Goal: Task Accomplishment & Management: Manage account settings

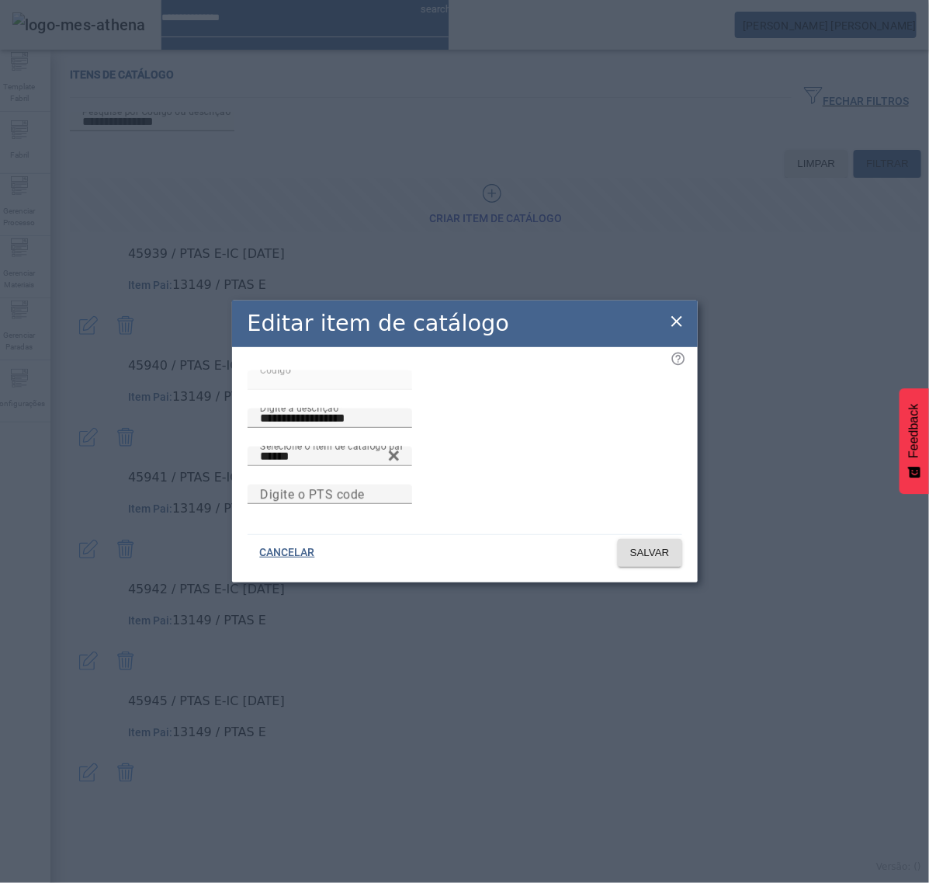
click at [675, 316] on icon at bounding box center [677, 321] width 11 height 11
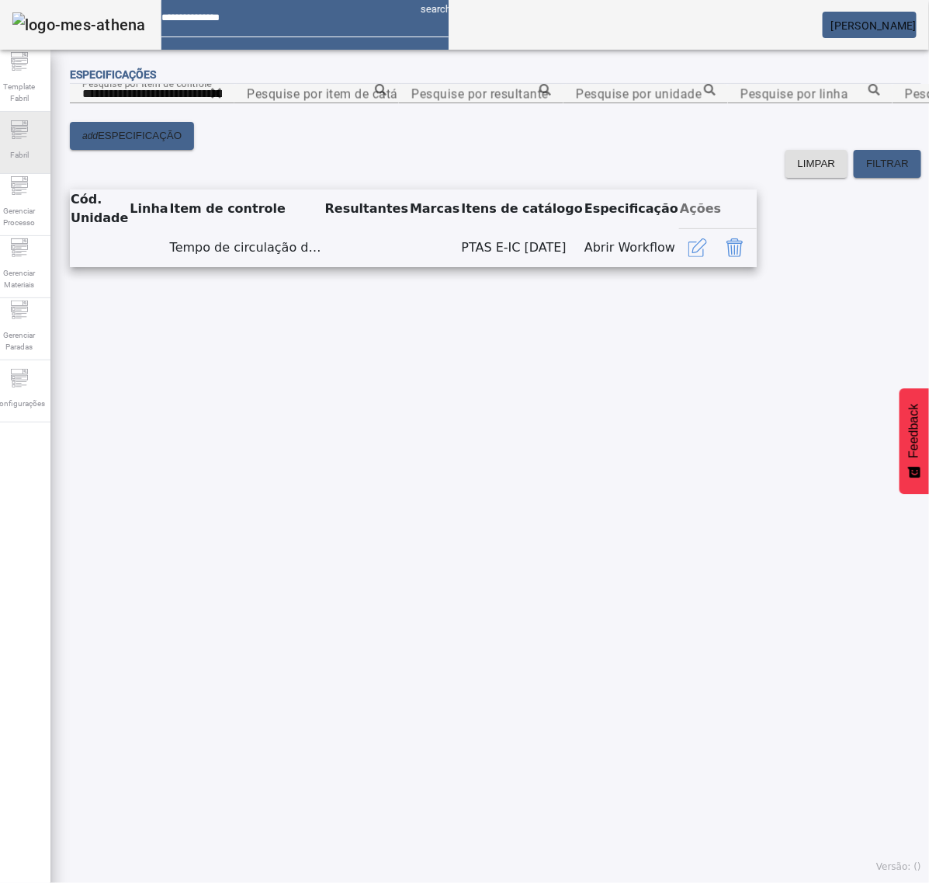
click at [33, 146] on span "Fabril" at bounding box center [19, 154] width 28 height 21
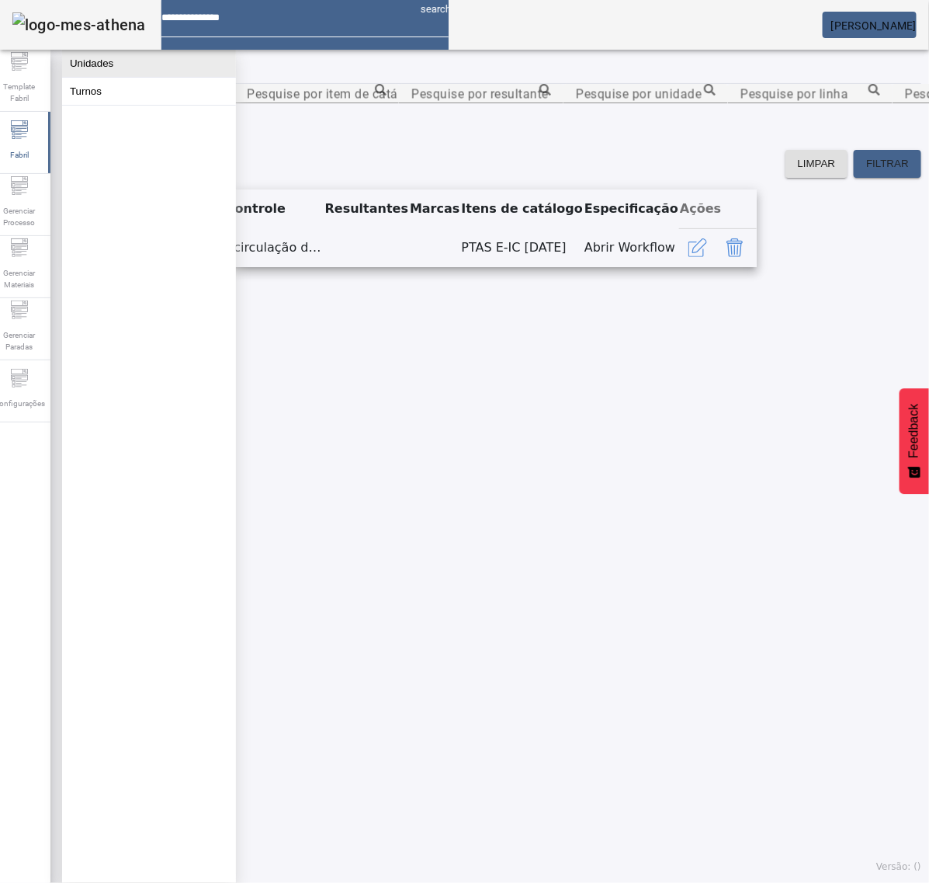
click at [122, 67] on button "Unidades" at bounding box center [149, 63] width 174 height 27
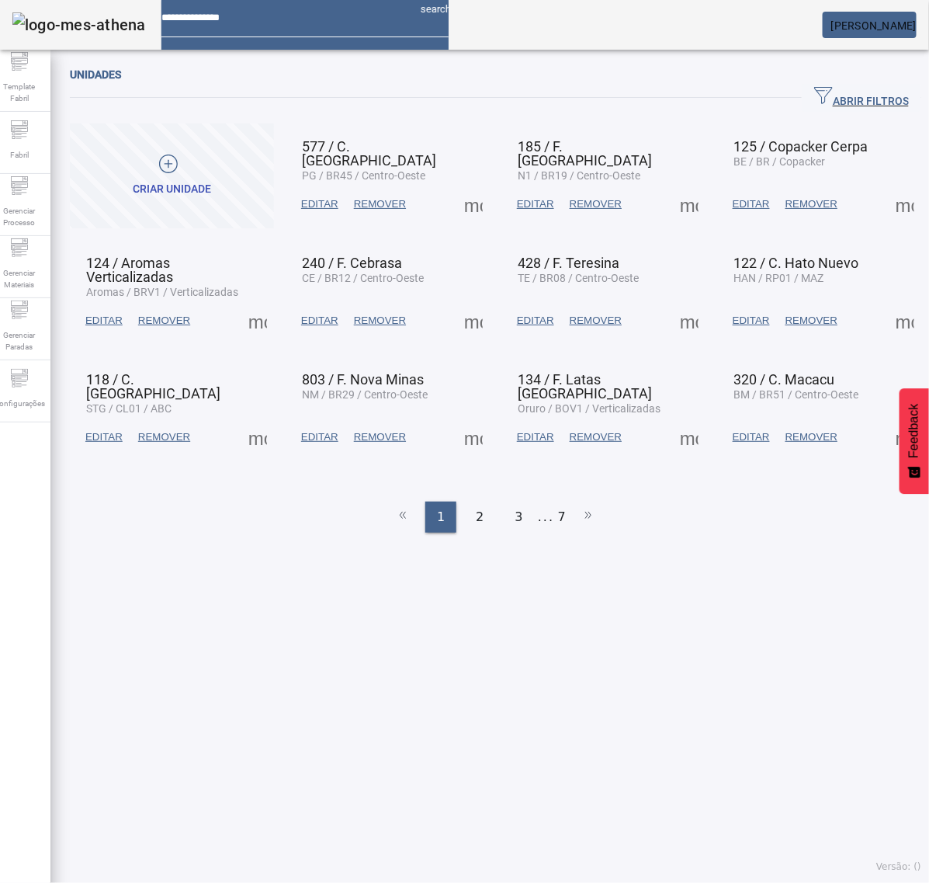
click at [814, 98] on span "ABRIR FILTROS" at bounding box center [861, 97] width 95 height 23
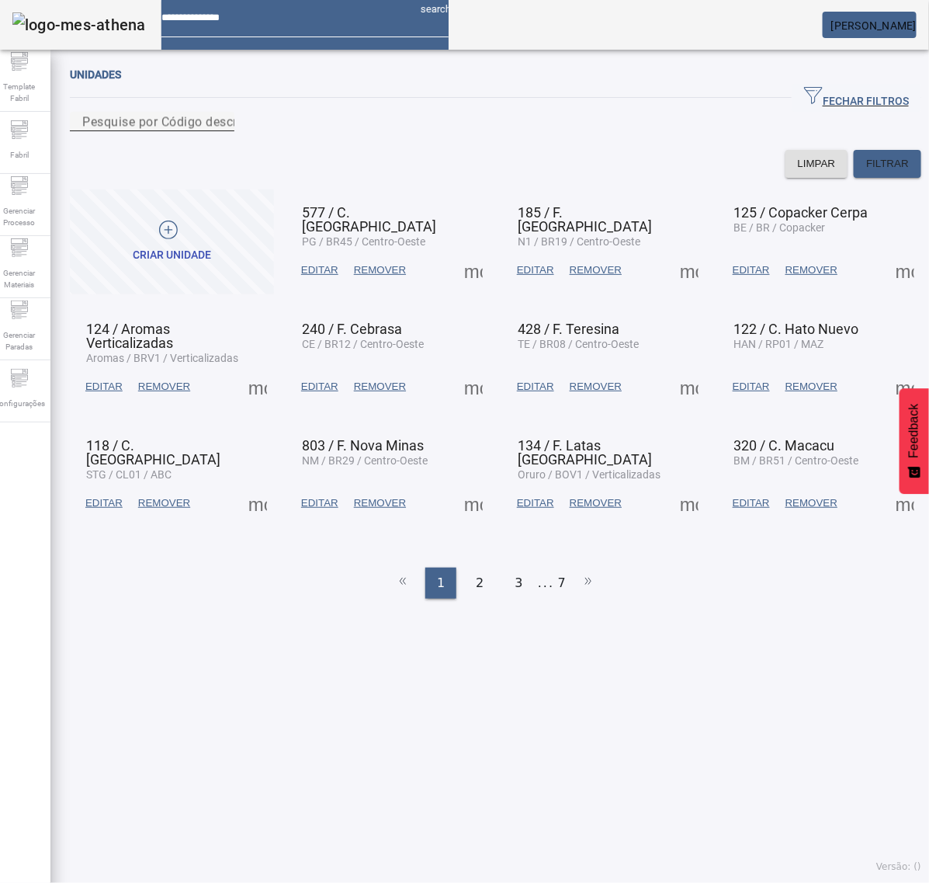
click at [293, 129] on mat-label "Pesquise por Código descrição ou sigla" at bounding box center [197, 121] width 230 height 15
click at [222, 130] on input "Pesquise por Código descrição ou sigla" at bounding box center [152, 122] width 140 height 19
type input "***"
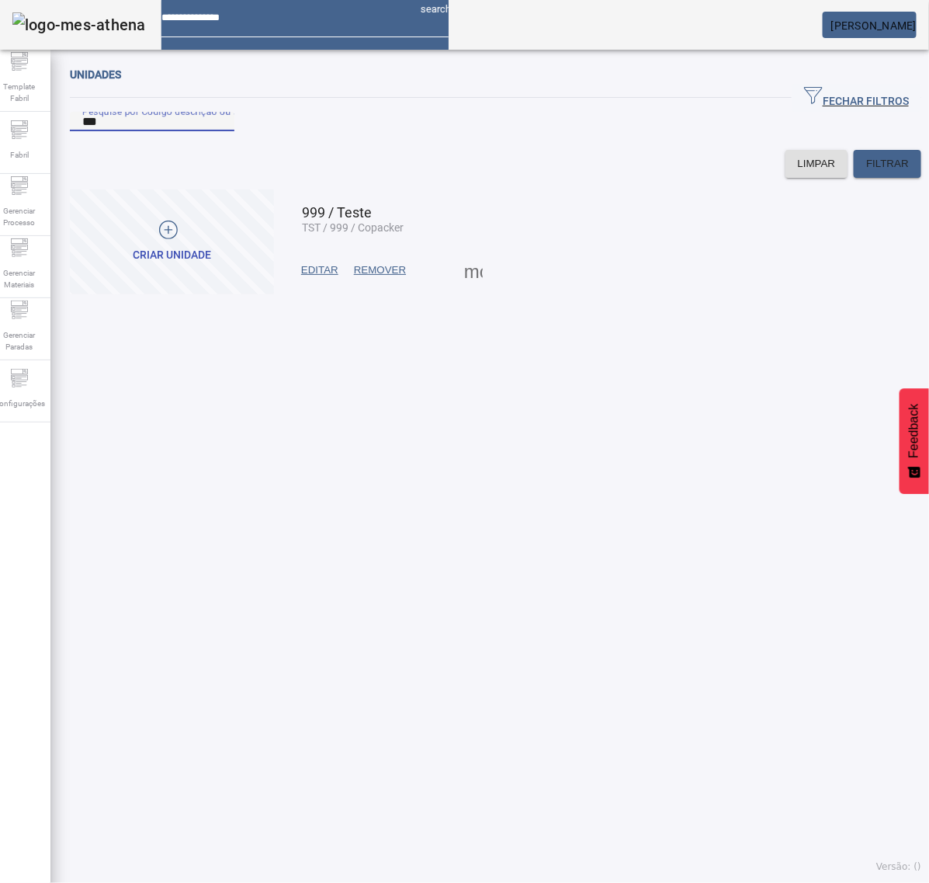
drag, startPoint x: 459, startPoint y: 274, endPoint x: 460, endPoint y: 282, distance: 7.8
click at [460, 282] on span at bounding box center [473, 270] width 37 height 37
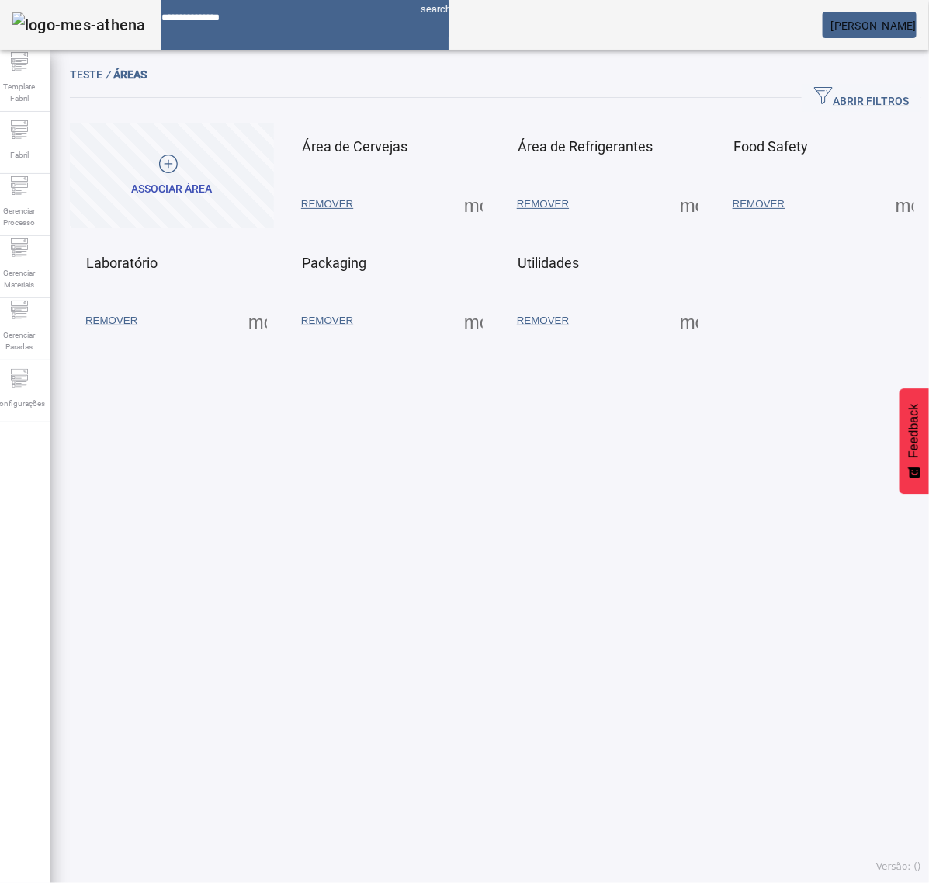
click at [471, 207] on span at bounding box center [473, 204] width 37 height 37
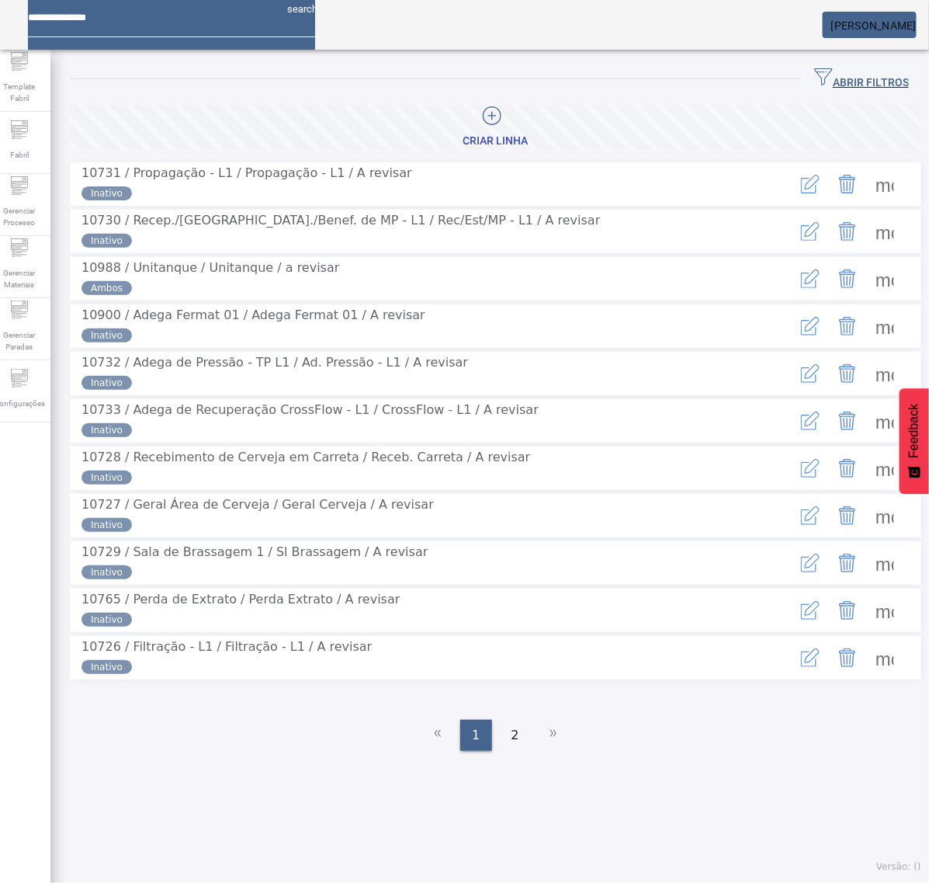
click at [835, 79] on span "ABRIR FILTROS" at bounding box center [861, 79] width 95 height 23
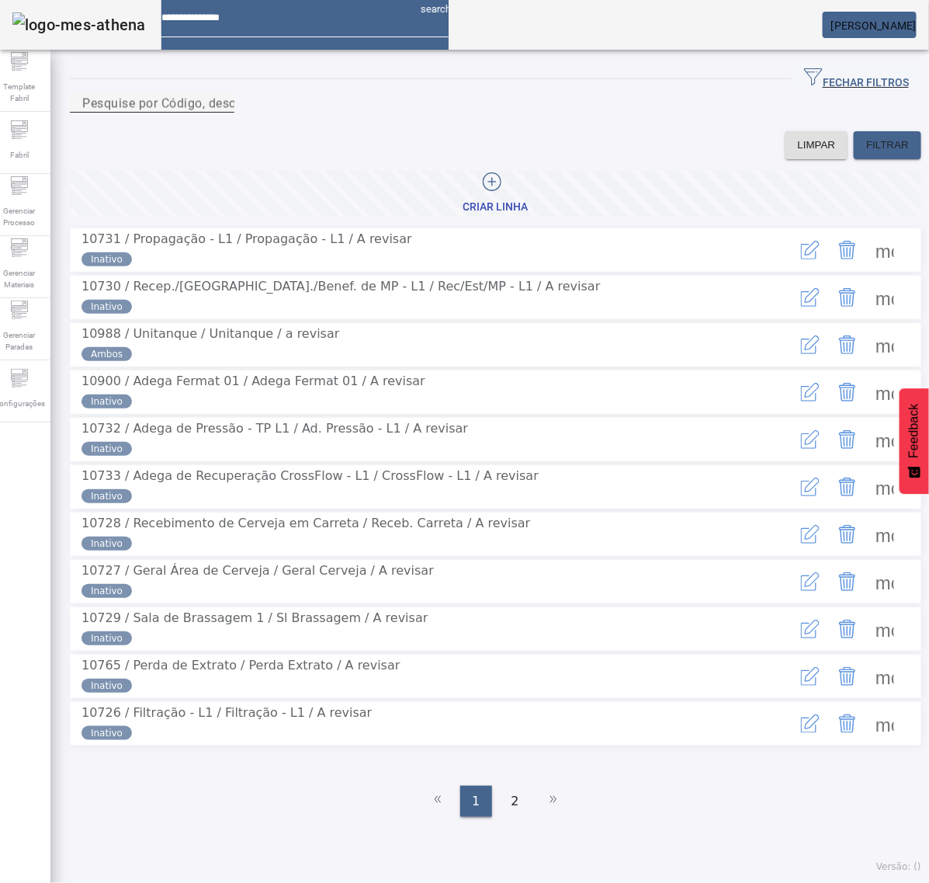
drag, startPoint x: 567, startPoint y: 122, endPoint x: 594, endPoint y: 121, distance: 27.2
click at [222, 113] on input "Pesquise por Código, descrição, descrição abreviada ou descrição SAP" at bounding box center [152, 103] width 140 height 19
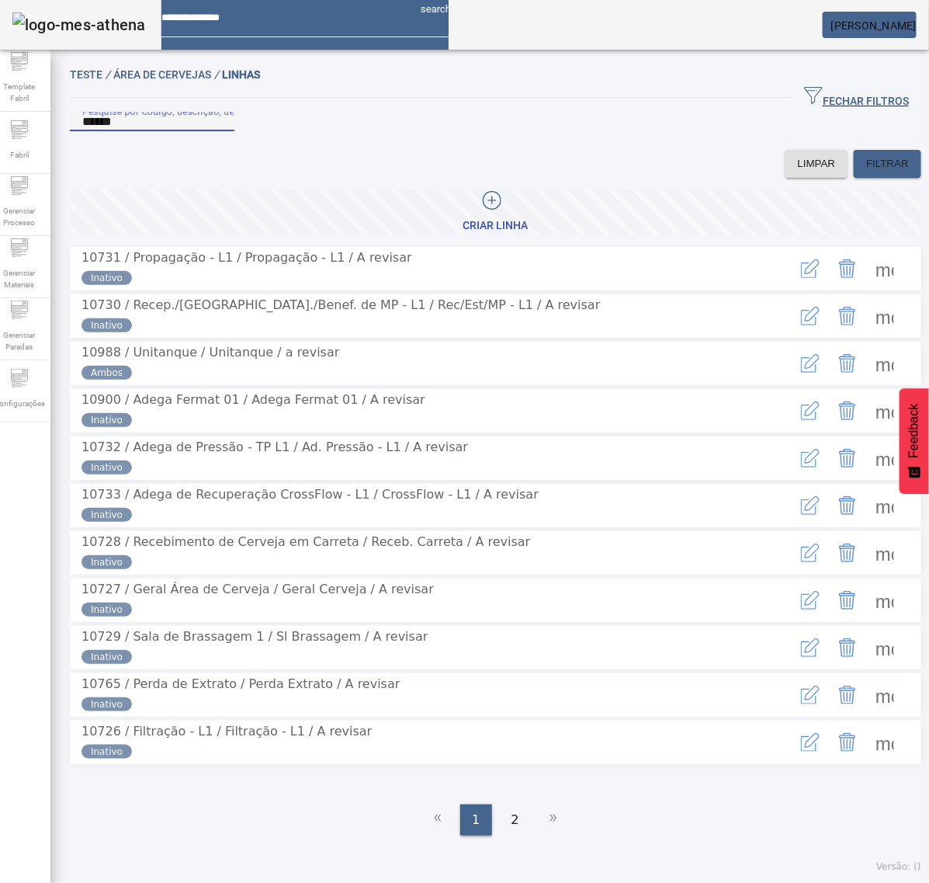
type input "******"
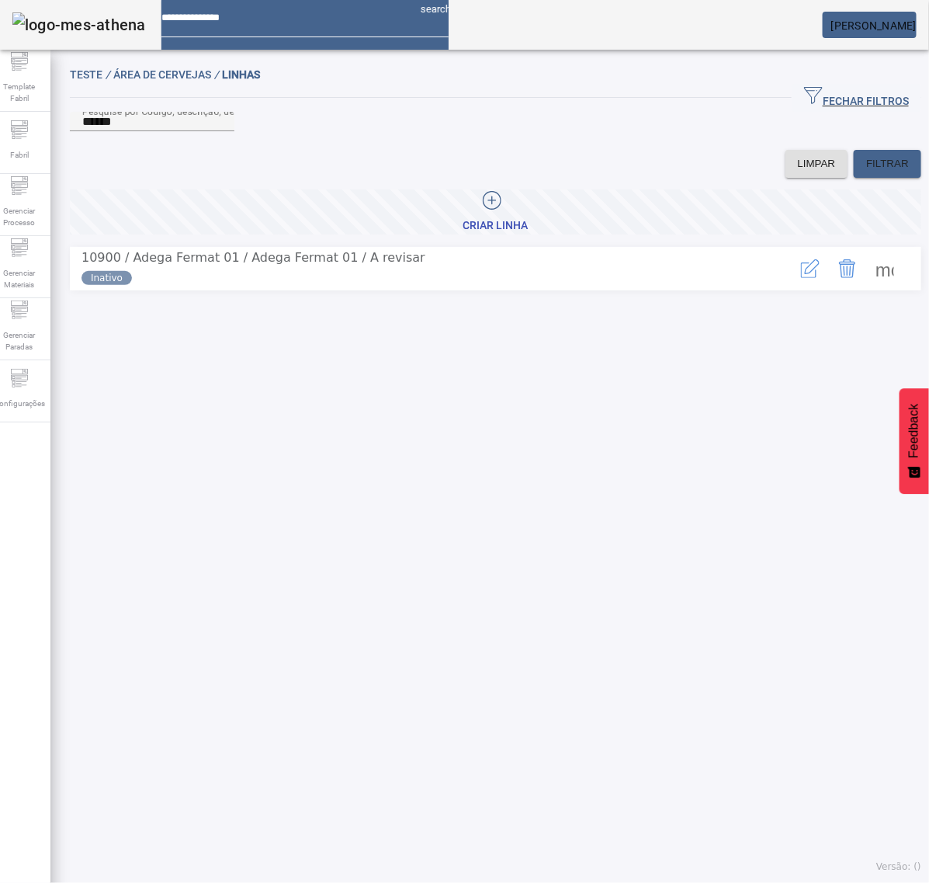
click at [866, 287] on span at bounding box center [884, 268] width 37 height 37
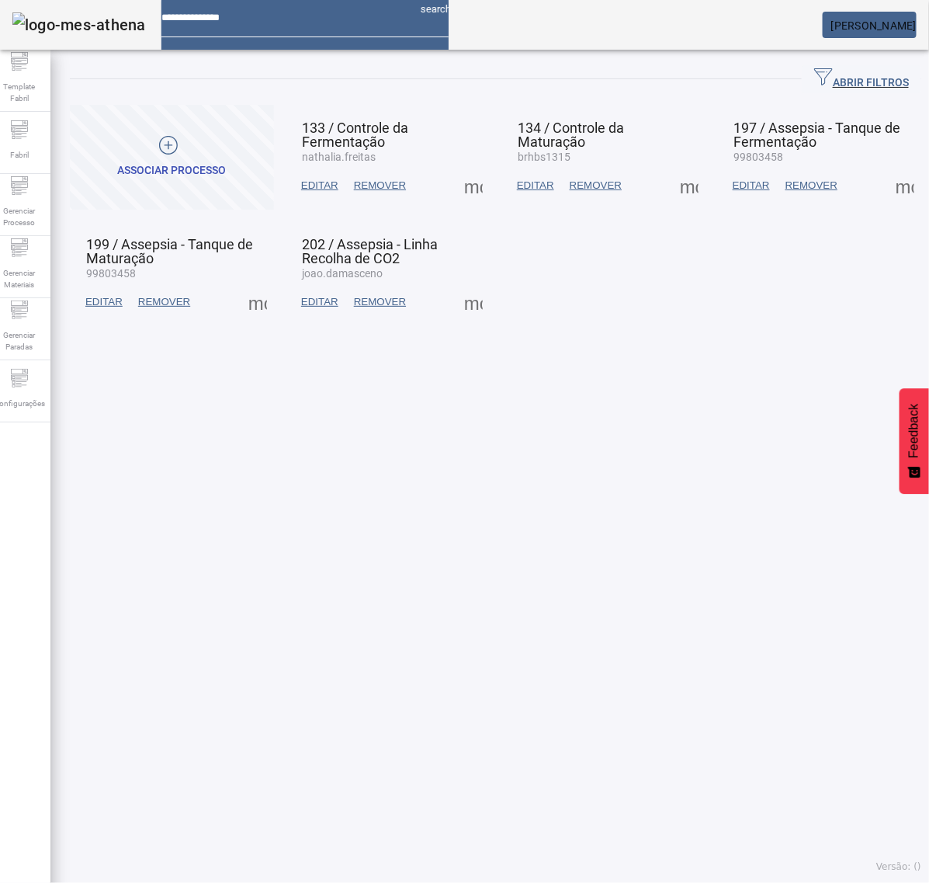
click at [256, 307] on span at bounding box center [257, 301] width 37 height 37
click at [183, 882] on div at bounding box center [464, 883] width 929 height 0
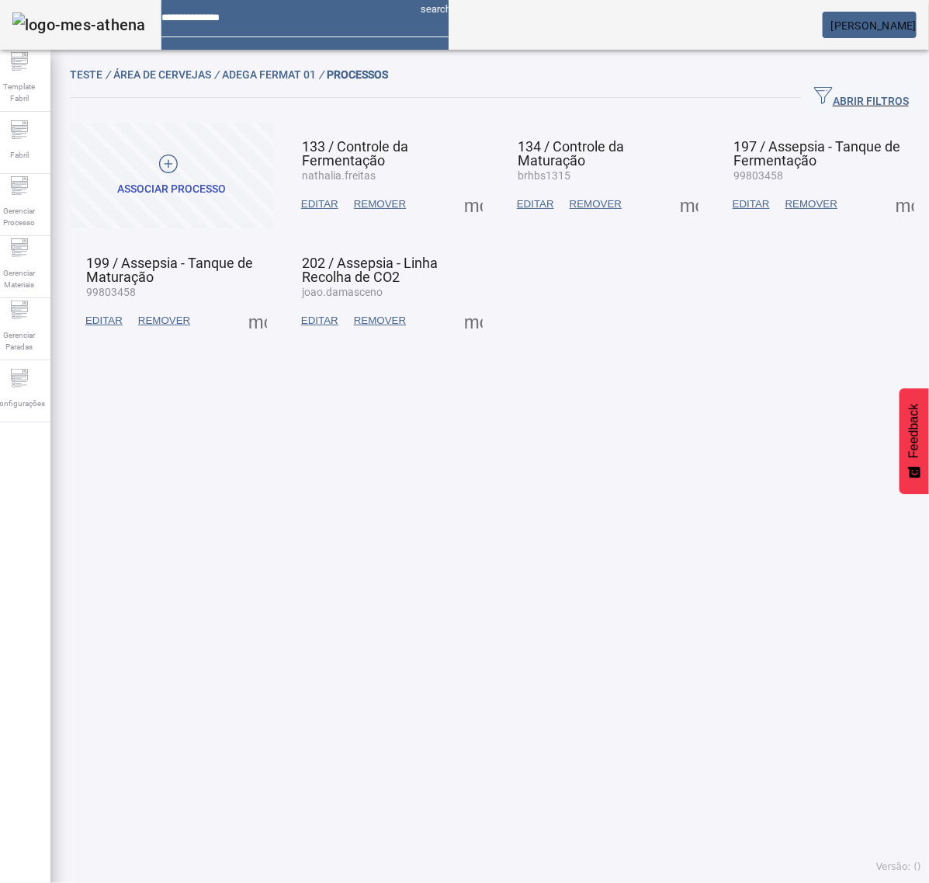
click at [258, 321] on span at bounding box center [257, 320] width 37 height 37
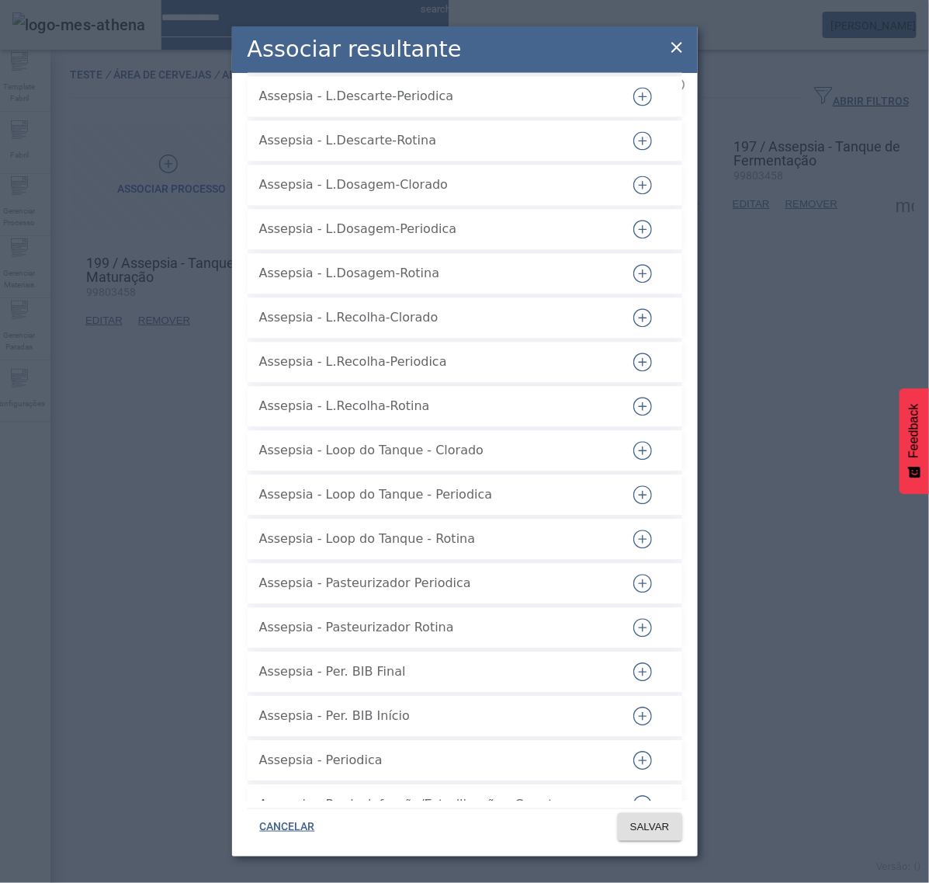
scroll to position [1068, 0]
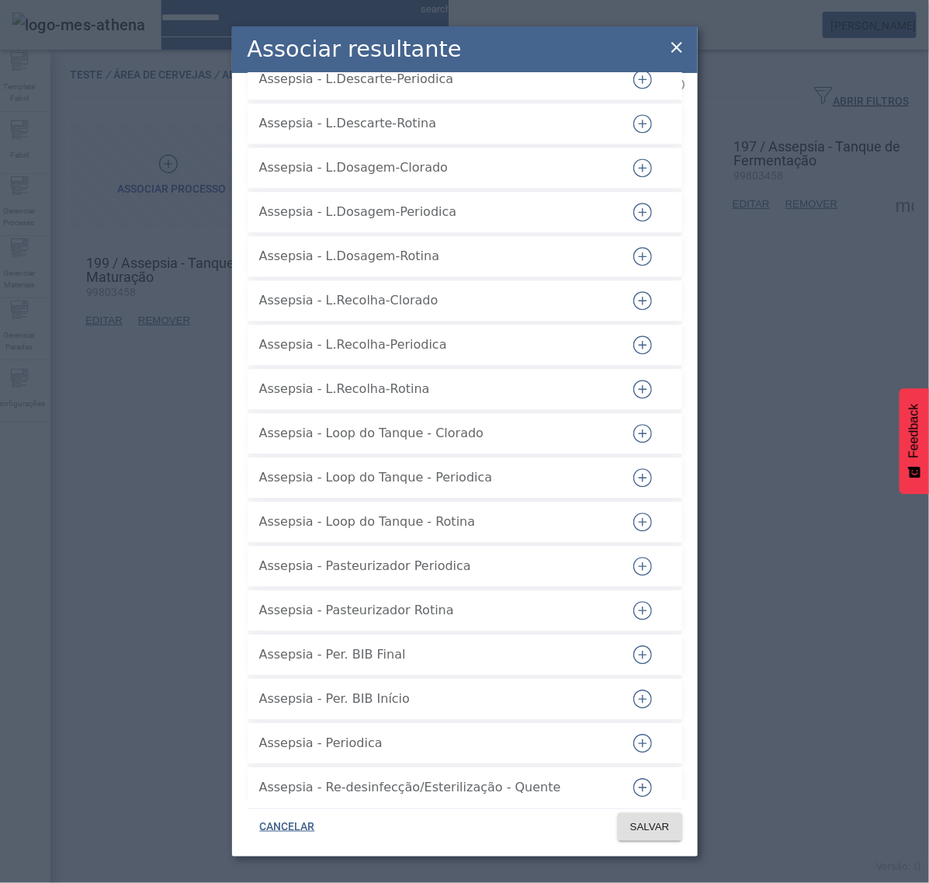
click at [634, 734] on icon "button" at bounding box center [643, 743] width 19 height 19
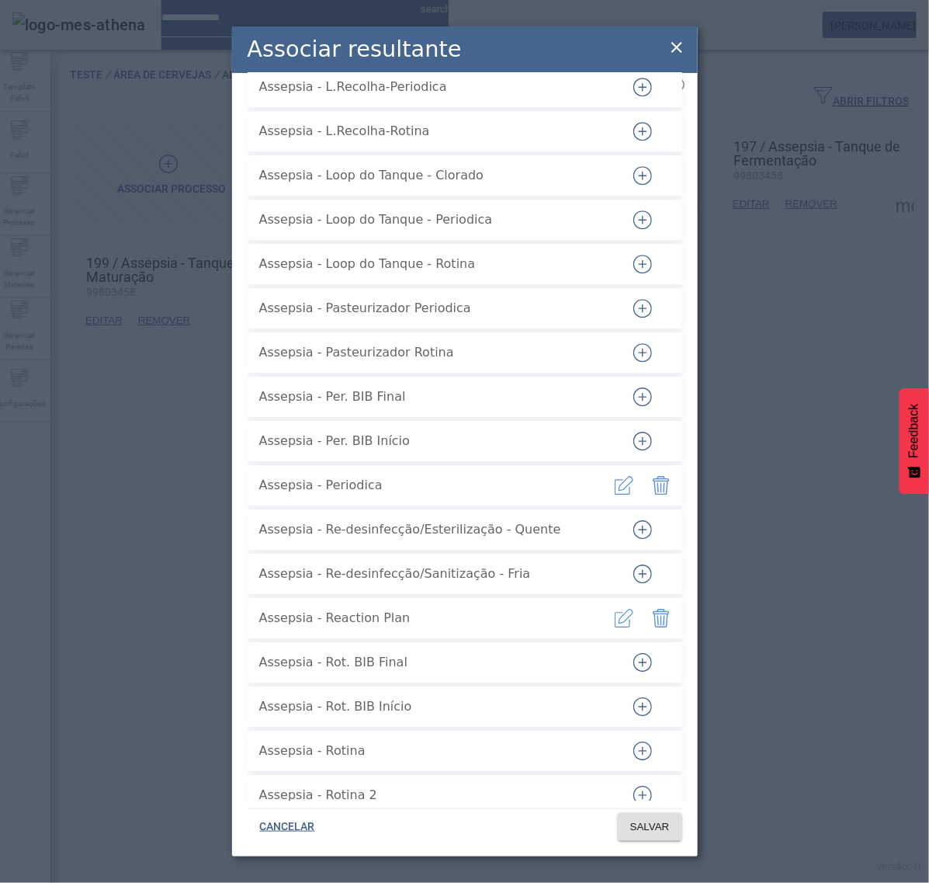
scroll to position [1359, 0]
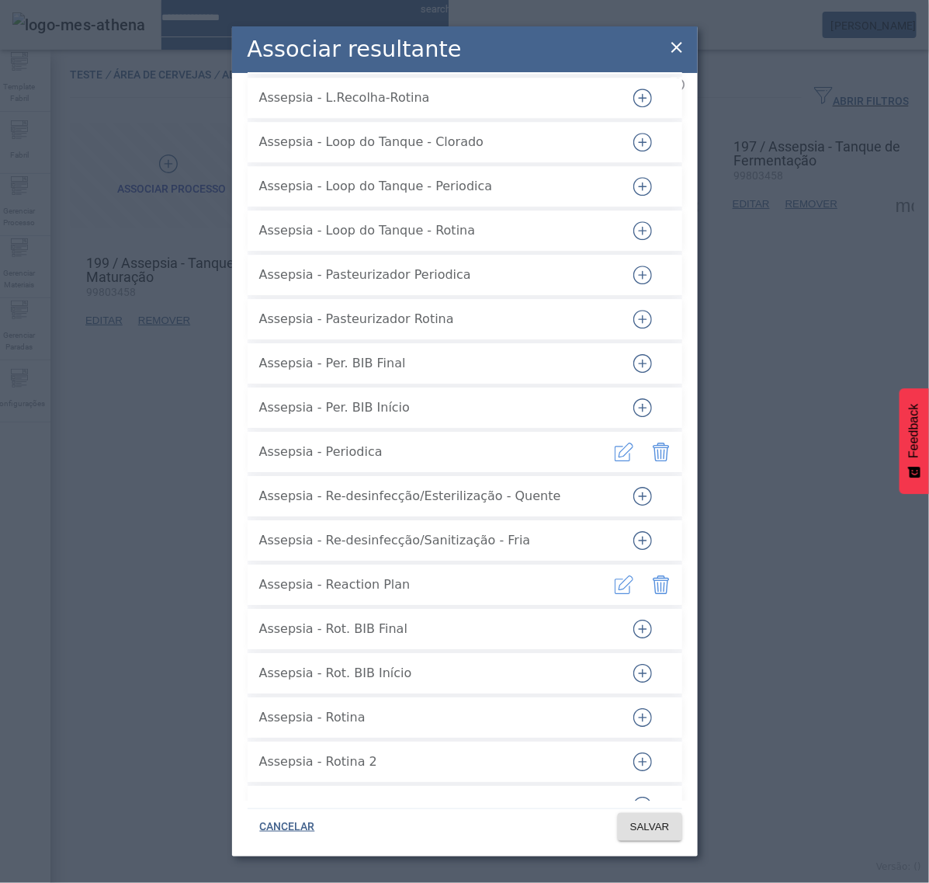
click at [638, 710] on icon "button" at bounding box center [643, 717] width 19 height 19
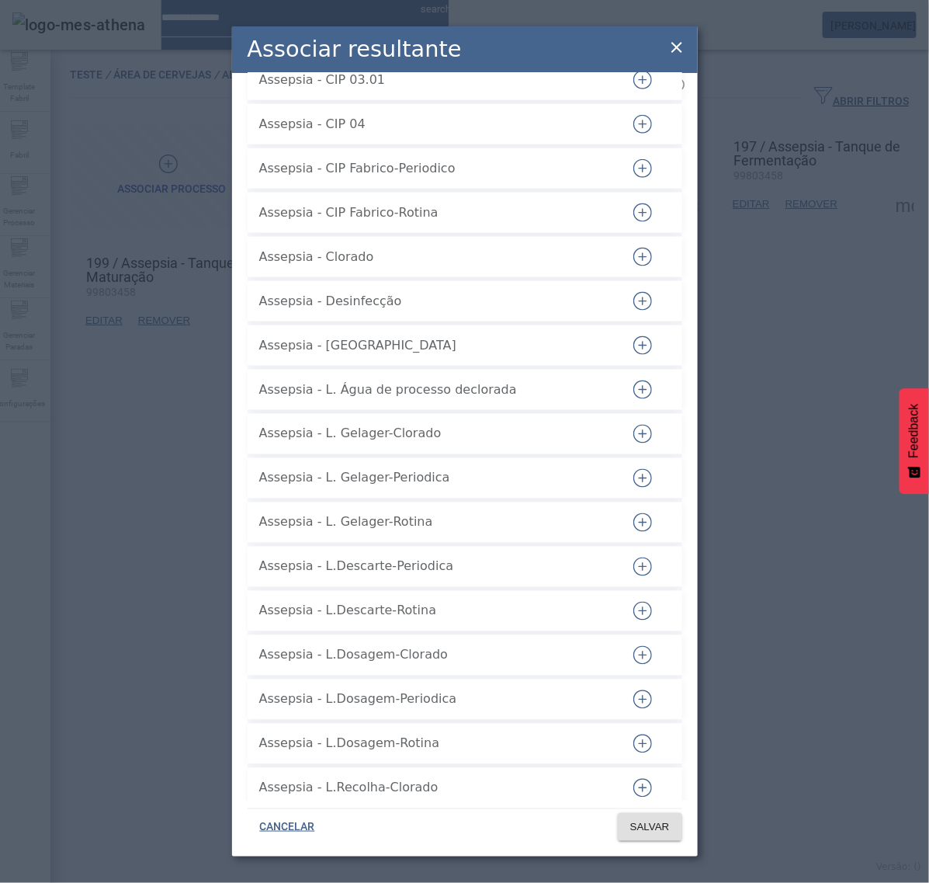
scroll to position [485, 0]
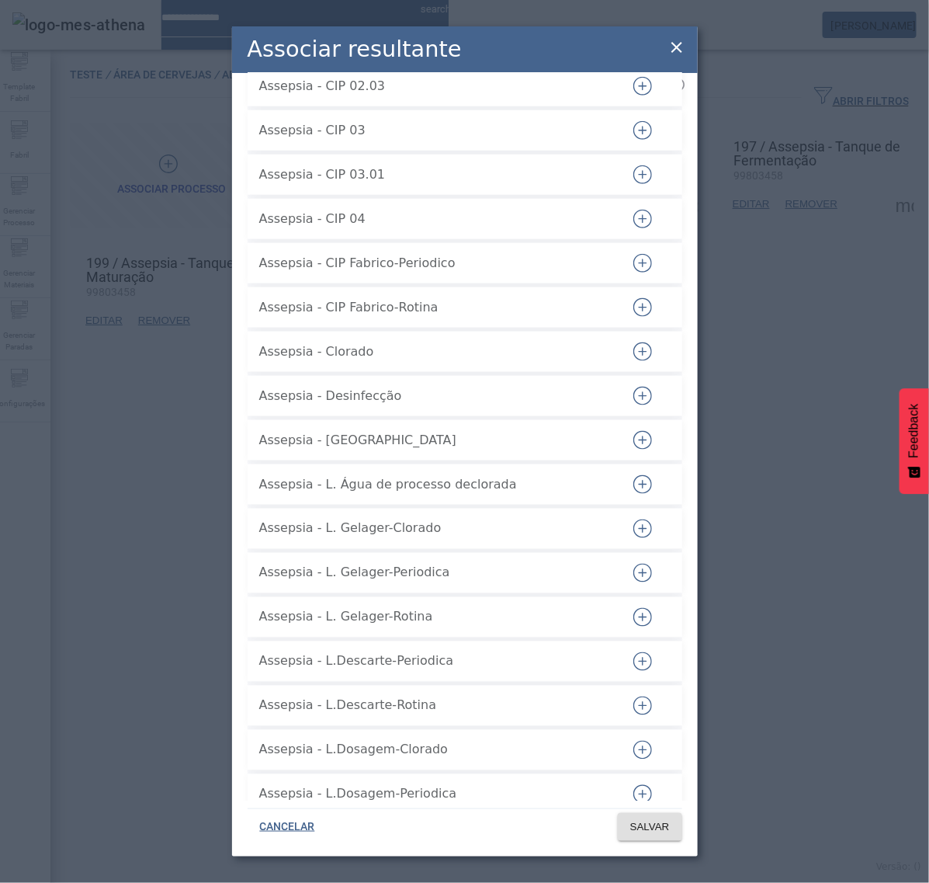
click at [643, 348] on icon "button" at bounding box center [643, 352] width 1 height 9
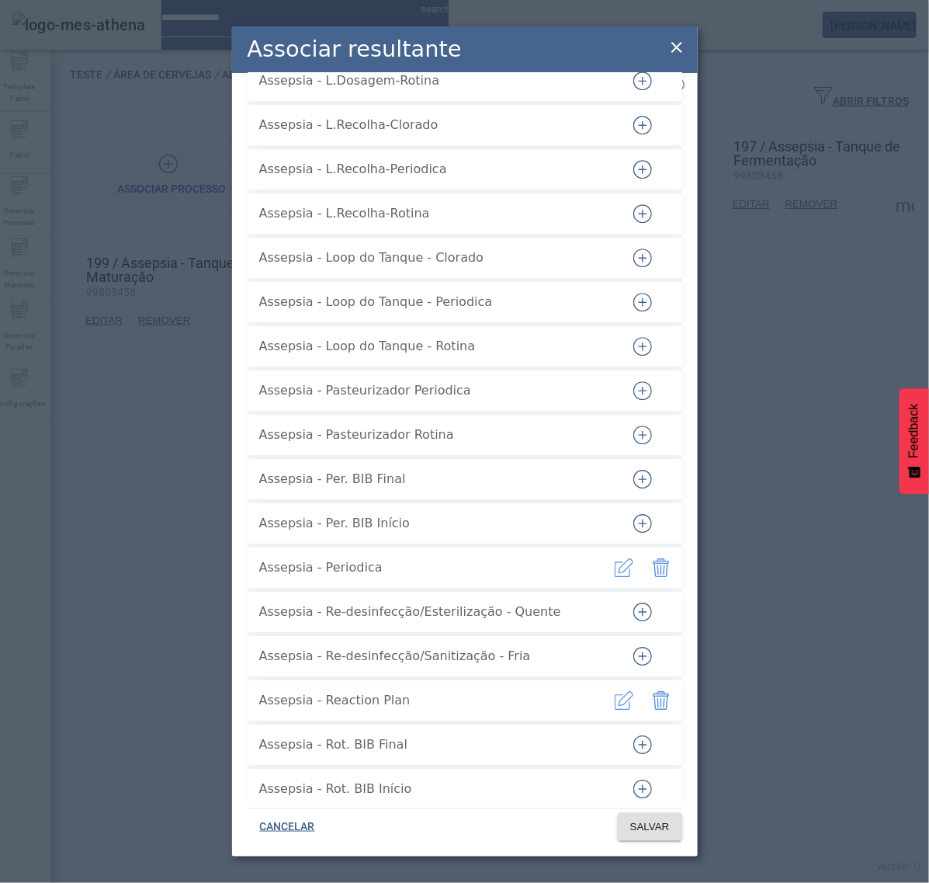
scroll to position [1262, 0]
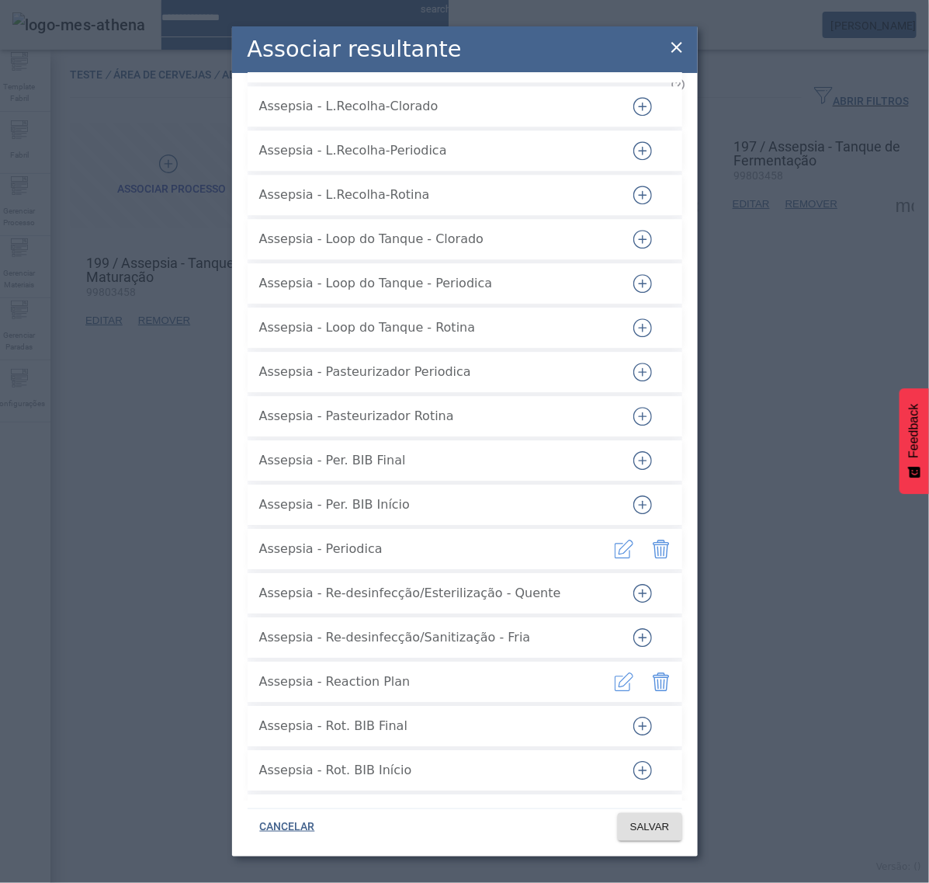
click at [634, 584] on icon "button" at bounding box center [643, 593] width 19 height 19
click at [634, 628] on icon "button" at bounding box center [643, 637] width 19 height 19
click at [658, 816] on span at bounding box center [650, 826] width 64 height 37
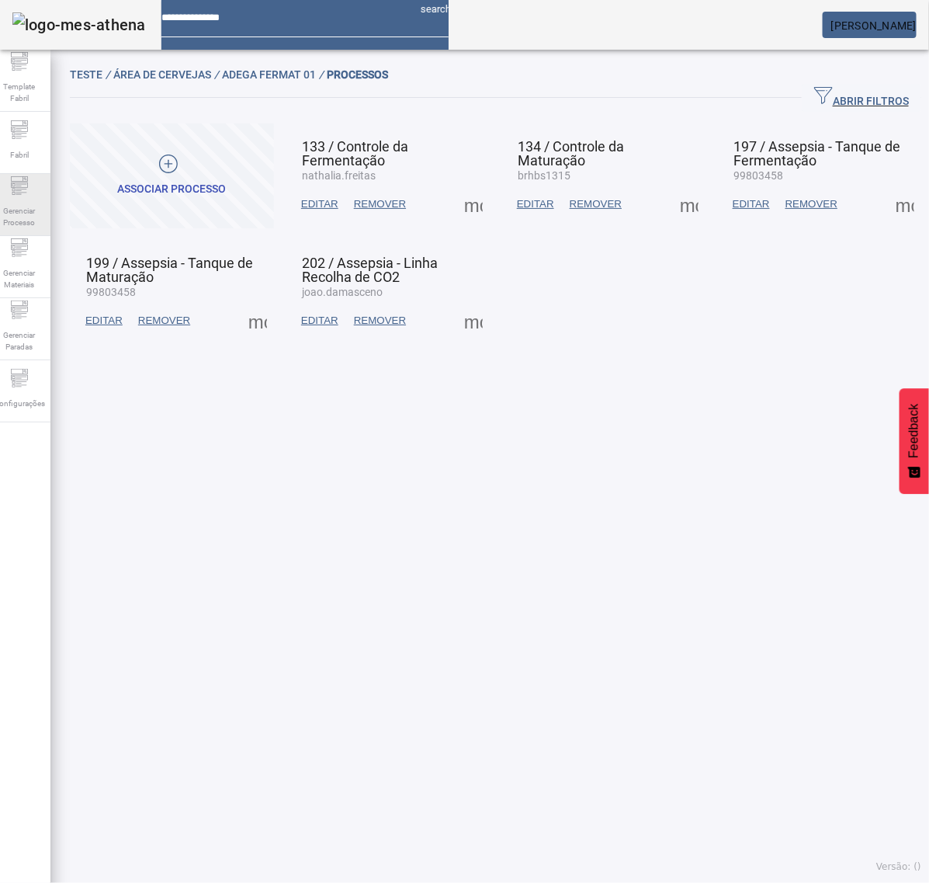
click at [40, 194] on div "Gerenciar Processo" at bounding box center [19, 205] width 62 height 62
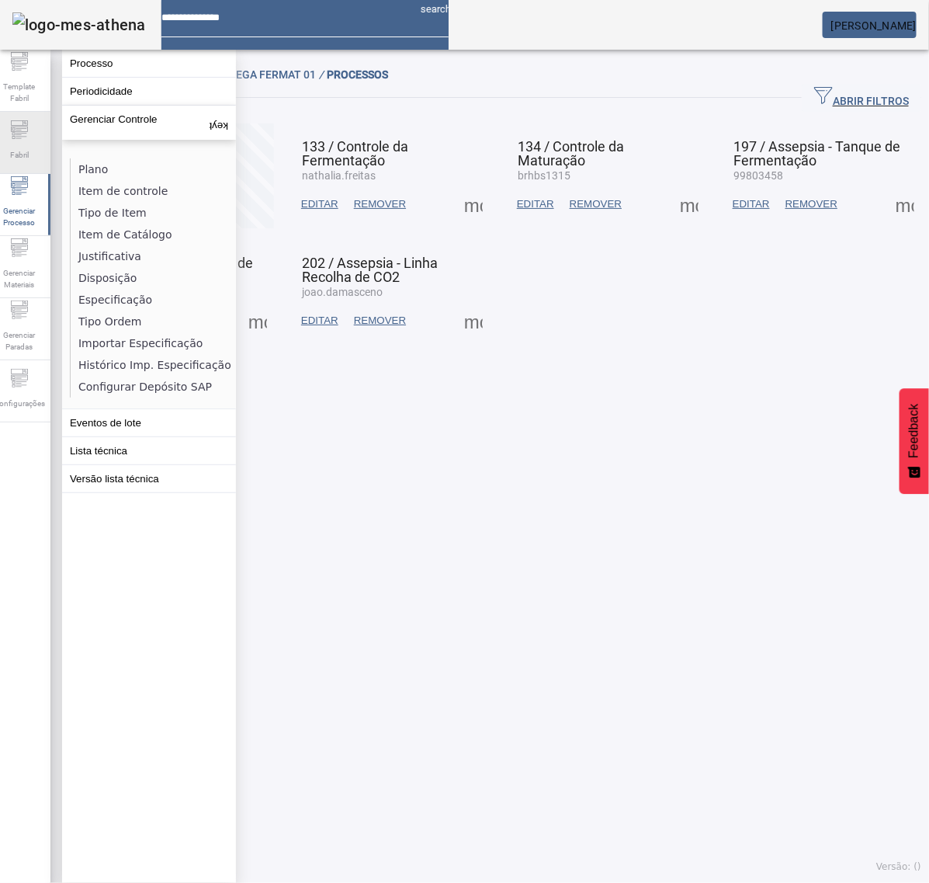
click at [33, 156] on span "Fabril" at bounding box center [19, 154] width 28 height 21
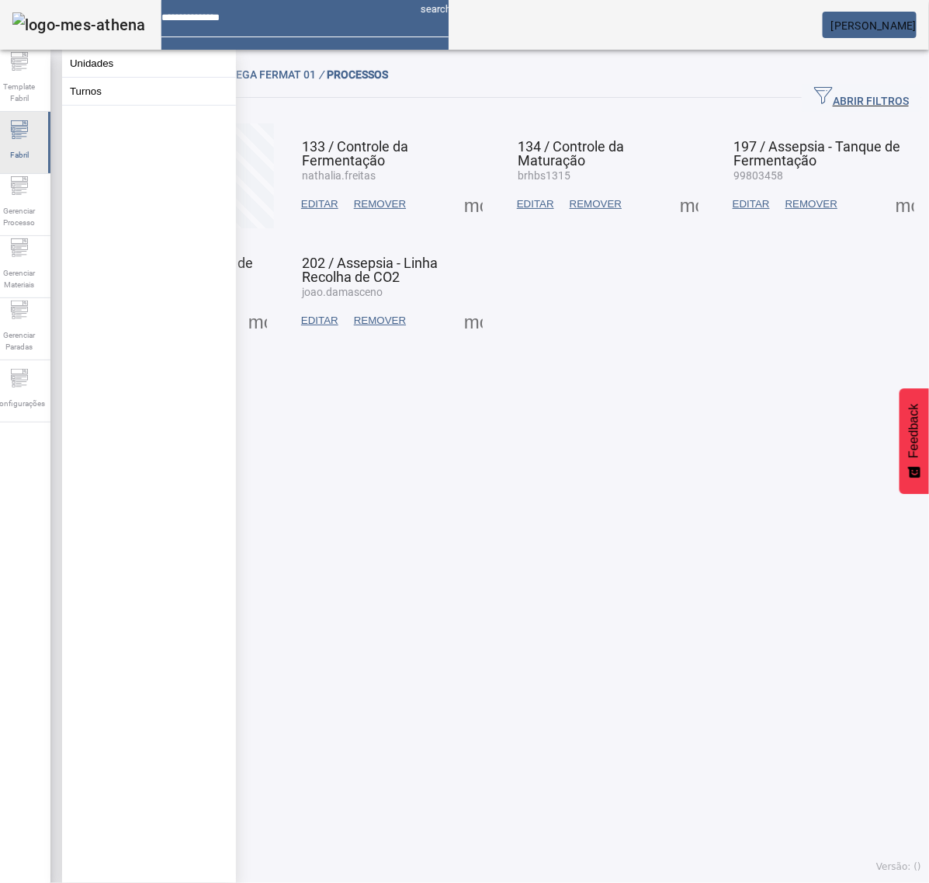
click at [33, 157] on span "Fabril" at bounding box center [19, 154] width 28 height 21
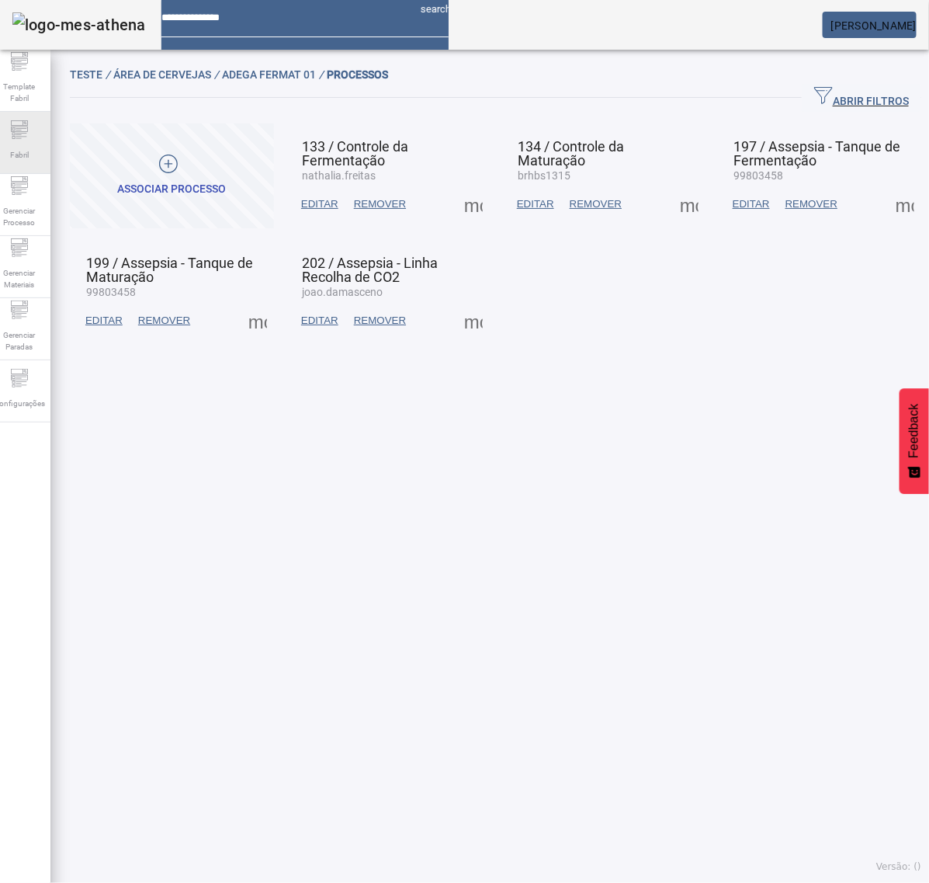
click at [33, 153] on span "Fabril" at bounding box center [19, 154] width 28 height 21
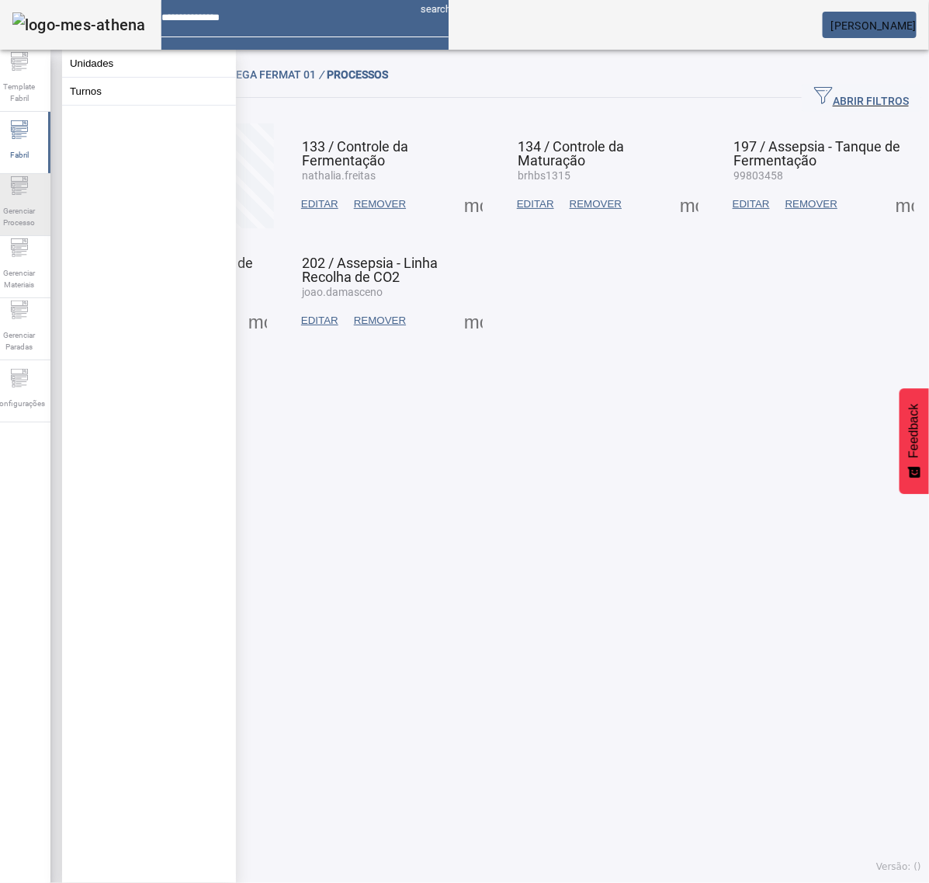
click at [40, 191] on div "Gerenciar Processo" at bounding box center [19, 205] width 62 height 62
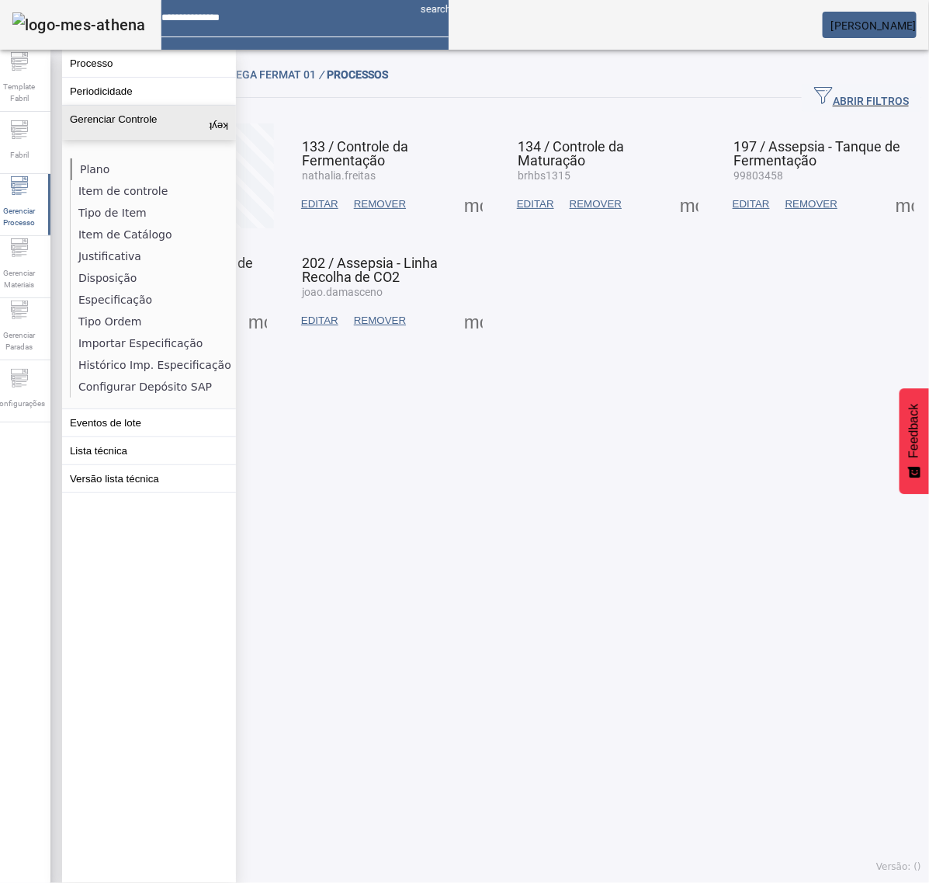
click at [94, 168] on li "Plano" at bounding box center [153, 169] width 165 height 22
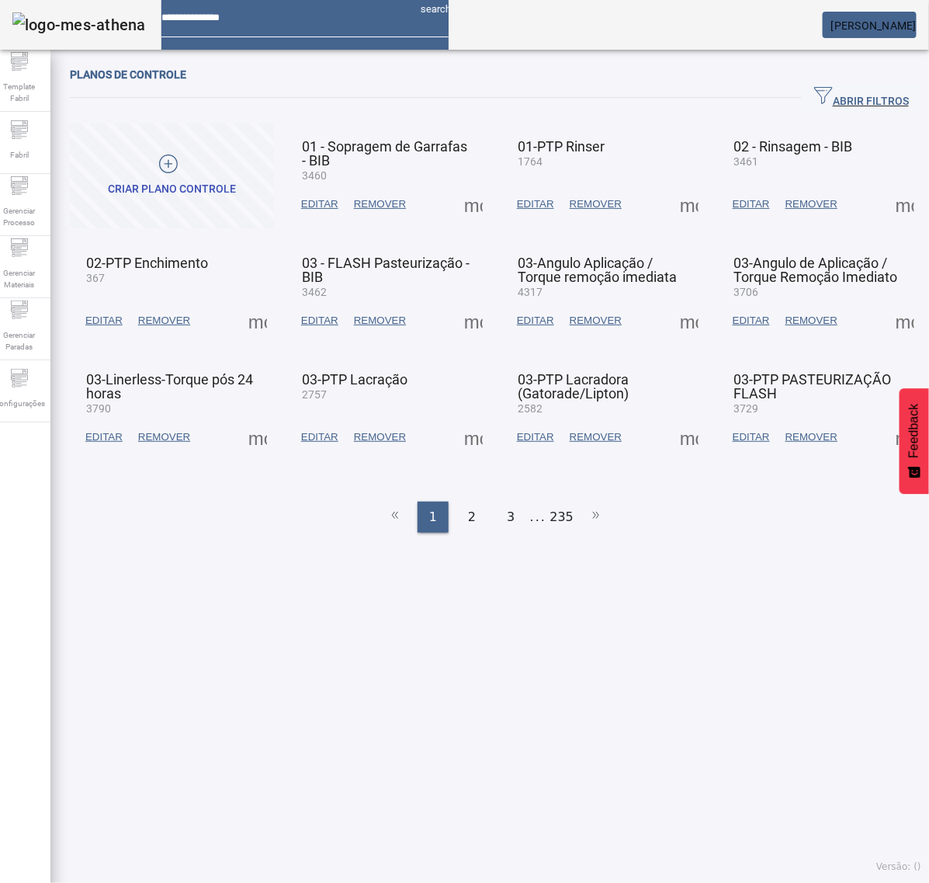
click at [837, 88] on span "ABRIR FILTROS" at bounding box center [861, 97] width 95 height 23
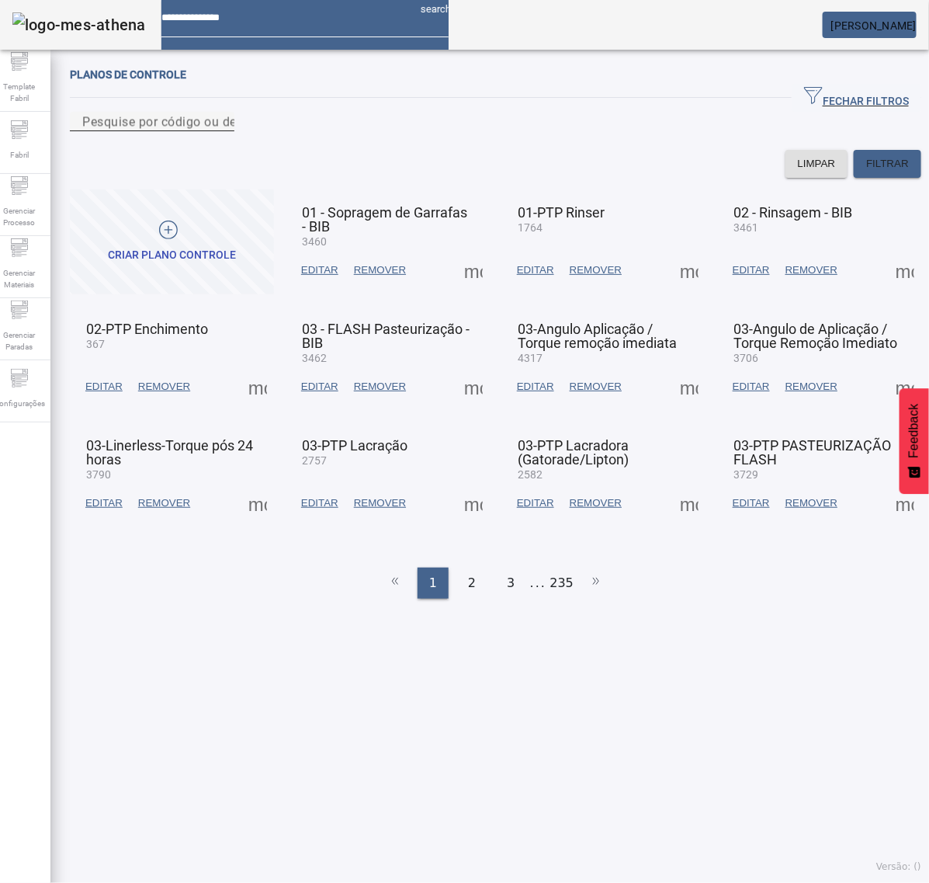
click at [179, 129] on mat-label "Pesquise por código ou descrição" at bounding box center [180, 121] width 196 height 15
click at [179, 131] on input "Pesquise por código ou descrição" at bounding box center [152, 122] width 140 height 19
type input "****"
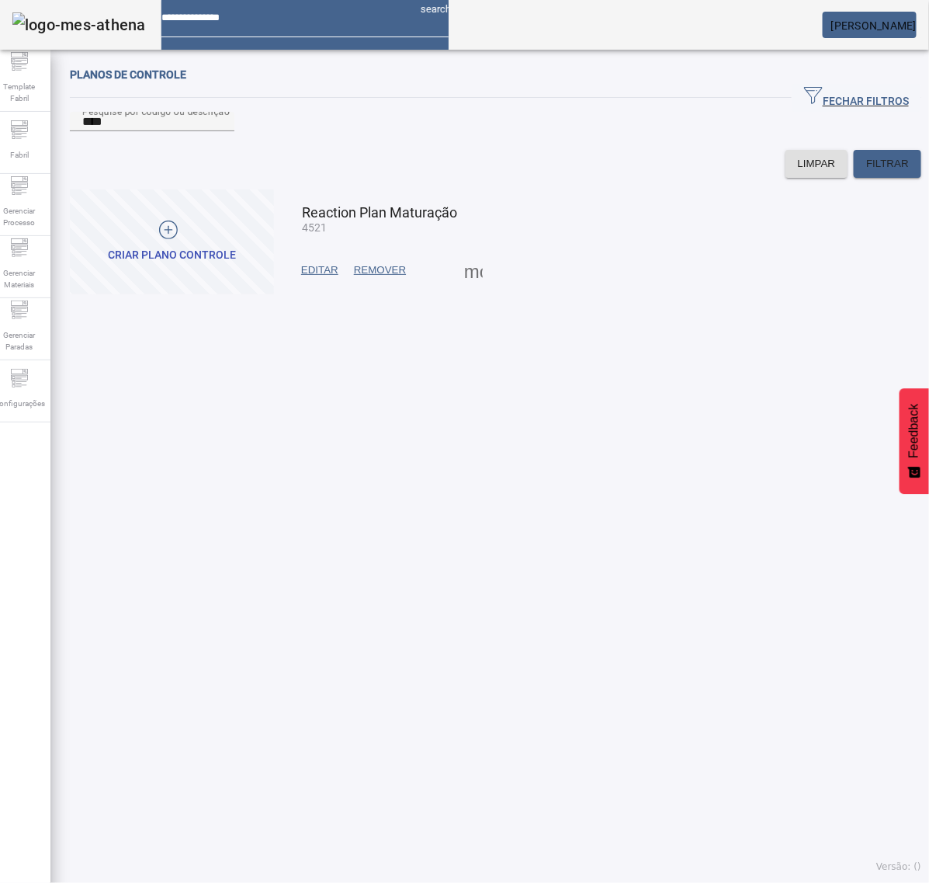
click at [462, 289] on span at bounding box center [473, 270] width 37 height 37
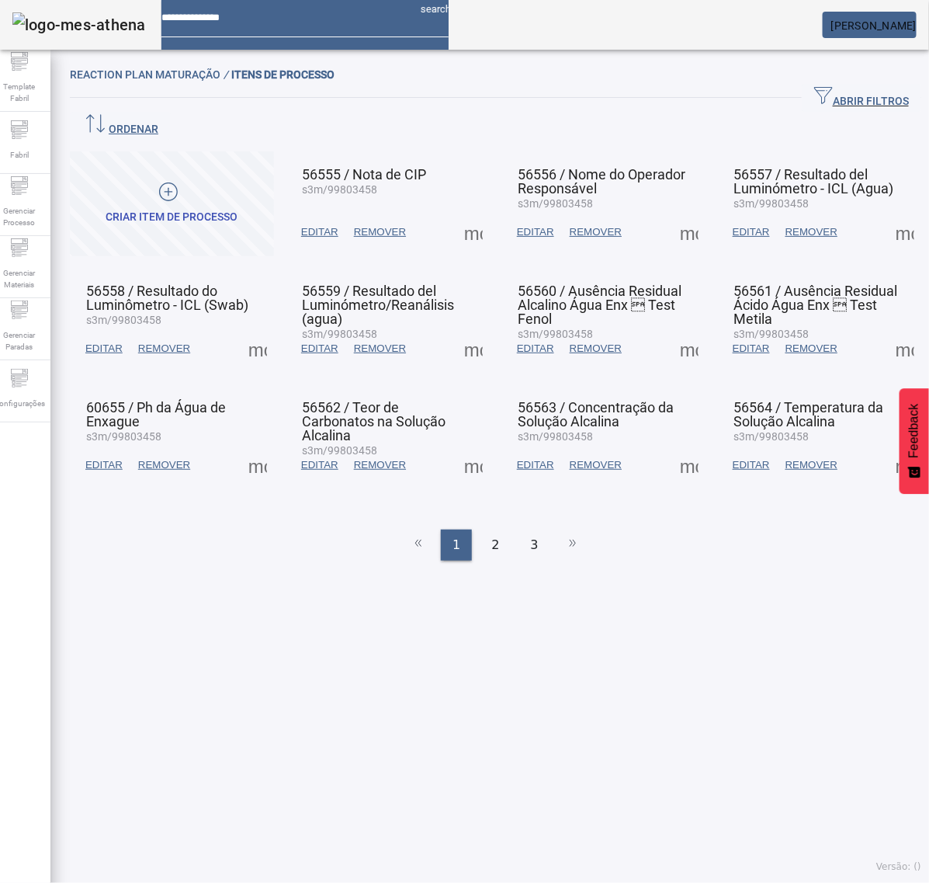
click at [483, 191] on mat-grid-list "CRIAR ITEM DE PROCESSO 56555 / Nota de CIP s3m/99803458 EDITAR REMOVER more_ver…" at bounding box center [496, 320] width 852 height 338
click at [467, 214] on span at bounding box center [473, 232] width 37 height 37
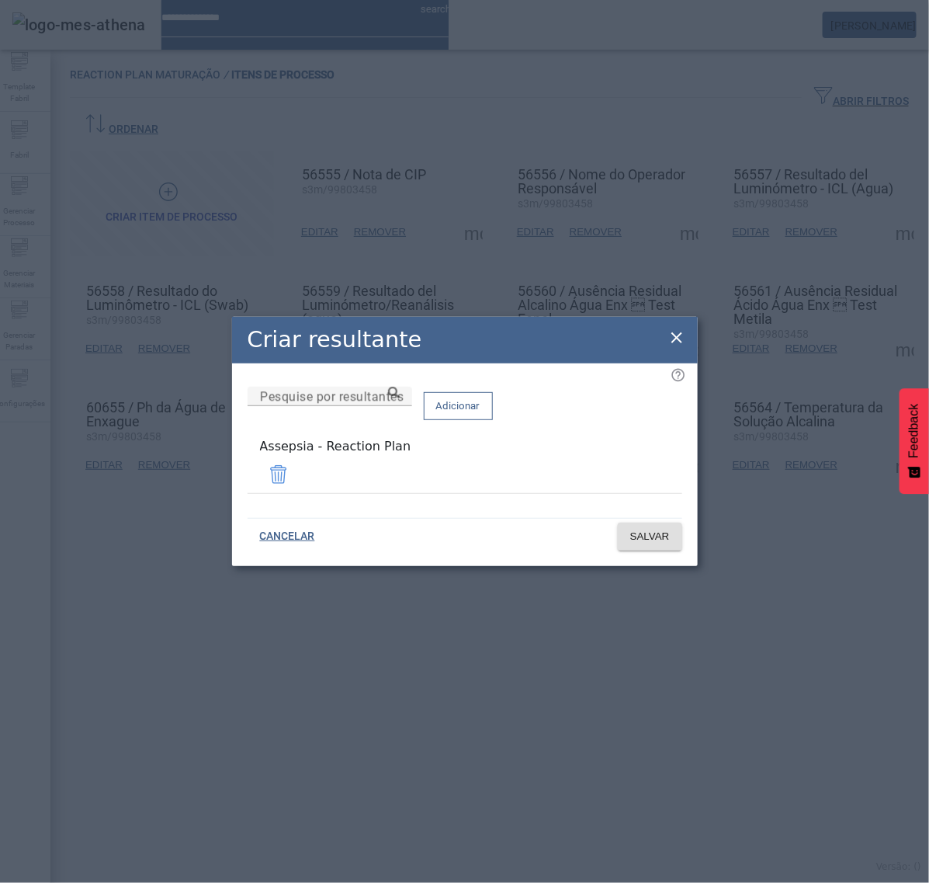
drag, startPoint x: 420, startPoint y: 460, endPoint x: 257, endPoint y: 470, distance: 163.4
click at [257, 470] on mat-list-item "Assepsia - Reaction Plan" at bounding box center [465, 465] width 435 height 56
copy div "Assepsia - Reaction Plan"
click at [676, 335] on icon at bounding box center [677, 337] width 19 height 19
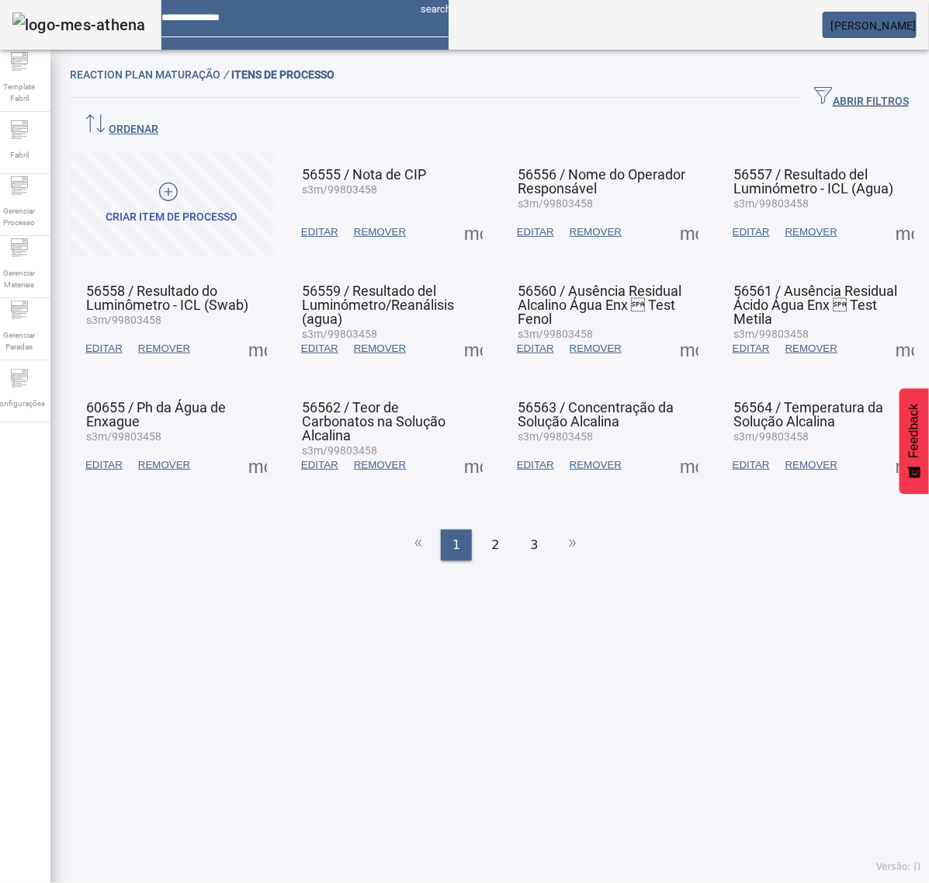
click at [674, 214] on span at bounding box center [689, 232] width 37 height 37
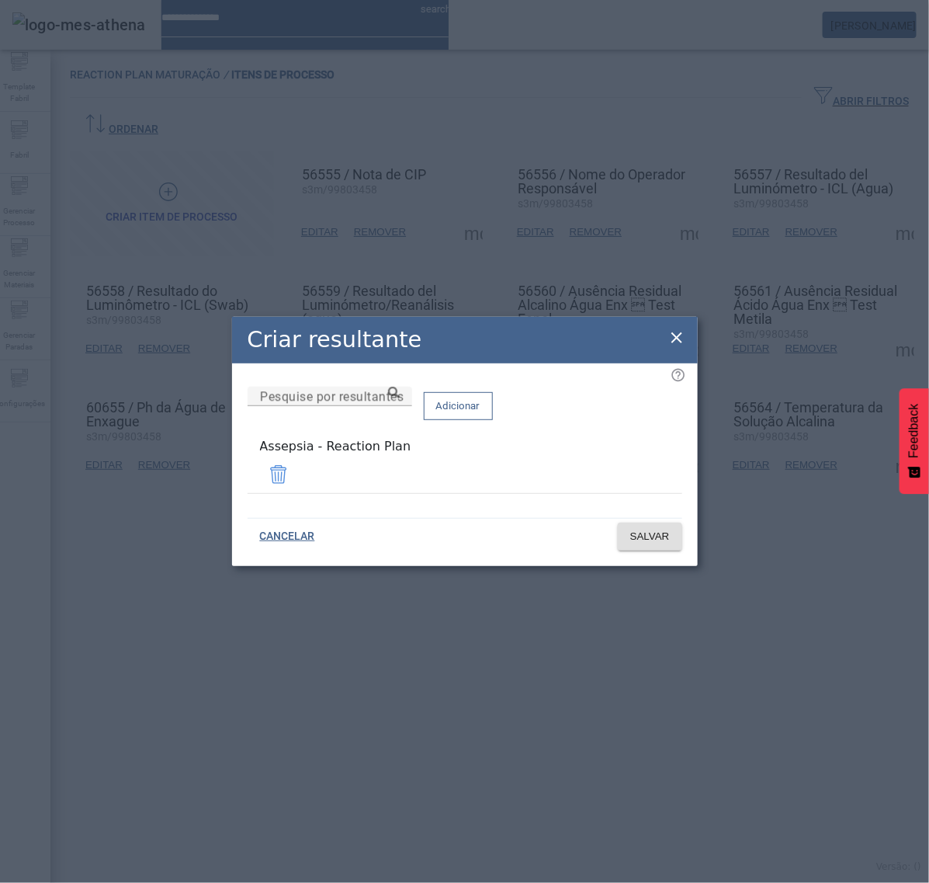
click at [678, 336] on icon at bounding box center [677, 337] width 19 height 19
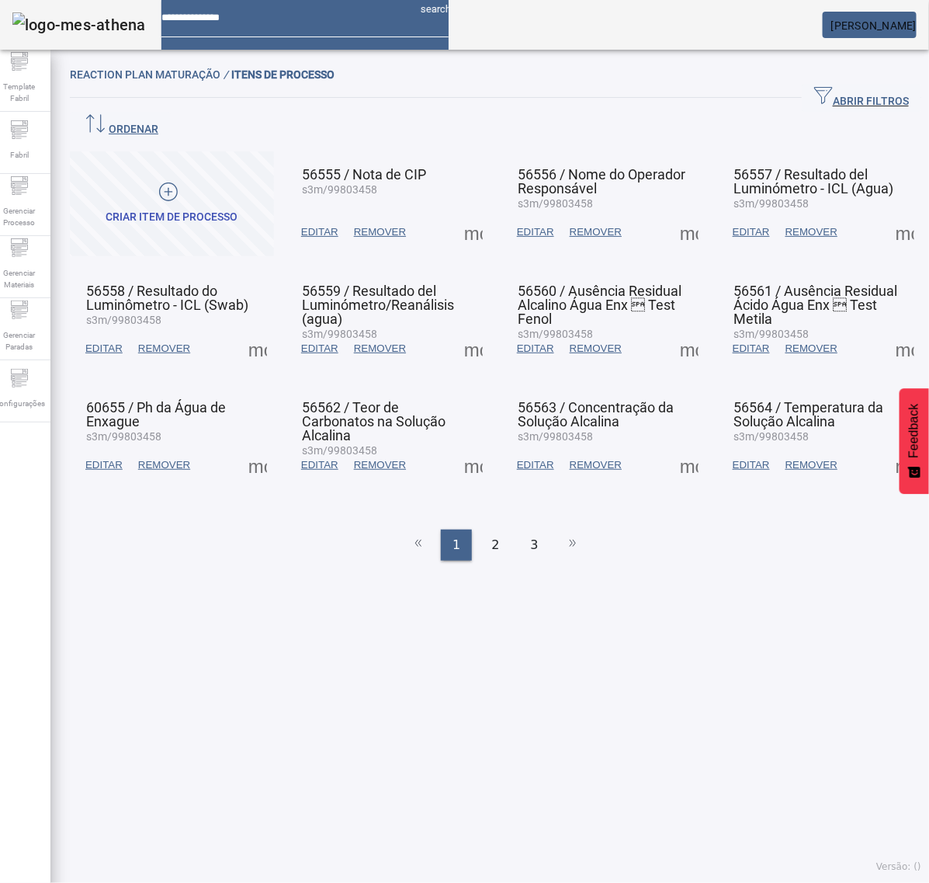
click at [887, 214] on span at bounding box center [905, 232] width 37 height 37
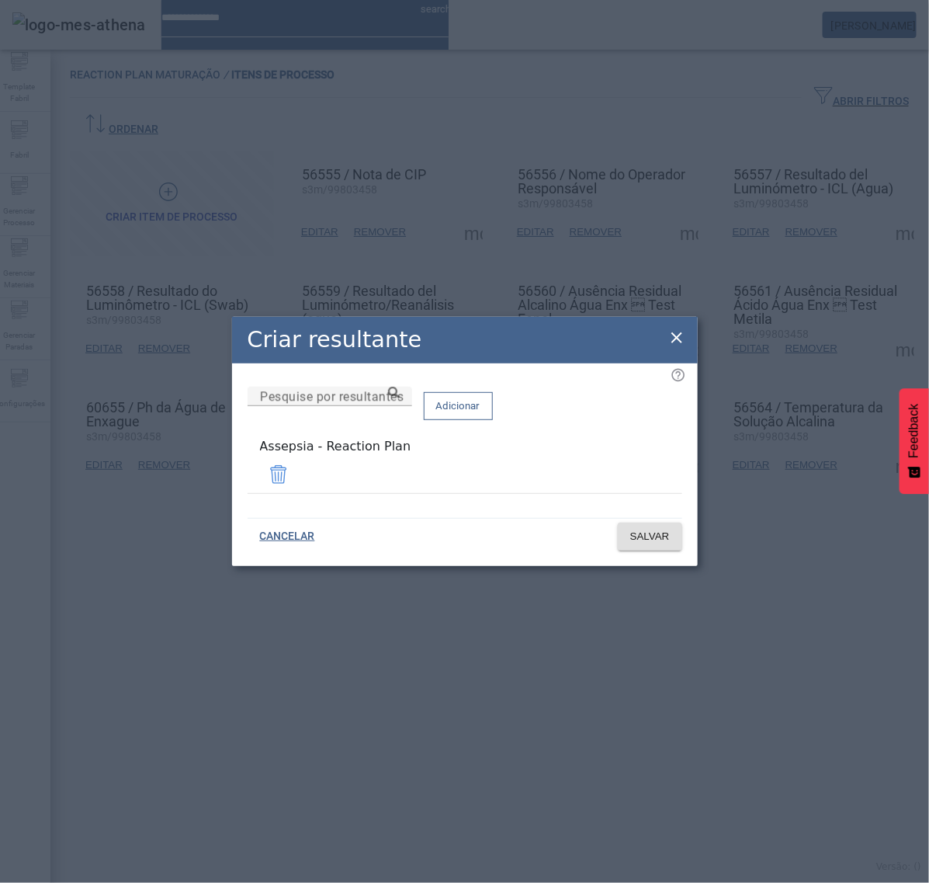
click at [679, 342] on icon at bounding box center [677, 337] width 19 height 19
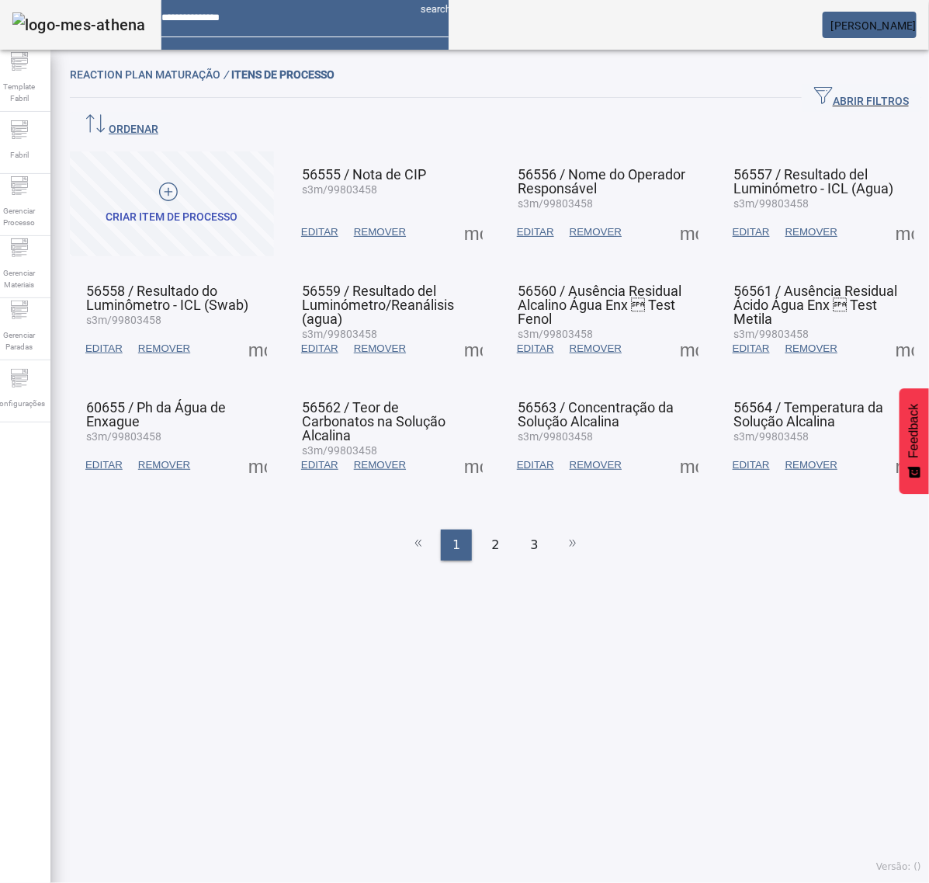
click at [264, 330] on span at bounding box center [257, 348] width 37 height 37
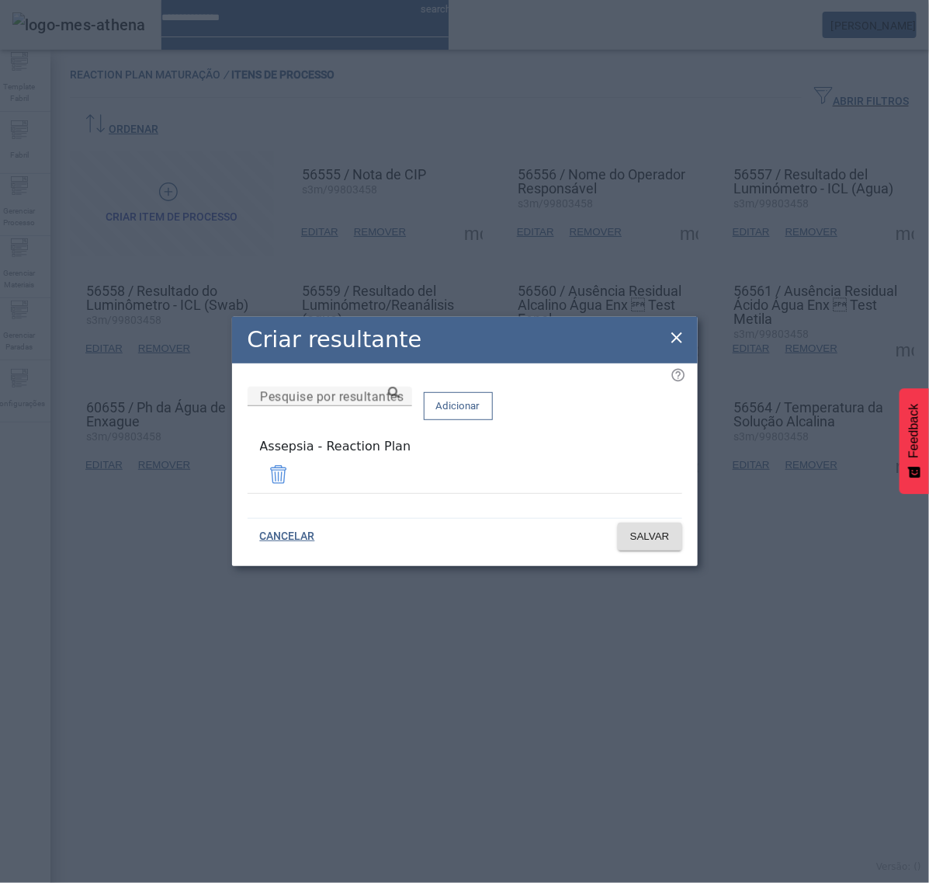
click at [678, 343] on icon at bounding box center [677, 337] width 11 height 11
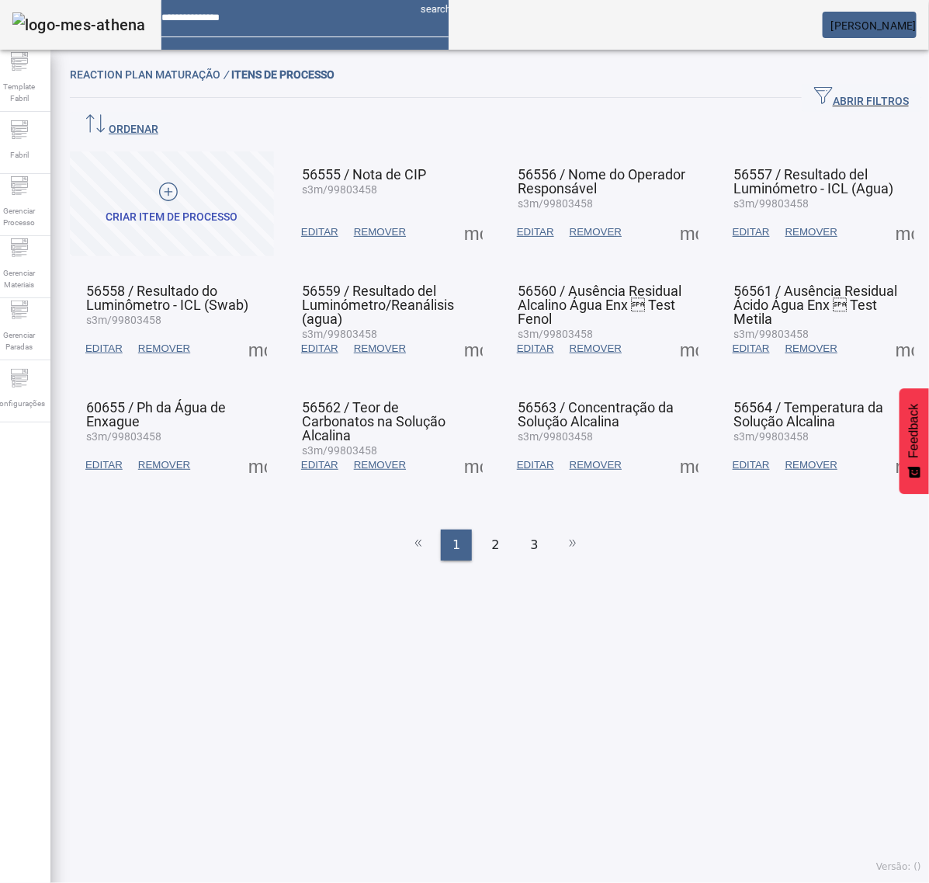
click at [455, 330] on span at bounding box center [473, 348] width 37 height 37
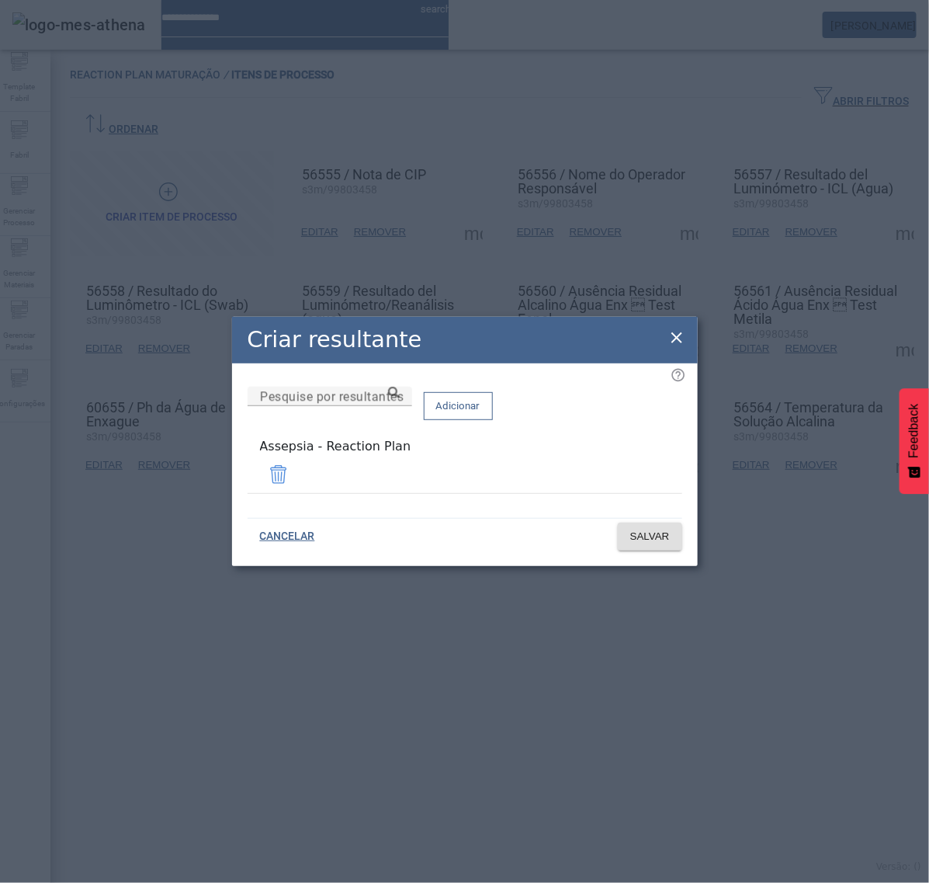
click at [672, 336] on icon at bounding box center [677, 337] width 11 height 11
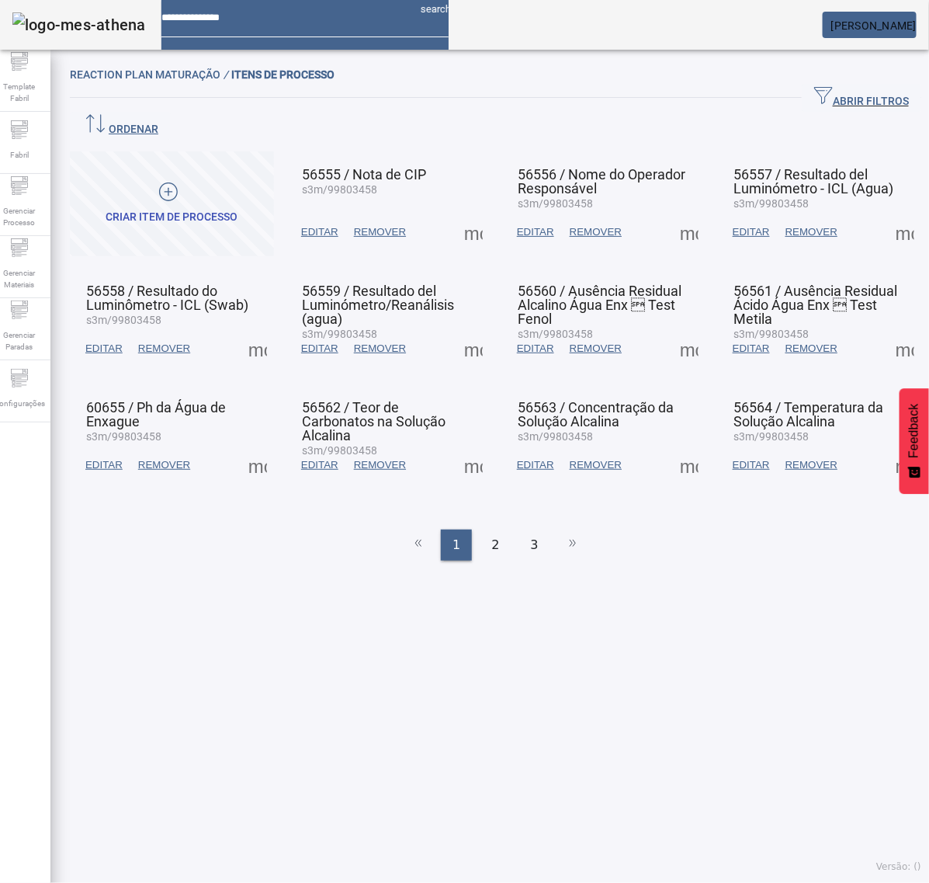
click at [671, 330] on span at bounding box center [689, 348] width 37 height 37
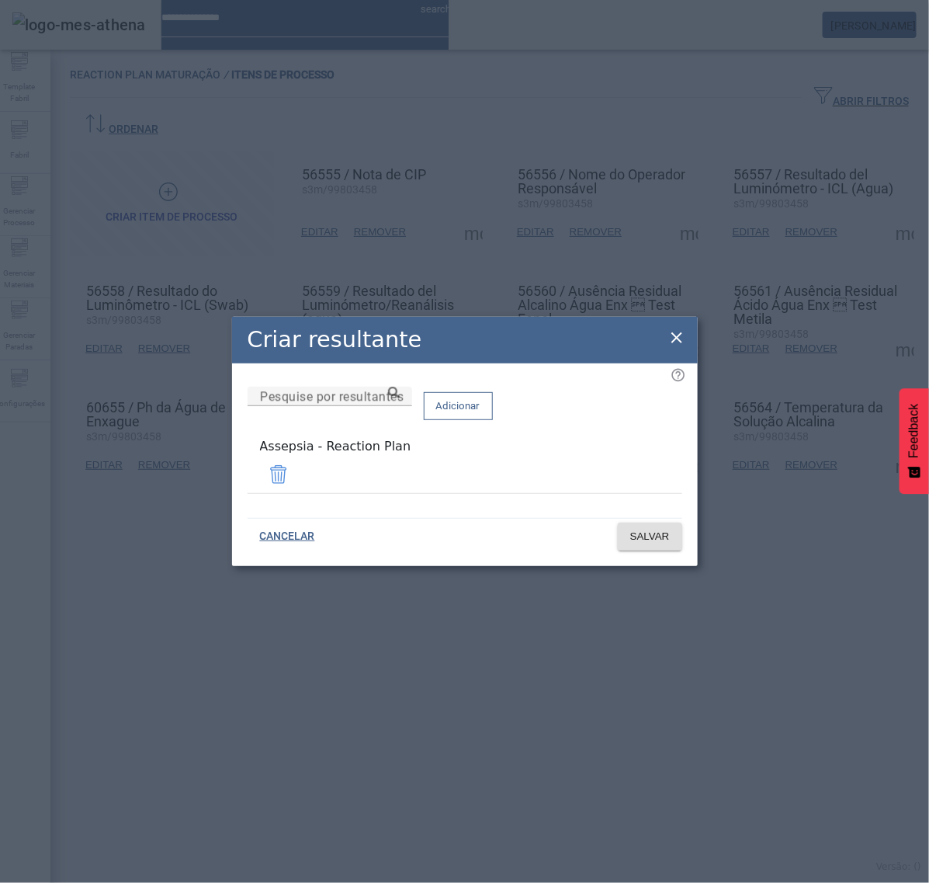
drag, startPoint x: 672, startPoint y: 339, endPoint x: 750, endPoint y: 335, distance: 77.7
click at [673, 336] on icon at bounding box center [677, 337] width 19 height 19
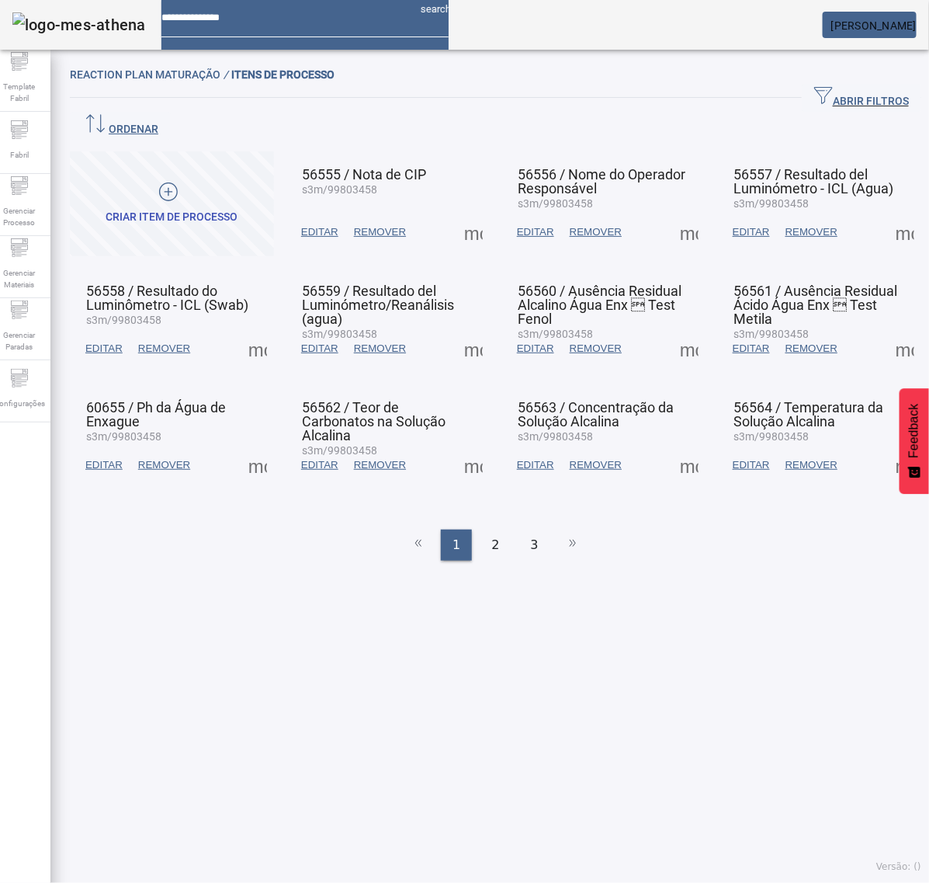
click at [887, 330] on span at bounding box center [905, 348] width 37 height 37
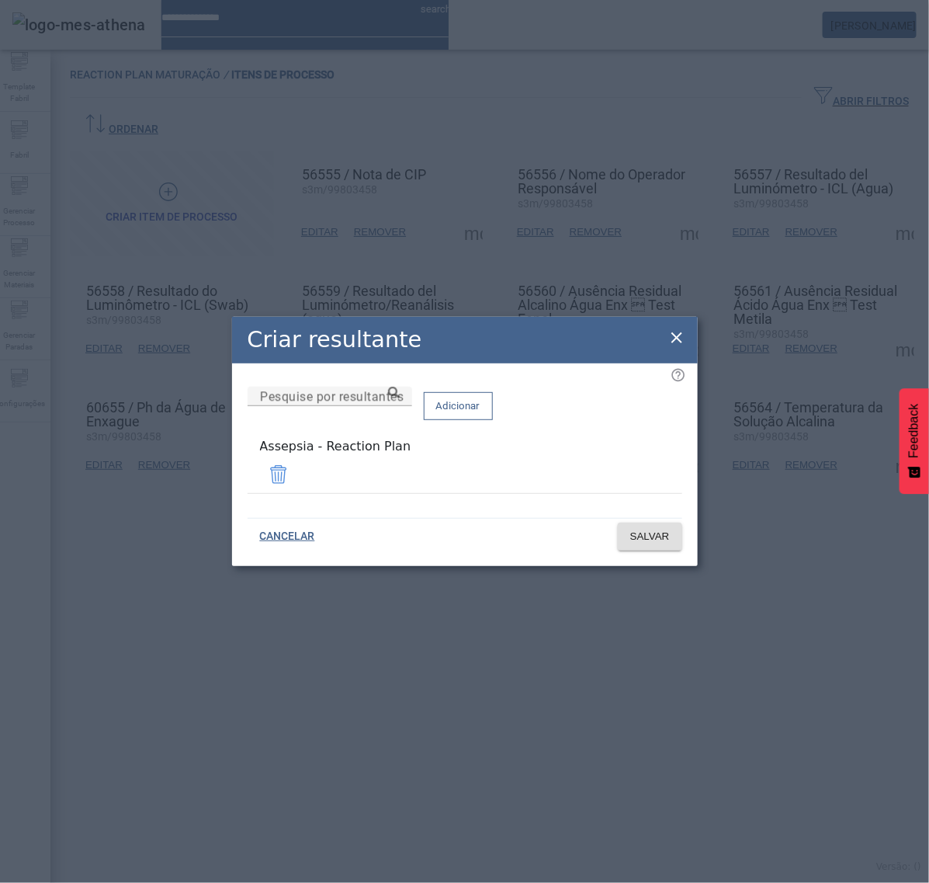
drag, startPoint x: 679, startPoint y: 342, endPoint x: 594, endPoint y: 366, distance: 88.5
click at [679, 342] on icon at bounding box center [677, 337] width 19 height 19
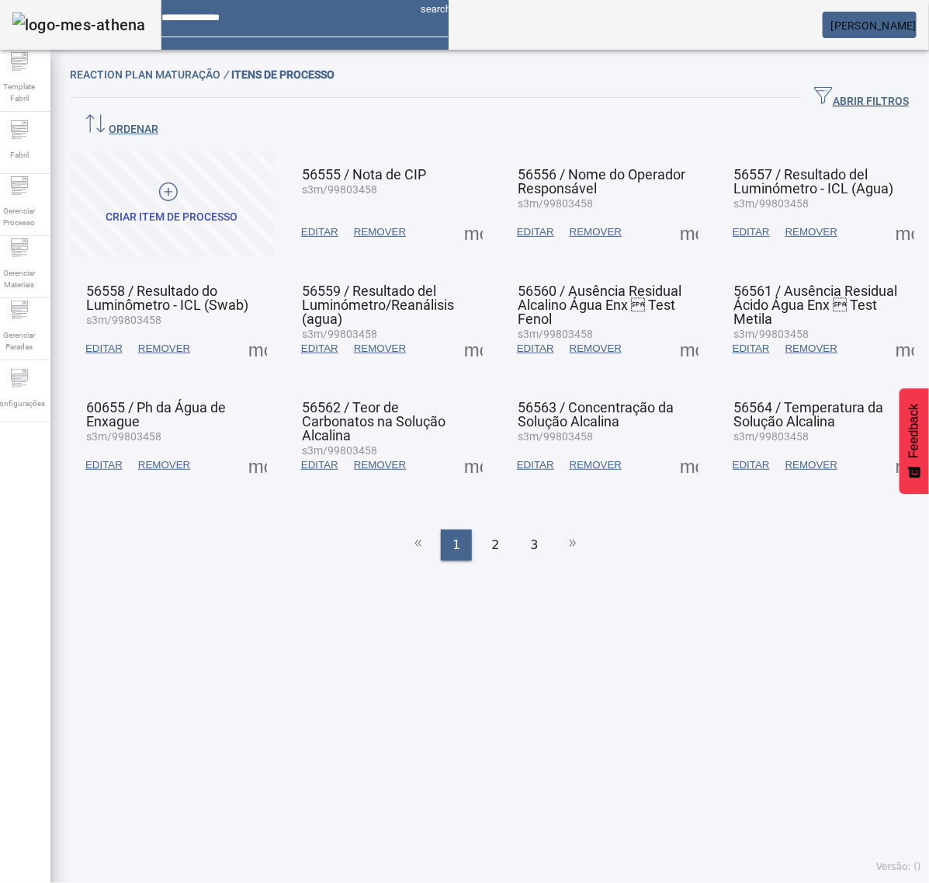
click at [262, 446] on span at bounding box center [257, 464] width 37 height 37
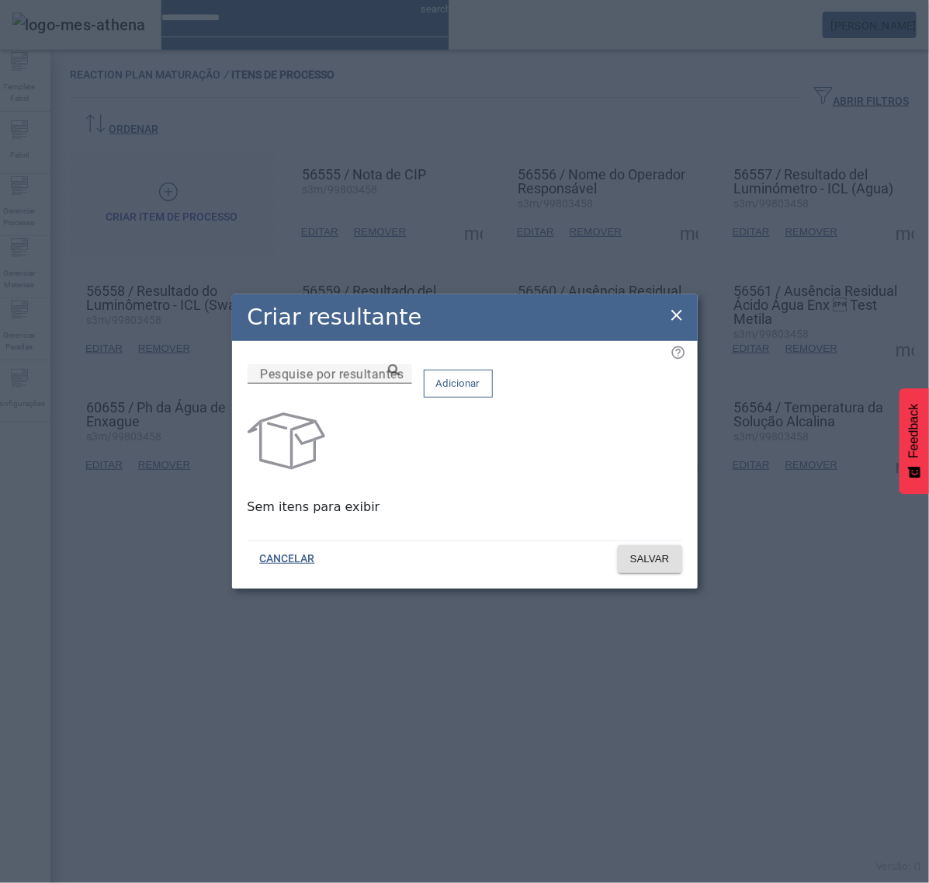
click at [390, 381] on mat-label "Pesquise por resultantes" at bounding box center [332, 373] width 144 height 15
click at [390, 384] on input "Pesquise por resultantes" at bounding box center [330, 374] width 140 height 19
paste input "**********"
click at [400, 384] on input "**********" at bounding box center [330, 374] width 140 height 19
click at [400, 376] on icon at bounding box center [394, 370] width 12 height 12
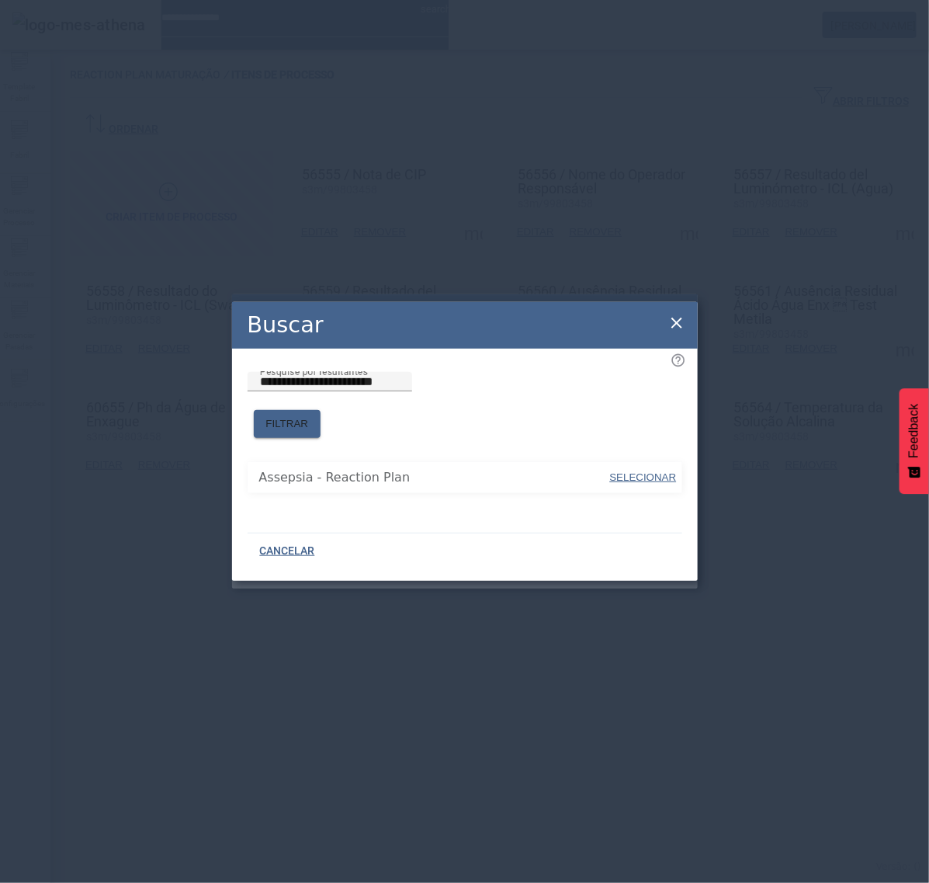
click at [656, 471] on span "SELECIONAR" at bounding box center [643, 477] width 67 height 12
type input "**********"
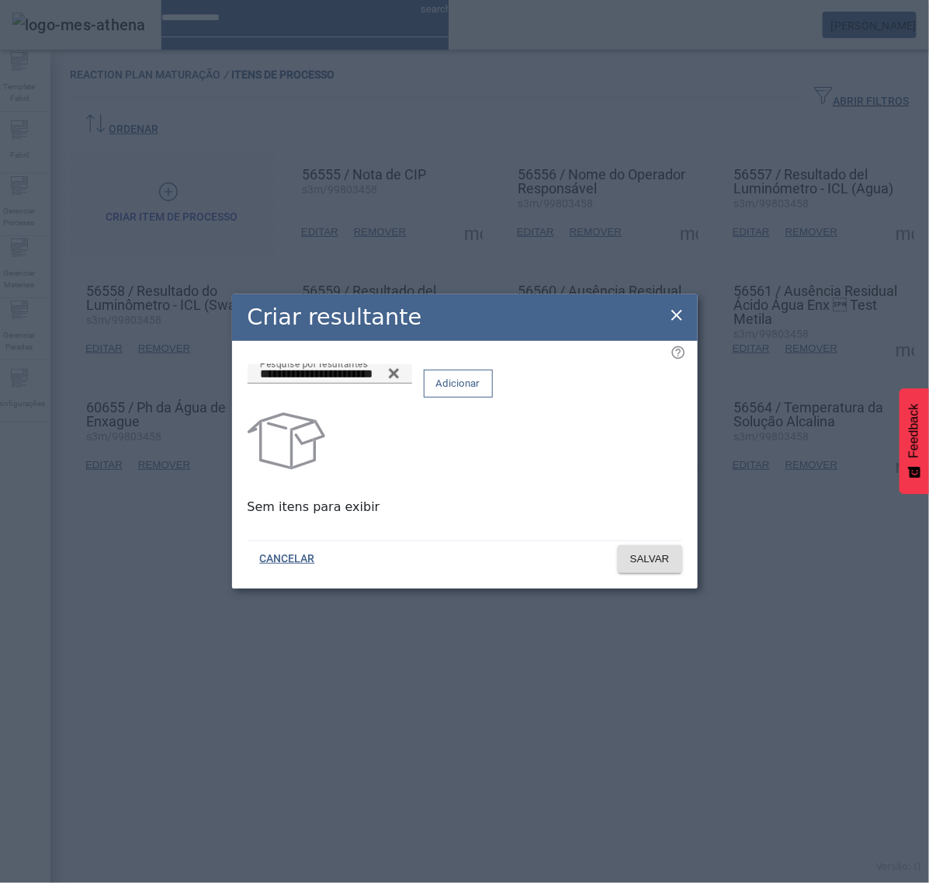
click at [492, 401] on span at bounding box center [459, 383] width 68 height 37
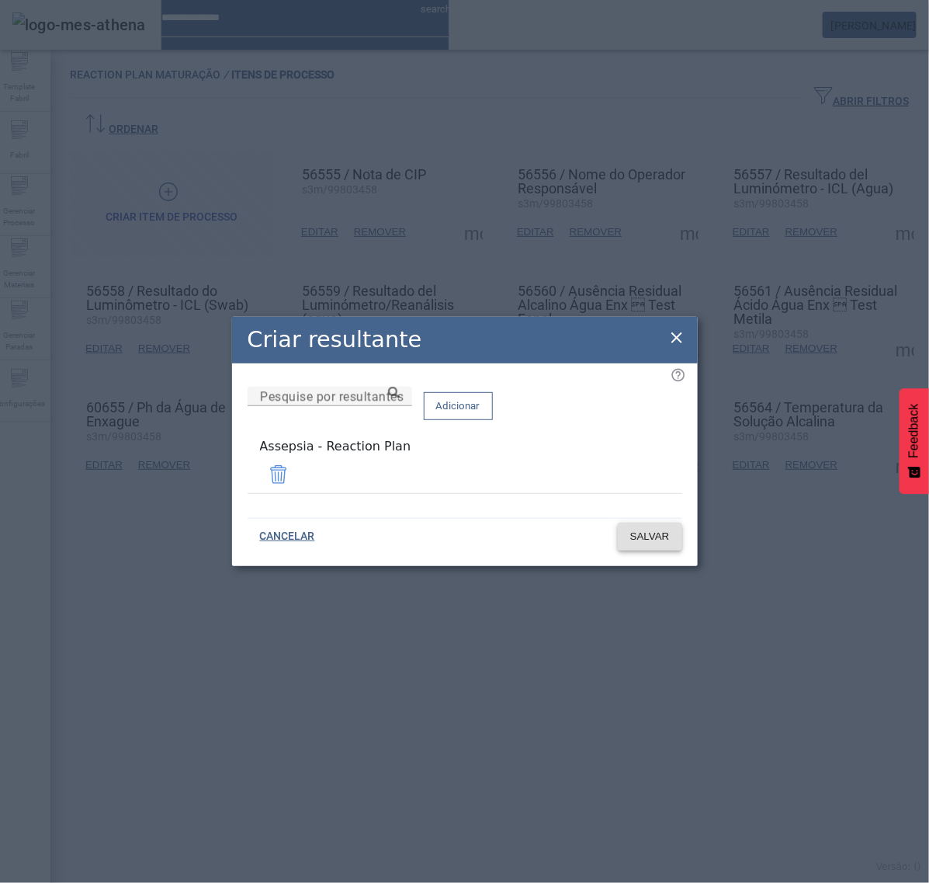
click at [652, 537] on span "SALVAR" at bounding box center [650, 537] width 40 height 16
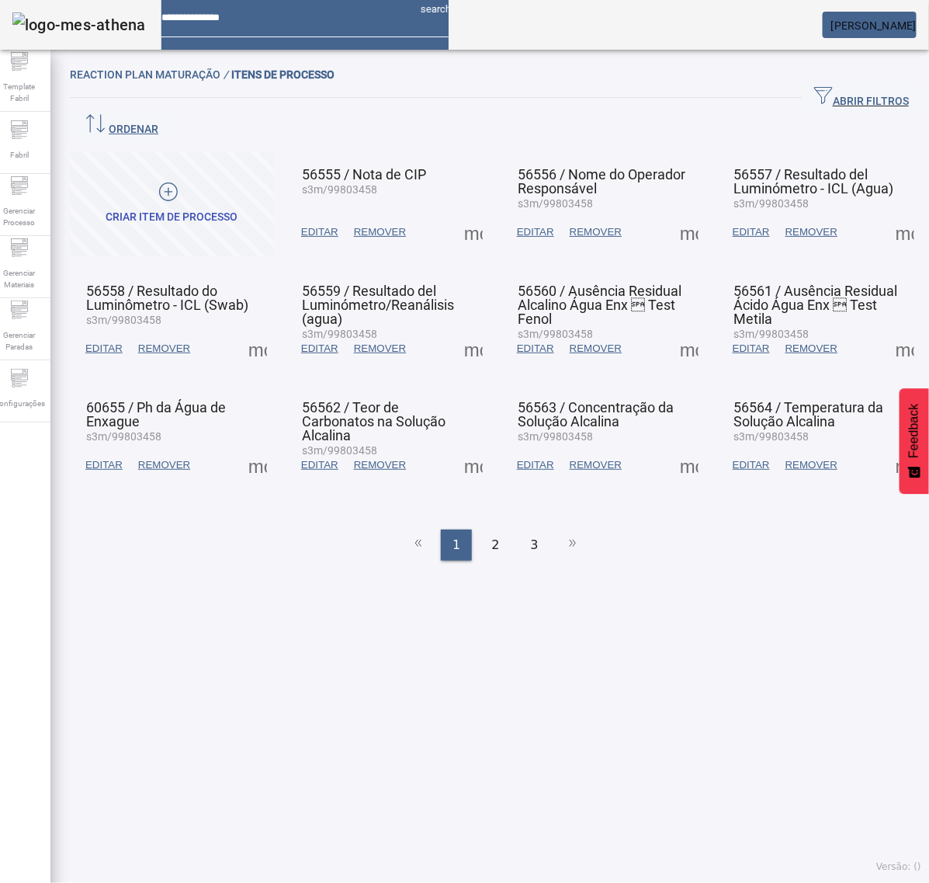
click at [476, 446] on span at bounding box center [473, 464] width 37 height 37
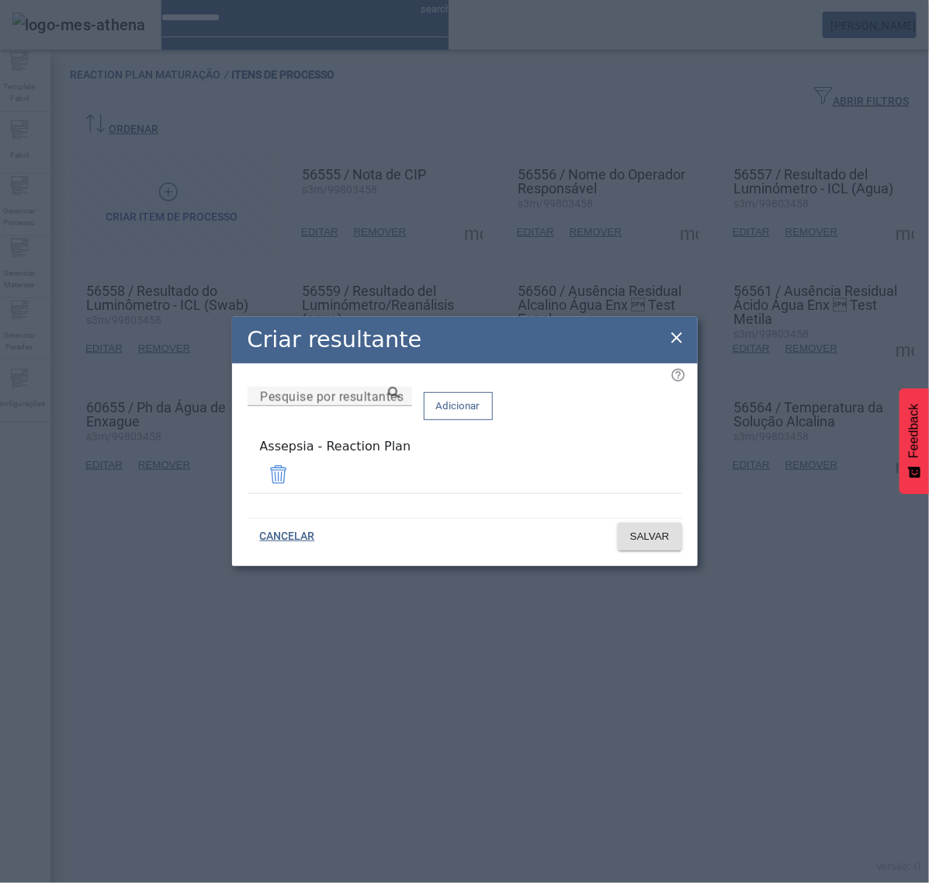
click at [679, 342] on icon at bounding box center [677, 337] width 19 height 19
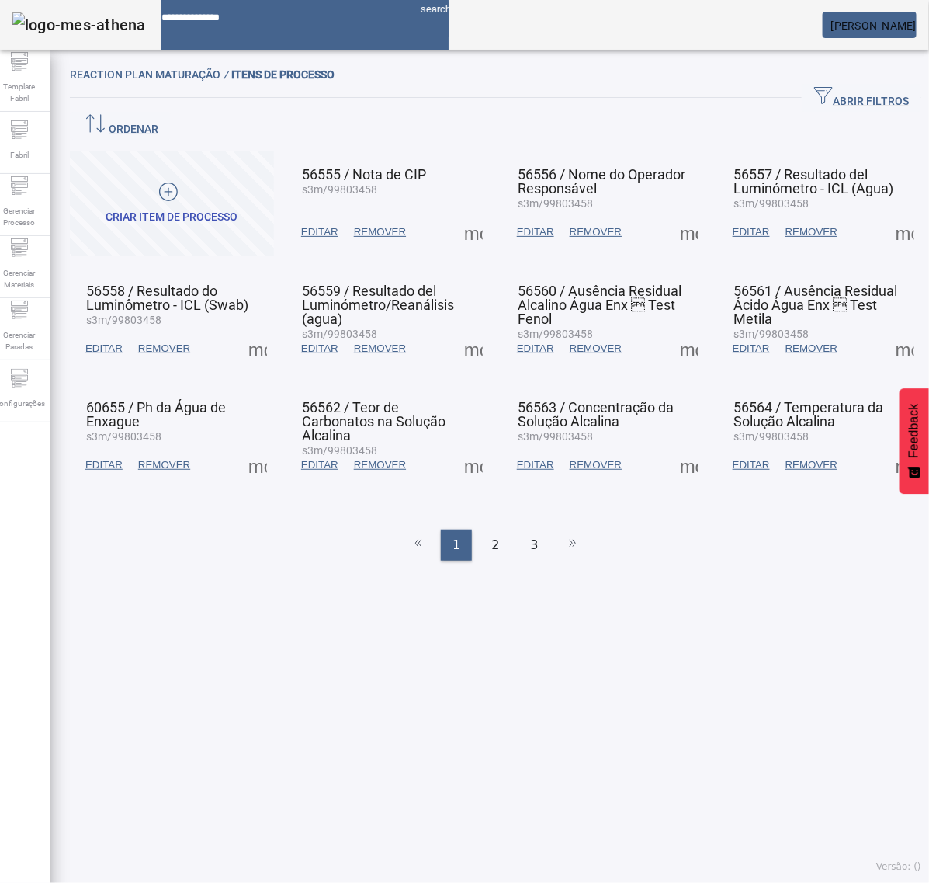
click at [681, 446] on span at bounding box center [689, 464] width 37 height 37
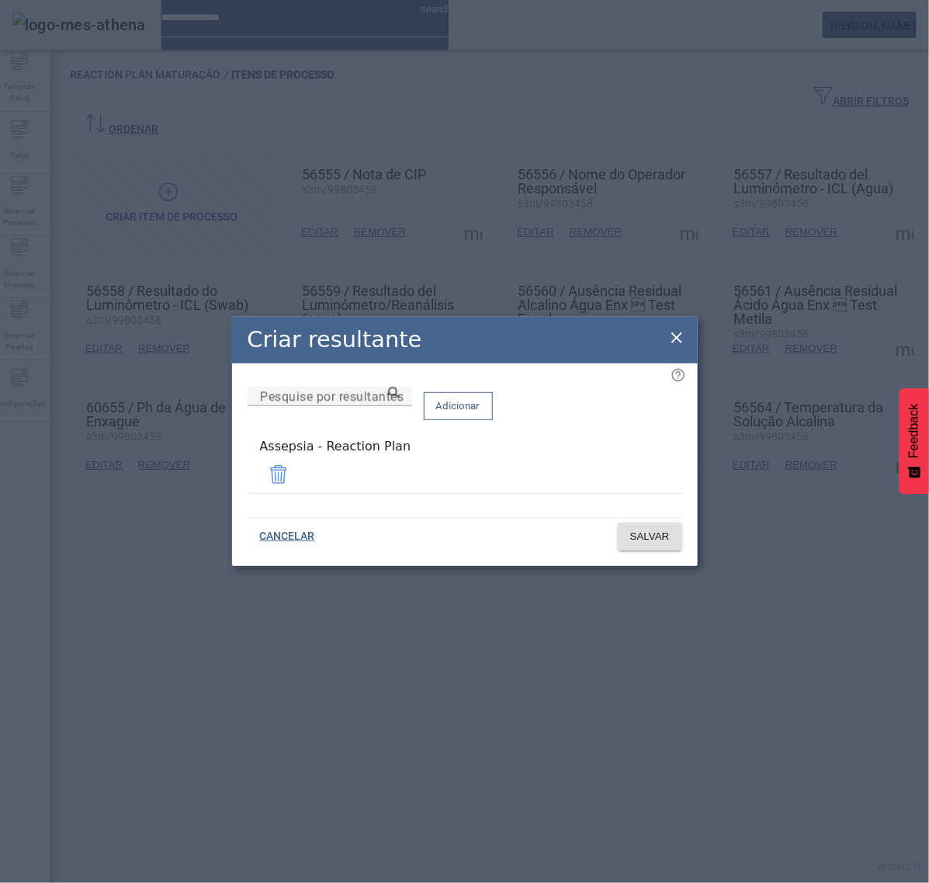
drag, startPoint x: 678, startPoint y: 339, endPoint x: 686, endPoint y: 339, distance: 7.8
click at [680, 338] on icon at bounding box center [677, 337] width 19 height 19
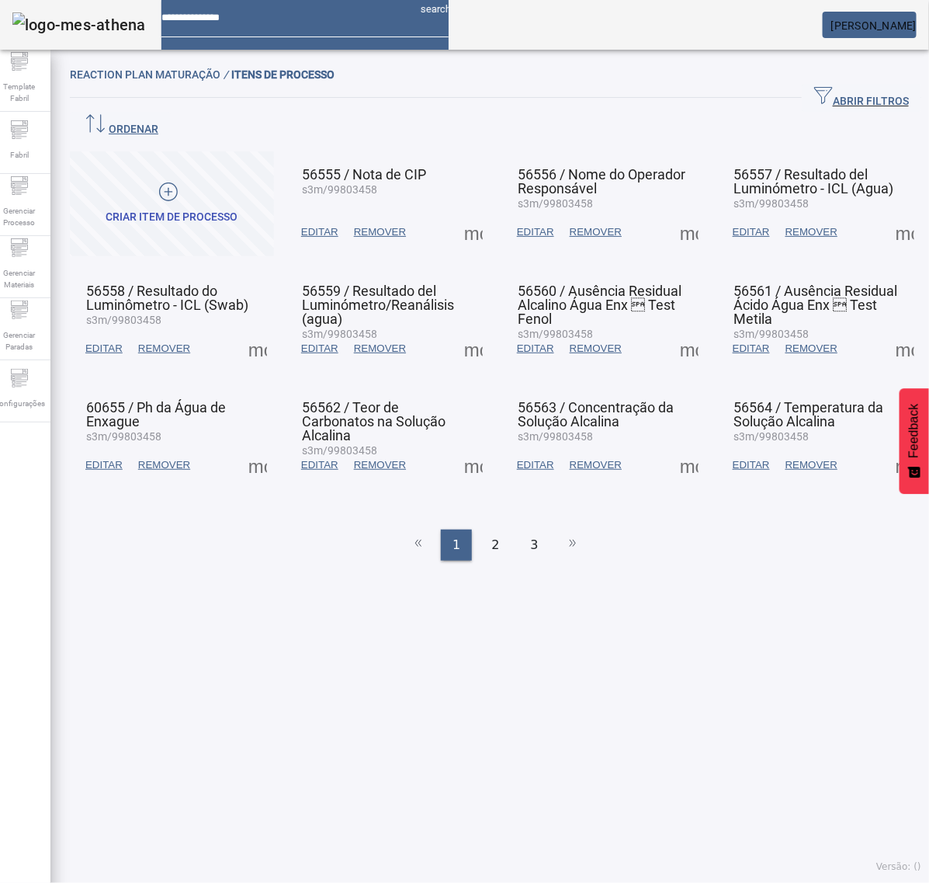
click at [887, 446] on span at bounding box center [905, 464] width 37 height 37
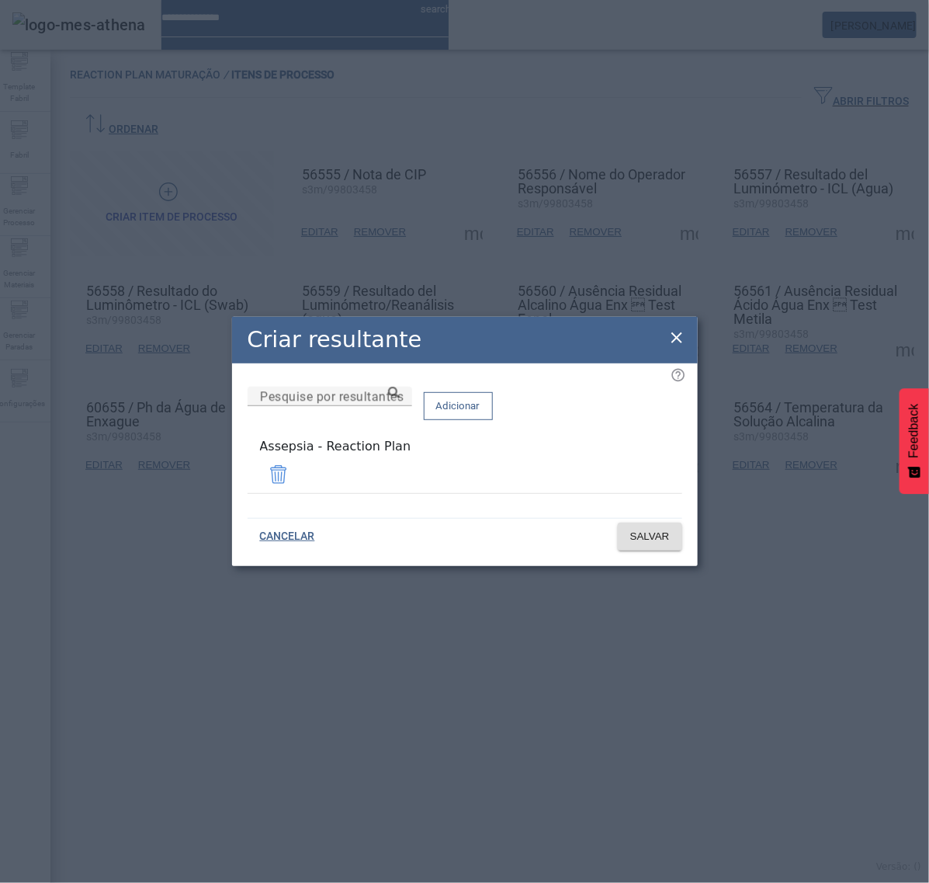
click at [672, 342] on icon at bounding box center [677, 337] width 19 height 19
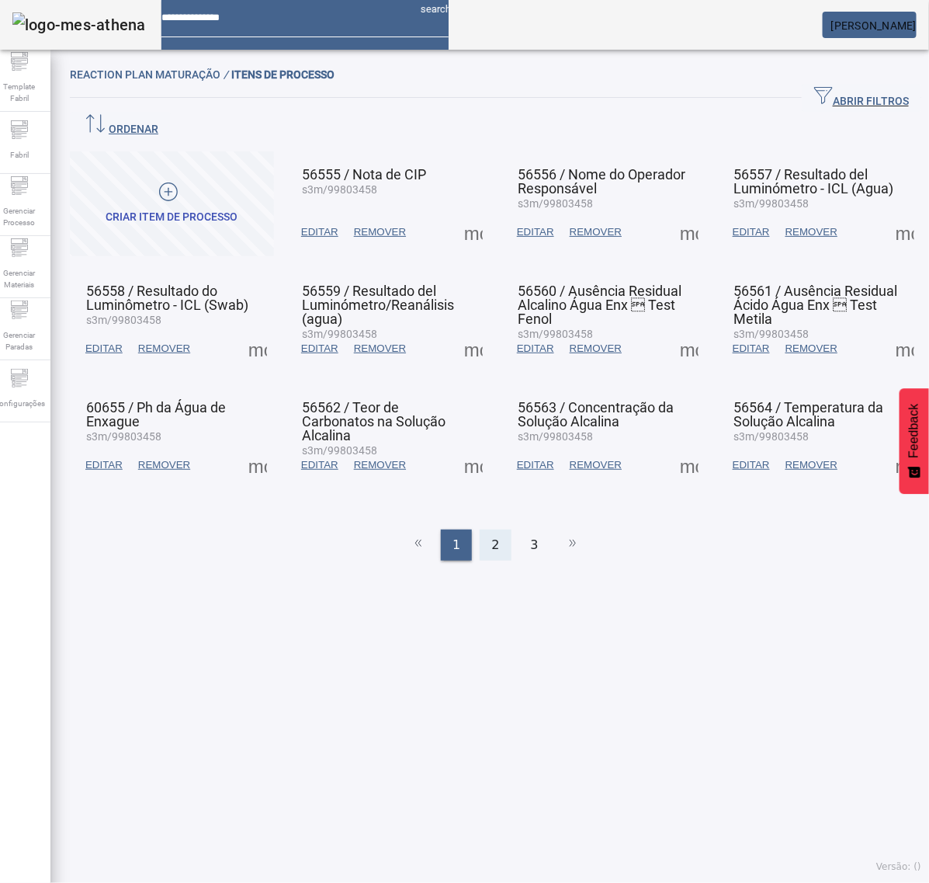
click at [491, 536] on span "2" at bounding box center [495, 545] width 8 height 19
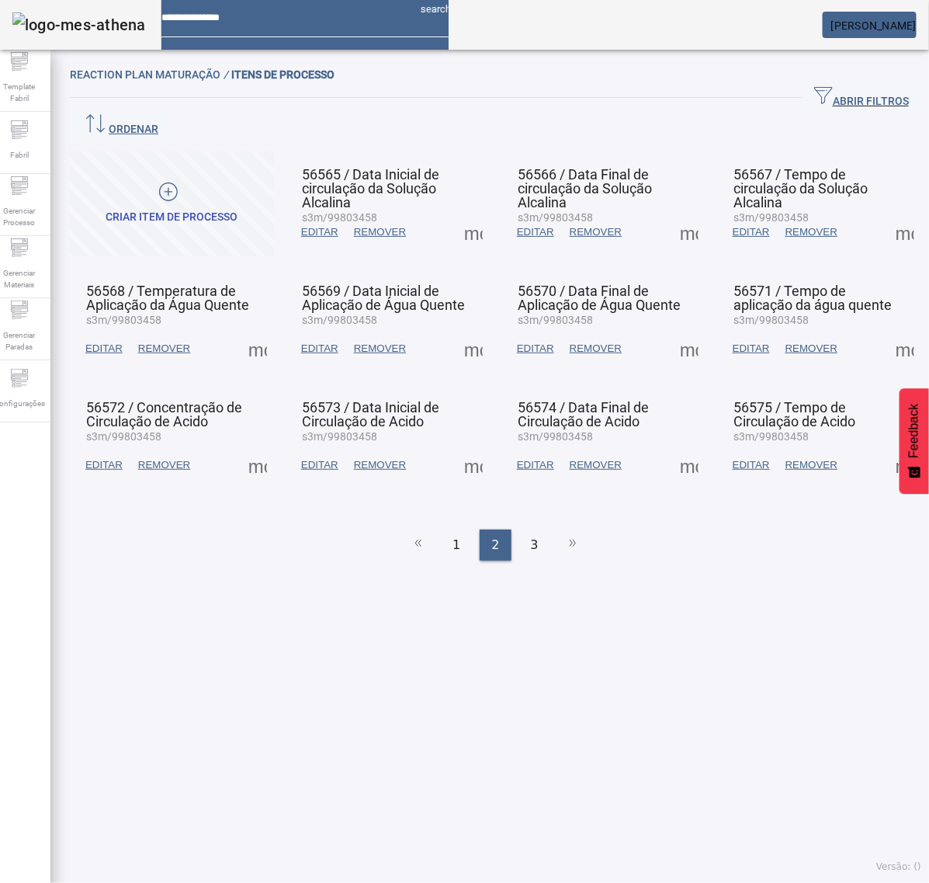
click at [457, 214] on span at bounding box center [473, 232] width 37 height 37
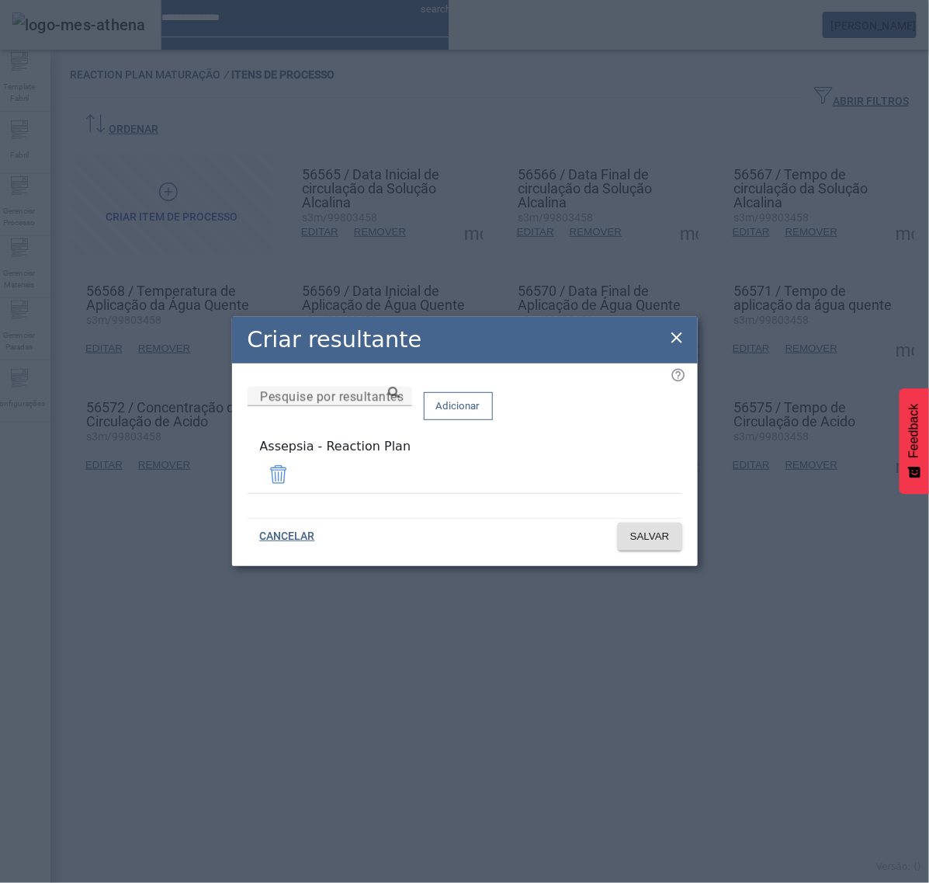
drag, startPoint x: 672, startPoint y: 340, endPoint x: 674, endPoint y: 268, distance: 72.2
click at [672, 336] on icon at bounding box center [677, 337] width 19 height 19
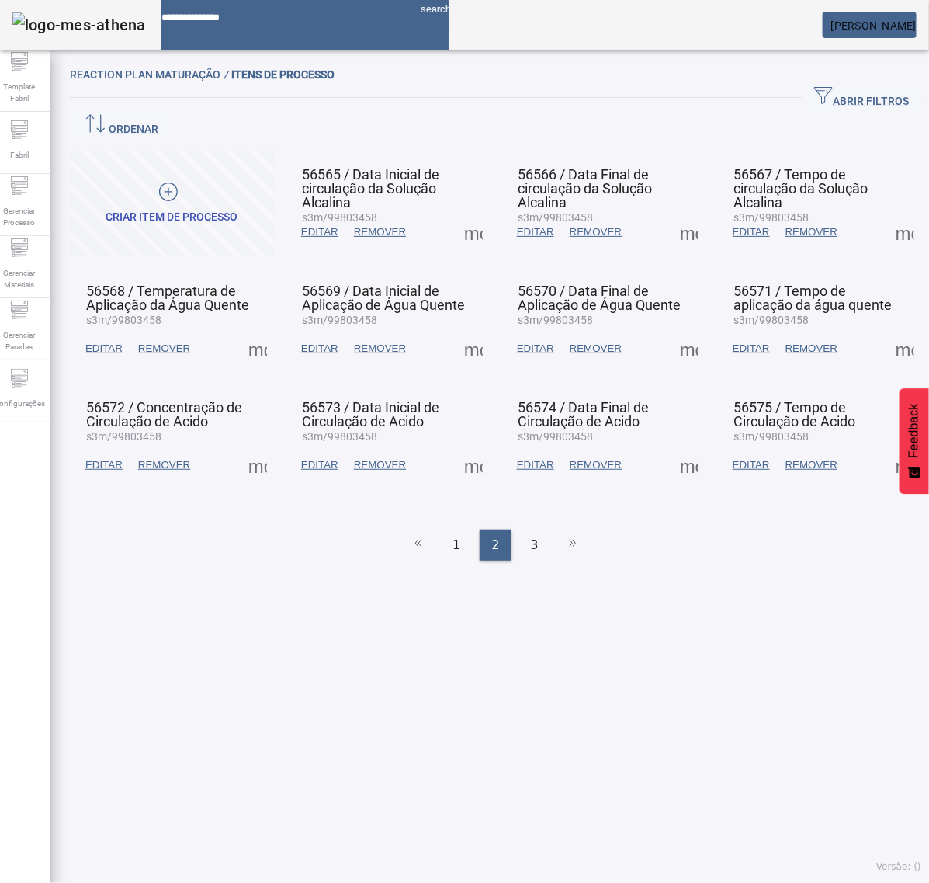
click at [675, 214] on span at bounding box center [689, 232] width 37 height 37
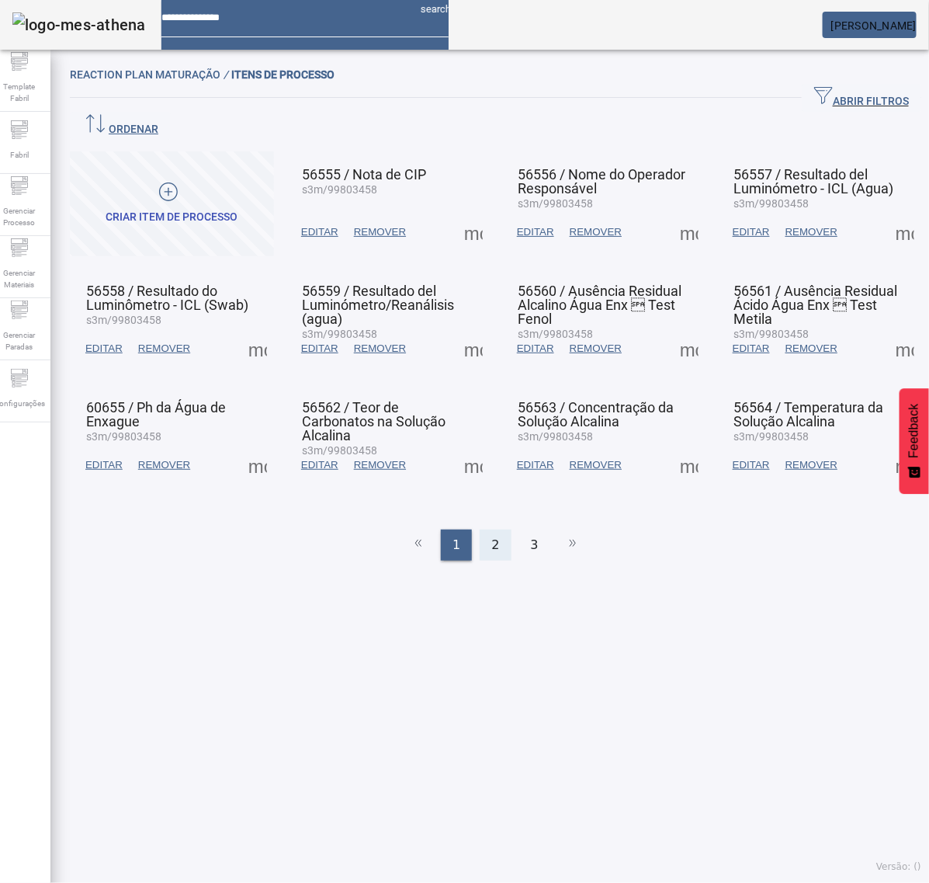
click at [491, 536] on span "2" at bounding box center [495, 545] width 8 height 19
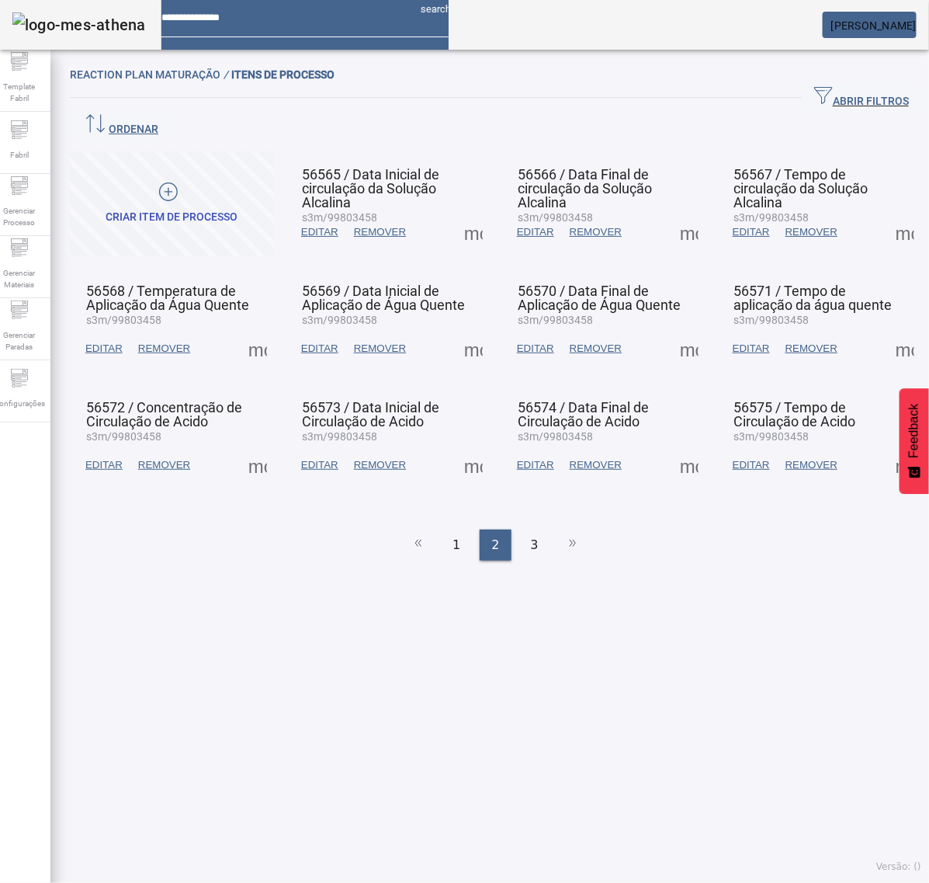
click at [671, 214] on span at bounding box center [689, 232] width 37 height 37
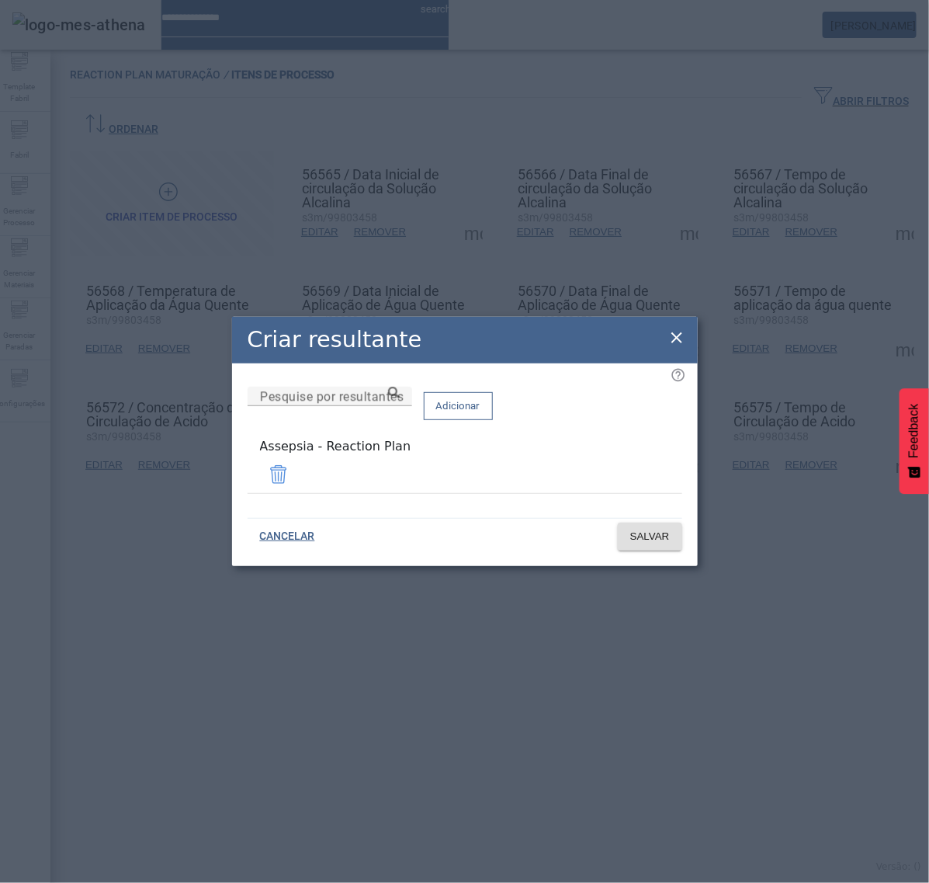
click at [676, 336] on icon at bounding box center [677, 337] width 19 height 19
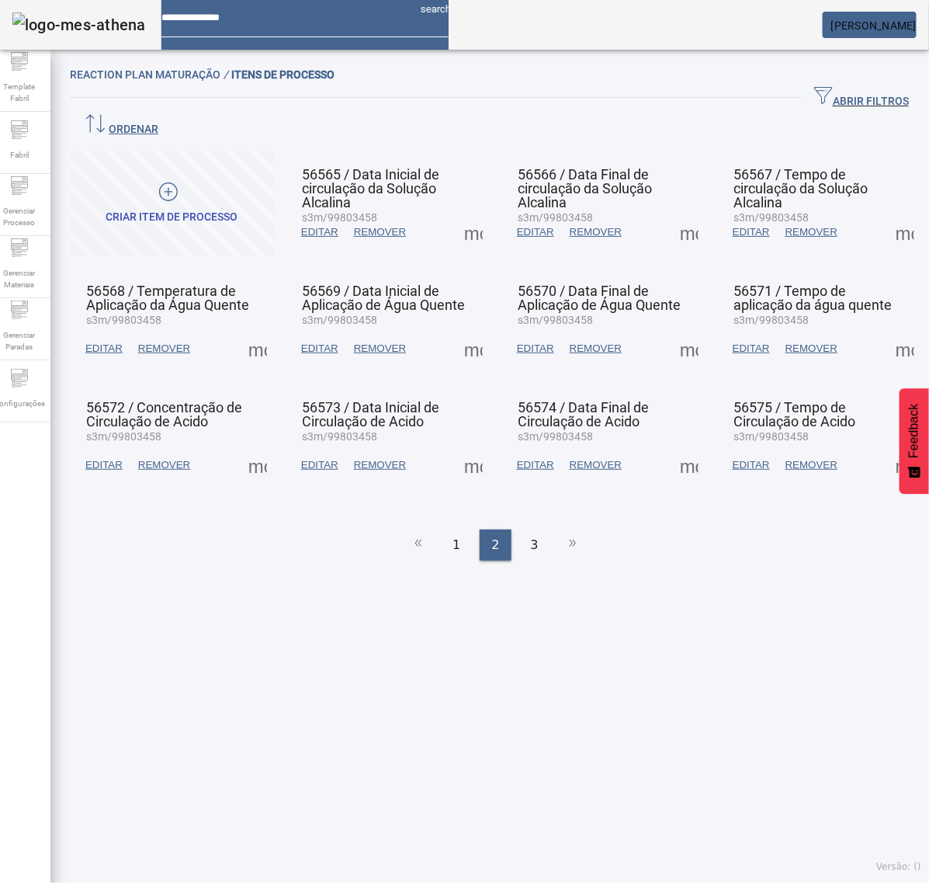
click at [887, 214] on span at bounding box center [905, 232] width 37 height 37
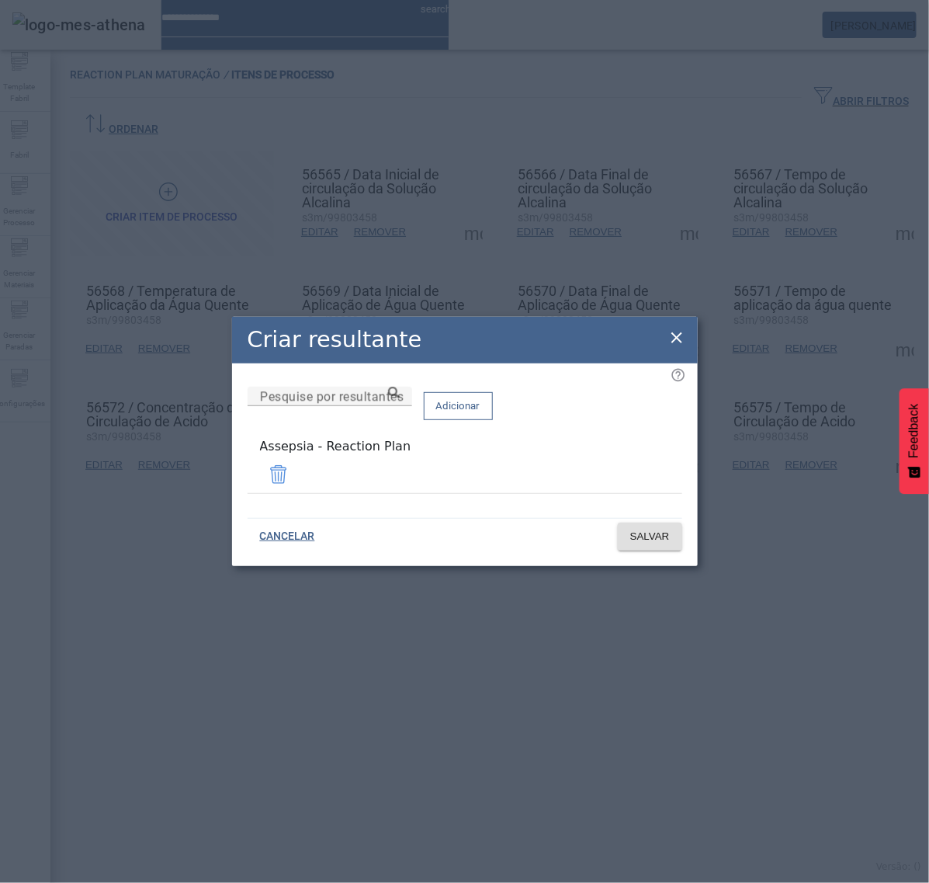
click at [675, 342] on icon at bounding box center [677, 337] width 11 height 11
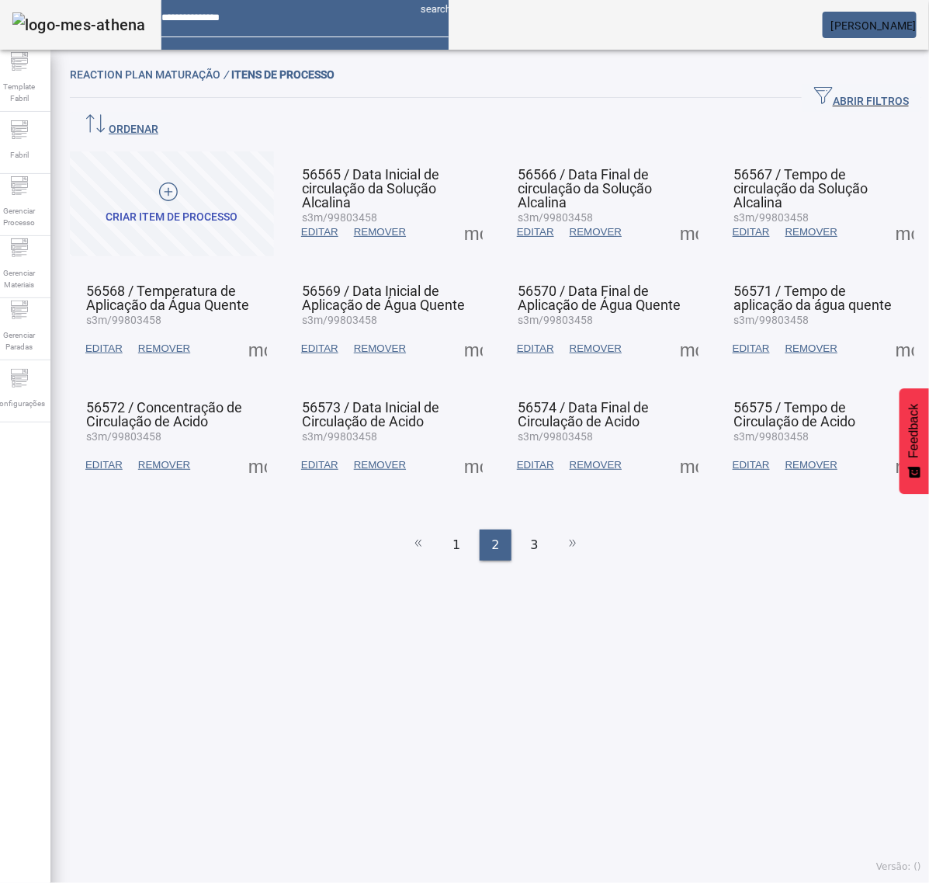
click at [273, 330] on span at bounding box center [257, 348] width 37 height 37
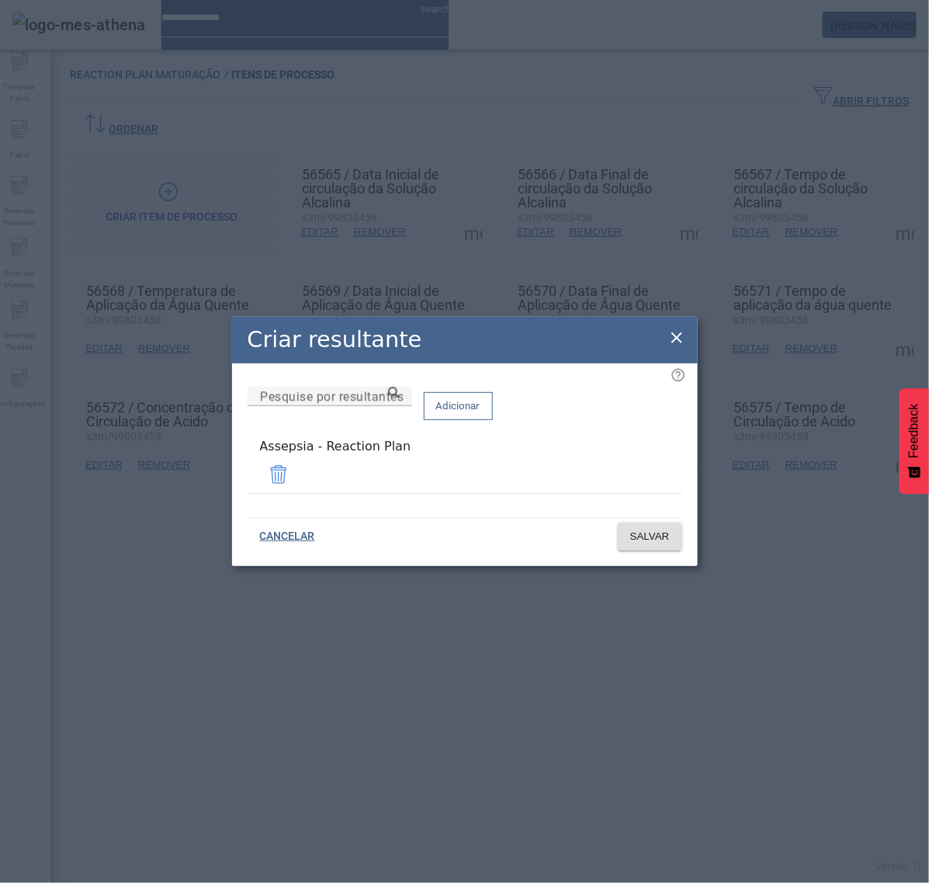
click at [681, 340] on icon at bounding box center [677, 337] width 19 height 19
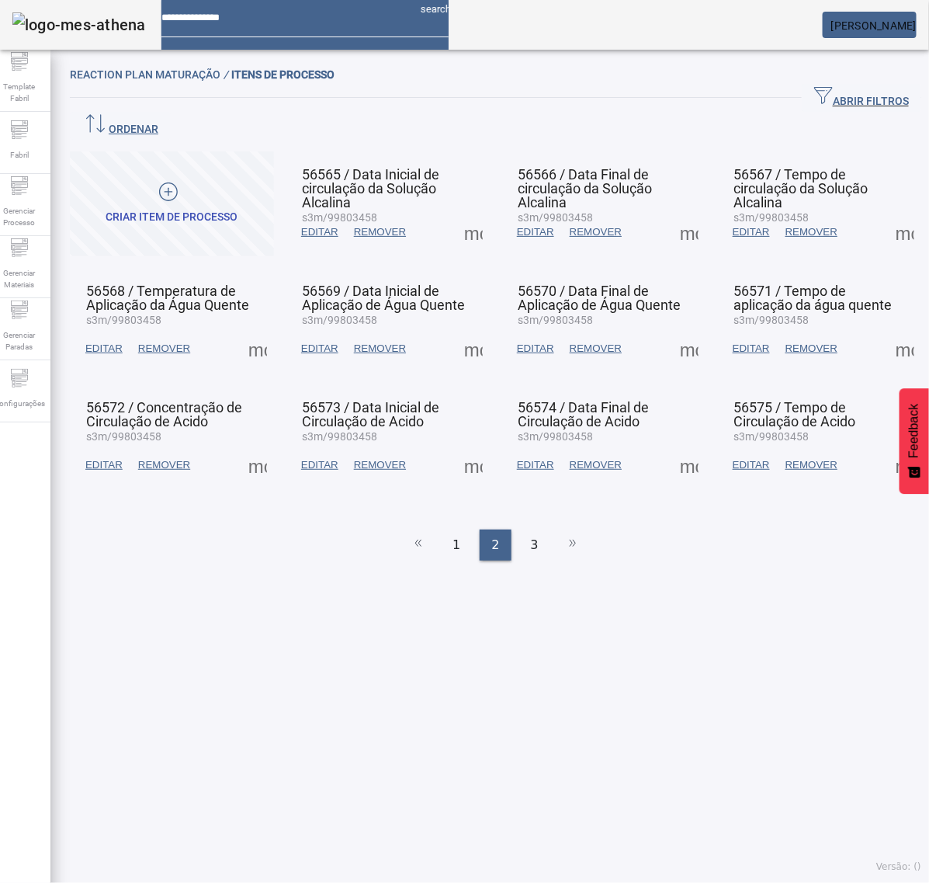
click at [455, 330] on span at bounding box center [473, 348] width 37 height 37
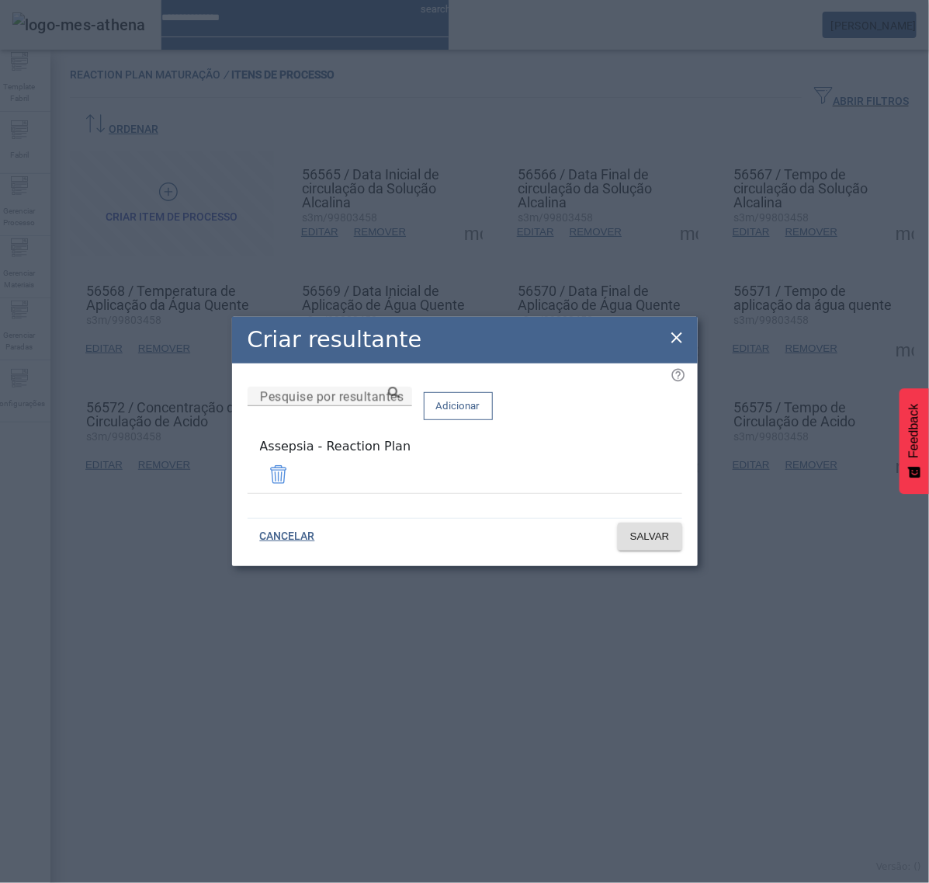
click at [668, 339] on icon at bounding box center [677, 337] width 19 height 19
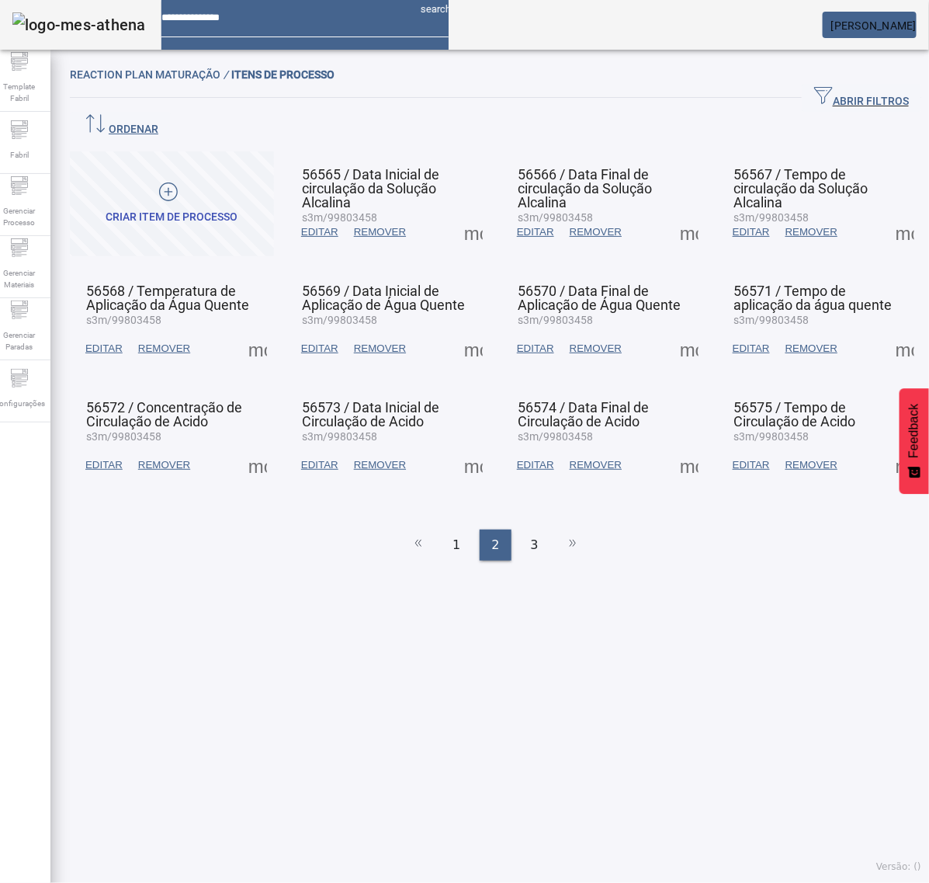
click at [671, 330] on span at bounding box center [689, 348] width 37 height 37
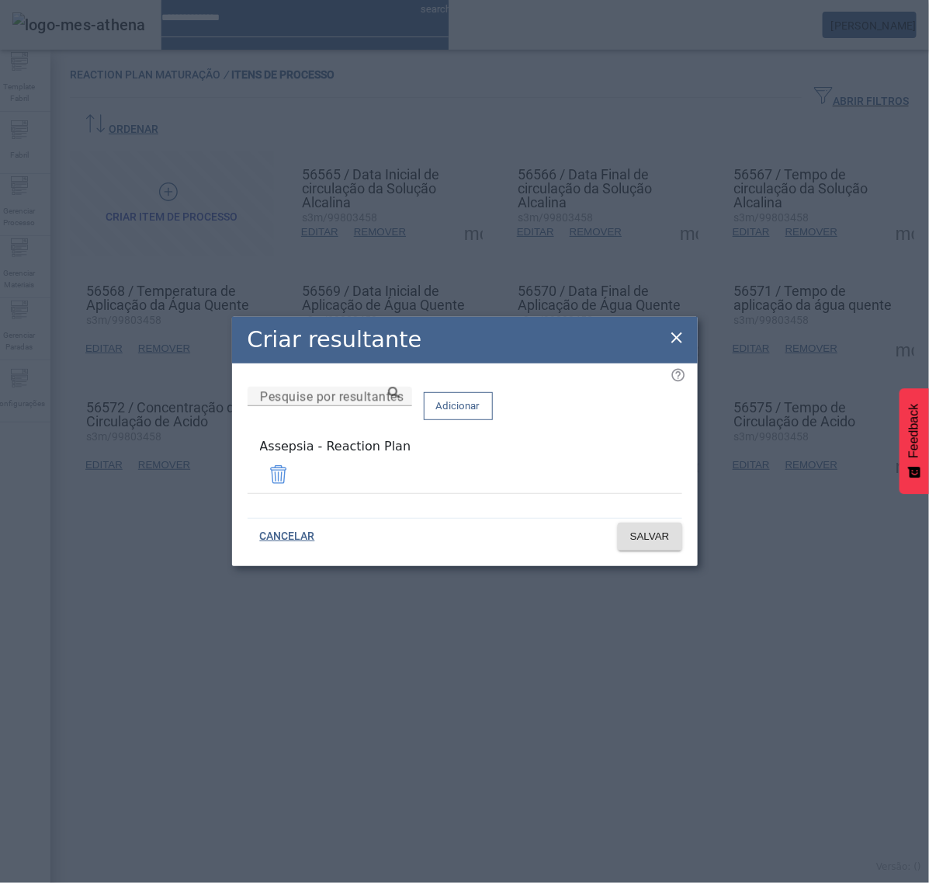
click at [677, 338] on icon at bounding box center [677, 337] width 19 height 19
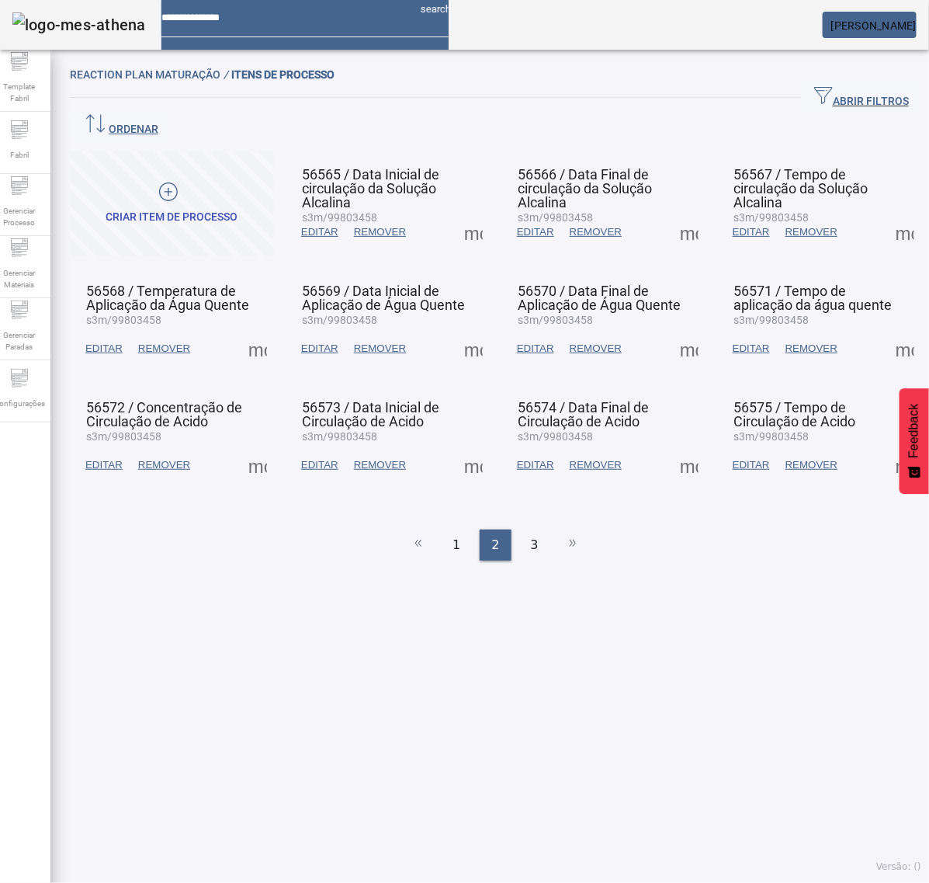
click at [890, 330] on span at bounding box center [905, 348] width 37 height 37
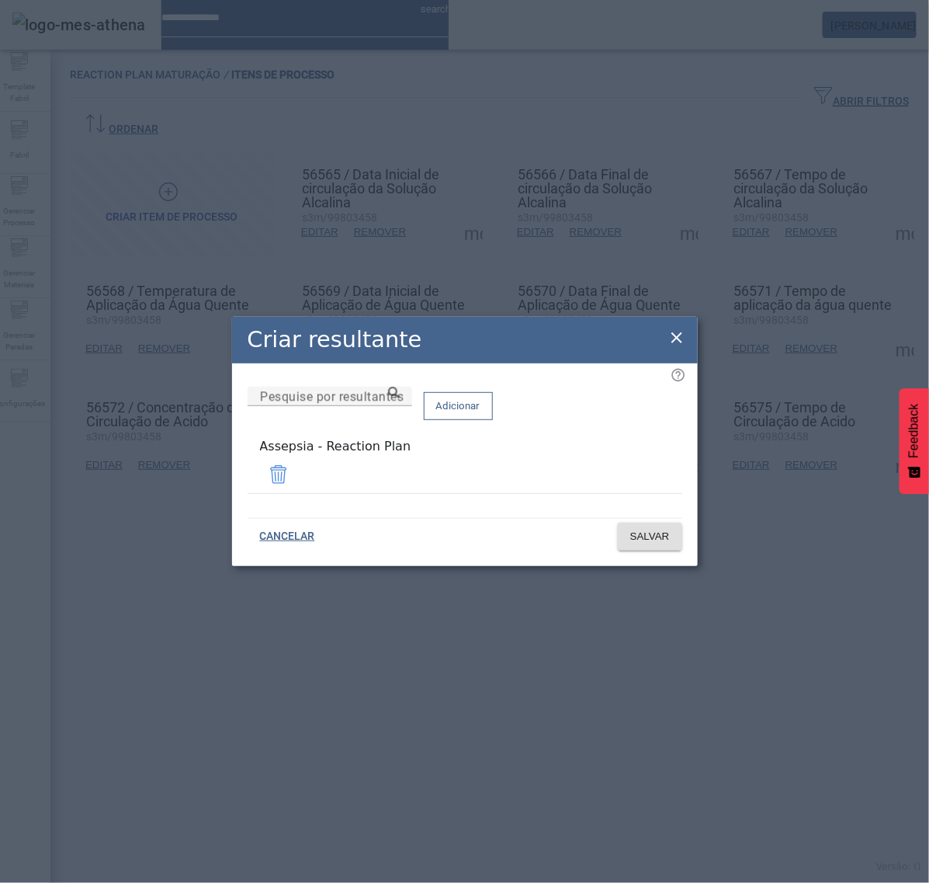
click at [681, 342] on icon at bounding box center [677, 337] width 19 height 19
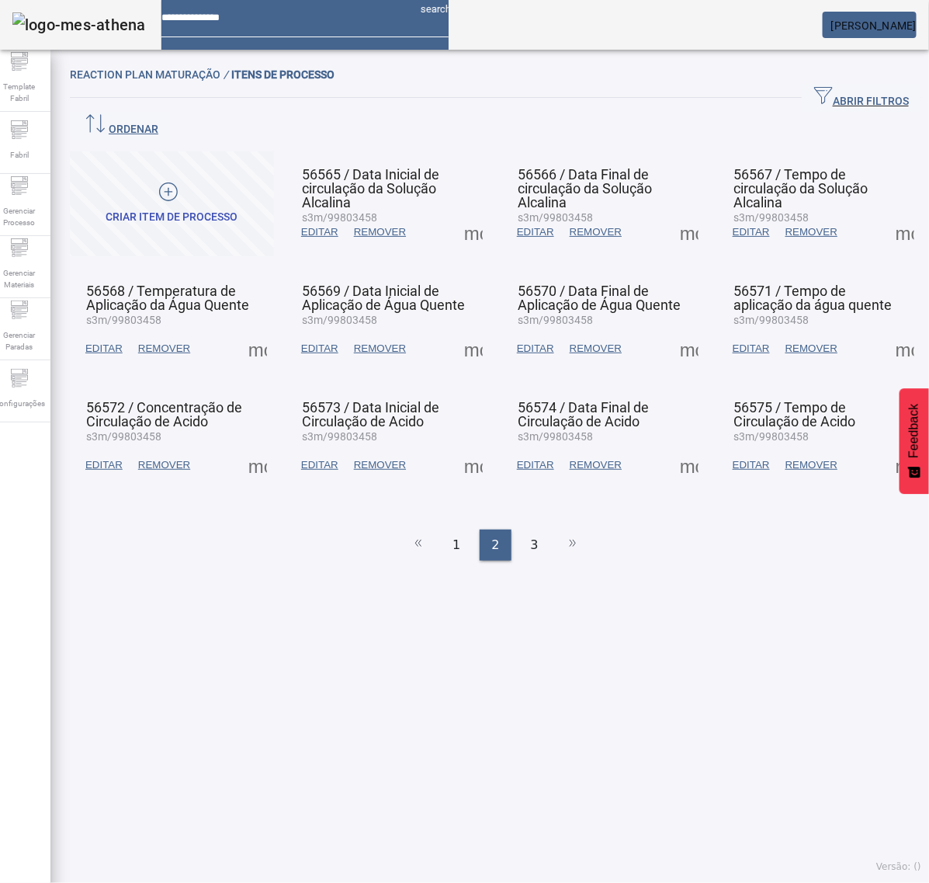
click at [257, 446] on span at bounding box center [257, 464] width 37 height 37
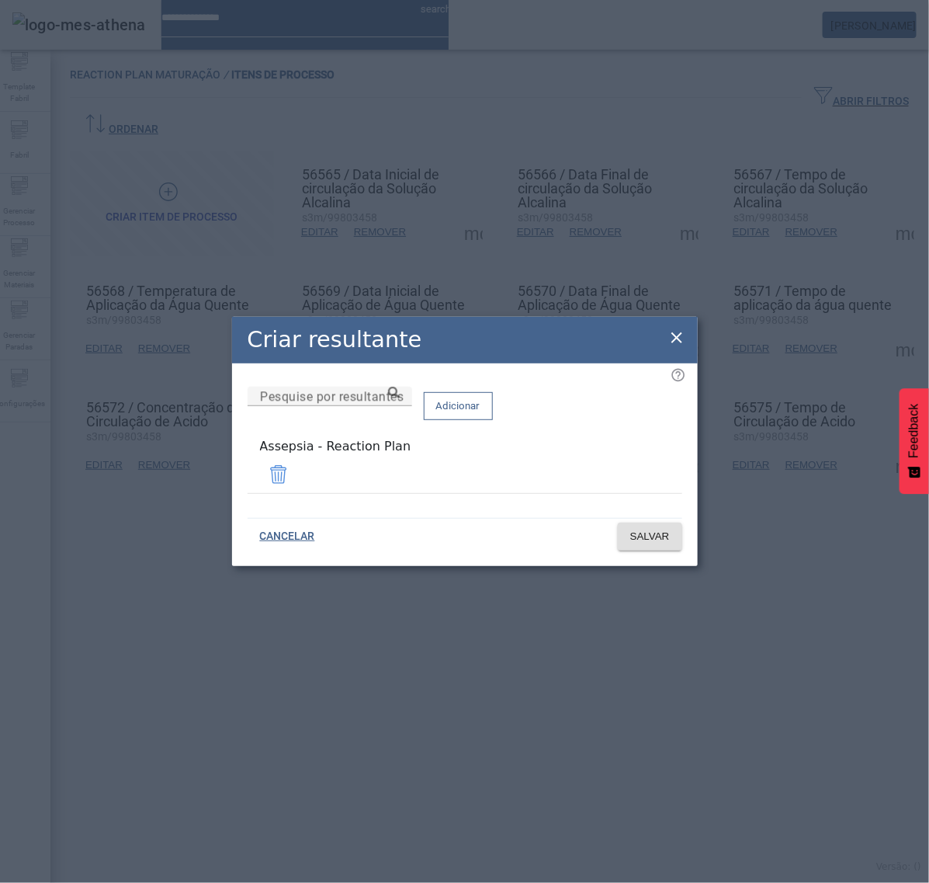
click at [678, 332] on icon at bounding box center [677, 337] width 19 height 19
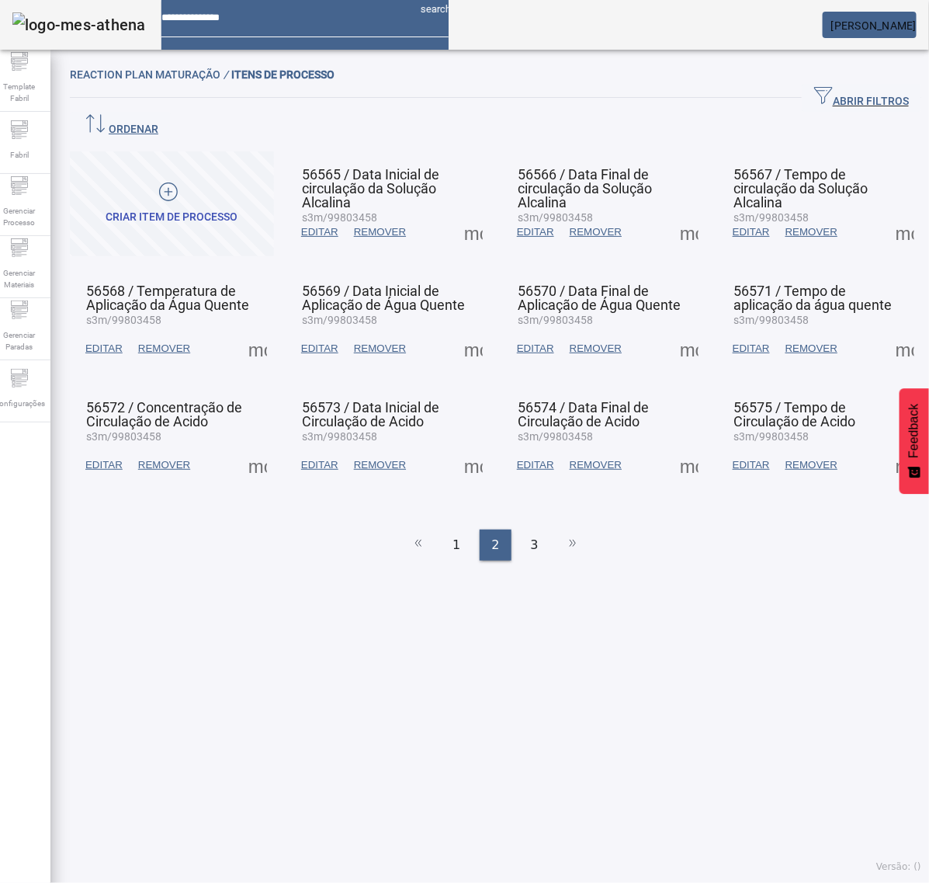
click at [462, 446] on span at bounding box center [473, 464] width 37 height 37
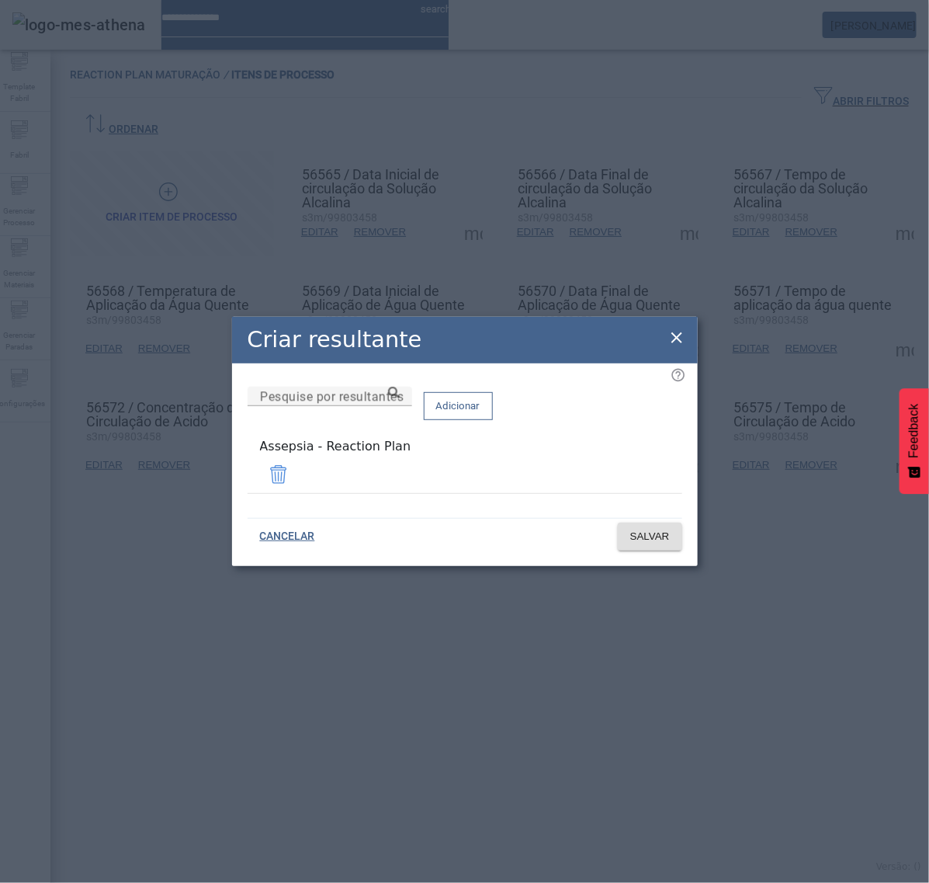
click at [683, 339] on icon at bounding box center [677, 337] width 19 height 19
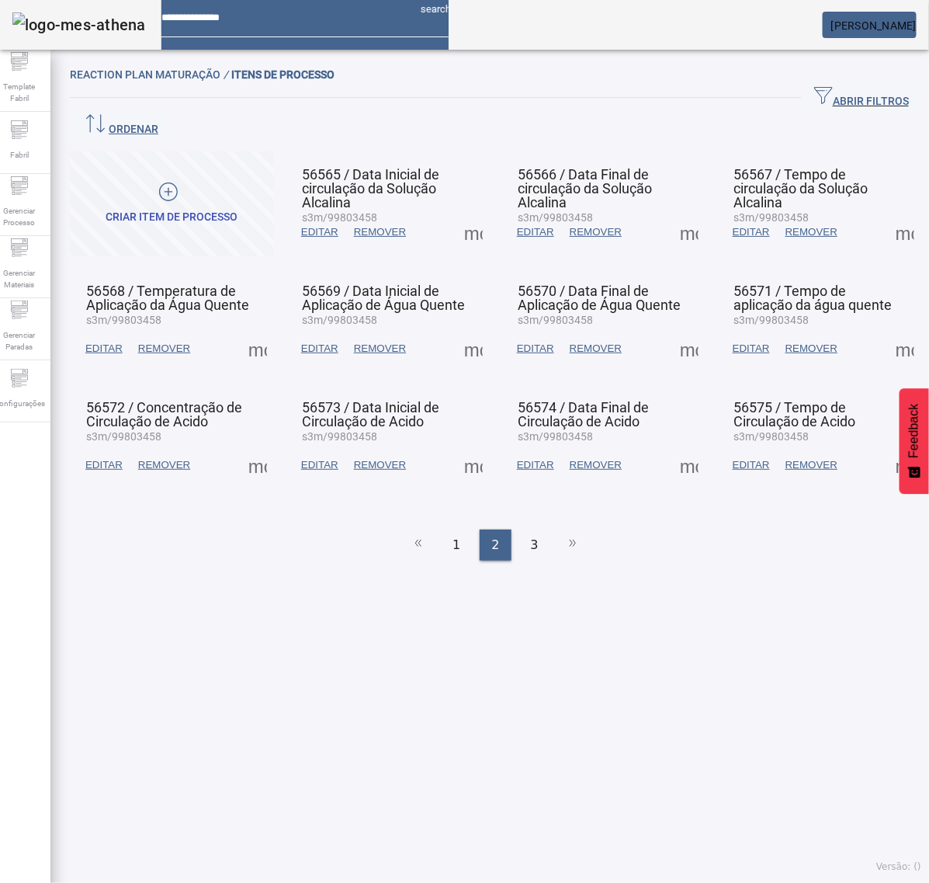
click at [671, 446] on span at bounding box center [689, 464] width 37 height 37
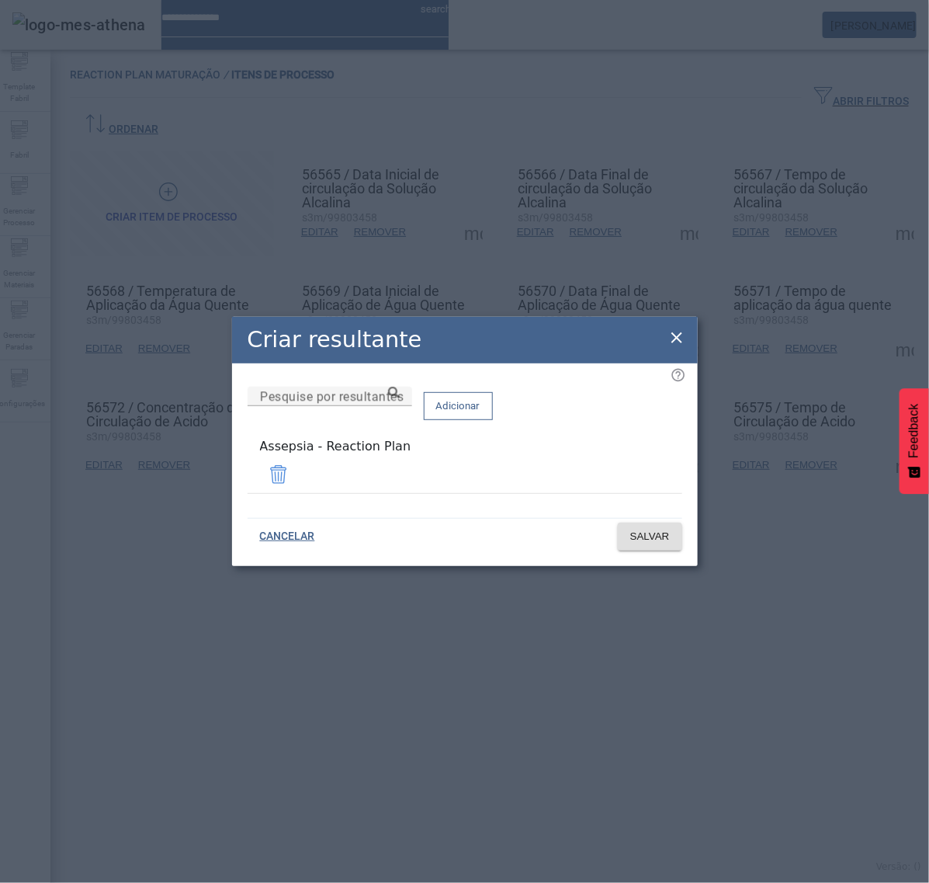
click at [672, 343] on icon at bounding box center [677, 337] width 19 height 19
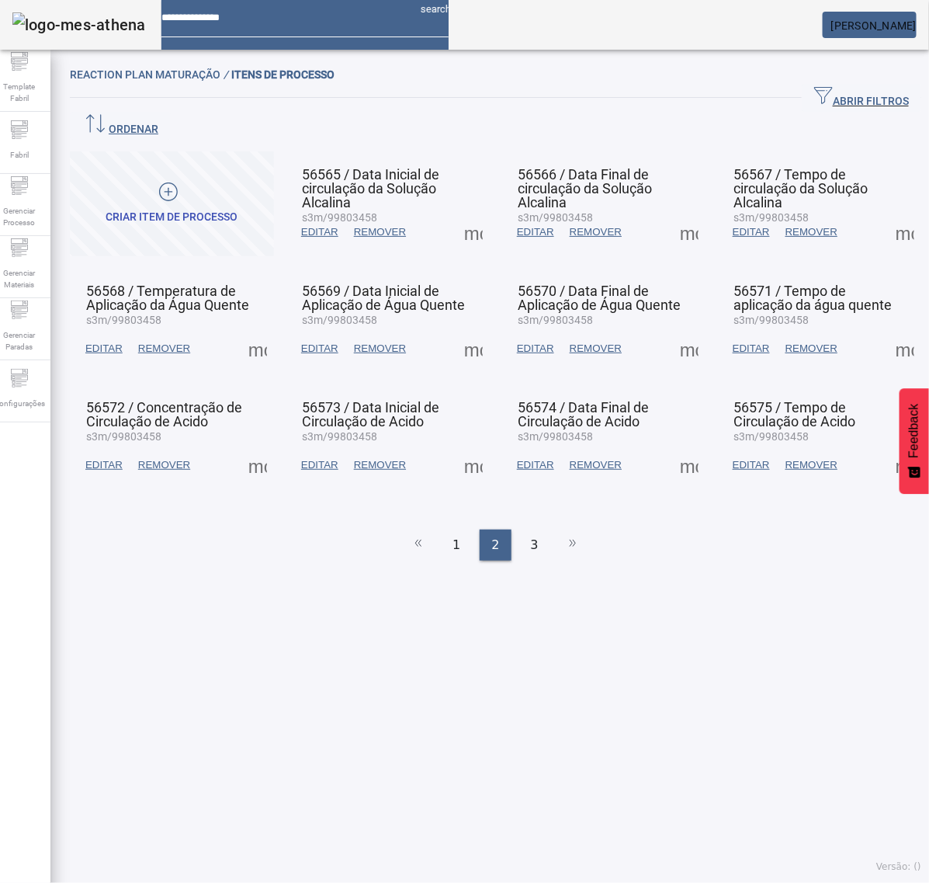
click at [887, 446] on span at bounding box center [905, 464] width 37 height 37
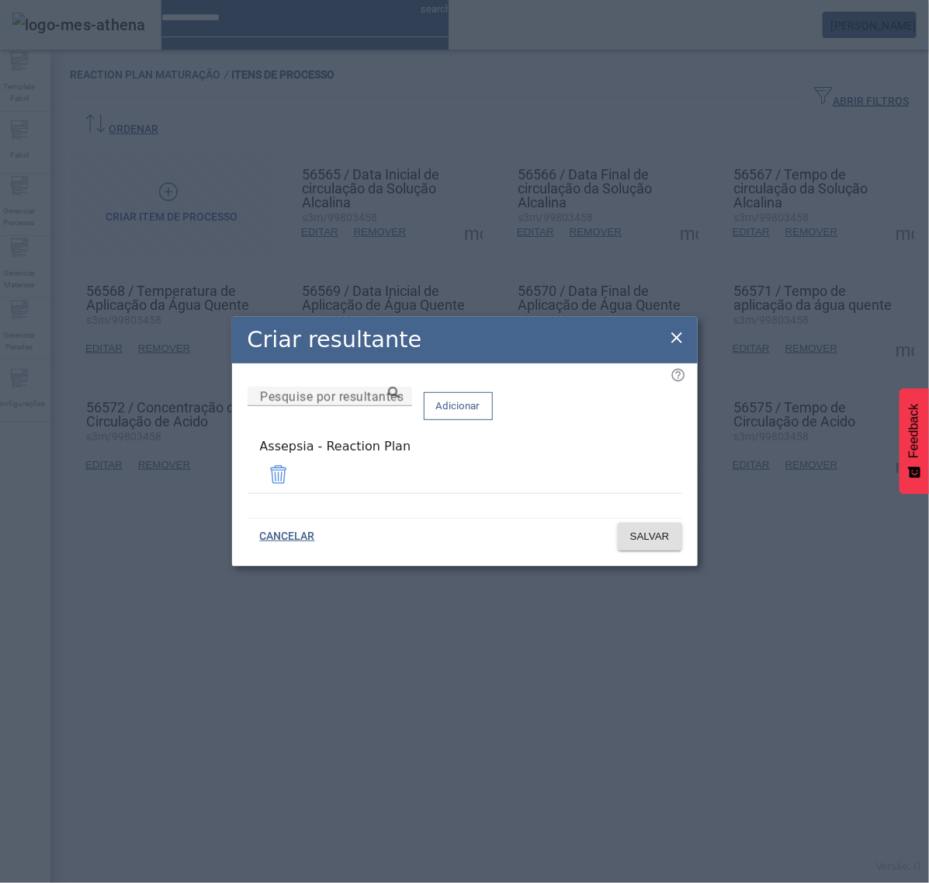
click at [675, 342] on icon at bounding box center [677, 337] width 11 height 11
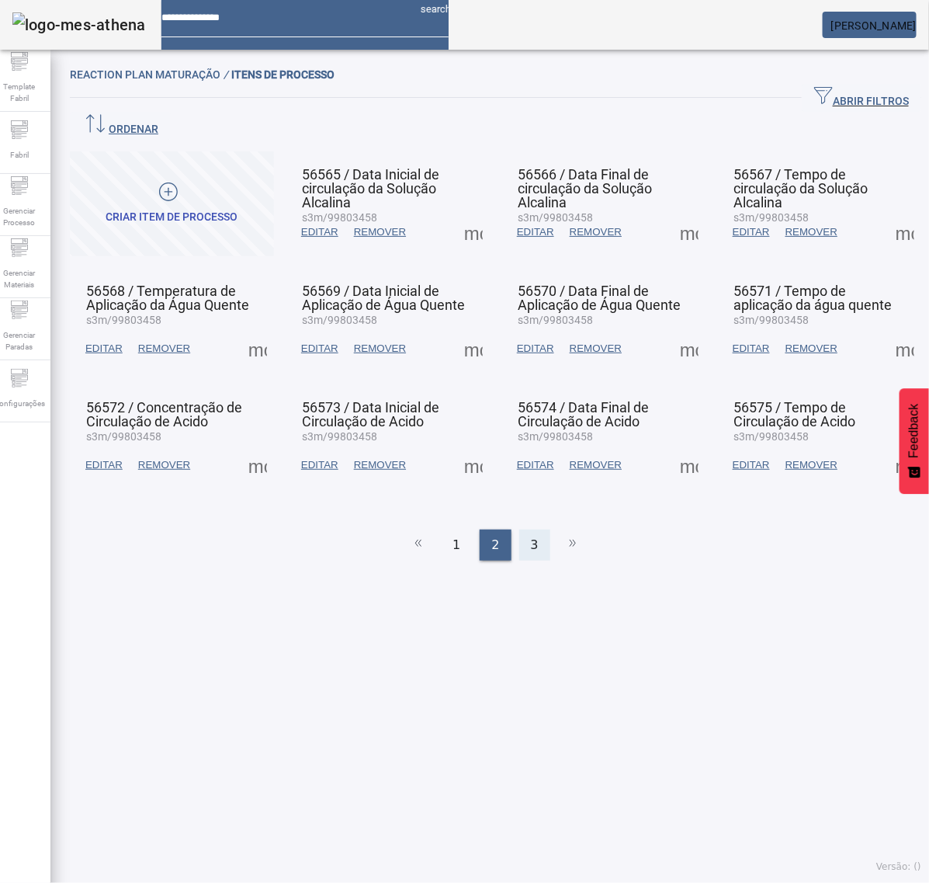
click at [531, 536] on span "3" at bounding box center [535, 545] width 8 height 19
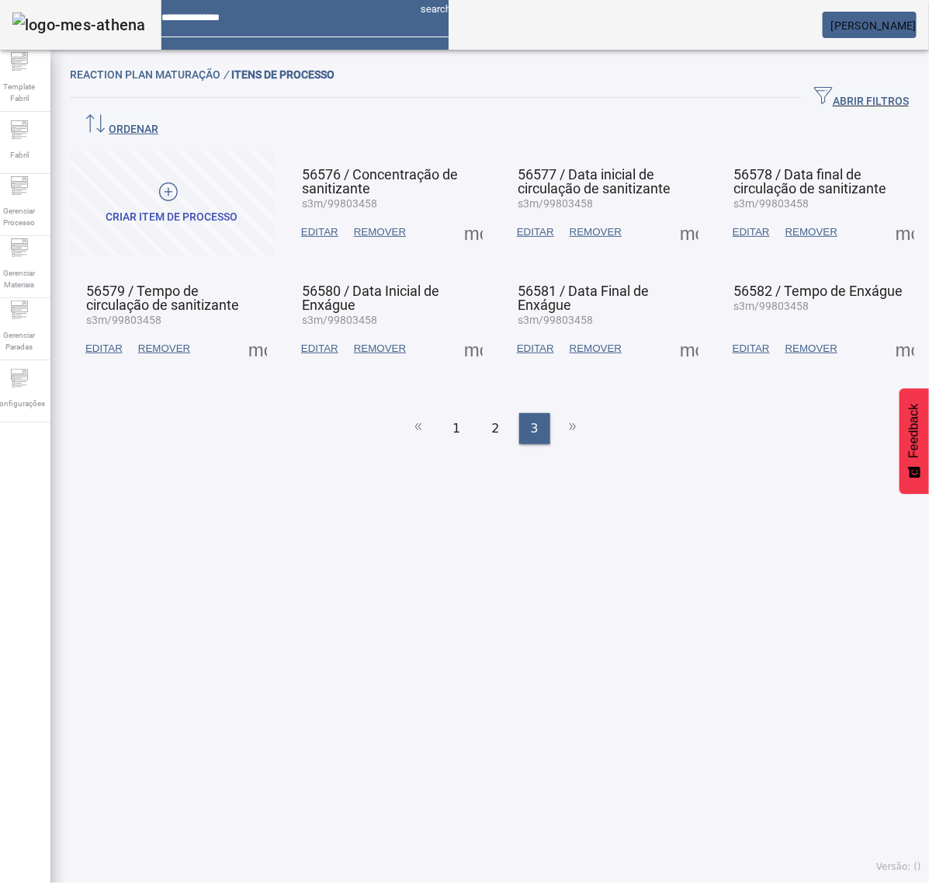
click at [462, 214] on span at bounding box center [473, 232] width 37 height 37
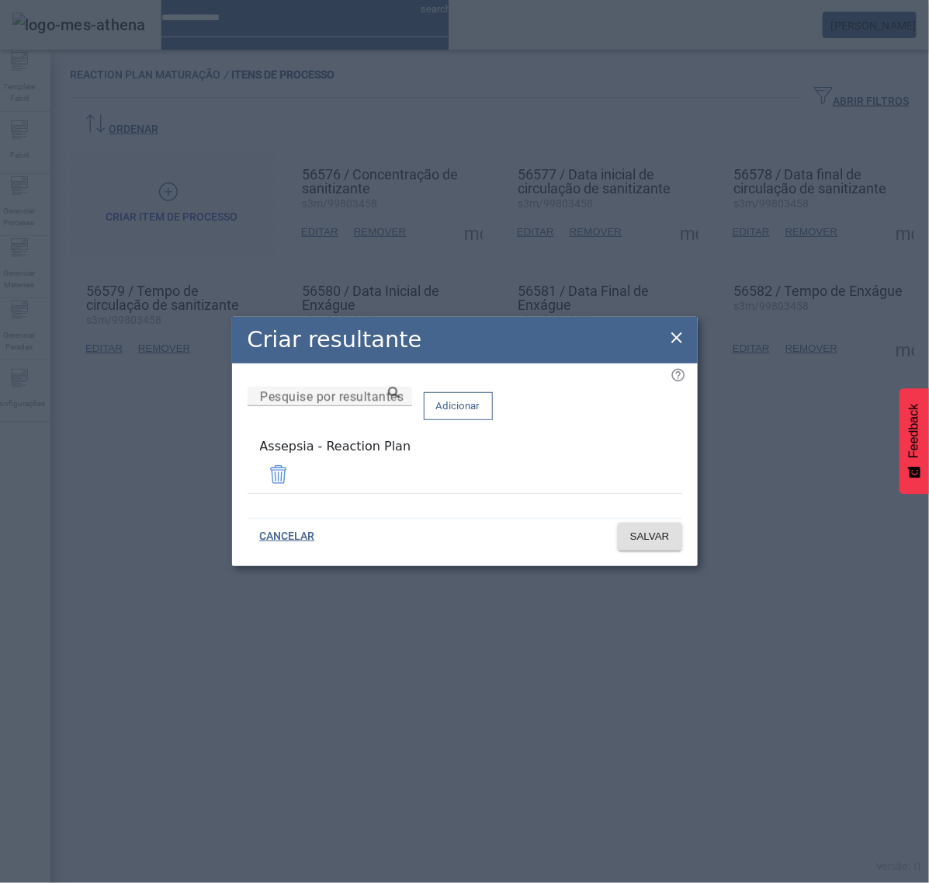
click at [673, 334] on icon at bounding box center [677, 337] width 19 height 19
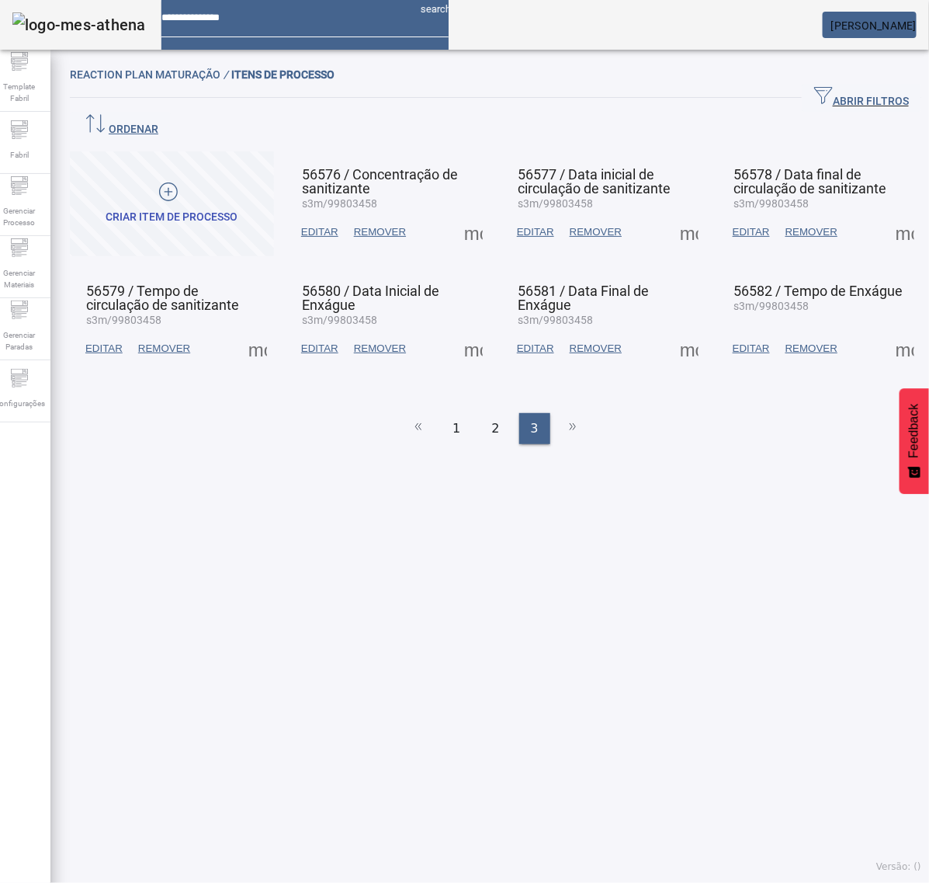
click at [680, 214] on span at bounding box center [689, 232] width 37 height 37
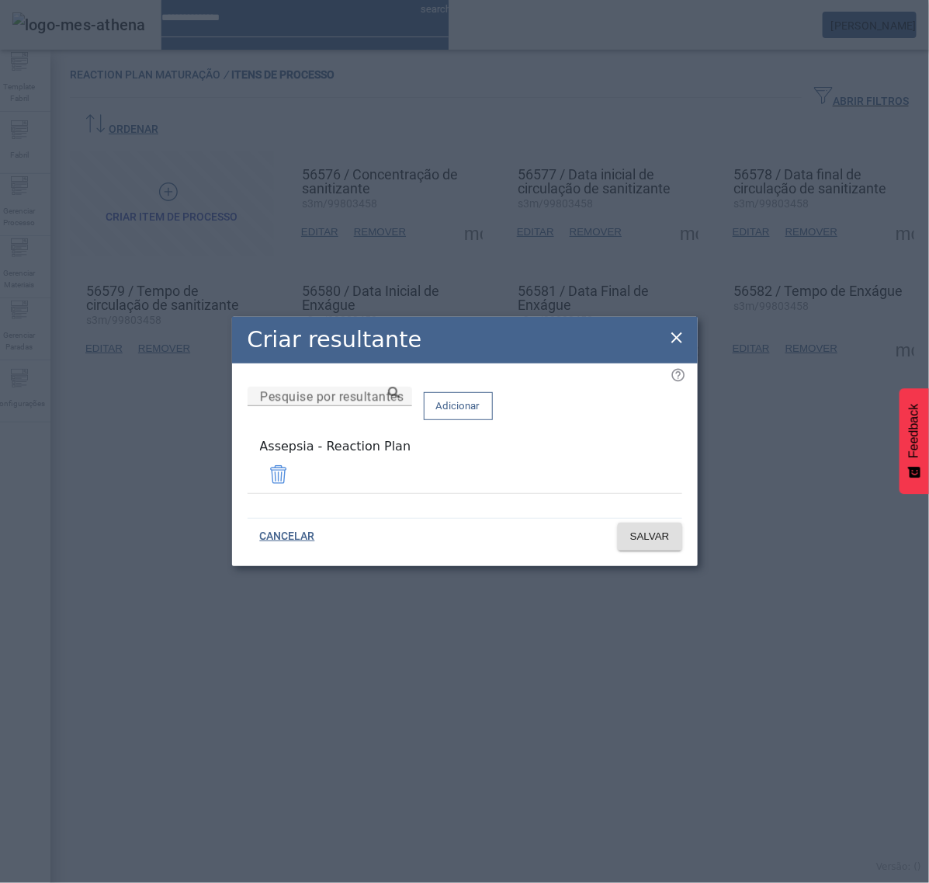
click at [668, 334] on icon at bounding box center [677, 337] width 19 height 19
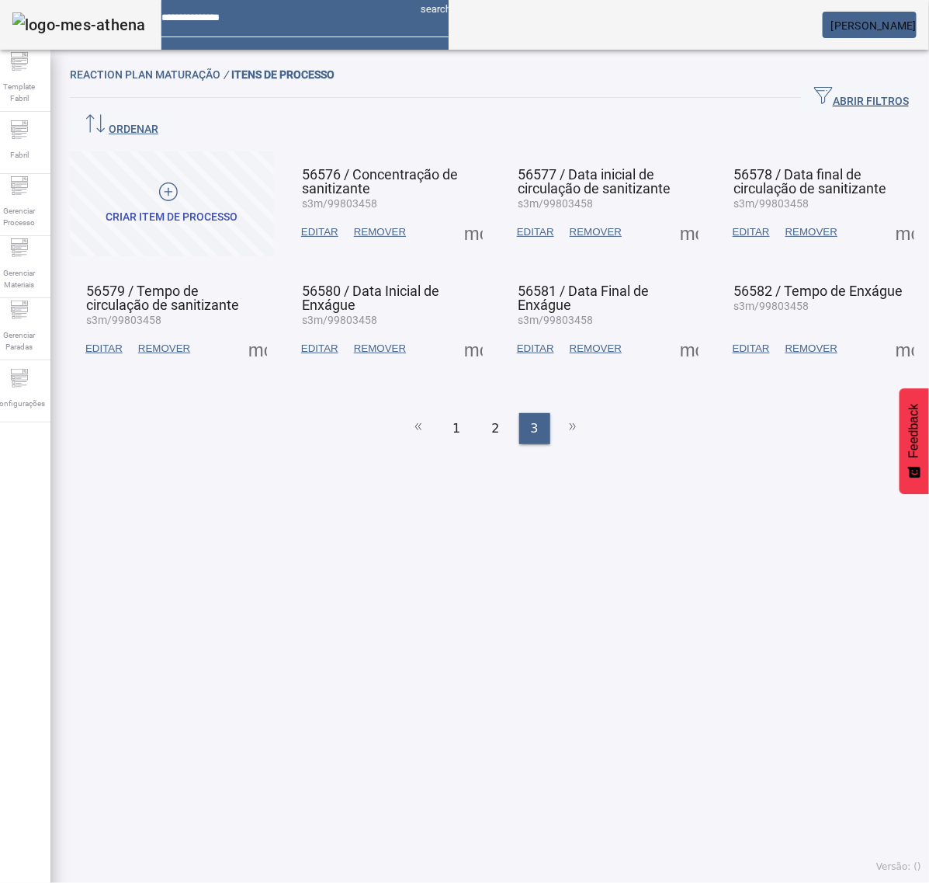
click at [897, 214] on span at bounding box center [905, 232] width 37 height 37
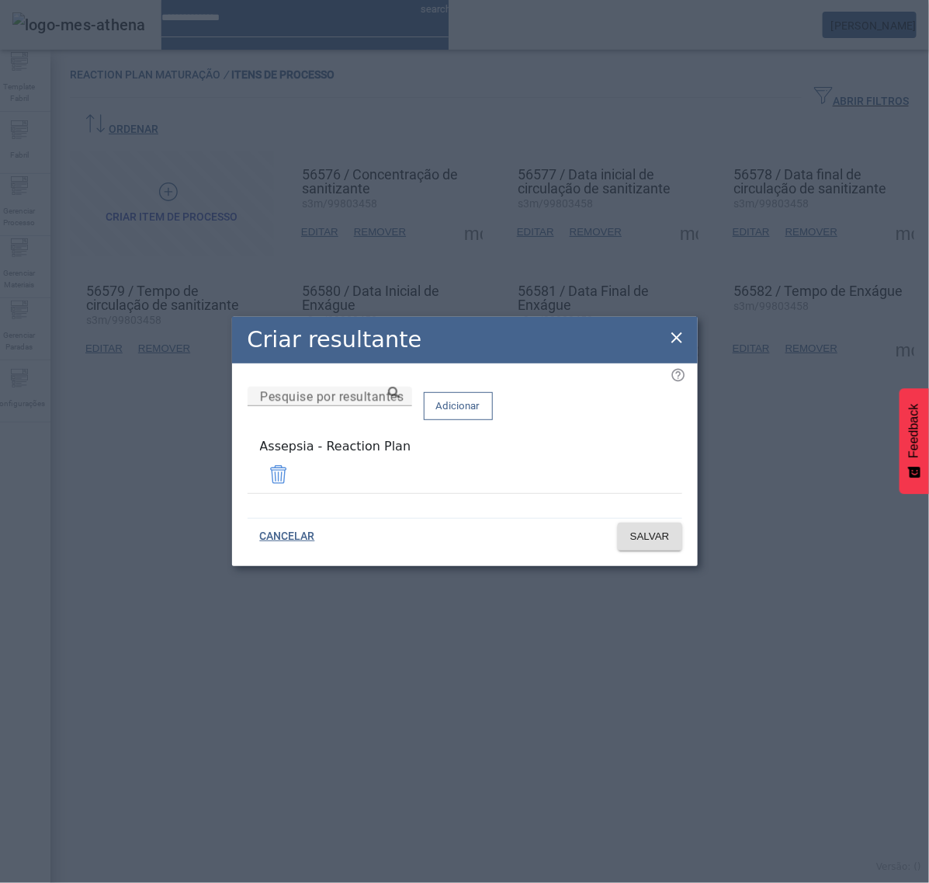
click at [679, 340] on icon at bounding box center [677, 337] width 19 height 19
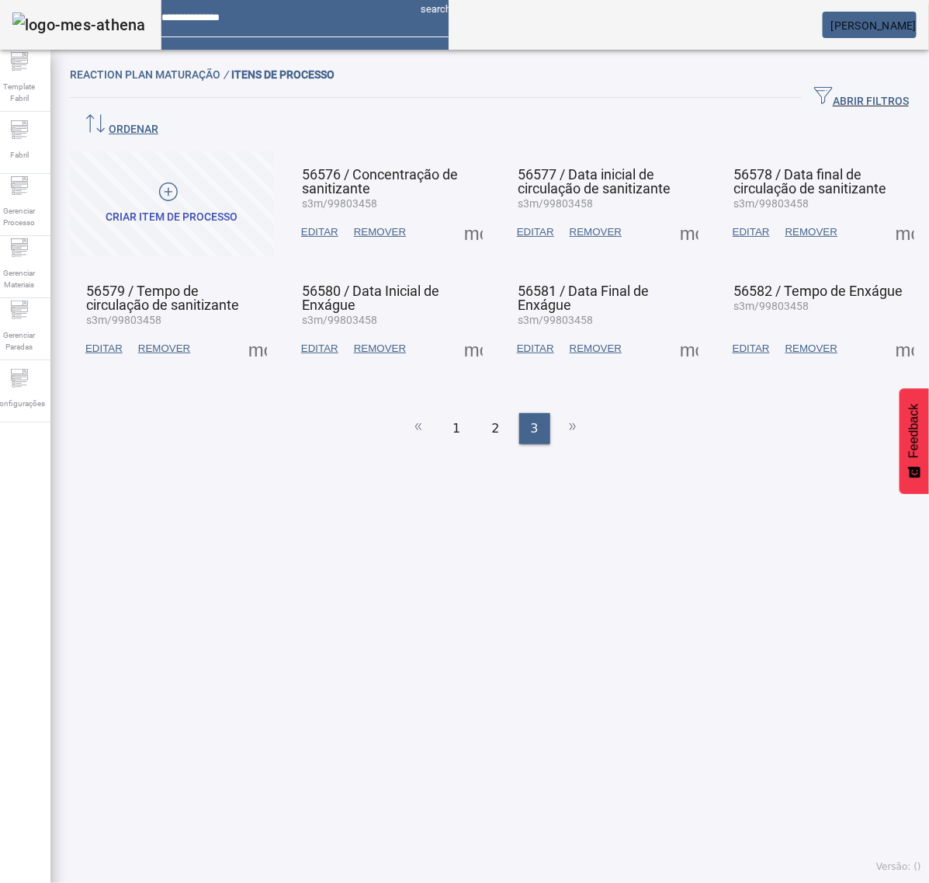
click at [262, 330] on span at bounding box center [257, 348] width 37 height 37
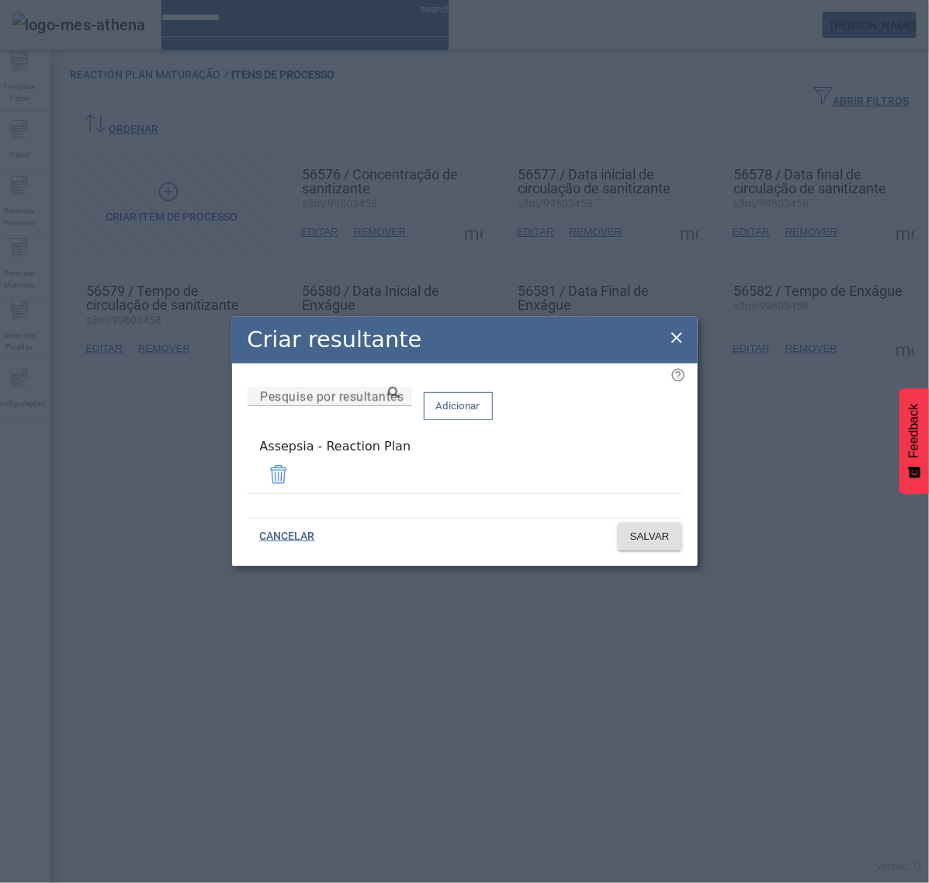
drag, startPoint x: 677, startPoint y: 339, endPoint x: 592, endPoint y: 339, distance: 84.6
click at [675, 339] on icon at bounding box center [677, 337] width 19 height 19
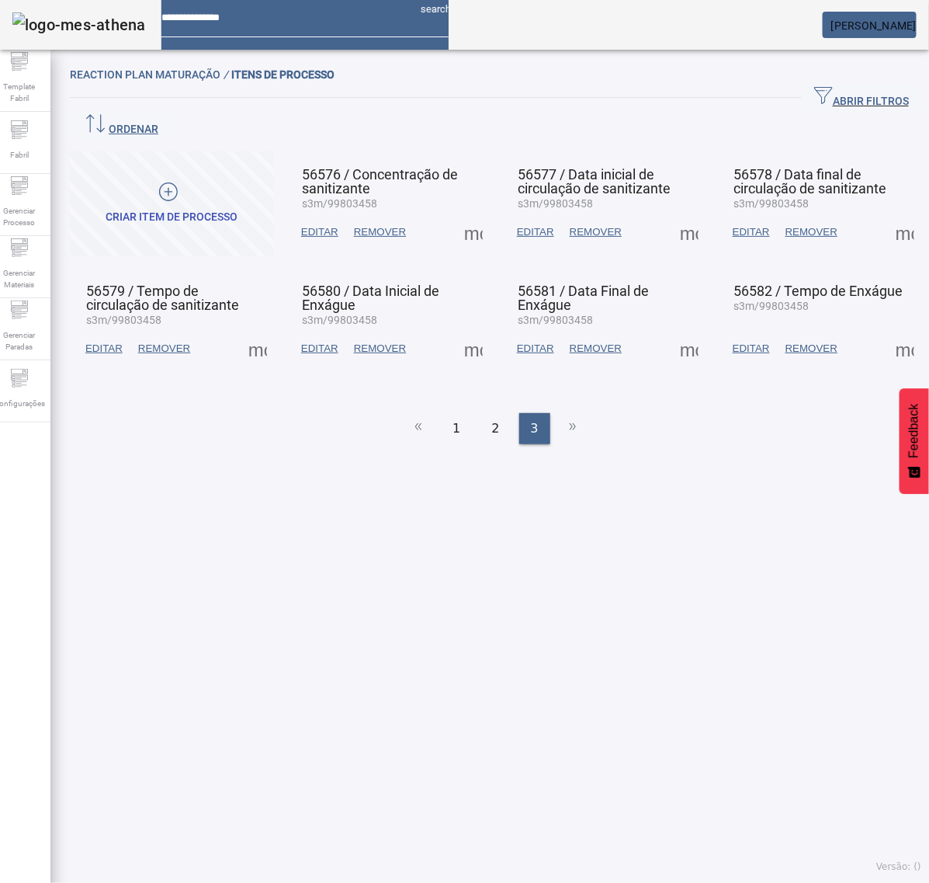
click at [467, 330] on span at bounding box center [473, 348] width 37 height 37
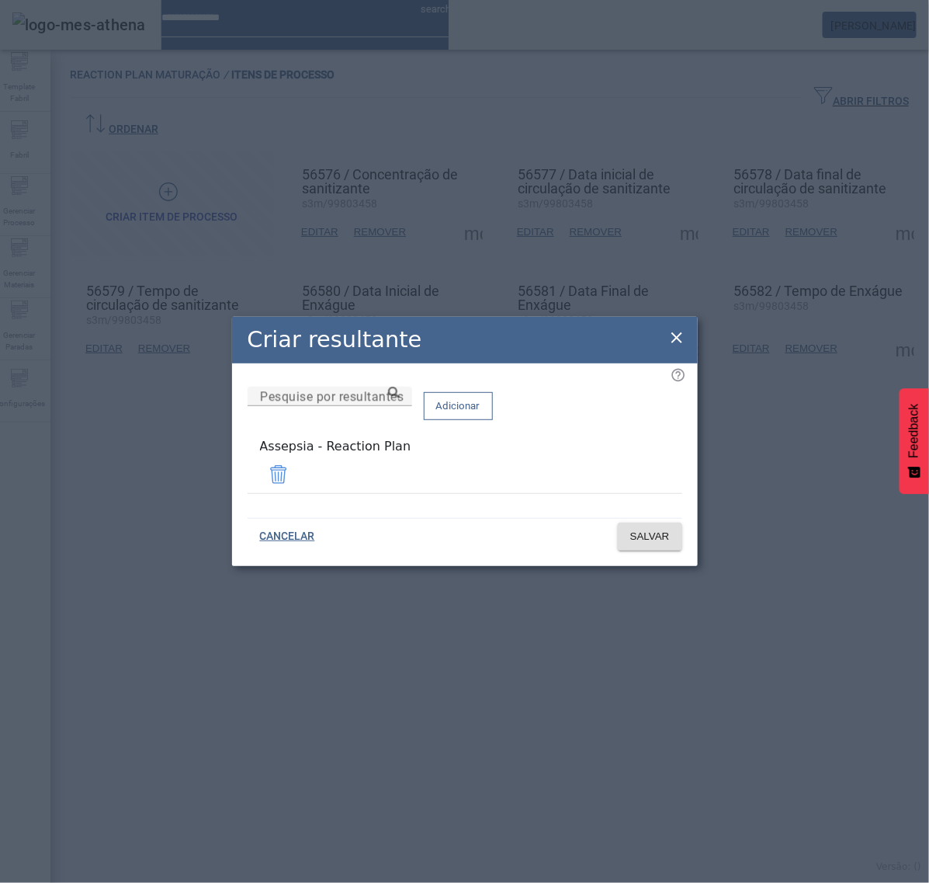
click at [675, 344] on icon at bounding box center [677, 337] width 19 height 19
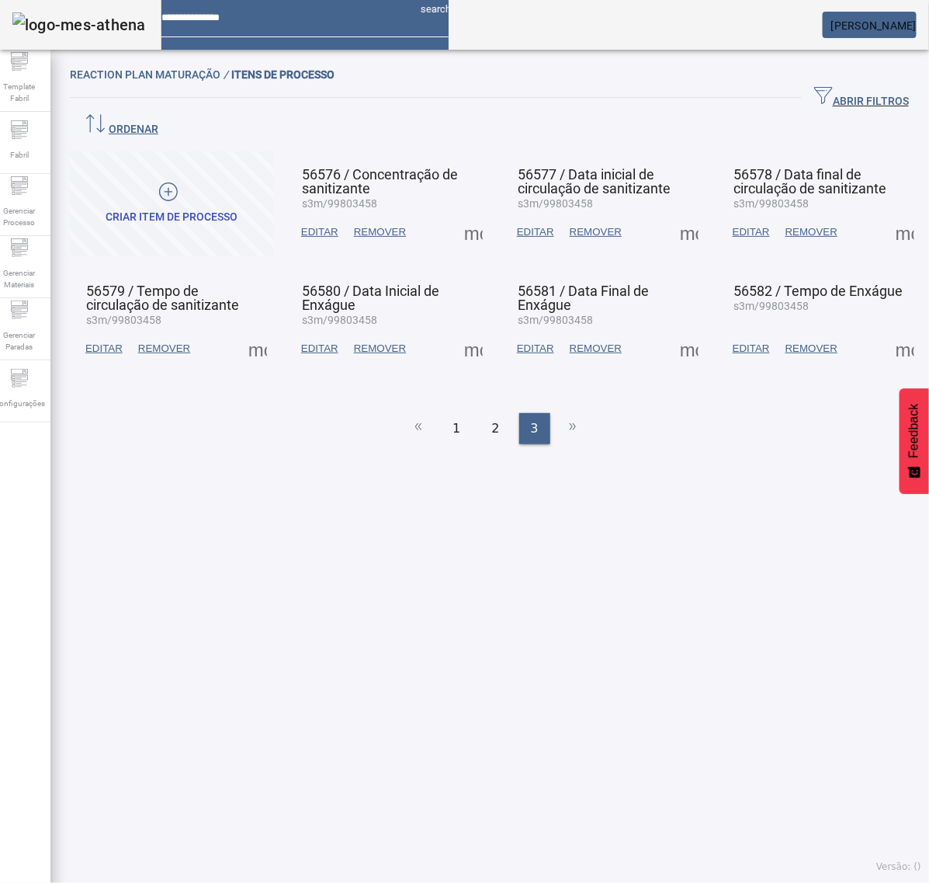
click at [672, 330] on span at bounding box center [689, 348] width 37 height 37
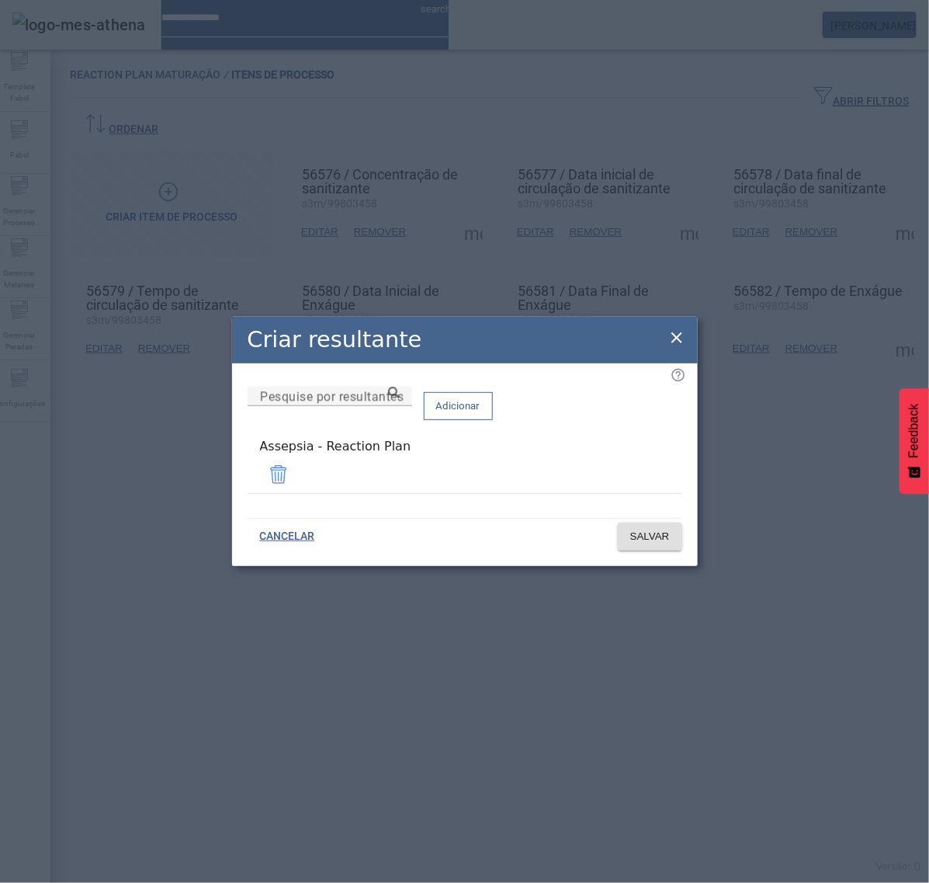
click at [680, 338] on icon at bounding box center [677, 337] width 11 height 11
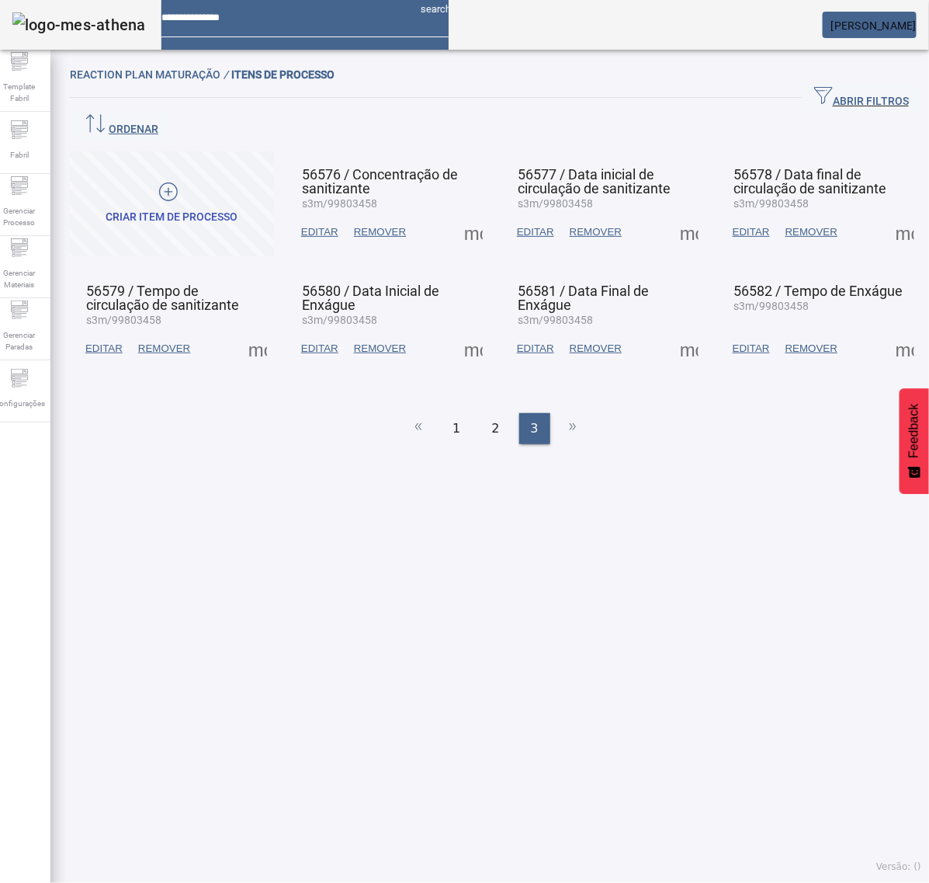
click at [887, 330] on span at bounding box center [905, 348] width 37 height 37
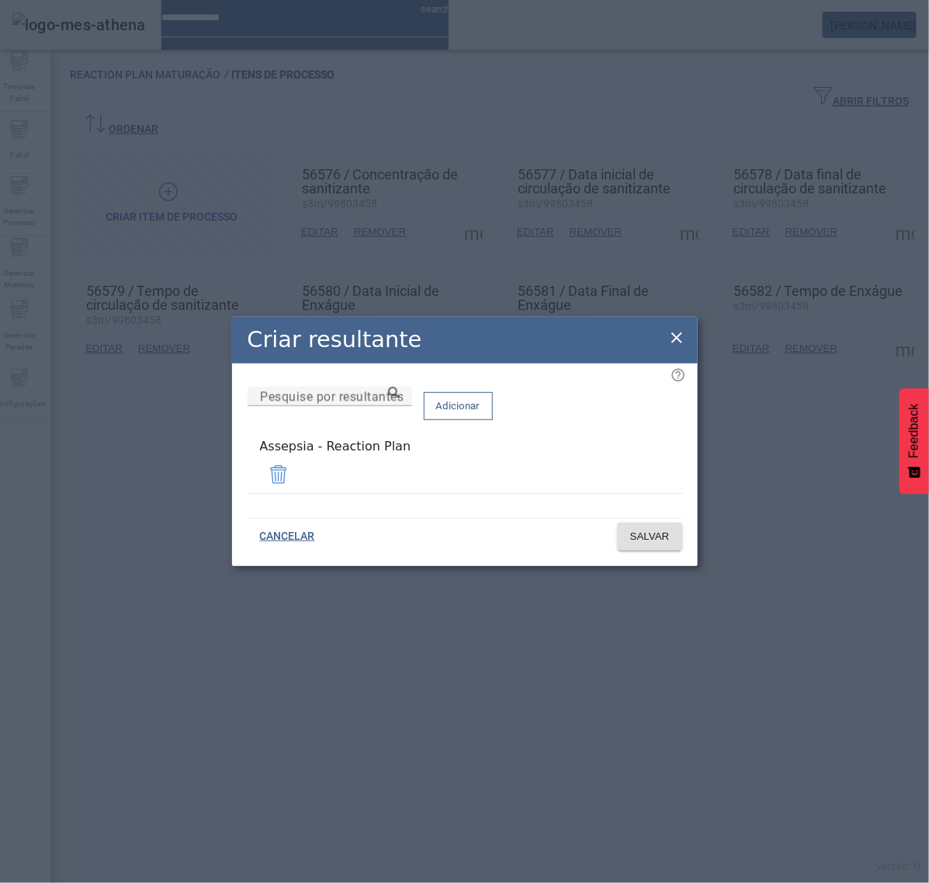
click at [672, 340] on icon at bounding box center [677, 337] width 19 height 19
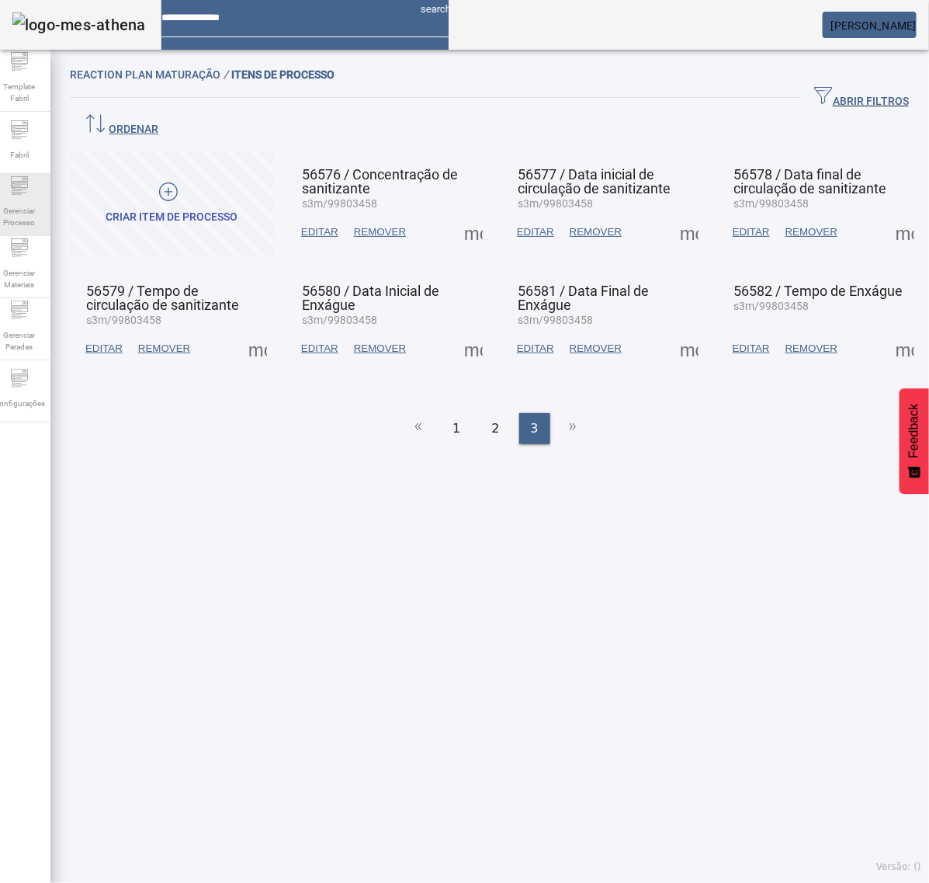
click at [29, 193] on icon at bounding box center [19, 185] width 19 height 19
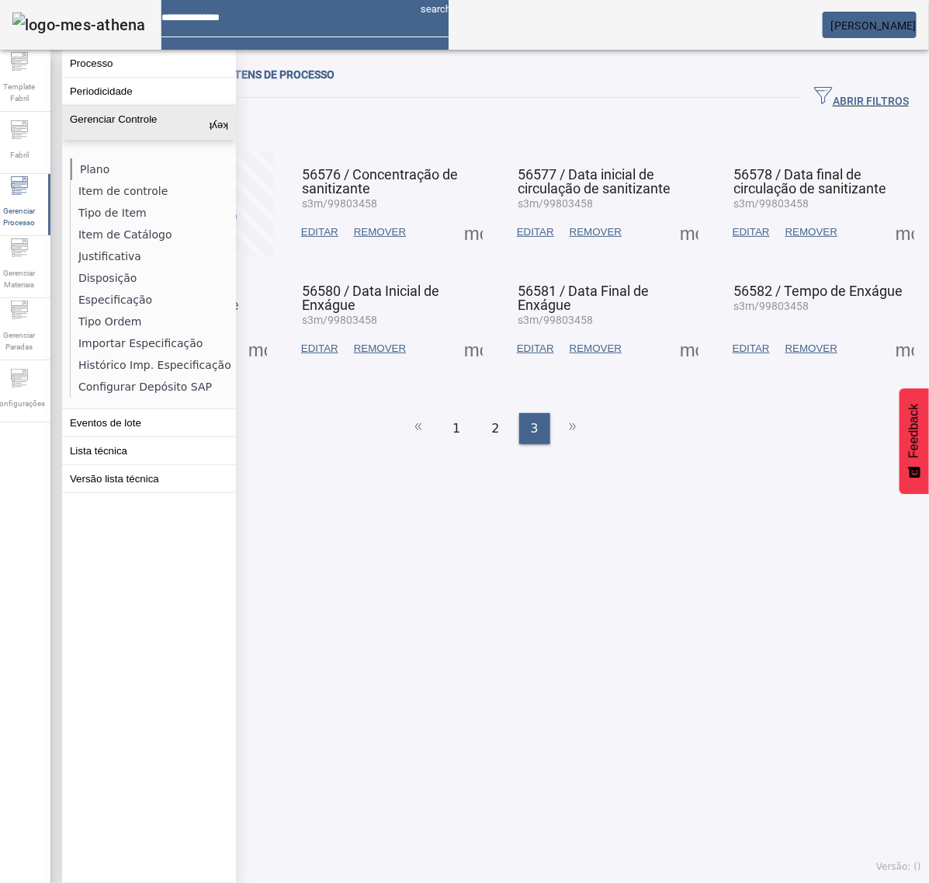
click at [101, 165] on li "Plano" at bounding box center [153, 169] width 165 height 22
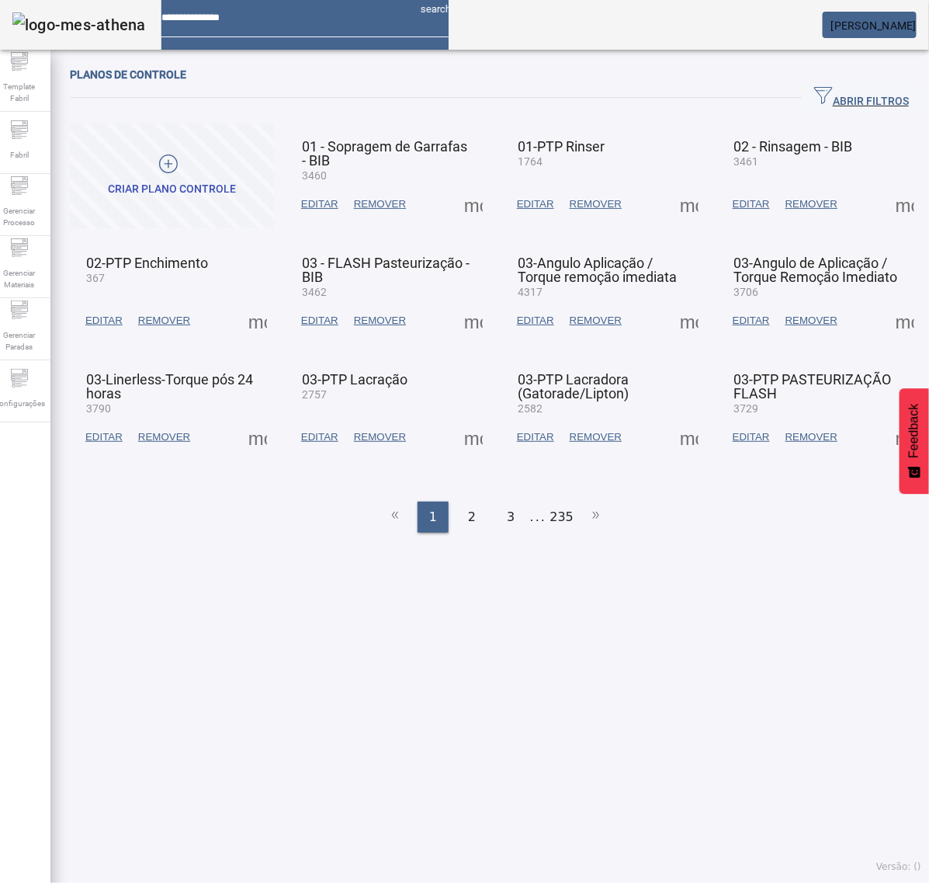
click at [833, 95] on span "ABRIR FILTROS" at bounding box center [861, 97] width 95 height 23
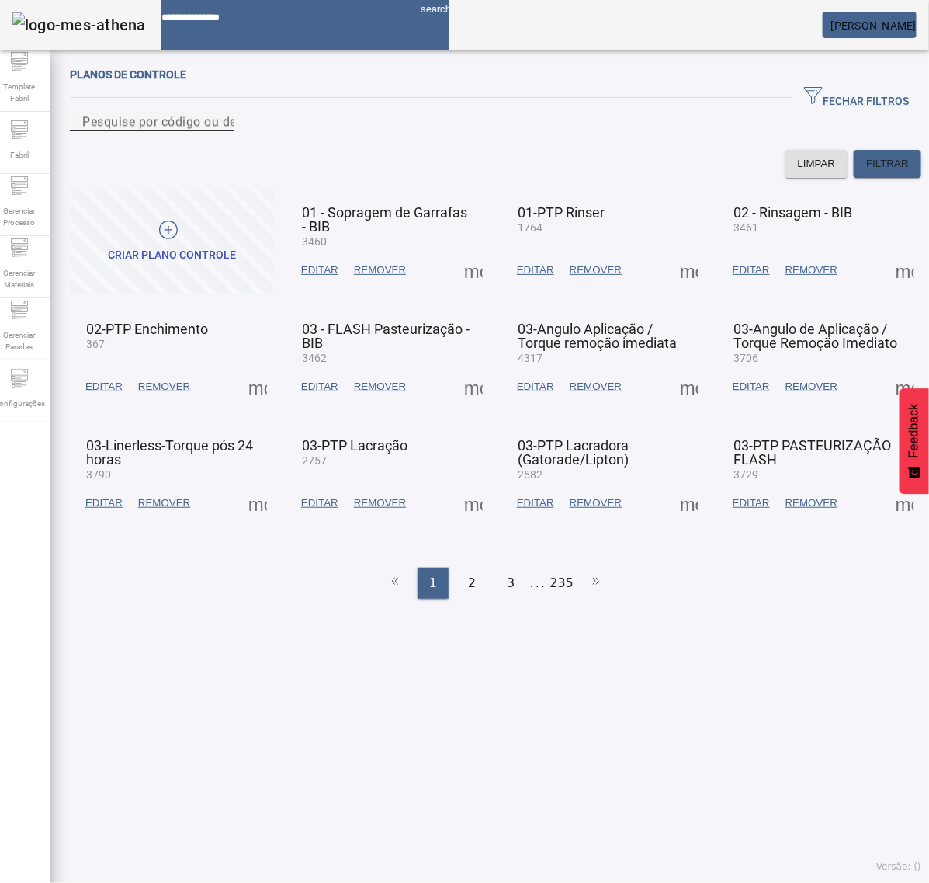
click at [190, 129] on mat-label "Pesquise por código ou descrição" at bounding box center [180, 121] width 196 height 15
click at [190, 131] on input "Pesquise por código ou descrição" at bounding box center [152, 122] width 140 height 19
type input "****"
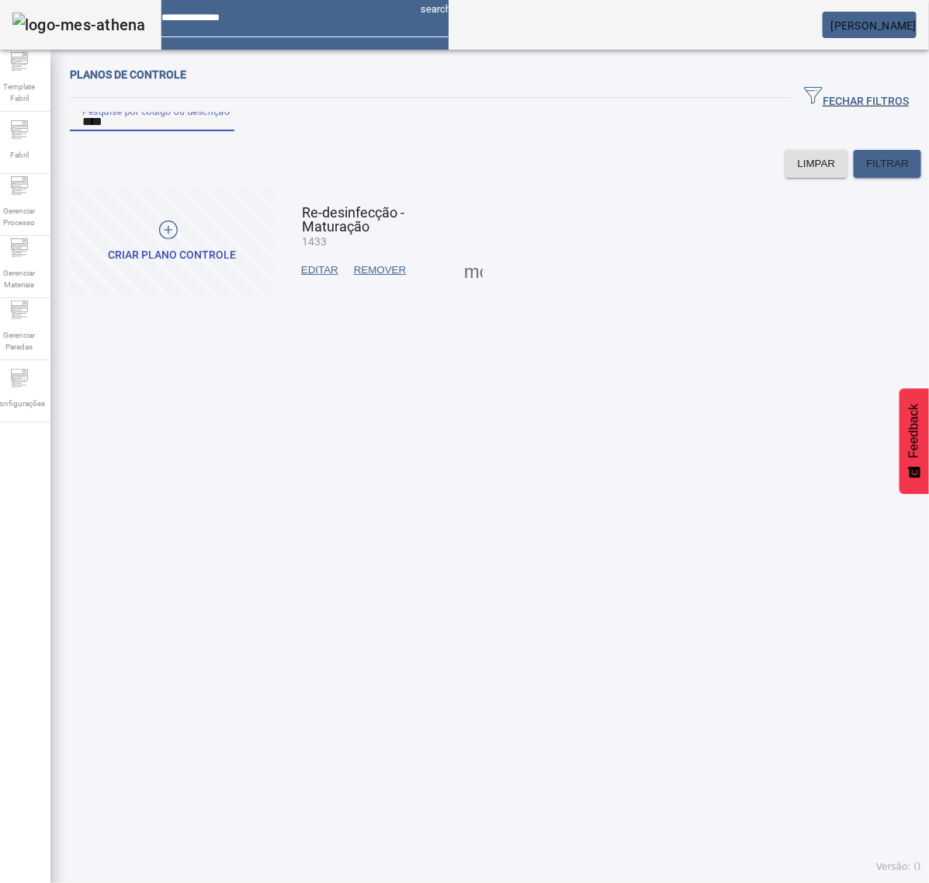
click at [462, 289] on span at bounding box center [473, 270] width 37 height 37
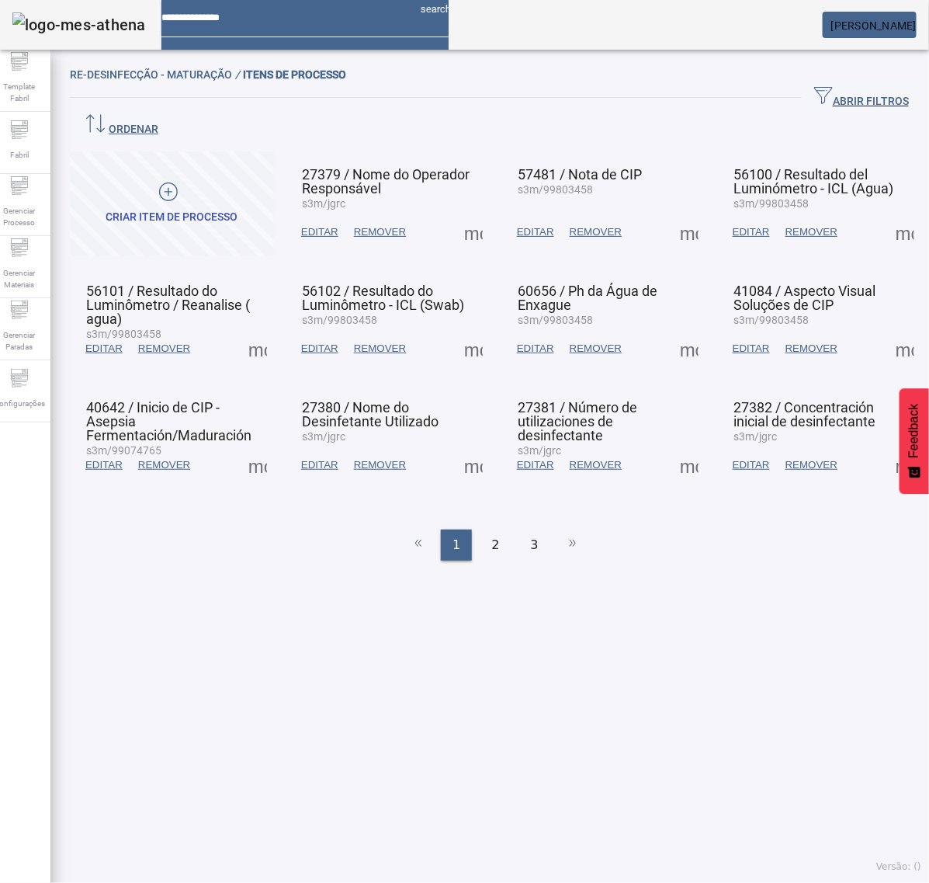
click at [472, 214] on span at bounding box center [473, 232] width 37 height 37
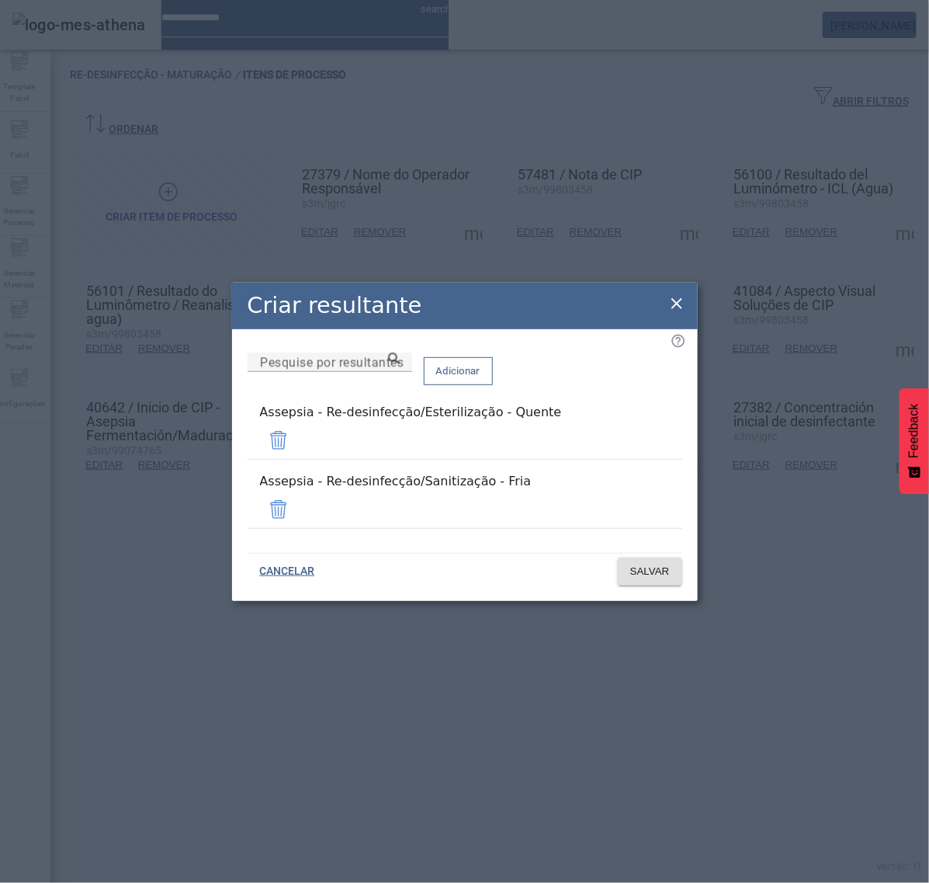
drag, startPoint x: 674, startPoint y: 323, endPoint x: 674, endPoint y: 274, distance: 48.9
click at [673, 313] on icon at bounding box center [677, 303] width 19 height 19
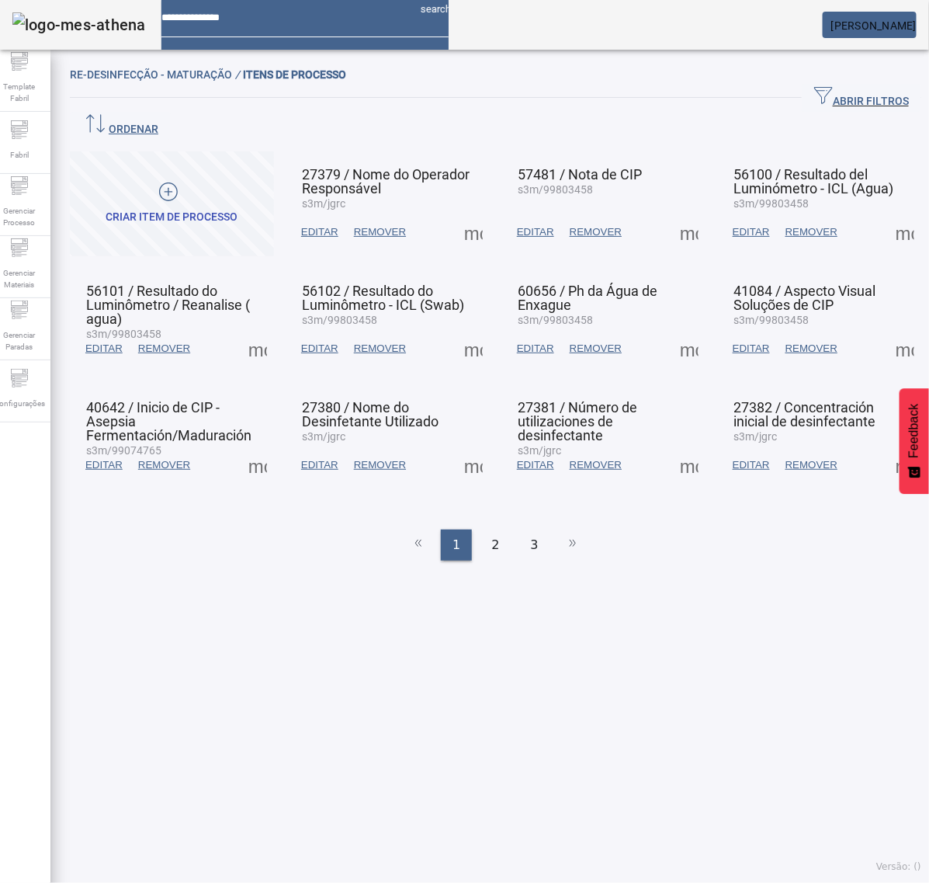
click at [678, 214] on span at bounding box center [689, 232] width 37 height 37
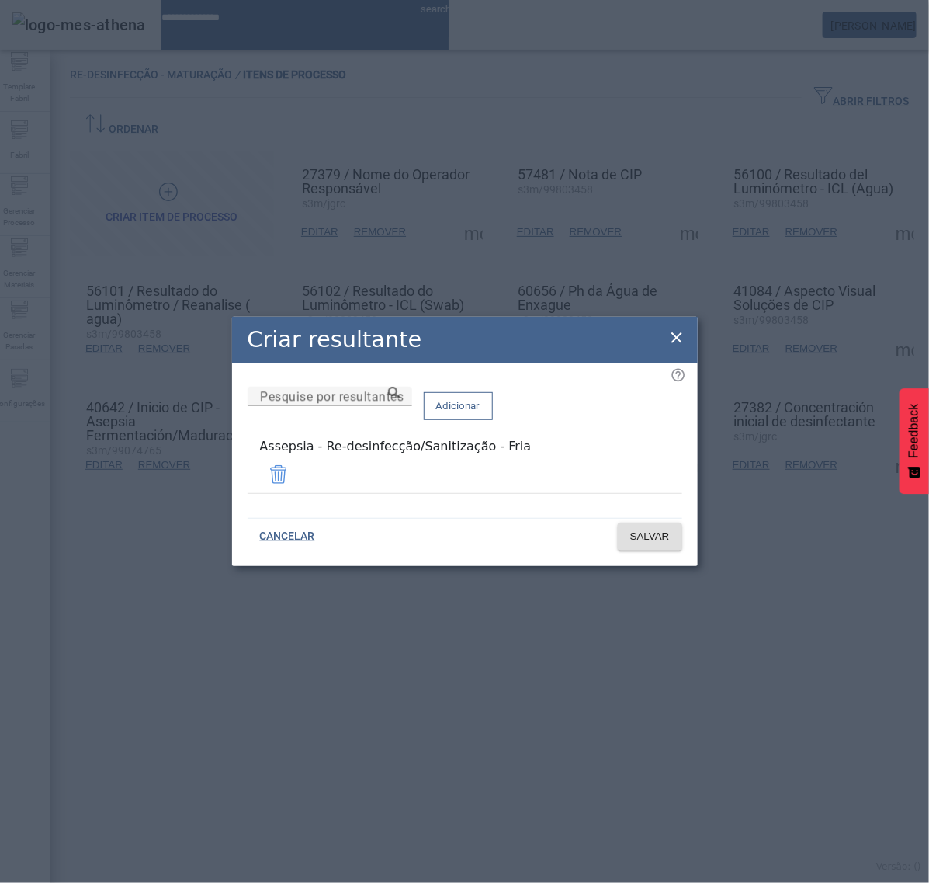
click at [679, 335] on icon at bounding box center [677, 337] width 19 height 19
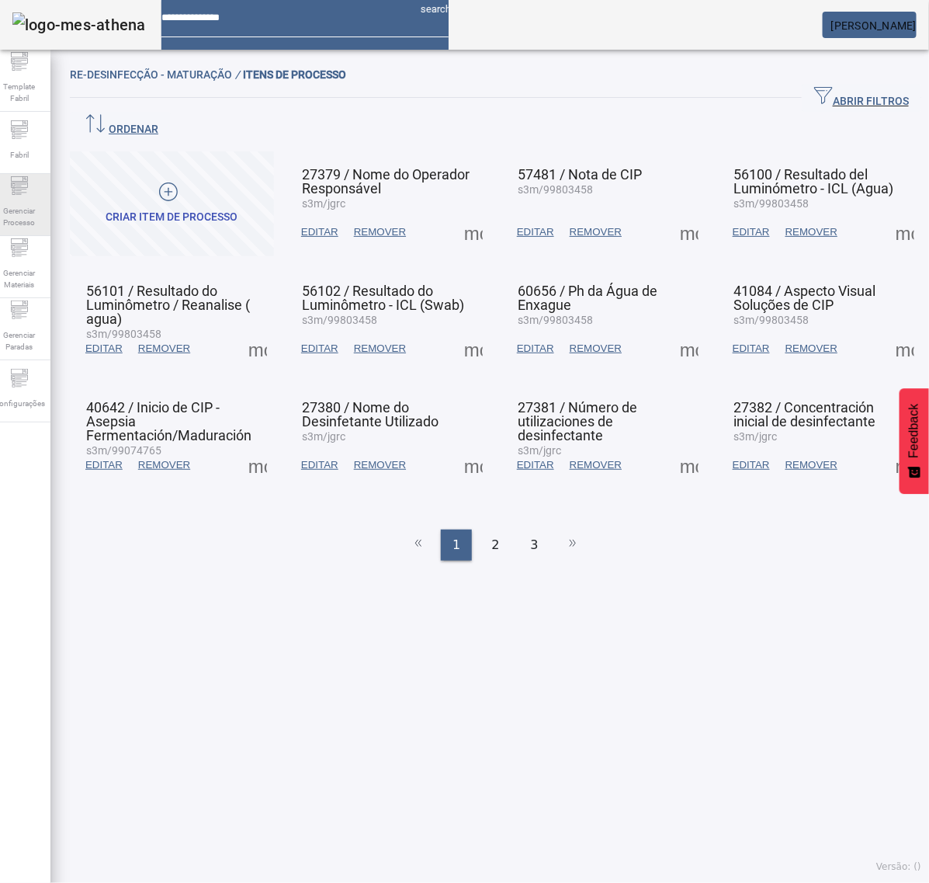
click at [28, 188] on icon at bounding box center [19, 184] width 17 height 5
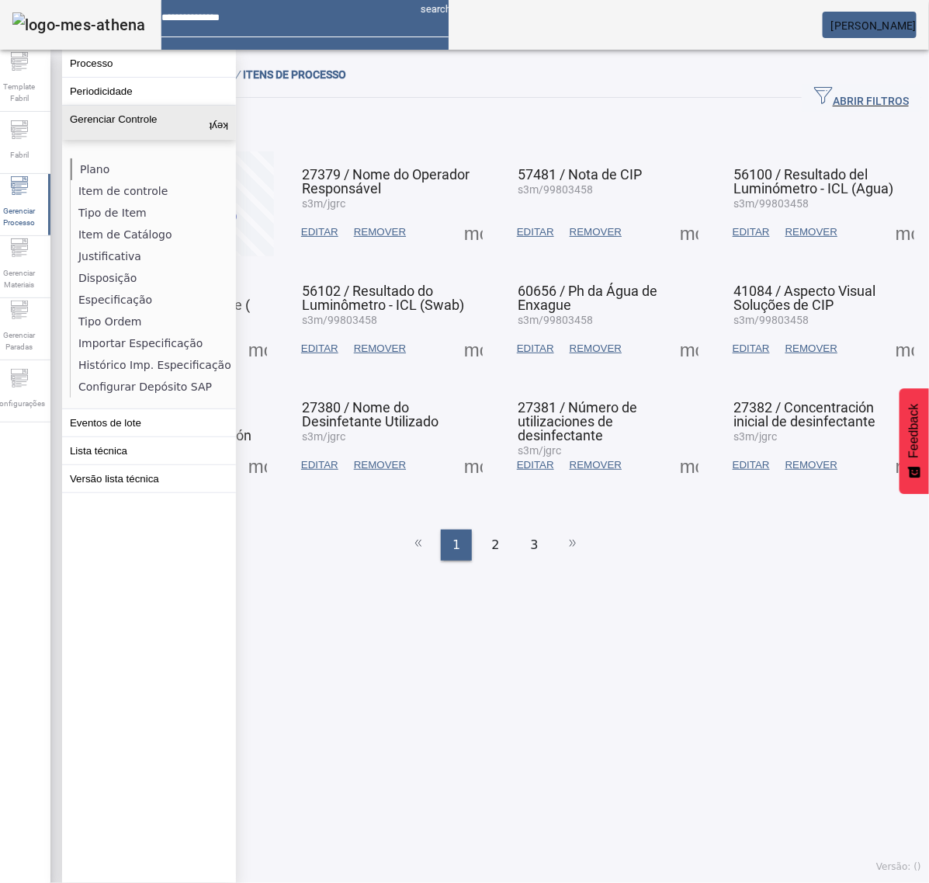
click at [99, 172] on li "Plano" at bounding box center [153, 169] width 165 height 22
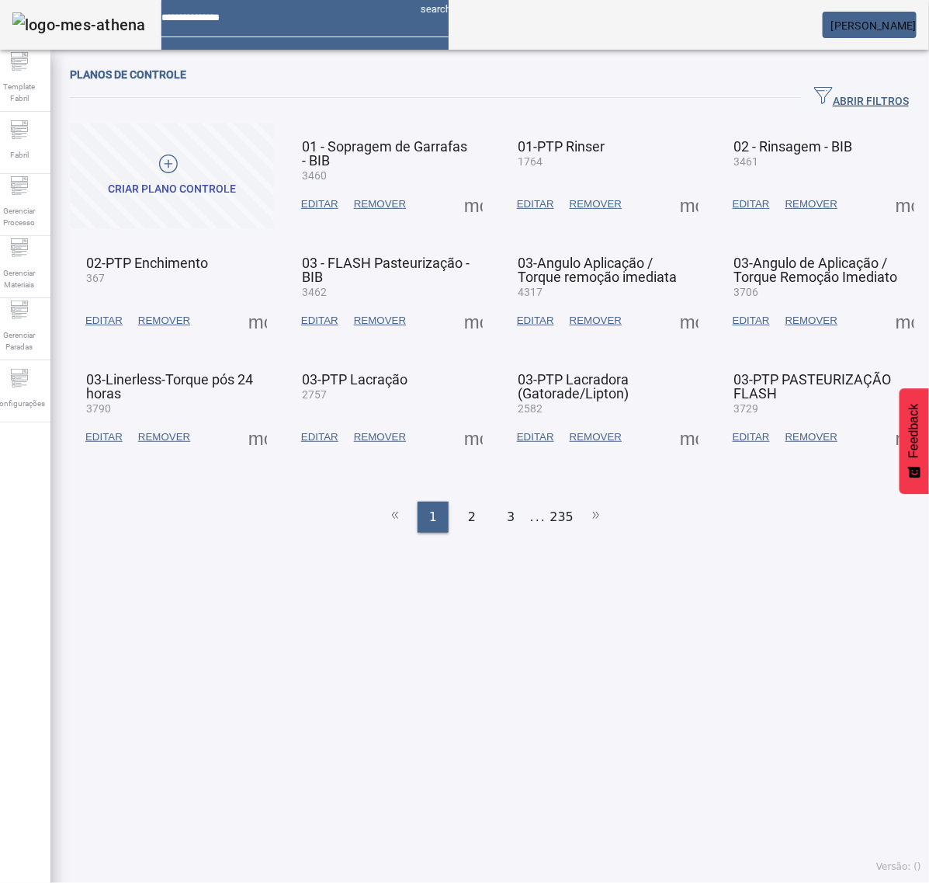
click at [863, 87] on span "button" at bounding box center [862, 97] width 120 height 37
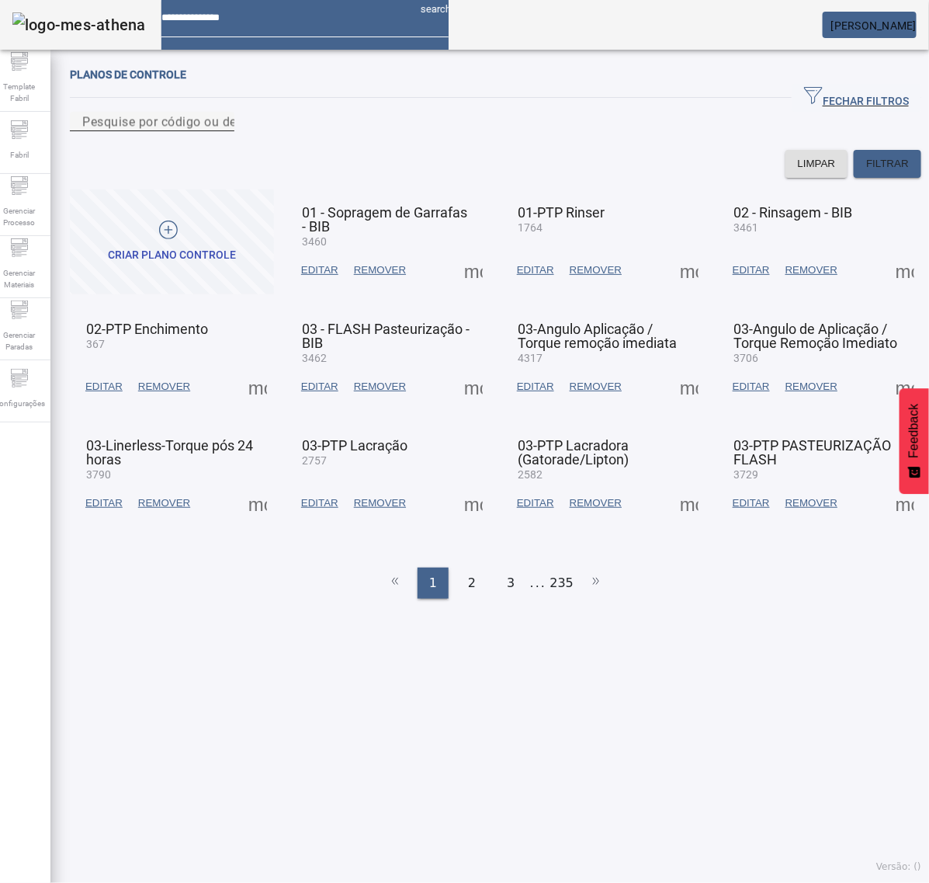
drag, startPoint x: 554, startPoint y: 144, endPoint x: 569, endPoint y: 153, distance: 17.7
click at [222, 131] on input "Pesquise por código ou descrição" at bounding box center [152, 122] width 140 height 19
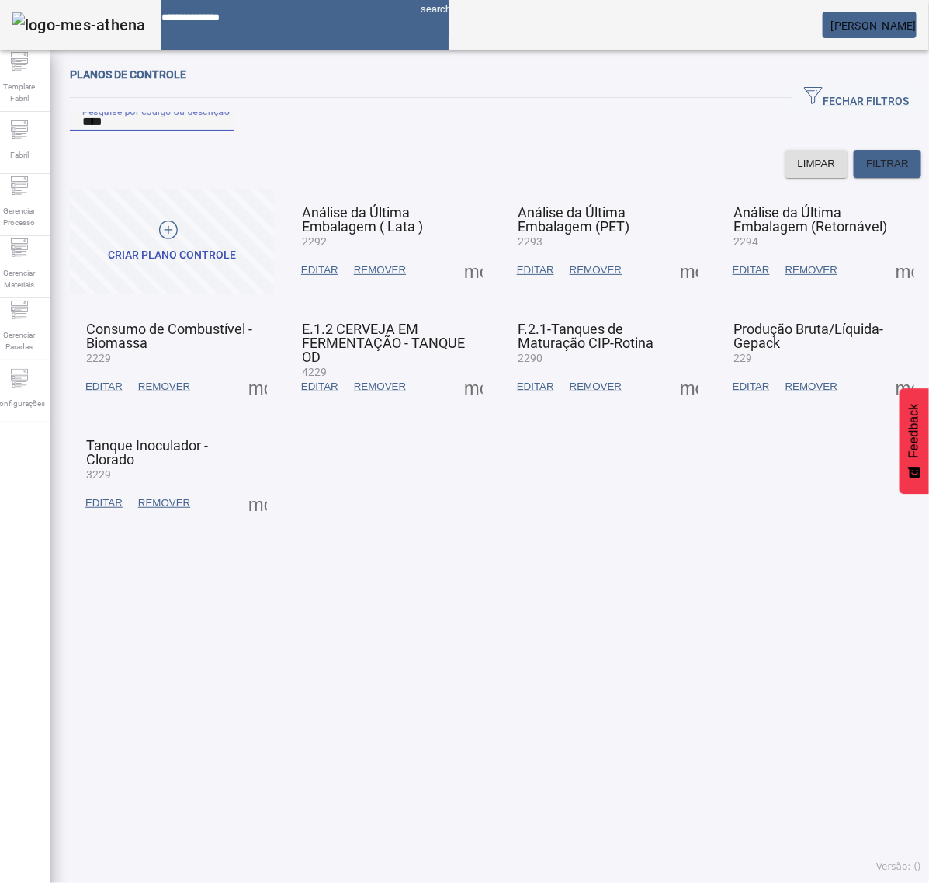
type input "****"
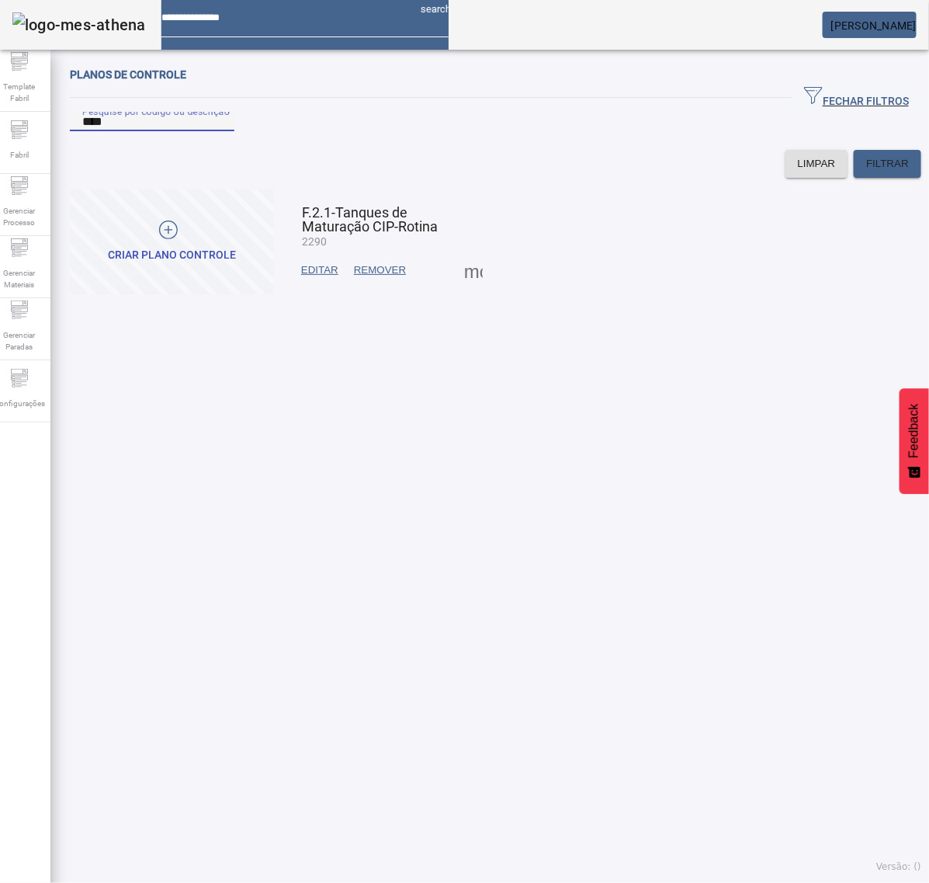
click at [467, 289] on span at bounding box center [473, 270] width 37 height 37
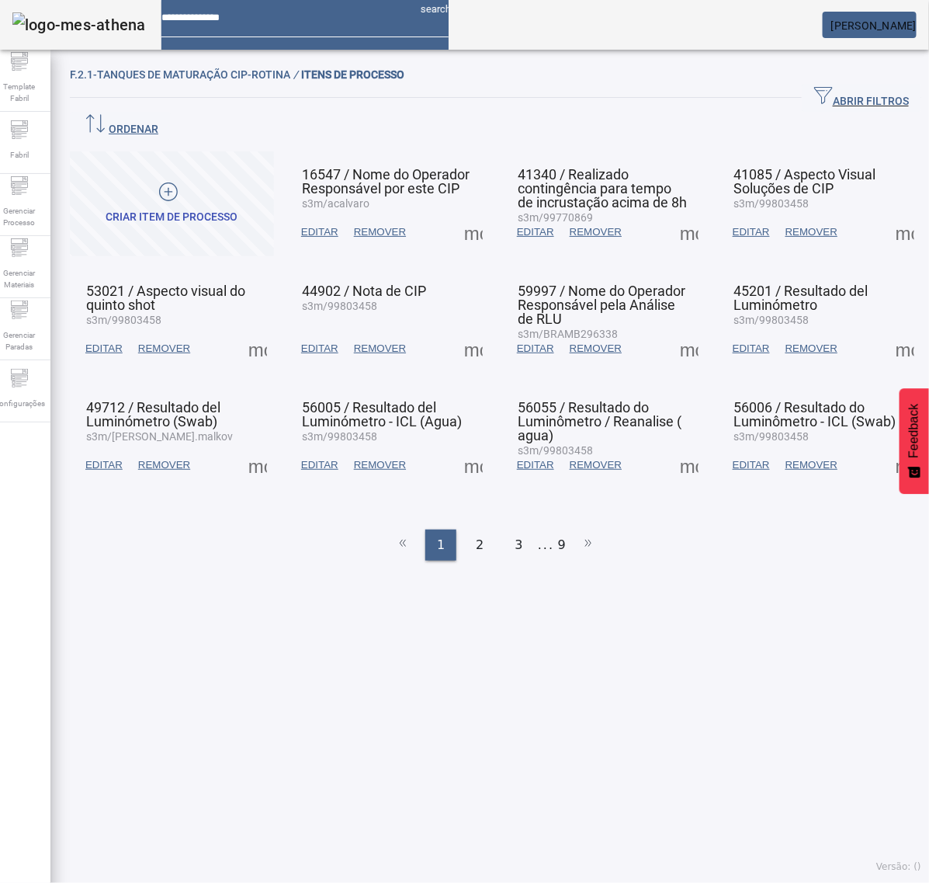
click at [467, 214] on span at bounding box center [473, 232] width 37 height 37
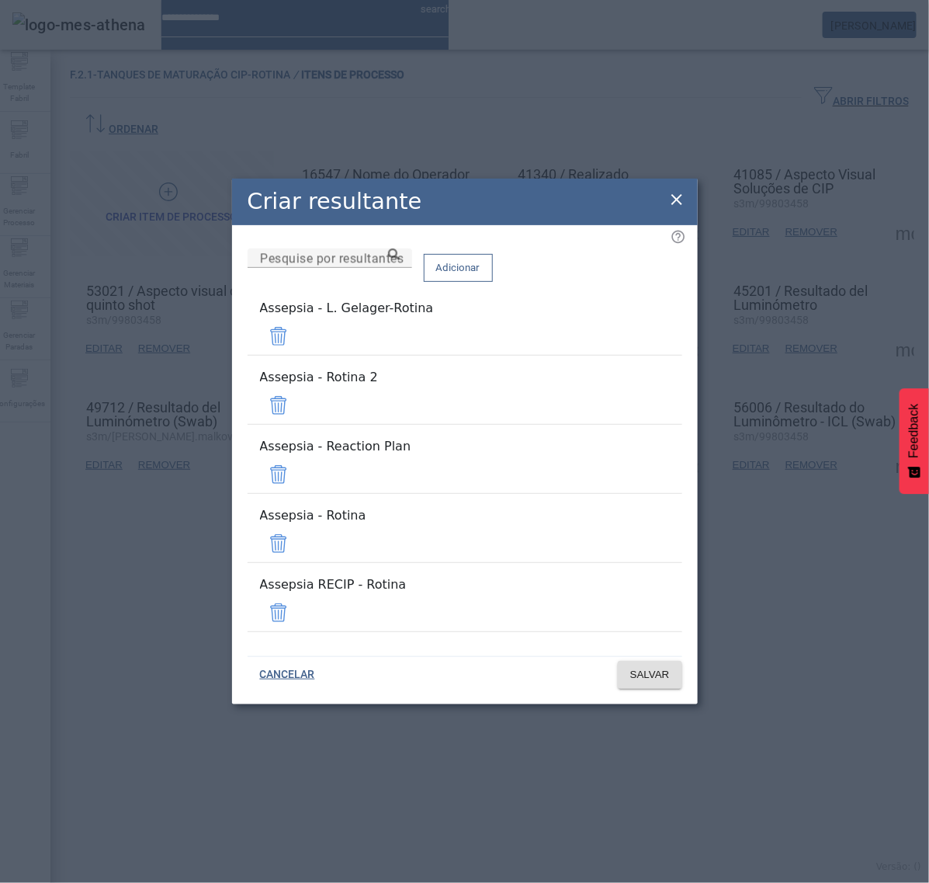
click at [297, 355] on span at bounding box center [278, 336] width 37 height 37
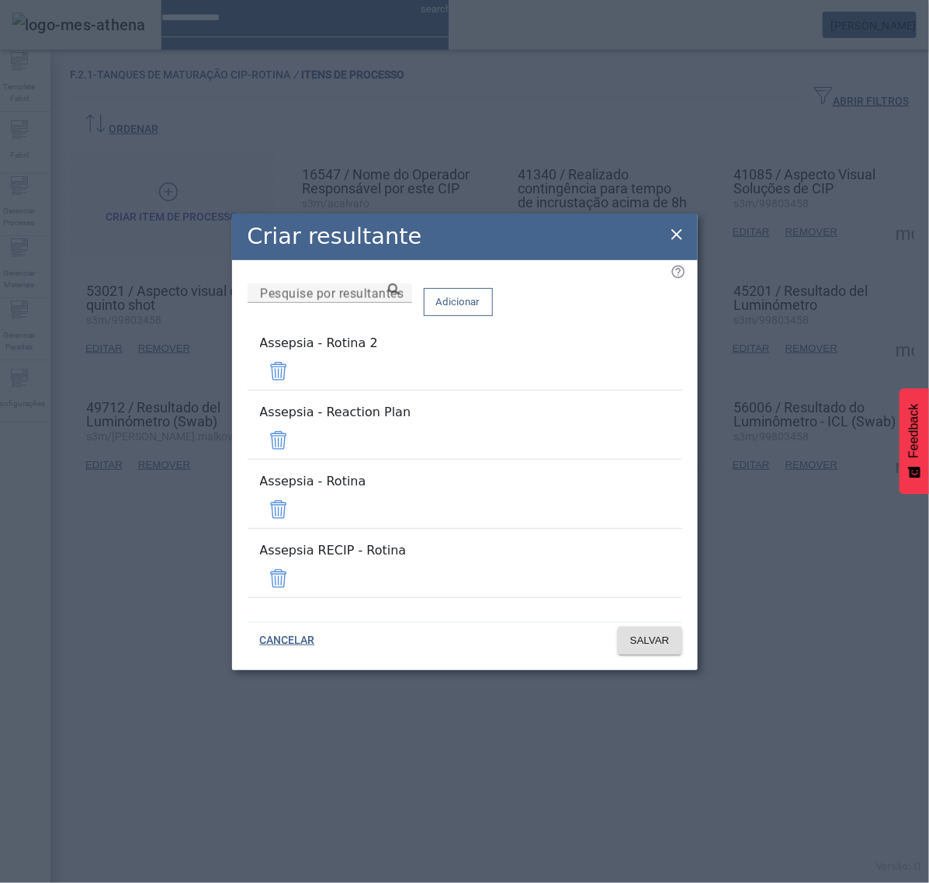
click at [297, 390] on span at bounding box center [278, 371] width 37 height 37
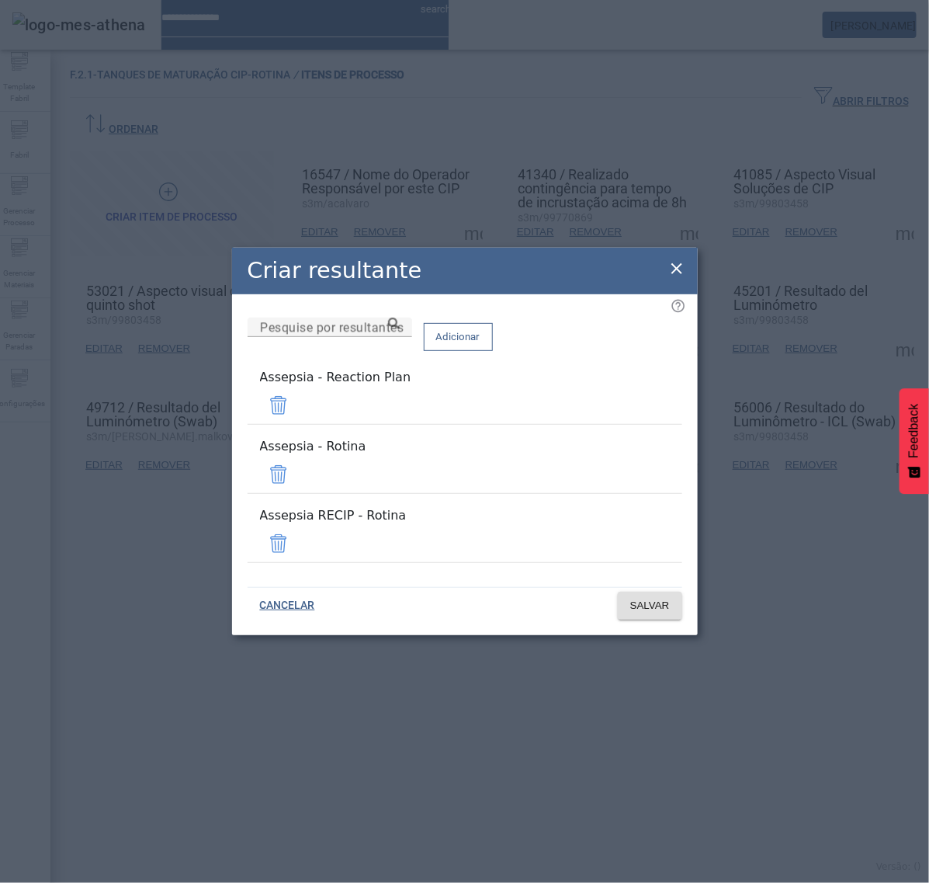
click at [297, 409] on span at bounding box center [278, 405] width 37 height 37
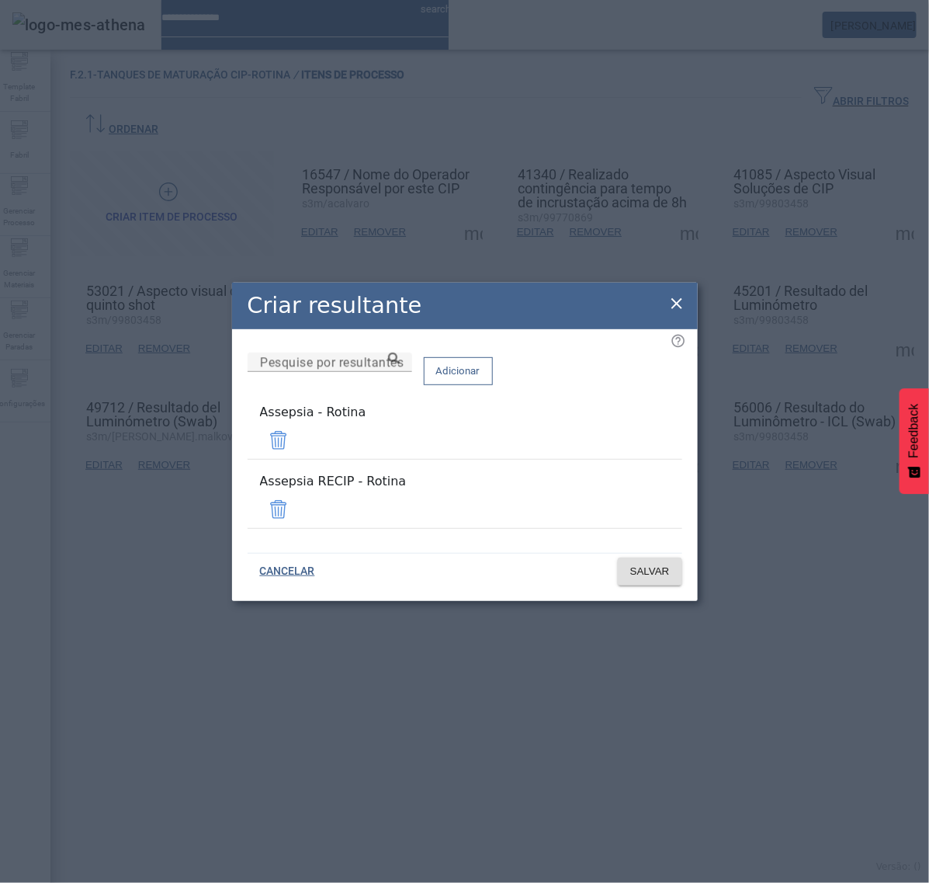
click at [297, 498] on span at bounding box center [278, 509] width 37 height 37
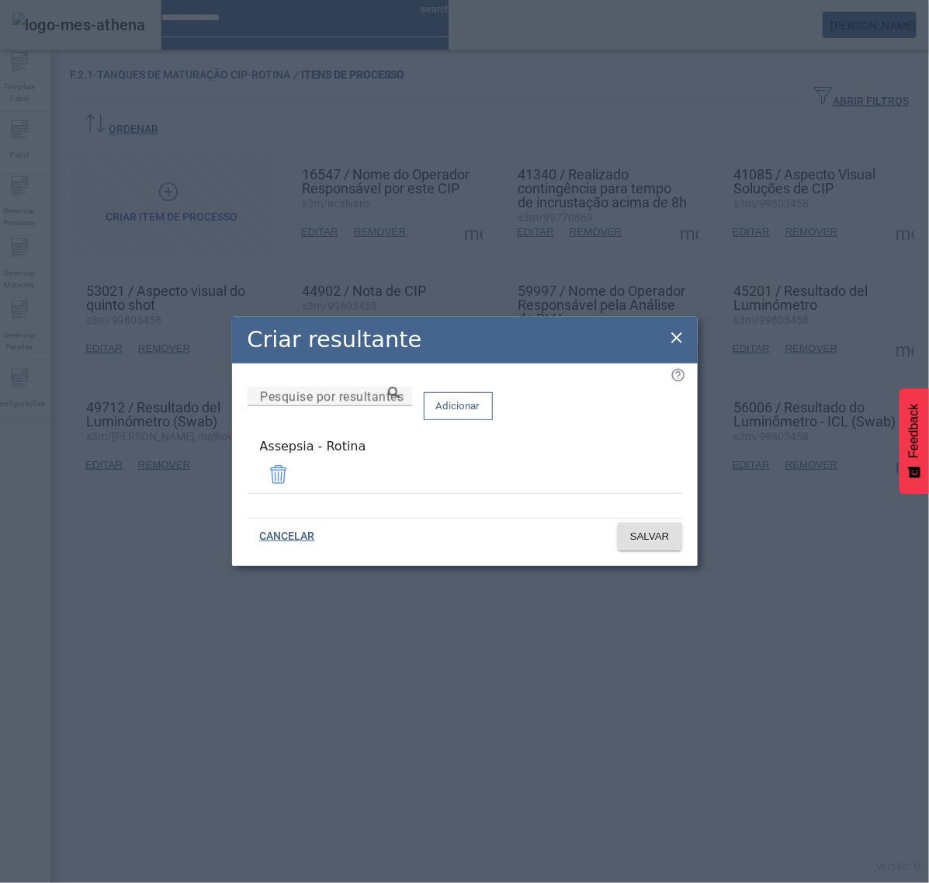
drag, startPoint x: 366, startPoint y: 470, endPoint x: 246, endPoint y: 474, distance: 119.7
click at [248, 474] on mat-list-item "Assepsia - Rotina" at bounding box center [465, 465] width 435 height 56
copy div "Assepsia - Rotina"
click at [651, 534] on span "SALVAR" at bounding box center [650, 537] width 40 height 16
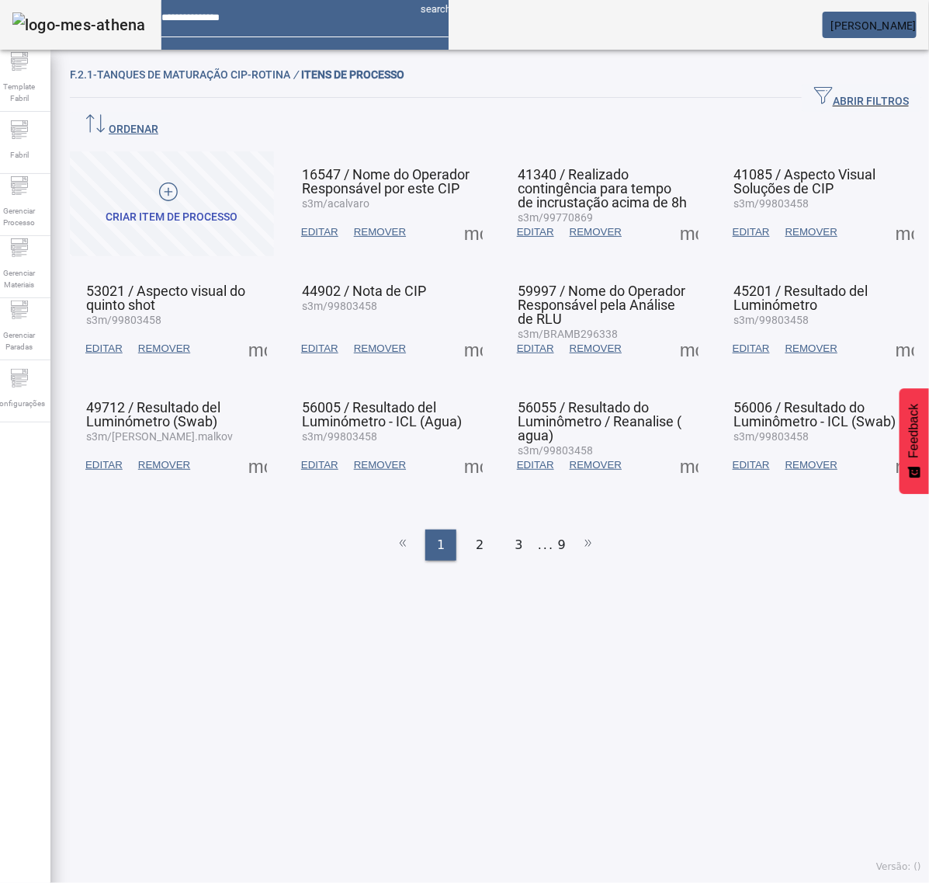
click at [470, 214] on span at bounding box center [473, 232] width 37 height 37
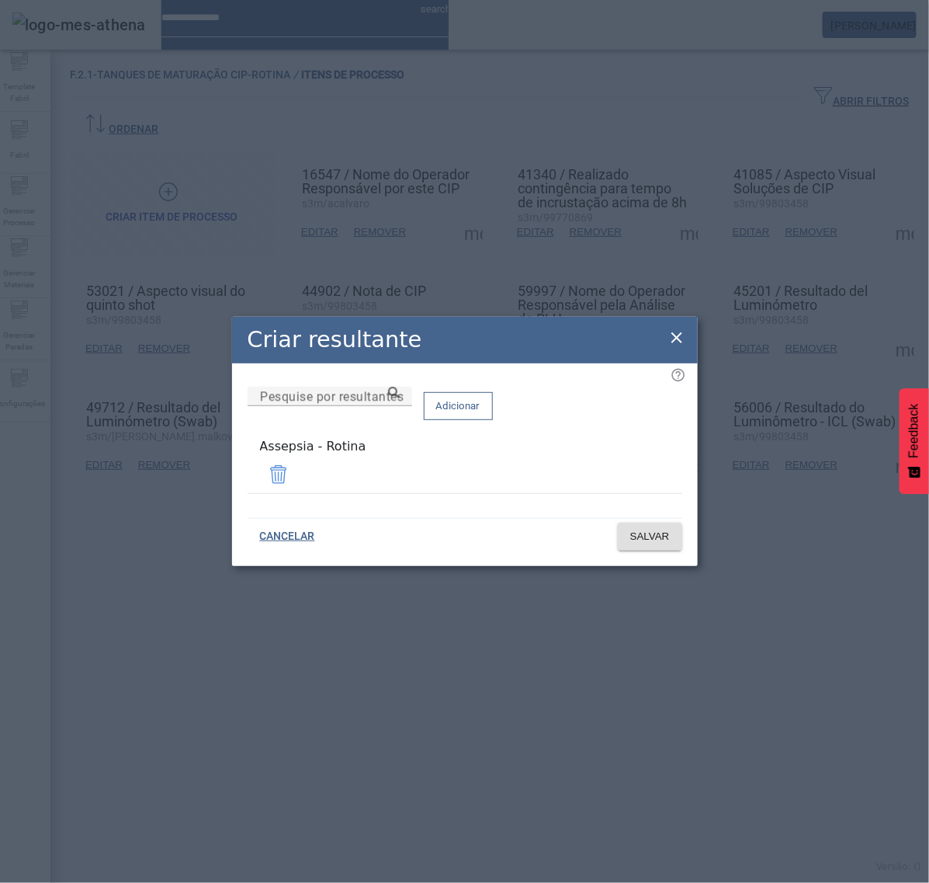
click at [683, 335] on icon at bounding box center [677, 337] width 19 height 19
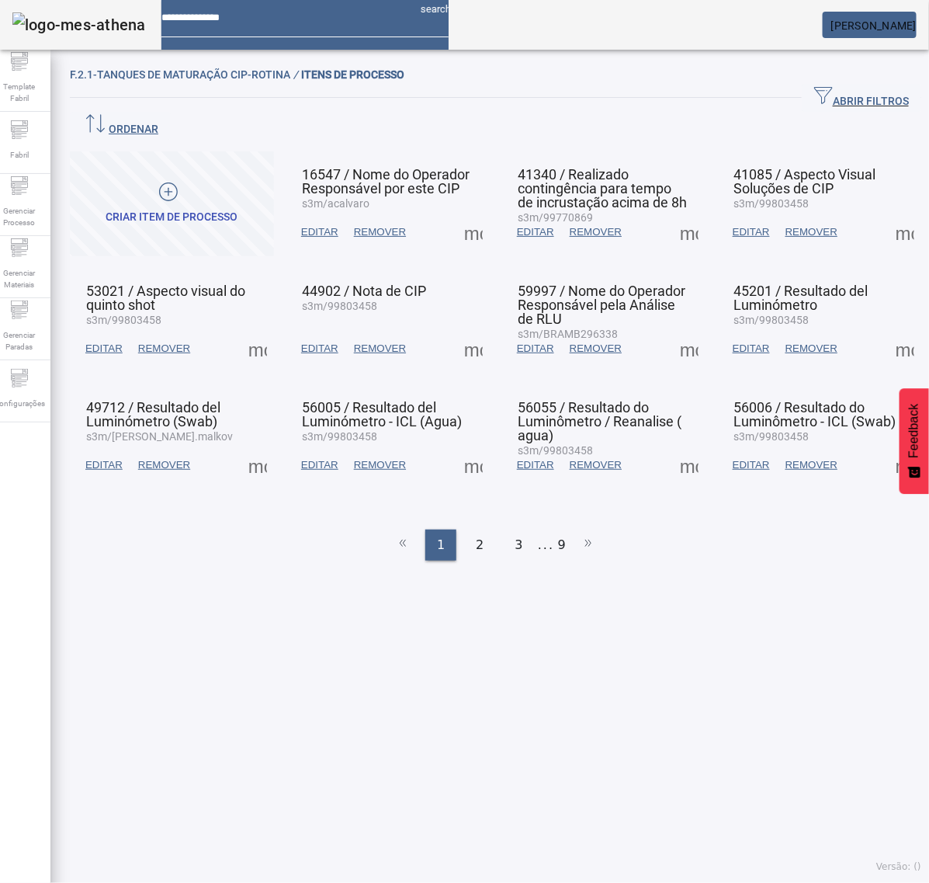
click at [675, 218] on span at bounding box center [689, 232] width 37 height 37
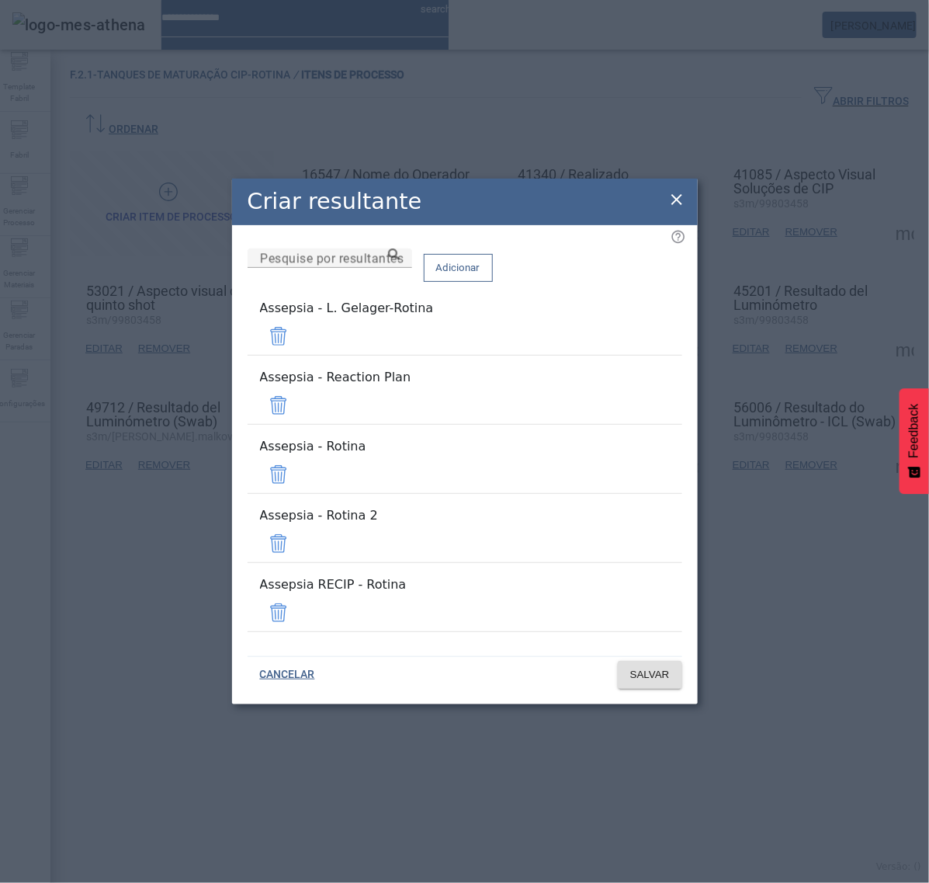
click at [297, 355] on span at bounding box center [278, 336] width 37 height 37
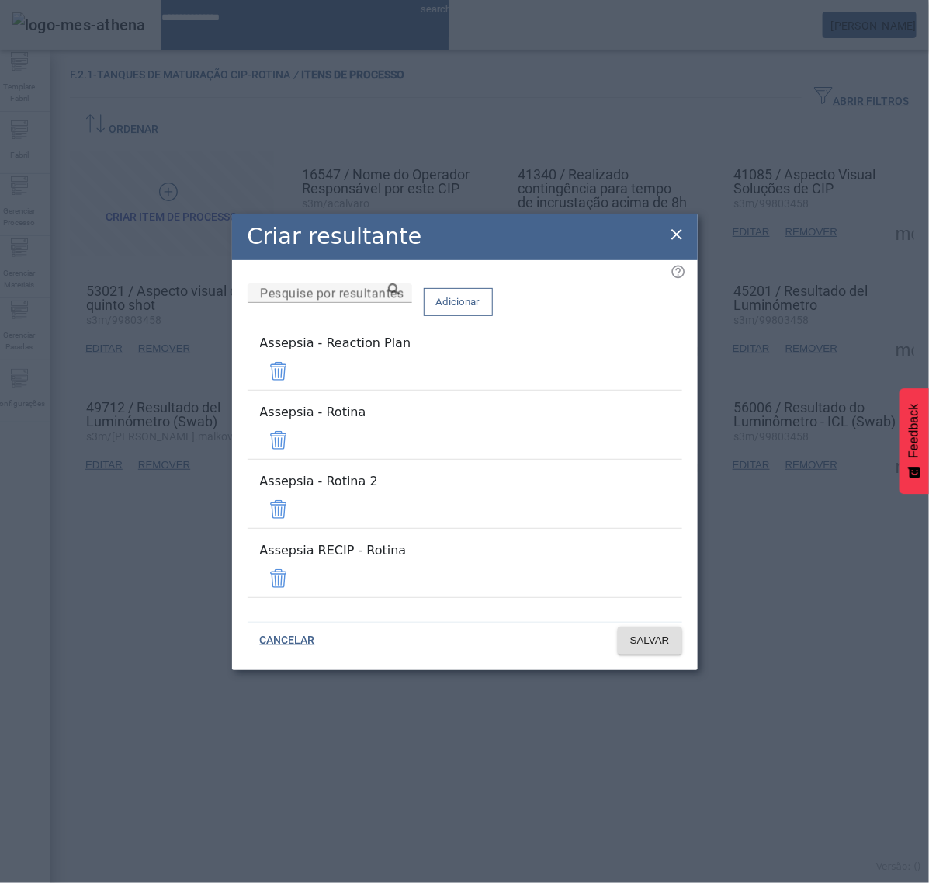
click at [297, 390] on span at bounding box center [278, 371] width 37 height 37
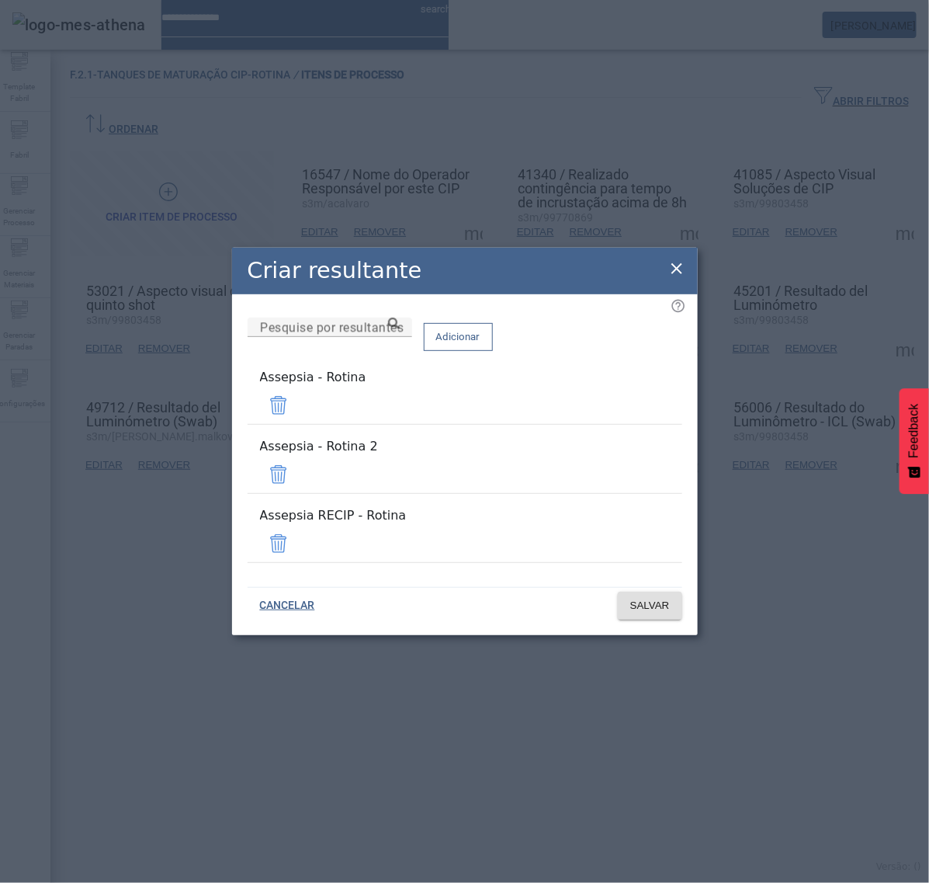
drag, startPoint x: 634, startPoint y: 474, endPoint x: 639, endPoint y: 501, distance: 27.6
click at [297, 472] on span at bounding box center [278, 474] width 37 height 37
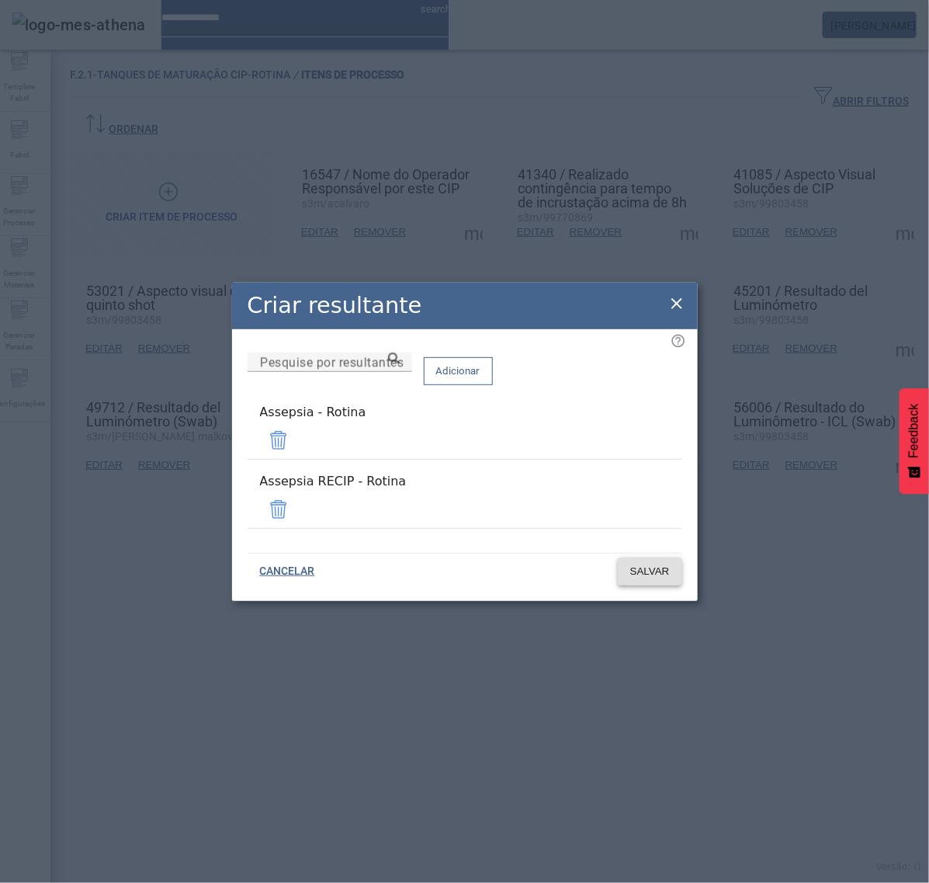
drag, startPoint x: 639, startPoint y: 502, endPoint x: 653, endPoint y: 532, distance: 32.6
click at [297, 502] on span at bounding box center [278, 509] width 37 height 37
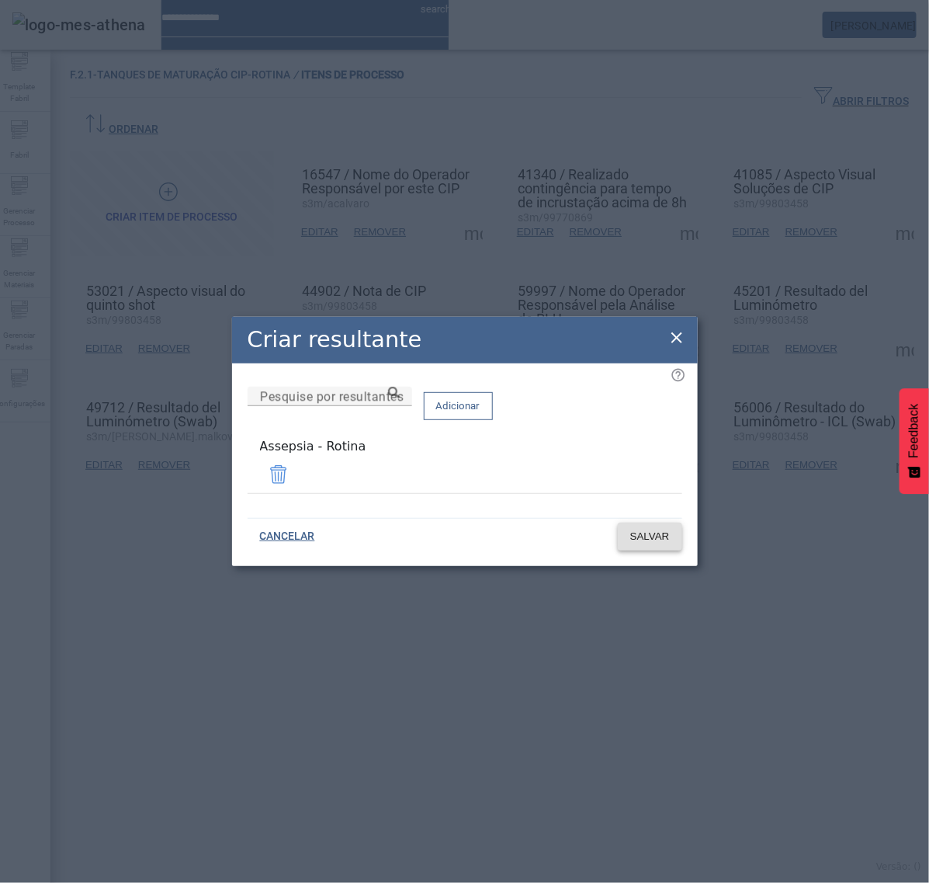
click at [662, 537] on span "SALVAR" at bounding box center [650, 537] width 40 height 16
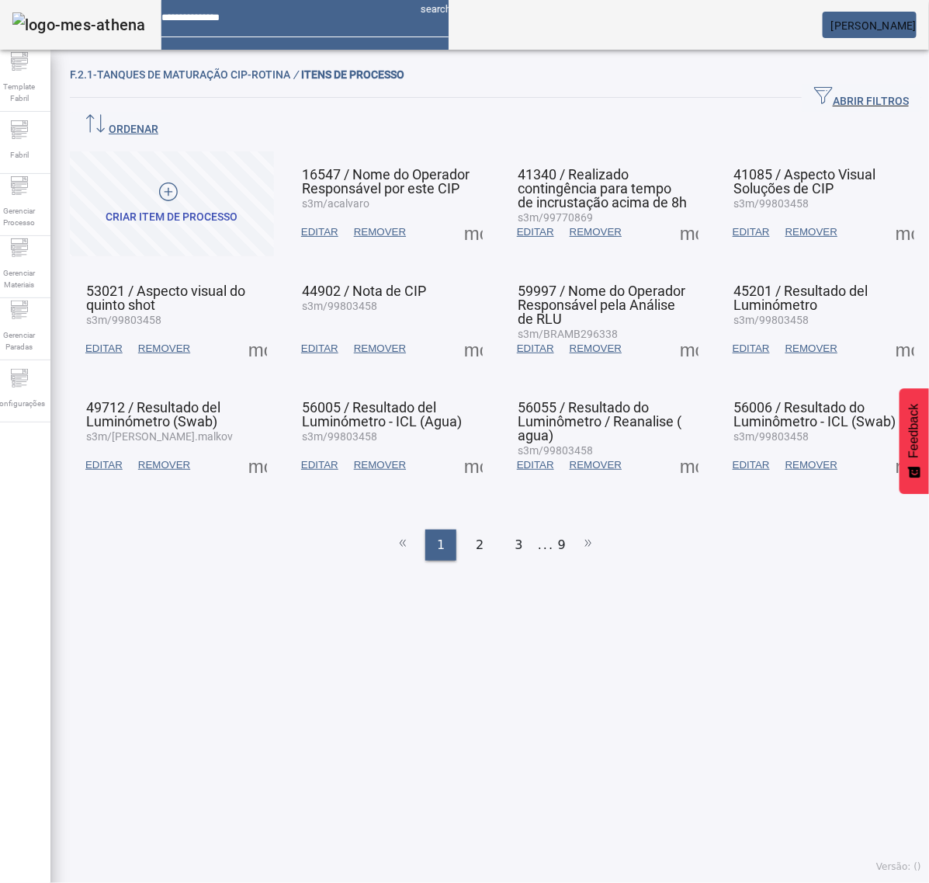
click at [887, 214] on span at bounding box center [905, 232] width 37 height 37
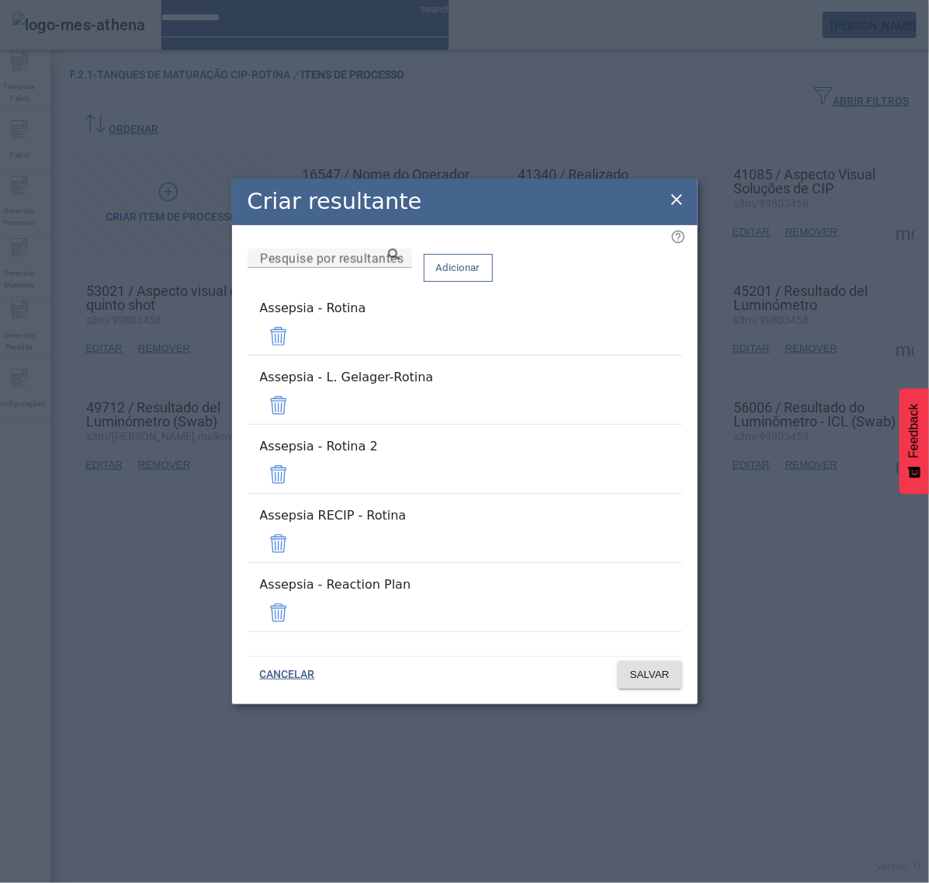
click at [297, 423] on span at bounding box center [278, 405] width 37 height 37
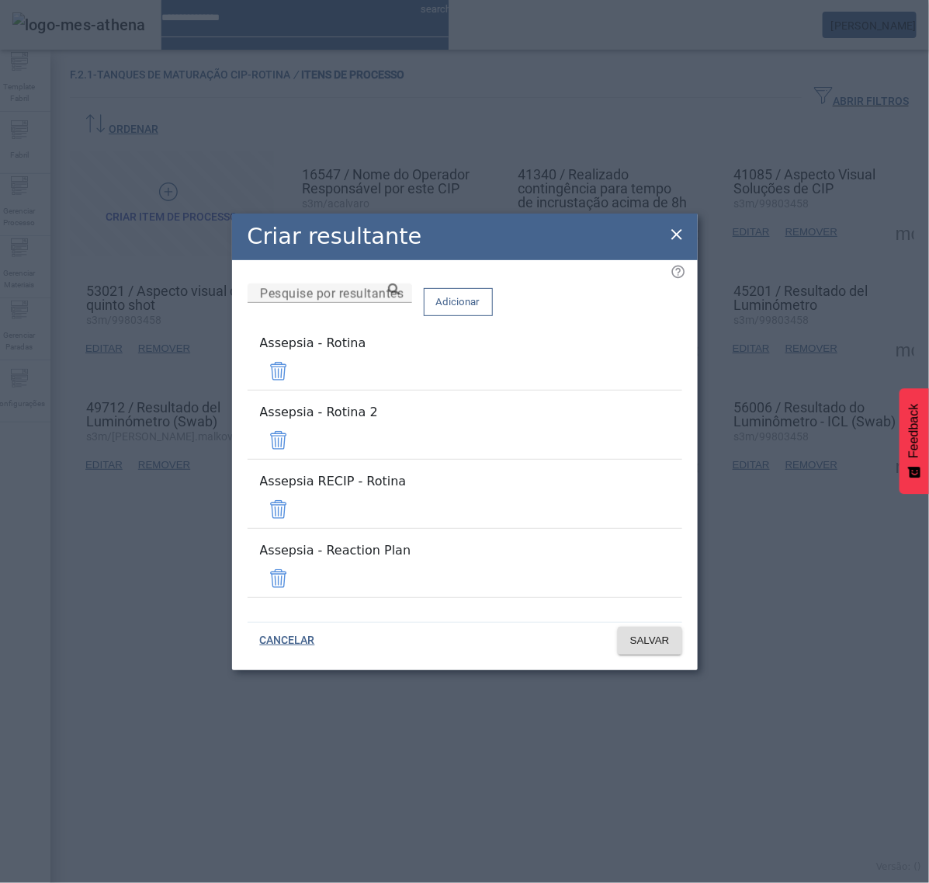
click at [637, 425] on mat-list "Assepsia - Rotina 2" at bounding box center [465, 431] width 435 height 69
click at [297, 446] on span at bounding box center [278, 440] width 37 height 37
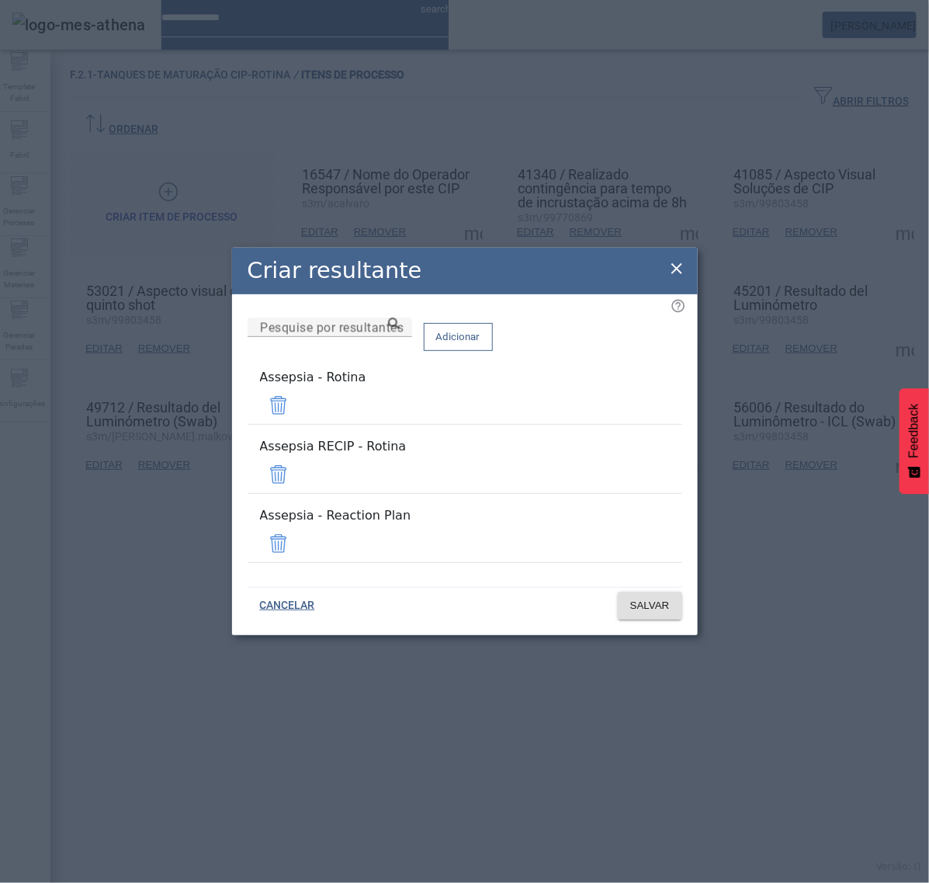
click at [297, 472] on span at bounding box center [278, 474] width 37 height 37
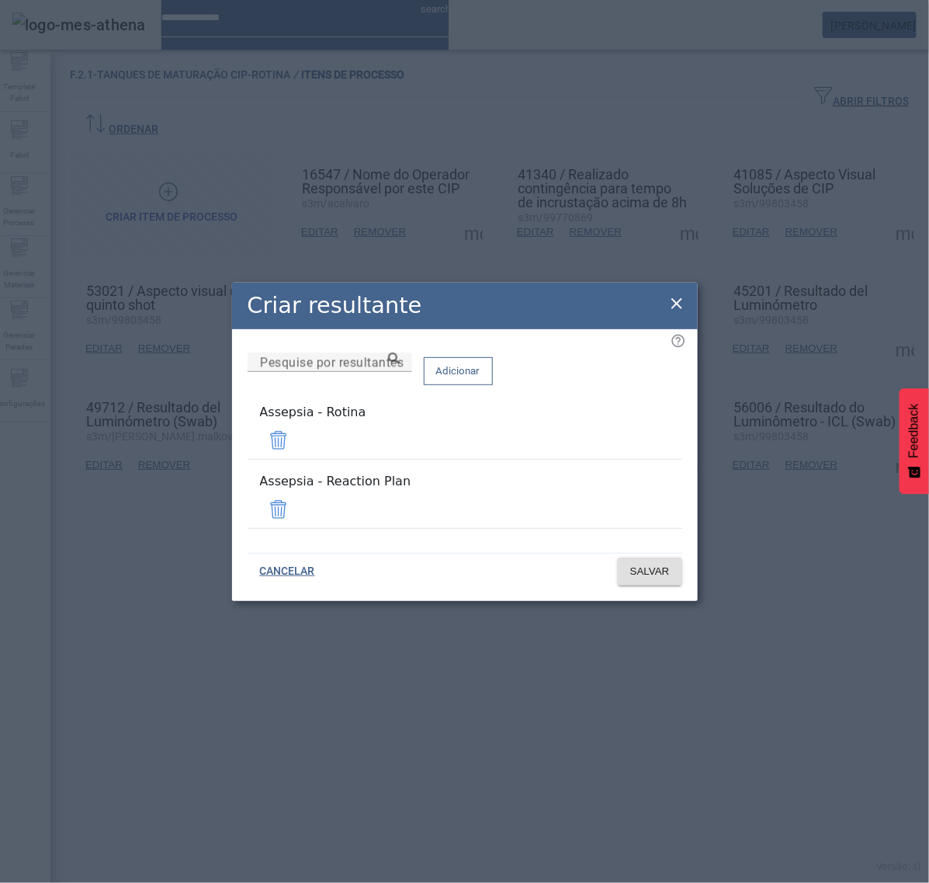
click at [297, 502] on span at bounding box center [278, 509] width 37 height 37
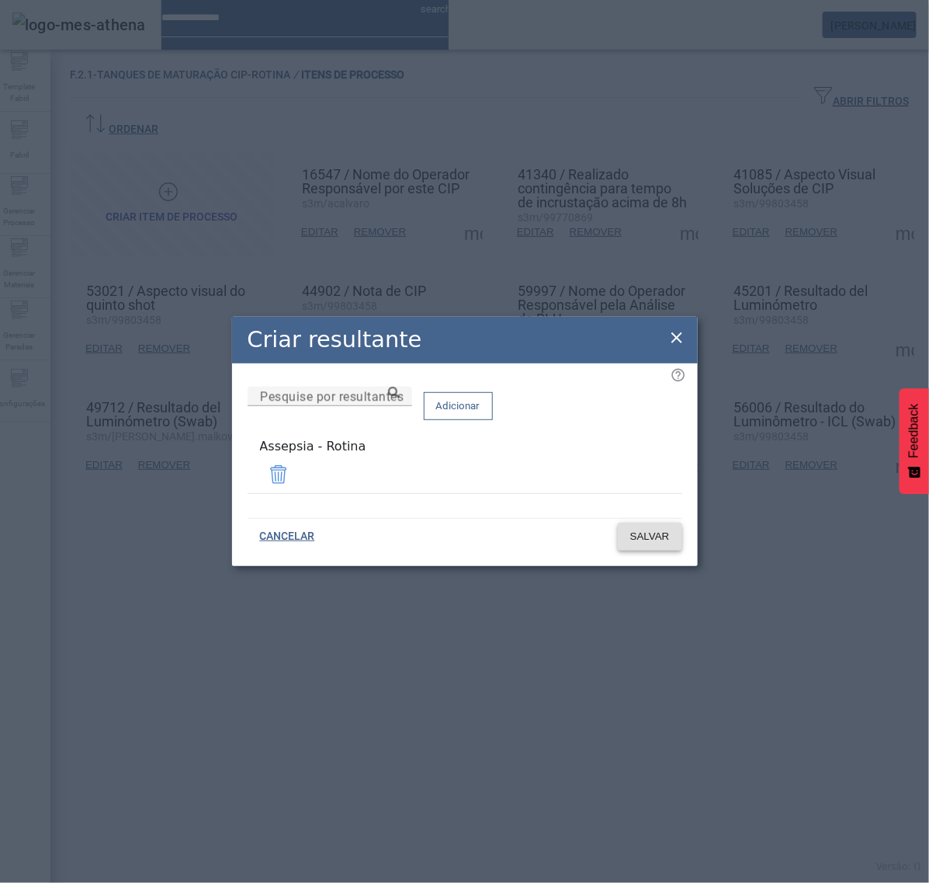
click at [642, 534] on span "SALVAR" at bounding box center [650, 537] width 40 height 16
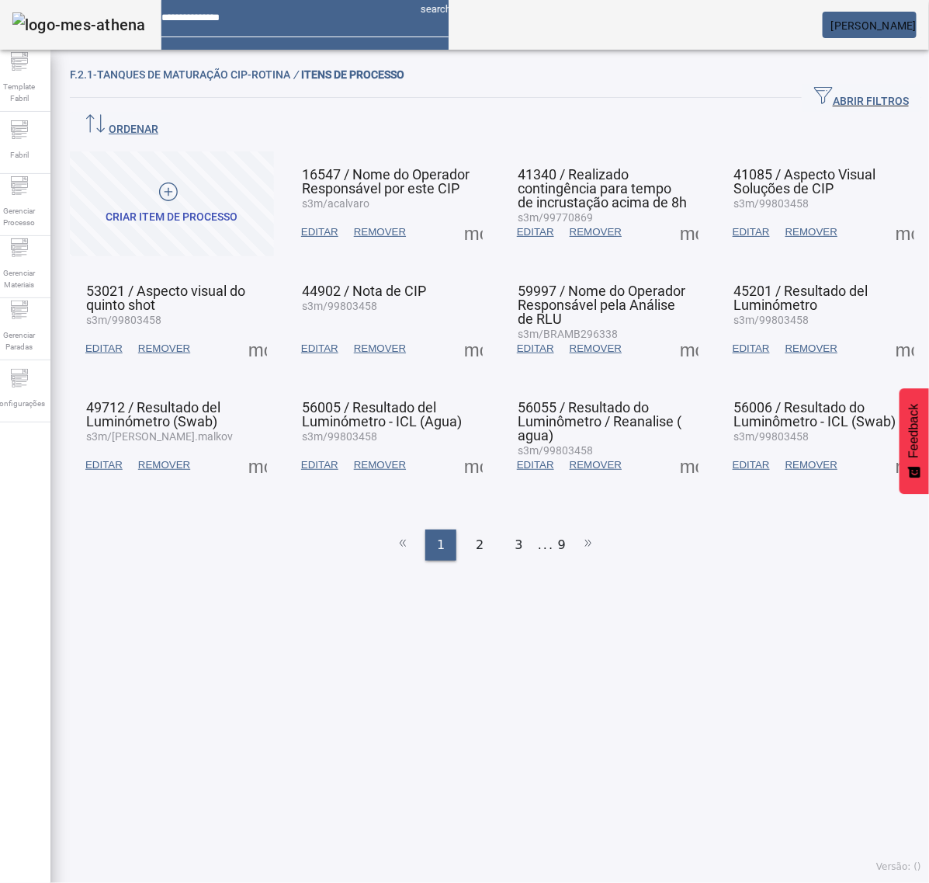
click at [887, 214] on span at bounding box center [905, 232] width 37 height 37
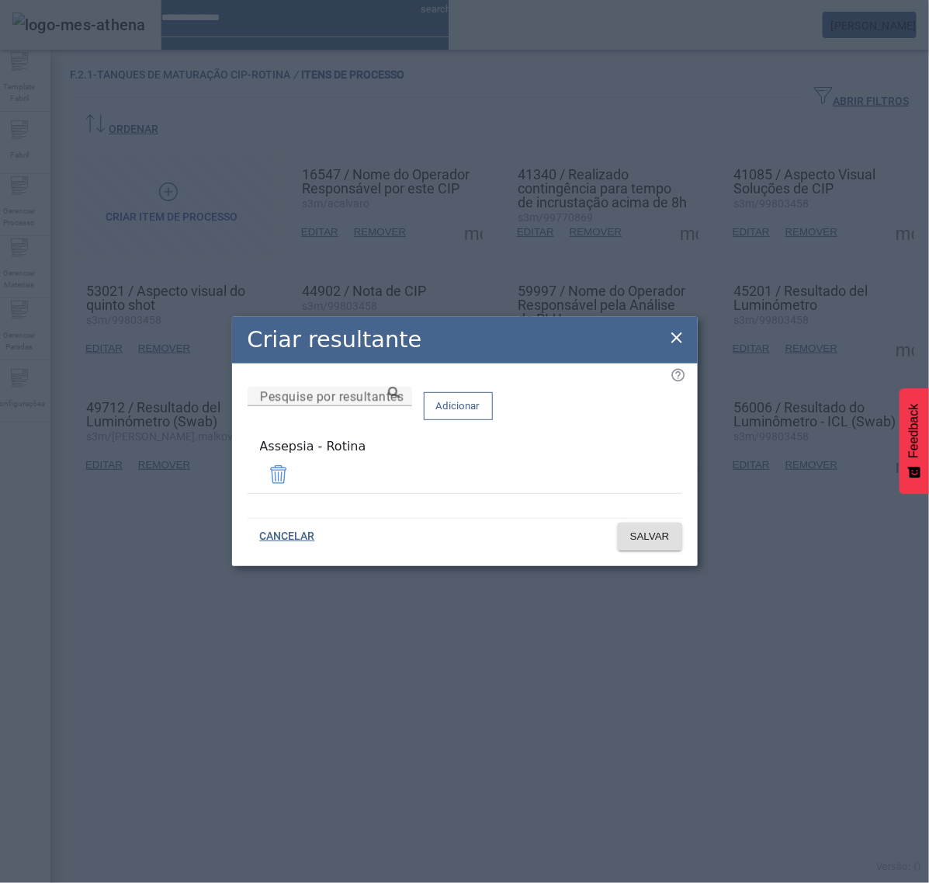
click at [681, 339] on icon at bounding box center [677, 337] width 19 height 19
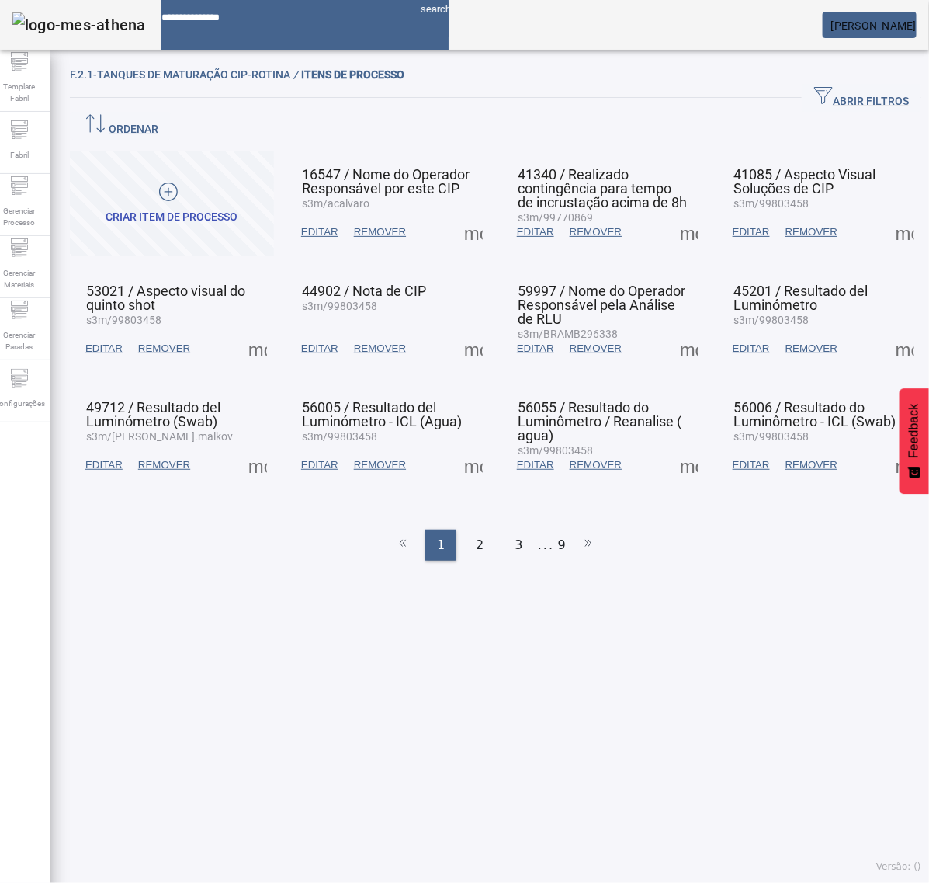
click at [260, 330] on span at bounding box center [257, 348] width 37 height 37
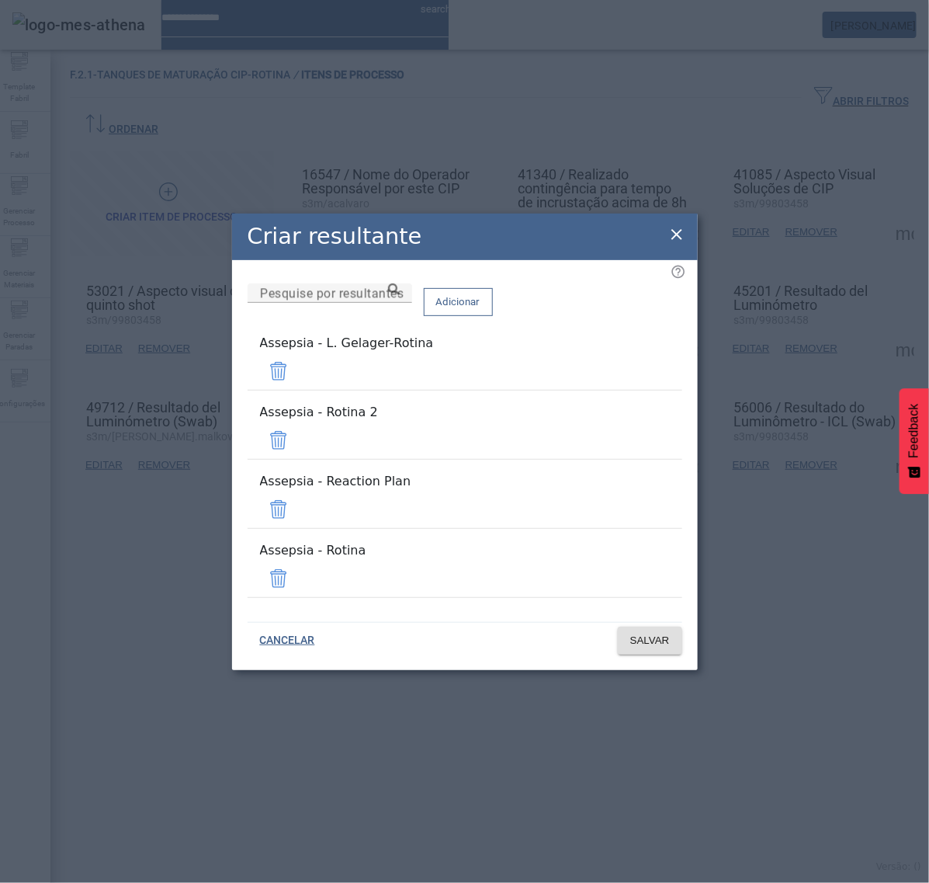
click at [297, 390] on span at bounding box center [278, 371] width 37 height 37
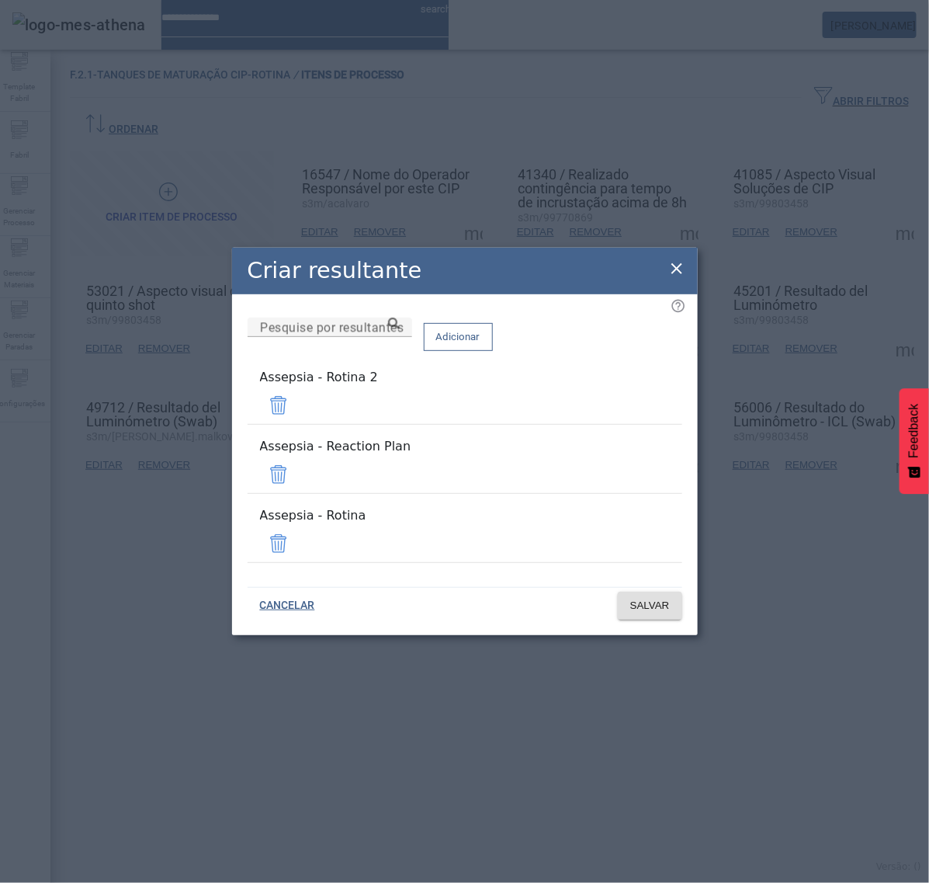
click at [297, 420] on span at bounding box center [278, 405] width 37 height 37
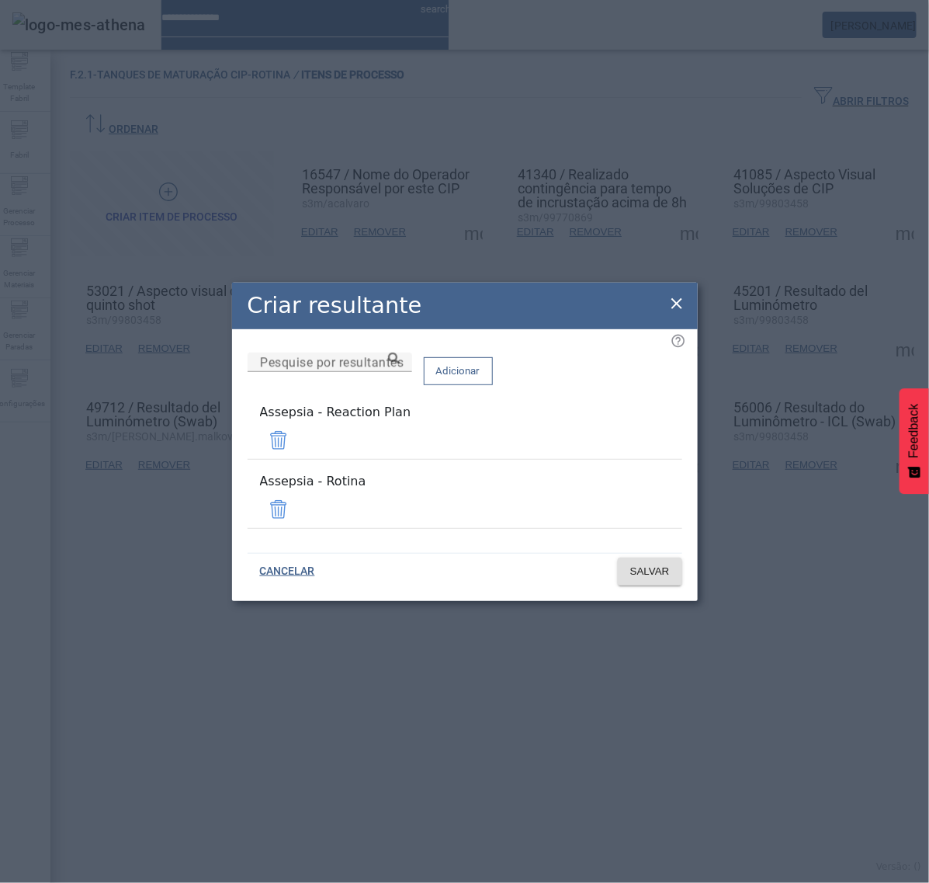
click at [297, 452] on span at bounding box center [278, 440] width 37 height 37
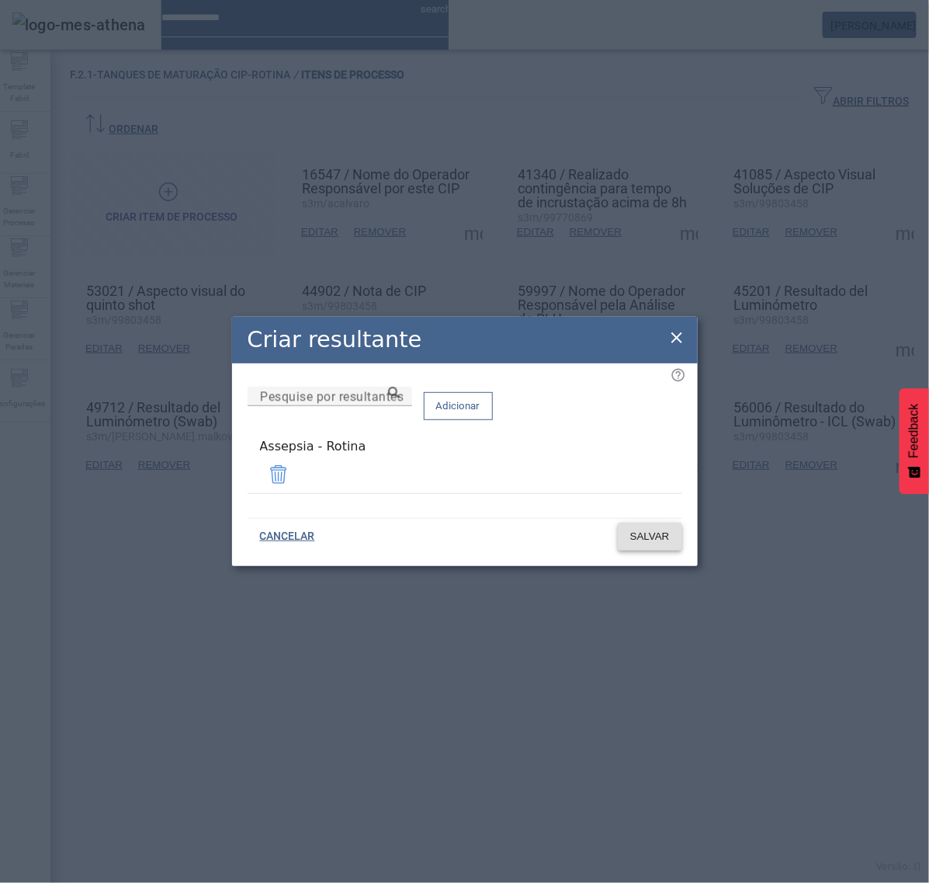
click at [654, 538] on span "SALVAR" at bounding box center [650, 537] width 40 height 16
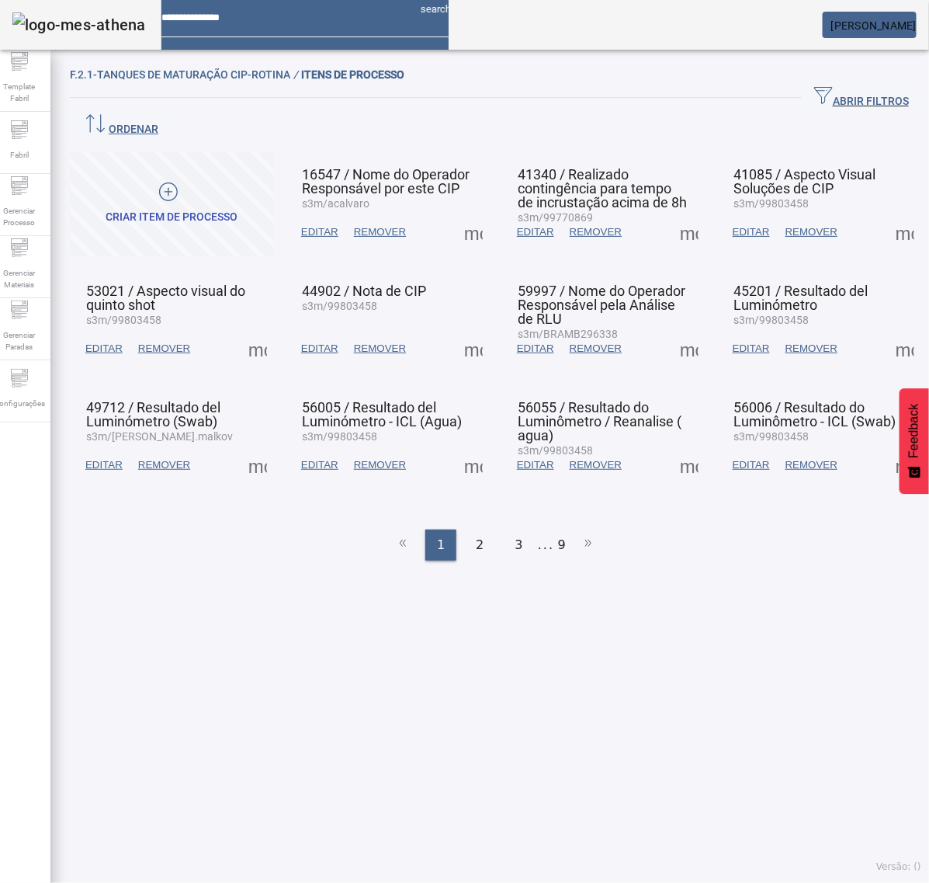
click at [471, 330] on span at bounding box center [473, 348] width 37 height 37
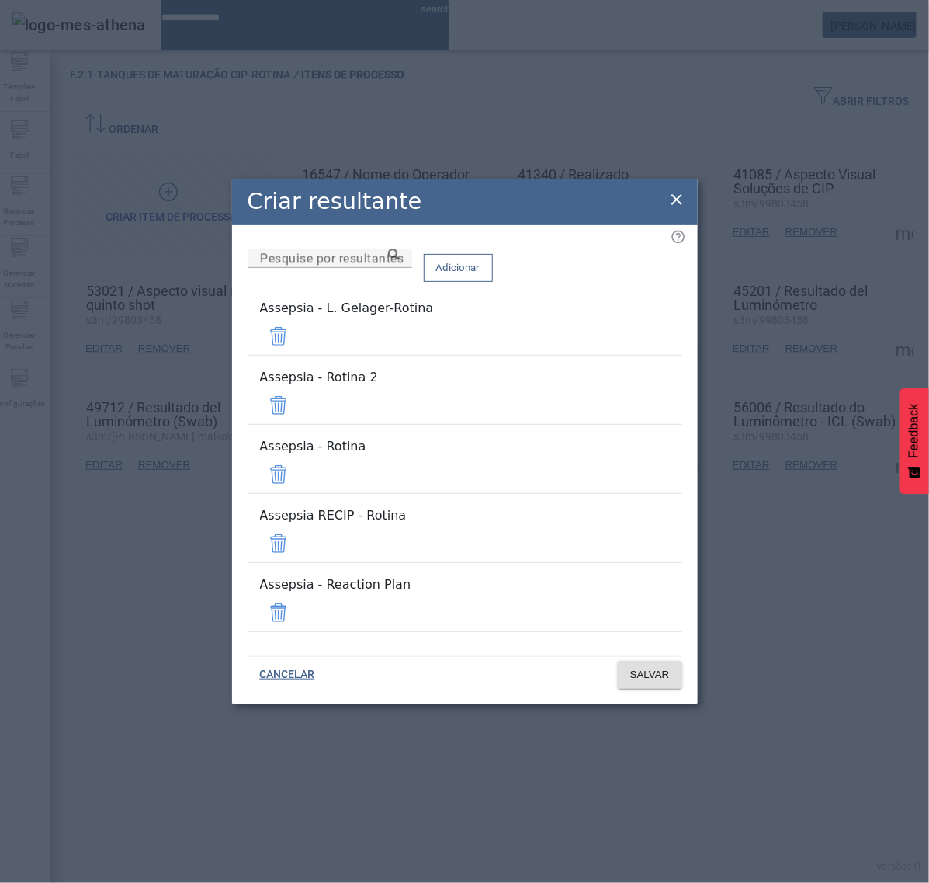
drag, startPoint x: 641, startPoint y: 369, endPoint x: 637, endPoint y: 379, distance: 10.8
click at [297, 355] on span at bounding box center [278, 336] width 37 height 37
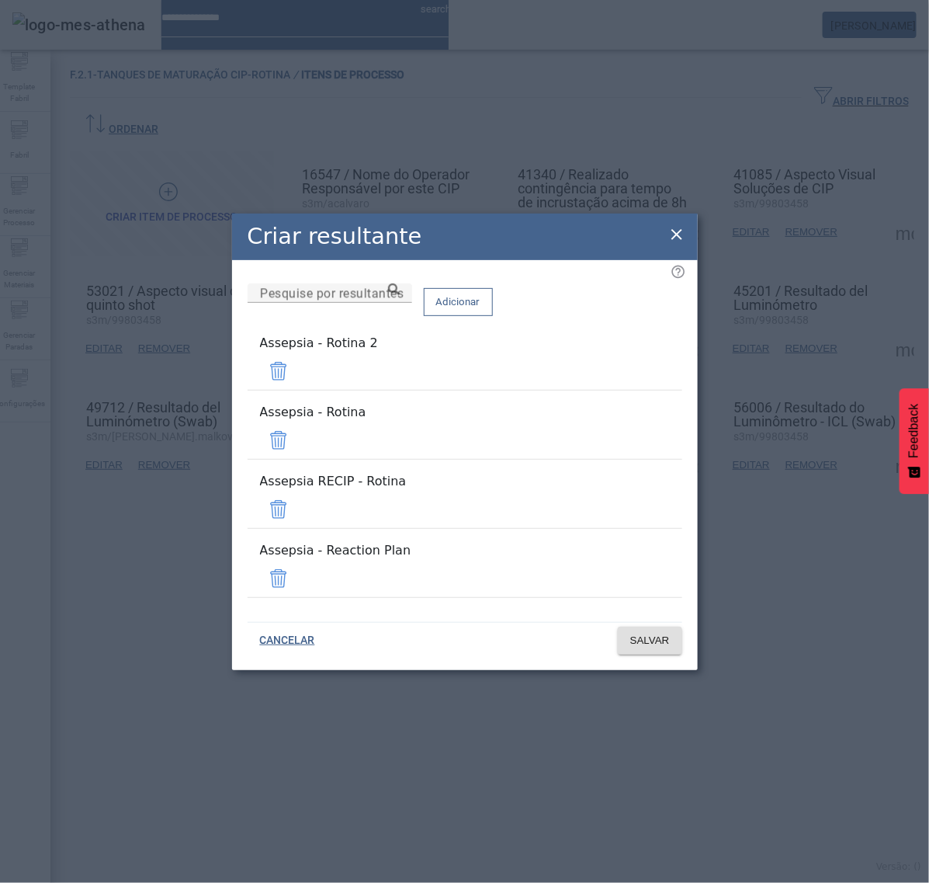
click at [297, 390] on span at bounding box center [278, 371] width 37 height 37
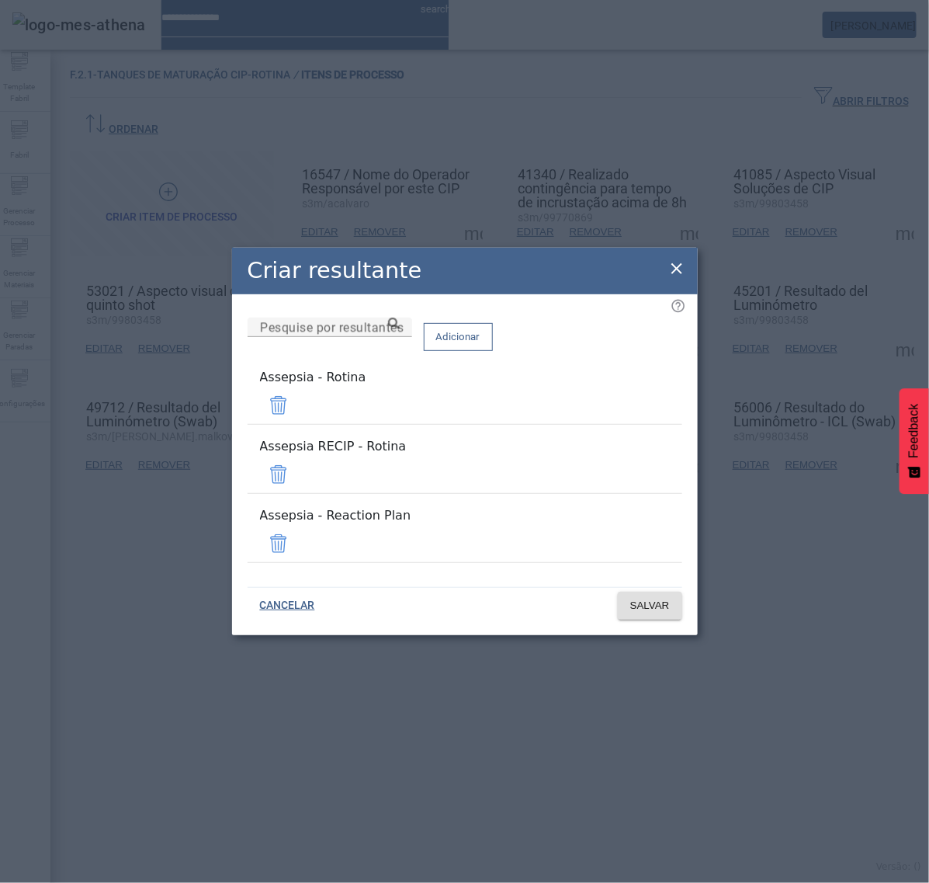
click at [297, 476] on span at bounding box center [278, 474] width 37 height 37
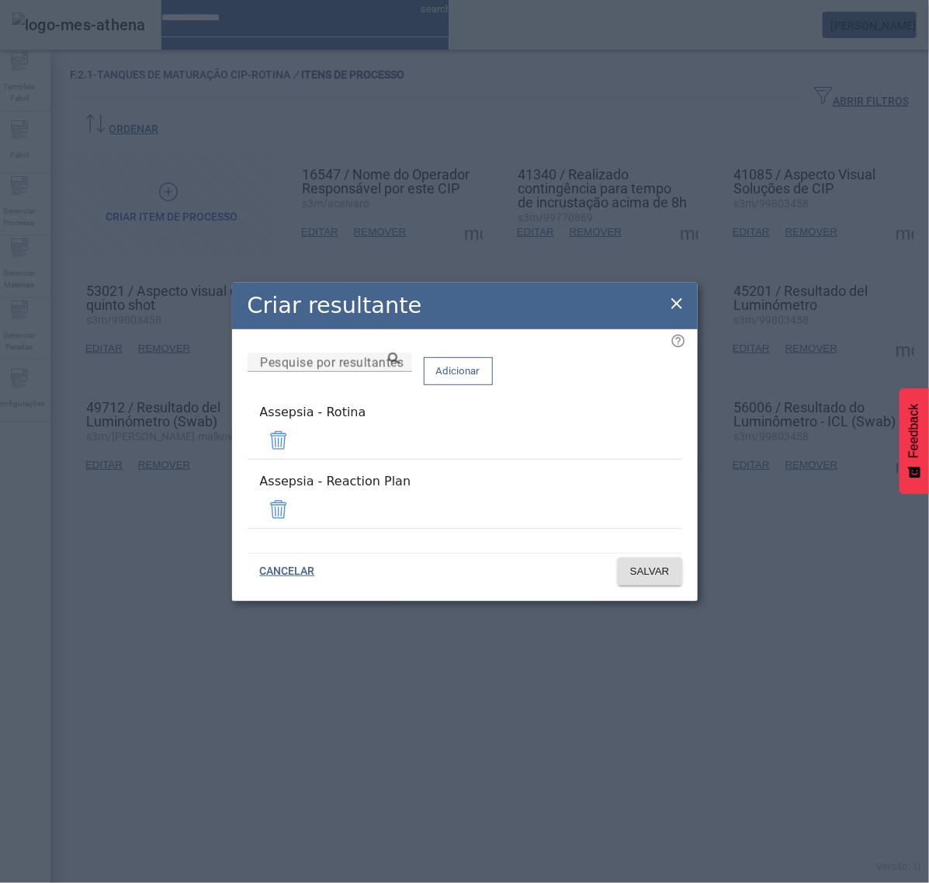
click at [297, 505] on span at bounding box center [278, 509] width 37 height 37
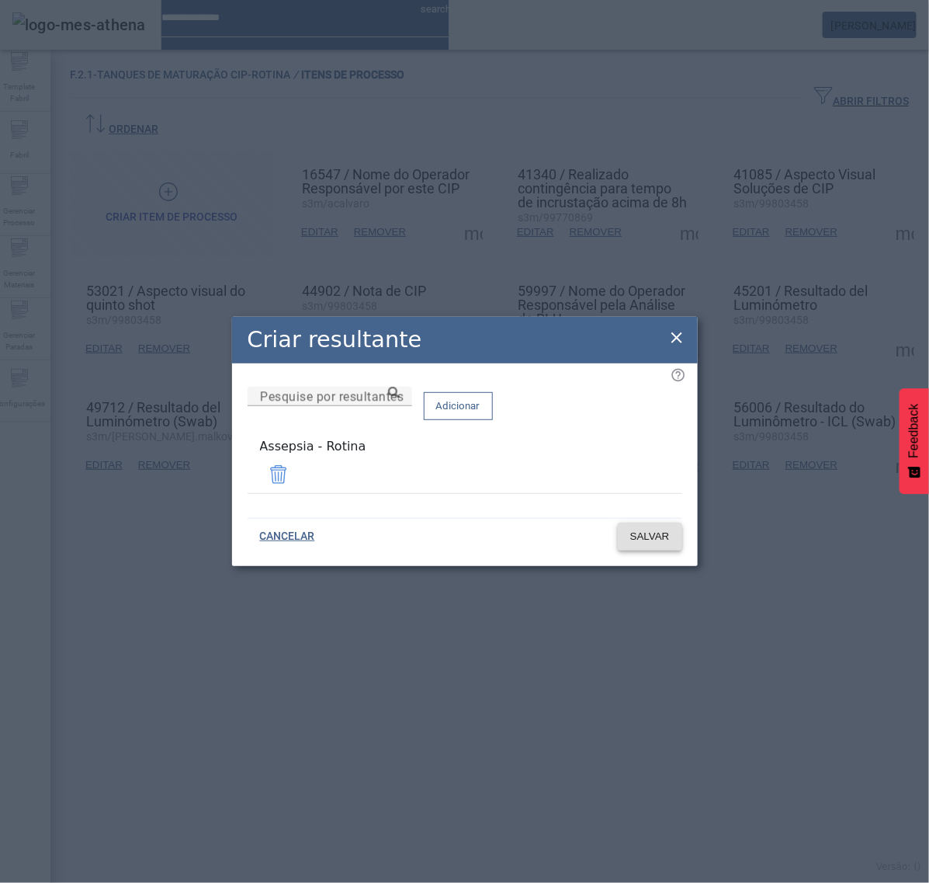
click at [651, 545] on span at bounding box center [650, 536] width 64 height 37
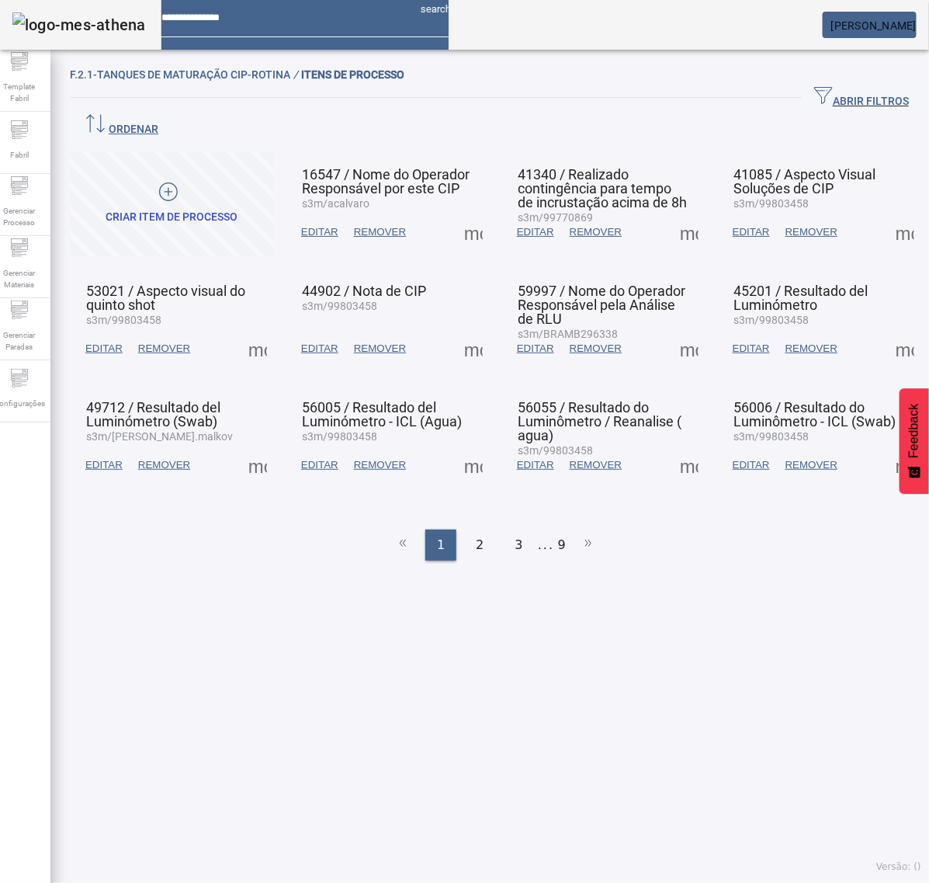
click at [679, 330] on span at bounding box center [689, 348] width 37 height 37
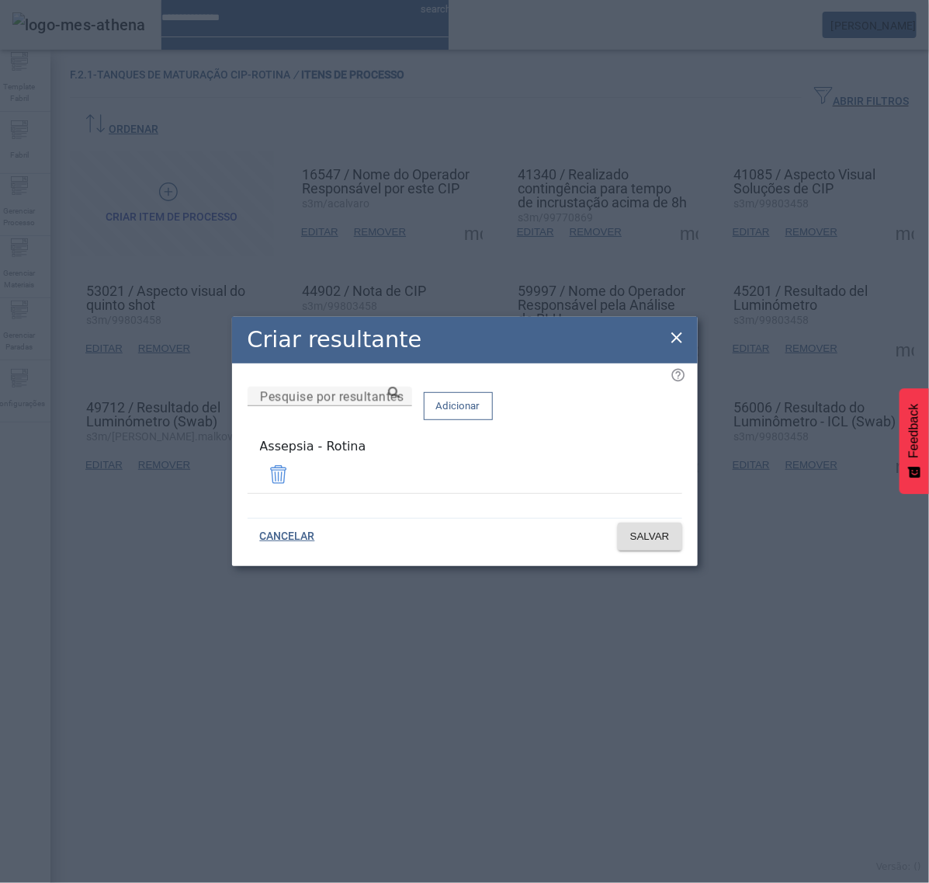
click at [665, 343] on div "Criar resultante" at bounding box center [465, 340] width 466 height 47
click at [682, 343] on icon at bounding box center [677, 337] width 19 height 19
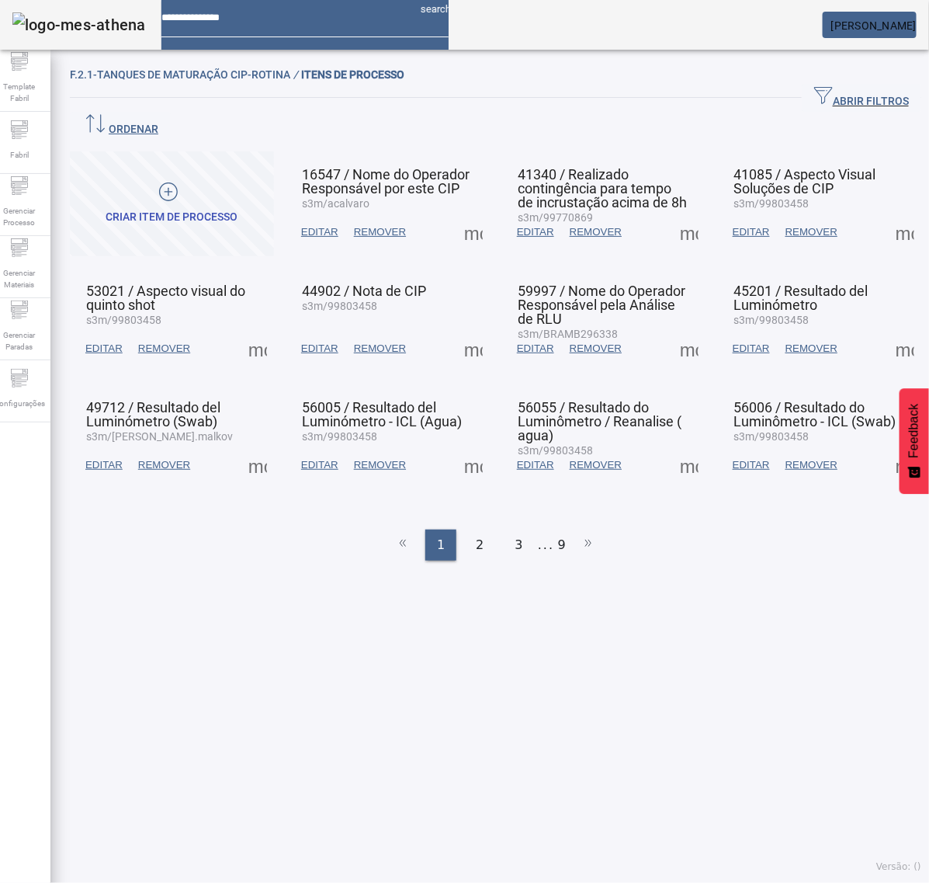
click at [471, 330] on span at bounding box center [473, 348] width 37 height 37
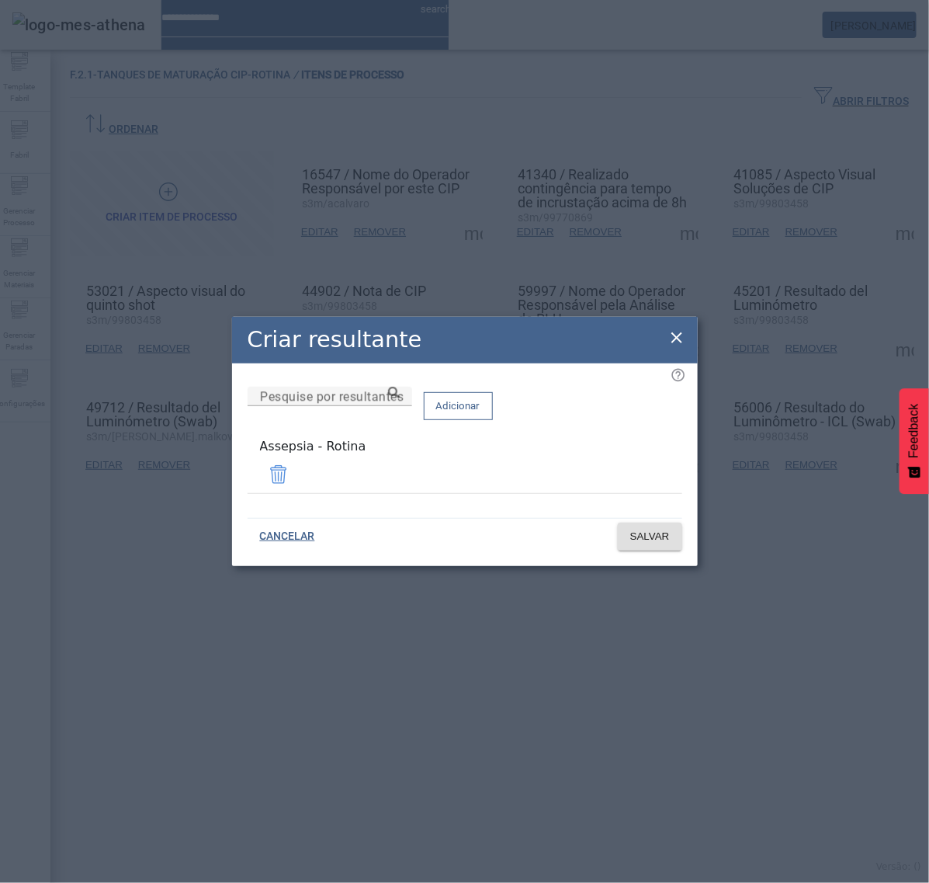
click at [683, 343] on icon at bounding box center [677, 337] width 19 height 19
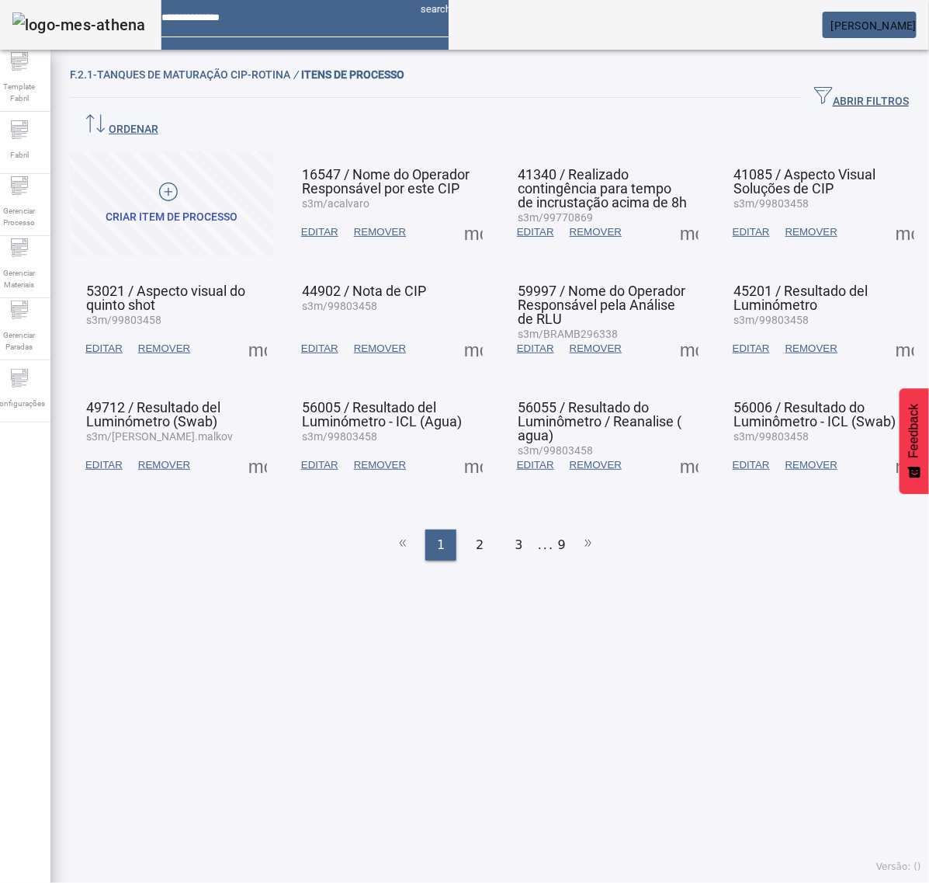
click at [887, 330] on span at bounding box center [905, 348] width 37 height 37
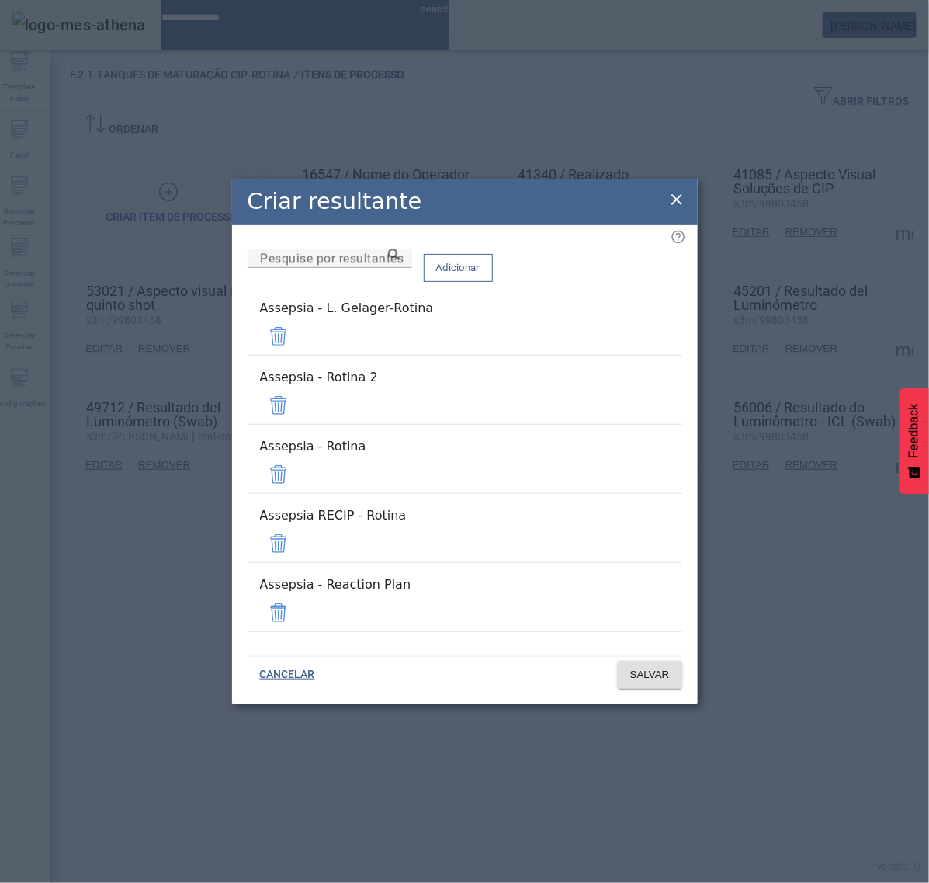
click at [297, 355] on span at bounding box center [278, 336] width 37 height 37
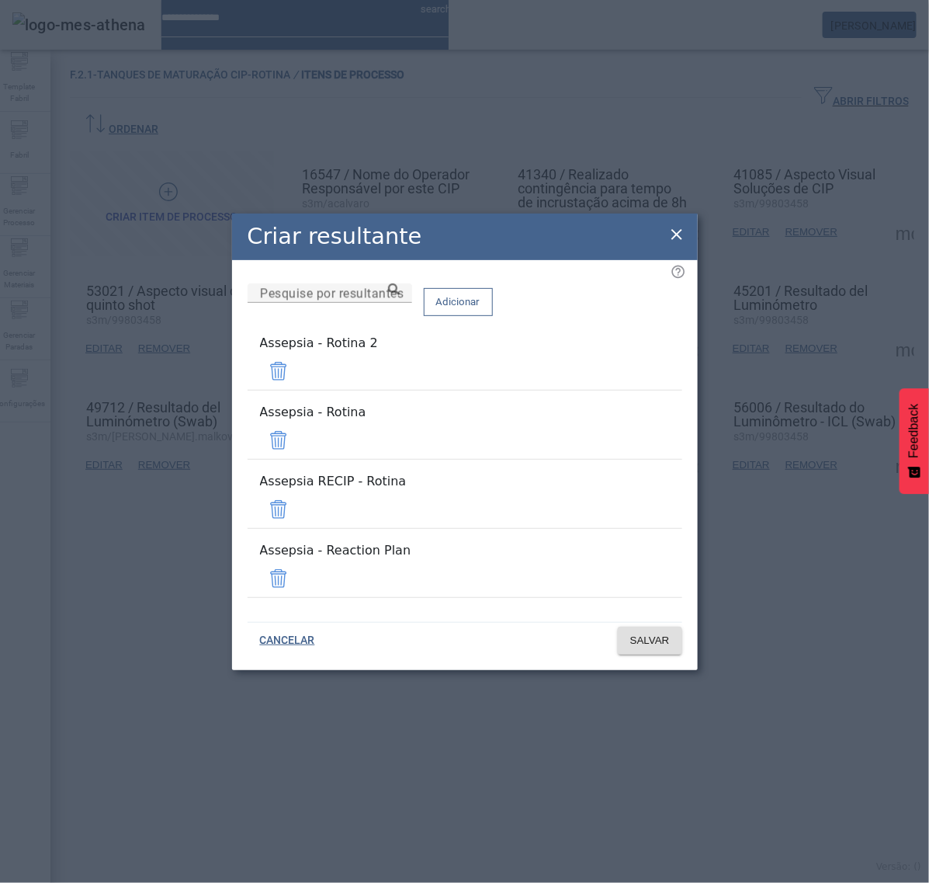
click at [297, 390] on span at bounding box center [278, 371] width 37 height 37
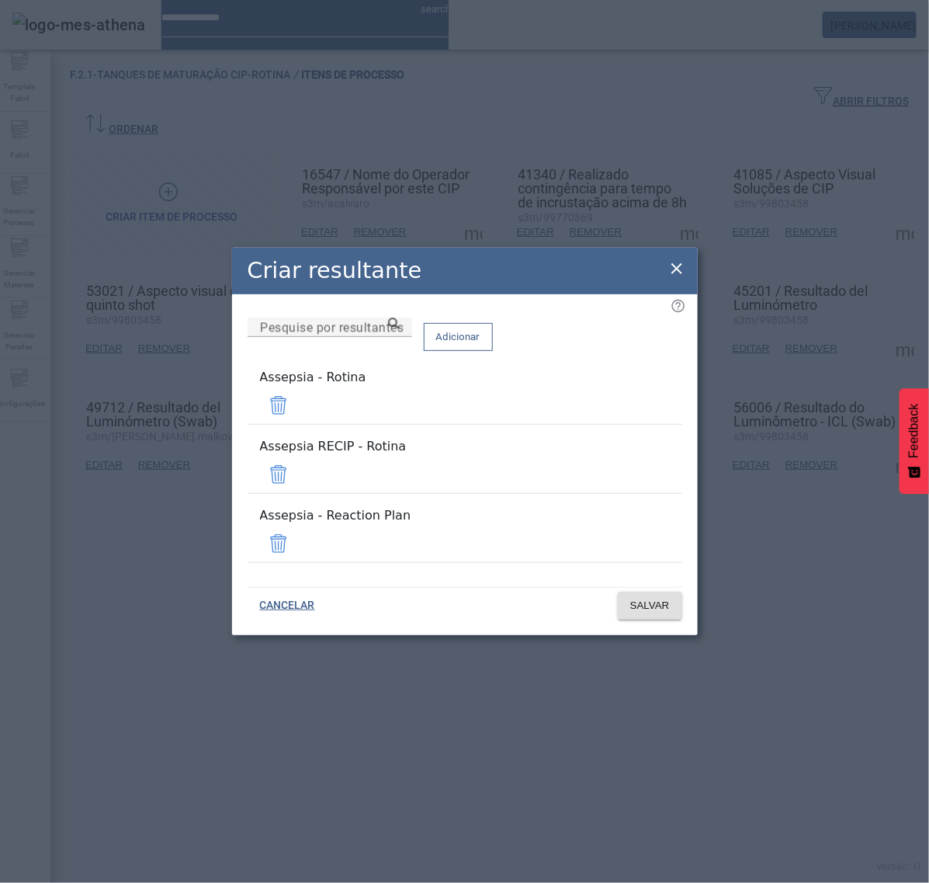
click at [297, 468] on span at bounding box center [278, 474] width 37 height 37
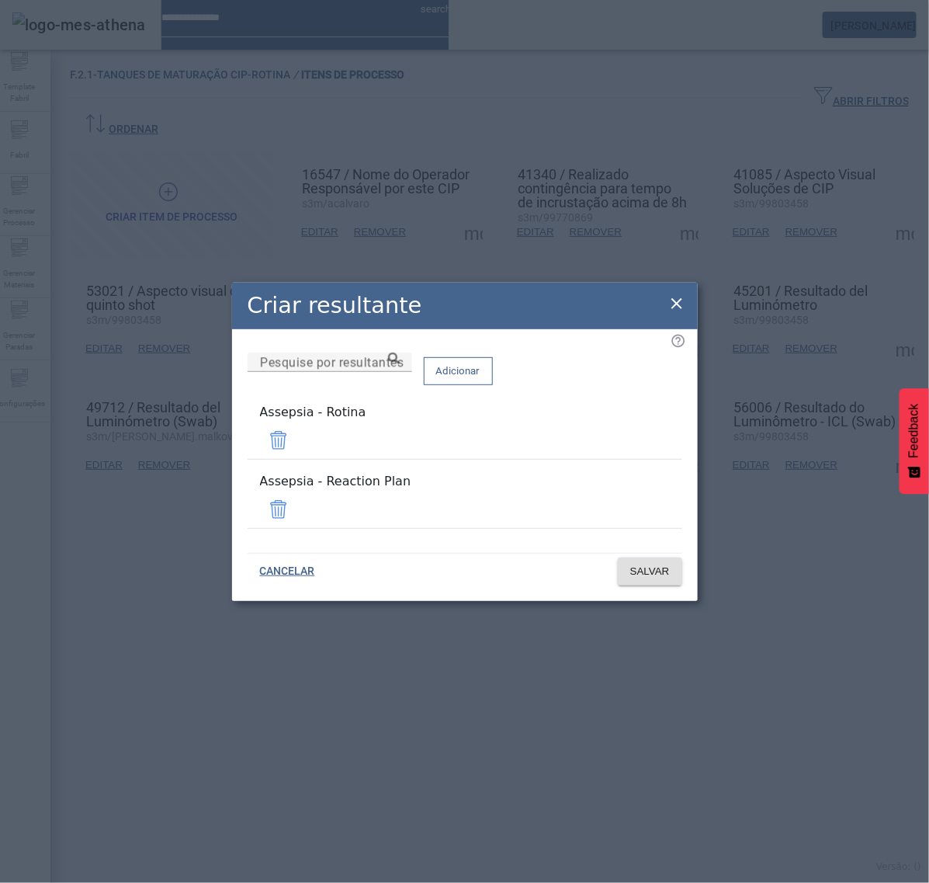
click at [297, 495] on span at bounding box center [278, 509] width 37 height 37
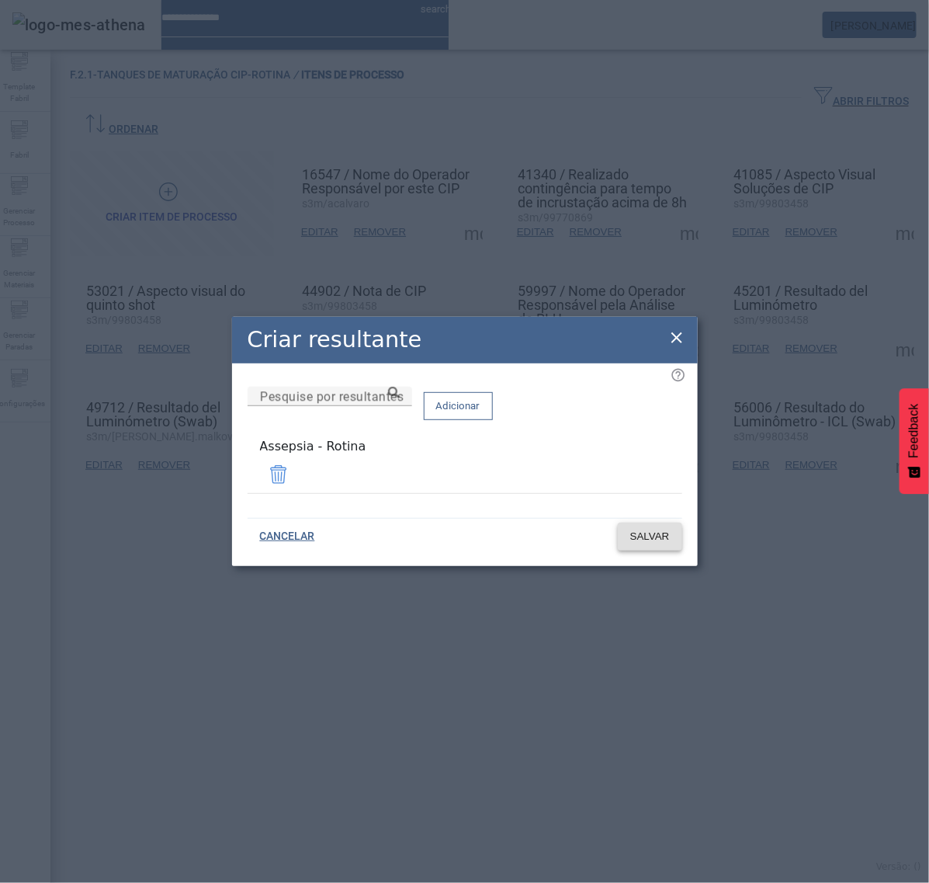
click at [647, 542] on span at bounding box center [650, 536] width 64 height 37
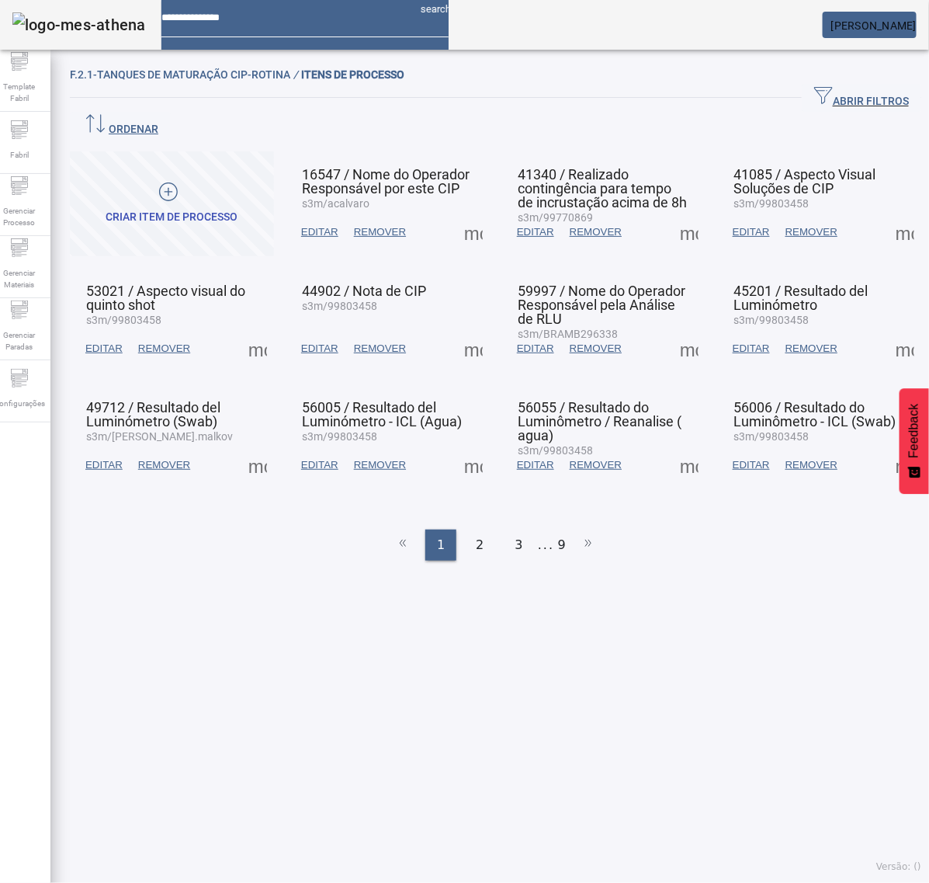
click at [255, 446] on span at bounding box center [257, 464] width 37 height 37
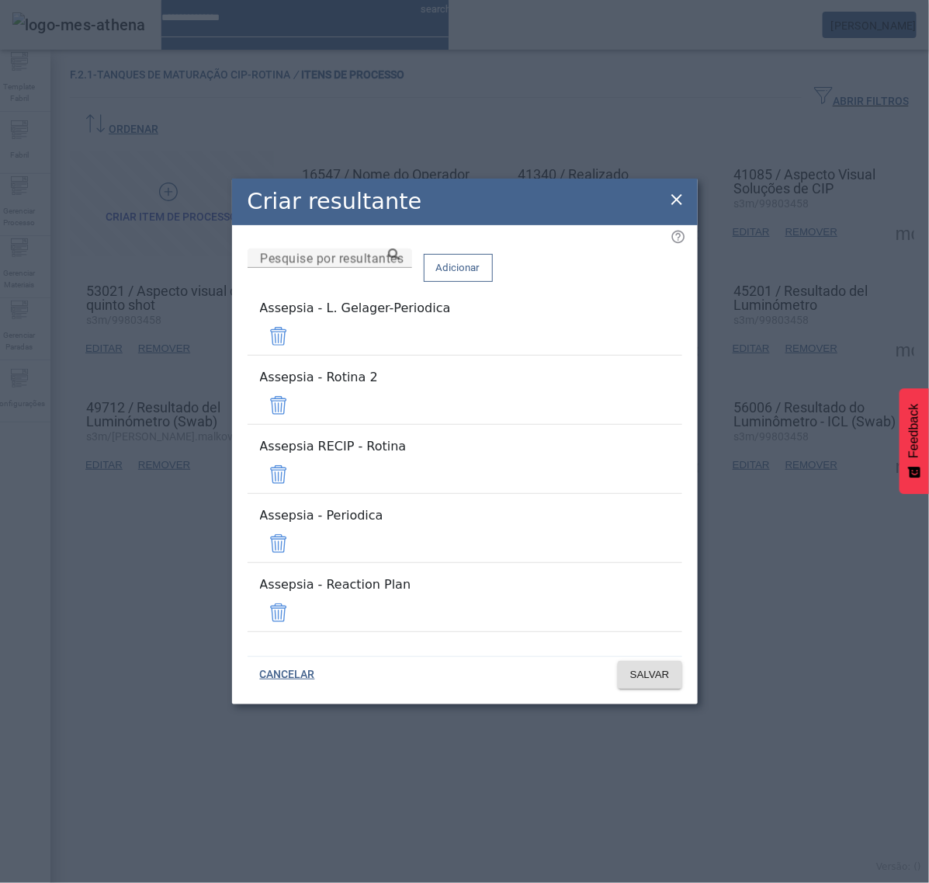
click at [297, 355] on span at bounding box center [278, 336] width 37 height 37
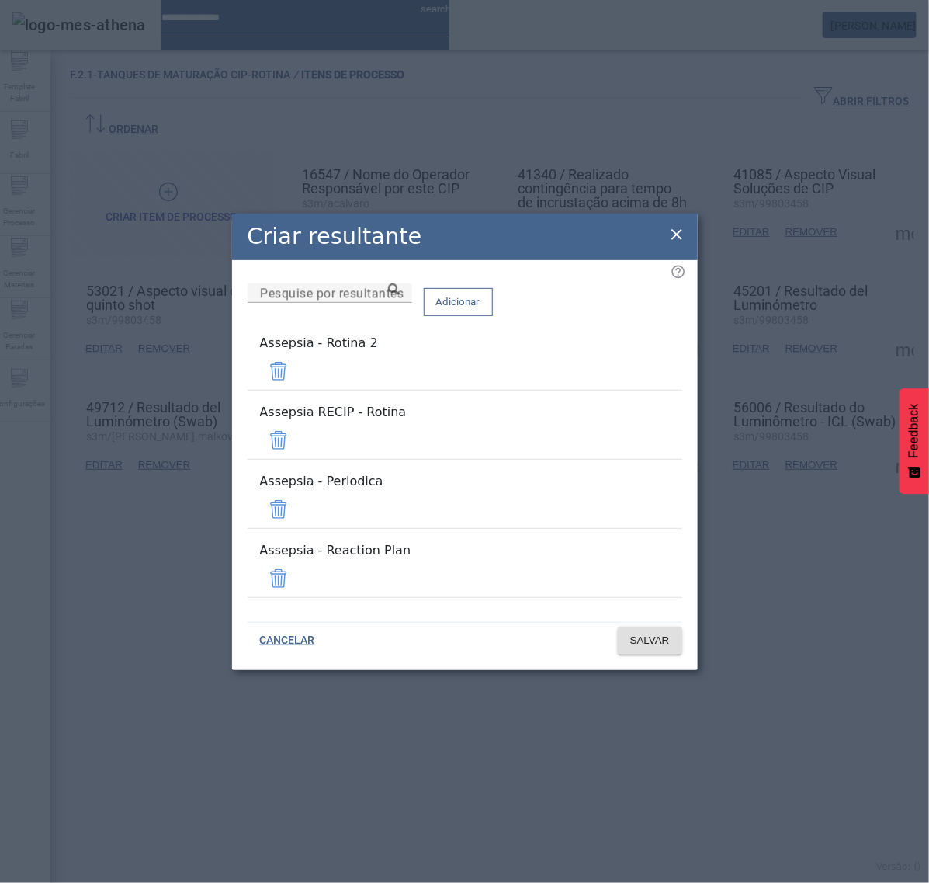
click at [297, 390] on span at bounding box center [278, 371] width 37 height 37
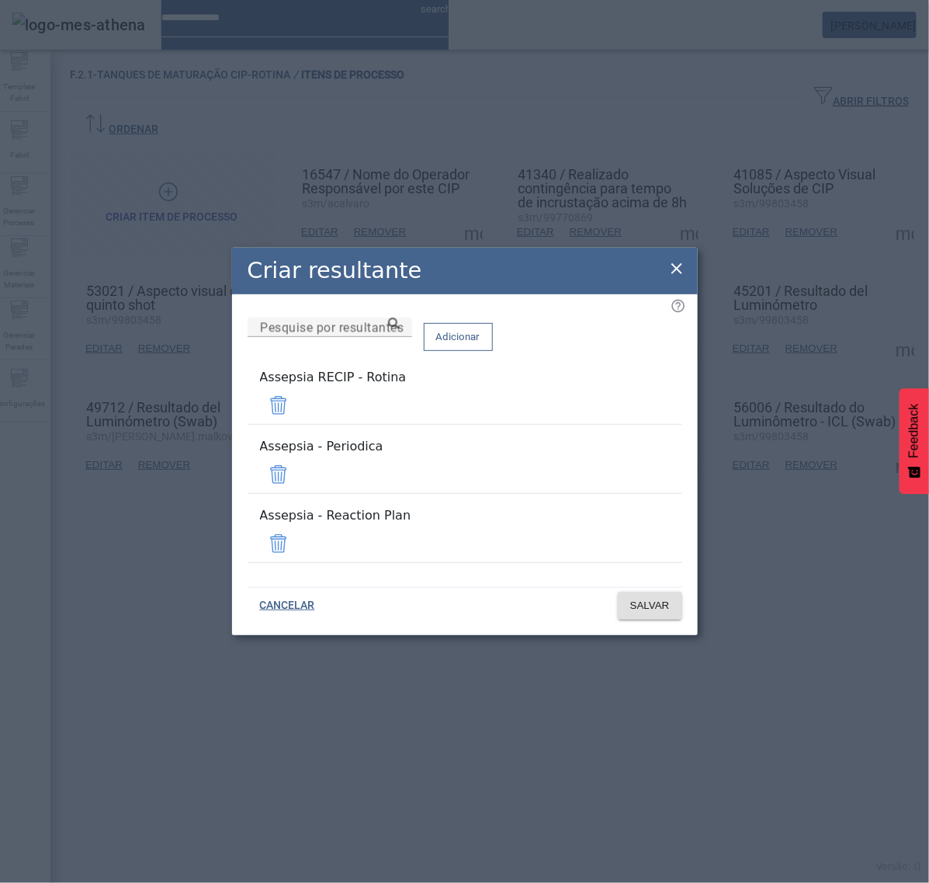
click at [297, 424] on span at bounding box center [278, 405] width 37 height 37
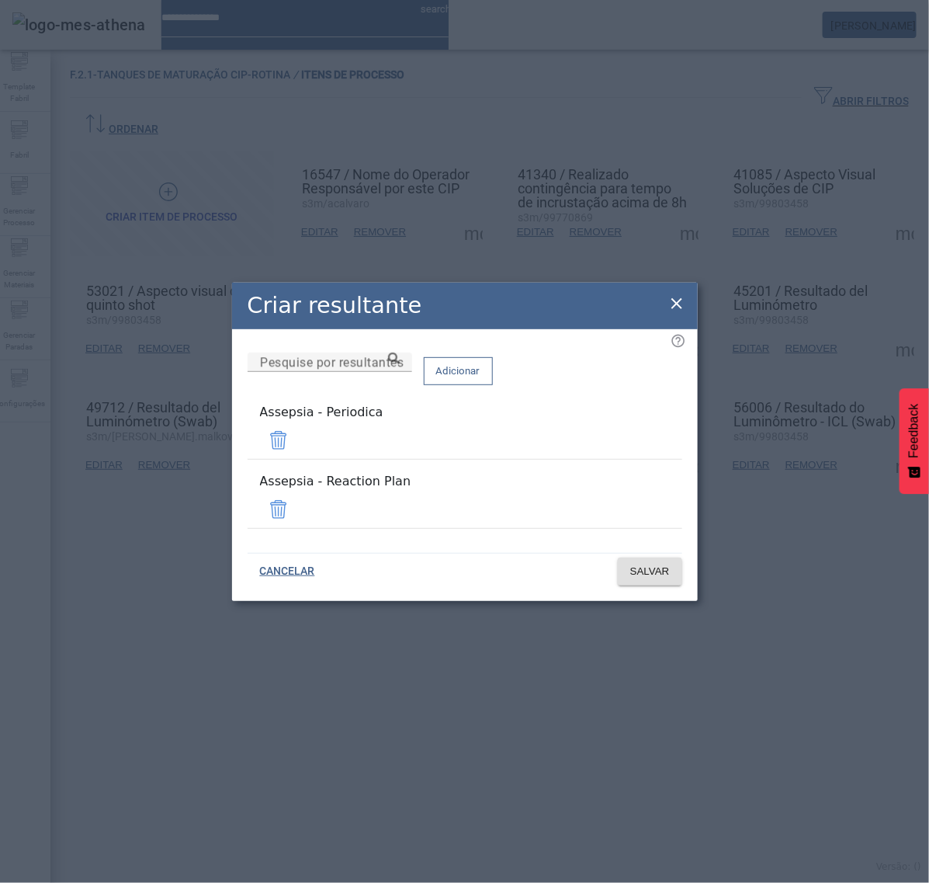
drag, startPoint x: 629, startPoint y: 454, endPoint x: 631, endPoint y: 463, distance: 8.9
click at [297, 455] on span at bounding box center [278, 440] width 37 height 37
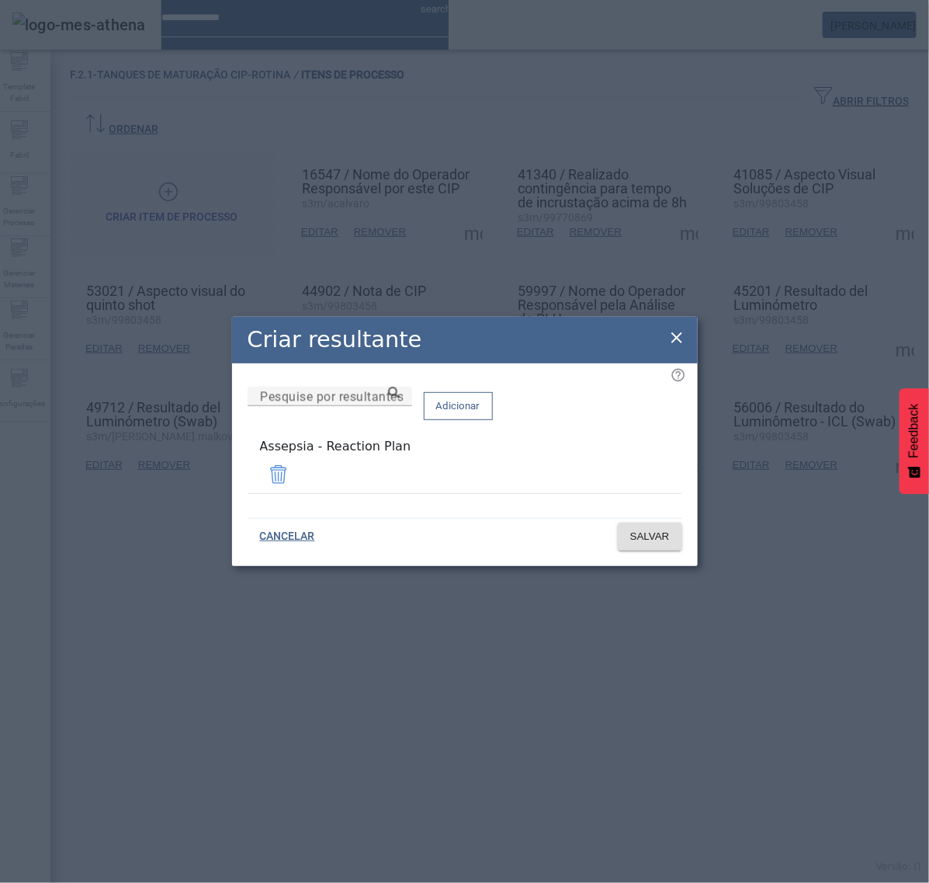
click at [297, 471] on span at bounding box center [278, 474] width 37 height 37
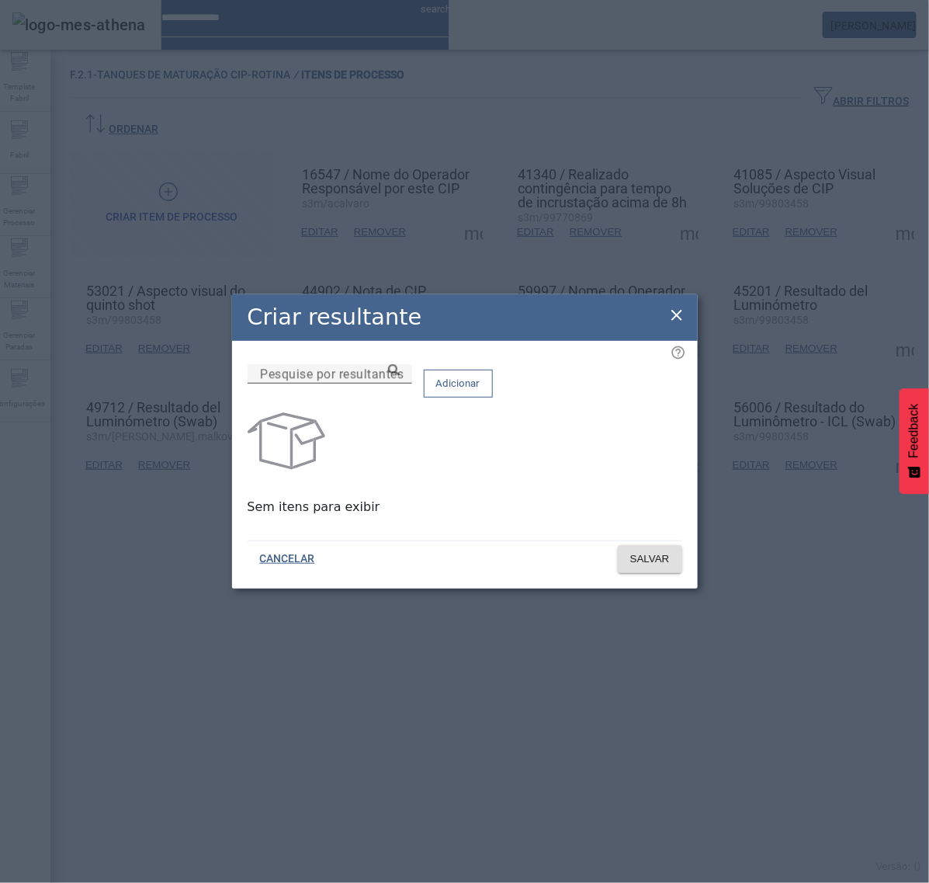
click at [367, 381] on mat-label "Pesquise por resultantes" at bounding box center [332, 373] width 144 height 15
click at [367, 384] on input "Pesquise por resultantes" at bounding box center [330, 374] width 140 height 19
paste input "**********"
click at [400, 376] on icon at bounding box center [394, 370] width 12 height 12
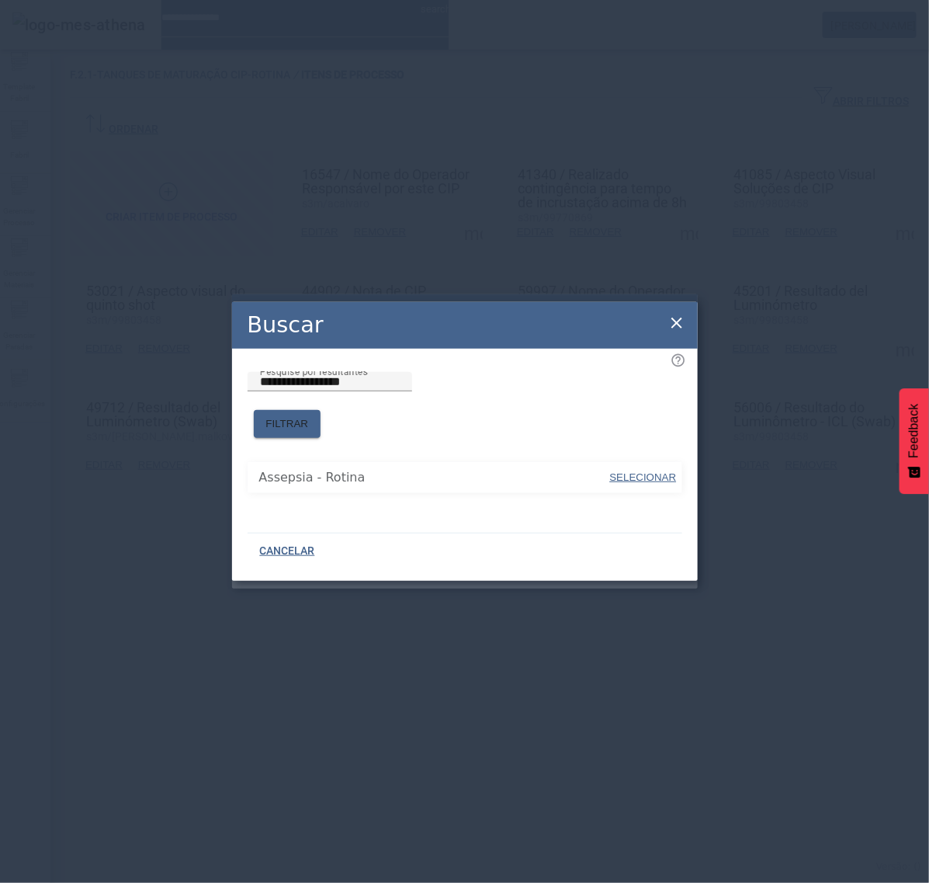
click at [629, 459] on span at bounding box center [643, 477] width 70 height 37
type input "**********"
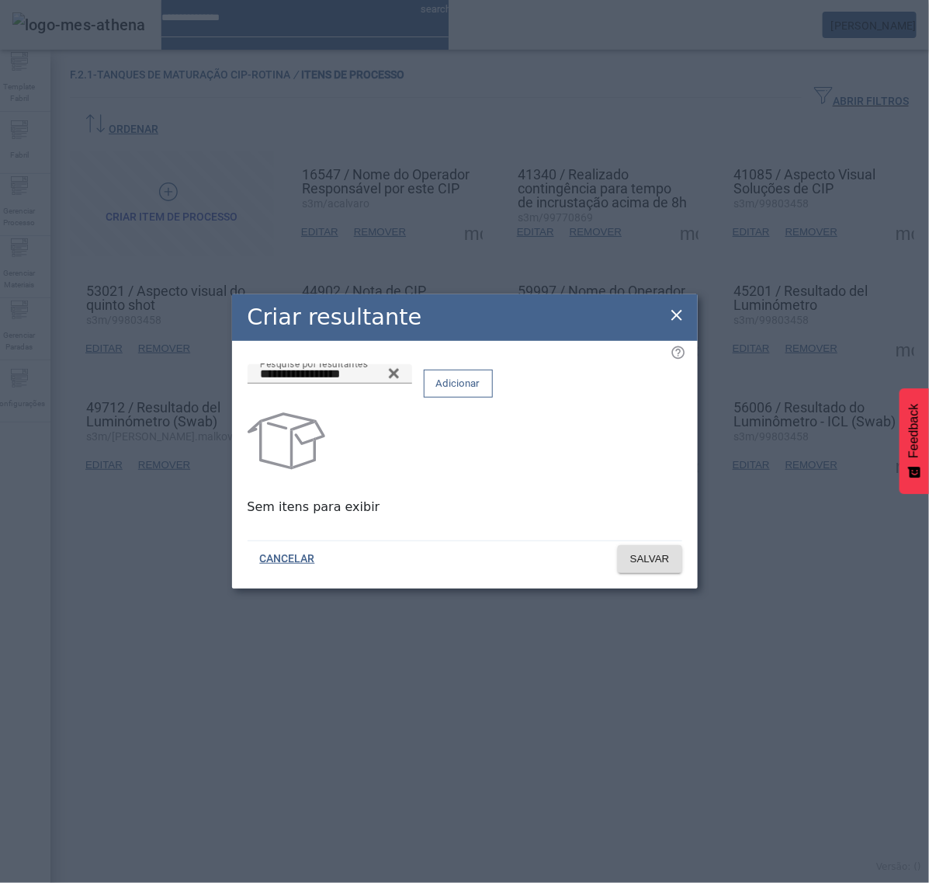
click at [481, 391] on span "Adicionar" at bounding box center [458, 384] width 44 height 16
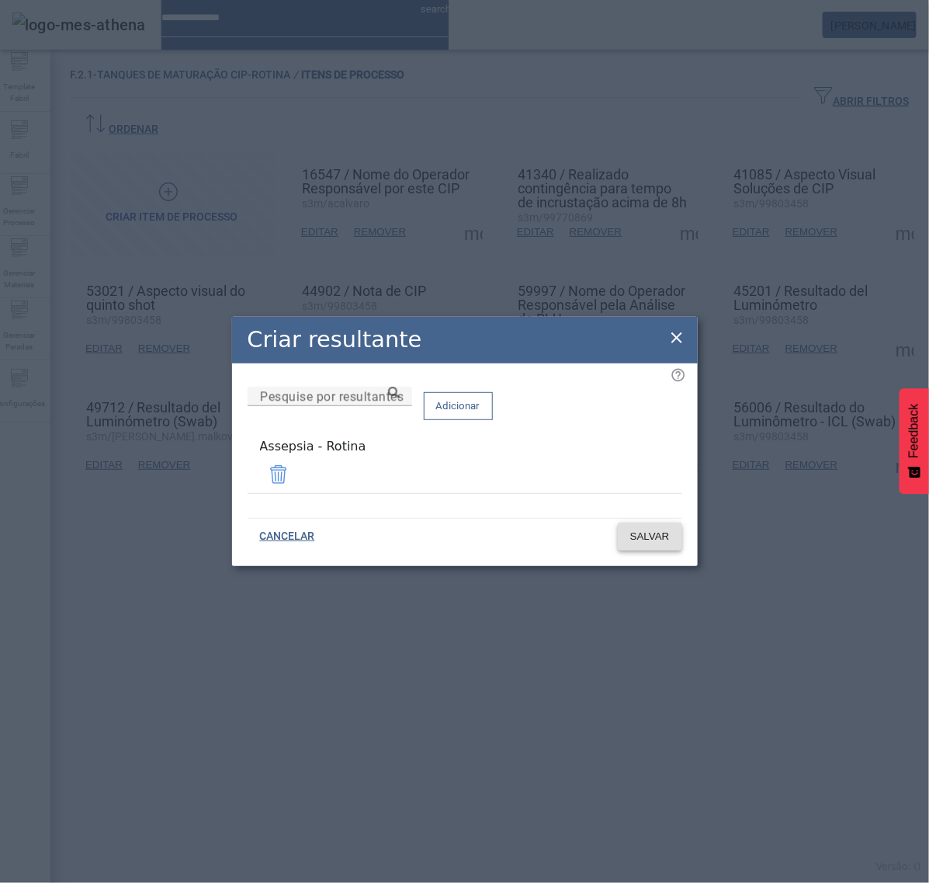
click at [666, 533] on span "SALVAR" at bounding box center [650, 537] width 40 height 16
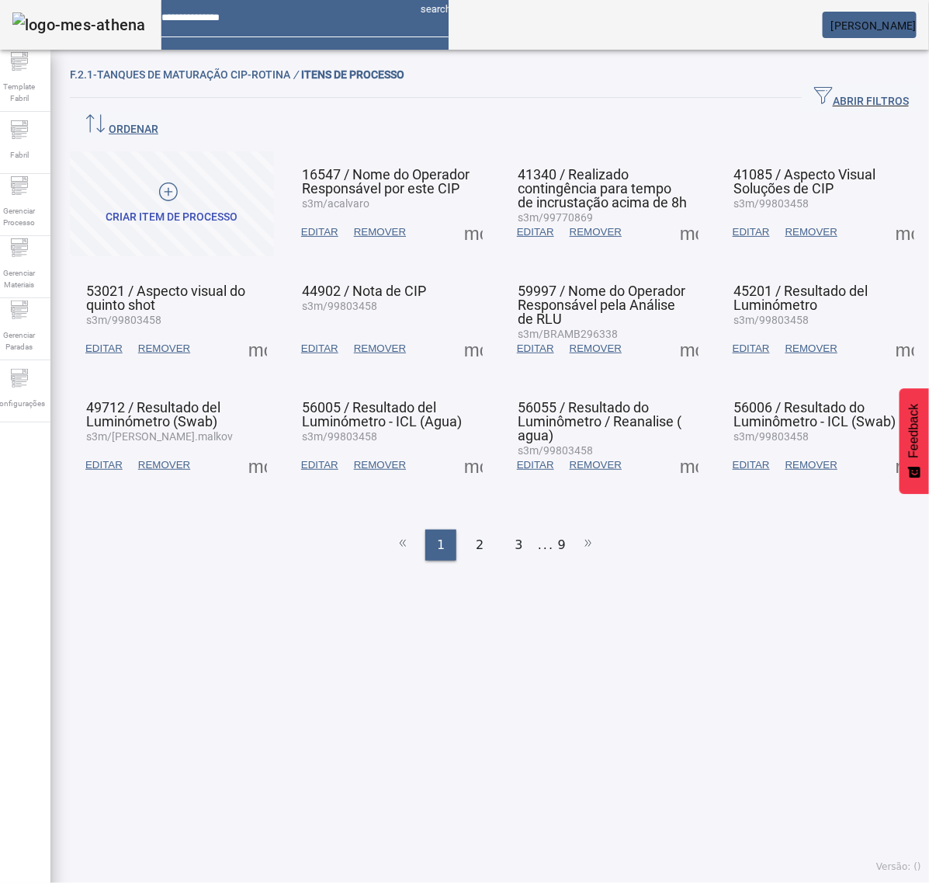
click at [887, 330] on span at bounding box center [905, 348] width 37 height 37
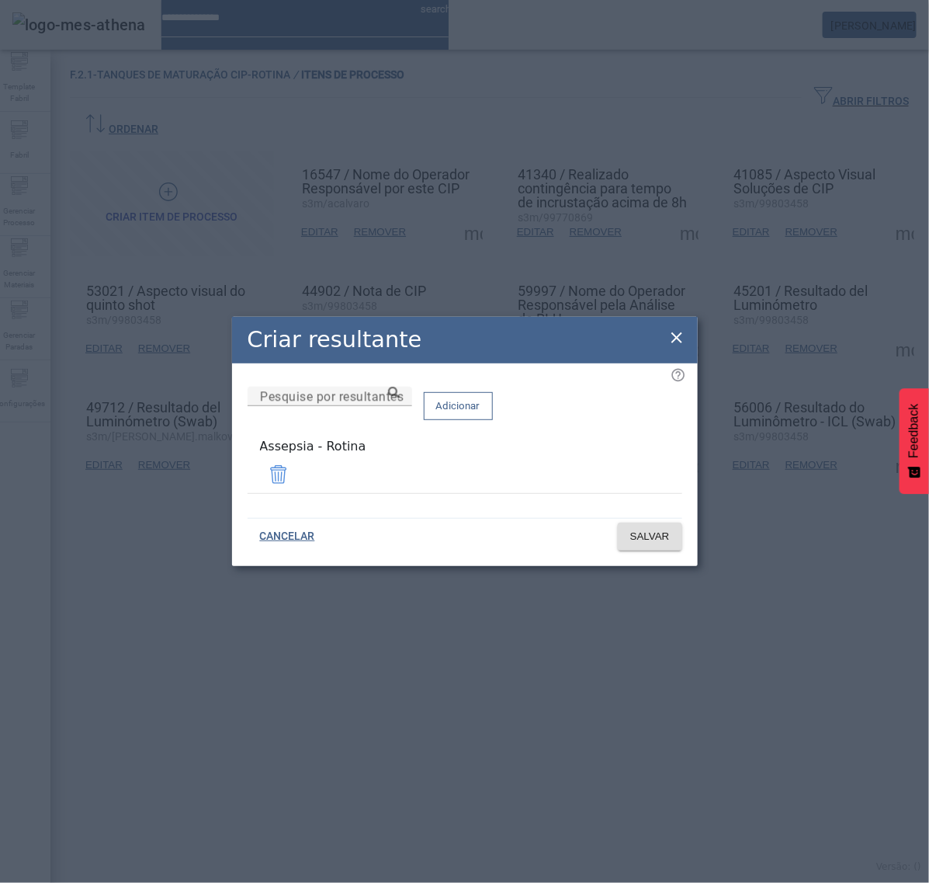
drag, startPoint x: 672, startPoint y: 336, endPoint x: 610, endPoint y: 340, distance: 62.2
click at [672, 339] on icon at bounding box center [677, 337] width 11 height 11
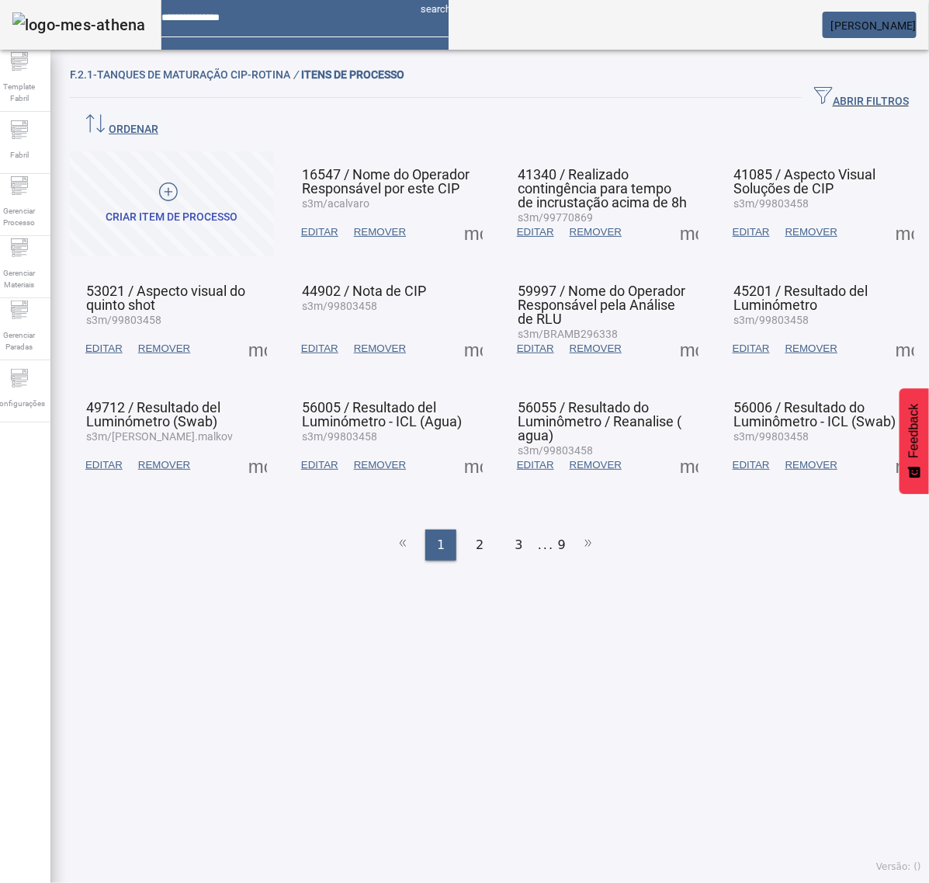
click at [264, 446] on span at bounding box center [257, 464] width 37 height 37
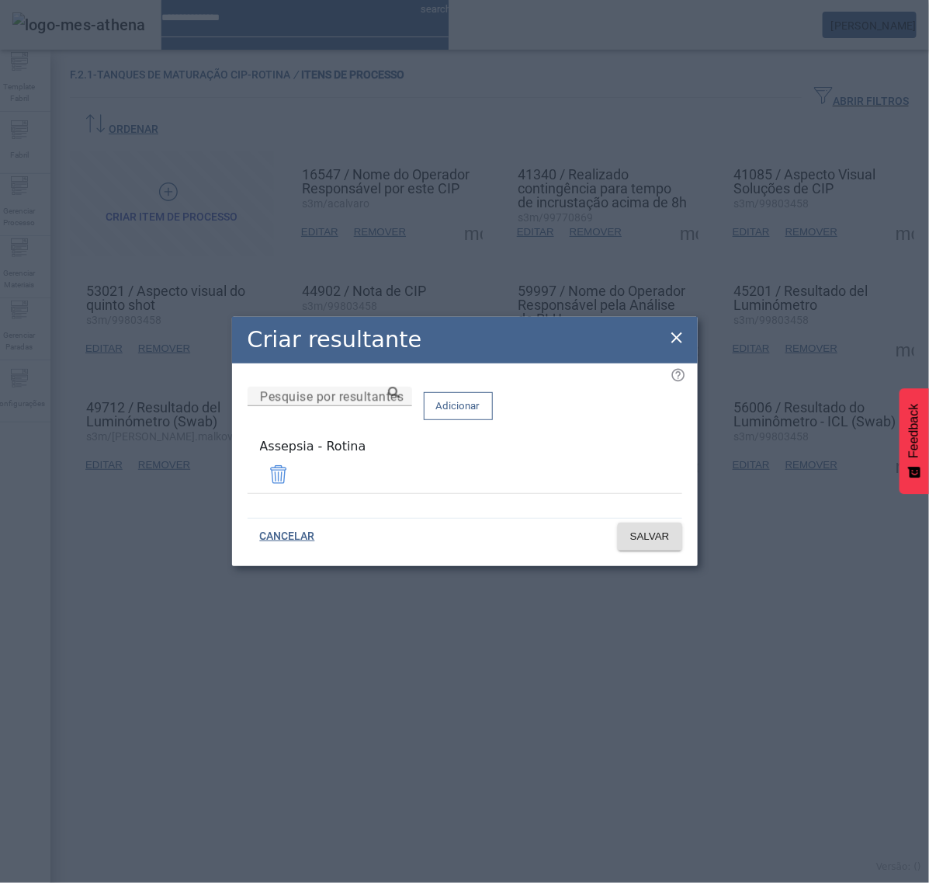
click at [668, 347] on icon at bounding box center [677, 337] width 19 height 19
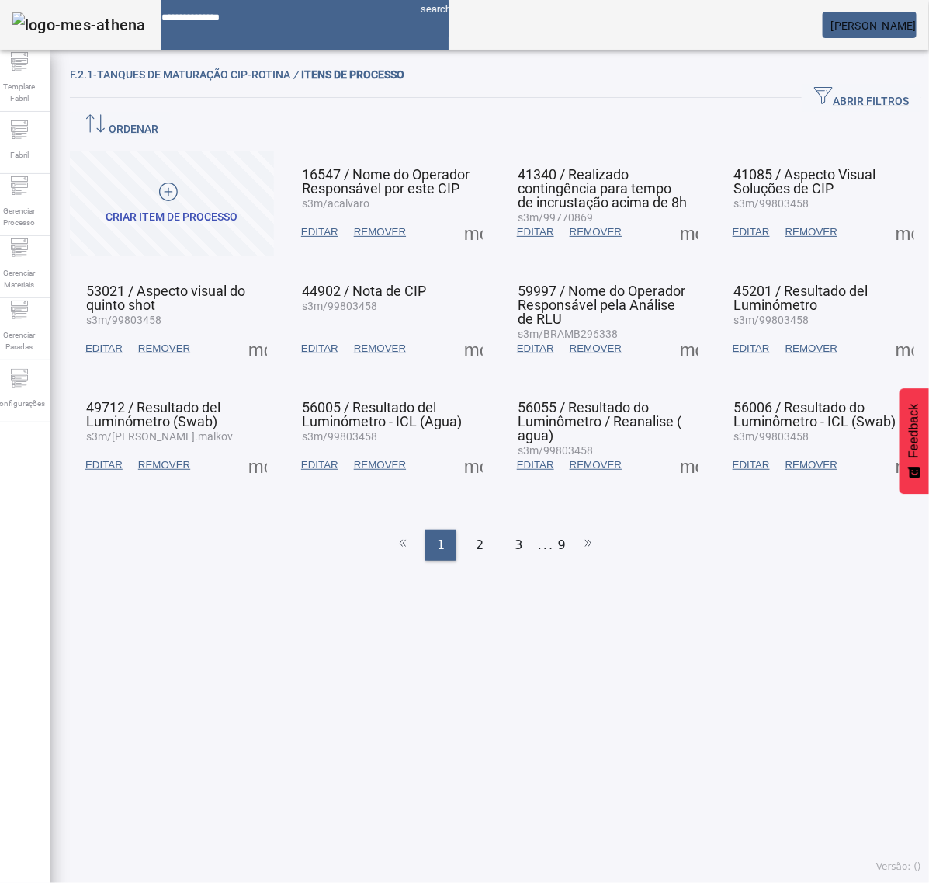
click at [467, 446] on span at bounding box center [473, 464] width 37 height 37
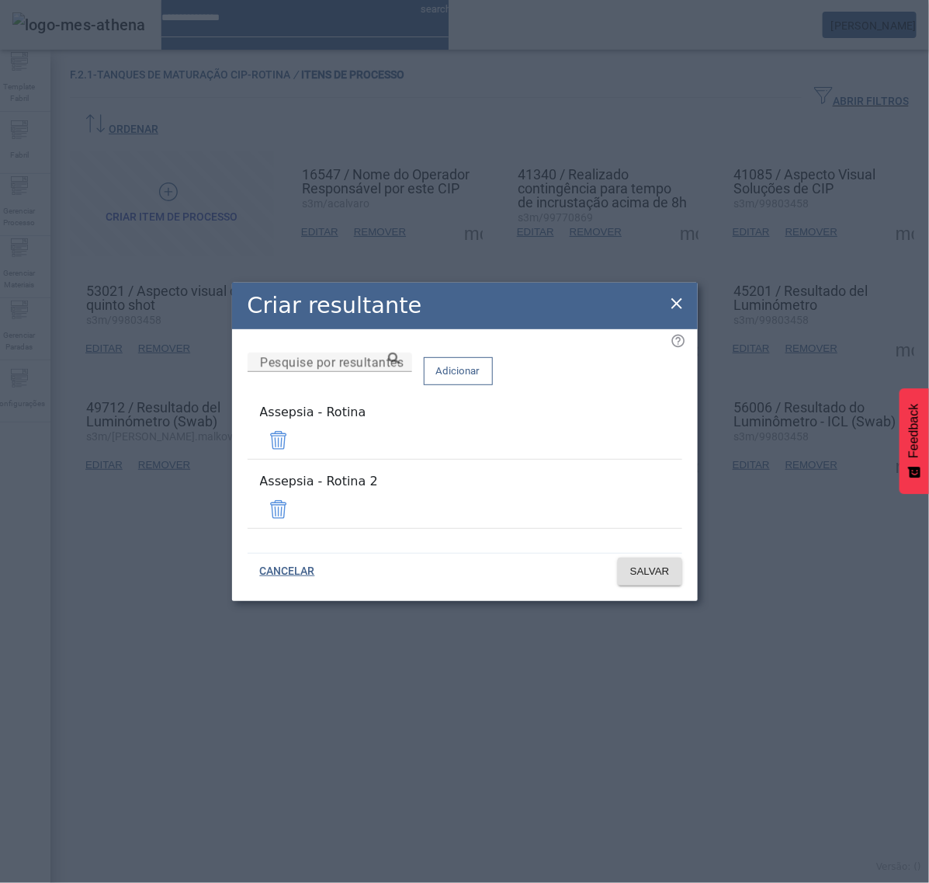
click at [297, 501] on span at bounding box center [278, 509] width 37 height 37
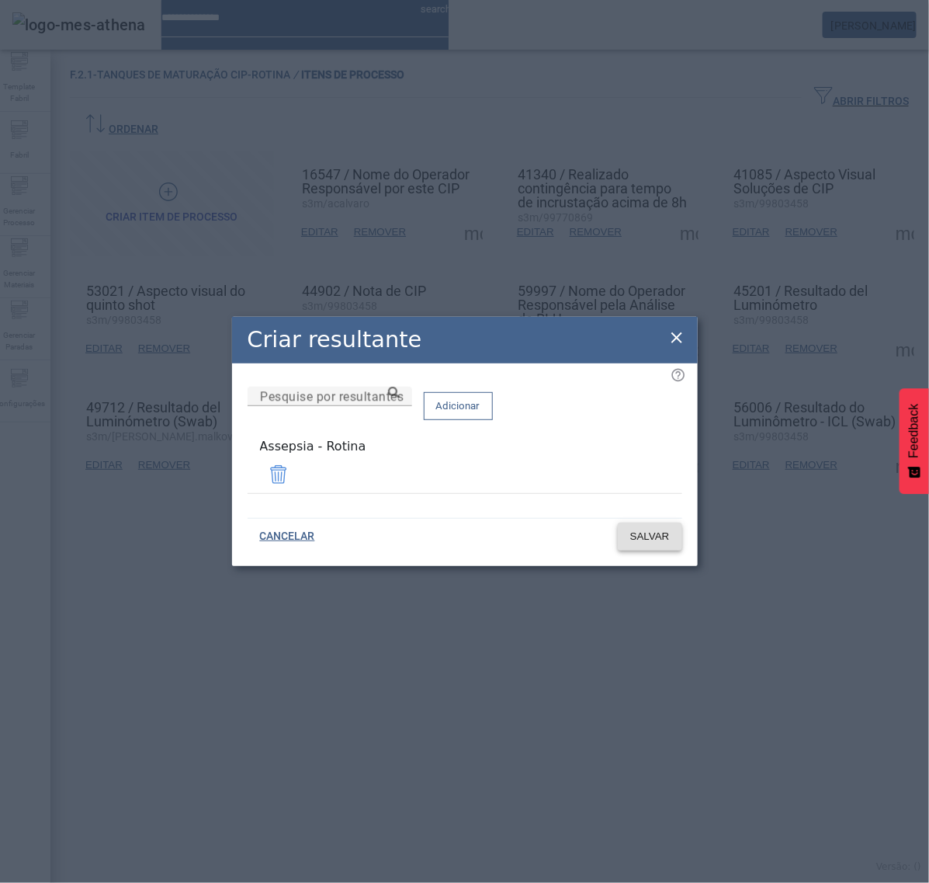
click at [650, 538] on span "SALVAR" at bounding box center [650, 537] width 40 height 16
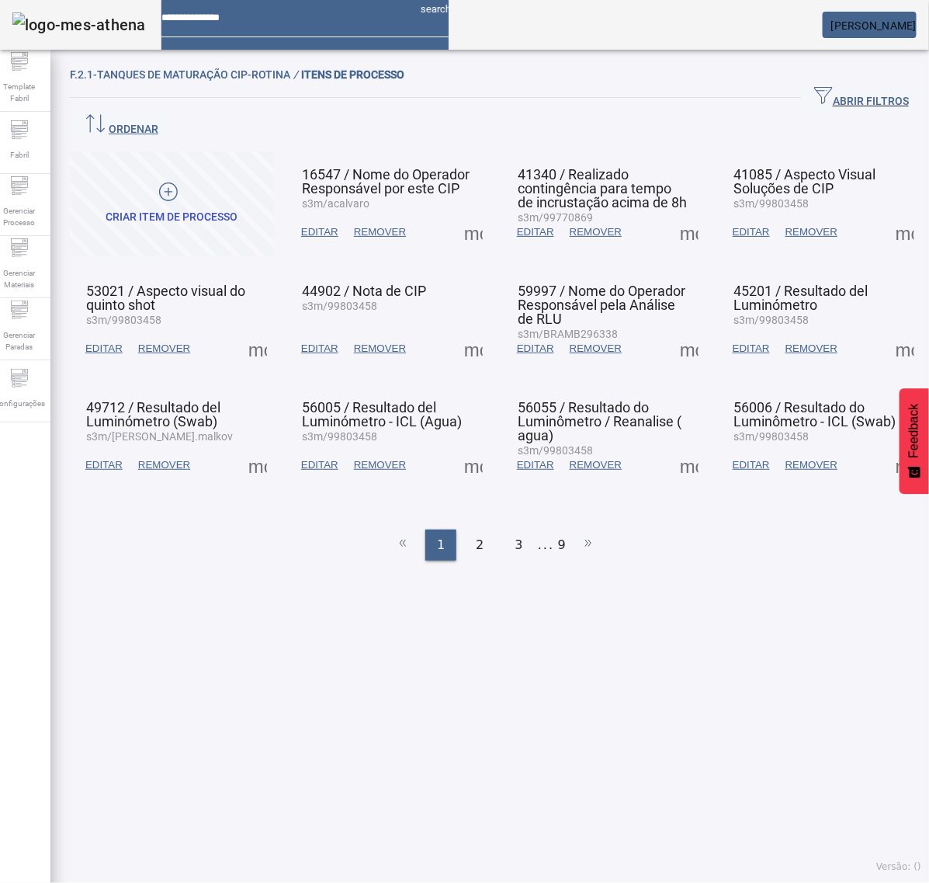
click at [674, 446] on span at bounding box center [689, 464] width 37 height 37
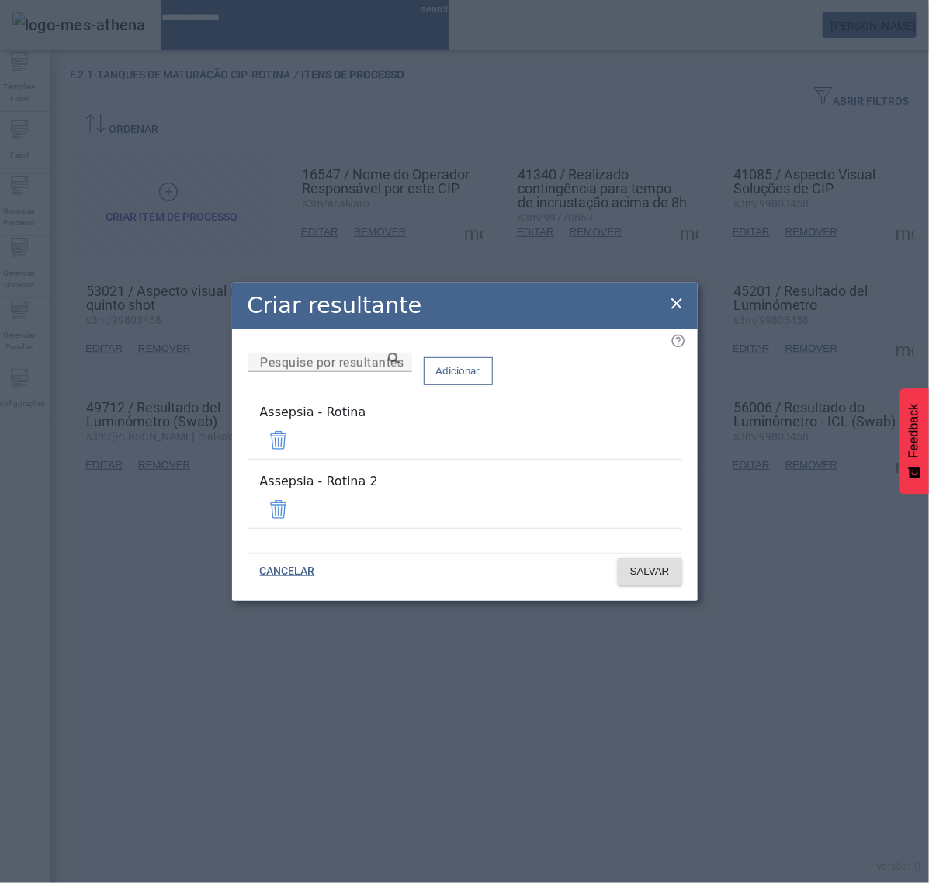
click at [297, 498] on span at bounding box center [278, 509] width 37 height 37
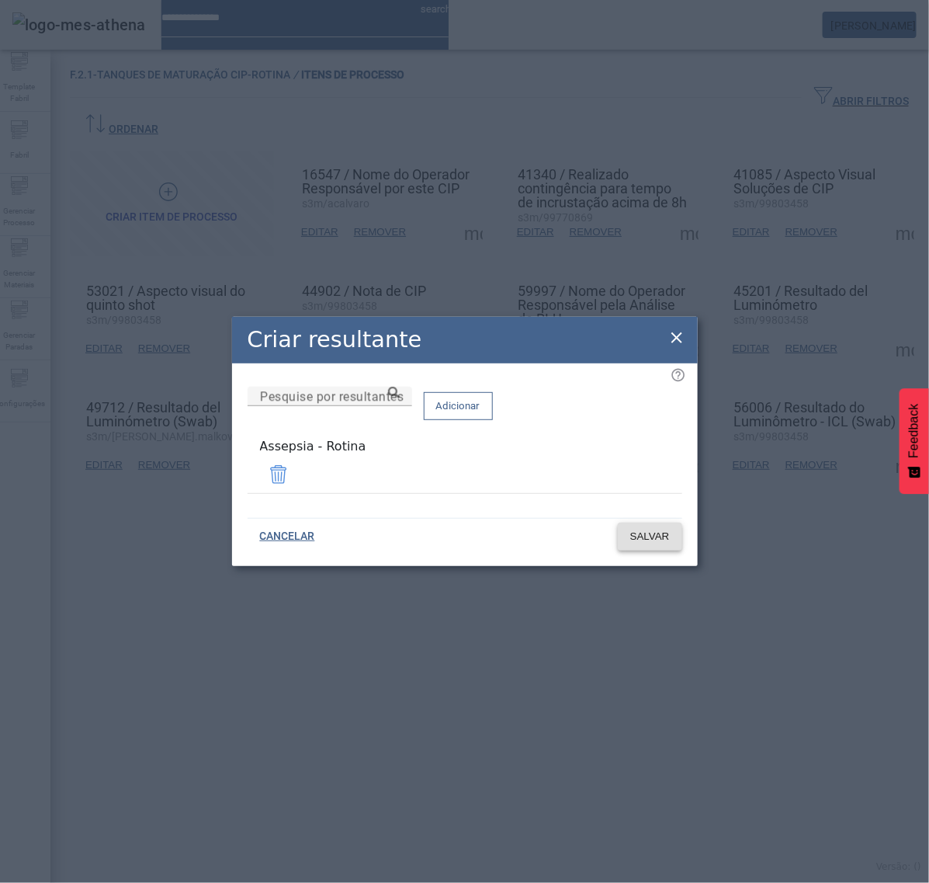
click at [647, 536] on span "SALVAR" at bounding box center [650, 537] width 40 height 16
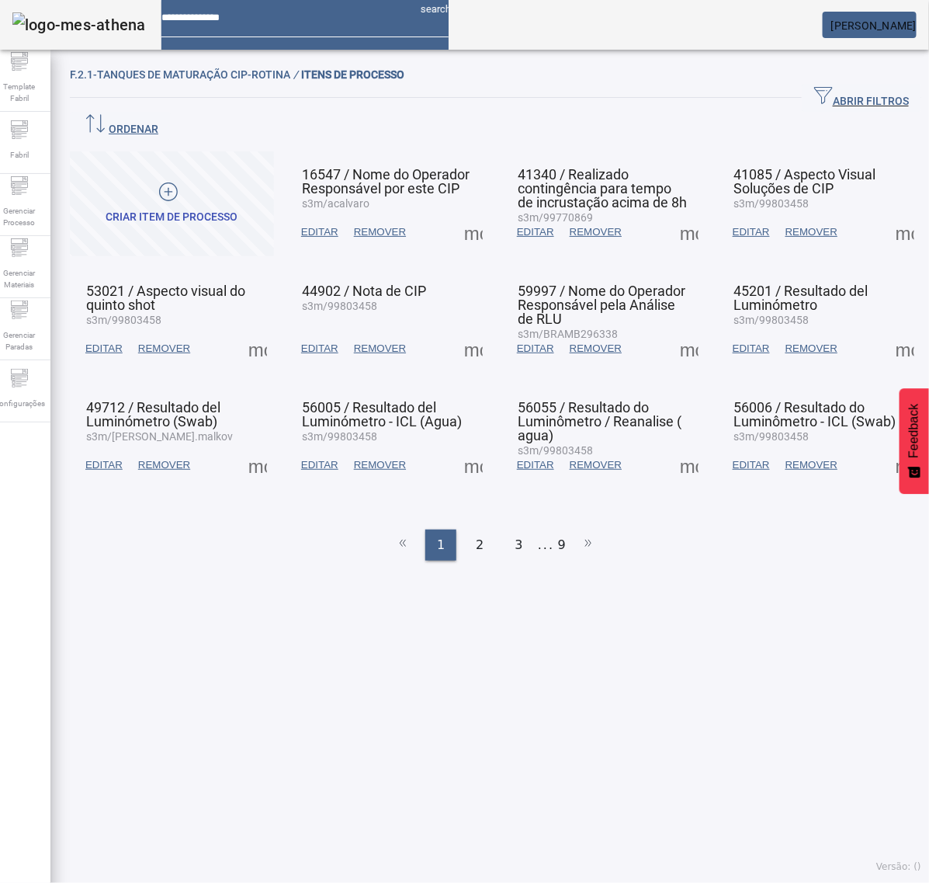
click at [887, 446] on span at bounding box center [905, 464] width 37 height 37
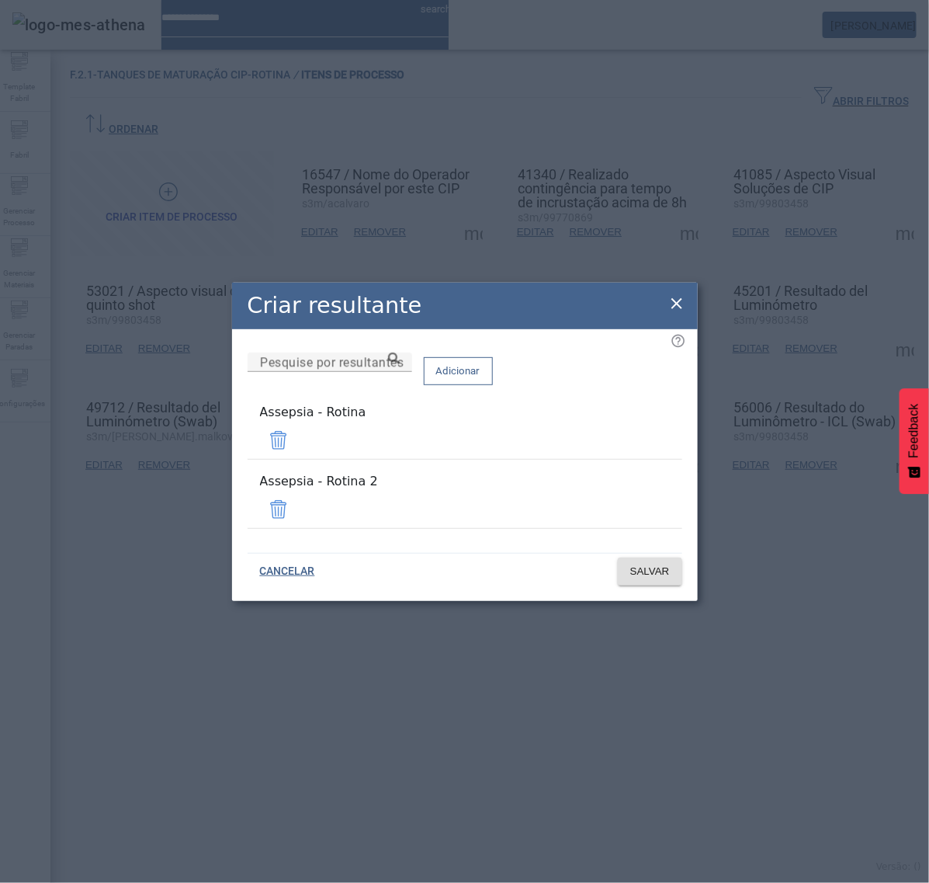
click at [297, 506] on span at bounding box center [278, 509] width 37 height 37
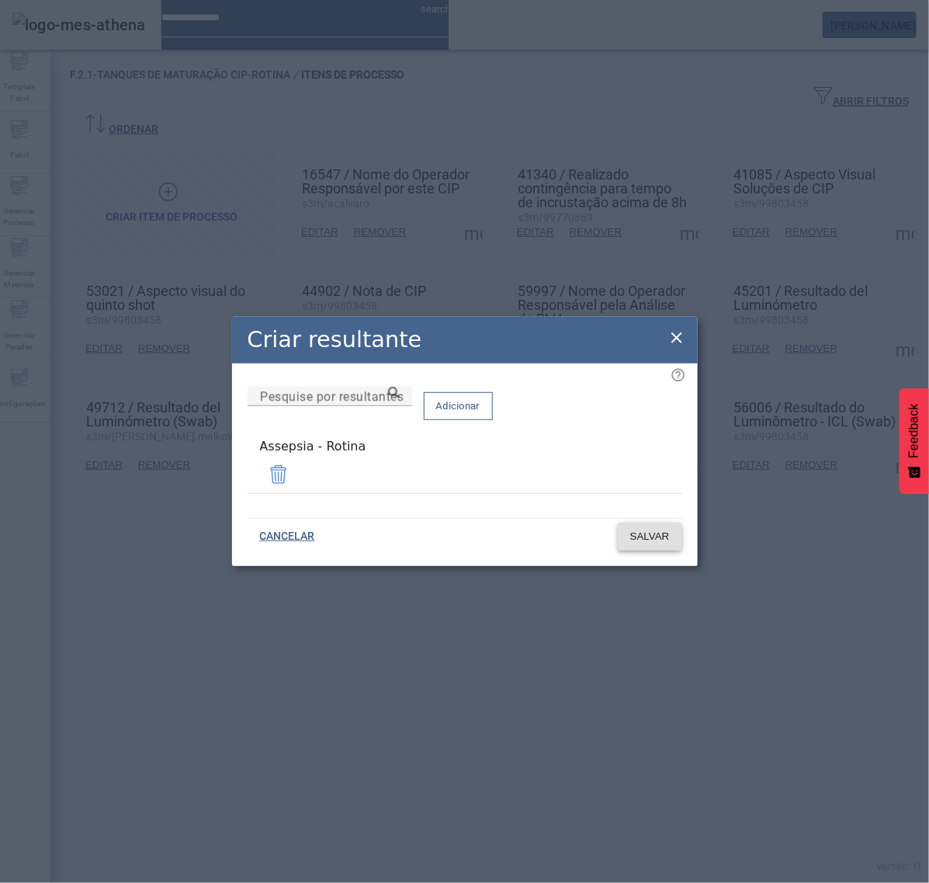
click at [641, 532] on span "SALVAR" at bounding box center [650, 537] width 40 height 16
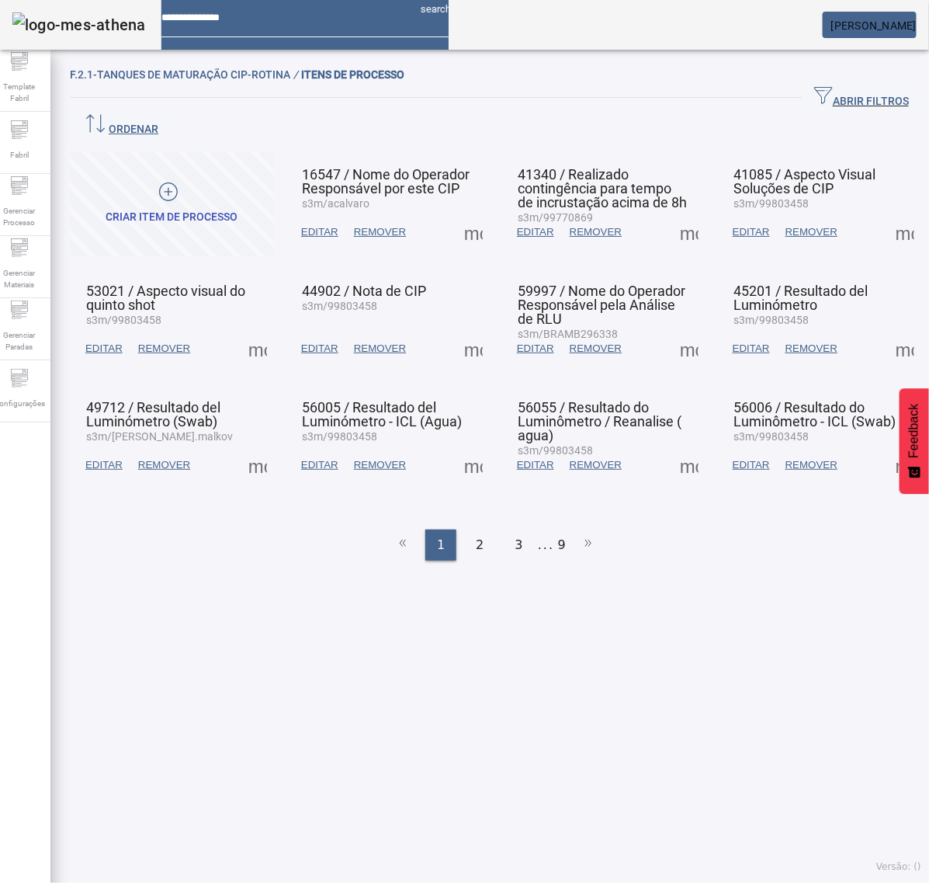
click at [887, 446] on span at bounding box center [905, 464] width 37 height 37
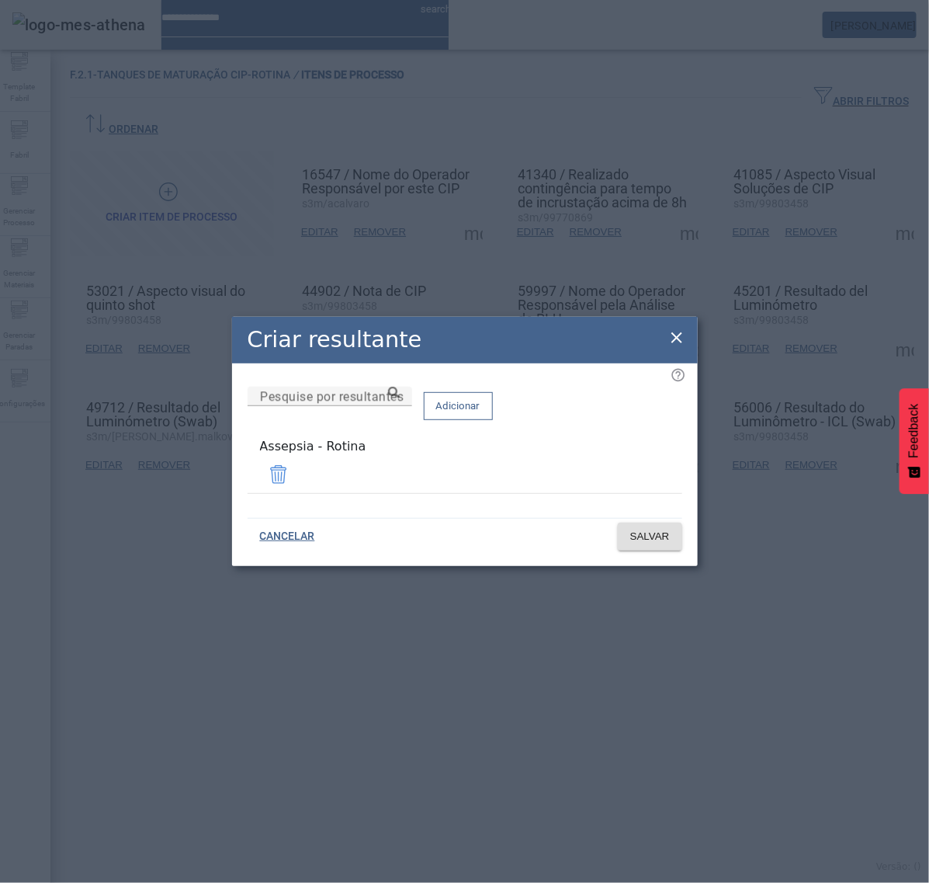
drag, startPoint x: 678, startPoint y: 331, endPoint x: 665, endPoint y: 349, distance: 22.8
click at [677, 331] on div "Criar resultante" at bounding box center [465, 340] width 466 height 47
click at [674, 342] on icon at bounding box center [677, 337] width 19 height 19
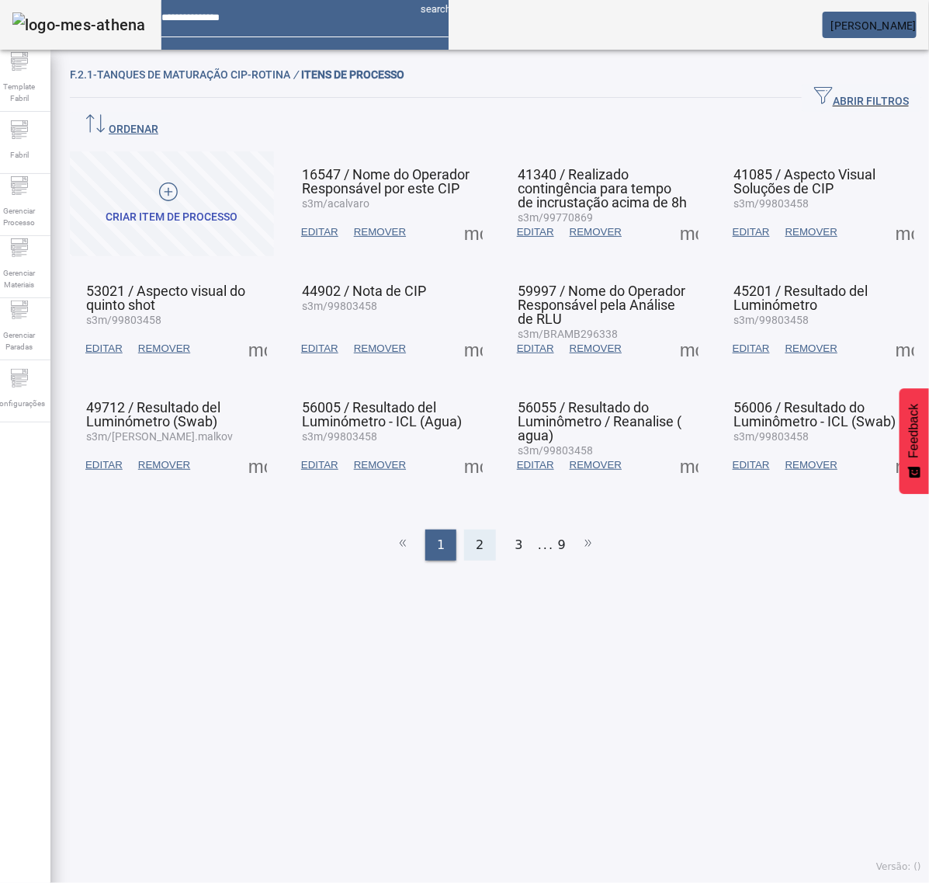
click at [466, 530] on div "2" at bounding box center [479, 545] width 31 height 31
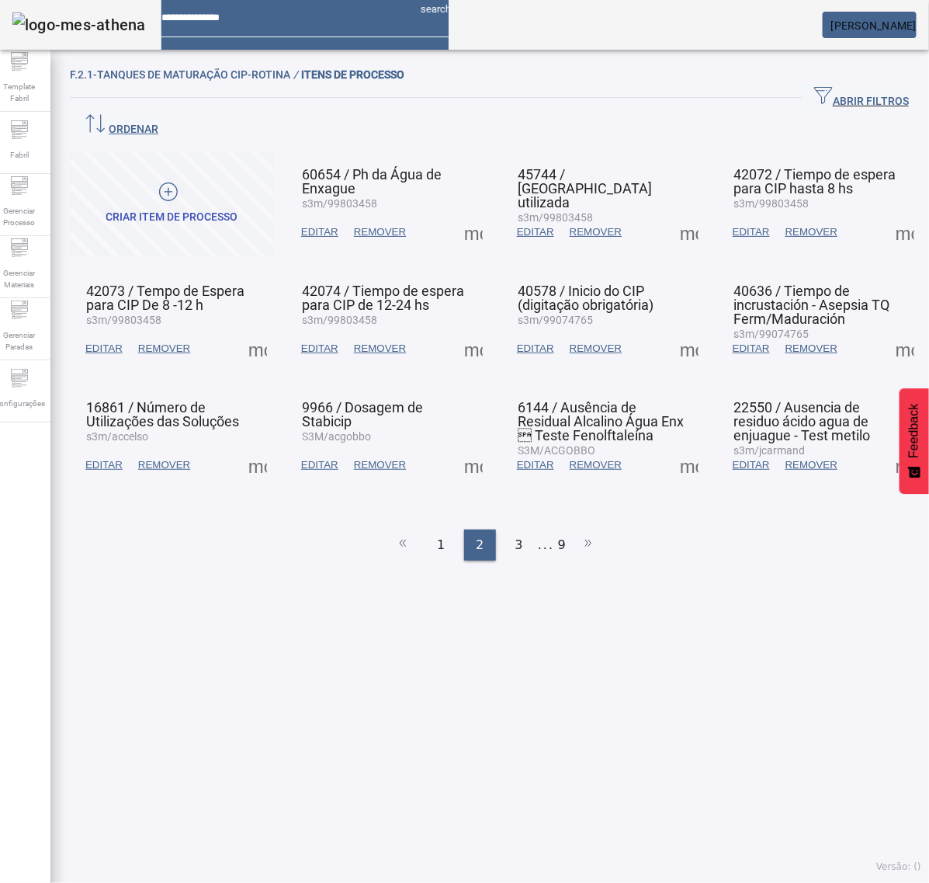
click at [463, 214] on span at bounding box center [473, 232] width 37 height 37
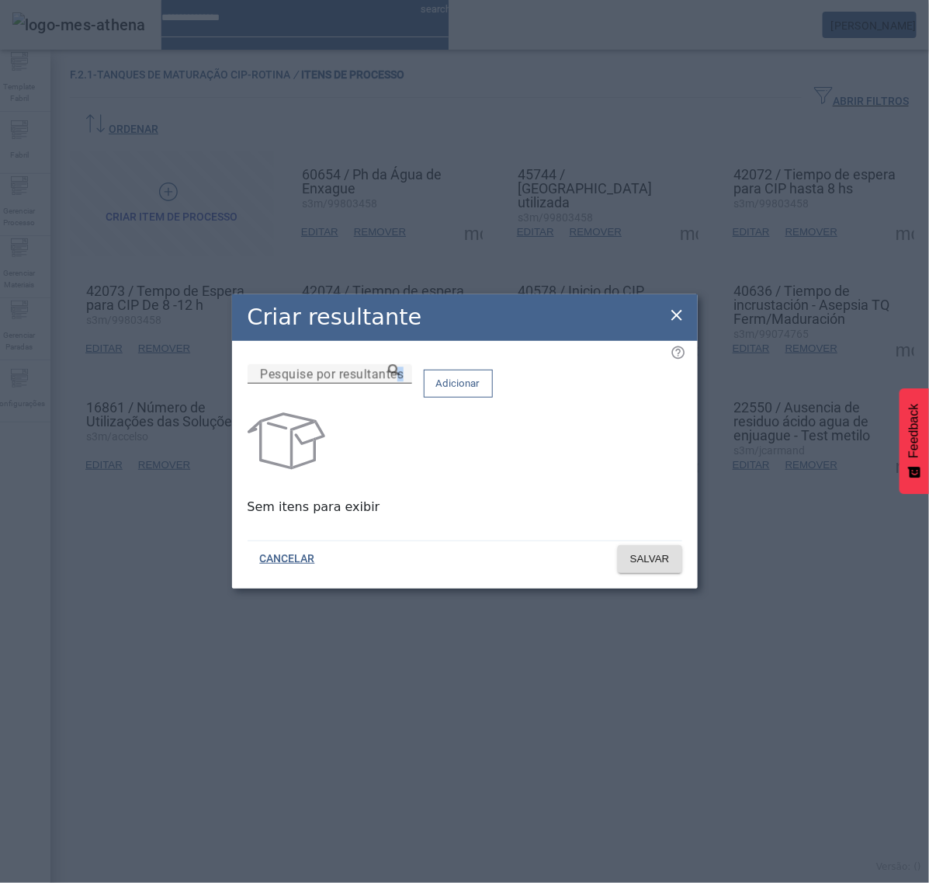
click at [389, 381] on mat-label "Pesquise por resultantes" at bounding box center [332, 373] width 144 height 15
click at [389, 383] on input "Pesquise por resultantes" at bounding box center [330, 374] width 140 height 19
paste input "**********"
click at [400, 376] on icon at bounding box center [394, 370] width 12 height 12
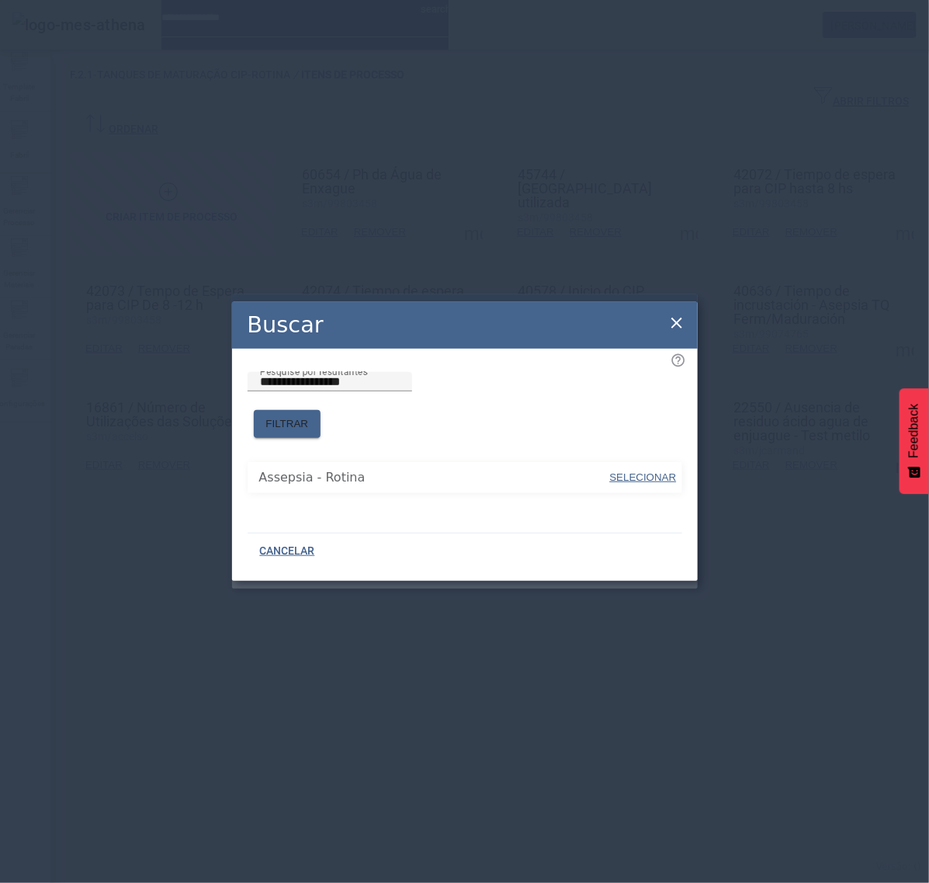
click at [642, 470] on span "SELECIONAR" at bounding box center [643, 478] width 67 height 16
type input "**********"
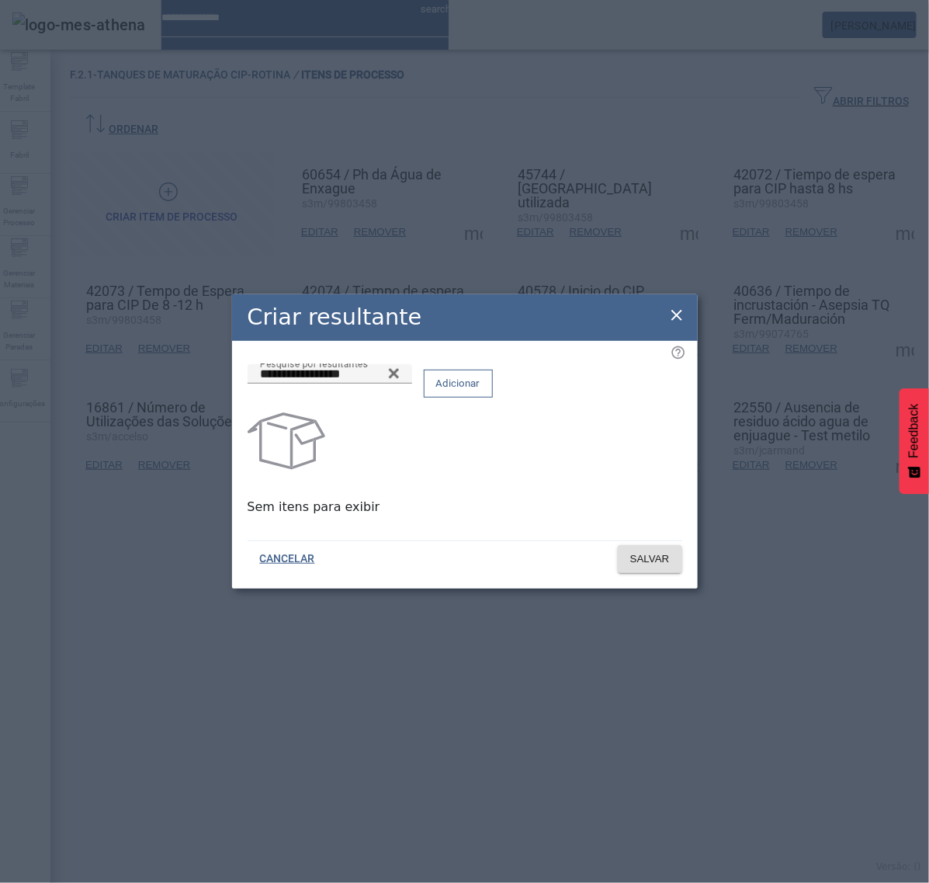
drag, startPoint x: 634, startPoint y: 390, endPoint x: 637, endPoint y: 418, distance: 28.2
click at [481, 389] on span "Adicionar" at bounding box center [458, 384] width 44 height 16
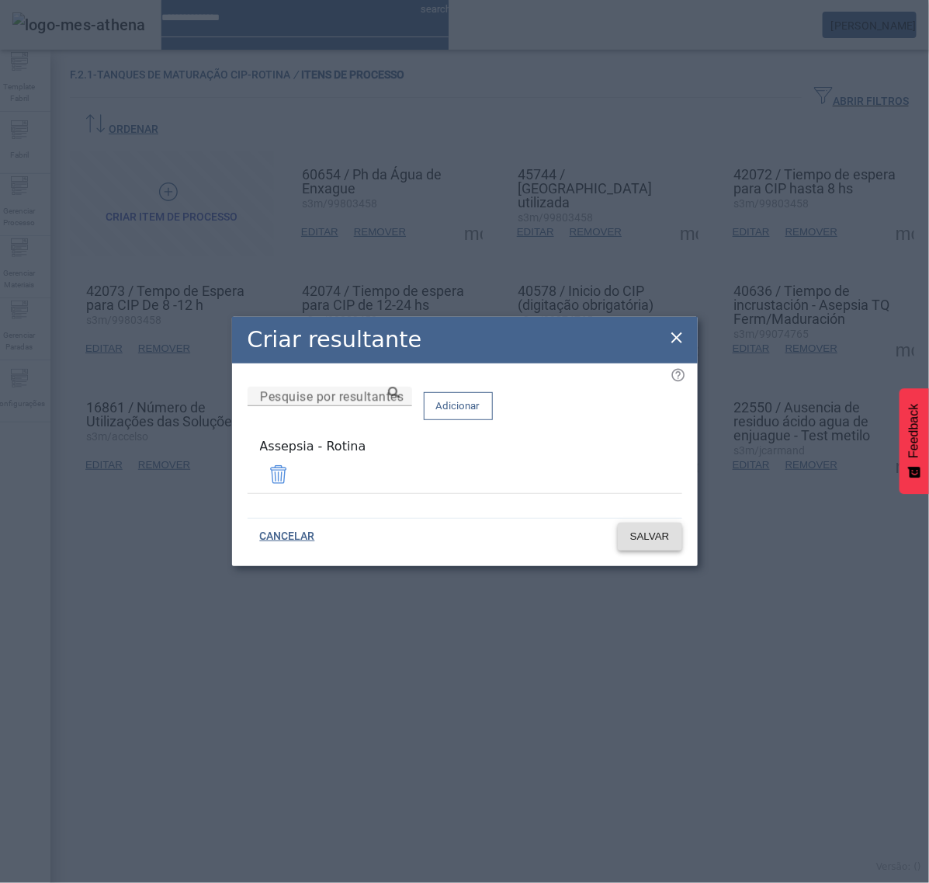
click at [645, 533] on span "SALVAR" at bounding box center [650, 537] width 40 height 16
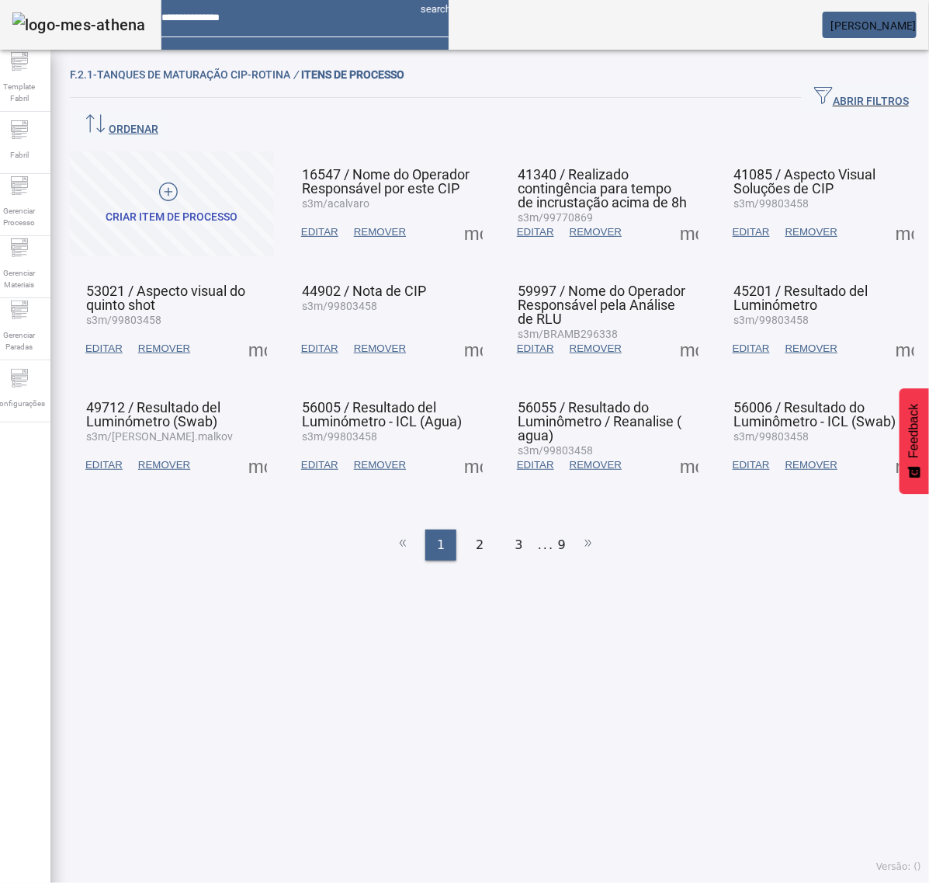
drag, startPoint x: 476, startPoint y: 509, endPoint x: 484, endPoint y: 488, distance: 22.4
click at [476, 536] on span "2" at bounding box center [480, 545] width 8 height 19
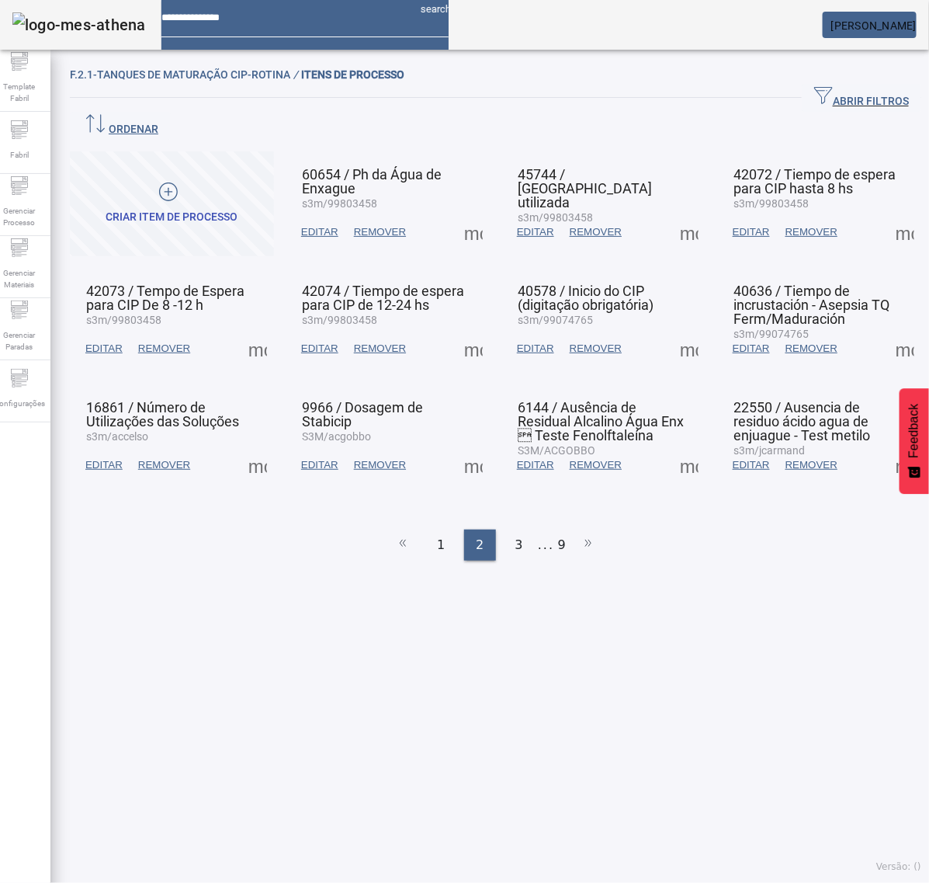
click at [671, 214] on span at bounding box center [689, 232] width 37 height 37
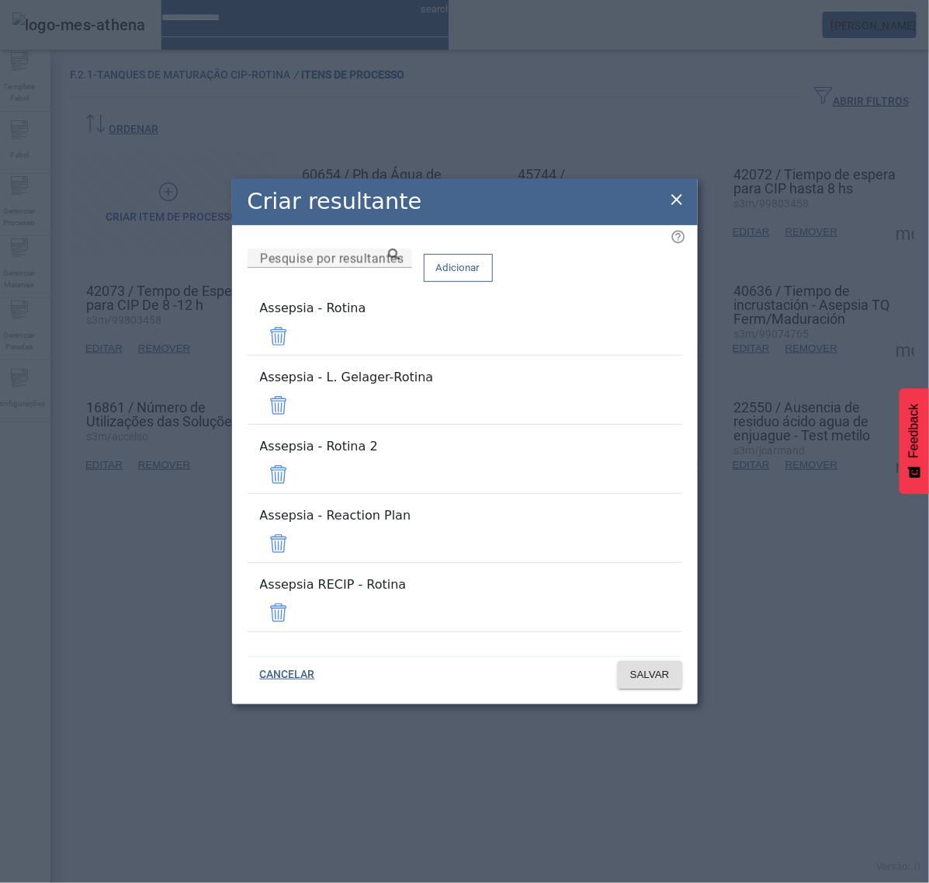
click at [297, 424] on span at bounding box center [278, 405] width 37 height 37
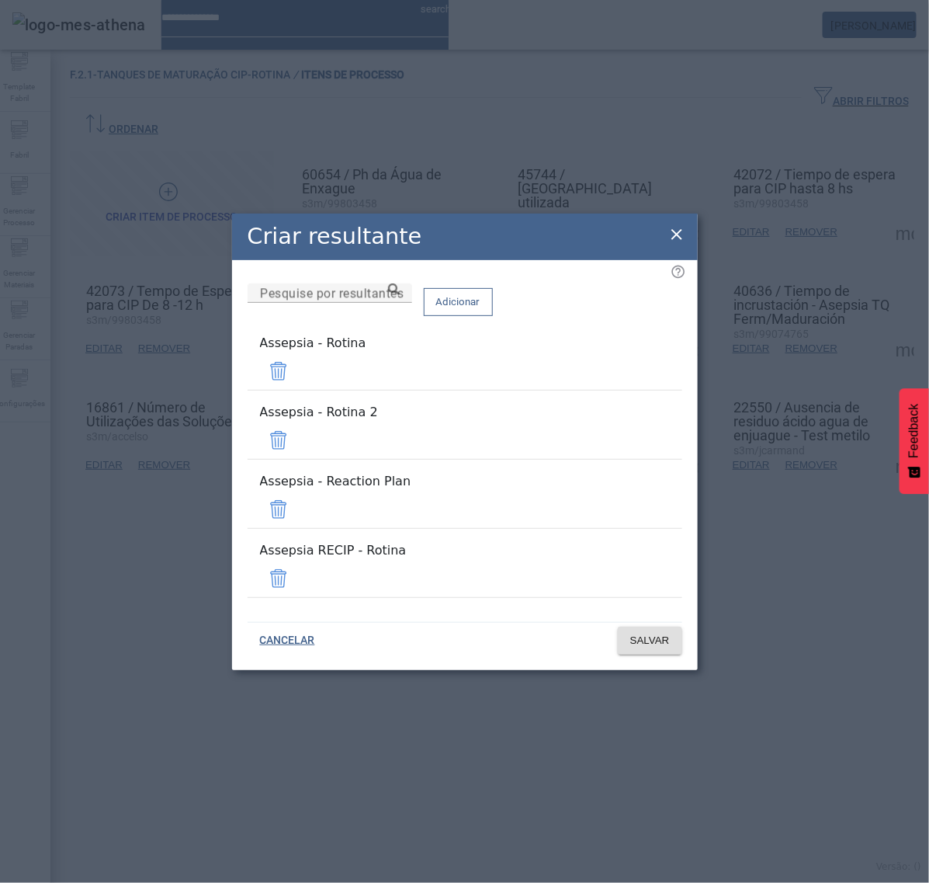
click at [297, 441] on span at bounding box center [278, 440] width 37 height 37
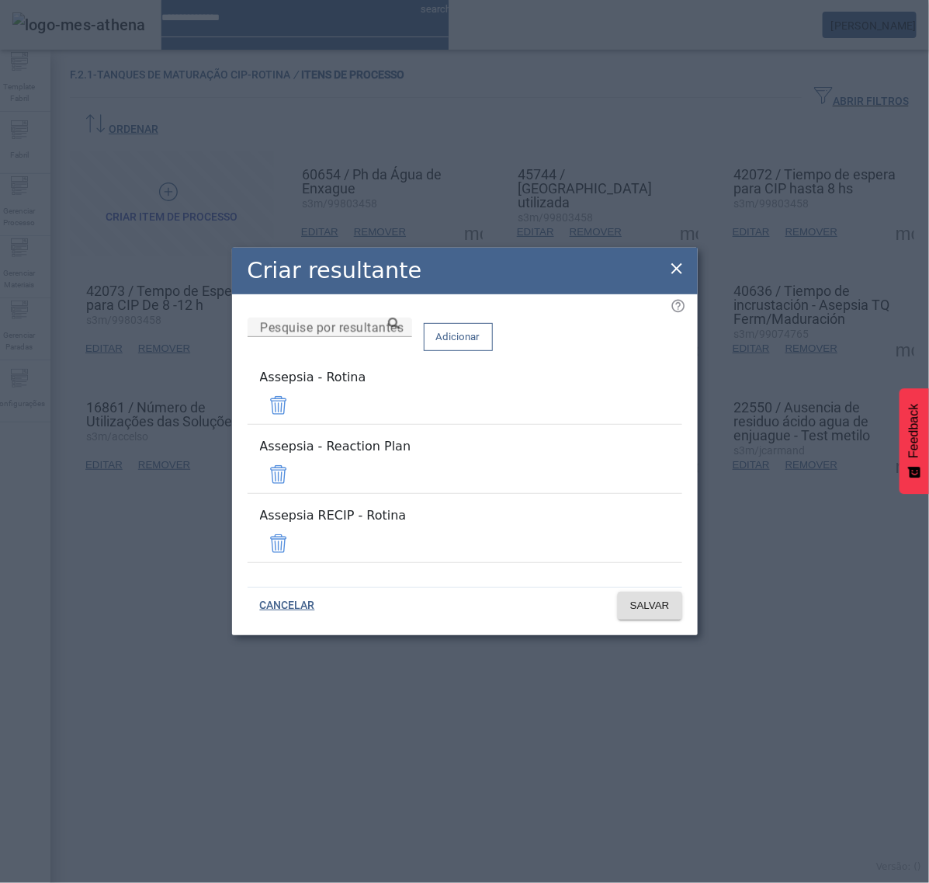
click at [297, 466] on span at bounding box center [278, 474] width 37 height 37
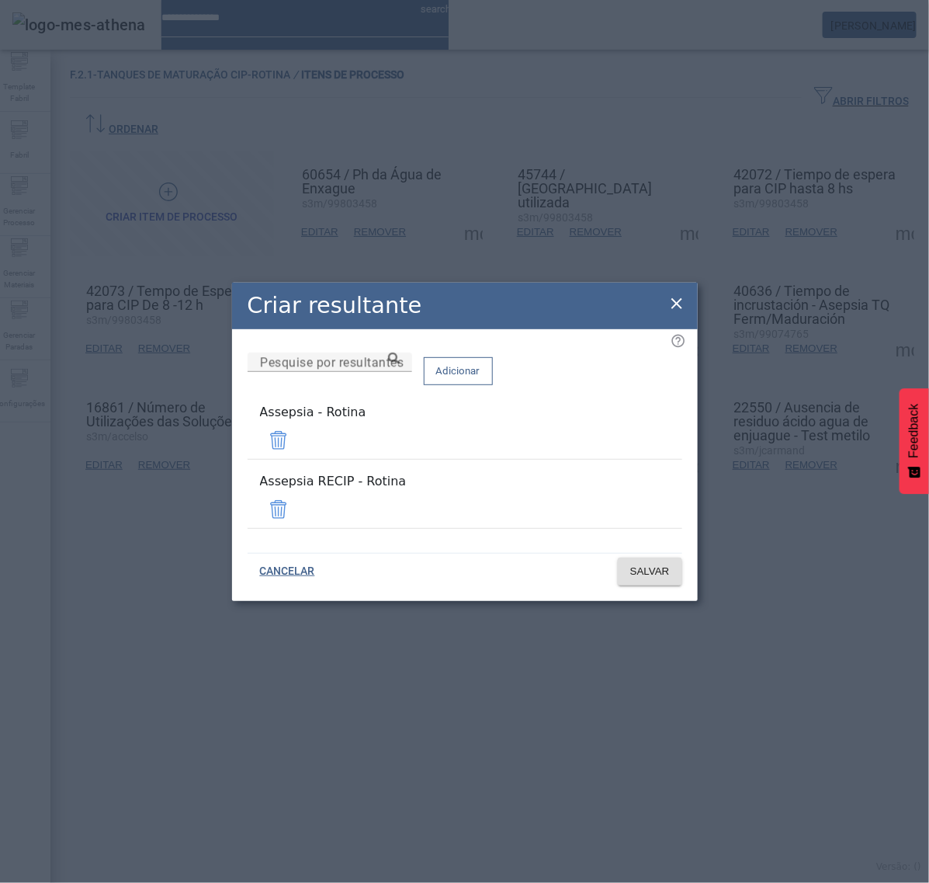
click at [297, 491] on span at bounding box center [278, 509] width 37 height 37
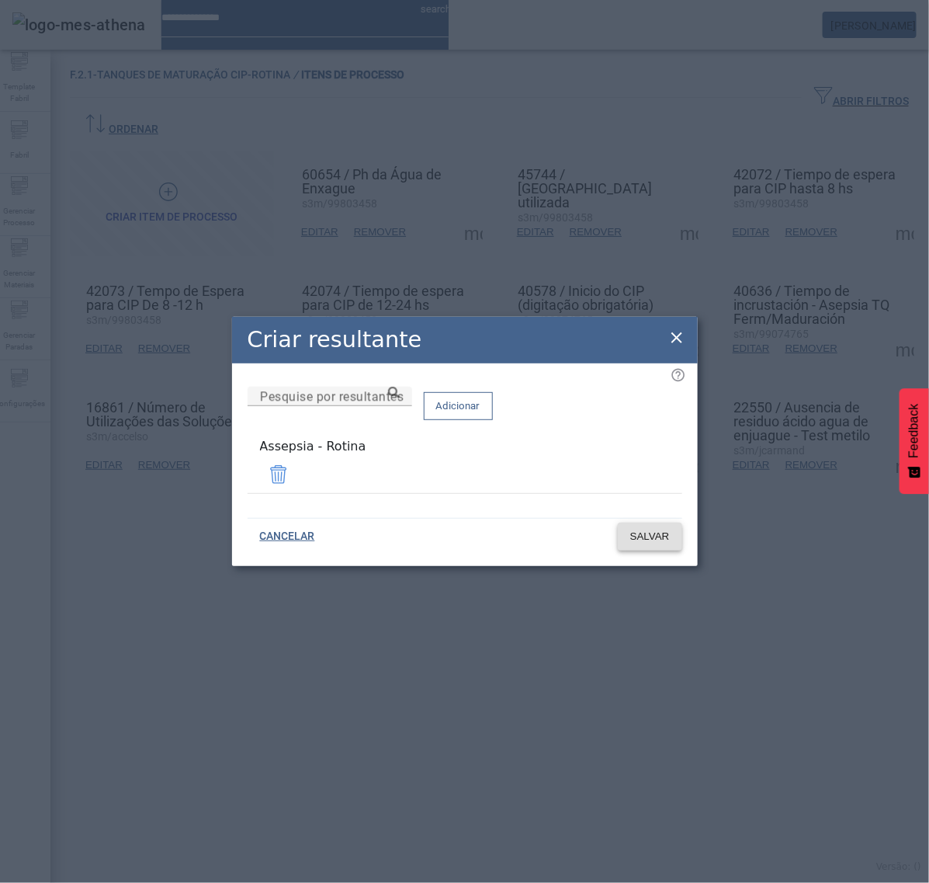
click at [660, 529] on span "SALVAR" at bounding box center [650, 537] width 40 height 16
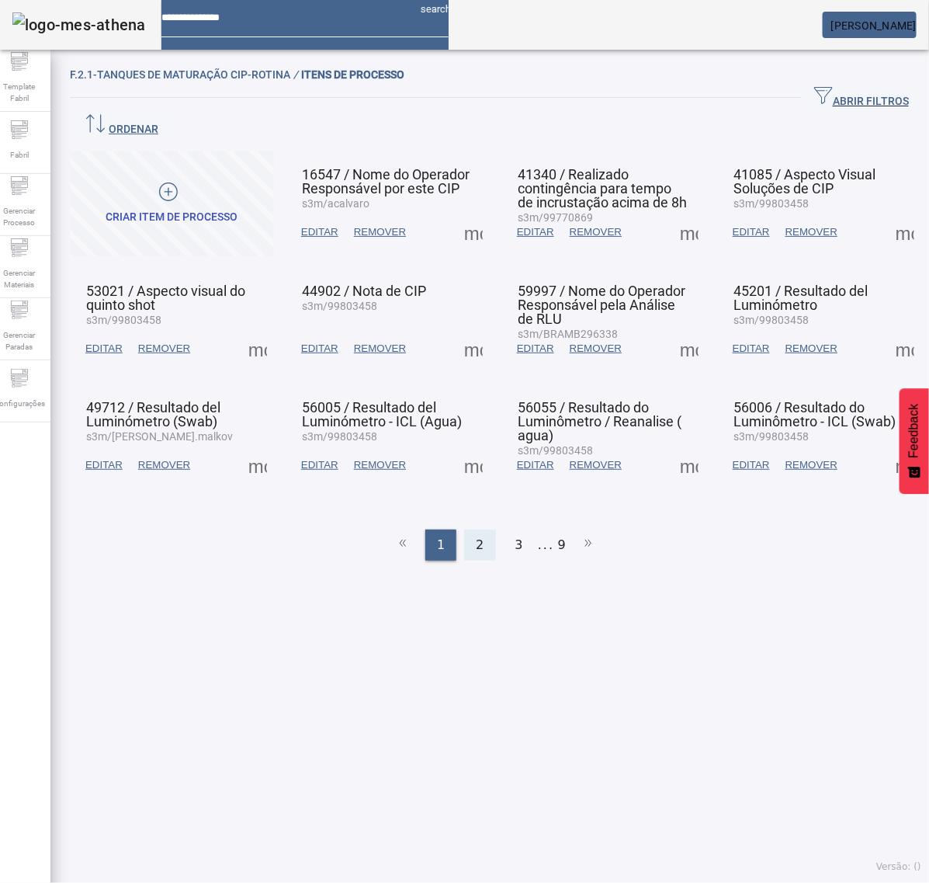
click at [476, 530] on div "2" at bounding box center [479, 545] width 31 height 31
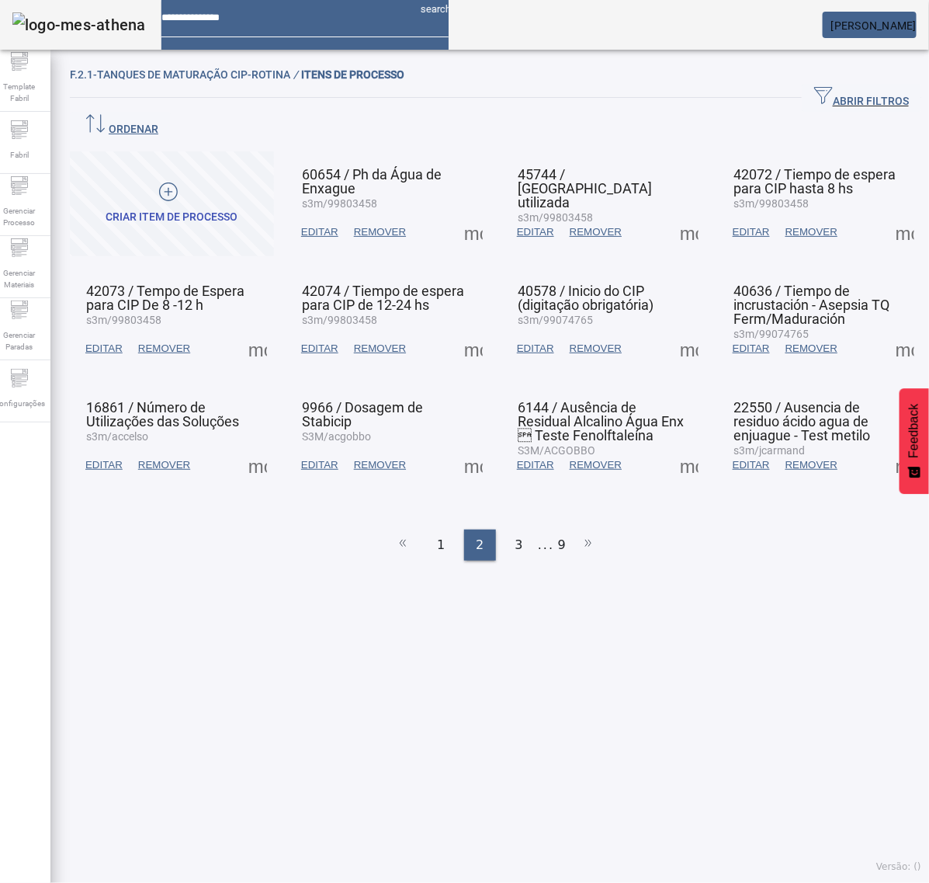
click at [672, 214] on span at bounding box center [689, 232] width 37 height 37
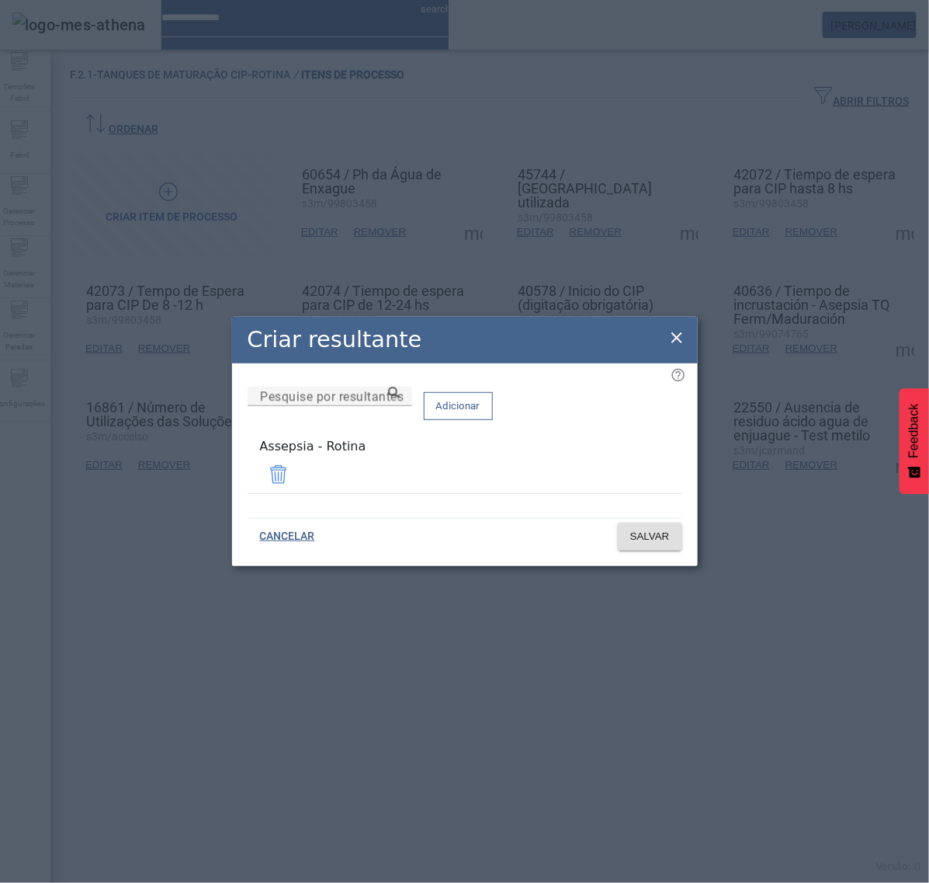
click at [681, 336] on icon at bounding box center [677, 337] width 11 height 11
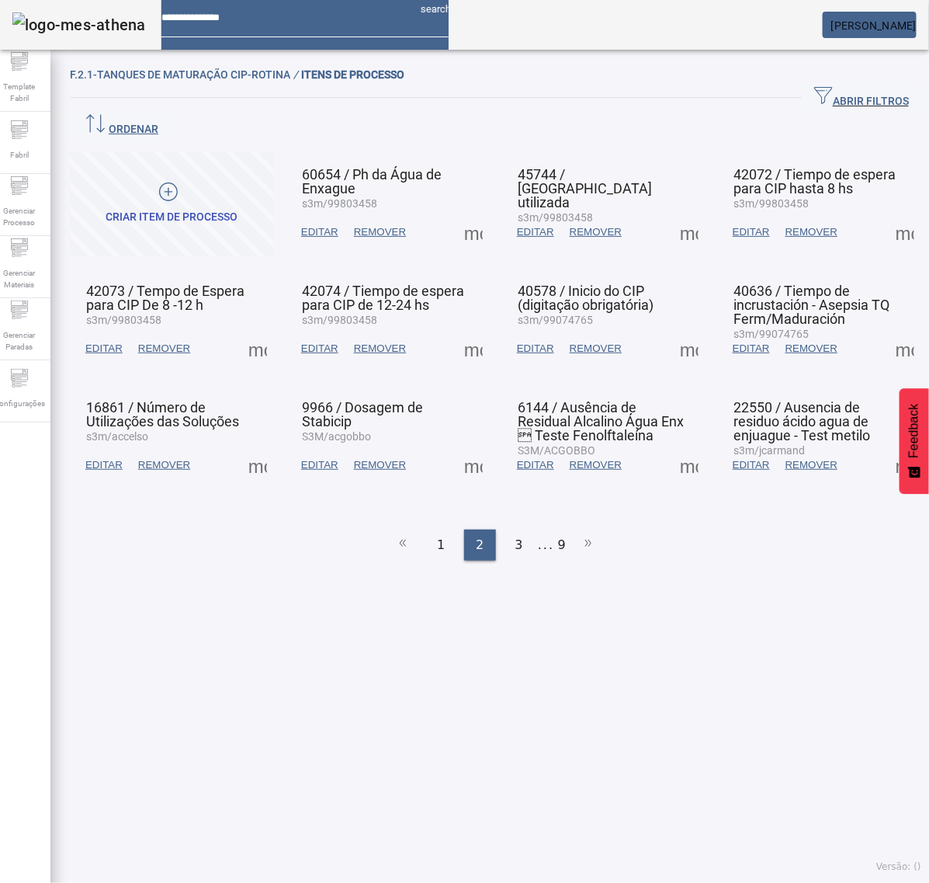
click at [887, 214] on span at bounding box center [905, 232] width 37 height 37
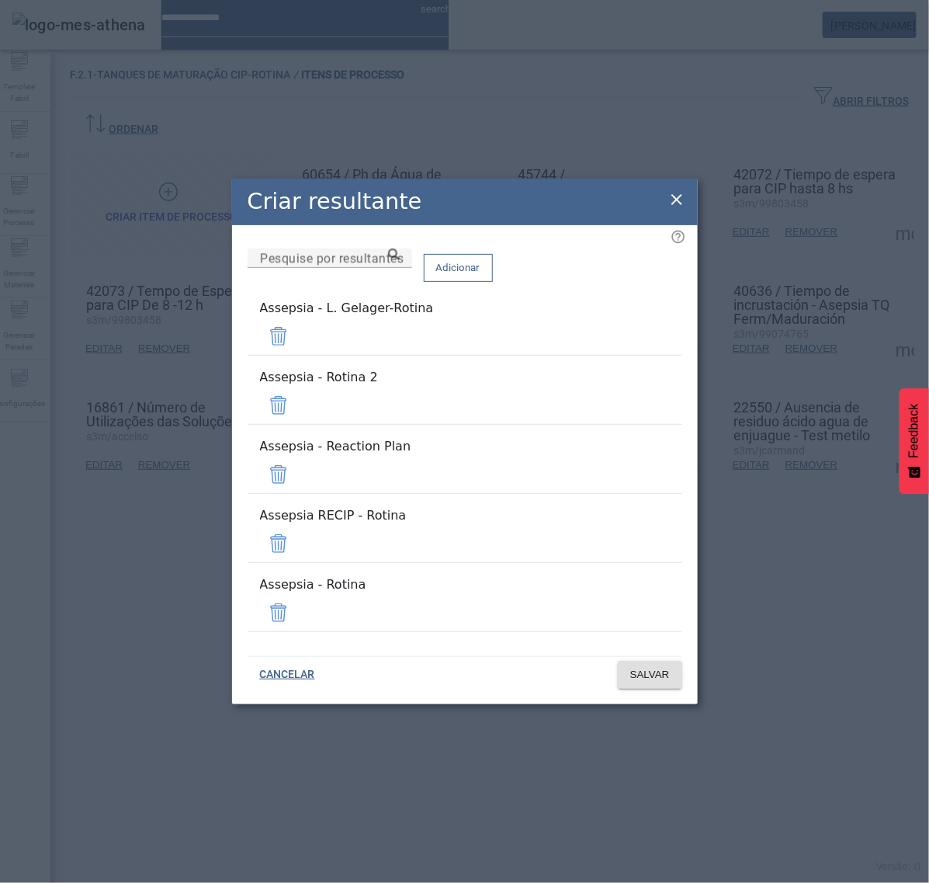
click at [297, 355] on span at bounding box center [278, 336] width 37 height 37
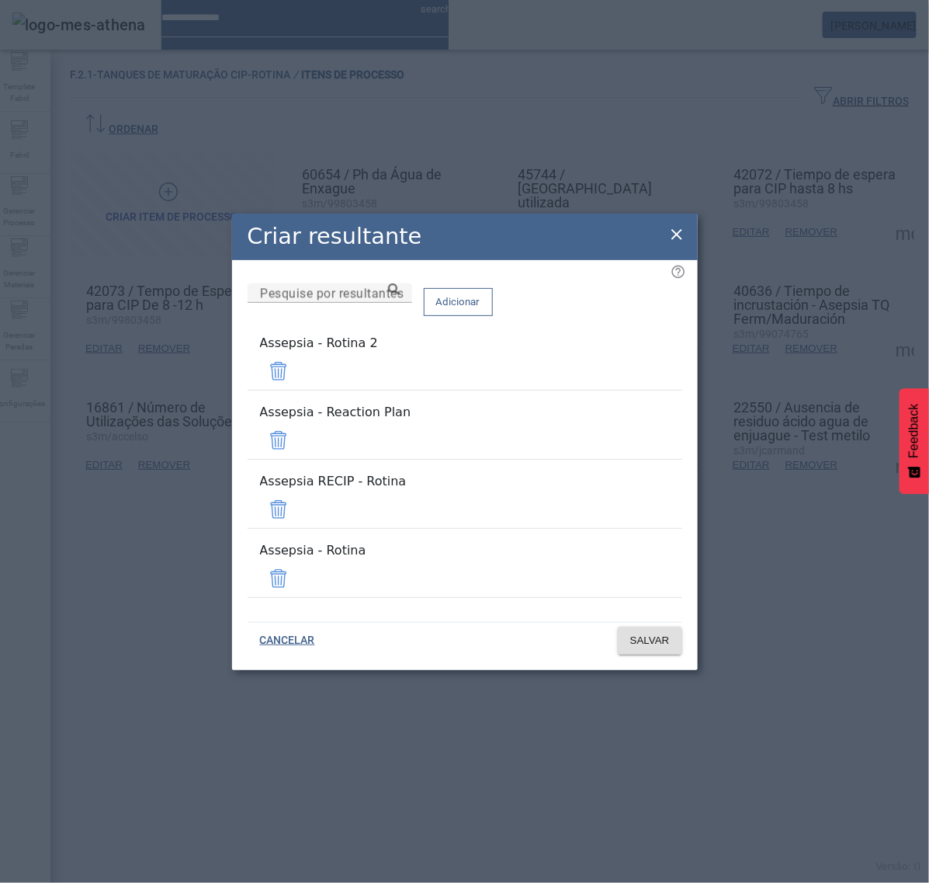
click at [297, 390] on span at bounding box center [278, 371] width 37 height 37
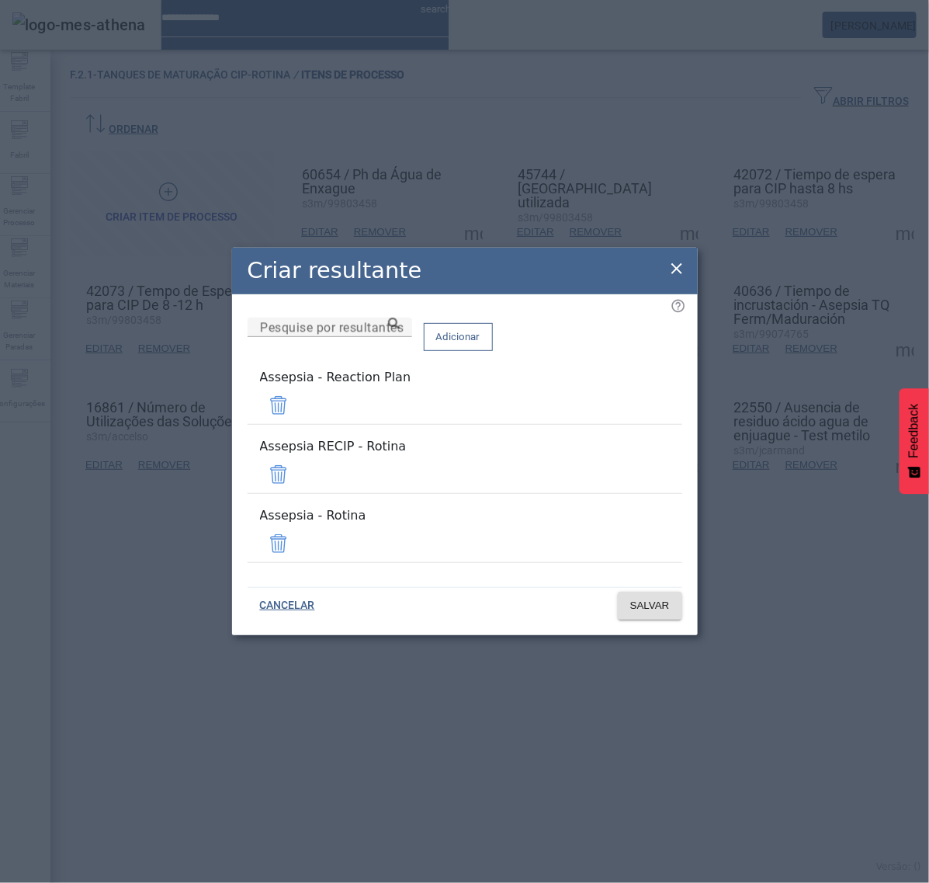
click at [297, 413] on span at bounding box center [278, 405] width 37 height 37
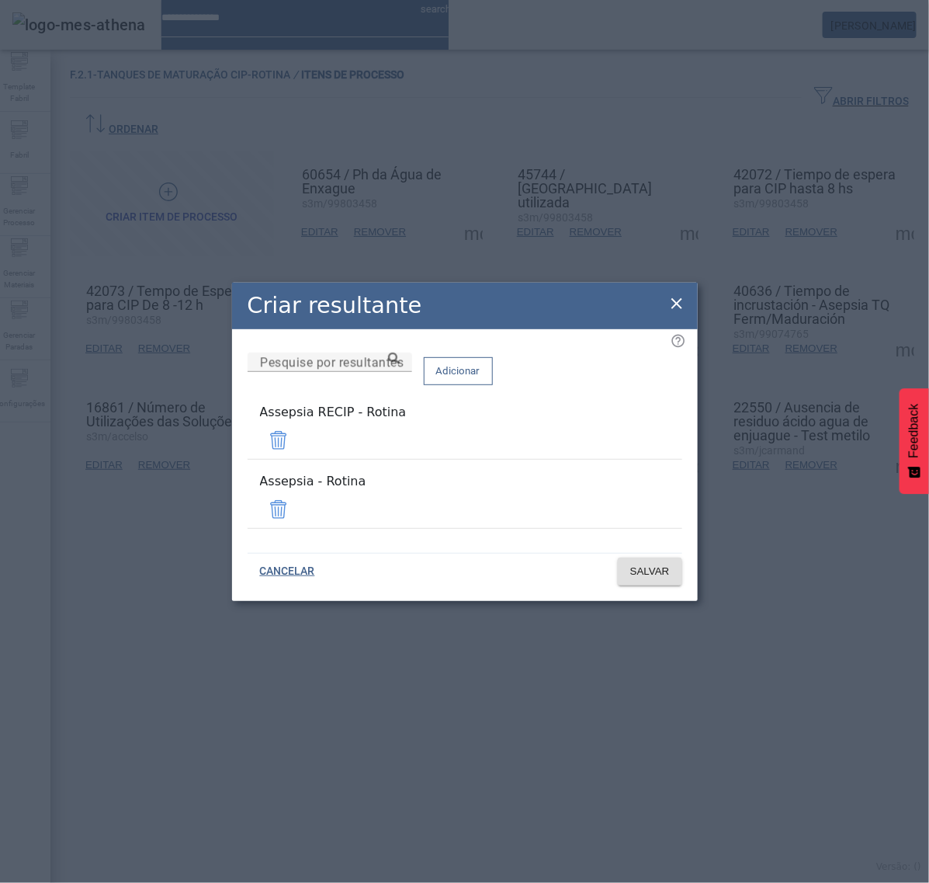
click at [297, 444] on span at bounding box center [278, 440] width 37 height 37
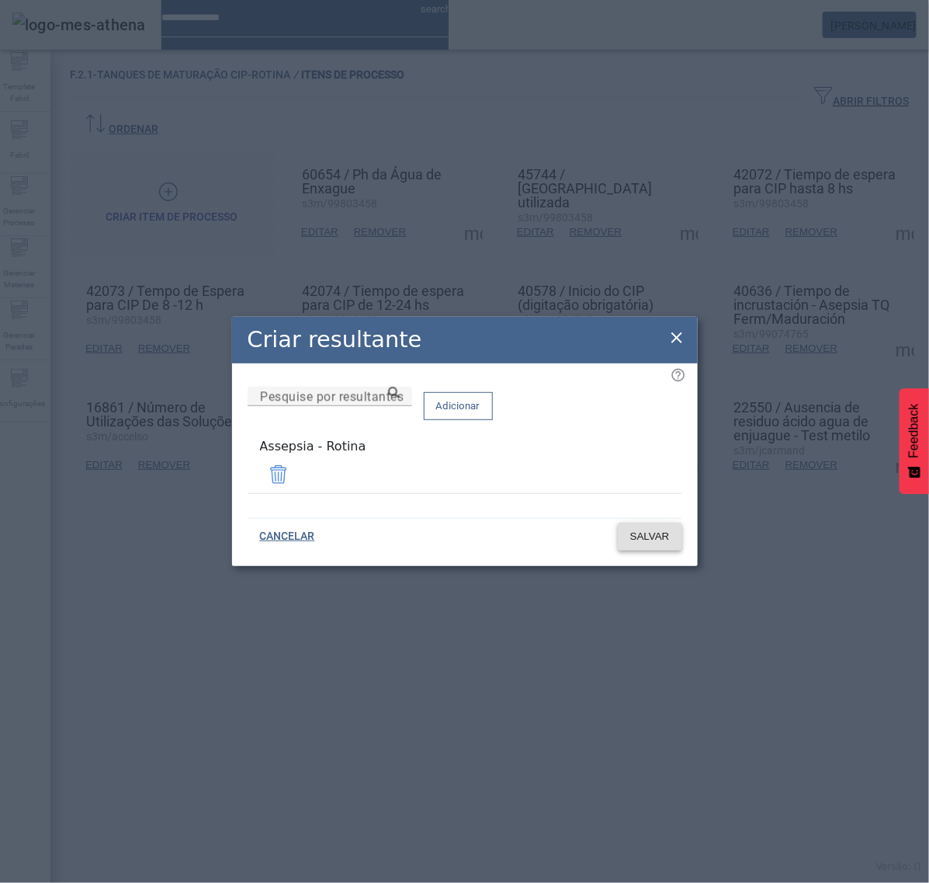
click at [641, 530] on span "SALVAR" at bounding box center [650, 537] width 40 height 16
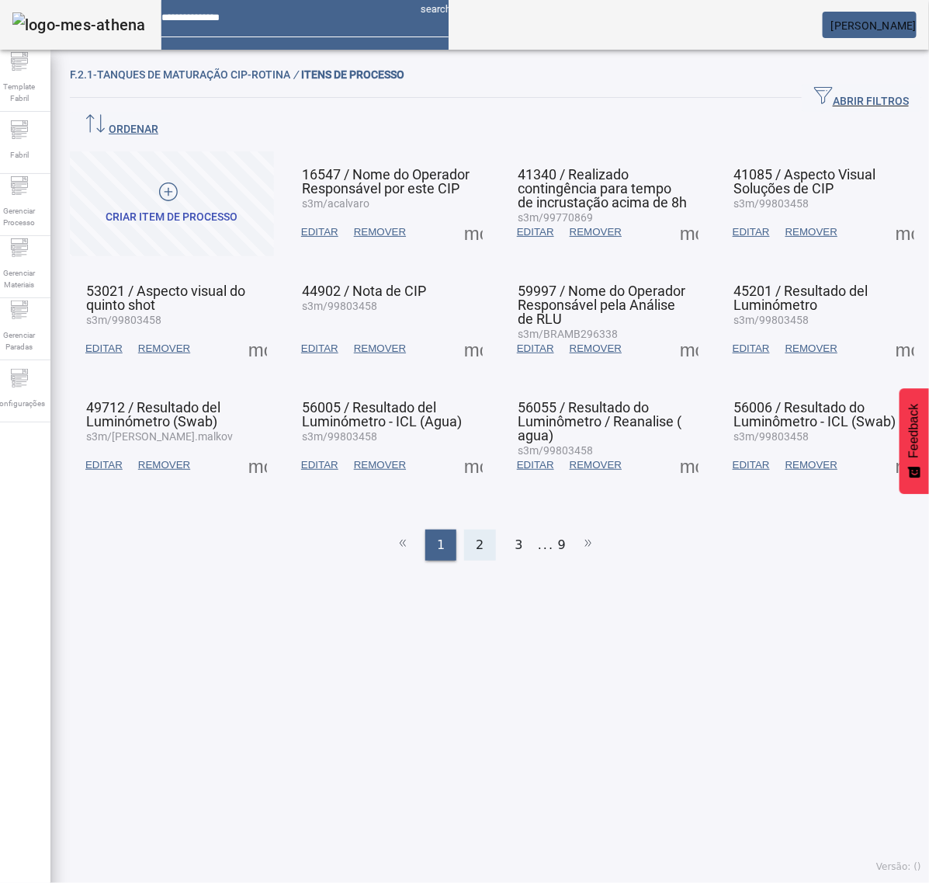
click at [476, 536] on span "2" at bounding box center [480, 545] width 8 height 19
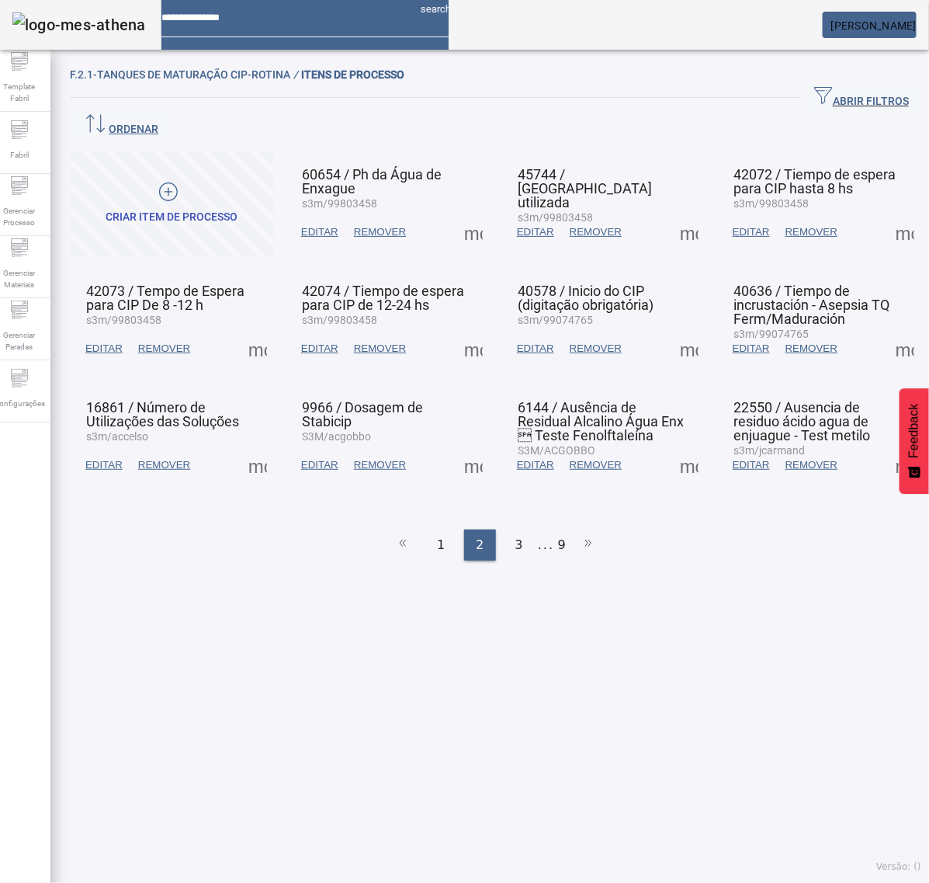
click at [671, 214] on span at bounding box center [689, 232] width 37 height 37
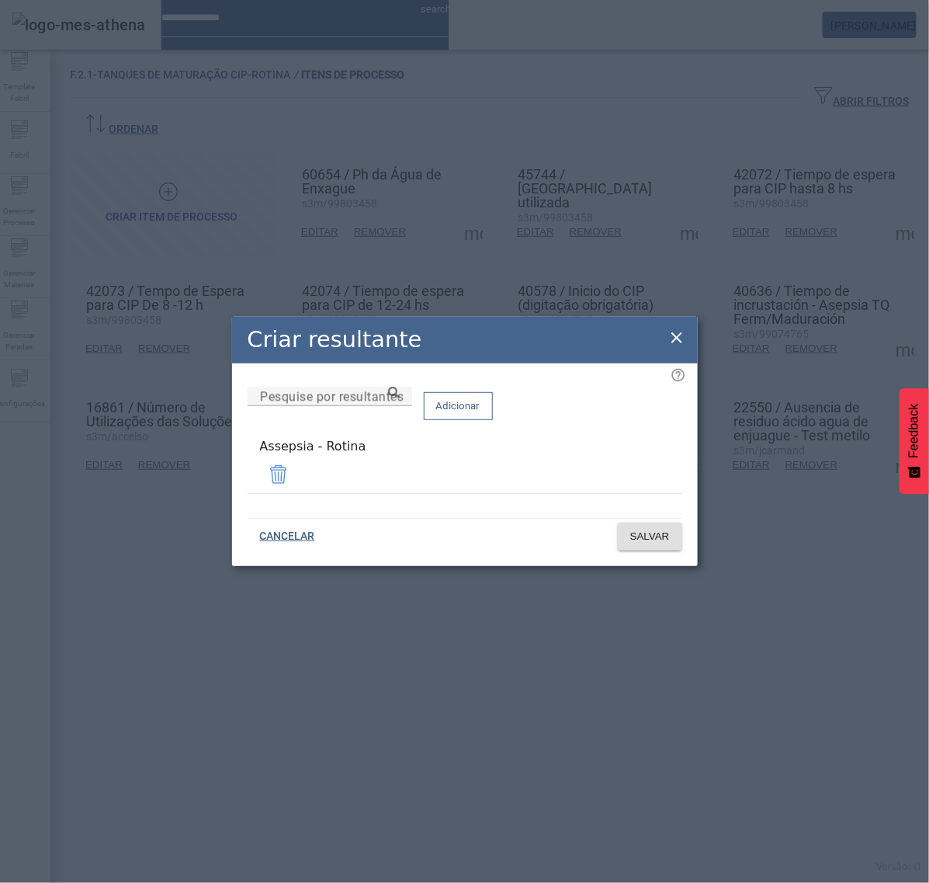
drag, startPoint x: 673, startPoint y: 339, endPoint x: 731, endPoint y: 286, distance: 79.1
click at [676, 335] on icon at bounding box center [677, 337] width 19 height 19
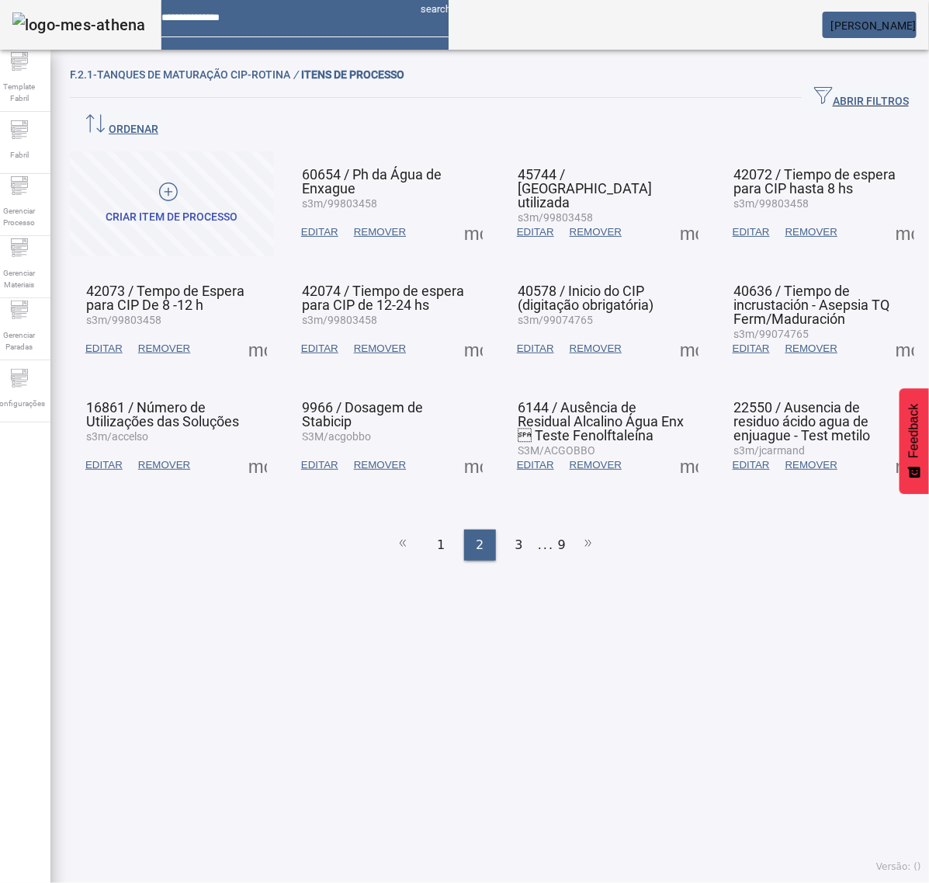
click at [887, 214] on span at bounding box center [905, 232] width 37 height 37
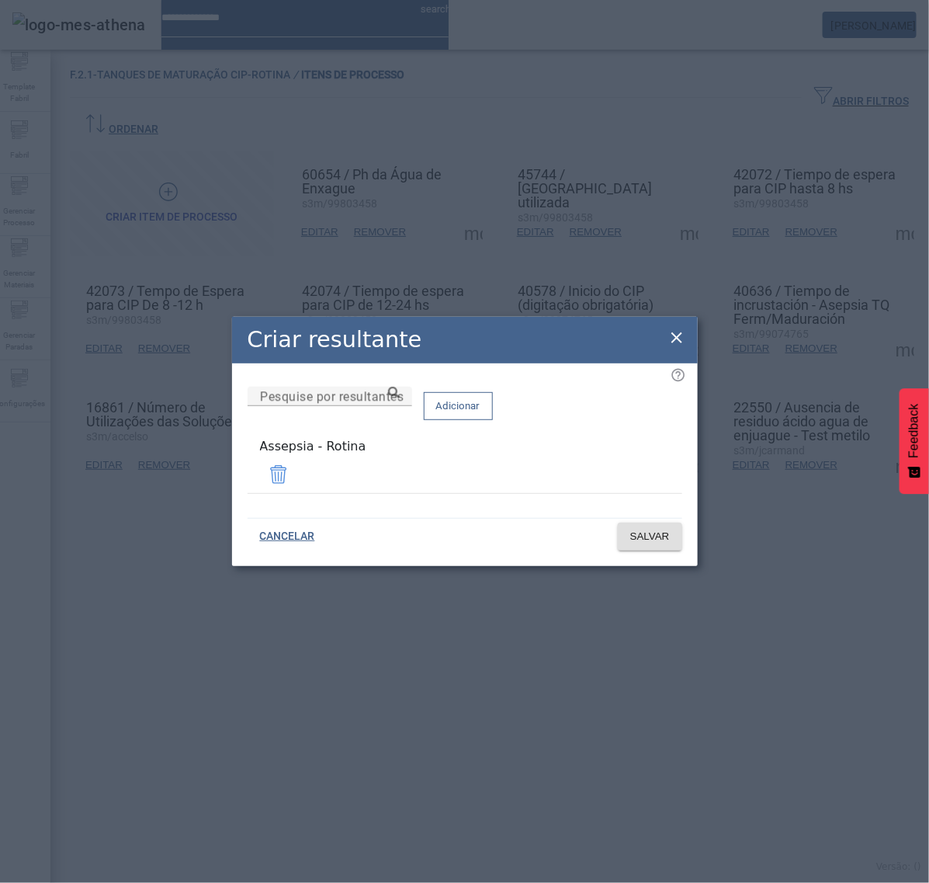
drag, startPoint x: 670, startPoint y: 339, endPoint x: 656, endPoint y: 339, distance: 14.0
click at [672, 339] on icon at bounding box center [677, 337] width 19 height 19
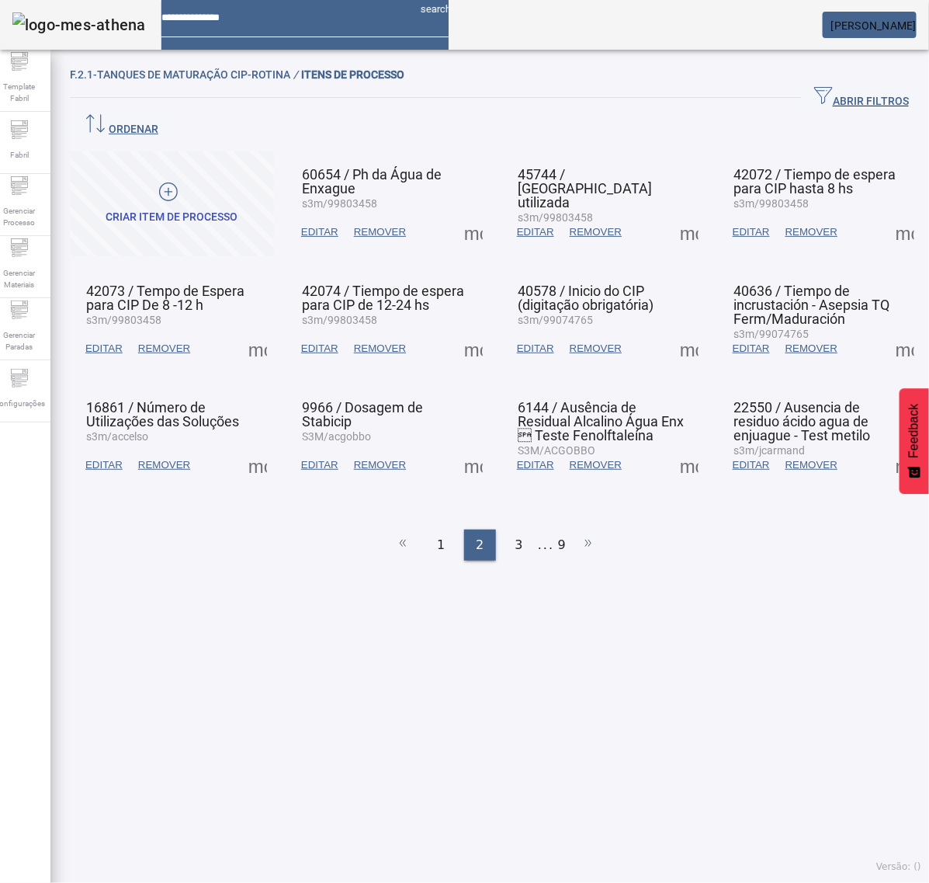
click at [252, 330] on span at bounding box center [257, 348] width 37 height 37
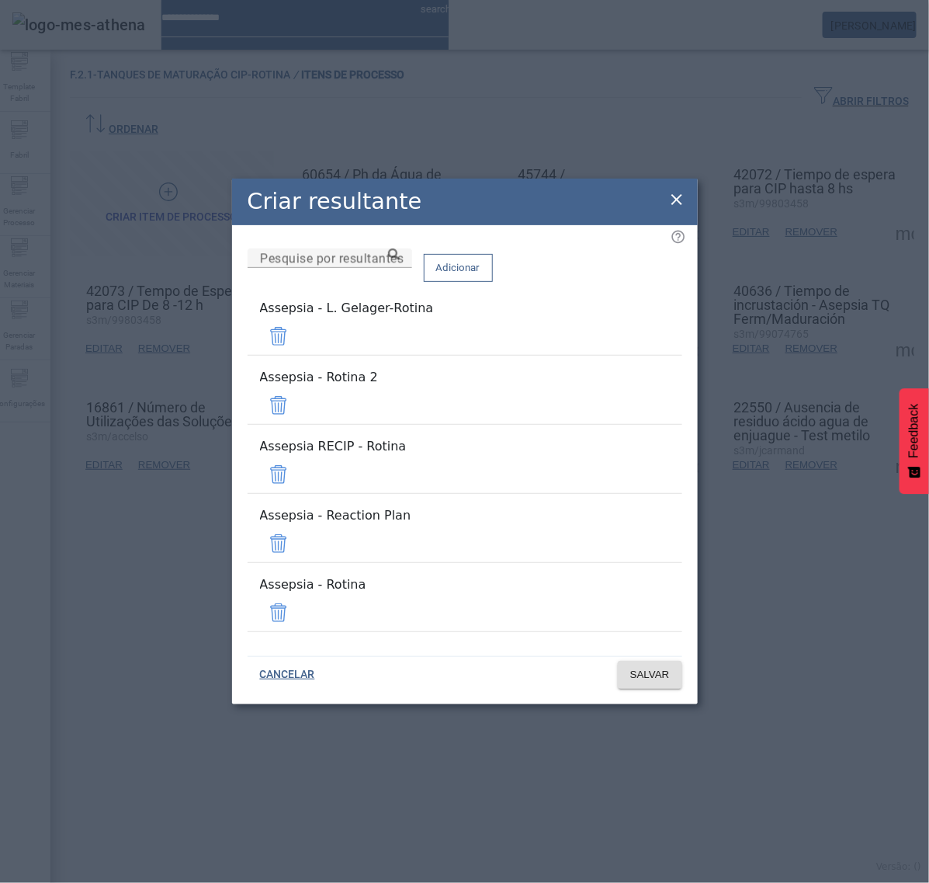
click at [297, 355] on span at bounding box center [278, 336] width 37 height 37
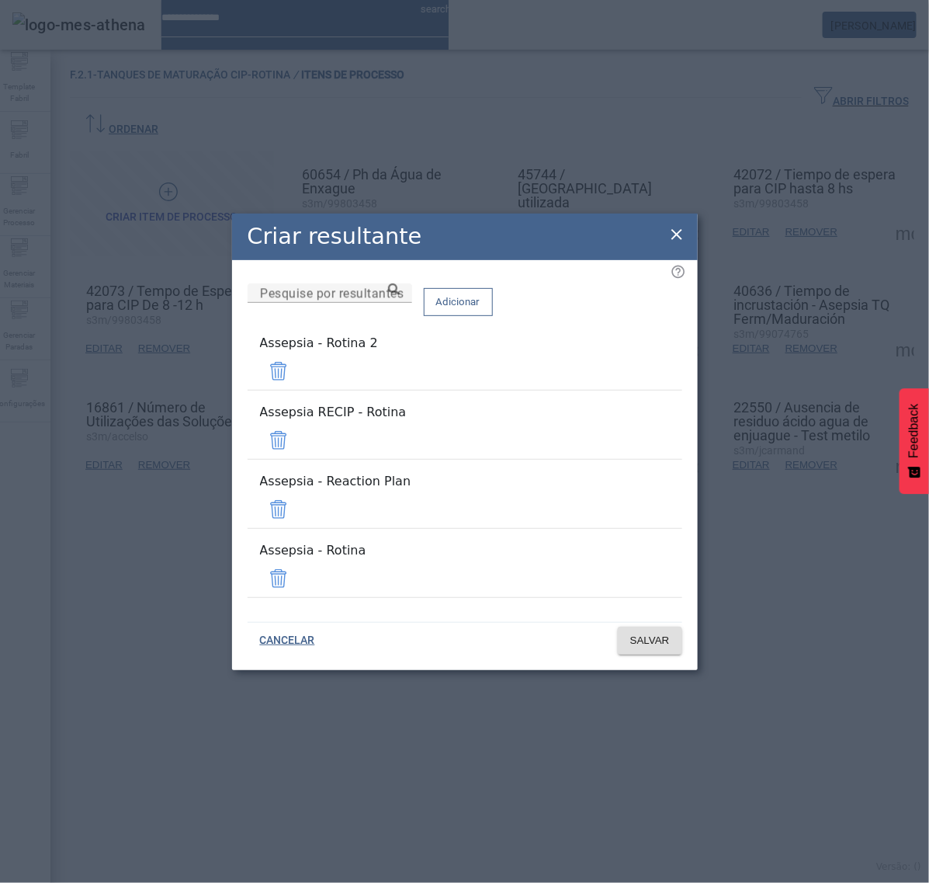
click at [297, 390] on span at bounding box center [278, 371] width 37 height 37
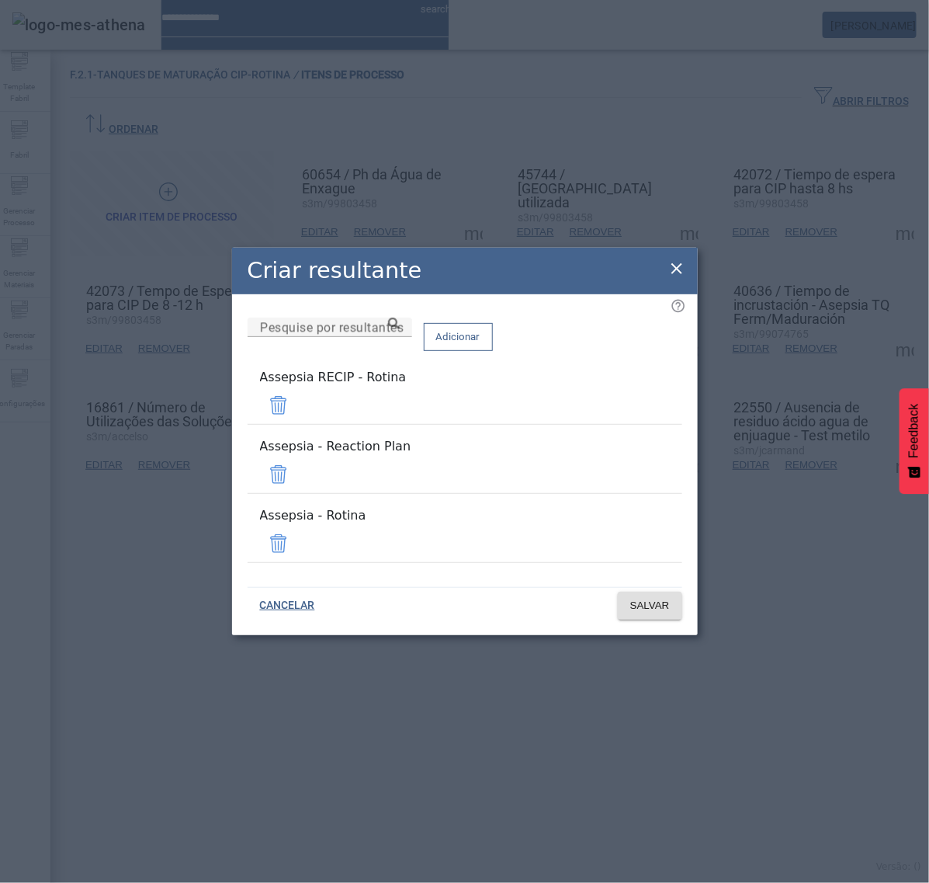
click at [297, 416] on span at bounding box center [278, 405] width 37 height 37
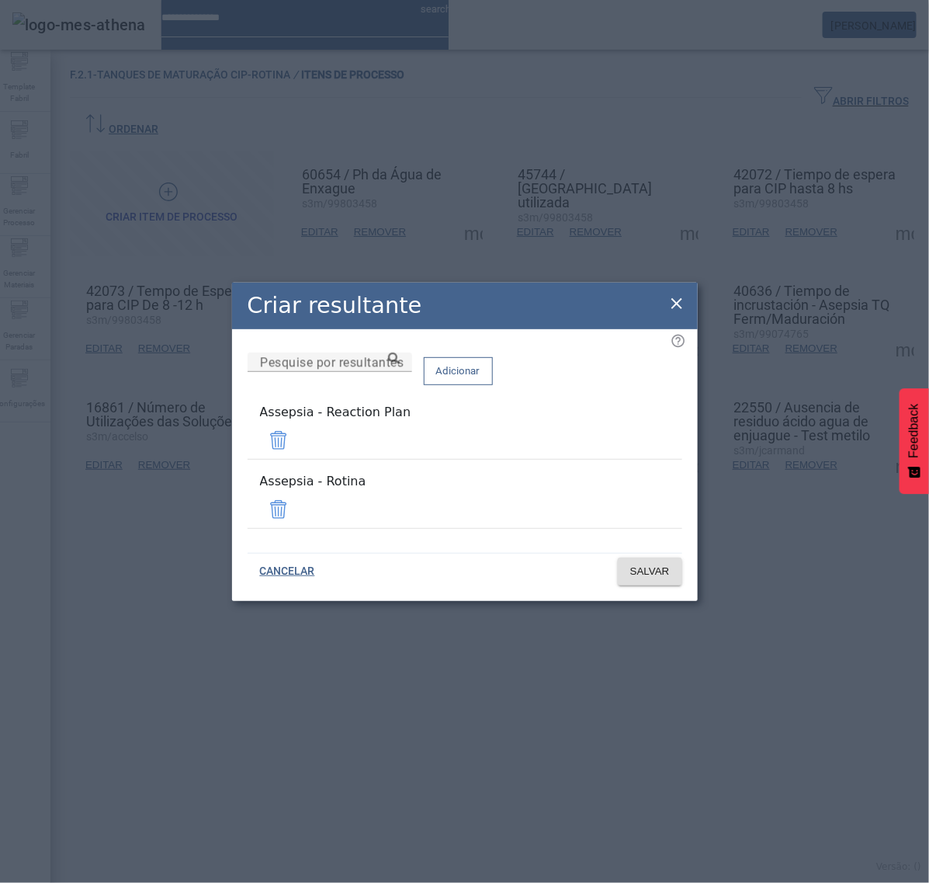
click at [297, 443] on span at bounding box center [278, 440] width 37 height 37
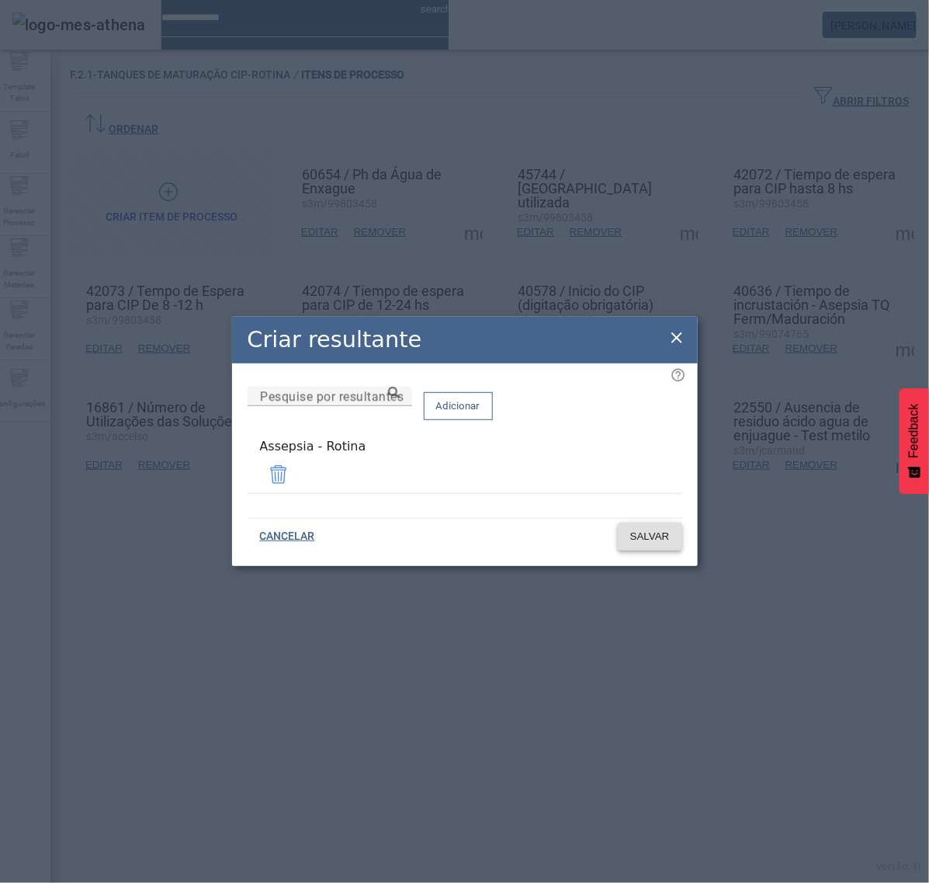
click at [654, 540] on span "SALVAR" at bounding box center [650, 537] width 40 height 16
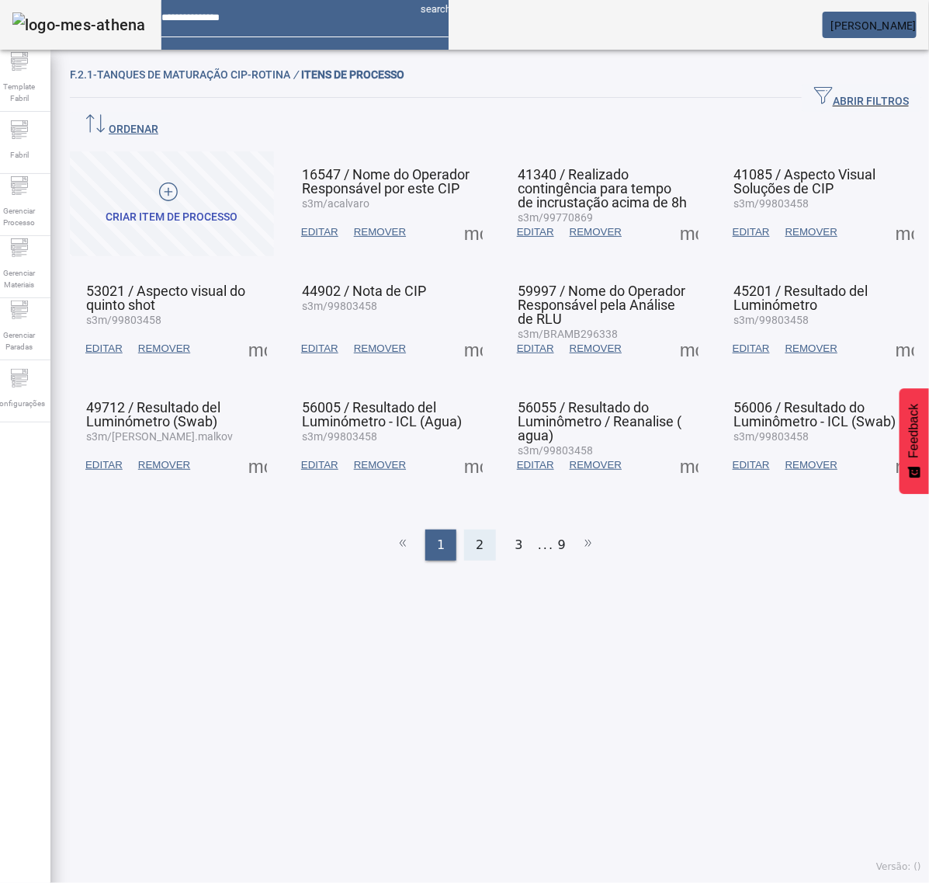
click at [467, 530] on div "2" at bounding box center [479, 545] width 31 height 31
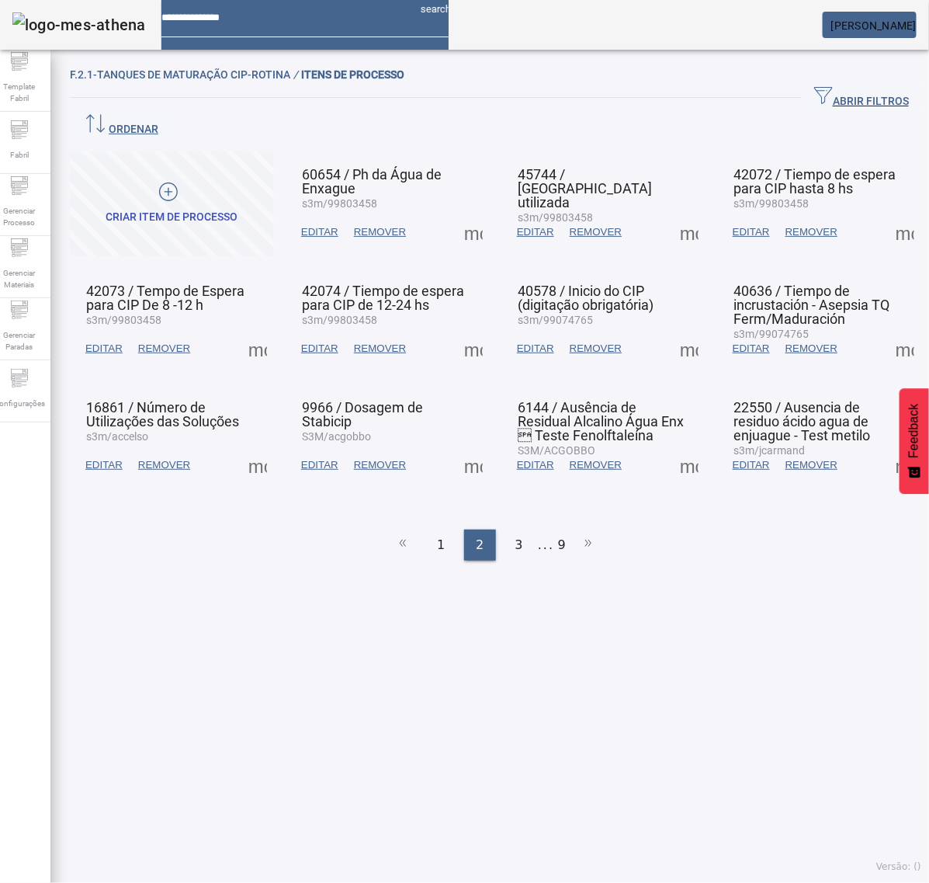
click at [255, 330] on span at bounding box center [257, 348] width 37 height 37
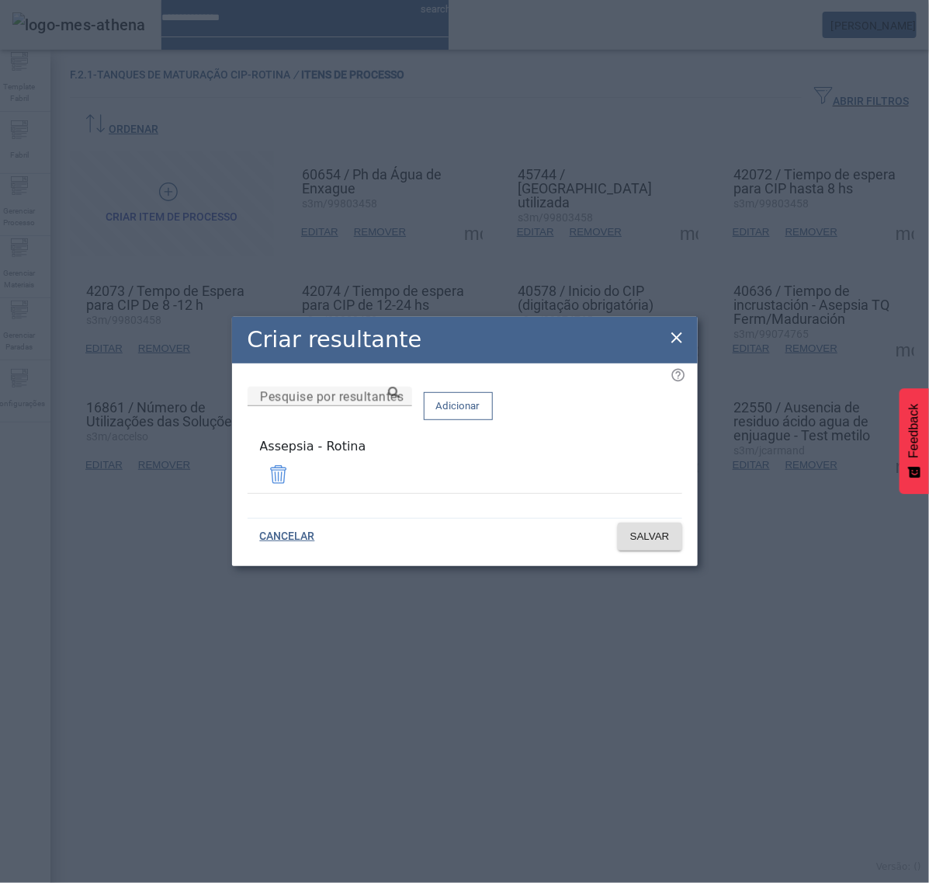
click at [672, 347] on icon at bounding box center [677, 337] width 19 height 19
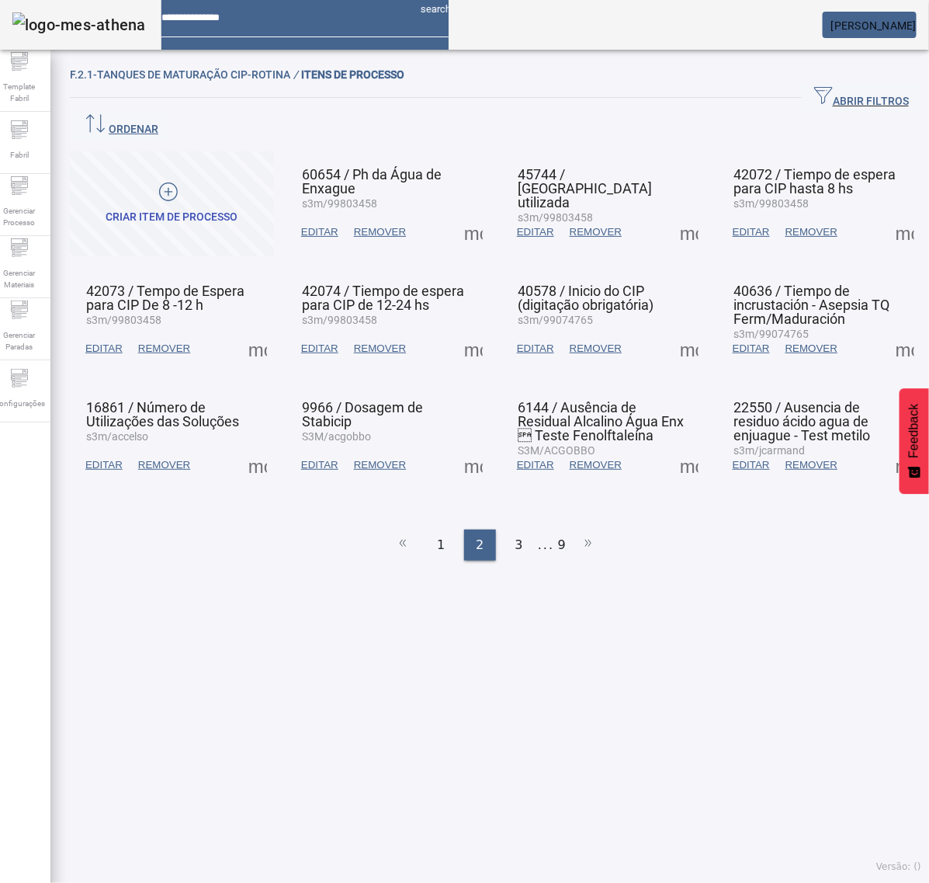
click at [460, 330] on span at bounding box center [473, 348] width 37 height 37
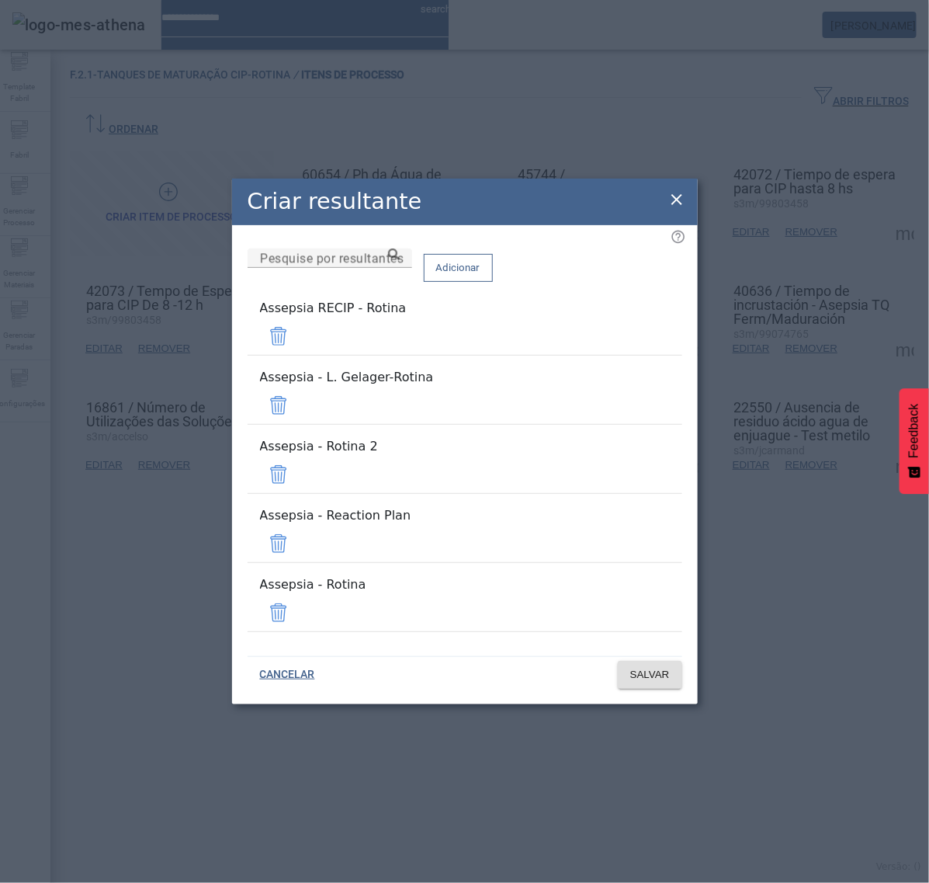
click at [297, 355] on span at bounding box center [278, 336] width 37 height 37
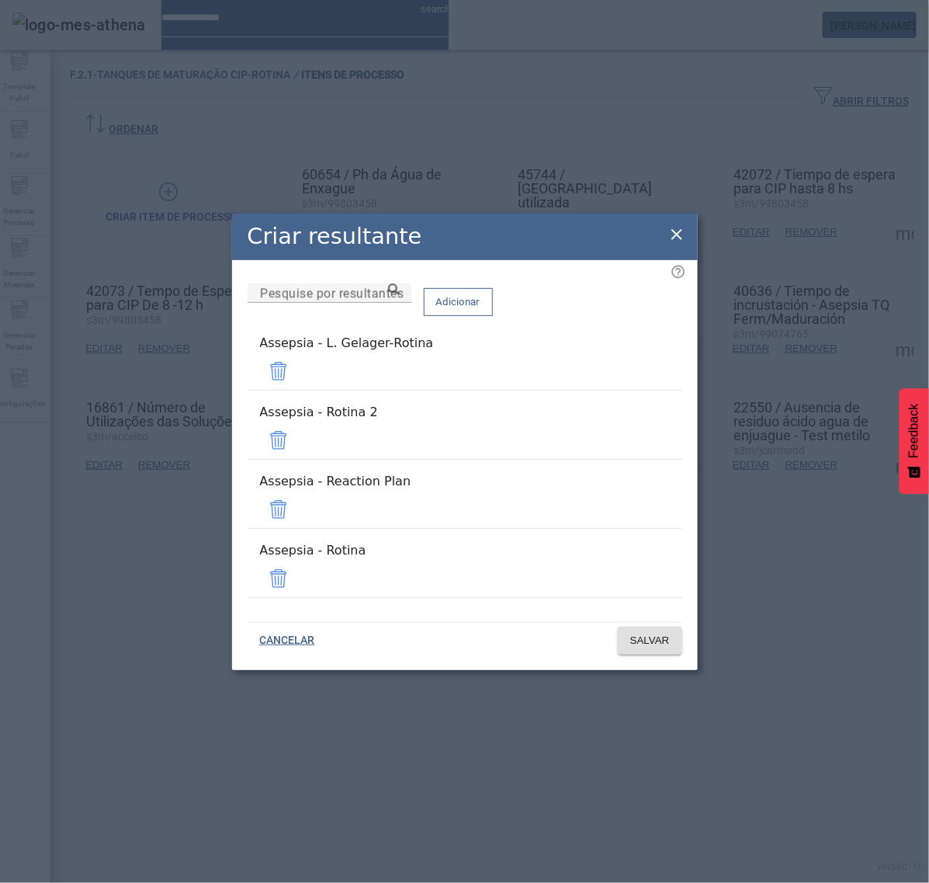
click at [297, 390] on span at bounding box center [278, 371] width 37 height 37
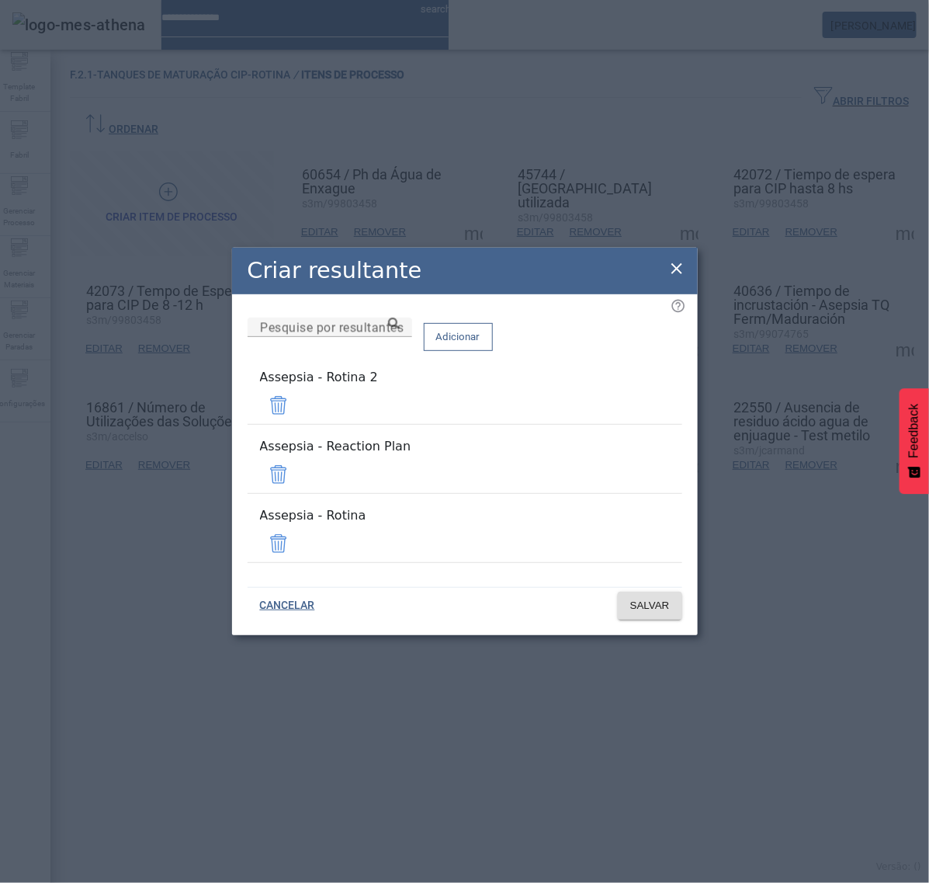
click at [633, 405] on mat-list "Assepsia - Rotina 2" at bounding box center [465, 396] width 435 height 69
click at [297, 422] on span at bounding box center [278, 405] width 37 height 37
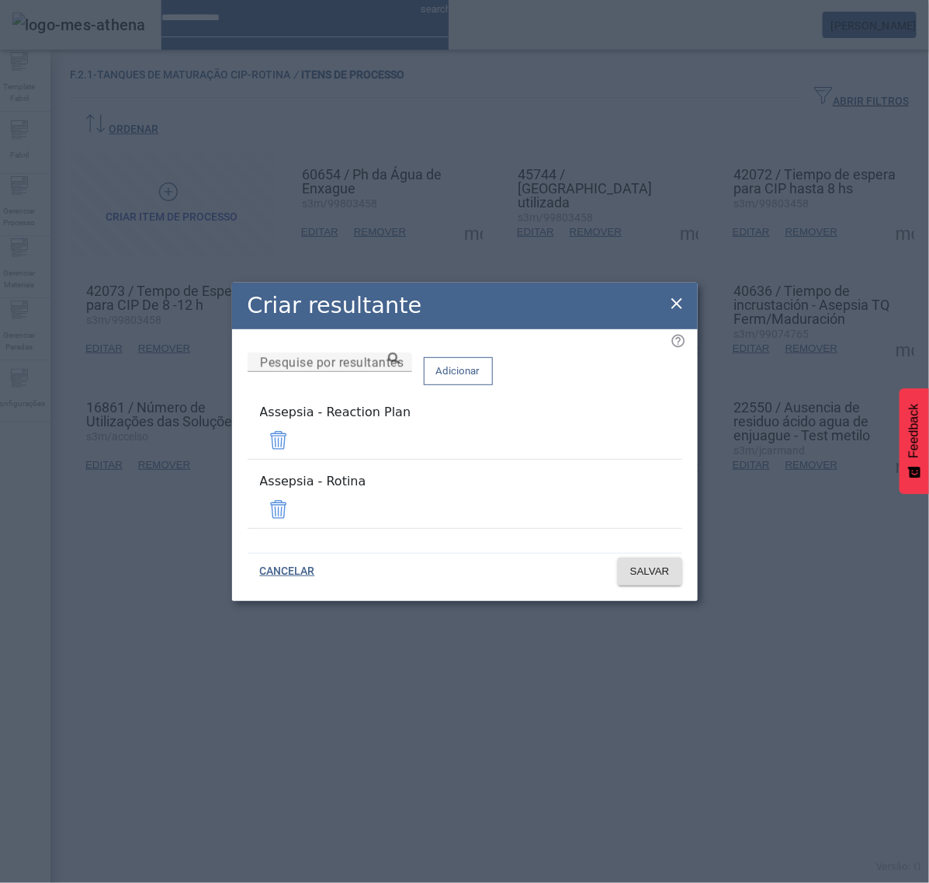
click at [297, 441] on span at bounding box center [278, 440] width 37 height 37
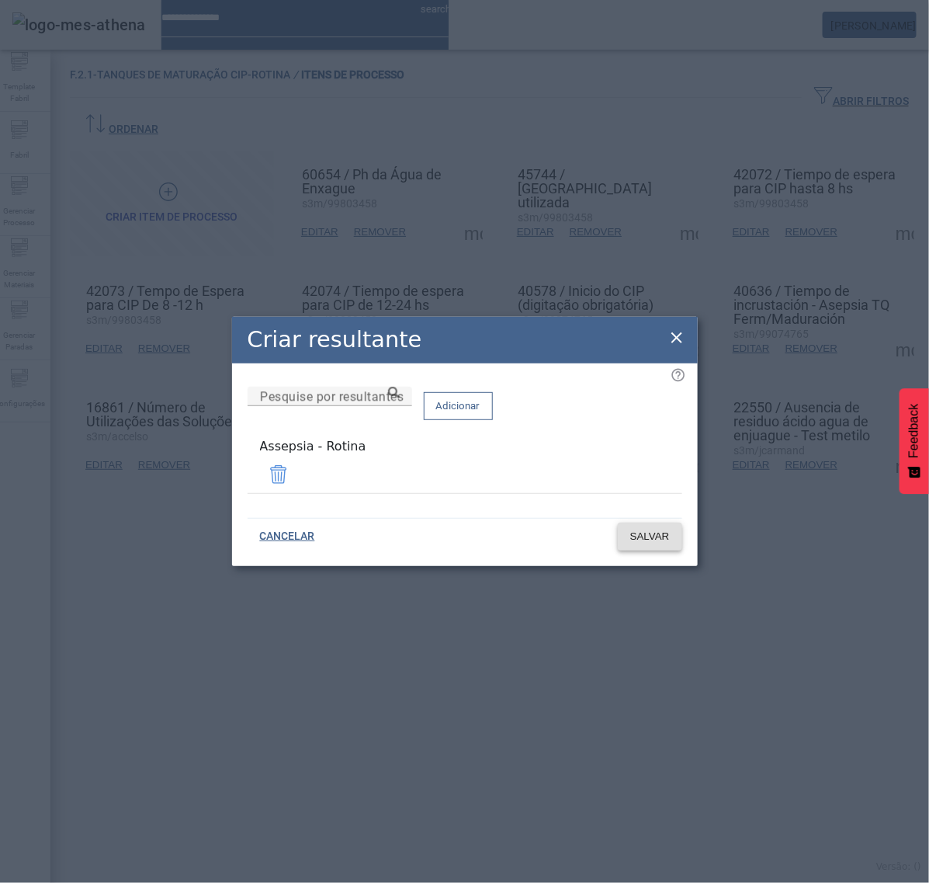
click at [638, 541] on span at bounding box center [650, 536] width 64 height 37
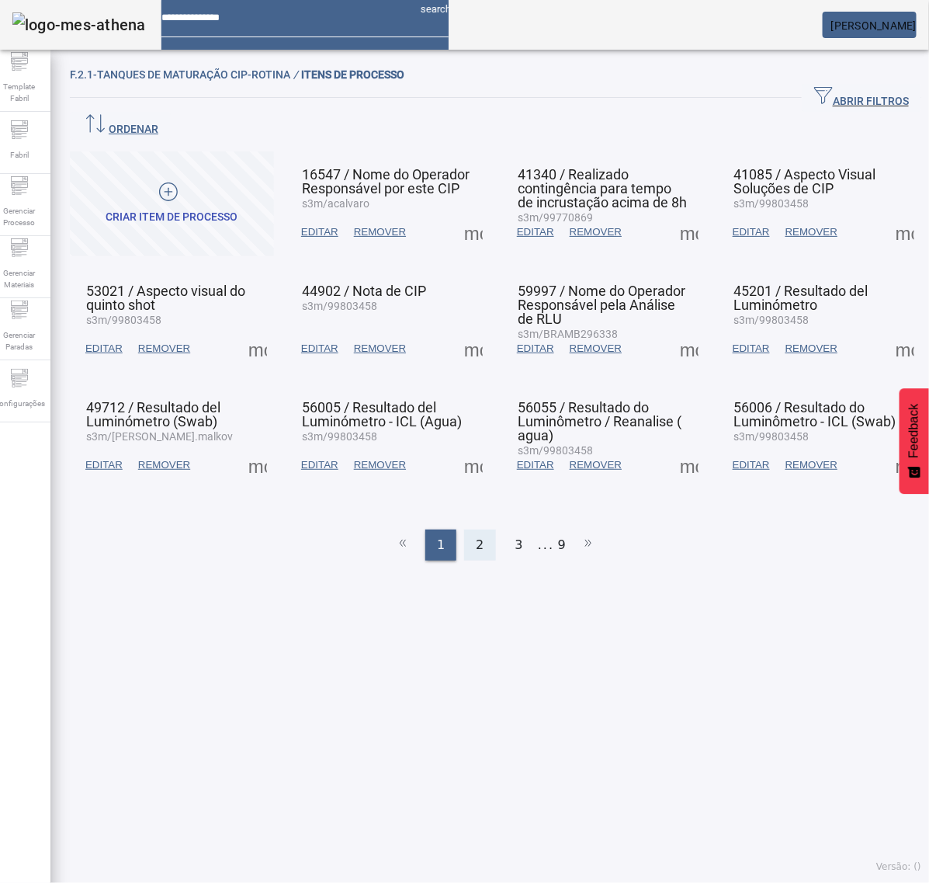
click at [479, 530] on div "2" at bounding box center [479, 545] width 31 height 31
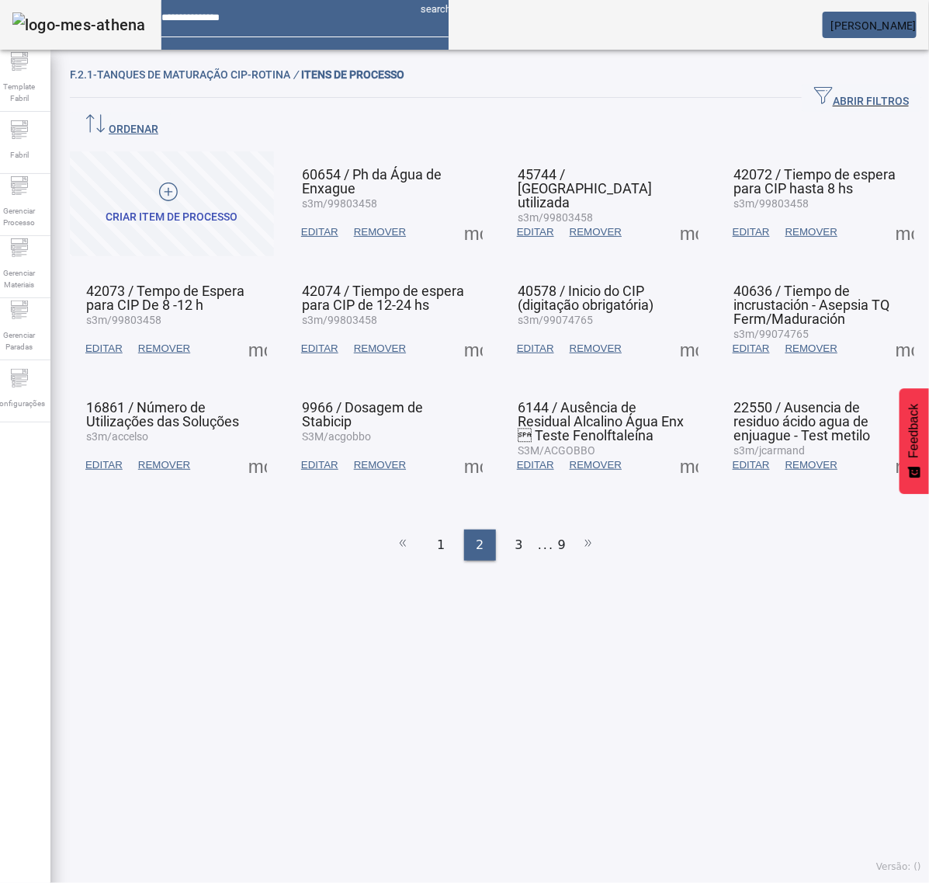
click at [671, 330] on span at bounding box center [689, 348] width 37 height 37
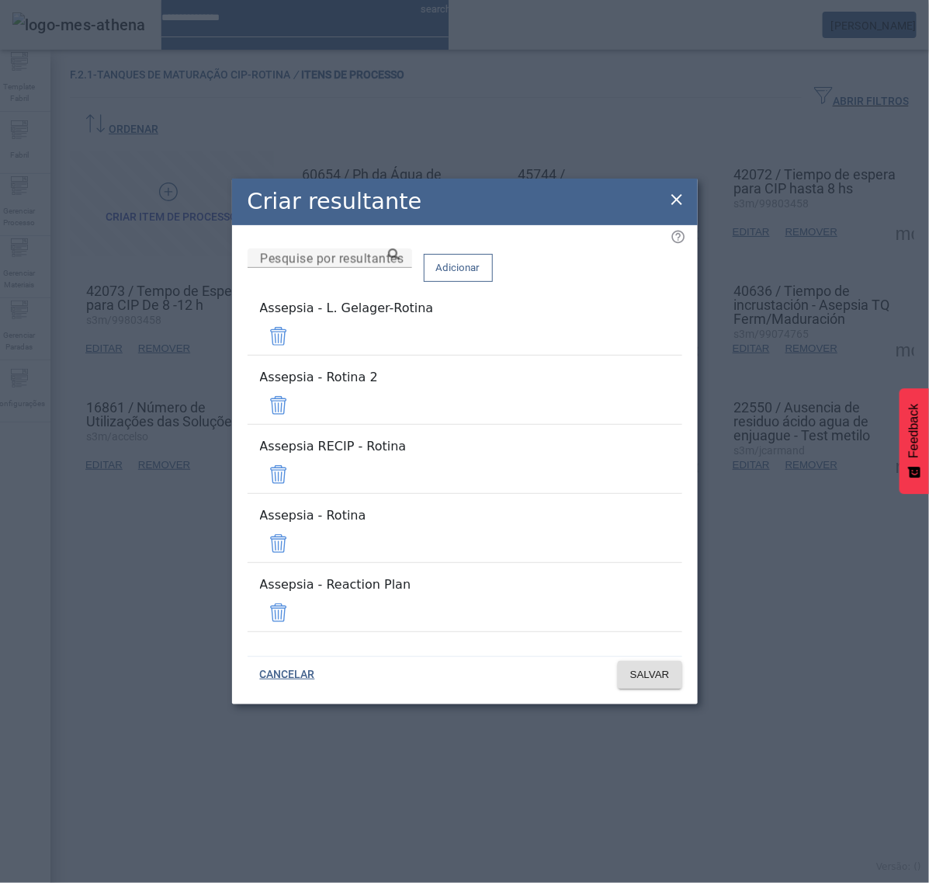
click at [297, 355] on span at bounding box center [278, 336] width 37 height 37
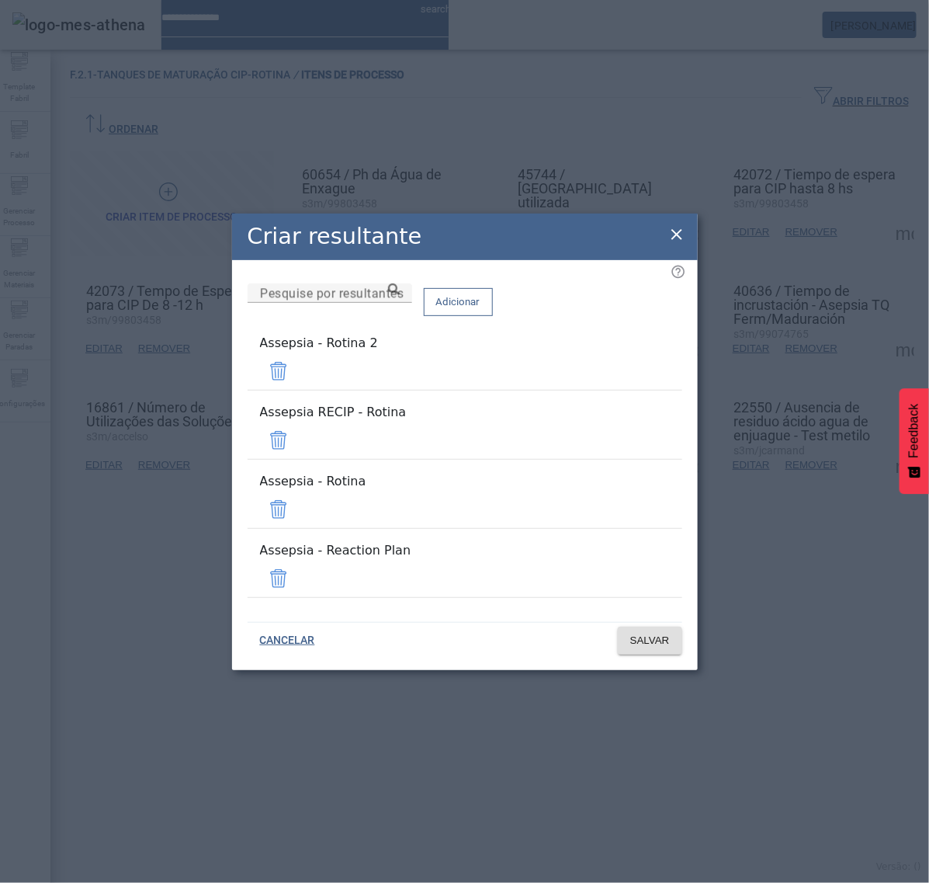
click at [297, 388] on span at bounding box center [278, 371] width 37 height 37
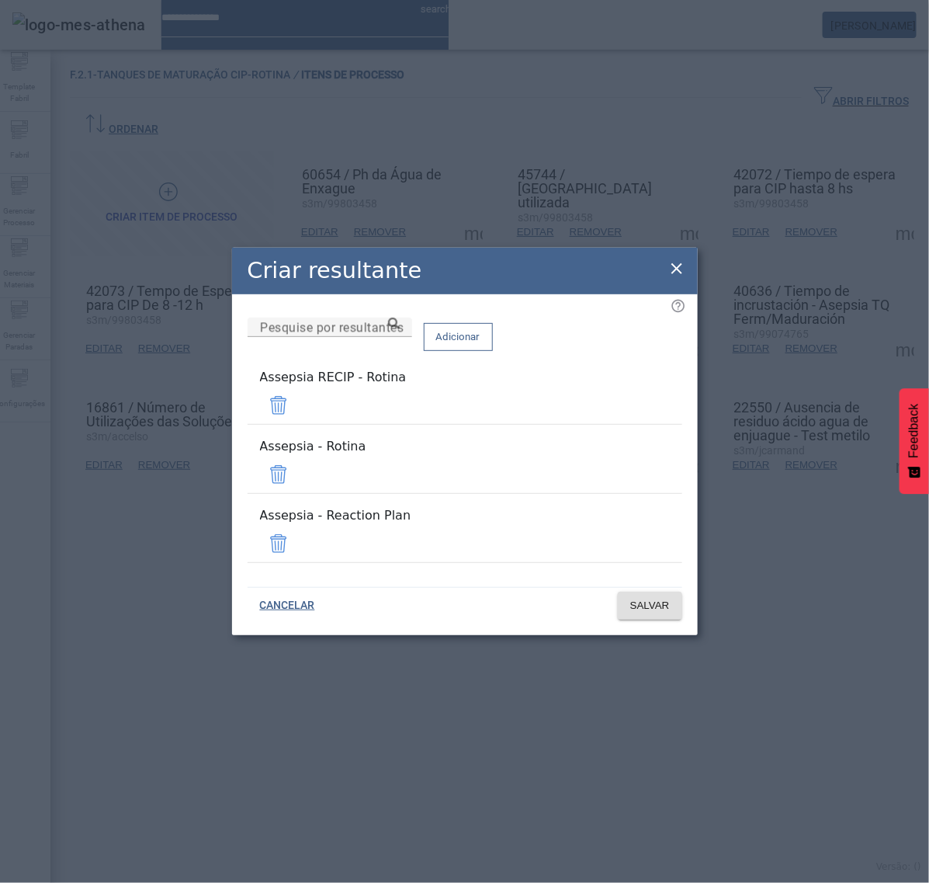
click at [626, 404] on mat-list "Assepsia RECIP - Rotina" at bounding box center [465, 396] width 435 height 69
click at [297, 420] on span at bounding box center [278, 405] width 37 height 37
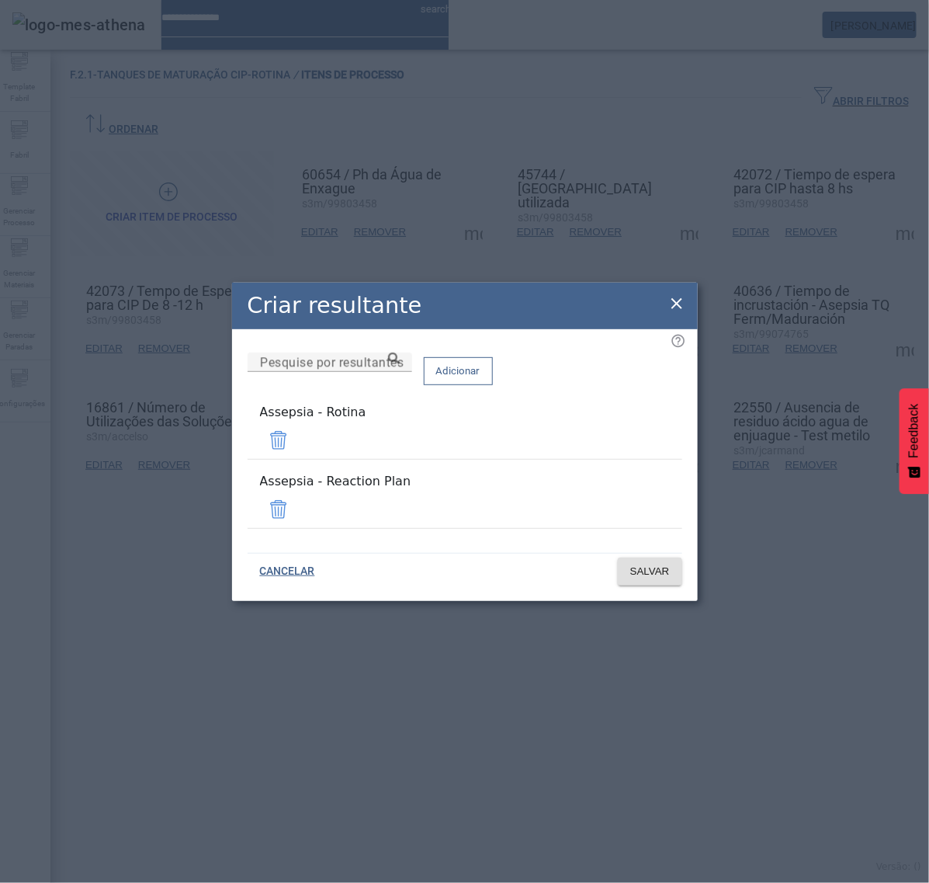
drag, startPoint x: 630, startPoint y: 498, endPoint x: 641, endPoint y: 521, distance: 25.7
click at [297, 498] on span at bounding box center [278, 509] width 37 height 37
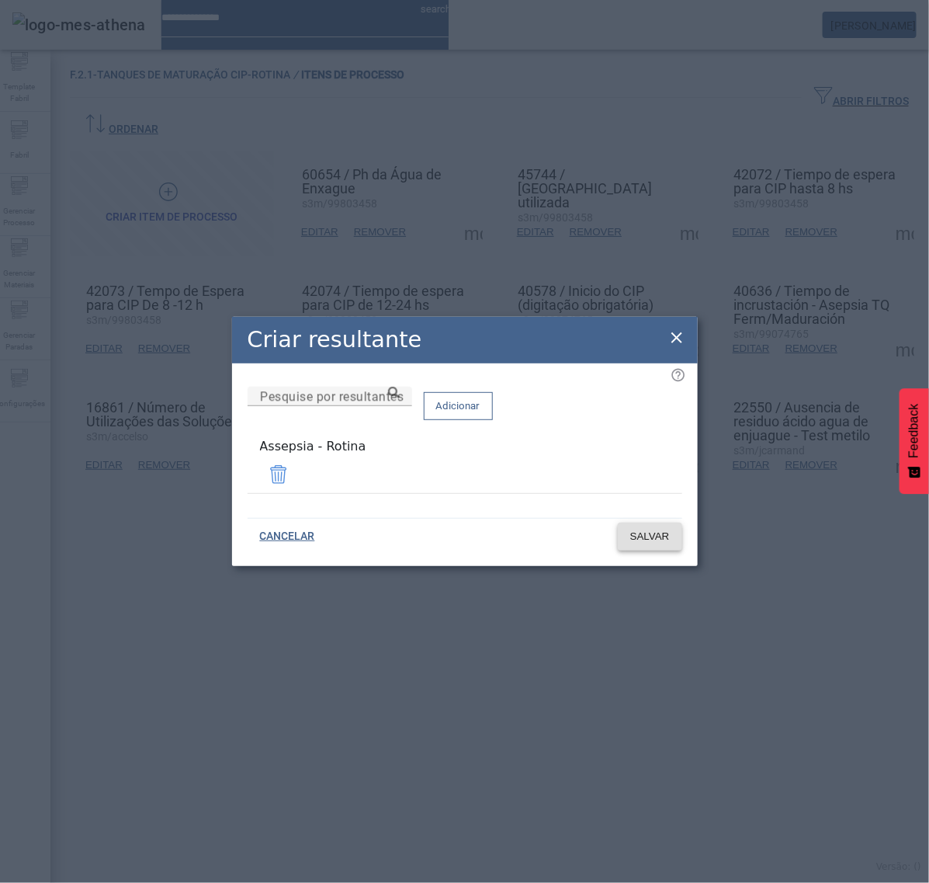
click at [647, 530] on span "SALVAR" at bounding box center [650, 537] width 40 height 16
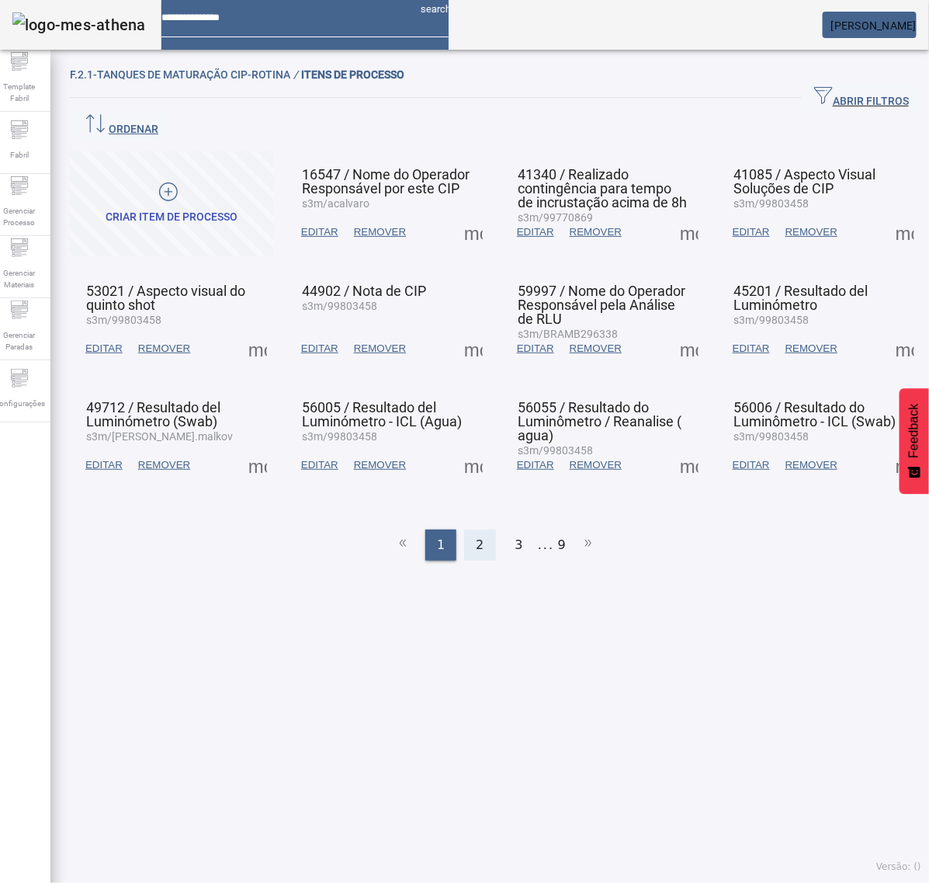
click at [467, 530] on div "2" at bounding box center [479, 545] width 31 height 31
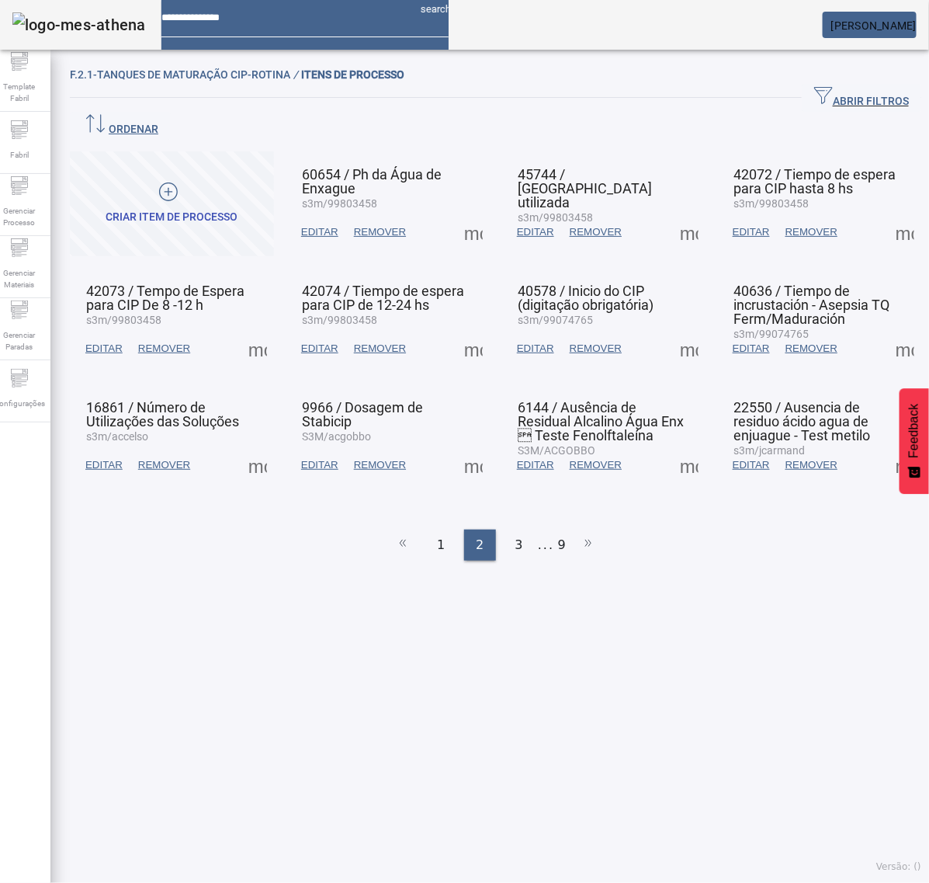
click at [671, 330] on span at bounding box center [689, 348] width 37 height 37
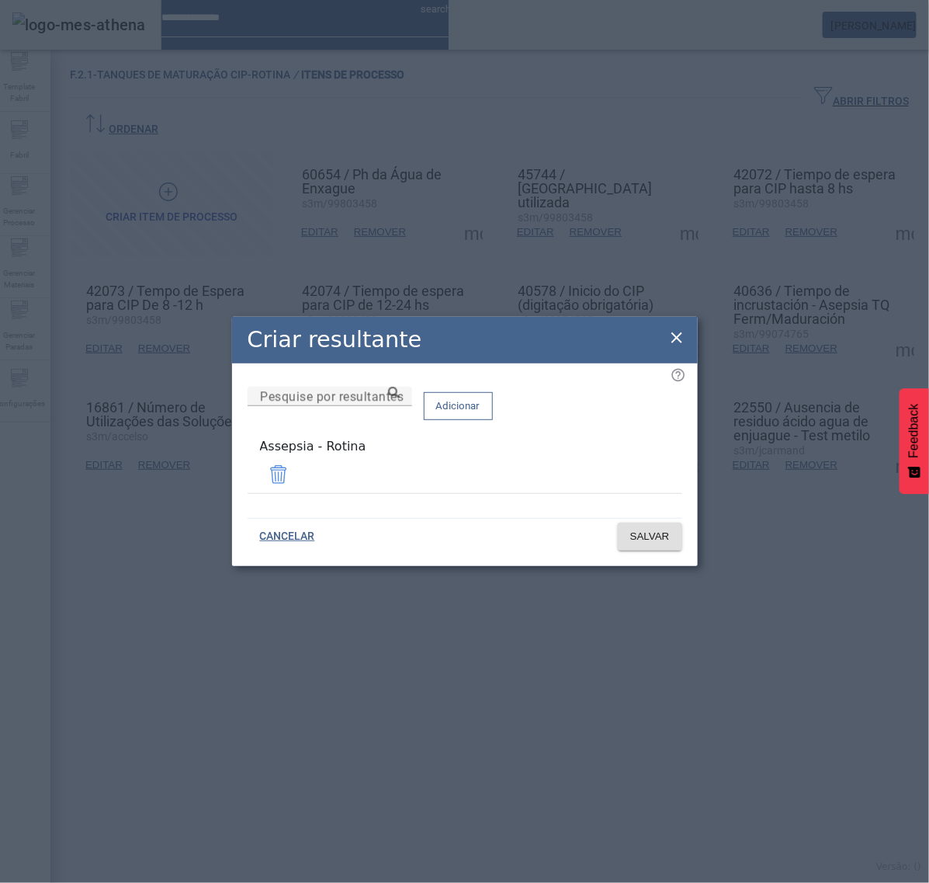
click at [675, 340] on icon at bounding box center [677, 337] width 19 height 19
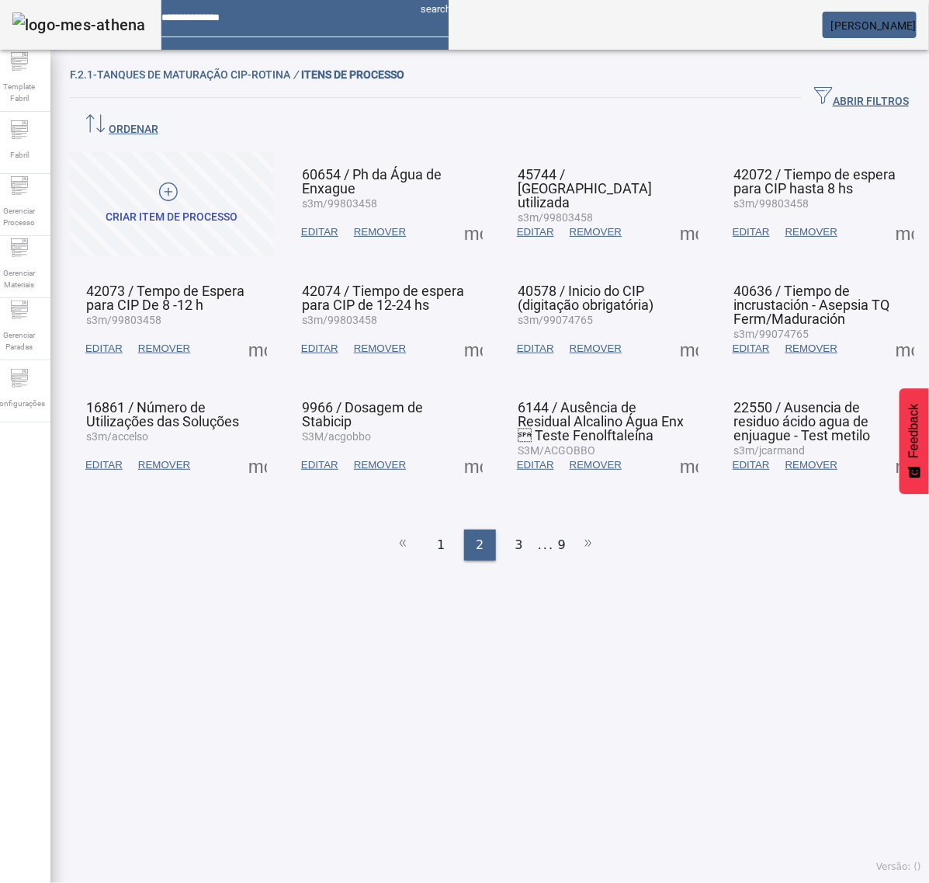
click at [887, 330] on span at bounding box center [905, 348] width 37 height 37
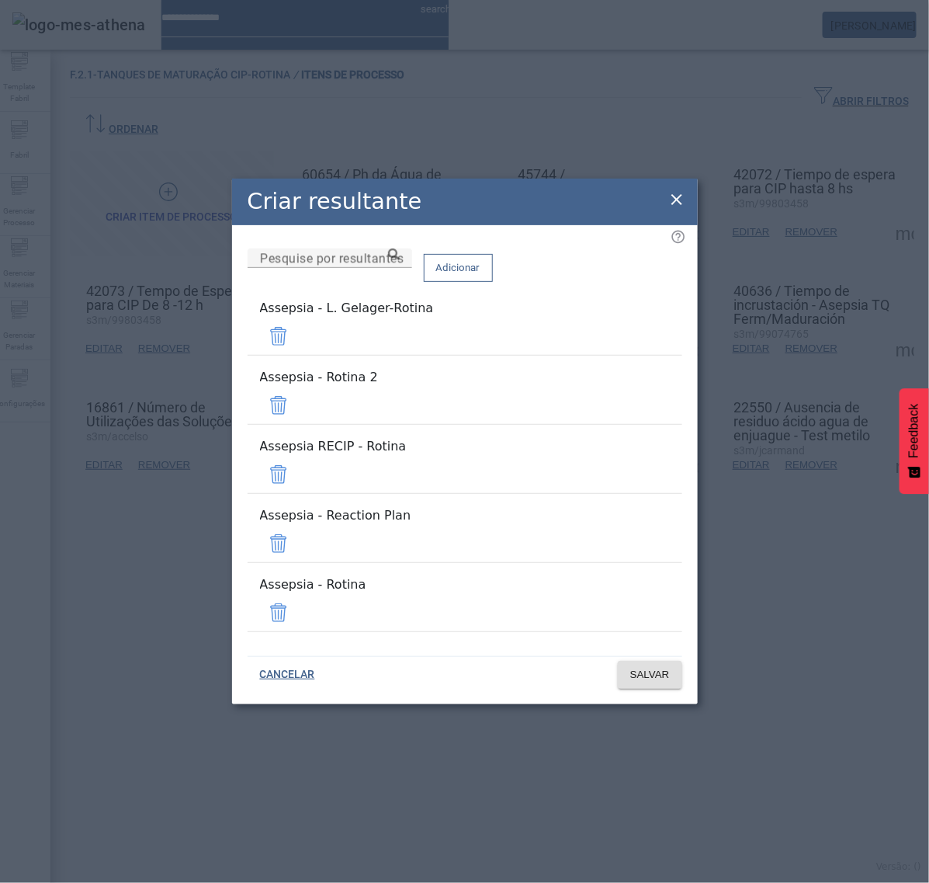
click at [297, 355] on span at bounding box center [278, 336] width 37 height 37
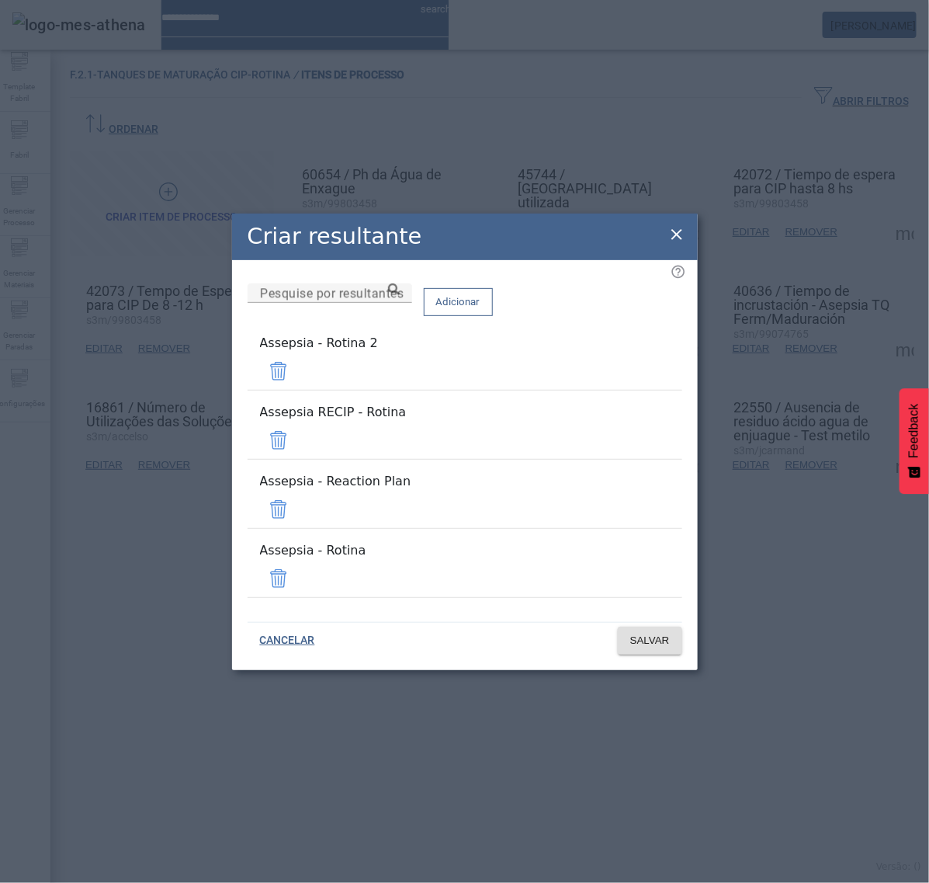
click at [297, 390] on span at bounding box center [278, 371] width 37 height 37
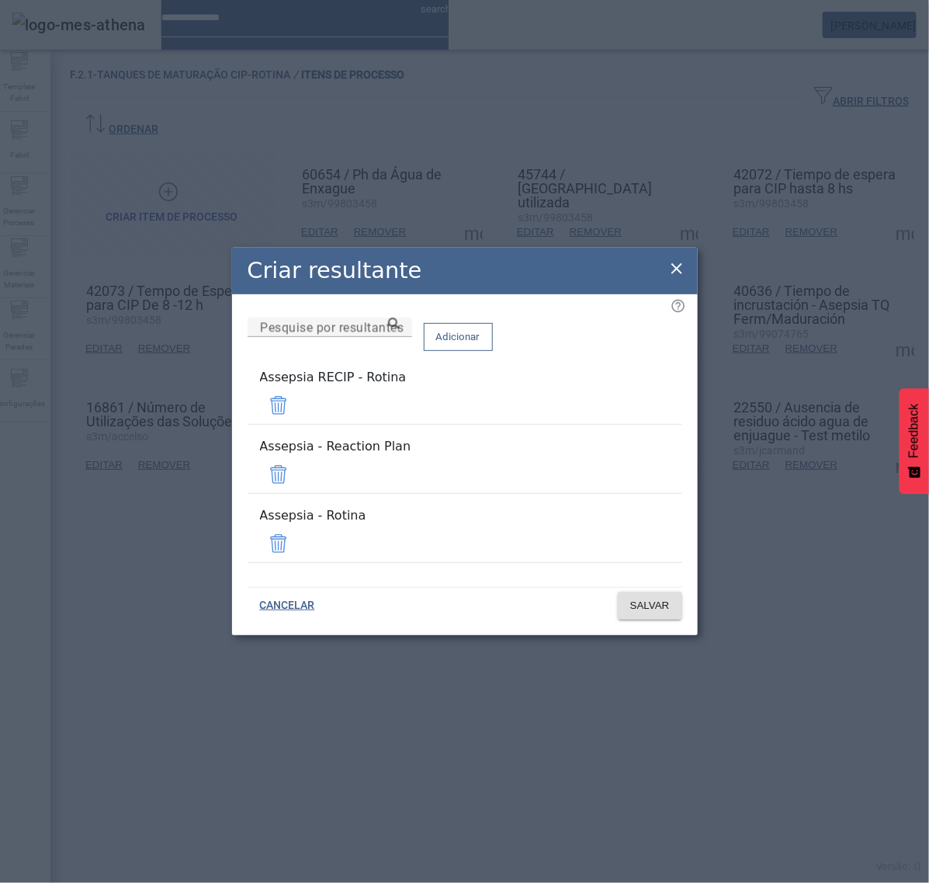
click at [297, 418] on span at bounding box center [278, 405] width 37 height 37
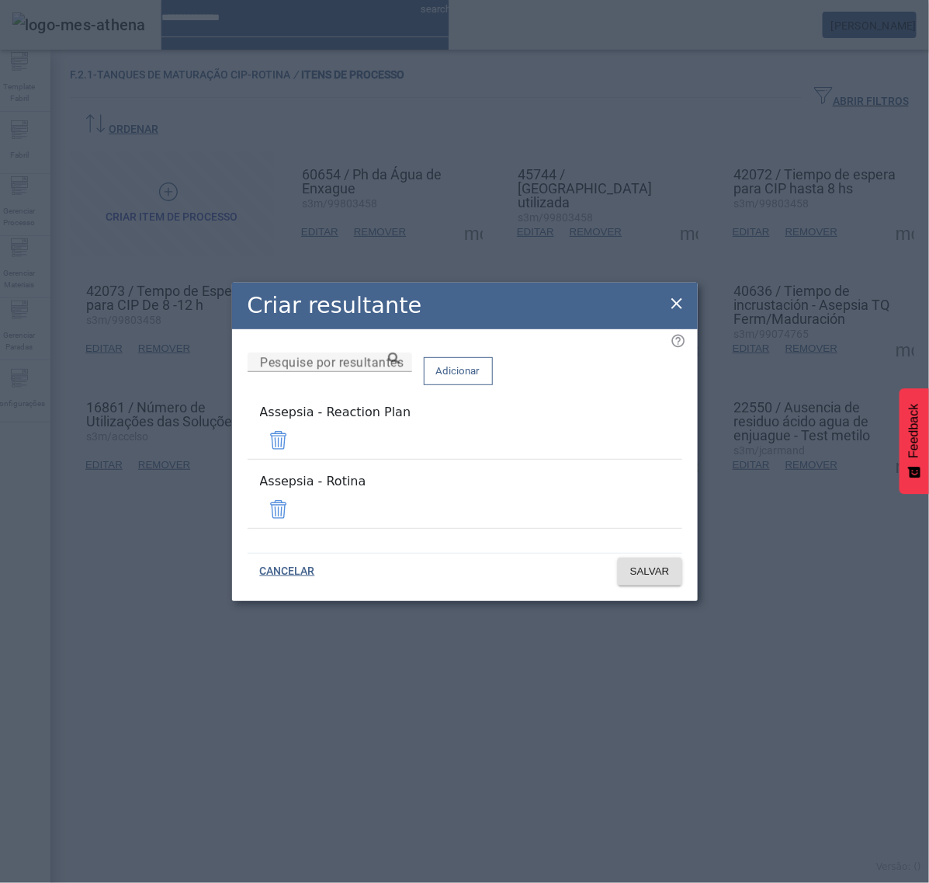
click at [297, 448] on span at bounding box center [278, 440] width 37 height 37
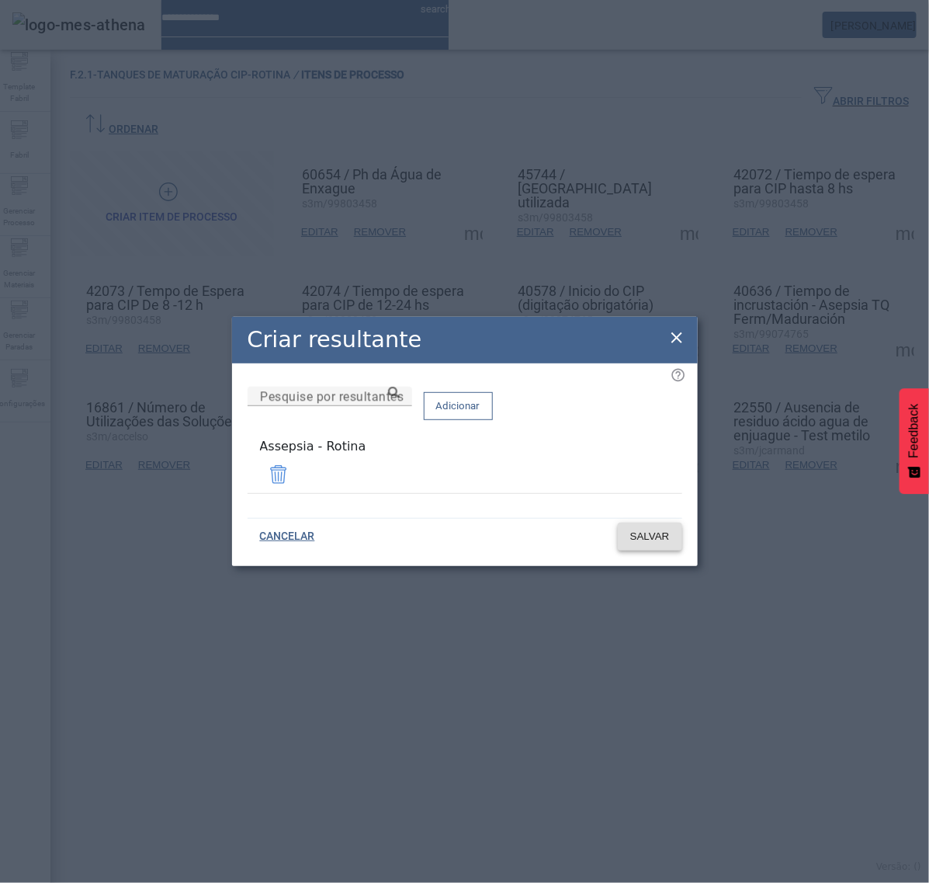
click at [655, 530] on span "SALVAR" at bounding box center [650, 537] width 40 height 16
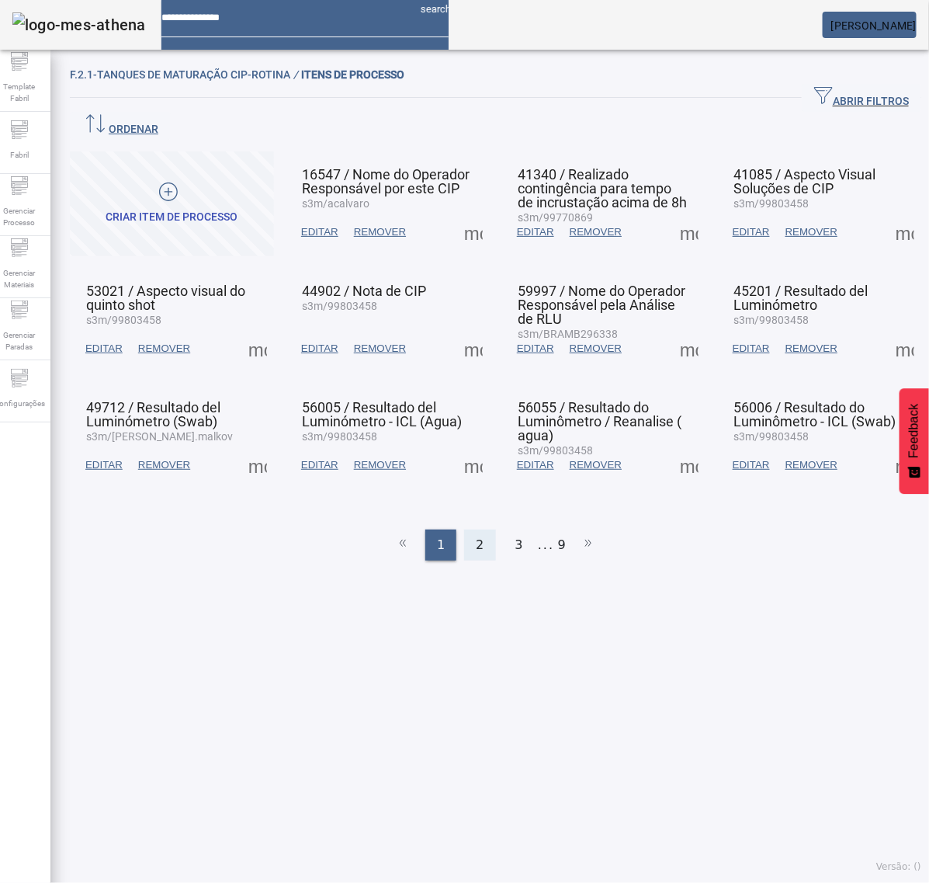
click at [467, 530] on div "2" at bounding box center [479, 545] width 31 height 31
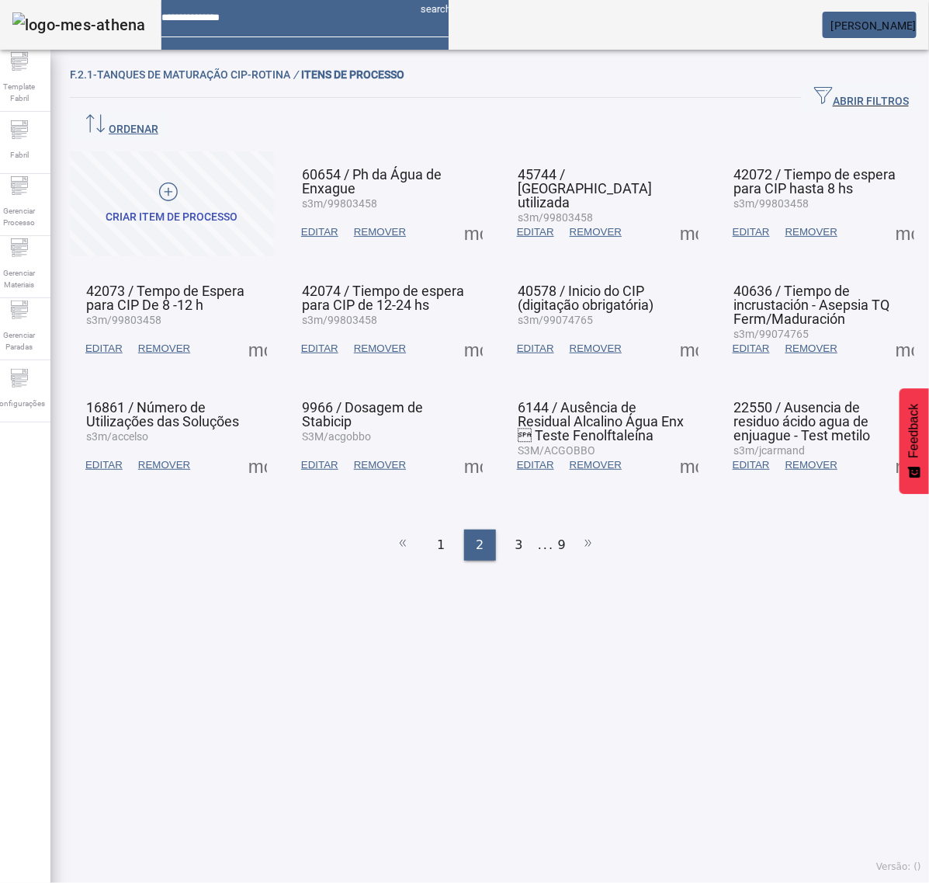
click at [887, 330] on span at bounding box center [905, 348] width 37 height 37
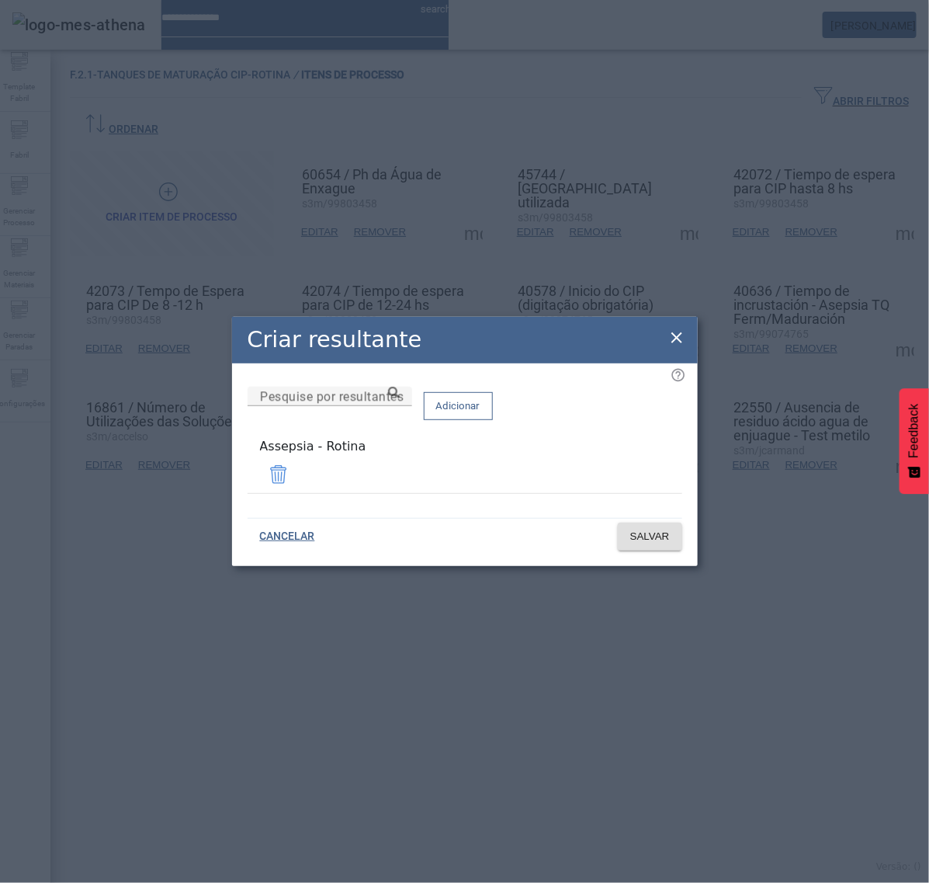
click at [675, 335] on icon at bounding box center [677, 337] width 19 height 19
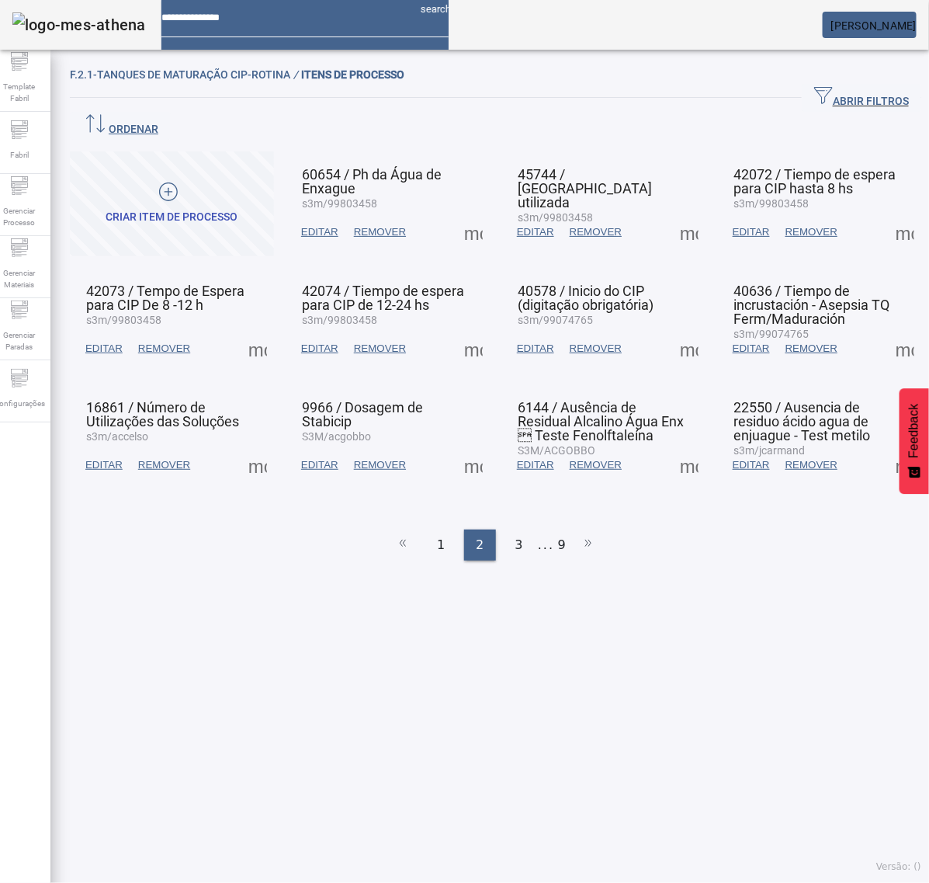
click at [253, 446] on span at bounding box center [257, 464] width 37 height 37
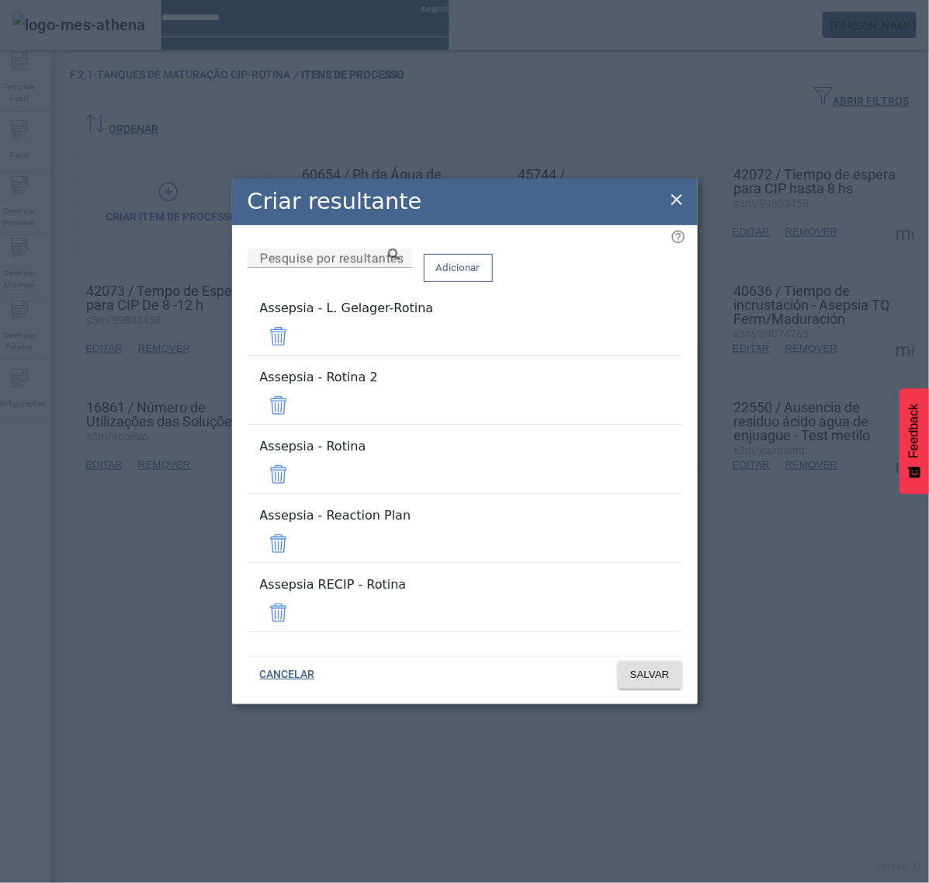
click at [297, 355] on span at bounding box center [278, 336] width 37 height 37
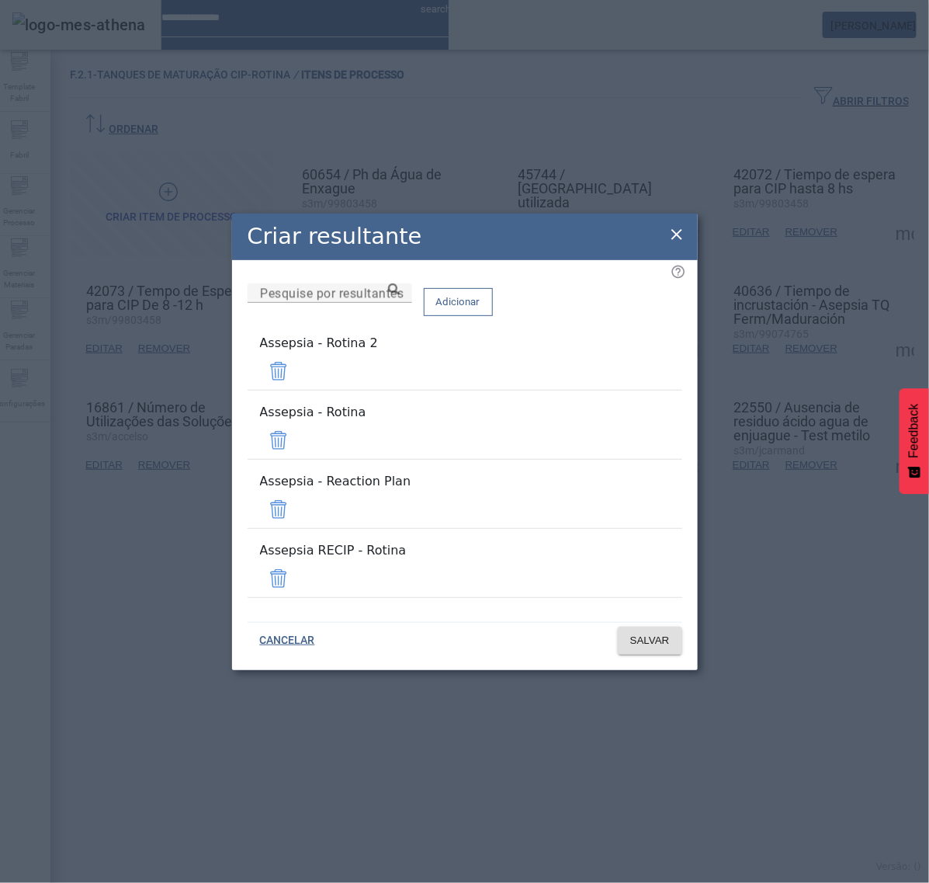
click at [297, 390] on span at bounding box center [278, 371] width 37 height 37
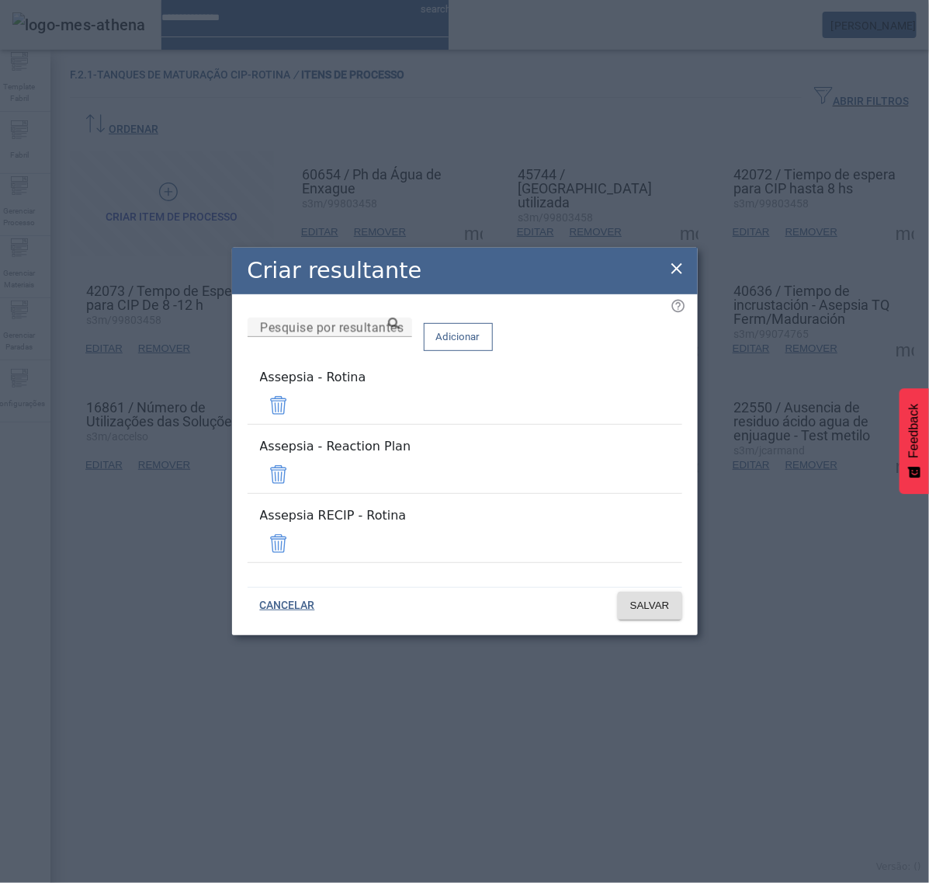
click at [297, 480] on span at bounding box center [278, 474] width 37 height 37
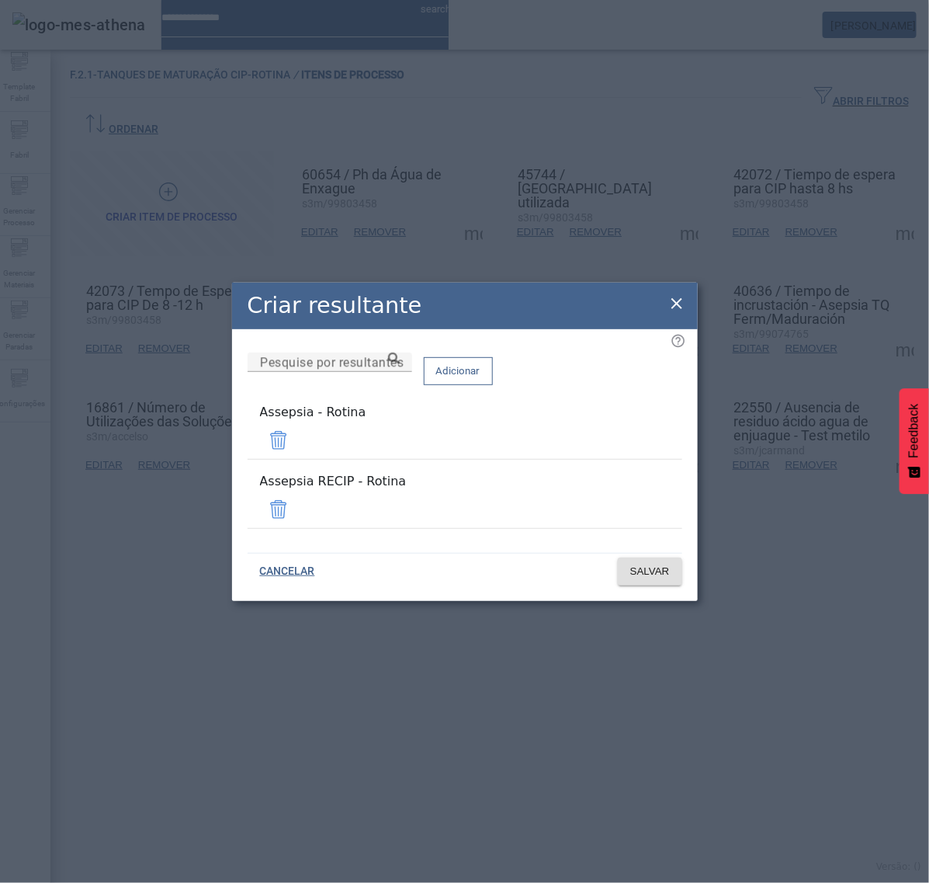
click at [297, 507] on span at bounding box center [278, 509] width 37 height 37
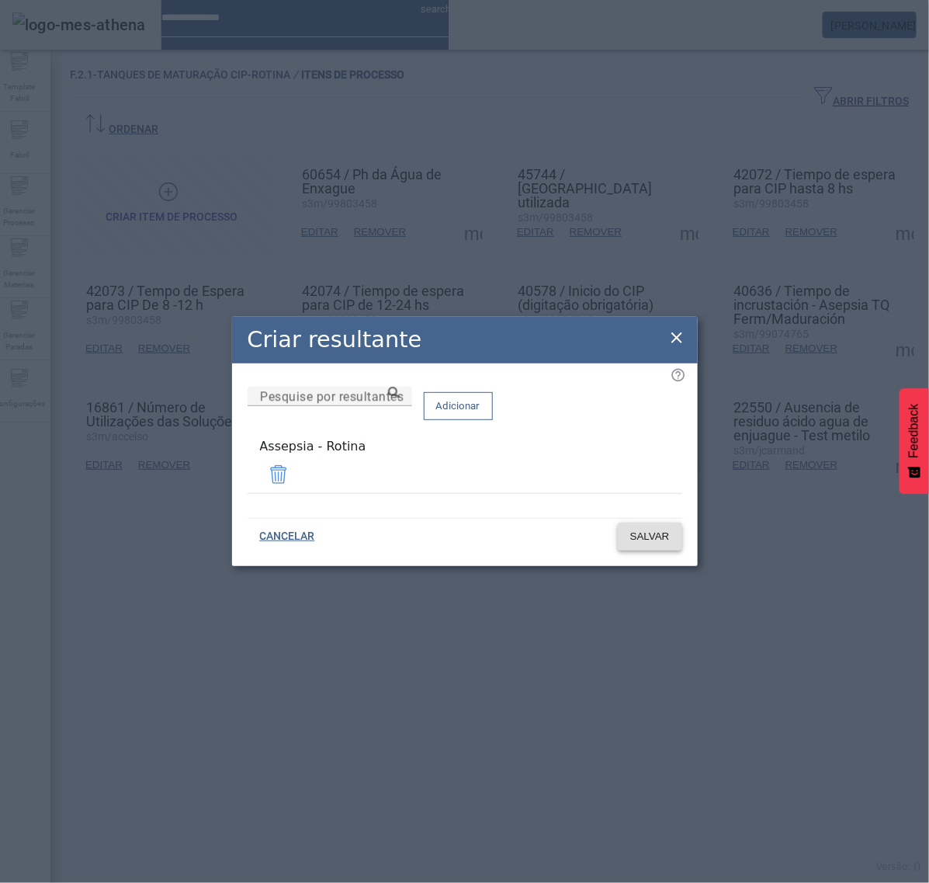
click at [644, 536] on span "SALVAR" at bounding box center [650, 537] width 40 height 16
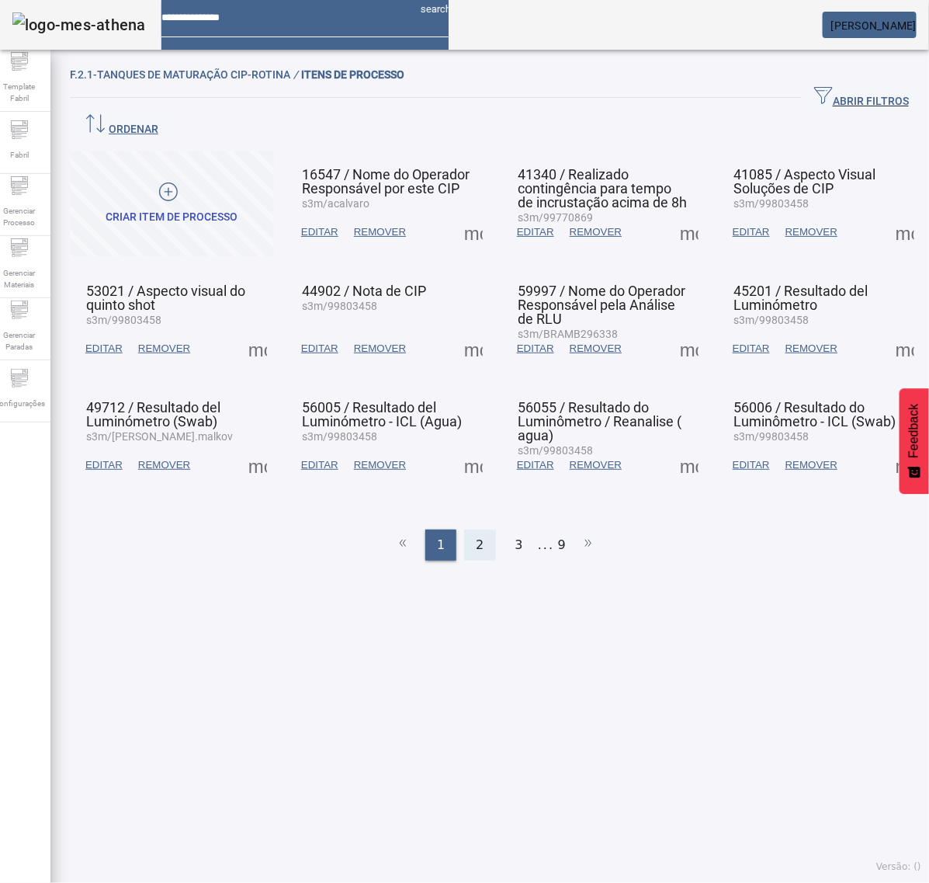
click at [476, 536] on span "2" at bounding box center [480, 545] width 8 height 19
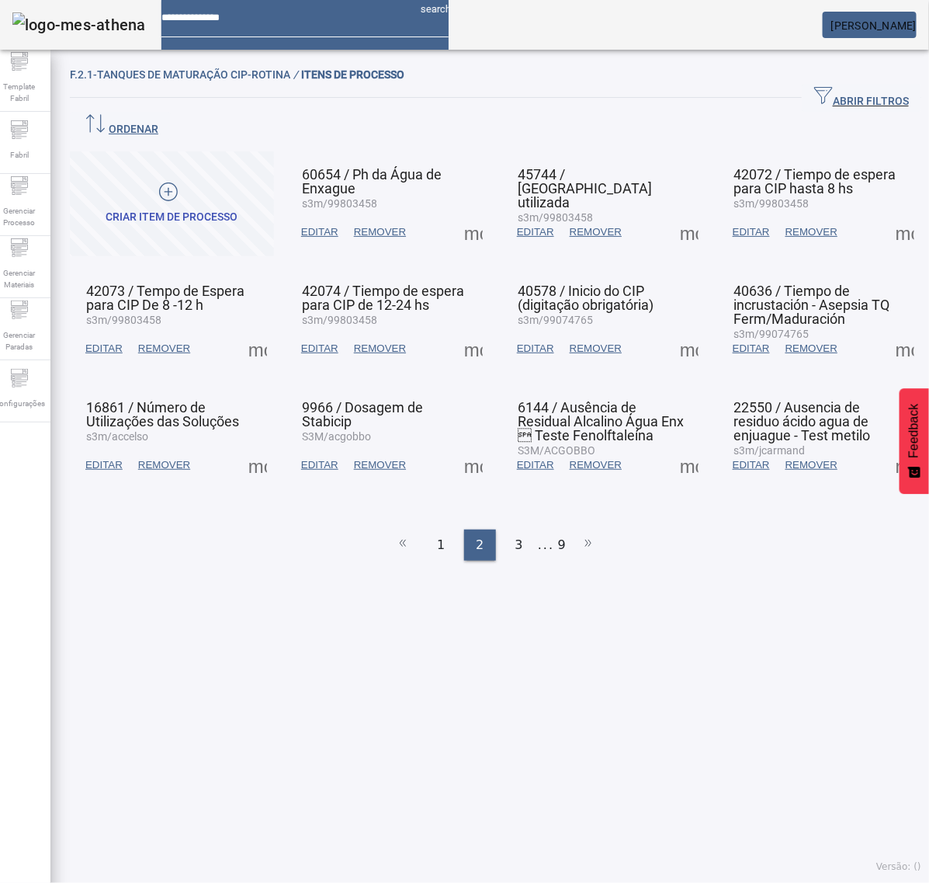
click at [261, 446] on span at bounding box center [257, 464] width 37 height 37
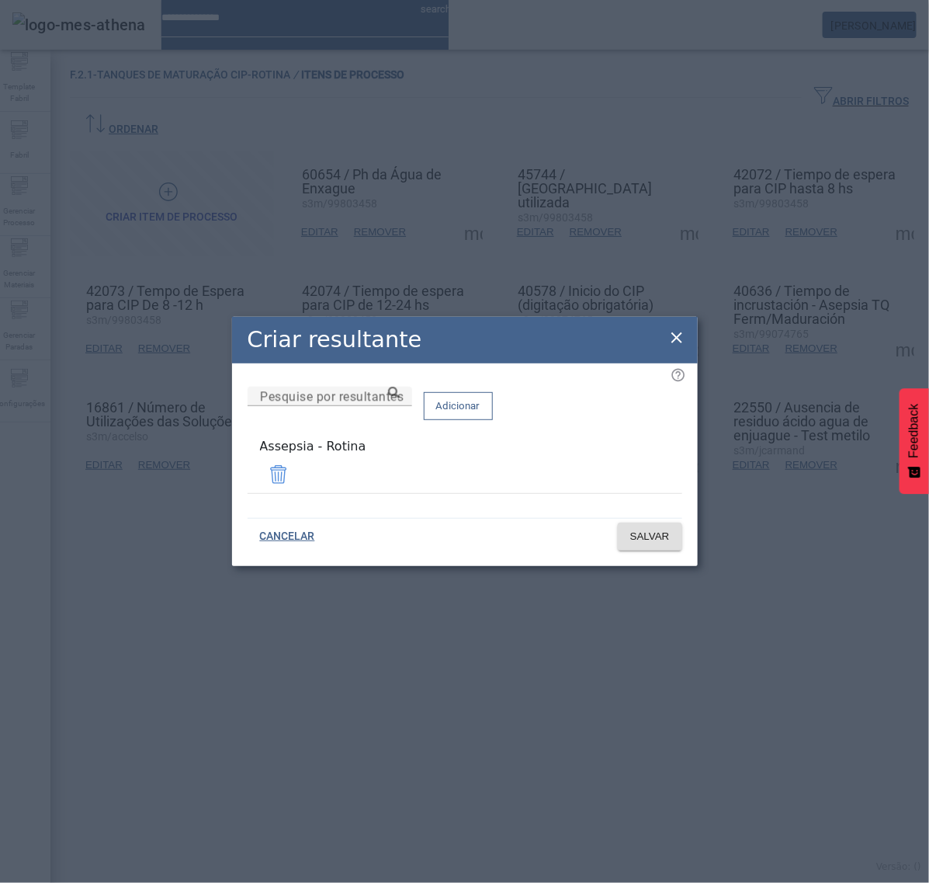
click at [672, 347] on icon at bounding box center [677, 337] width 19 height 19
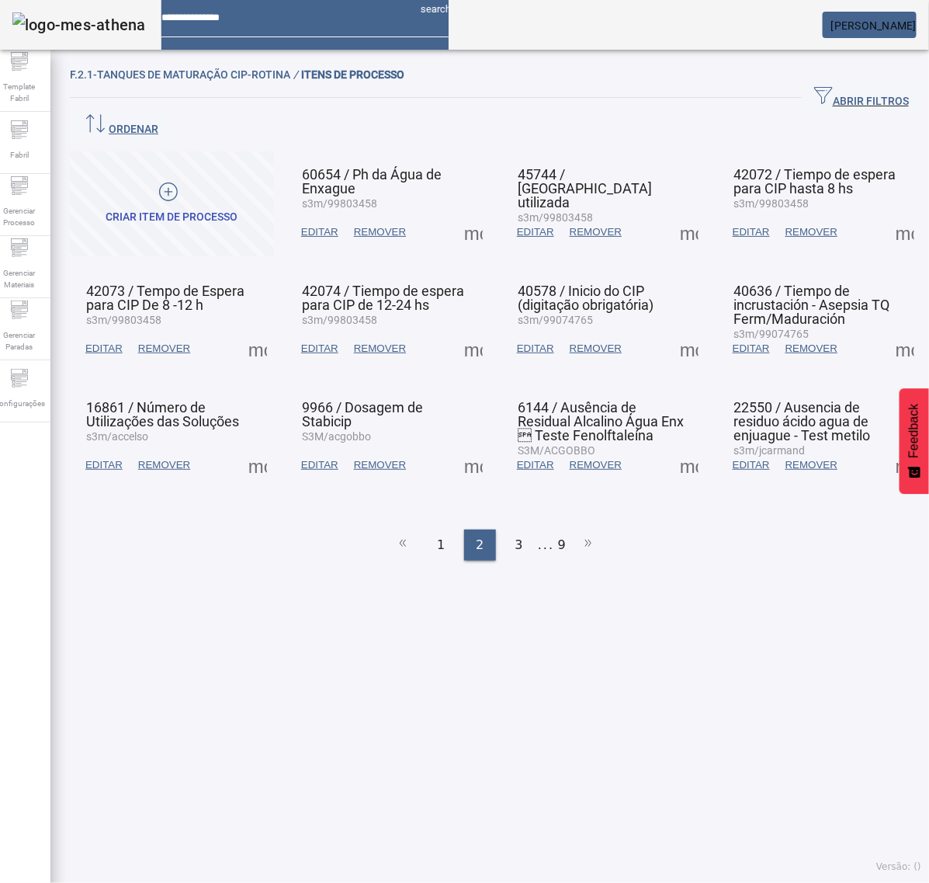
click at [475, 446] on span at bounding box center [473, 464] width 37 height 37
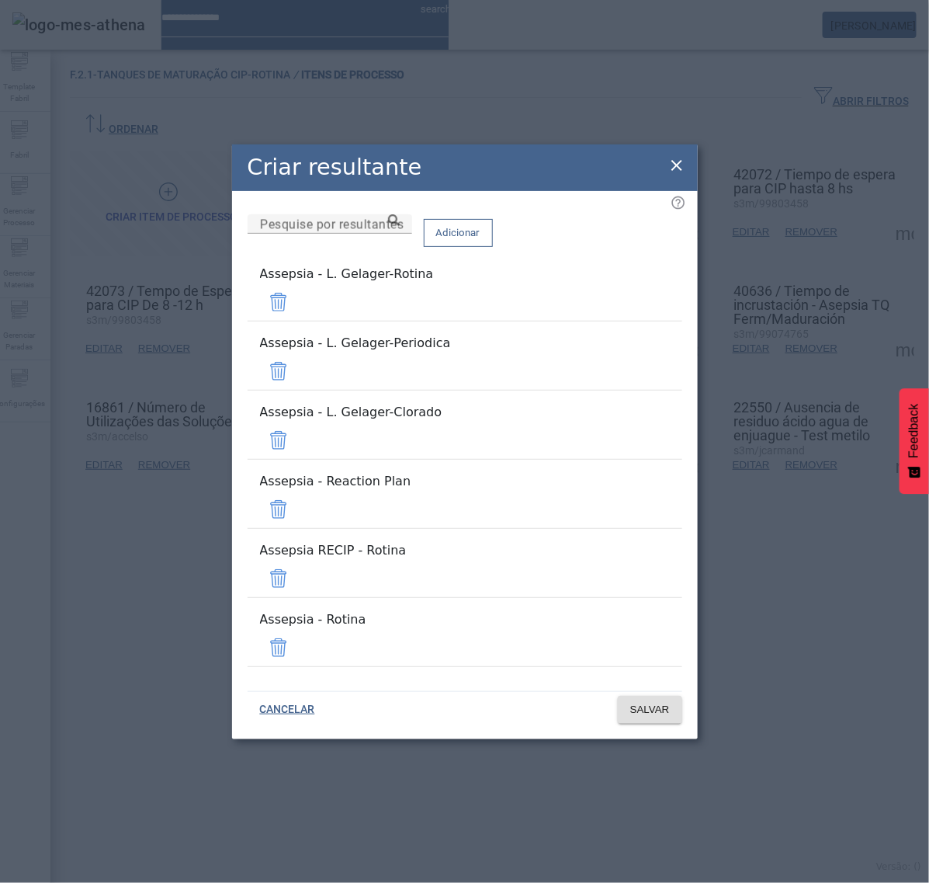
click at [297, 321] on span at bounding box center [278, 301] width 37 height 37
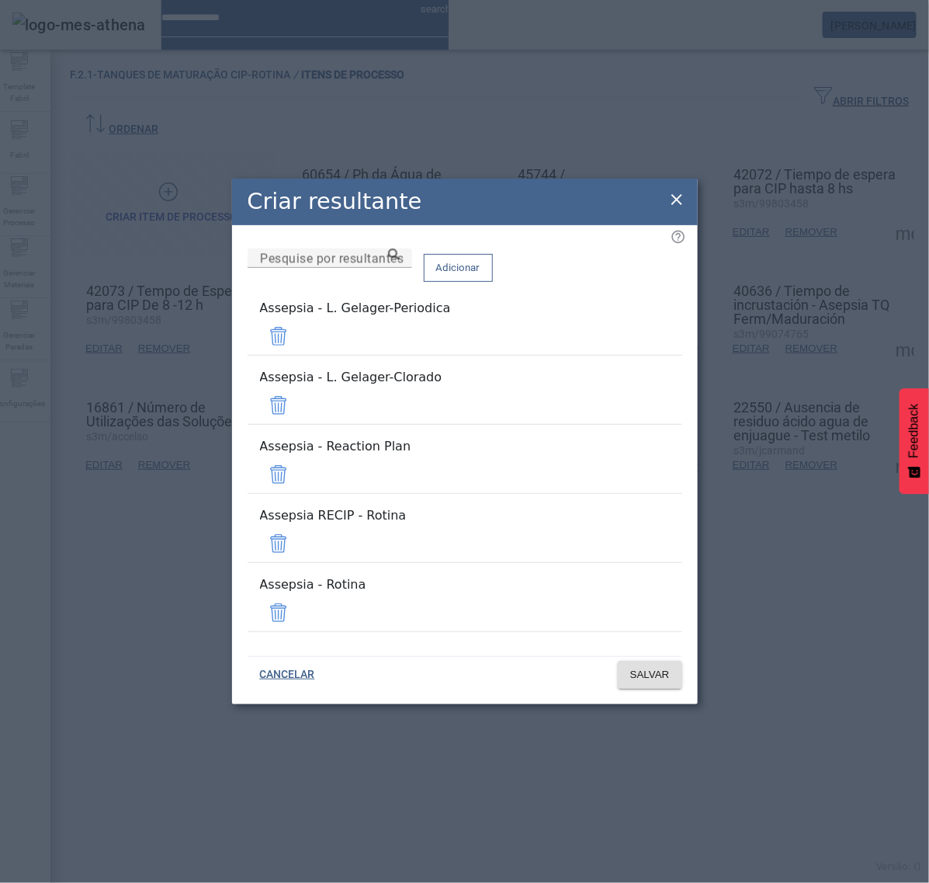
click at [297, 355] on span at bounding box center [278, 336] width 37 height 37
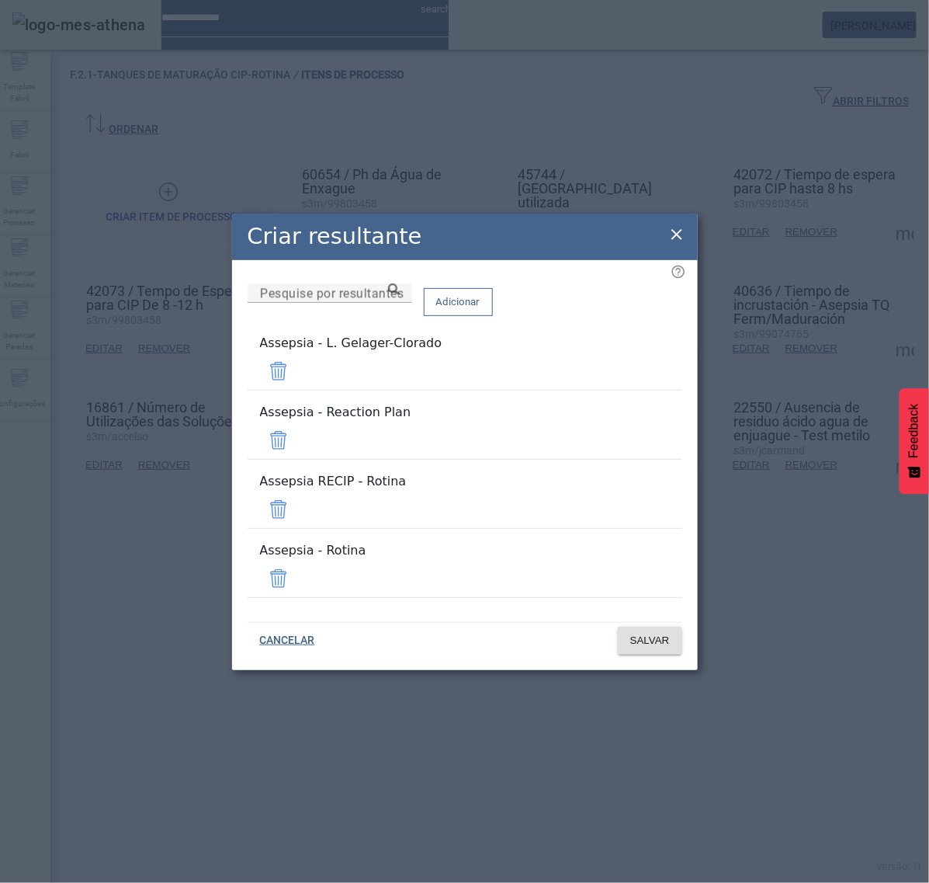
click at [297, 390] on span at bounding box center [278, 371] width 37 height 37
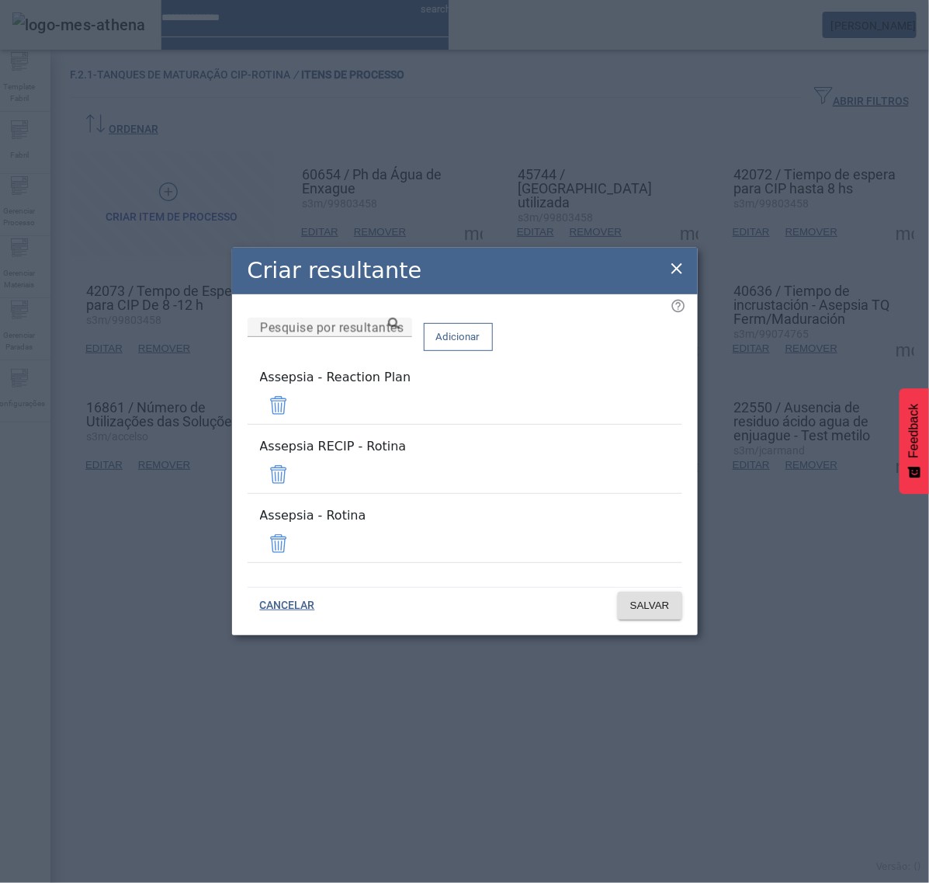
click at [297, 418] on span at bounding box center [278, 405] width 37 height 37
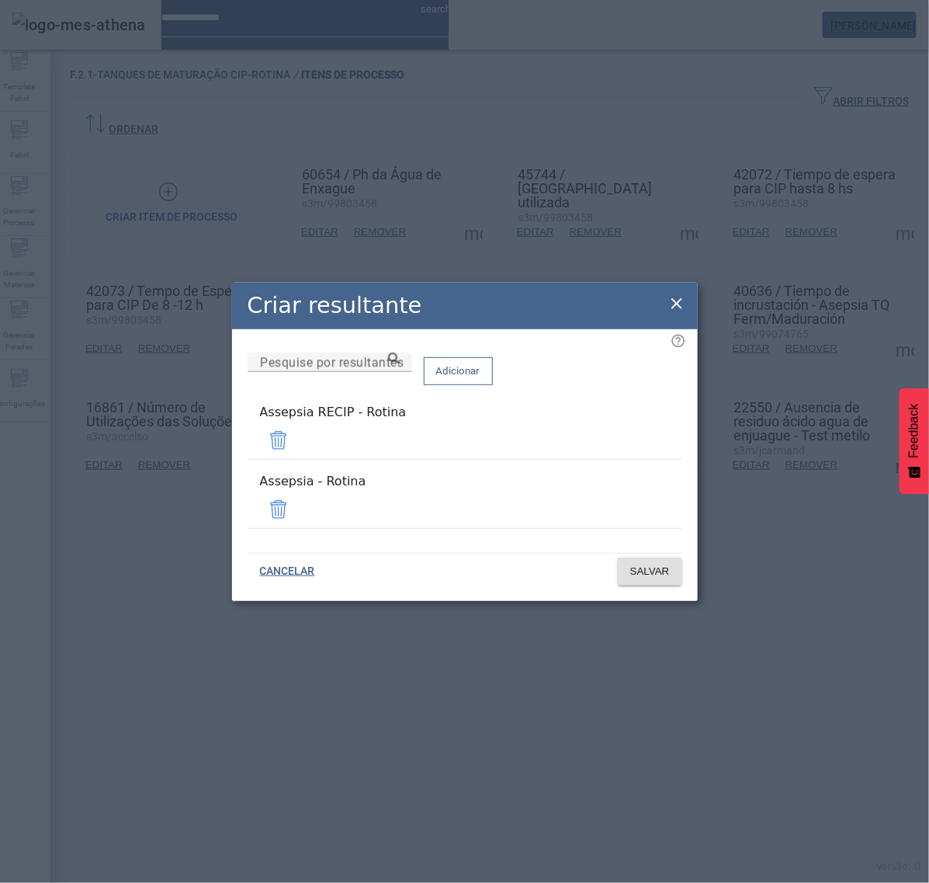
click at [297, 439] on span at bounding box center [278, 440] width 37 height 37
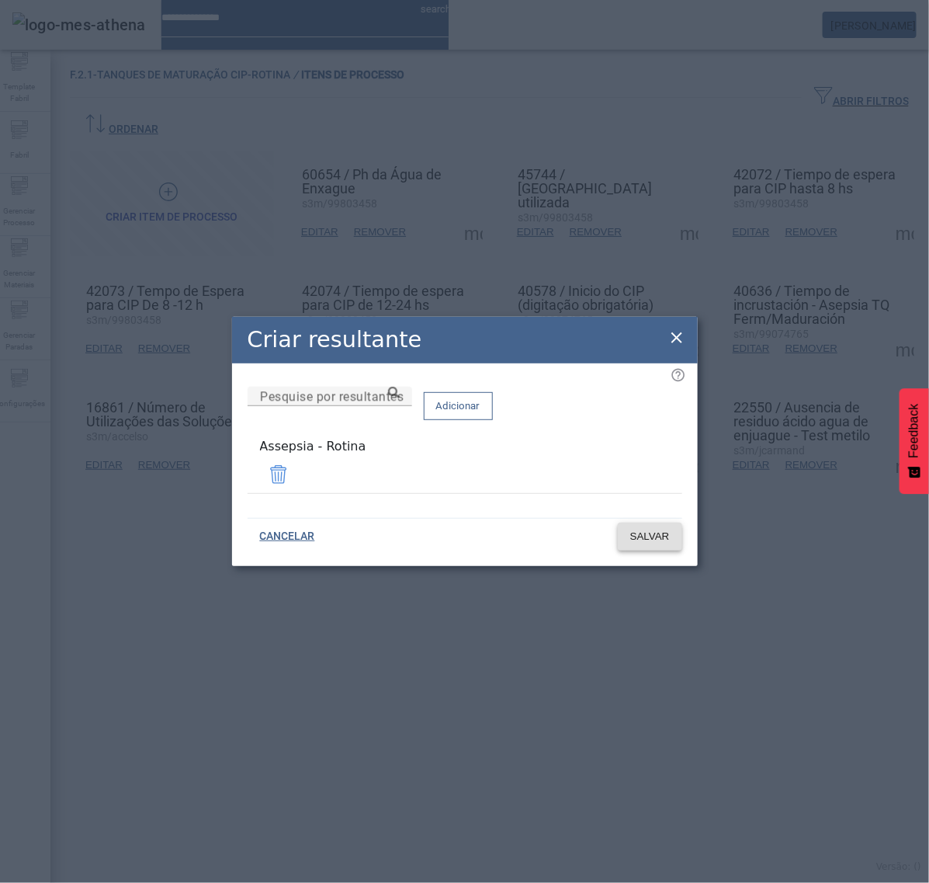
click at [639, 530] on span "SALVAR" at bounding box center [650, 537] width 40 height 16
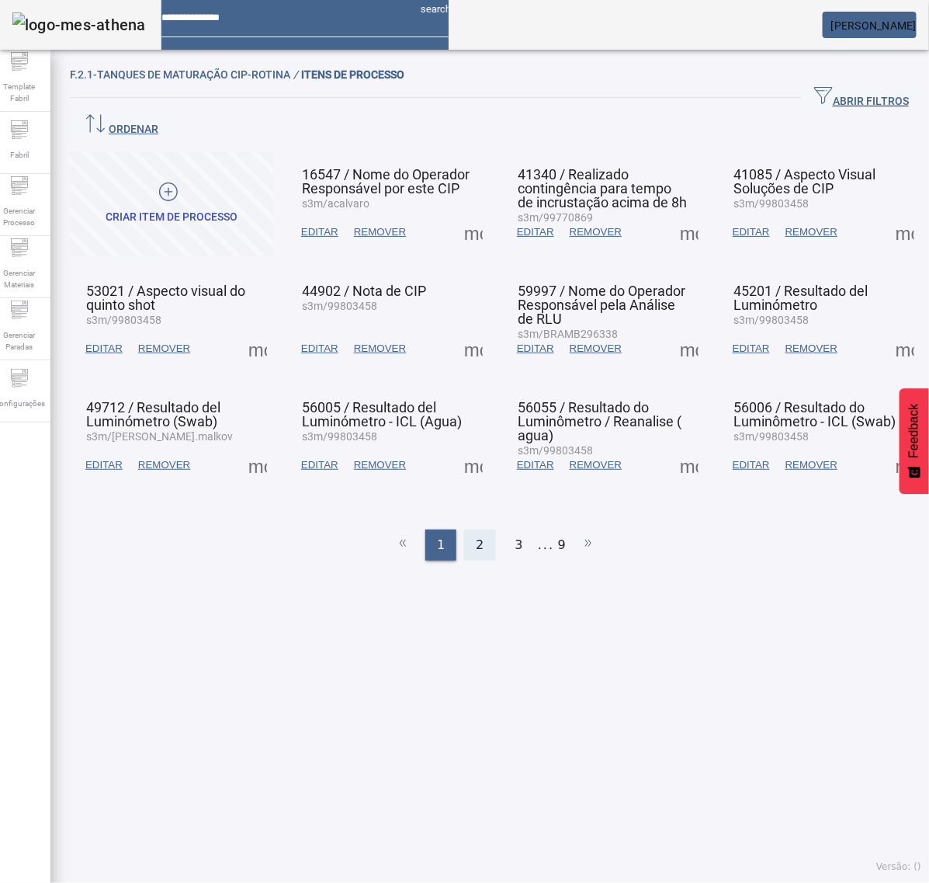
click at [476, 536] on span "2" at bounding box center [480, 545] width 8 height 19
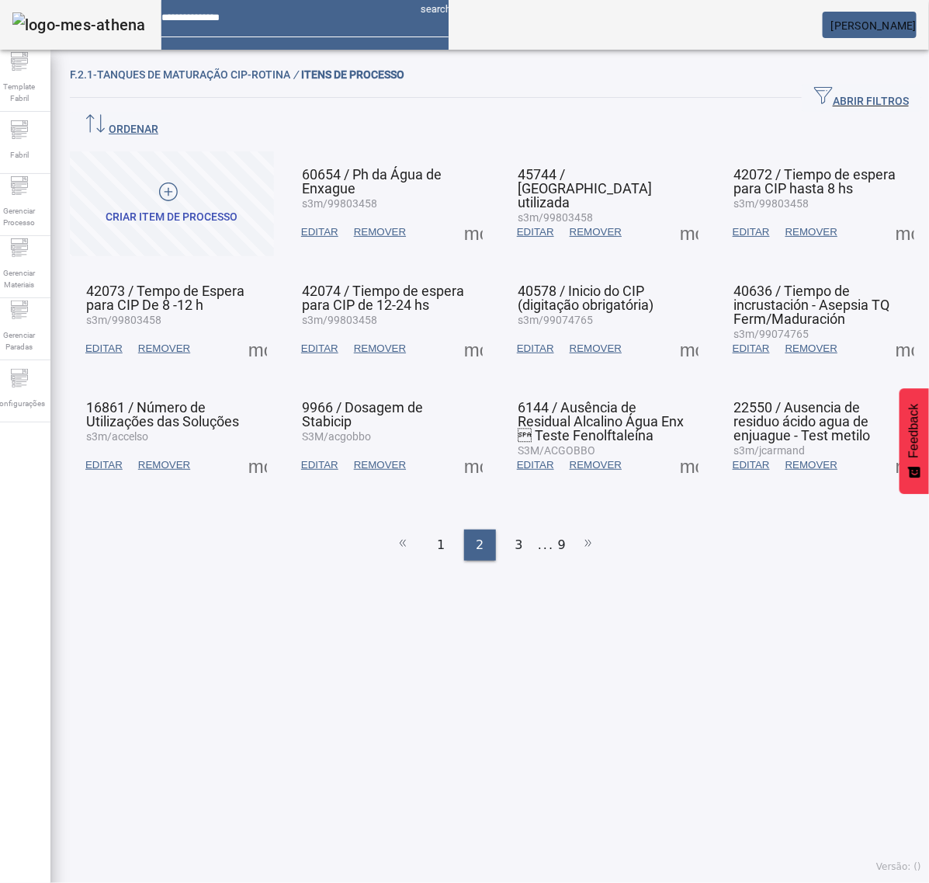
click at [467, 446] on span at bounding box center [473, 464] width 37 height 37
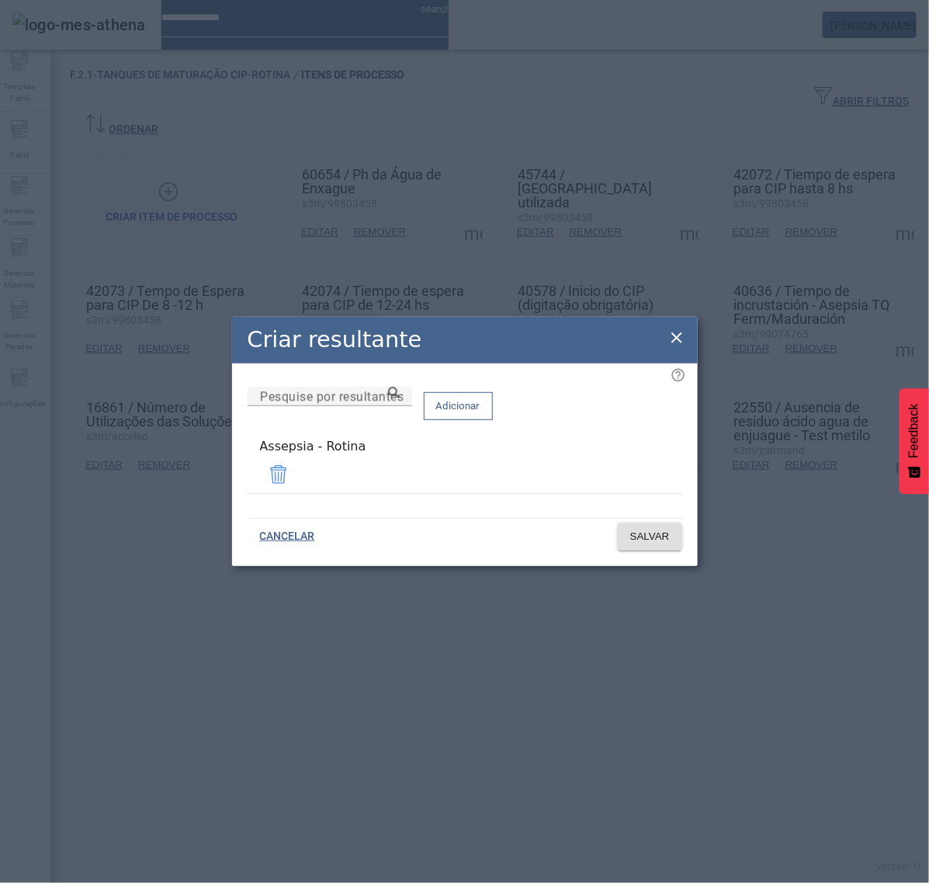
click at [676, 342] on icon at bounding box center [677, 337] width 11 height 11
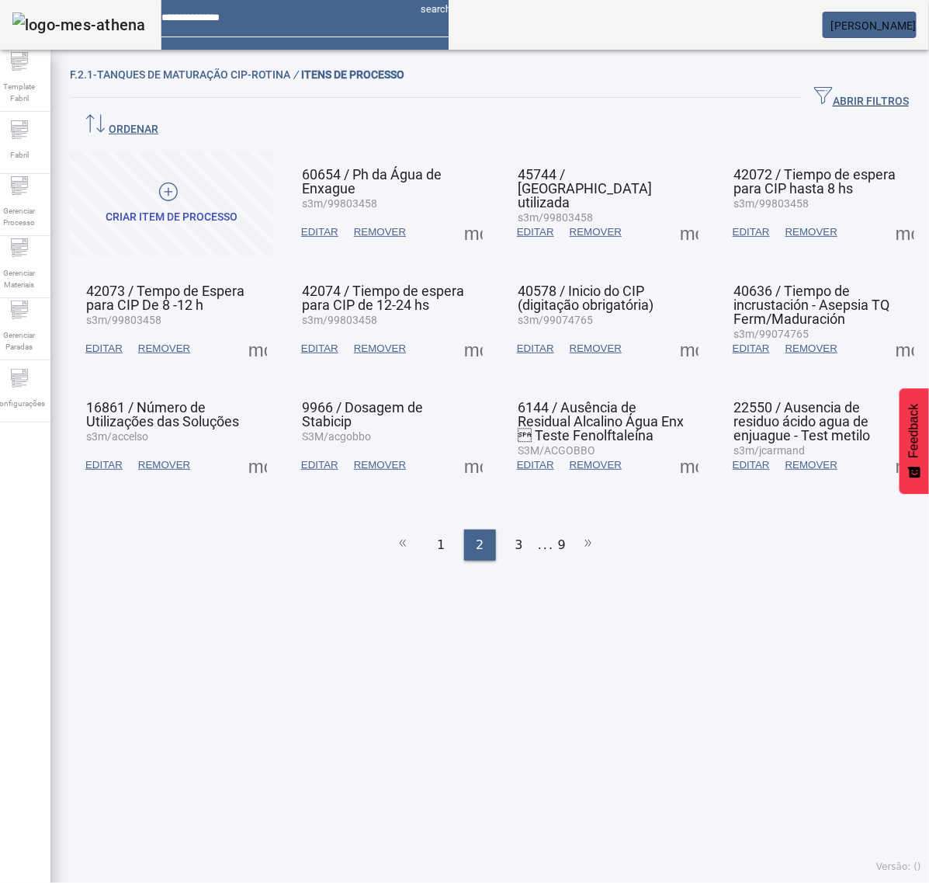
click at [671, 446] on span at bounding box center [689, 464] width 37 height 37
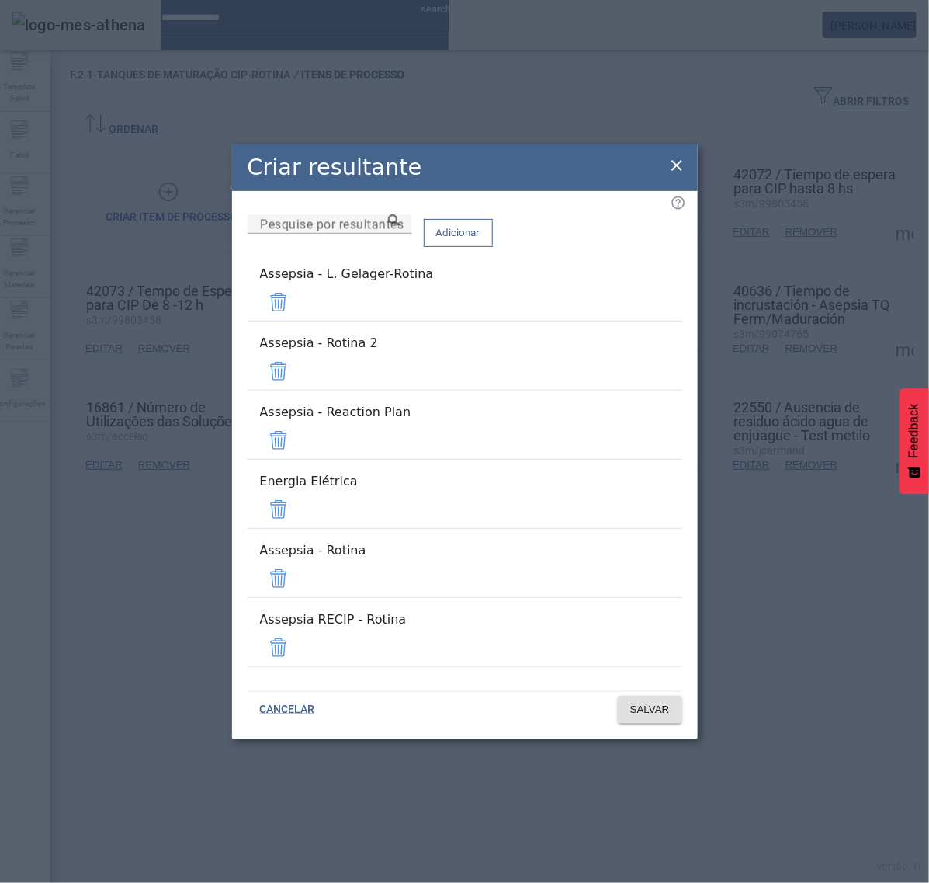
click at [297, 321] on span at bounding box center [278, 301] width 37 height 37
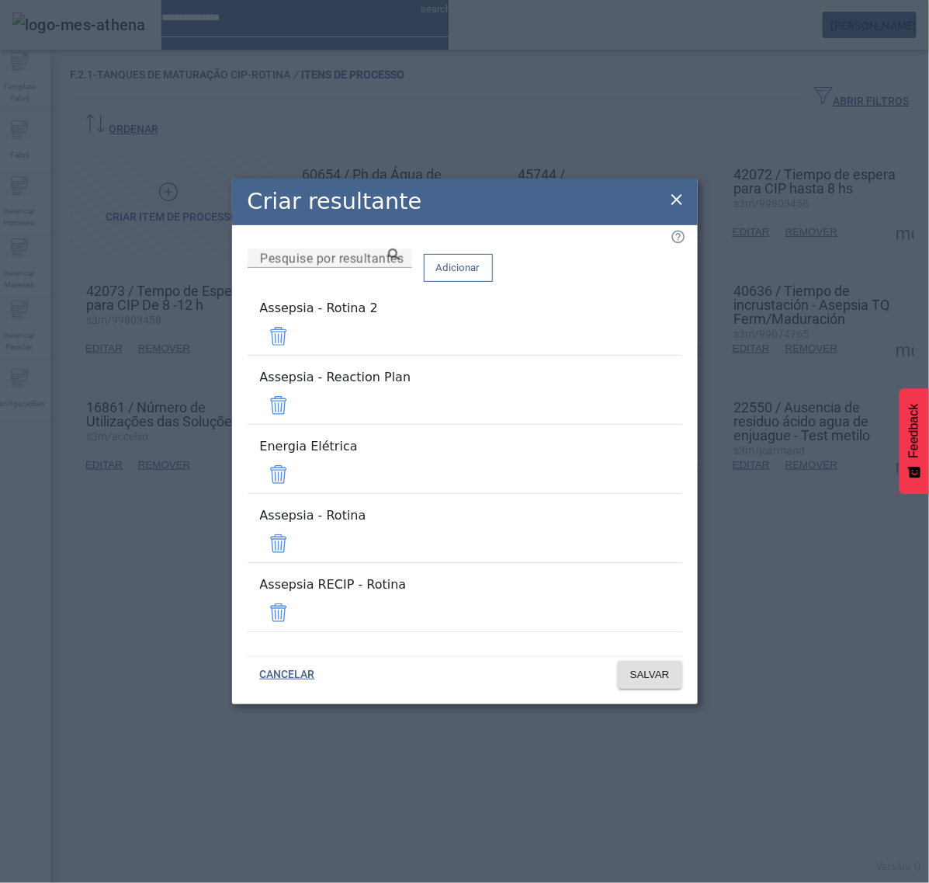
click at [297, 355] on span at bounding box center [278, 336] width 37 height 37
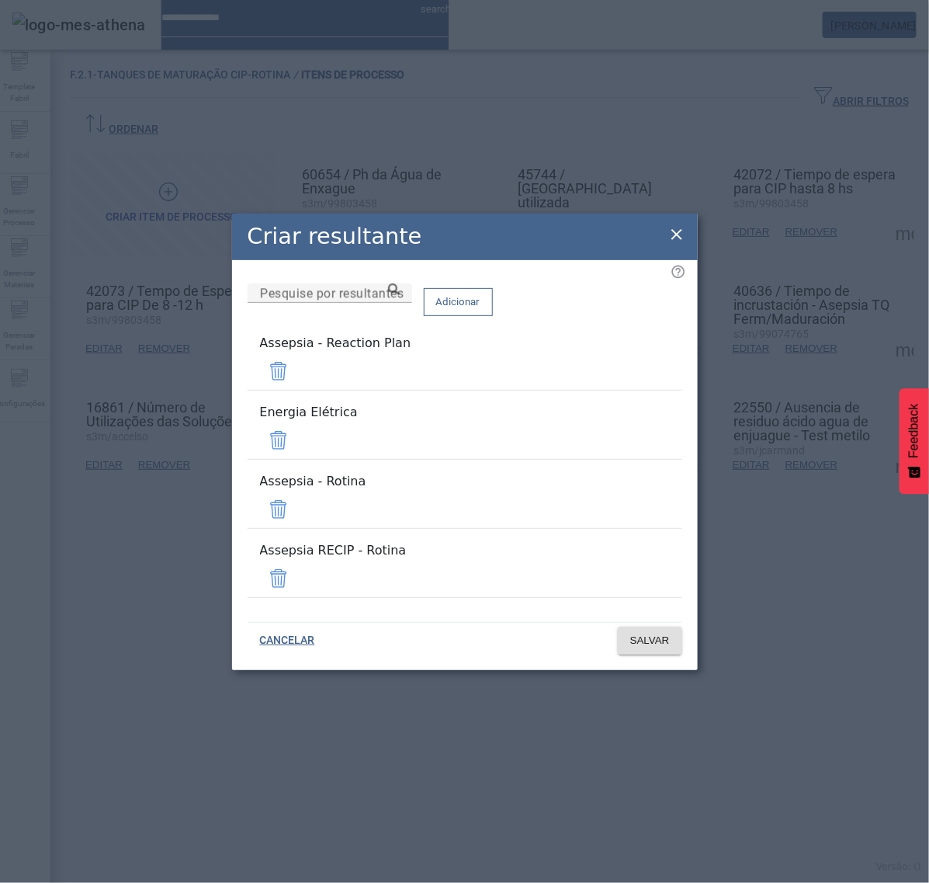
click at [297, 390] on span at bounding box center [278, 371] width 37 height 37
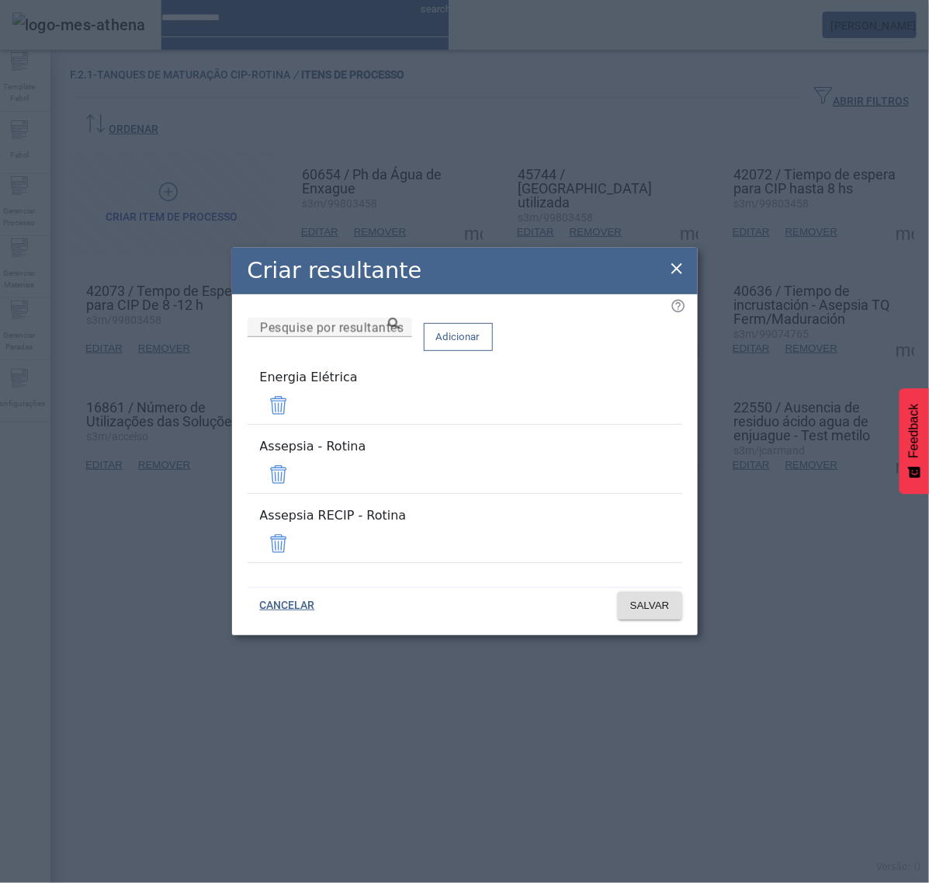
drag, startPoint x: 637, startPoint y: 423, endPoint x: 639, endPoint y: 443, distance: 19.5
click at [297, 424] on span at bounding box center [278, 405] width 37 height 37
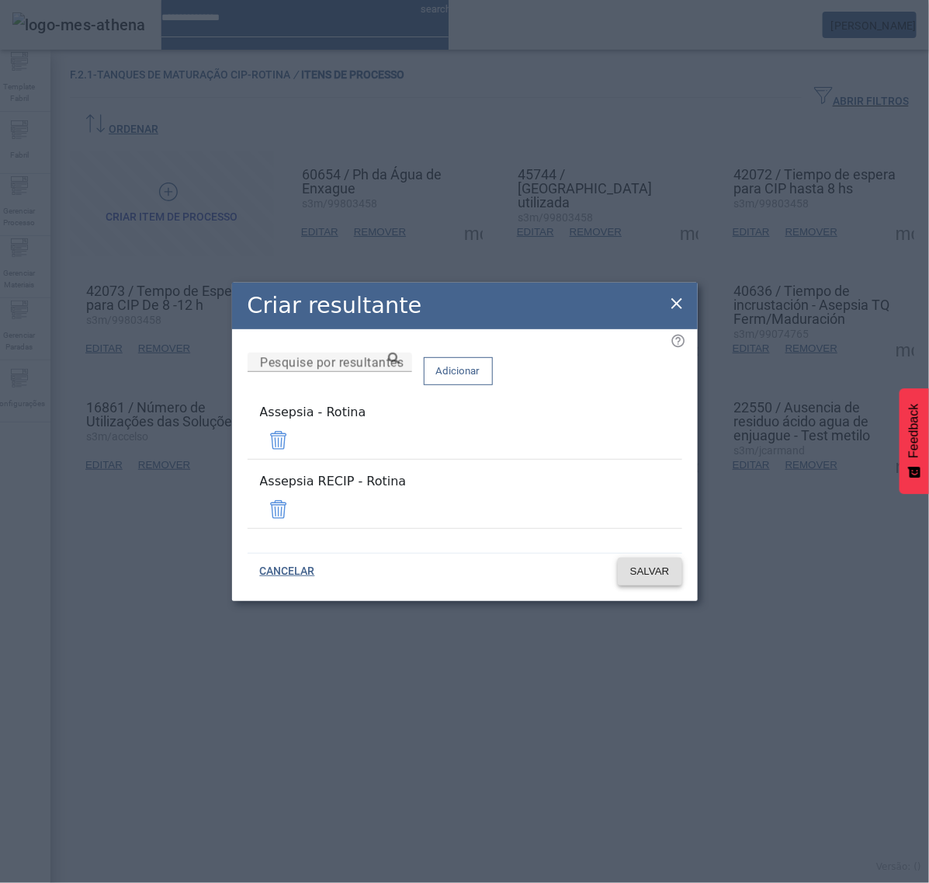
drag, startPoint x: 643, startPoint y: 505, endPoint x: 650, endPoint y: 522, distance: 17.7
click at [297, 503] on span at bounding box center [278, 509] width 37 height 37
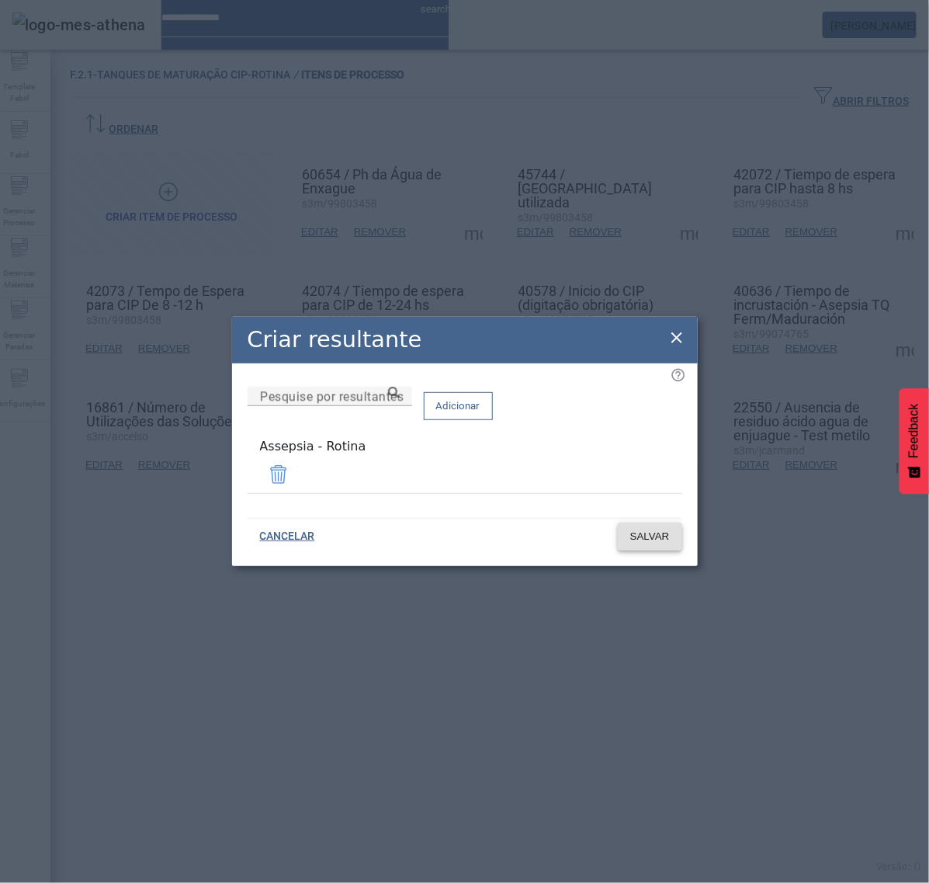
click at [655, 540] on span "SALVAR" at bounding box center [650, 537] width 40 height 16
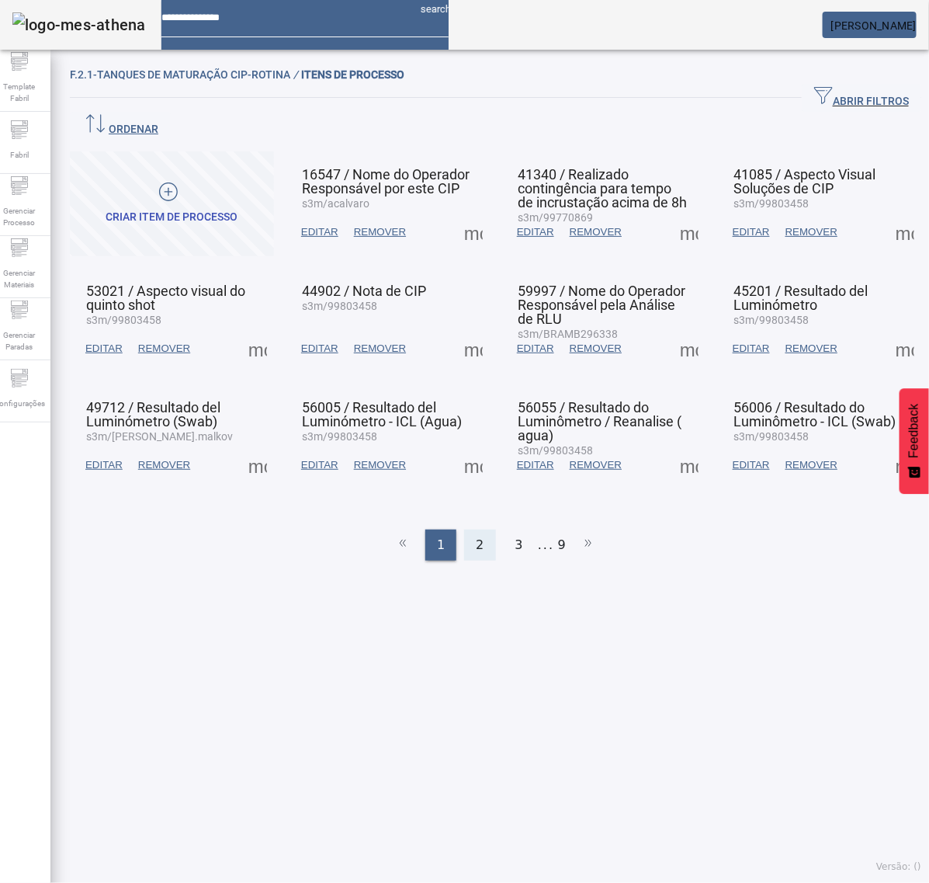
click at [476, 536] on span "2" at bounding box center [480, 545] width 8 height 19
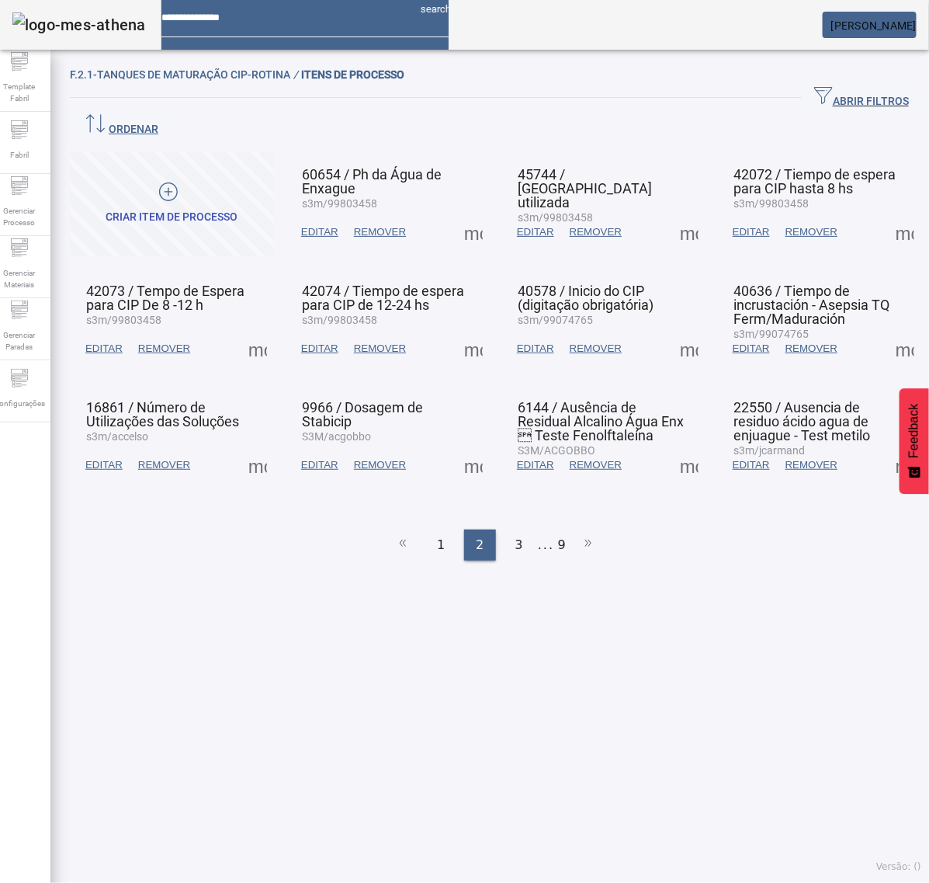
click at [680, 446] on span at bounding box center [689, 464] width 37 height 37
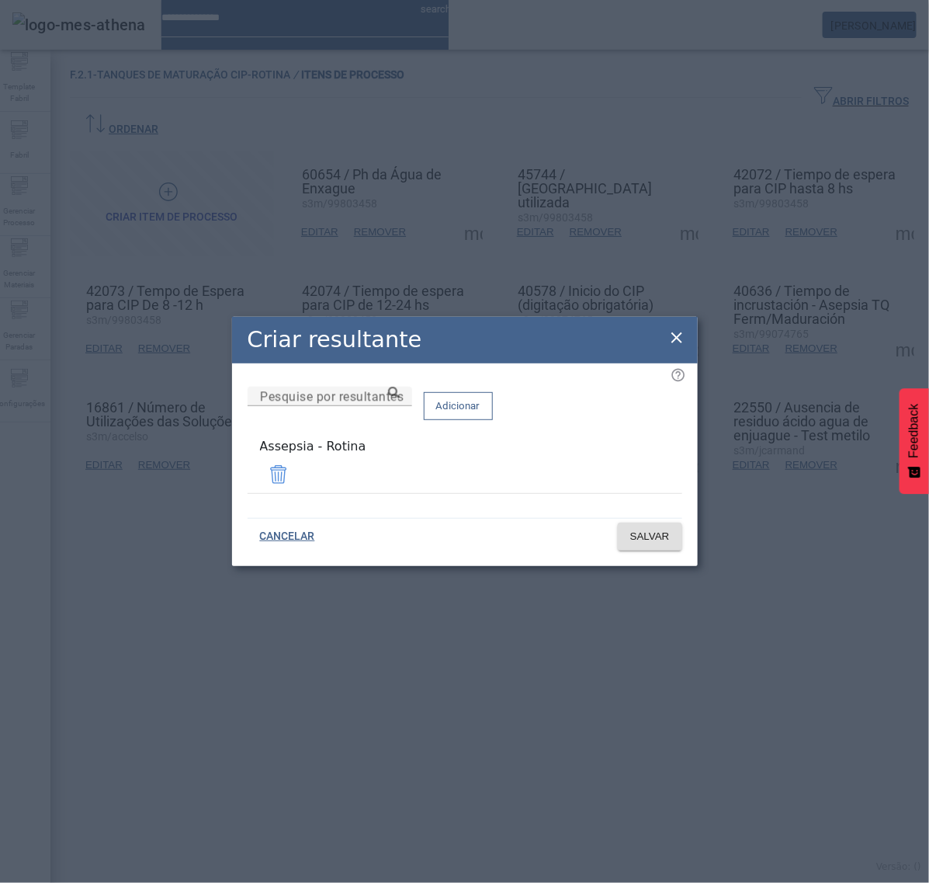
click at [681, 339] on icon at bounding box center [677, 337] width 19 height 19
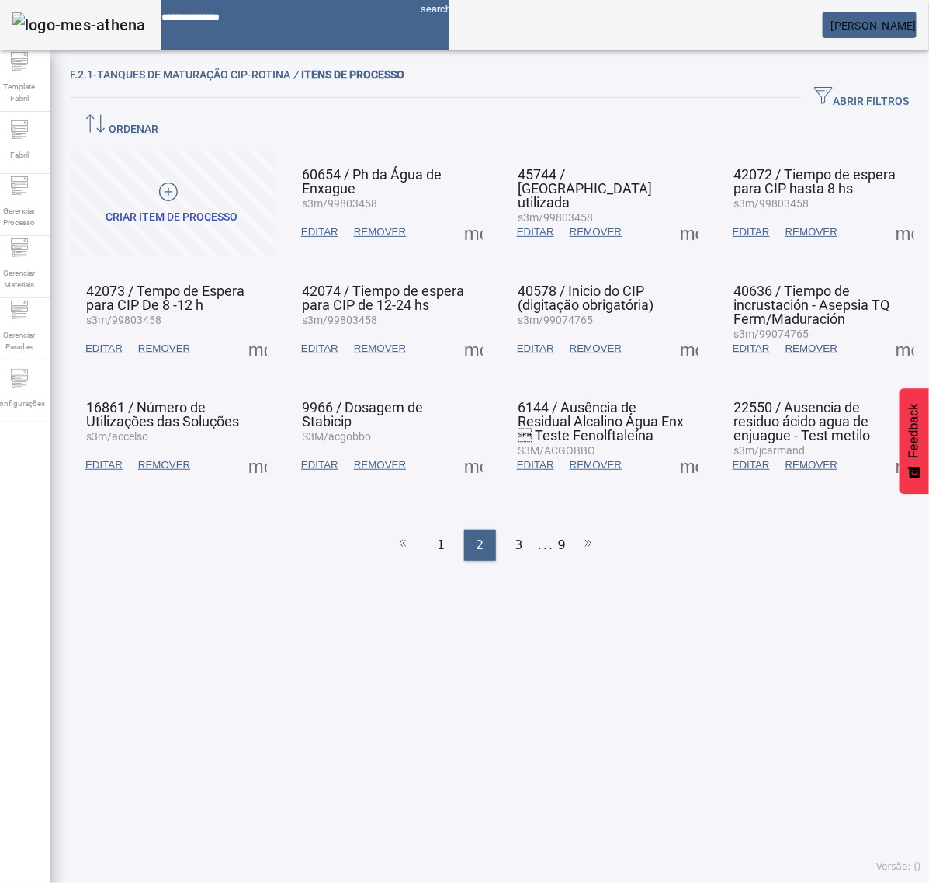
click at [887, 446] on span at bounding box center [905, 464] width 37 height 37
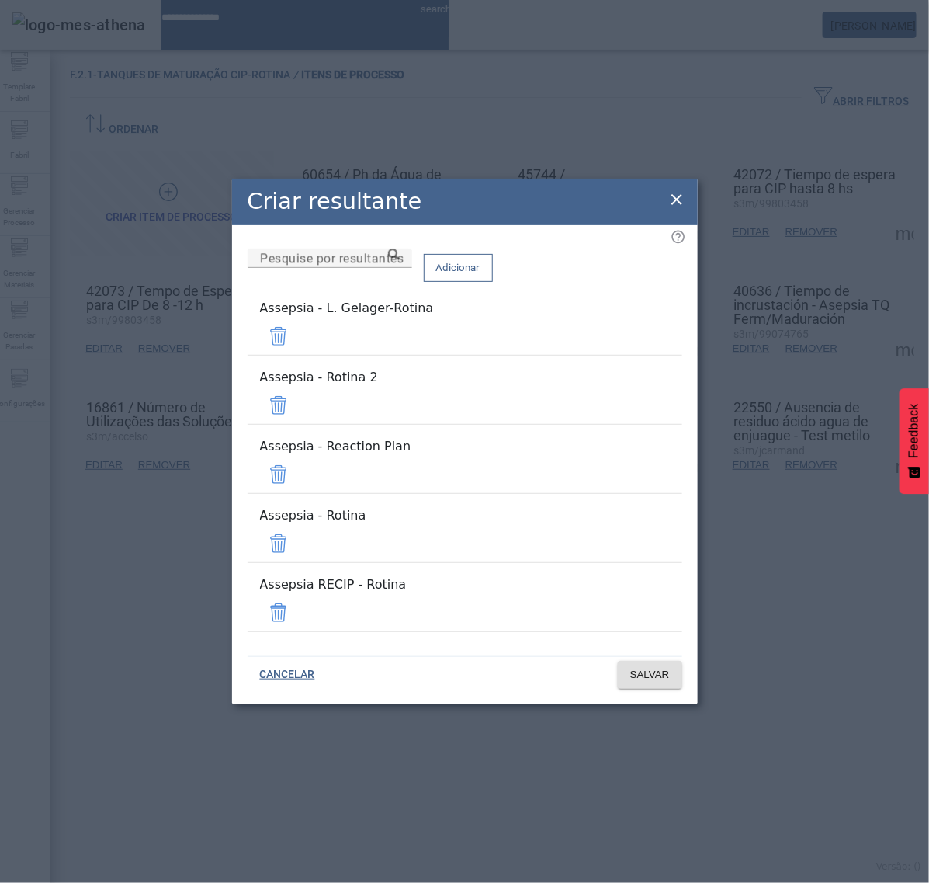
click at [297, 355] on span at bounding box center [278, 336] width 37 height 37
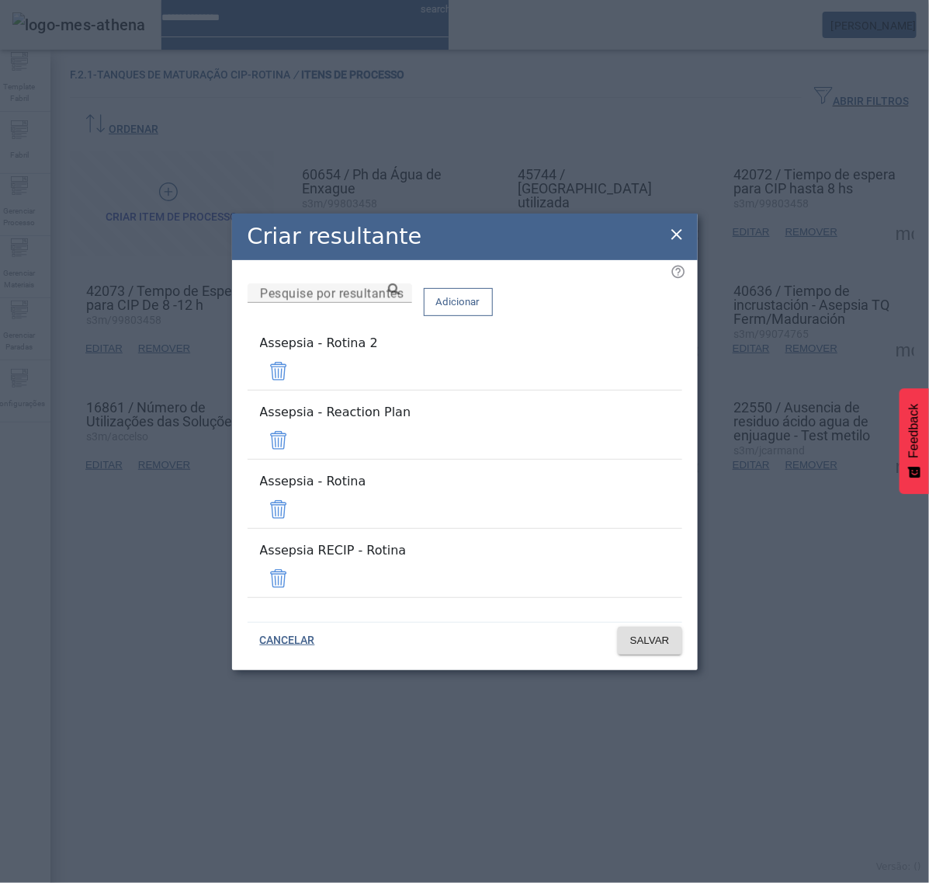
click at [297, 388] on span at bounding box center [278, 371] width 37 height 37
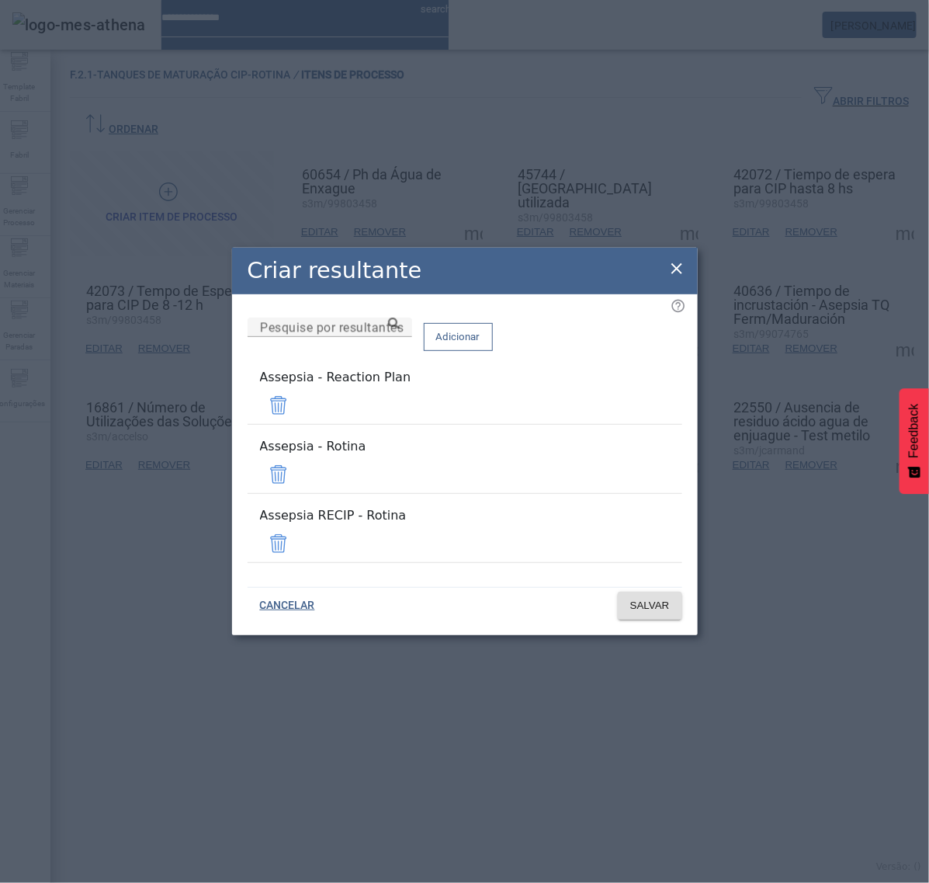
click at [493, 356] on div "Adicionar" at bounding box center [458, 337] width 69 height 38
click at [297, 424] on span at bounding box center [278, 405] width 37 height 37
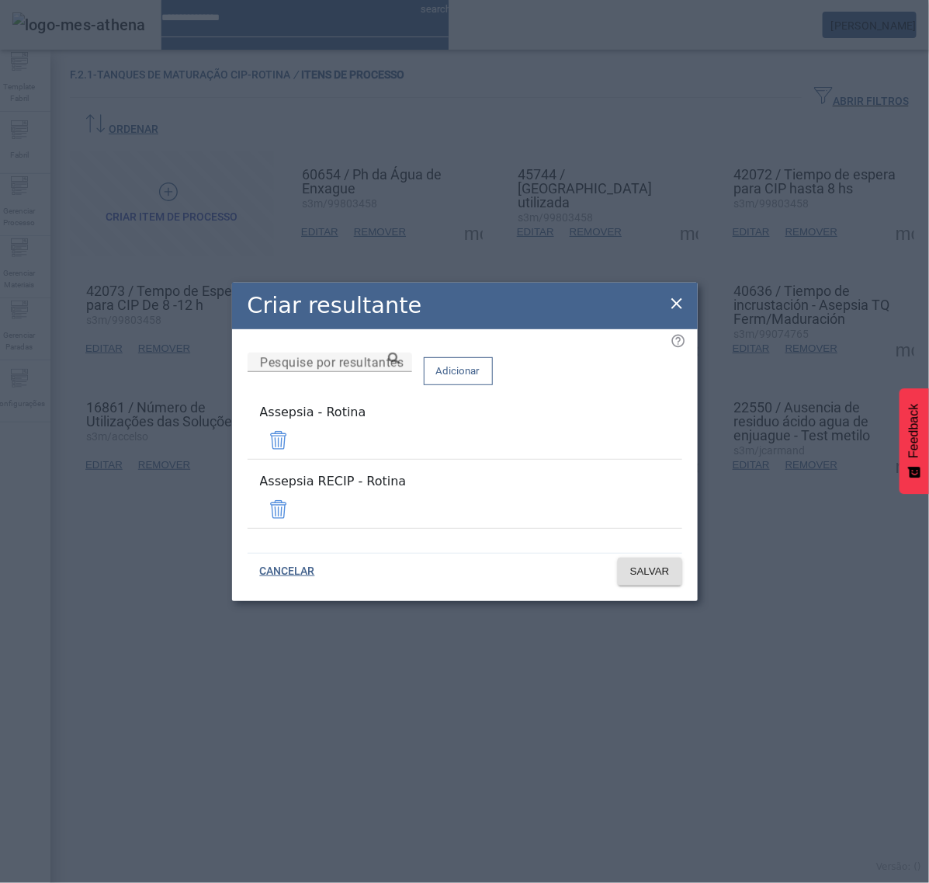
click at [297, 505] on span at bounding box center [278, 509] width 37 height 37
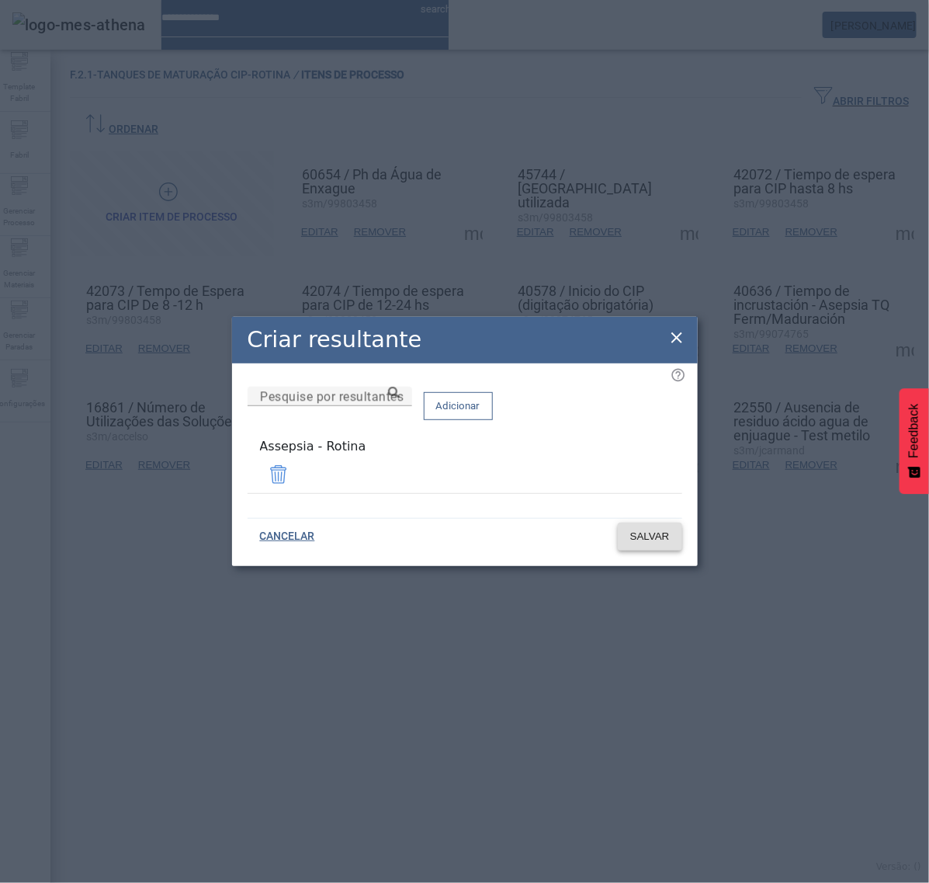
click at [650, 533] on span "SALVAR" at bounding box center [650, 537] width 40 height 16
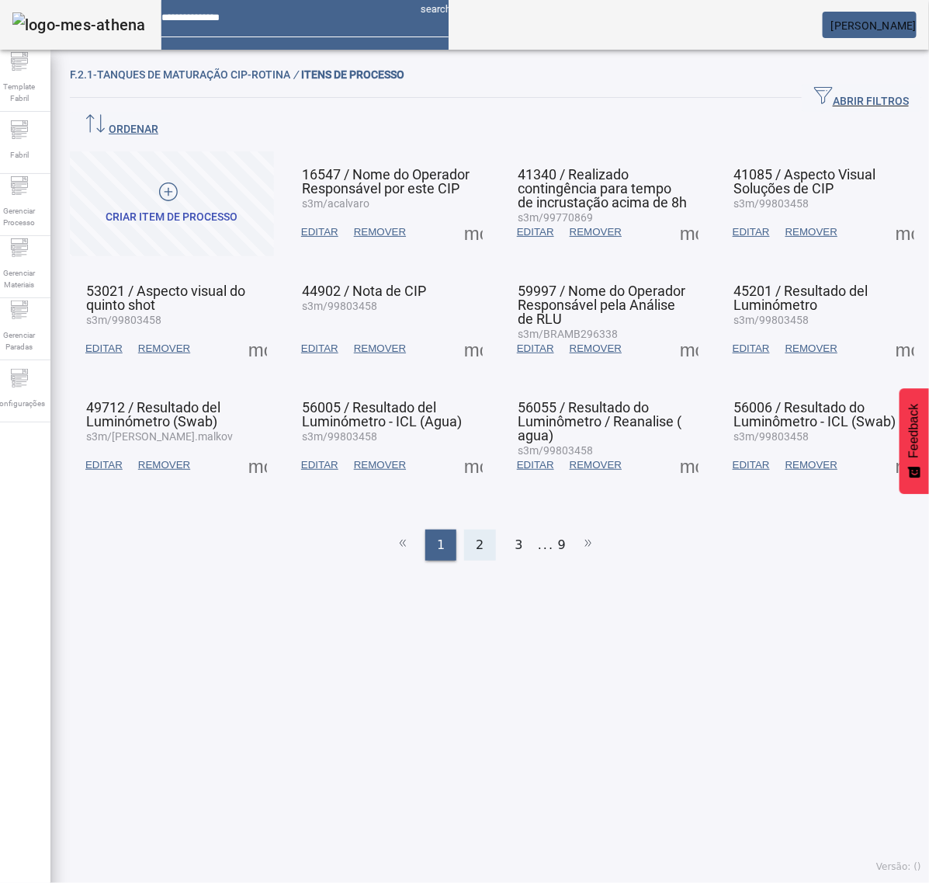
click at [476, 536] on span "2" at bounding box center [480, 545] width 8 height 19
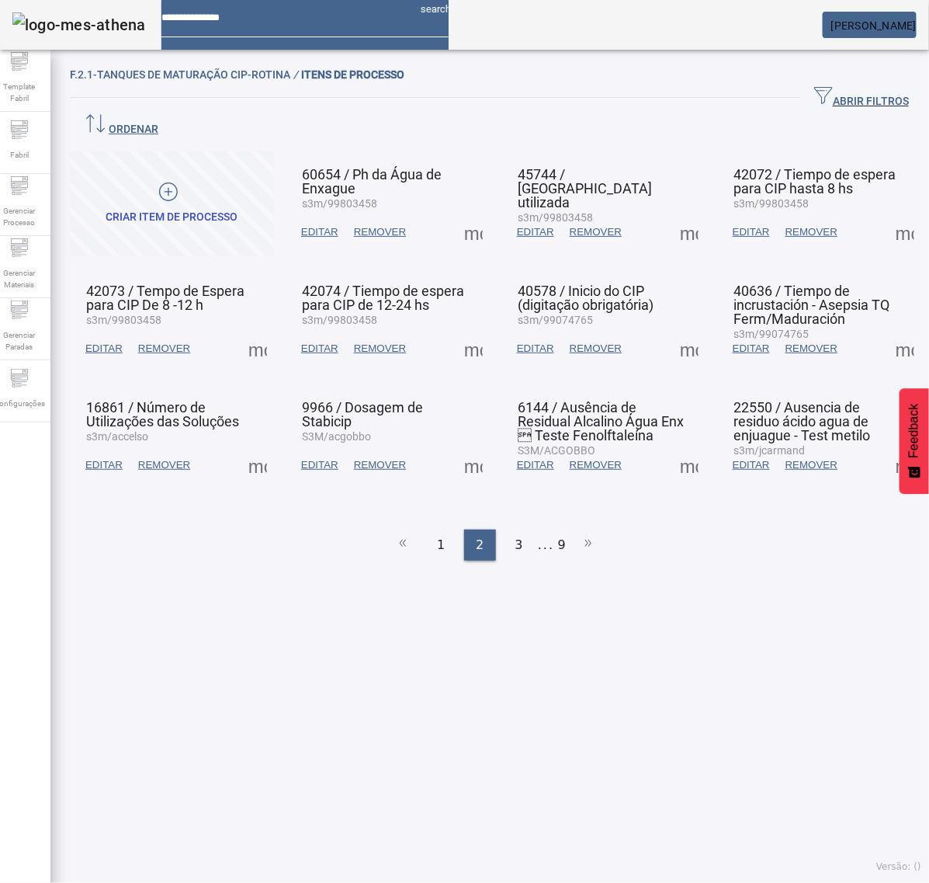
click at [887, 446] on span at bounding box center [905, 464] width 37 height 37
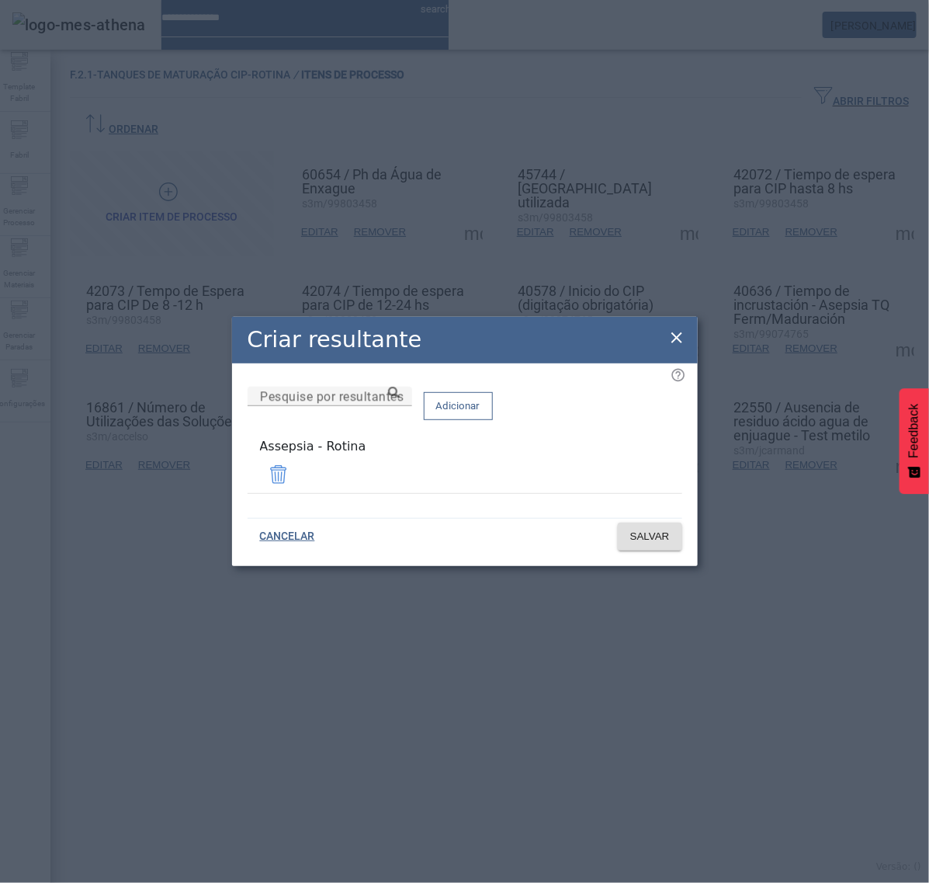
click at [685, 346] on icon at bounding box center [677, 337] width 19 height 19
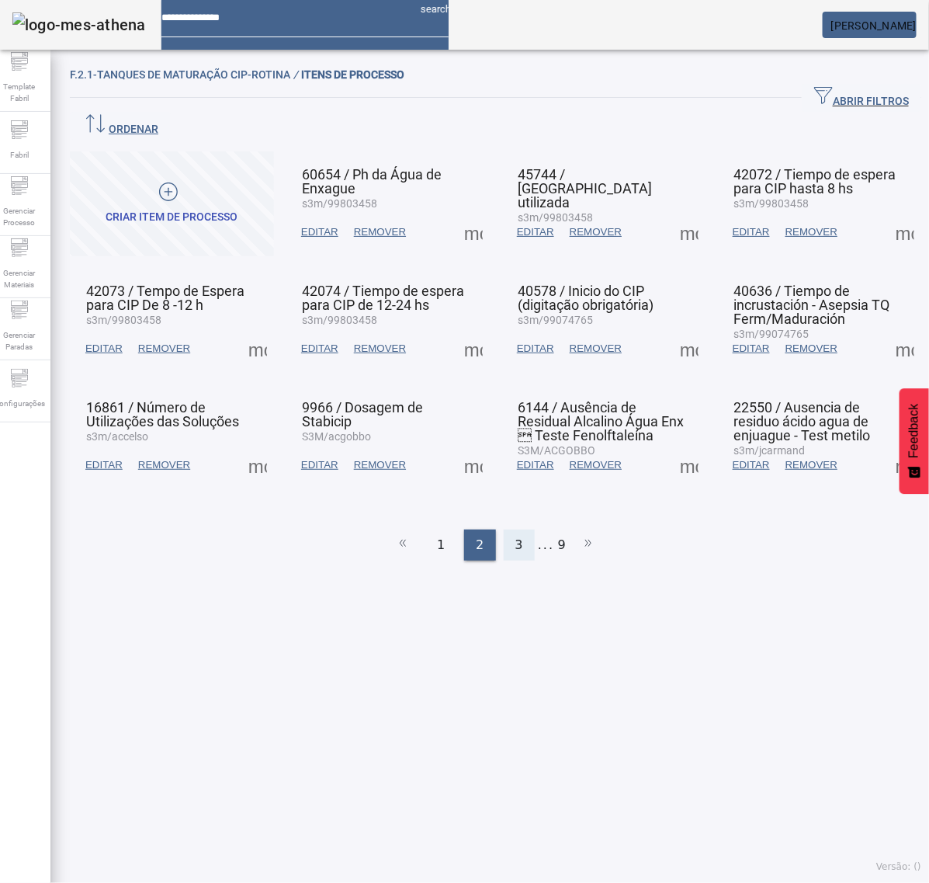
click at [513, 530] on div "3" at bounding box center [519, 545] width 31 height 31
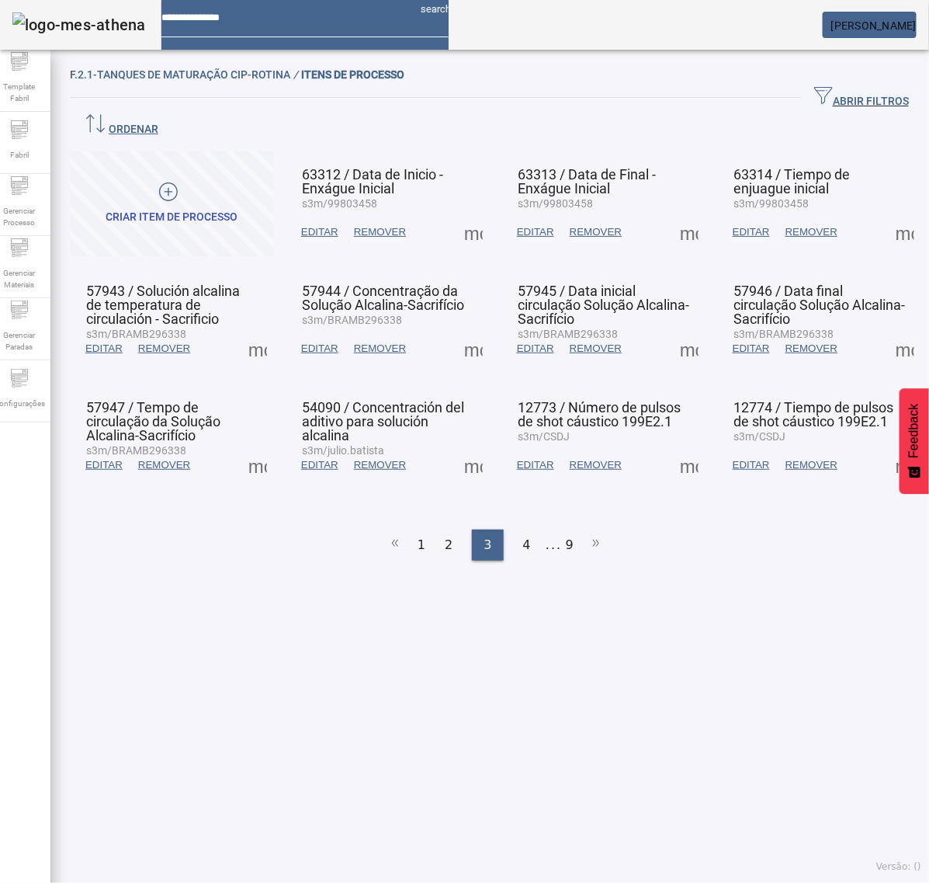
click at [462, 214] on span at bounding box center [473, 232] width 37 height 37
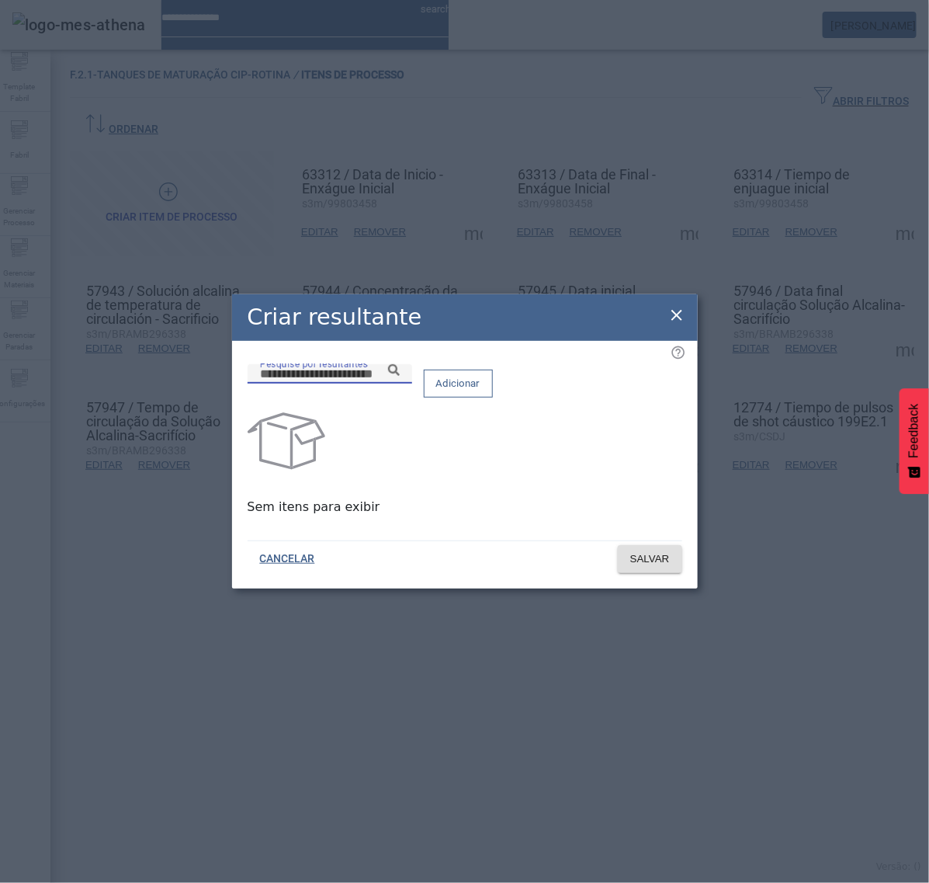
click at [400, 384] on input "Pesquise por resultantes" at bounding box center [330, 374] width 140 height 19
paste input "**********"
click at [400, 376] on icon at bounding box center [394, 370] width 12 height 12
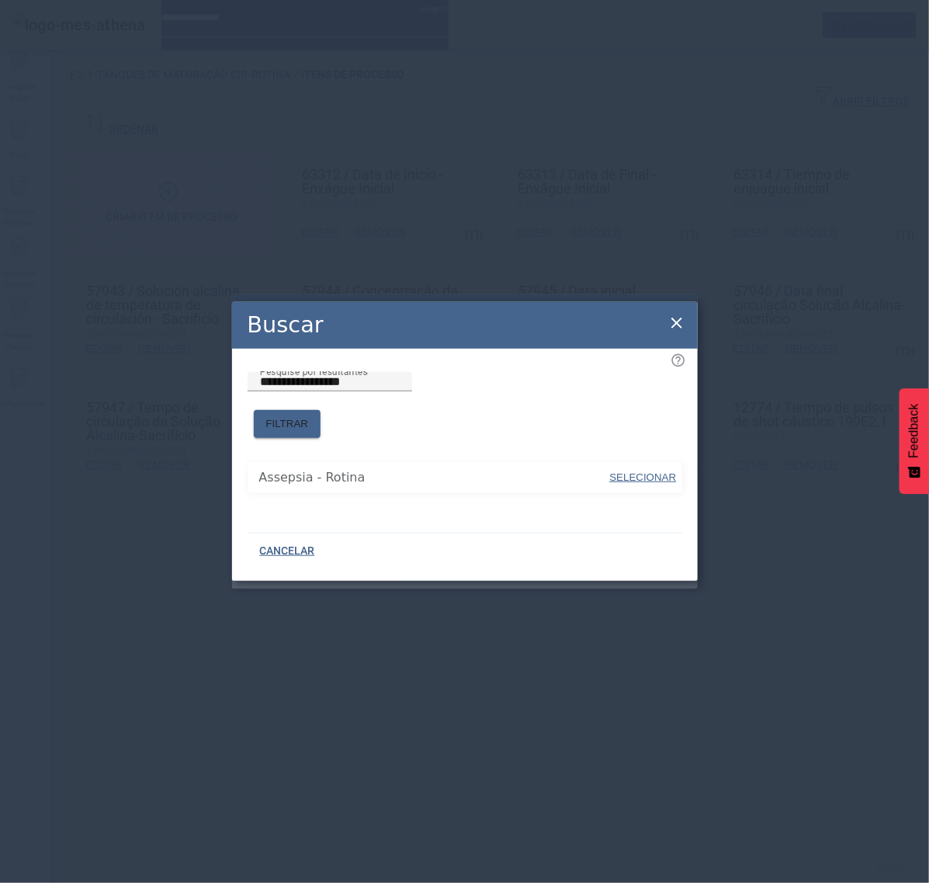
click at [638, 471] on span "SELECIONAR" at bounding box center [643, 477] width 67 height 12
type input "**********"
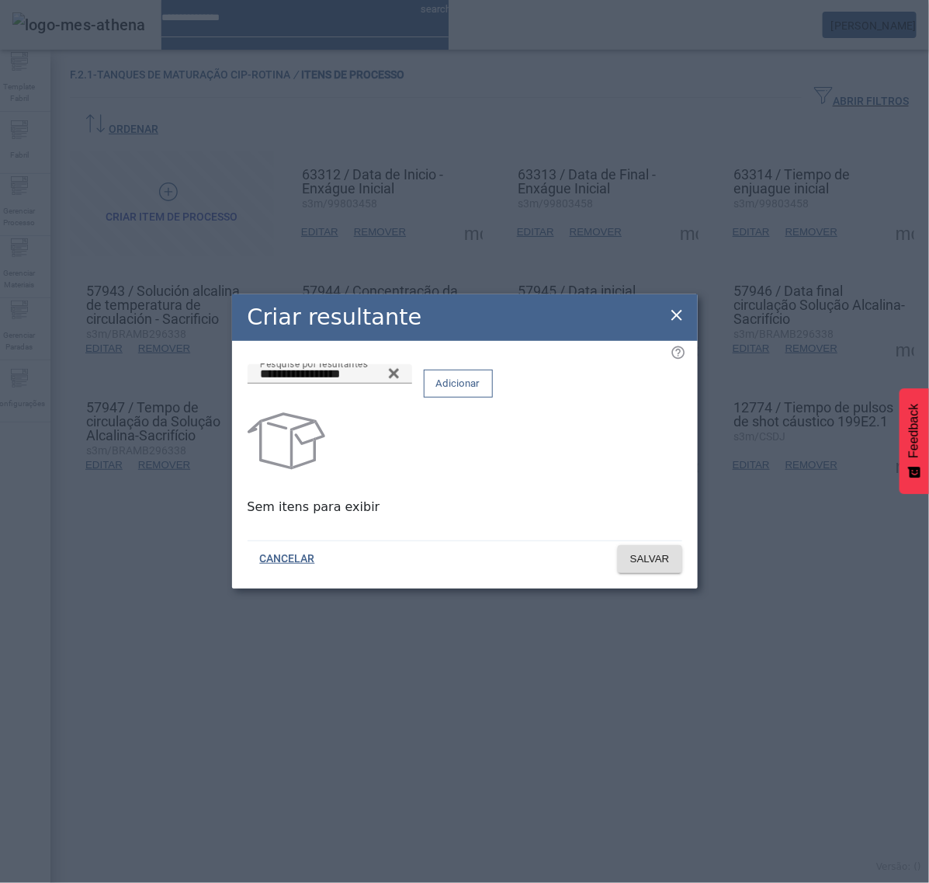
click at [481, 391] on span "Adicionar" at bounding box center [458, 384] width 44 height 16
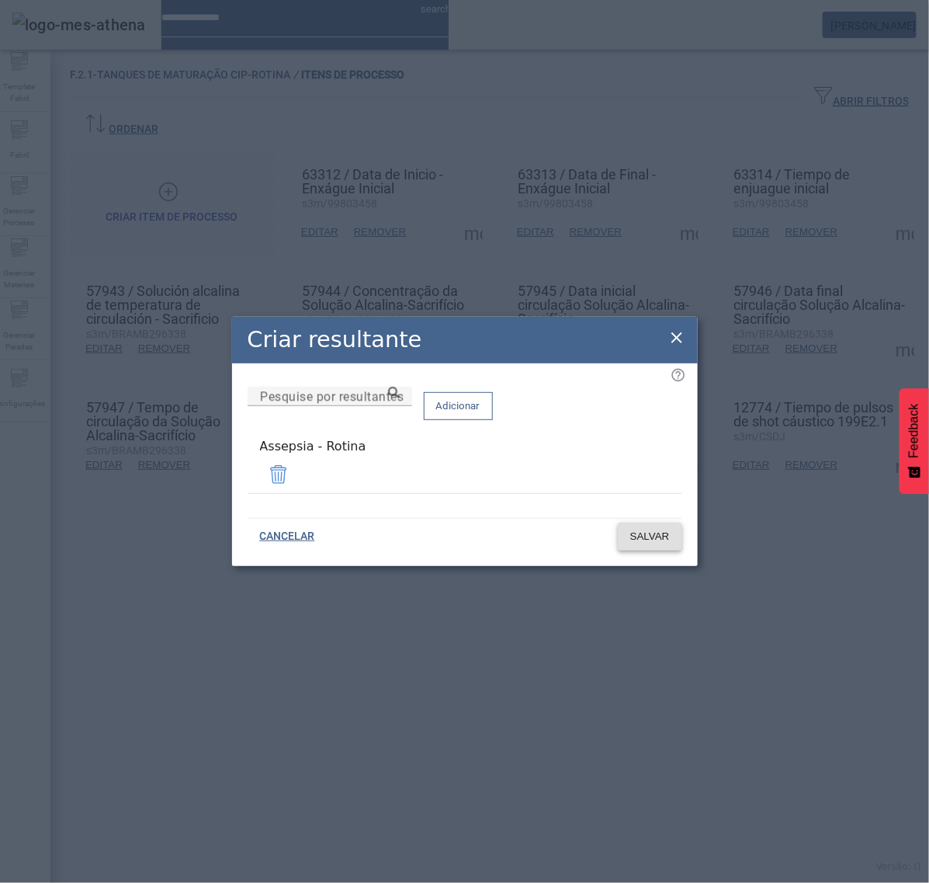
click at [645, 530] on span "SALVAR" at bounding box center [650, 537] width 40 height 16
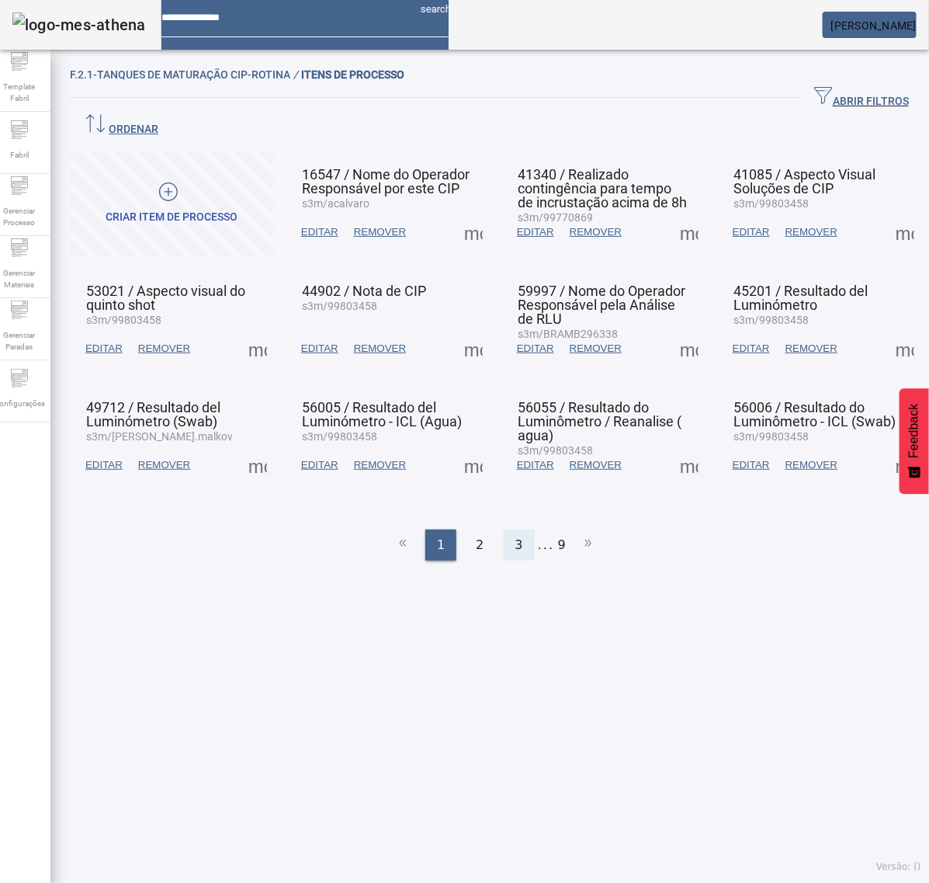
click at [504, 530] on div "3" at bounding box center [519, 545] width 31 height 31
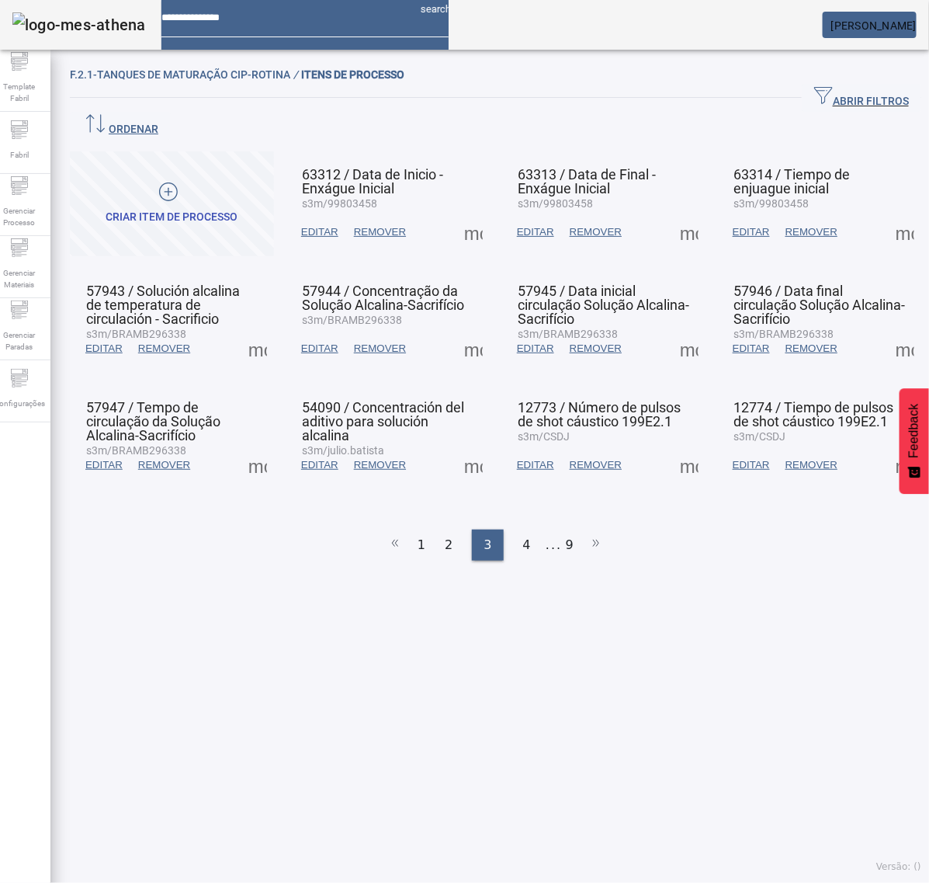
click at [671, 214] on span at bounding box center [689, 232] width 37 height 37
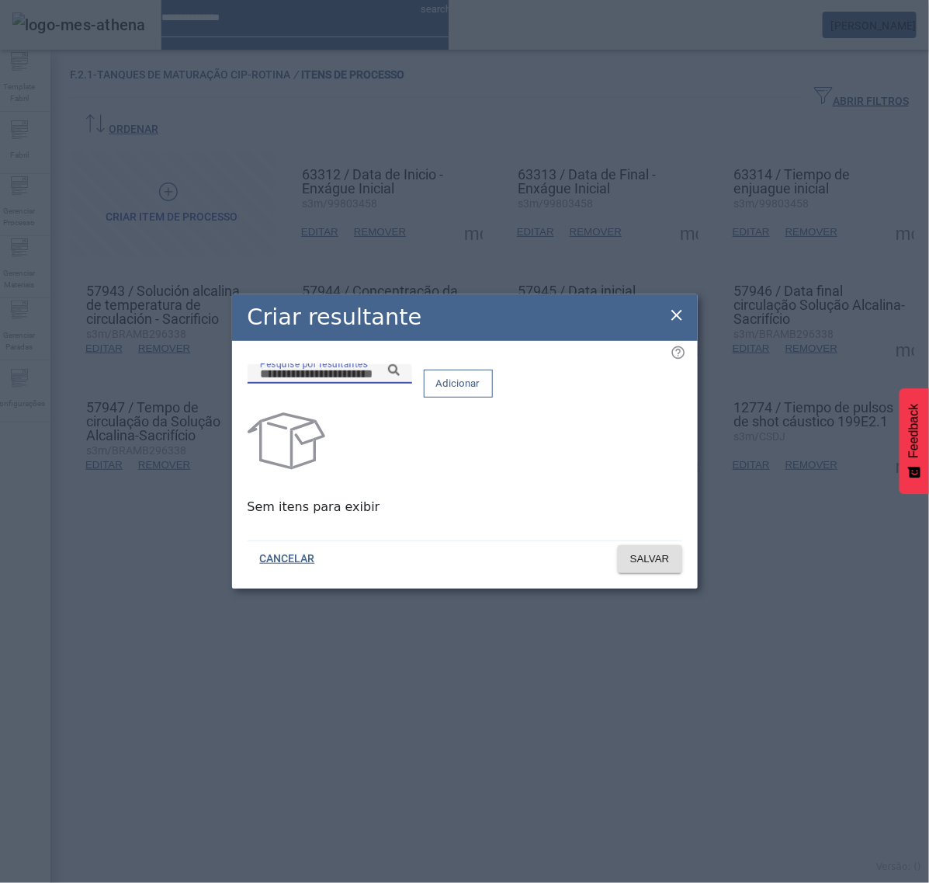
click at [400, 384] on input "Pesquise por resultantes" at bounding box center [330, 374] width 140 height 19
paste input "**********"
click at [400, 376] on icon at bounding box center [394, 370] width 12 height 12
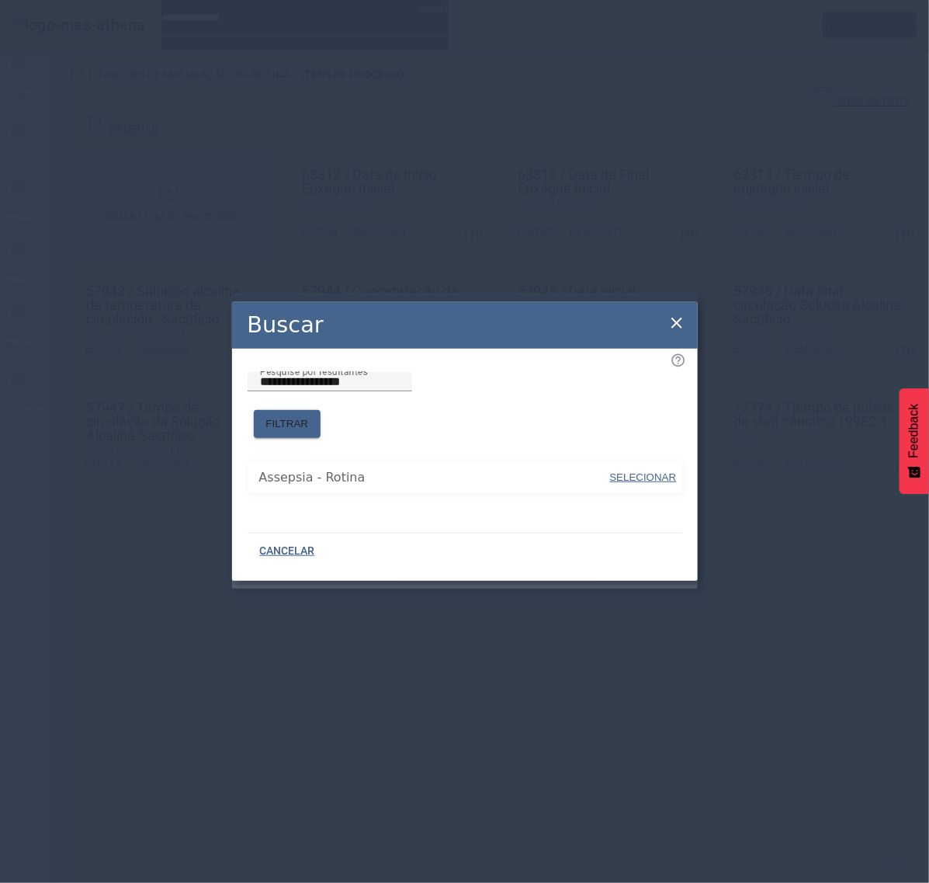
click at [645, 471] on span "SELECIONAR" at bounding box center [643, 477] width 67 height 12
type input "**********"
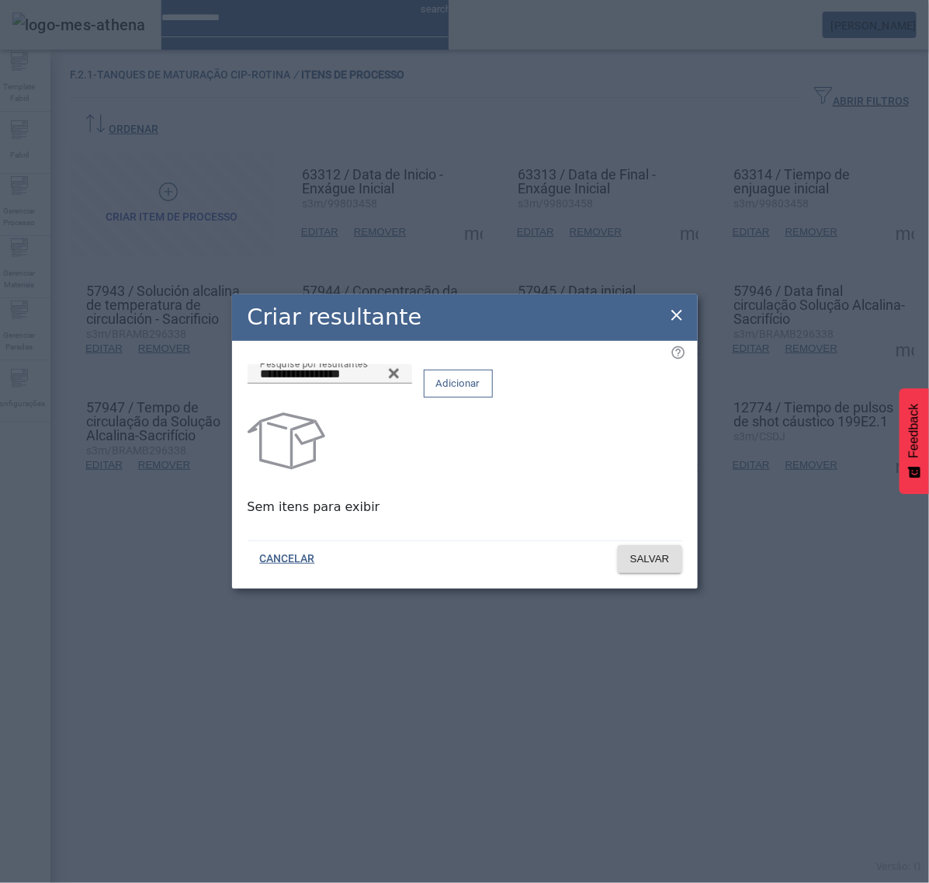
click at [481, 391] on span "Adicionar" at bounding box center [458, 384] width 44 height 16
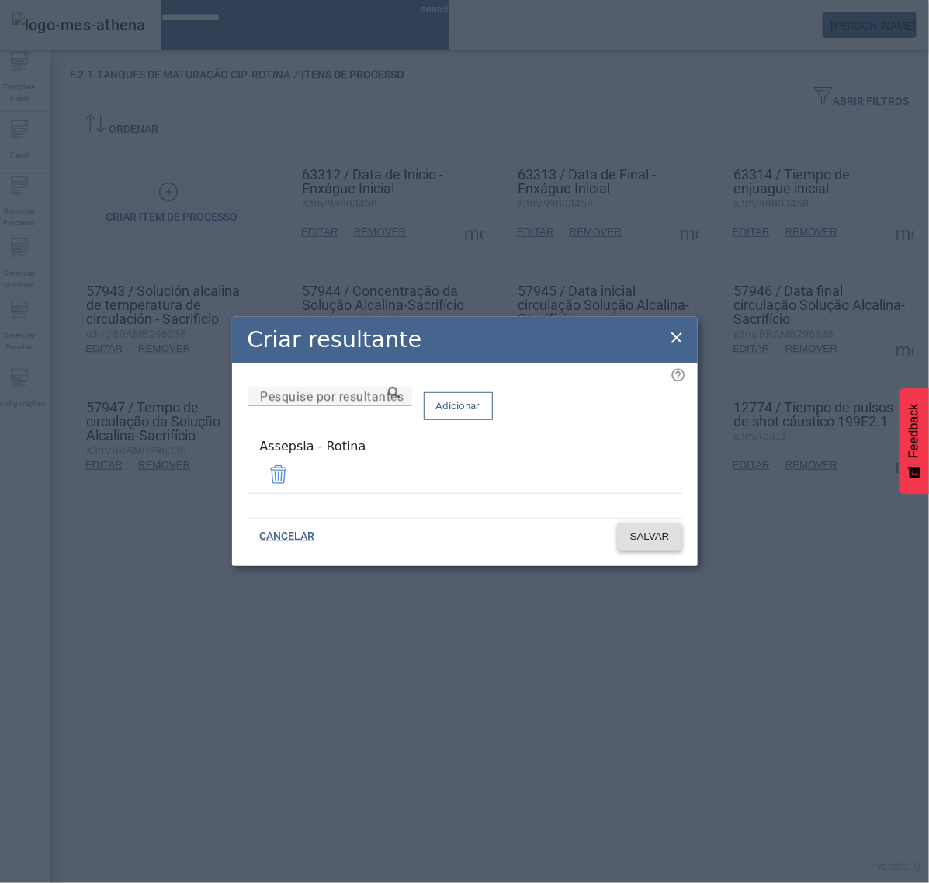
click at [647, 530] on span "SALVAR" at bounding box center [650, 537] width 40 height 16
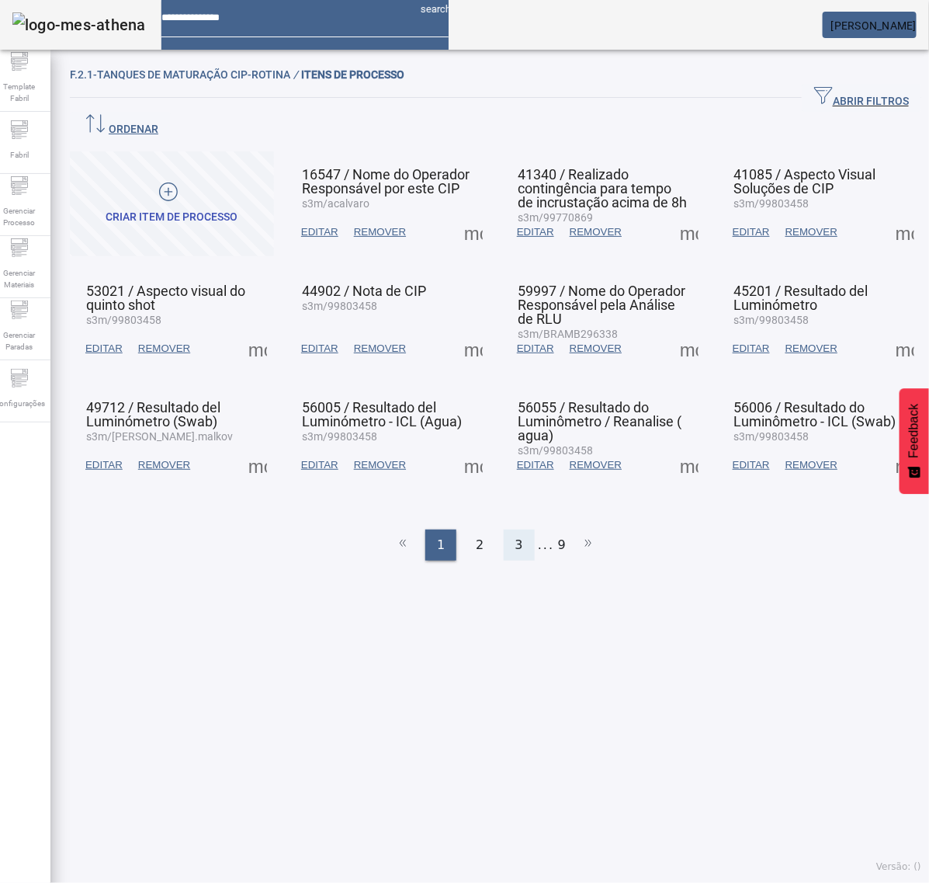
click at [515, 530] on div "3" at bounding box center [519, 545] width 31 height 31
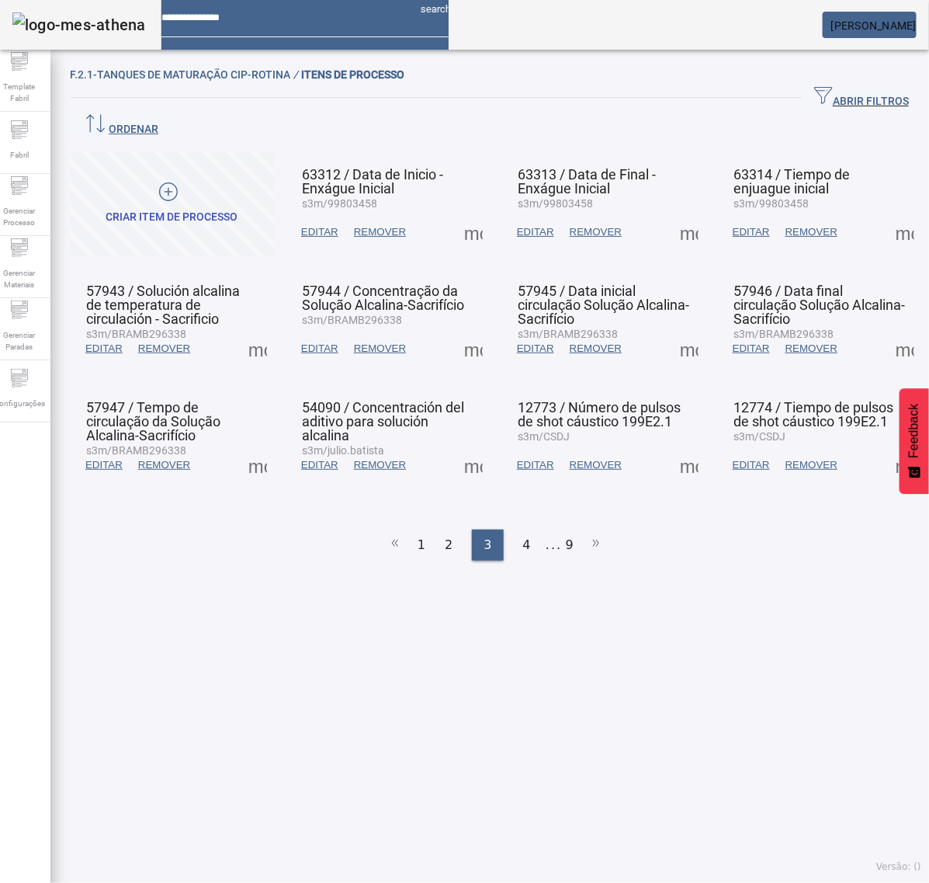
click at [887, 214] on span at bounding box center [905, 232] width 37 height 37
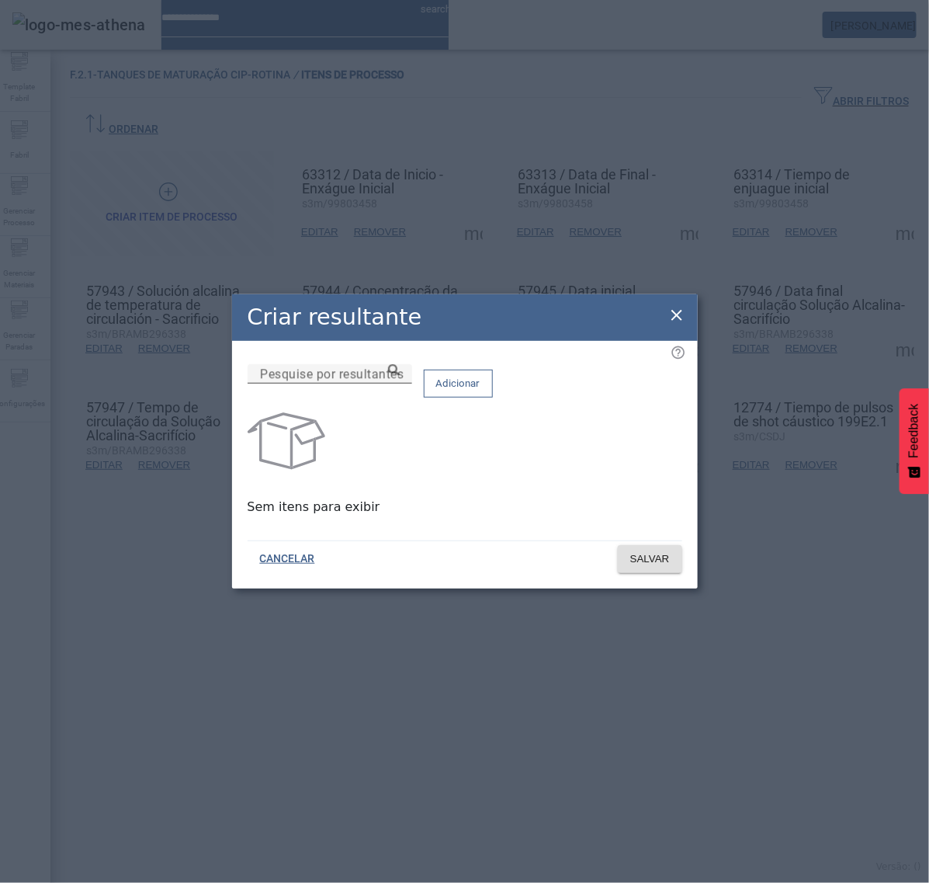
click at [382, 384] on input "Pesquise por resultantes" at bounding box center [330, 374] width 140 height 19
paste input "**********"
click at [400, 383] on div "**********" at bounding box center [330, 373] width 140 height 19
click at [400, 376] on icon at bounding box center [394, 370] width 12 height 12
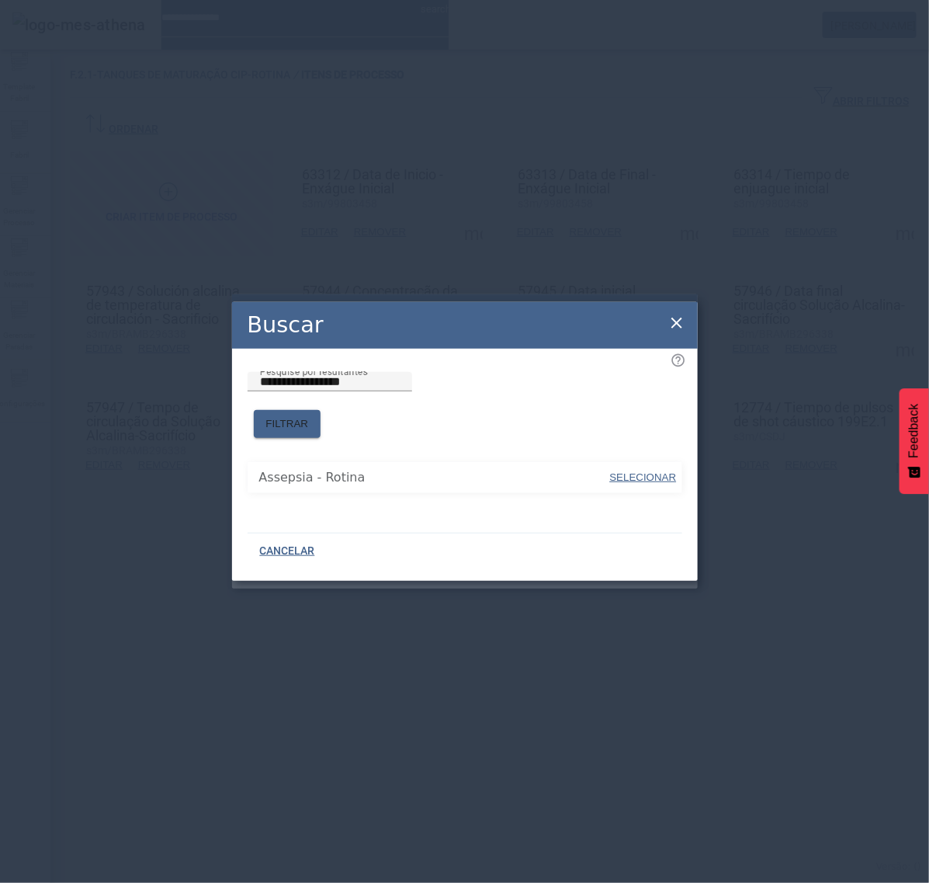
click at [634, 472] on span "SELECIONAR" at bounding box center [643, 477] width 67 height 12
type input "**********"
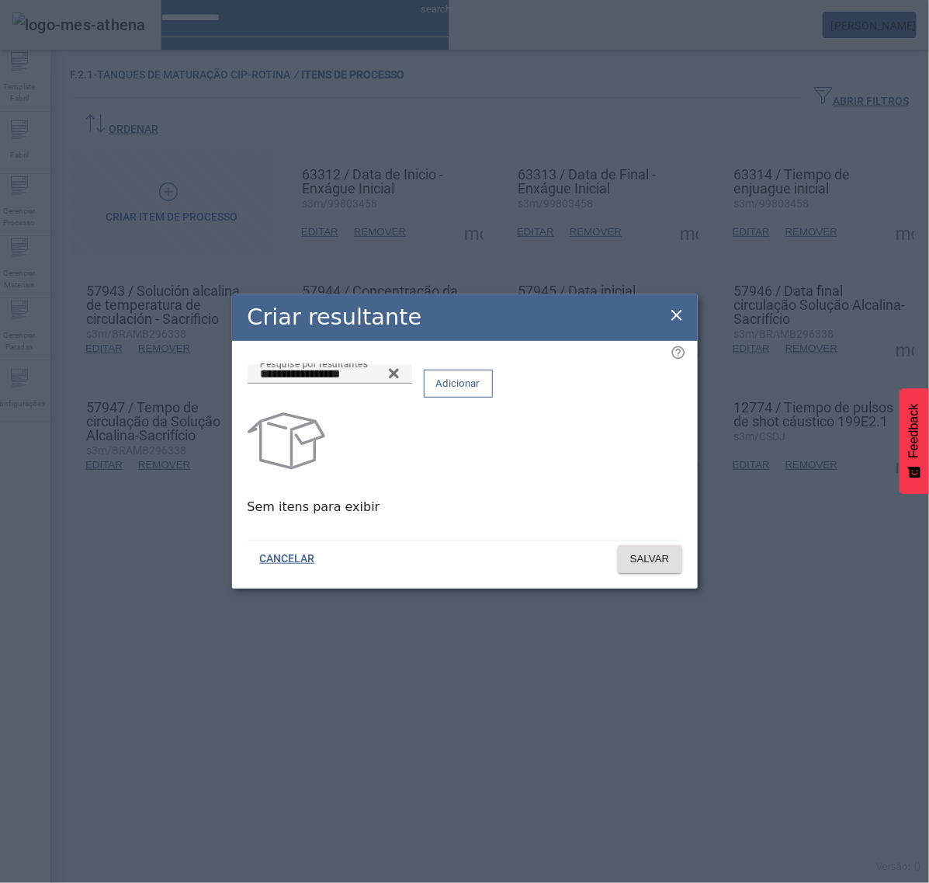
click at [481, 391] on span "Adicionar" at bounding box center [458, 384] width 44 height 16
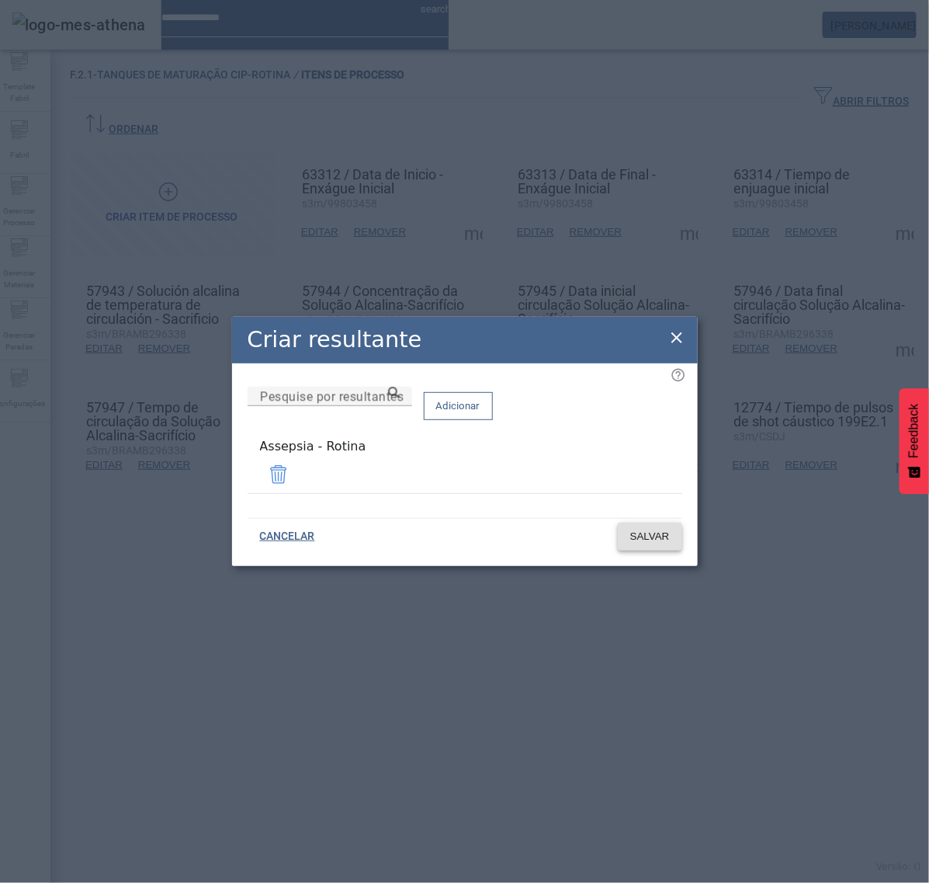
click at [660, 529] on span "SALVAR" at bounding box center [650, 537] width 40 height 16
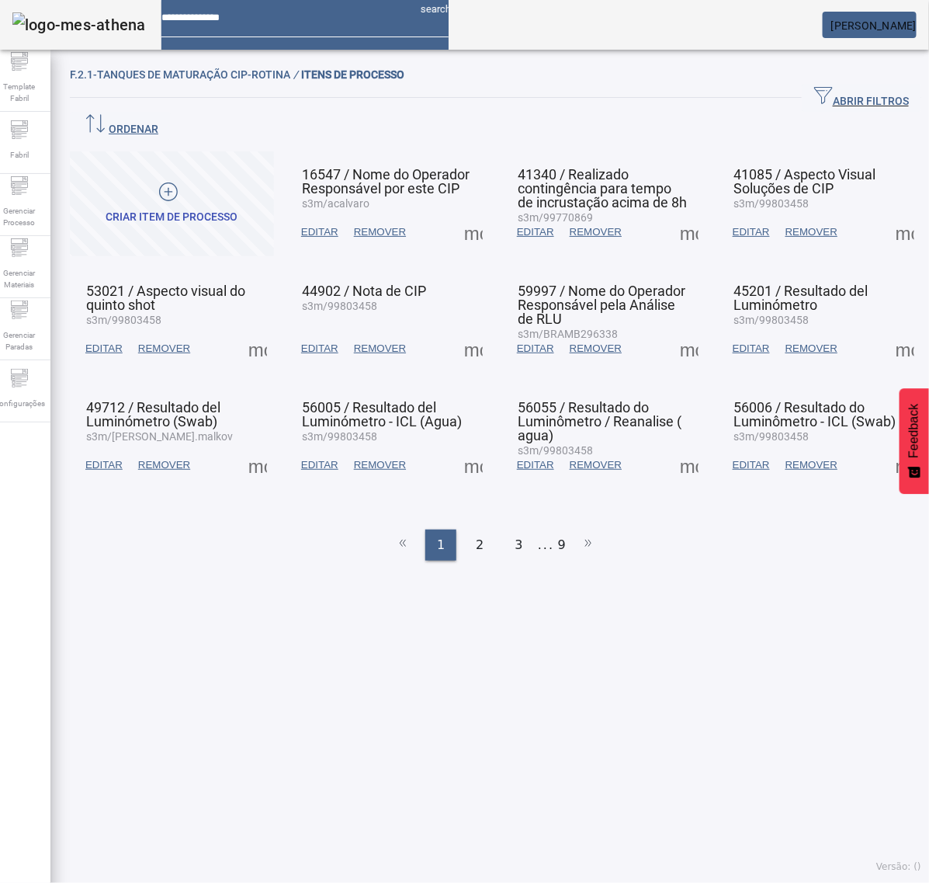
drag, startPoint x: 511, startPoint y: 503, endPoint x: 537, endPoint y: 478, distance: 36.8
click at [516, 536] on span "3" at bounding box center [520, 545] width 8 height 19
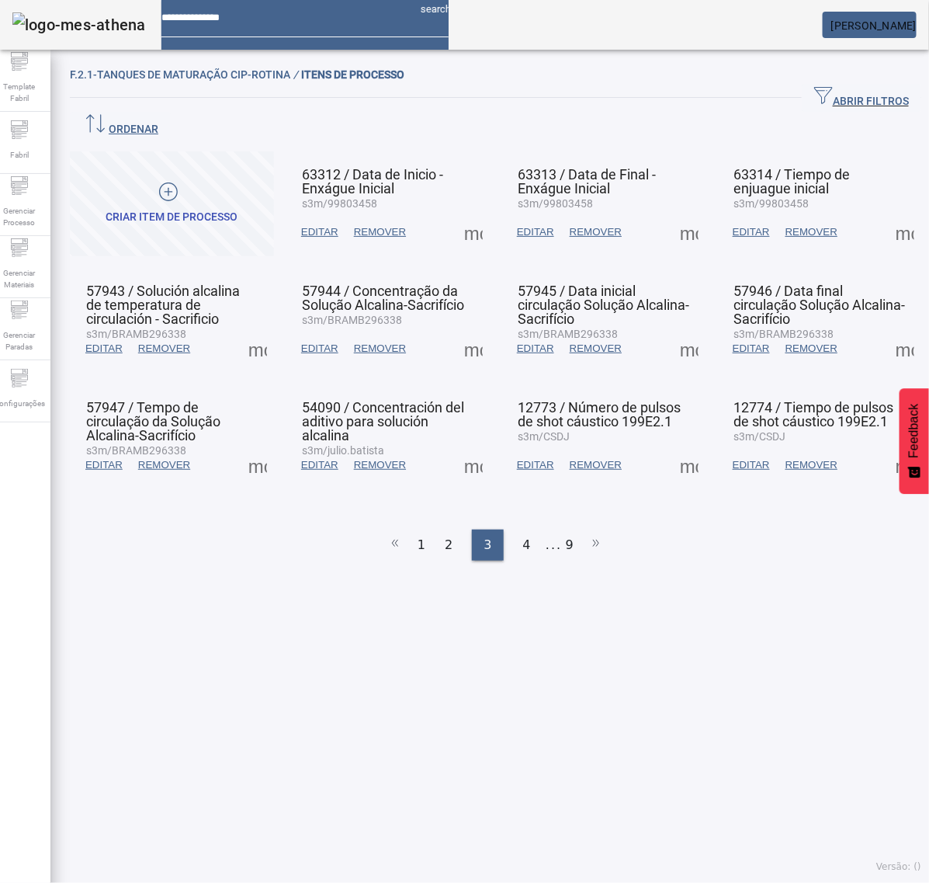
click at [887, 214] on span at bounding box center [905, 232] width 37 height 37
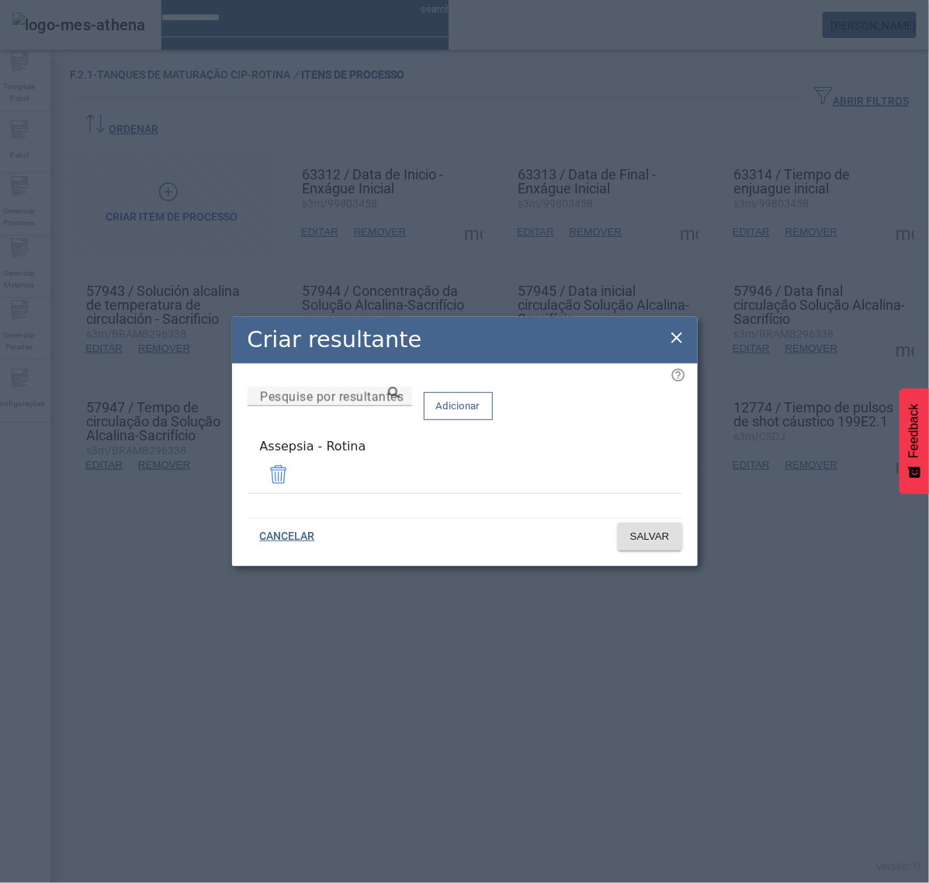
click at [678, 339] on icon at bounding box center [677, 337] width 11 height 11
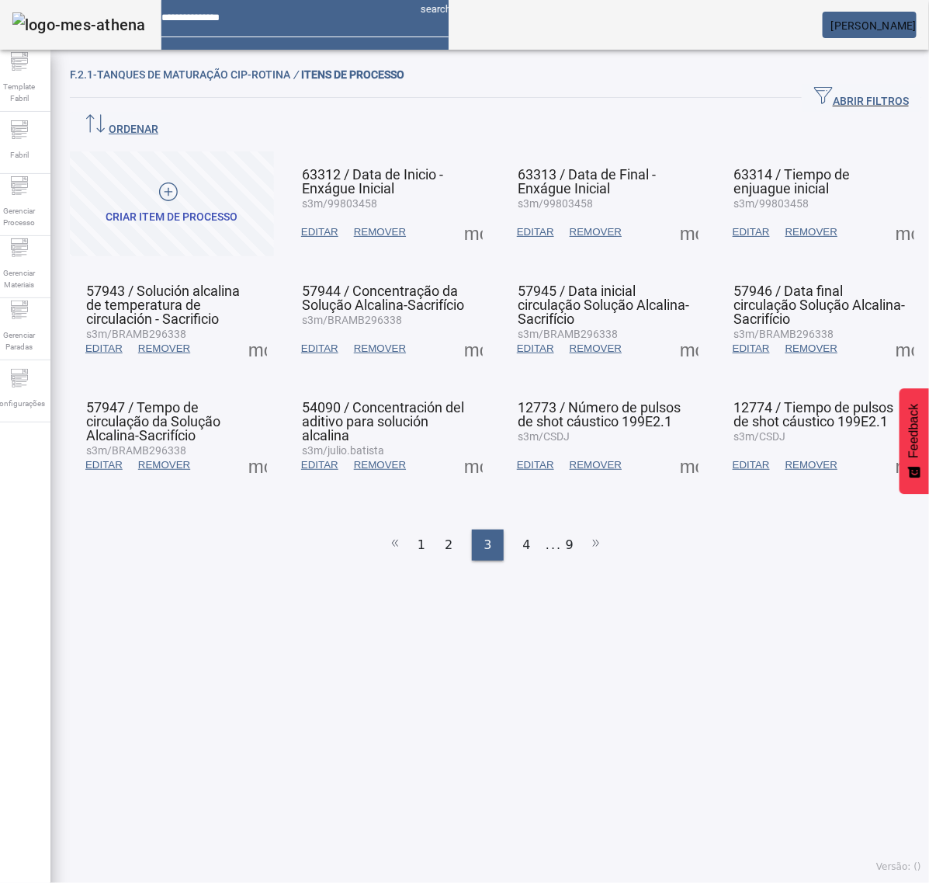
click at [269, 330] on span at bounding box center [257, 348] width 37 height 37
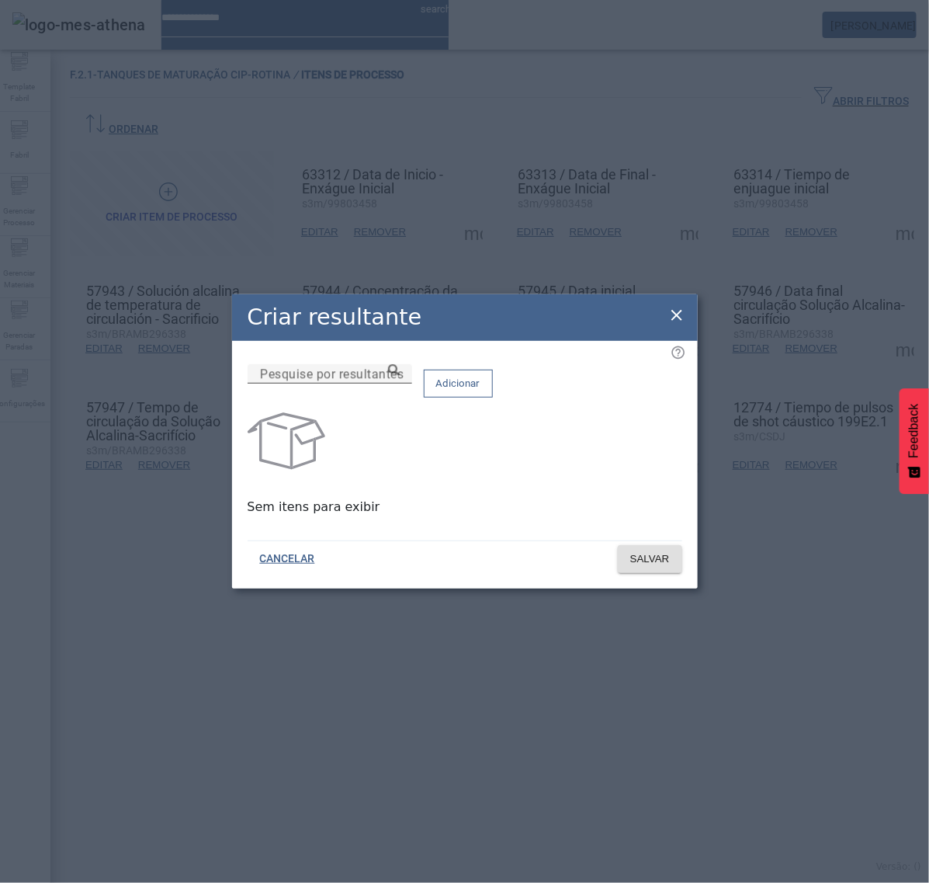
click at [400, 380] on input "Pesquise por resultantes" at bounding box center [330, 374] width 140 height 19
paste input "**********"
click at [400, 376] on icon at bounding box center [394, 370] width 12 height 12
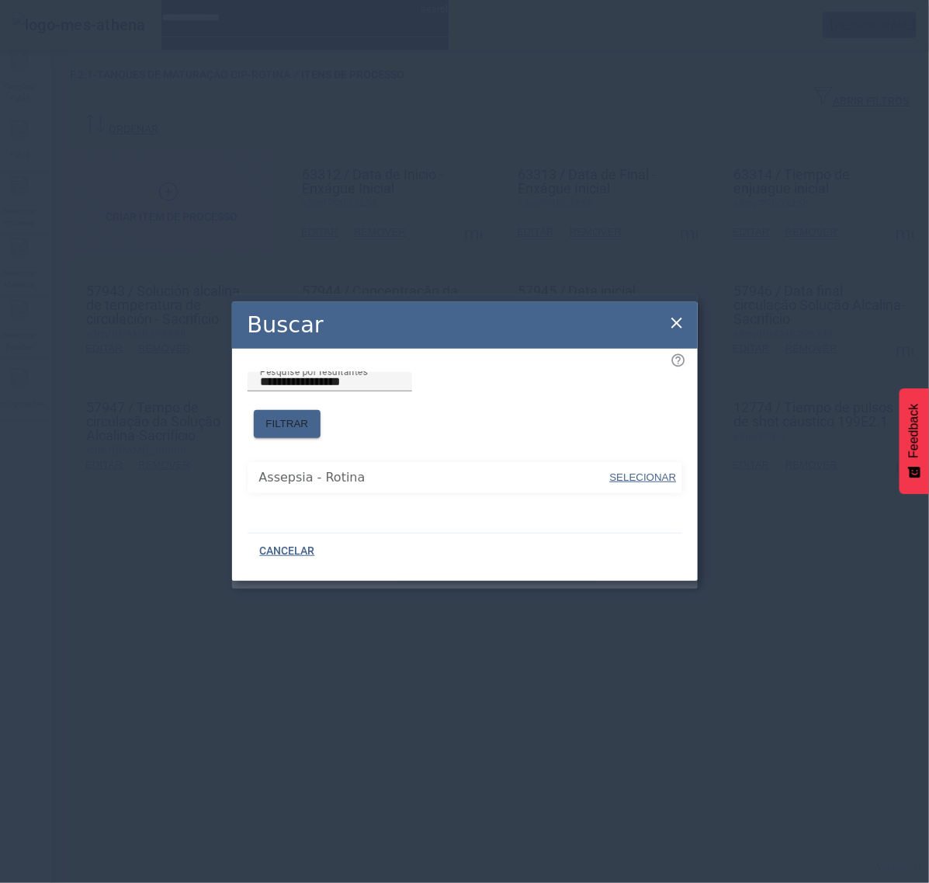
click at [656, 471] on span "SELECIONAR" at bounding box center [643, 477] width 67 height 12
type input "**********"
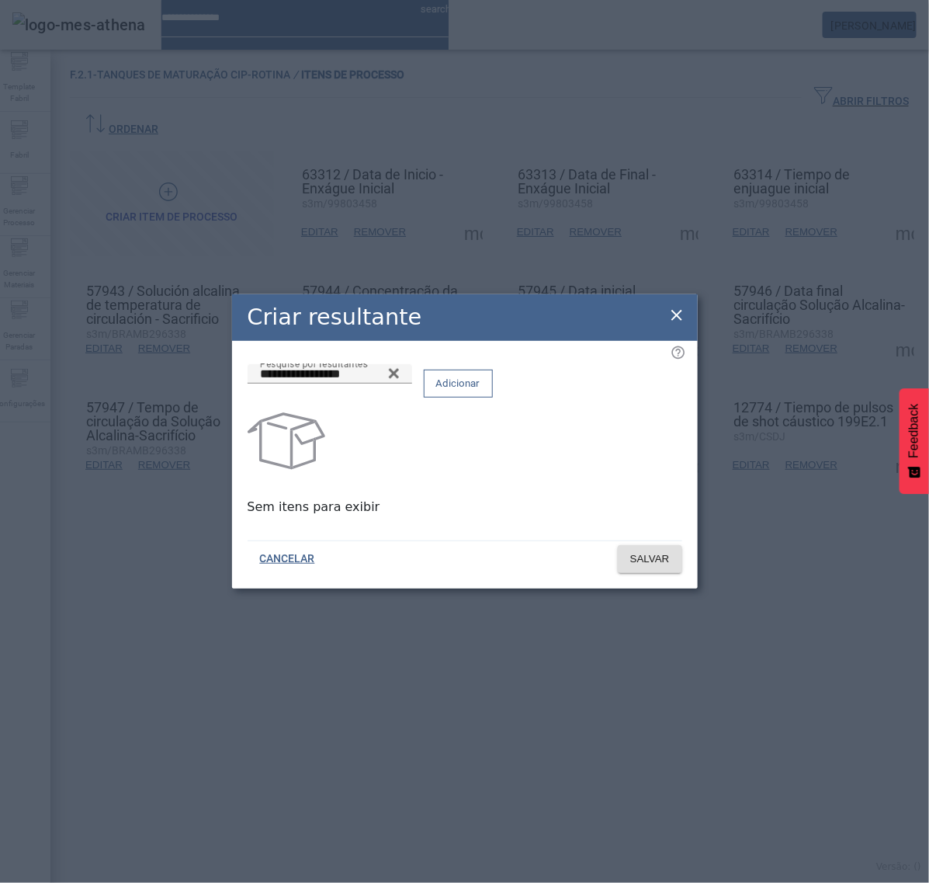
click at [481, 391] on span "Adicionar" at bounding box center [458, 384] width 44 height 16
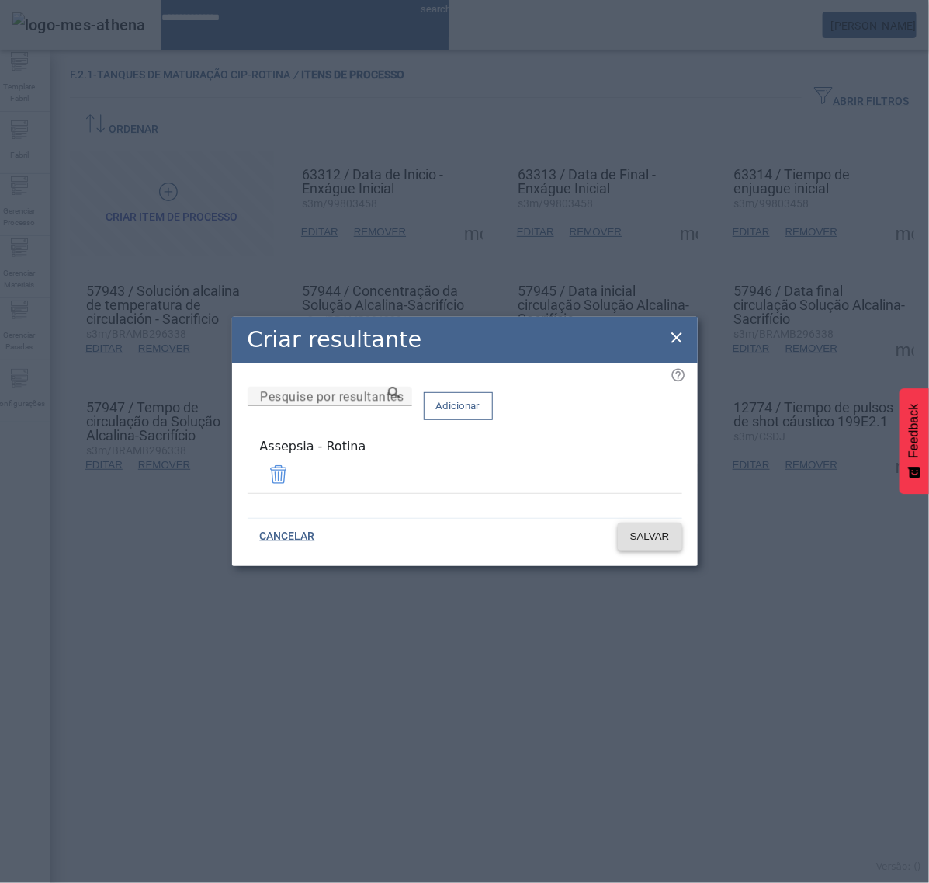
click at [625, 534] on button "SALVAR" at bounding box center [650, 537] width 64 height 28
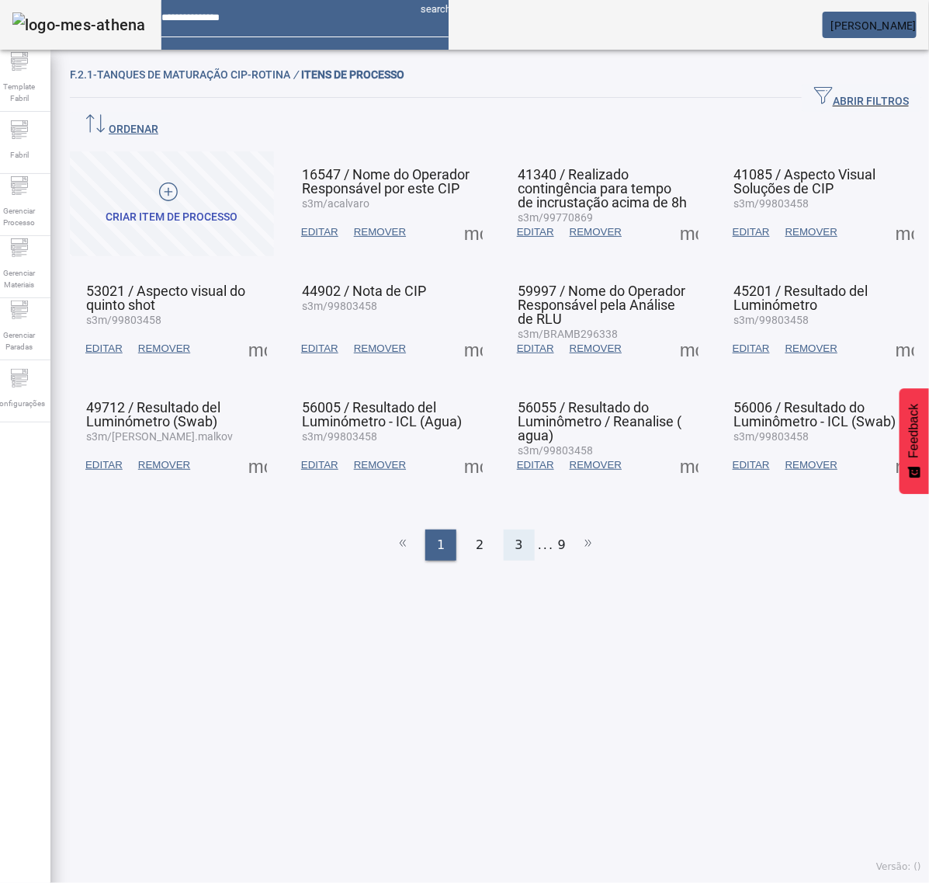
drag, startPoint x: 518, startPoint y: 506, endPoint x: 494, endPoint y: 482, distance: 34.0
click at [519, 530] on div "3" at bounding box center [519, 545] width 31 height 31
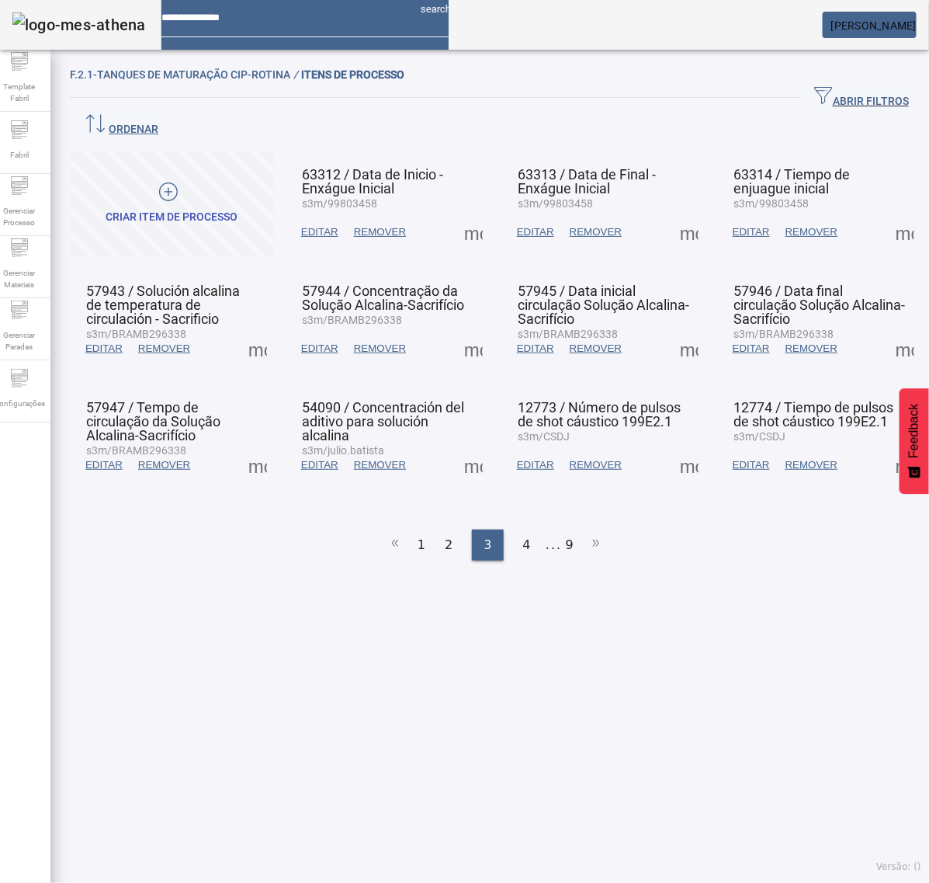
click at [471, 330] on span at bounding box center [473, 348] width 37 height 37
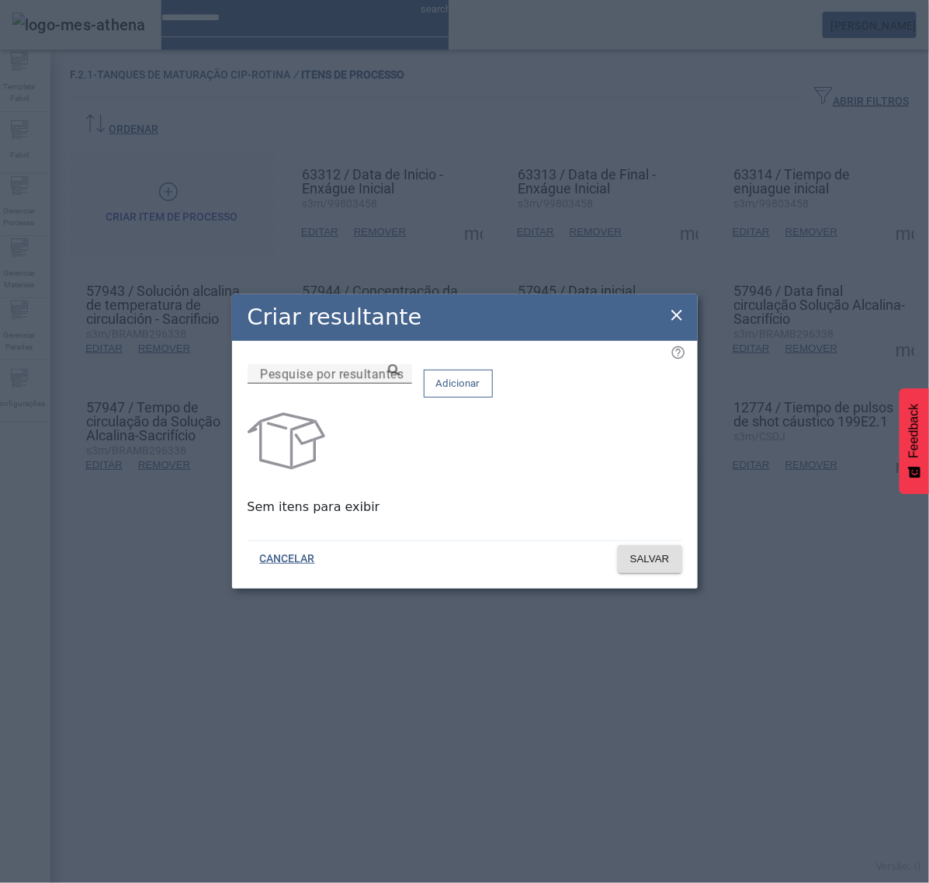
click at [400, 384] on input "Pesquise por resultantes" at bounding box center [330, 374] width 140 height 19
paste input "**********"
click at [400, 376] on icon at bounding box center [394, 370] width 12 height 12
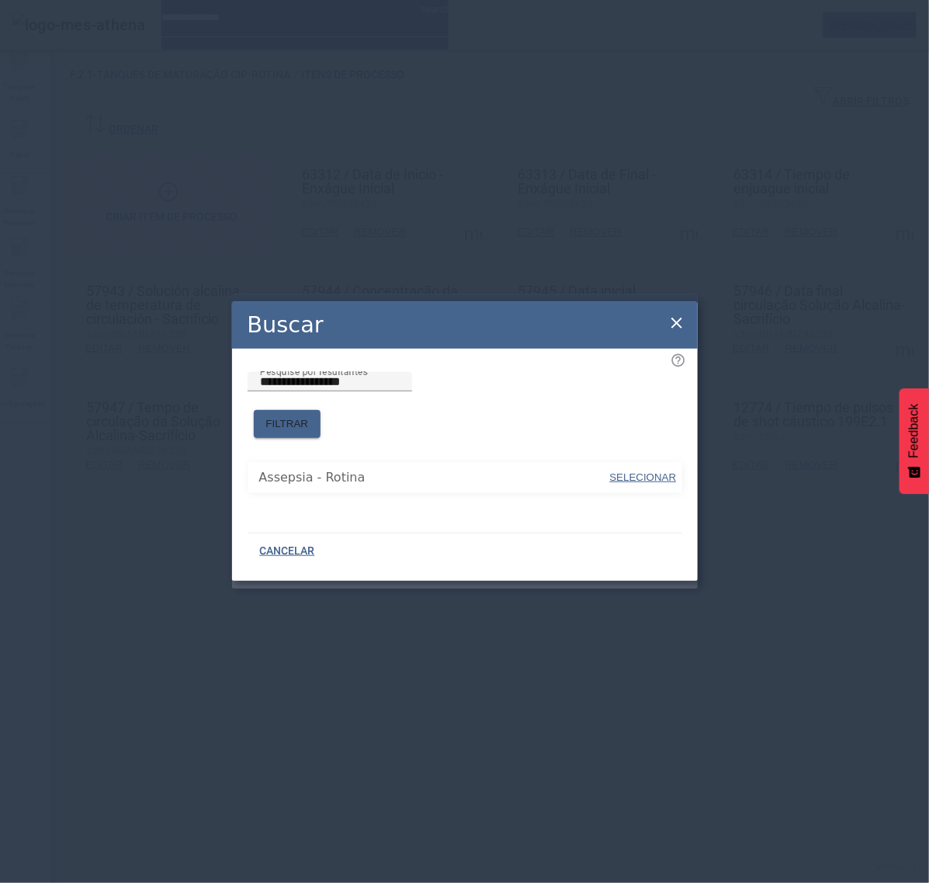
click at [630, 471] on span "SELECIONAR" at bounding box center [643, 477] width 67 height 12
type input "**********"
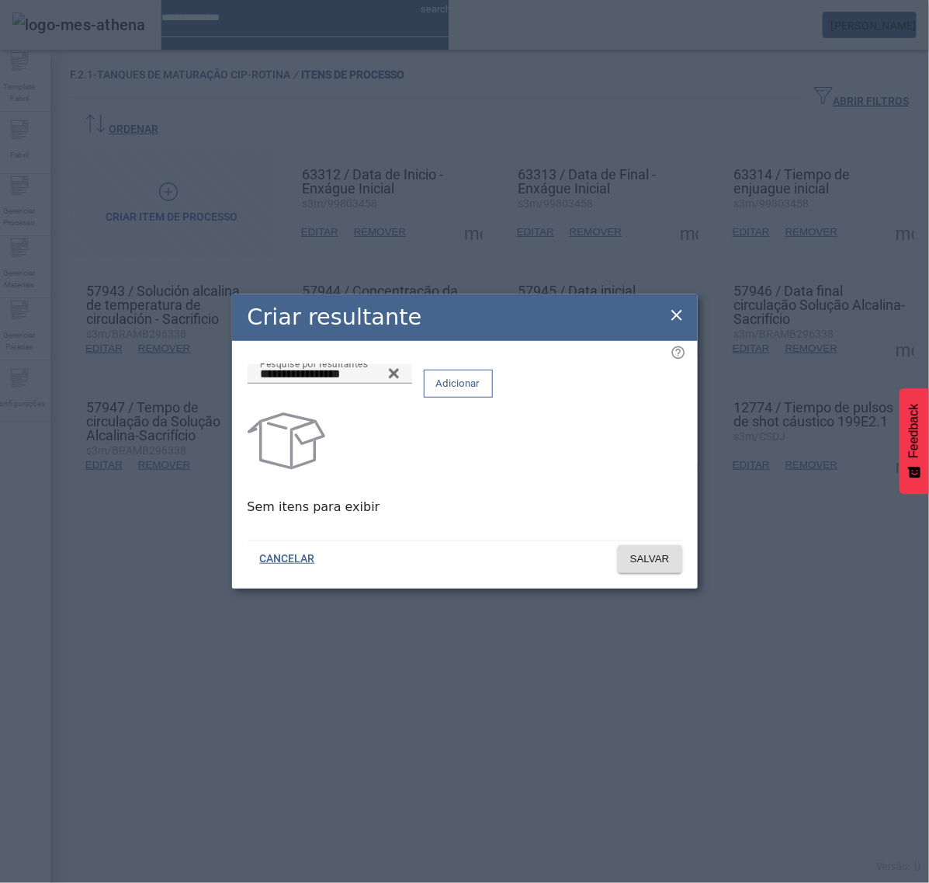
click at [481, 391] on span "Adicionar" at bounding box center [458, 384] width 44 height 16
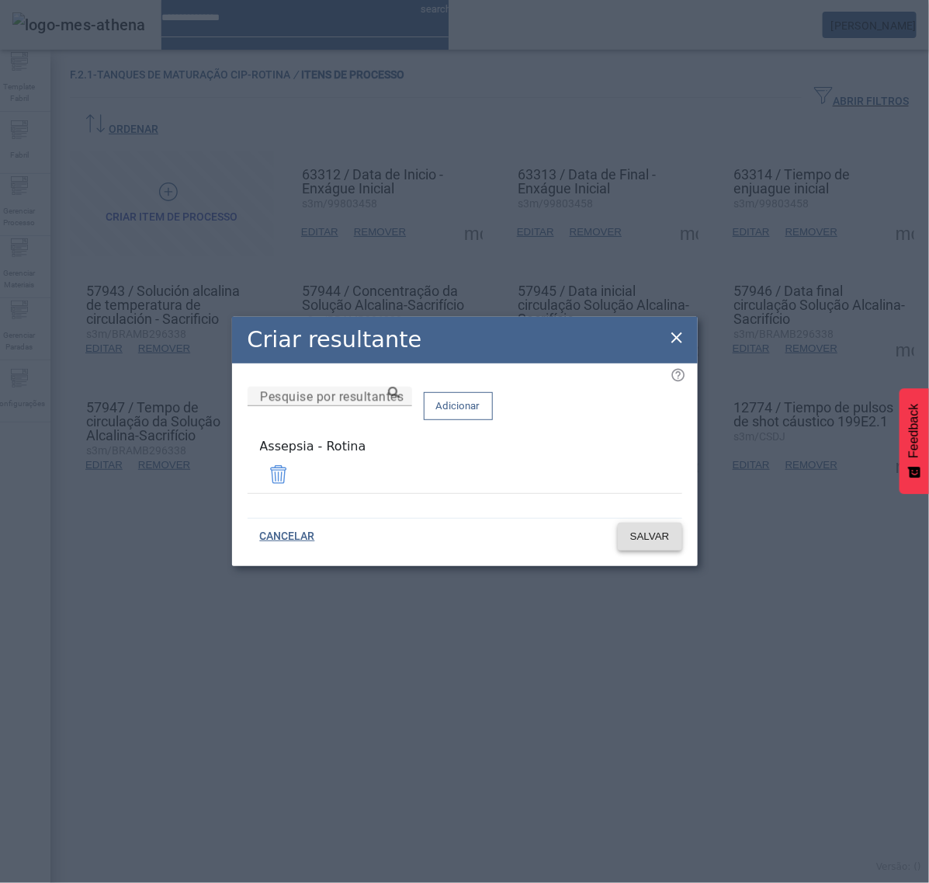
click at [660, 533] on span "SALVAR" at bounding box center [650, 537] width 40 height 16
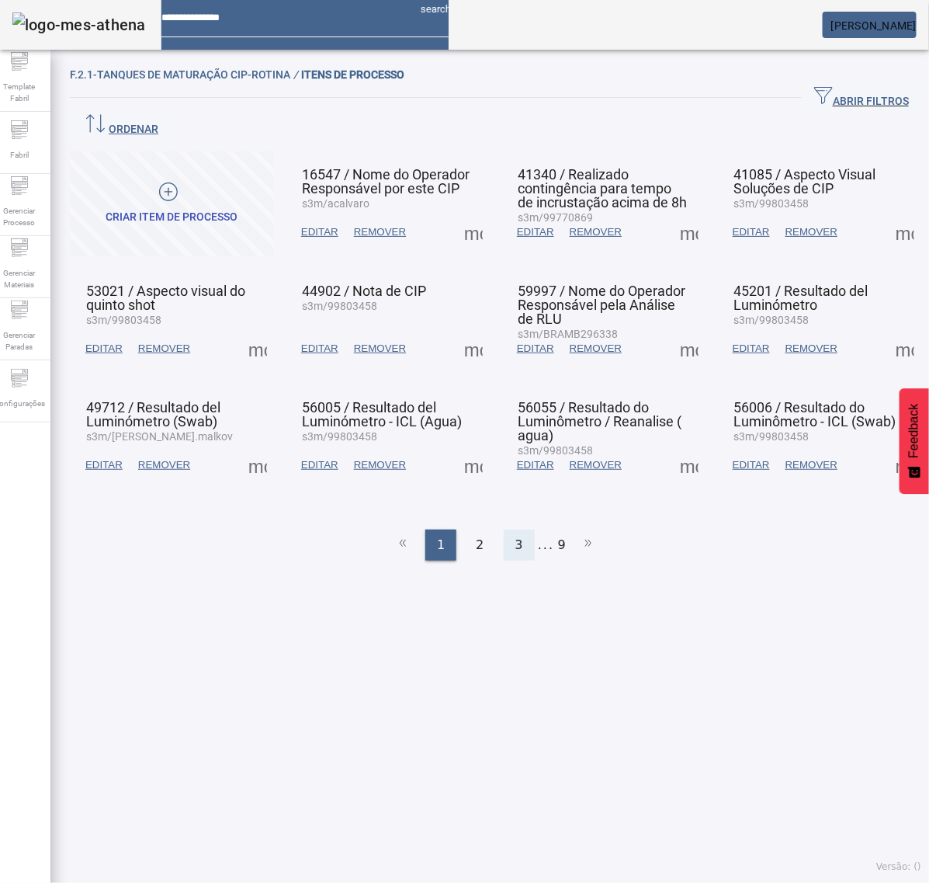
click at [516, 536] on span "3" at bounding box center [520, 545] width 8 height 19
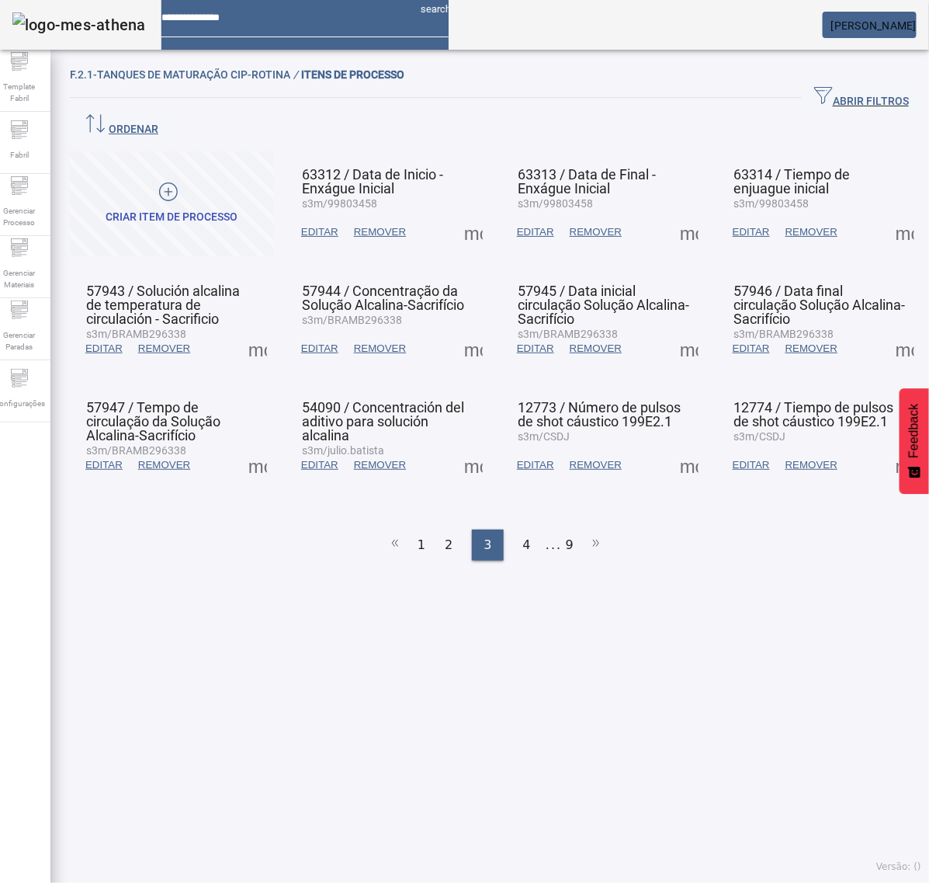
click at [335, 341] on span "EDITAR" at bounding box center [319, 349] width 37 height 16
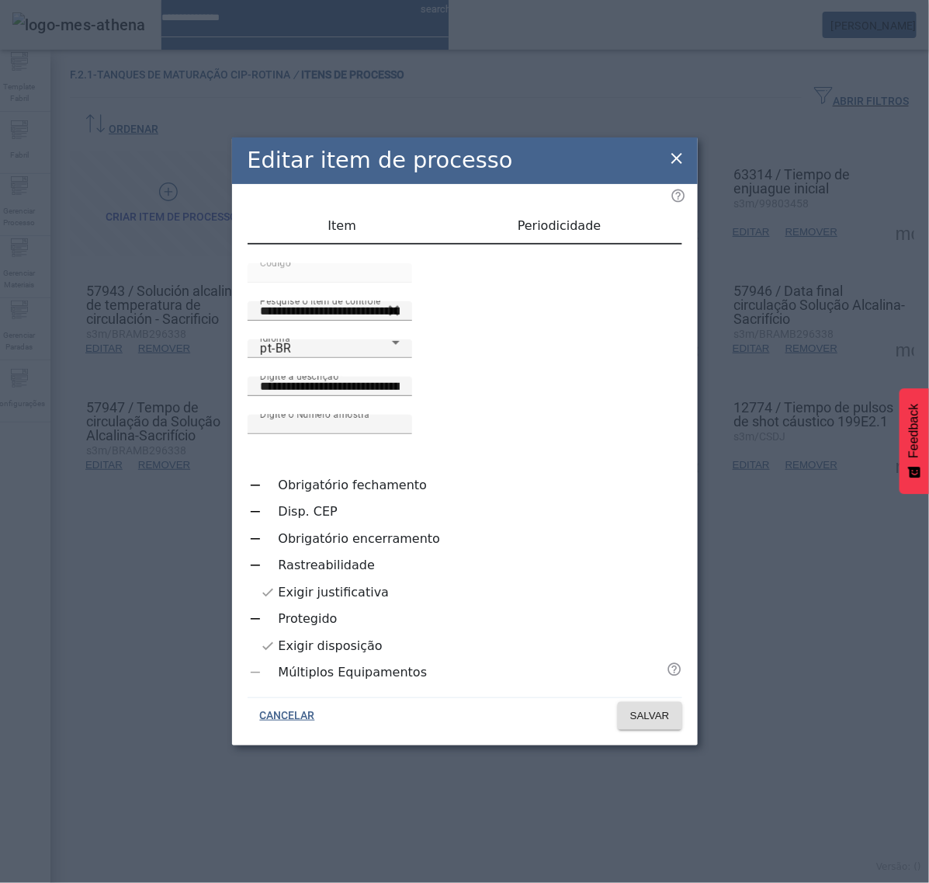
click at [675, 168] on icon at bounding box center [677, 158] width 19 height 19
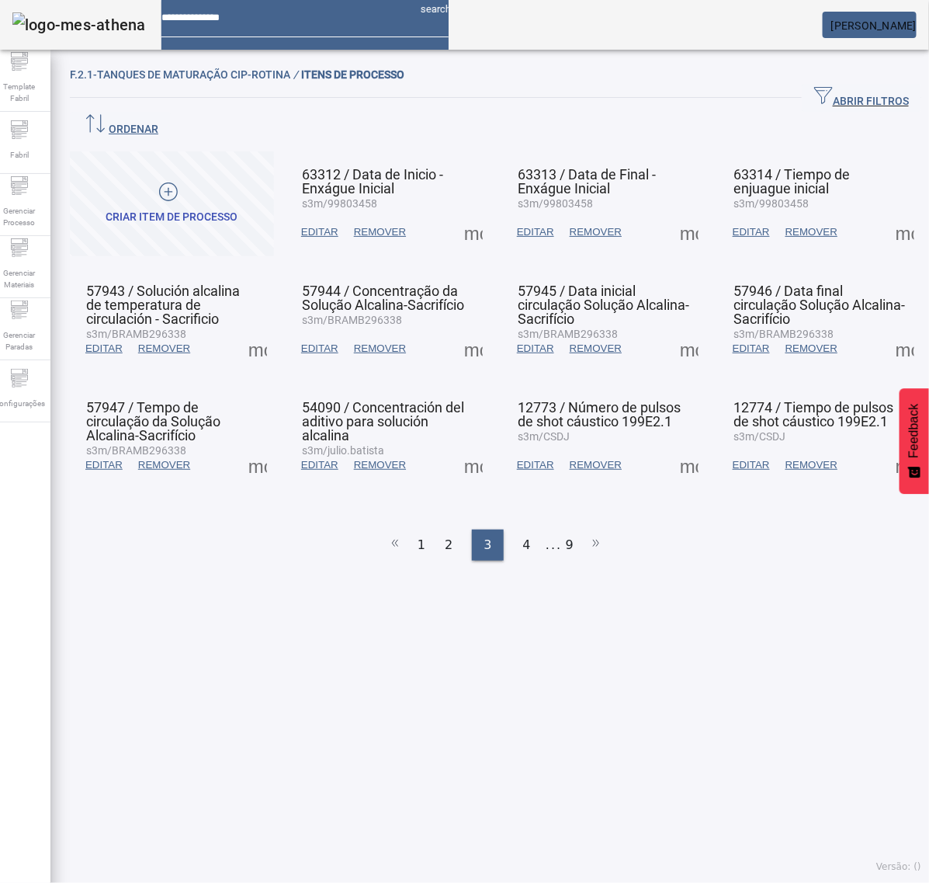
click at [472, 330] on span at bounding box center [473, 348] width 37 height 37
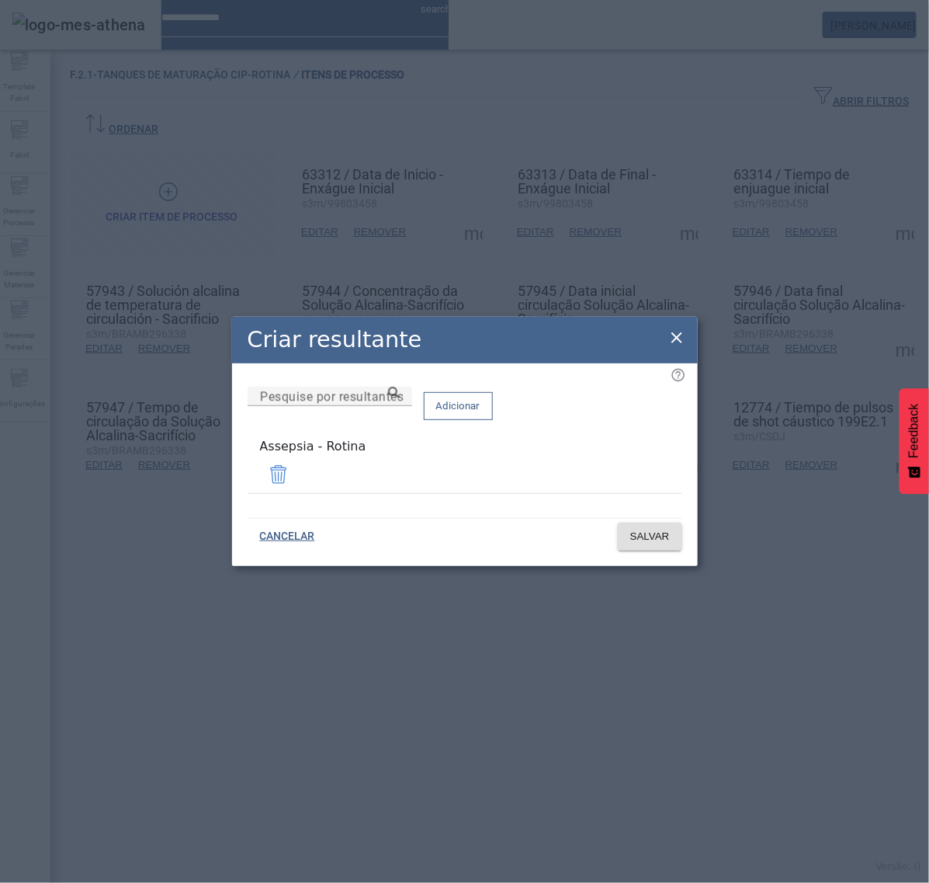
drag, startPoint x: 675, startPoint y: 342, endPoint x: 627, endPoint y: 339, distance: 49.0
click at [675, 340] on icon at bounding box center [677, 337] width 11 height 11
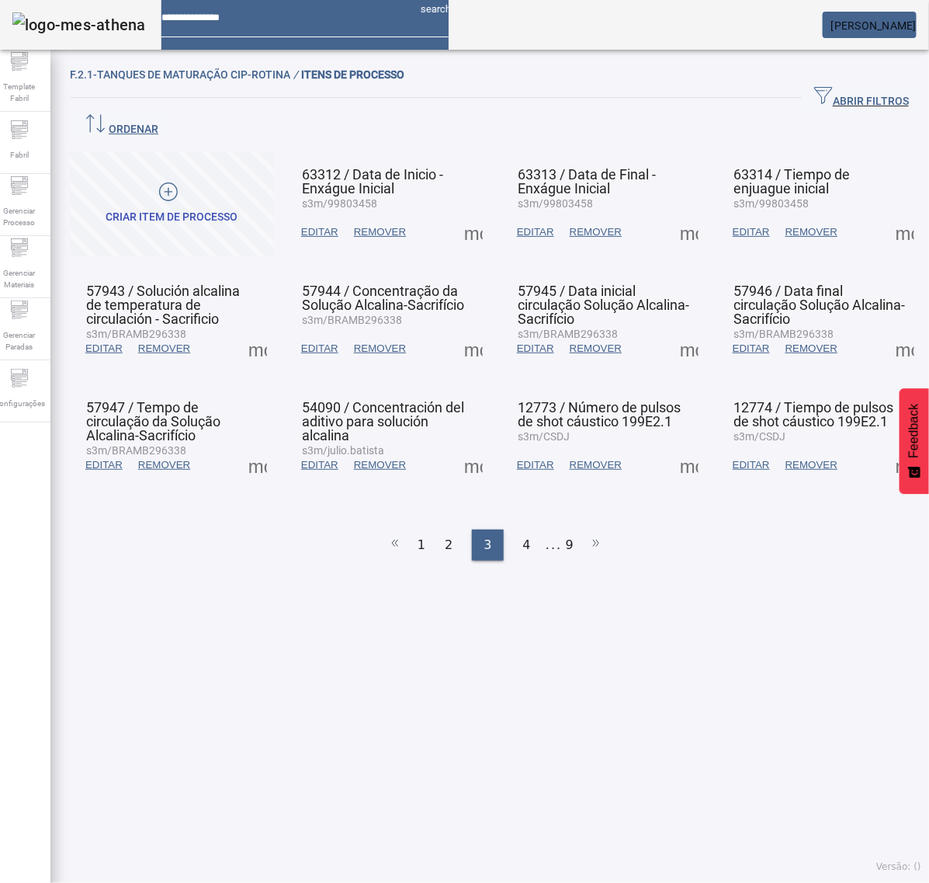
click at [673, 330] on span at bounding box center [689, 348] width 37 height 37
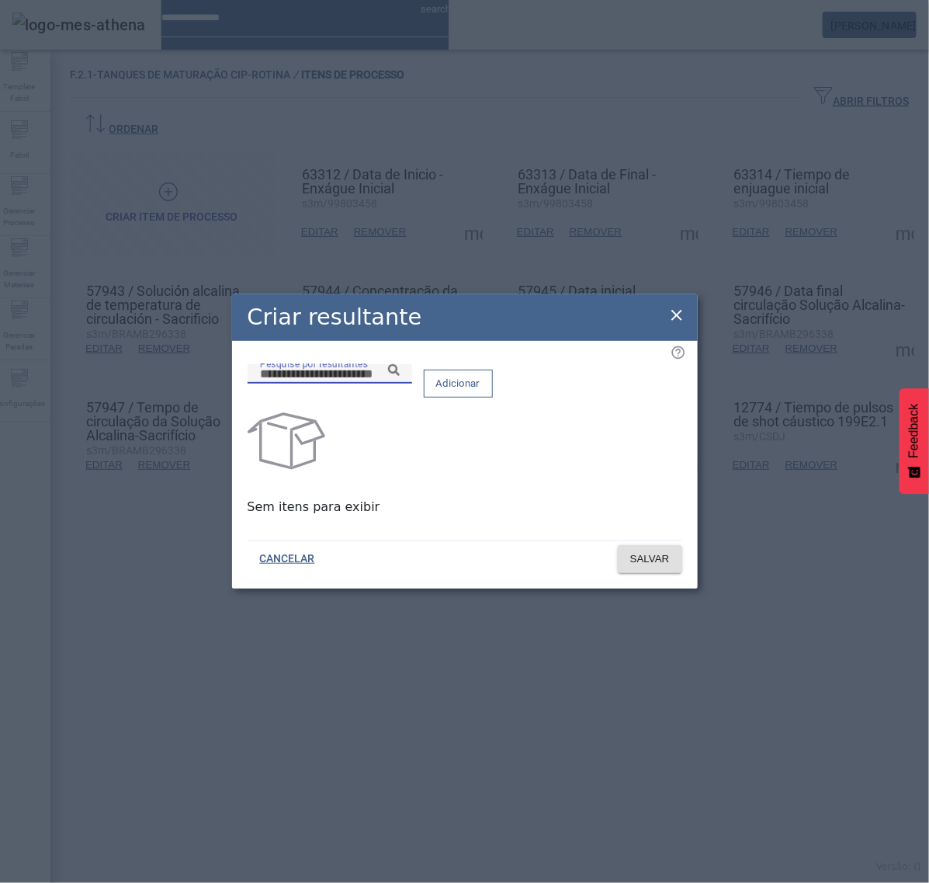
click at [400, 384] on input "Pesquise por resultantes" at bounding box center [330, 374] width 140 height 19
paste input "**********"
click at [400, 376] on icon at bounding box center [394, 370] width 12 height 12
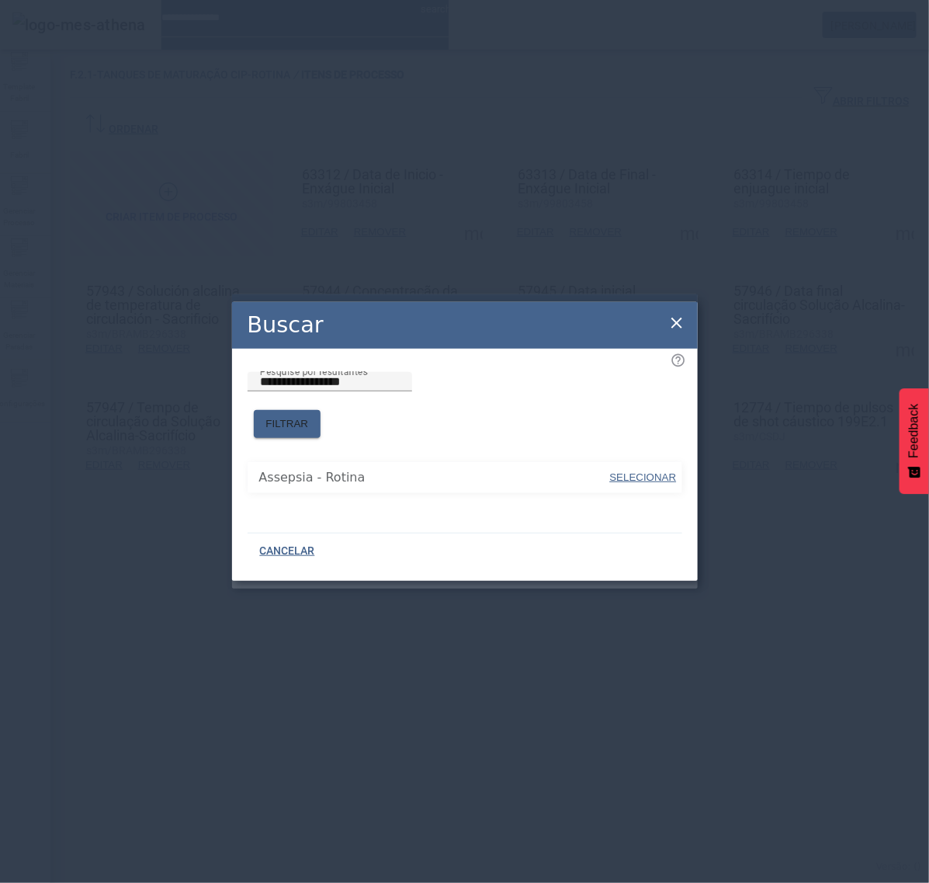
click at [650, 471] on span "SELECIONAR" at bounding box center [643, 477] width 67 height 12
type input "**********"
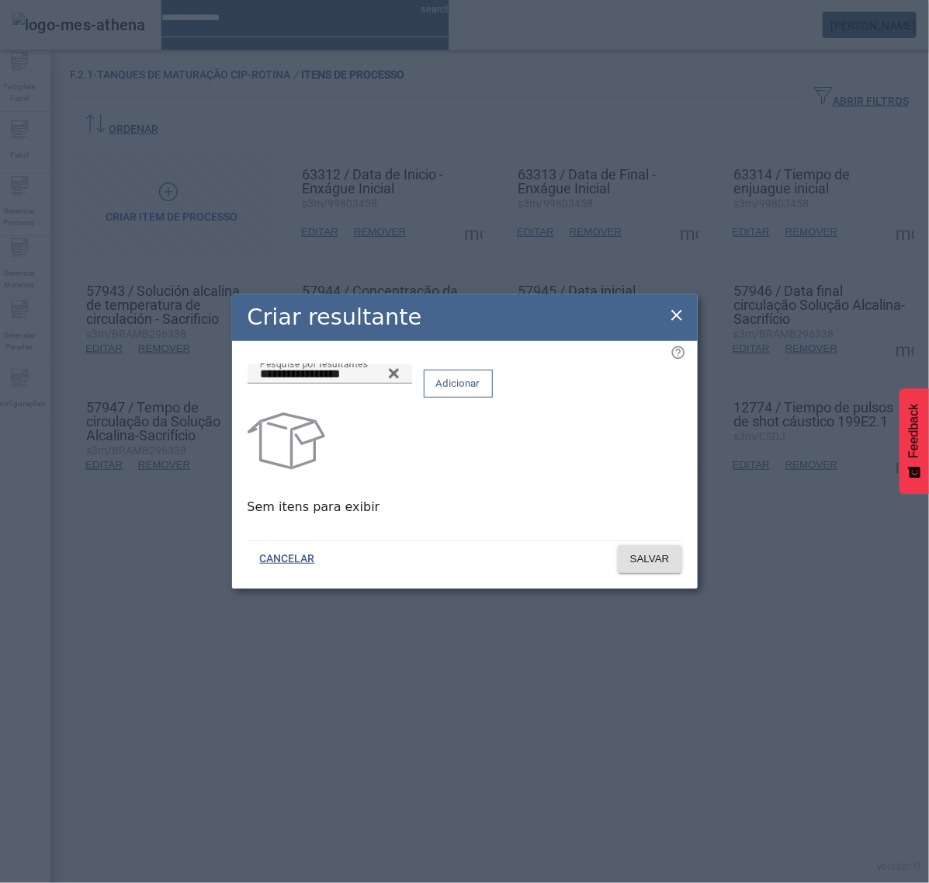
click at [481, 391] on span "Adicionar" at bounding box center [458, 384] width 44 height 16
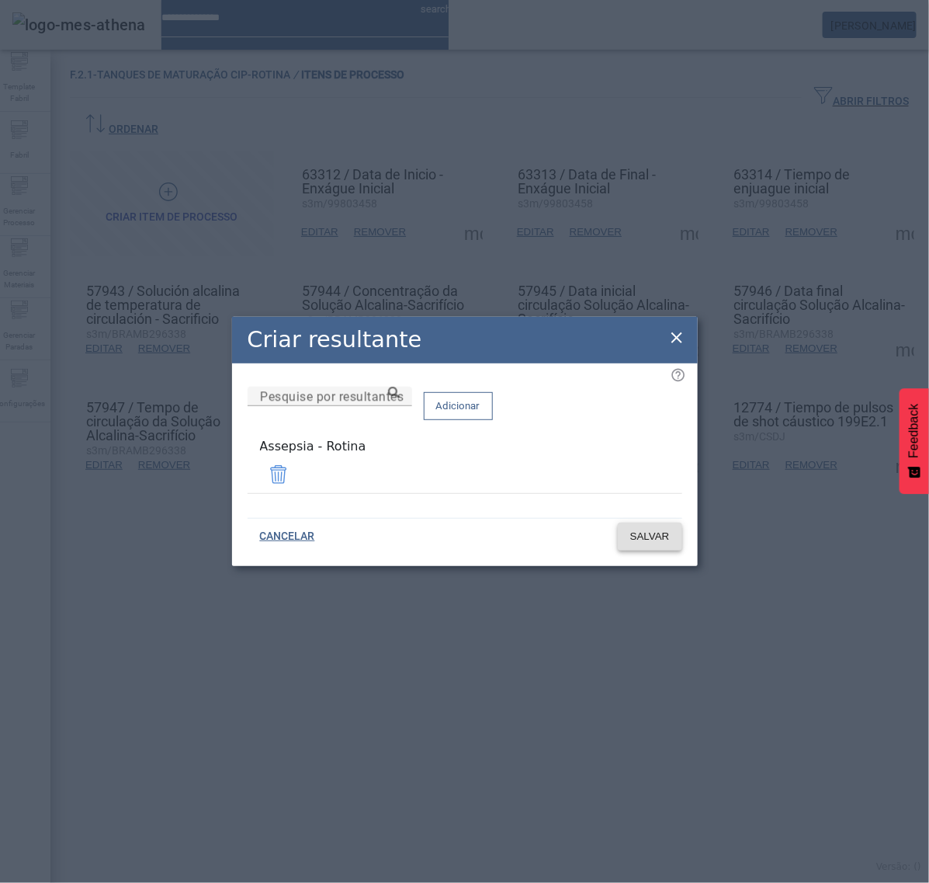
click at [650, 540] on span "SALVAR" at bounding box center [650, 537] width 40 height 16
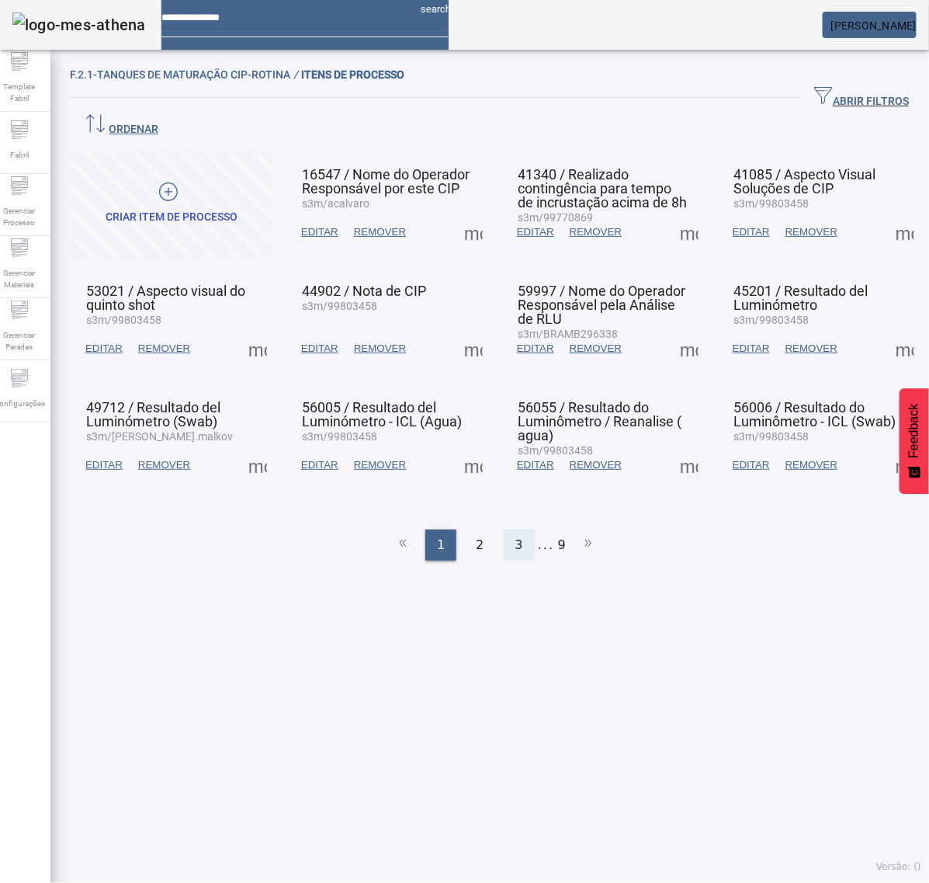
click at [516, 536] on span "3" at bounding box center [520, 545] width 8 height 19
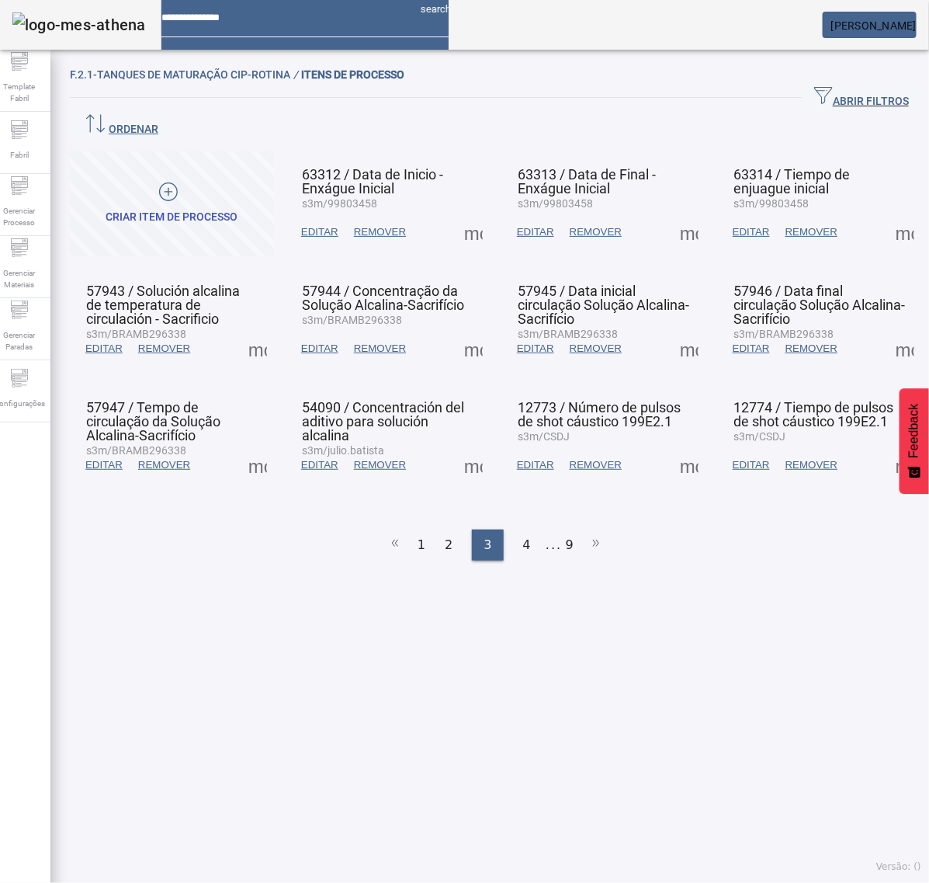
click at [478, 530] on ul "1 2 3 4 ... 9" at bounding box center [496, 545] width 852 height 31
click at [678, 330] on span at bounding box center [689, 348] width 37 height 37
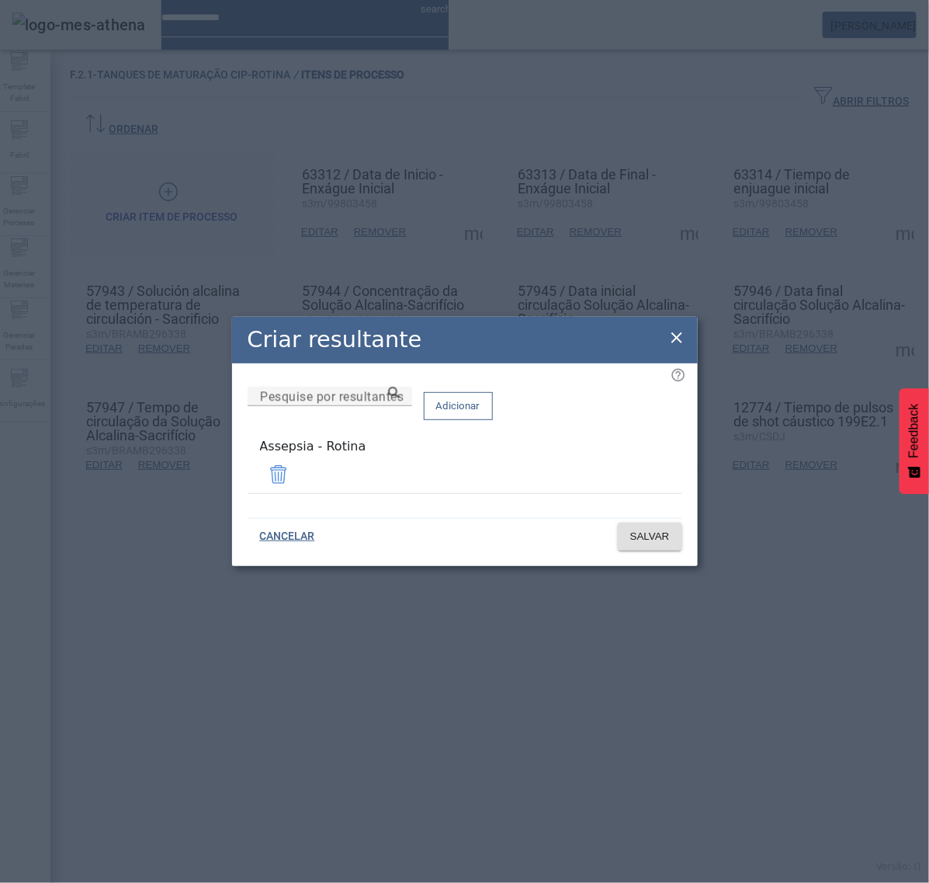
click at [678, 346] on icon at bounding box center [677, 337] width 19 height 19
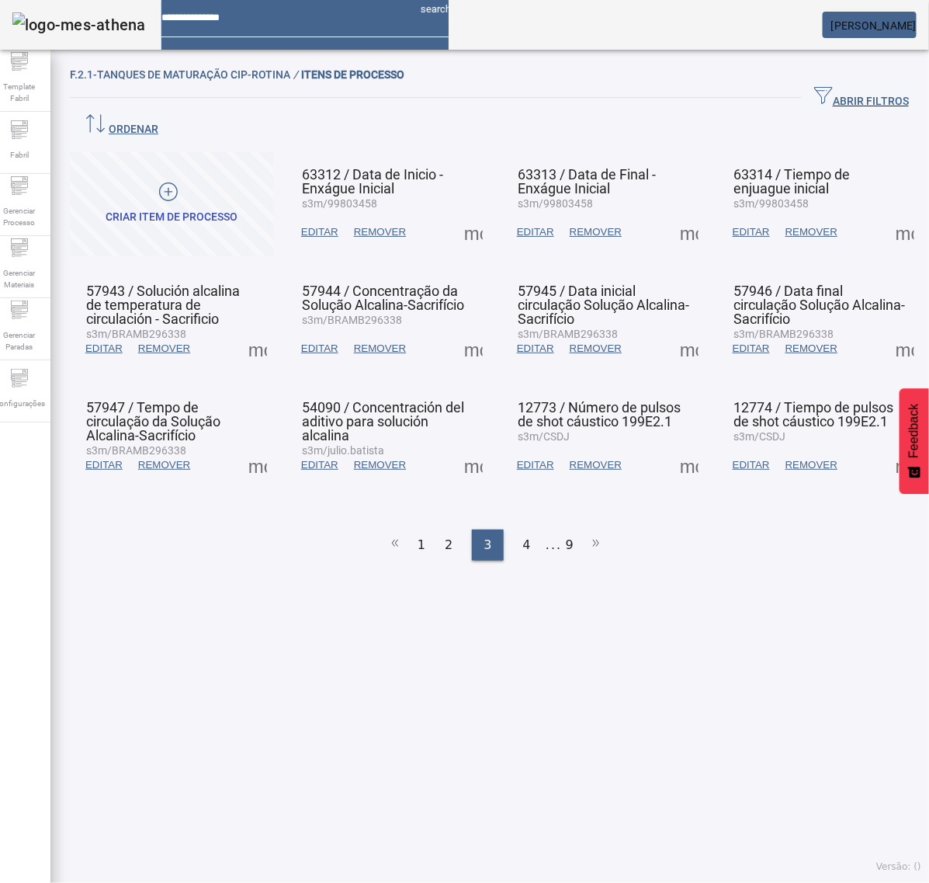
click at [887, 330] on span at bounding box center [905, 348] width 37 height 37
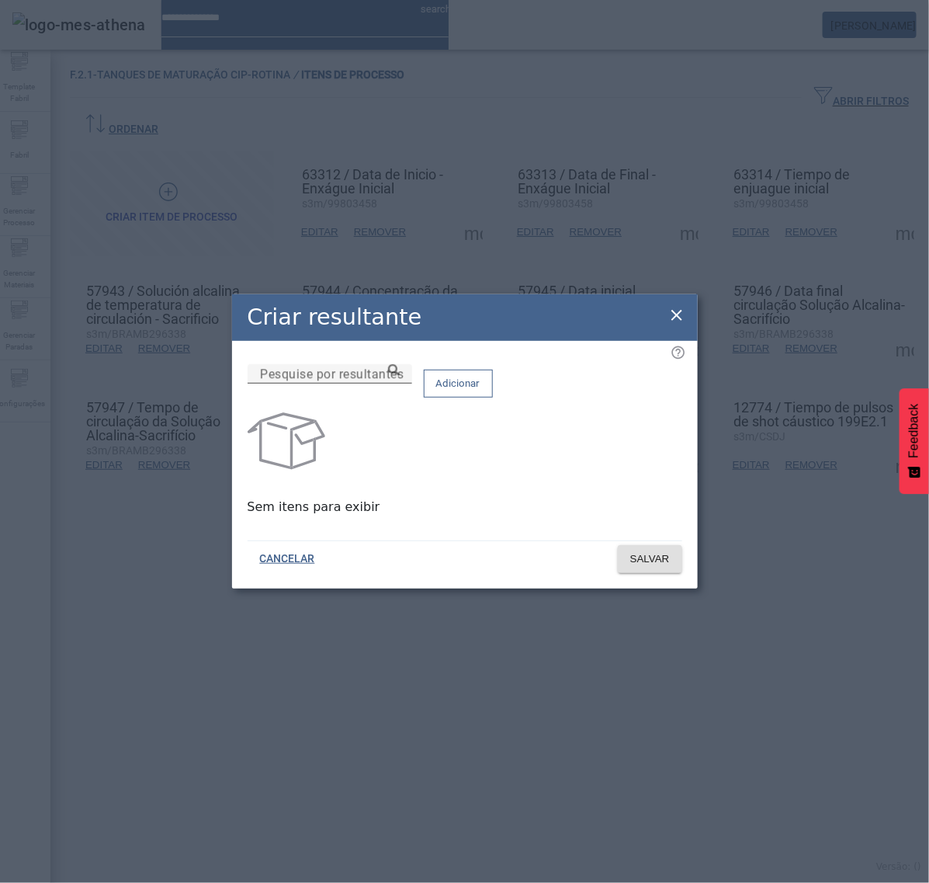
click at [400, 384] on input "Pesquise por resultantes" at bounding box center [330, 374] width 140 height 19
paste input "**********"
click at [400, 376] on icon at bounding box center [394, 370] width 12 height 12
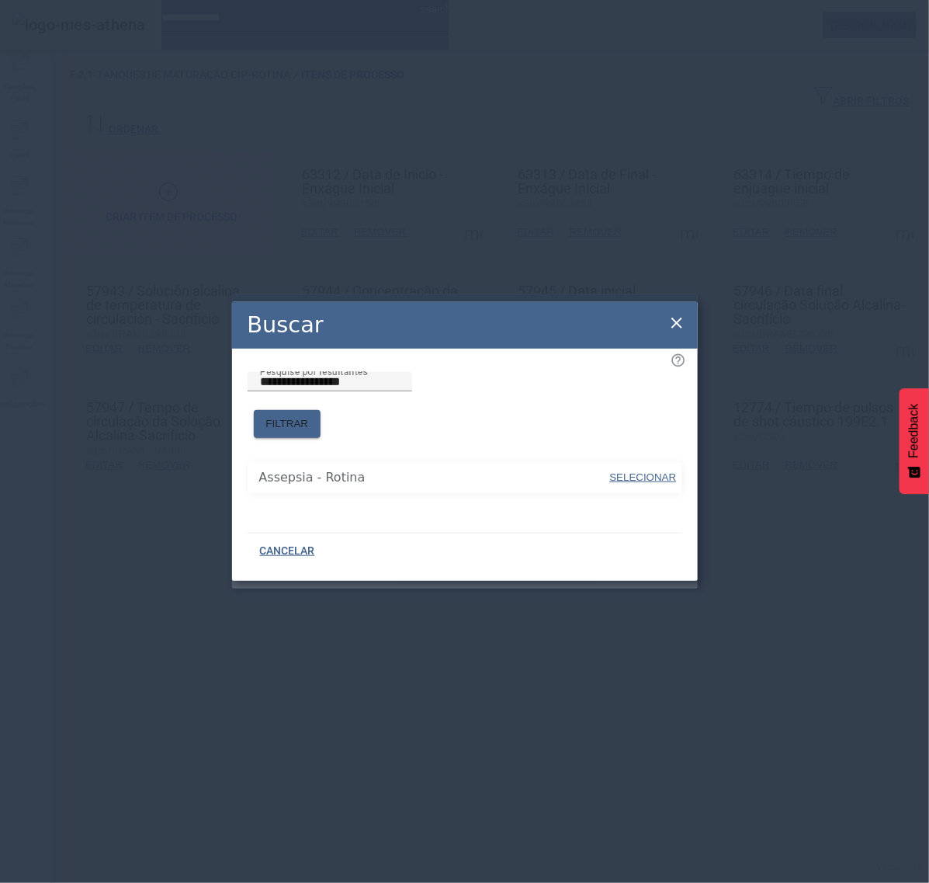
click at [621, 470] on span "SELECIONAR" at bounding box center [643, 478] width 67 height 16
type input "**********"
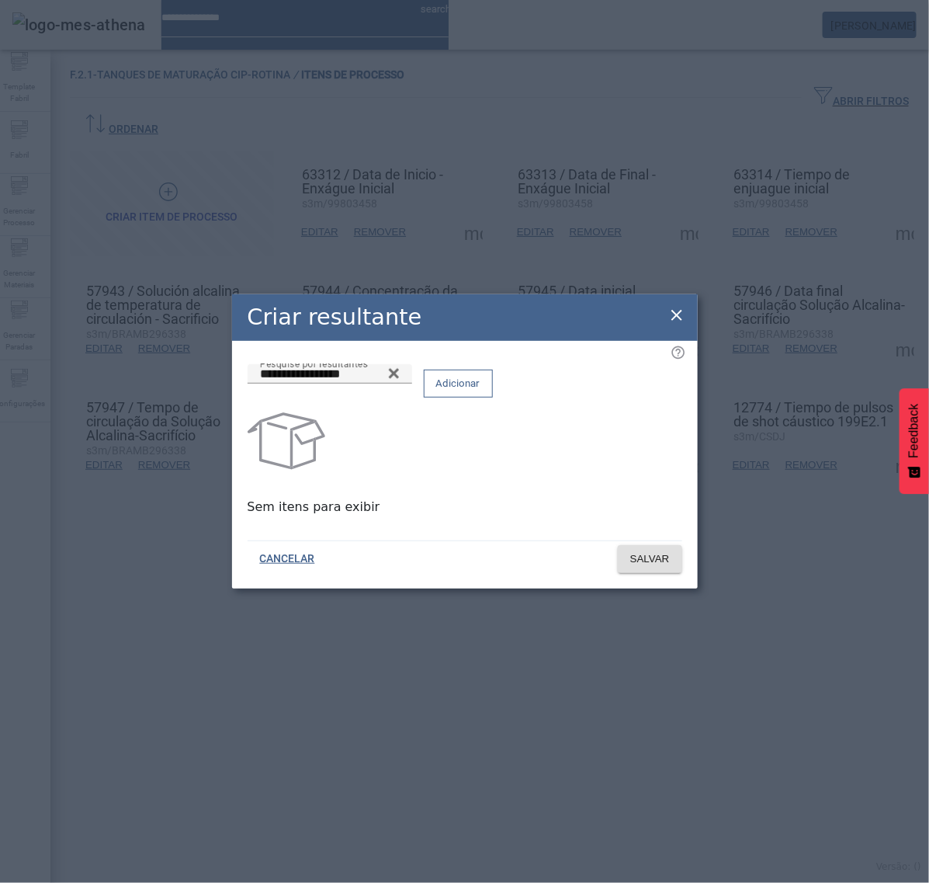
click at [481, 391] on span "Adicionar" at bounding box center [458, 384] width 44 height 16
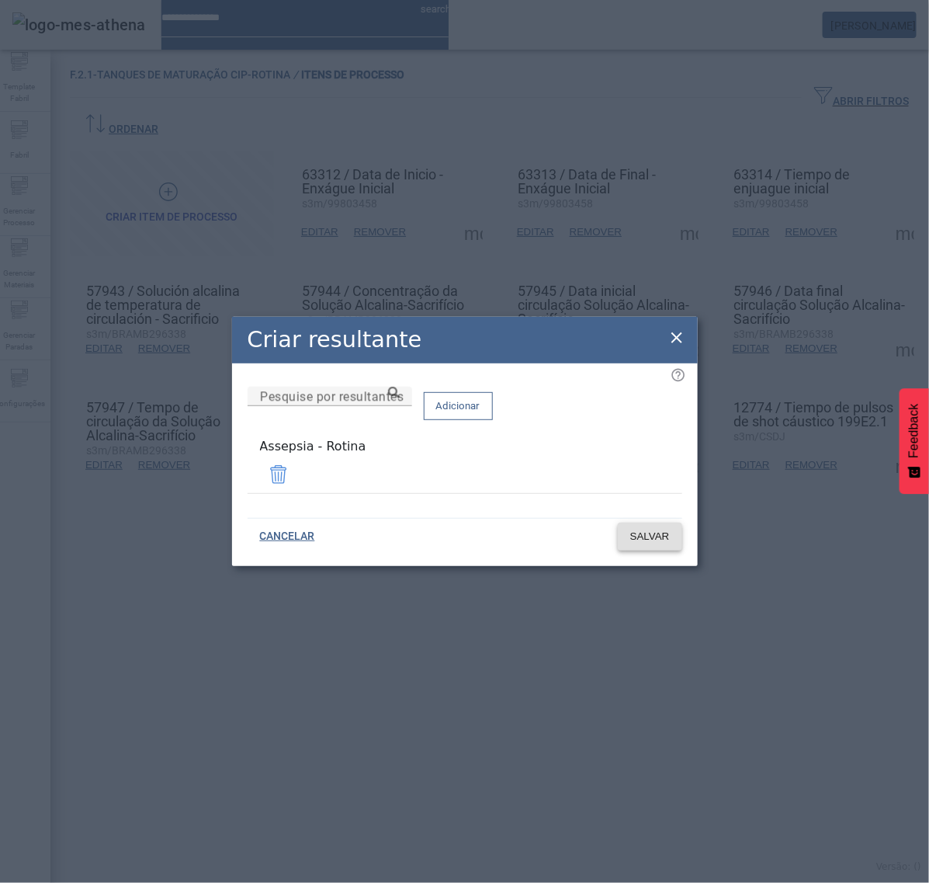
click at [649, 537] on span "SALVAR" at bounding box center [650, 537] width 40 height 16
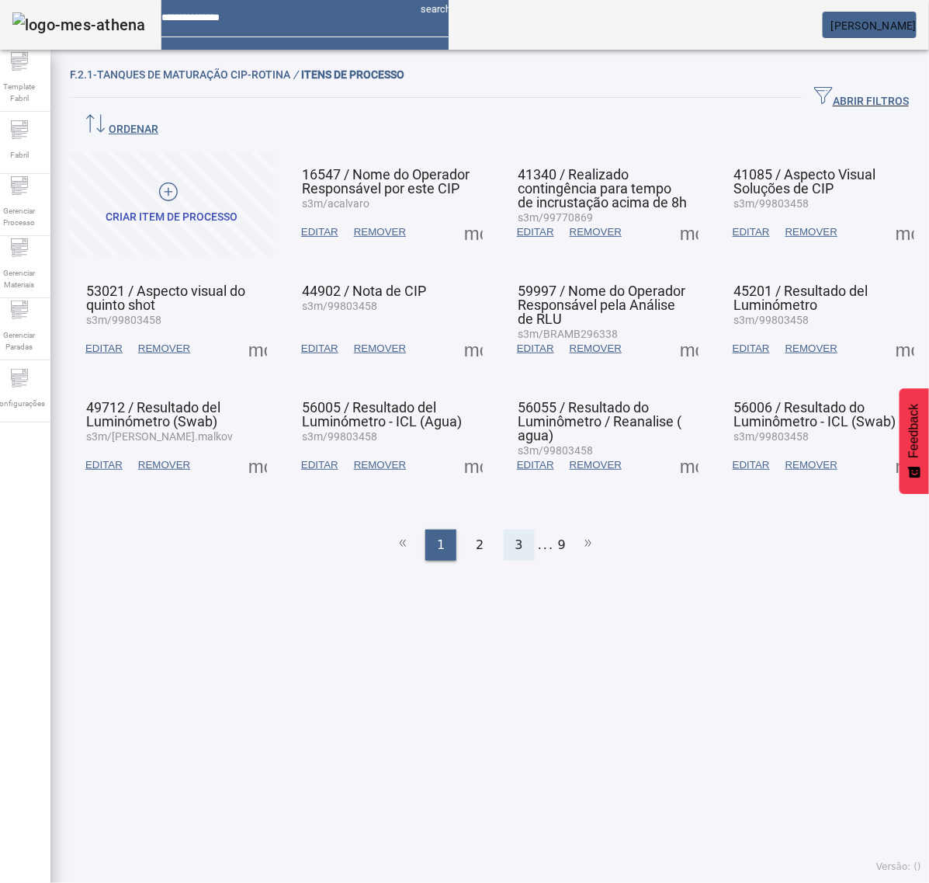
click at [506, 530] on div "3" at bounding box center [519, 545] width 31 height 31
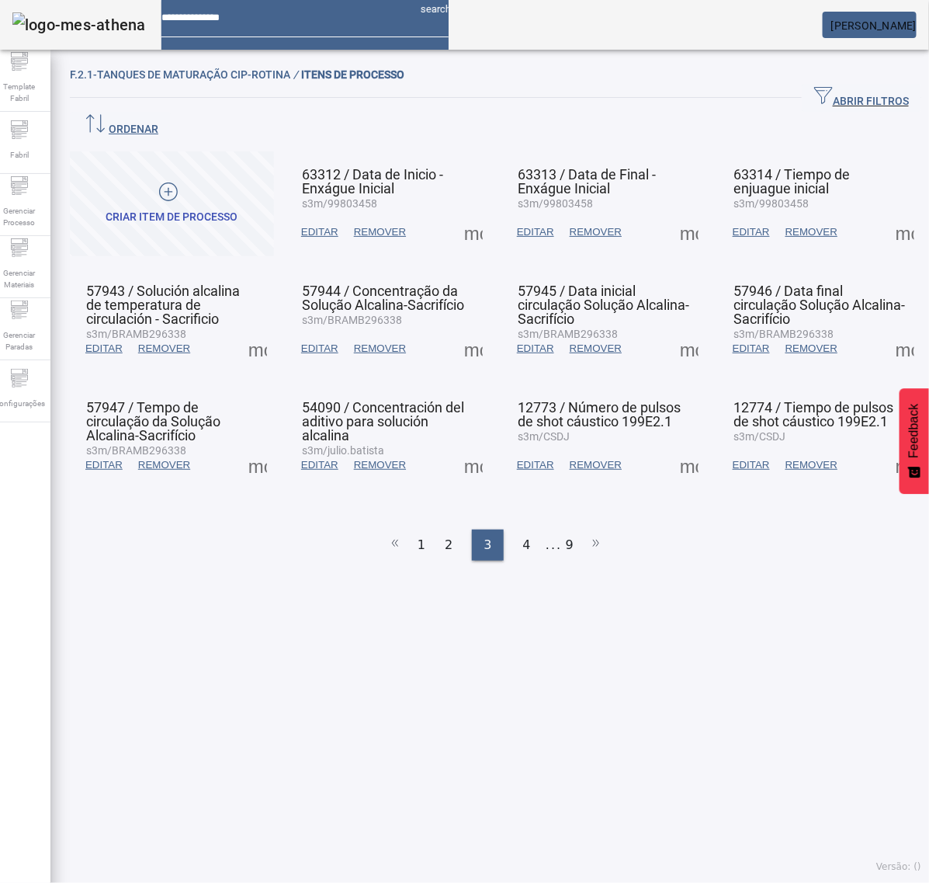
click at [258, 446] on span at bounding box center [257, 464] width 37 height 37
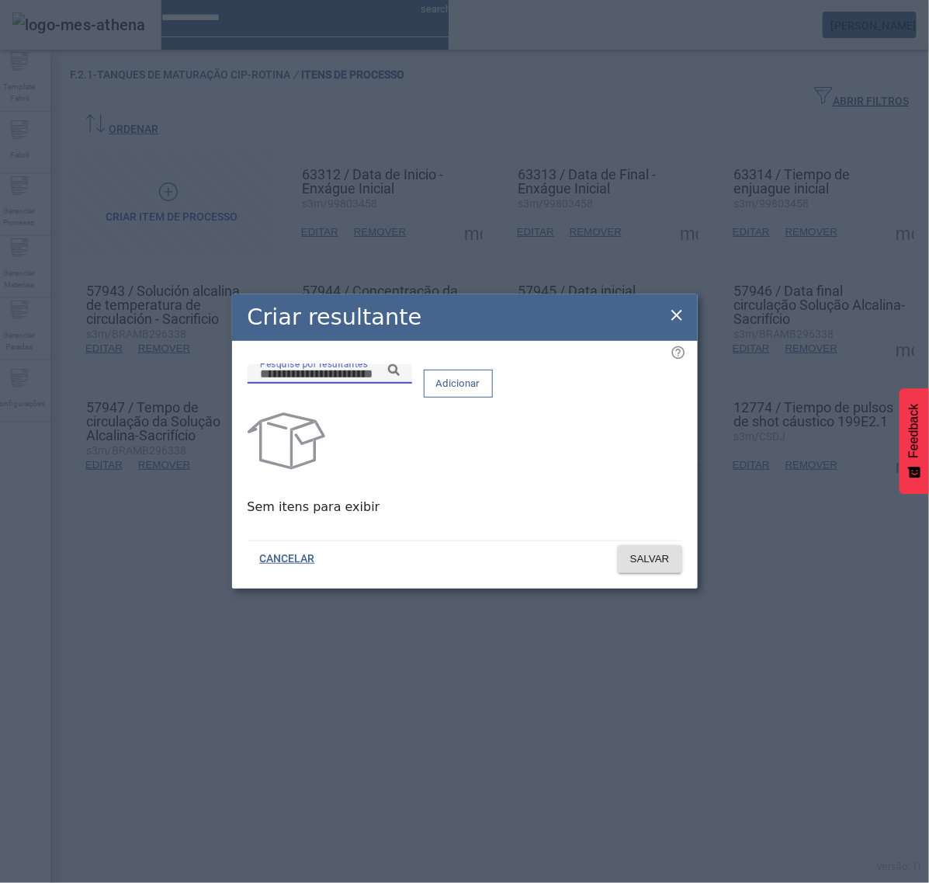
click at [357, 384] on input "Pesquise por resultantes" at bounding box center [330, 374] width 140 height 19
paste input "**********"
click at [400, 376] on icon at bounding box center [394, 370] width 12 height 12
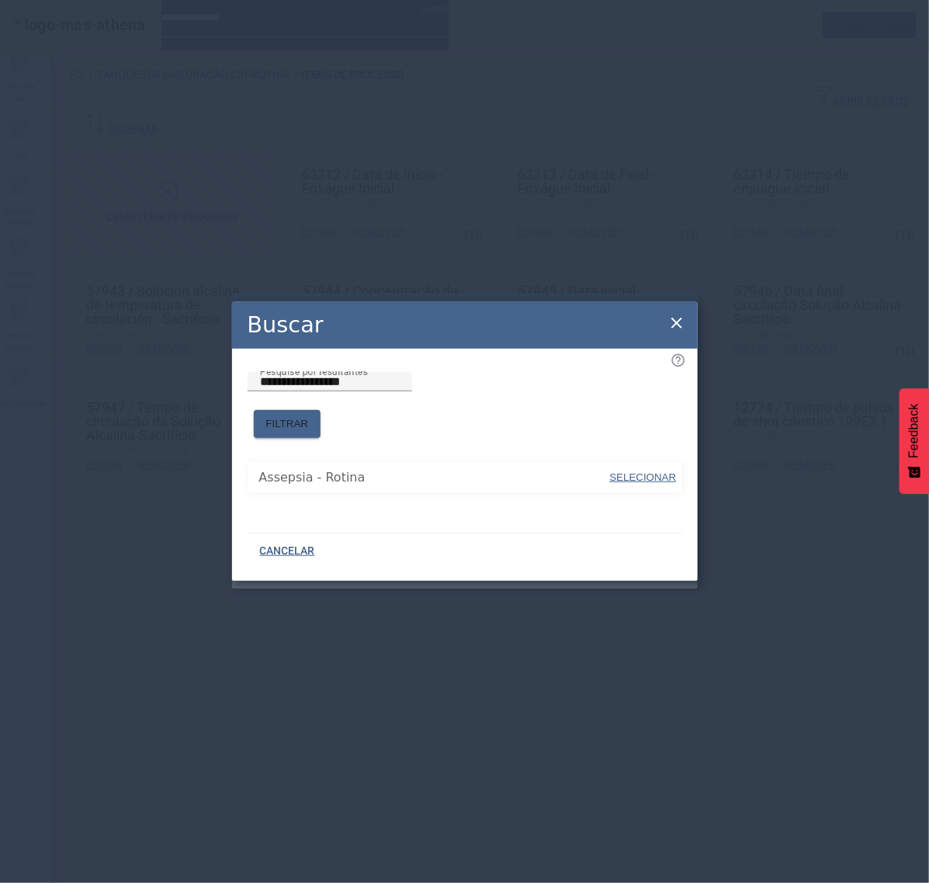
click at [647, 474] on span "SELECIONAR" at bounding box center [643, 477] width 67 height 12
type input "**********"
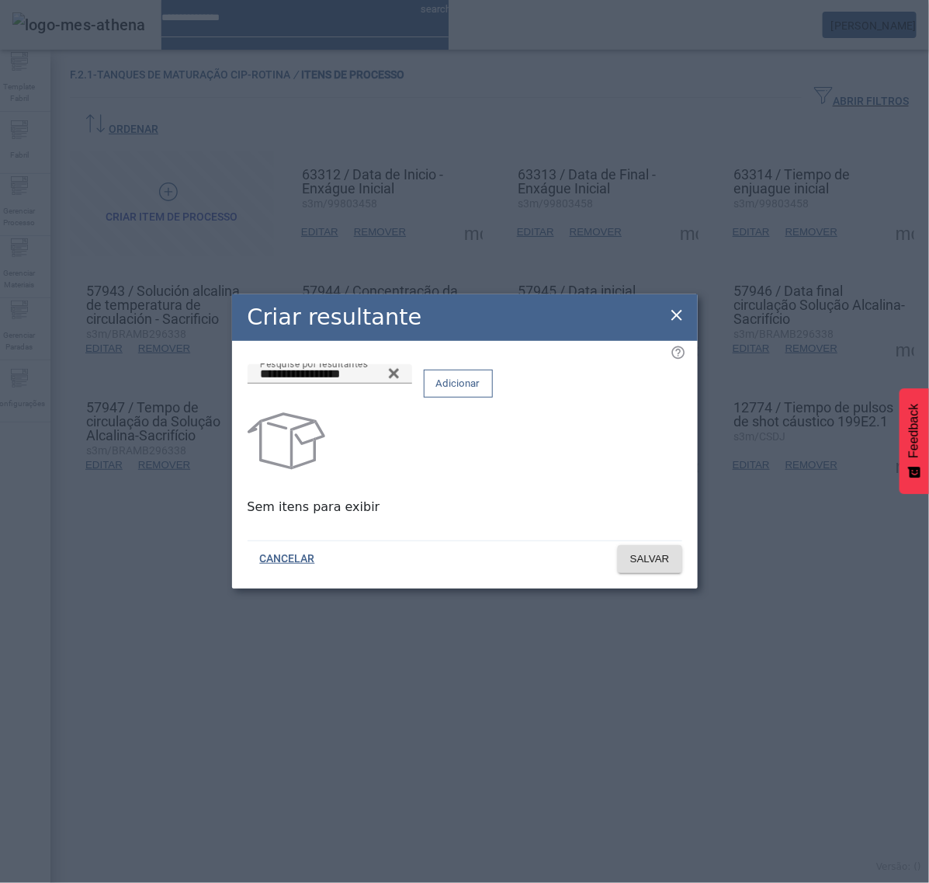
click at [492, 401] on span at bounding box center [459, 383] width 68 height 37
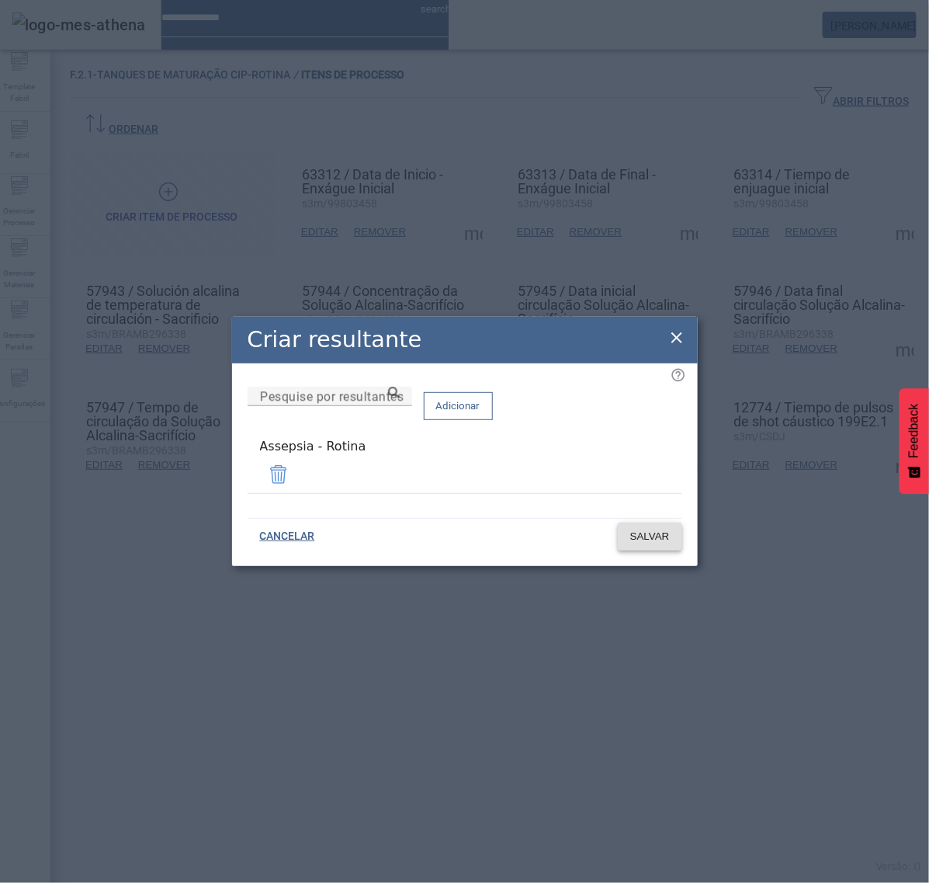
click at [638, 544] on span at bounding box center [650, 536] width 64 height 37
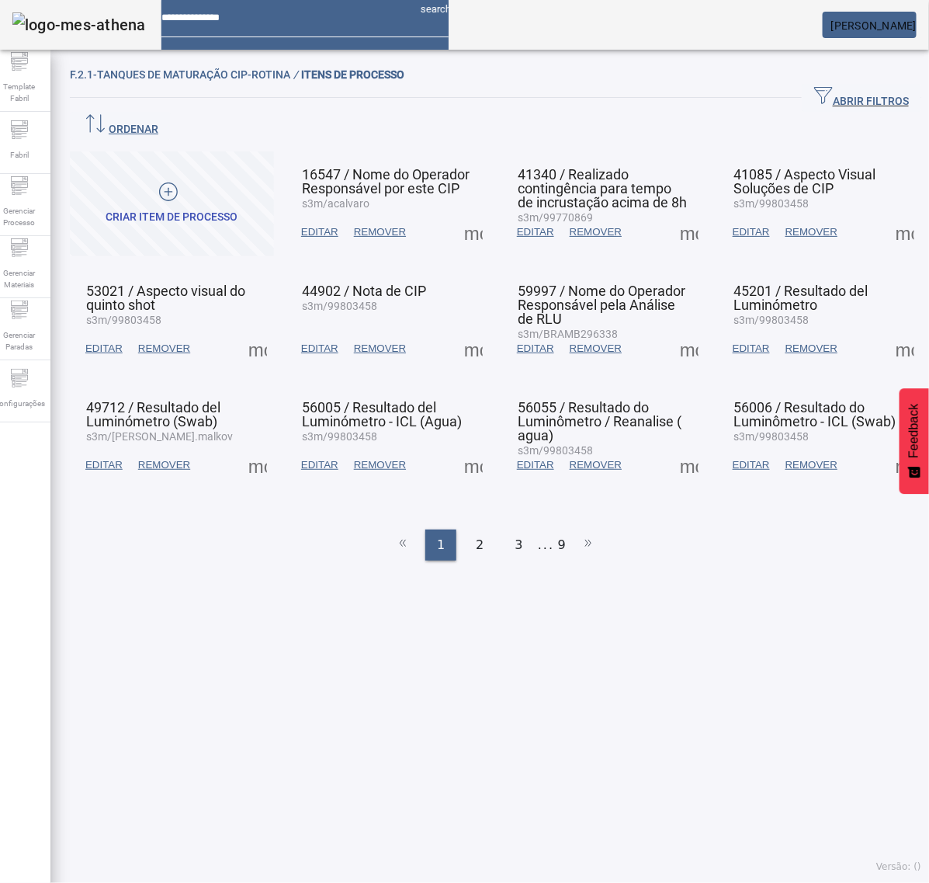
drag, startPoint x: 464, startPoint y: 505, endPoint x: 474, endPoint y: 503, distance: 10.4
click at [464, 530] on div "2" at bounding box center [479, 545] width 31 height 31
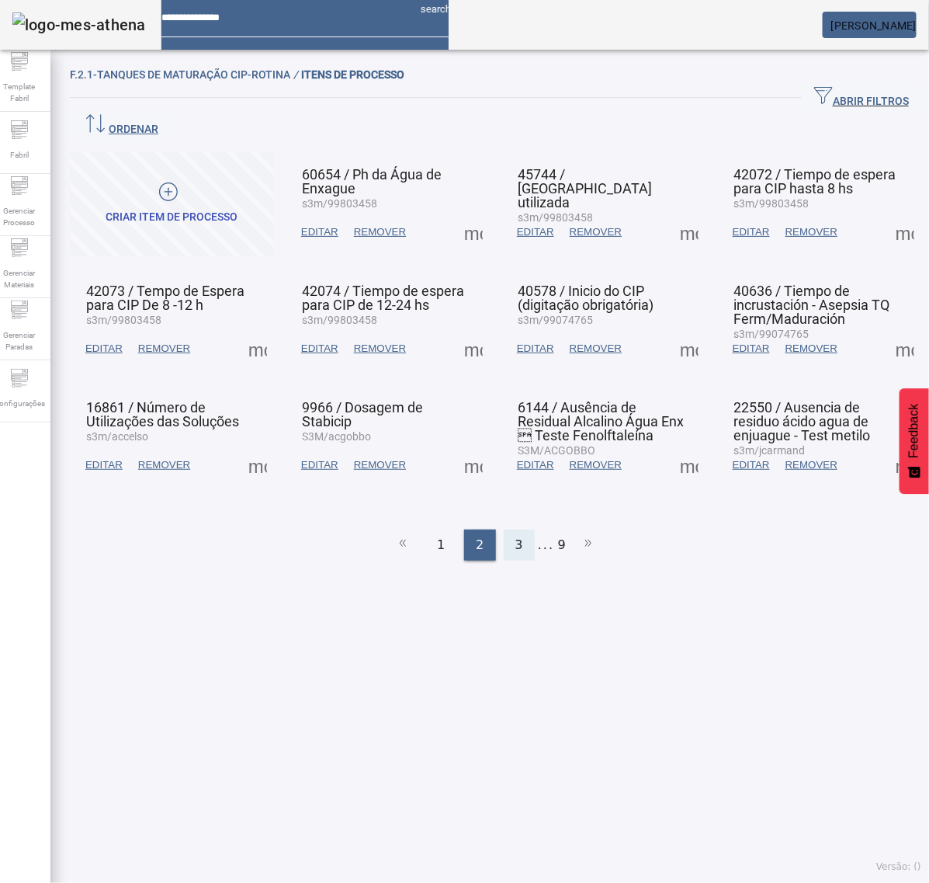
click at [505, 530] on div "3" at bounding box center [519, 545] width 31 height 31
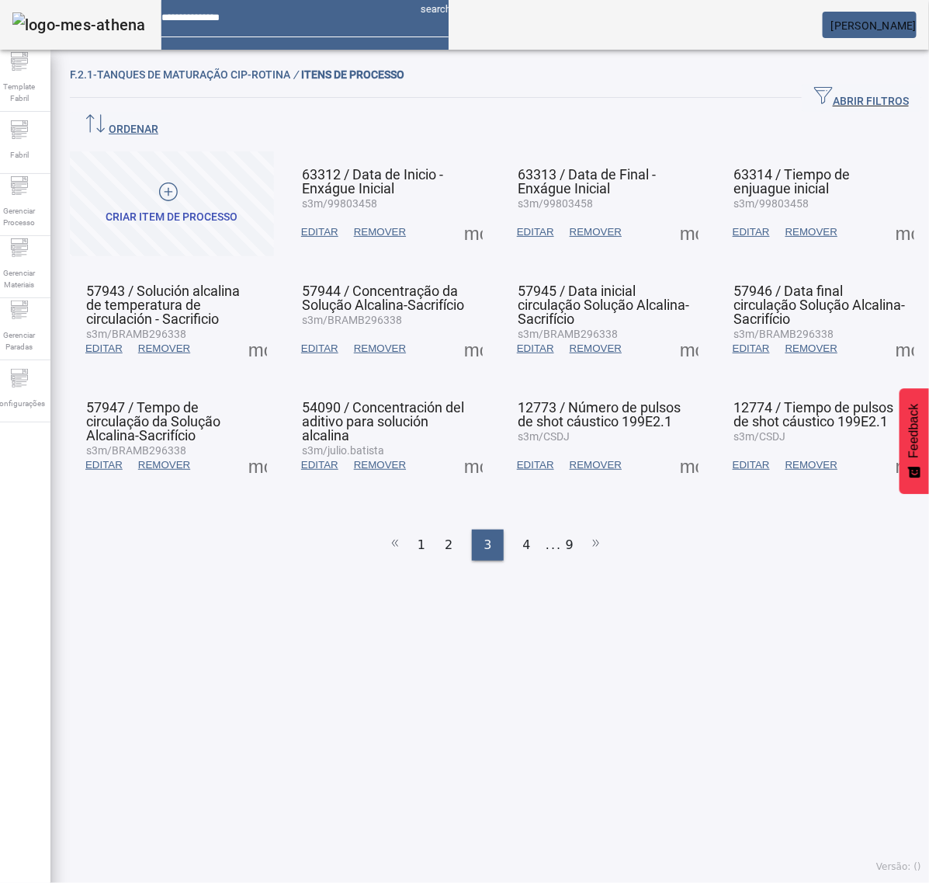
click at [265, 446] on span at bounding box center [257, 464] width 37 height 37
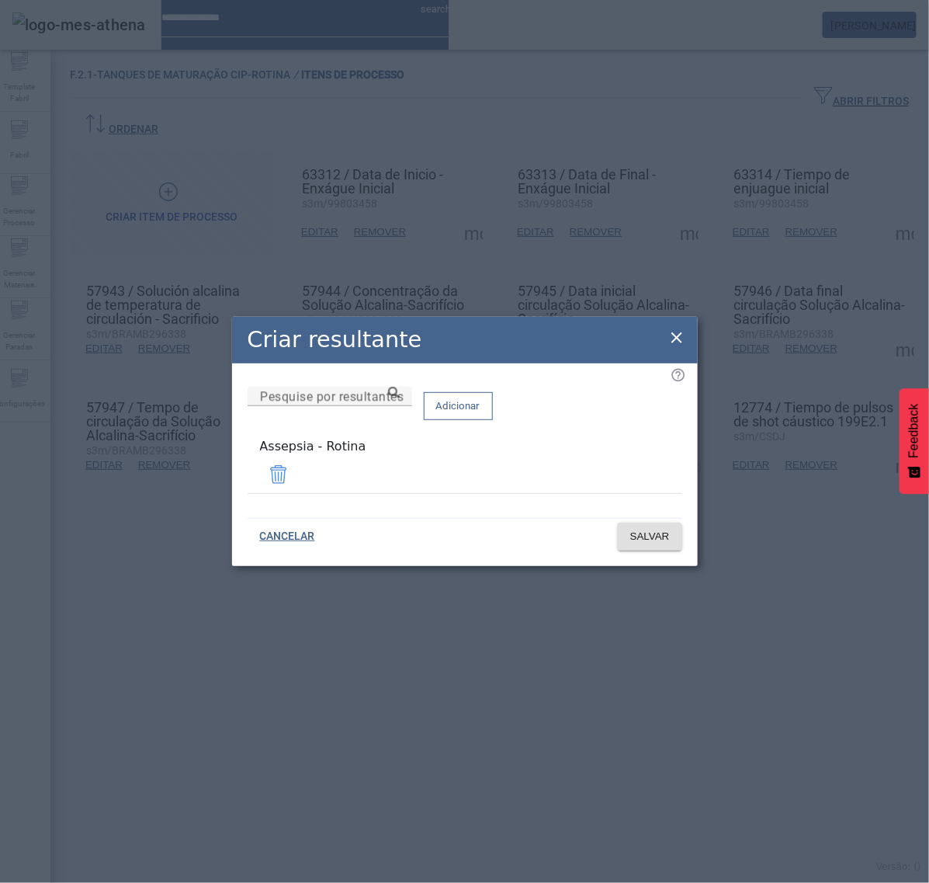
click at [679, 339] on icon at bounding box center [677, 337] width 11 height 11
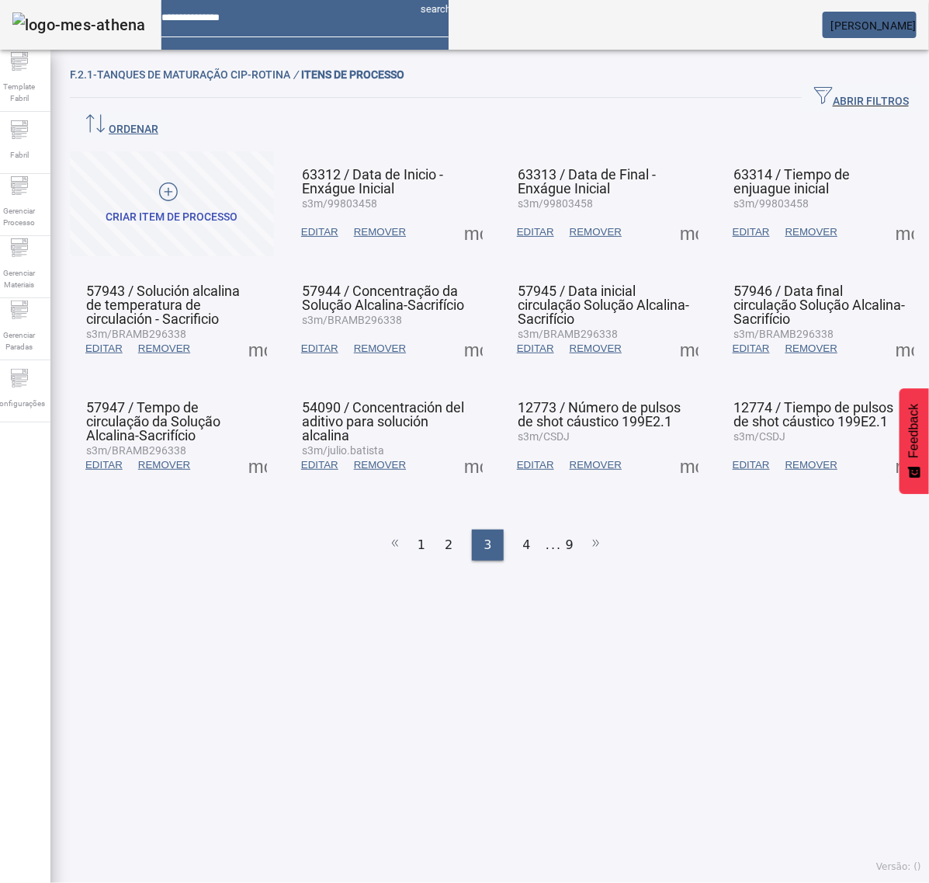
click at [459, 446] on span at bounding box center [473, 464] width 37 height 37
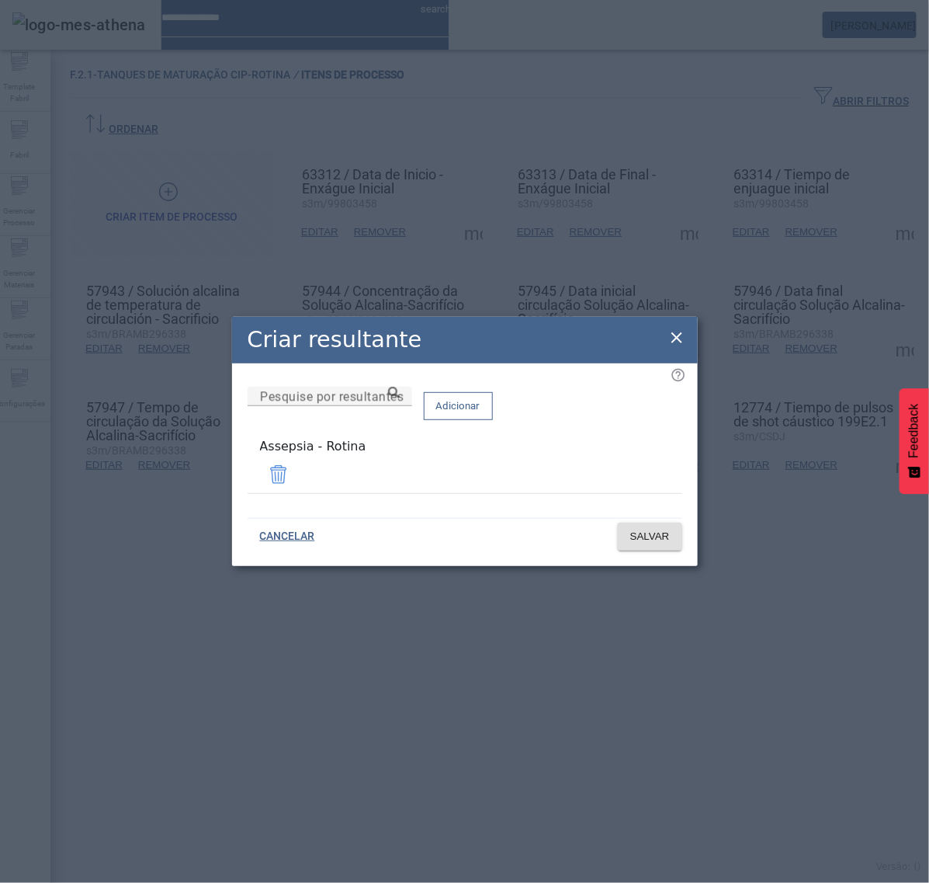
click at [677, 339] on icon at bounding box center [677, 337] width 19 height 19
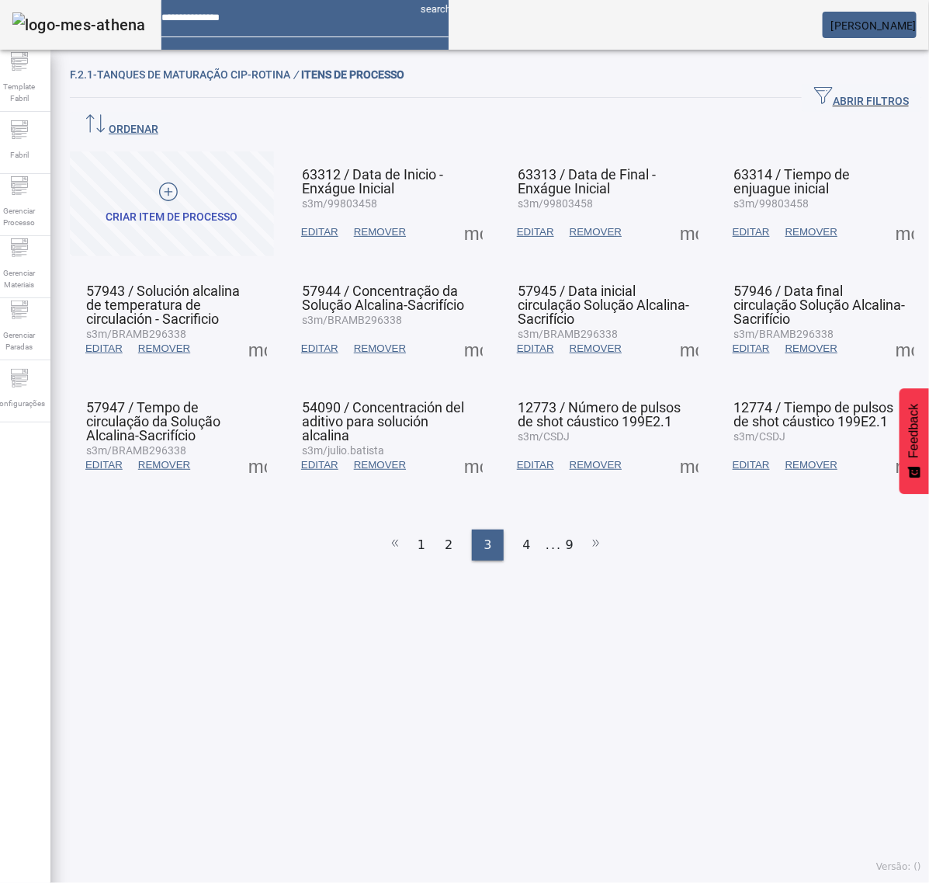
click at [673, 446] on span at bounding box center [689, 464] width 37 height 37
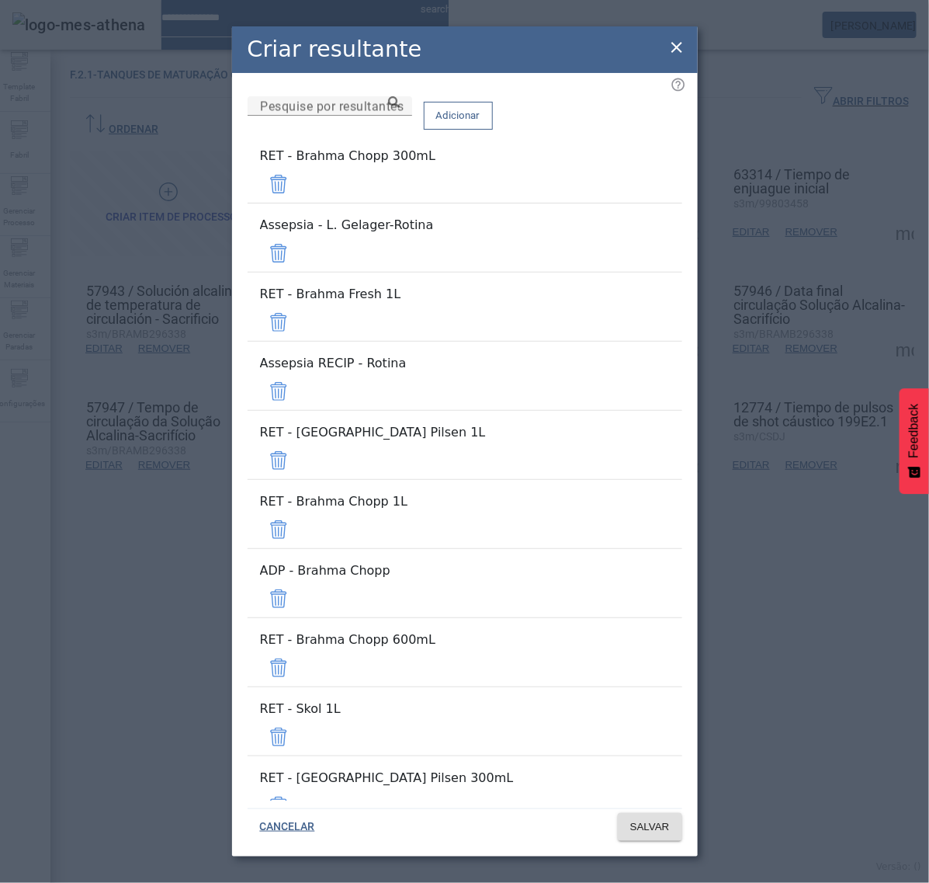
click at [297, 183] on span at bounding box center [278, 183] width 37 height 37
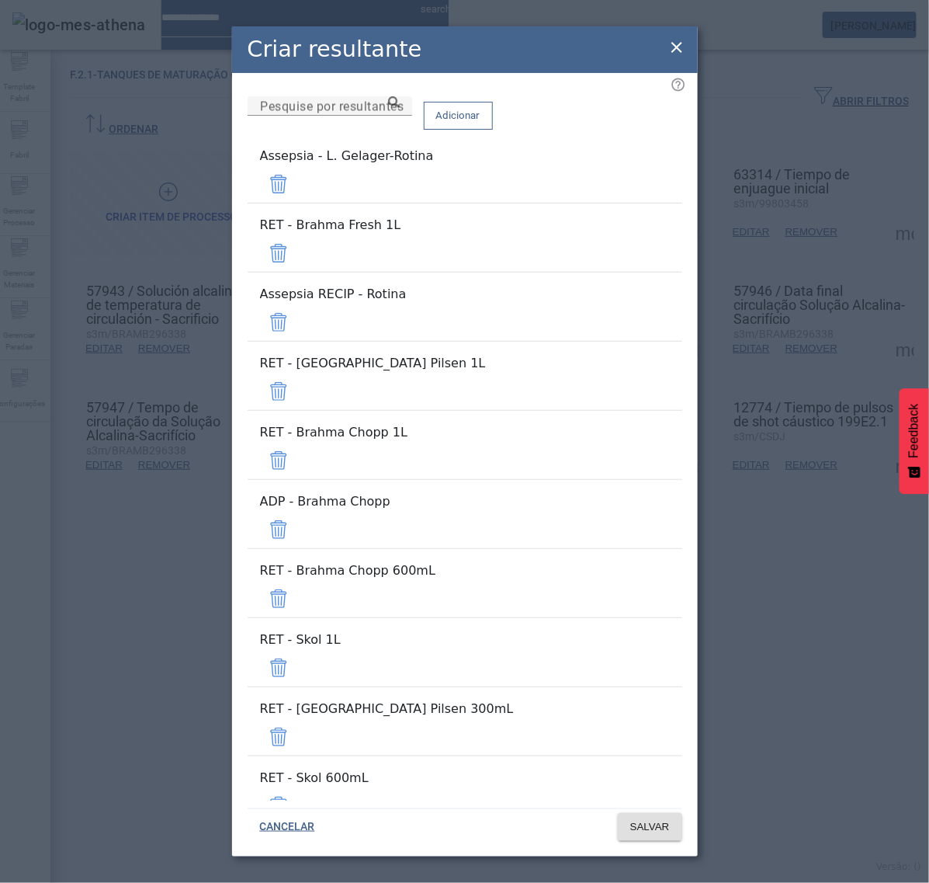
click at [297, 183] on span at bounding box center [278, 183] width 37 height 37
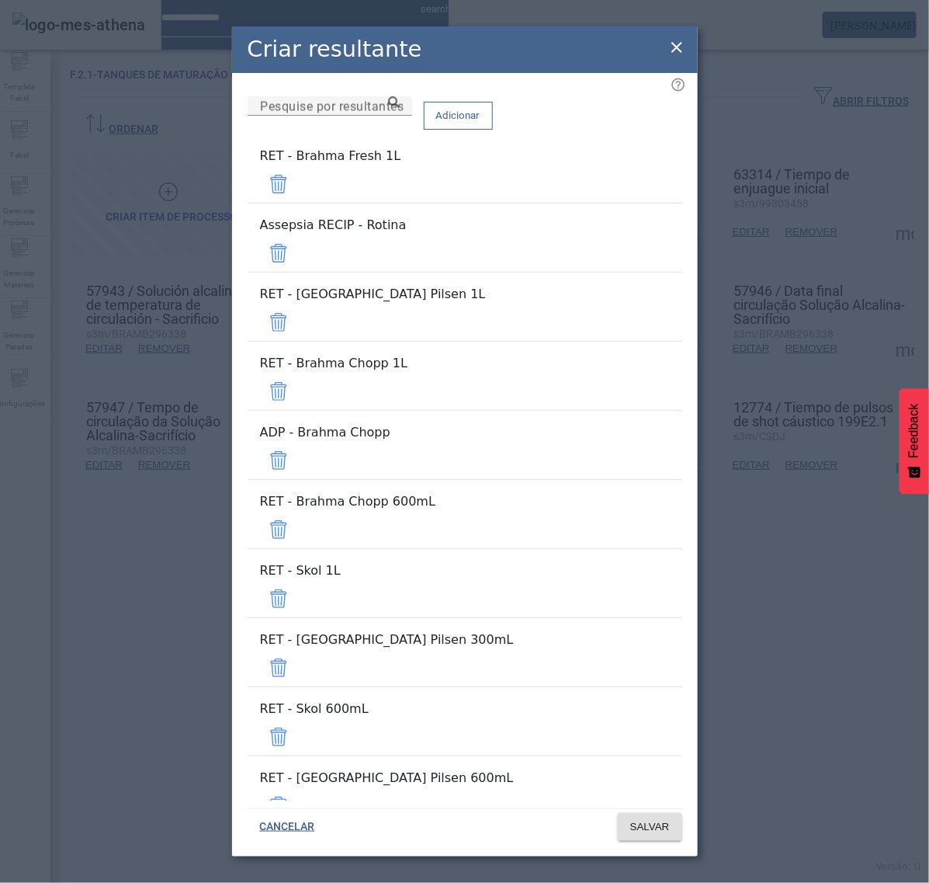
click at [297, 183] on span at bounding box center [278, 183] width 37 height 37
click at [297, 234] on span at bounding box center [278, 252] width 37 height 37
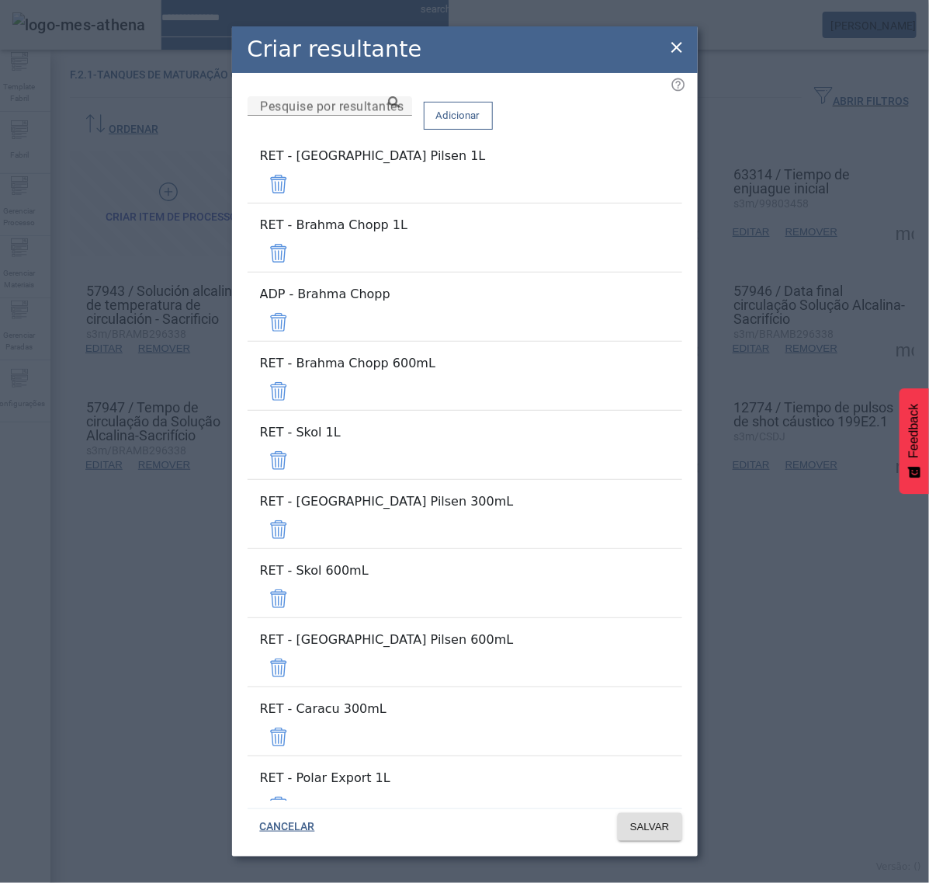
click at [297, 182] on span at bounding box center [278, 183] width 37 height 37
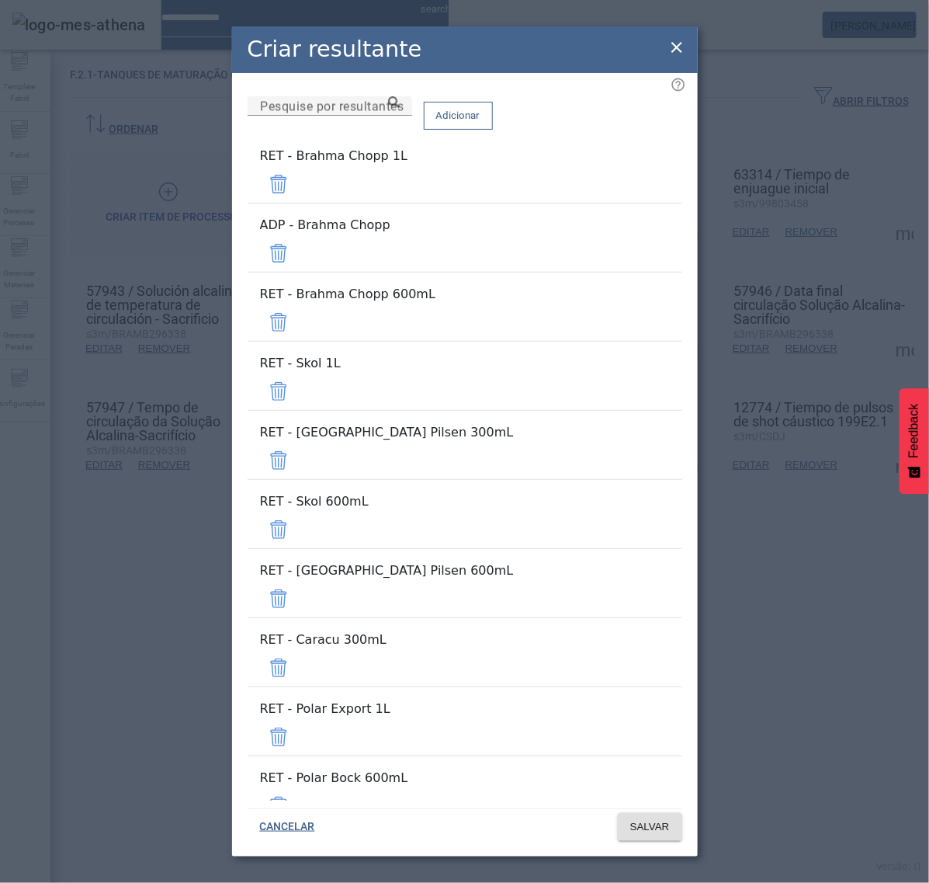
click at [297, 182] on span at bounding box center [278, 183] width 37 height 37
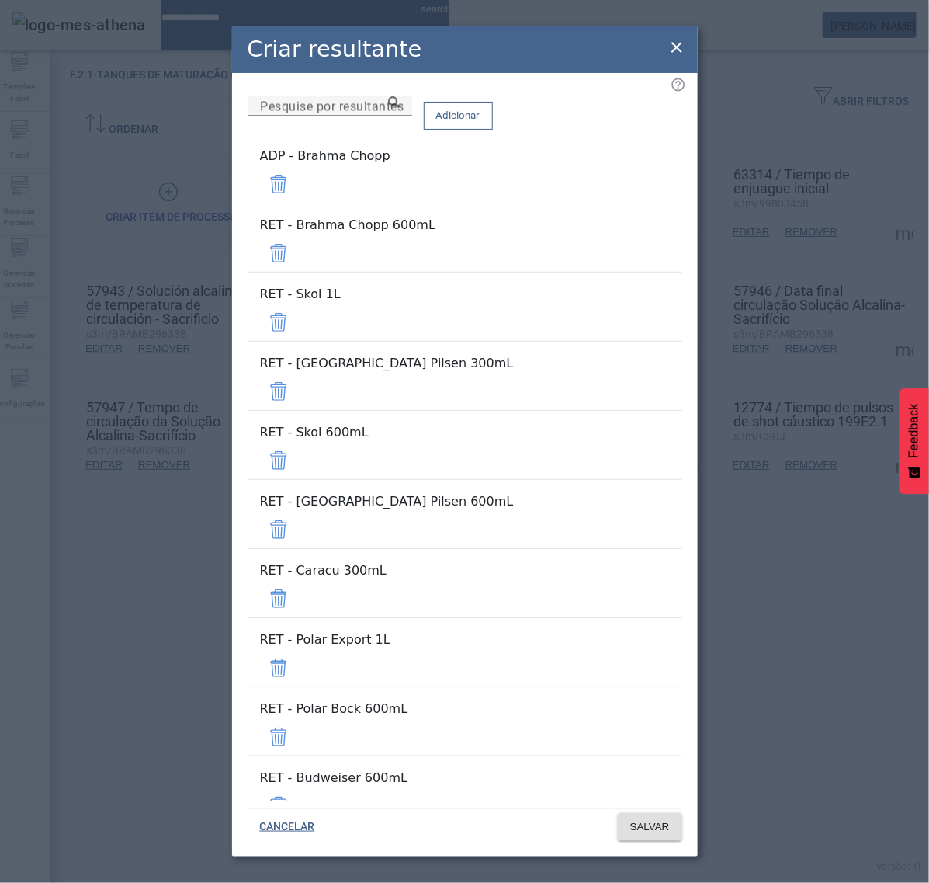
click at [297, 182] on span at bounding box center [278, 183] width 37 height 37
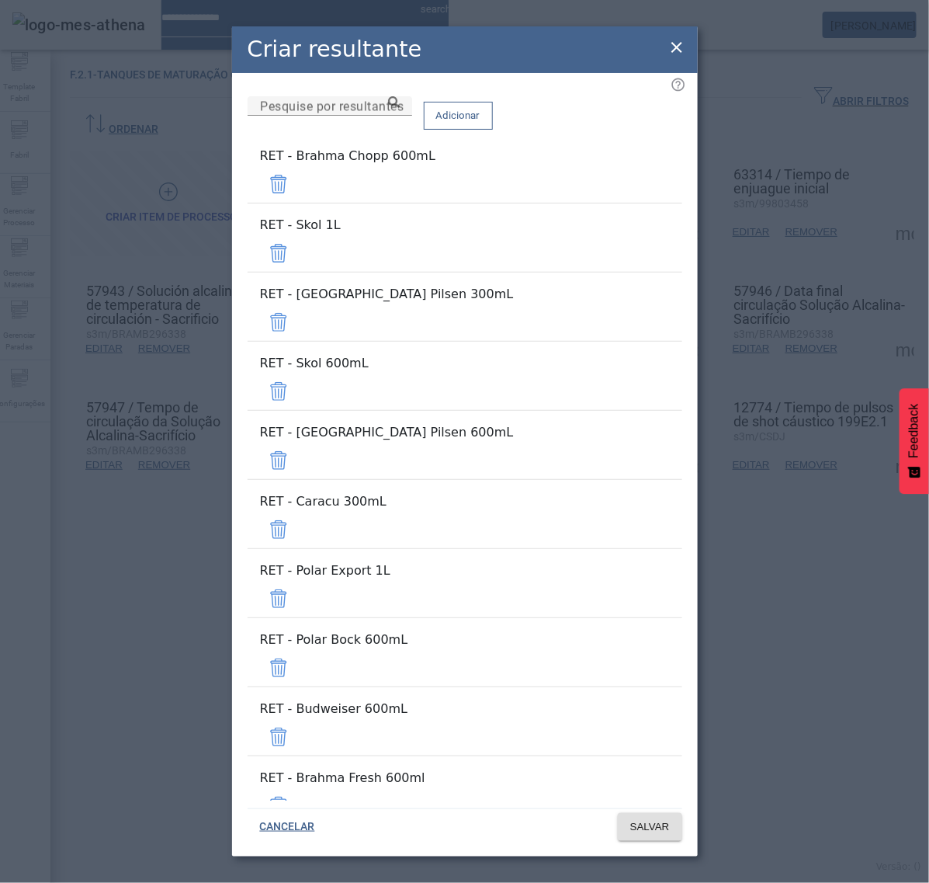
click at [297, 182] on span at bounding box center [278, 183] width 37 height 37
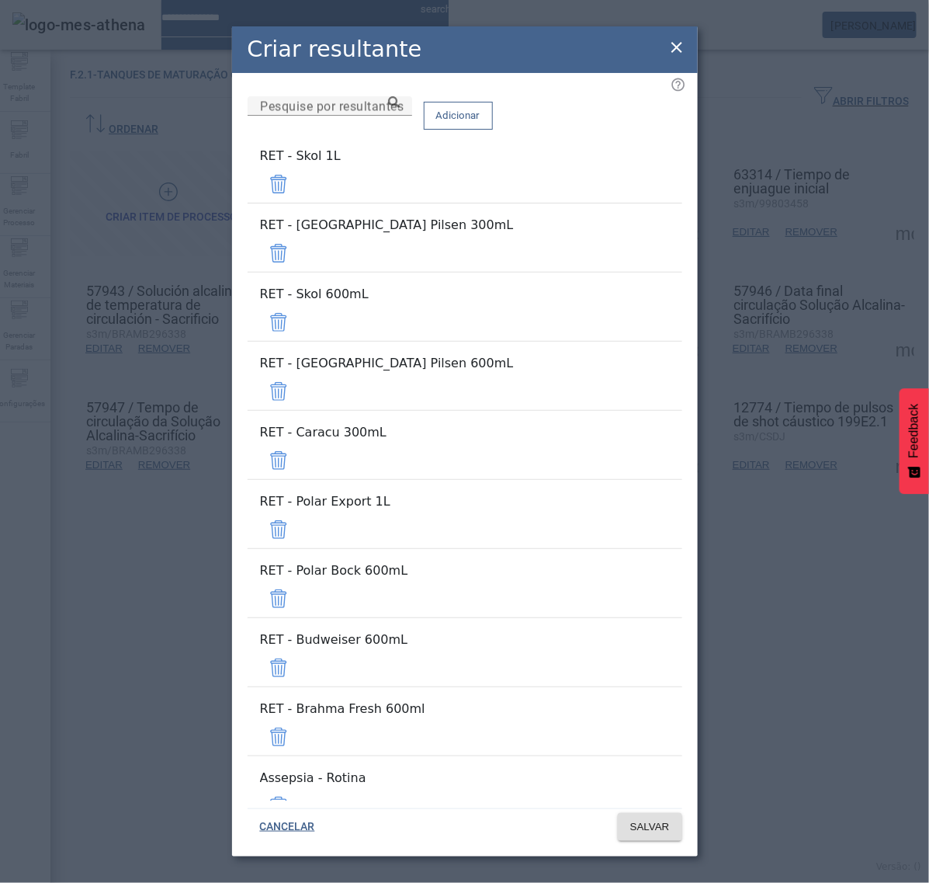
click at [297, 182] on span at bounding box center [278, 183] width 37 height 37
click at [297, 234] on span at bounding box center [278, 252] width 37 height 37
click at [297, 182] on span at bounding box center [278, 183] width 37 height 37
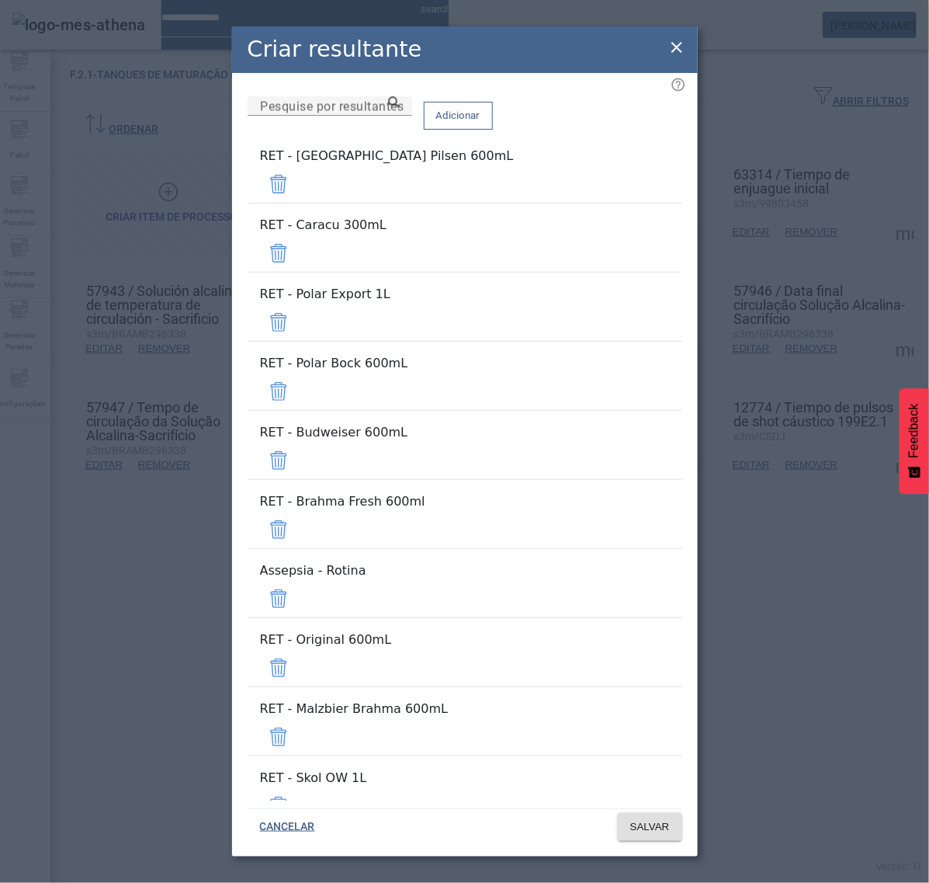
click at [297, 182] on span at bounding box center [278, 183] width 37 height 37
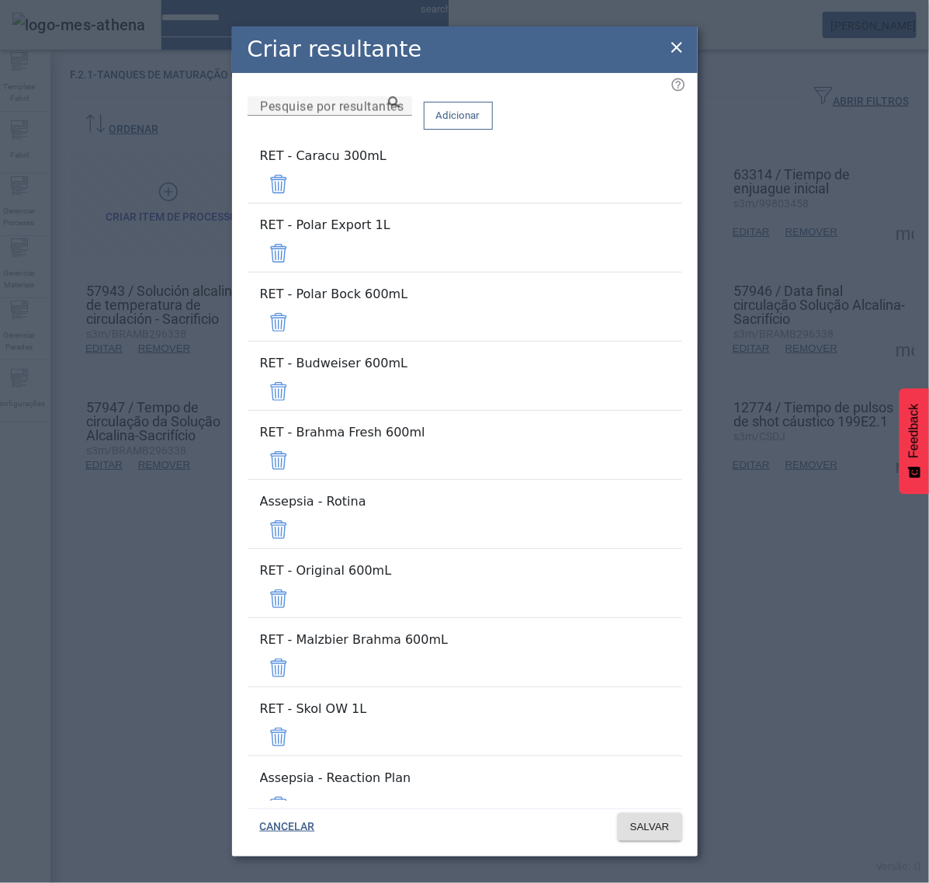
click at [297, 182] on span at bounding box center [278, 183] width 37 height 37
click at [297, 184] on span at bounding box center [278, 183] width 37 height 37
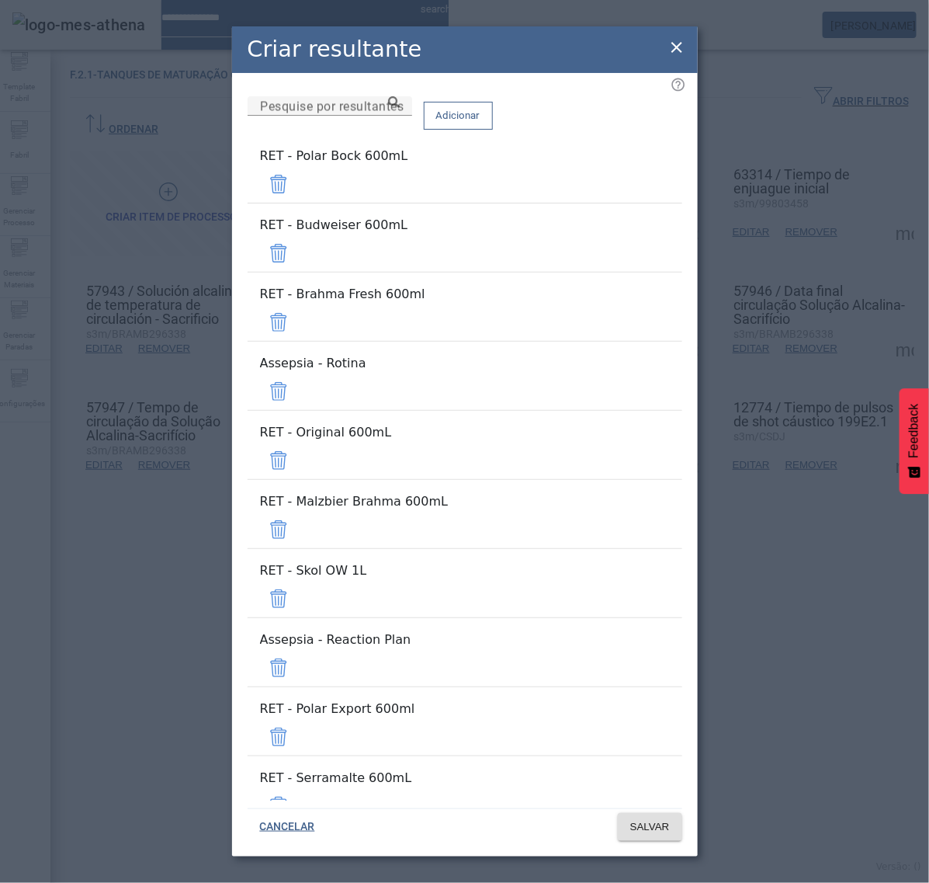
drag, startPoint x: 620, startPoint y: 196, endPoint x: 627, endPoint y: 200, distance: 8.0
click at [297, 196] on span at bounding box center [278, 183] width 37 height 37
click at [297, 203] on span at bounding box center [278, 183] width 37 height 37
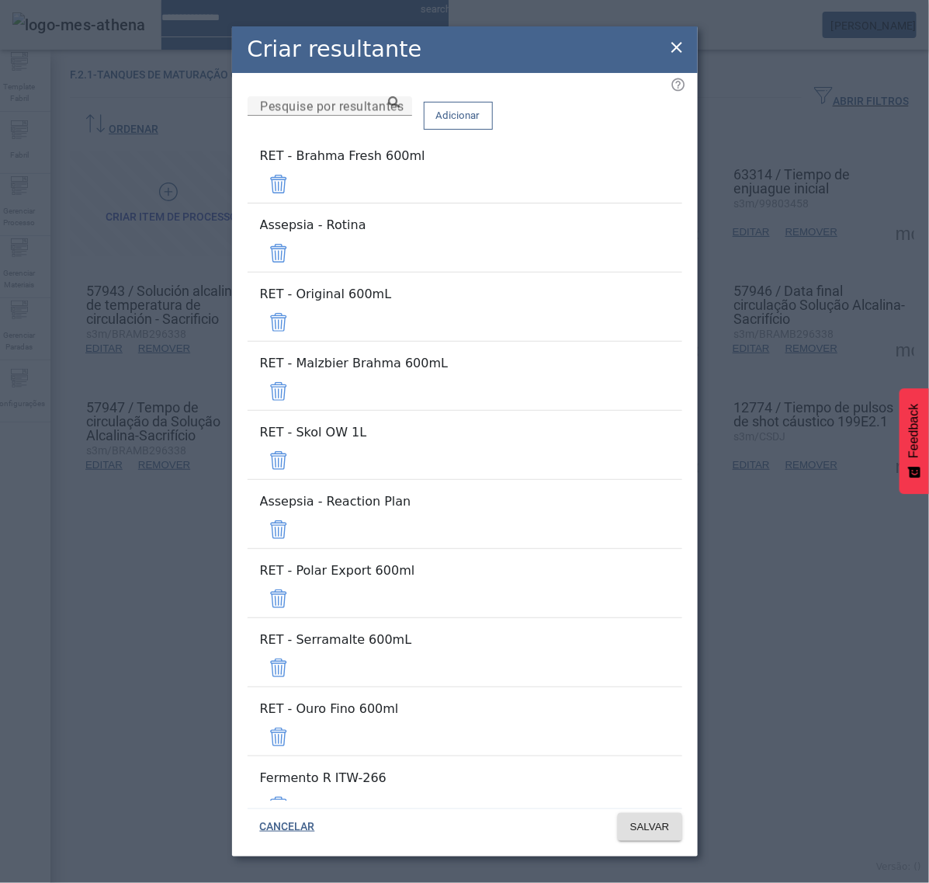
click at [297, 203] on span at bounding box center [278, 183] width 37 height 37
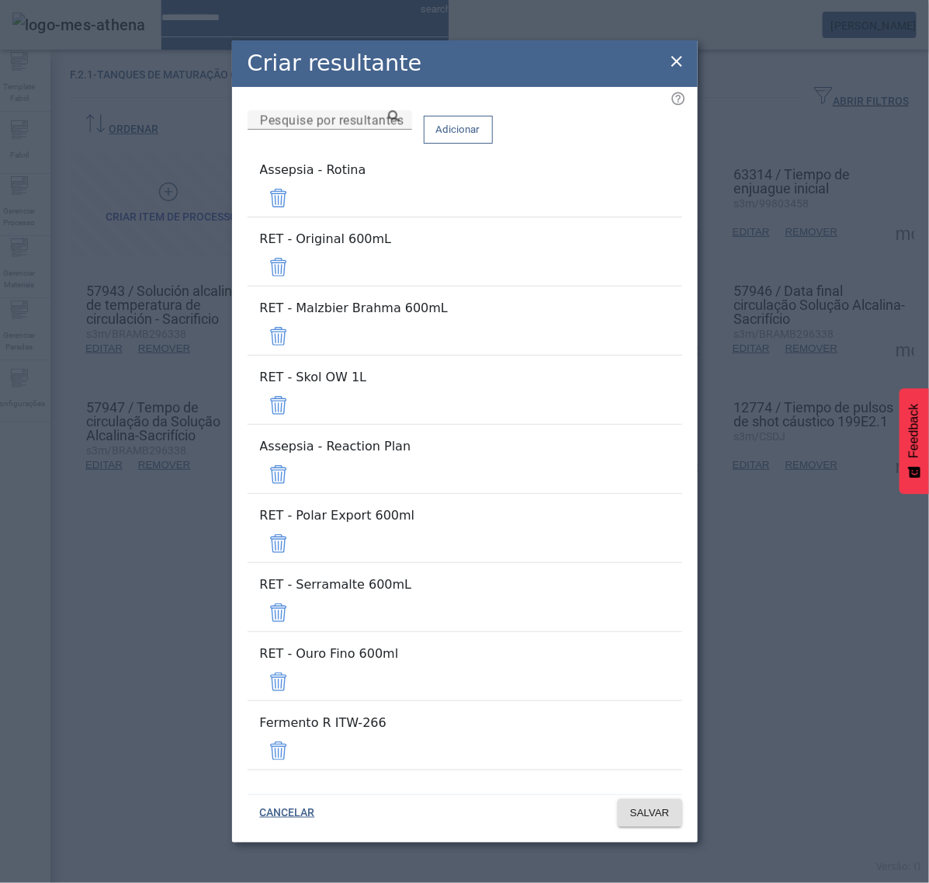
click at [297, 217] on span at bounding box center [278, 197] width 37 height 37
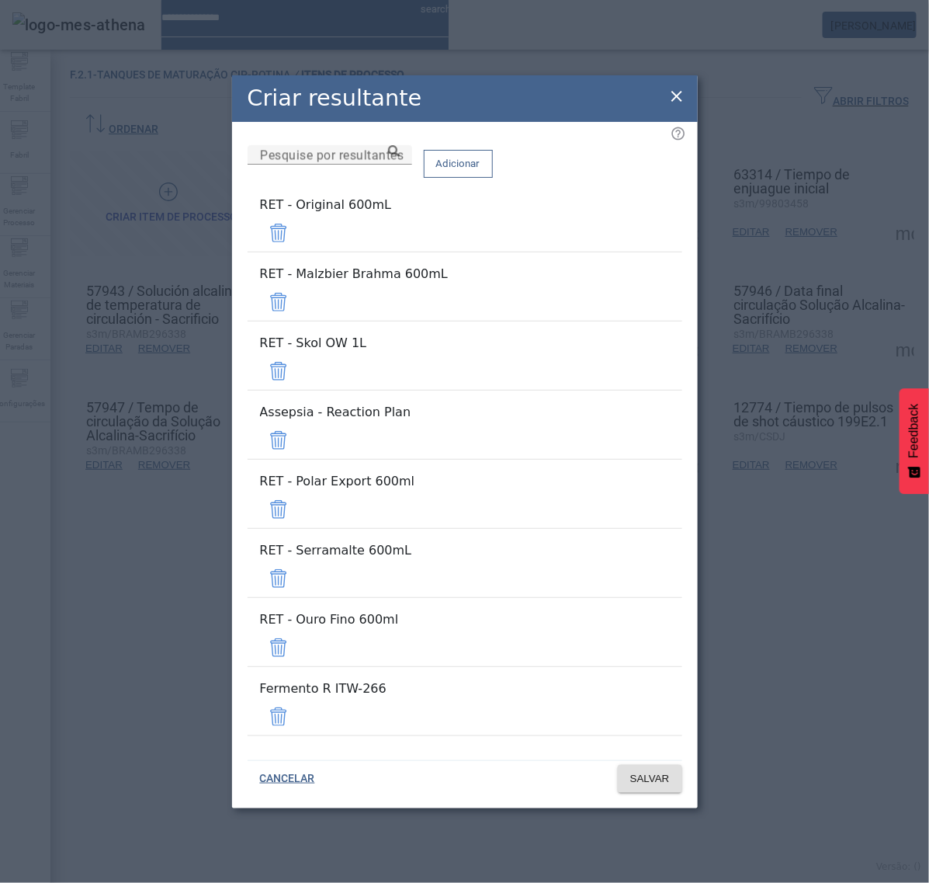
drag, startPoint x: 633, startPoint y: 304, endPoint x: 637, endPoint y: 316, distance: 12.3
click at [297, 252] on span at bounding box center [278, 232] width 37 height 37
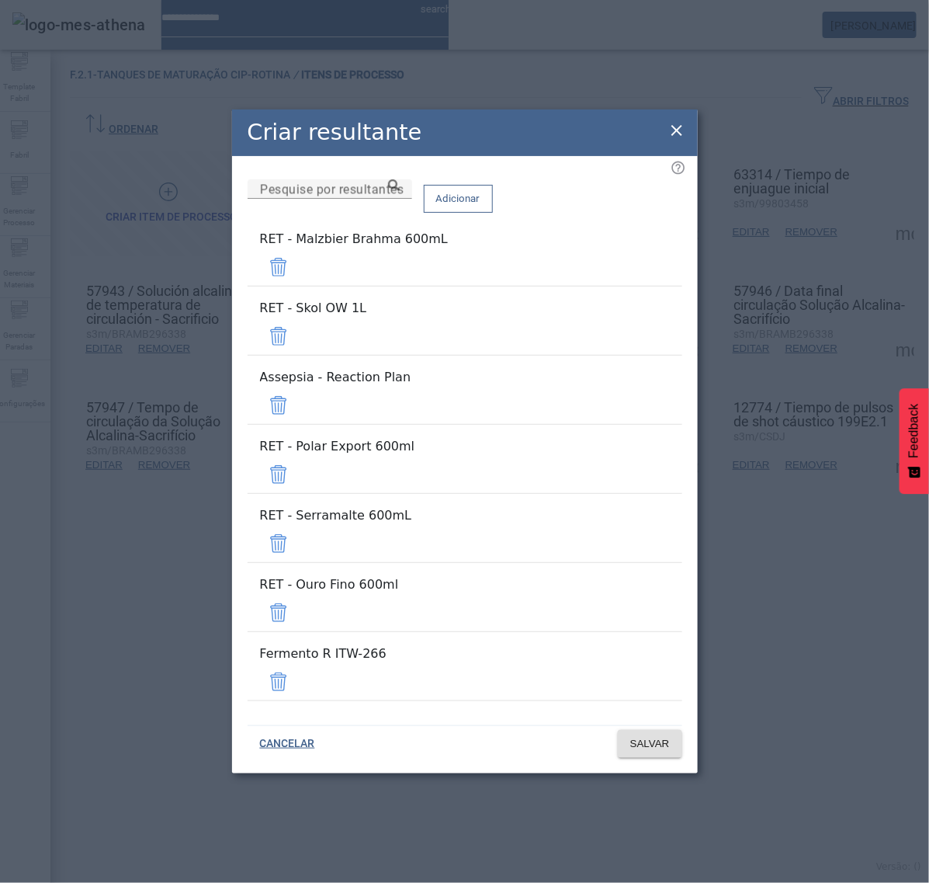
click at [297, 286] on span at bounding box center [278, 266] width 37 height 37
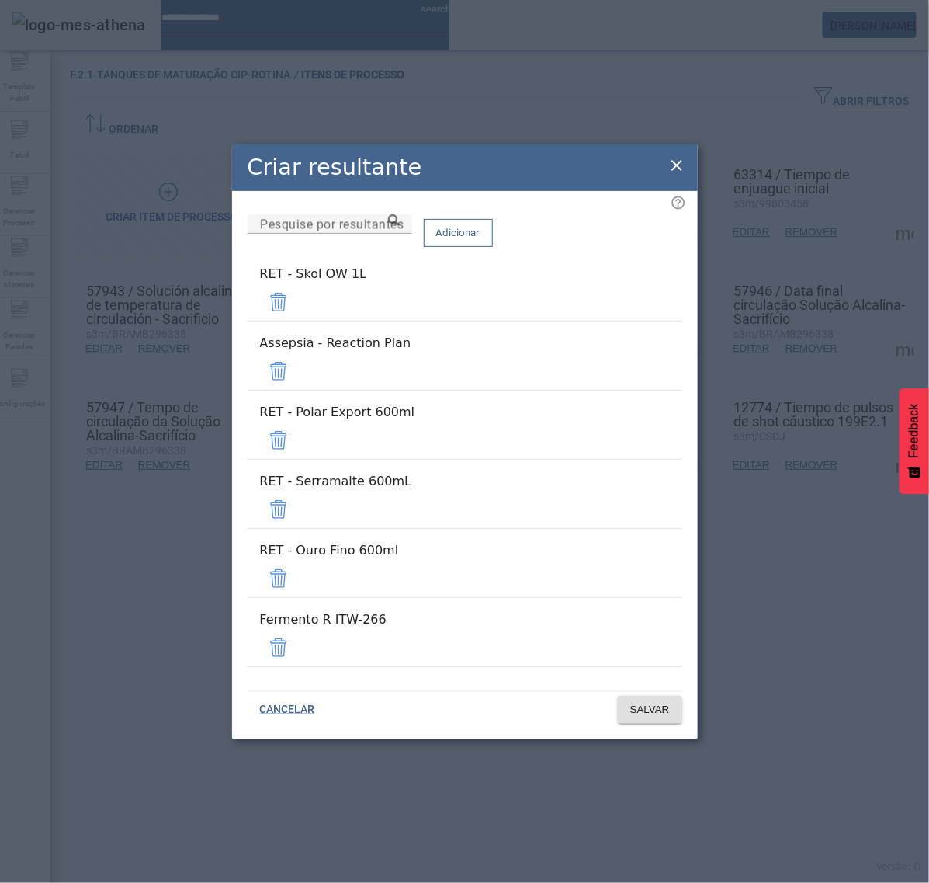
click at [68, 882] on div "Remover" at bounding box center [34, 898] width 68 height 19
click at [297, 321] on span at bounding box center [278, 301] width 37 height 37
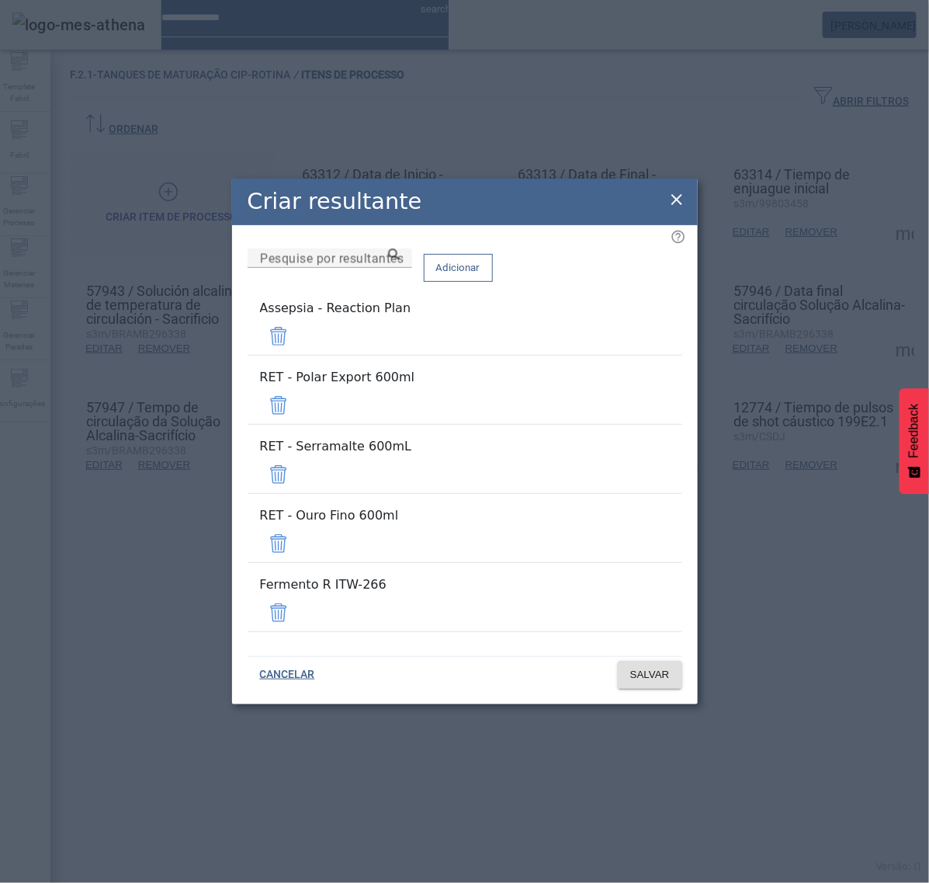
click at [297, 355] on span at bounding box center [278, 336] width 37 height 37
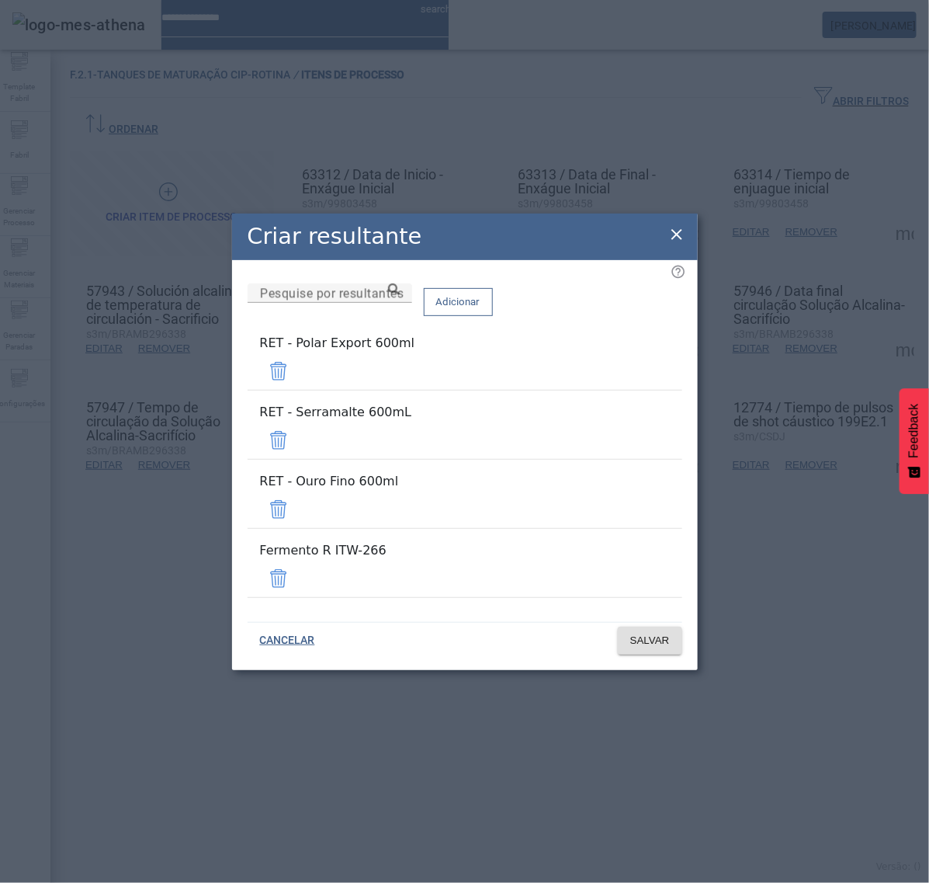
drag, startPoint x: 635, startPoint y: 398, endPoint x: 635, endPoint y: 418, distance: 19.4
click at [297, 390] on span at bounding box center [278, 371] width 37 height 37
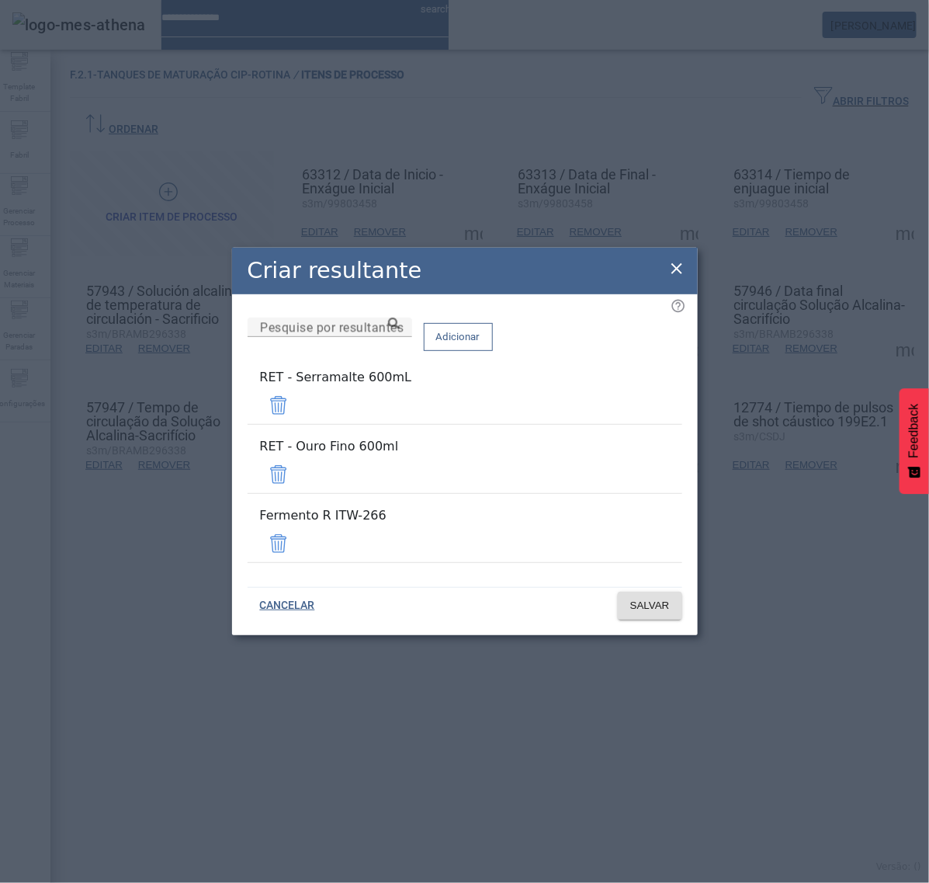
click at [297, 424] on span at bounding box center [278, 405] width 37 height 37
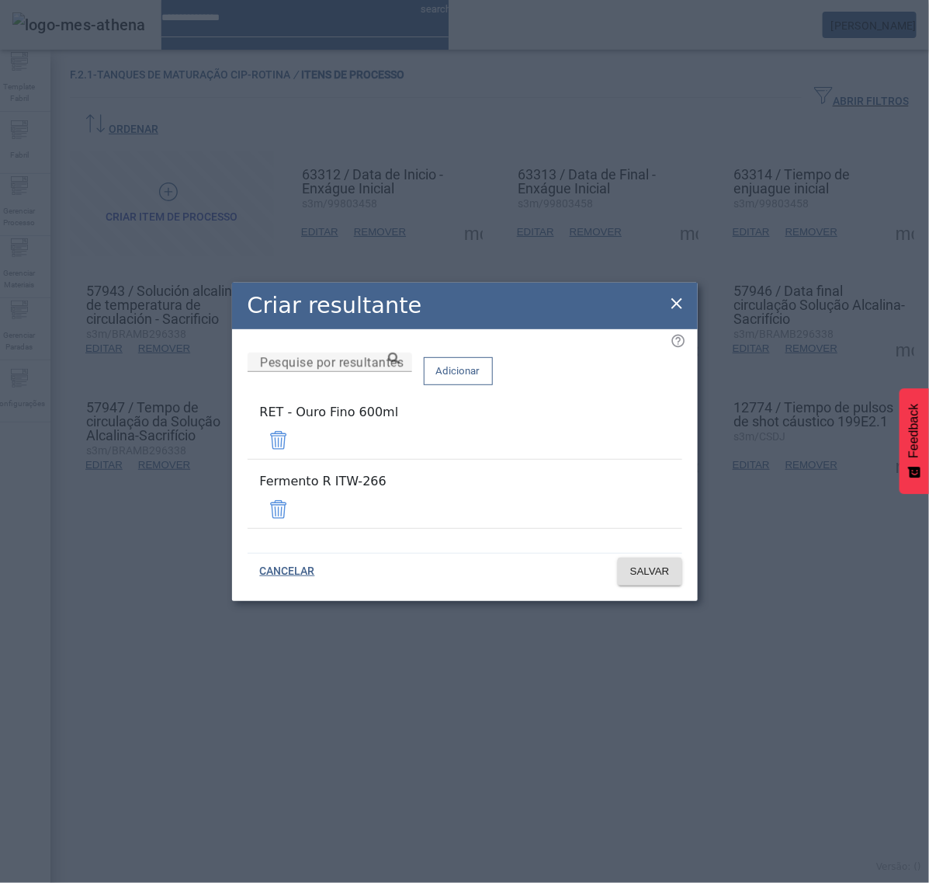
drag, startPoint x: 634, startPoint y: 454, endPoint x: 634, endPoint y: 471, distance: 17.1
click at [297, 455] on span at bounding box center [278, 440] width 37 height 37
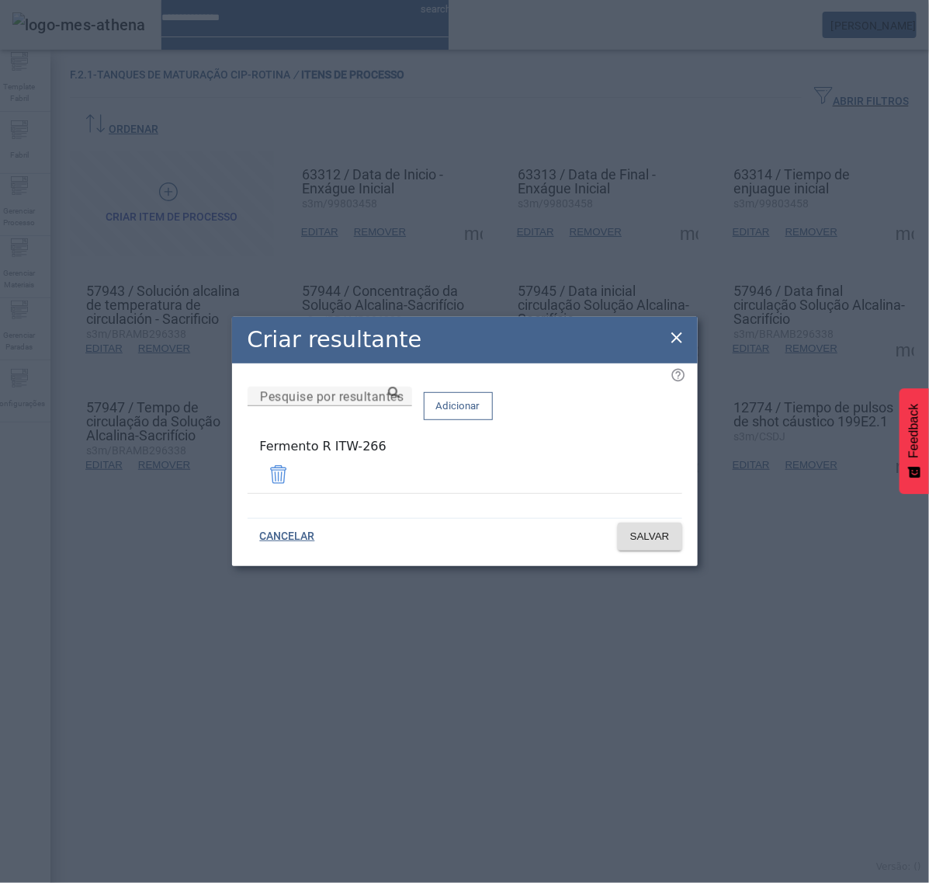
click at [297, 488] on span at bounding box center [278, 474] width 37 height 37
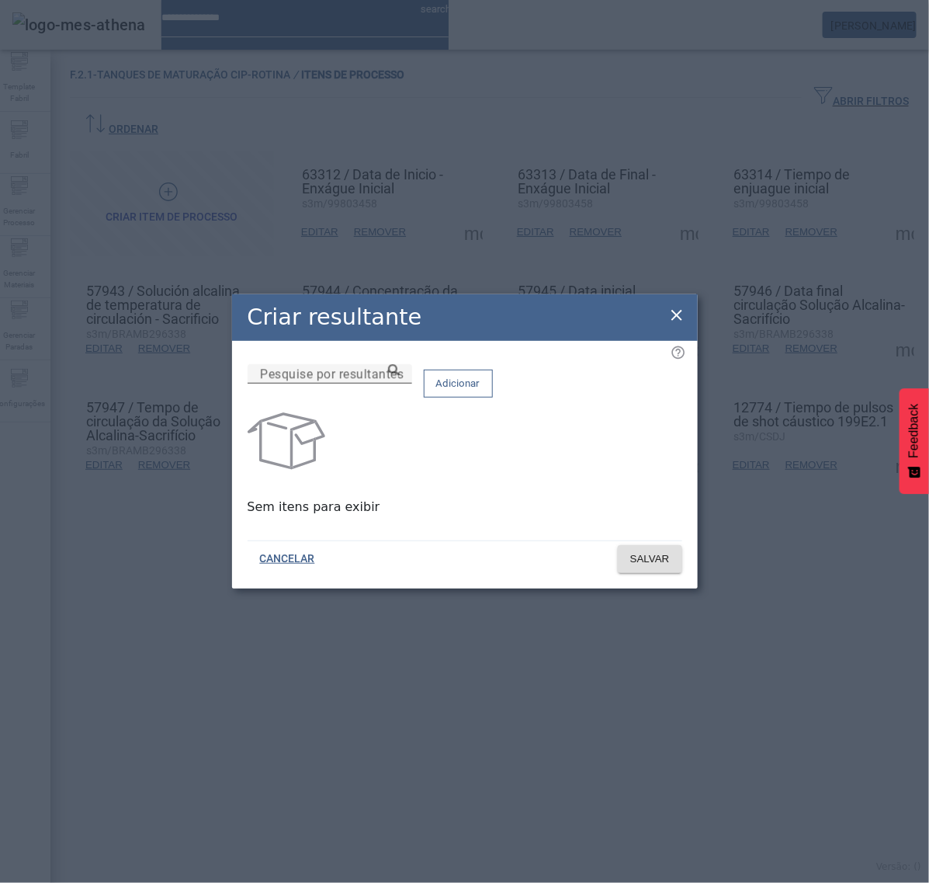
click at [389, 381] on mat-label "Pesquise por resultantes" at bounding box center [332, 373] width 144 height 15
click at [389, 384] on input "Pesquise por resultantes" at bounding box center [330, 374] width 140 height 19
paste input "**********"
click at [400, 376] on icon at bounding box center [394, 370] width 12 height 12
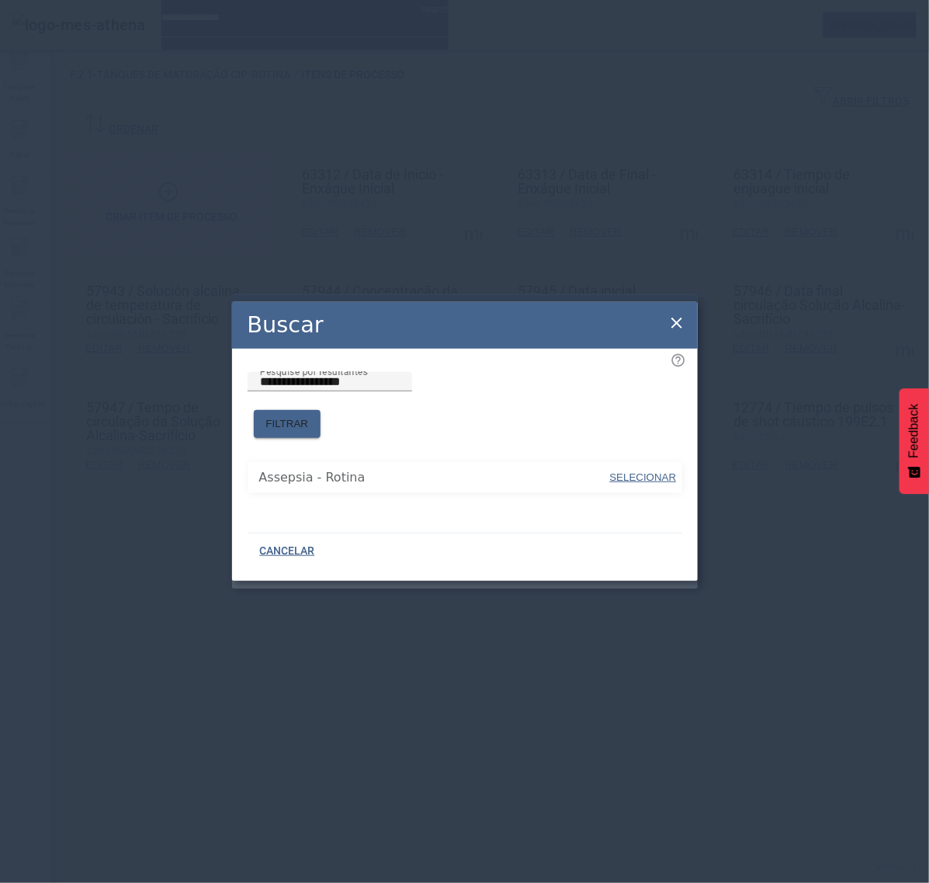
click at [648, 471] on span "SELECIONAR" at bounding box center [643, 477] width 67 height 12
type input "**********"
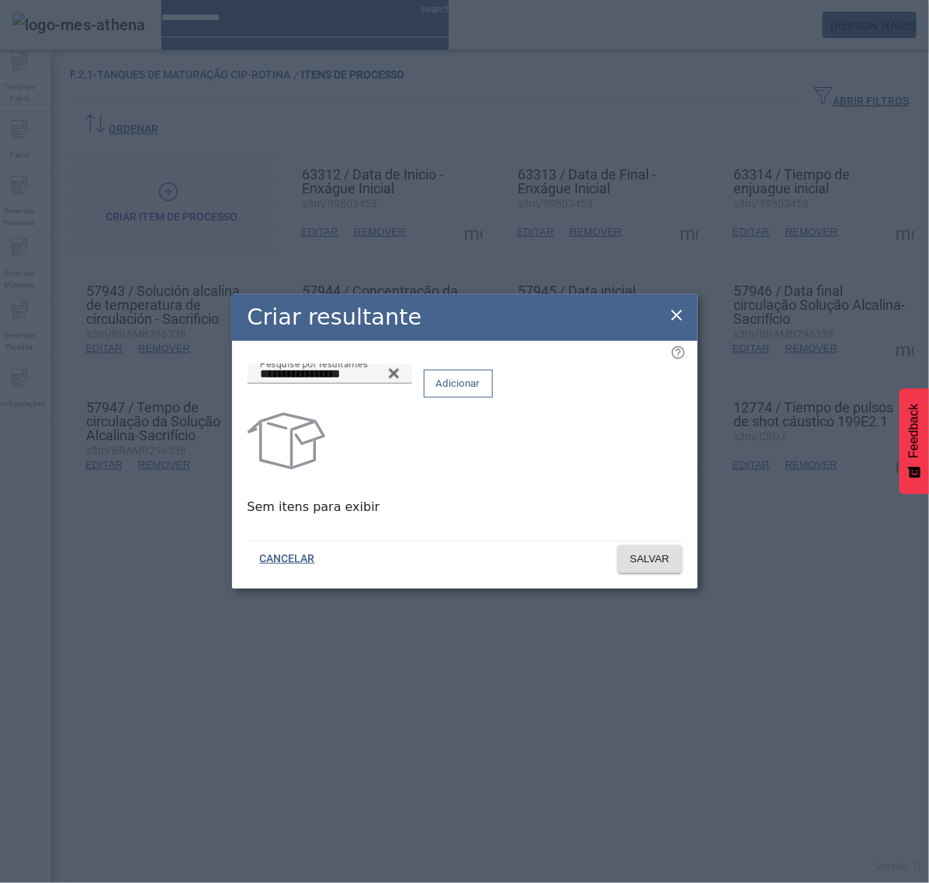
click at [481, 391] on span "Adicionar" at bounding box center [458, 384] width 44 height 16
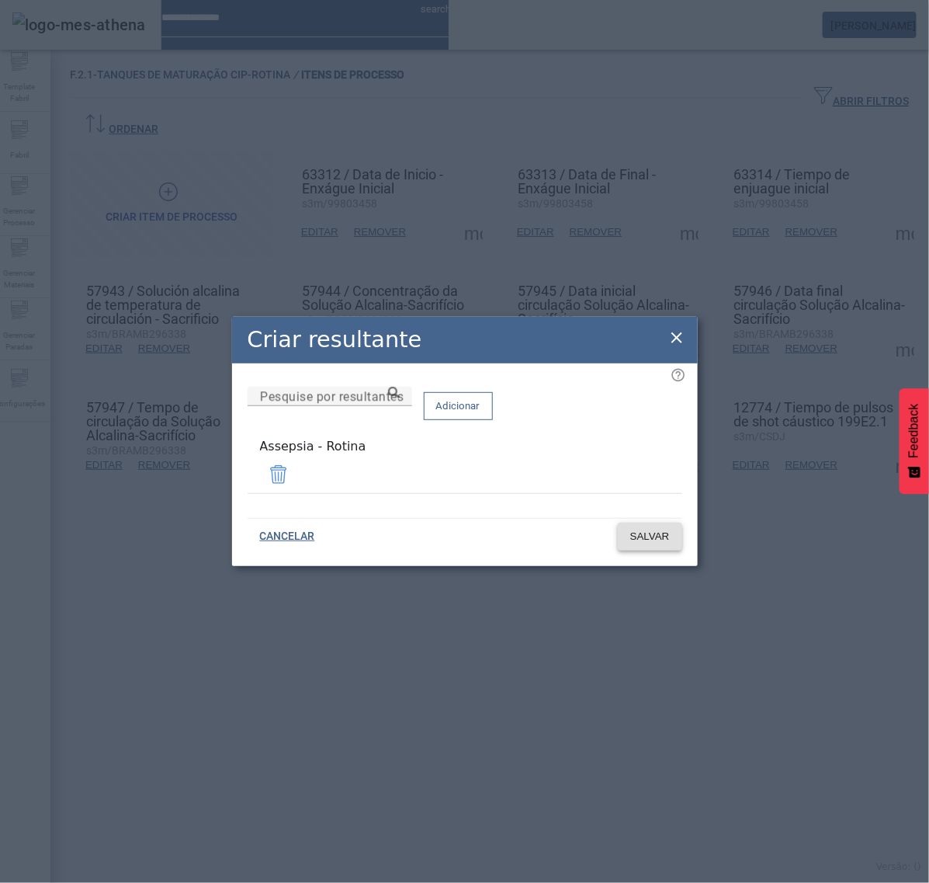
click at [637, 546] on span at bounding box center [650, 536] width 64 height 37
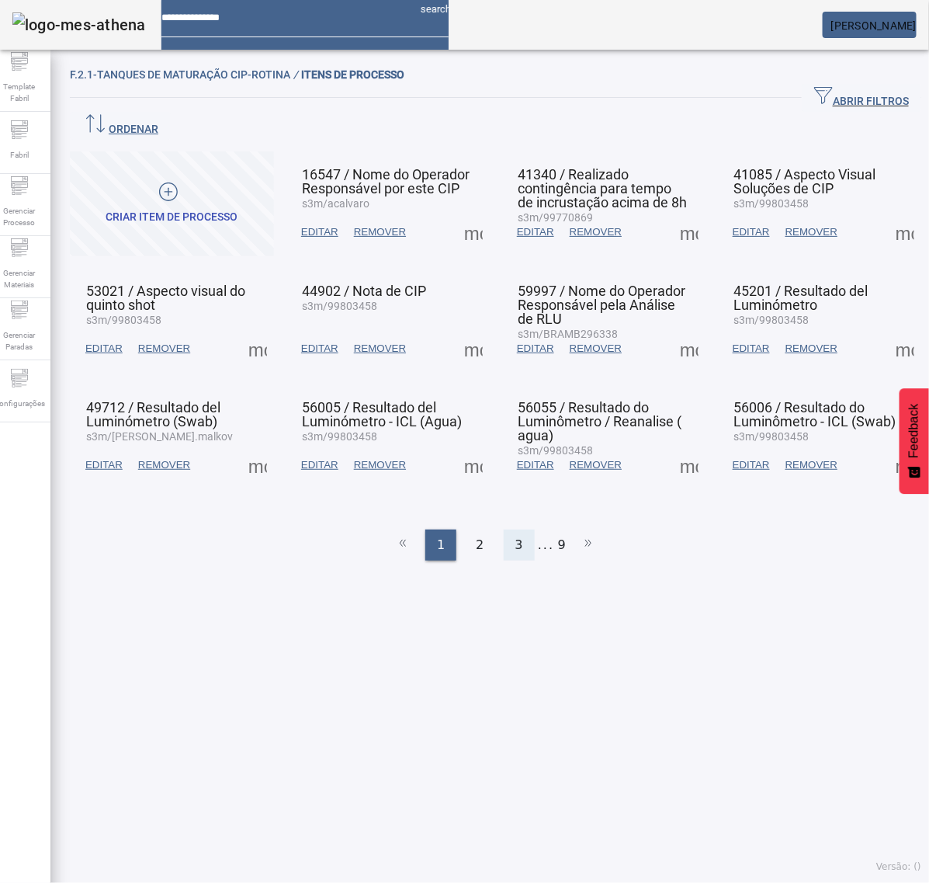
click at [516, 536] on span "3" at bounding box center [520, 545] width 8 height 19
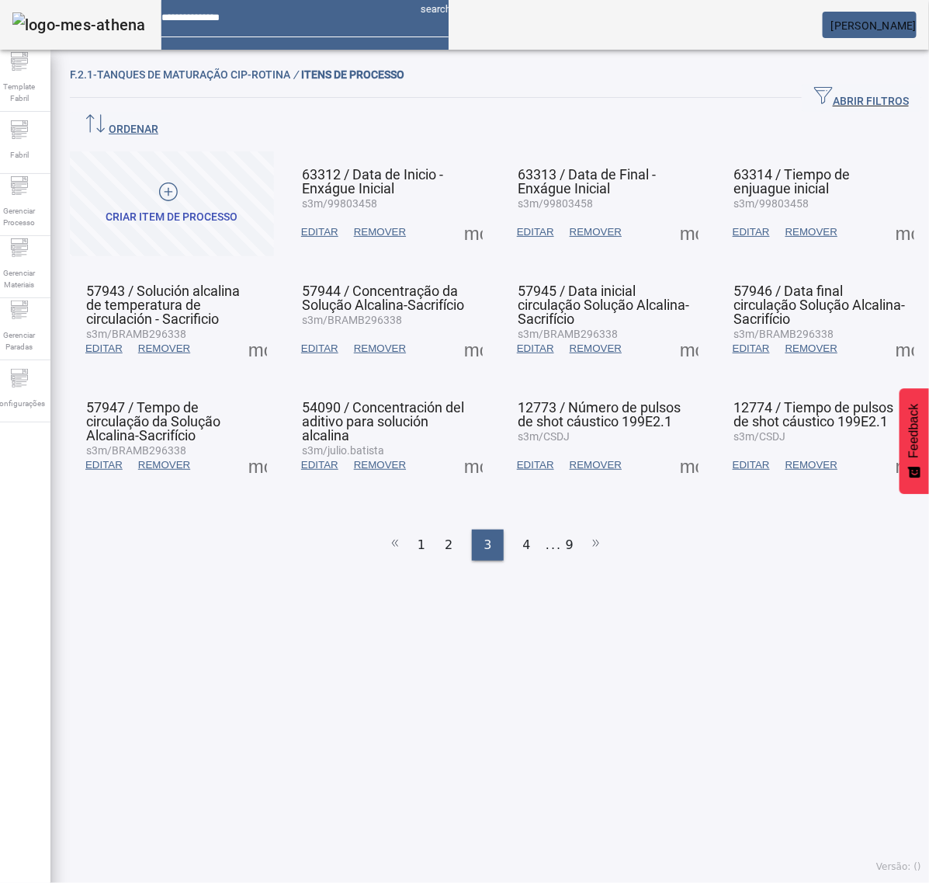
click at [677, 446] on span at bounding box center [689, 464] width 37 height 37
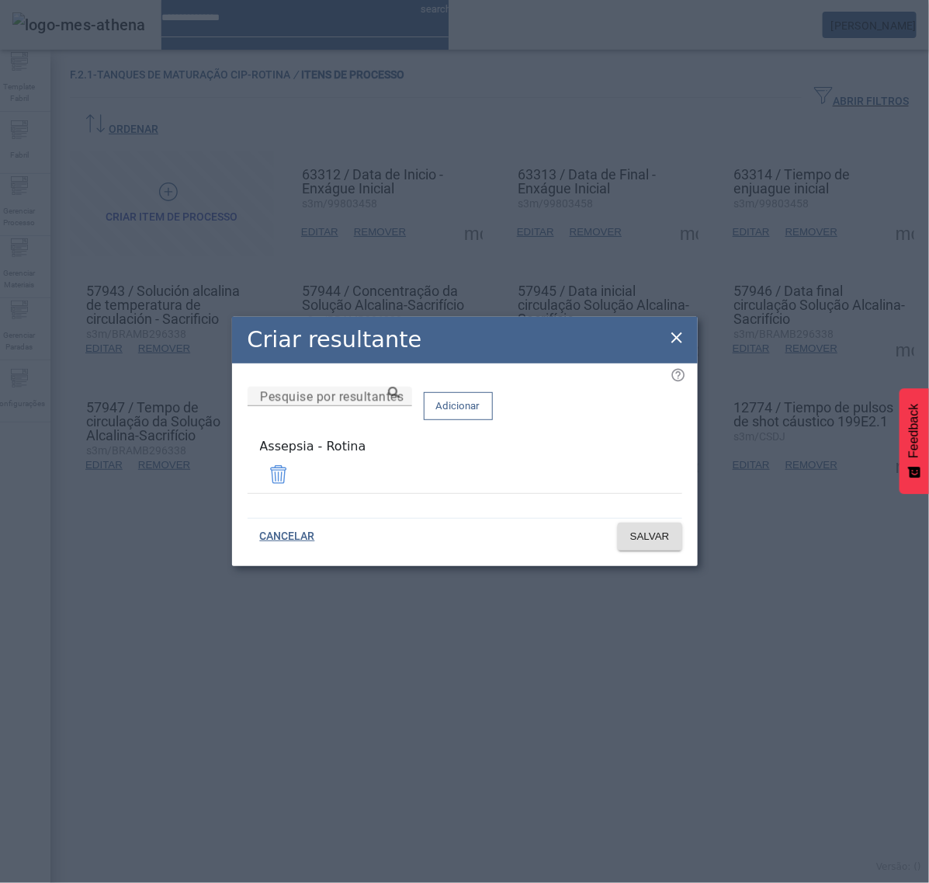
click at [672, 338] on icon at bounding box center [677, 337] width 11 height 11
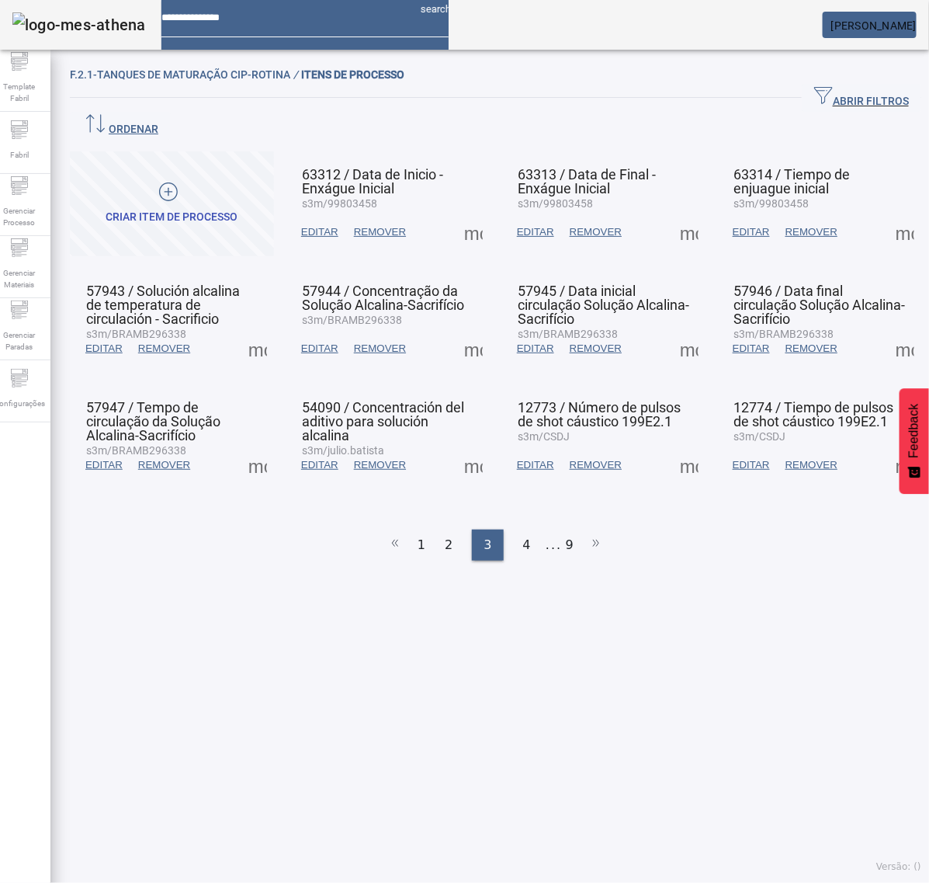
click at [887, 450] on span at bounding box center [905, 464] width 37 height 37
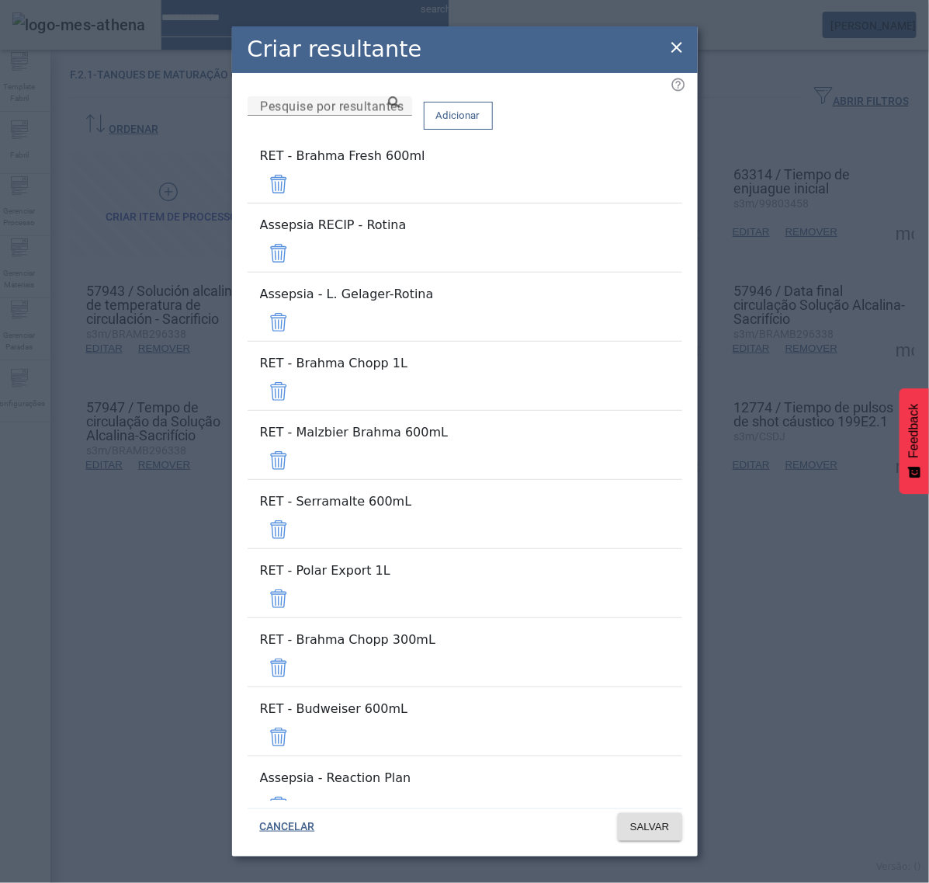
click at [297, 193] on span at bounding box center [278, 183] width 37 height 37
click at [297, 234] on span at bounding box center [278, 252] width 37 height 37
click at [297, 193] on span at bounding box center [278, 183] width 37 height 37
click at [297, 234] on span at bounding box center [278, 252] width 37 height 37
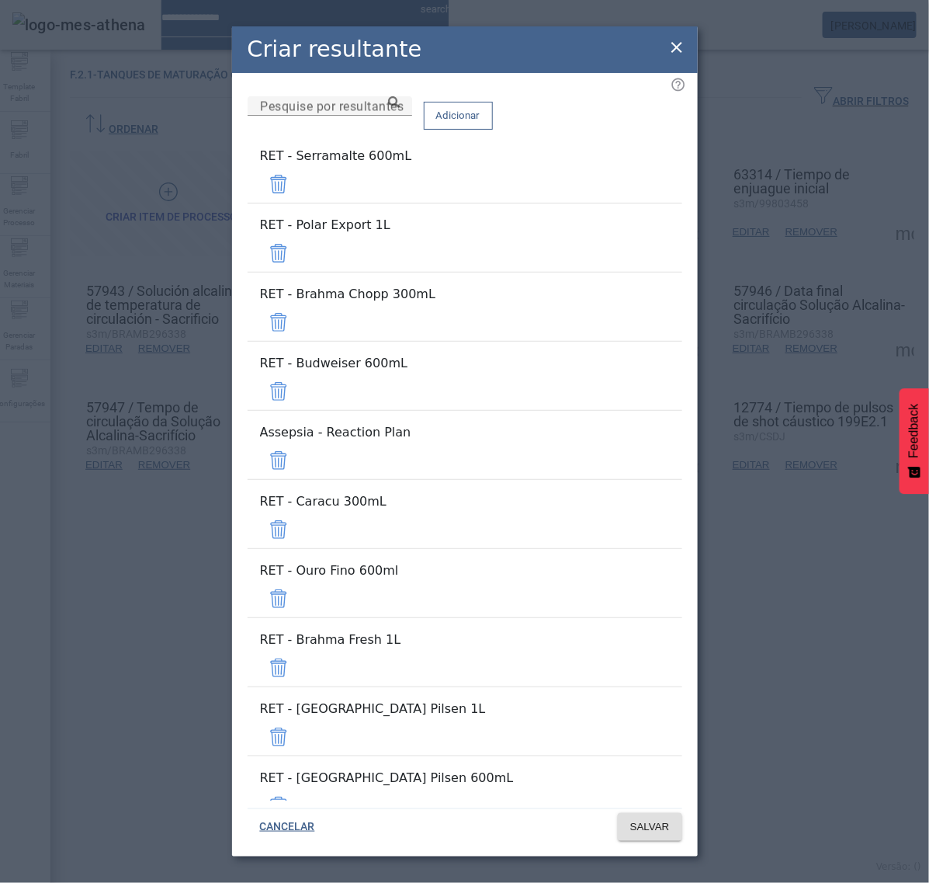
click at [297, 193] on span at bounding box center [278, 183] width 37 height 37
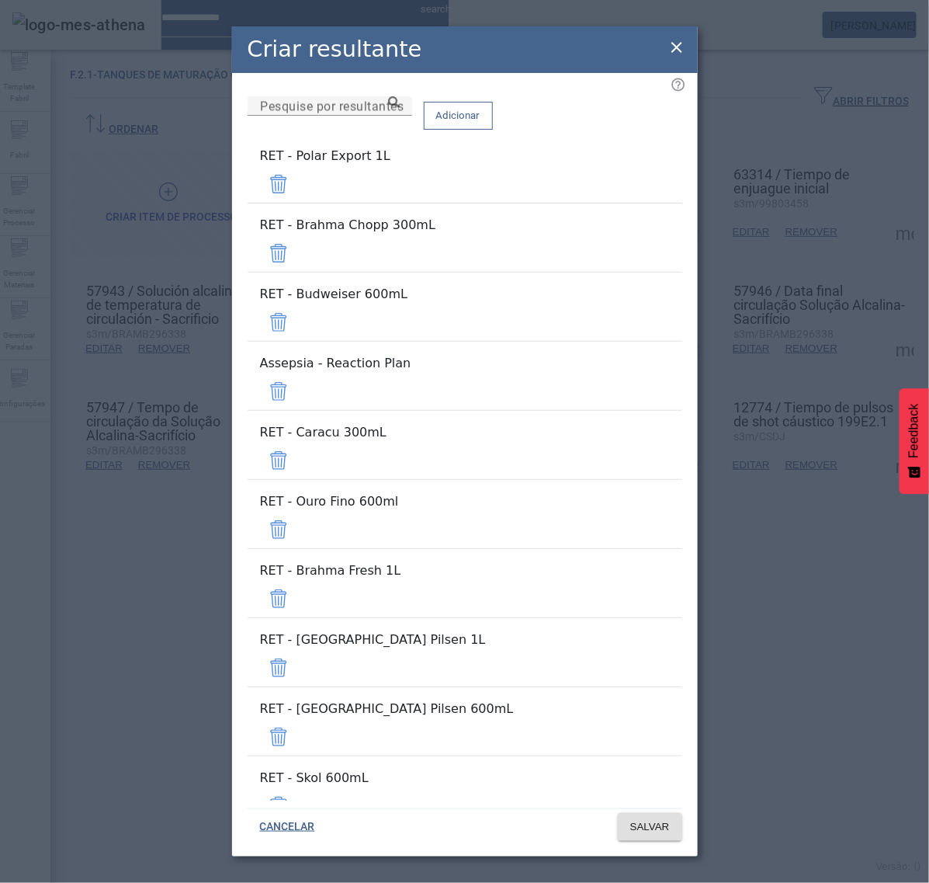
click at [297, 193] on span at bounding box center [278, 183] width 37 height 37
click at [297, 234] on span at bounding box center [278, 252] width 37 height 37
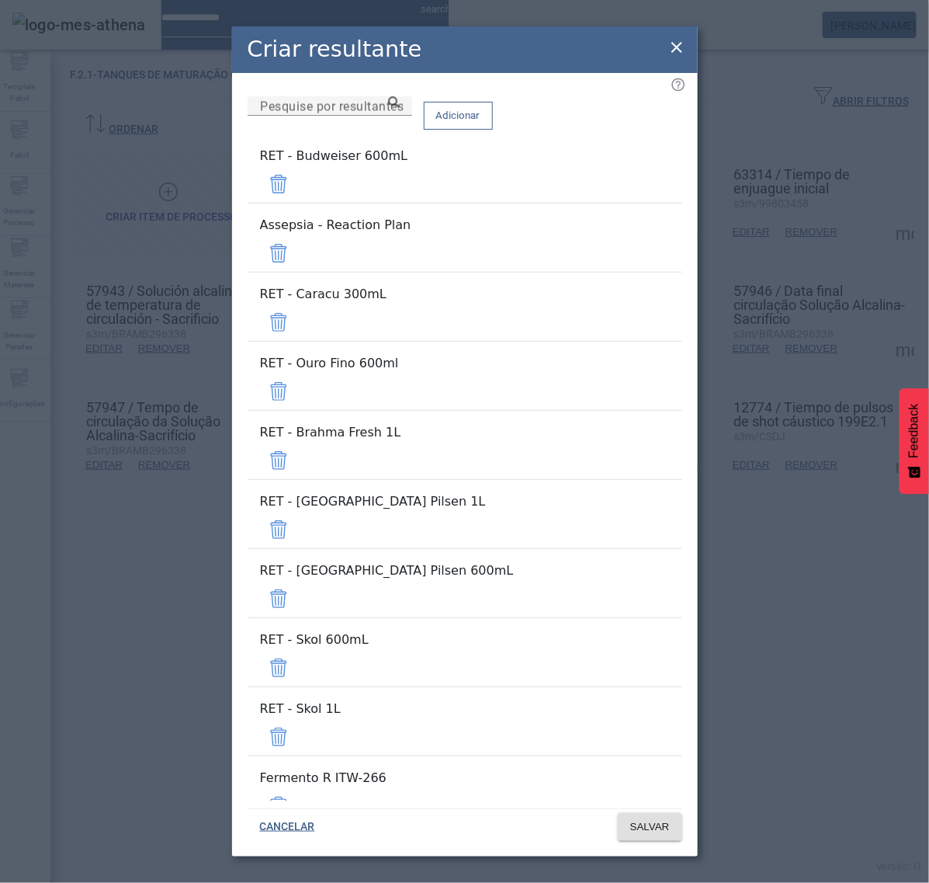
click at [297, 193] on span at bounding box center [278, 183] width 37 height 37
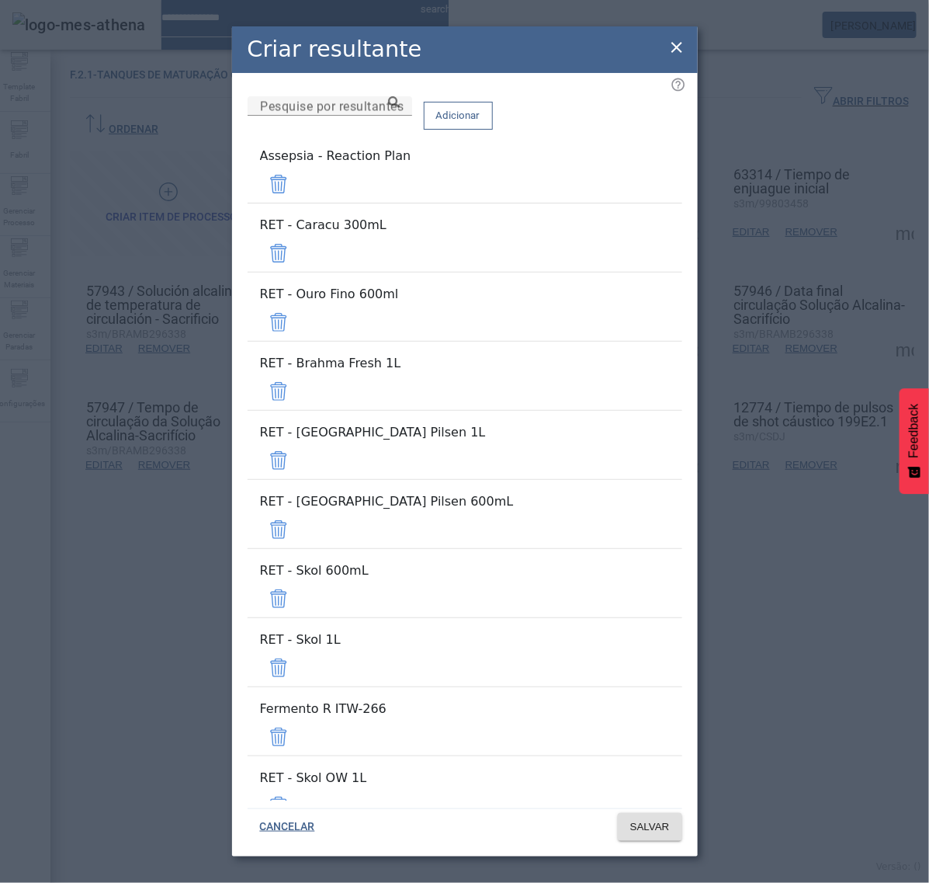
click at [297, 193] on span at bounding box center [278, 183] width 37 height 37
click at [297, 234] on span at bounding box center [278, 252] width 37 height 37
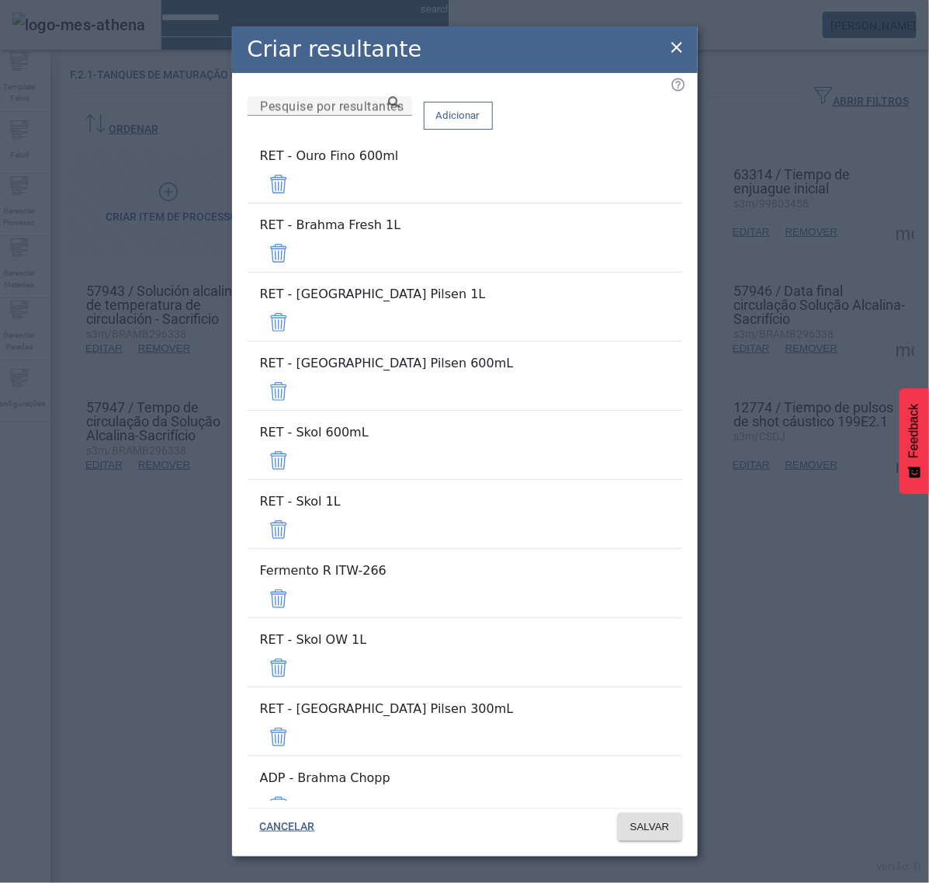
click at [297, 187] on span at bounding box center [278, 183] width 37 height 37
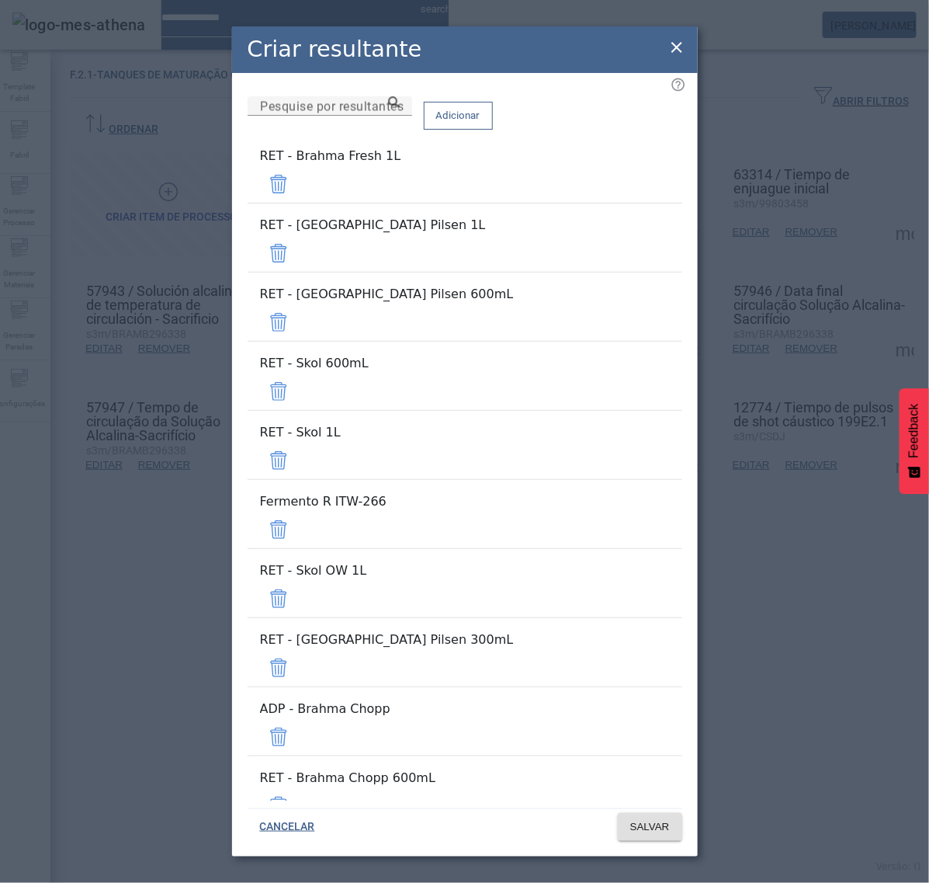
click at [297, 187] on span at bounding box center [278, 183] width 37 height 37
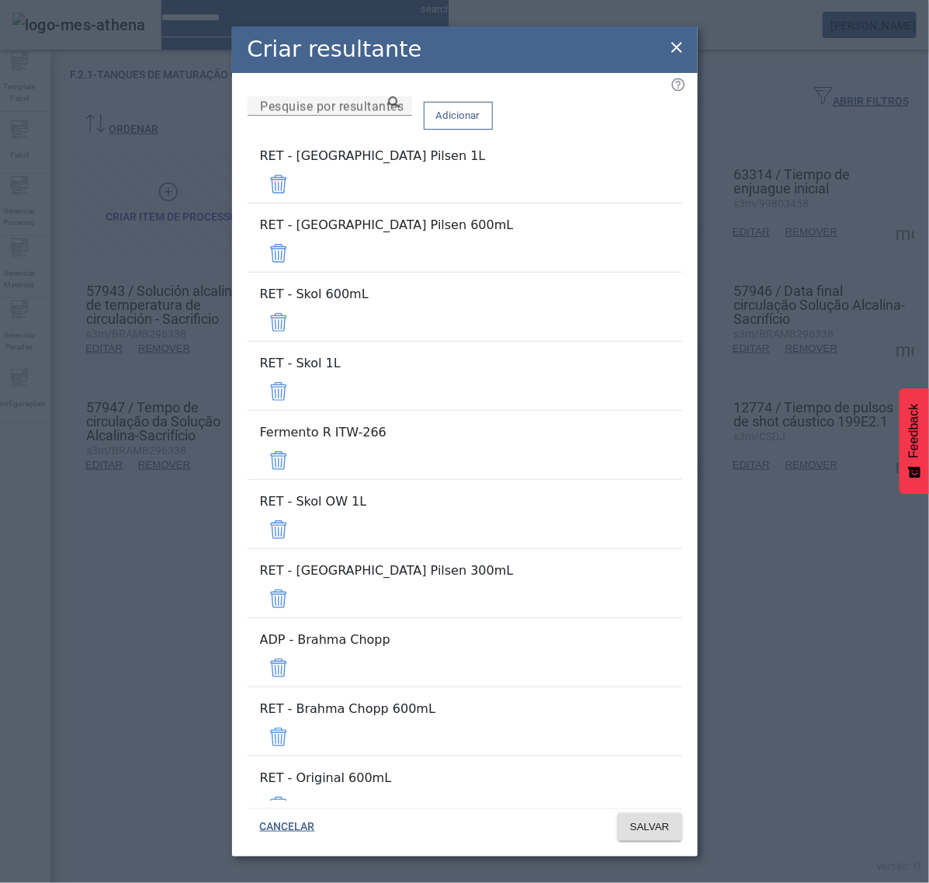
click at [297, 187] on span at bounding box center [278, 183] width 37 height 37
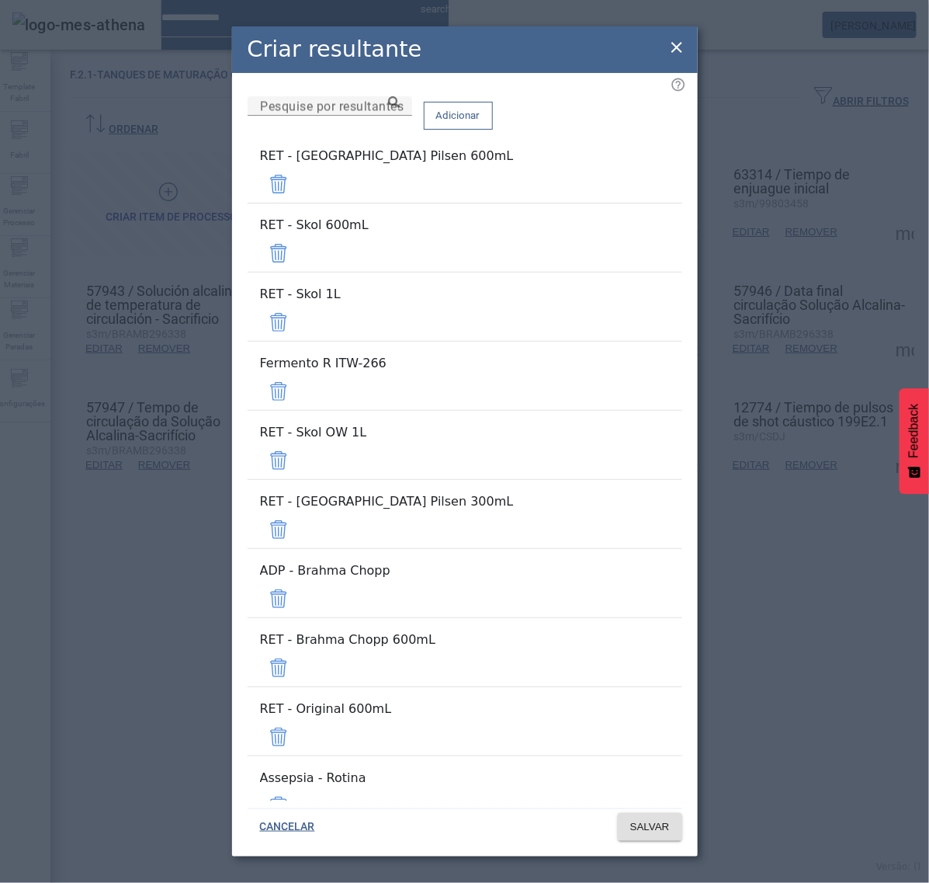
click at [297, 198] on span at bounding box center [278, 183] width 37 height 37
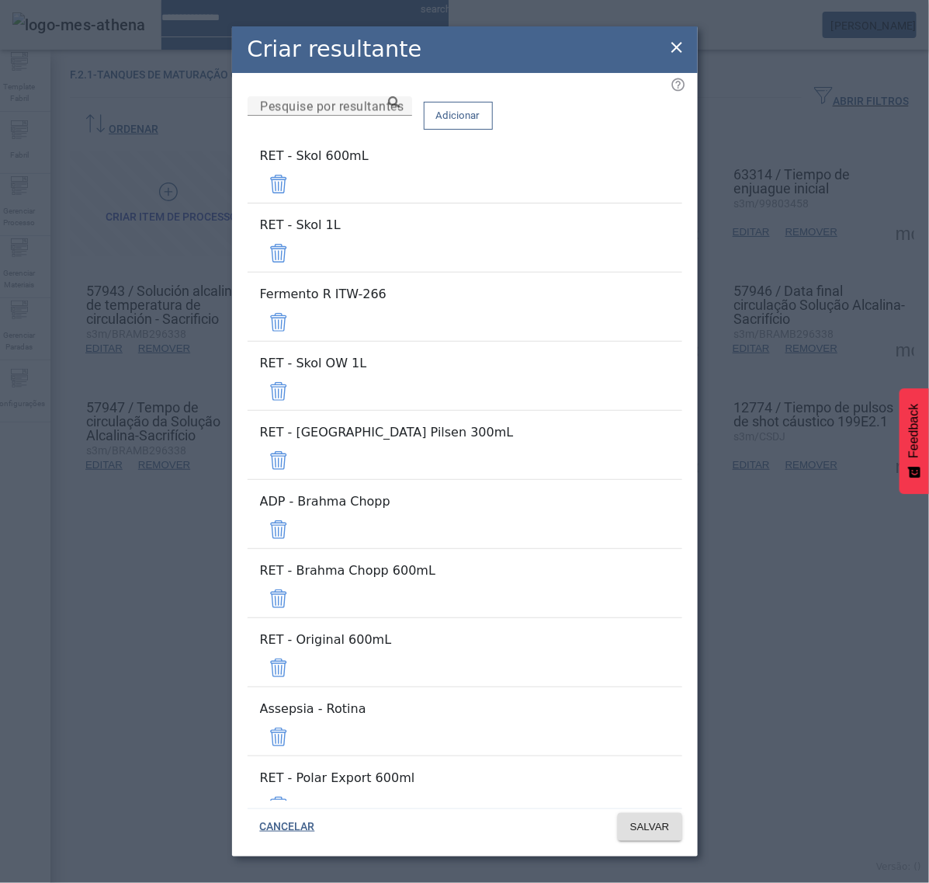
click at [297, 203] on span at bounding box center [278, 183] width 37 height 37
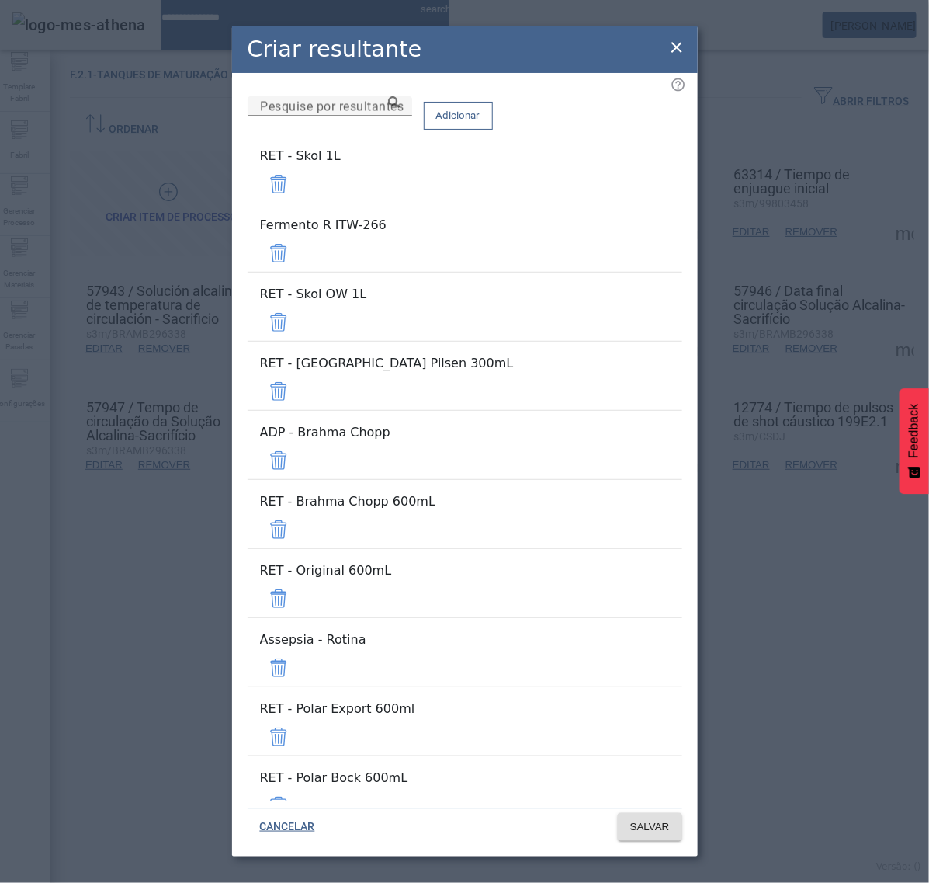
click at [297, 203] on span at bounding box center [278, 183] width 37 height 37
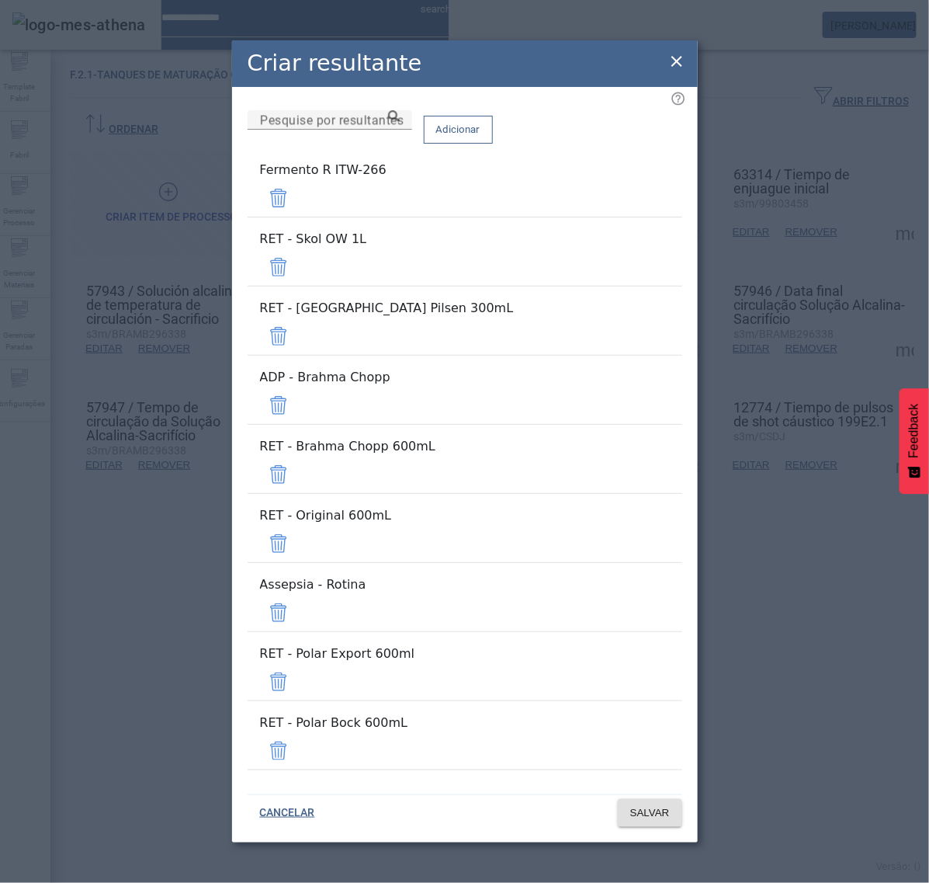
click at [297, 217] on span at bounding box center [278, 197] width 37 height 37
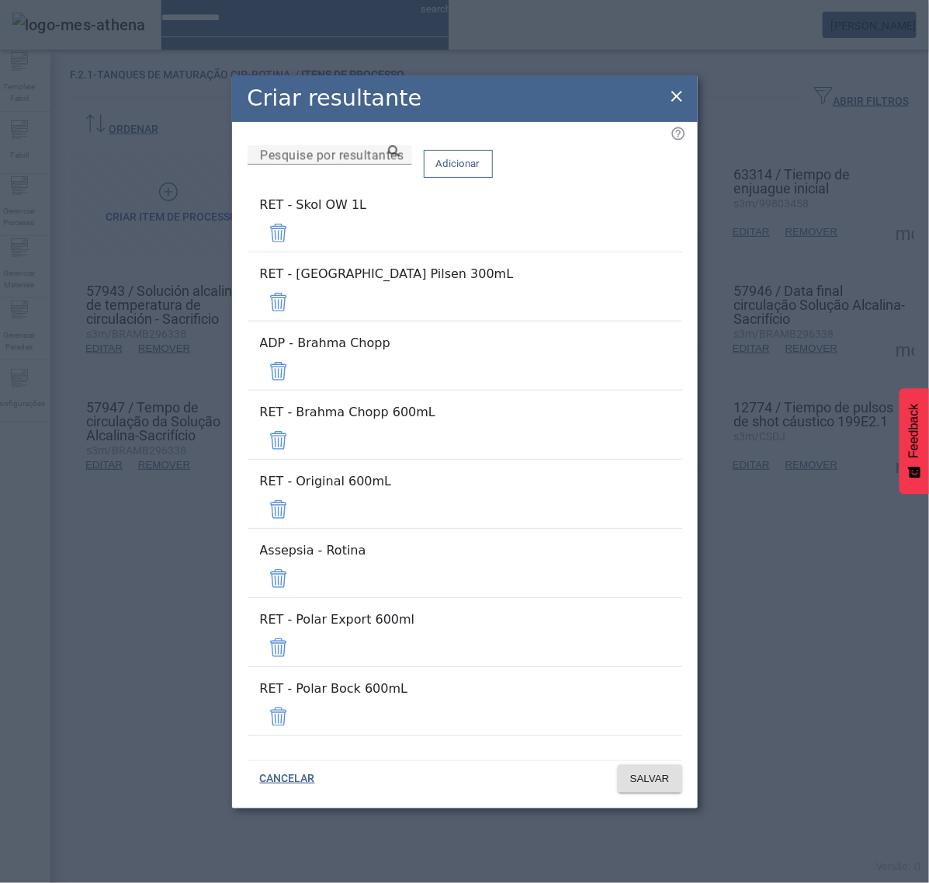
click at [297, 252] on span at bounding box center [278, 232] width 37 height 37
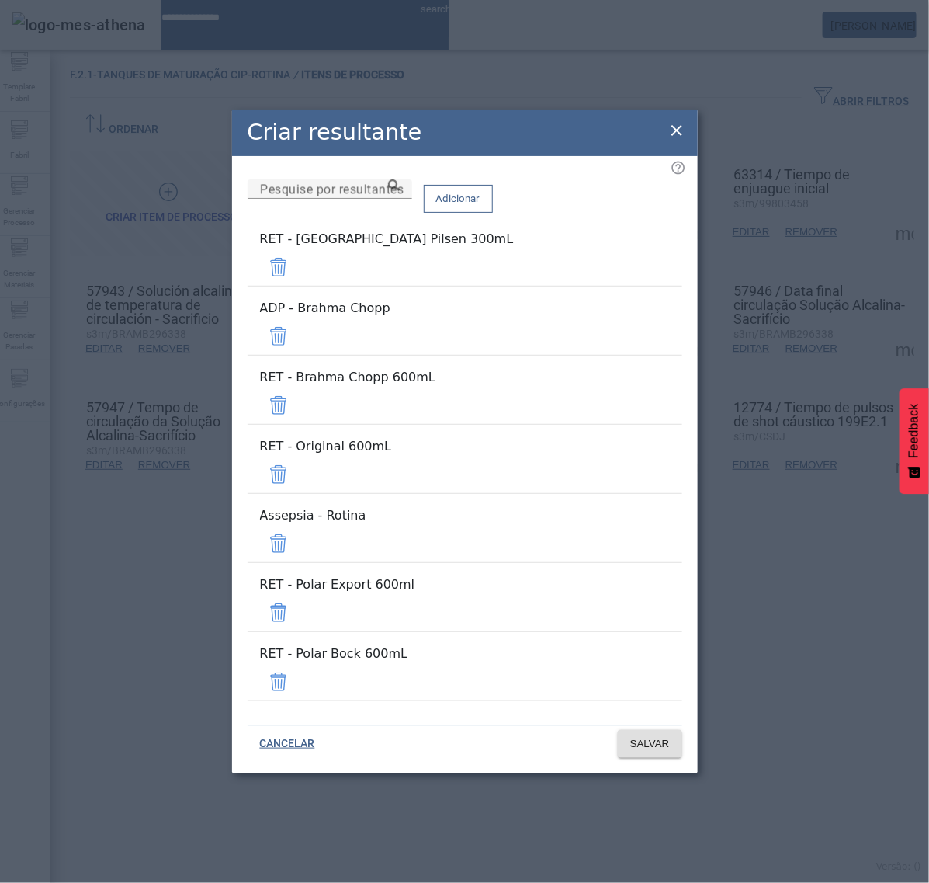
click at [297, 286] on span at bounding box center [278, 266] width 37 height 37
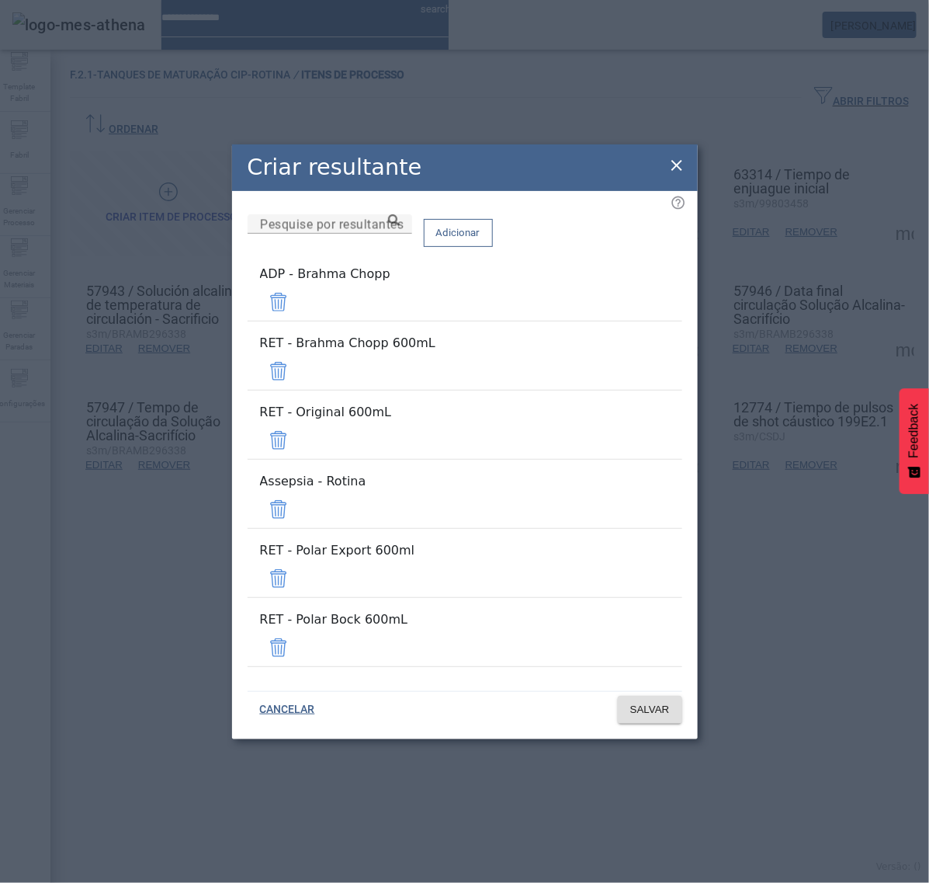
click at [297, 321] on span at bounding box center [278, 301] width 37 height 37
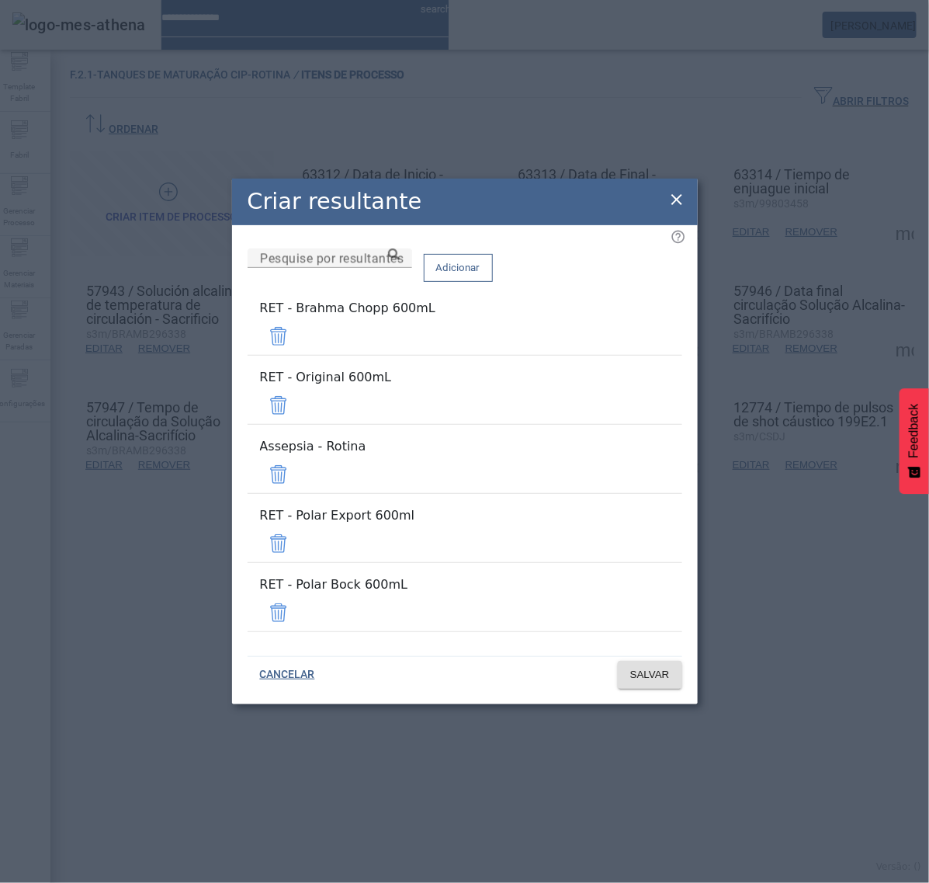
click at [297, 355] on span at bounding box center [278, 336] width 37 height 37
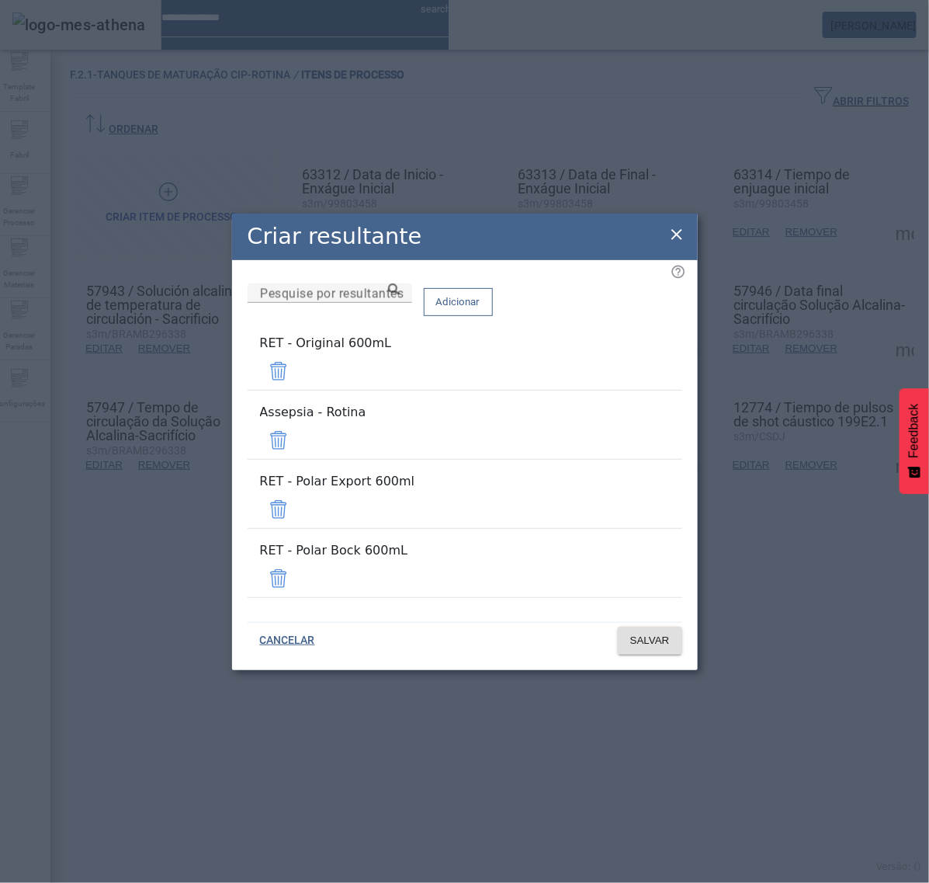
click at [297, 390] on span at bounding box center [278, 371] width 37 height 37
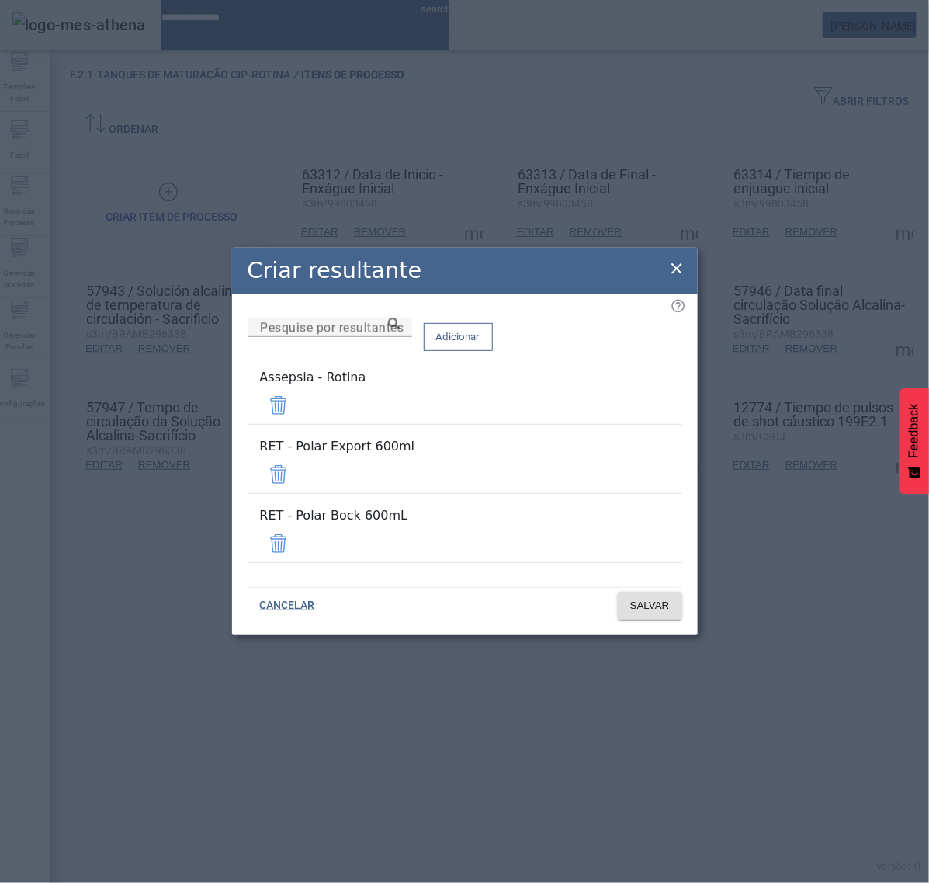
click at [297, 474] on span at bounding box center [278, 474] width 37 height 37
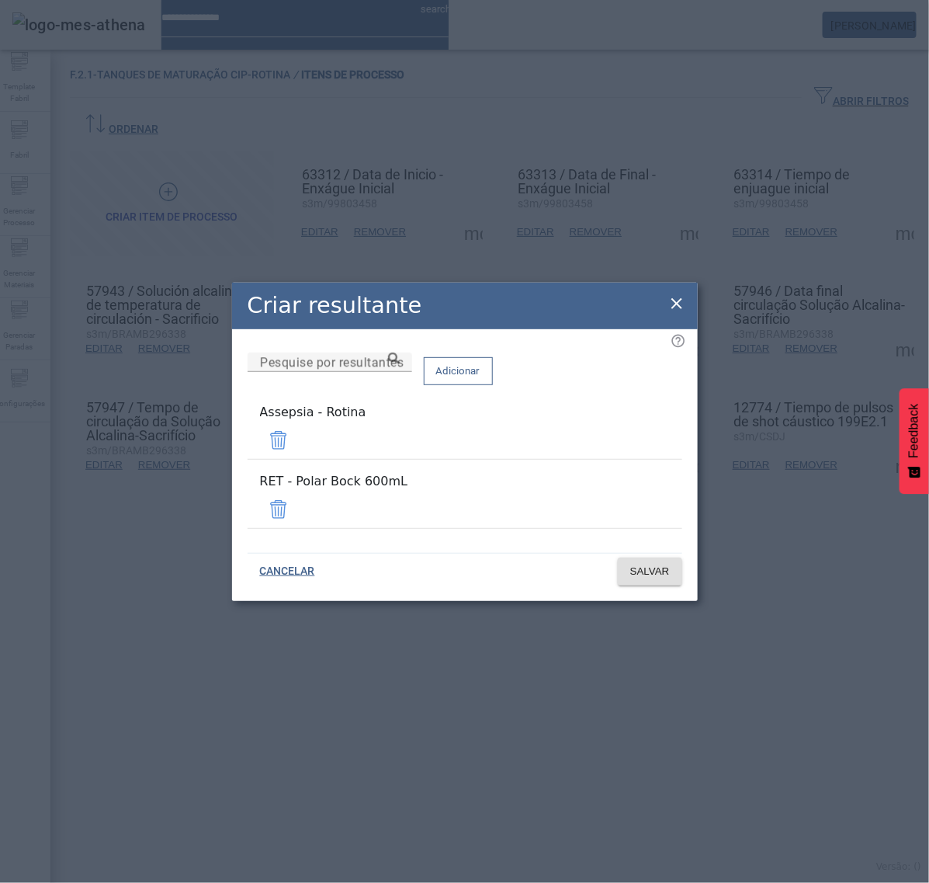
click at [297, 509] on span at bounding box center [278, 509] width 37 height 37
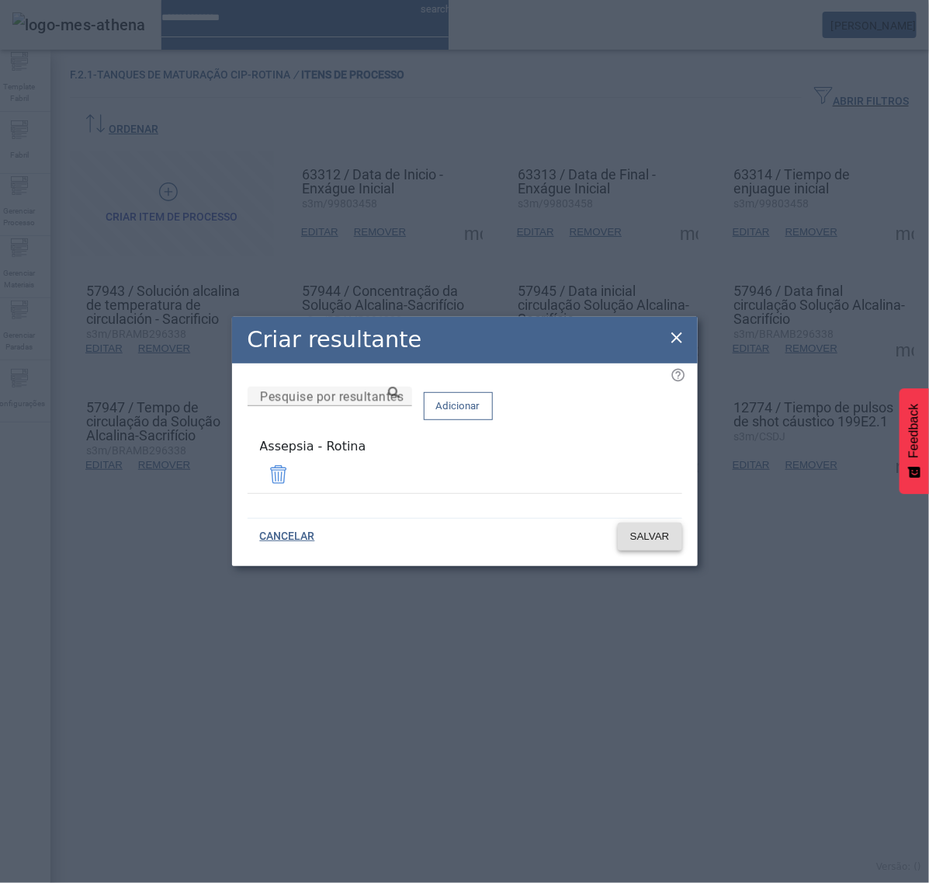
click at [661, 541] on span at bounding box center [650, 536] width 64 height 37
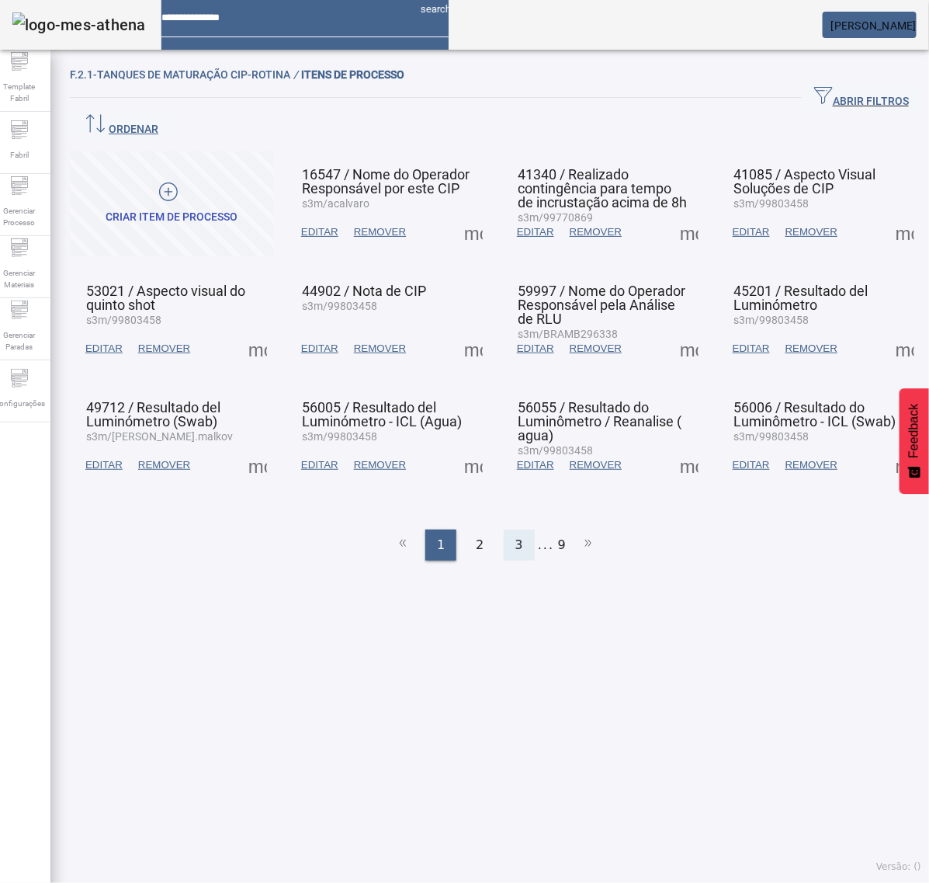
click at [504, 530] on div "3" at bounding box center [519, 545] width 31 height 31
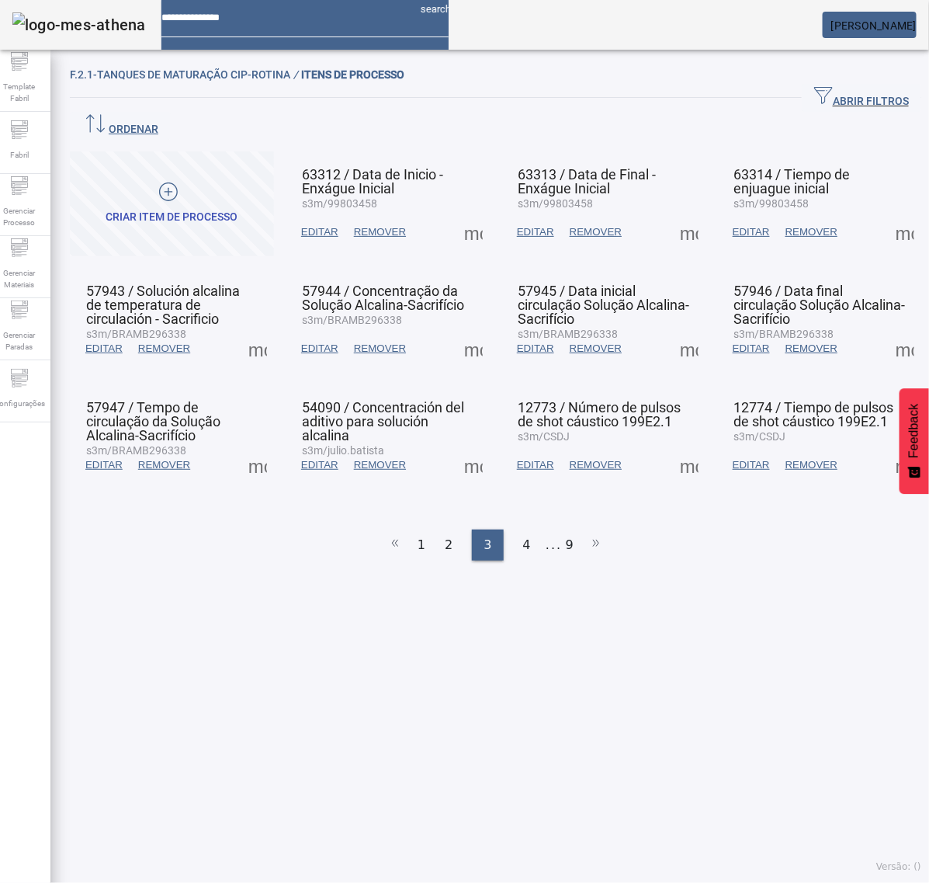
click at [887, 449] on span at bounding box center [905, 464] width 37 height 37
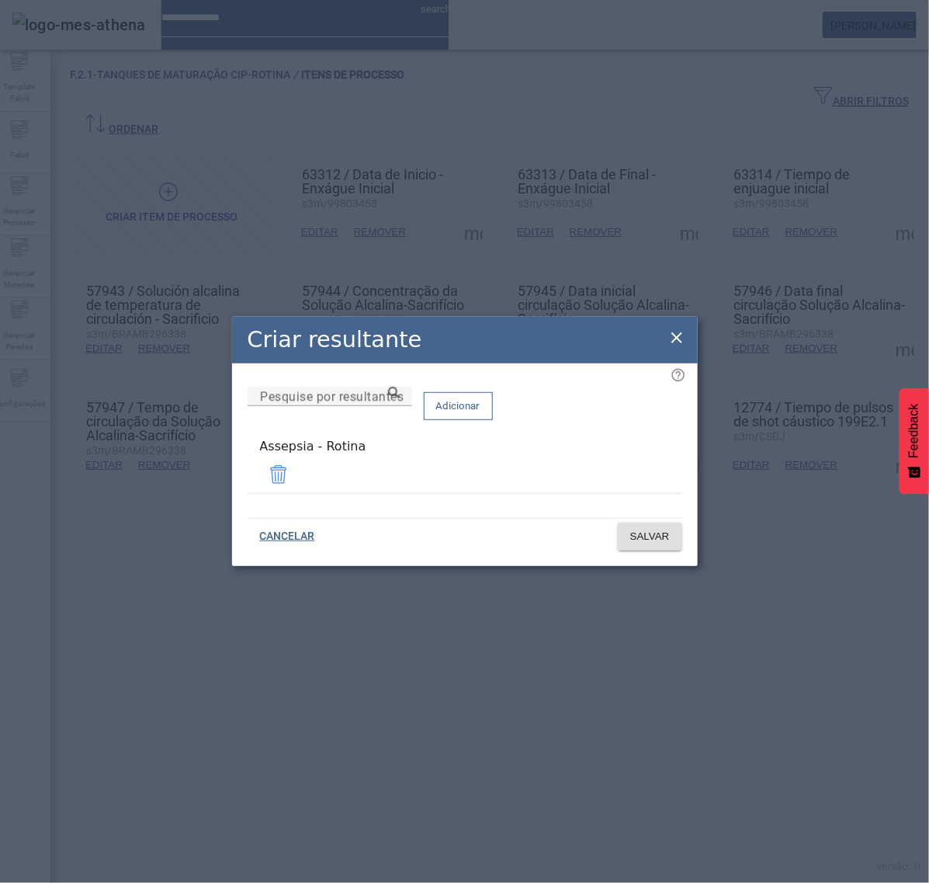
click at [675, 343] on icon at bounding box center [677, 337] width 19 height 19
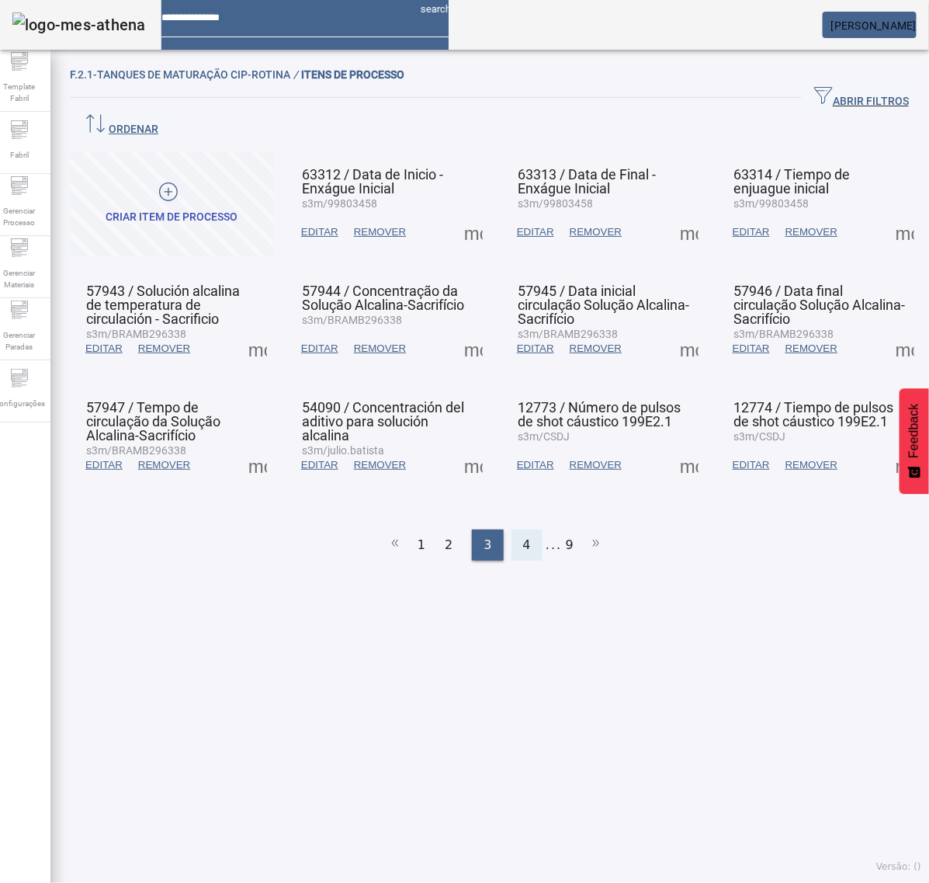
click at [523, 536] on span "4" at bounding box center [527, 545] width 8 height 19
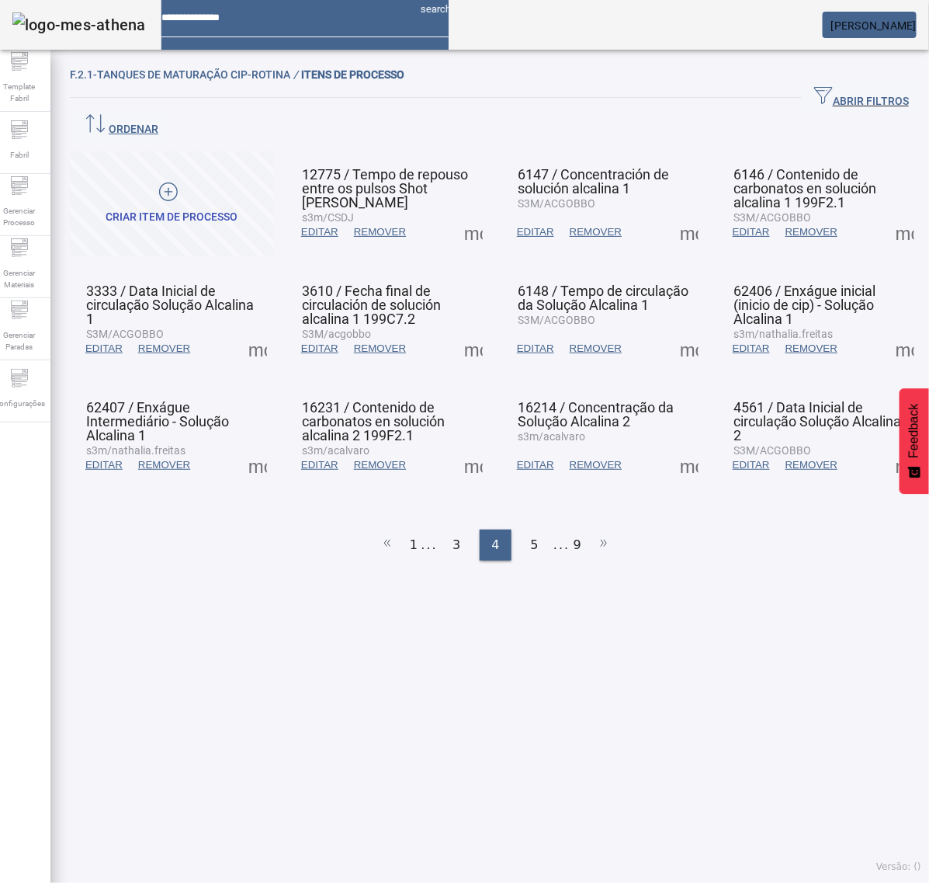
click at [463, 214] on span at bounding box center [473, 232] width 37 height 37
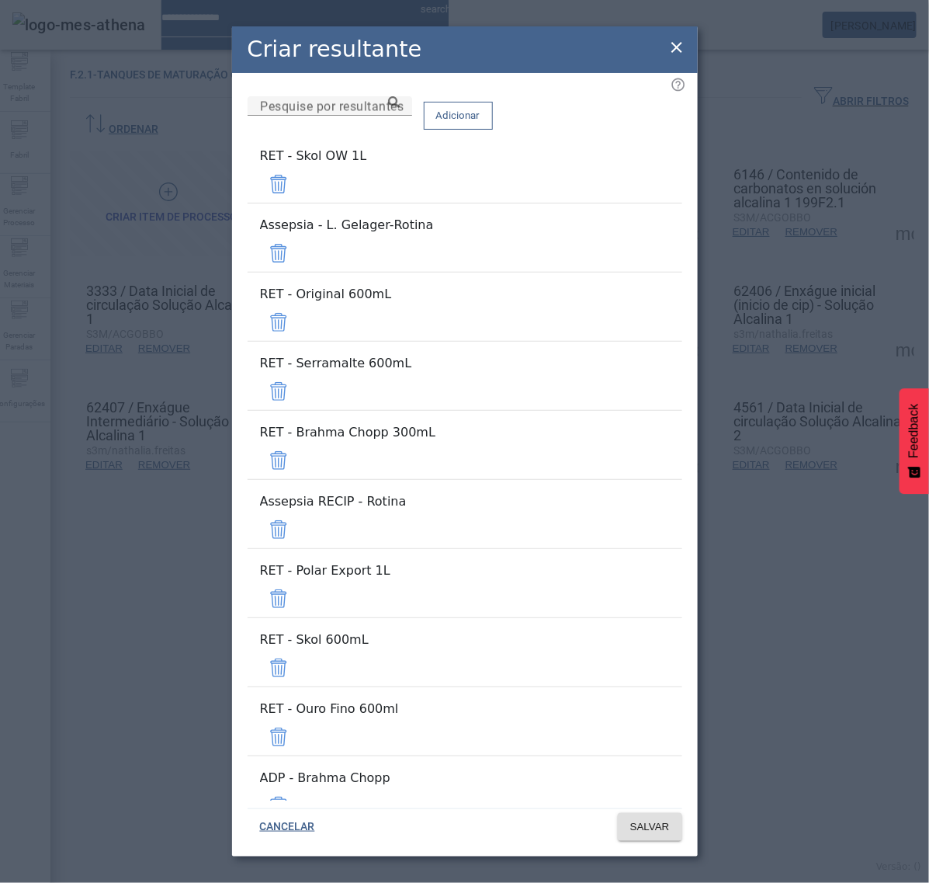
click at [297, 181] on span at bounding box center [278, 183] width 37 height 37
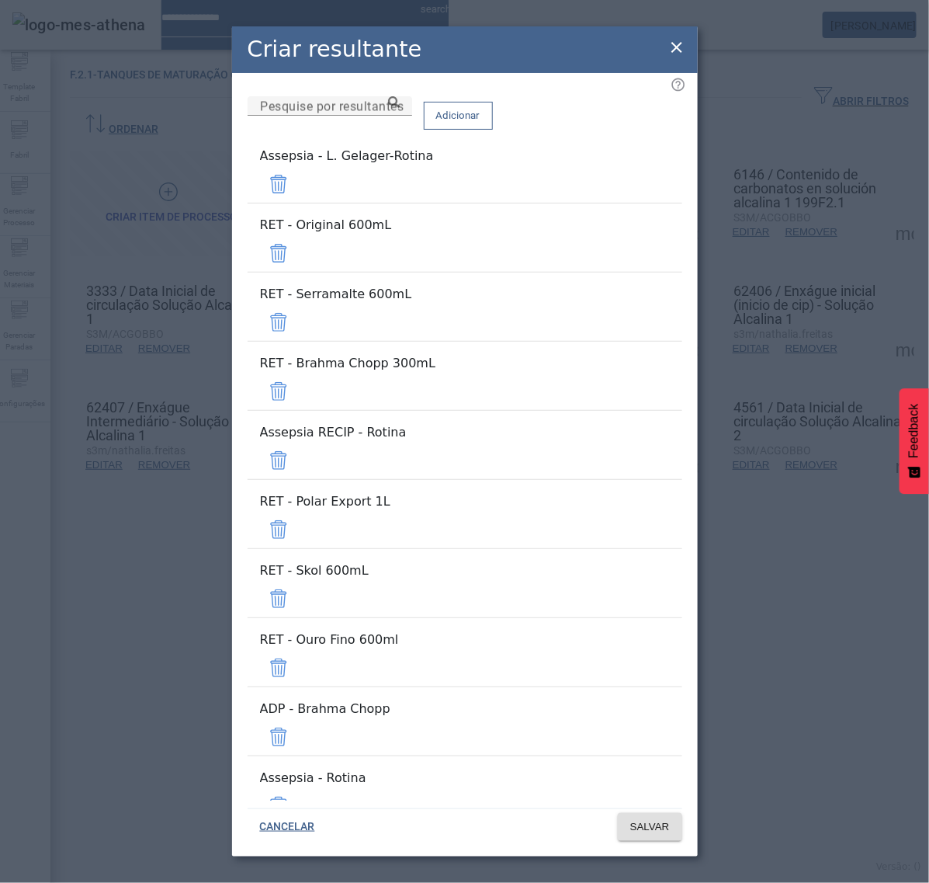
click at [297, 181] on span at bounding box center [278, 183] width 37 height 37
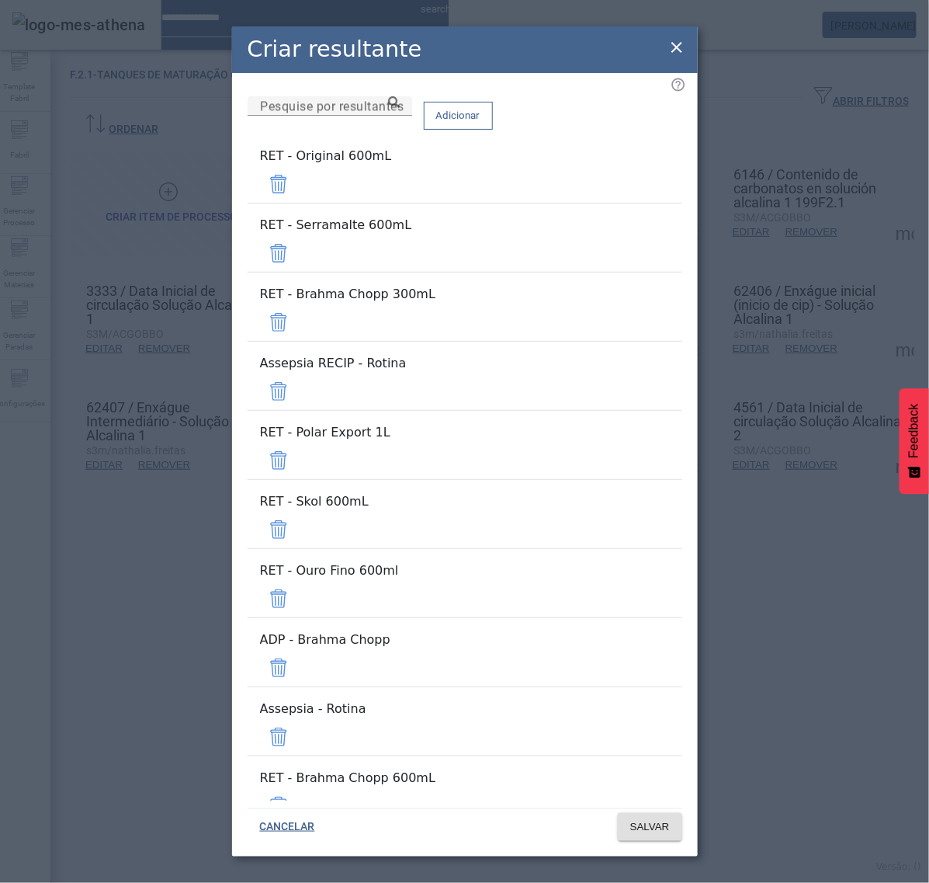
click at [297, 181] on span at bounding box center [278, 183] width 37 height 37
click at [297, 234] on span at bounding box center [278, 252] width 37 height 37
click at [297, 181] on span at bounding box center [278, 183] width 37 height 37
click at [297, 234] on span at bounding box center [278, 252] width 37 height 37
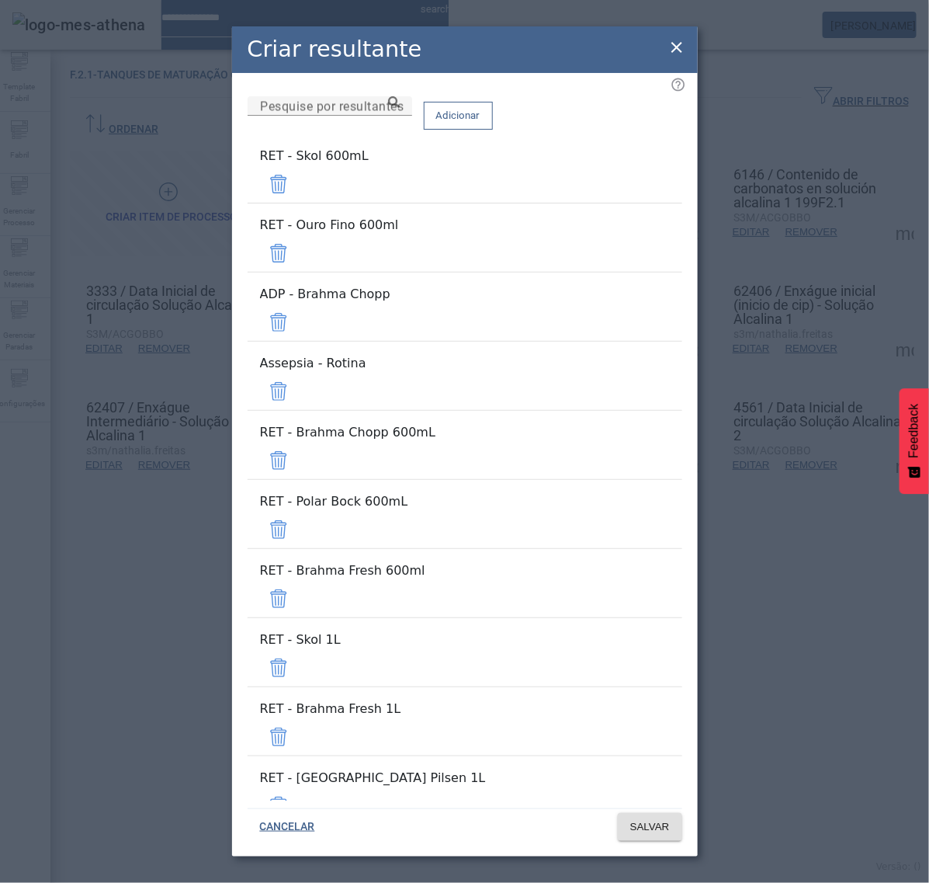
click at [297, 181] on span at bounding box center [278, 183] width 37 height 37
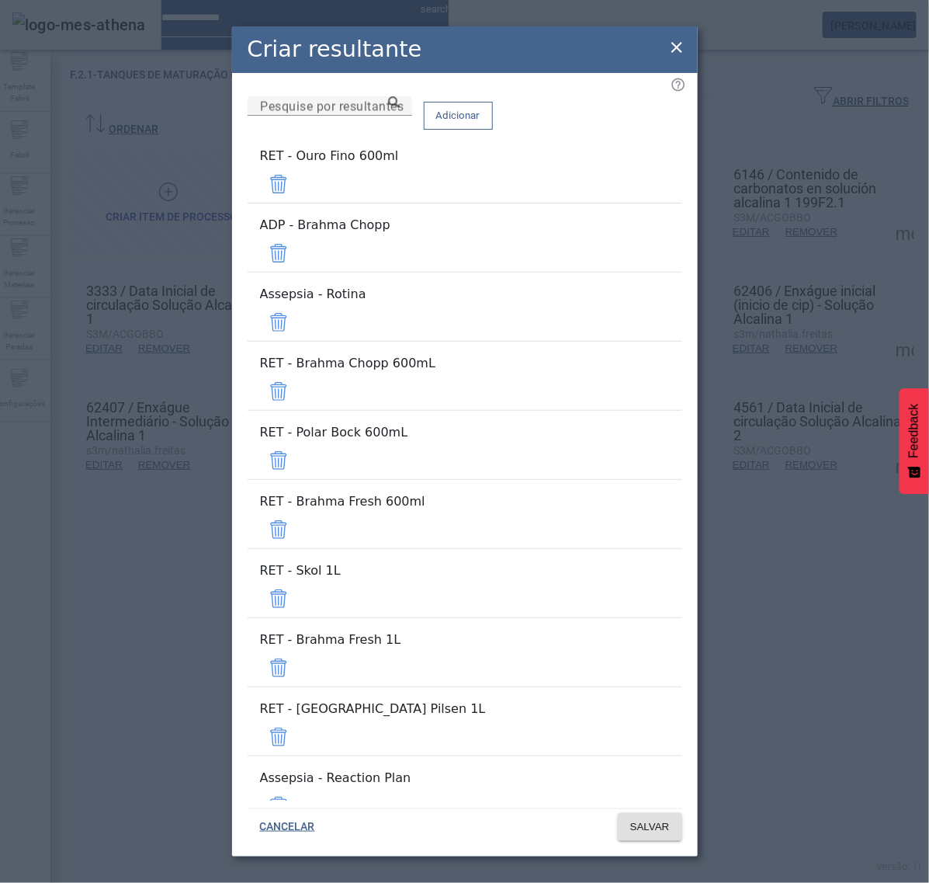
click at [297, 181] on span at bounding box center [278, 183] width 37 height 37
click at [297, 234] on span at bounding box center [278, 252] width 37 height 37
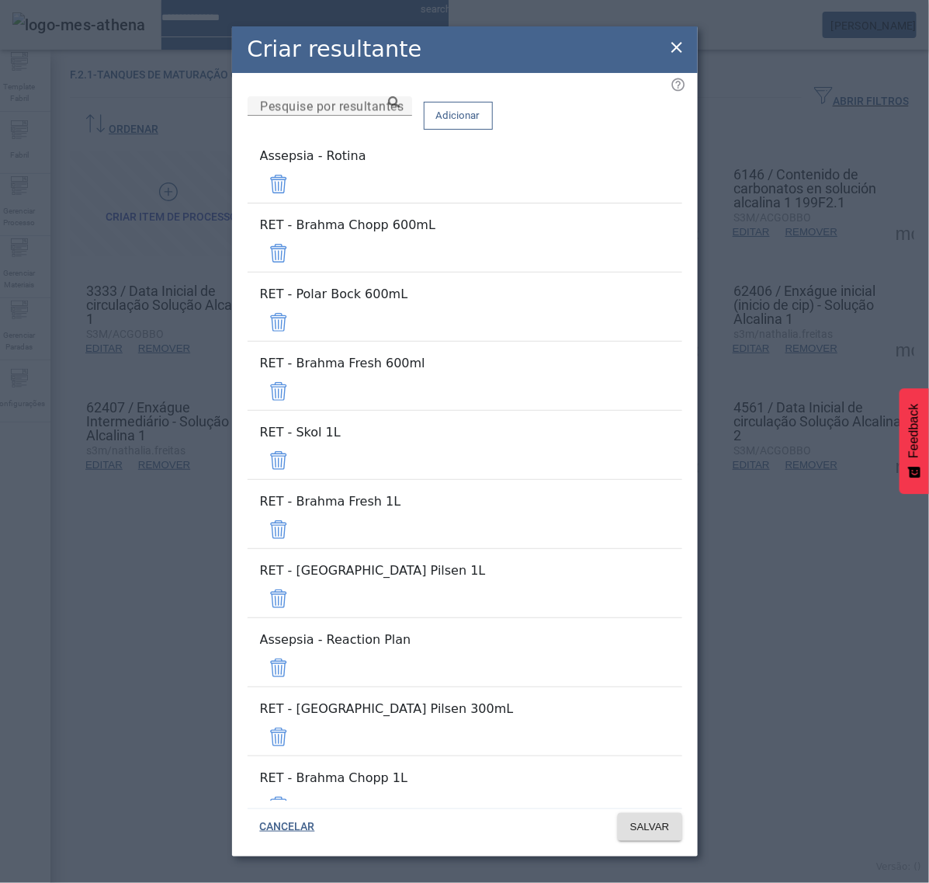
click at [297, 181] on span at bounding box center [278, 183] width 37 height 37
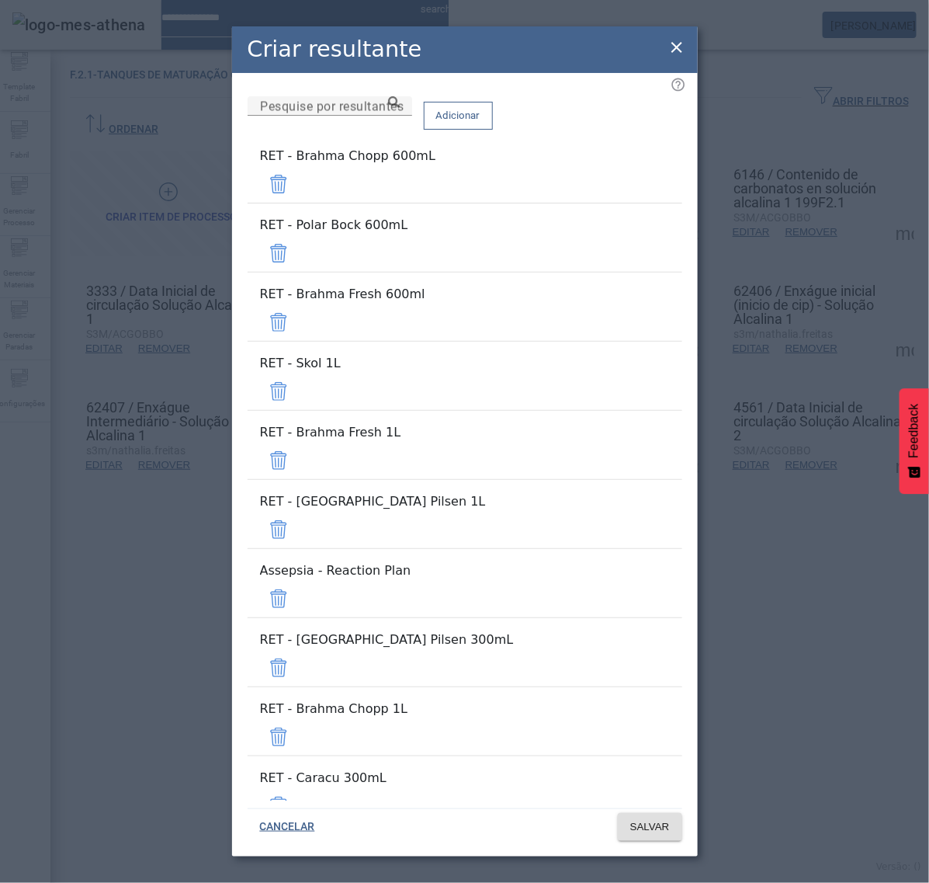
click at [297, 181] on span at bounding box center [278, 183] width 37 height 37
click at [297, 234] on span at bounding box center [278, 252] width 37 height 37
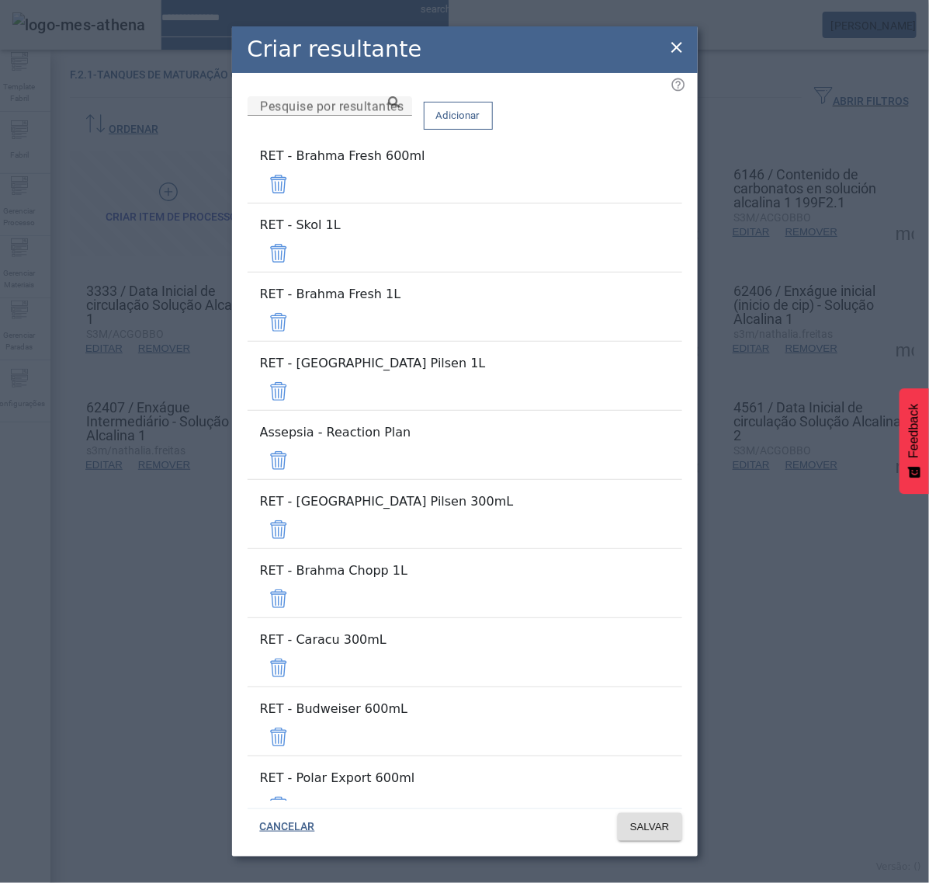
click at [297, 181] on span at bounding box center [278, 183] width 37 height 37
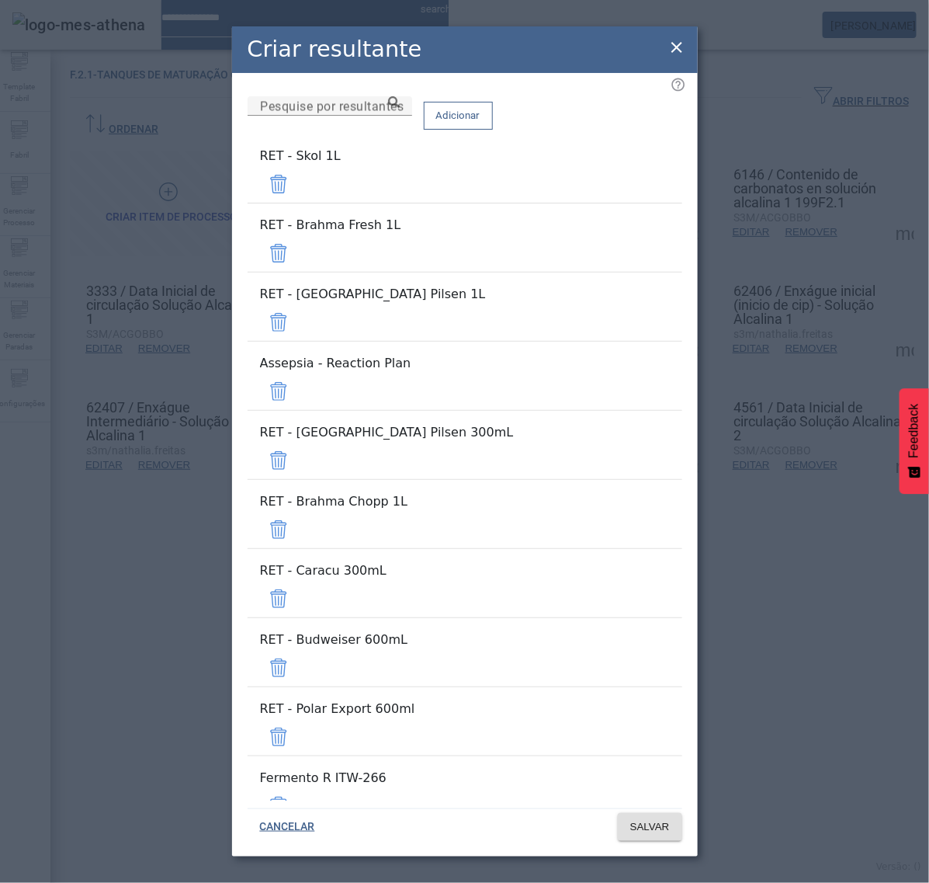
click at [492, 134] on span at bounding box center [459, 115] width 68 height 37
click at [297, 203] on span at bounding box center [278, 183] width 37 height 37
click at [493, 134] on div "Adicionar" at bounding box center [458, 115] width 69 height 38
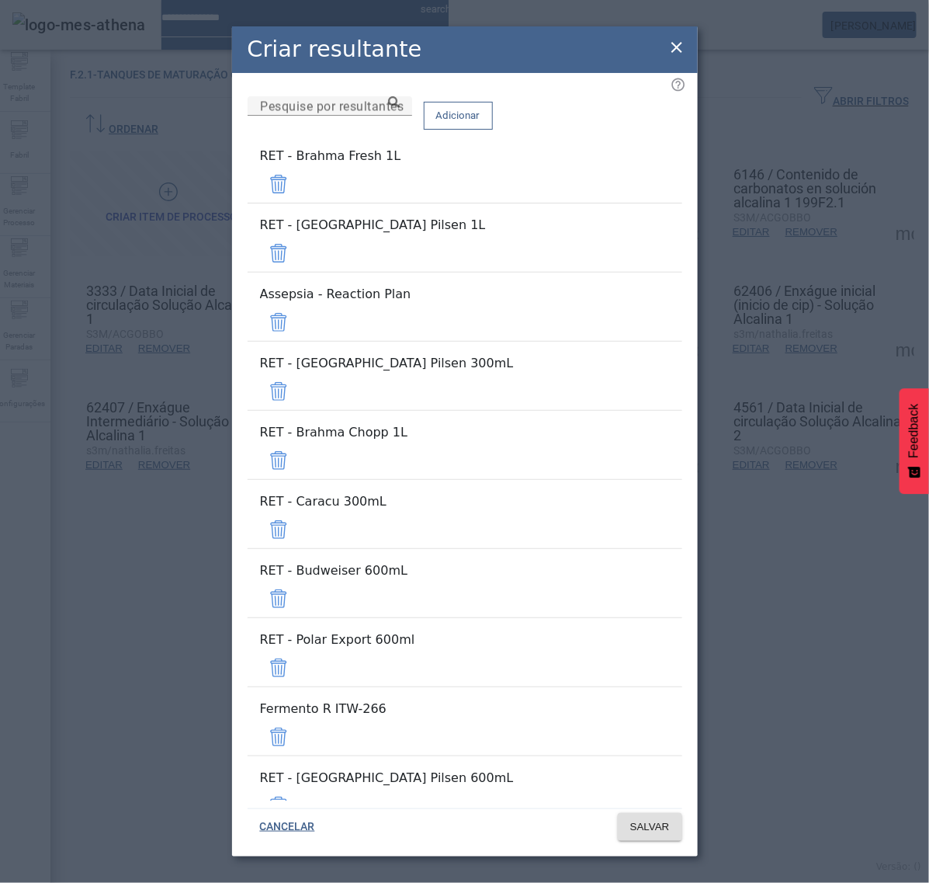
click at [297, 203] on span at bounding box center [278, 183] width 37 height 37
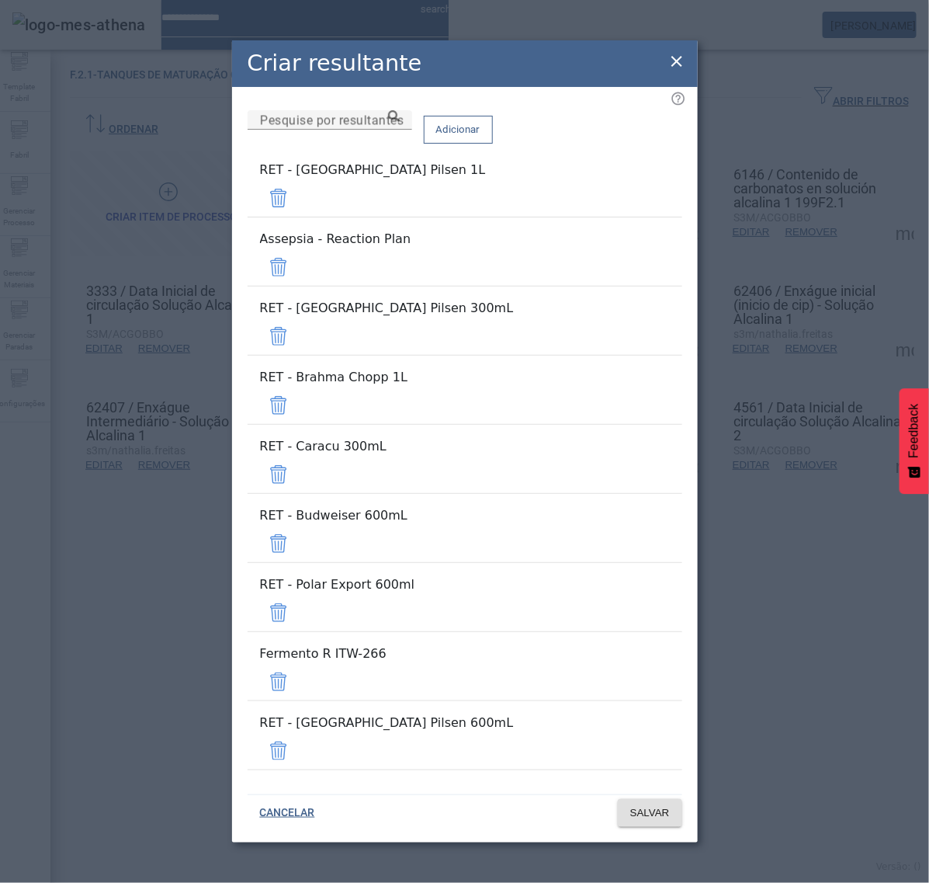
click at [297, 217] on span at bounding box center [278, 197] width 37 height 37
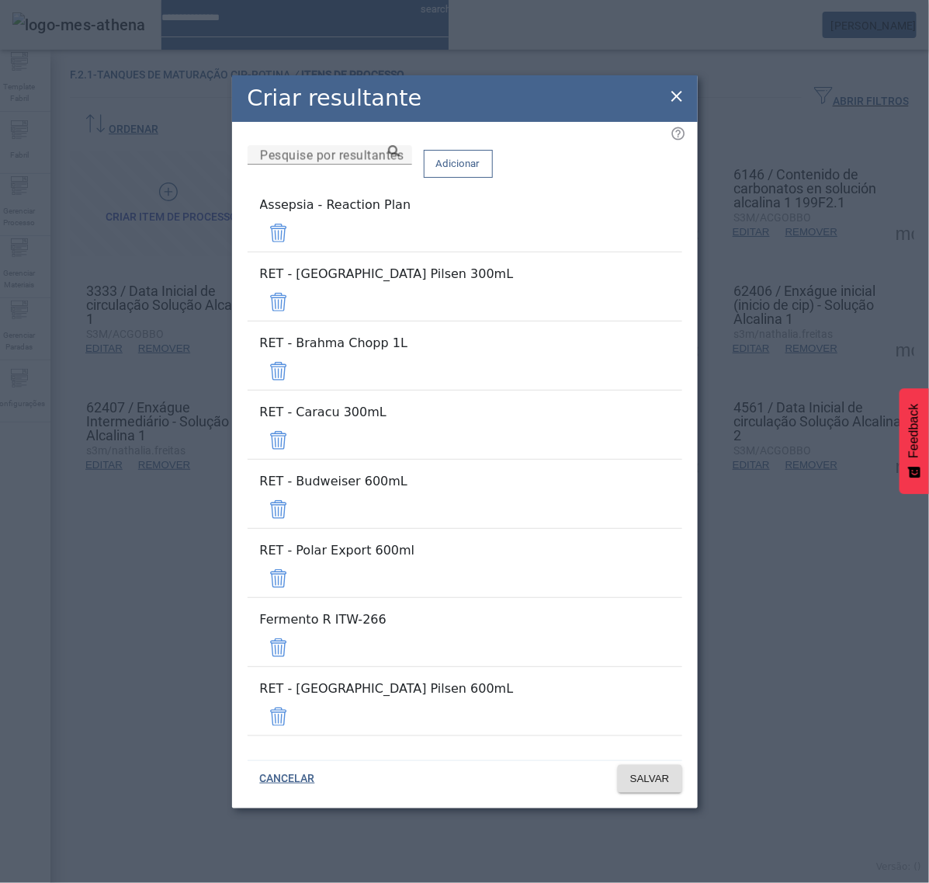
drag, startPoint x: 637, startPoint y: 295, endPoint x: 637, endPoint y: 307, distance: 11.6
click at [297, 252] on span at bounding box center [278, 232] width 37 height 37
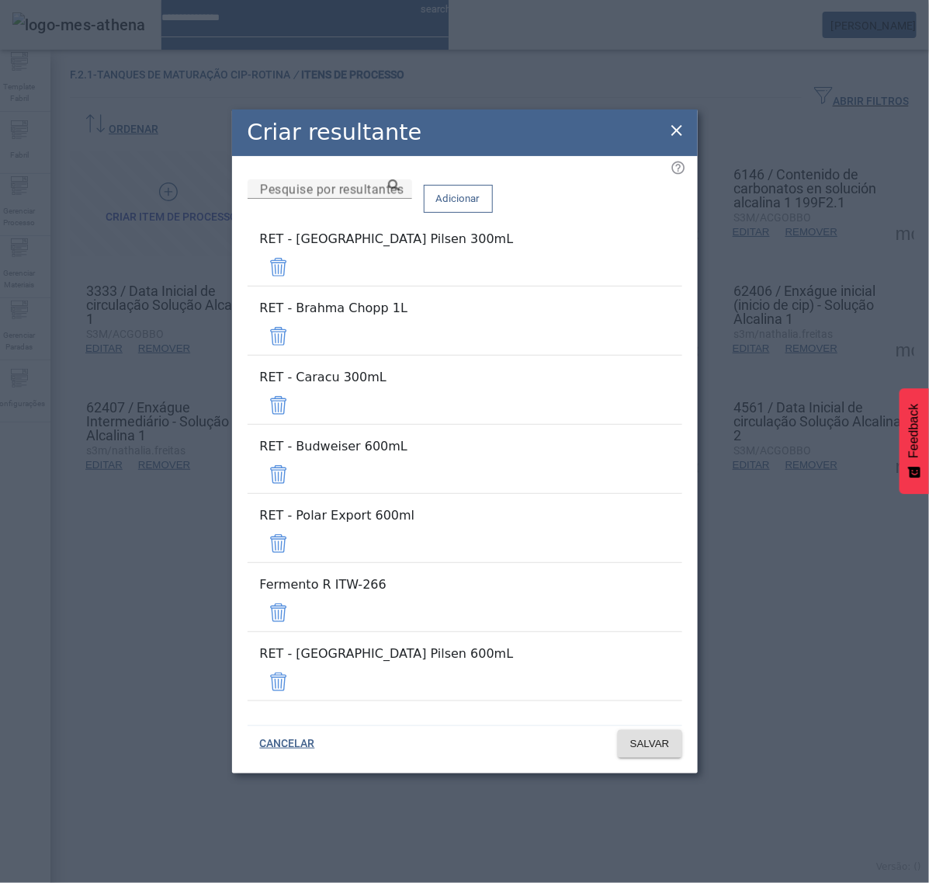
click at [297, 286] on span at bounding box center [278, 266] width 37 height 37
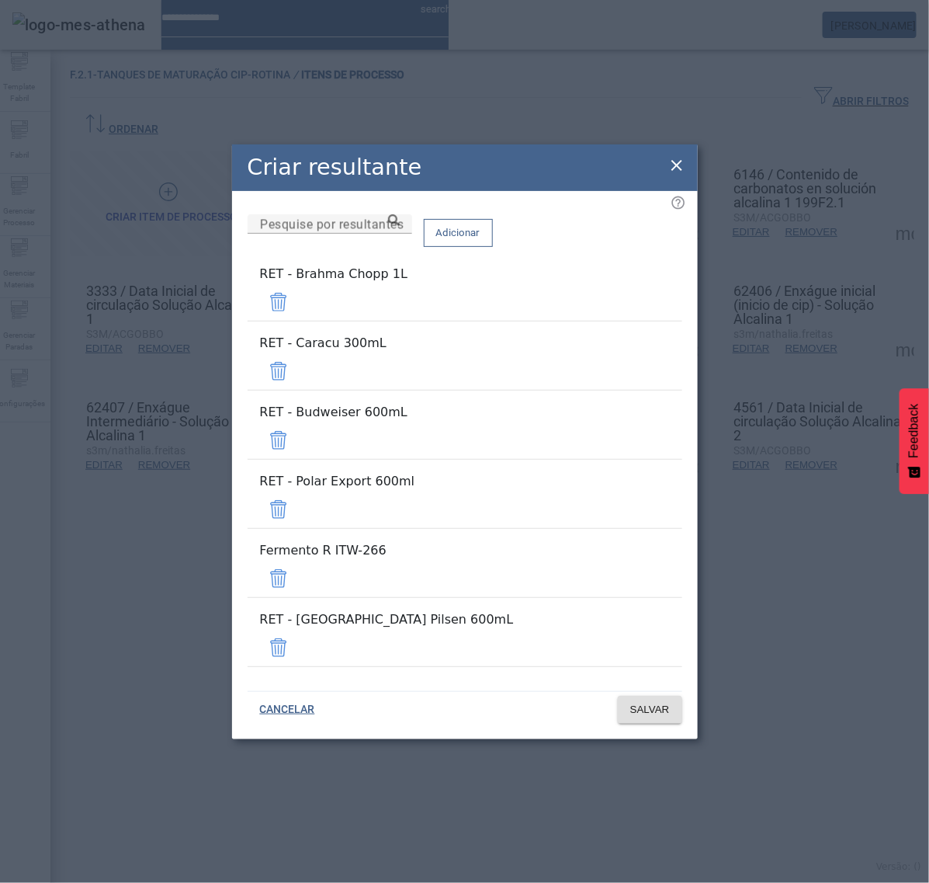
click at [297, 321] on span at bounding box center [278, 301] width 37 height 37
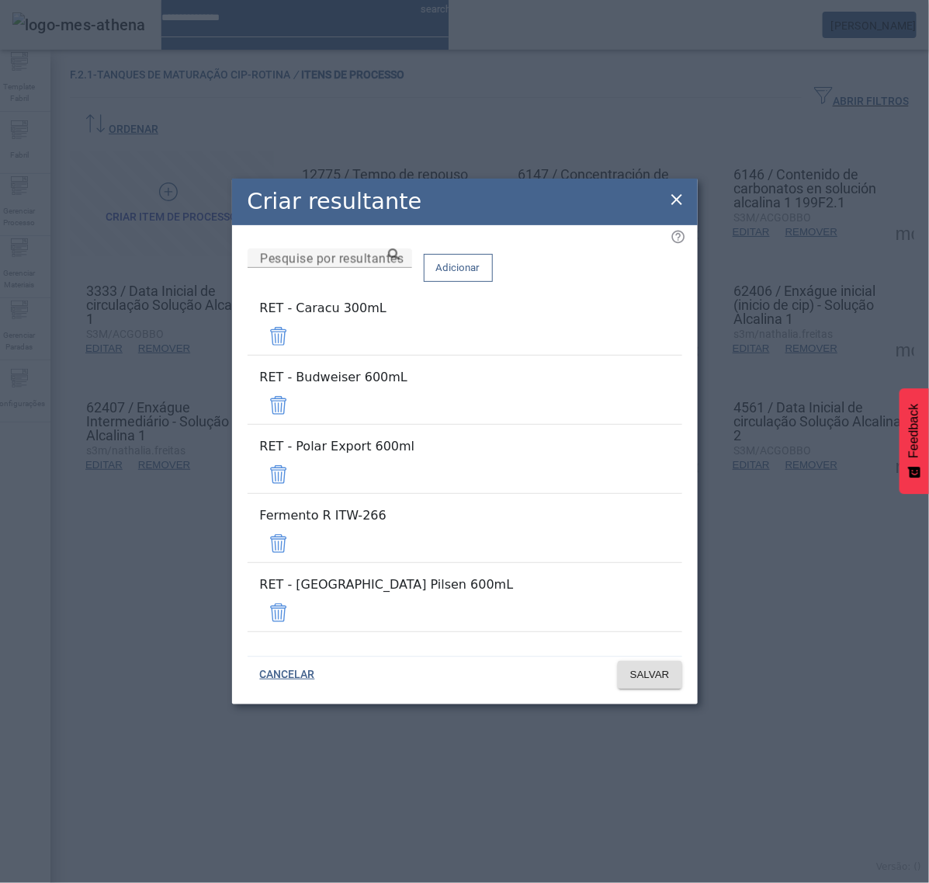
click at [297, 355] on span at bounding box center [278, 336] width 37 height 37
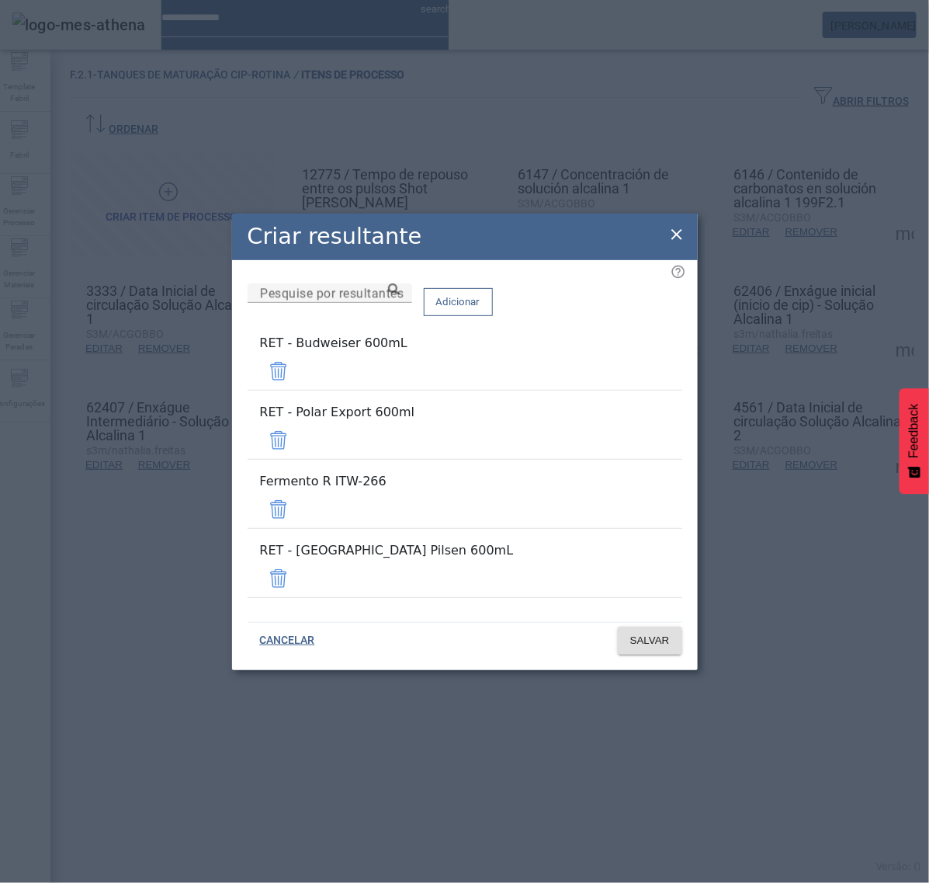
click at [297, 390] on span at bounding box center [278, 371] width 37 height 37
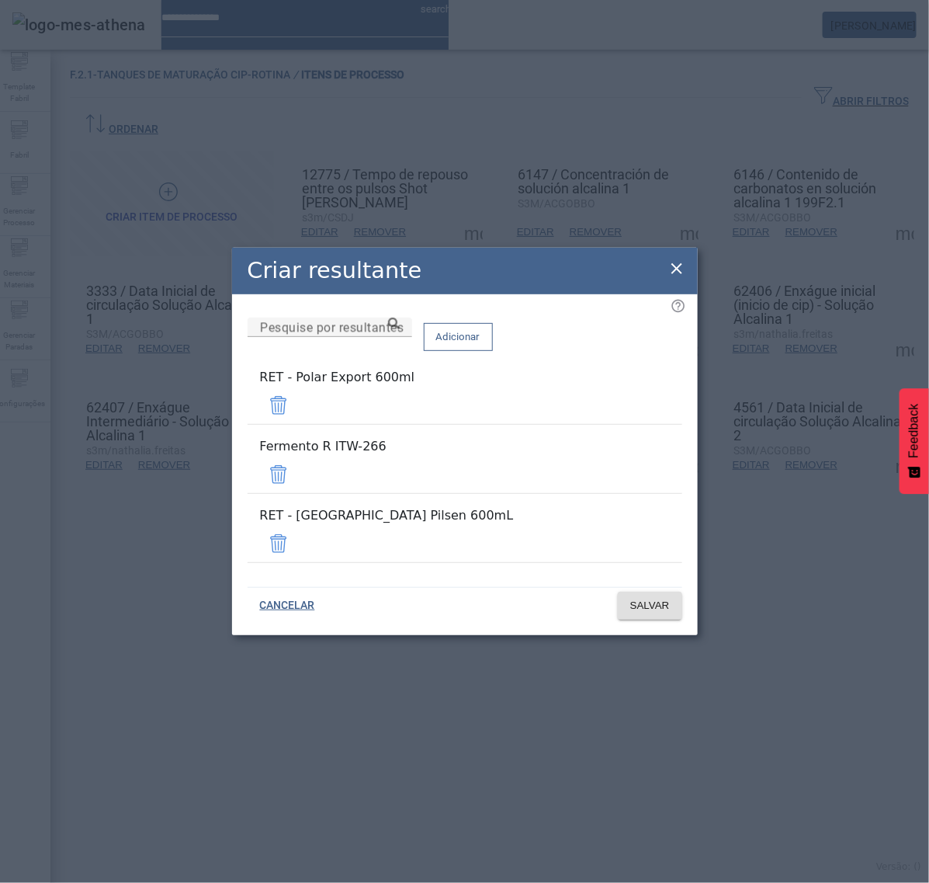
click at [297, 424] on span at bounding box center [278, 405] width 37 height 37
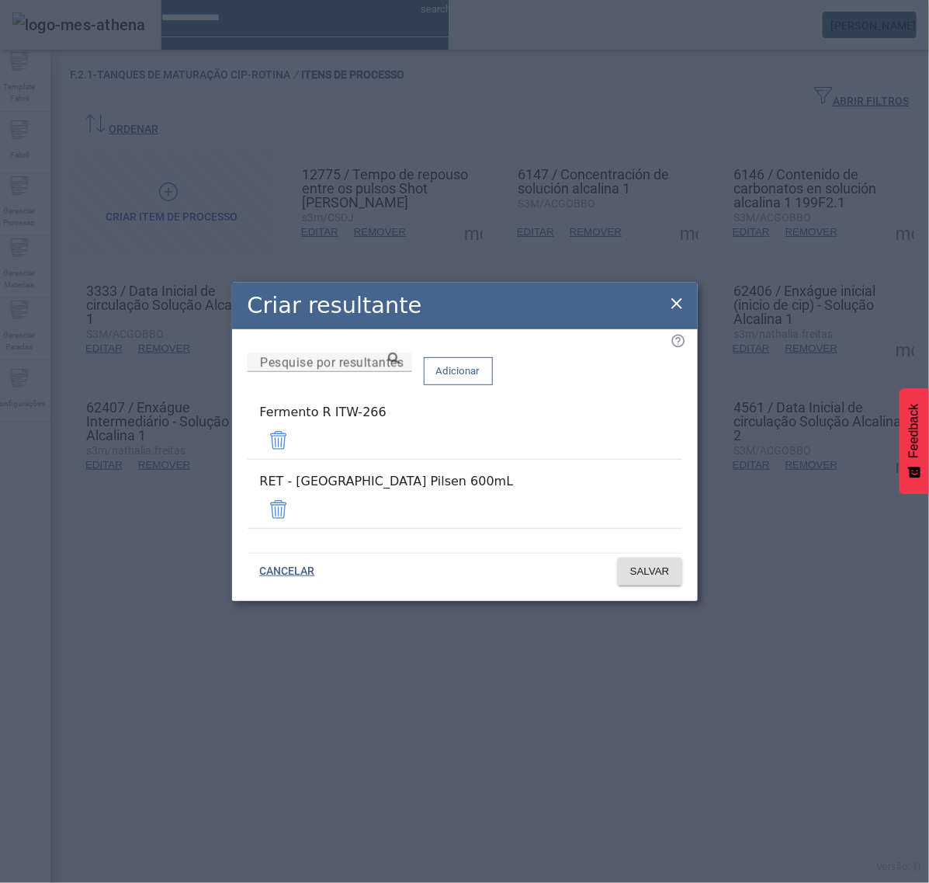
click at [297, 449] on span at bounding box center [278, 440] width 37 height 37
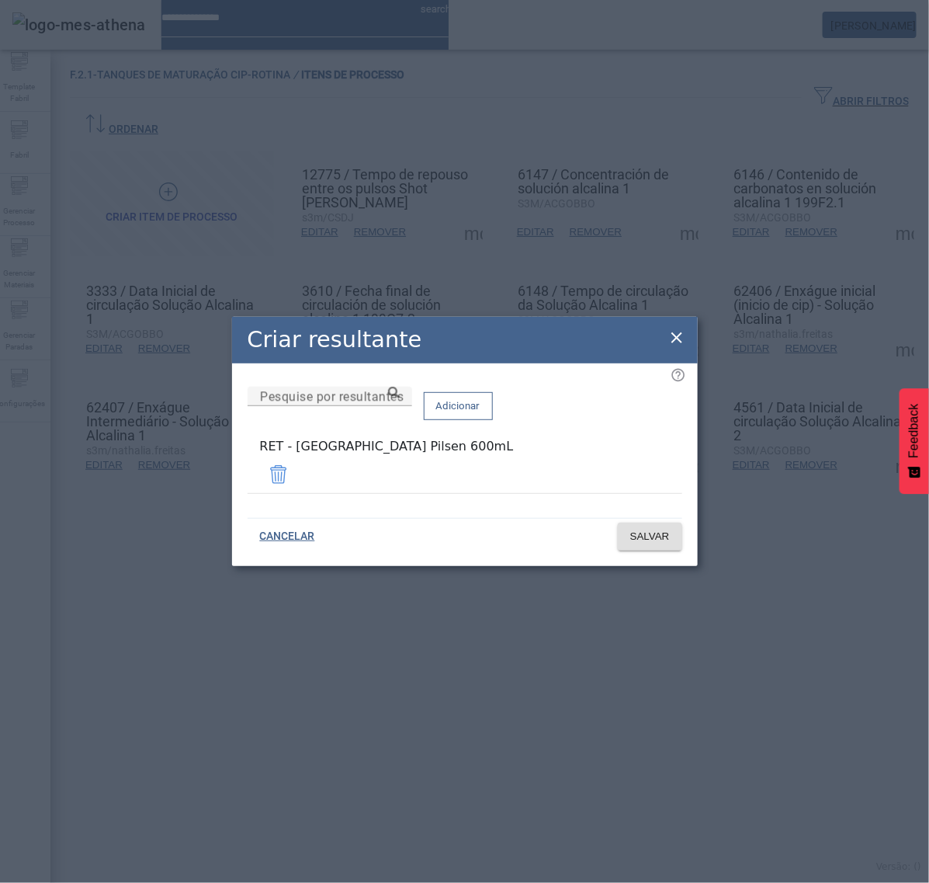
click at [297, 478] on span at bounding box center [278, 474] width 37 height 37
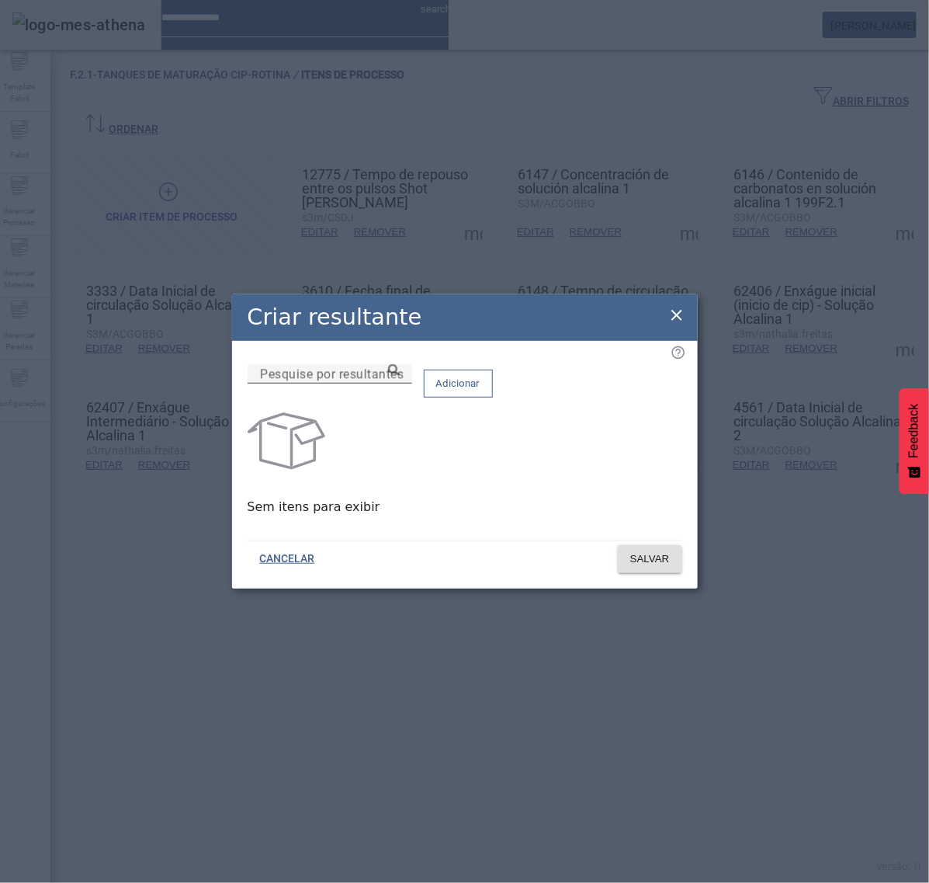
click at [400, 384] on input "Pesquise por resultantes" at bounding box center [330, 374] width 140 height 19
paste input "**********"
click at [400, 376] on icon at bounding box center [394, 370] width 12 height 12
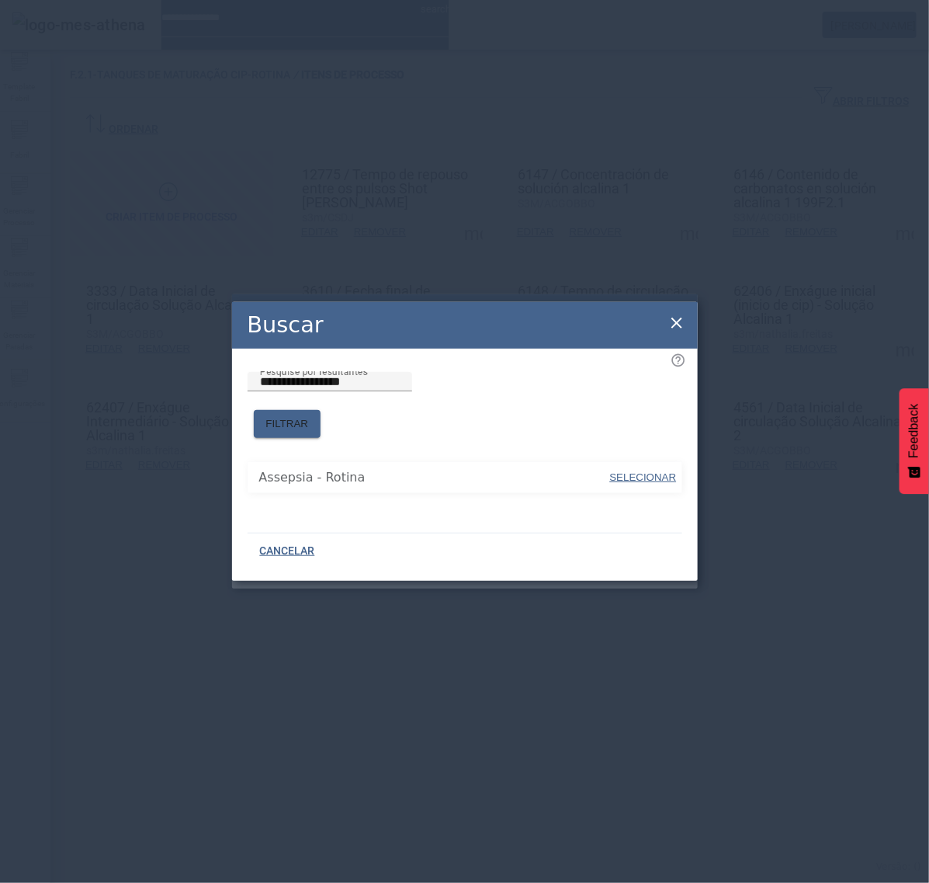
click at [660, 471] on span "SELECIONAR" at bounding box center [643, 477] width 67 height 12
type input "**********"
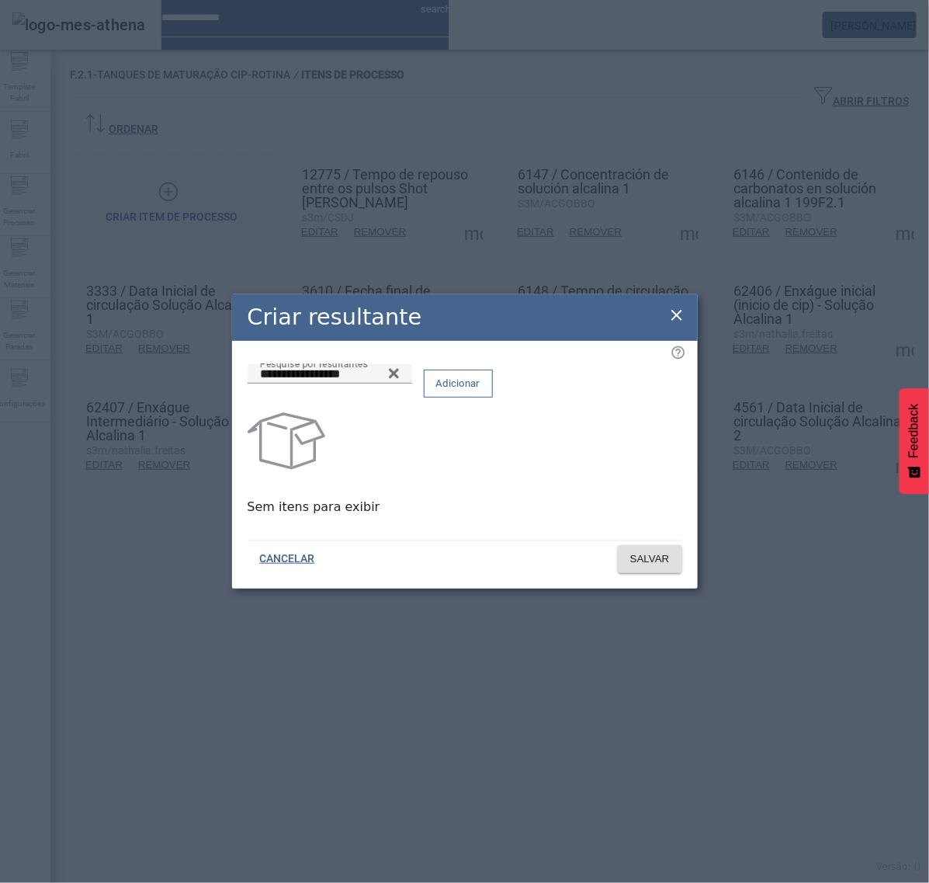
click at [492, 402] on span at bounding box center [459, 383] width 68 height 37
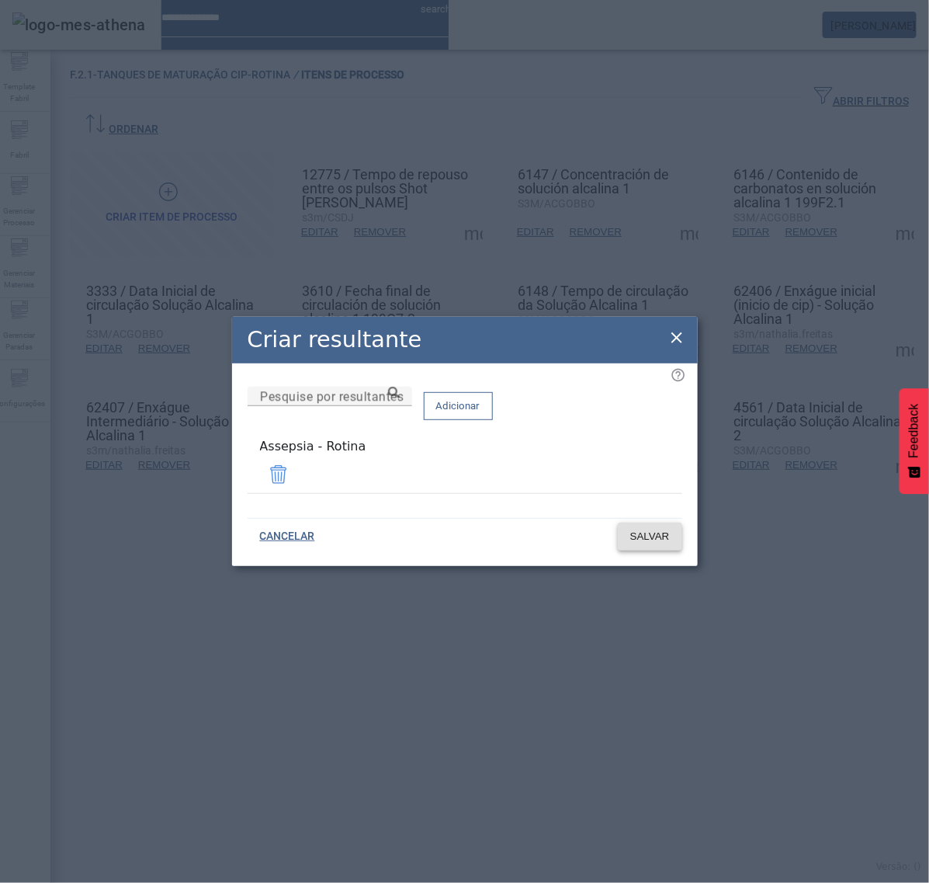
click at [641, 529] on span "SALVAR" at bounding box center [650, 537] width 40 height 16
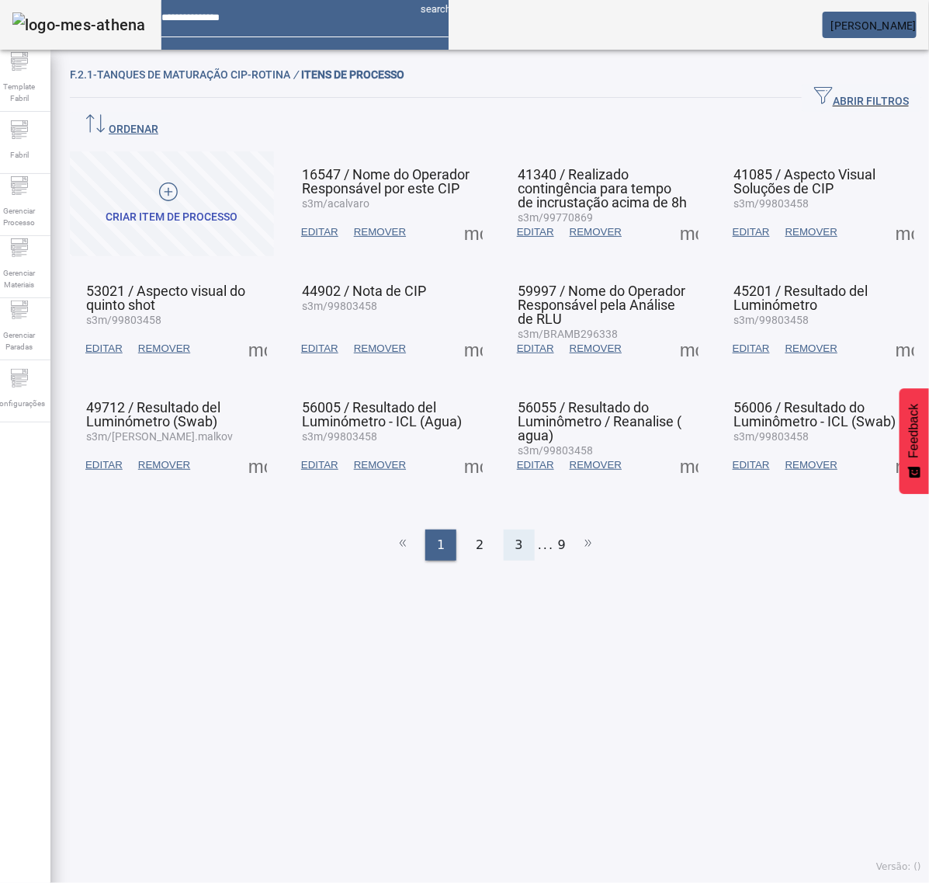
click at [504, 530] on div "3" at bounding box center [519, 545] width 31 height 31
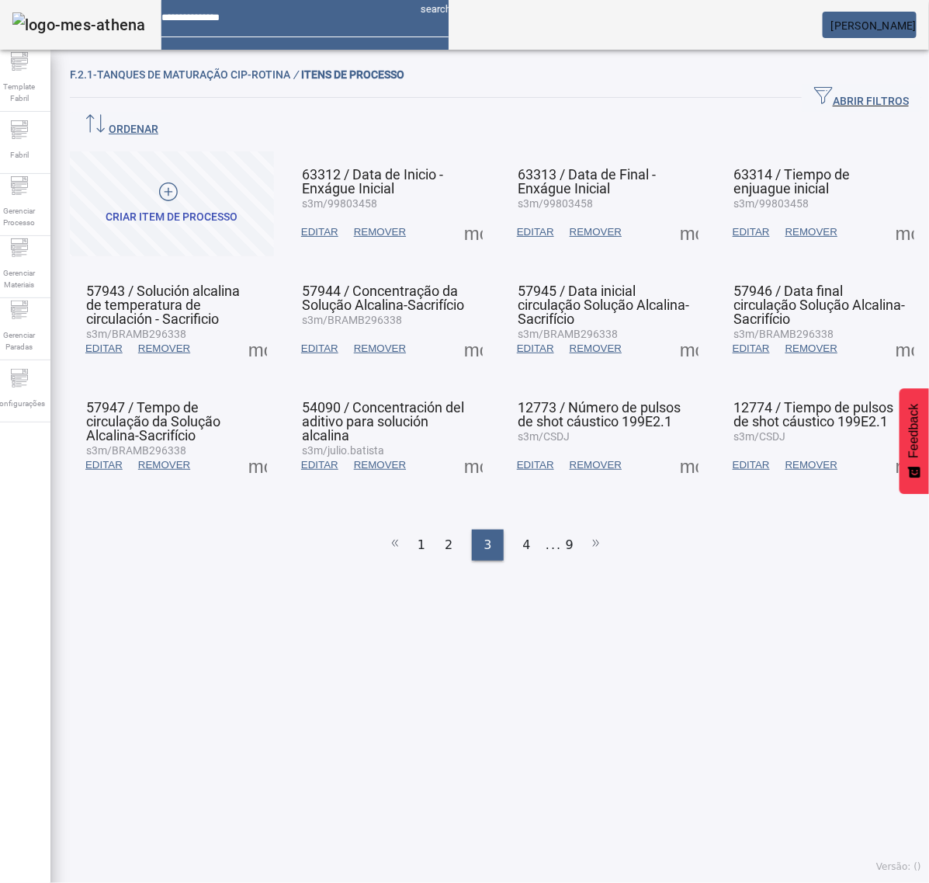
click at [474, 530] on ul "1 2 3 4 ... 9" at bounding box center [496, 545] width 852 height 31
click at [528, 530] on div "4" at bounding box center [527, 545] width 31 height 31
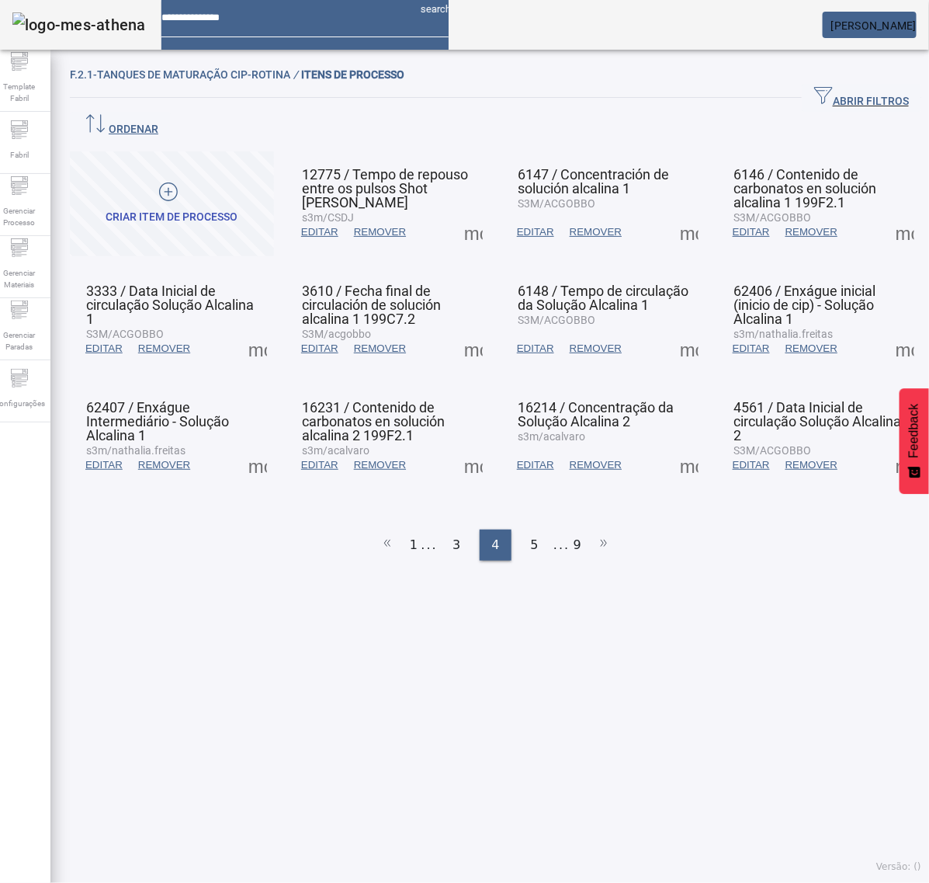
click at [468, 214] on span at bounding box center [473, 232] width 37 height 37
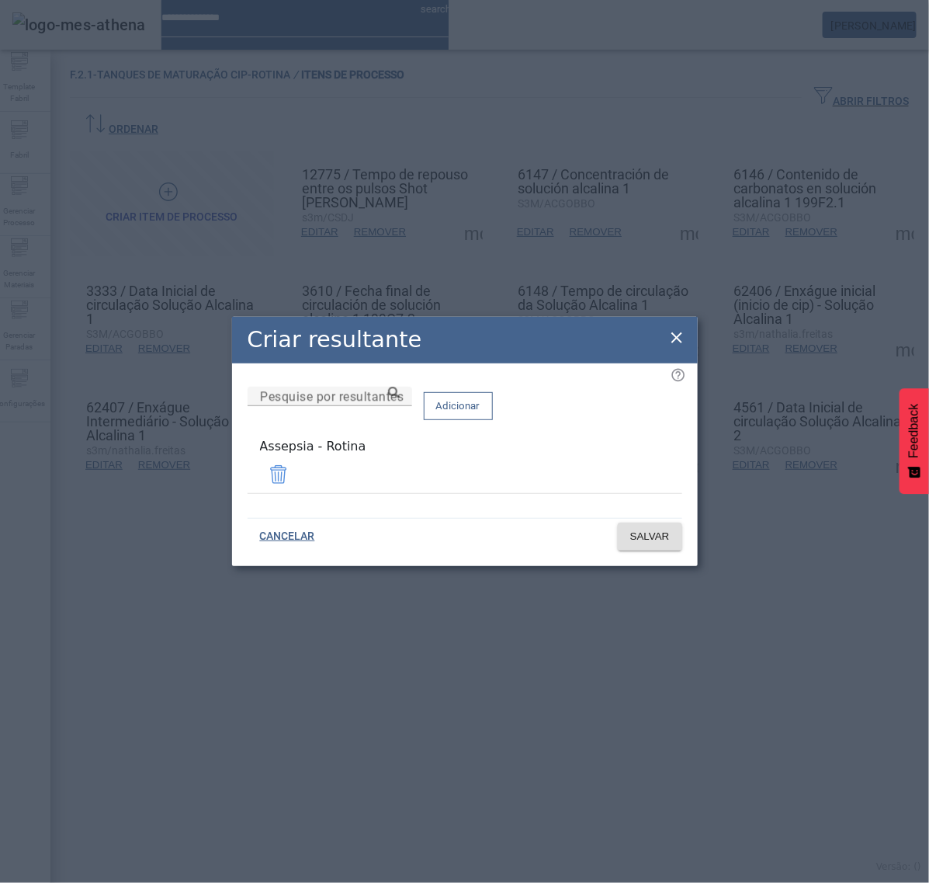
click at [673, 342] on icon at bounding box center [677, 337] width 19 height 19
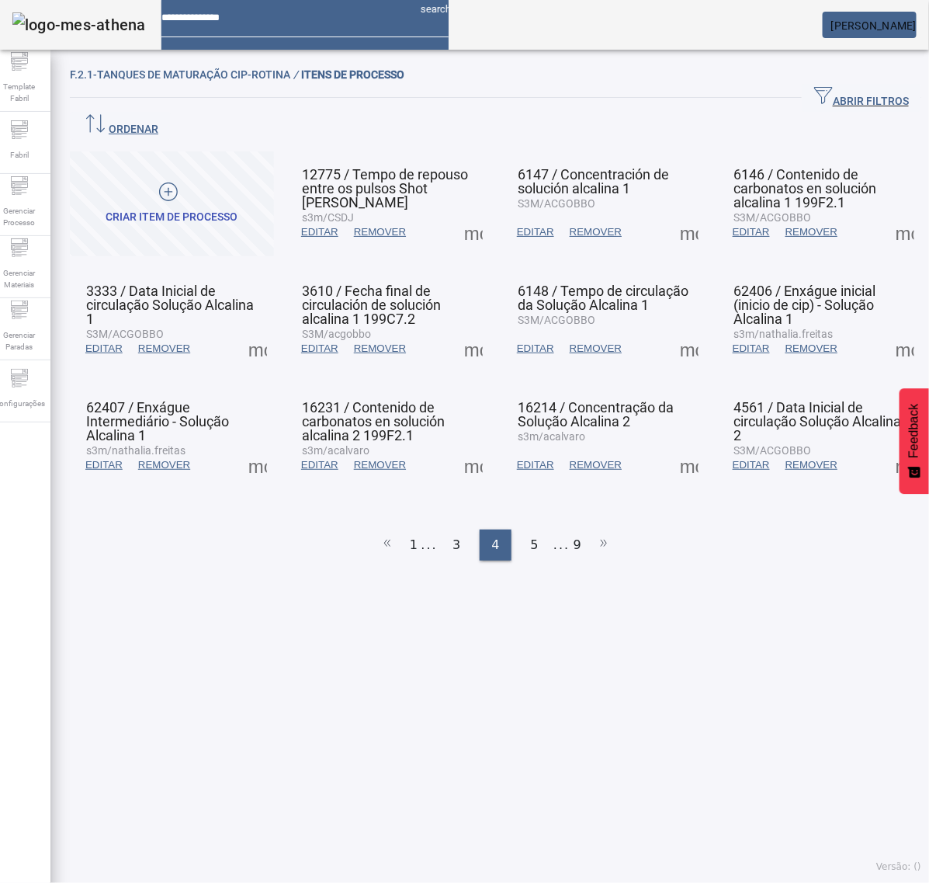
click at [472, 330] on span at bounding box center [473, 348] width 37 height 37
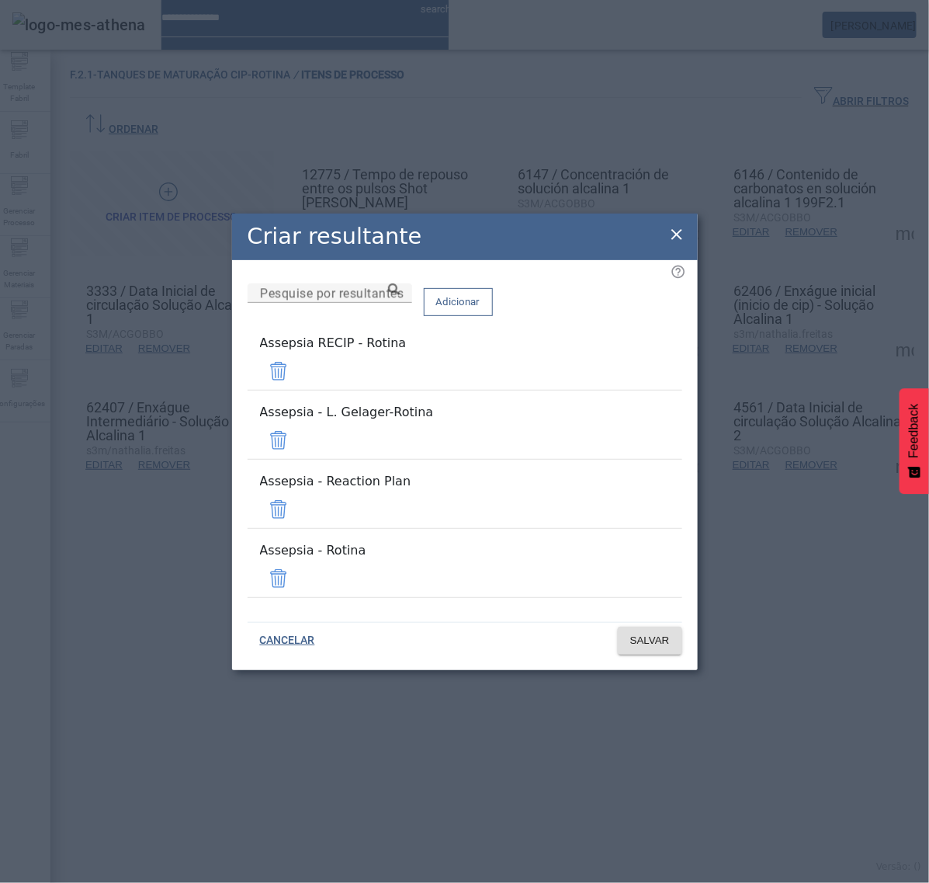
click at [297, 390] on span at bounding box center [278, 371] width 37 height 37
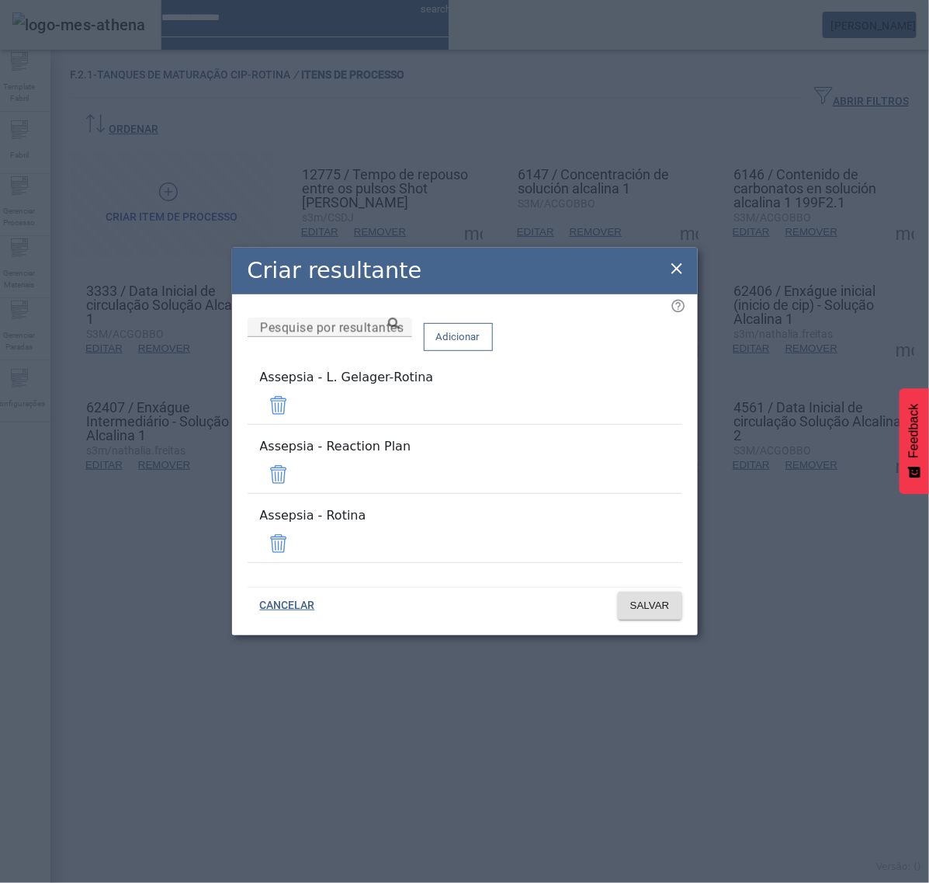
click at [297, 414] on span at bounding box center [278, 405] width 37 height 37
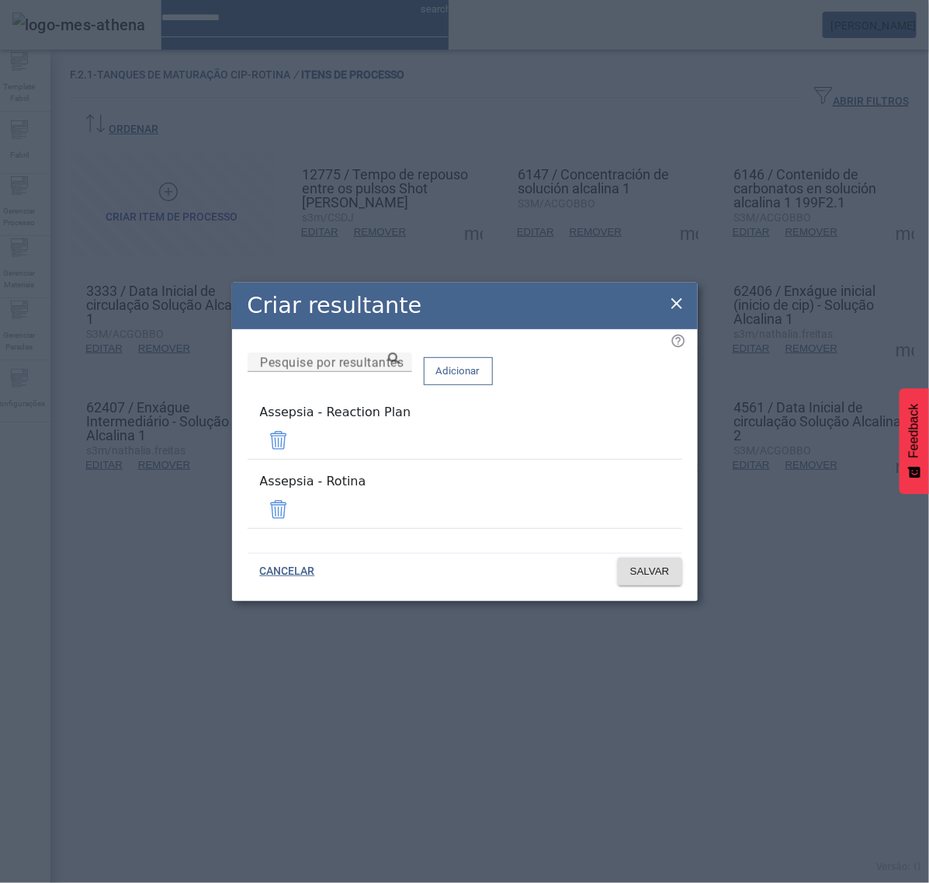
click at [297, 440] on span at bounding box center [278, 440] width 37 height 37
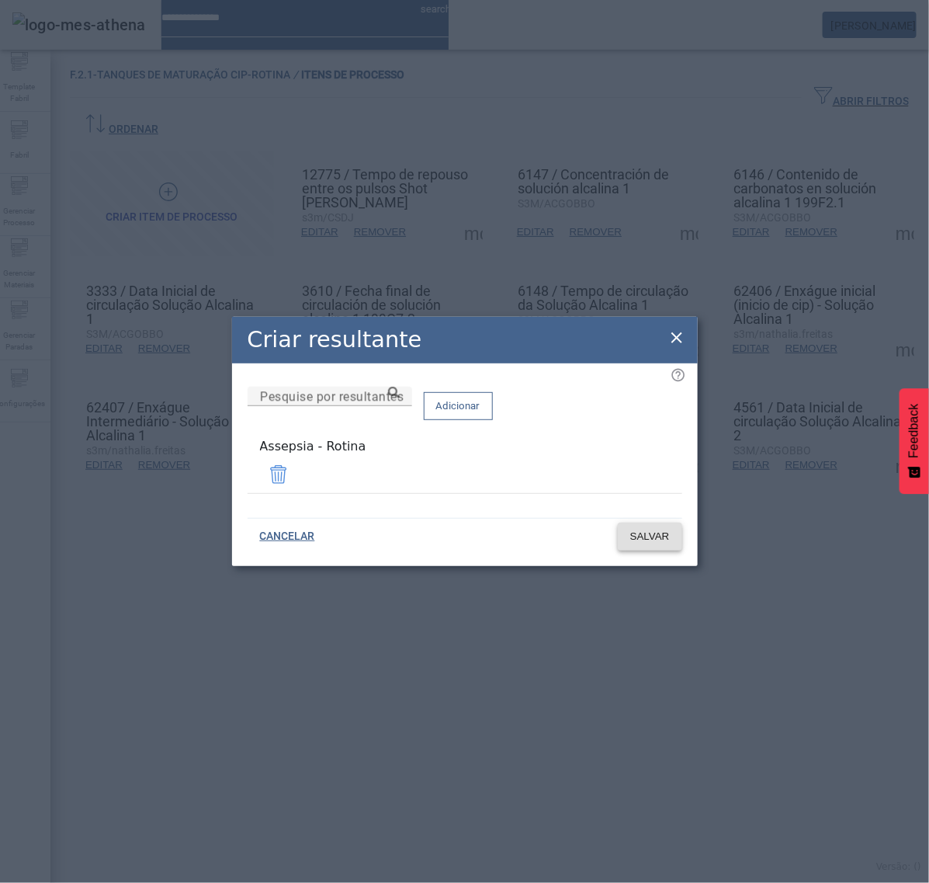
click at [649, 534] on span "SALVAR" at bounding box center [650, 537] width 40 height 16
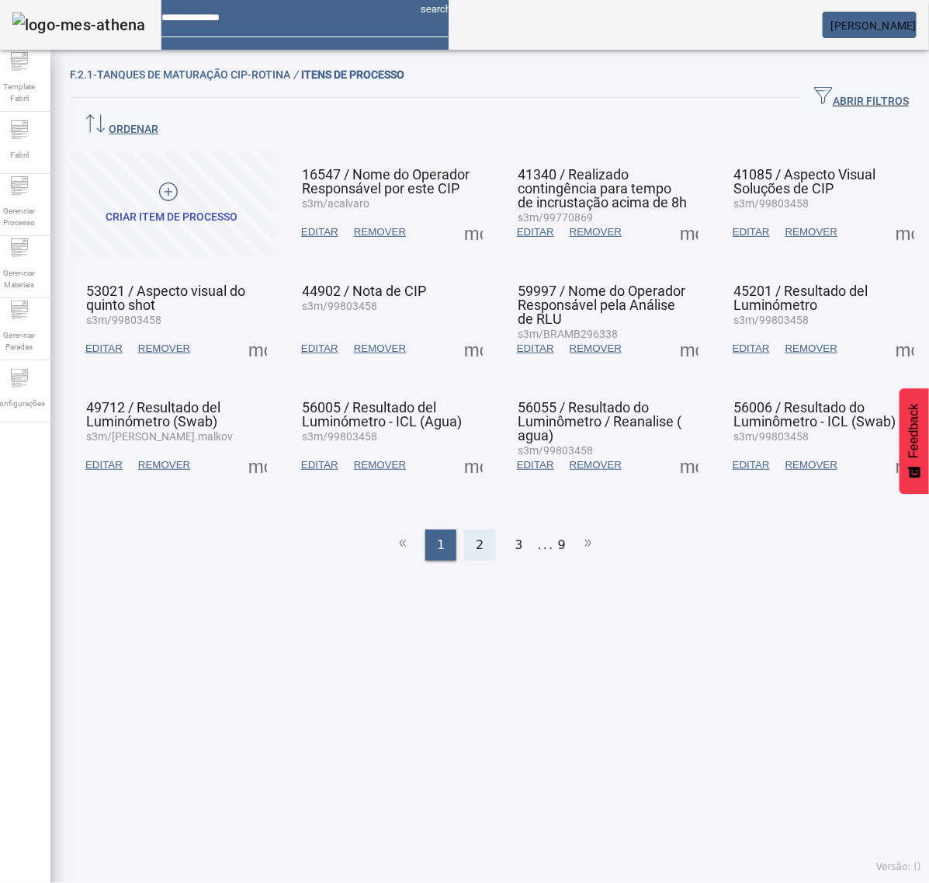
click at [476, 536] on span "2" at bounding box center [480, 545] width 8 height 19
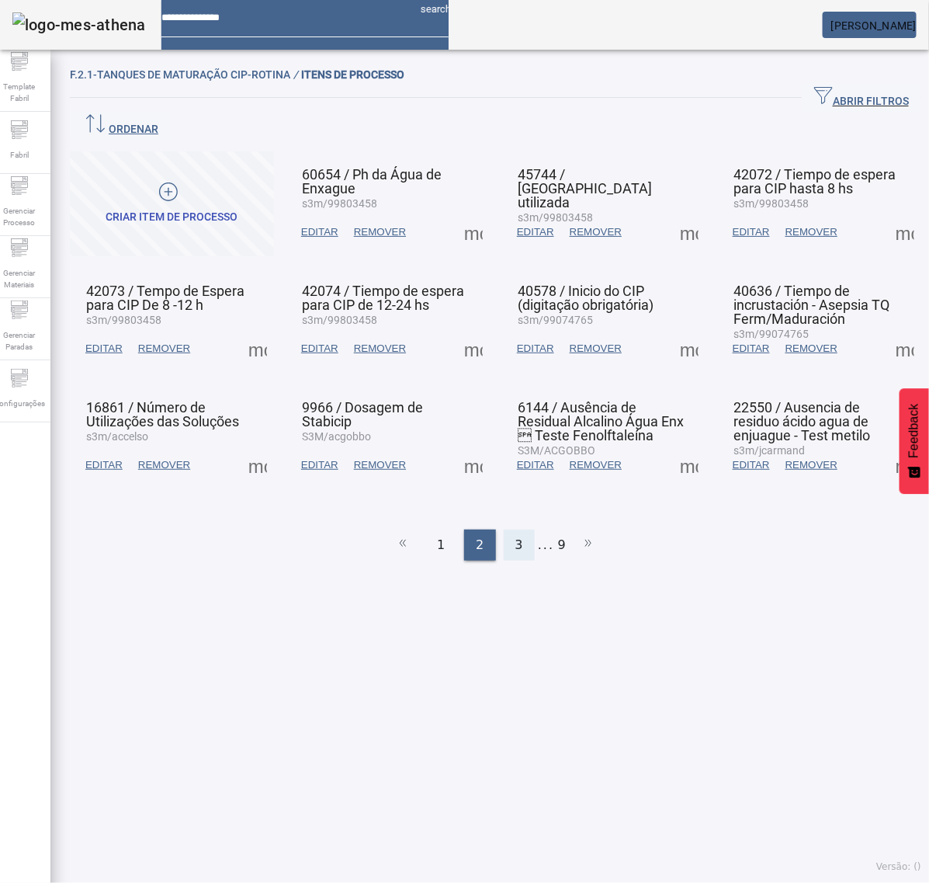
click at [516, 536] on span "3" at bounding box center [520, 545] width 8 height 19
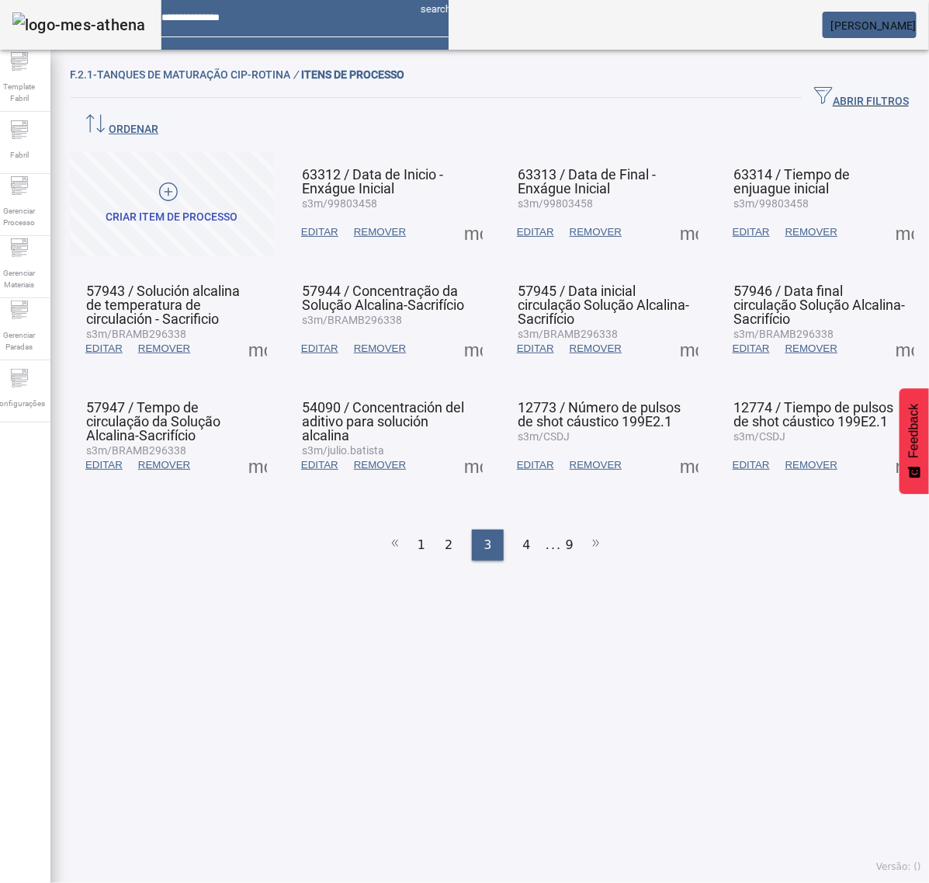
click at [887, 446] on span at bounding box center [905, 464] width 37 height 37
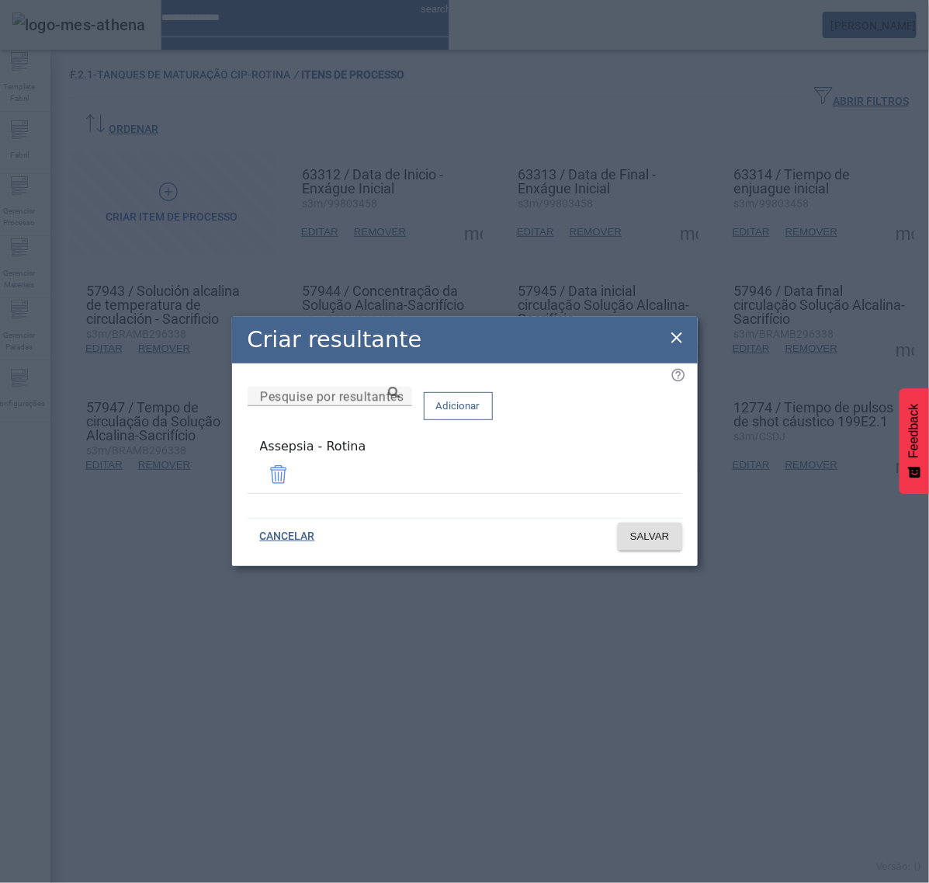
click at [672, 343] on icon at bounding box center [677, 337] width 11 height 11
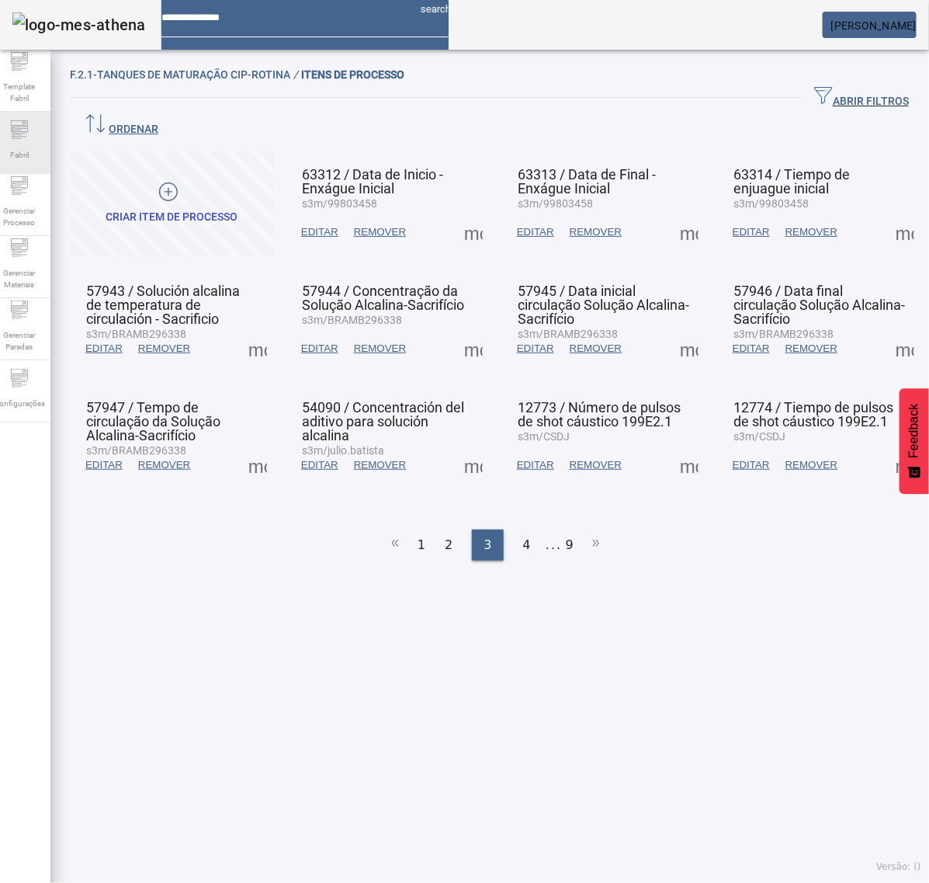
click at [29, 137] on icon at bounding box center [19, 129] width 19 height 19
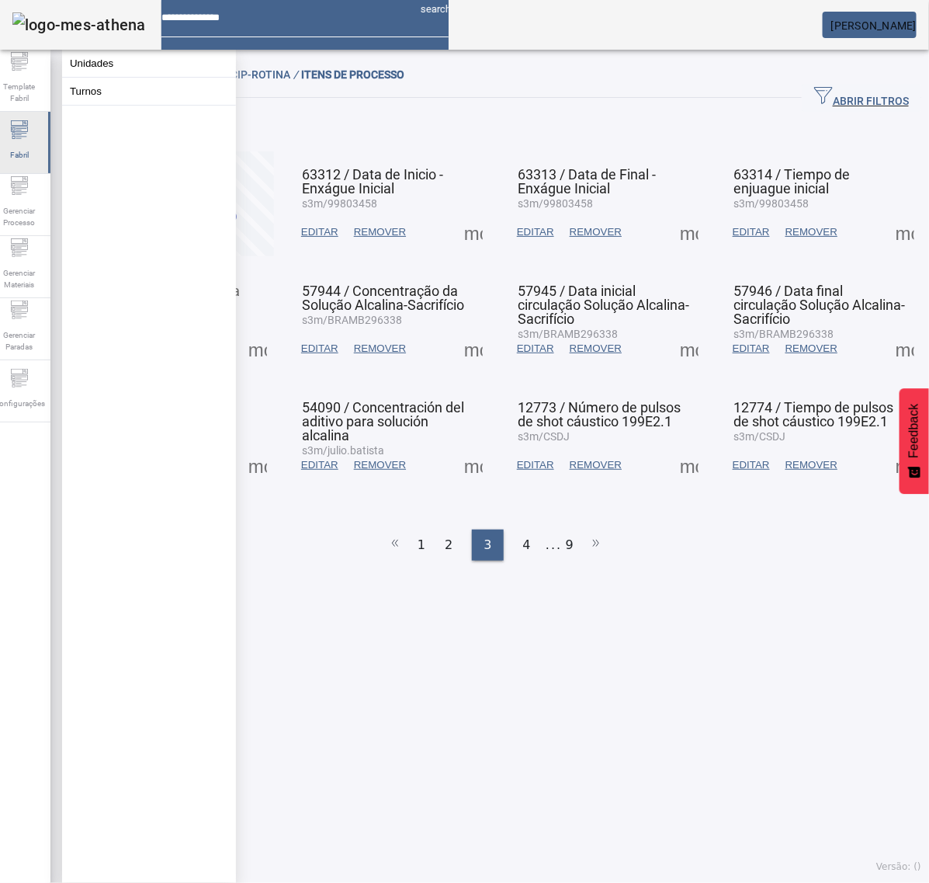
click at [14, 152] on span "Fabril" at bounding box center [19, 154] width 28 height 21
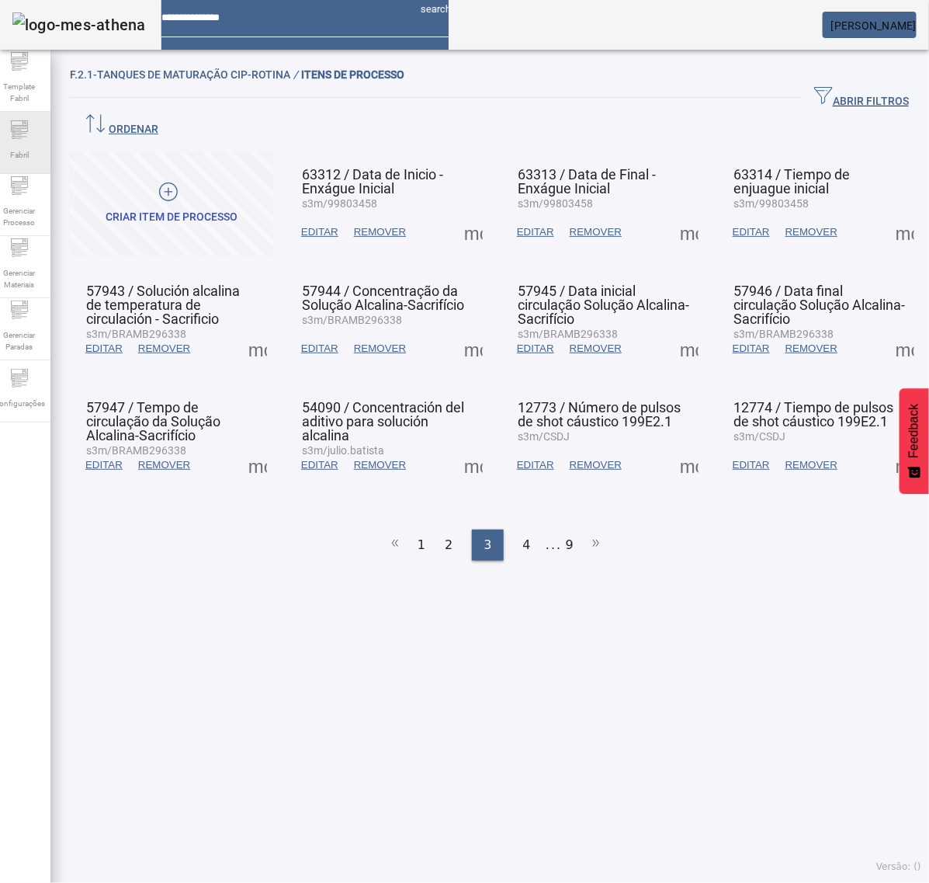
drag, startPoint x: 26, startPoint y: 141, endPoint x: 33, endPoint y: 134, distance: 10.4
click at [27, 141] on div "Fabril" at bounding box center [19, 143] width 62 height 62
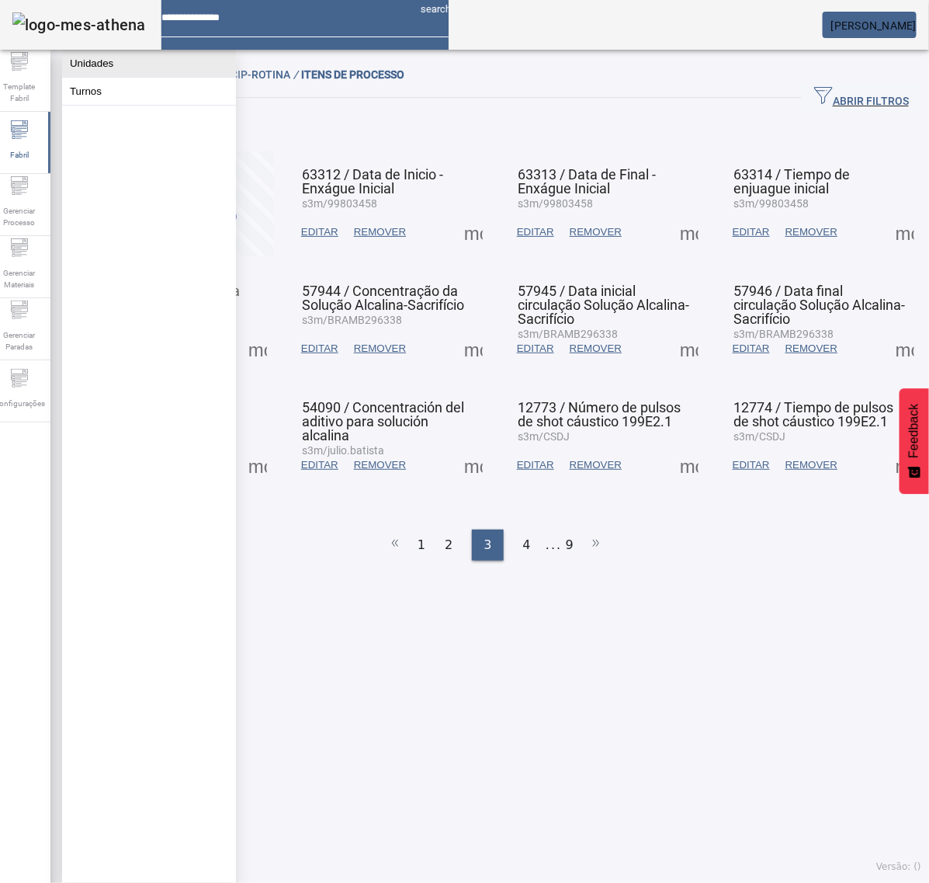
click at [124, 61] on button "Unidades" at bounding box center [149, 63] width 174 height 27
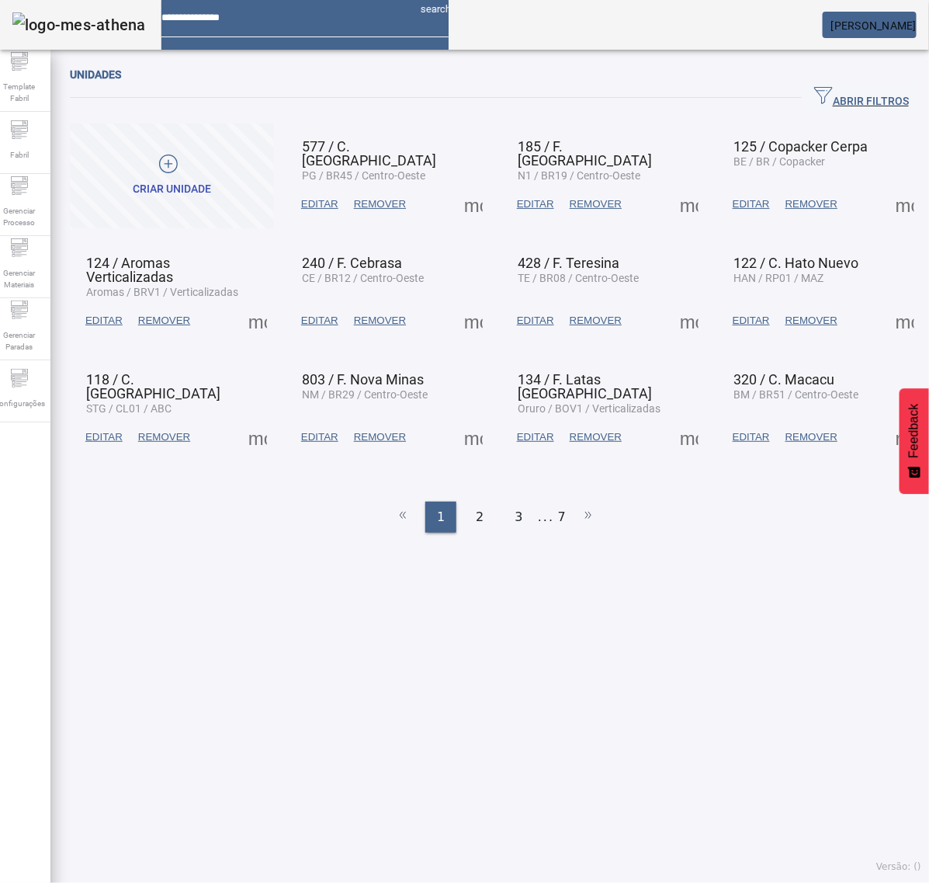
click at [859, 96] on span "ABRIR FILTROS" at bounding box center [861, 97] width 95 height 23
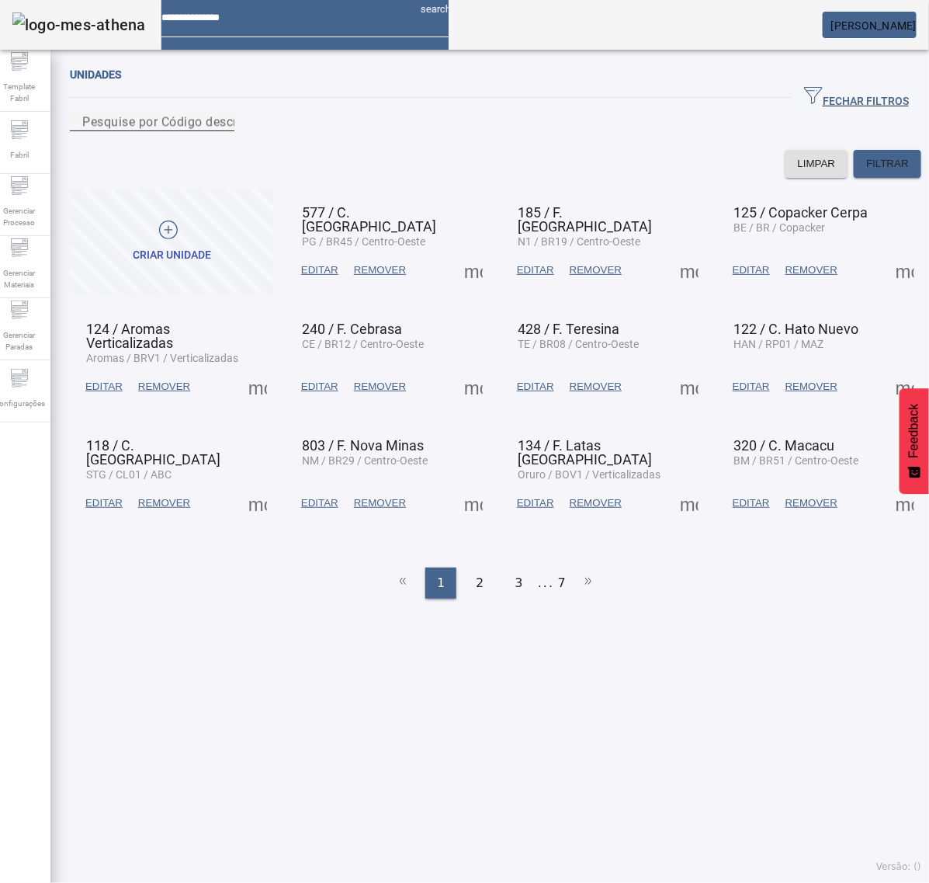
click at [219, 129] on mat-label "Pesquise por Código descrição ou sigla" at bounding box center [197, 121] width 230 height 15
click at [219, 131] on input "Pesquise por Código descrição ou sigla" at bounding box center [152, 122] width 140 height 19
type input "***"
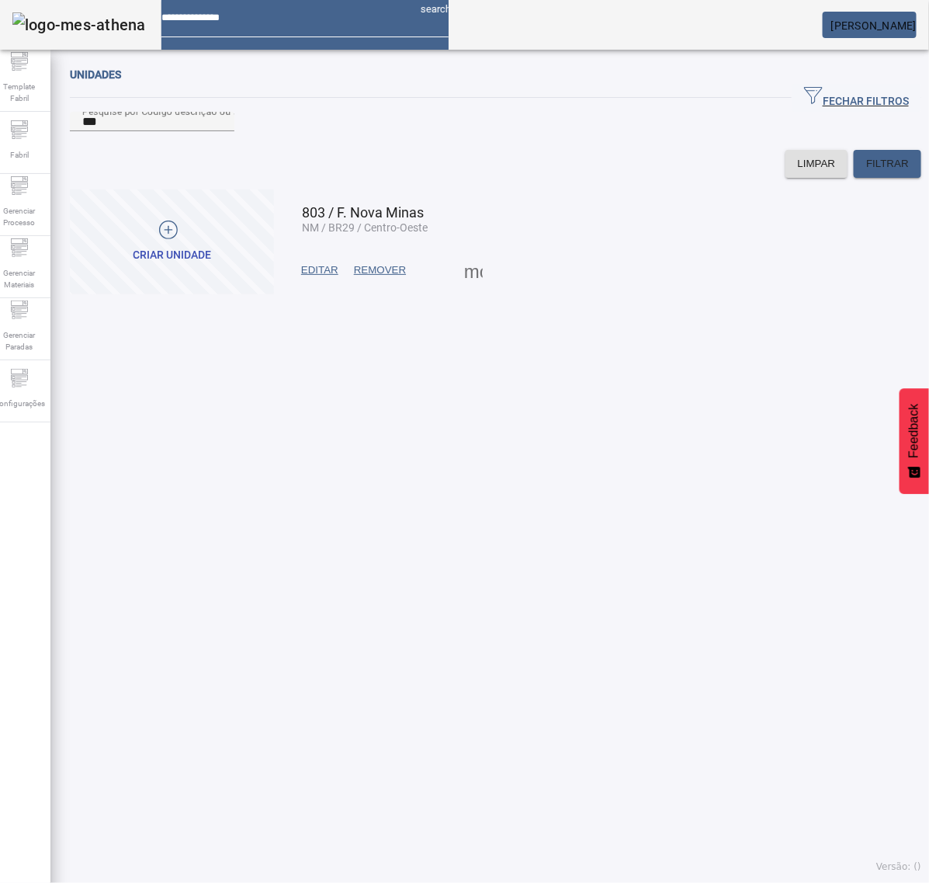
click at [474, 289] on span at bounding box center [473, 270] width 37 height 37
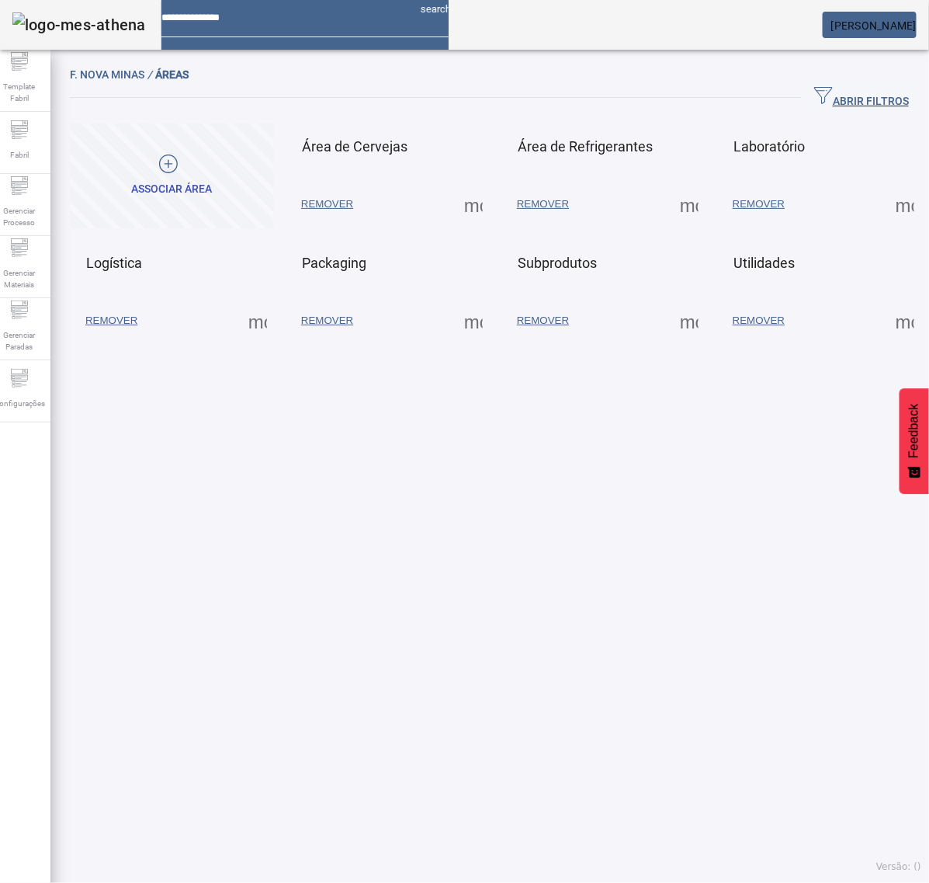
click at [466, 332] on span at bounding box center [473, 320] width 37 height 37
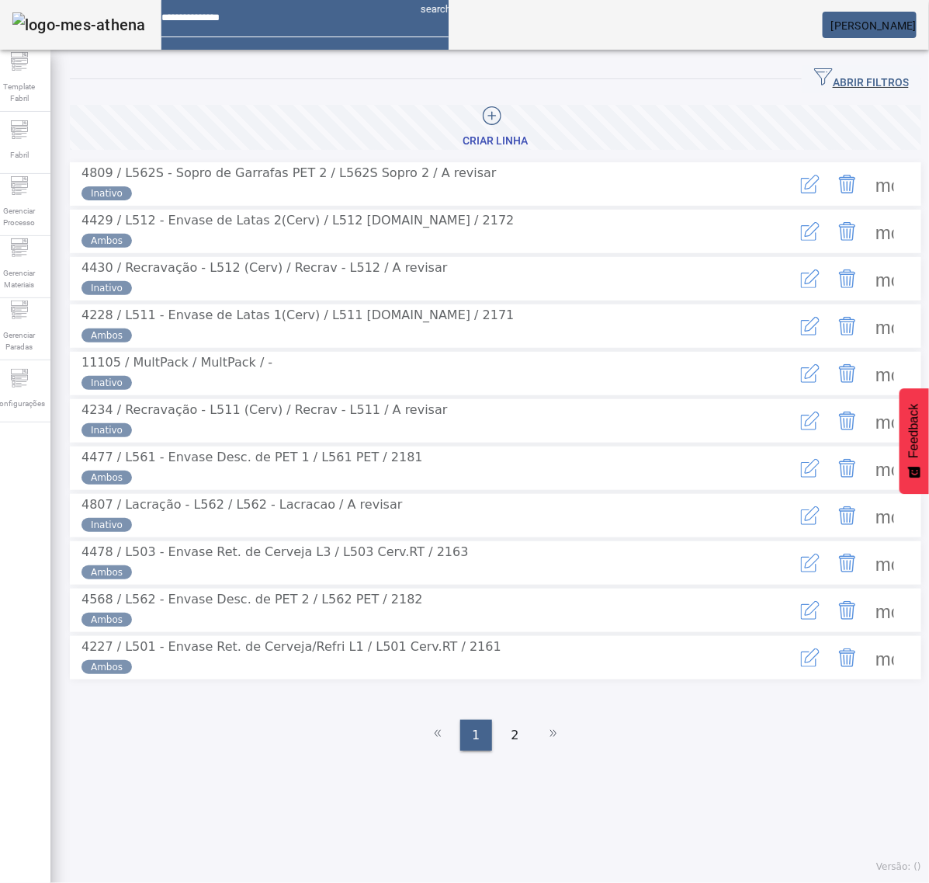
click at [842, 80] on span "ABRIR FILTROS" at bounding box center [861, 79] width 95 height 23
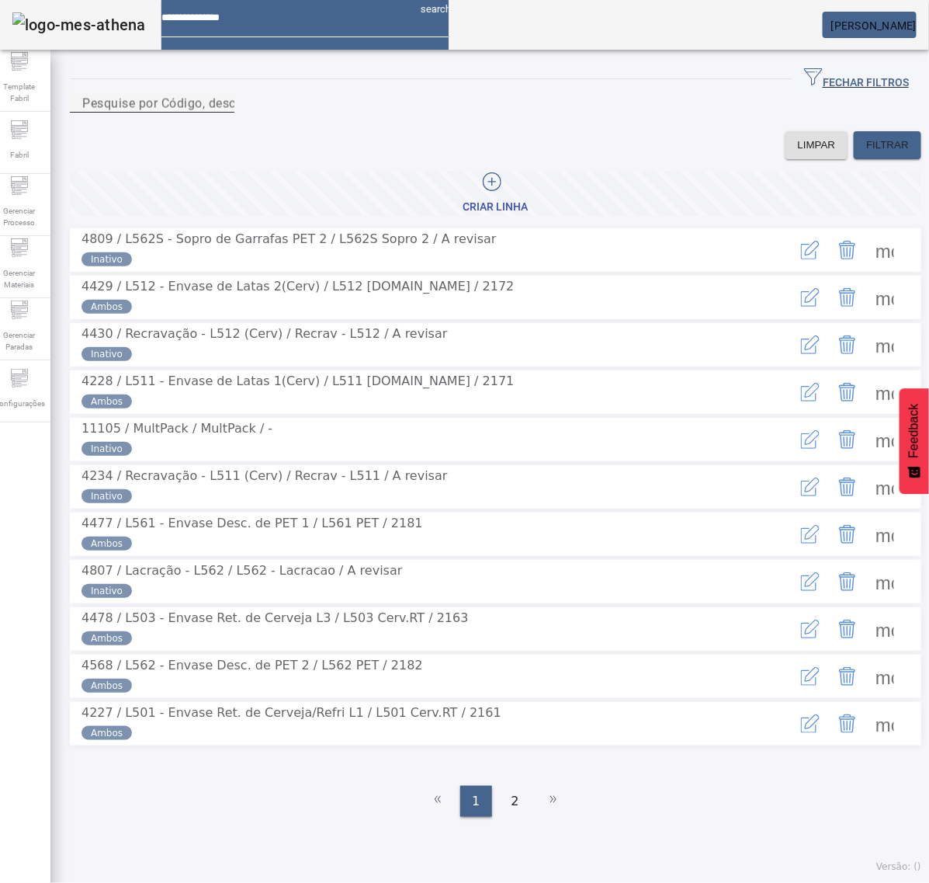
drag, startPoint x: 490, startPoint y: 116, endPoint x: 517, endPoint y: 94, distance: 35.3
click at [222, 107] on div "Pesquise por Código, descrição, descrição abreviada ou descrição SAP" at bounding box center [152, 102] width 140 height 19
type input "***"
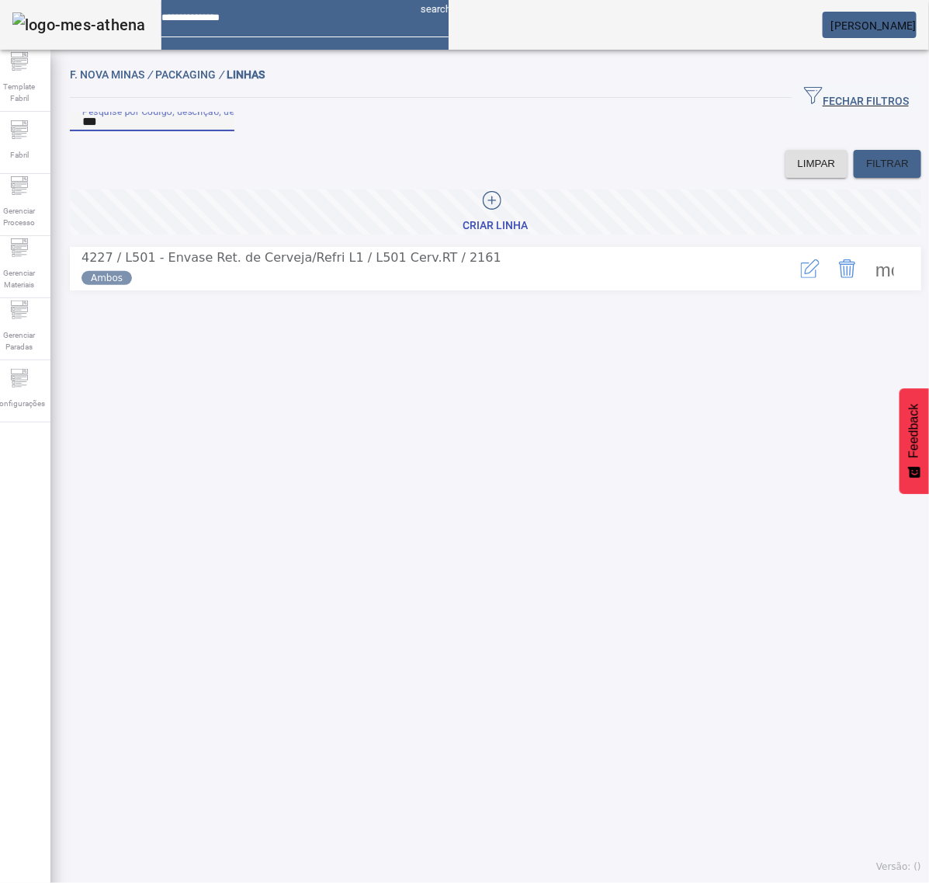
click at [866, 287] on span at bounding box center [884, 268] width 37 height 37
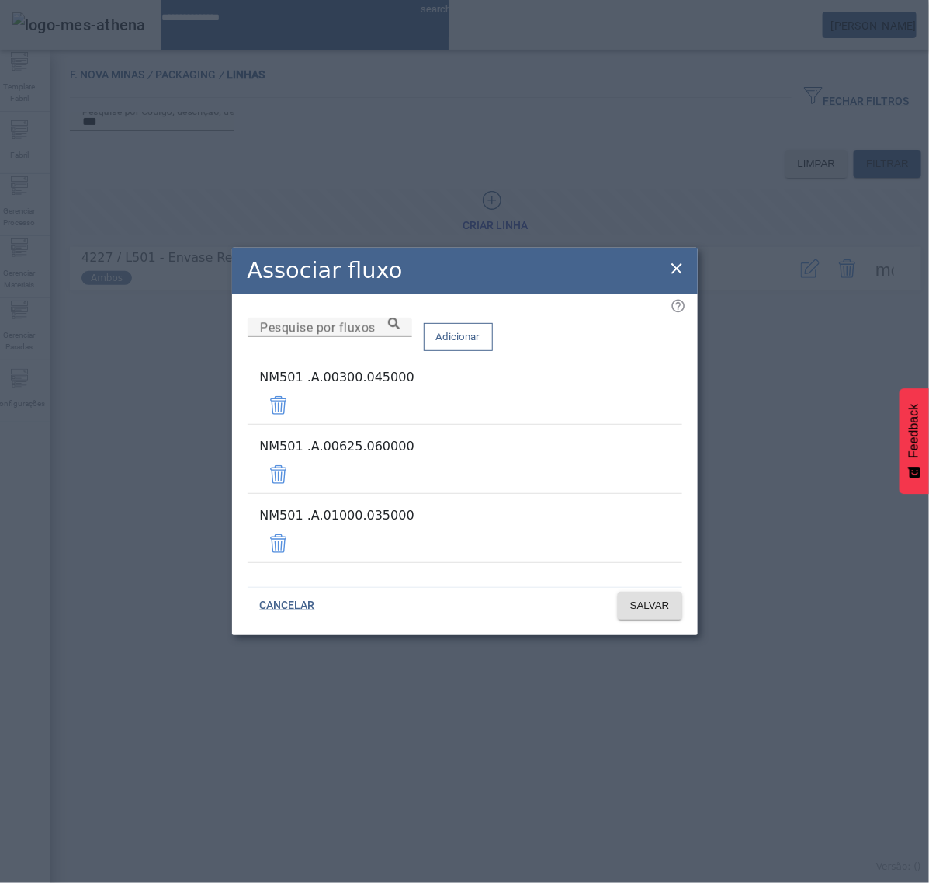
click at [676, 274] on icon at bounding box center [677, 268] width 11 height 11
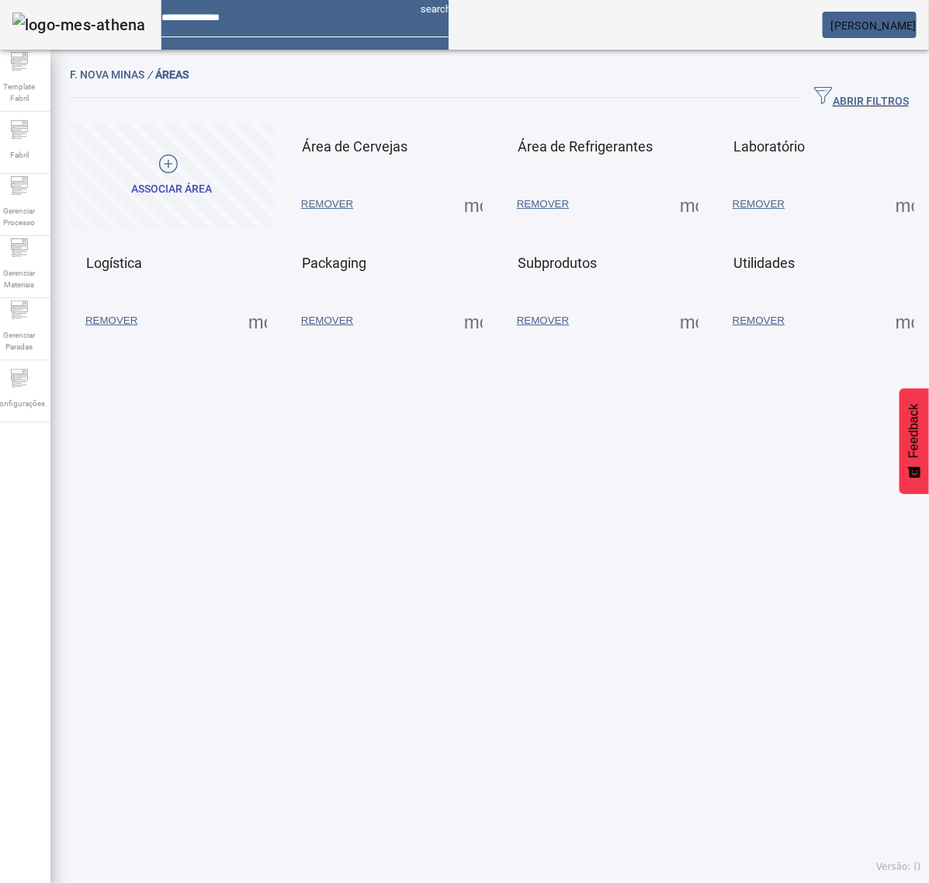
click at [671, 214] on span at bounding box center [689, 204] width 37 height 37
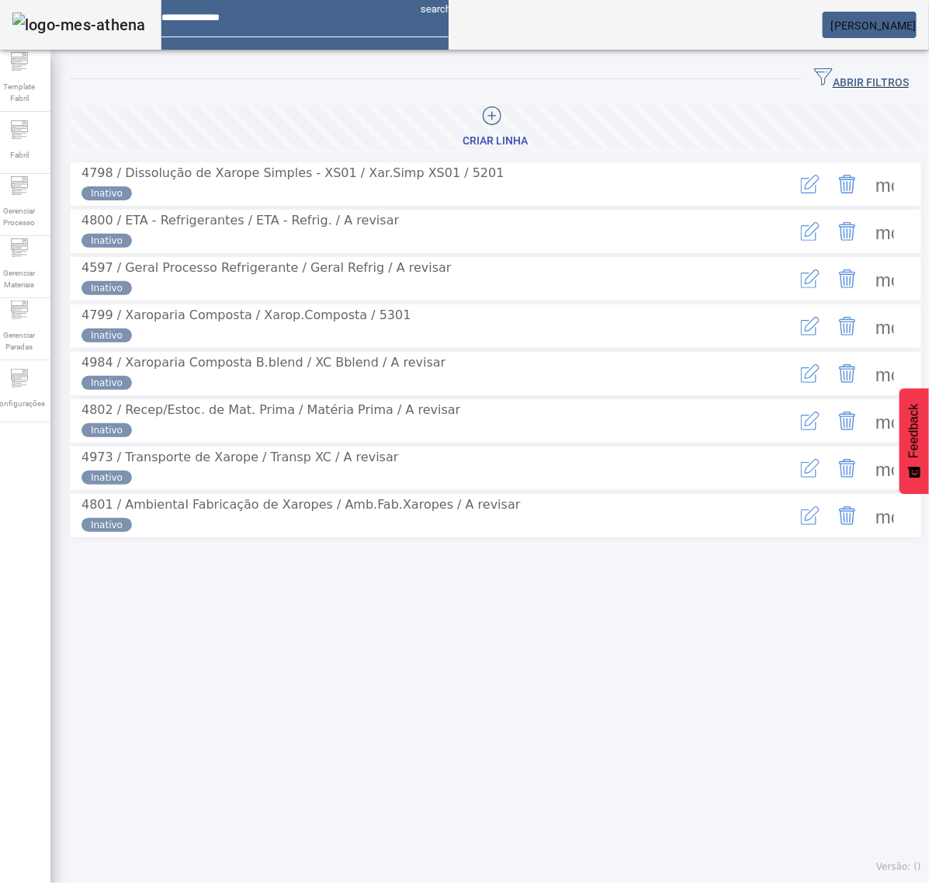
drag, startPoint x: 840, startPoint y: 78, endPoint x: 670, endPoint y: 92, distance: 170.6
click at [835, 78] on span "ABRIR FILTROS" at bounding box center [861, 79] width 95 height 23
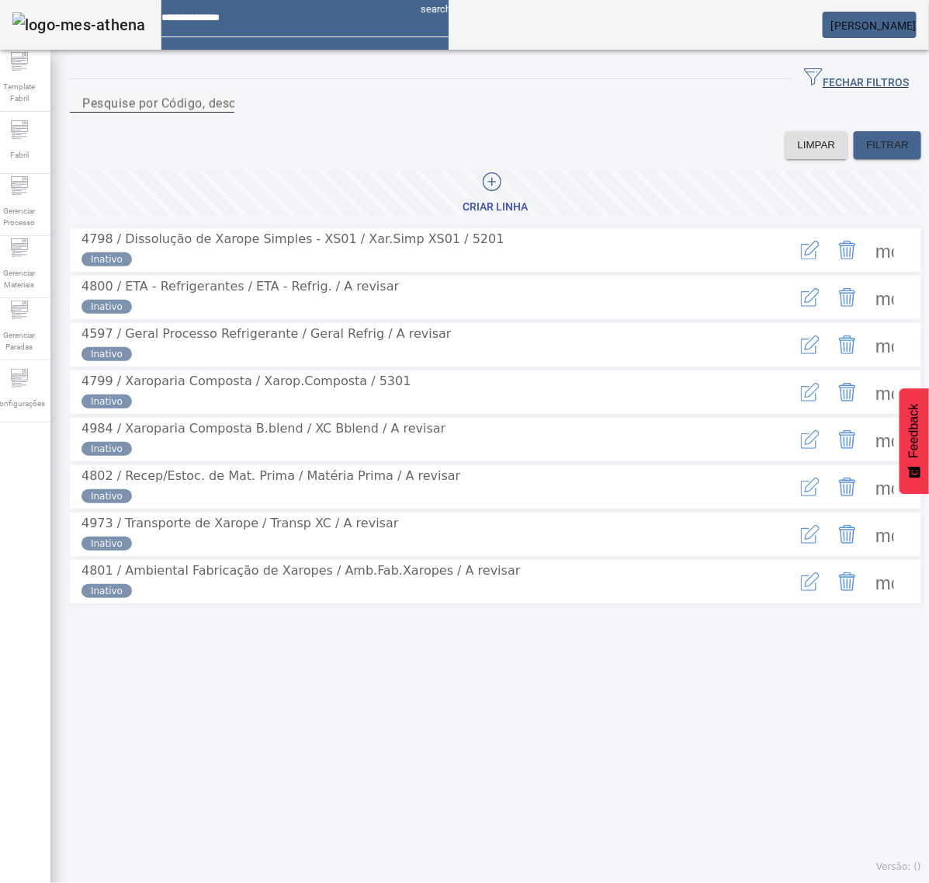
click at [222, 113] on div "Pesquise por Código, descrição, descrição abreviada ou descrição SAP" at bounding box center [152, 102] width 140 height 19
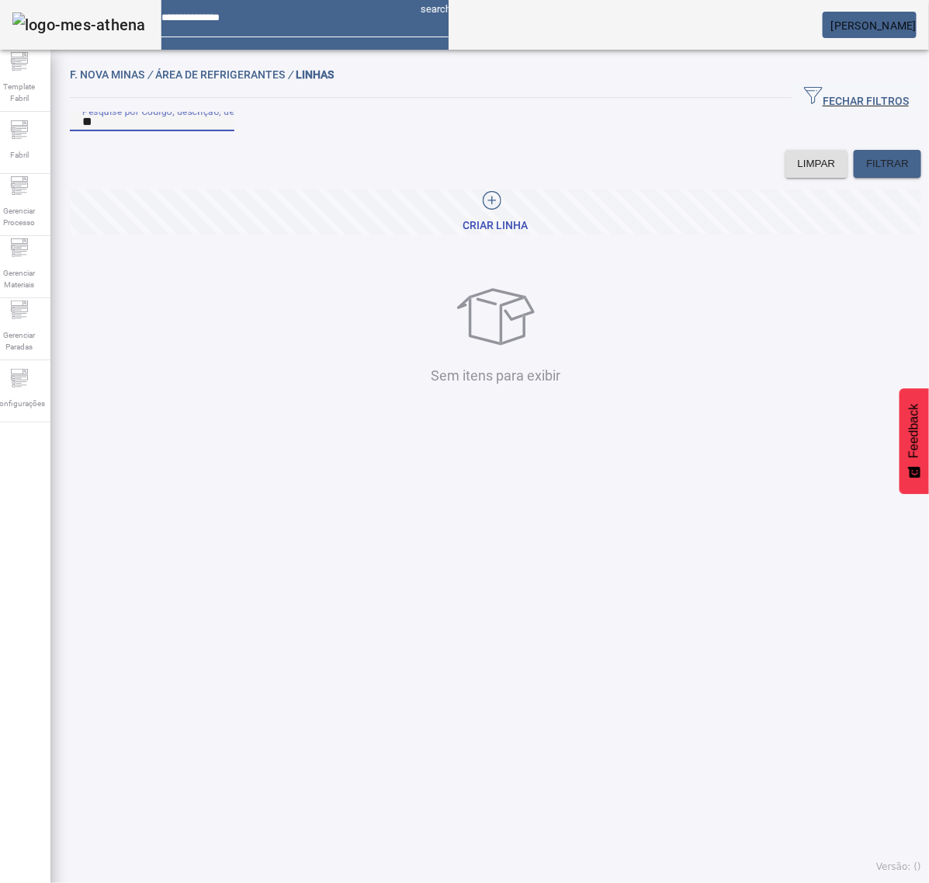
type input "*"
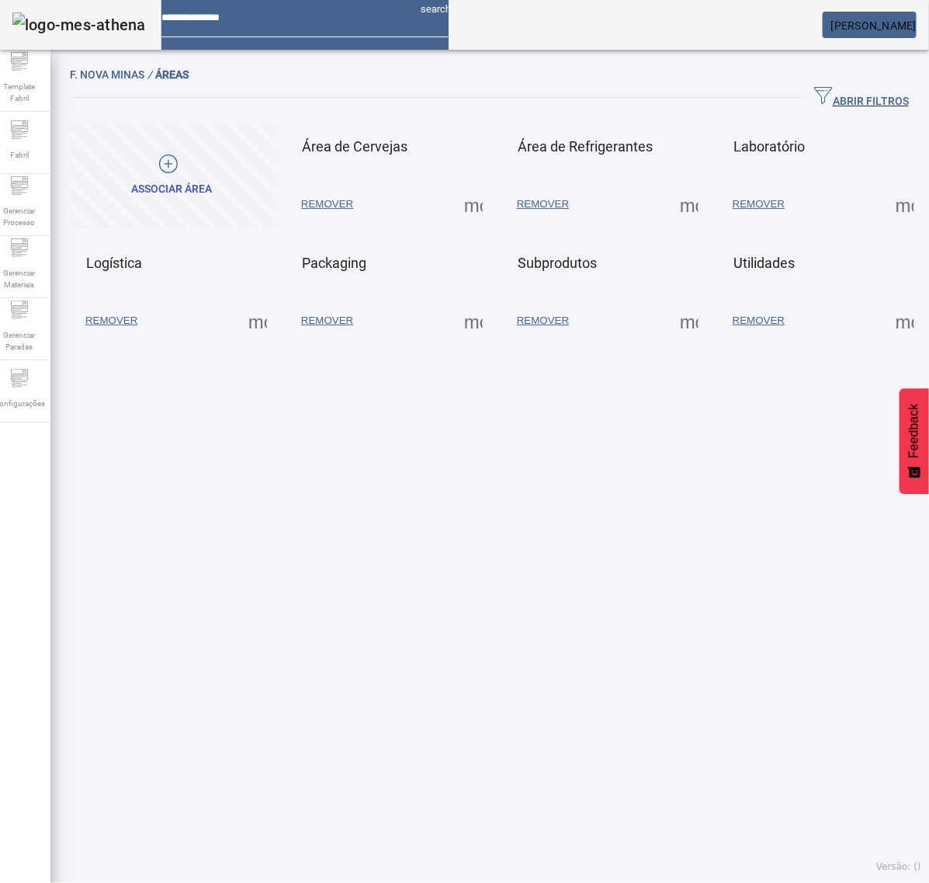
click at [464, 322] on span at bounding box center [473, 320] width 37 height 37
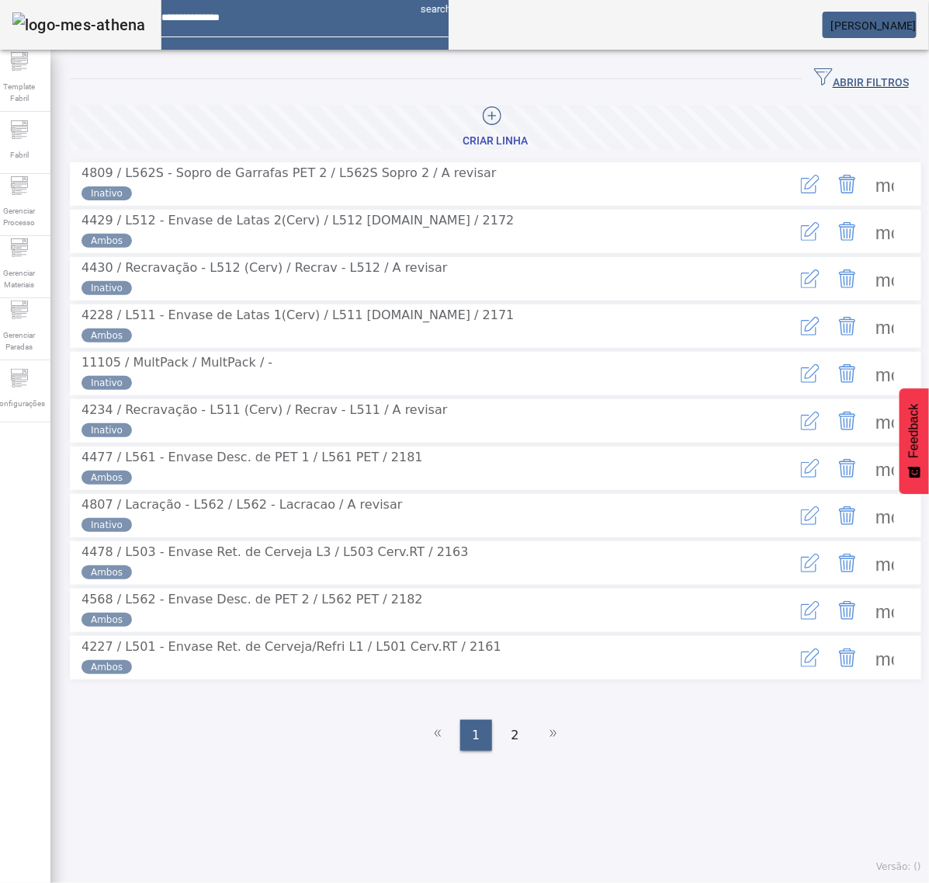
click at [832, 79] on span "ABRIR FILTROS" at bounding box center [861, 79] width 95 height 23
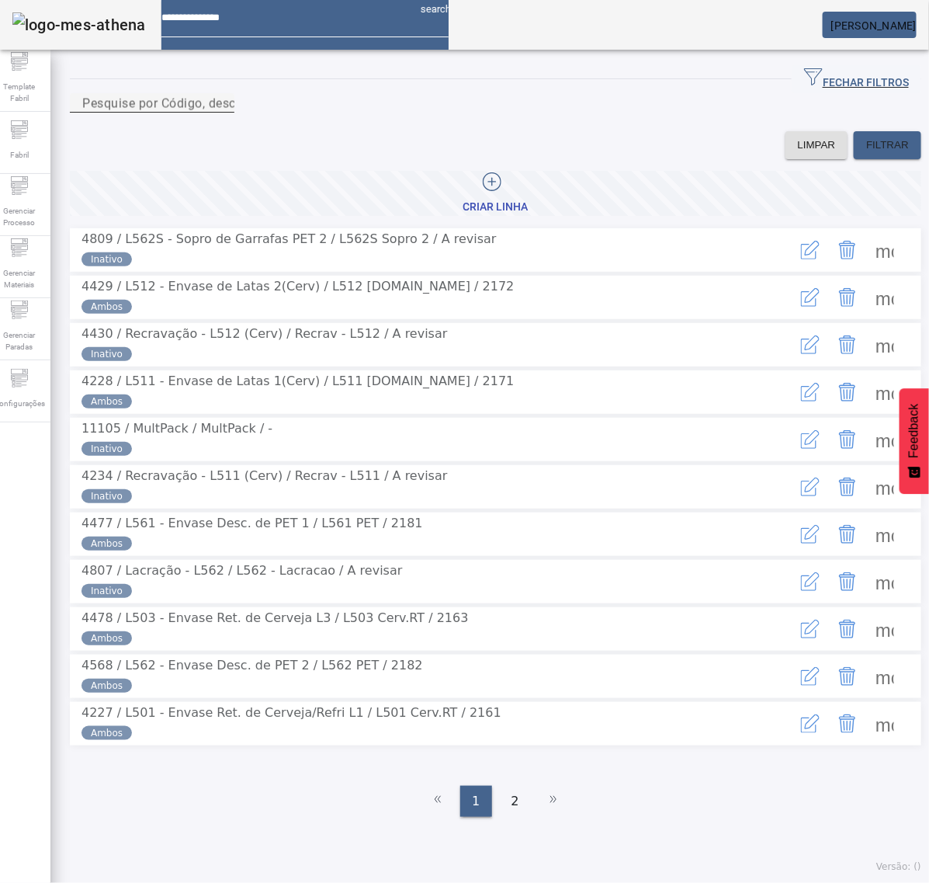
drag, startPoint x: 603, startPoint y: 122, endPoint x: 619, endPoint y: 117, distance: 16.2
click at [222, 113] on input "Pesquise por Código, descrição, descrição abreviada ou descrição SAP" at bounding box center [152, 103] width 140 height 19
type input "***"
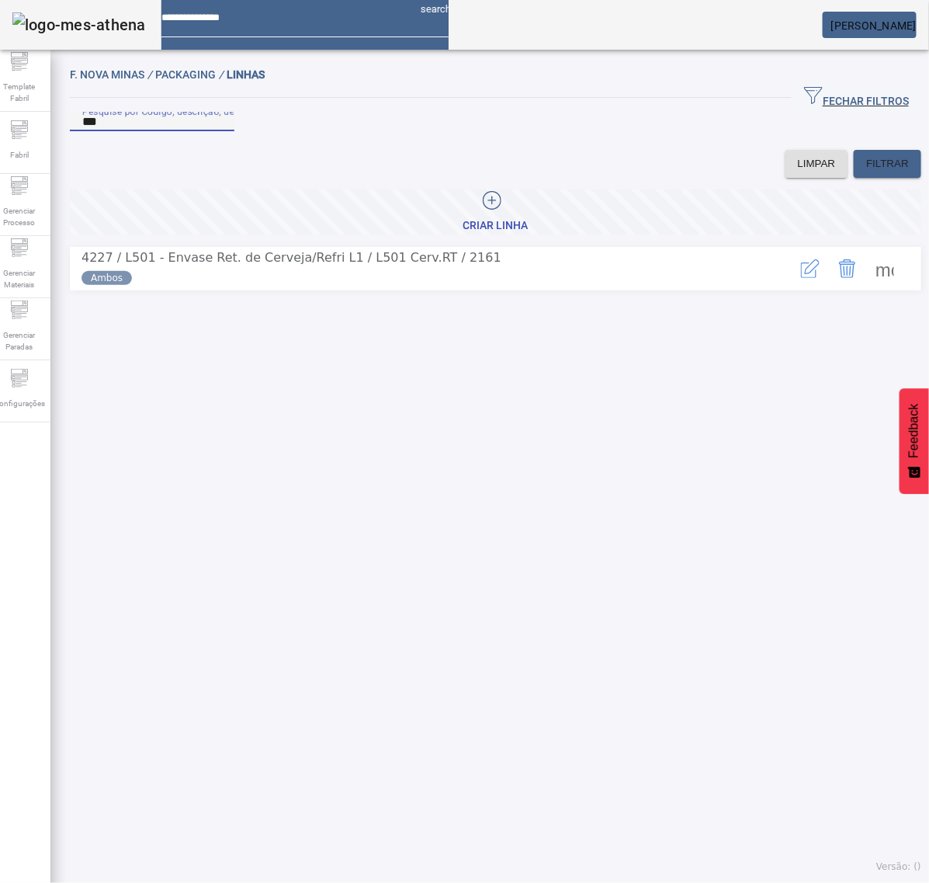
click at [868, 287] on span at bounding box center [884, 268] width 37 height 37
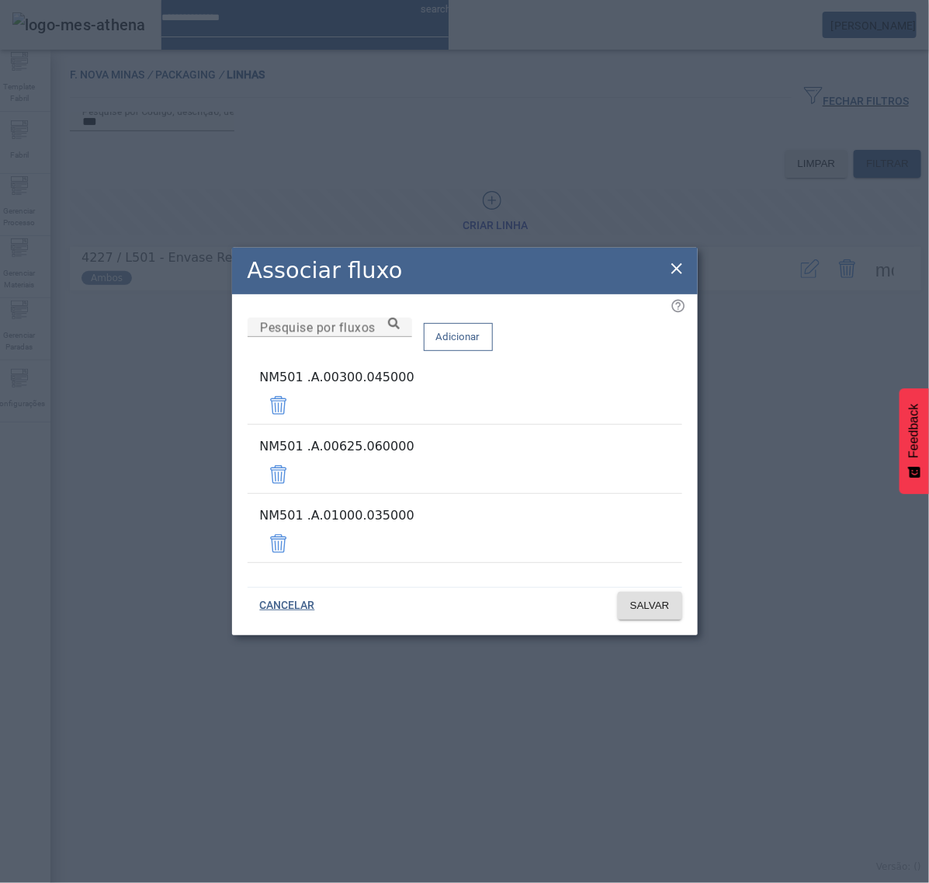
click at [669, 278] on icon at bounding box center [677, 268] width 19 height 19
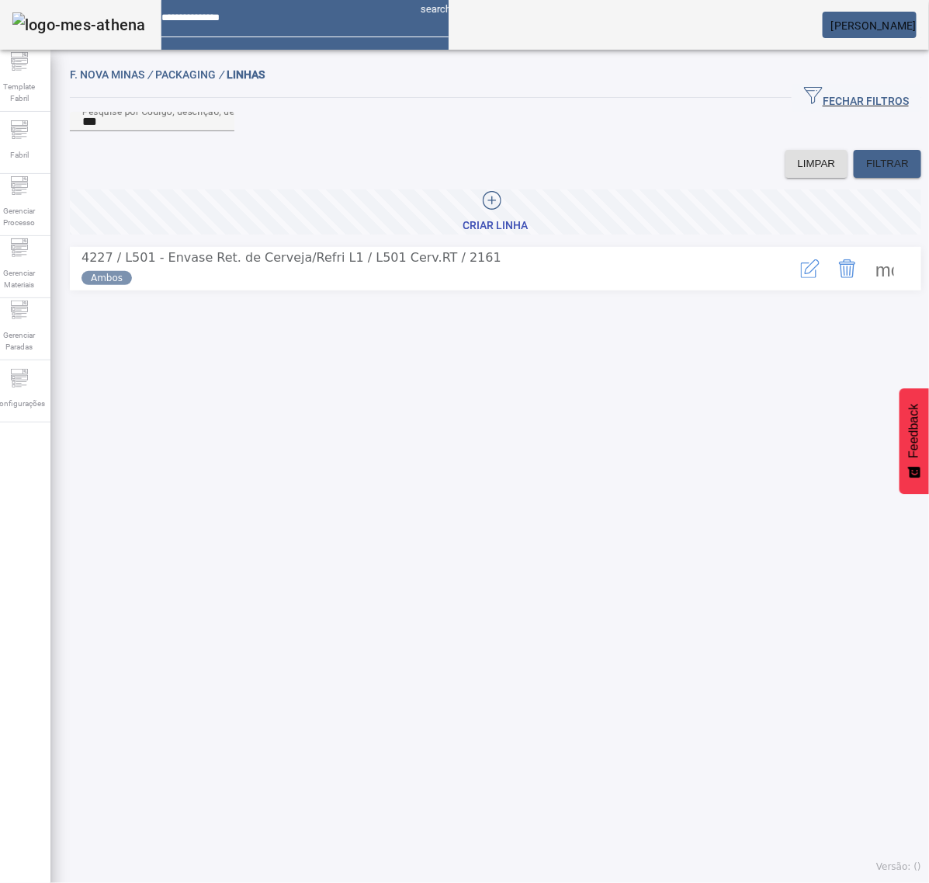
click at [866, 287] on span at bounding box center [884, 268] width 37 height 37
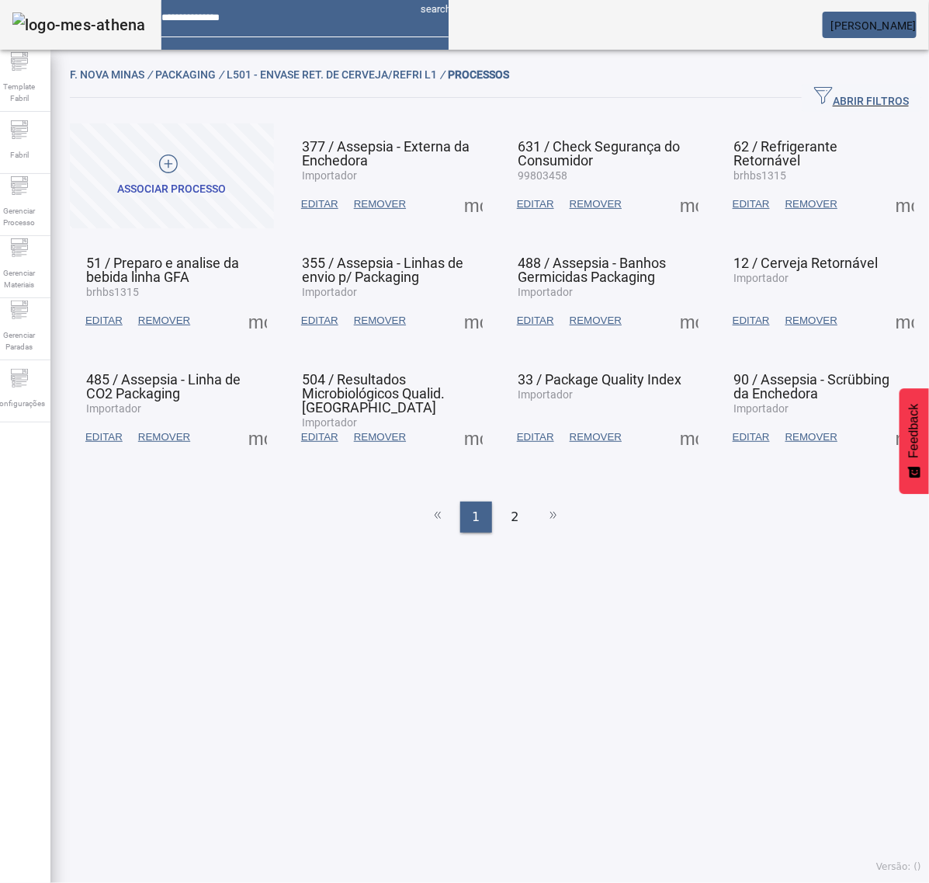
click at [887, 207] on span at bounding box center [905, 204] width 37 height 37
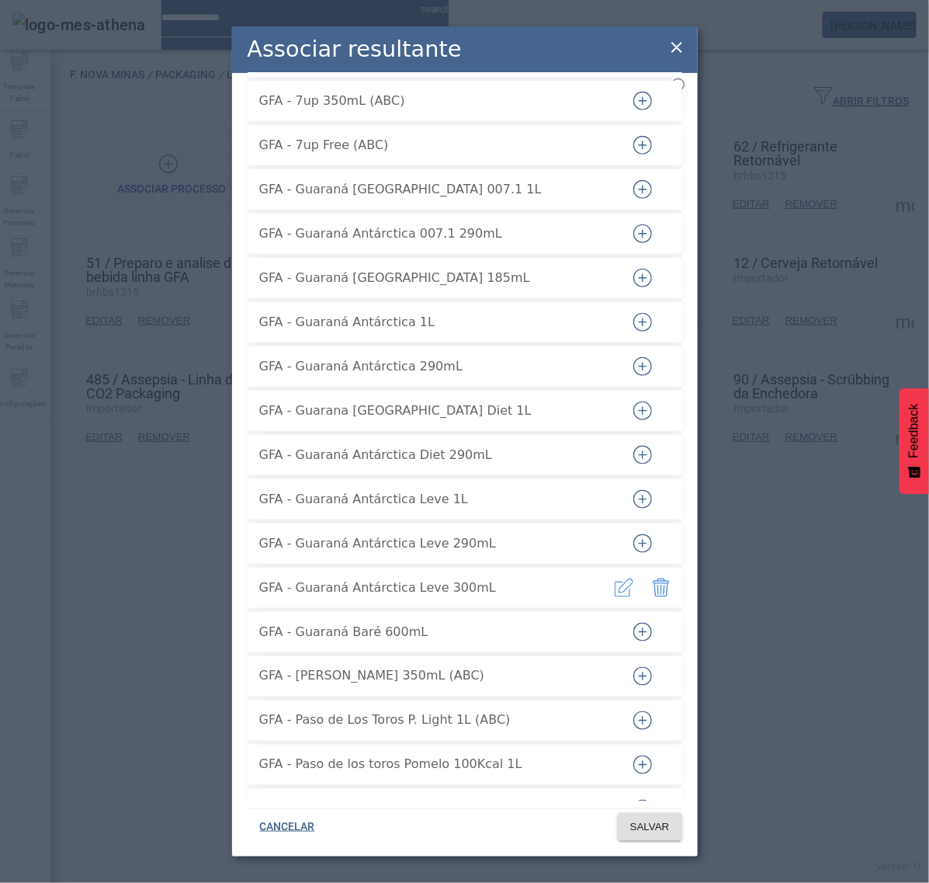
scroll to position [323, 0]
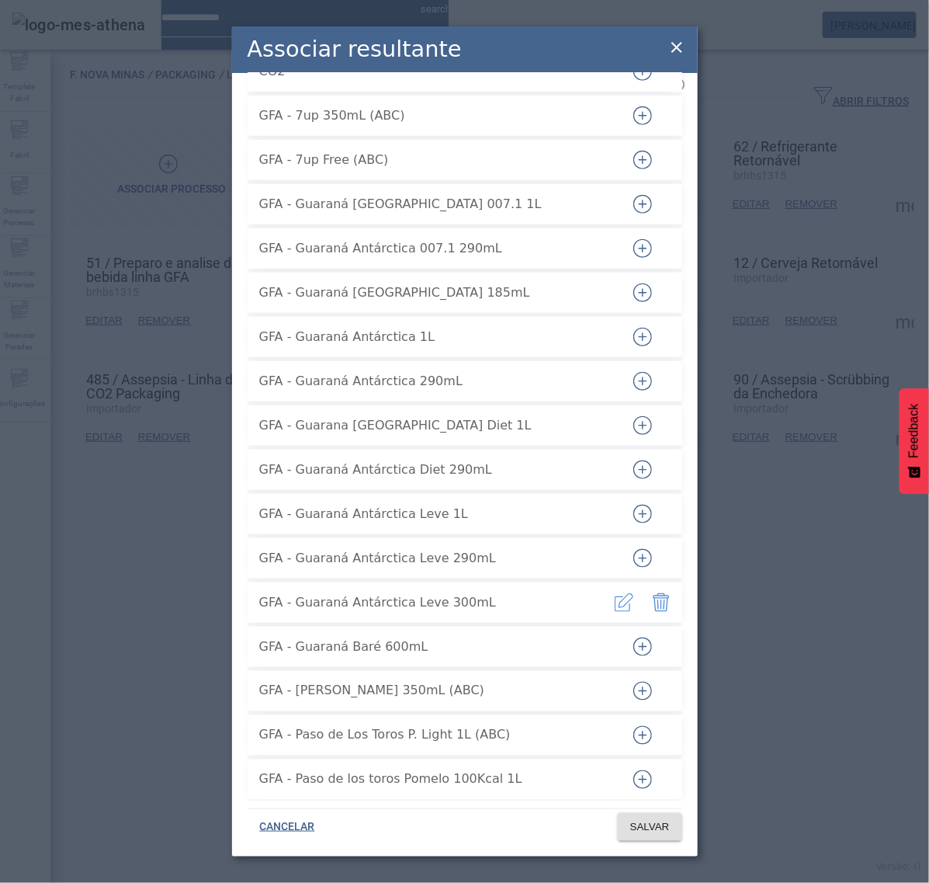
click at [828, 602] on div "Associar resultante Água da Lavadora Água do Rinser Assepsia / Cip - Envase de …" at bounding box center [464, 441] width 929 height 883
click at [673, 40] on icon at bounding box center [677, 47] width 19 height 19
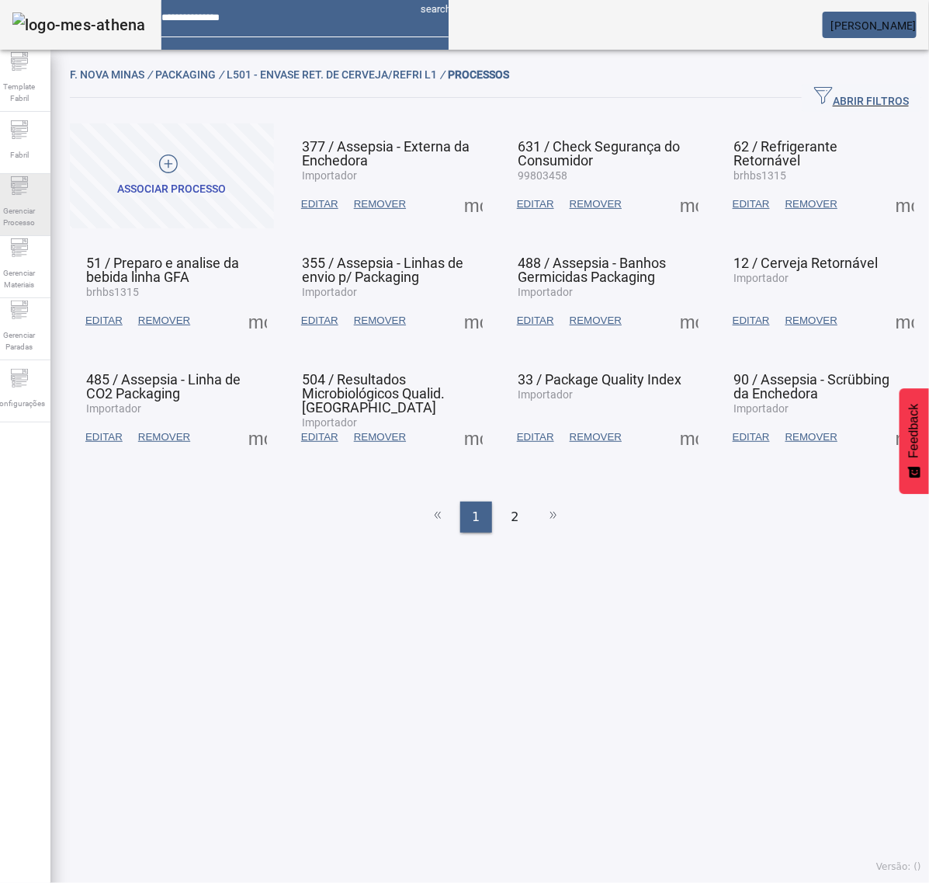
click at [35, 204] on span "Gerenciar Processo" at bounding box center [19, 216] width 47 height 33
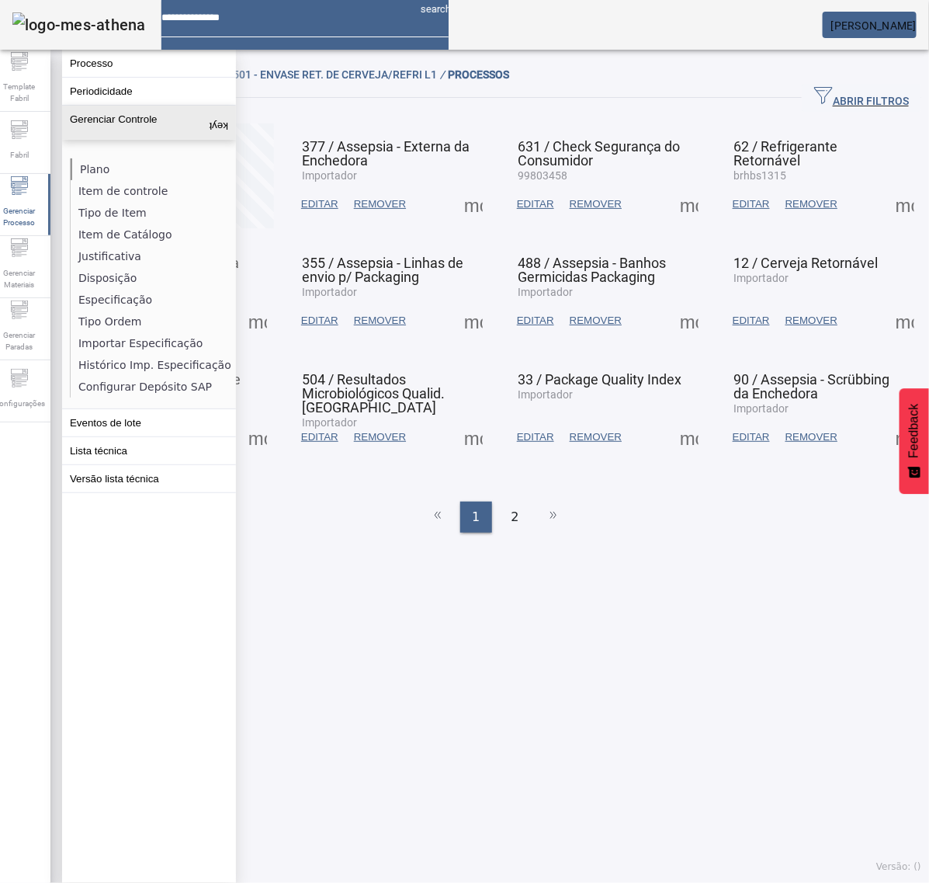
click at [95, 168] on li "Plano" at bounding box center [153, 169] width 165 height 22
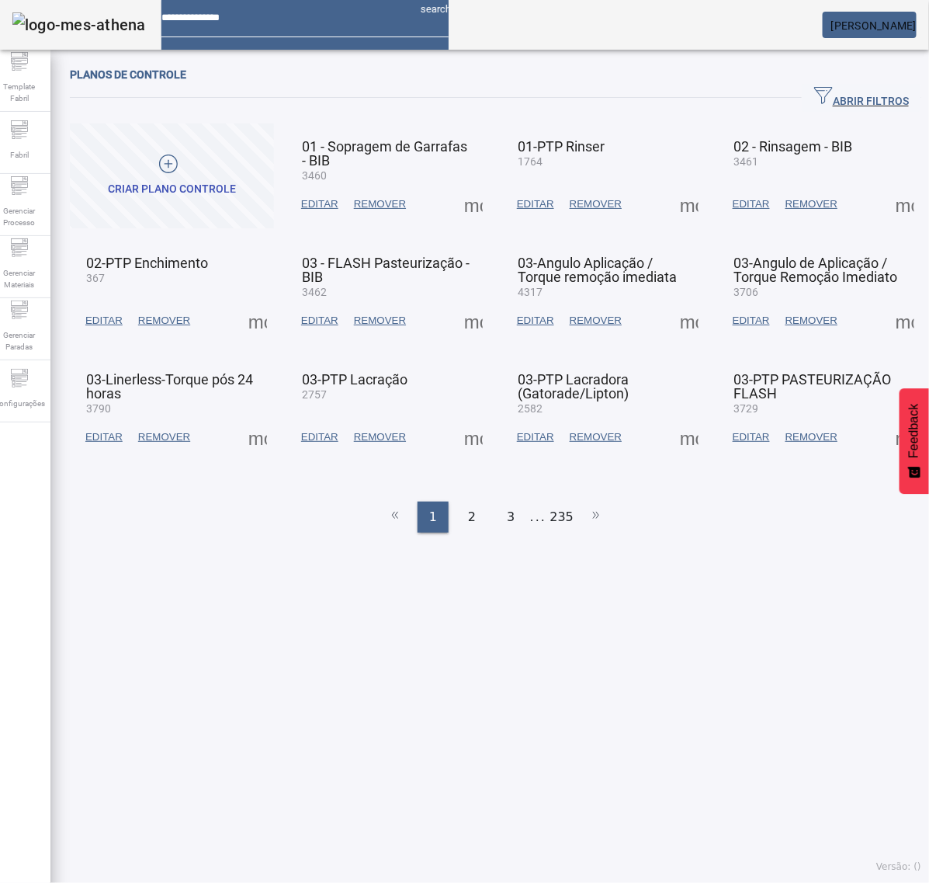
click at [825, 88] on span "ABRIR FILTROS" at bounding box center [861, 97] width 95 height 23
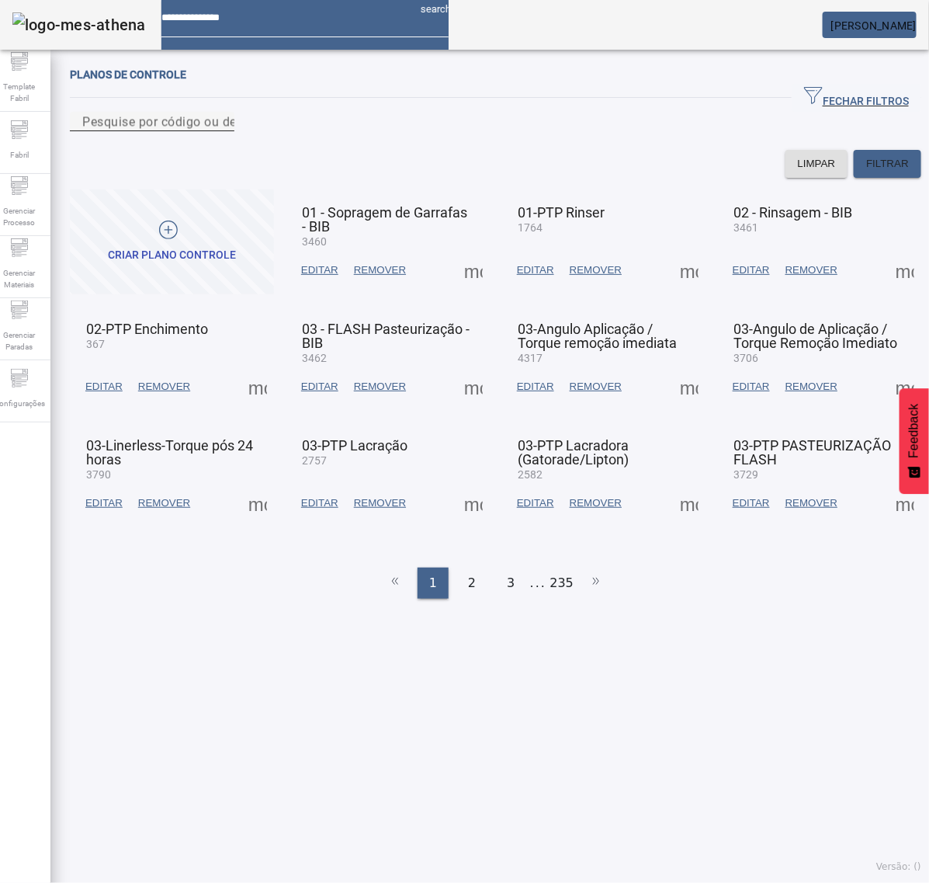
drag, startPoint x: 370, startPoint y: 138, endPoint x: 381, endPoint y: 148, distance: 14.8
click at [222, 131] on input "Pesquise por código ou descrição" at bounding box center [152, 122] width 140 height 19
type input "****"
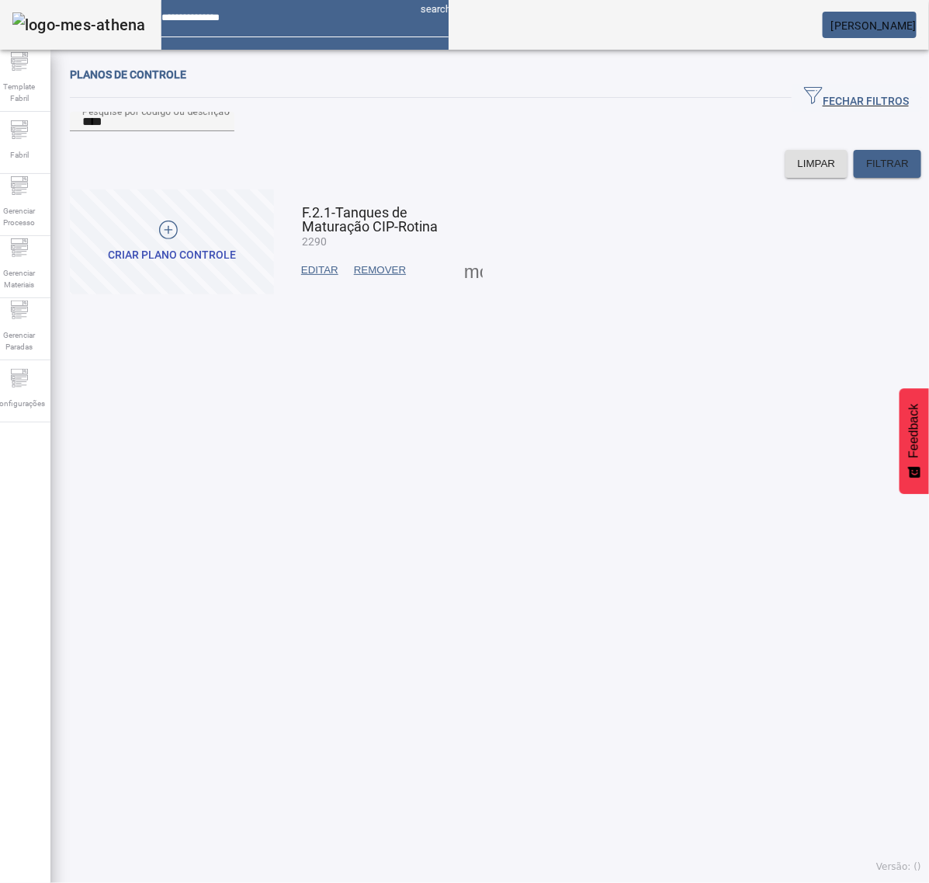
click at [464, 289] on span at bounding box center [473, 270] width 37 height 37
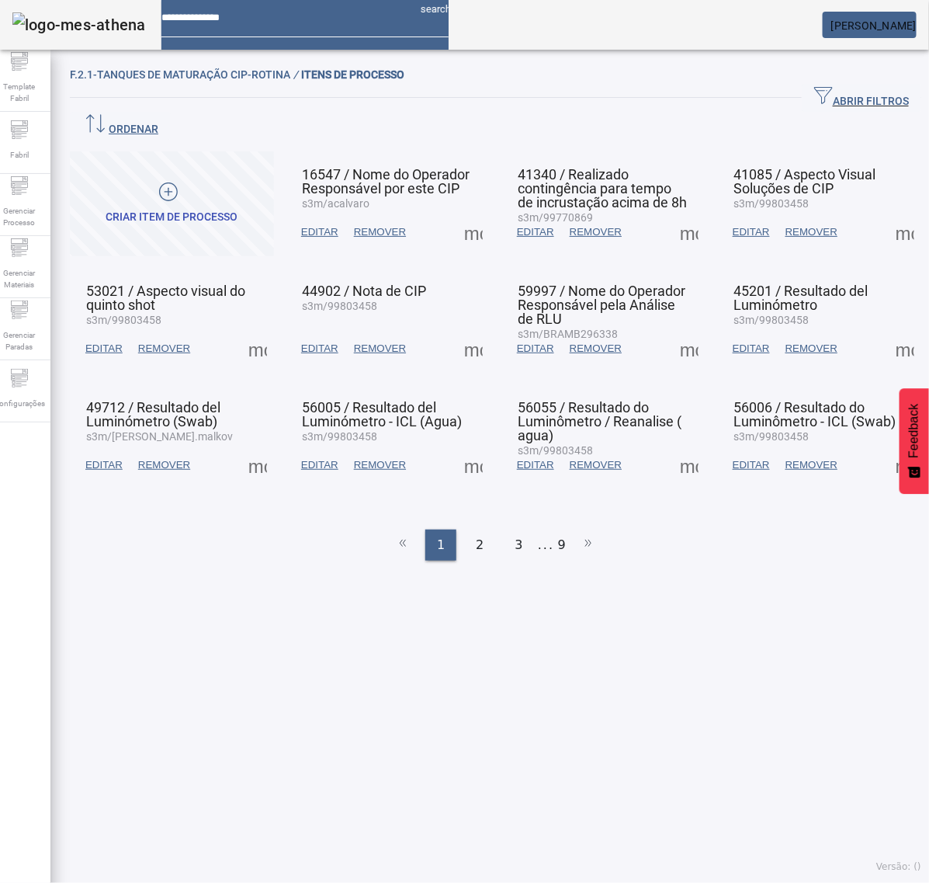
click at [463, 214] on span at bounding box center [473, 232] width 37 height 37
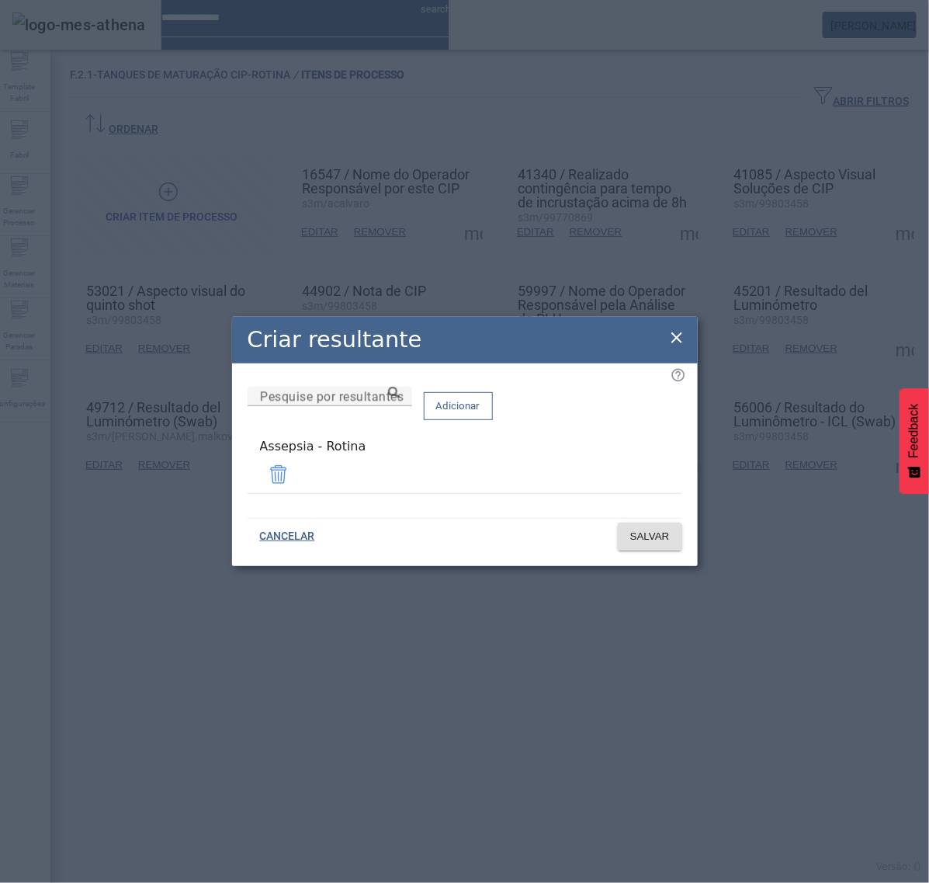
drag, startPoint x: 361, startPoint y: 468, endPoint x: 239, endPoint y: 471, distance: 121.9
click at [248, 471] on div "Pesquise por resultantes Adicionar Assepsia - Rotina" at bounding box center [465, 447] width 435 height 120
copy div "Assepsia - Rotina"
drag, startPoint x: 675, startPoint y: 346, endPoint x: 670, endPoint y: 339, distance: 8.9
click at [675, 343] on icon at bounding box center [677, 337] width 19 height 19
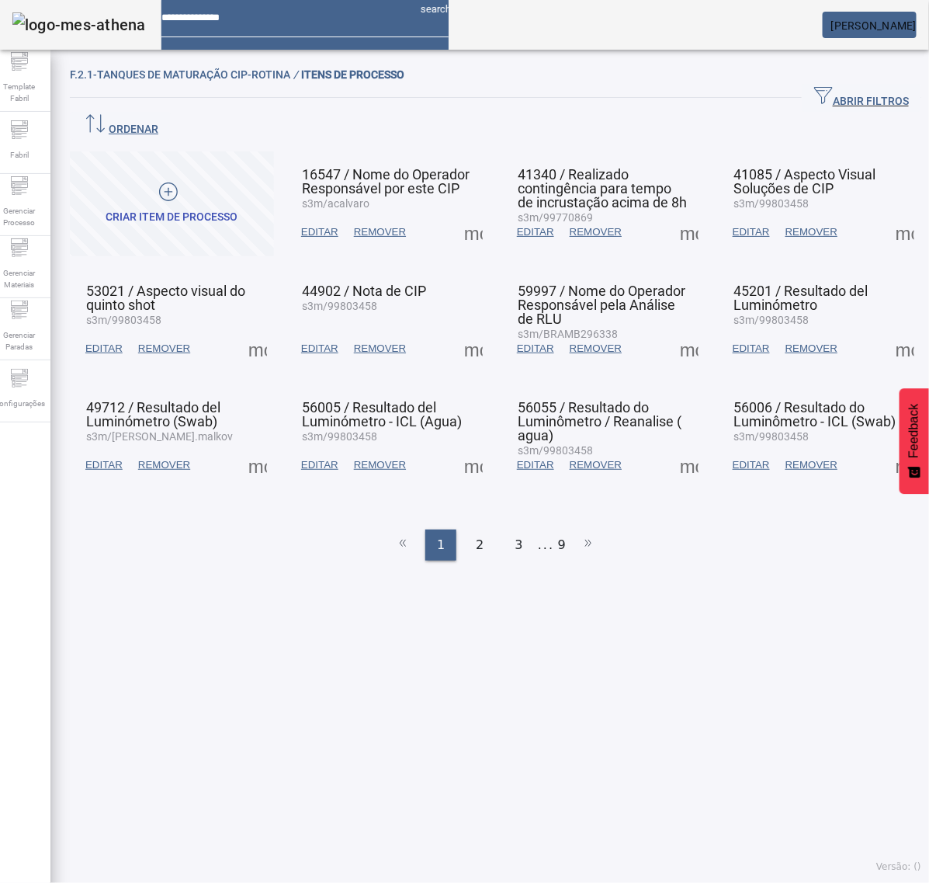
drag, startPoint x: 691, startPoint y: 200, endPoint x: 678, endPoint y: 206, distance: 14.6
click at [689, 200] on mat-grid-list "CRIAR ITEM DE PROCESSO 16547 / Nome do Operador Responsável por este CIP s3m/ac…" at bounding box center [496, 320] width 852 height 338
click at [674, 214] on span at bounding box center [689, 232] width 37 height 37
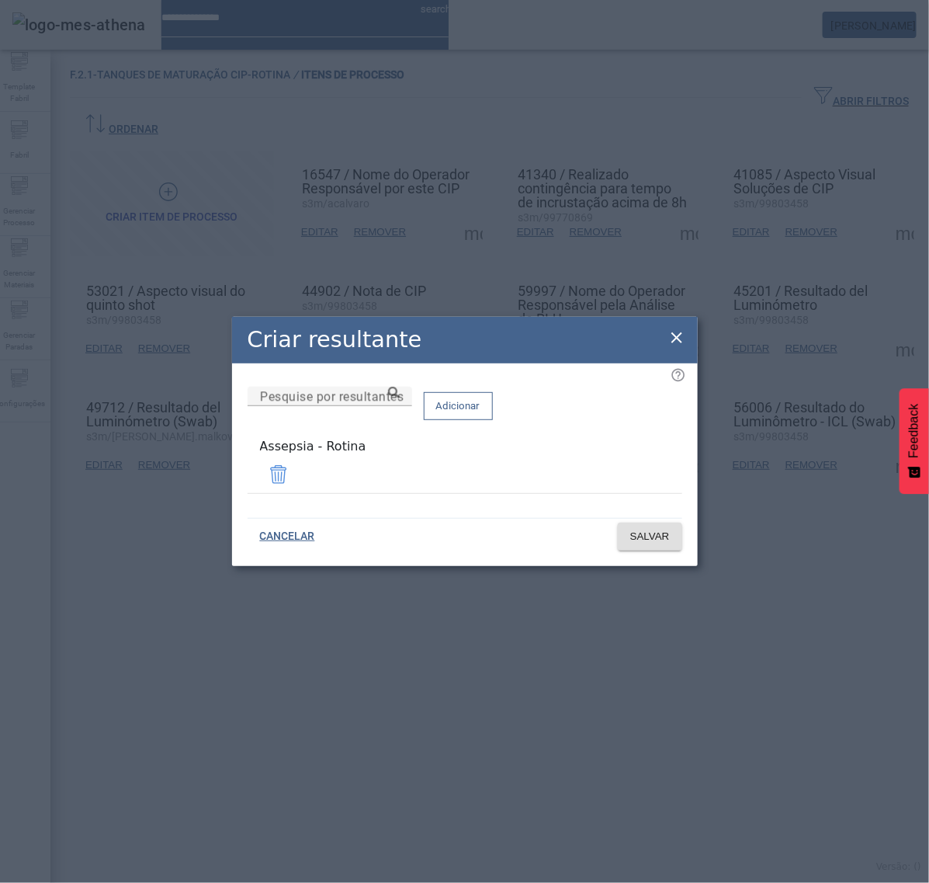
click at [679, 338] on icon at bounding box center [677, 337] width 19 height 19
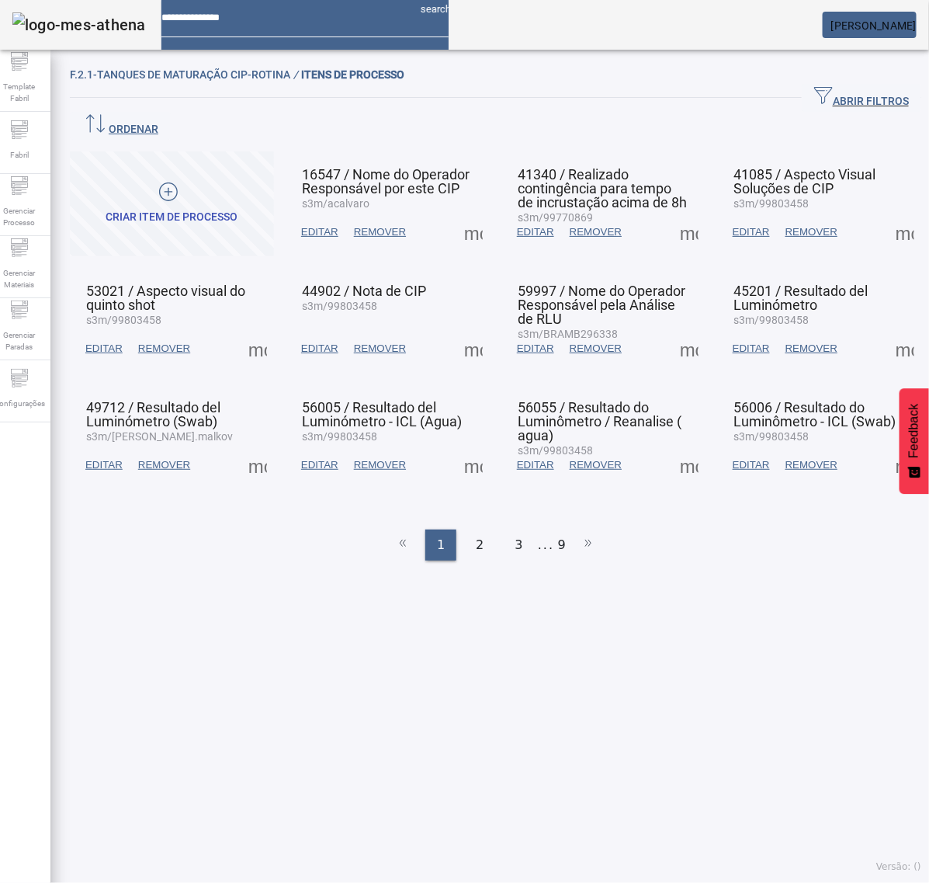
click at [887, 214] on span at bounding box center [905, 232] width 37 height 37
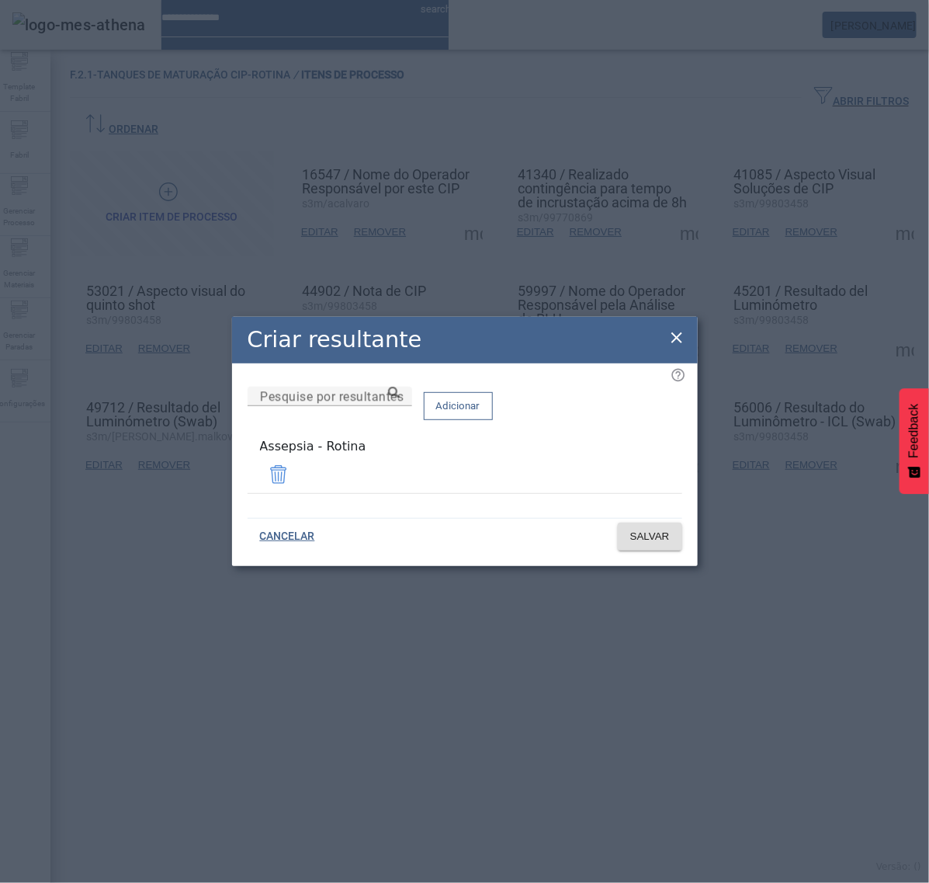
click at [672, 328] on div "Criar resultante" at bounding box center [465, 340] width 466 height 47
click at [674, 336] on icon at bounding box center [677, 337] width 19 height 19
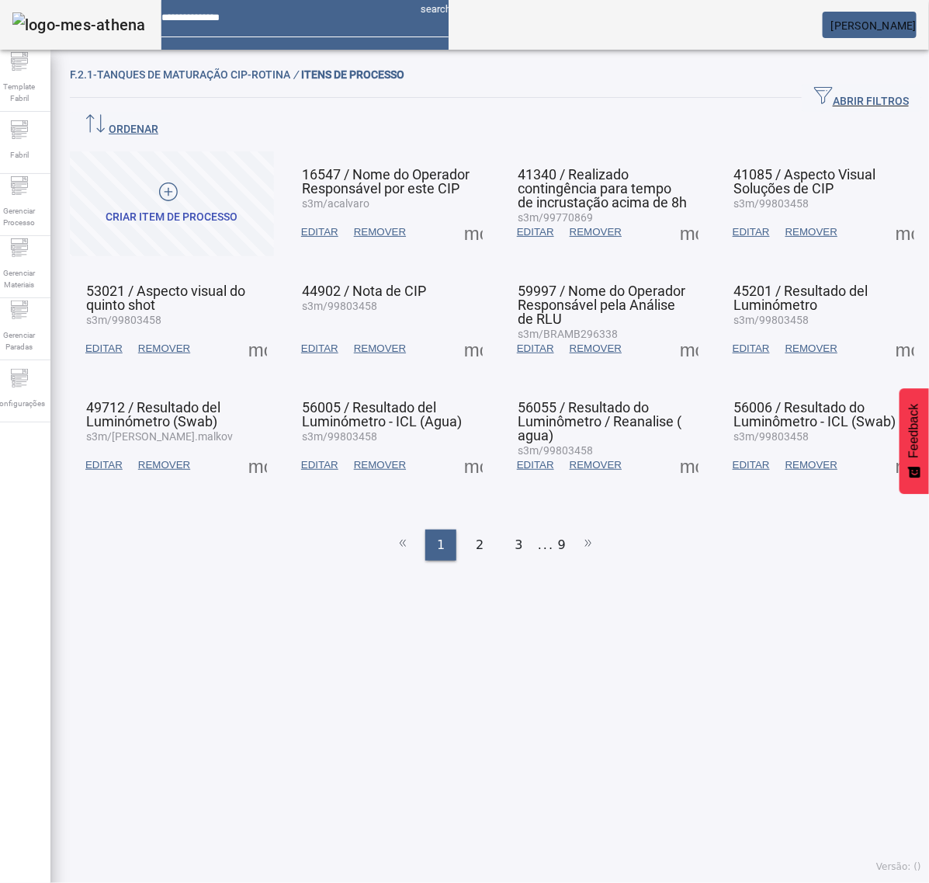
click at [257, 330] on span at bounding box center [257, 348] width 37 height 37
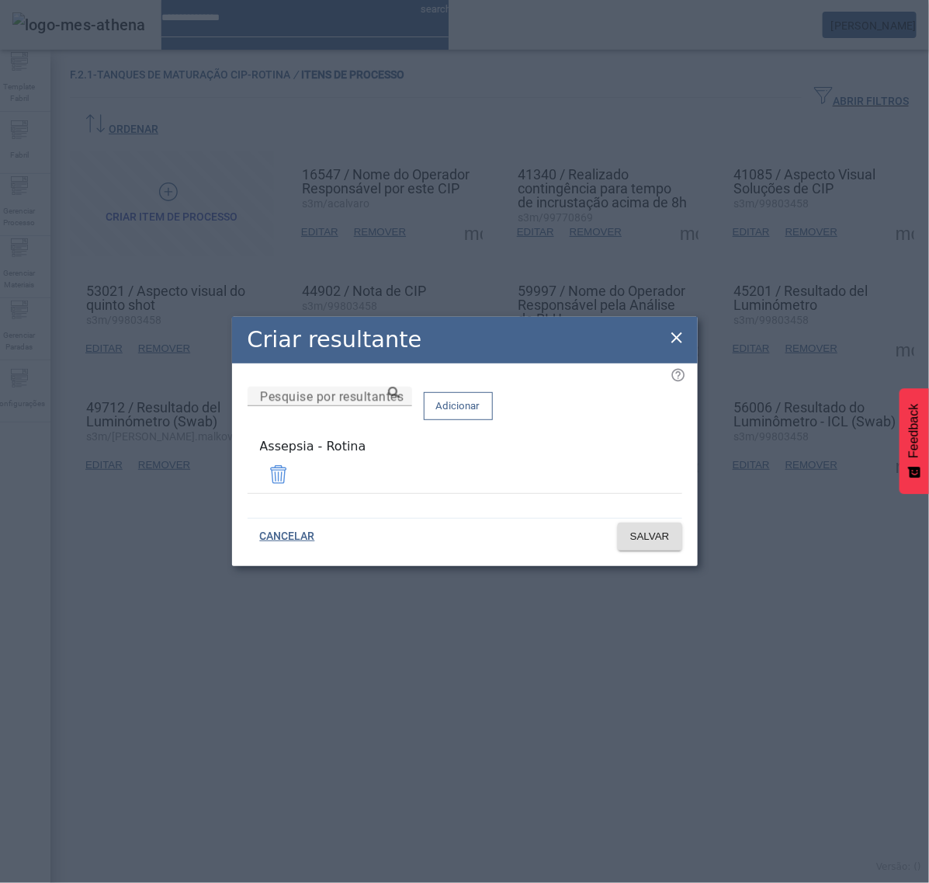
drag, startPoint x: 679, startPoint y: 344, endPoint x: 650, endPoint y: 352, distance: 30.5
click at [679, 346] on icon at bounding box center [677, 337] width 19 height 19
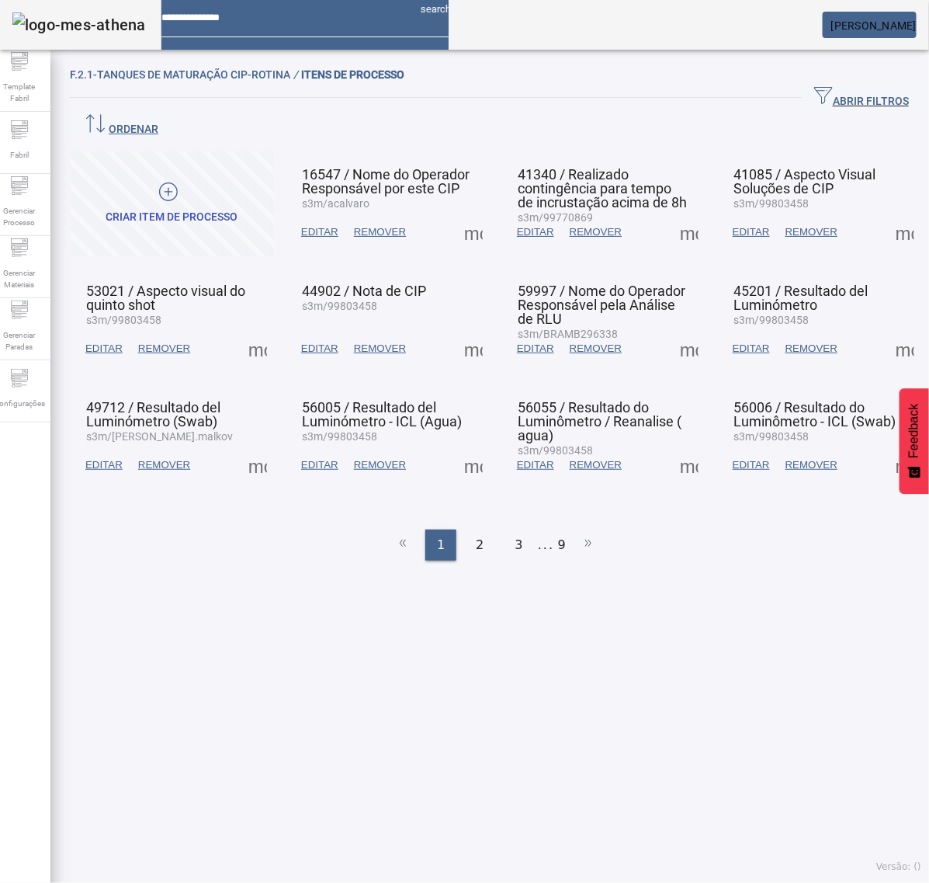
click at [463, 330] on span at bounding box center [473, 348] width 37 height 37
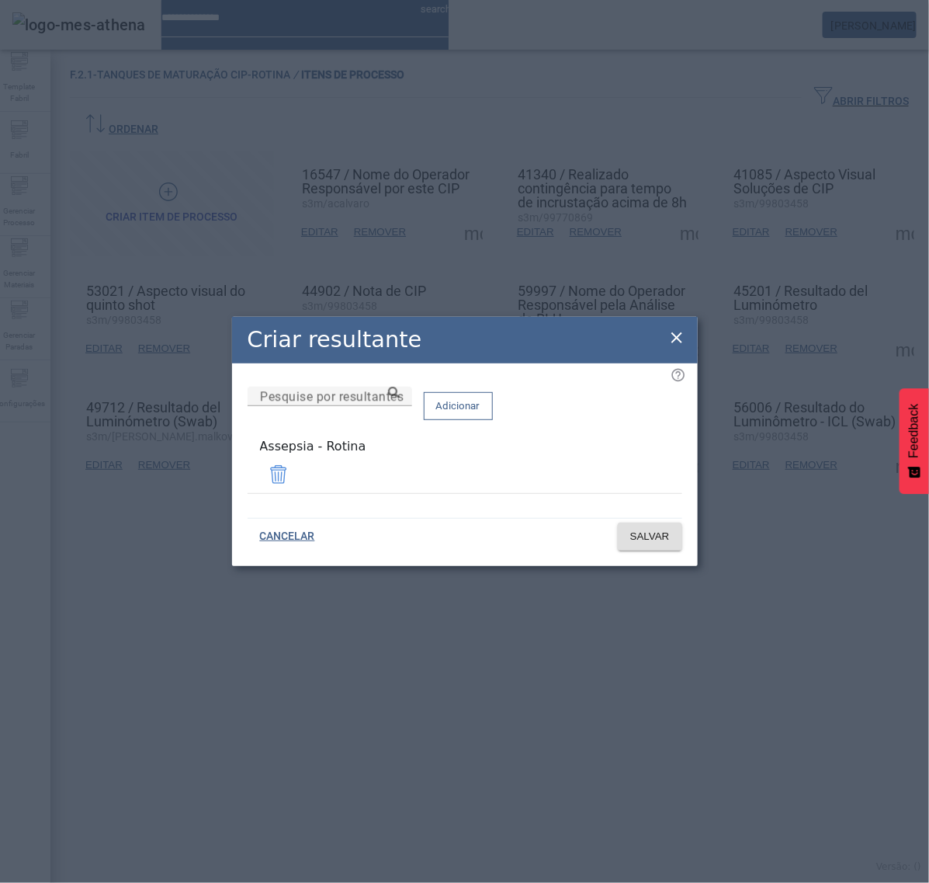
click at [673, 343] on icon at bounding box center [677, 337] width 19 height 19
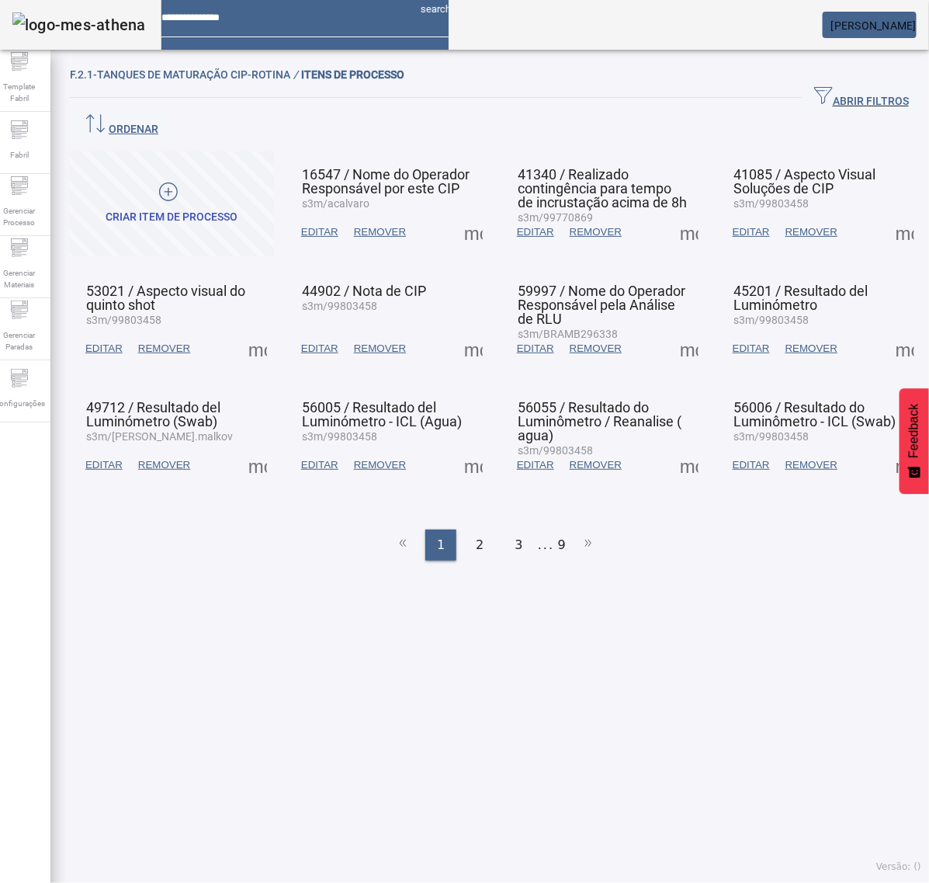
click at [675, 330] on span at bounding box center [689, 348] width 37 height 37
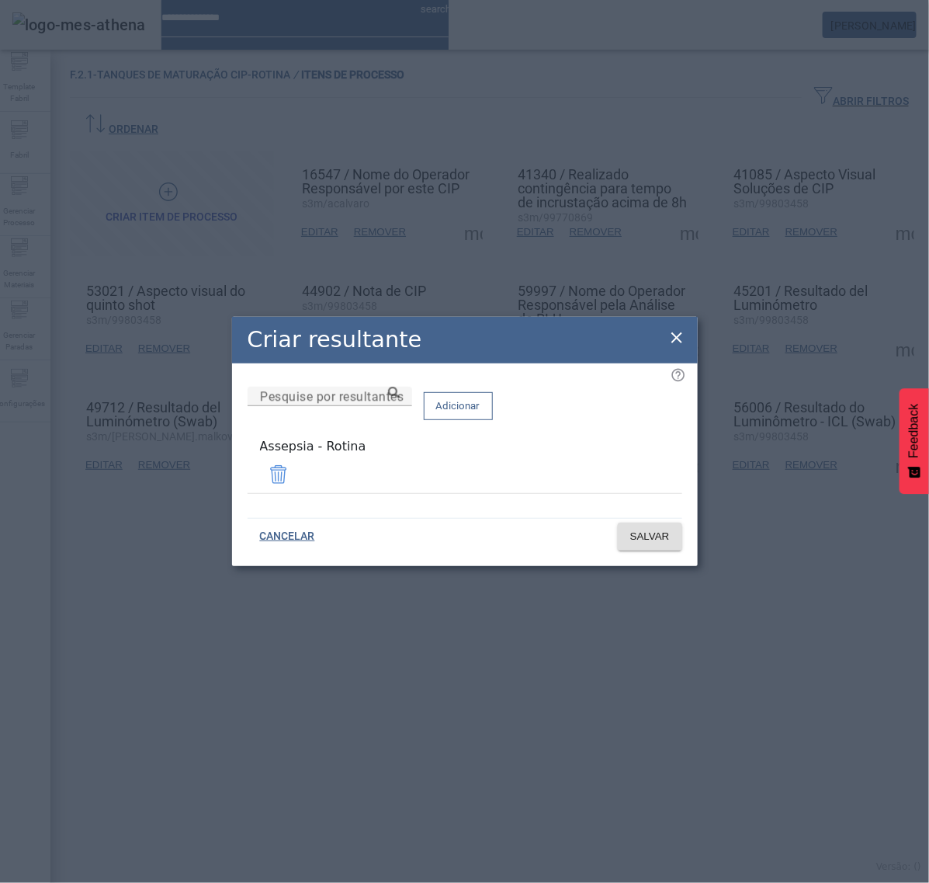
drag, startPoint x: 672, startPoint y: 339, endPoint x: 722, endPoint y: 335, distance: 50.7
click at [680, 339] on icon at bounding box center [677, 337] width 19 height 19
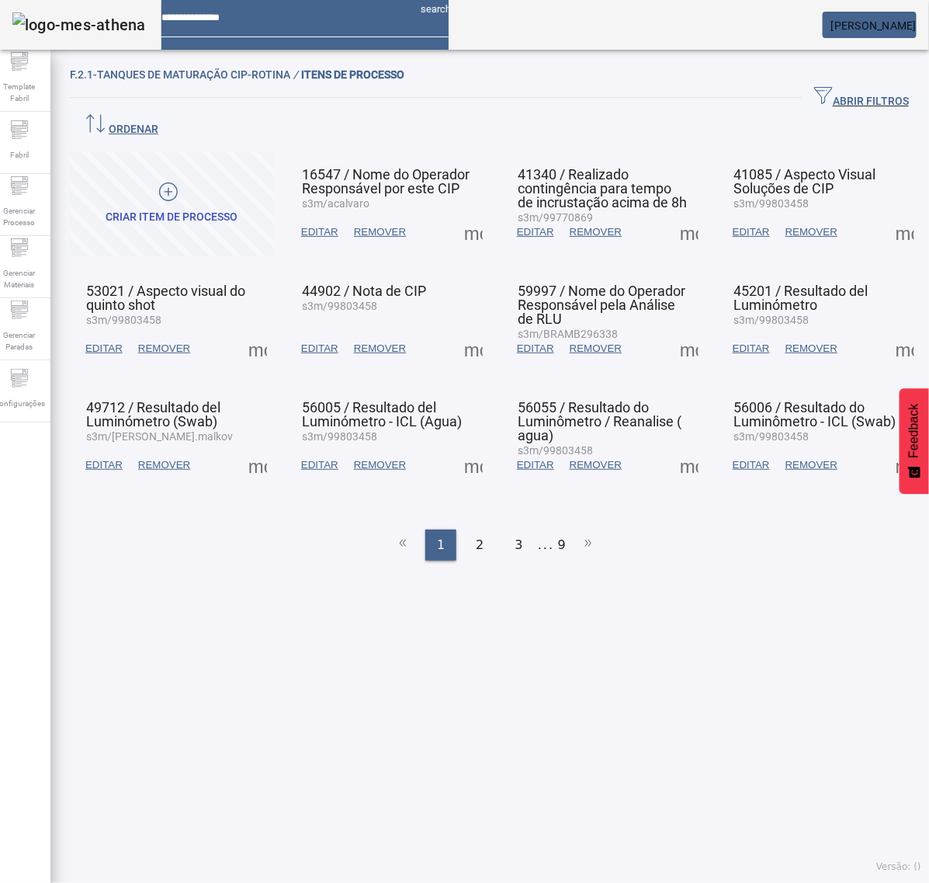
click at [887, 330] on span at bounding box center [905, 348] width 37 height 37
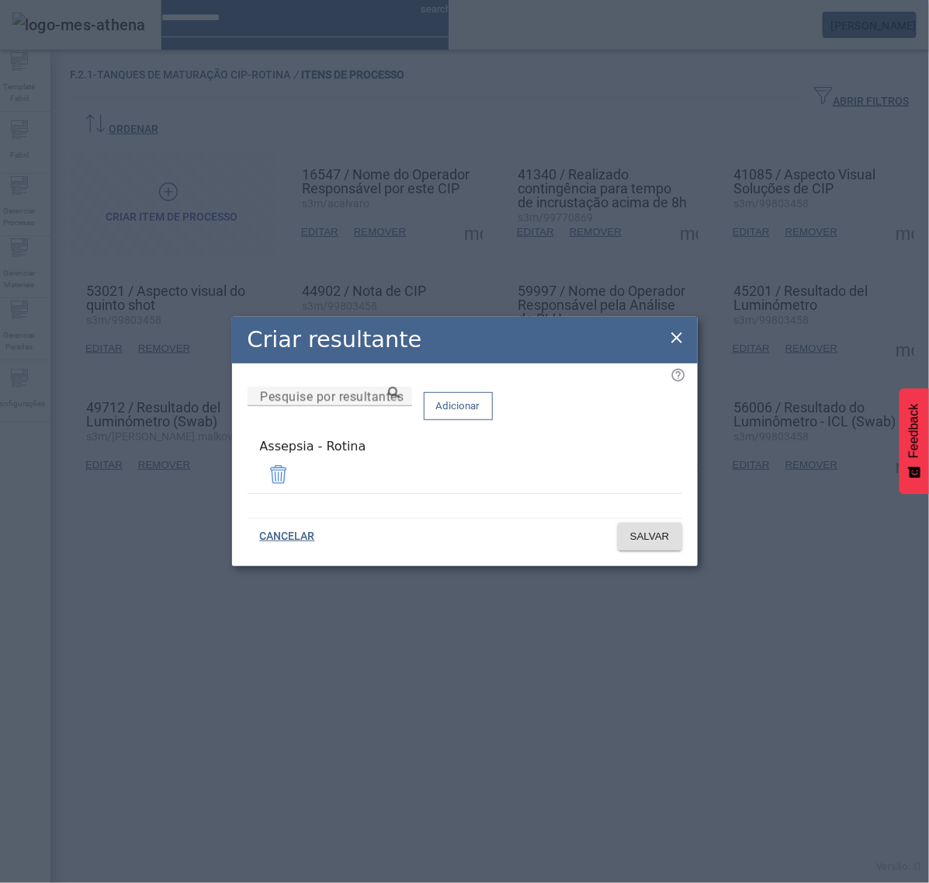
click at [675, 342] on icon at bounding box center [677, 337] width 11 height 11
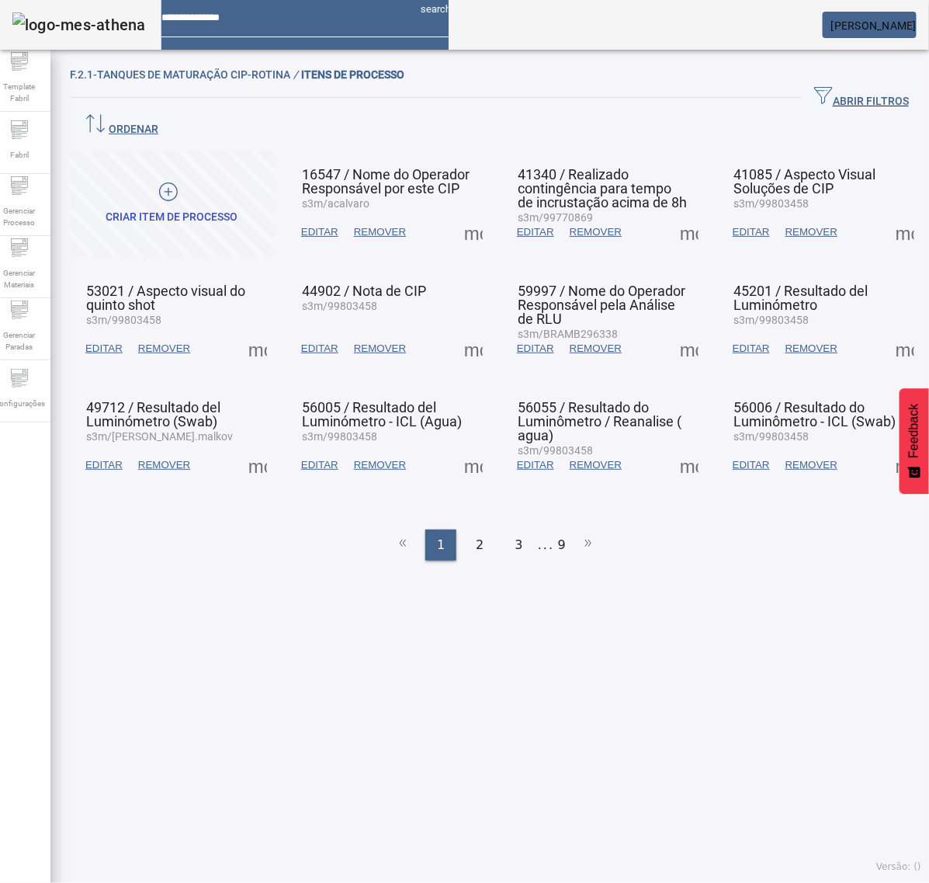
click at [259, 446] on span at bounding box center [257, 464] width 37 height 37
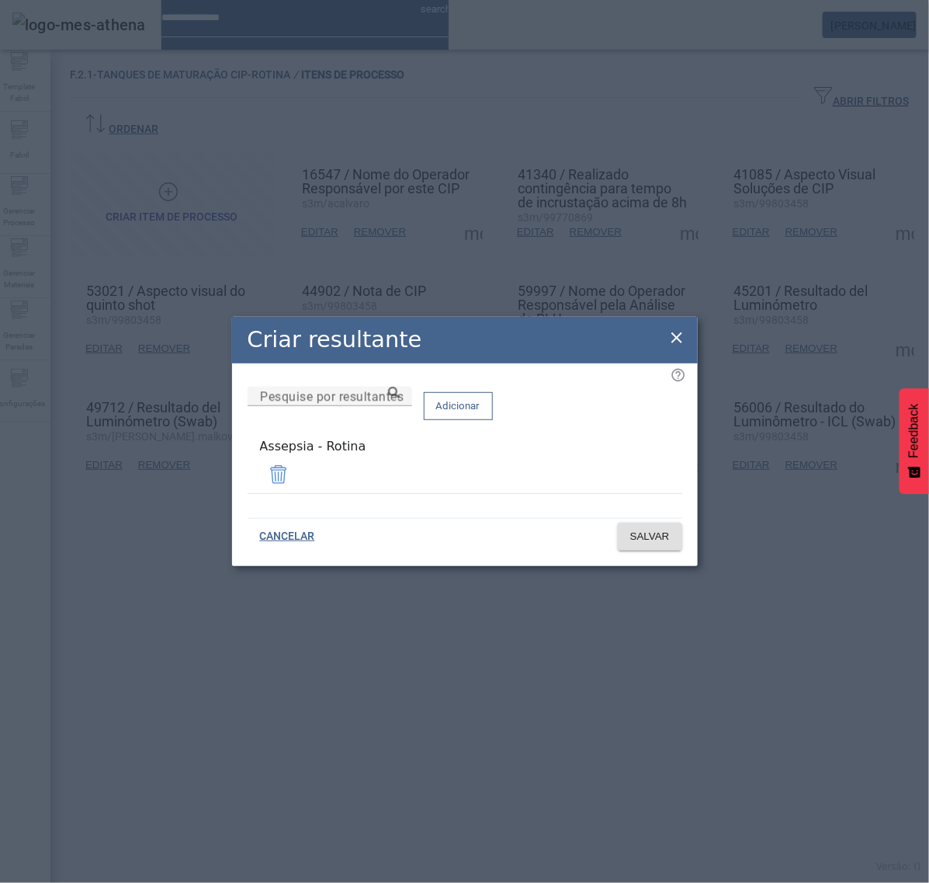
click at [677, 335] on icon at bounding box center [677, 337] width 19 height 19
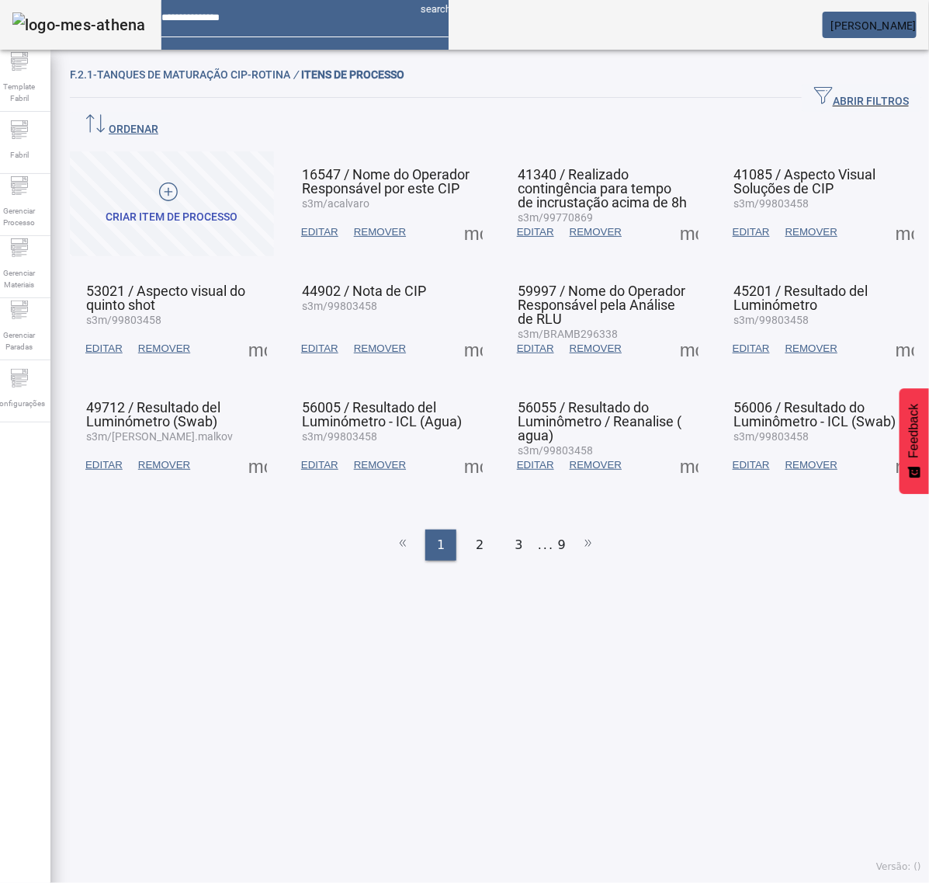
click at [464, 446] on span at bounding box center [473, 464] width 37 height 37
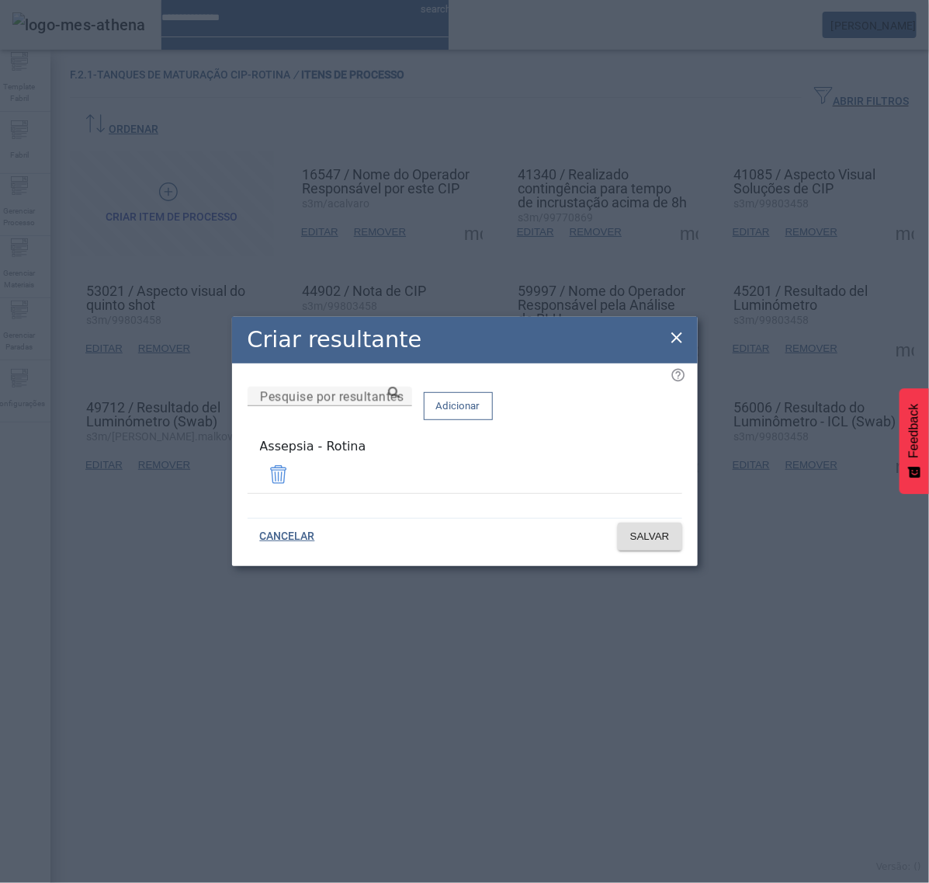
click at [691, 336] on div "Criar resultante" at bounding box center [465, 340] width 466 height 47
click at [674, 343] on icon at bounding box center [677, 337] width 11 height 11
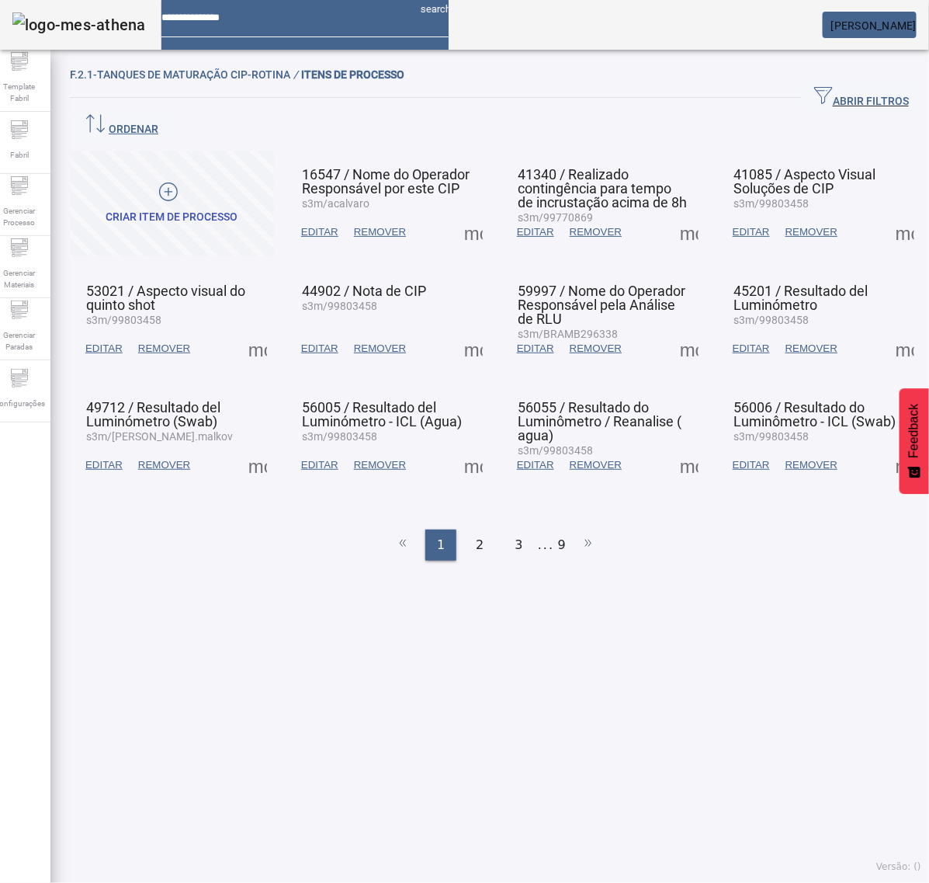
click at [672, 330] on span at bounding box center [689, 348] width 37 height 37
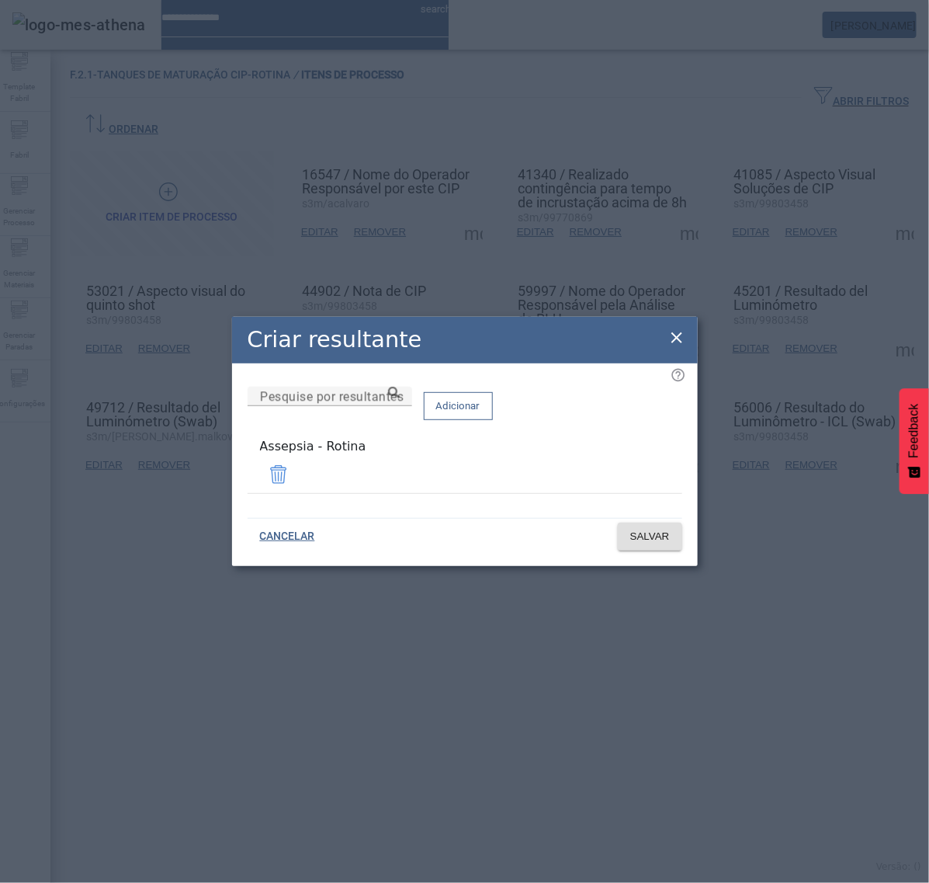
drag, startPoint x: 670, startPoint y: 338, endPoint x: 802, endPoint y: 336, distance: 132.0
click at [678, 338] on icon at bounding box center [677, 337] width 19 height 19
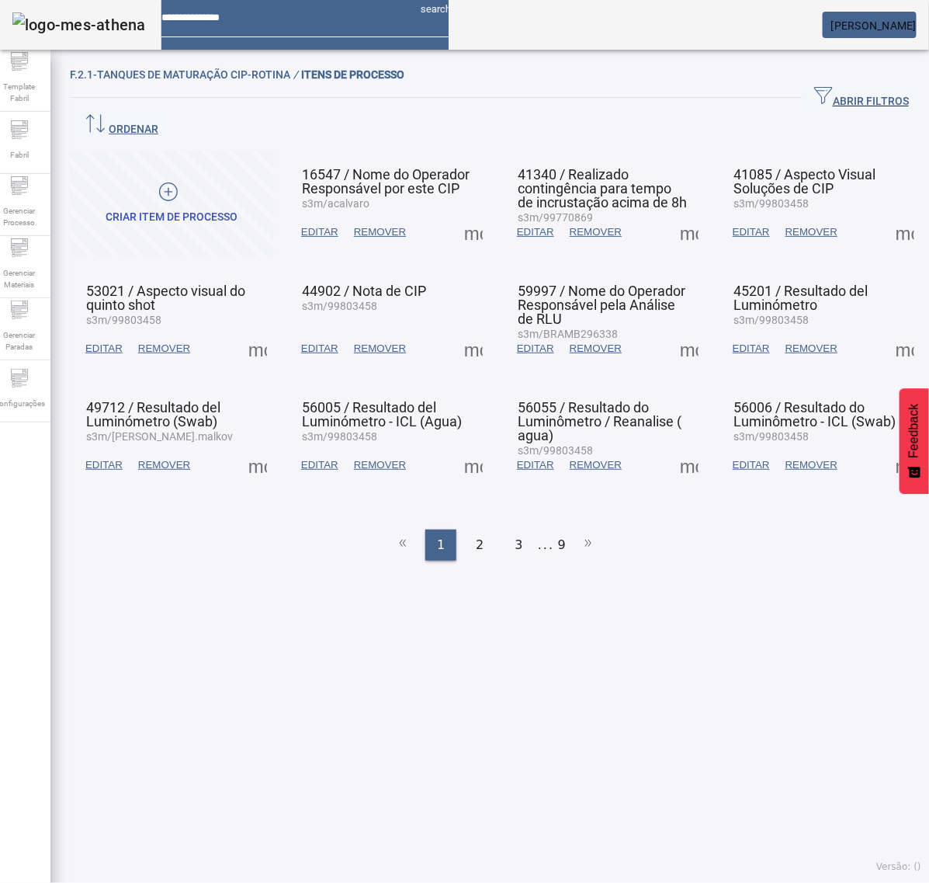
click at [887, 330] on span at bounding box center [905, 348] width 37 height 37
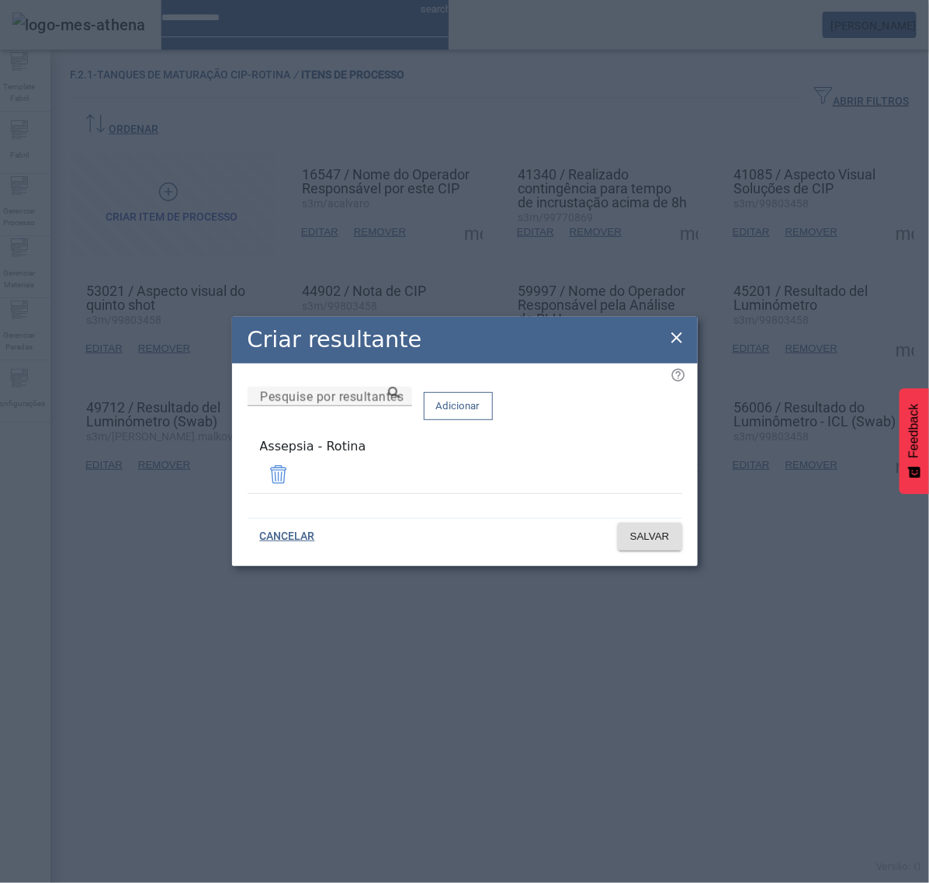
drag, startPoint x: 683, startPoint y: 343, endPoint x: 665, endPoint y: 343, distance: 17.9
click at [680, 343] on icon at bounding box center [677, 337] width 19 height 19
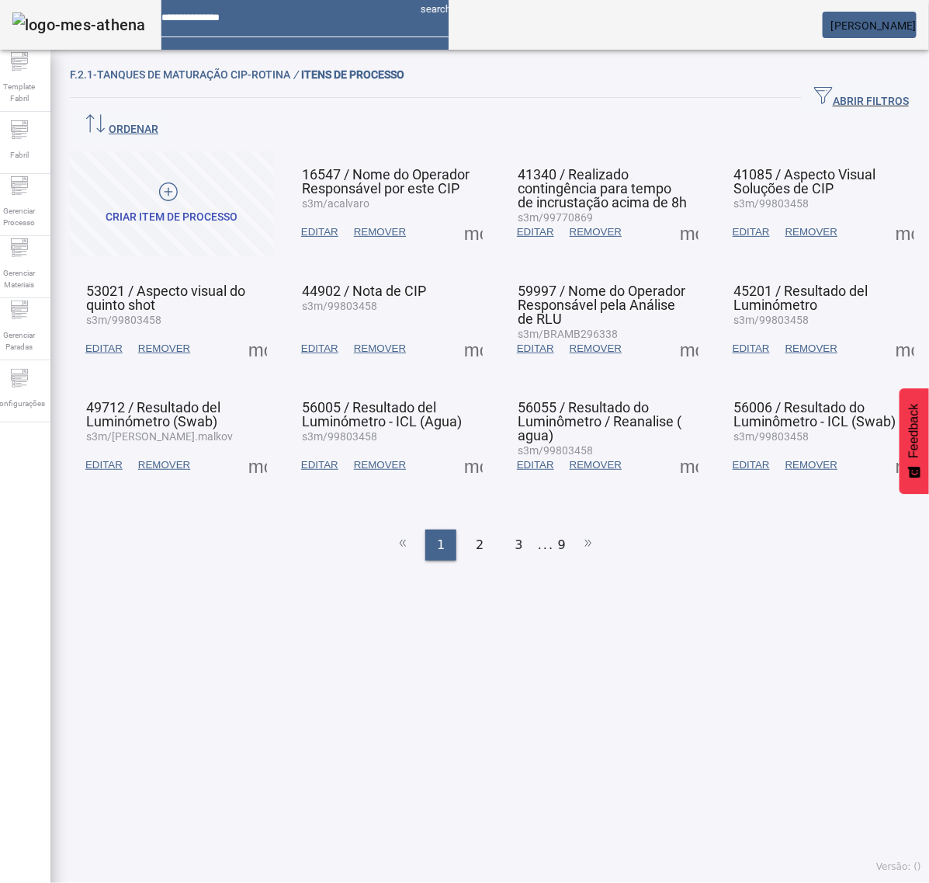
click at [254, 446] on span at bounding box center [257, 464] width 37 height 37
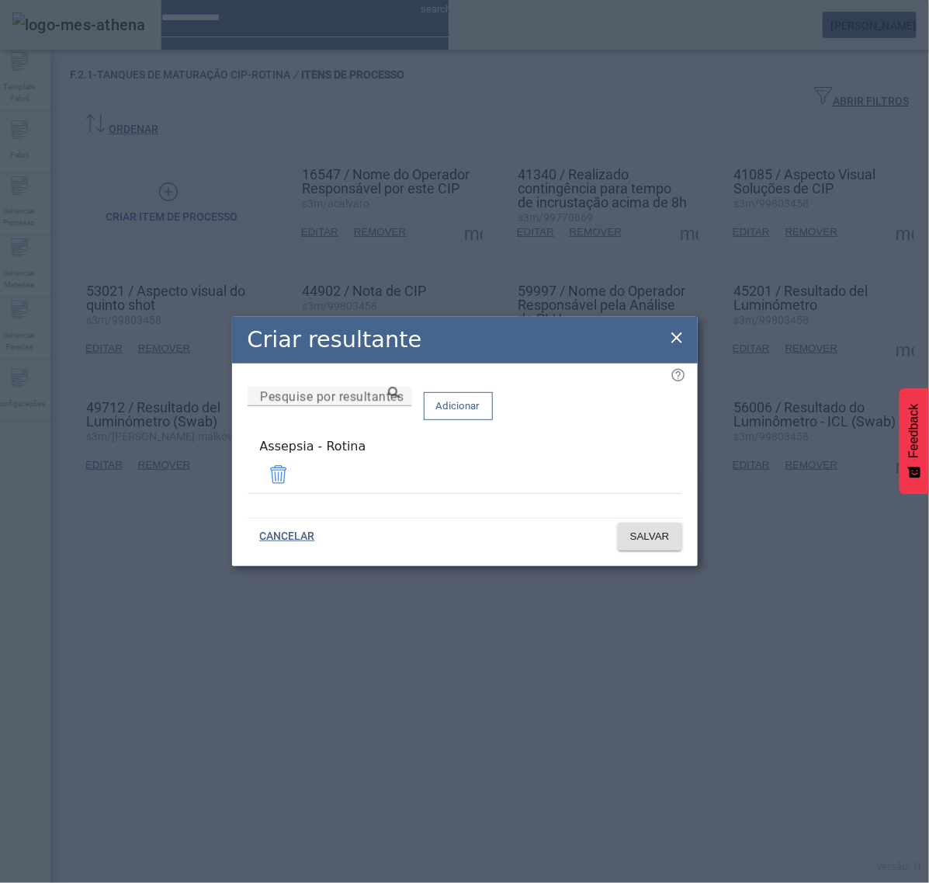
click at [679, 342] on icon at bounding box center [677, 337] width 19 height 19
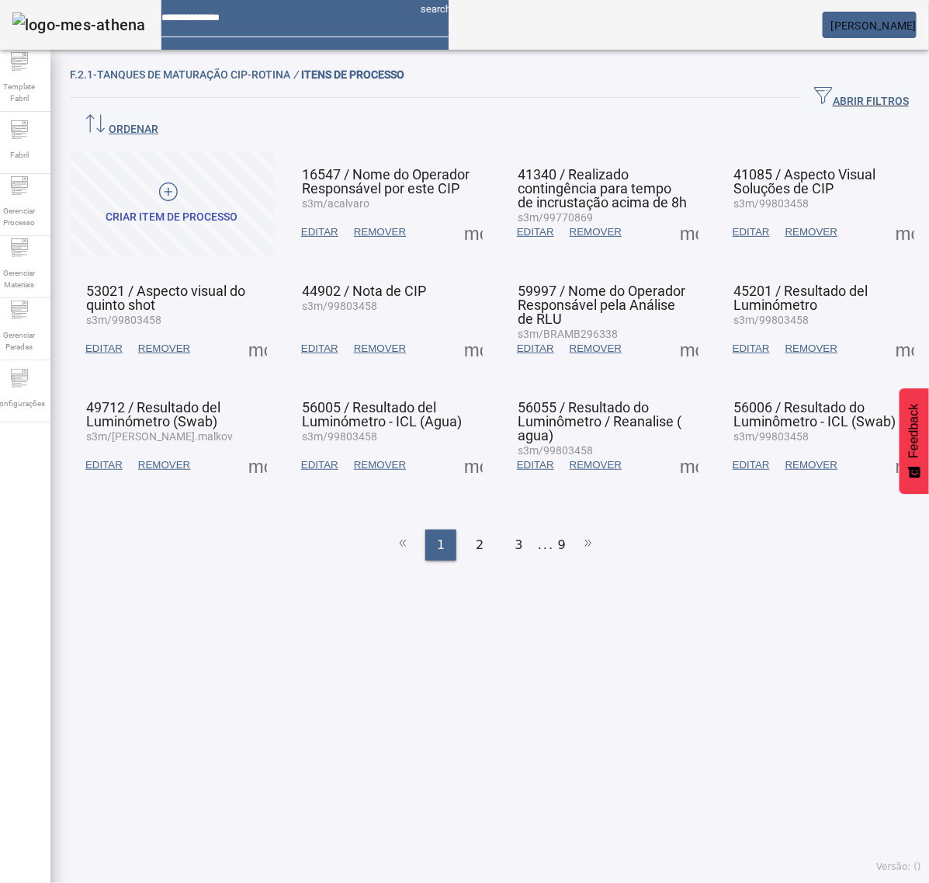
click at [460, 446] on span at bounding box center [473, 464] width 37 height 37
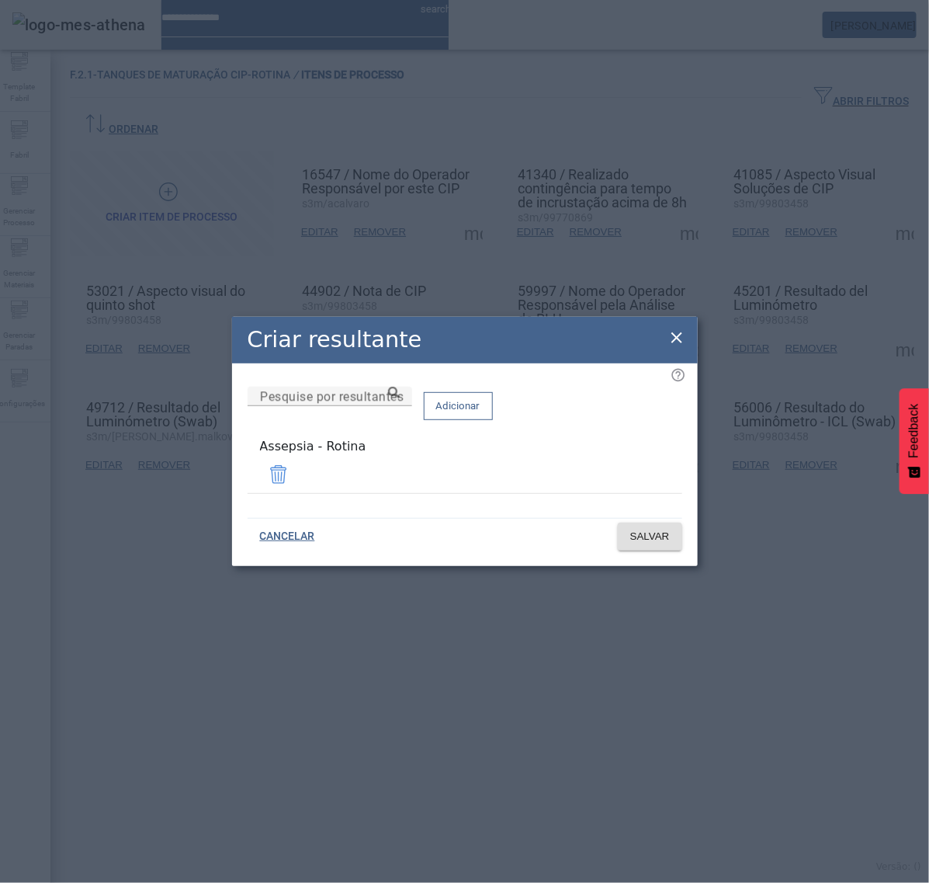
click at [675, 332] on icon at bounding box center [677, 337] width 19 height 19
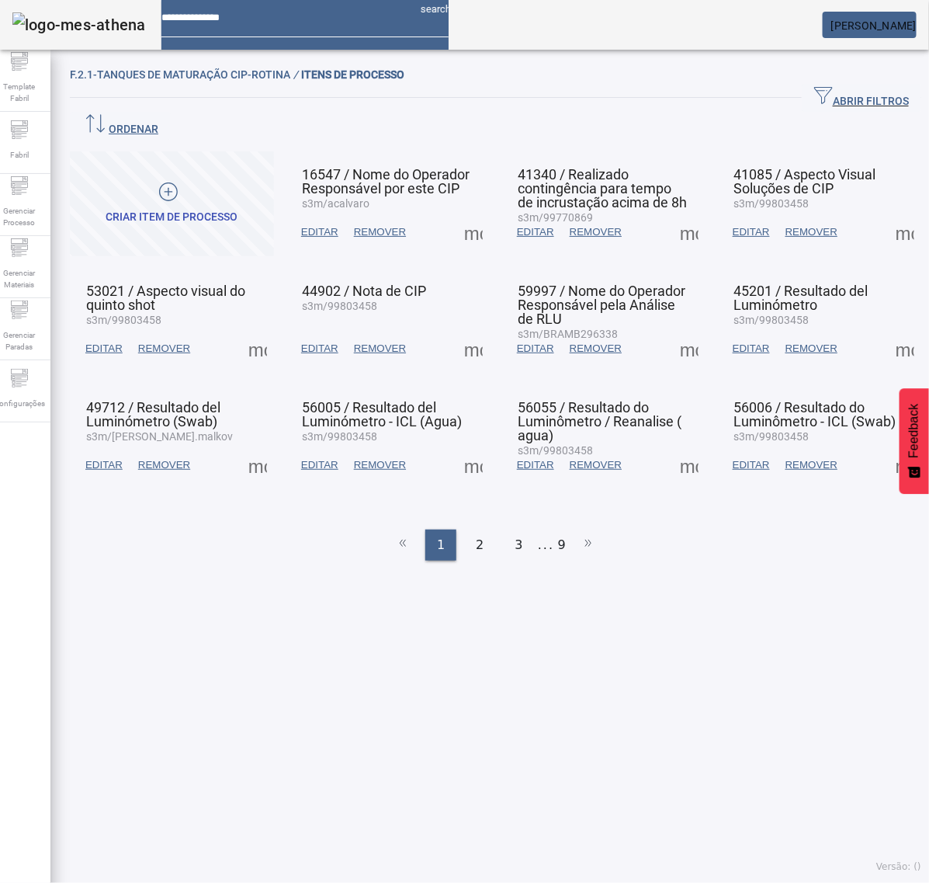
click at [671, 446] on span at bounding box center [689, 464] width 37 height 37
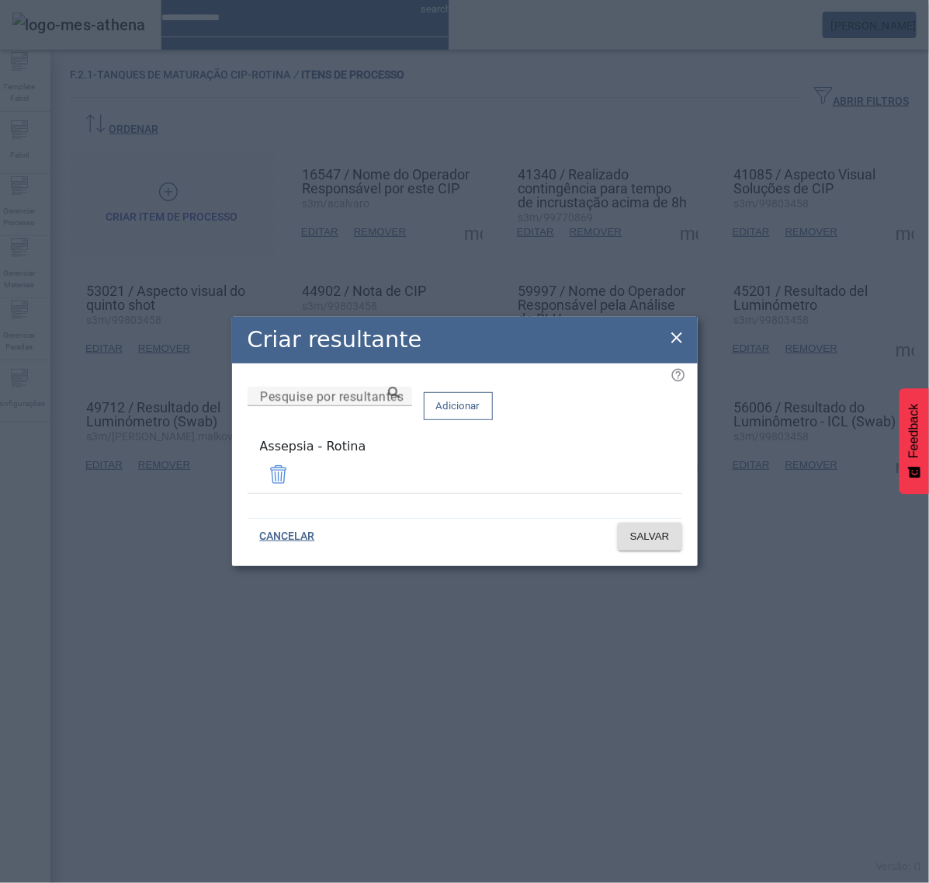
click at [678, 339] on icon at bounding box center [677, 337] width 19 height 19
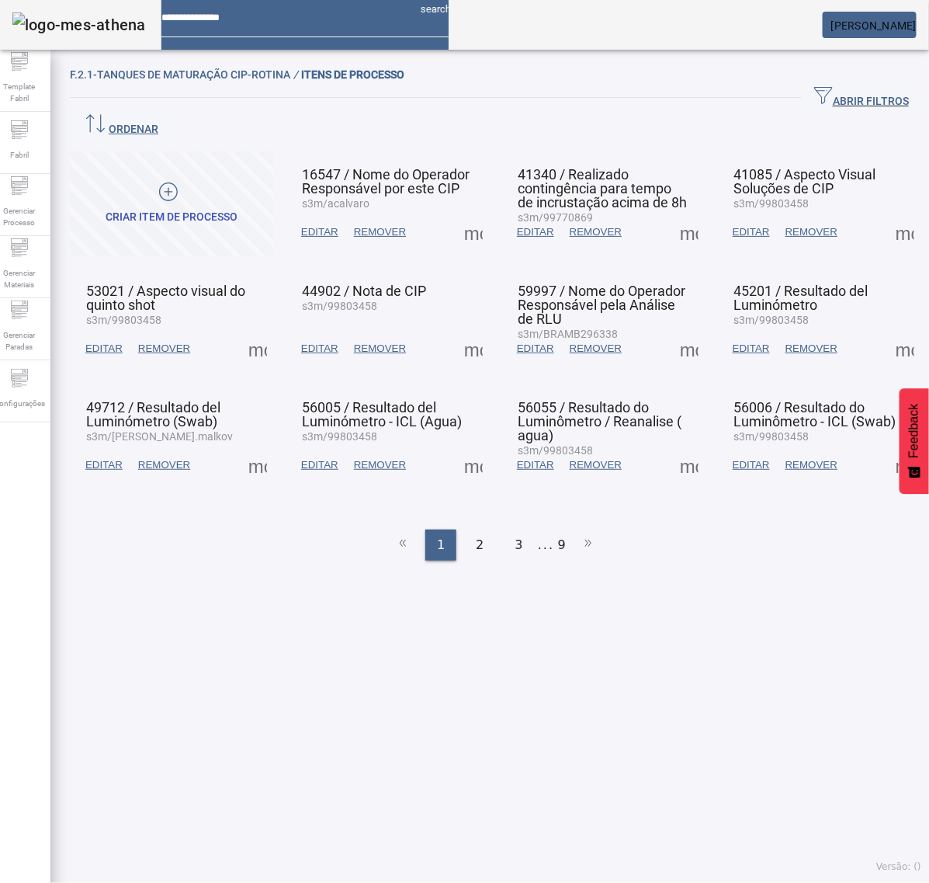
click at [887, 446] on span at bounding box center [905, 464] width 37 height 37
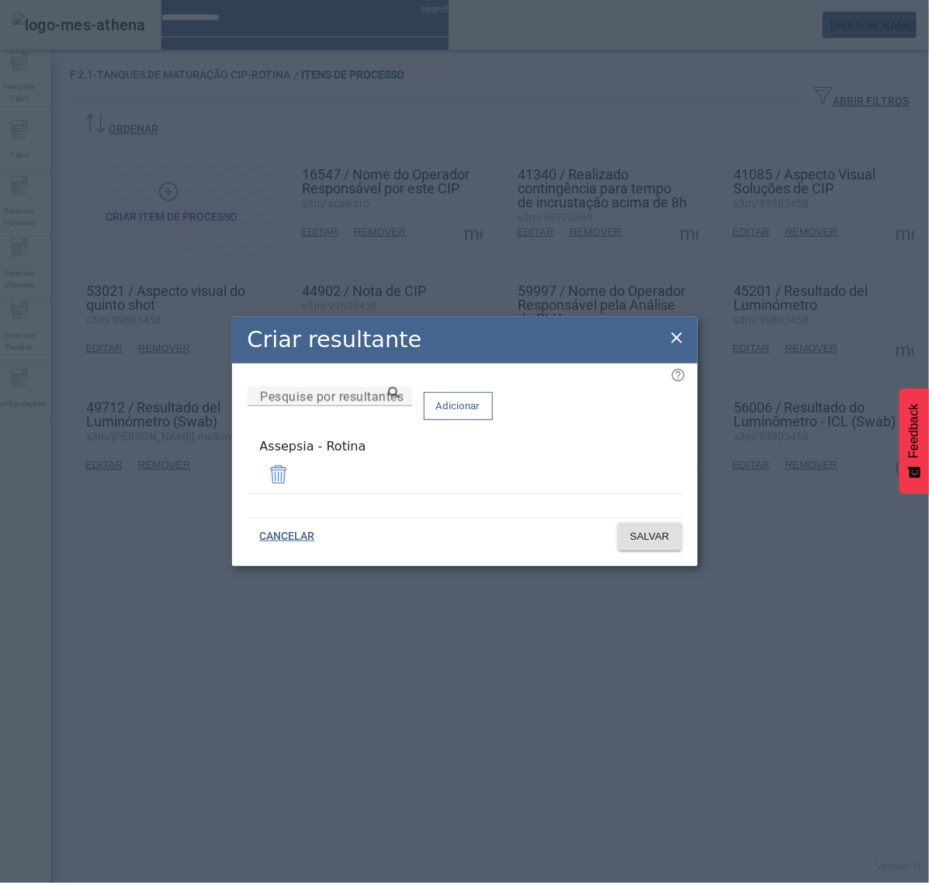
click at [674, 340] on icon at bounding box center [677, 337] width 11 height 11
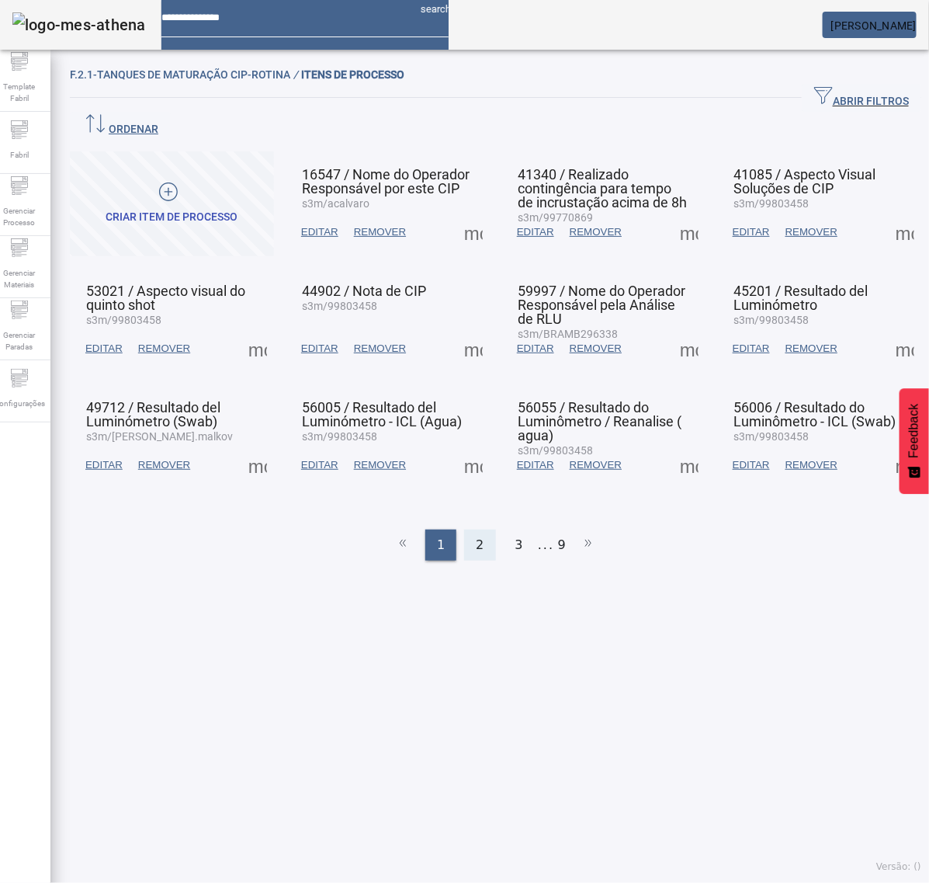
click at [478, 530] on div "2" at bounding box center [479, 545] width 31 height 31
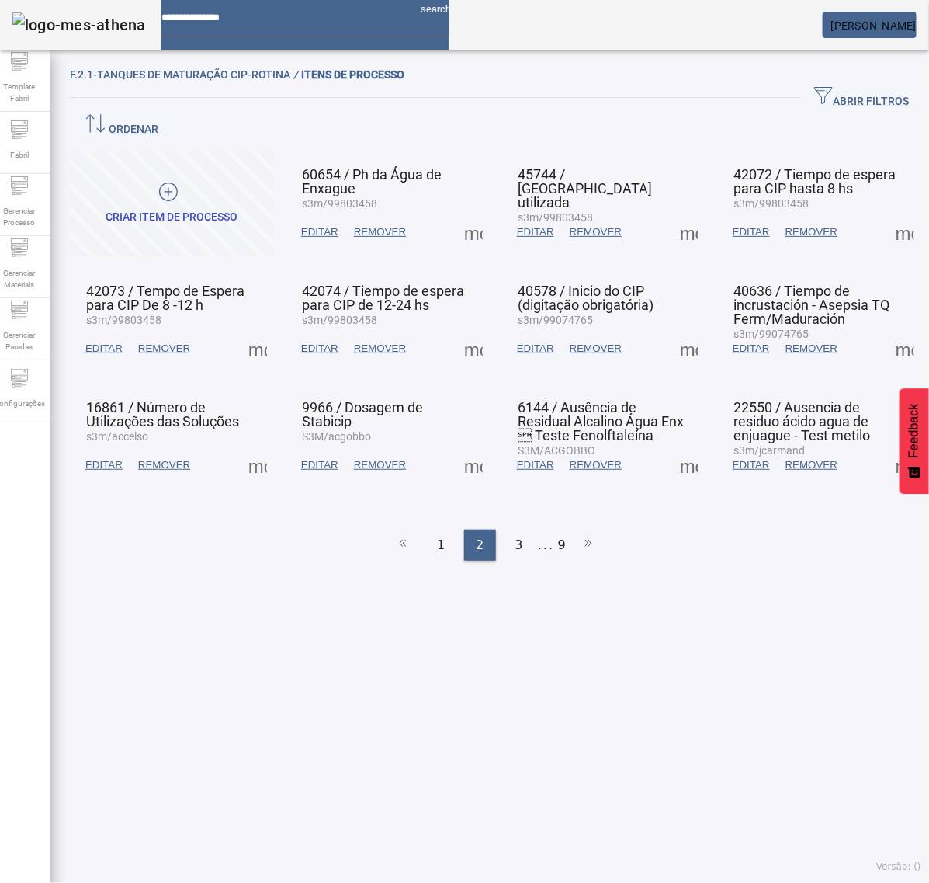
click at [464, 215] on span at bounding box center [473, 232] width 37 height 37
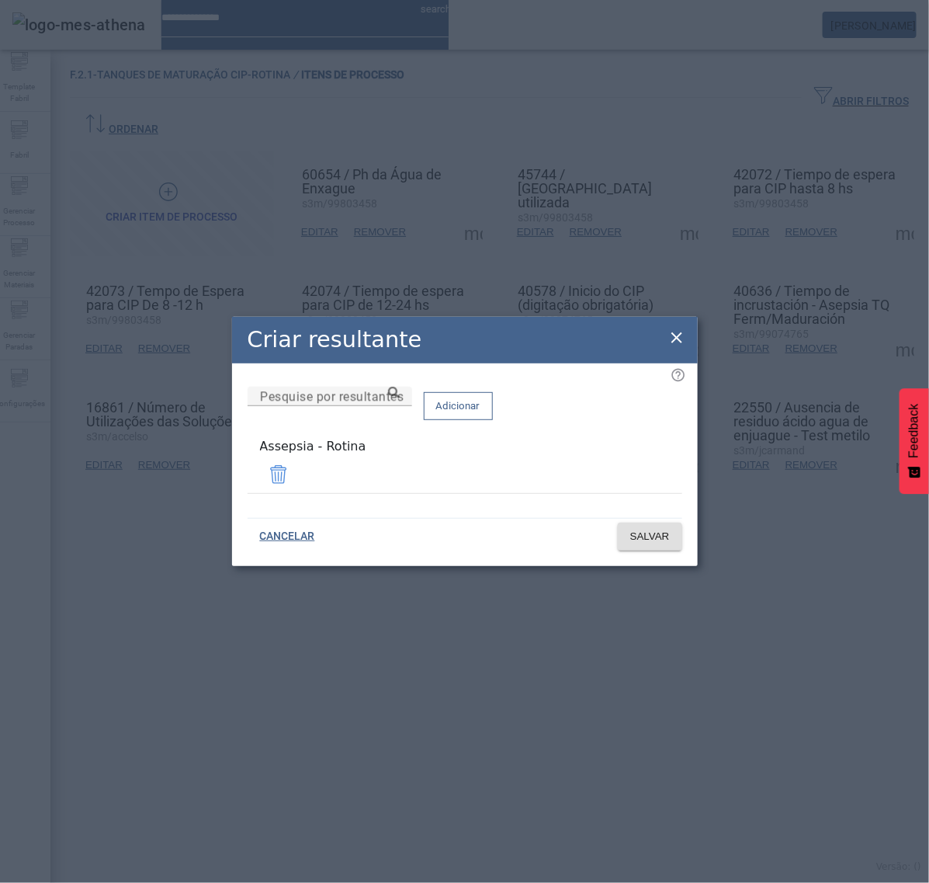
click at [674, 335] on icon at bounding box center [677, 337] width 19 height 19
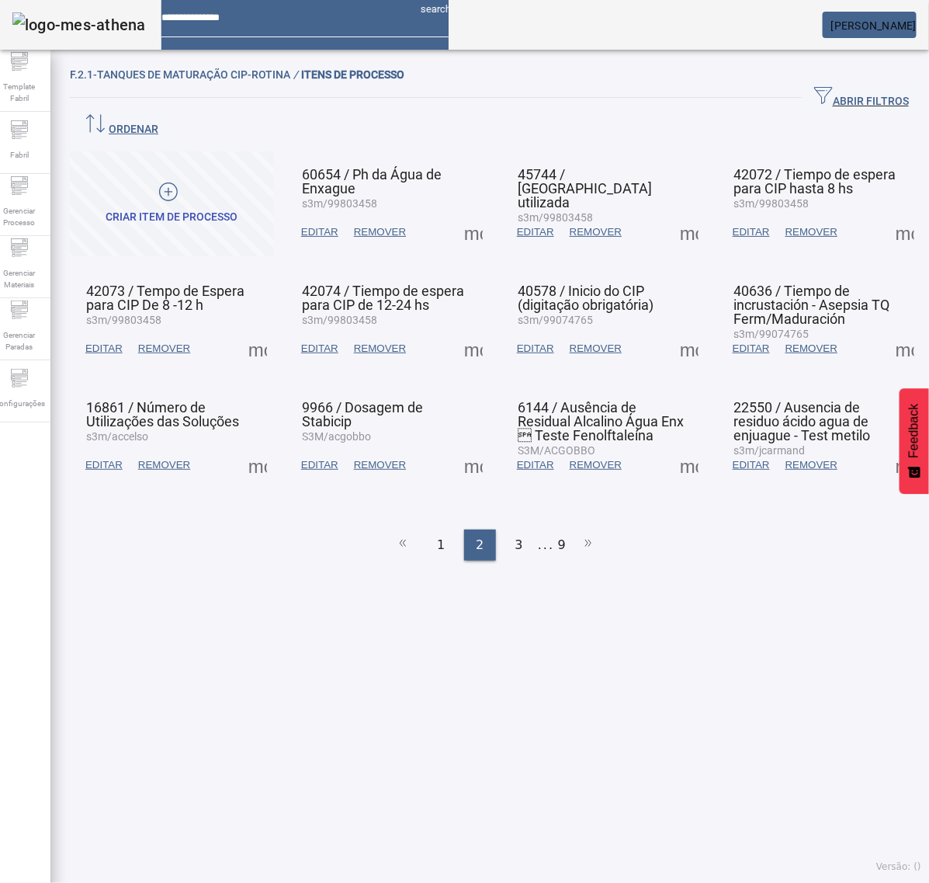
click at [460, 330] on span at bounding box center [473, 348] width 37 height 37
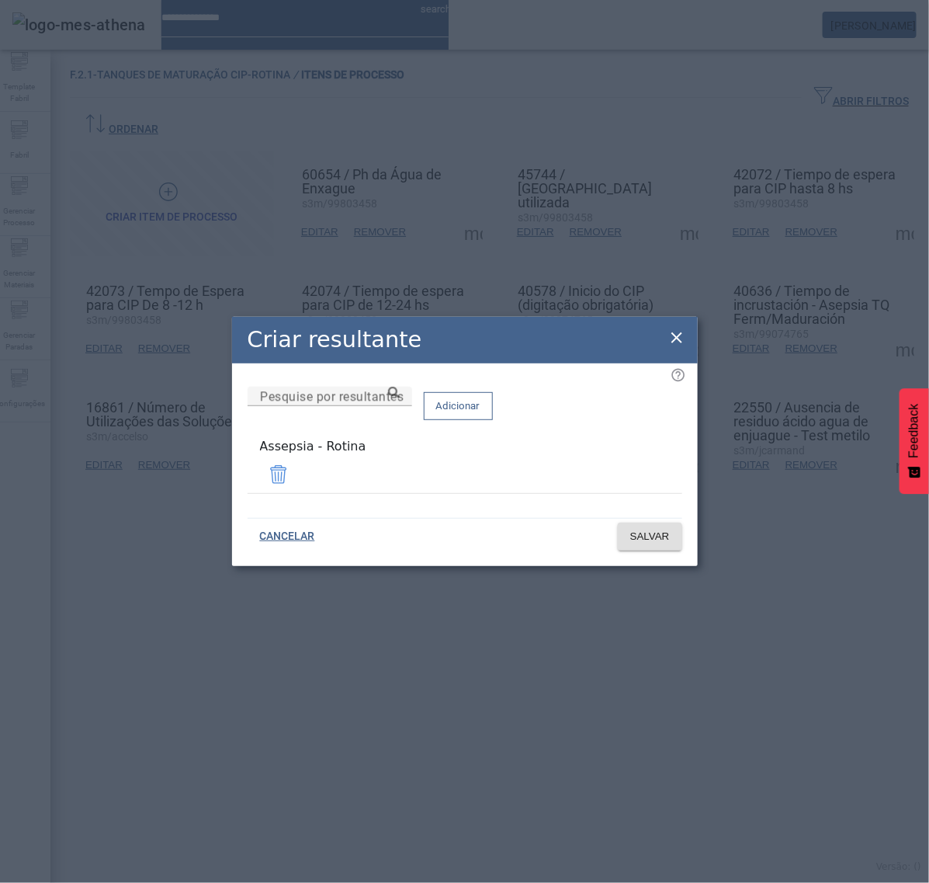
drag, startPoint x: 266, startPoint y: 471, endPoint x: 245, endPoint y: 472, distance: 21.0
click at [248, 472] on div "Pesquise por resultantes Adicionar Assepsia - Rotina" at bounding box center [465, 447] width 435 height 120
copy div "Assepsia - Rotina"
click at [678, 338] on icon at bounding box center [677, 337] width 19 height 19
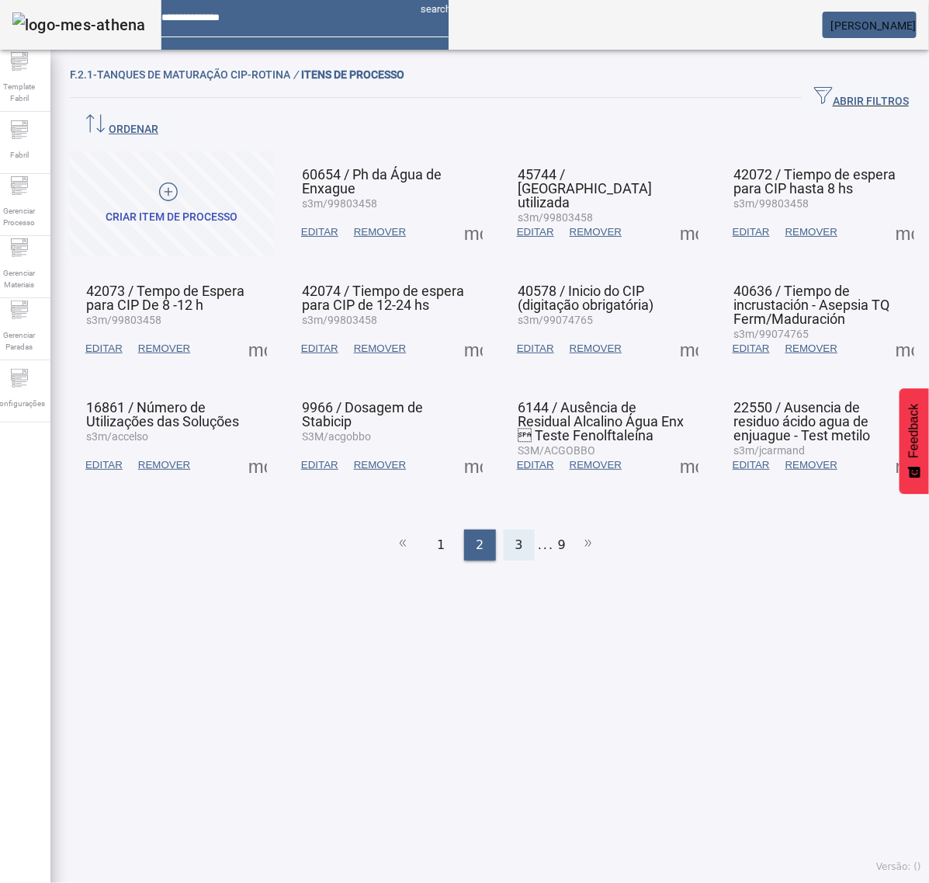
click at [505, 530] on div "3" at bounding box center [519, 545] width 31 height 31
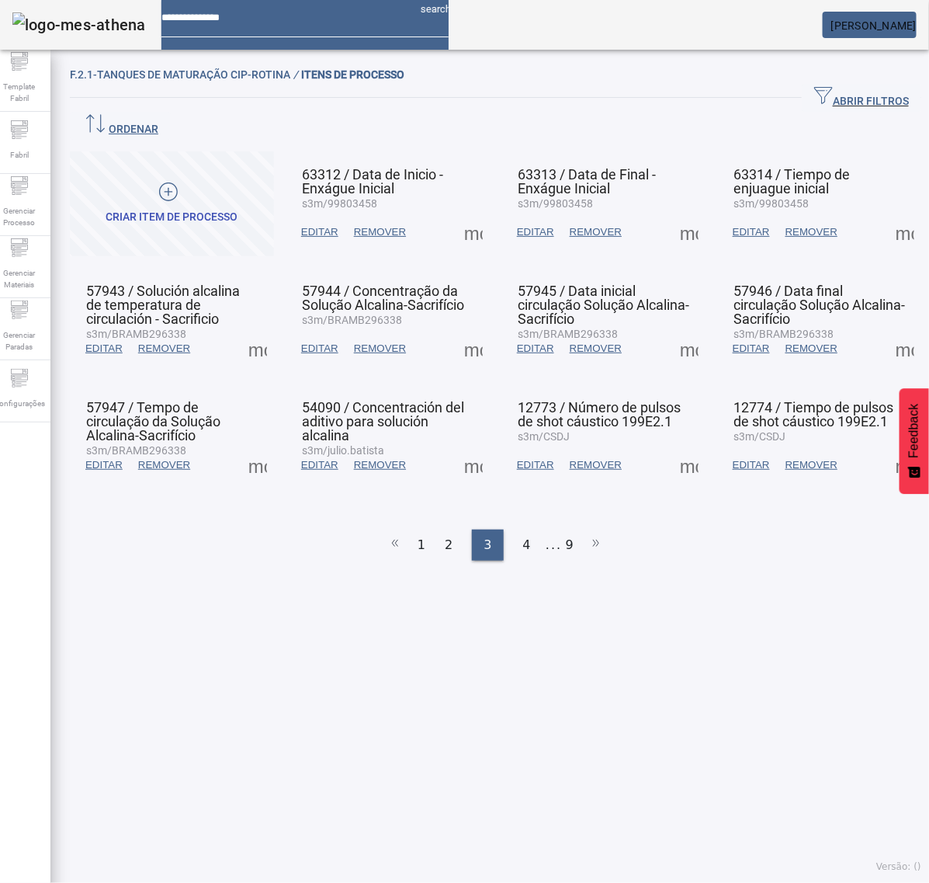
click at [467, 214] on span at bounding box center [473, 232] width 37 height 37
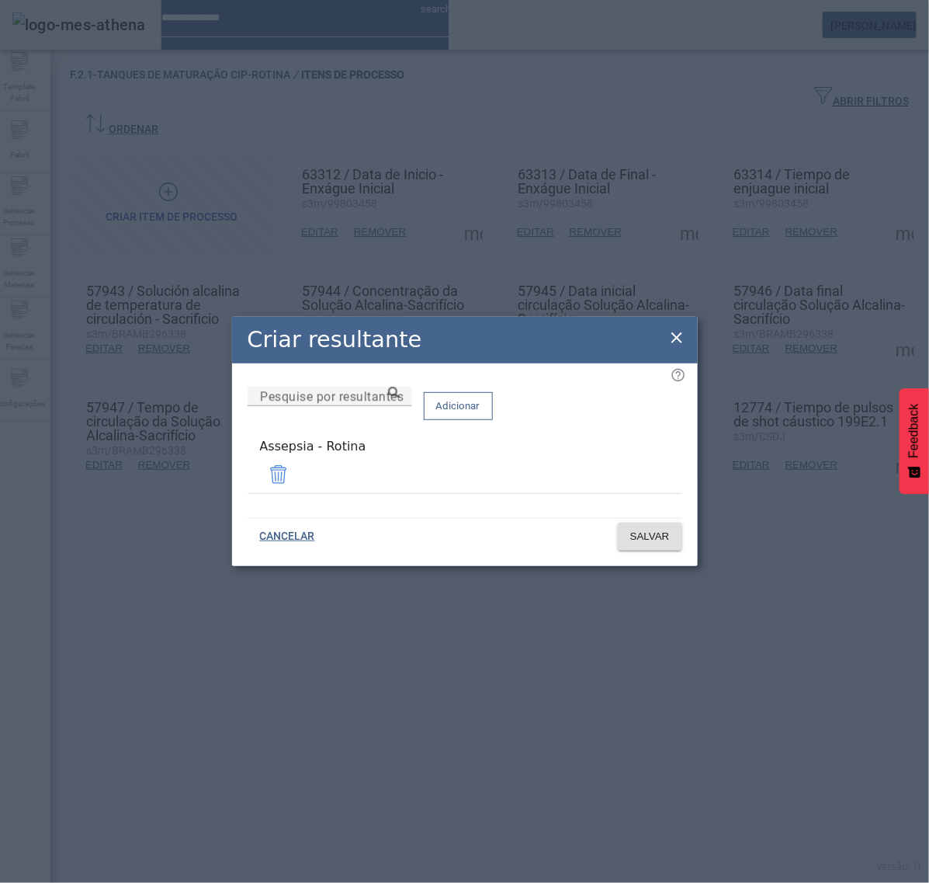
click at [677, 344] on icon at bounding box center [677, 337] width 19 height 19
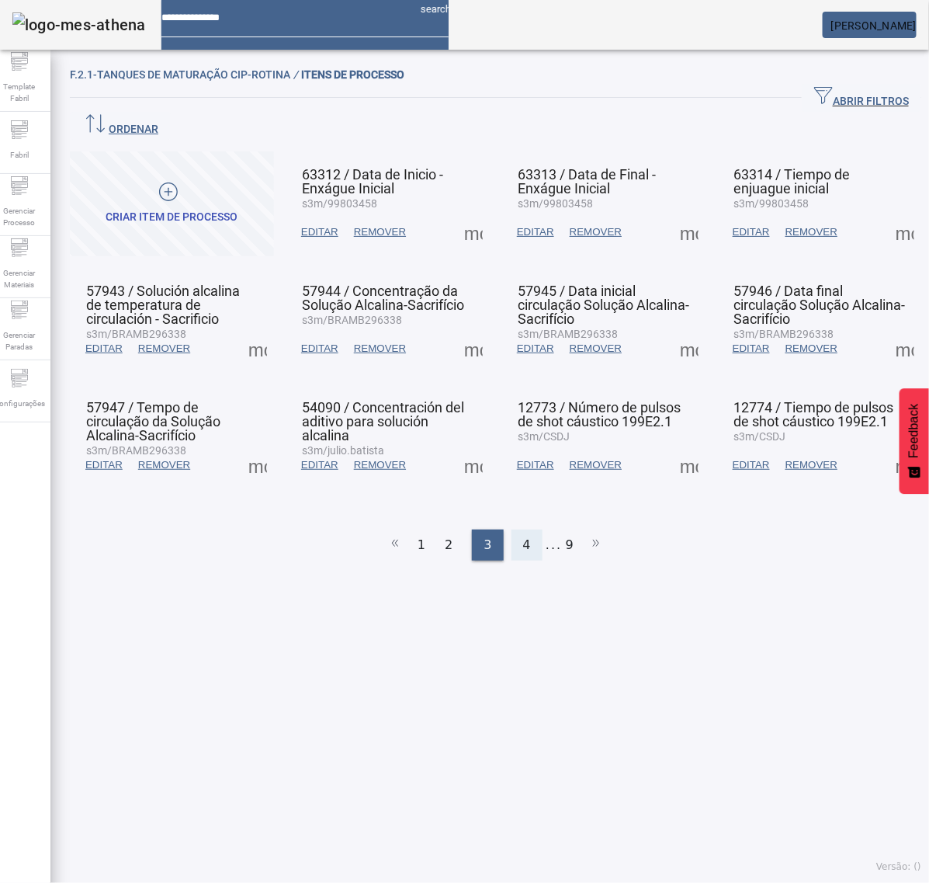
click at [523, 530] on div "4" at bounding box center [527, 545] width 31 height 31
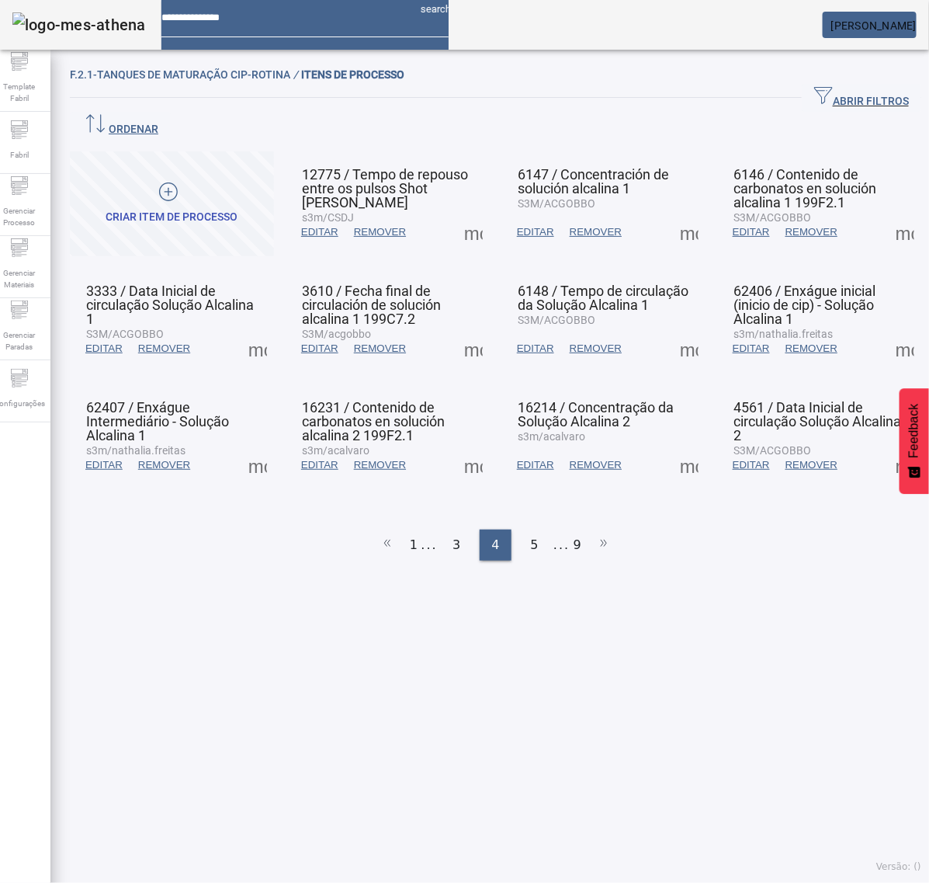
click at [471, 214] on span at bounding box center [473, 232] width 37 height 37
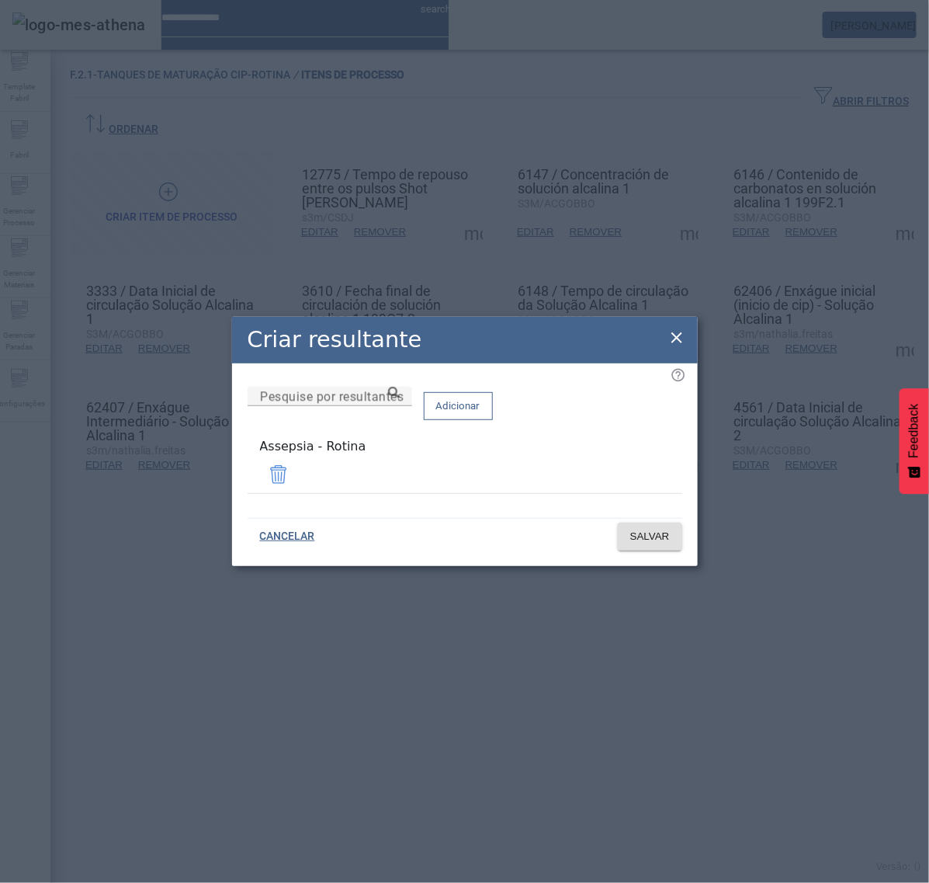
drag, startPoint x: 670, startPoint y: 342, endPoint x: 676, endPoint y: 291, distance: 51.6
click at [672, 340] on icon at bounding box center [677, 337] width 19 height 19
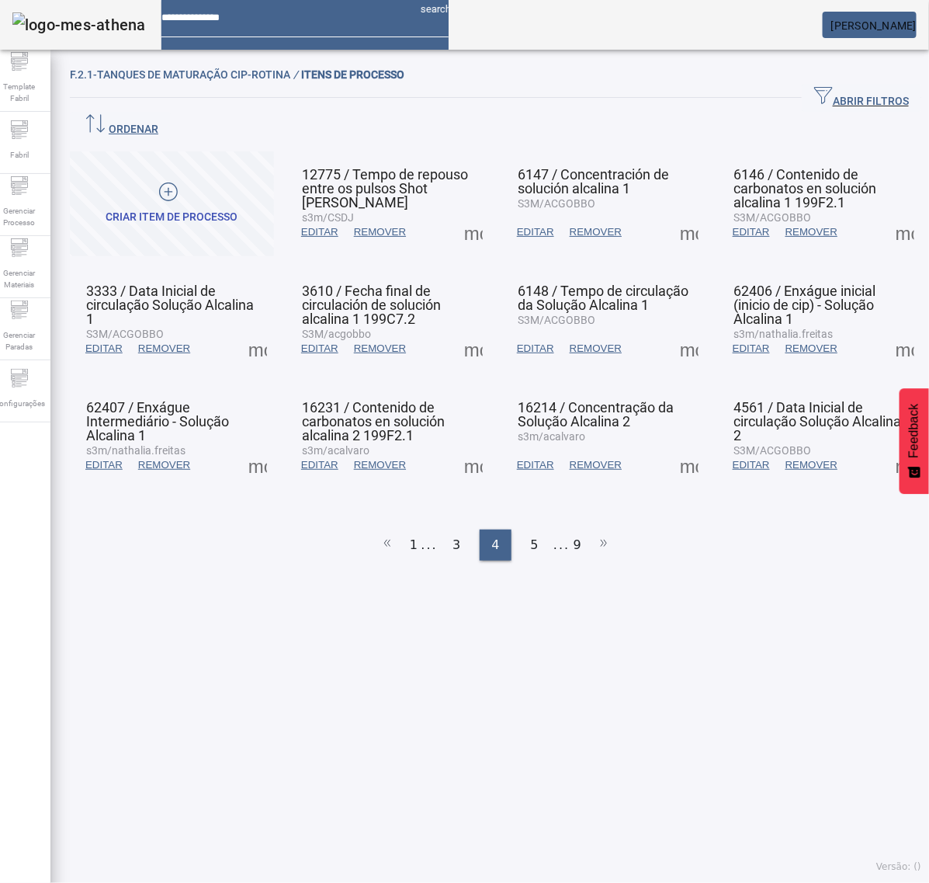
click at [672, 214] on span at bounding box center [689, 232] width 37 height 37
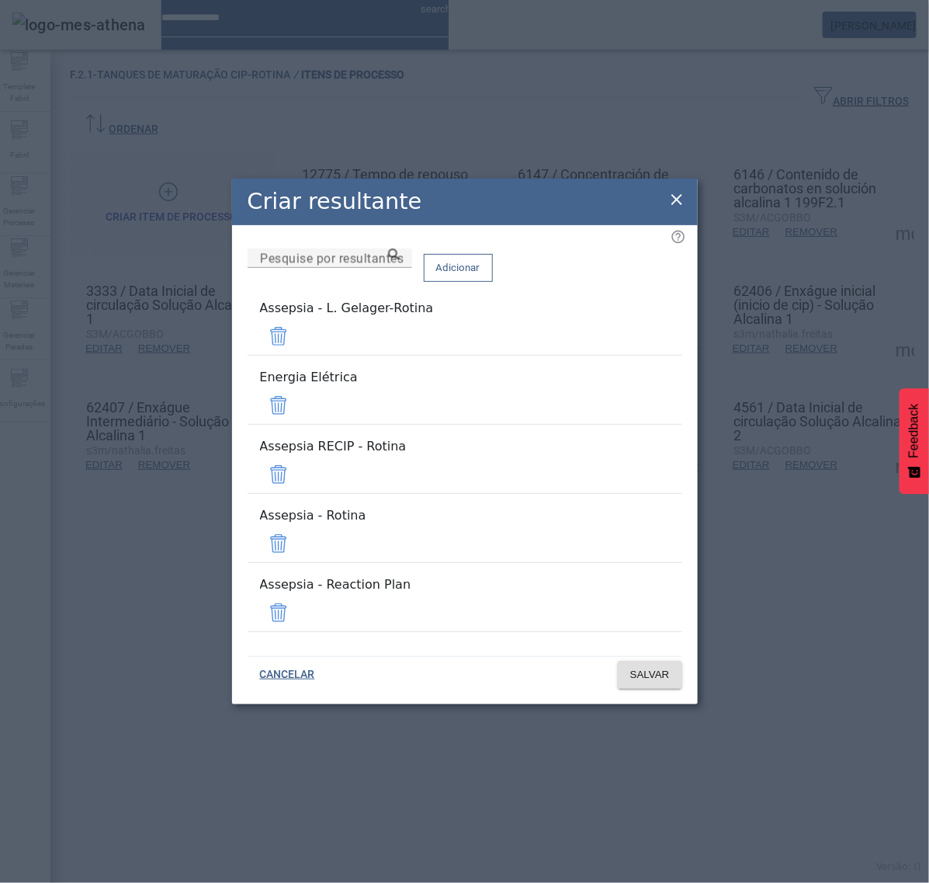
click at [297, 355] on span at bounding box center [278, 336] width 37 height 37
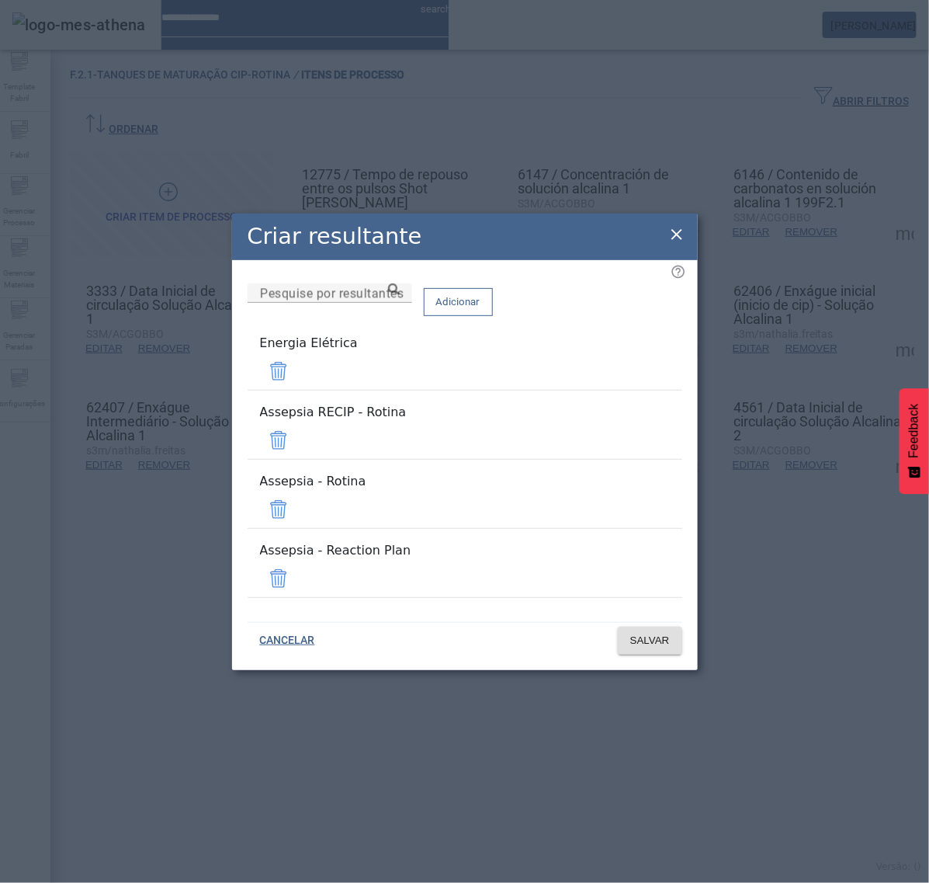
click at [297, 386] on span at bounding box center [278, 371] width 37 height 37
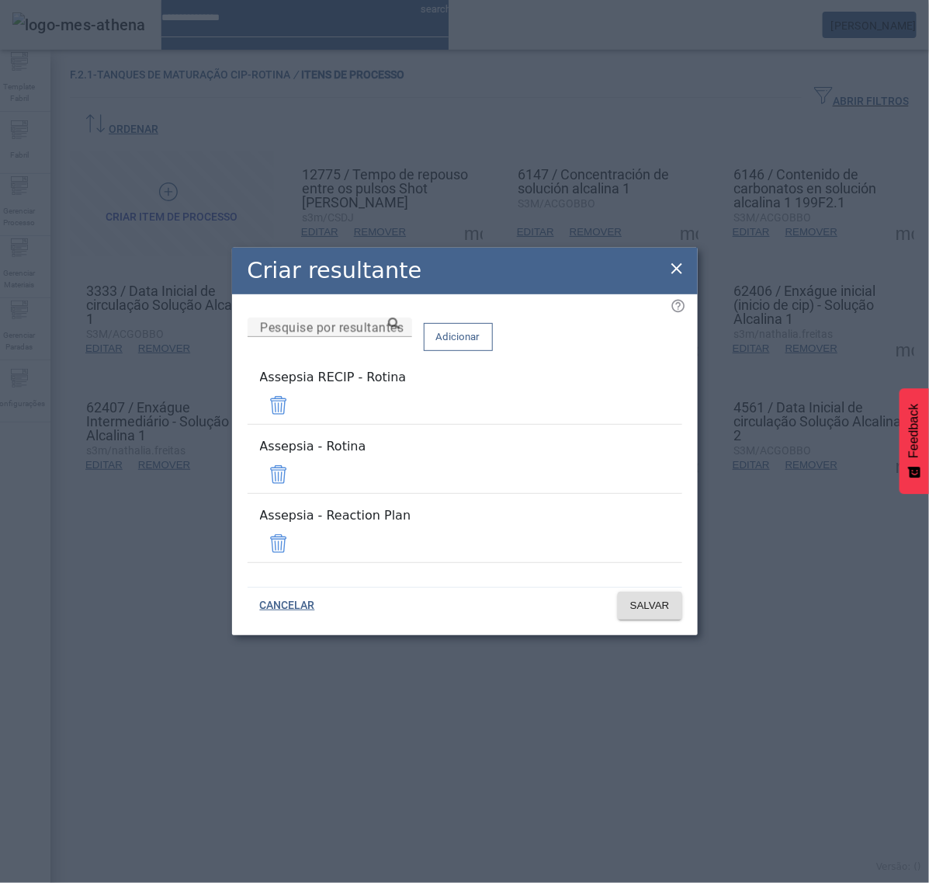
click at [297, 424] on span at bounding box center [278, 405] width 37 height 37
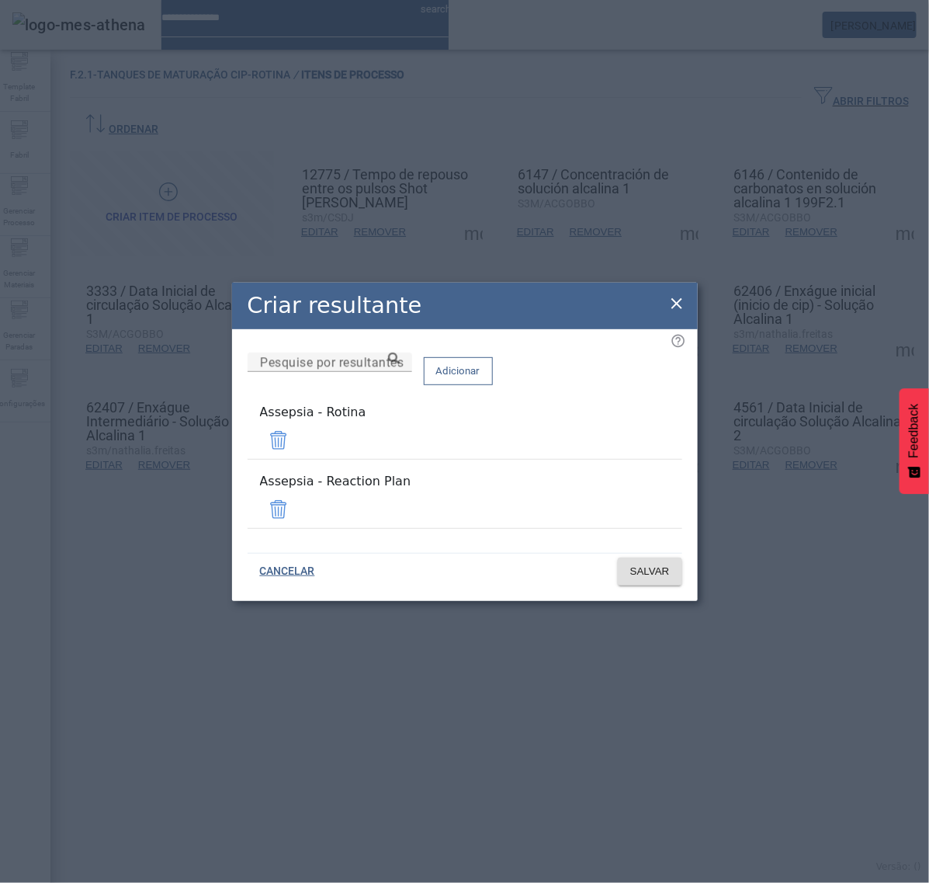
click at [297, 495] on span at bounding box center [278, 509] width 37 height 37
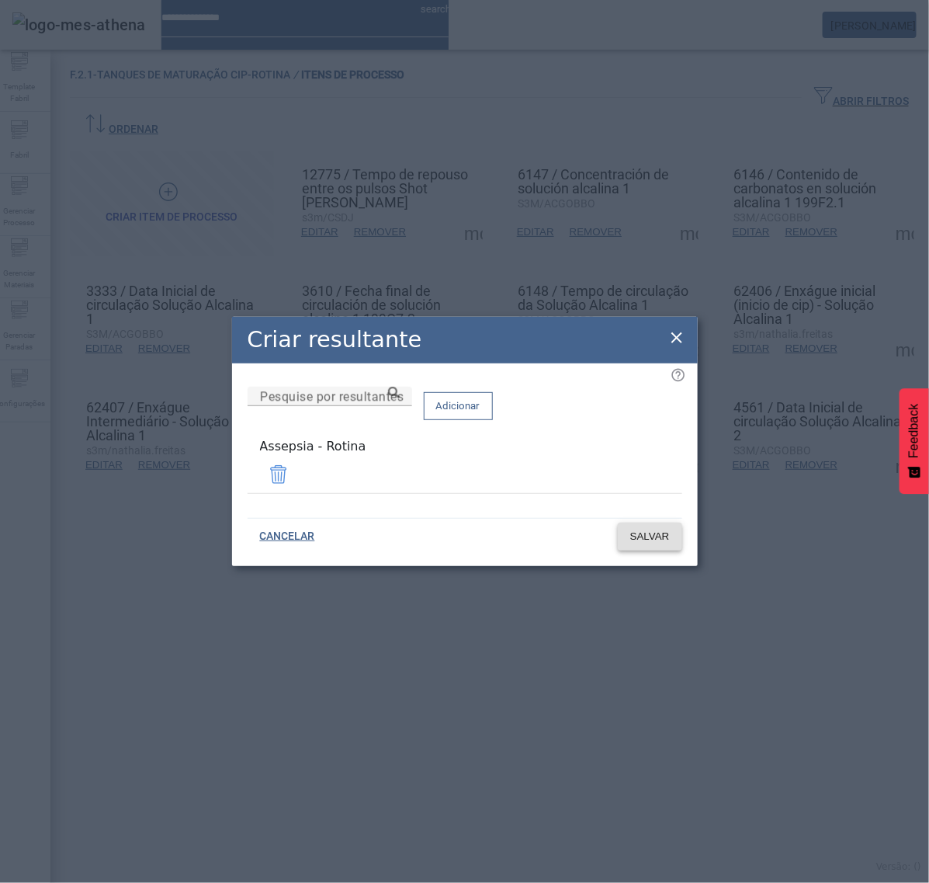
click at [662, 534] on span "SALVAR" at bounding box center [650, 537] width 40 height 16
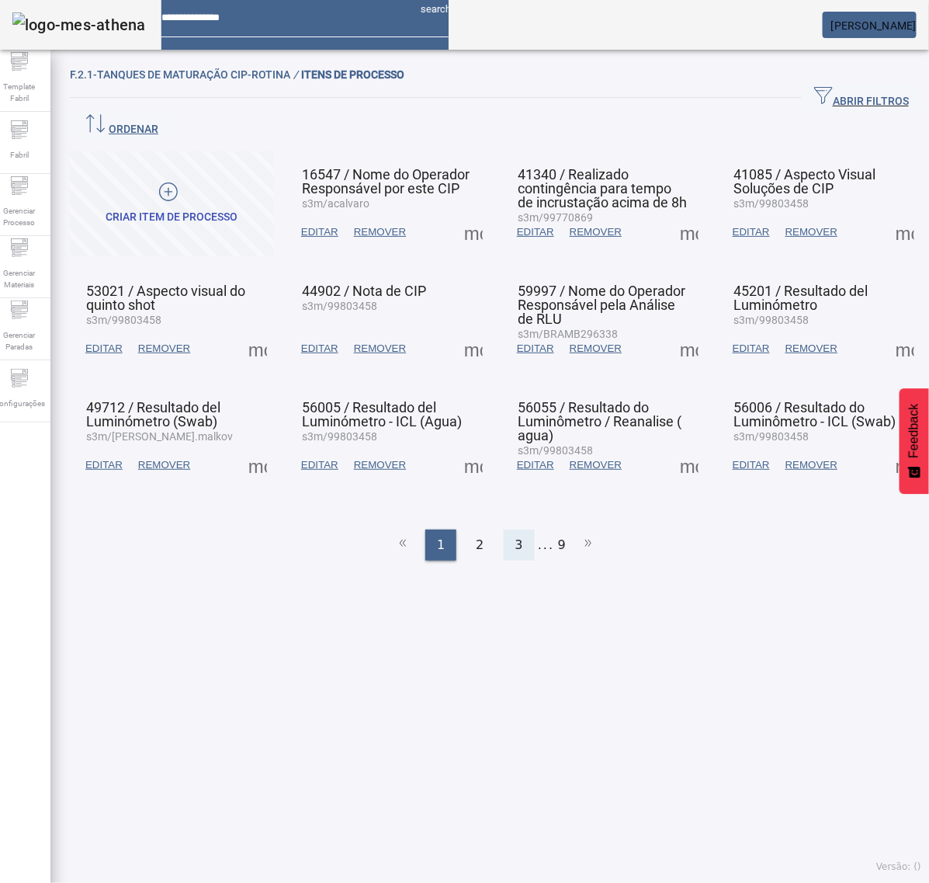
click at [516, 536] on span "3" at bounding box center [520, 545] width 8 height 19
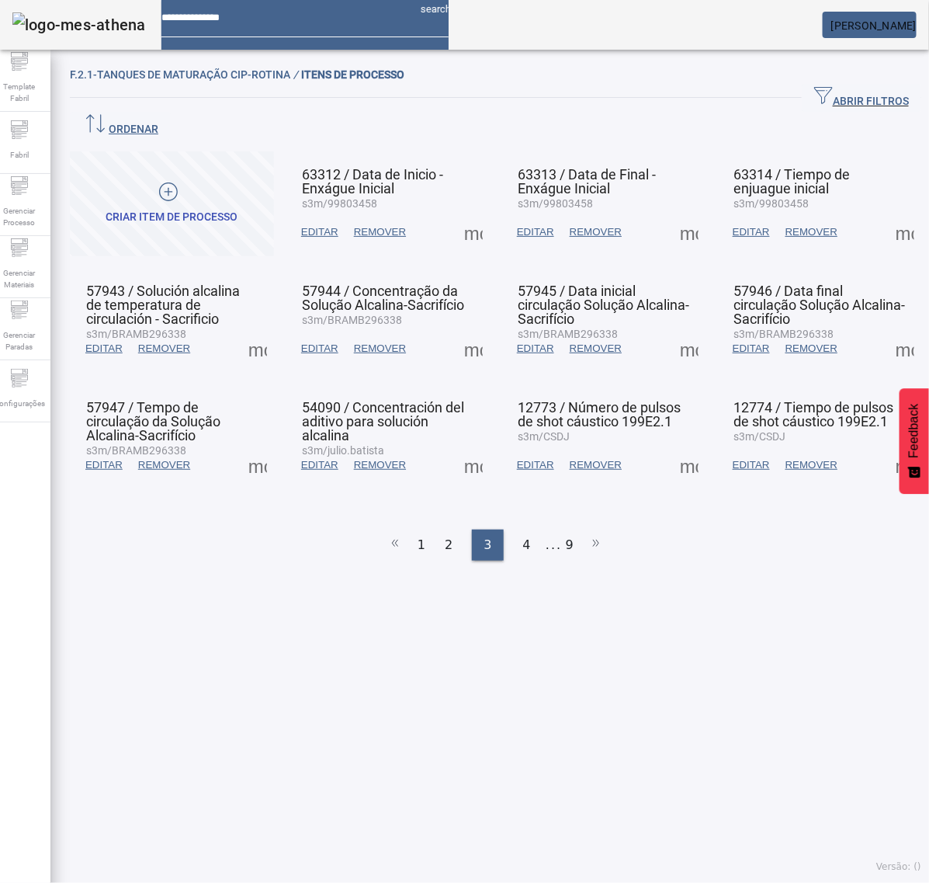
click at [674, 214] on span at bounding box center [689, 232] width 37 height 37
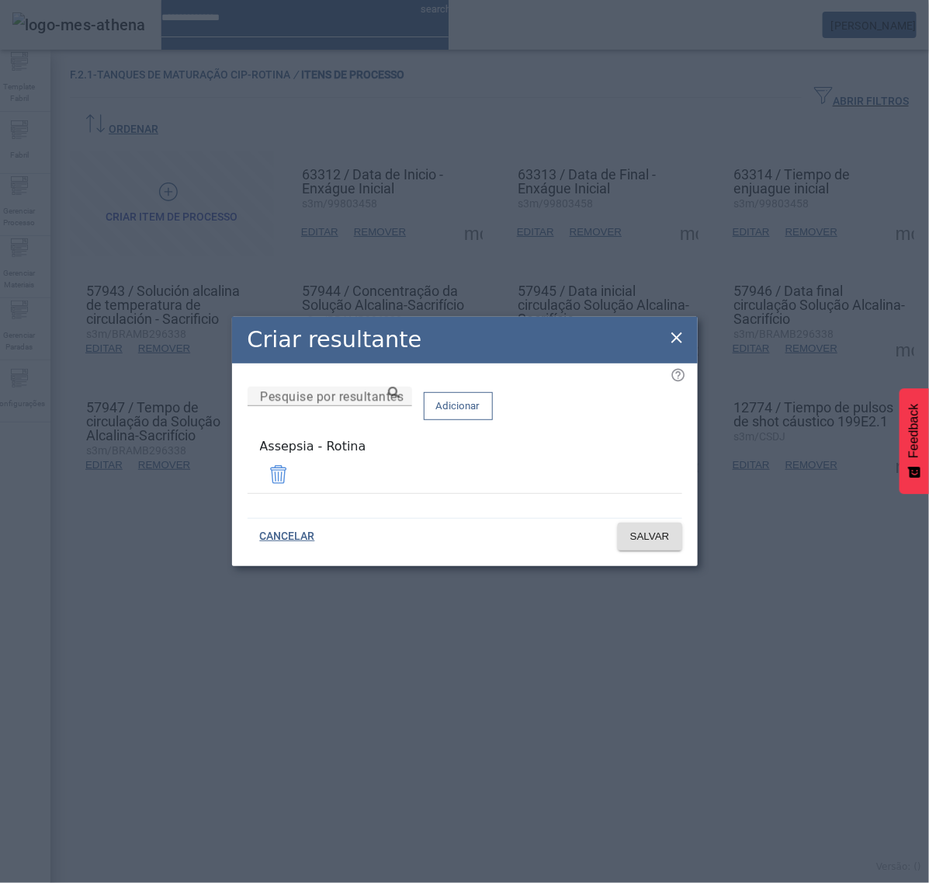
drag, startPoint x: 673, startPoint y: 343, endPoint x: 718, endPoint y: 312, distance: 54.7
click at [685, 336] on icon at bounding box center [677, 337] width 19 height 19
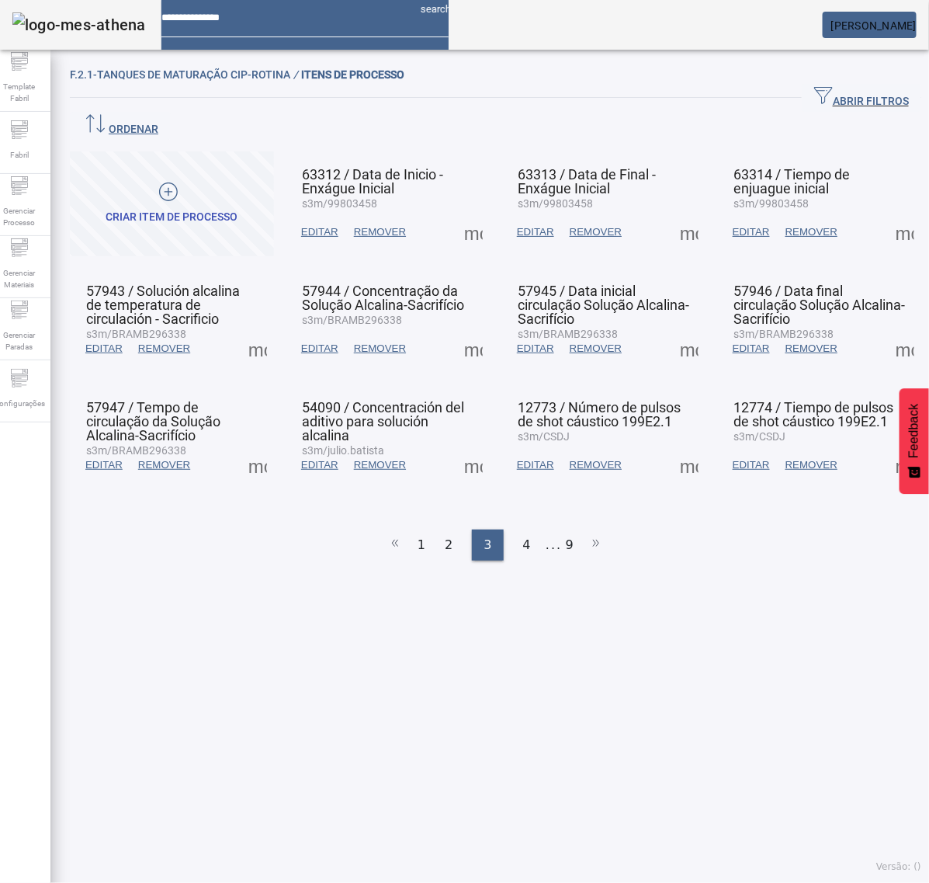
click at [887, 214] on span at bounding box center [905, 232] width 37 height 37
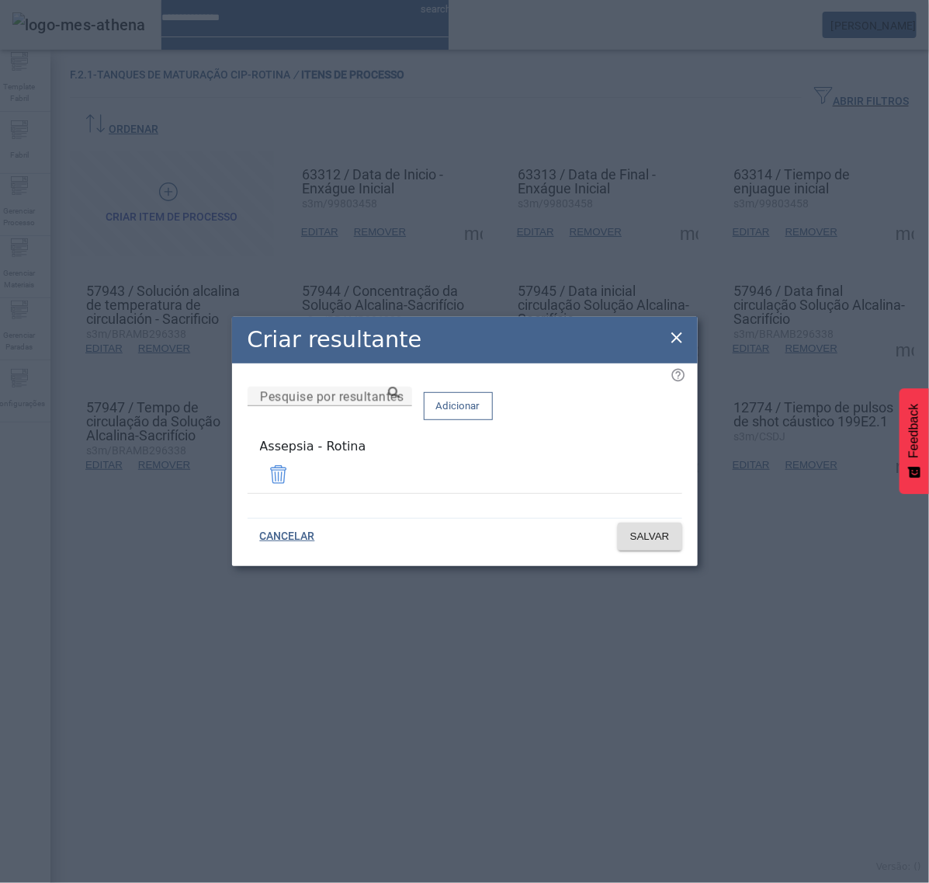
click at [675, 344] on icon at bounding box center [677, 337] width 19 height 19
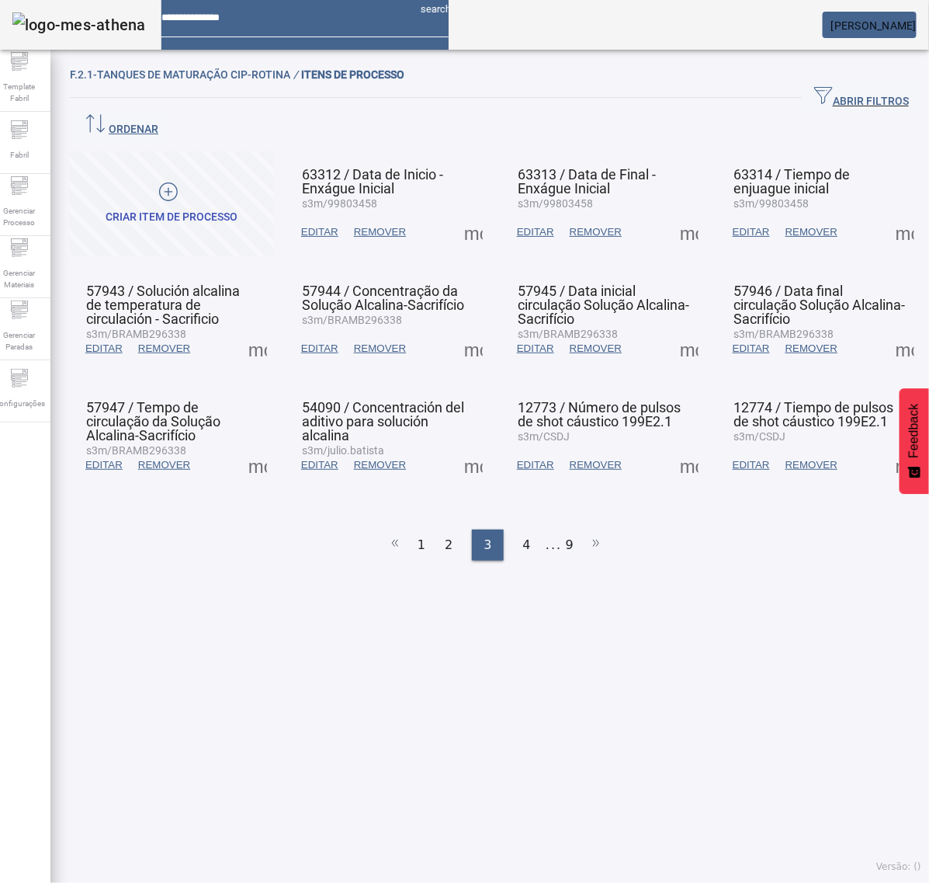
click at [266, 330] on span at bounding box center [257, 348] width 37 height 37
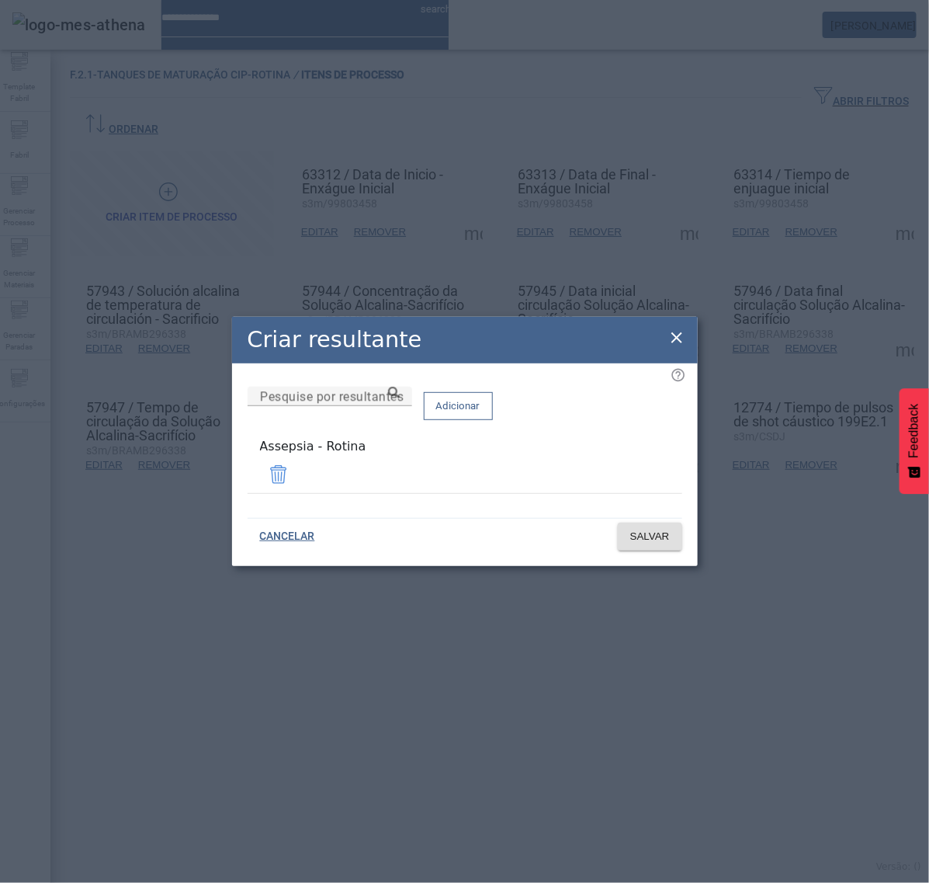
click at [670, 342] on icon at bounding box center [677, 337] width 19 height 19
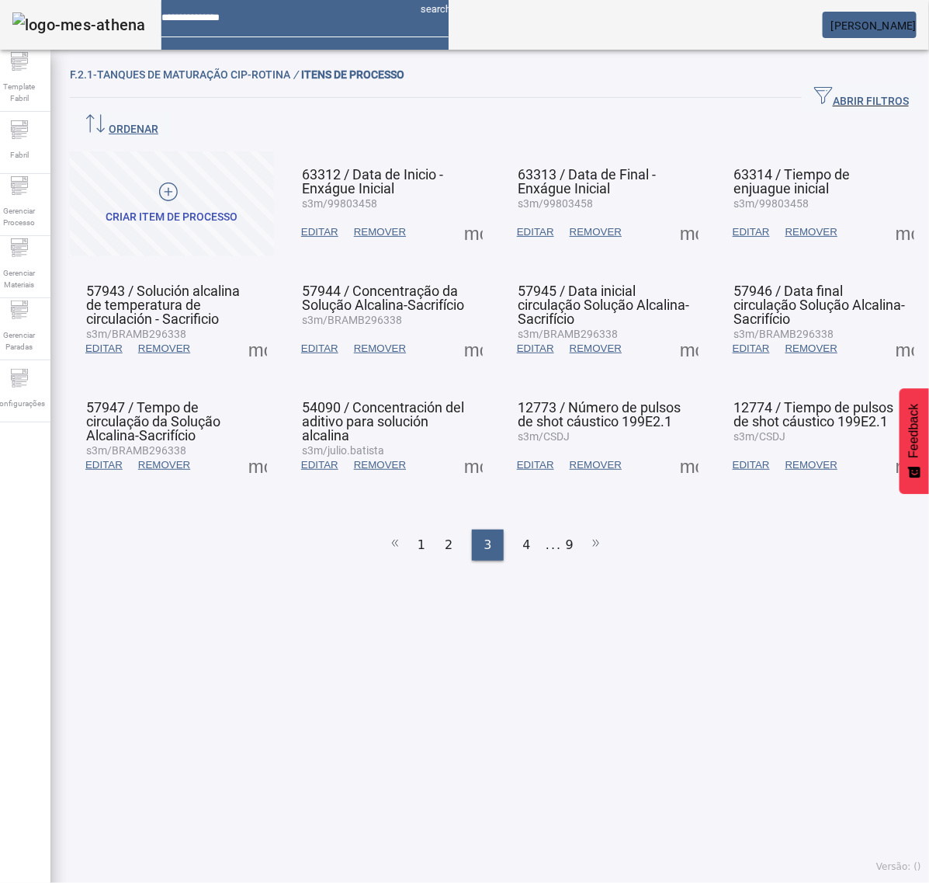
click at [455, 330] on span at bounding box center [473, 348] width 37 height 37
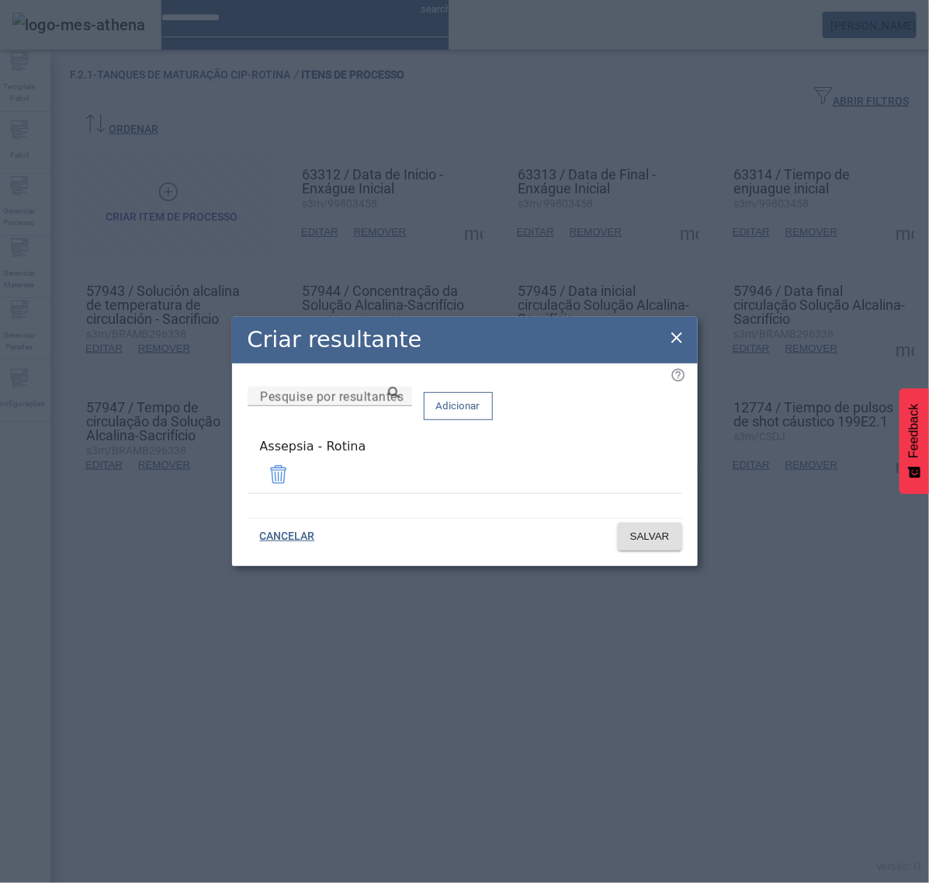
click at [681, 342] on icon at bounding box center [677, 337] width 19 height 19
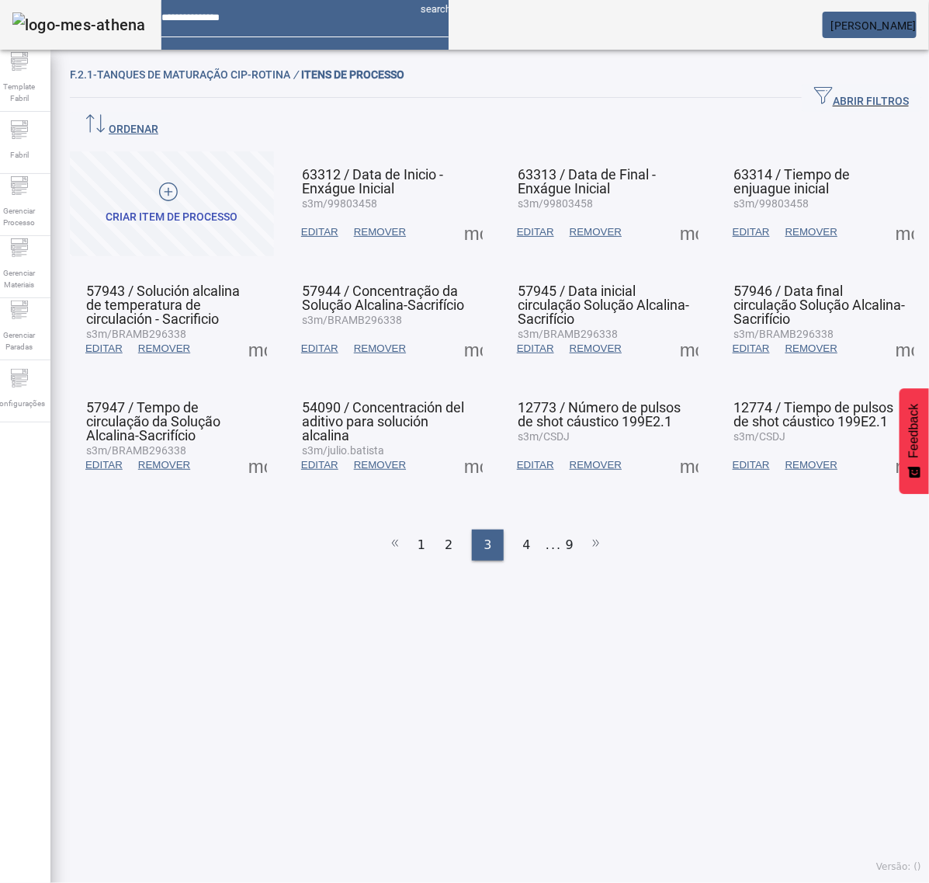
click at [678, 330] on span at bounding box center [689, 348] width 37 height 37
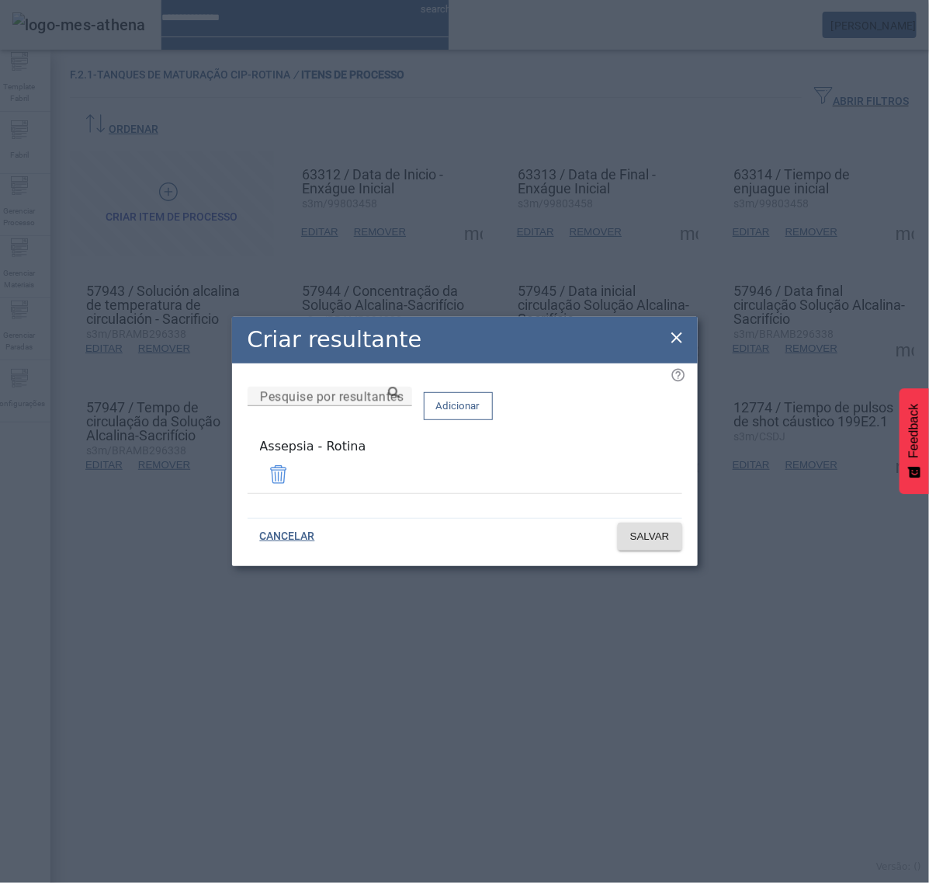
drag, startPoint x: 676, startPoint y: 339, endPoint x: 687, endPoint y: 339, distance: 10.9
click at [684, 339] on icon at bounding box center [677, 337] width 19 height 19
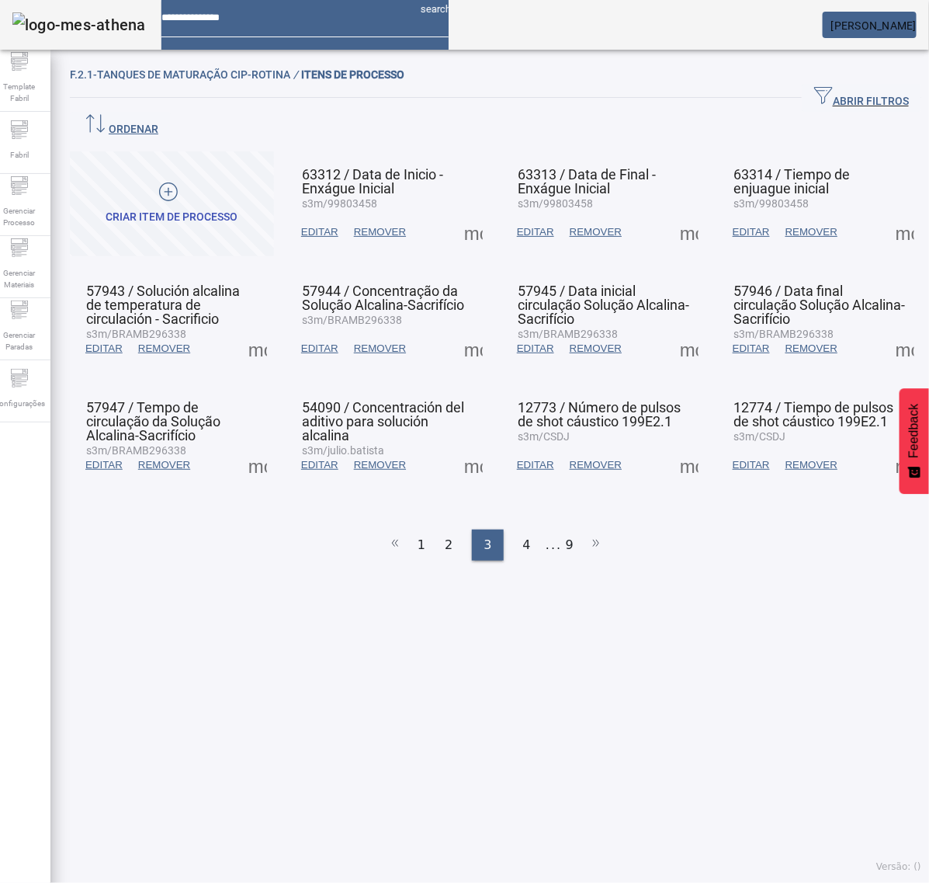
click at [887, 335] on span at bounding box center [905, 348] width 37 height 37
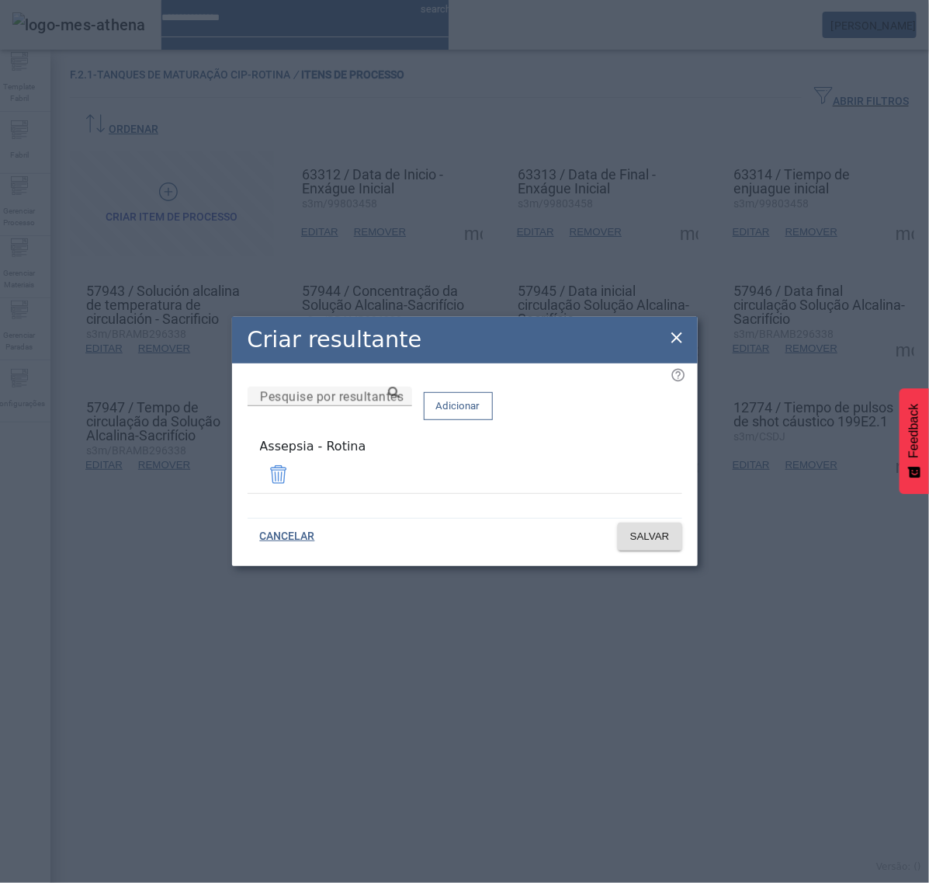
click at [687, 335] on div "Criar resultante" at bounding box center [465, 340] width 466 height 47
click at [682, 339] on icon at bounding box center [677, 337] width 19 height 19
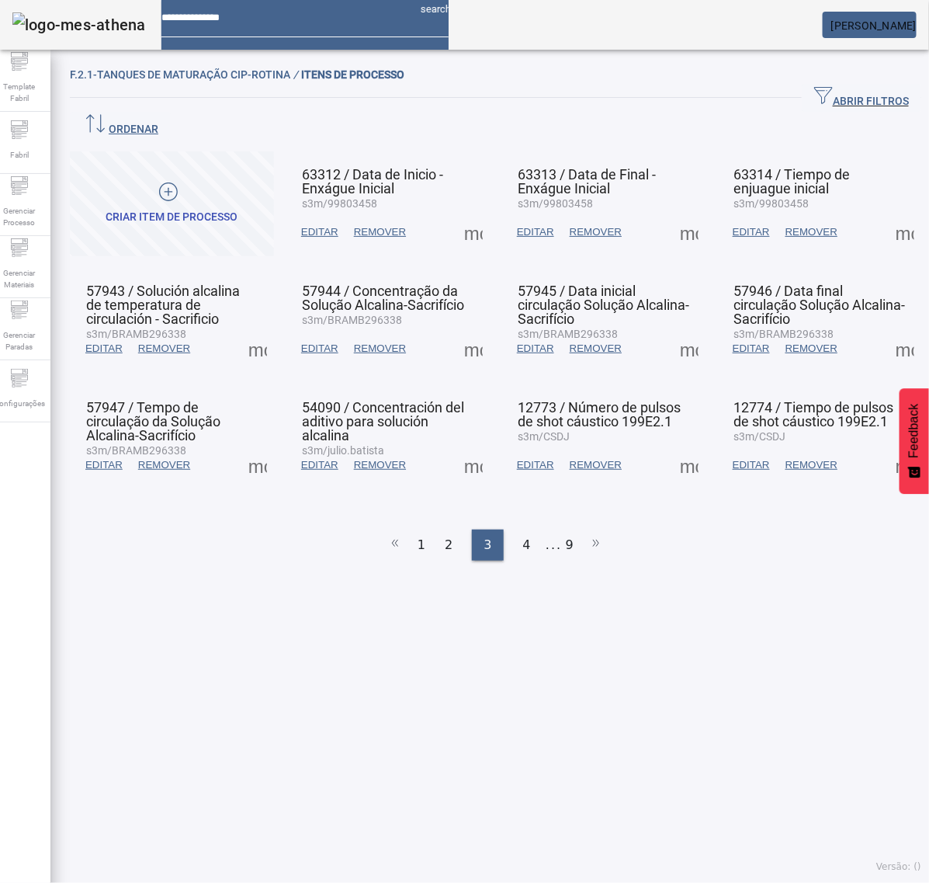
click at [269, 446] on span at bounding box center [257, 464] width 37 height 37
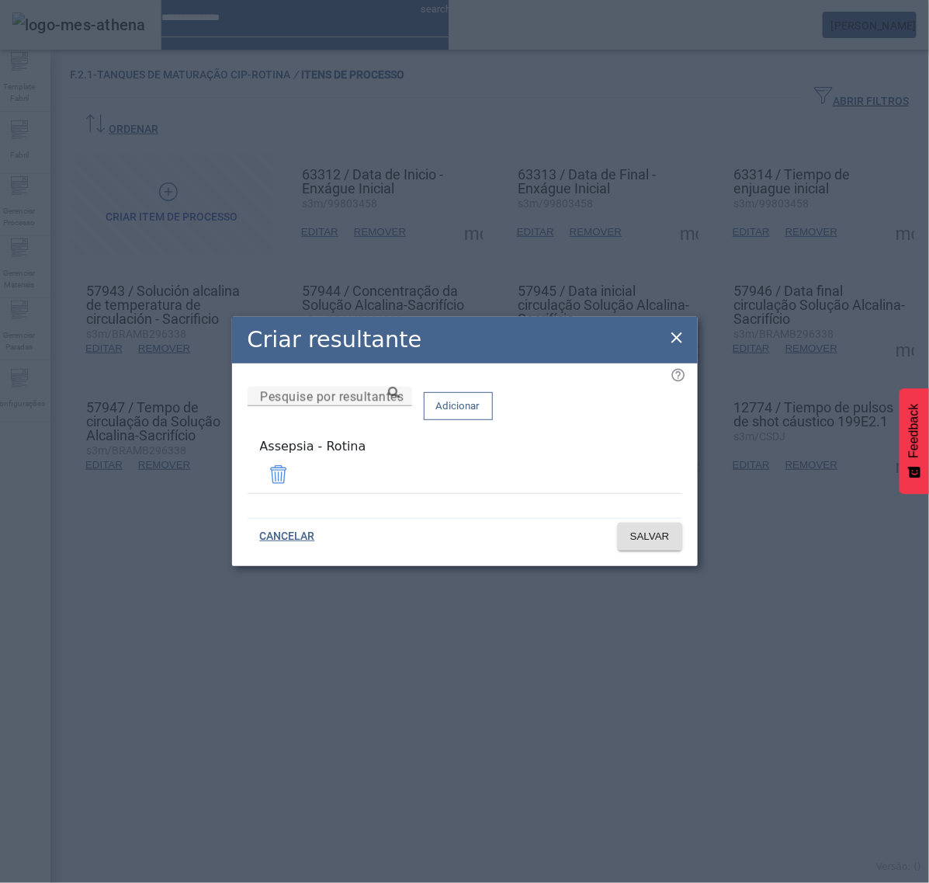
click at [672, 336] on icon at bounding box center [677, 337] width 11 height 11
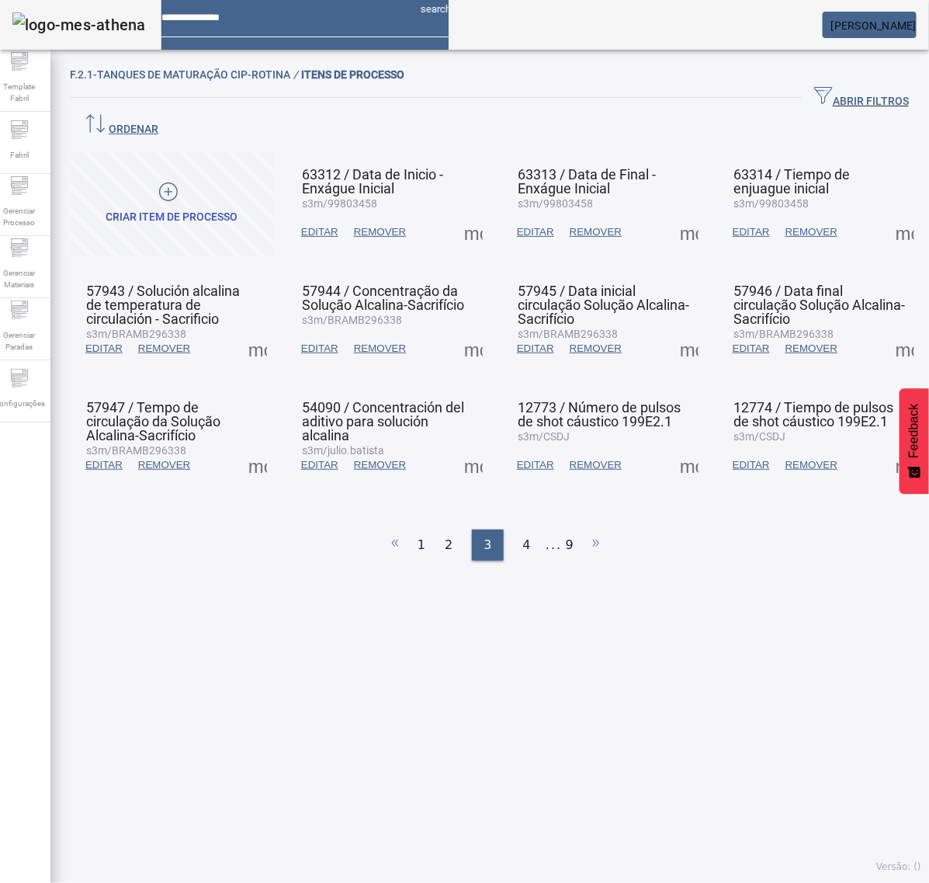
click at [460, 446] on span at bounding box center [473, 464] width 37 height 37
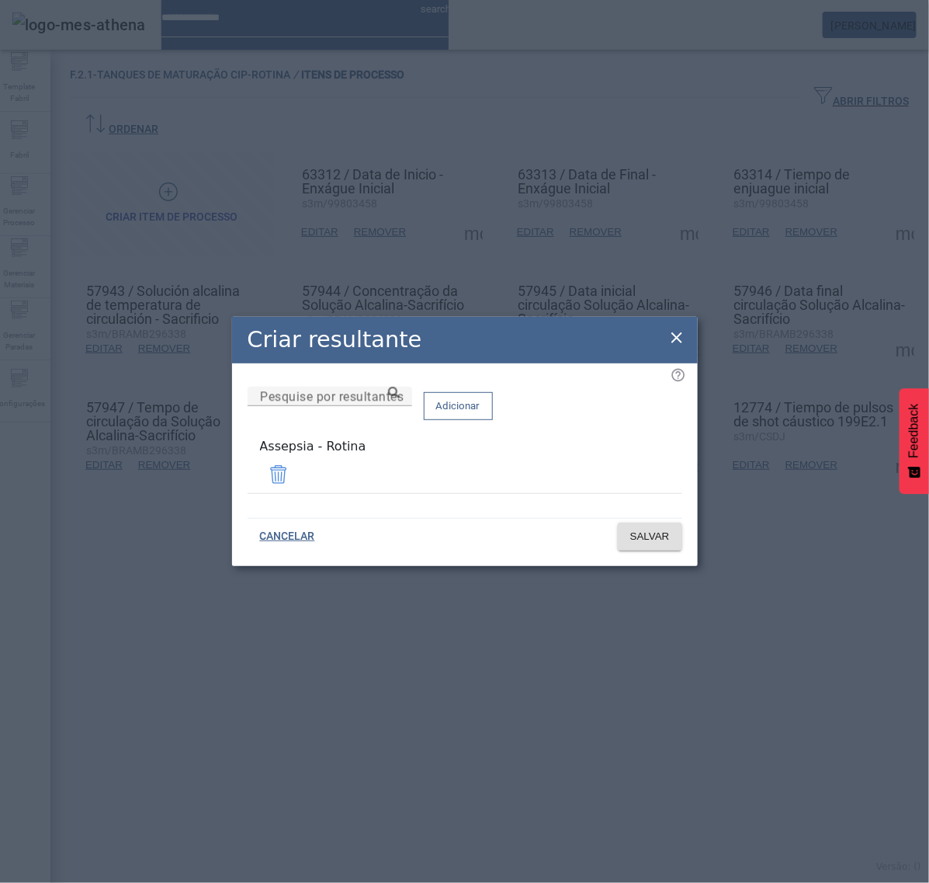
click at [682, 346] on icon at bounding box center [677, 337] width 19 height 19
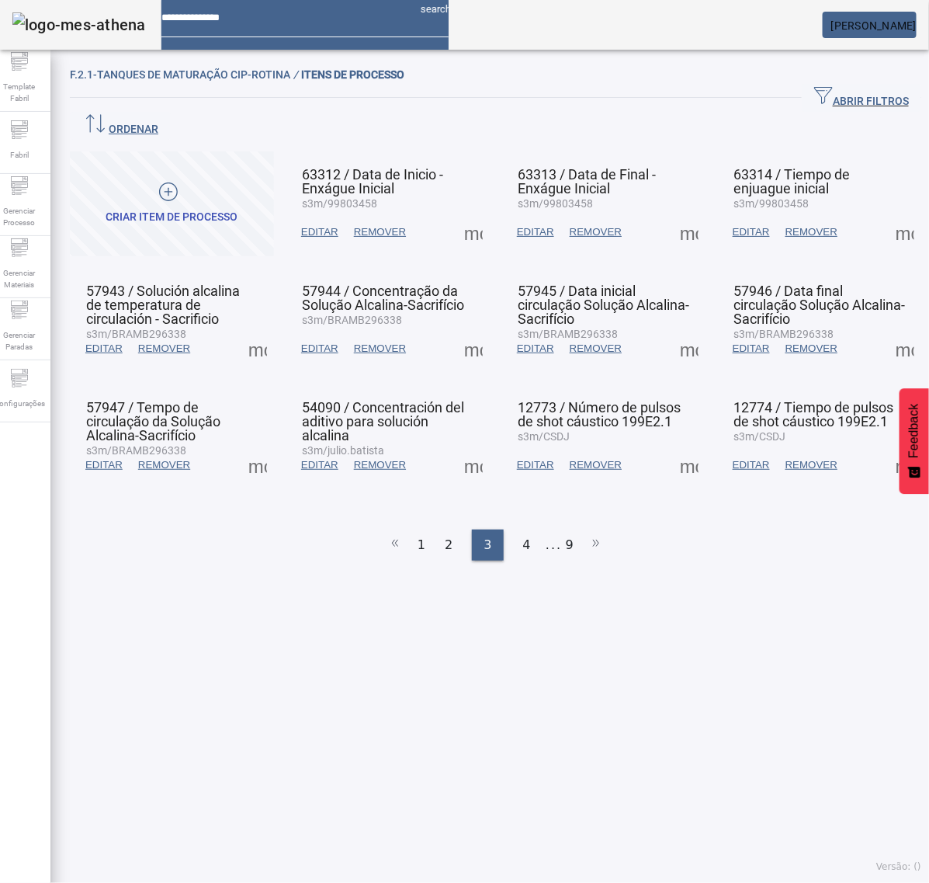
click at [672, 446] on span at bounding box center [689, 464] width 37 height 37
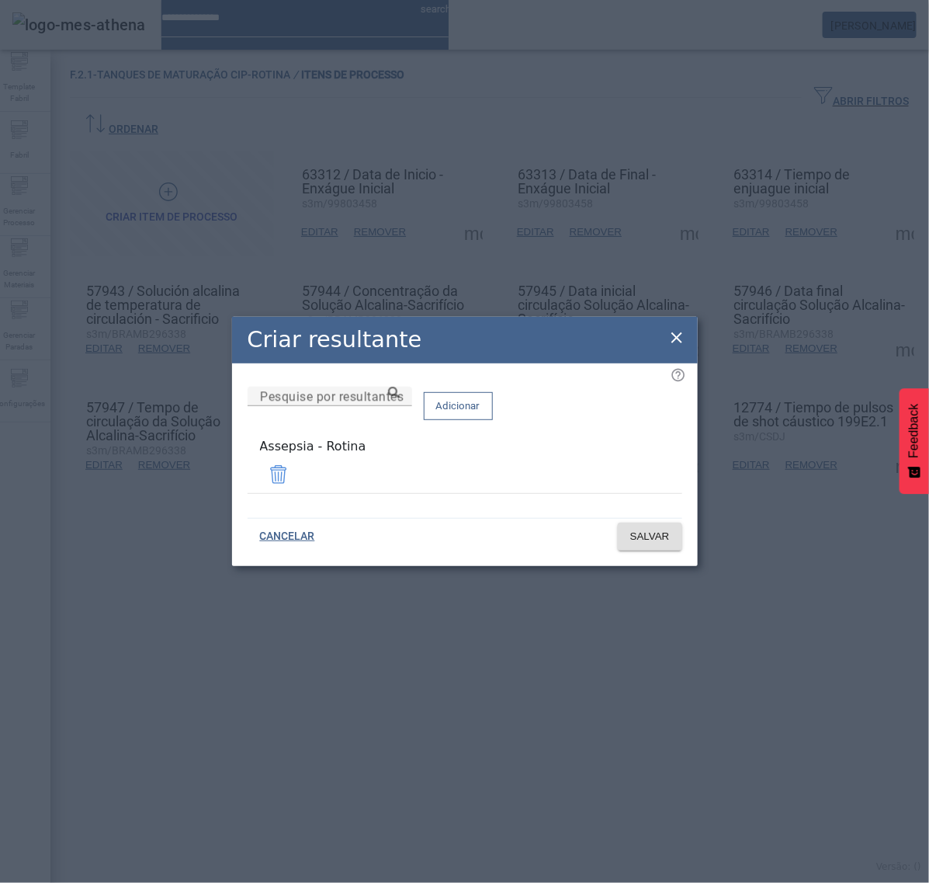
drag, startPoint x: 674, startPoint y: 342, endPoint x: 734, endPoint y: 388, distance: 75.3
click at [674, 342] on icon at bounding box center [677, 337] width 19 height 19
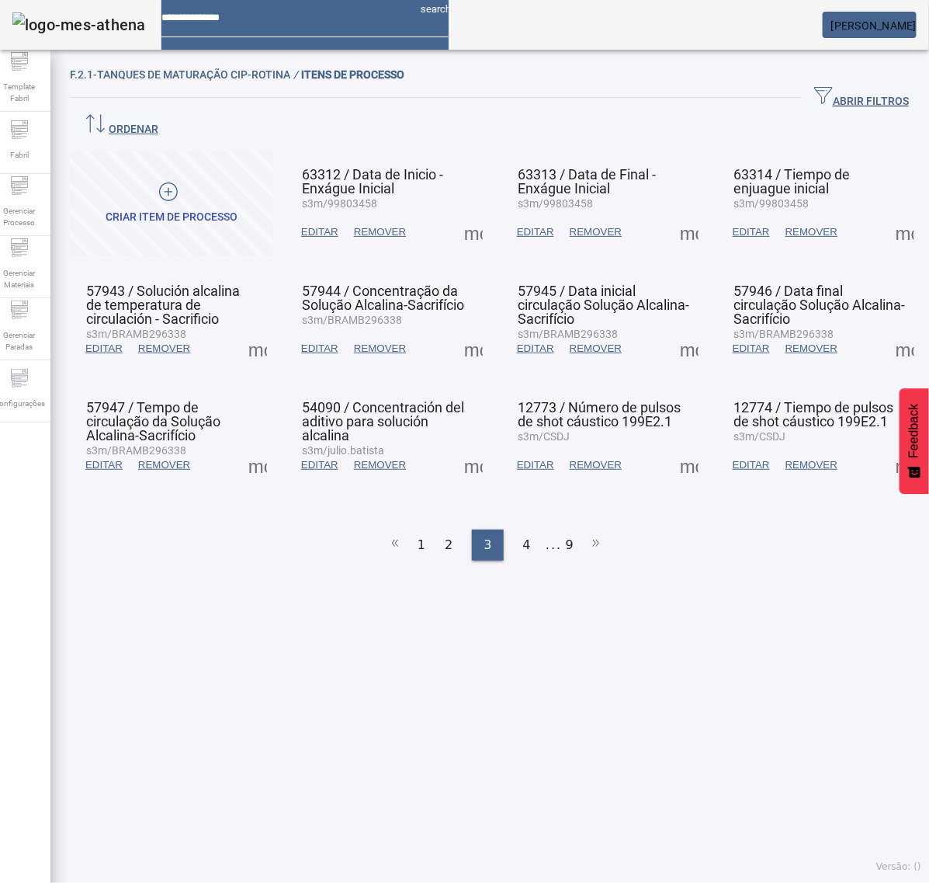
click at [887, 446] on span at bounding box center [905, 464] width 37 height 37
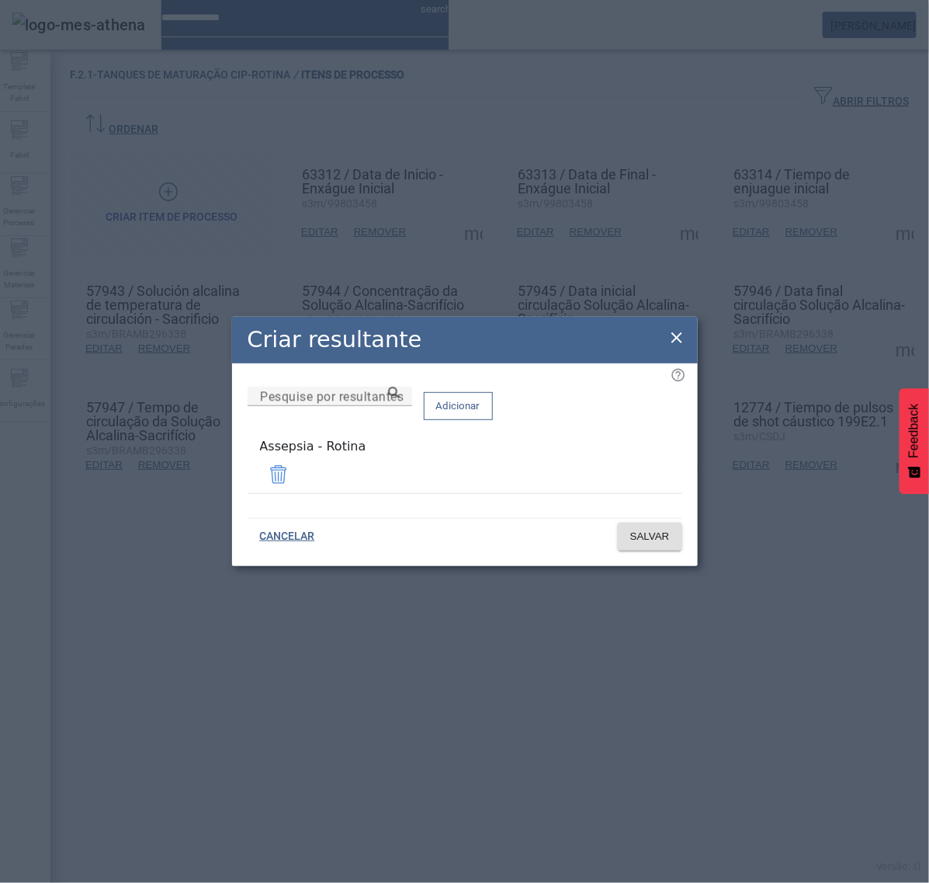
click at [677, 346] on icon at bounding box center [677, 337] width 19 height 19
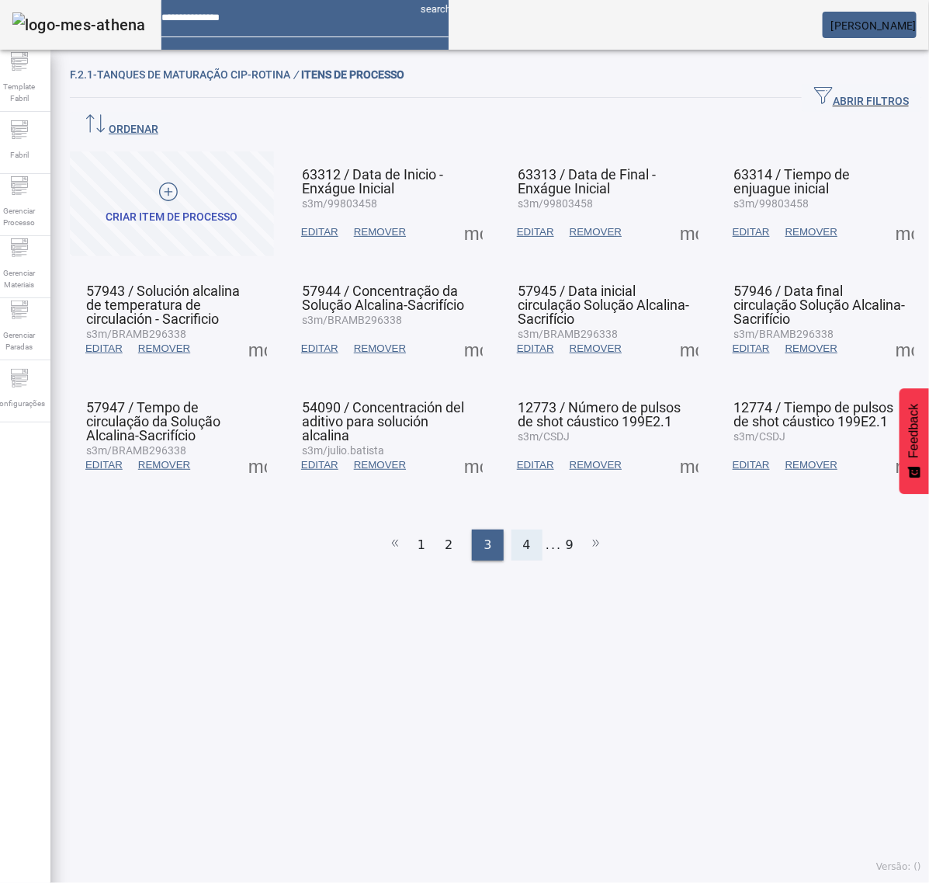
click at [523, 536] on span "4" at bounding box center [527, 545] width 8 height 19
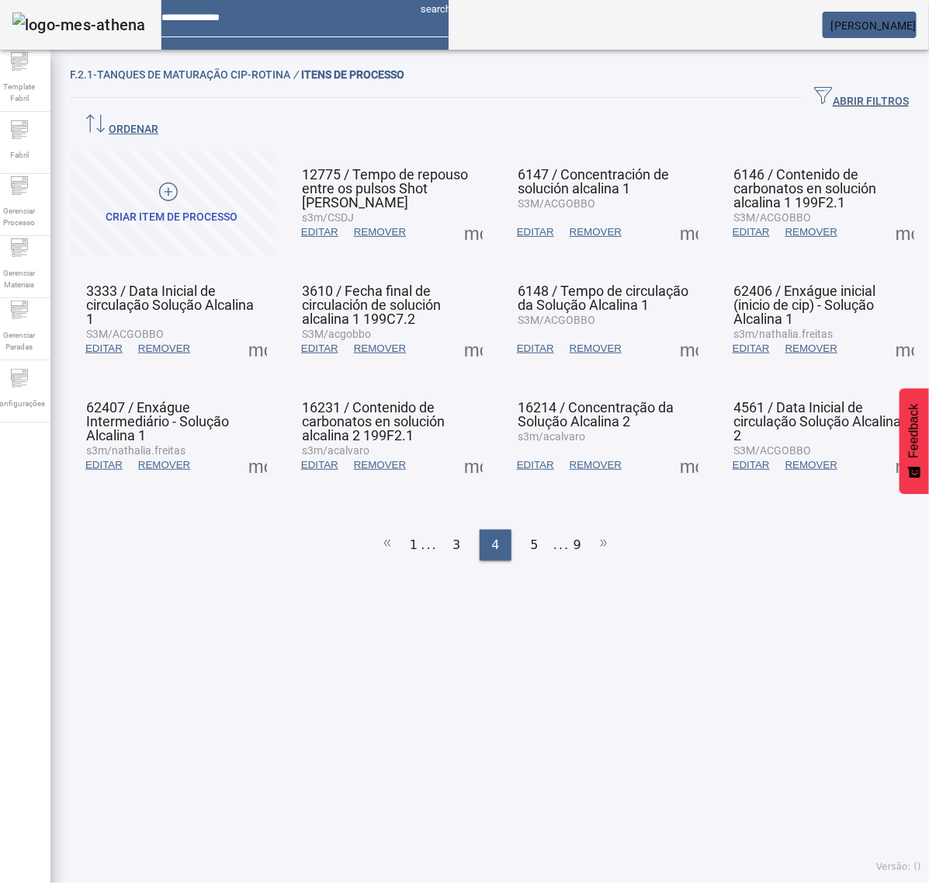
click at [476, 330] on span at bounding box center [473, 348] width 37 height 37
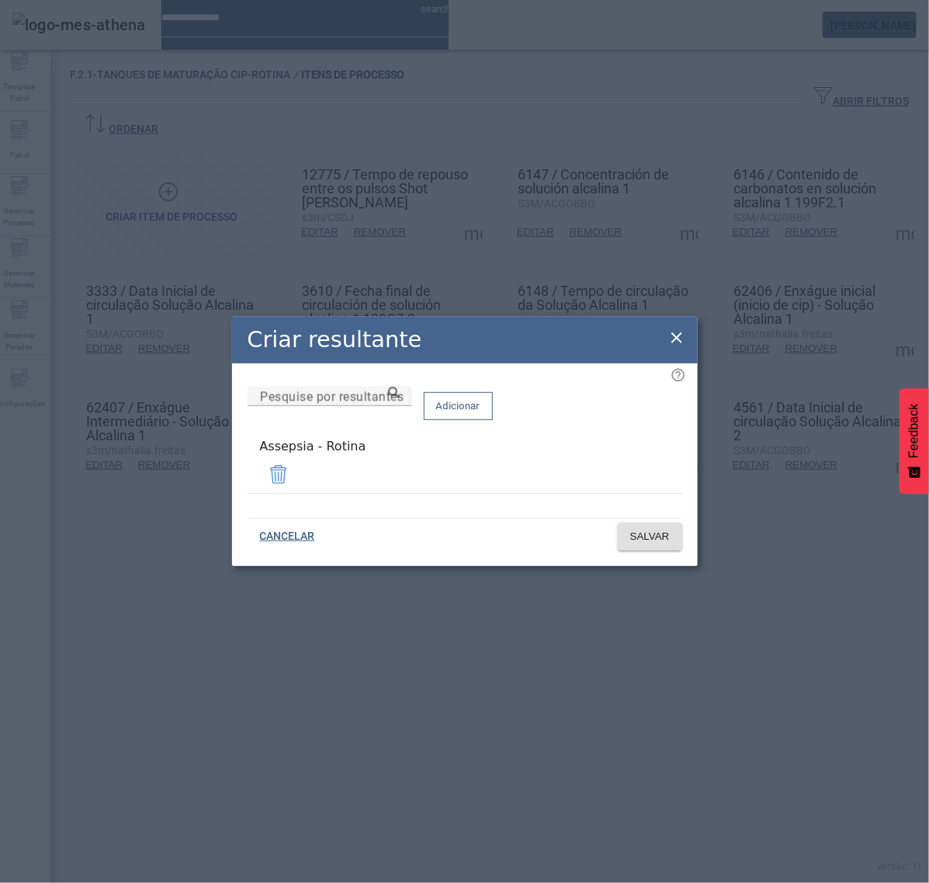
click at [672, 344] on icon at bounding box center [677, 337] width 19 height 19
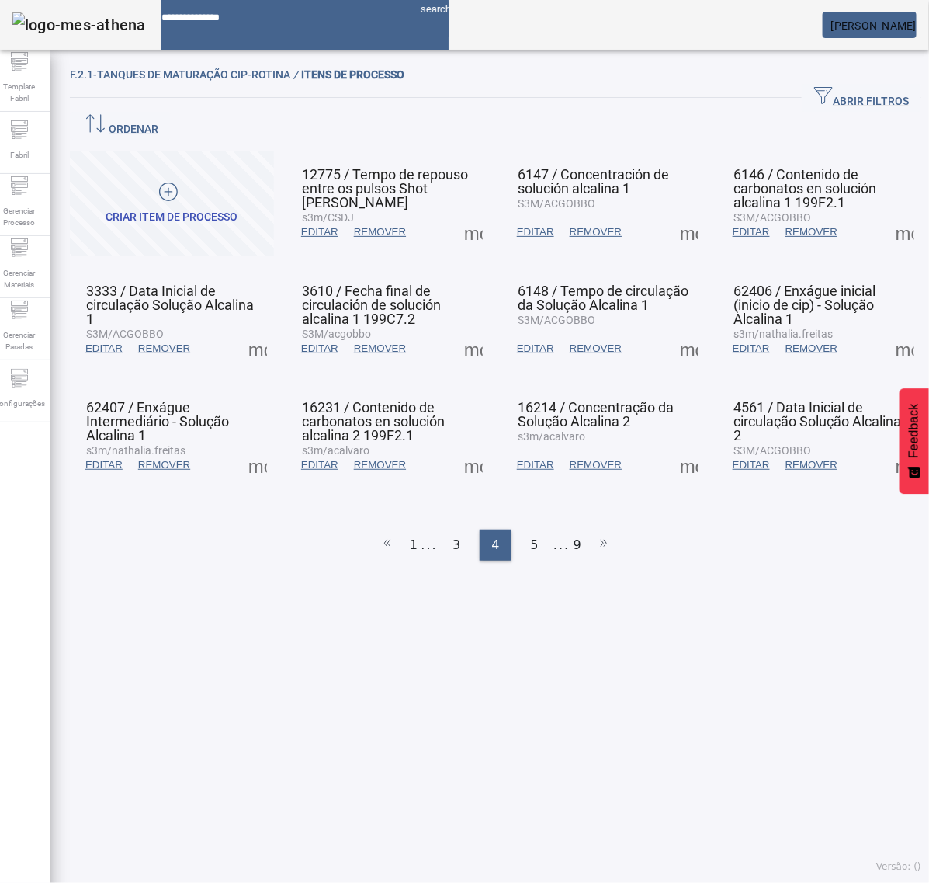
click at [679, 330] on span at bounding box center [689, 348] width 37 height 37
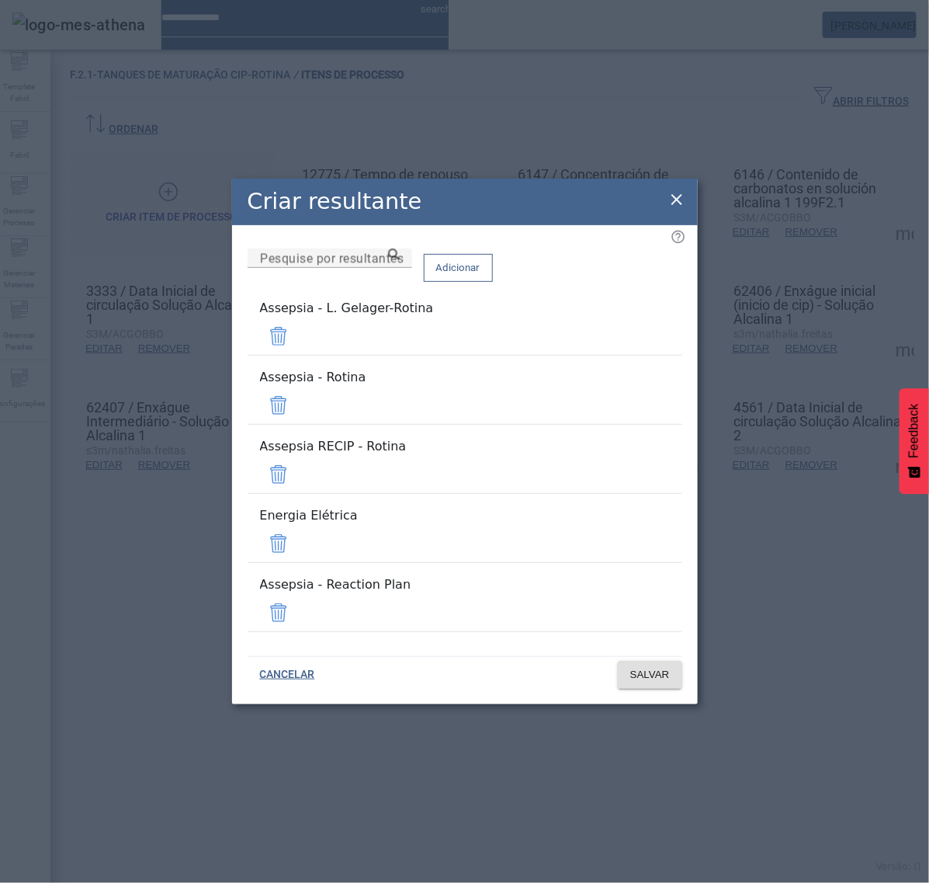
click at [297, 355] on span at bounding box center [278, 336] width 37 height 37
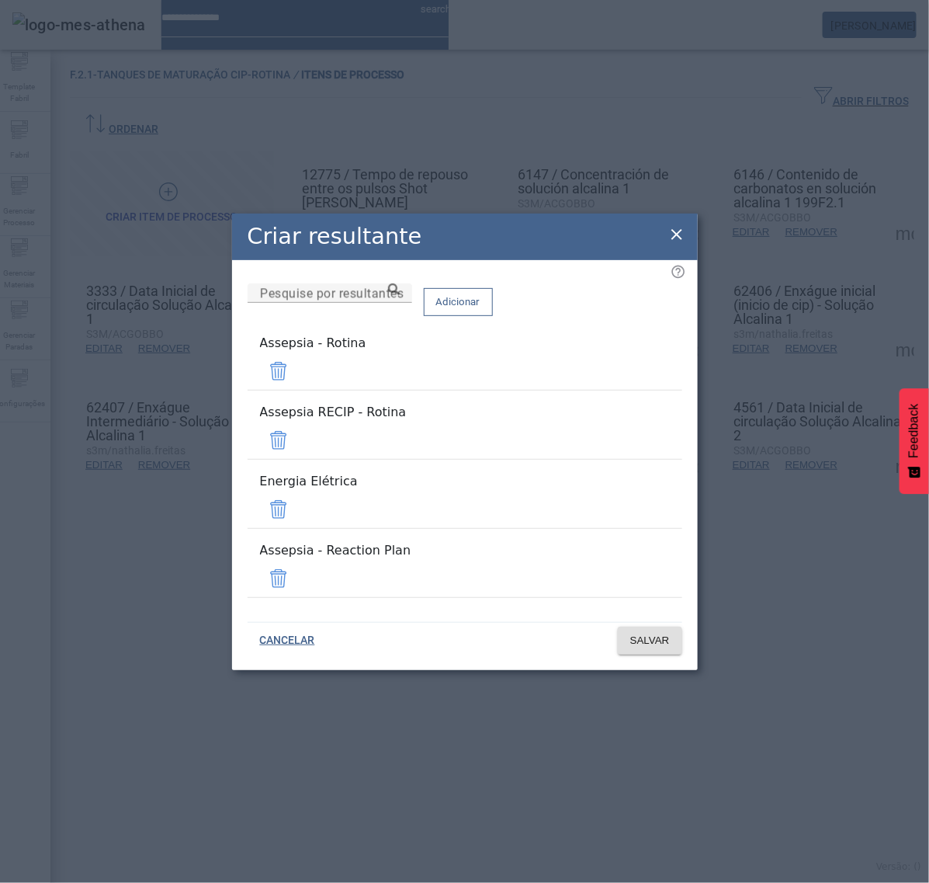
click at [297, 443] on span at bounding box center [278, 440] width 37 height 37
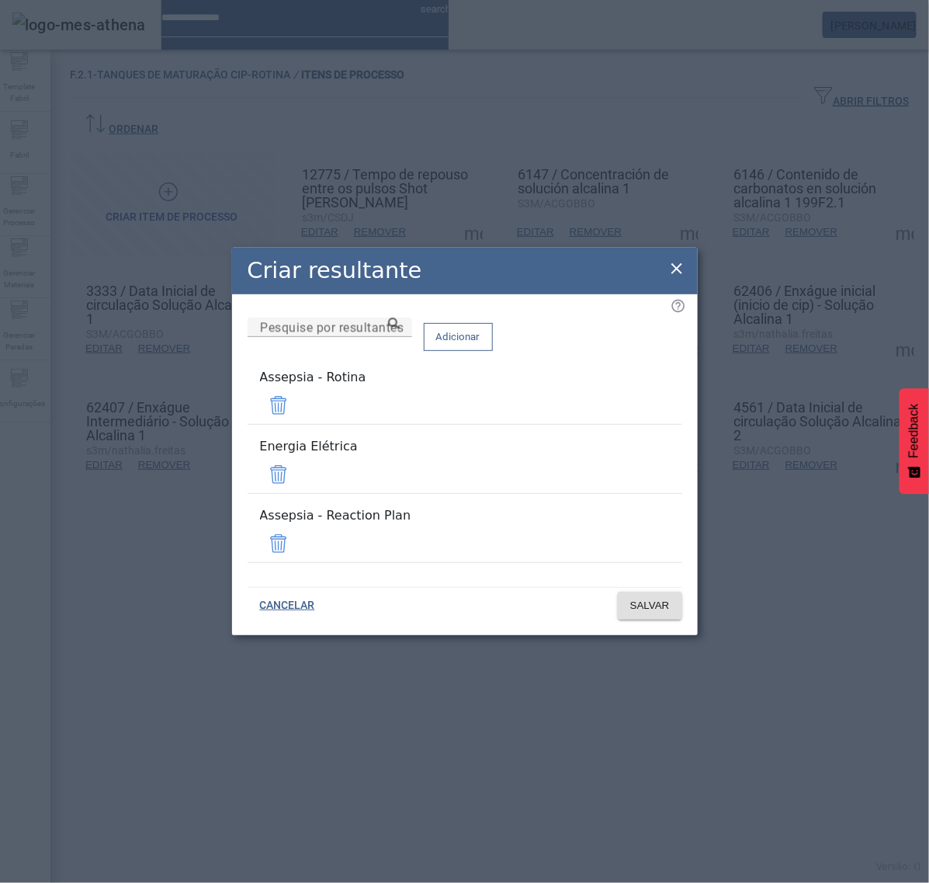
click at [297, 474] on span at bounding box center [278, 474] width 37 height 37
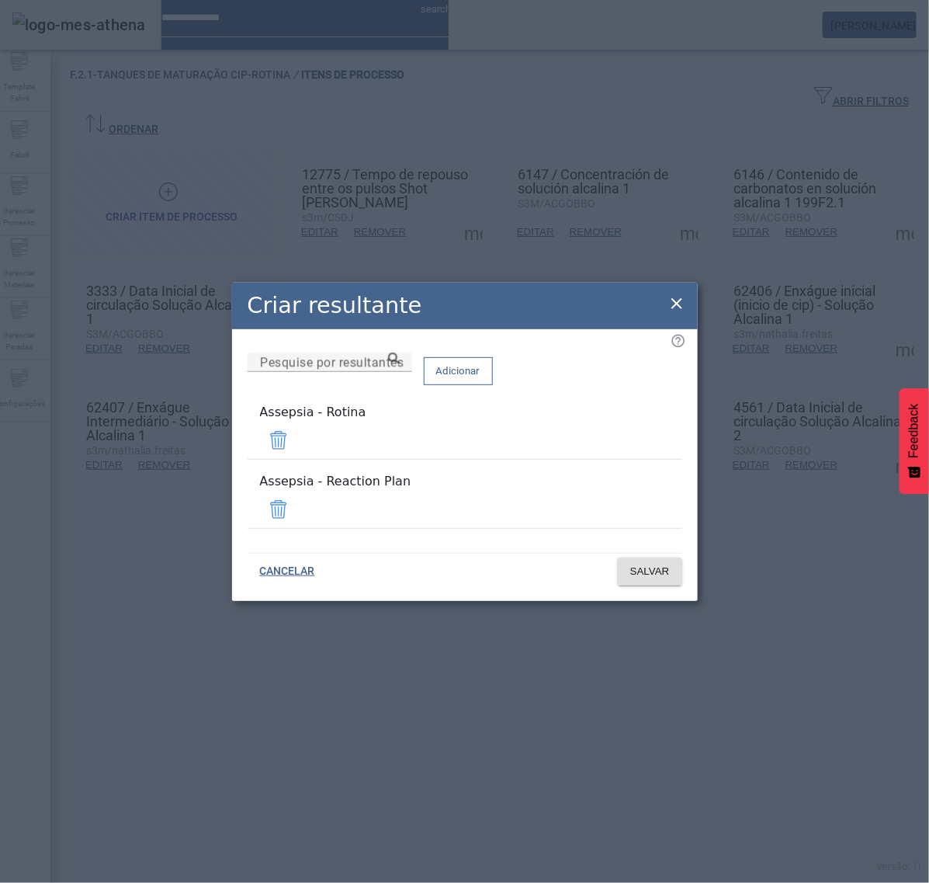
click at [297, 497] on span at bounding box center [278, 509] width 37 height 37
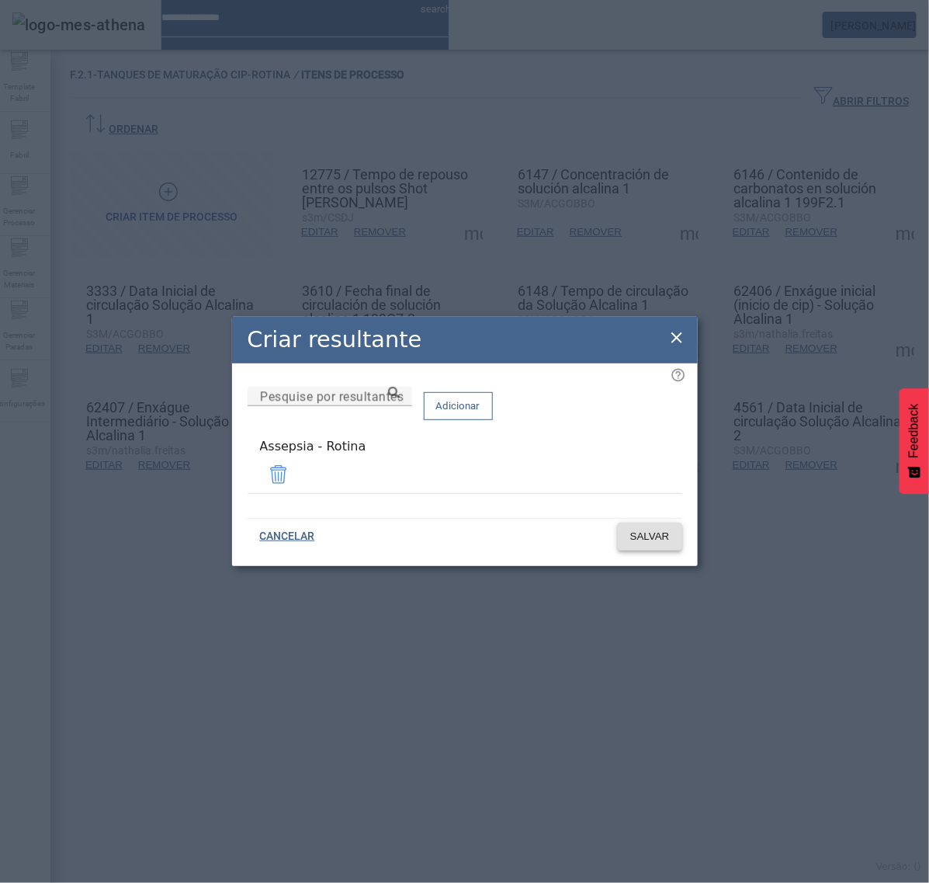
click at [656, 537] on span "SALVAR" at bounding box center [650, 537] width 40 height 16
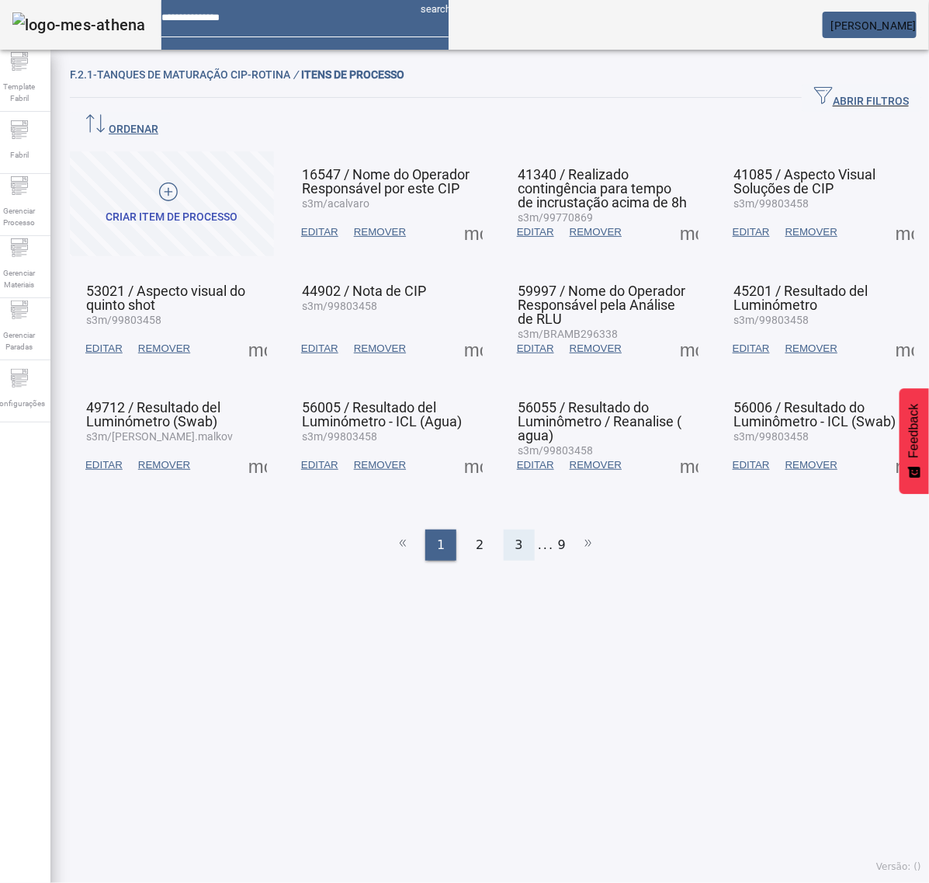
click at [516, 530] on div "3" at bounding box center [519, 545] width 31 height 31
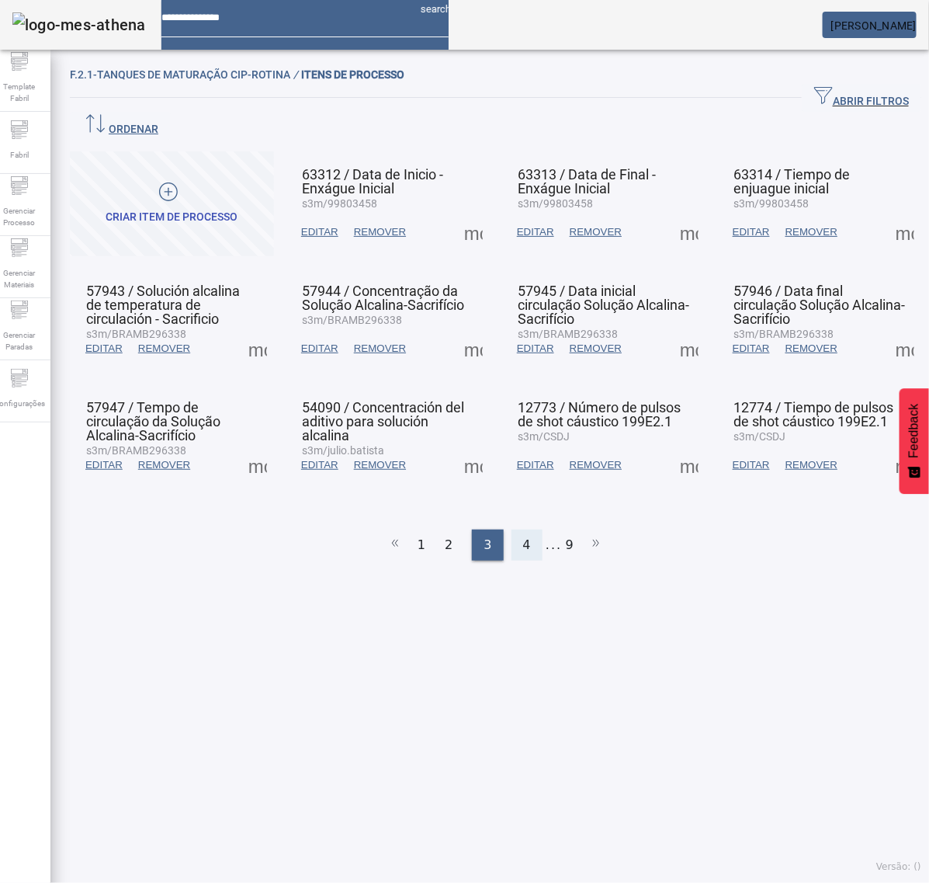
click at [523, 536] on span "4" at bounding box center [527, 545] width 8 height 19
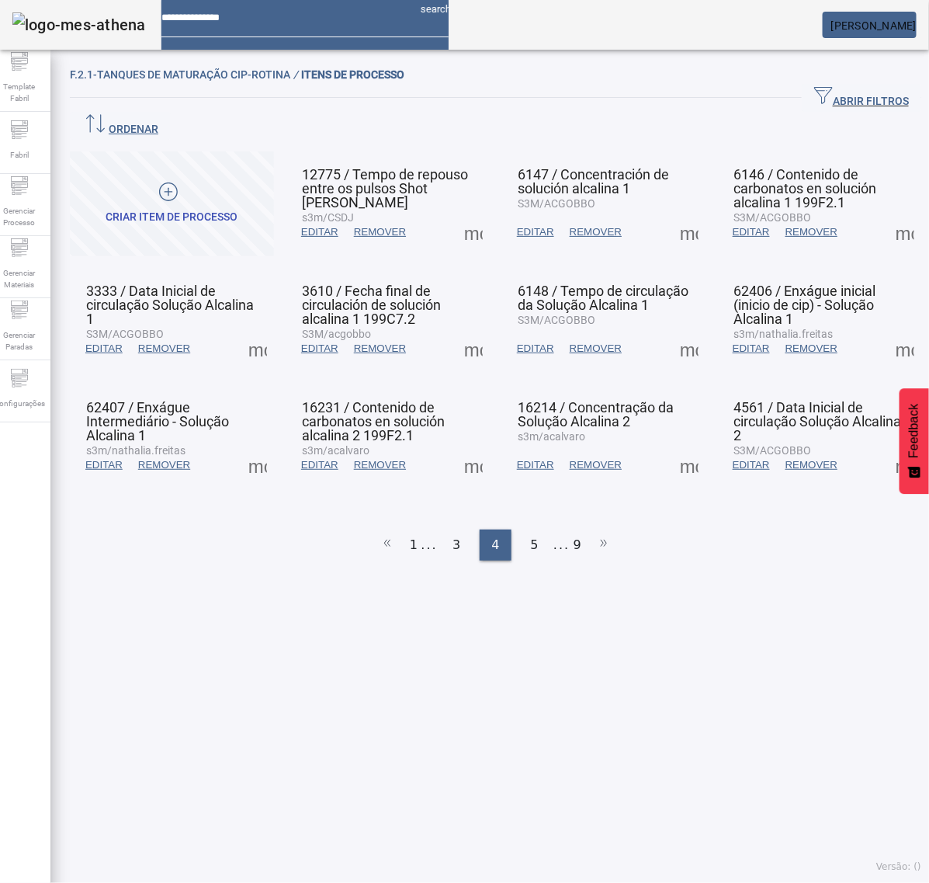
click at [672, 330] on span at bounding box center [689, 348] width 37 height 37
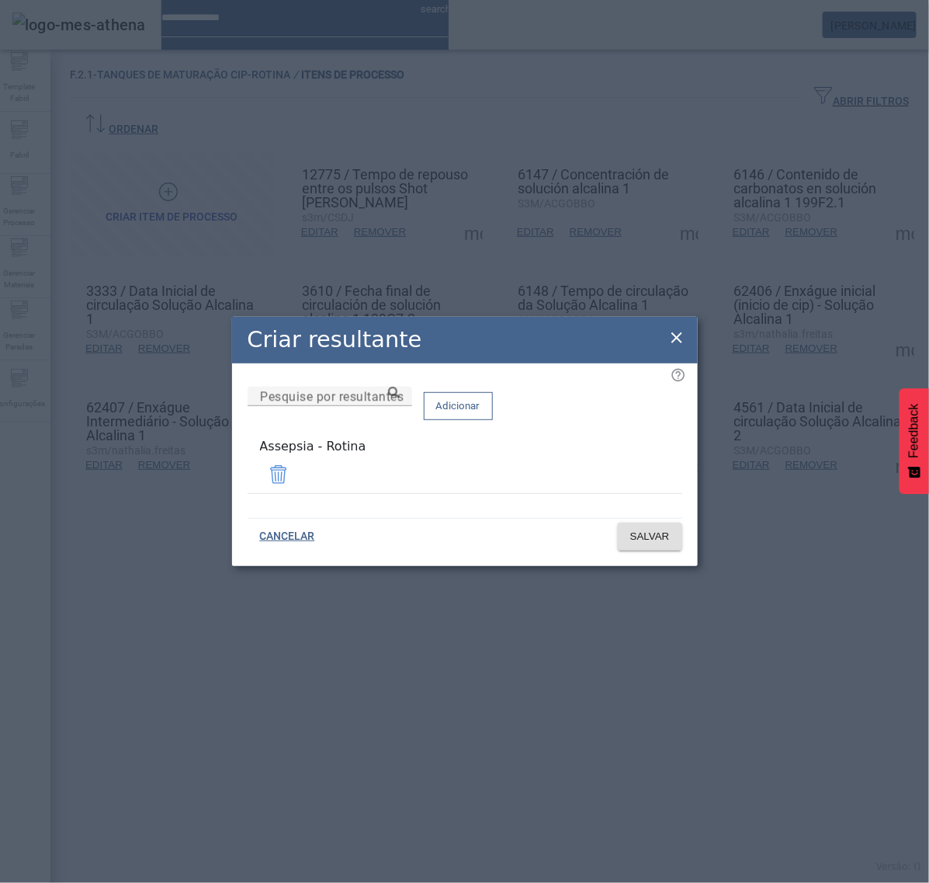
drag, startPoint x: 670, startPoint y: 343, endPoint x: 680, endPoint y: 339, distance: 10.8
click at [672, 340] on icon at bounding box center [677, 337] width 19 height 19
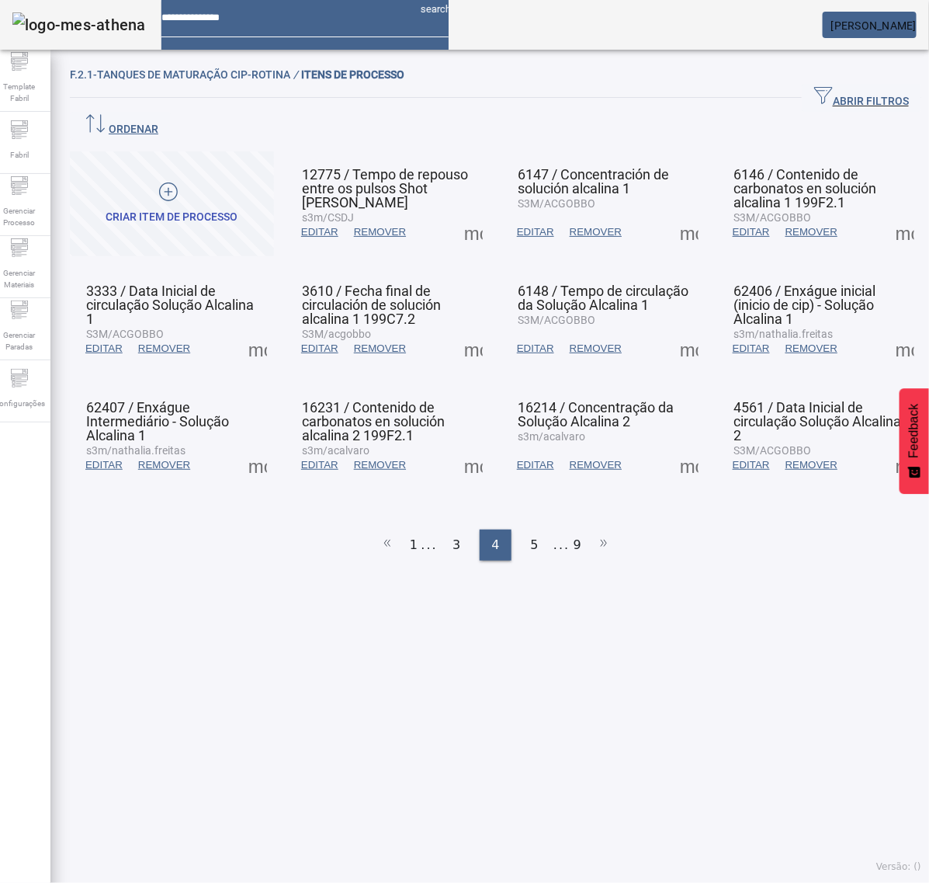
click at [887, 330] on span at bounding box center [905, 348] width 37 height 37
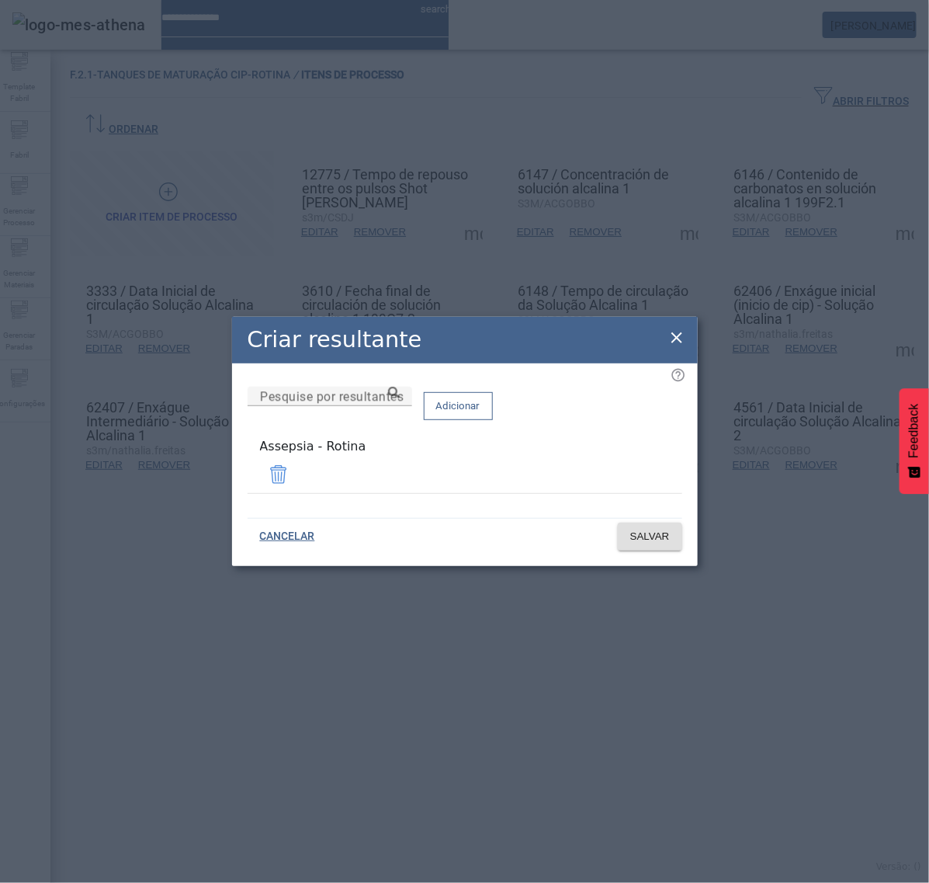
click at [673, 343] on icon at bounding box center [677, 337] width 11 height 11
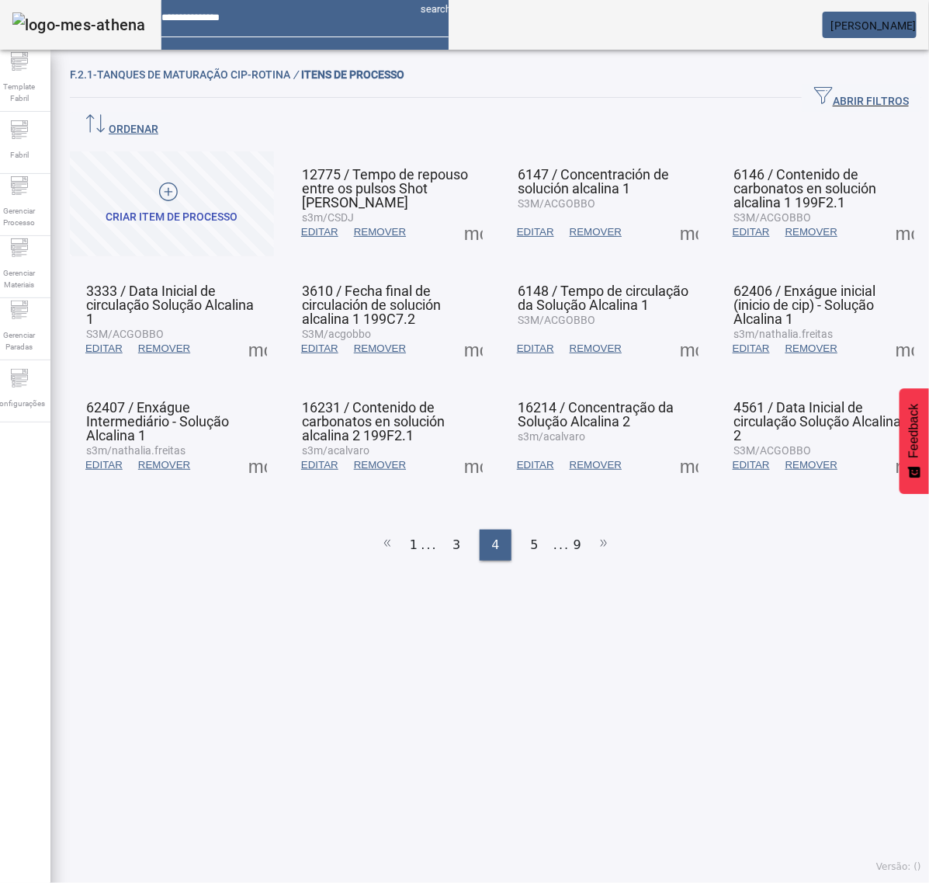
click at [262, 446] on span at bounding box center [257, 464] width 37 height 37
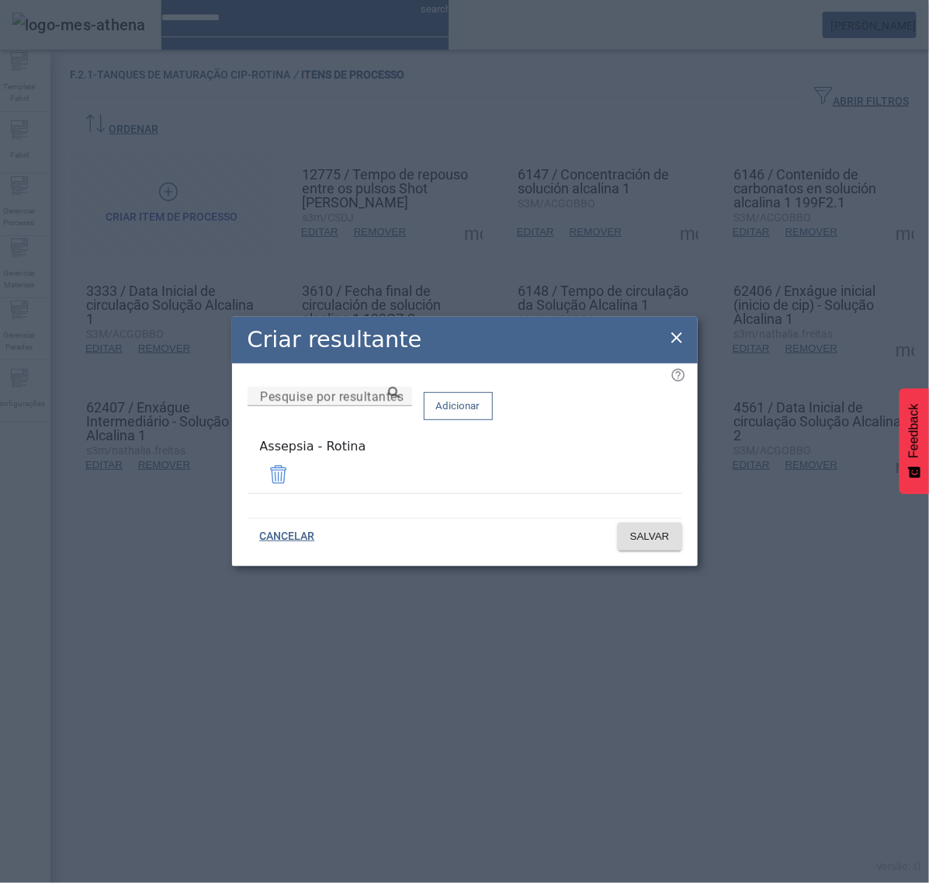
click at [680, 336] on icon at bounding box center [677, 337] width 19 height 19
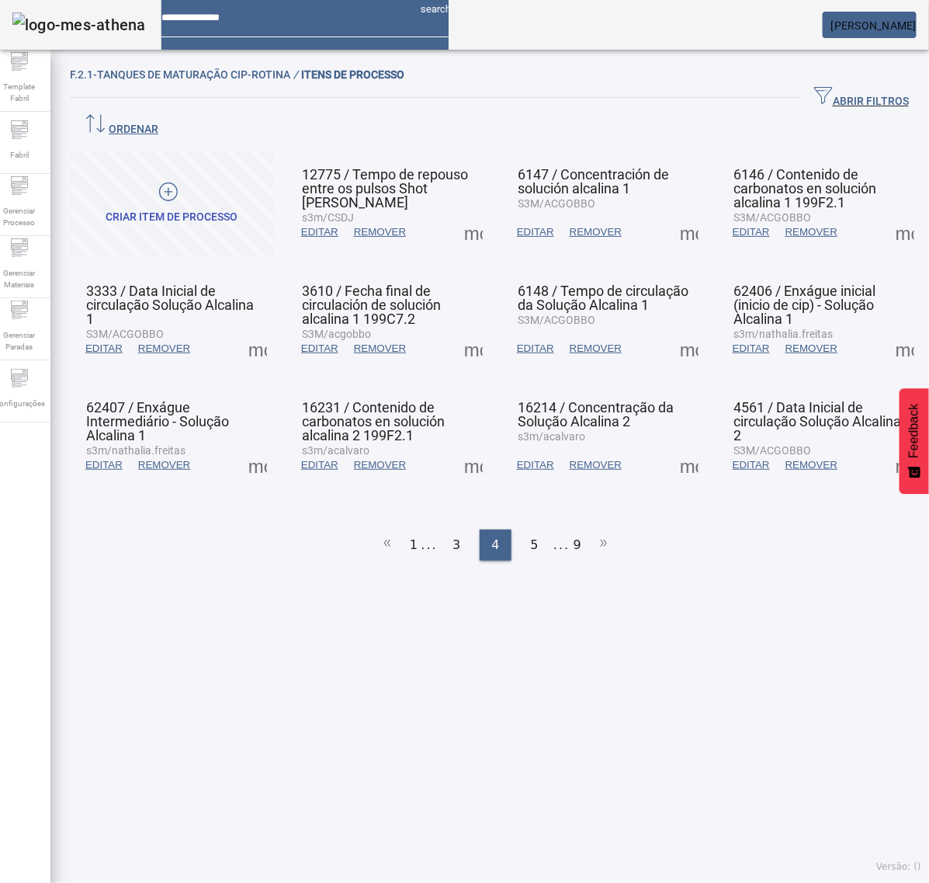
click at [462, 446] on span at bounding box center [473, 464] width 37 height 37
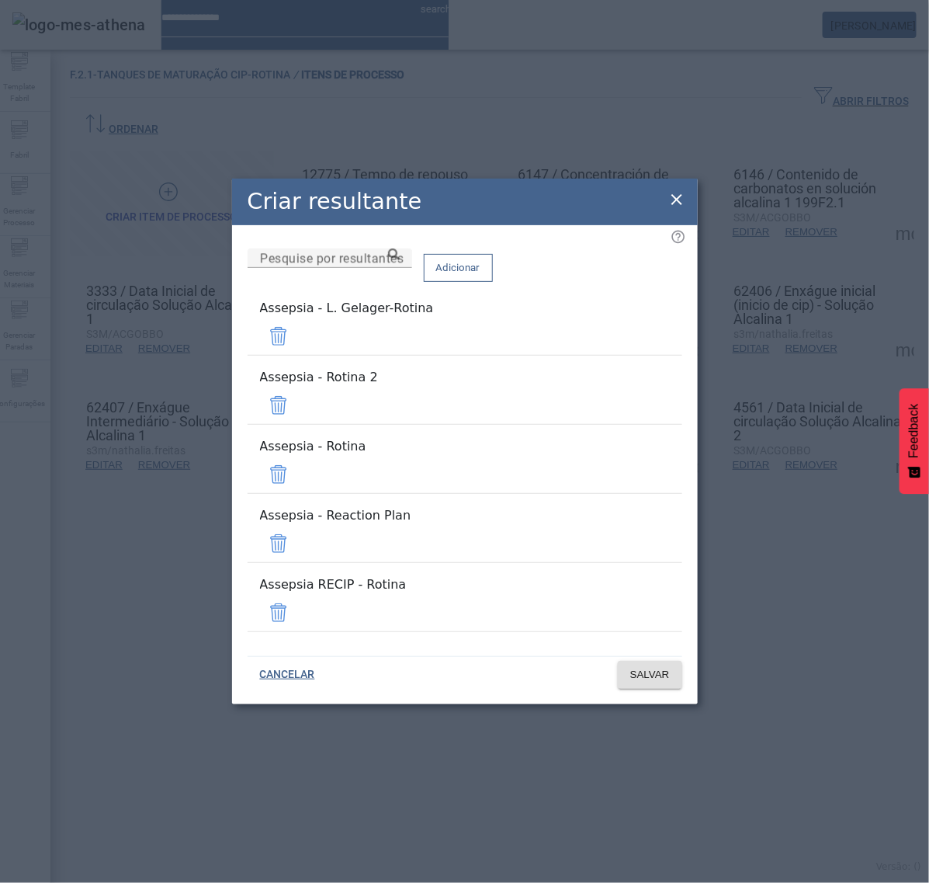
click at [297, 355] on span at bounding box center [278, 336] width 37 height 37
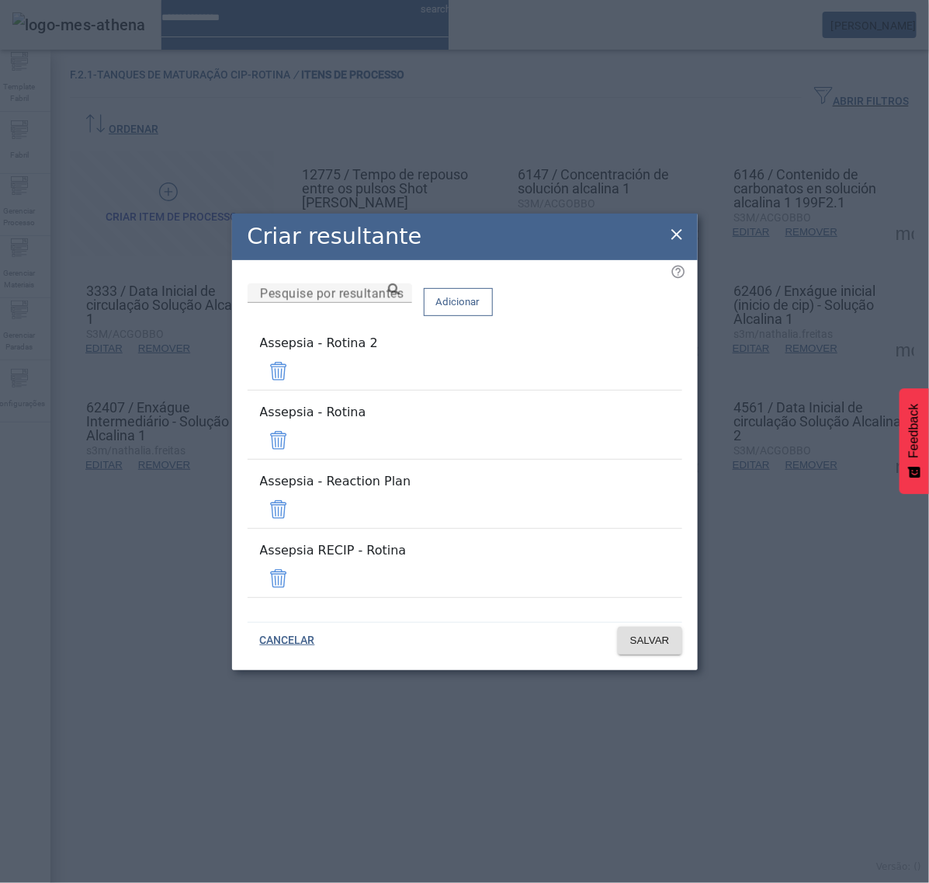
click at [297, 390] on span at bounding box center [278, 371] width 37 height 37
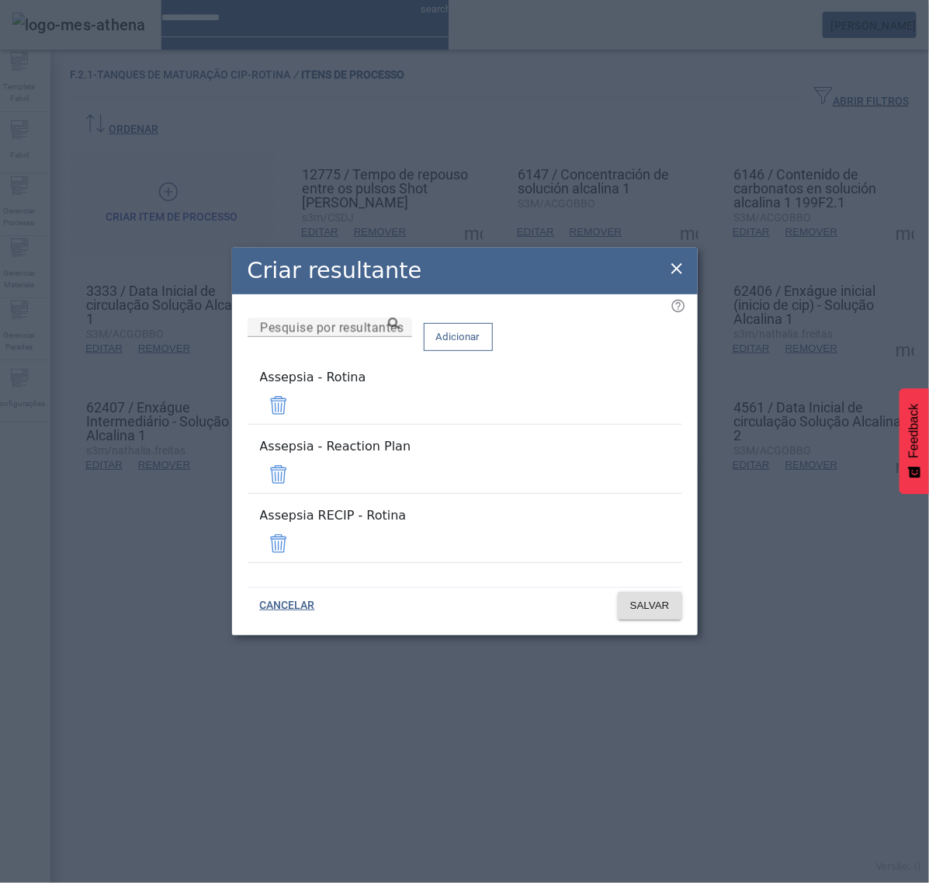
click at [297, 484] on span at bounding box center [278, 474] width 37 height 37
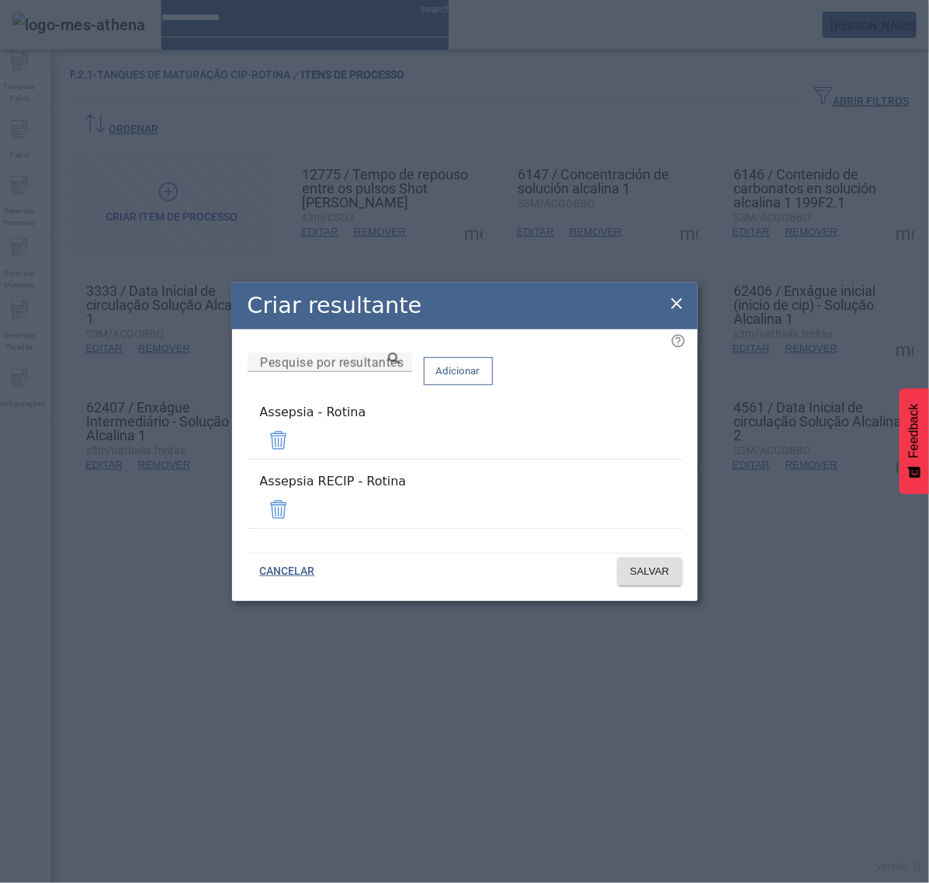
click at [297, 495] on span at bounding box center [278, 509] width 37 height 37
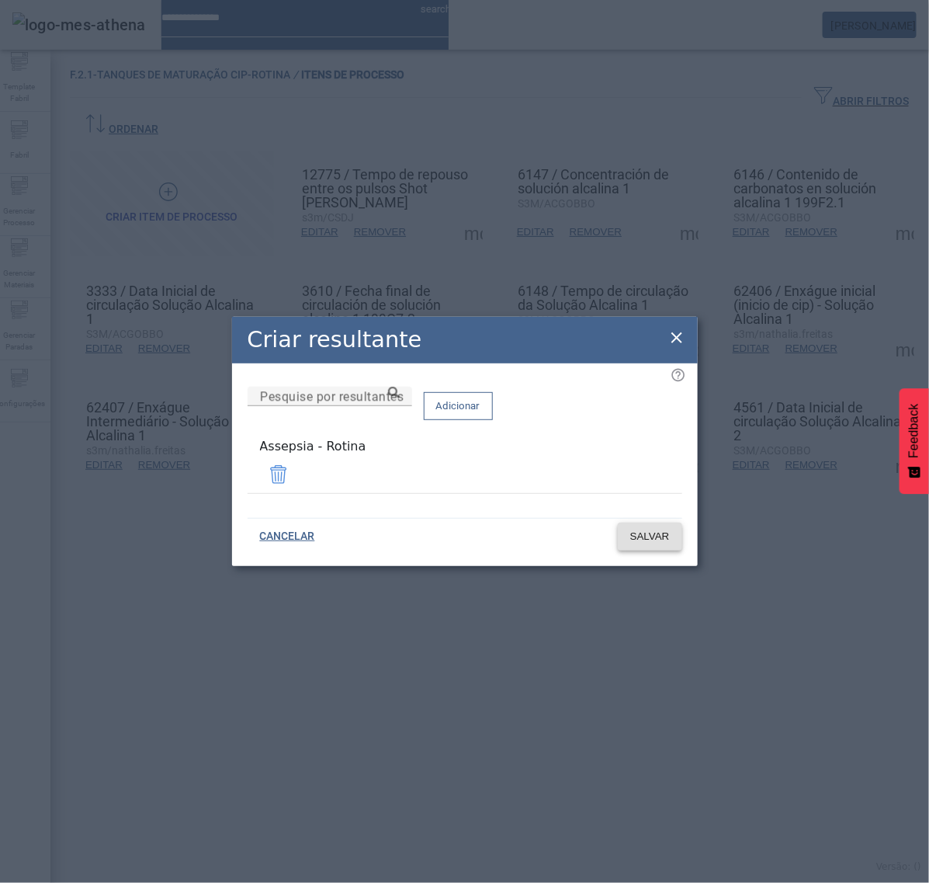
click at [656, 534] on span "SALVAR" at bounding box center [650, 537] width 40 height 16
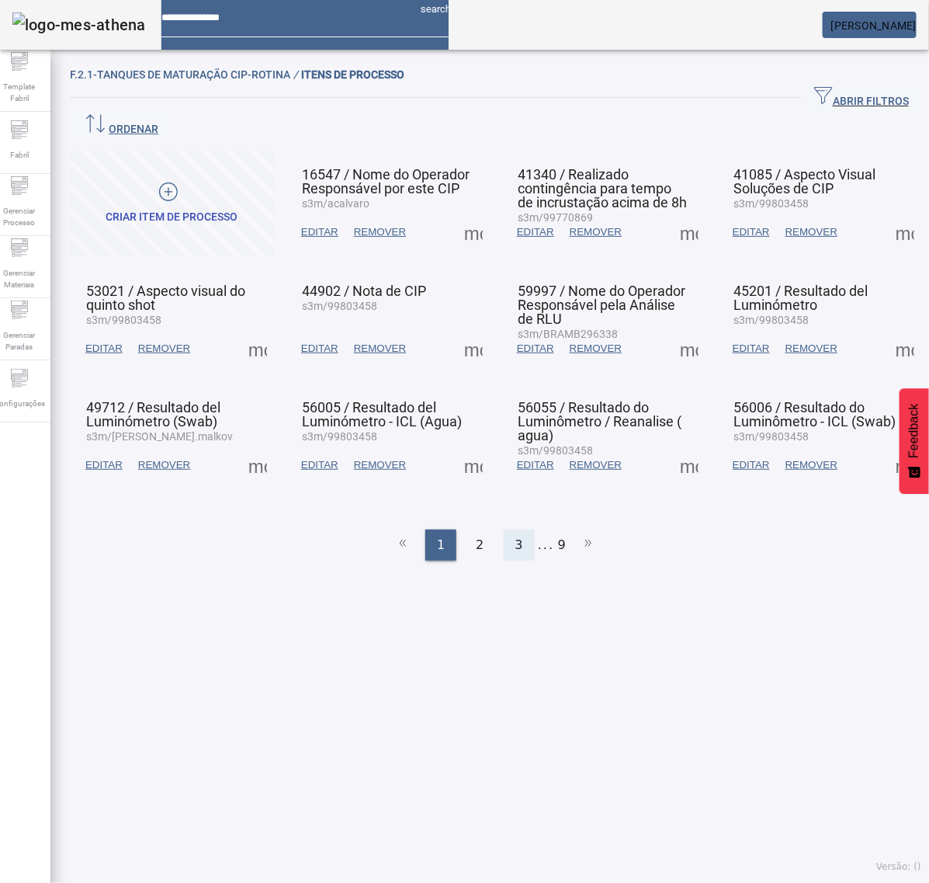
click at [504, 530] on div "3" at bounding box center [519, 545] width 31 height 31
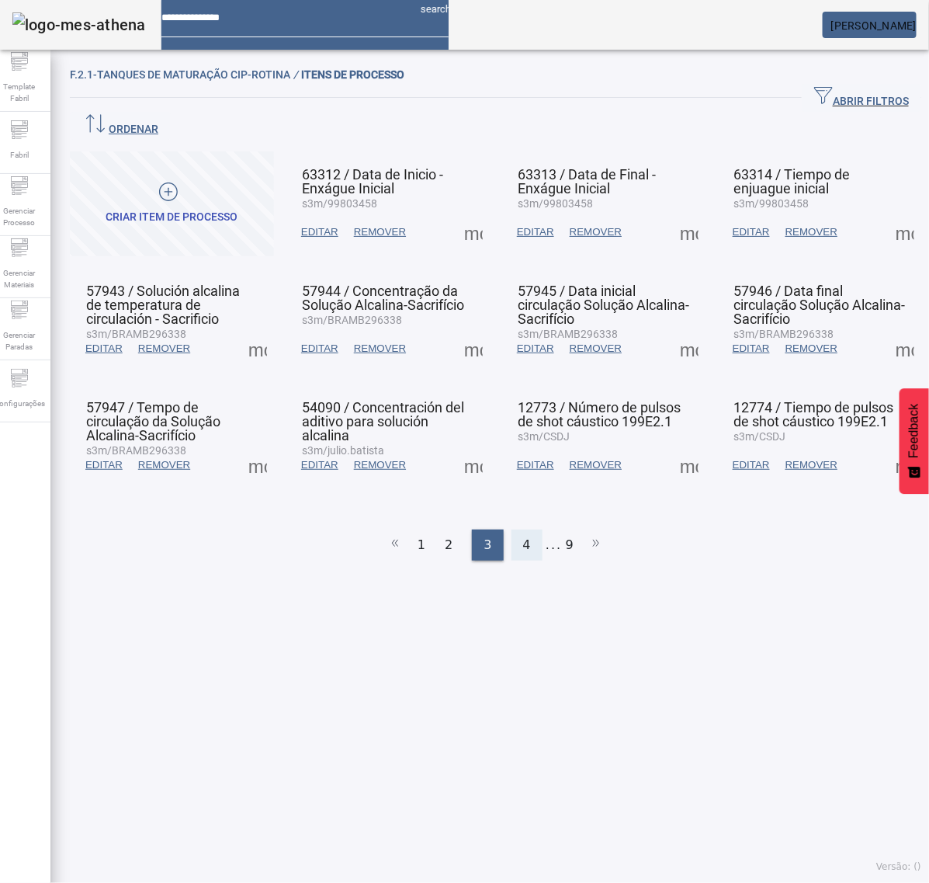
click at [523, 536] on span "4" at bounding box center [527, 545] width 8 height 19
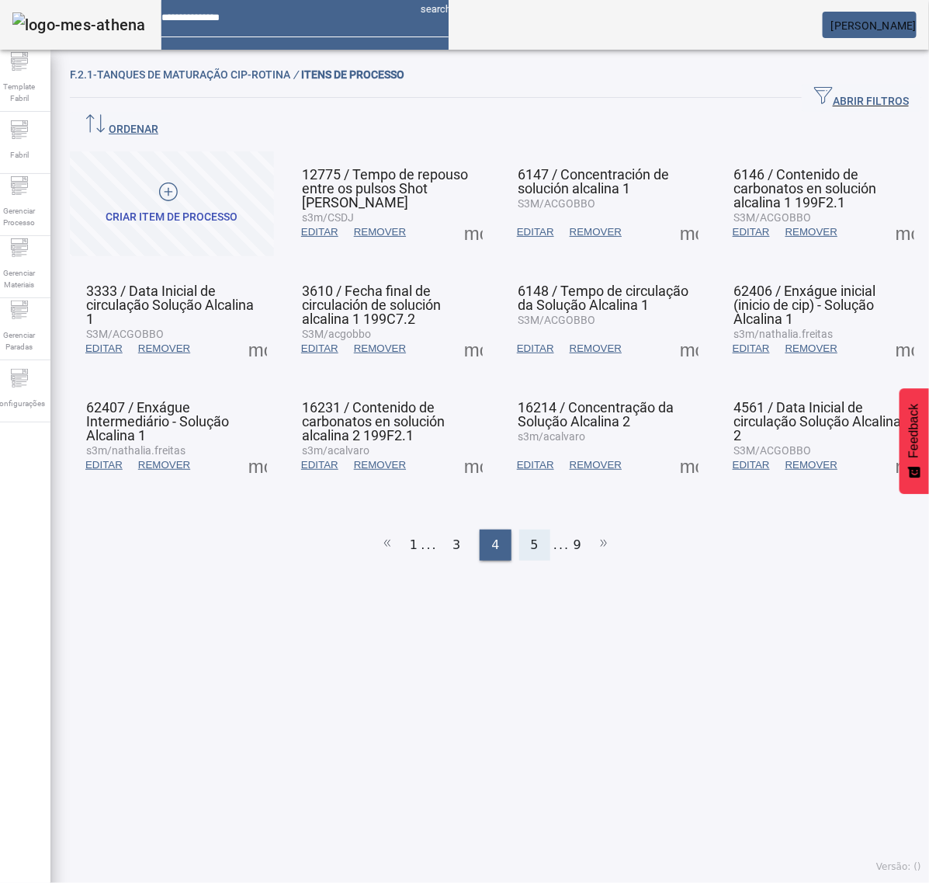
click at [521, 530] on div "5" at bounding box center [534, 545] width 31 height 31
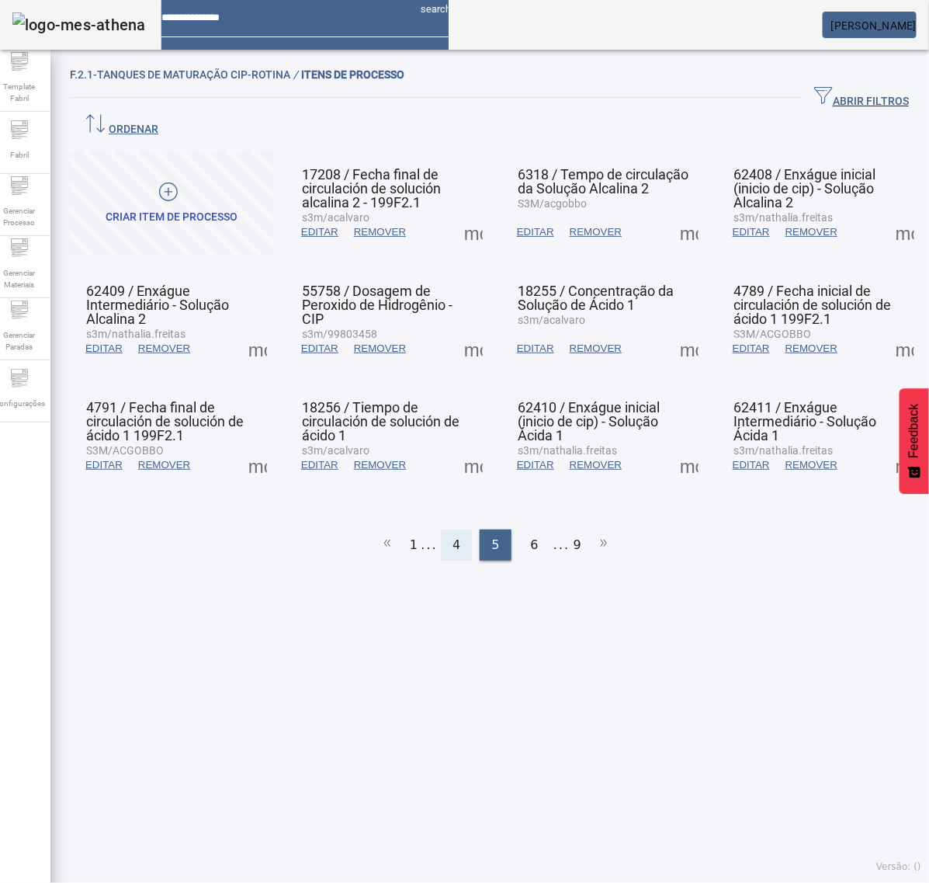
click at [453, 536] on span "4" at bounding box center [457, 545] width 8 height 19
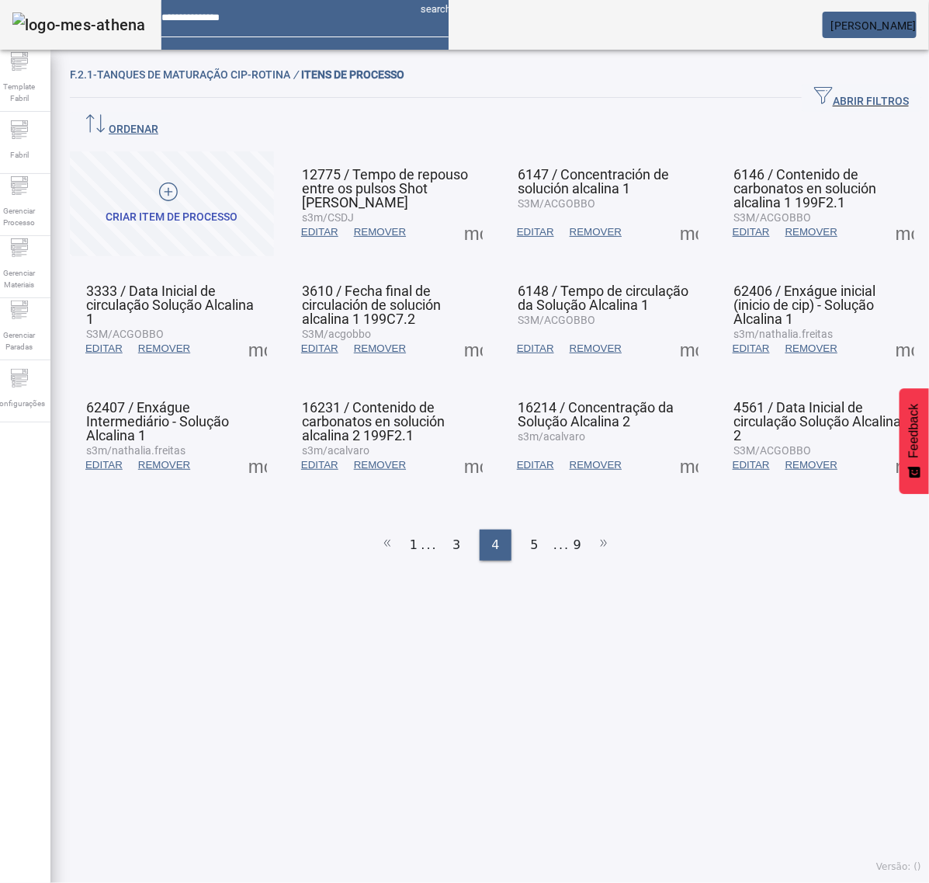
click at [887, 330] on span at bounding box center [905, 348] width 37 height 37
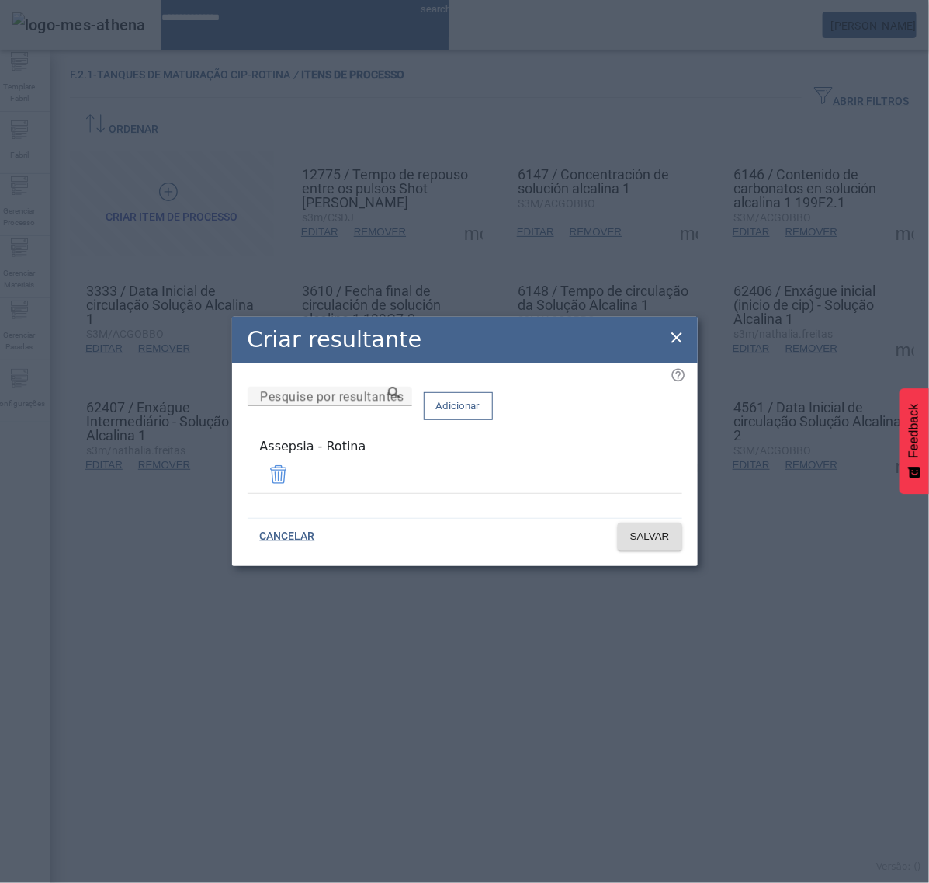
click at [674, 338] on icon at bounding box center [677, 337] width 19 height 19
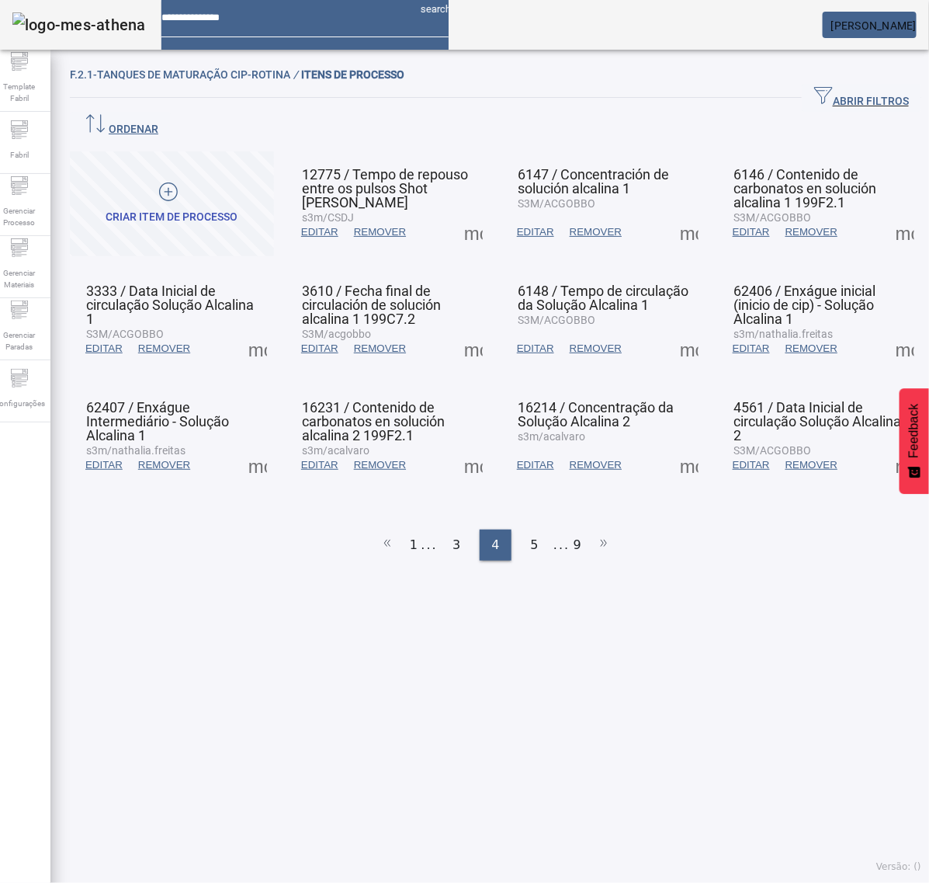
click at [256, 446] on span at bounding box center [257, 464] width 37 height 37
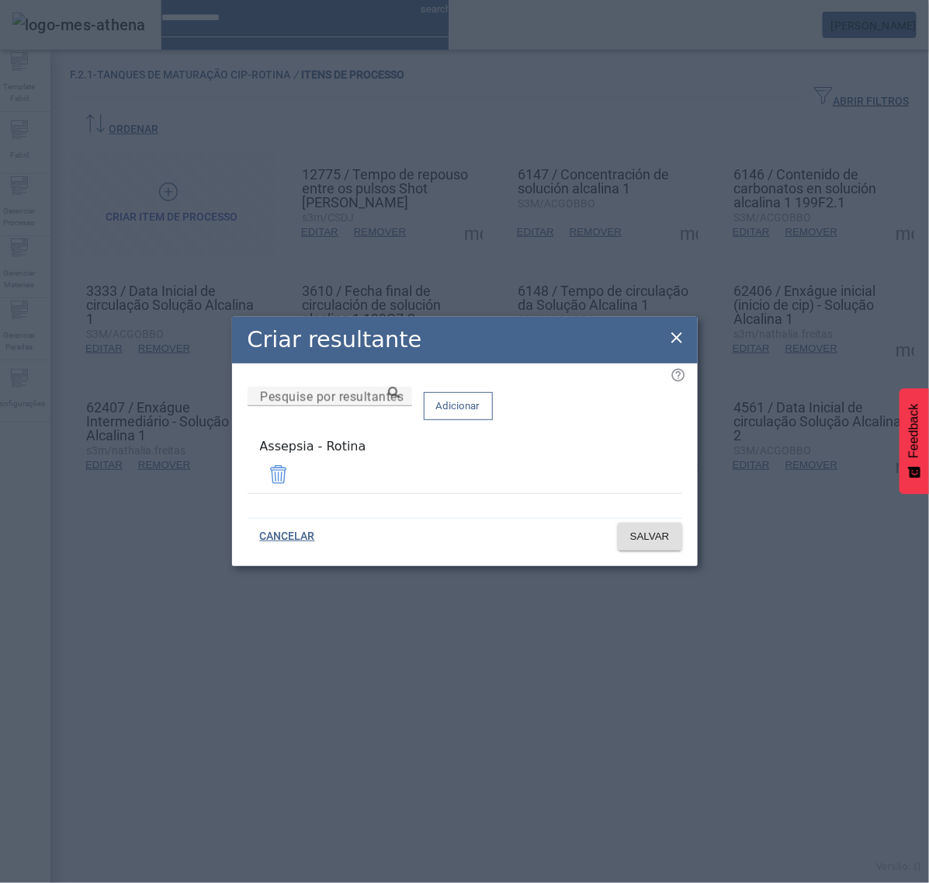
click at [679, 335] on icon at bounding box center [677, 337] width 19 height 19
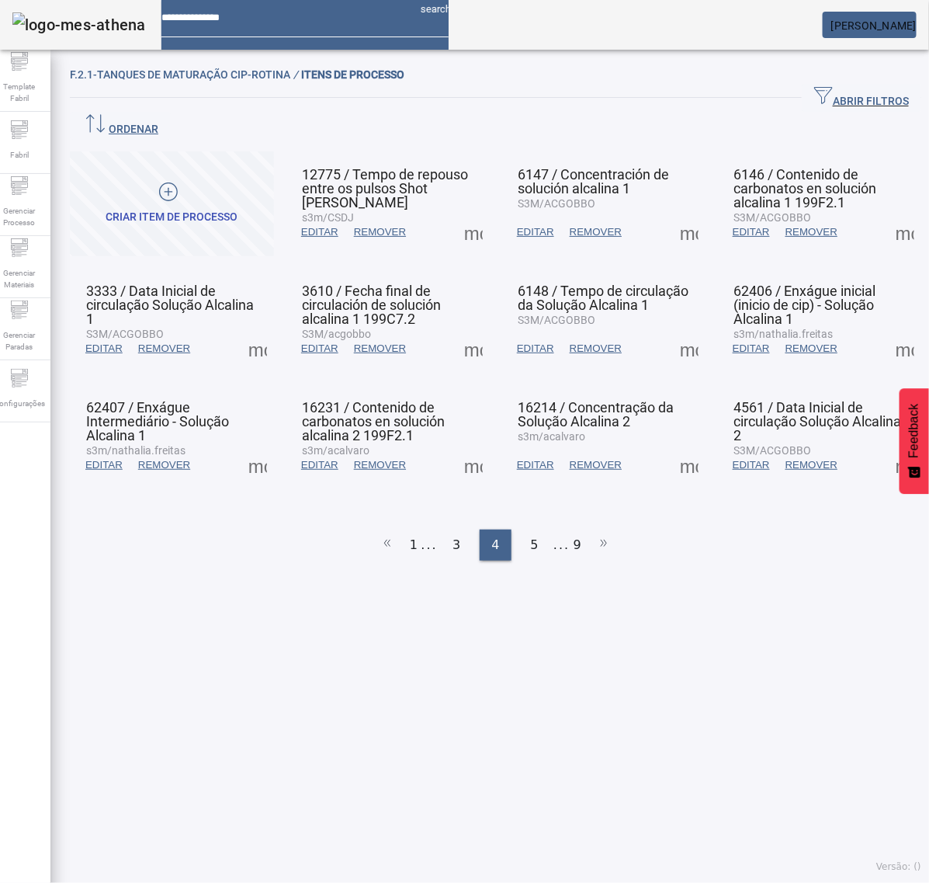
click at [467, 446] on span at bounding box center [473, 464] width 37 height 37
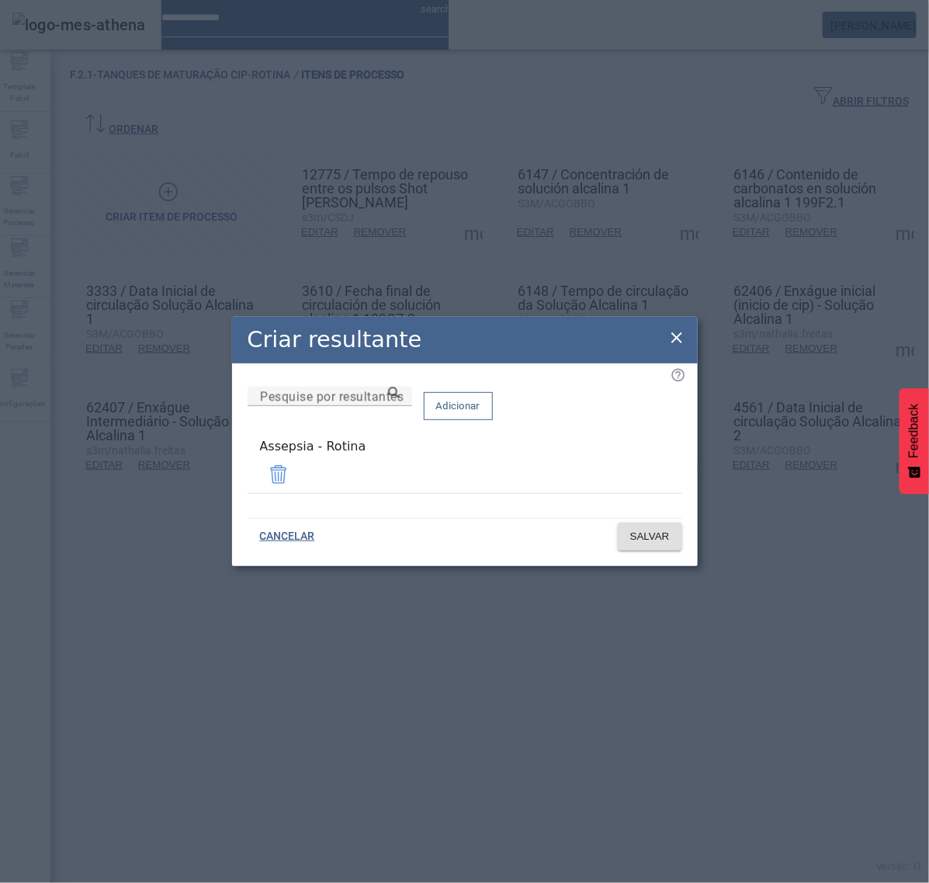
click at [680, 340] on icon at bounding box center [677, 337] width 19 height 19
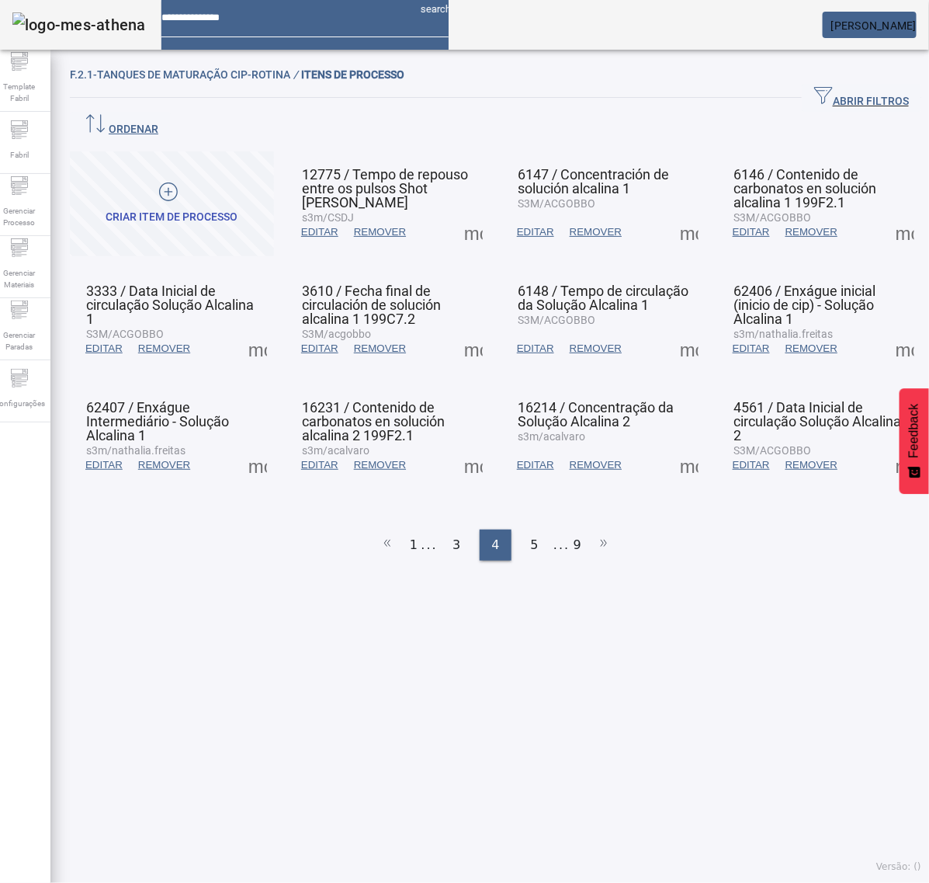
click at [675, 446] on span at bounding box center [689, 464] width 37 height 37
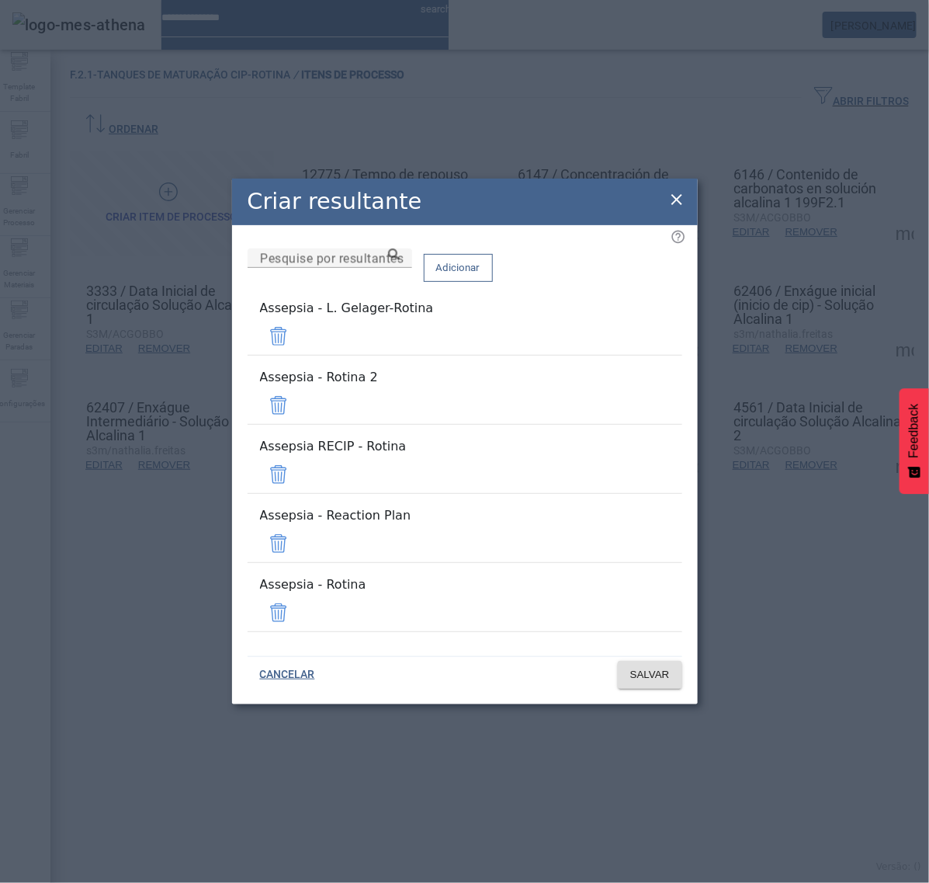
click at [297, 355] on span at bounding box center [278, 336] width 37 height 37
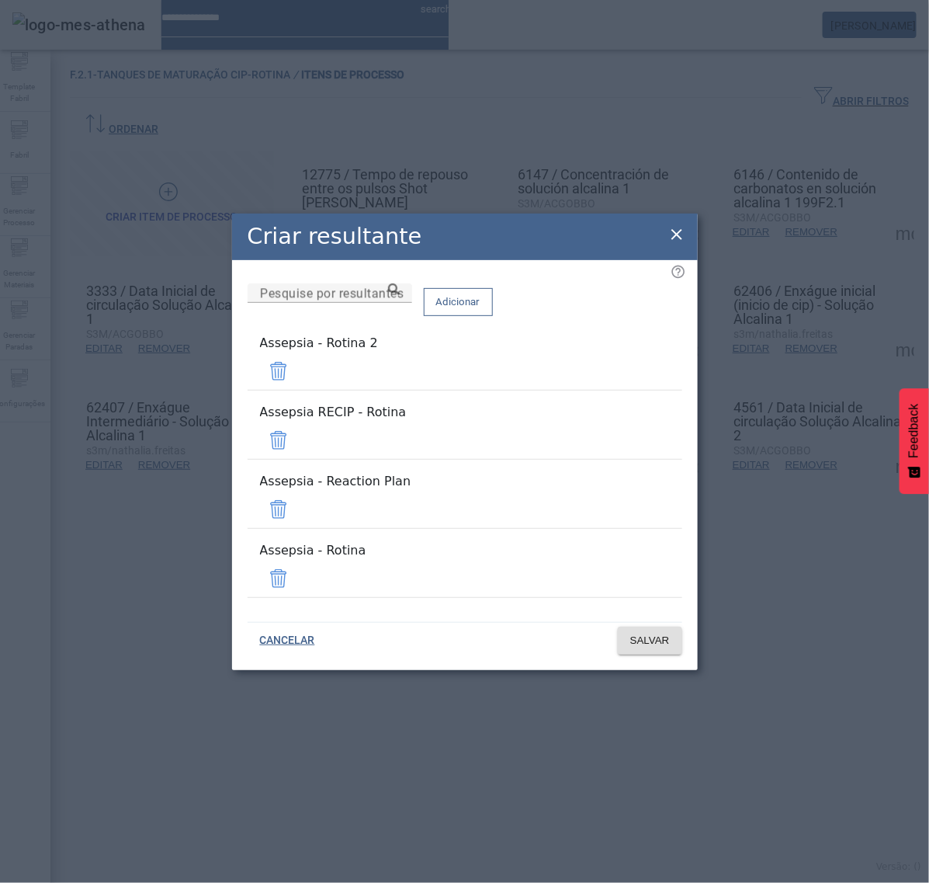
click at [297, 390] on span at bounding box center [278, 371] width 37 height 37
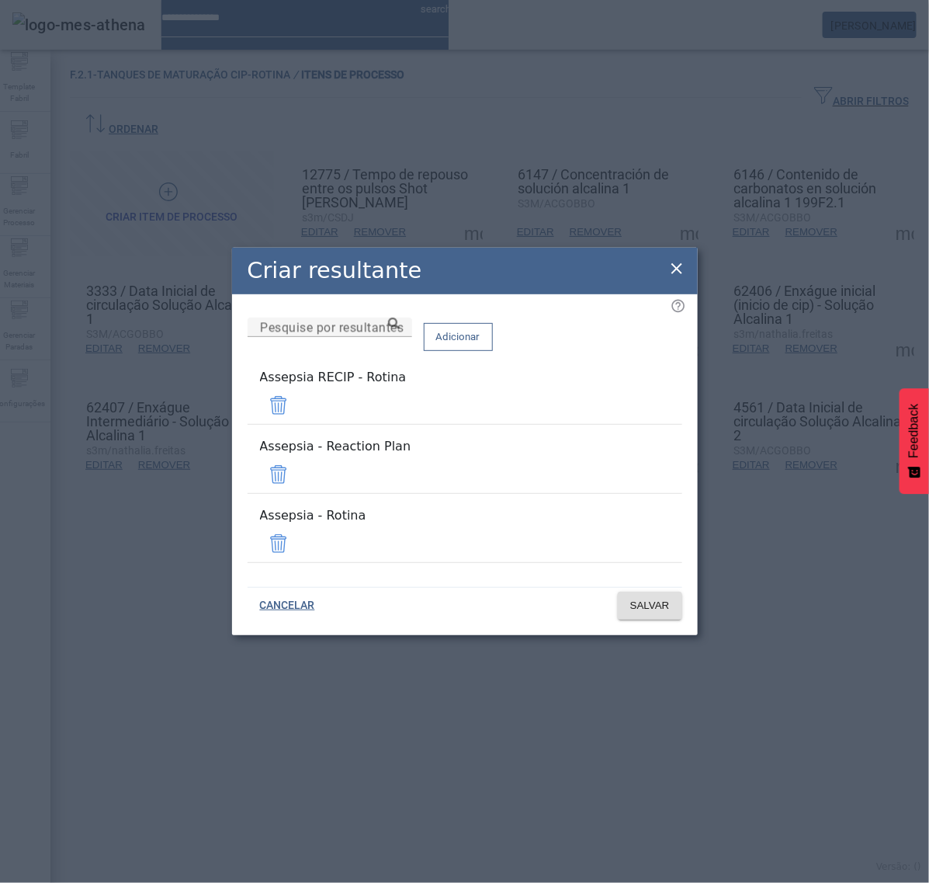
click at [297, 420] on span at bounding box center [278, 405] width 37 height 37
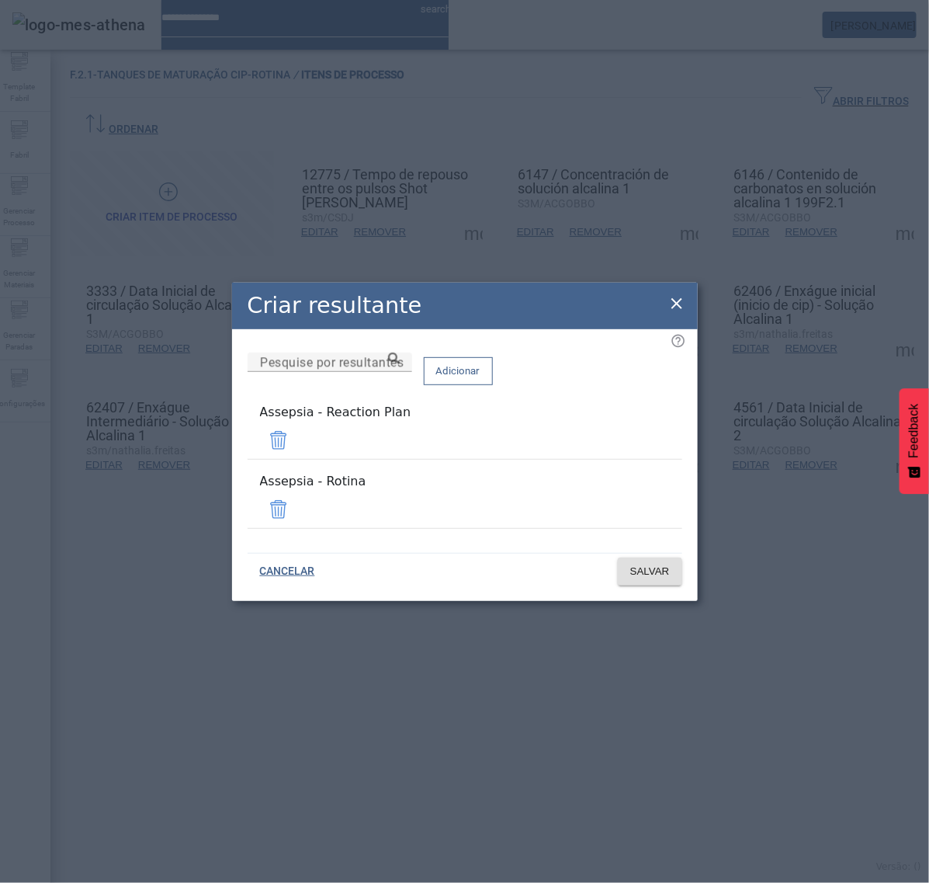
click at [297, 444] on span at bounding box center [278, 440] width 37 height 37
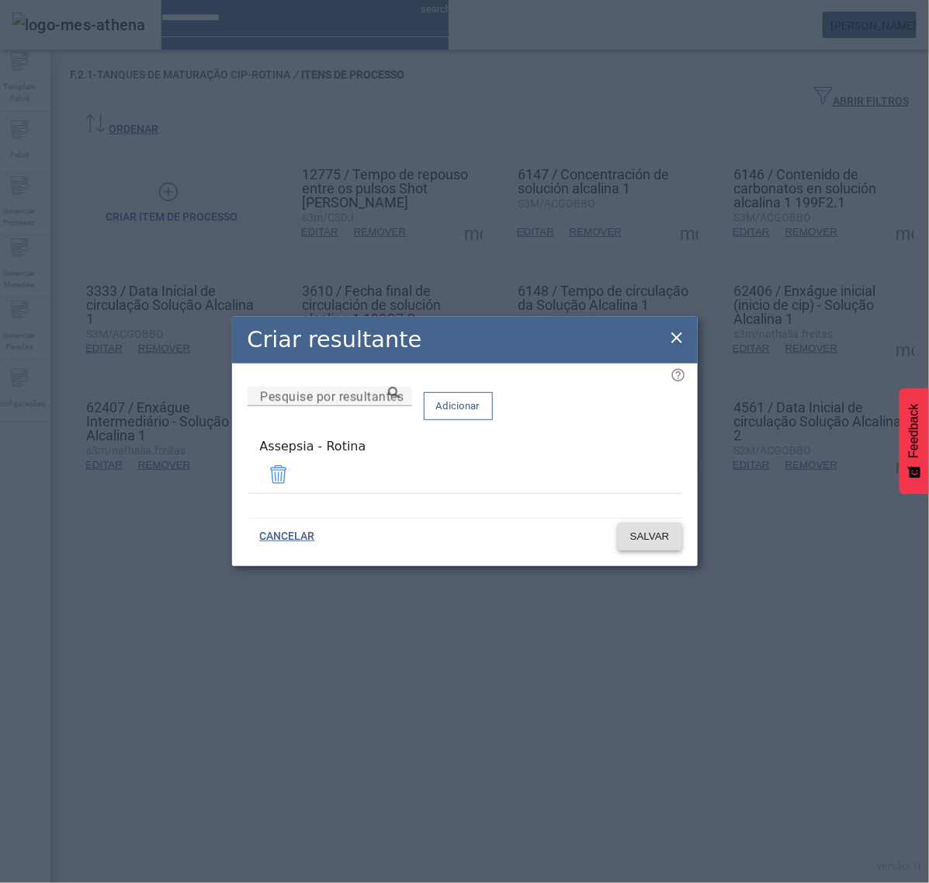
drag, startPoint x: 651, startPoint y: 530, endPoint x: 658, endPoint y: 536, distance: 9.3
click at [658, 536] on span "SALVAR" at bounding box center [650, 537] width 40 height 16
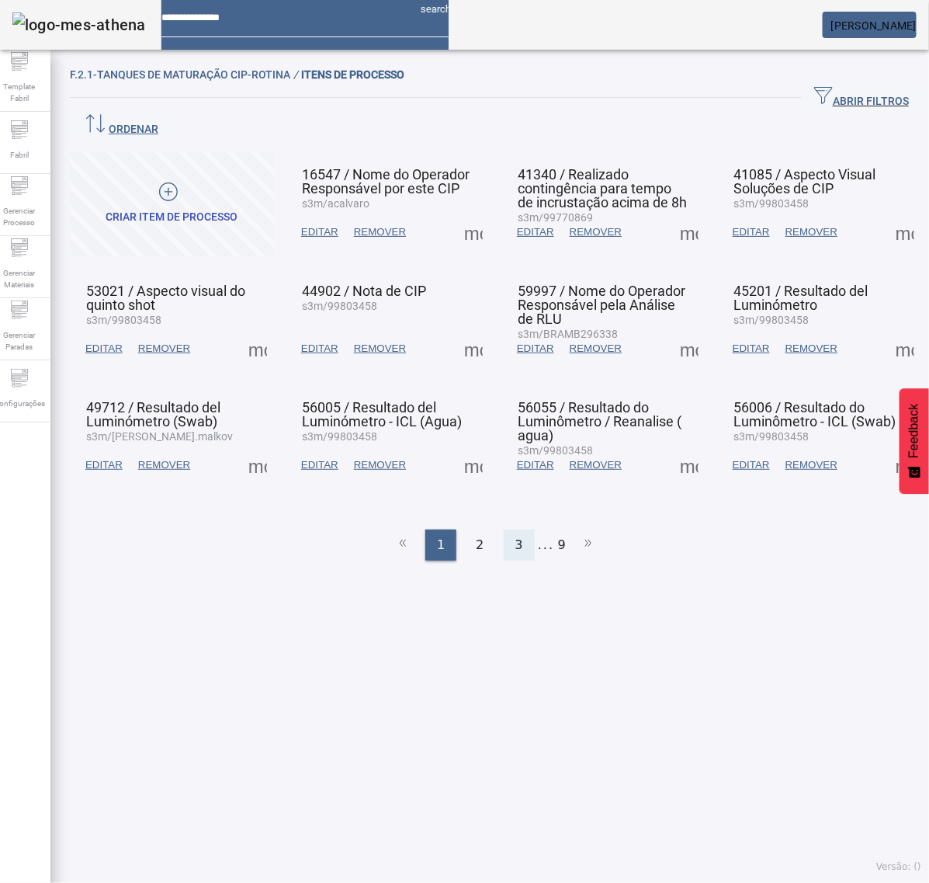
click at [516, 536] on span "3" at bounding box center [520, 545] width 8 height 19
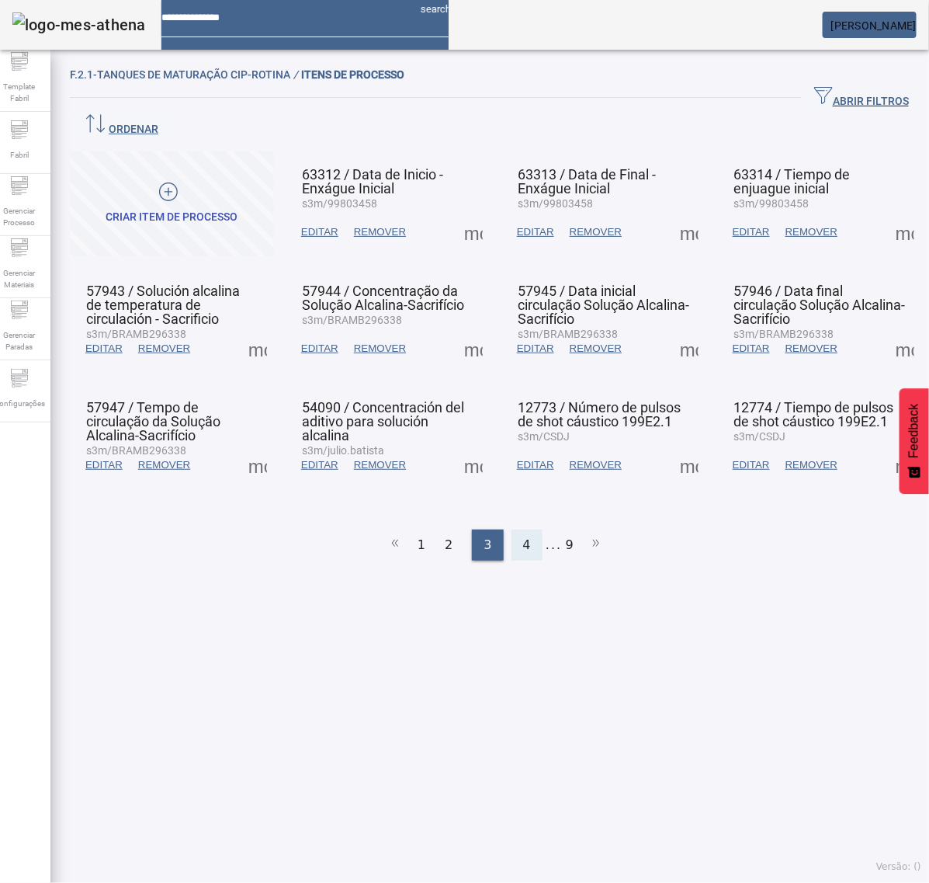
click at [523, 536] on span "4" at bounding box center [527, 545] width 8 height 19
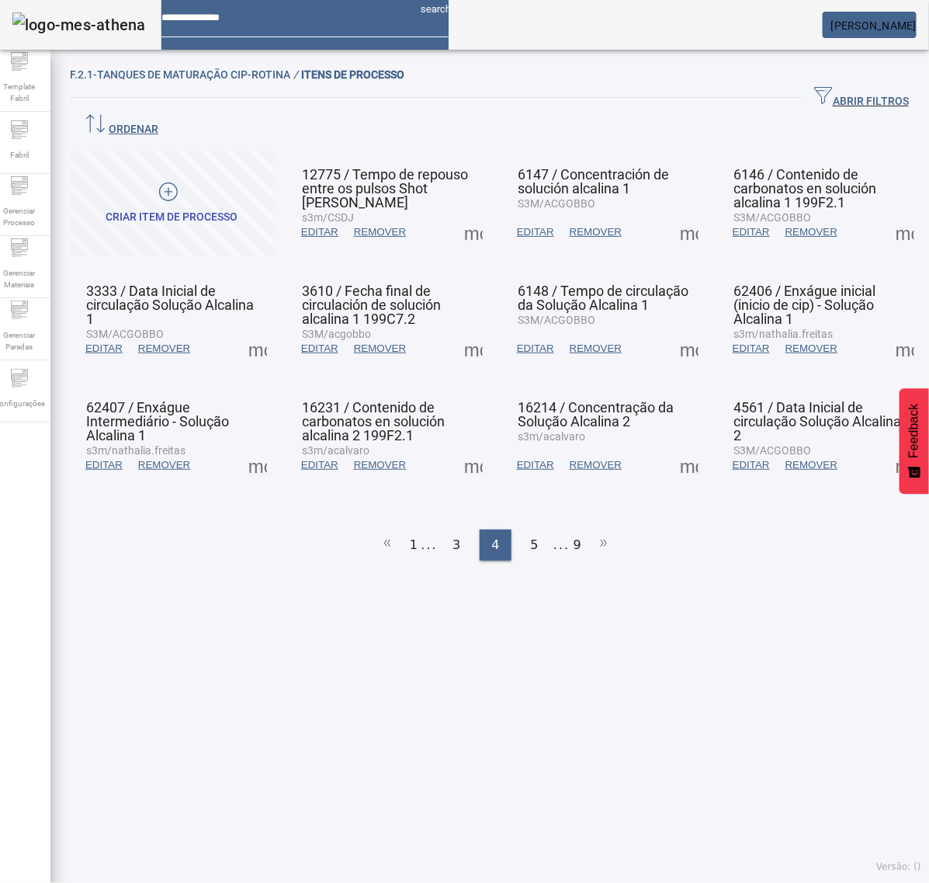
click at [675, 446] on span at bounding box center [689, 464] width 37 height 37
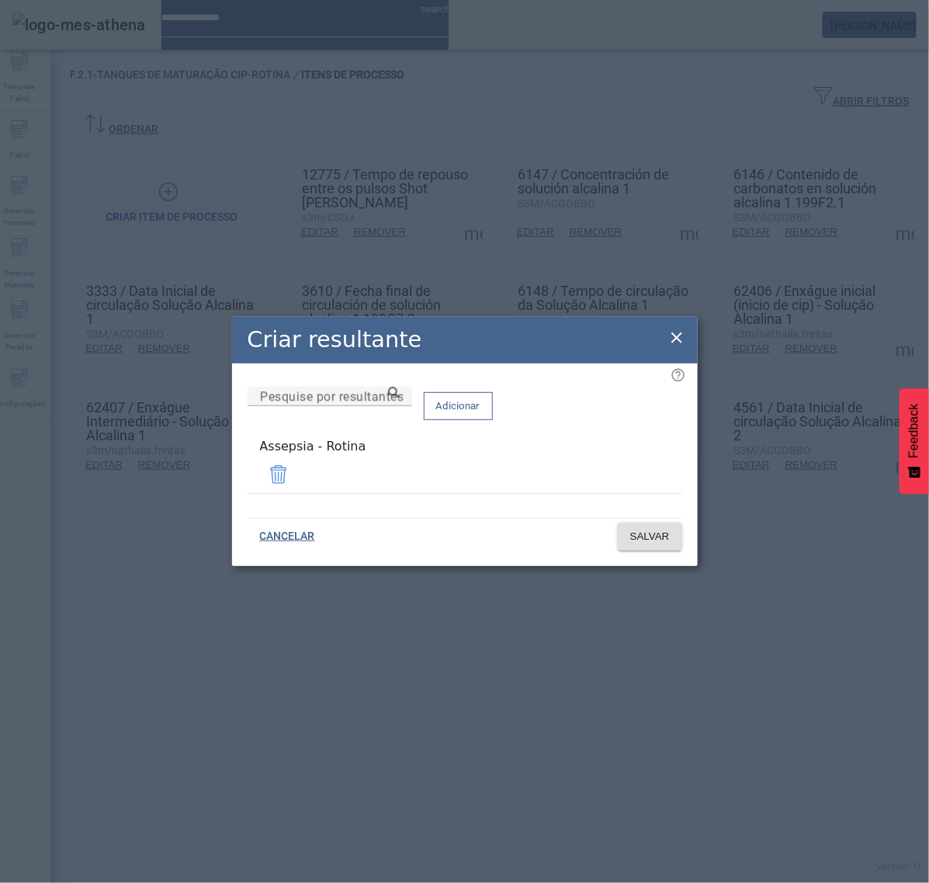
click at [669, 339] on icon at bounding box center [677, 337] width 19 height 19
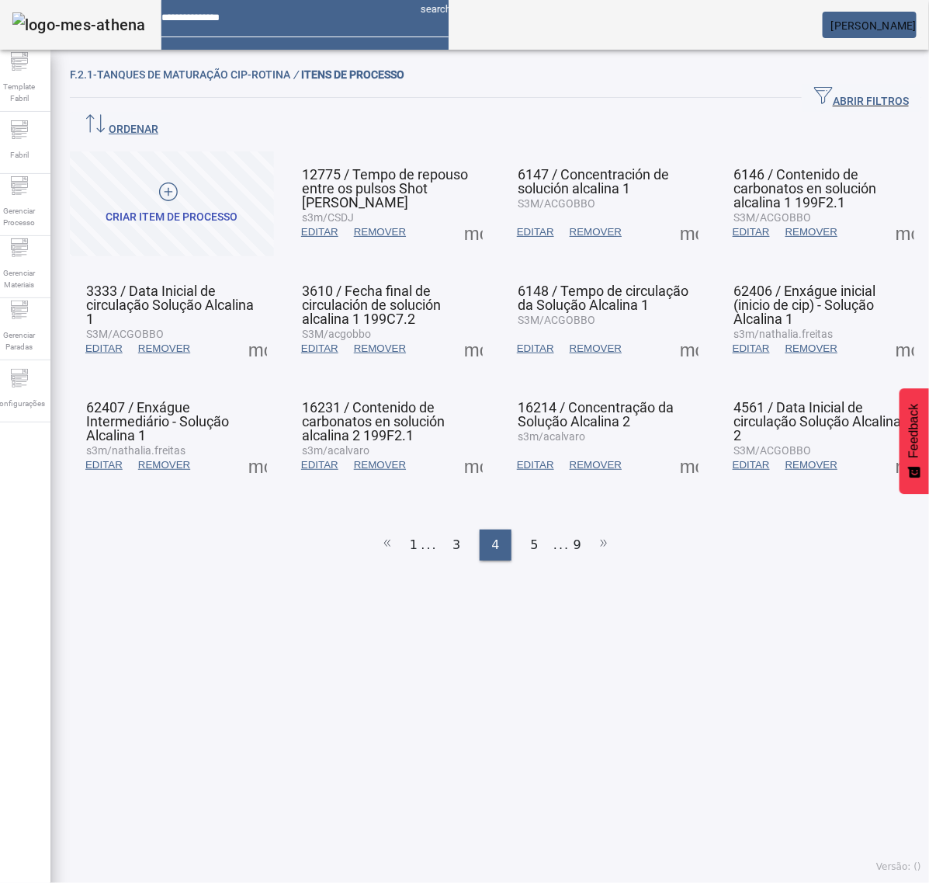
click at [887, 446] on span at bounding box center [905, 464] width 37 height 37
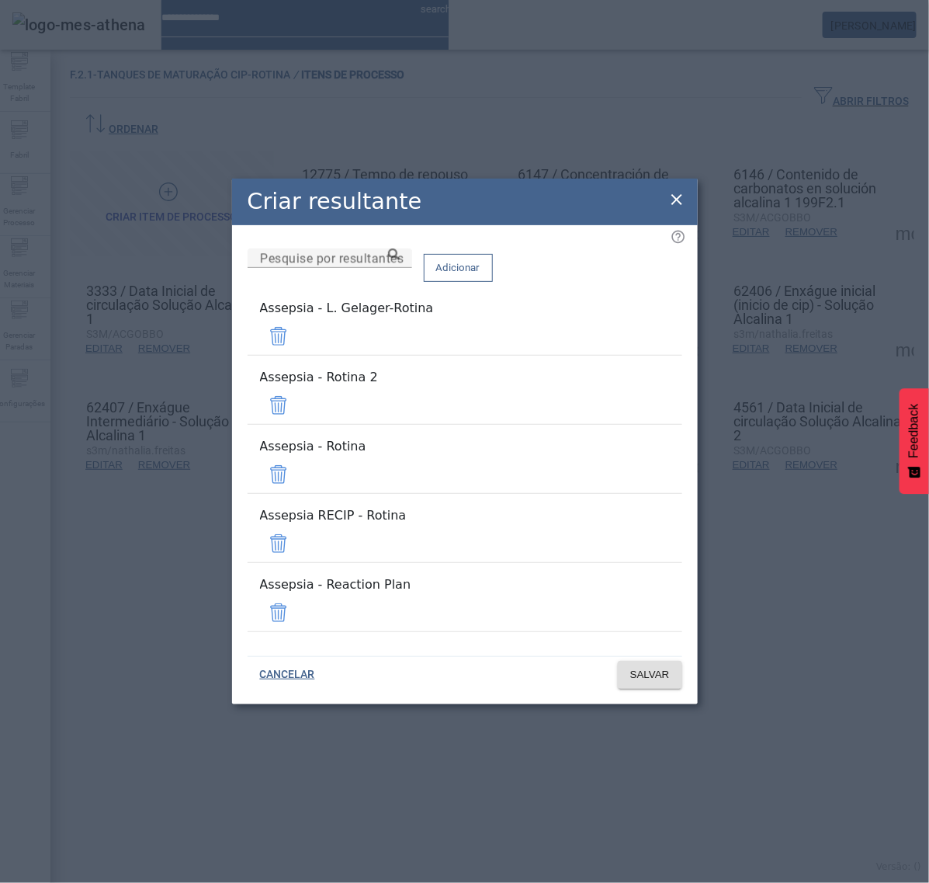
click at [297, 355] on span at bounding box center [278, 336] width 37 height 37
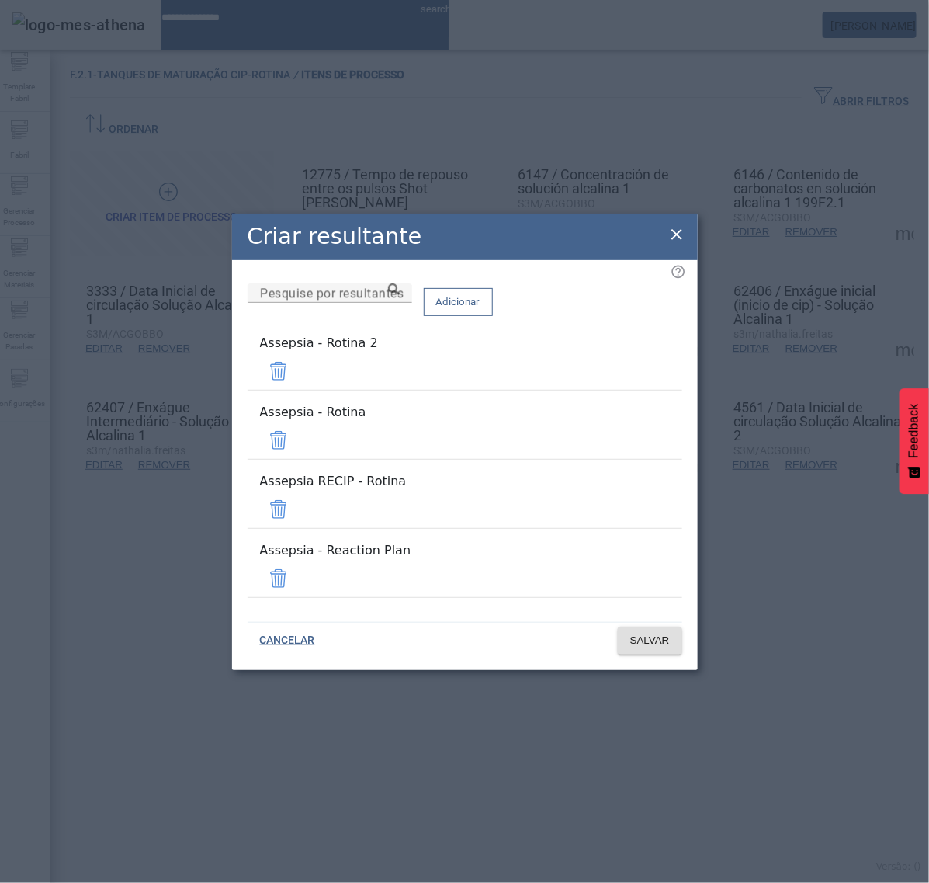
click at [297, 390] on span at bounding box center [278, 371] width 37 height 37
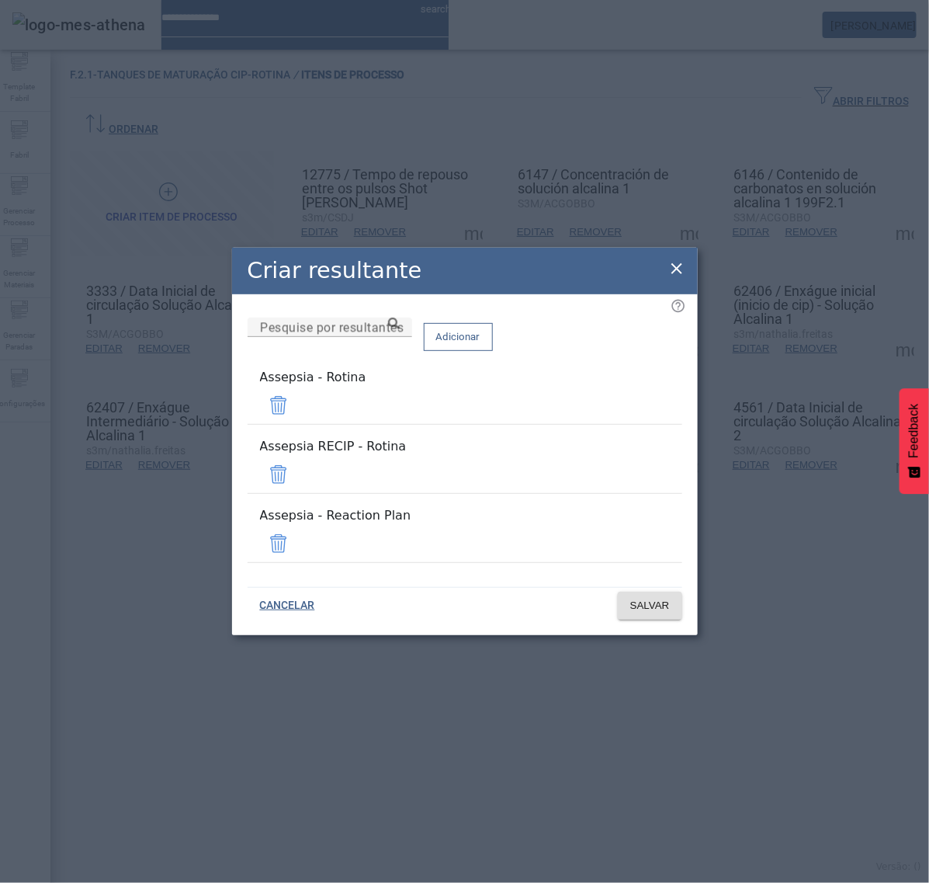
click at [297, 471] on span at bounding box center [278, 474] width 37 height 37
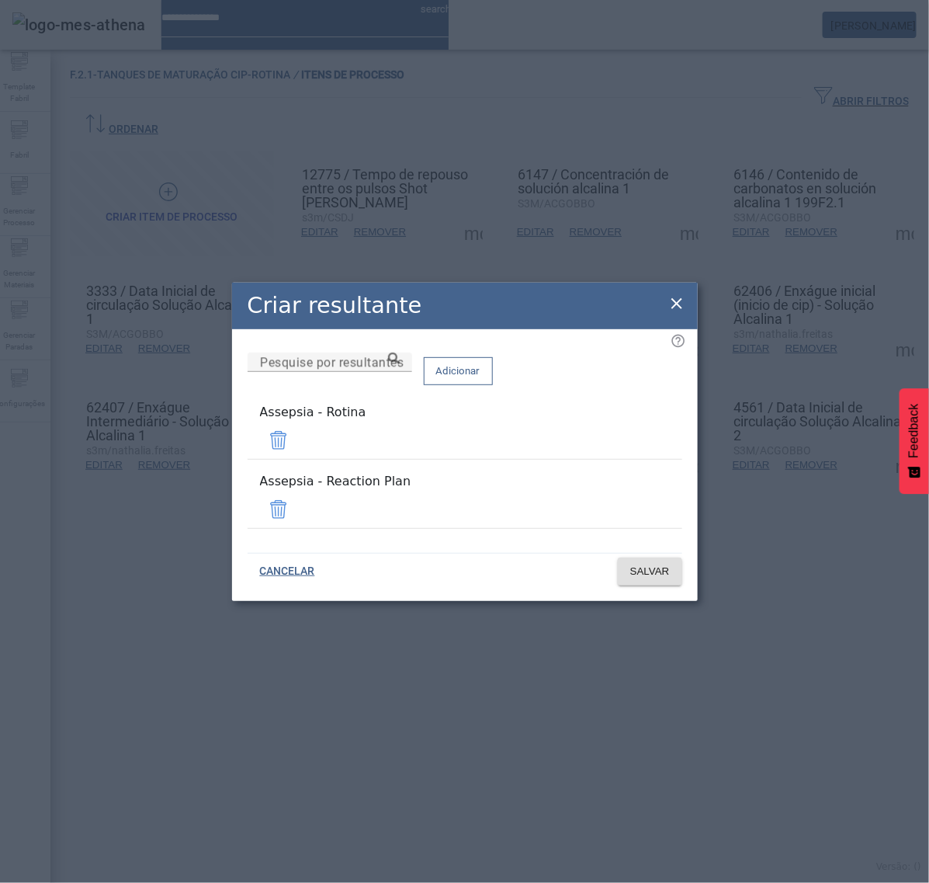
click at [297, 502] on span at bounding box center [278, 509] width 37 height 37
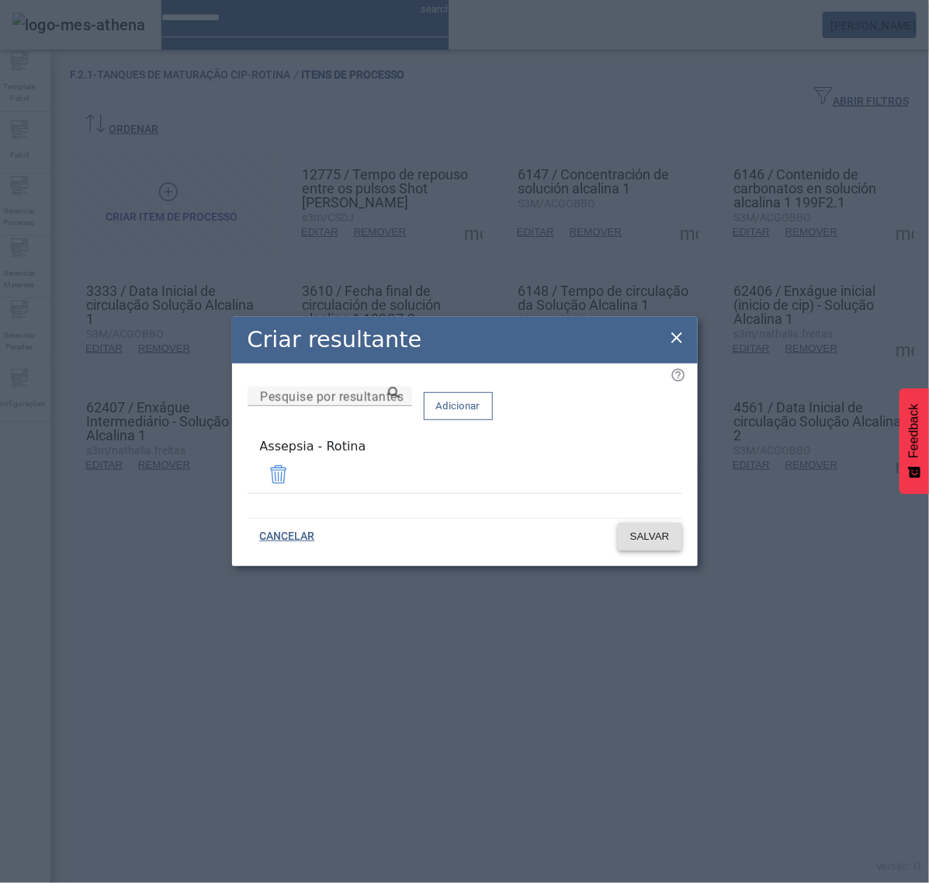
click at [655, 533] on span "SALVAR" at bounding box center [650, 537] width 40 height 16
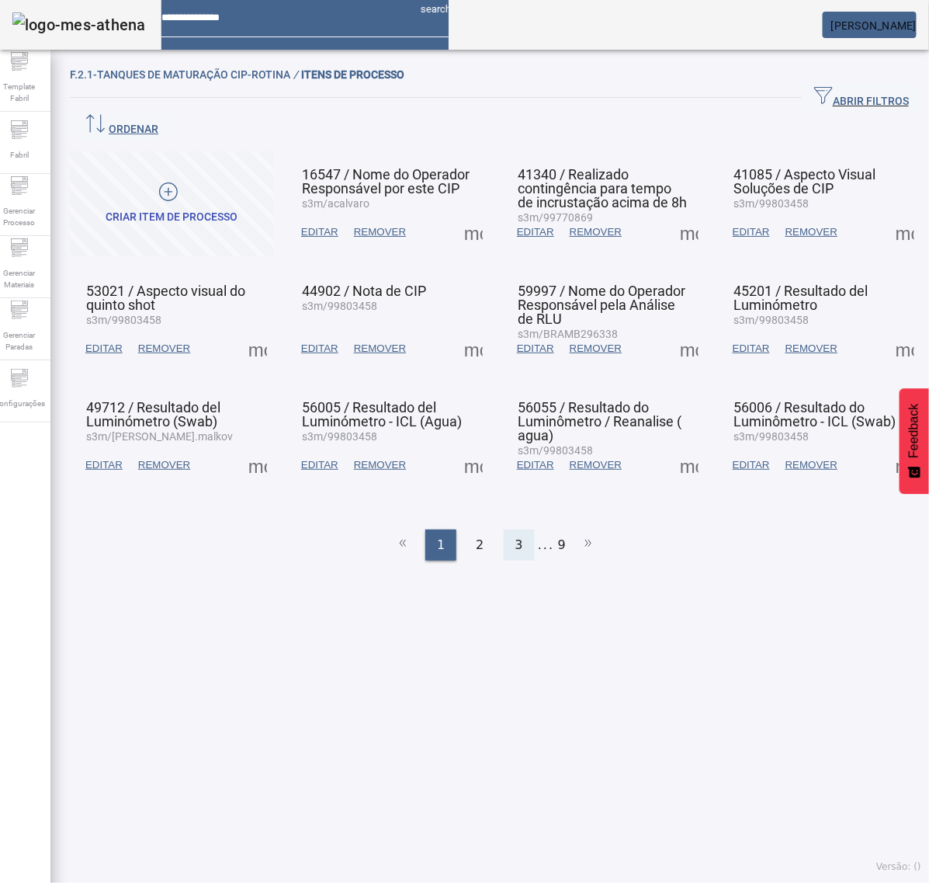
click at [504, 530] on div "3" at bounding box center [519, 545] width 31 height 31
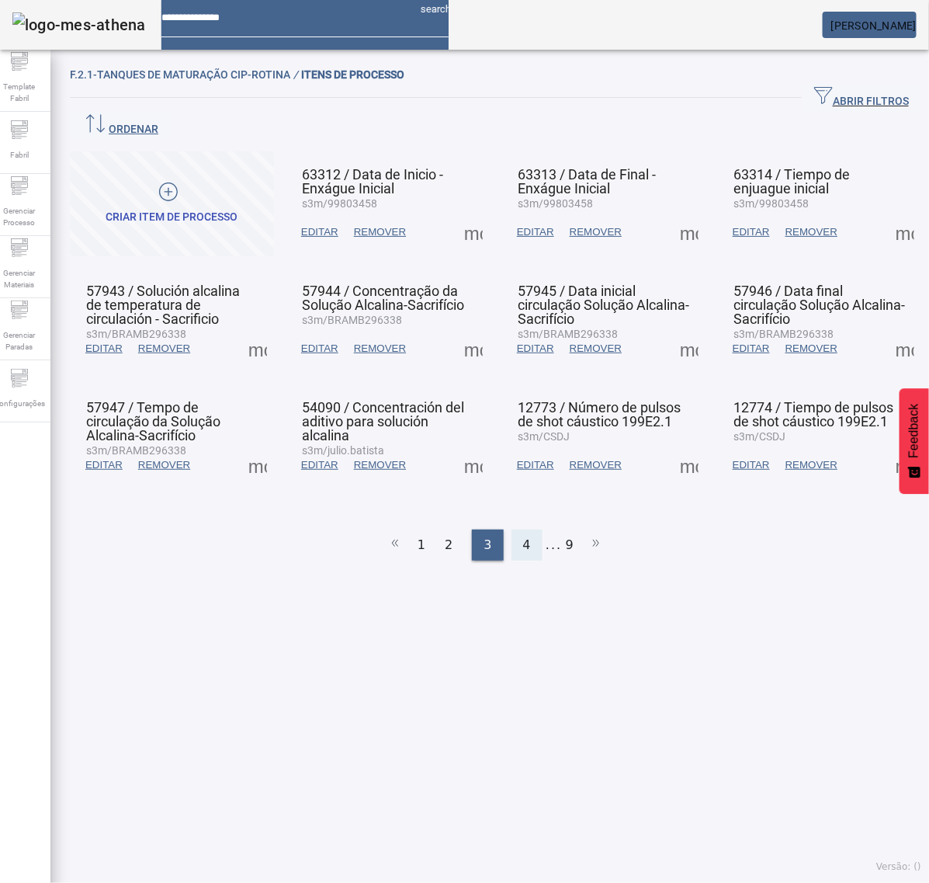
click at [523, 536] on span "4" at bounding box center [527, 545] width 8 height 19
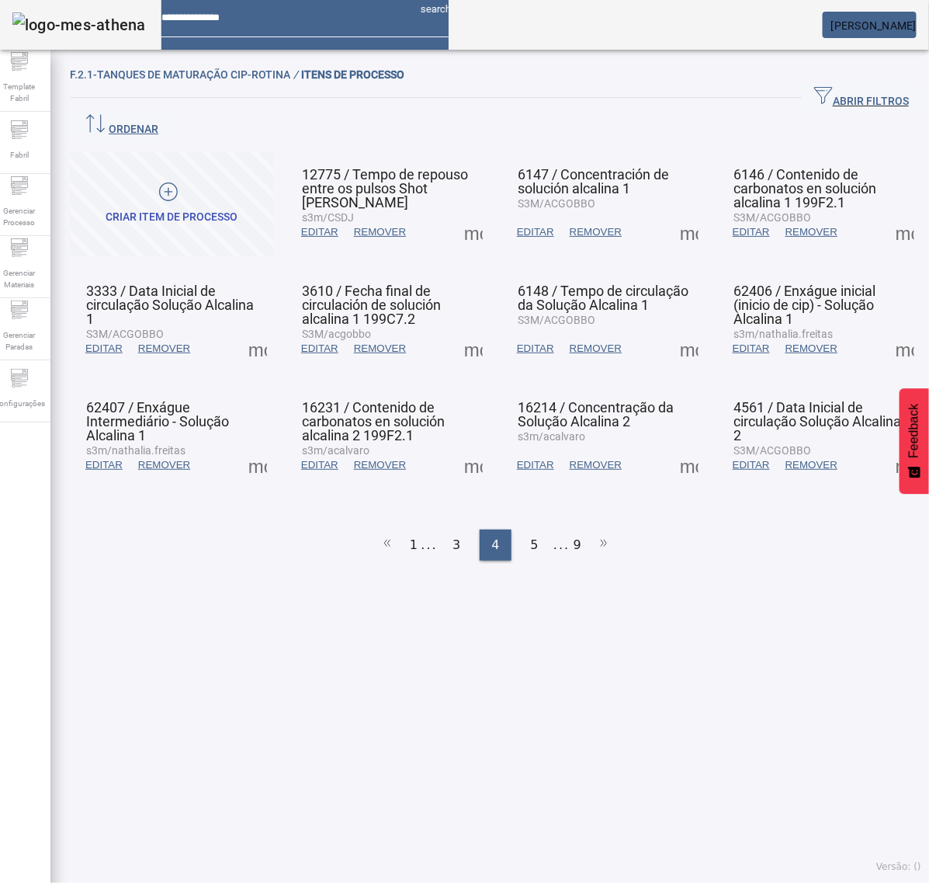
click at [887, 446] on span at bounding box center [905, 464] width 37 height 37
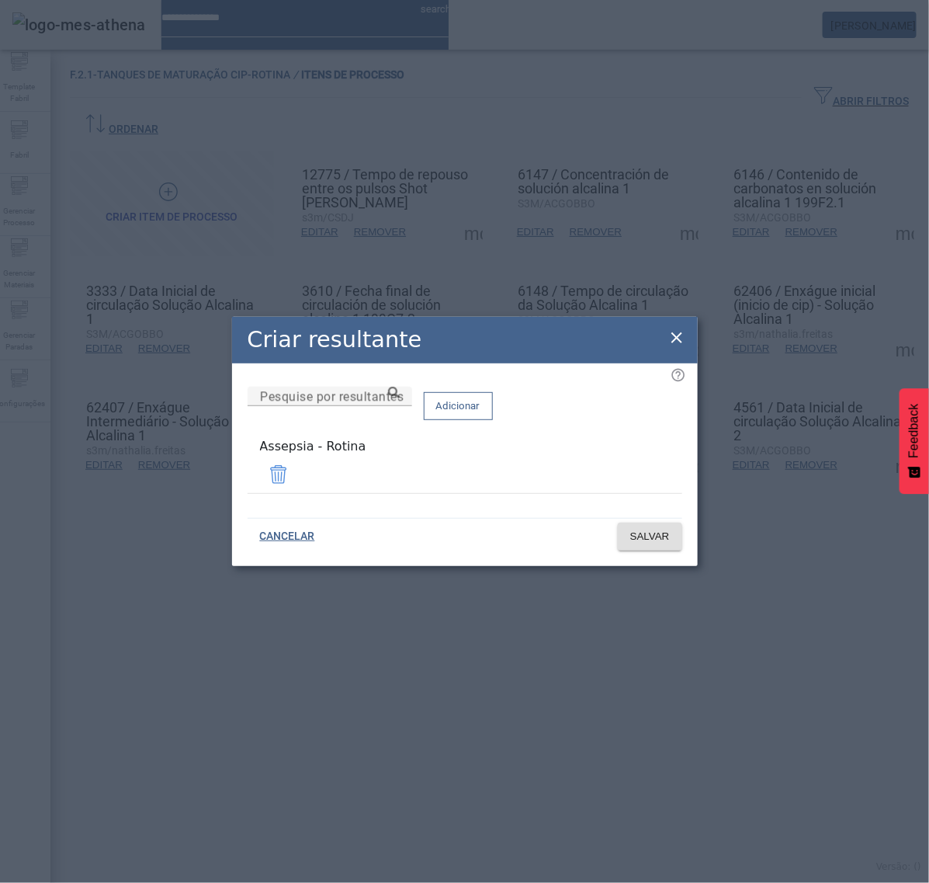
drag, startPoint x: 673, startPoint y: 343, endPoint x: 668, endPoint y: 361, distance: 18.7
click at [673, 342] on icon at bounding box center [677, 337] width 19 height 19
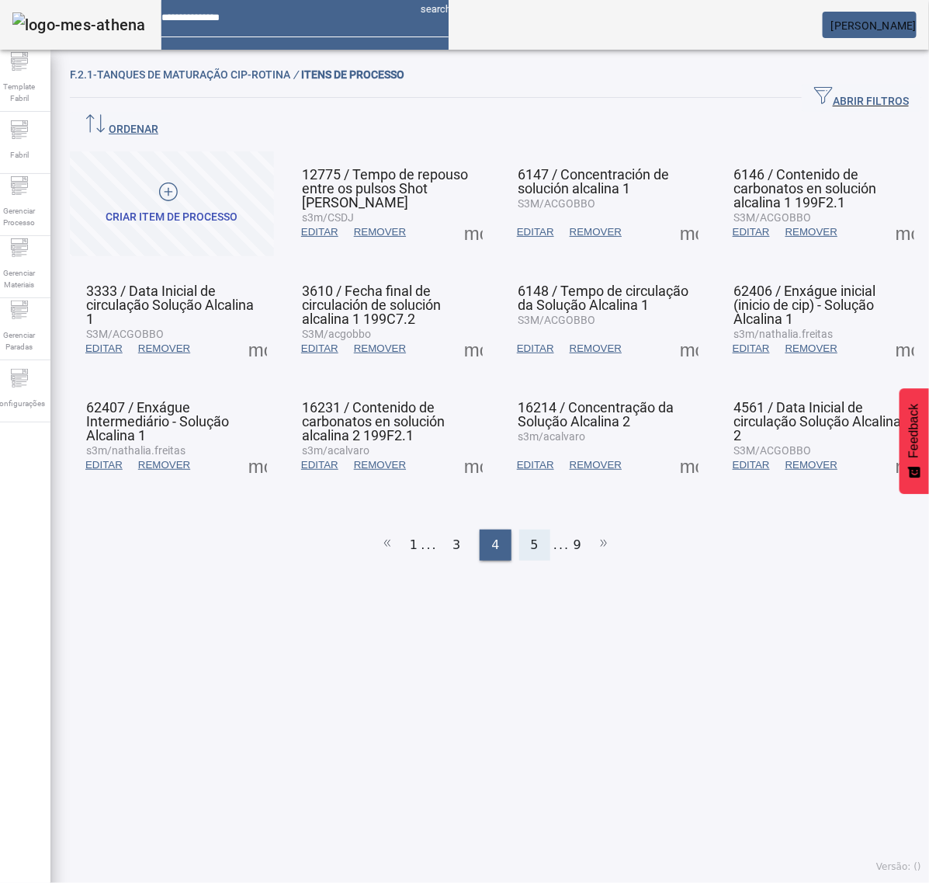
click at [521, 530] on div "5" at bounding box center [534, 545] width 31 height 31
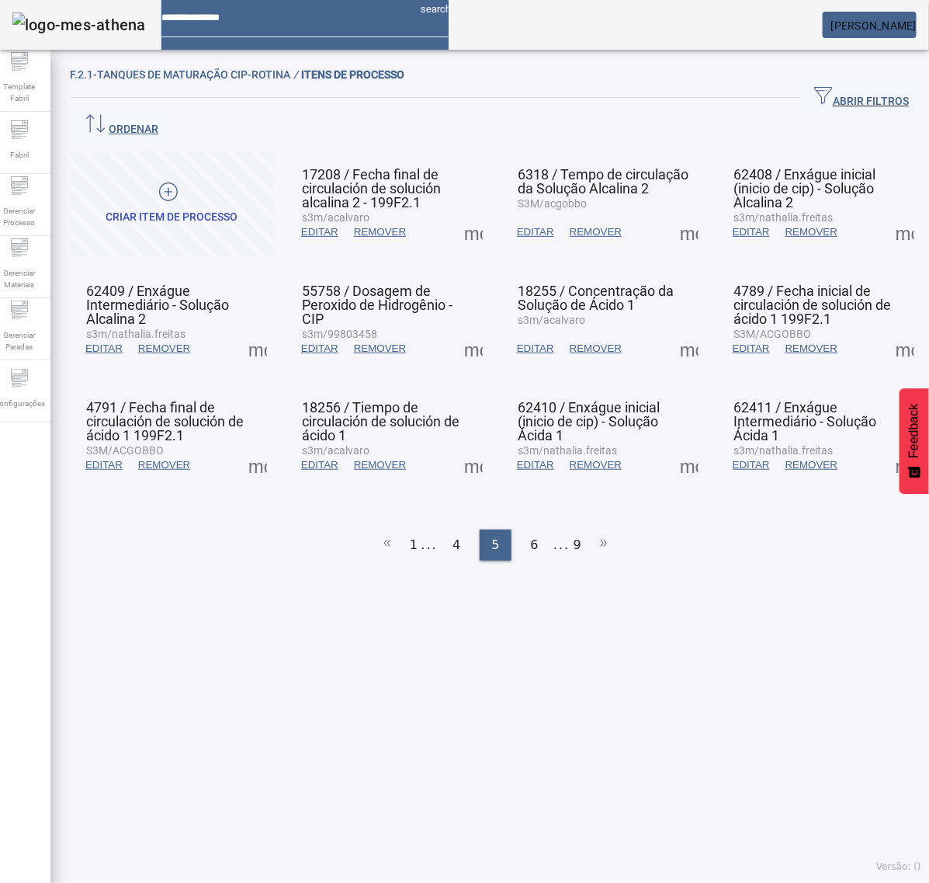
click at [467, 214] on span at bounding box center [473, 232] width 37 height 37
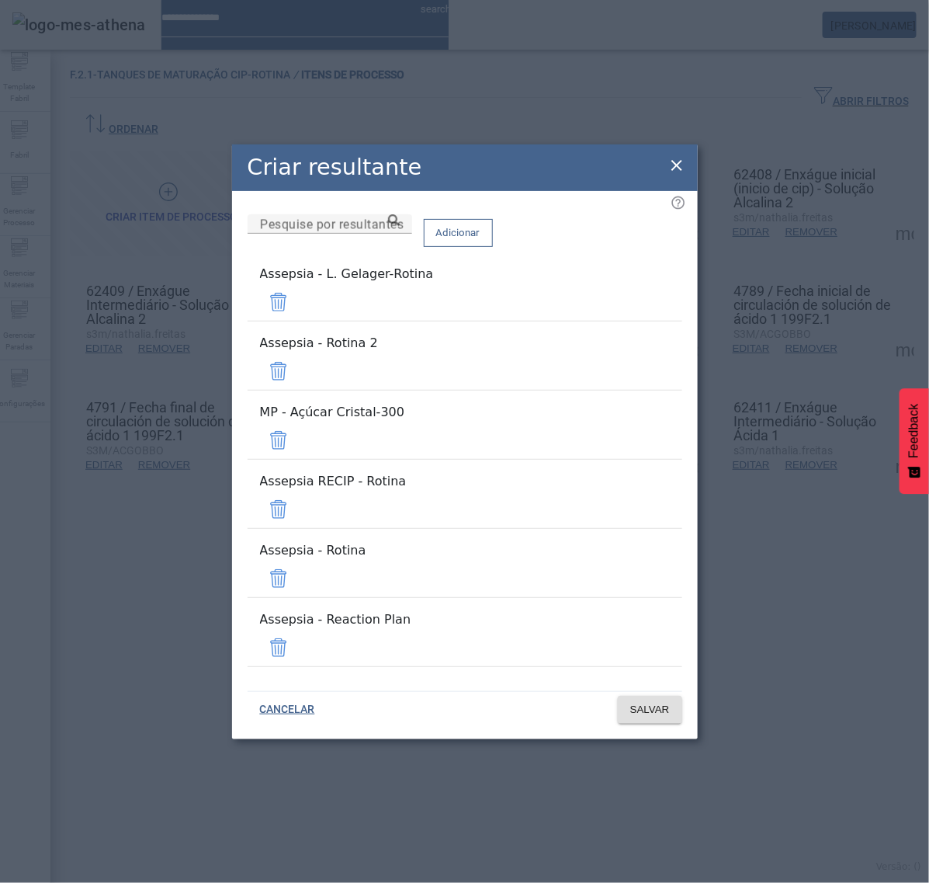
click at [297, 321] on span at bounding box center [278, 301] width 37 height 37
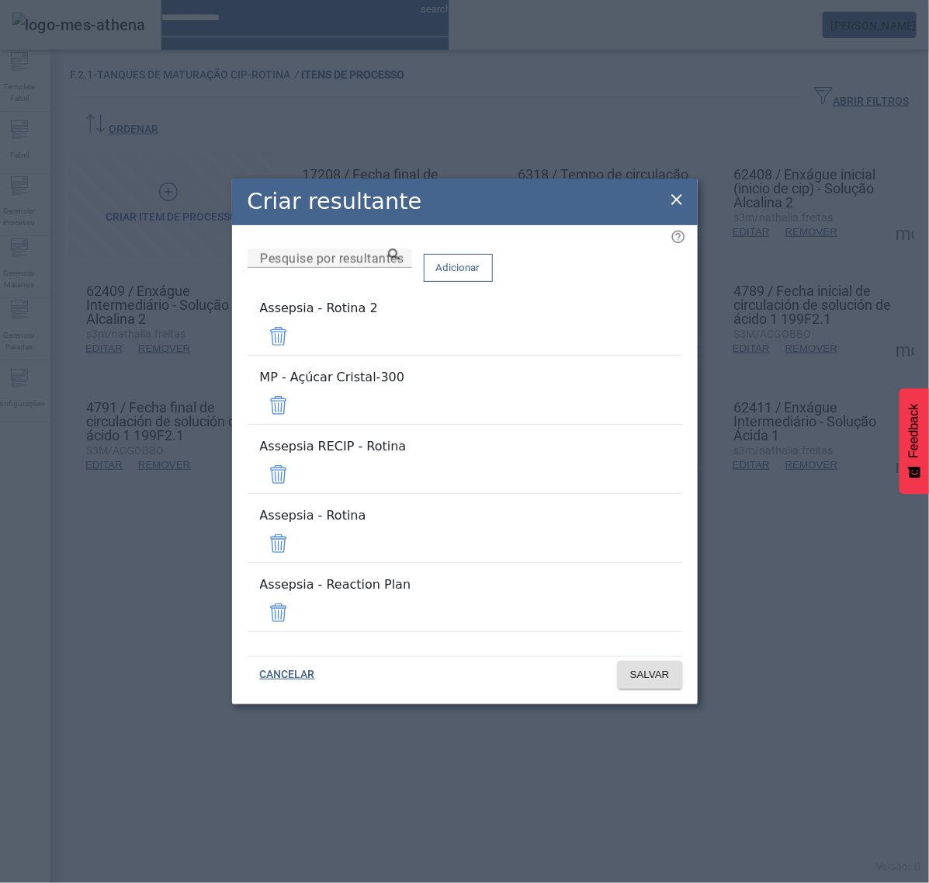
click at [630, 354] on mat-list "Assepsia - Rotina 2" at bounding box center [465, 327] width 435 height 69
click at [297, 355] on span at bounding box center [278, 336] width 37 height 37
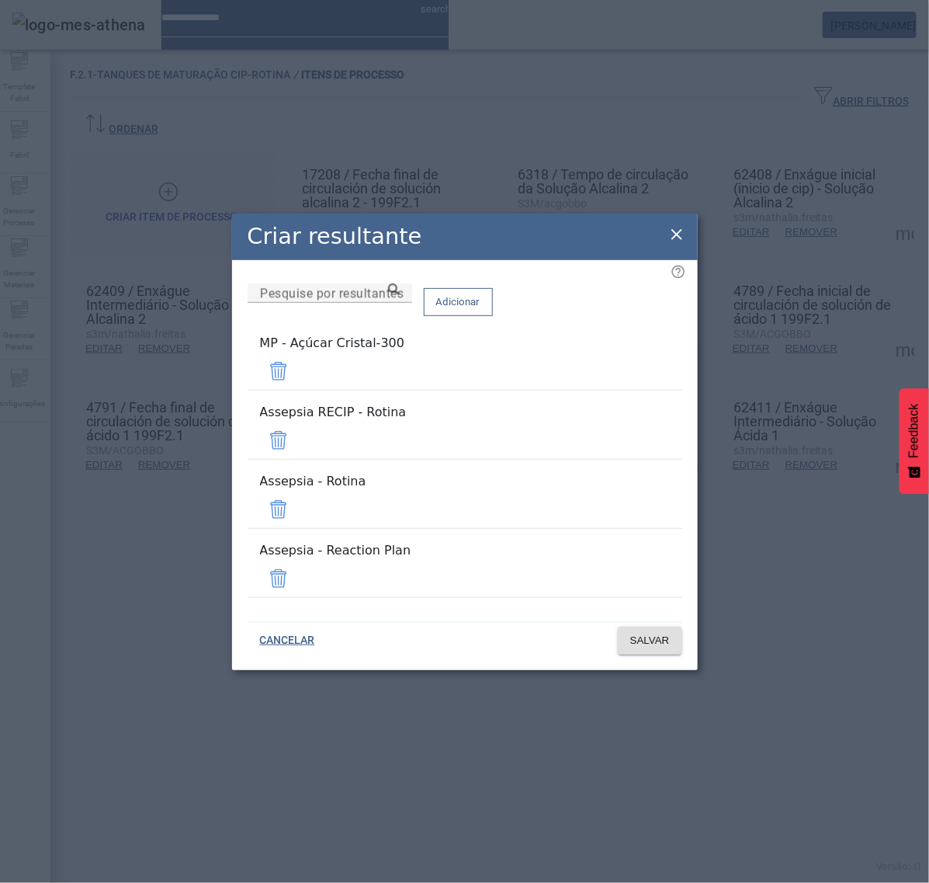
click at [297, 390] on span at bounding box center [278, 371] width 37 height 37
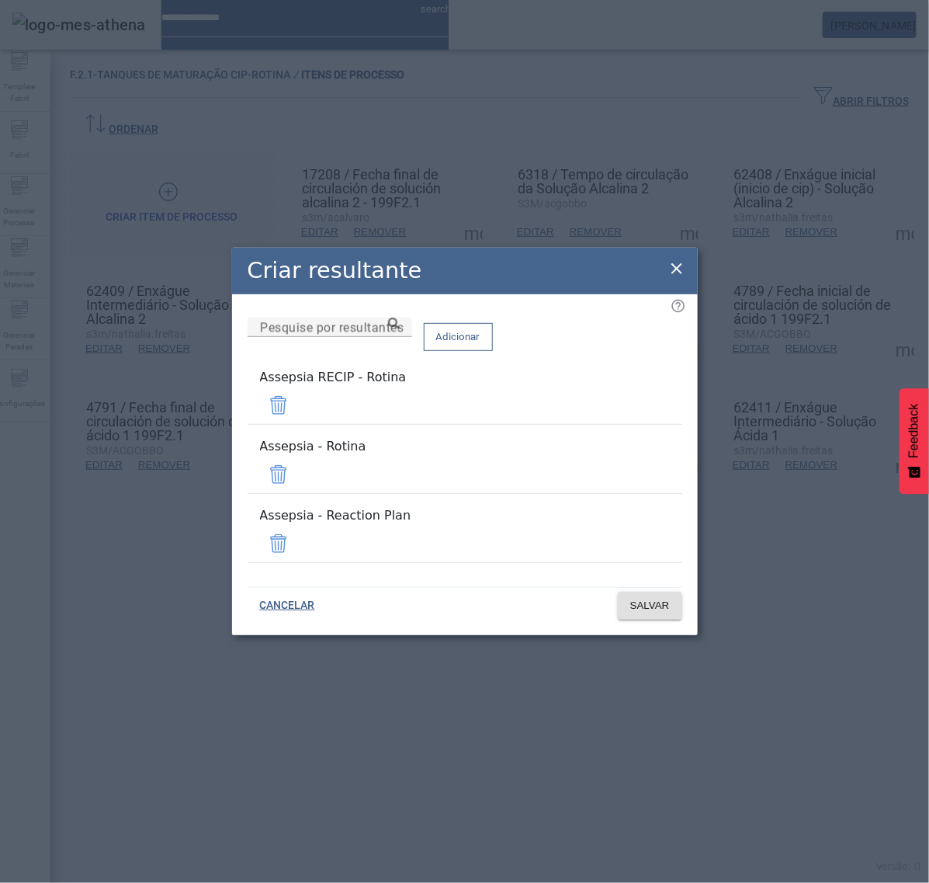
click at [297, 418] on span at bounding box center [278, 405] width 37 height 37
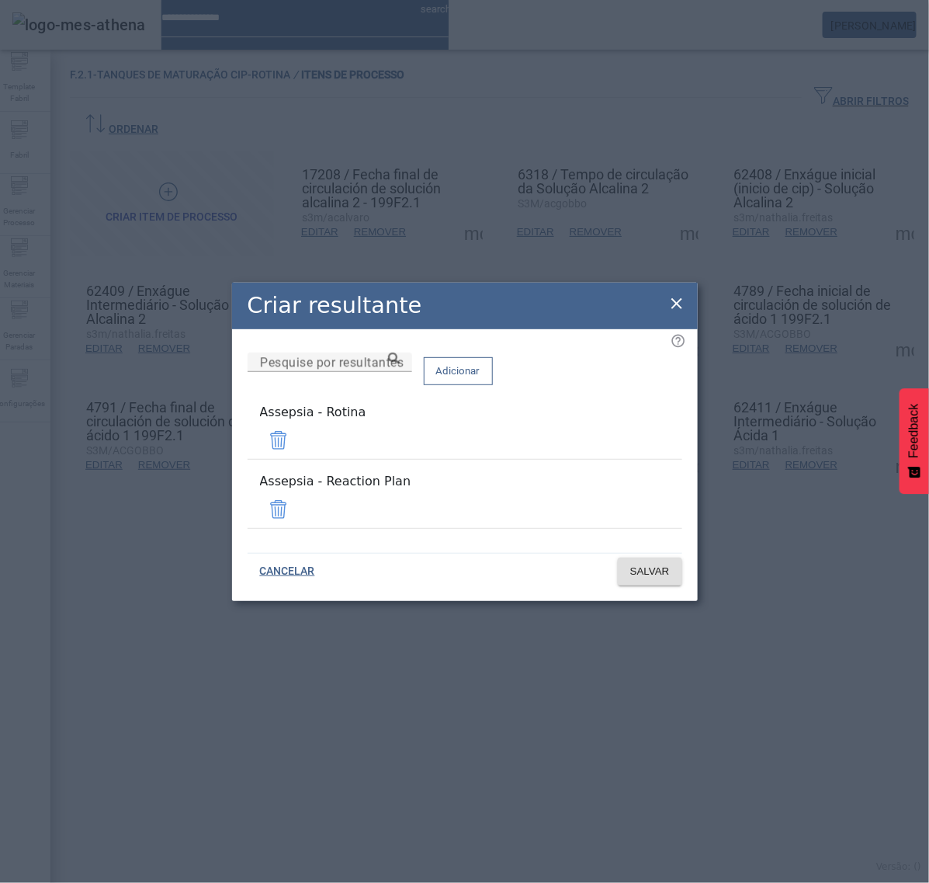
click at [297, 493] on span at bounding box center [278, 509] width 37 height 37
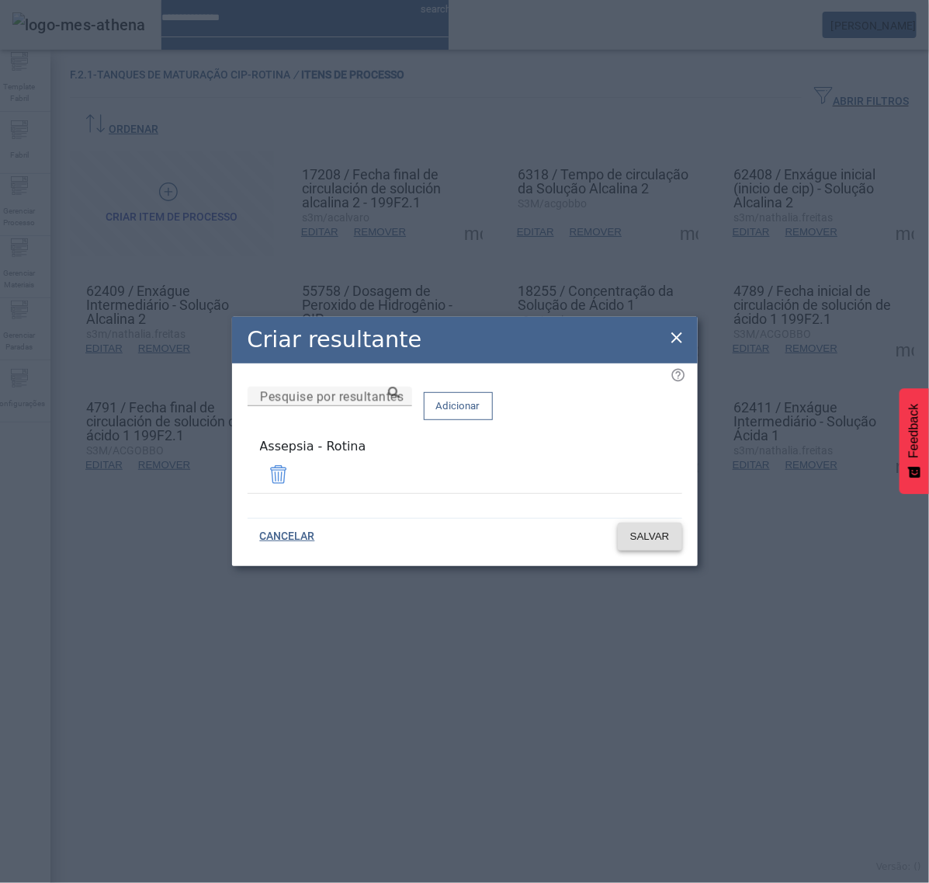
click at [664, 534] on span "SALVAR" at bounding box center [650, 537] width 40 height 16
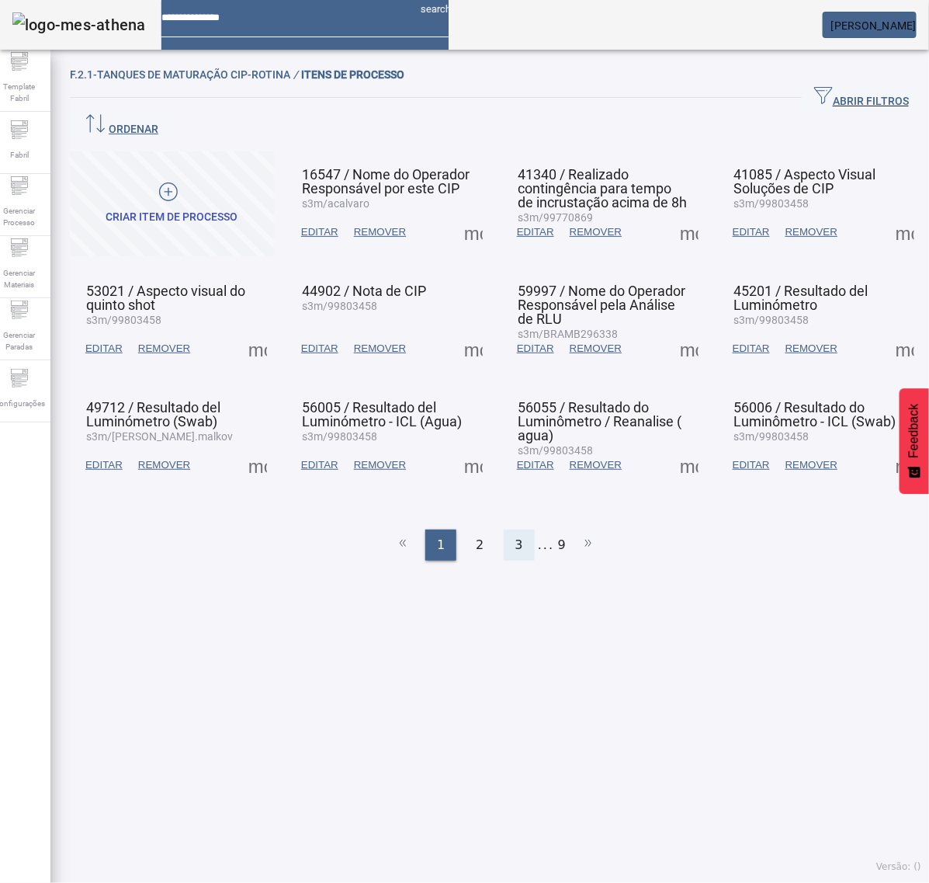
click at [509, 530] on div "3" at bounding box center [519, 545] width 31 height 31
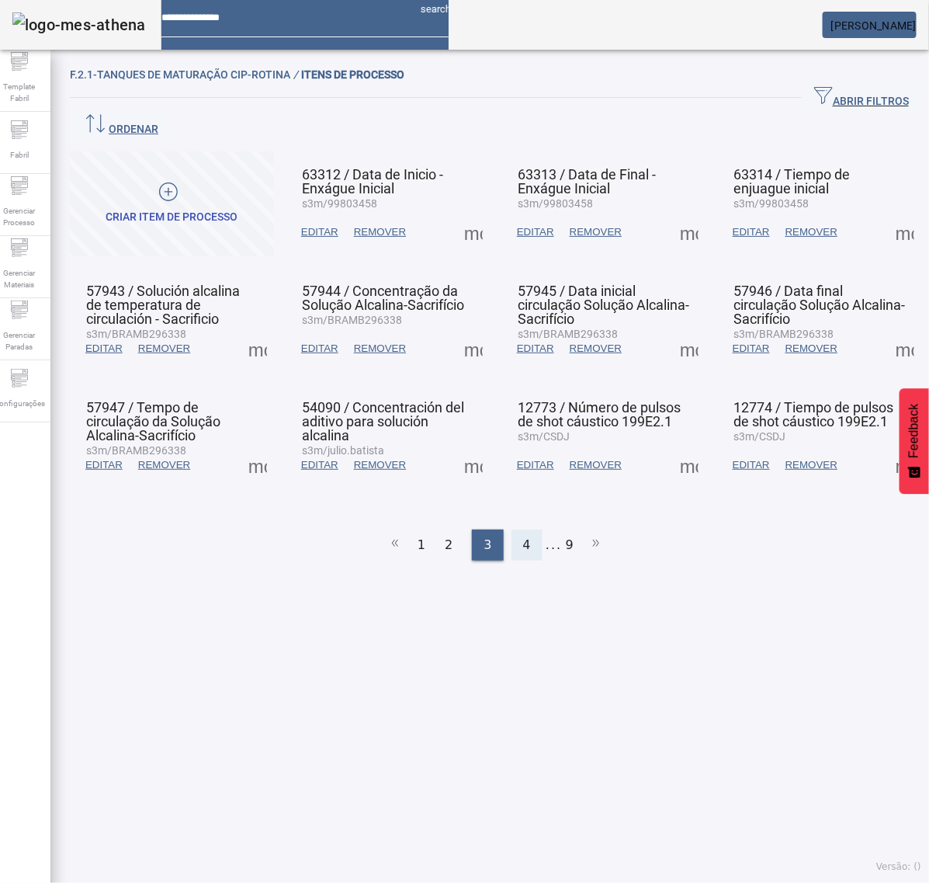
click at [523, 536] on span "4" at bounding box center [527, 545] width 8 height 19
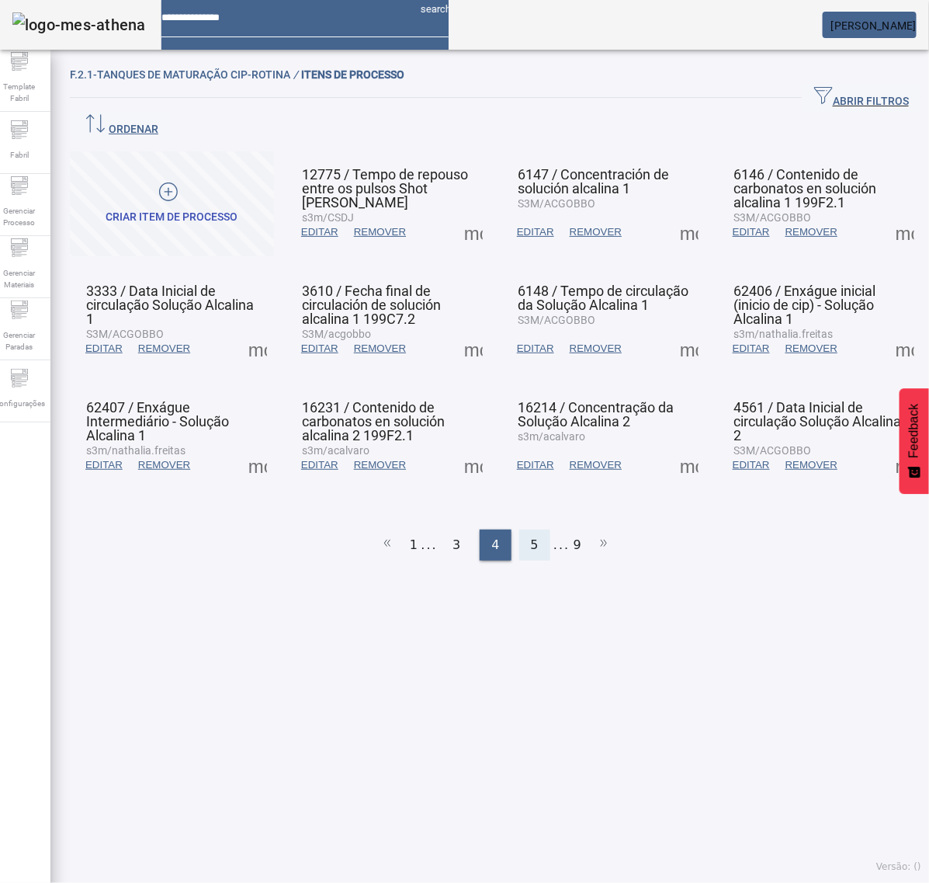
click at [531, 536] on span "5" at bounding box center [535, 545] width 8 height 19
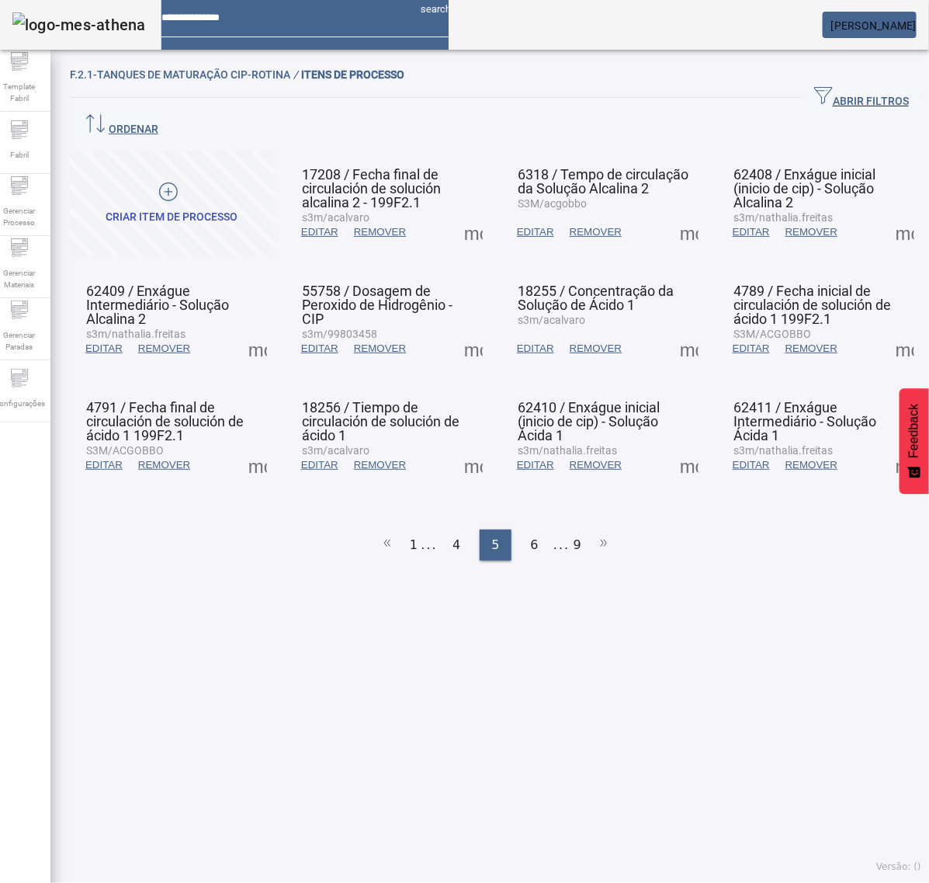
click at [460, 214] on span at bounding box center [473, 232] width 37 height 37
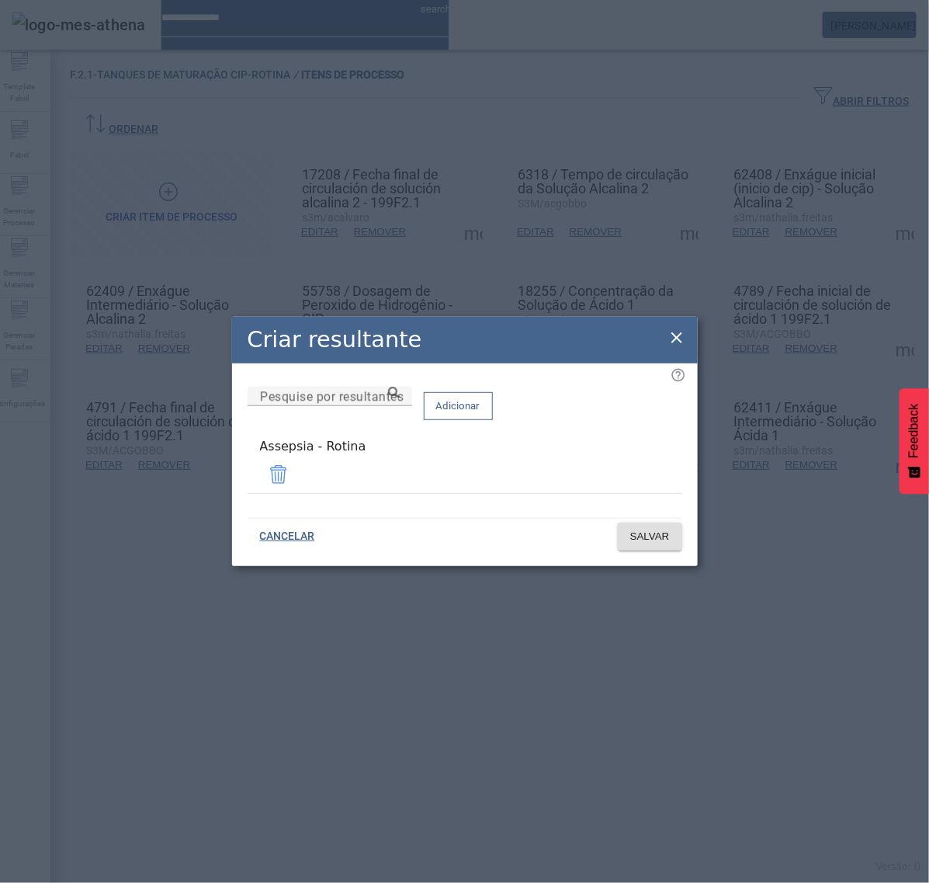
drag, startPoint x: 682, startPoint y: 339, endPoint x: 682, endPoint y: 328, distance: 10.1
click at [681, 339] on icon at bounding box center [677, 337] width 19 height 19
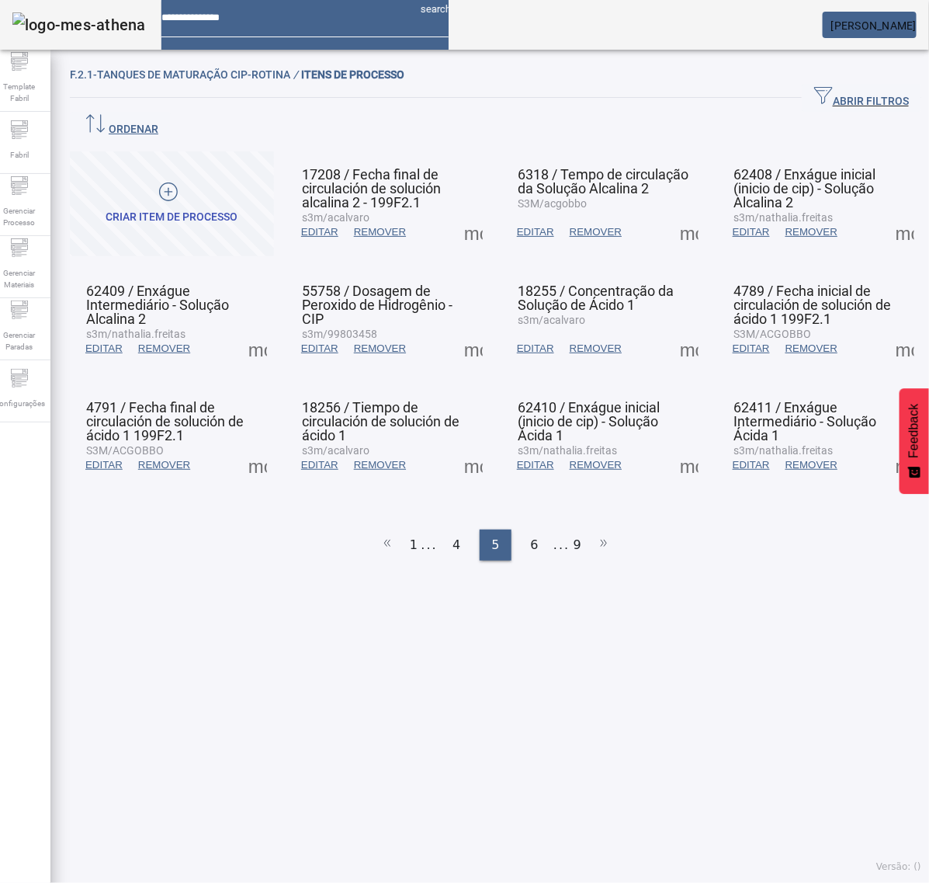
click at [674, 214] on span at bounding box center [689, 232] width 37 height 37
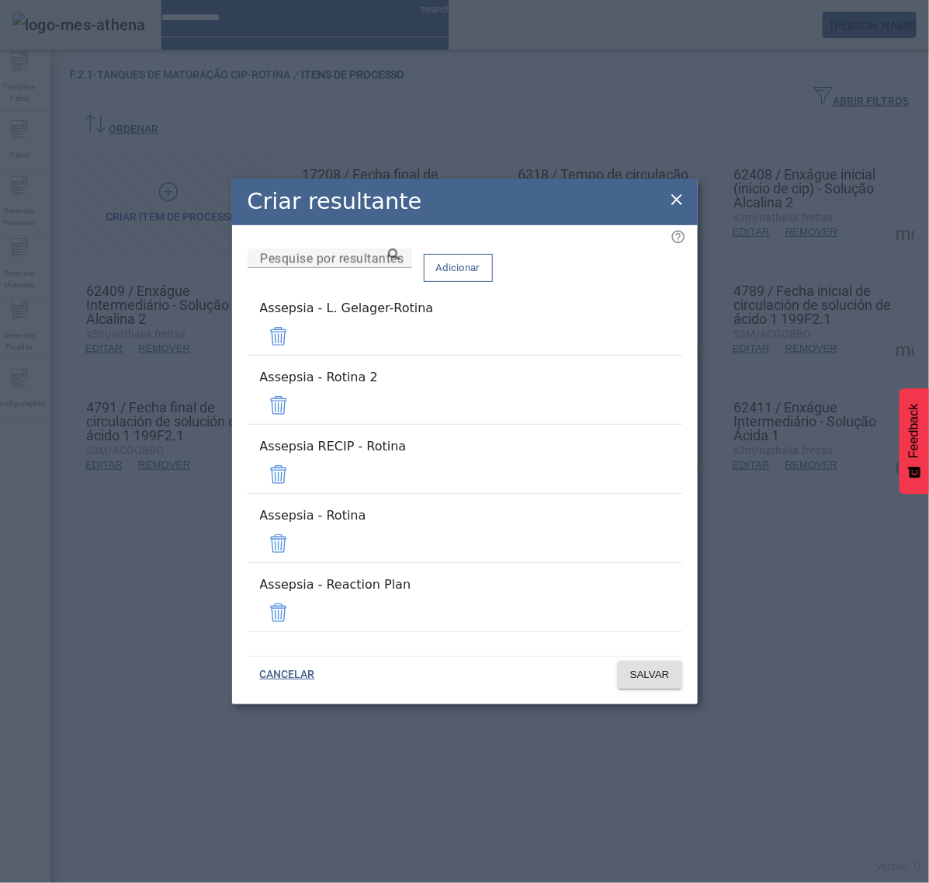
click at [297, 355] on span at bounding box center [278, 336] width 37 height 37
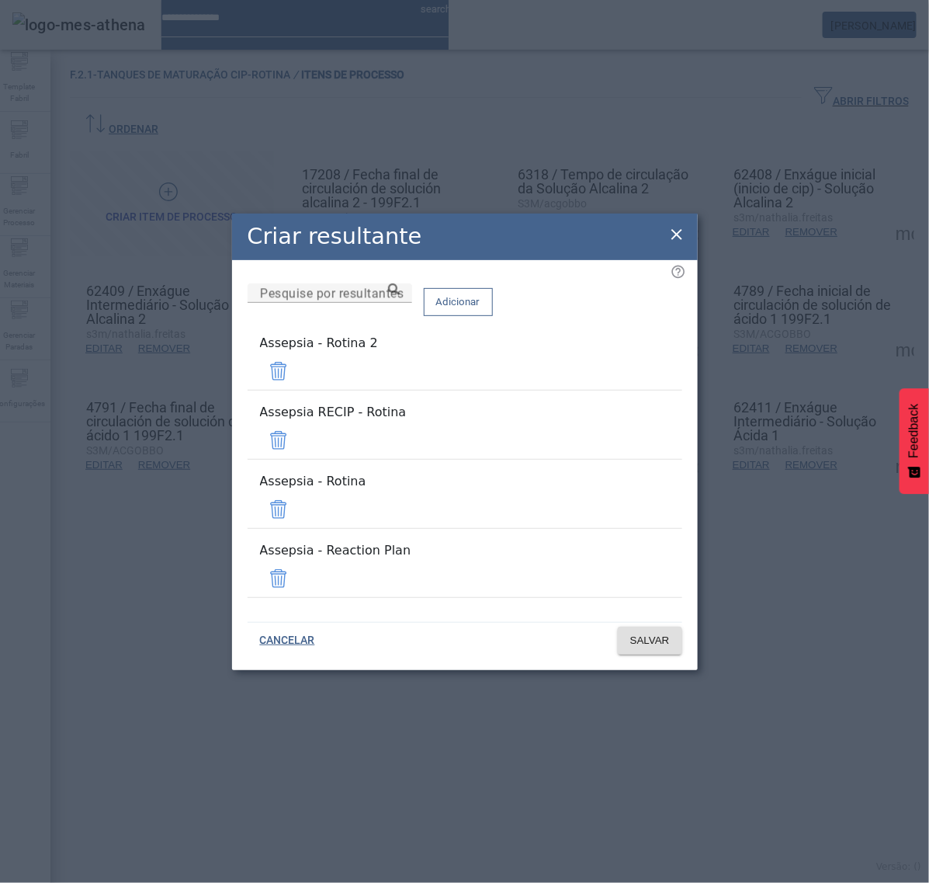
click at [297, 390] on span at bounding box center [278, 371] width 37 height 37
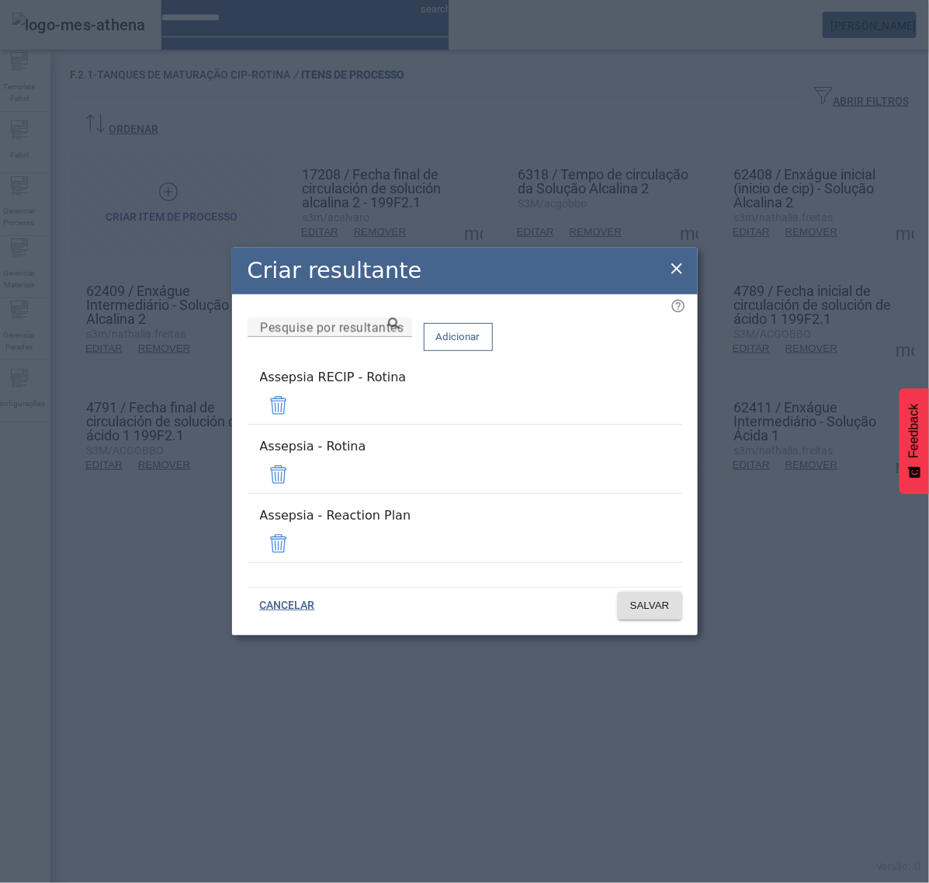
click at [297, 416] on span at bounding box center [278, 405] width 37 height 37
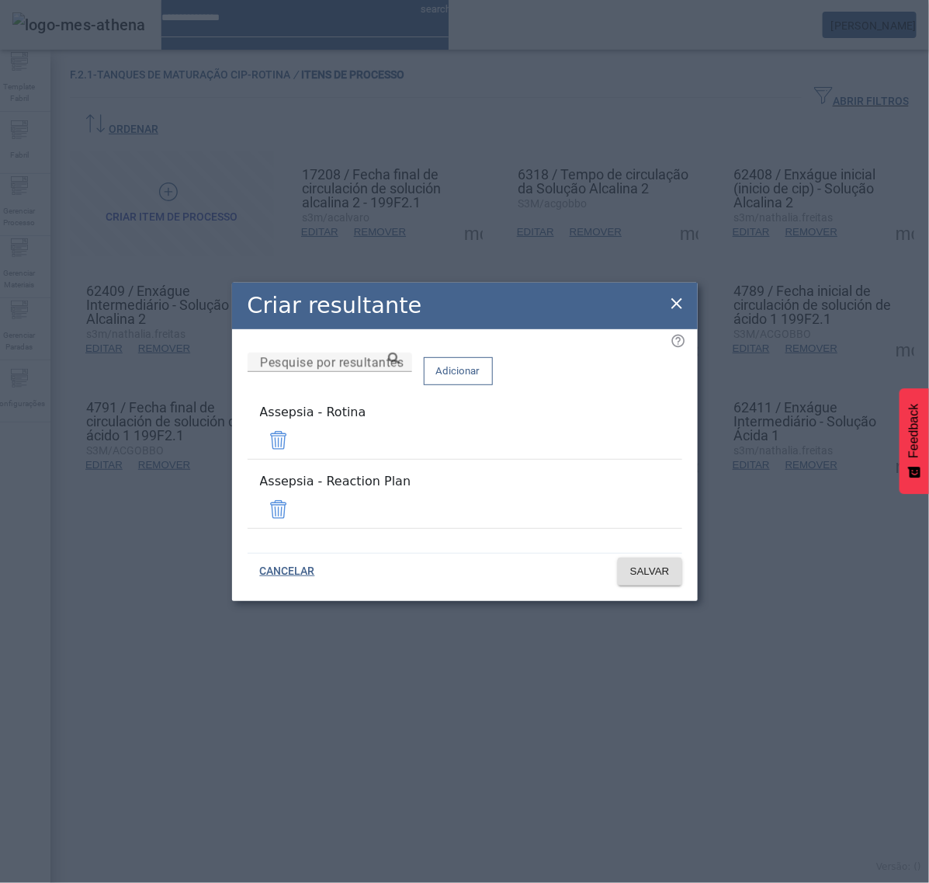
click at [297, 503] on span at bounding box center [278, 509] width 37 height 37
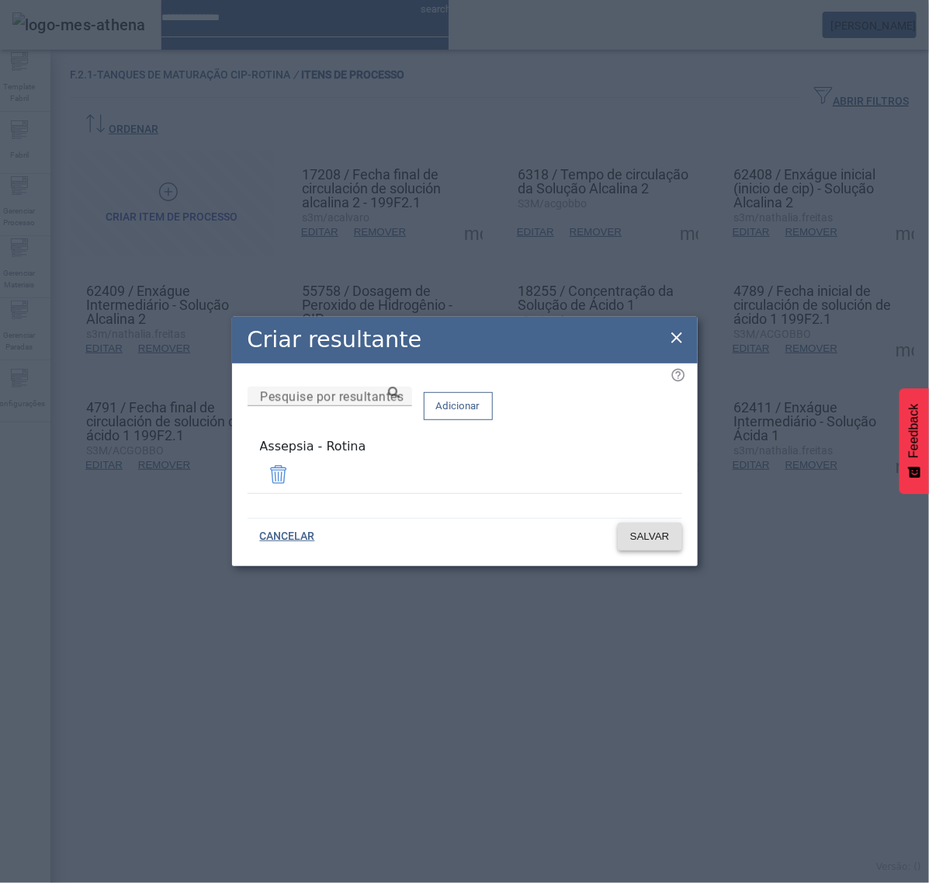
click at [662, 540] on span "SALVAR" at bounding box center [650, 537] width 40 height 16
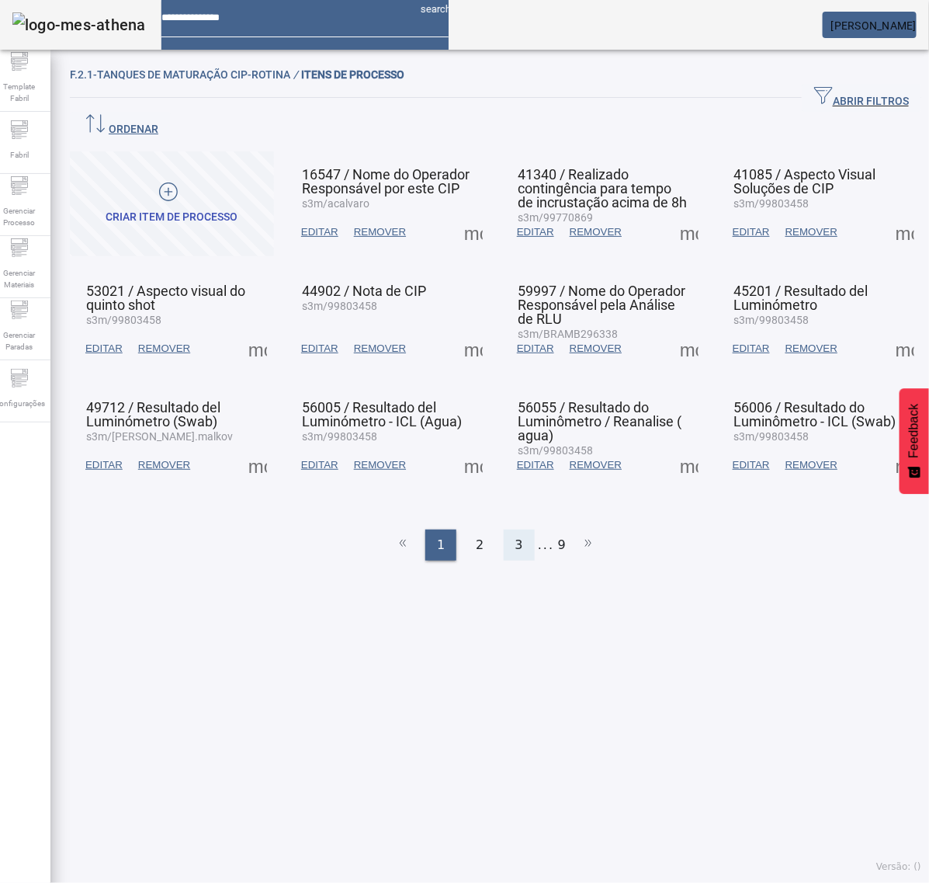
click at [505, 530] on div "3" at bounding box center [519, 545] width 31 height 31
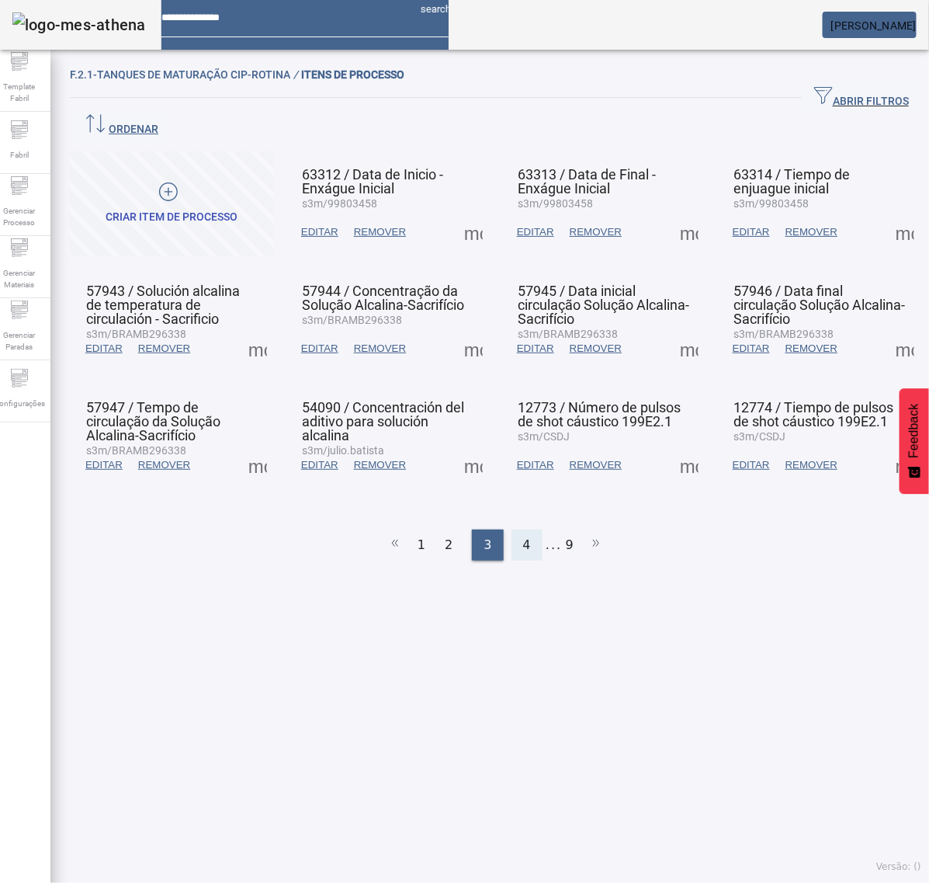
click at [523, 536] on span "4" at bounding box center [527, 545] width 8 height 19
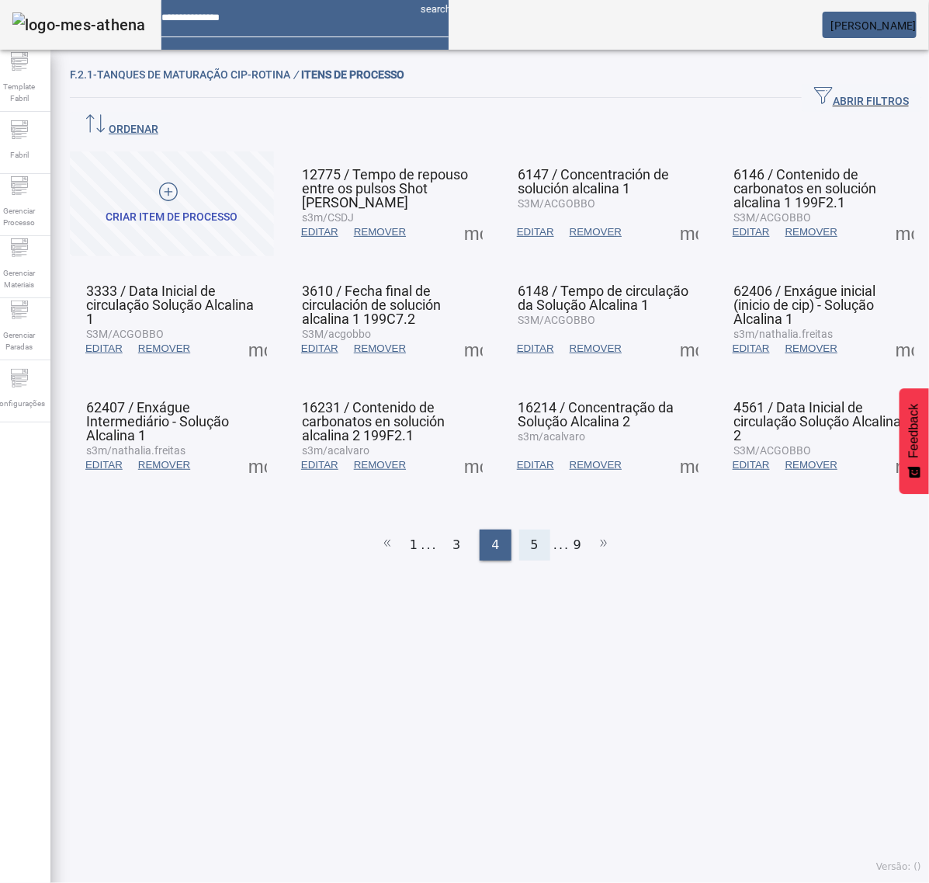
click at [531, 536] on span "5" at bounding box center [535, 545] width 8 height 19
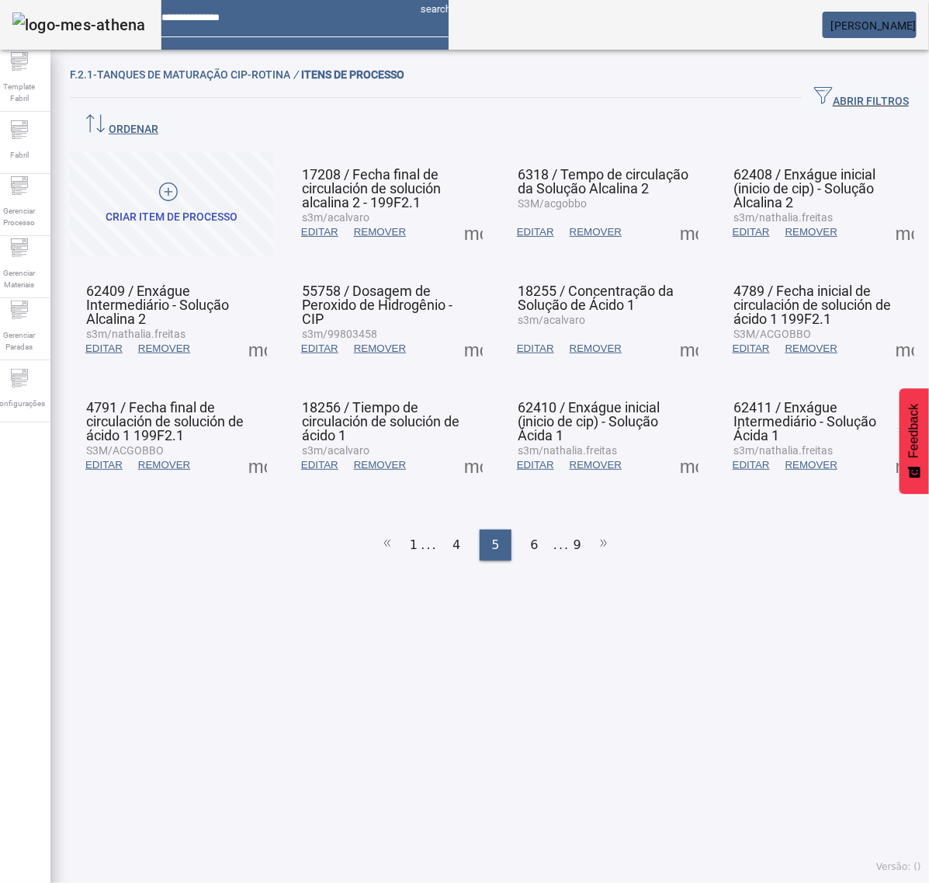
click at [671, 214] on span at bounding box center [689, 232] width 37 height 37
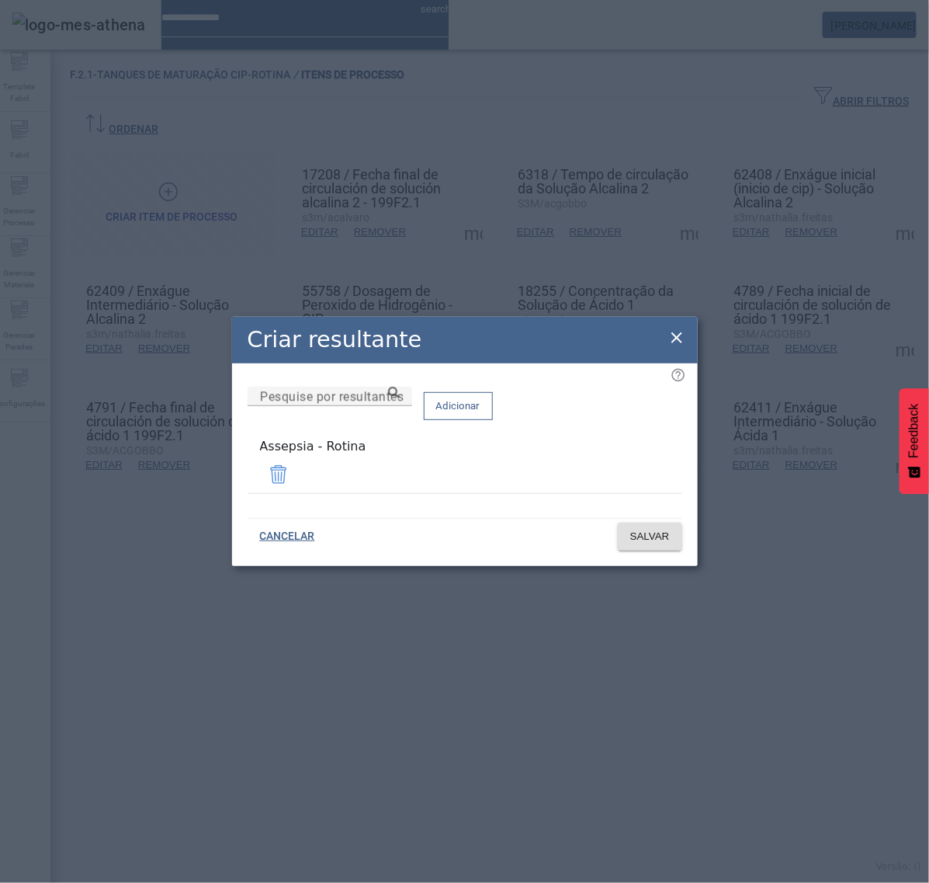
drag, startPoint x: 675, startPoint y: 339, endPoint x: 754, endPoint y: 270, distance: 104.0
click at [676, 336] on icon at bounding box center [677, 337] width 19 height 19
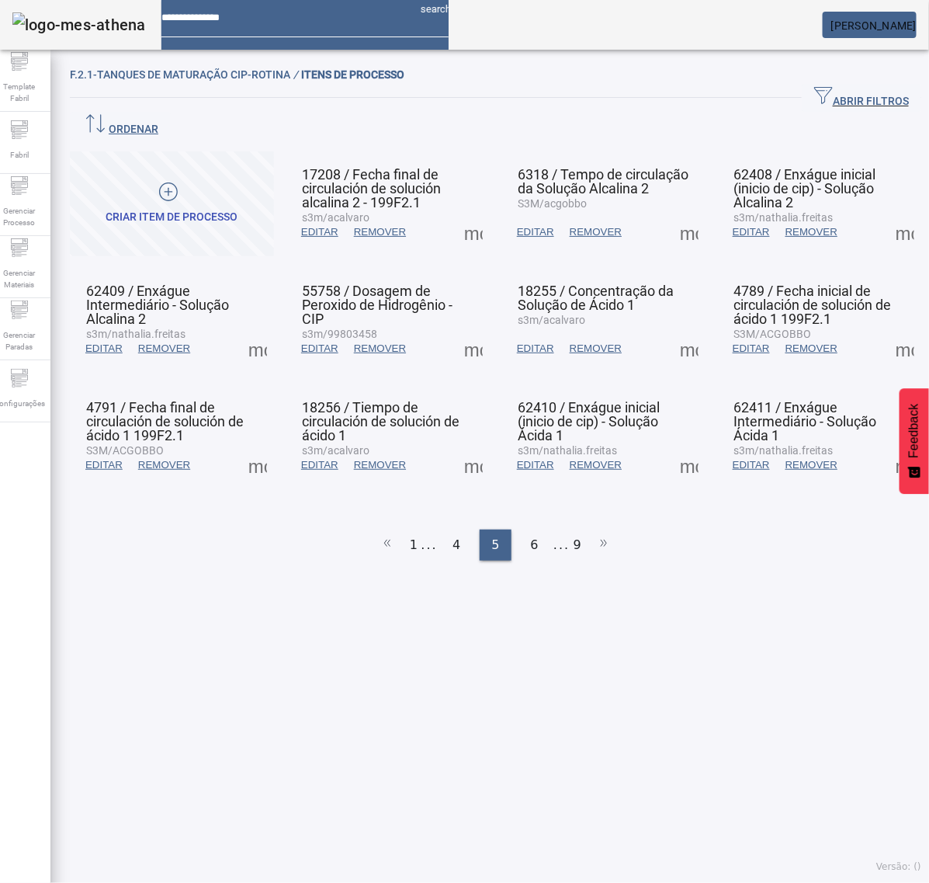
click at [887, 214] on span at bounding box center [905, 232] width 37 height 37
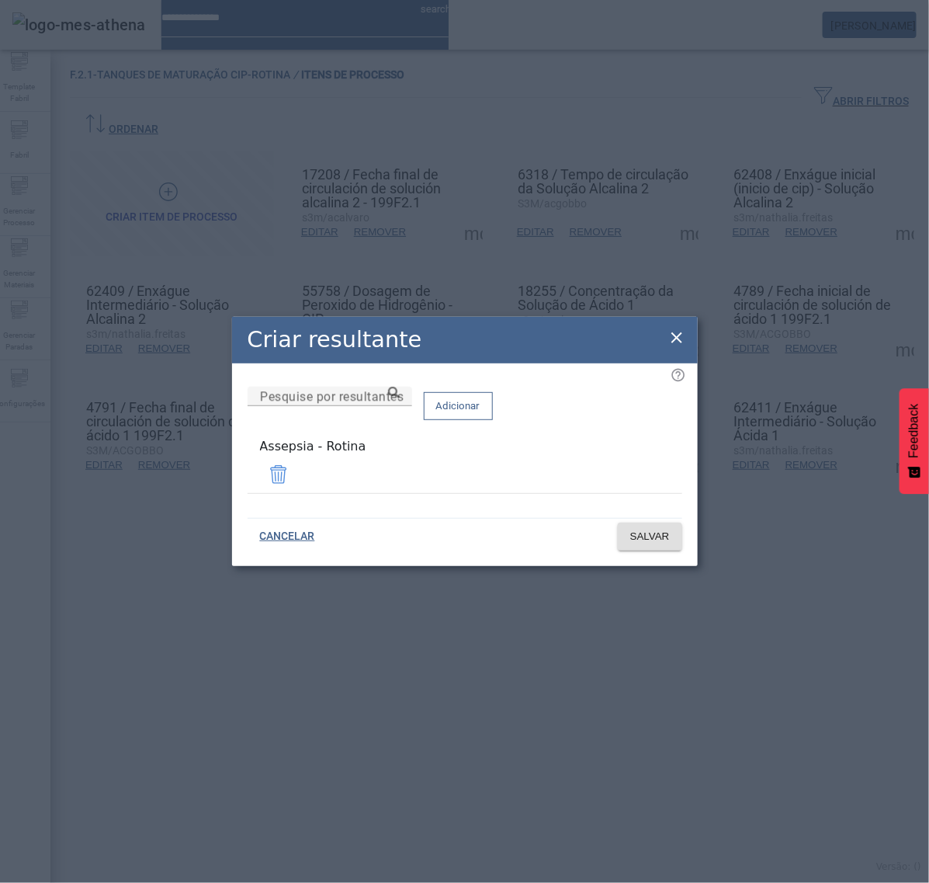
click at [678, 338] on icon at bounding box center [677, 337] width 19 height 19
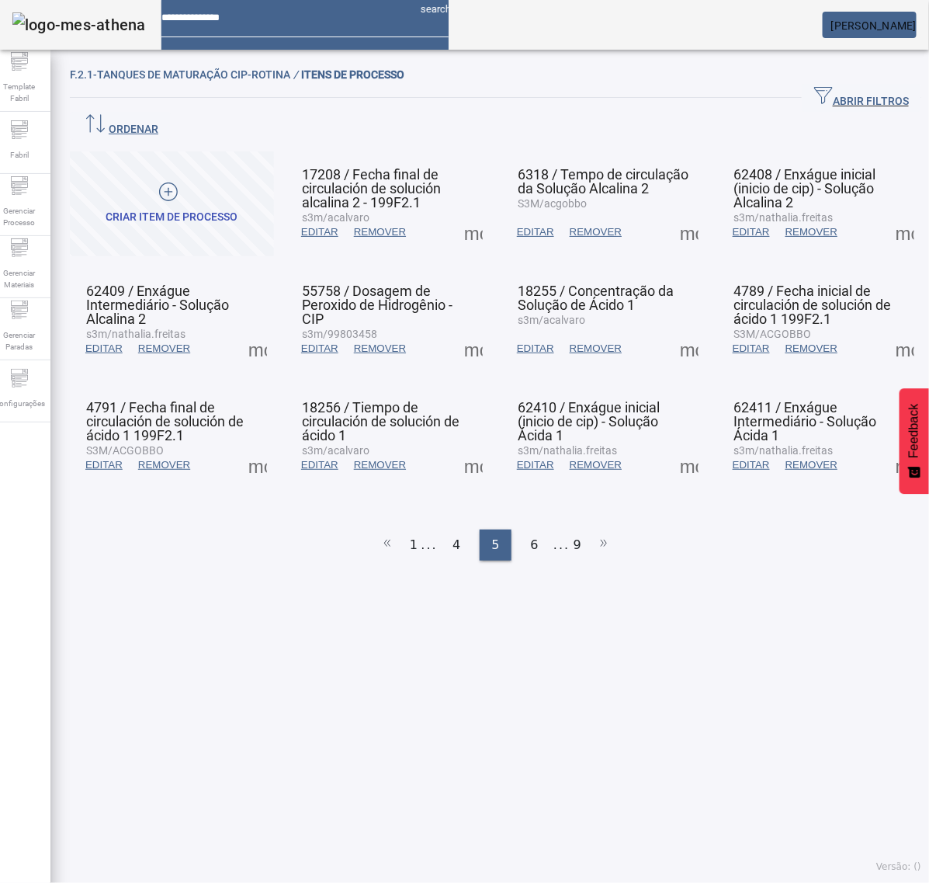
click at [254, 330] on span at bounding box center [257, 348] width 37 height 37
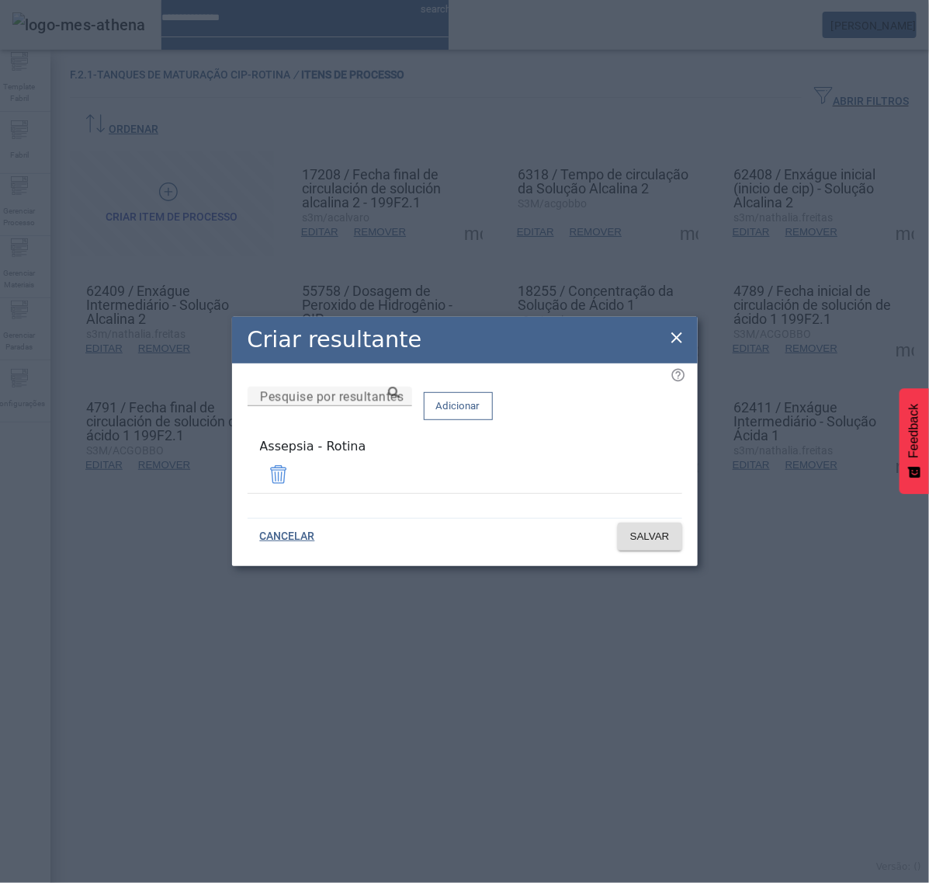
click at [676, 343] on icon at bounding box center [677, 337] width 19 height 19
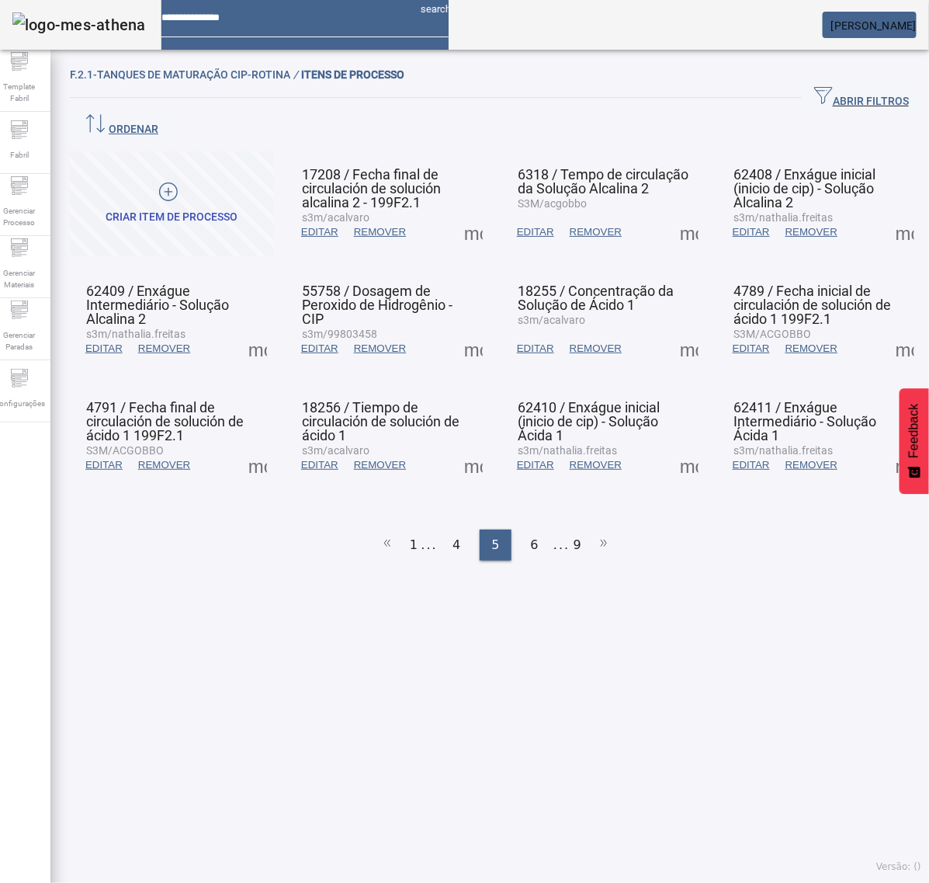
click at [458, 330] on span at bounding box center [473, 348] width 37 height 37
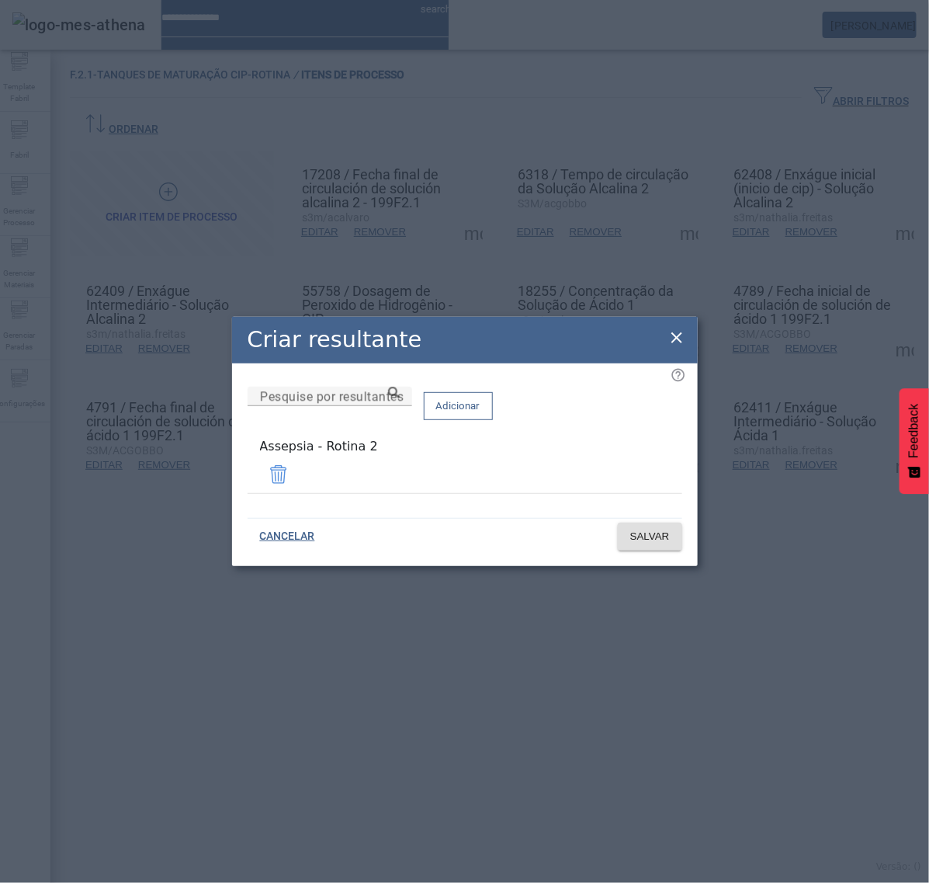
click at [675, 340] on icon at bounding box center [677, 337] width 11 height 11
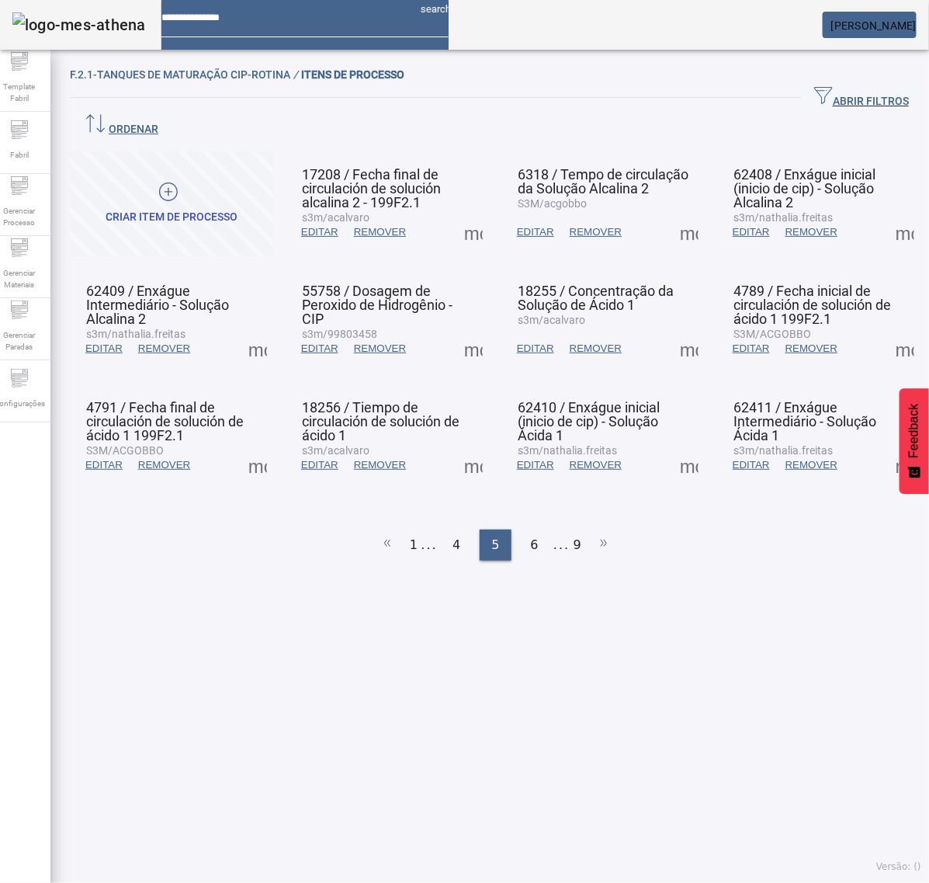
click at [256, 330] on span at bounding box center [257, 348] width 37 height 37
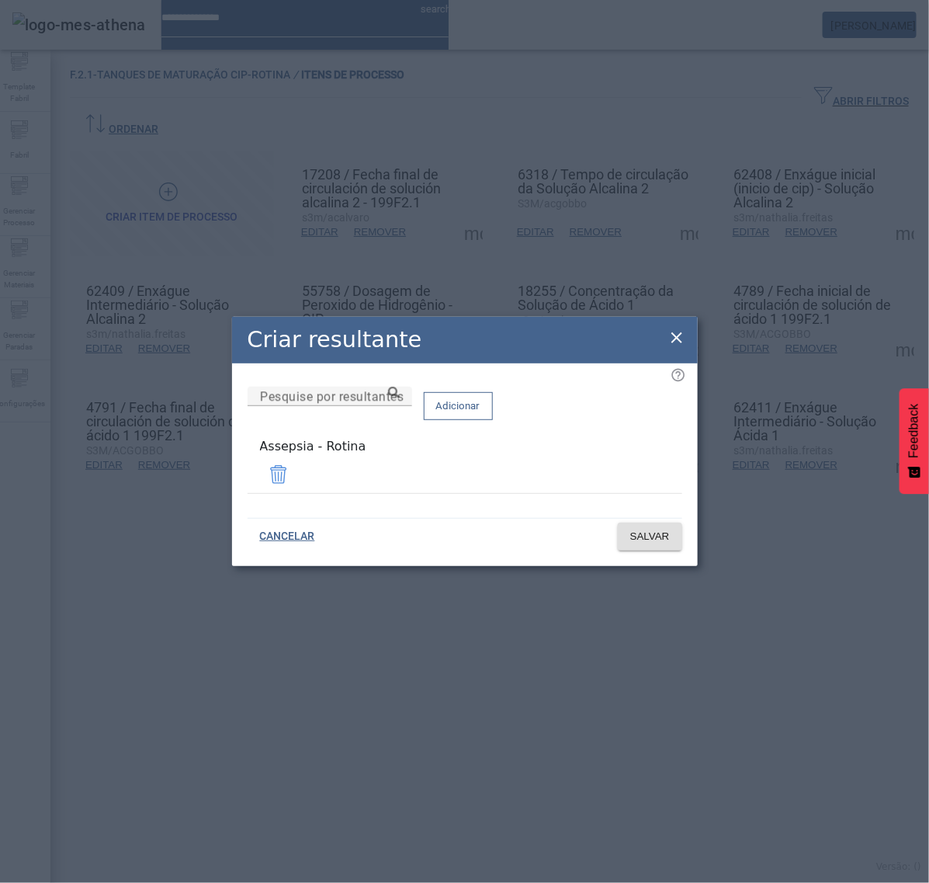
click at [672, 346] on icon at bounding box center [677, 337] width 19 height 19
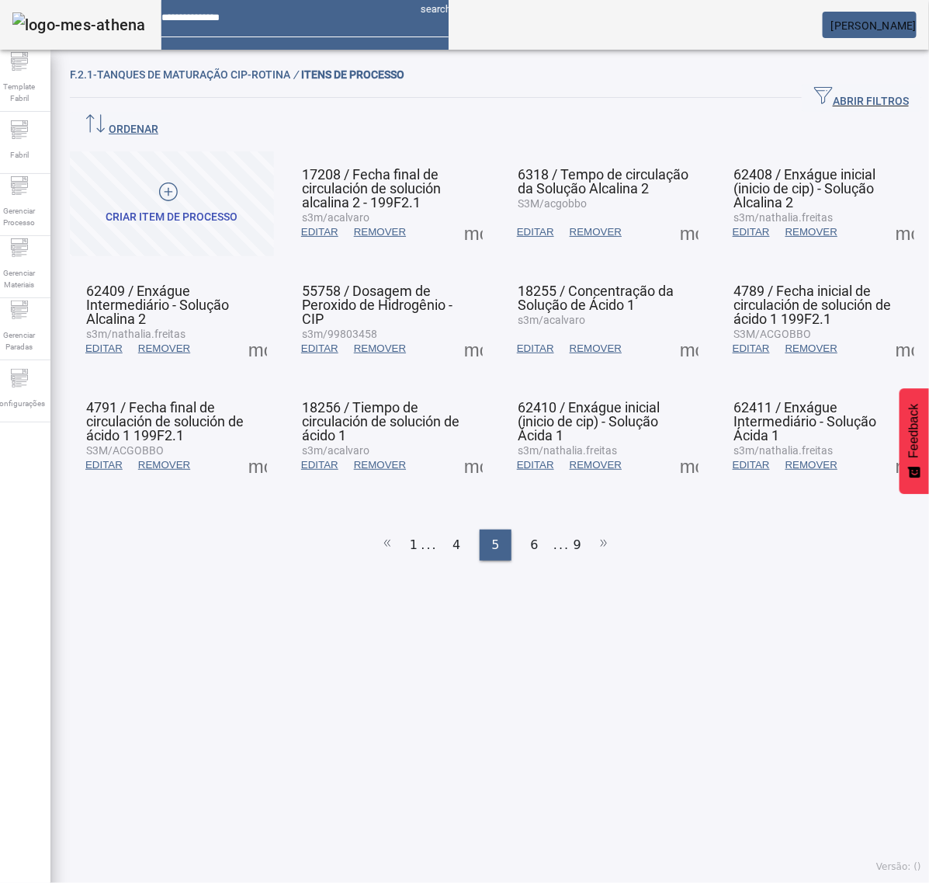
click at [470, 330] on span at bounding box center [473, 348] width 37 height 37
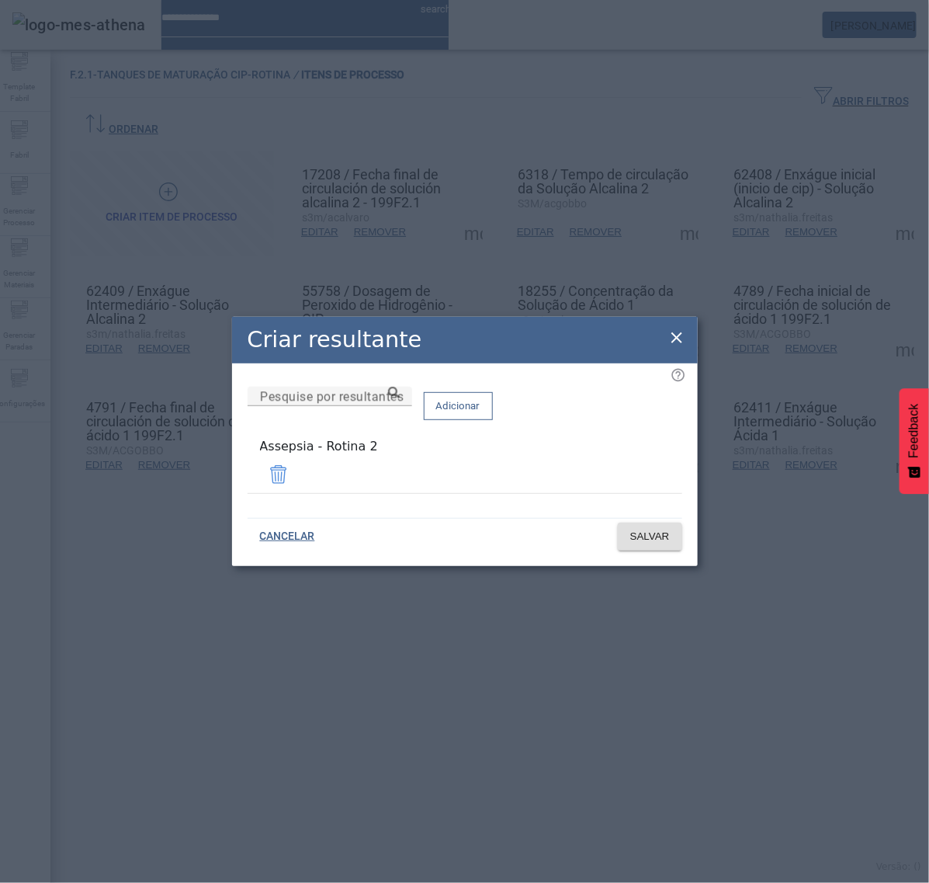
click at [297, 474] on span at bounding box center [278, 474] width 37 height 37
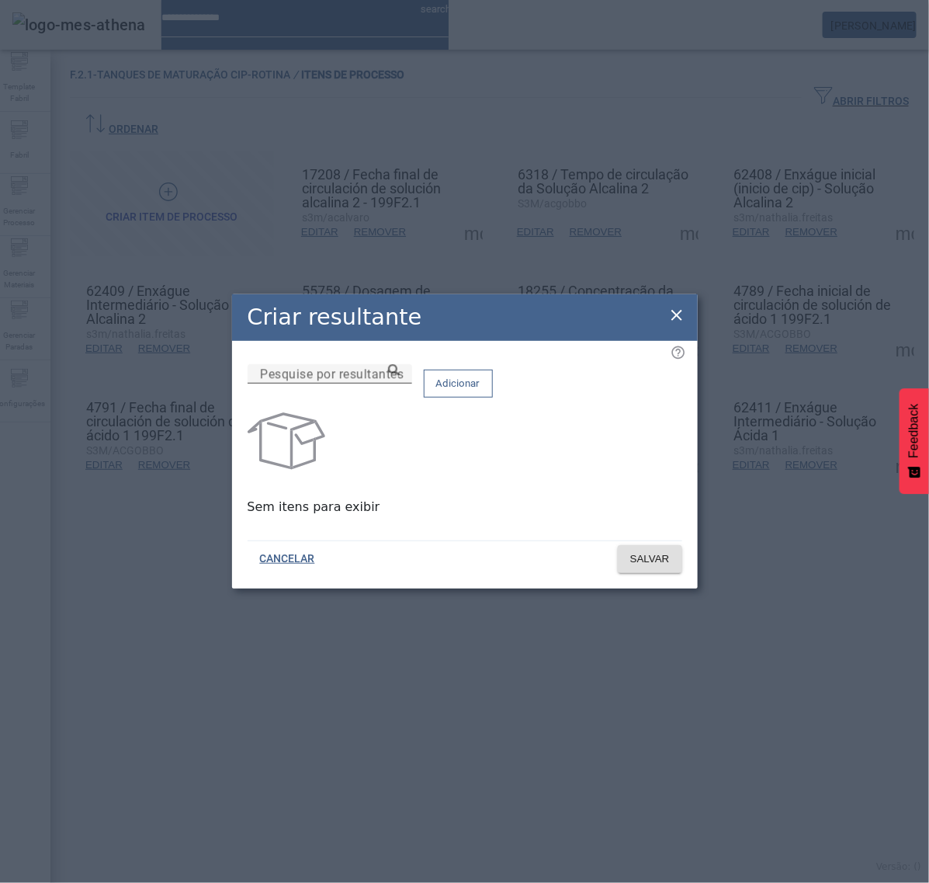
click at [400, 384] on input "Pesquise por resultantes" at bounding box center [330, 374] width 140 height 19
paste input "**********"
click at [400, 376] on icon at bounding box center [394, 370] width 12 height 12
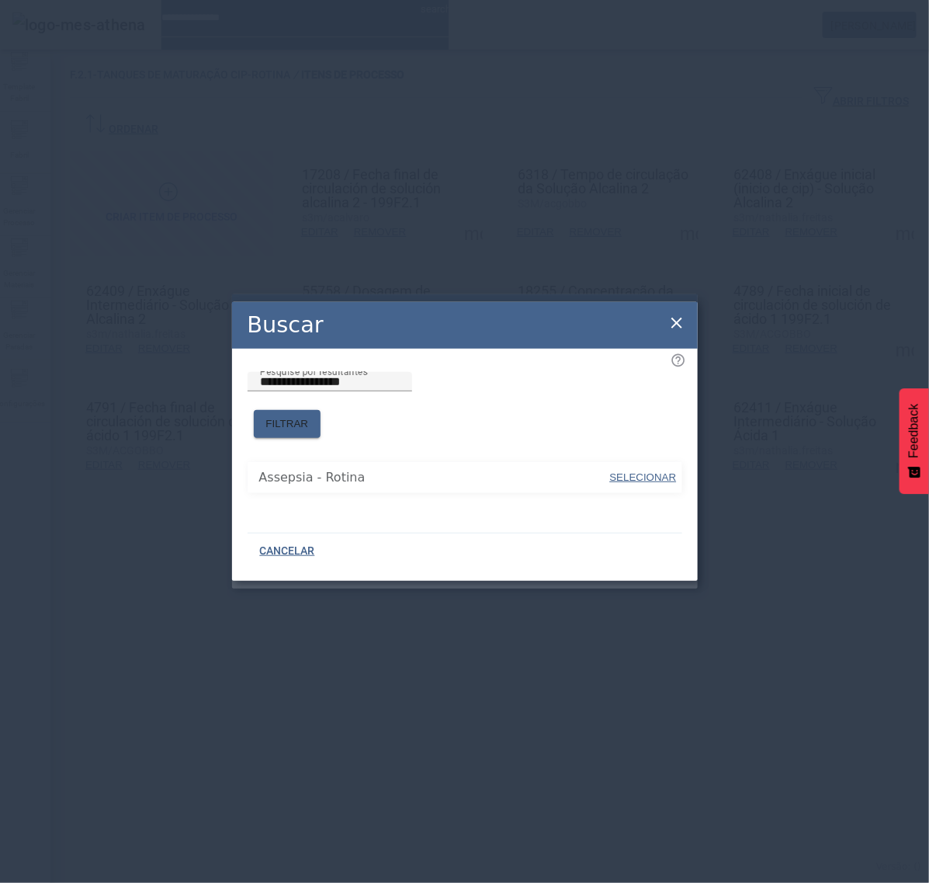
click at [621, 471] on span "SELECIONAR" at bounding box center [643, 477] width 67 height 12
type input "**********"
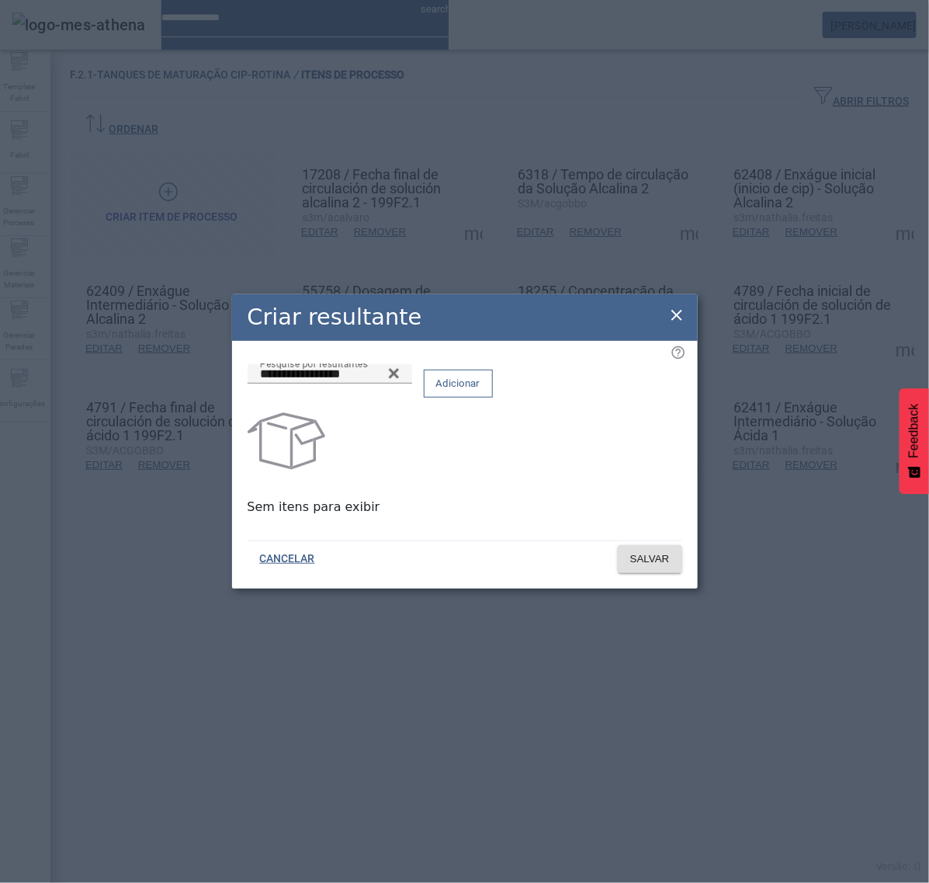
click at [481, 391] on span "Adicionar" at bounding box center [458, 384] width 44 height 16
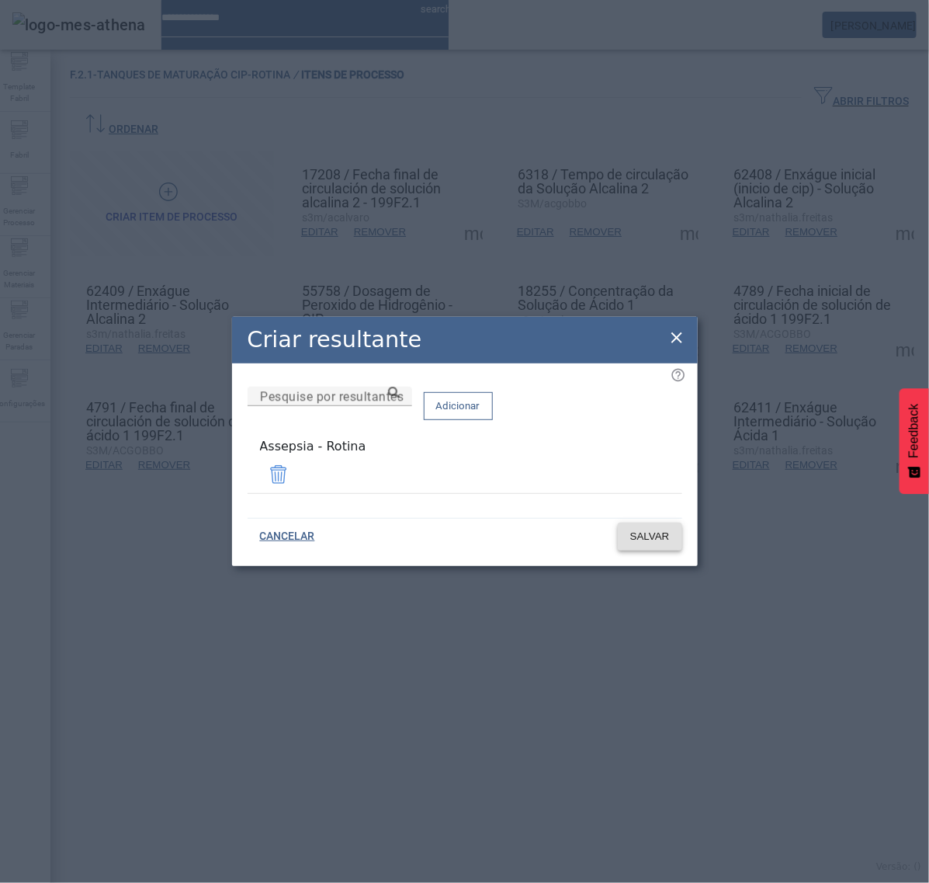
click at [630, 533] on span "SALVAR" at bounding box center [650, 537] width 40 height 16
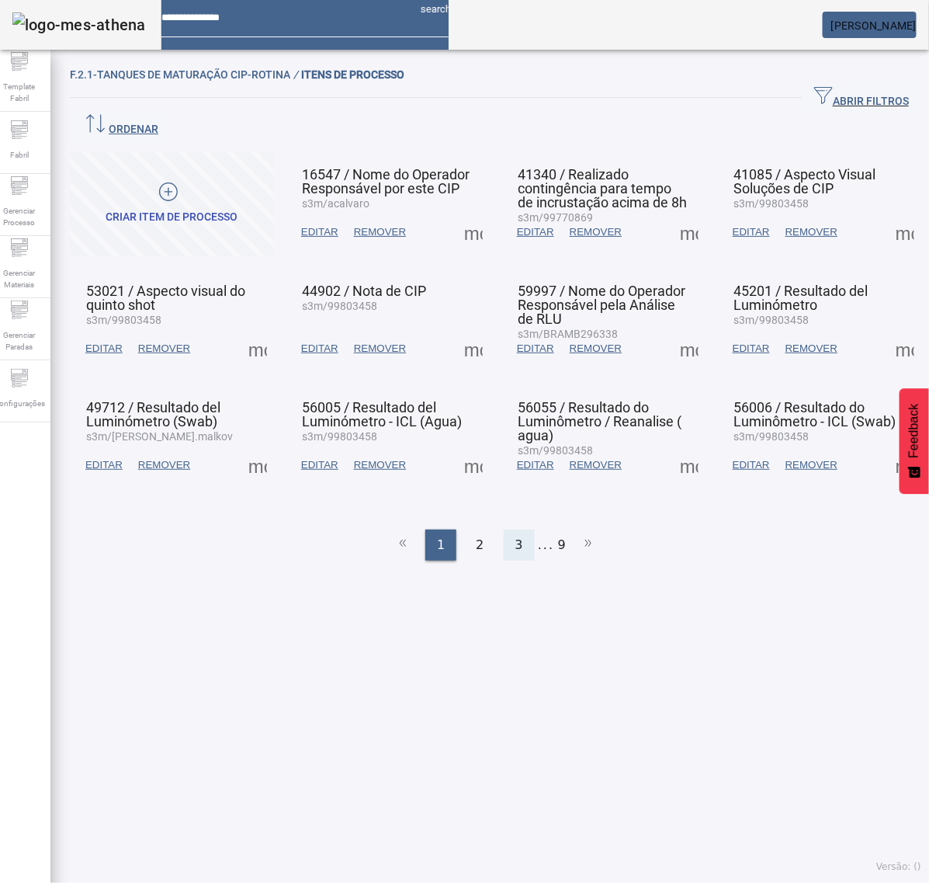
click at [516, 536] on span "3" at bounding box center [520, 545] width 8 height 19
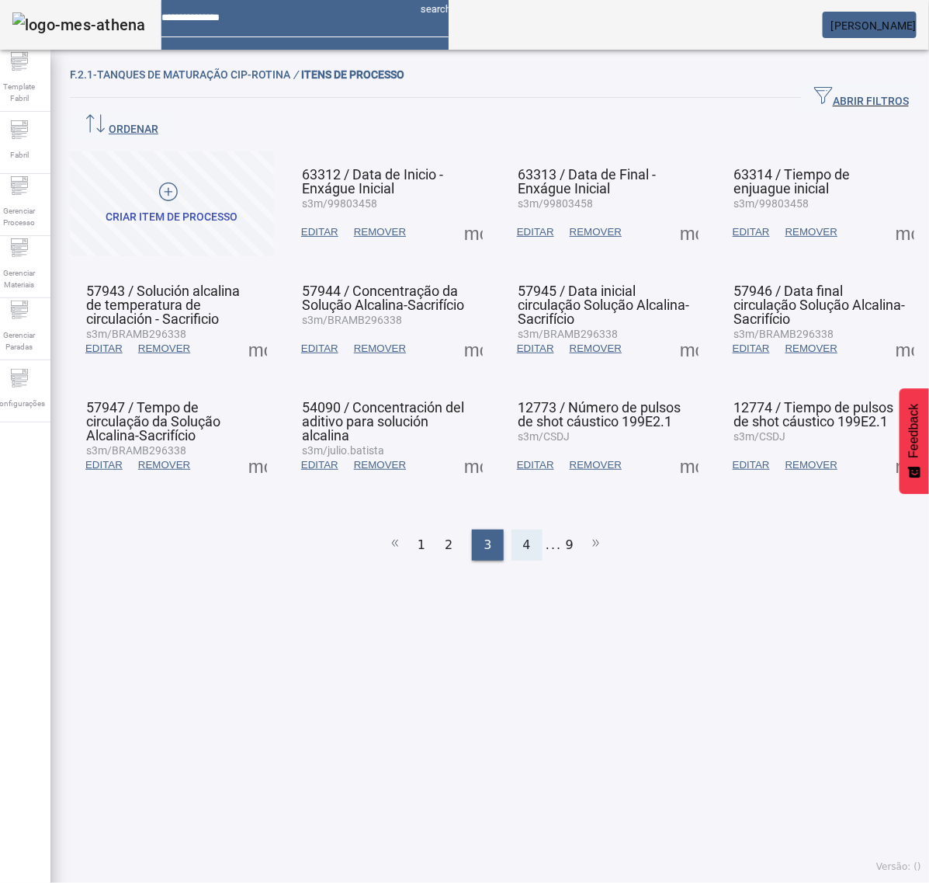
click at [512, 530] on div "4" at bounding box center [527, 545] width 31 height 31
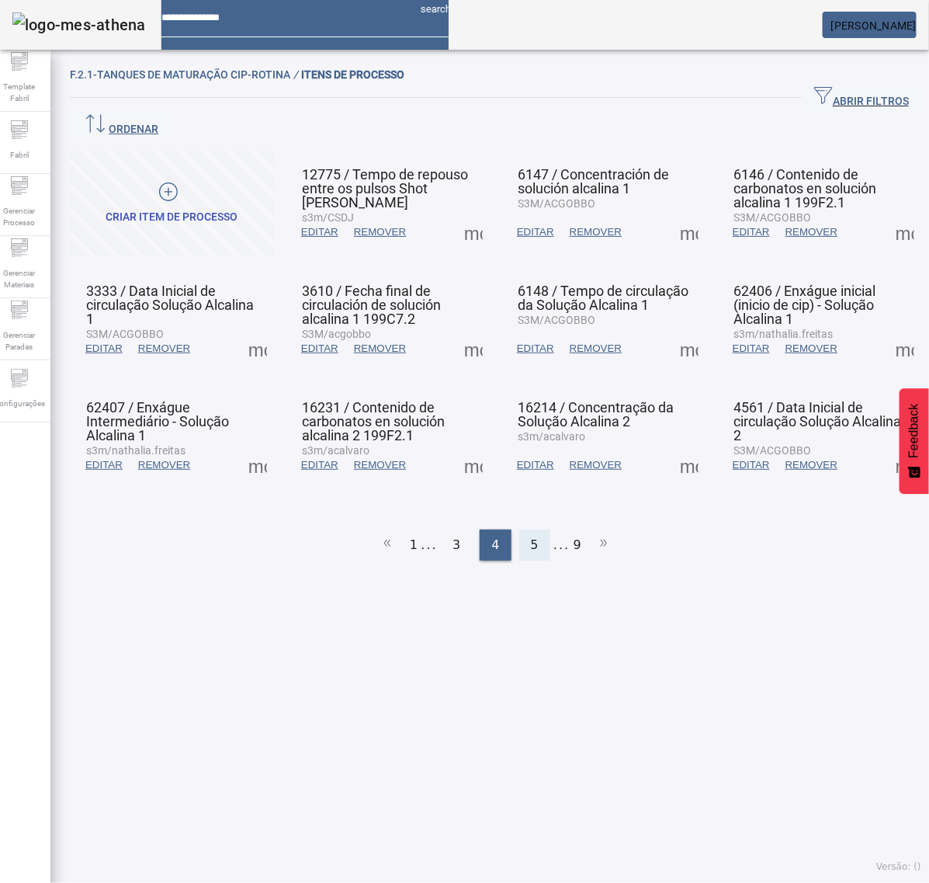
click at [519, 530] on div "5" at bounding box center [534, 545] width 31 height 31
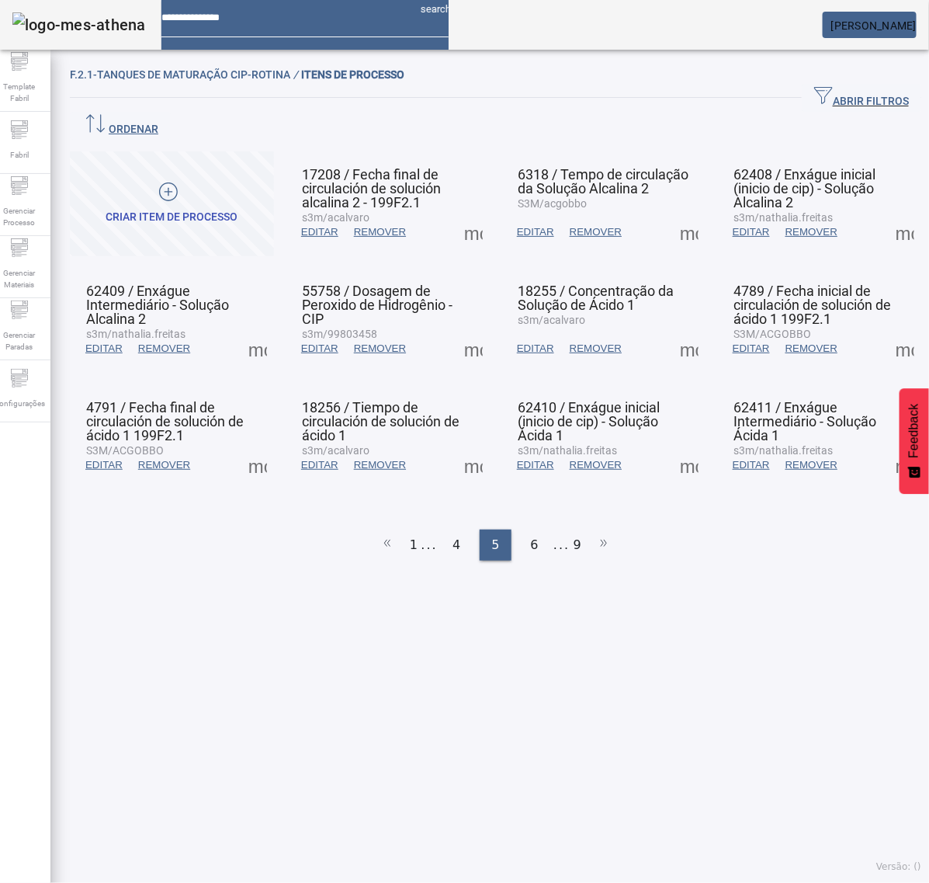
click at [467, 330] on span at bounding box center [473, 348] width 37 height 37
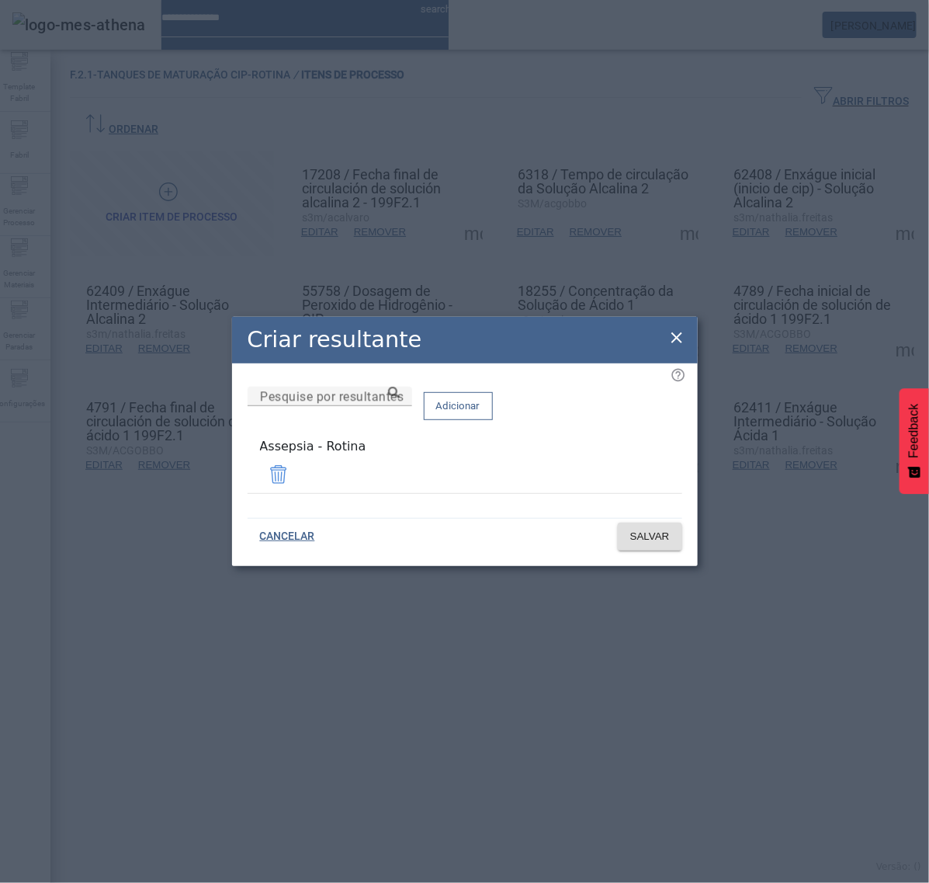
click at [674, 346] on icon at bounding box center [677, 337] width 19 height 19
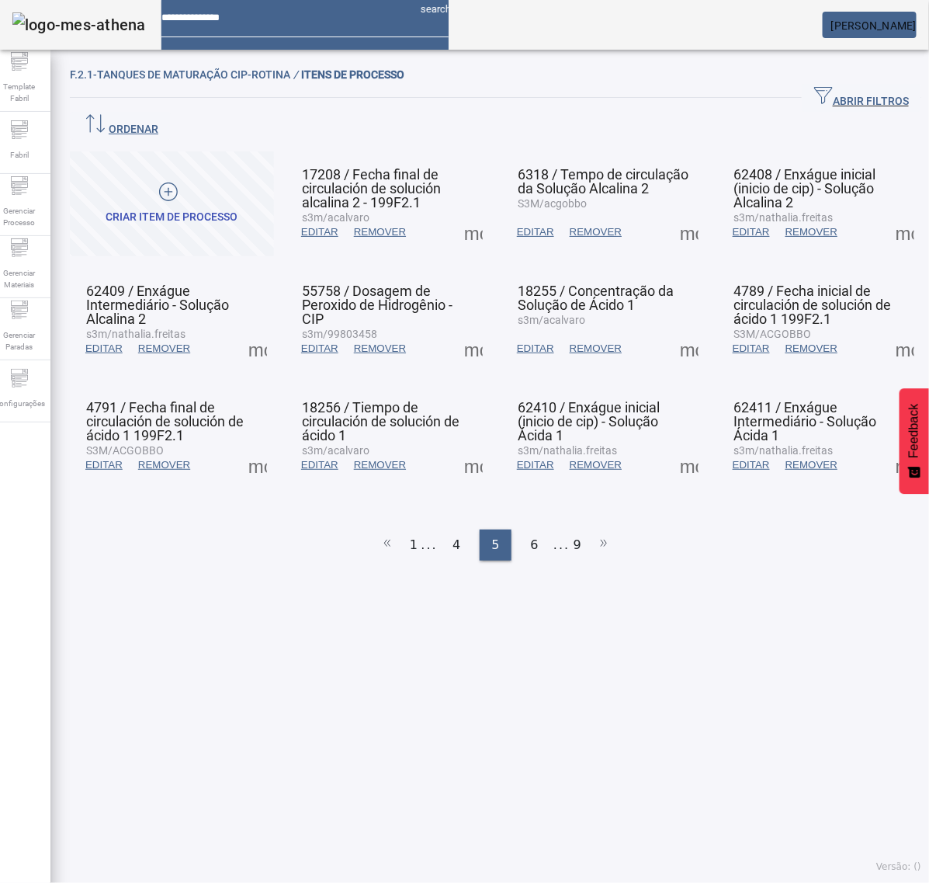
click at [689, 330] on span at bounding box center [689, 348] width 37 height 37
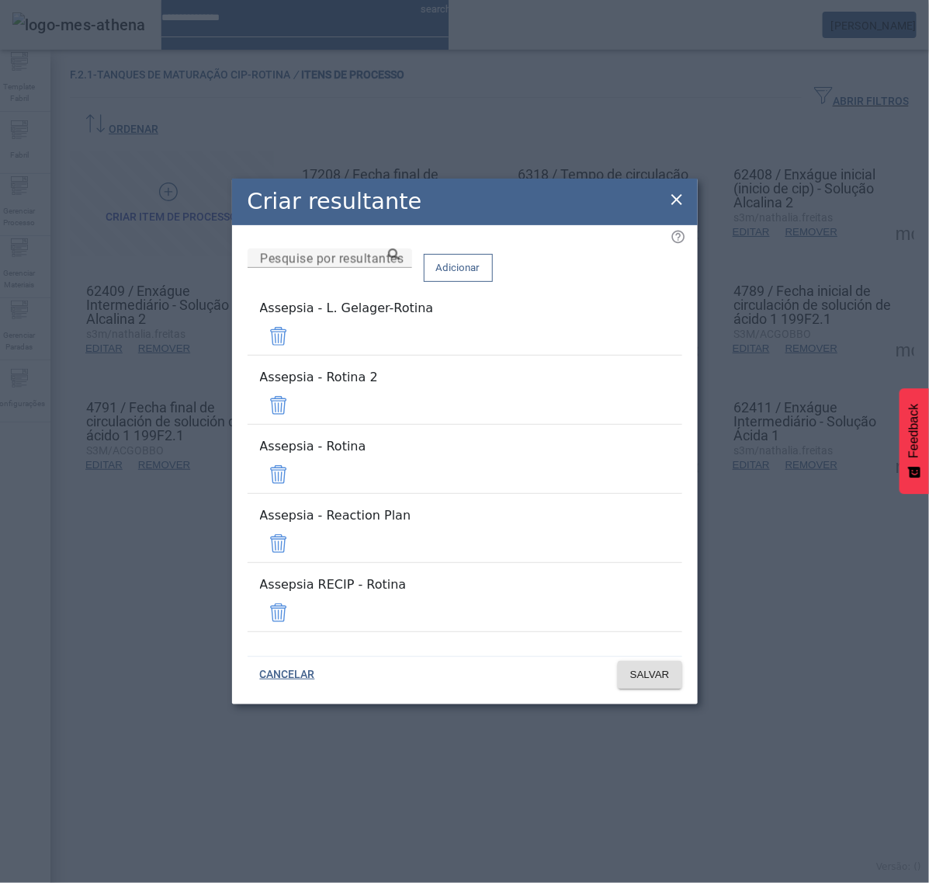
click at [297, 355] on span at bounding box center [278, 336] width 37 height 37
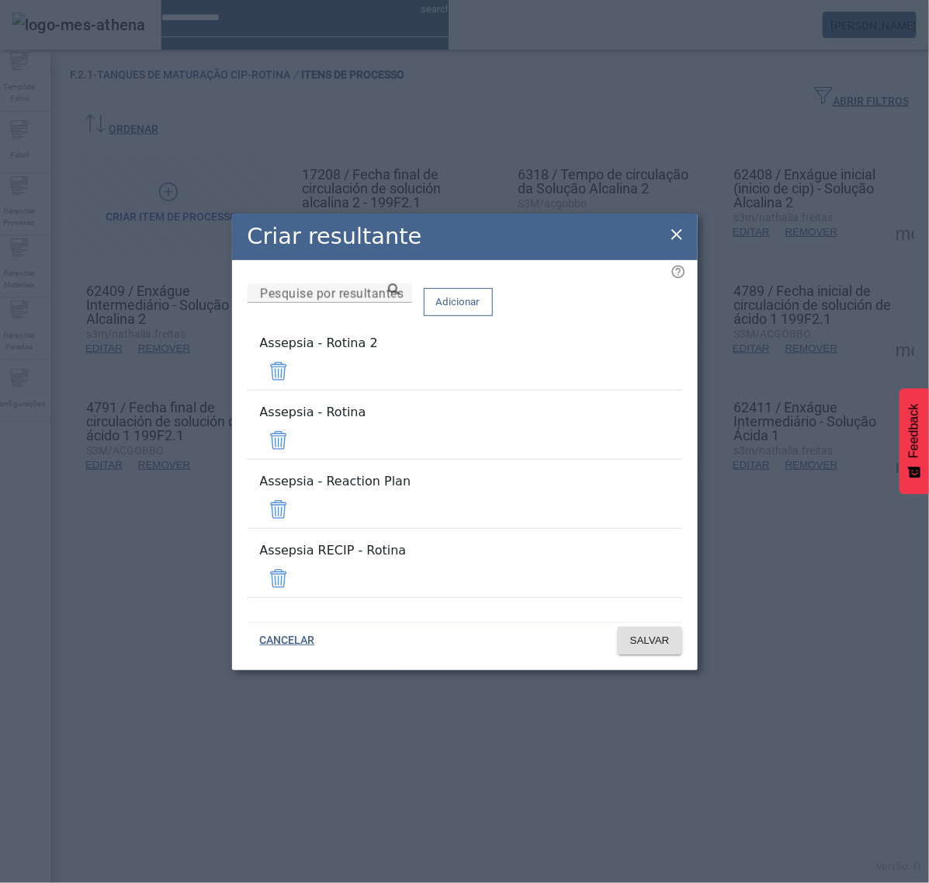
click at [297, 390] on span at bounding box center [278, 371] width 37 height 37
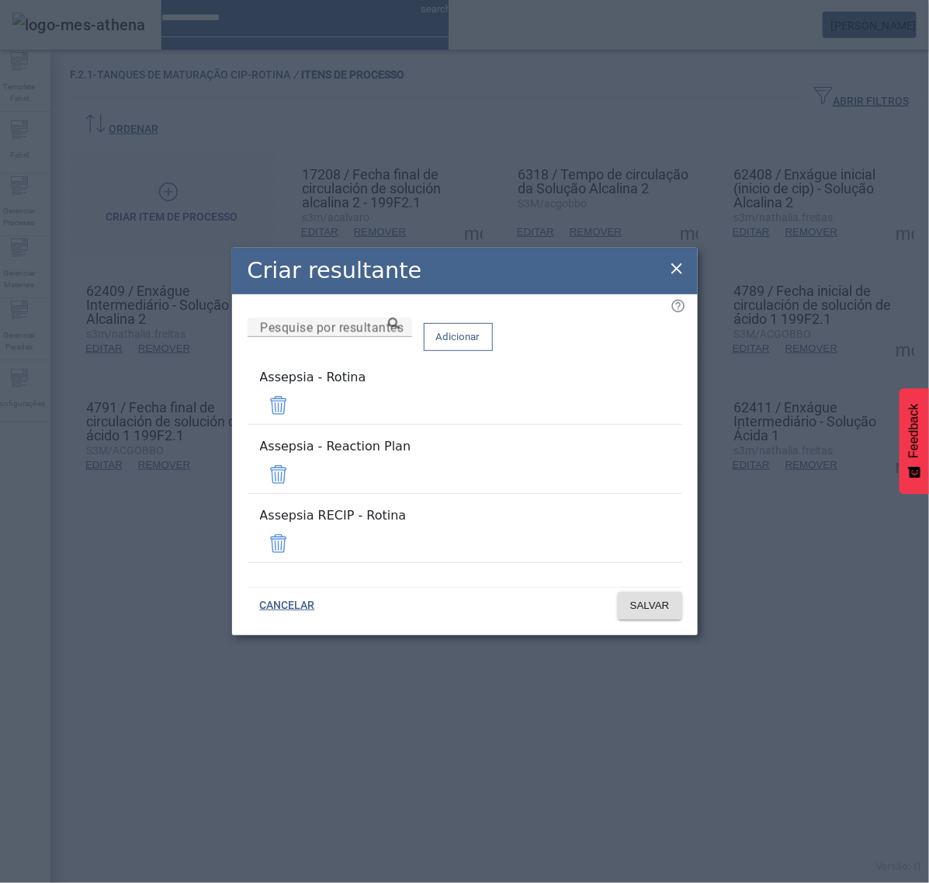
click at [68, 882] on div "Remover" at bounding box center [34, 898] width 68 height 19
click at [297, 476] on span at bounding box center [278, 474] width 37 height 37
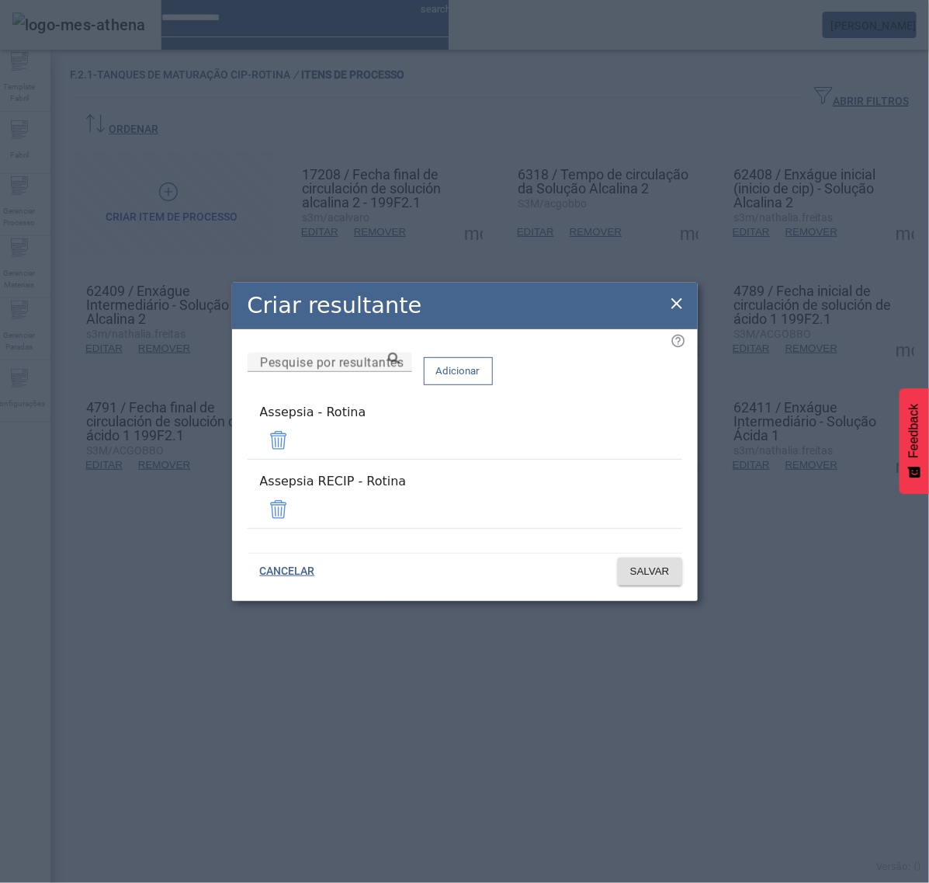
click at [297, 498] on span at bounding box center [278, 509] width 37 height 37
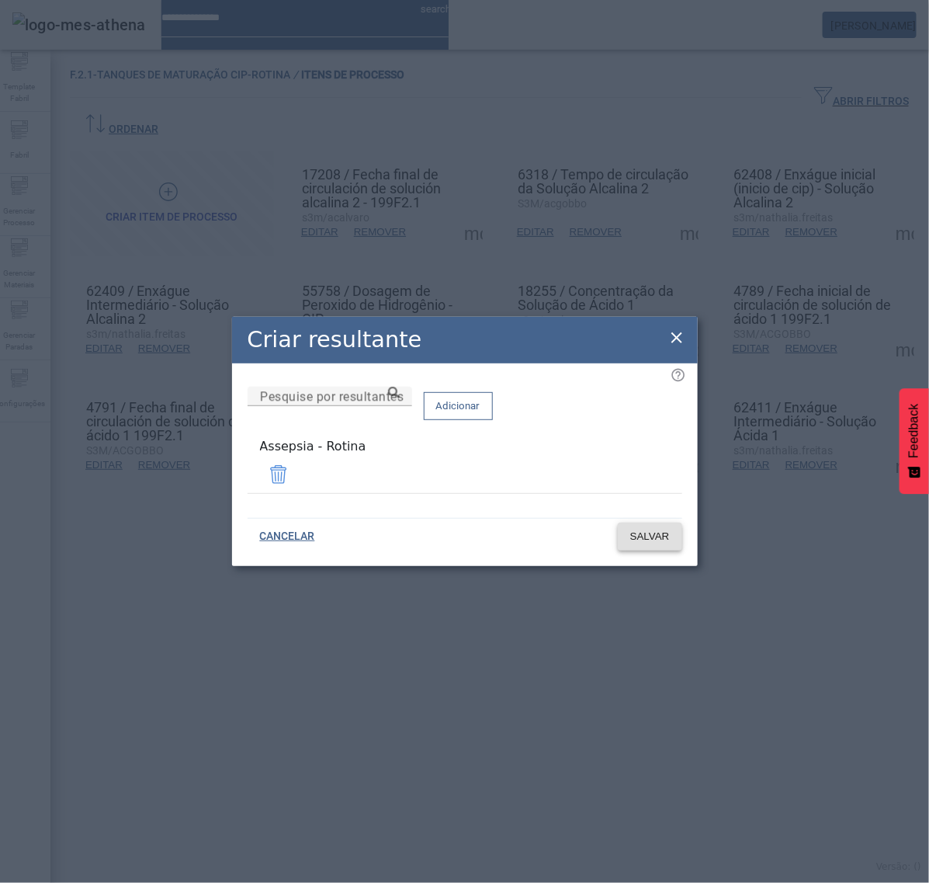
drag, startPoint x: 646, startPoint y: 528, endPoint x: 665, endPoint y: 538, distance: 21.2
click at [647, 529] on span "SALVAR" at bounding box center [650, 537] width 40 height 16
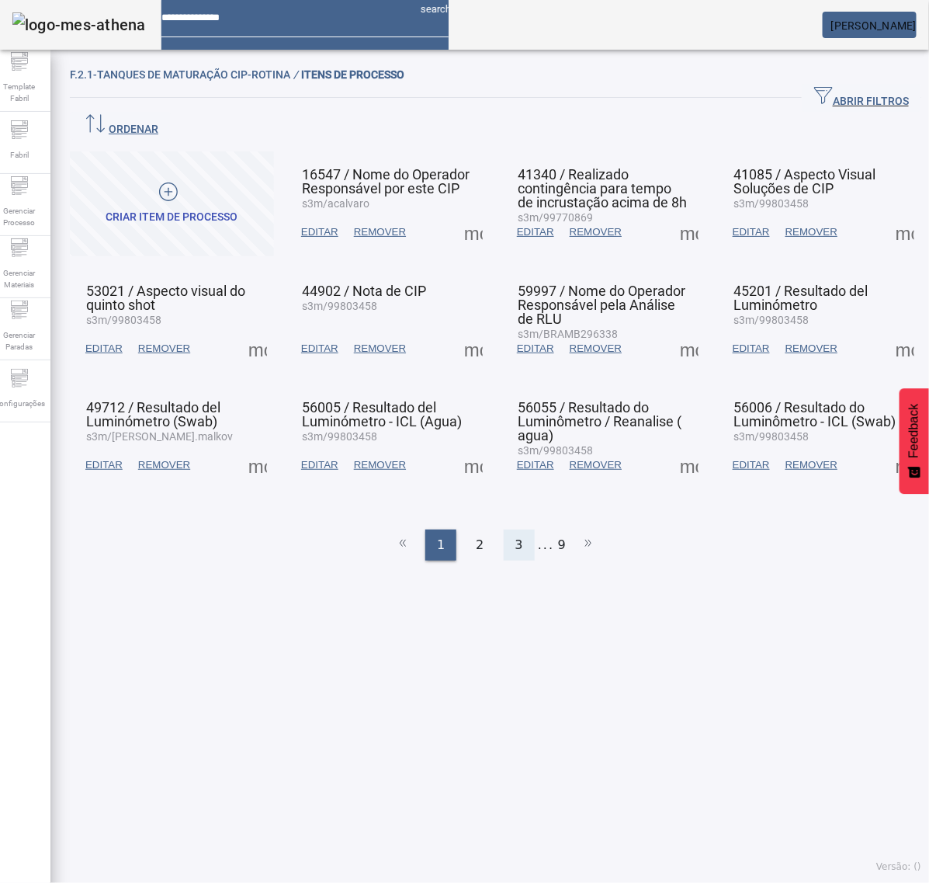
click at [516, 536] on span "3" at bounding box center [520, 545] width 8 height 19
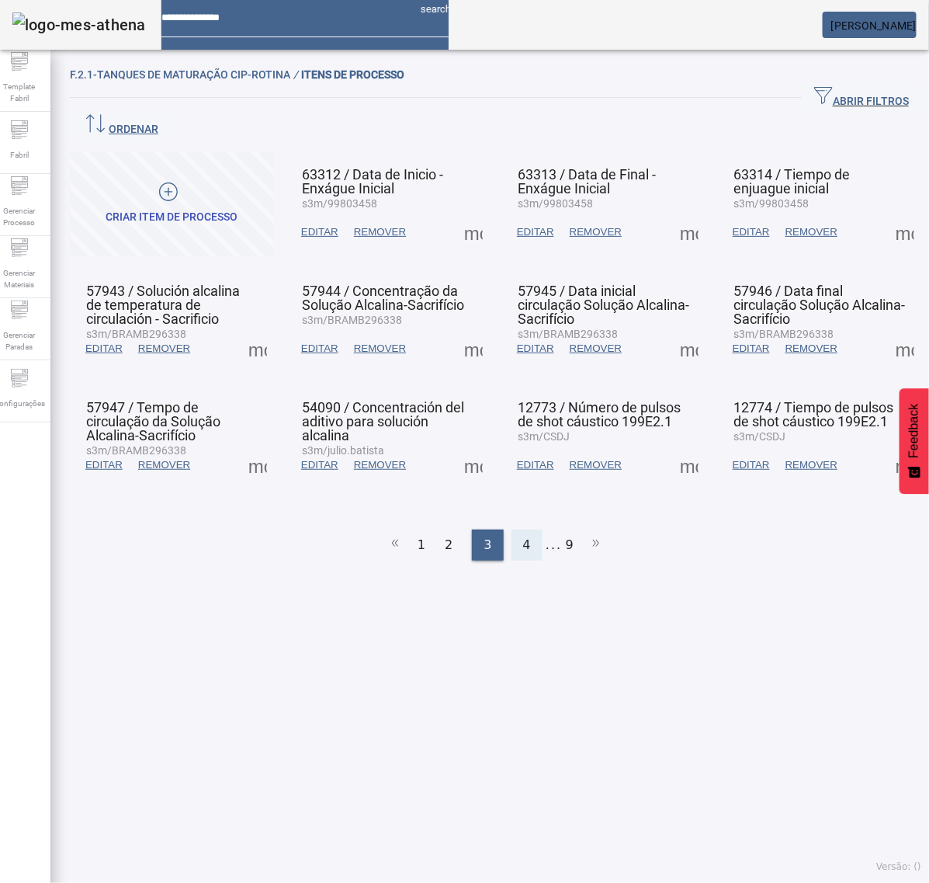
click at [523, 536] on span "4" at bounding box center [527, 545] width 8 height 19
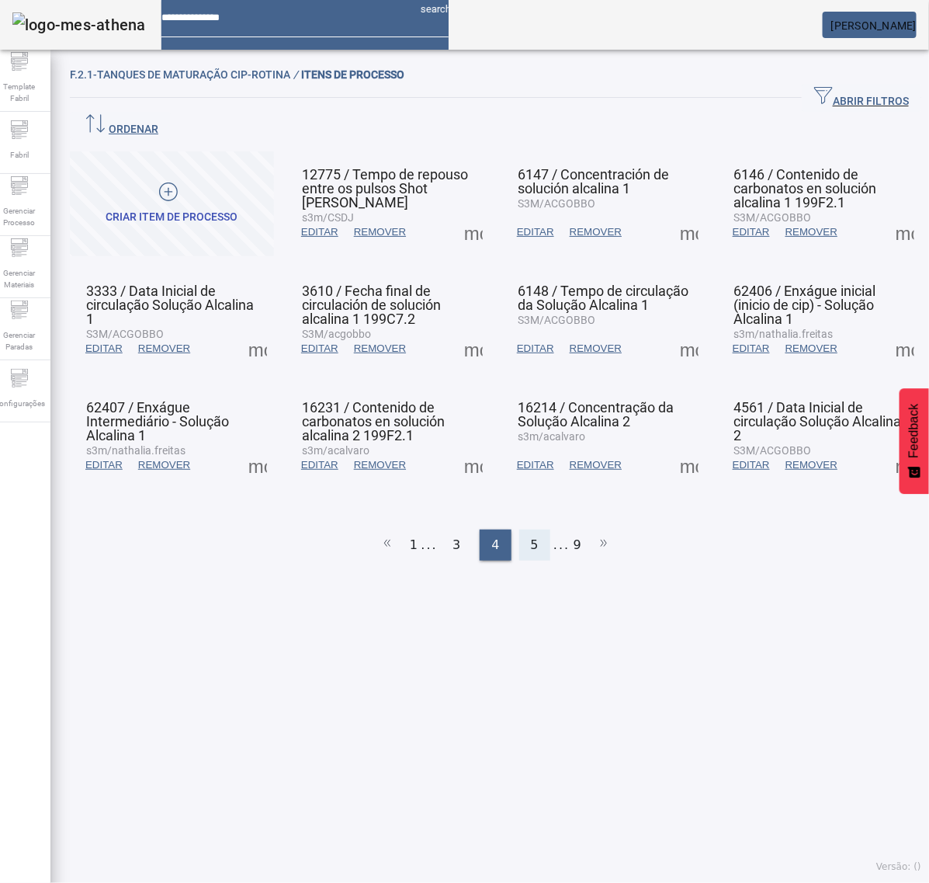
click at [520, 530] on div "5" at bounding box center [534, 545] width 31 height 31
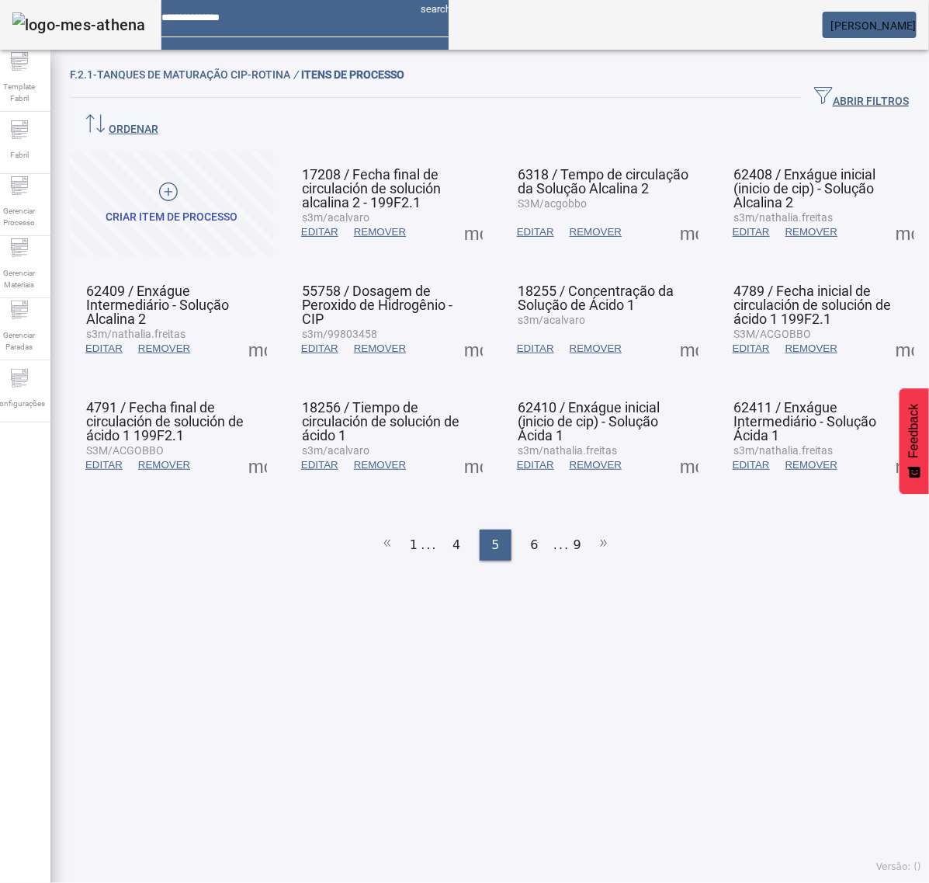
click at [680, 330] on span at bounding box center [689, 348] width 37 height 37
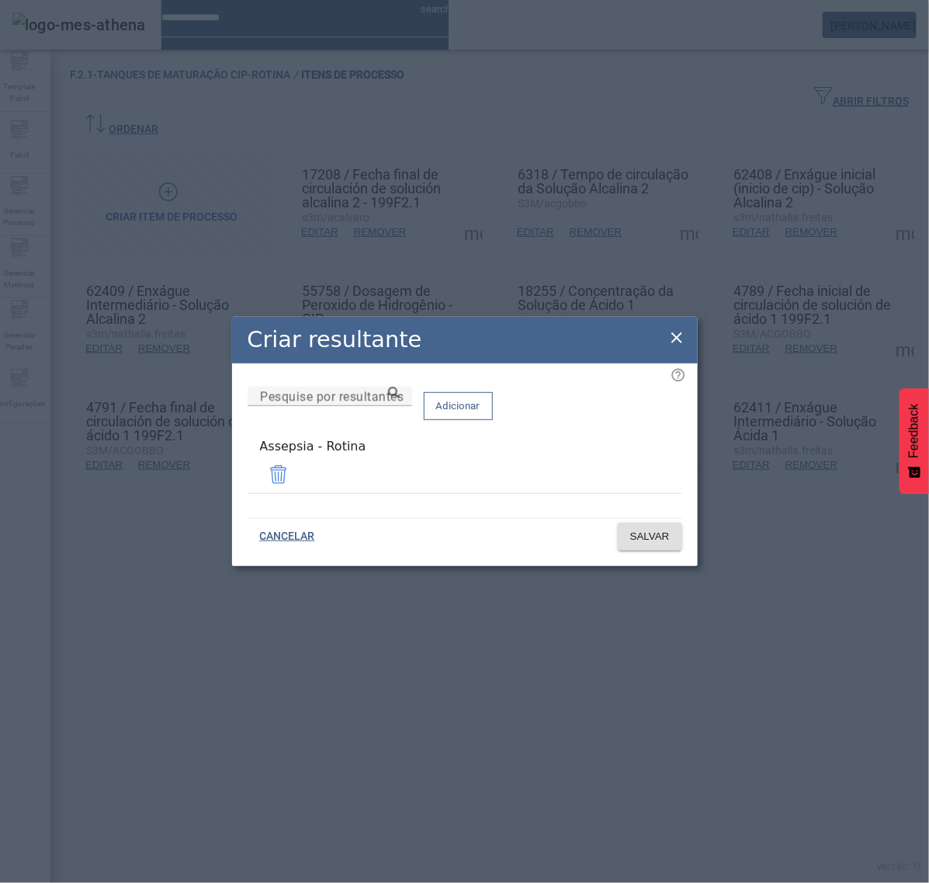
drag, startPoint x: 677, startPoint y: 335, endPoint x: 739, endPoint y: 331, distance: 62.2
click at [681, 334] on icon at bounding box center [677, 337] width 19 height 19
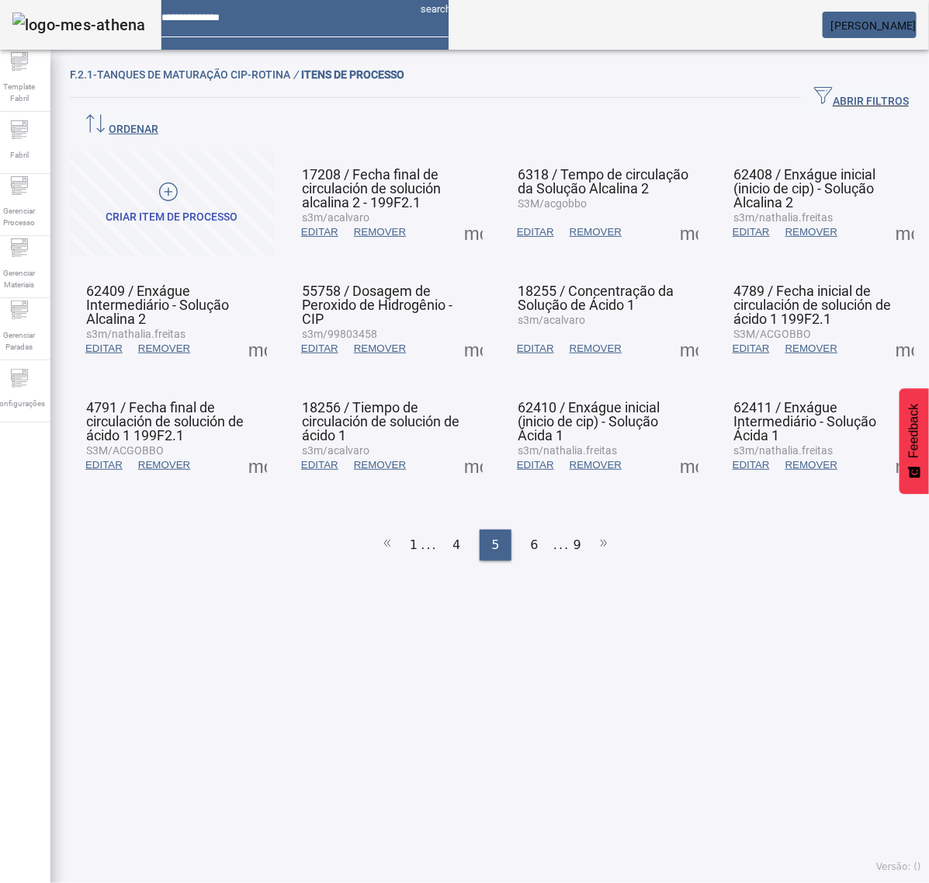
click at [887, 330] on span at bounding box center [905, 348] width 37 height 37
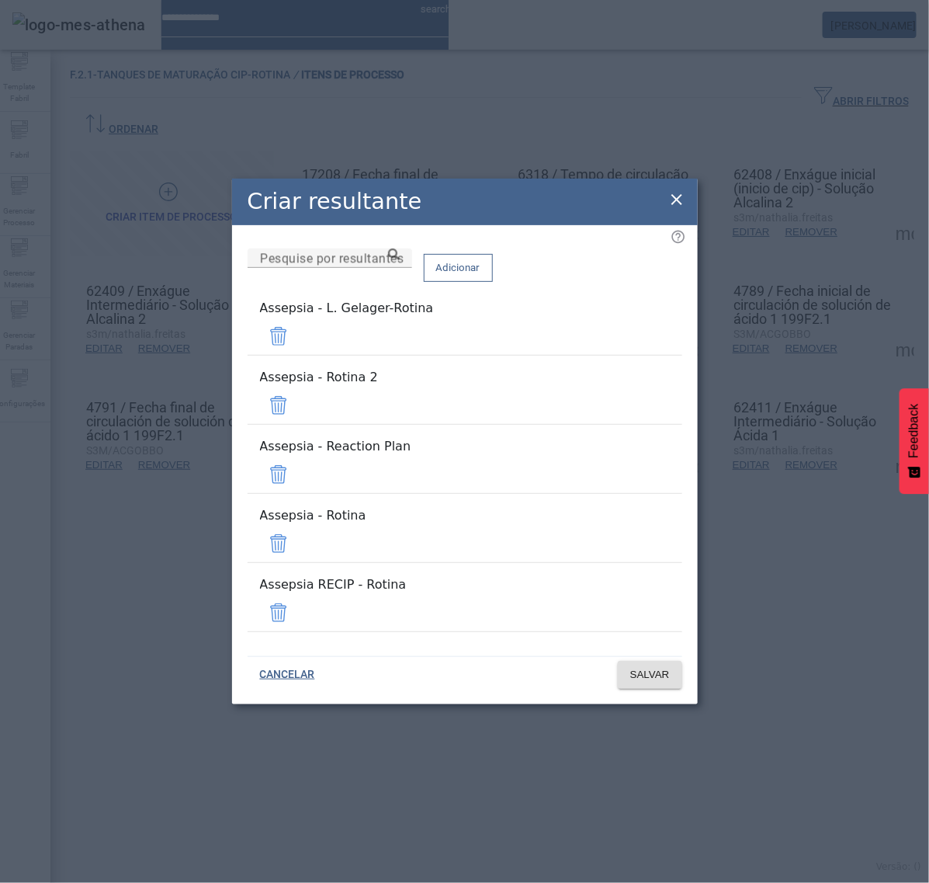
click at [297, 355] on span at bounding box center [278, 336] width 37 height 37
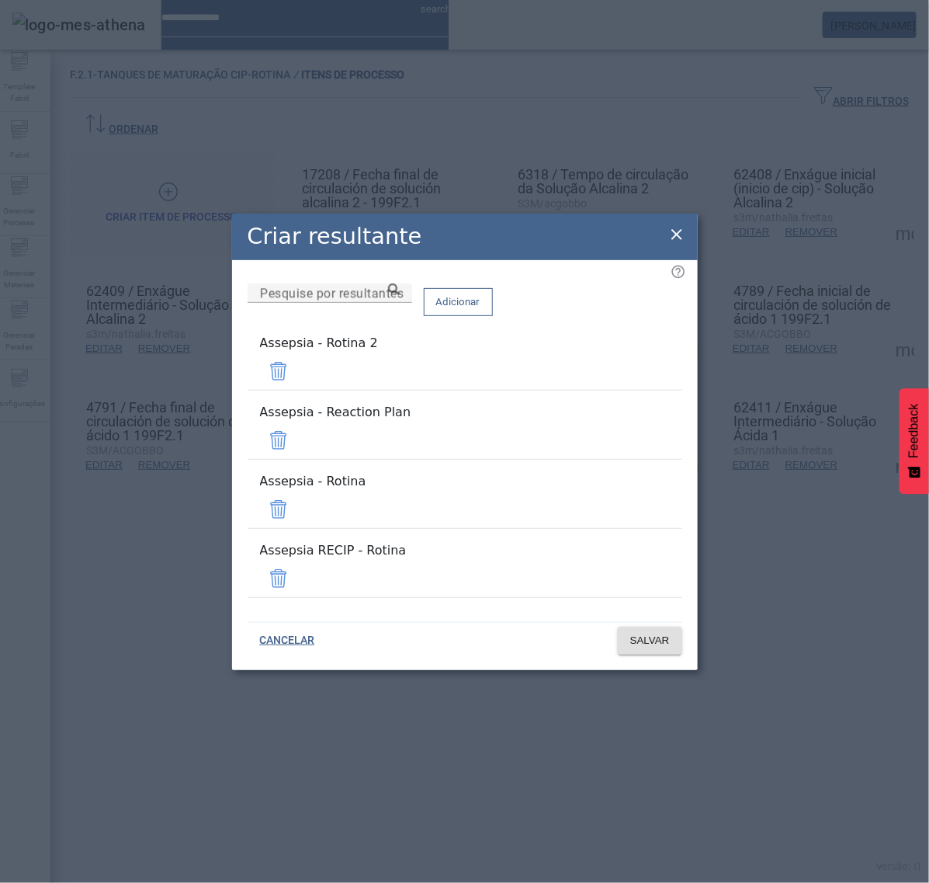
click at [297, 390] on span at bounding box center [278, 371] width 37 height 37
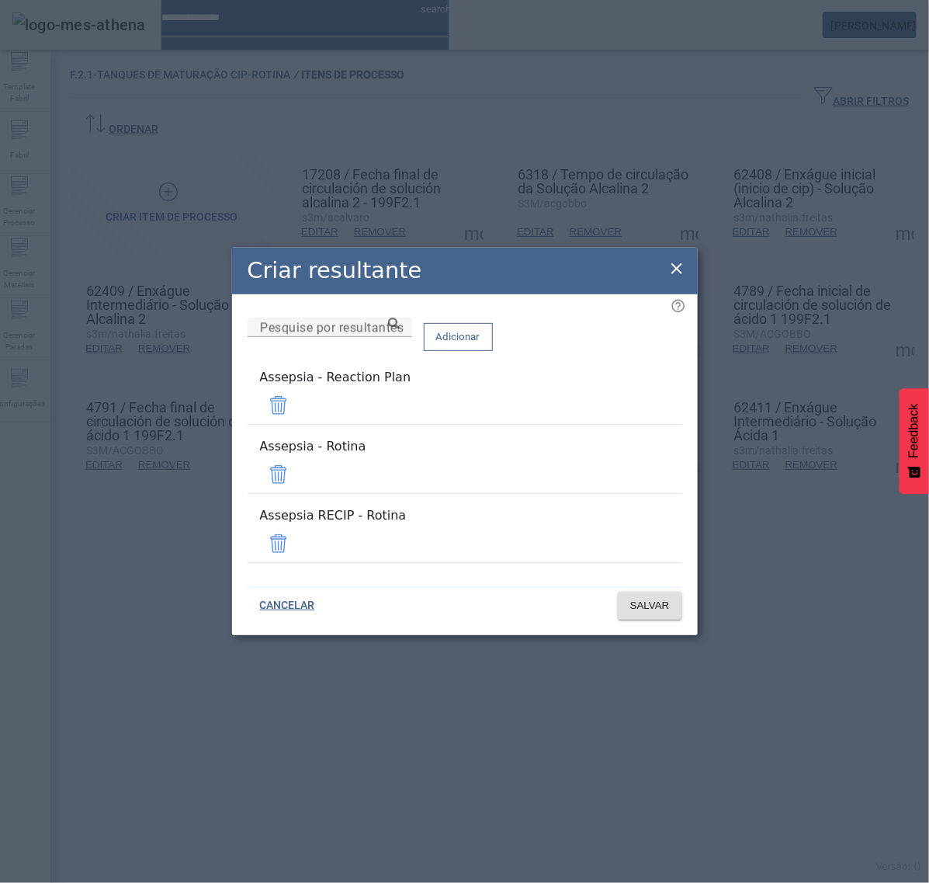
click at [297, 420] on span at bounding box center [278, 405] width 37 height 37
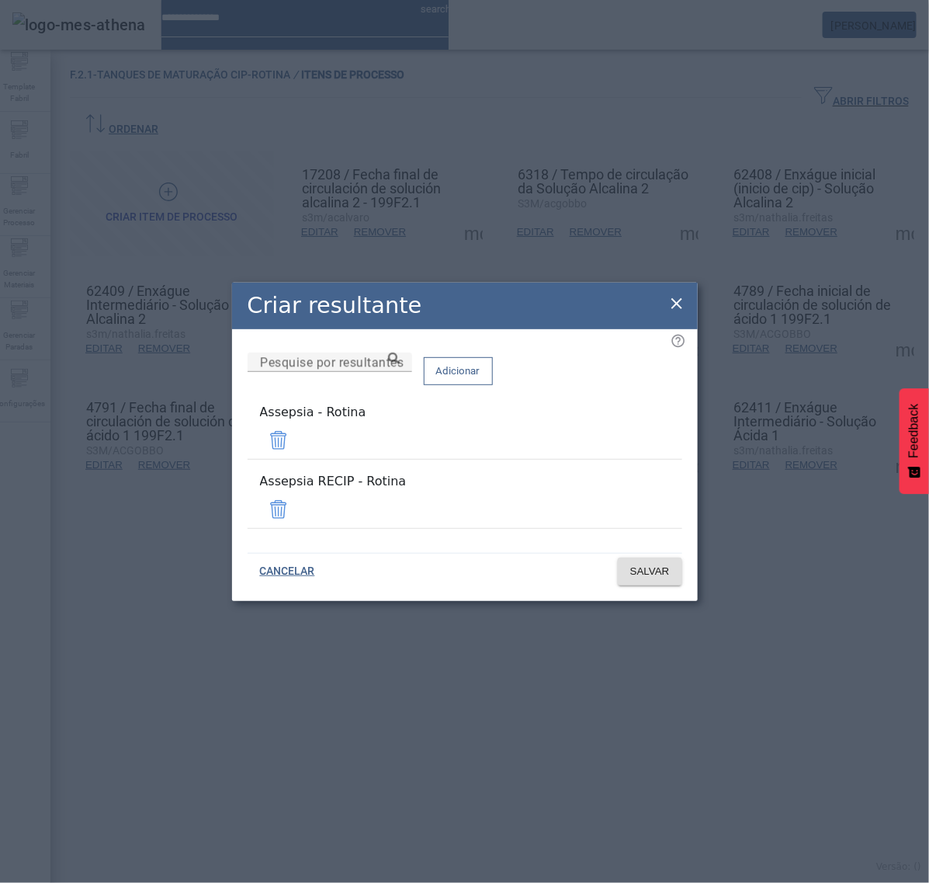
click at [297, 502] on span at bounding box center [278, 509] width 37 height 37
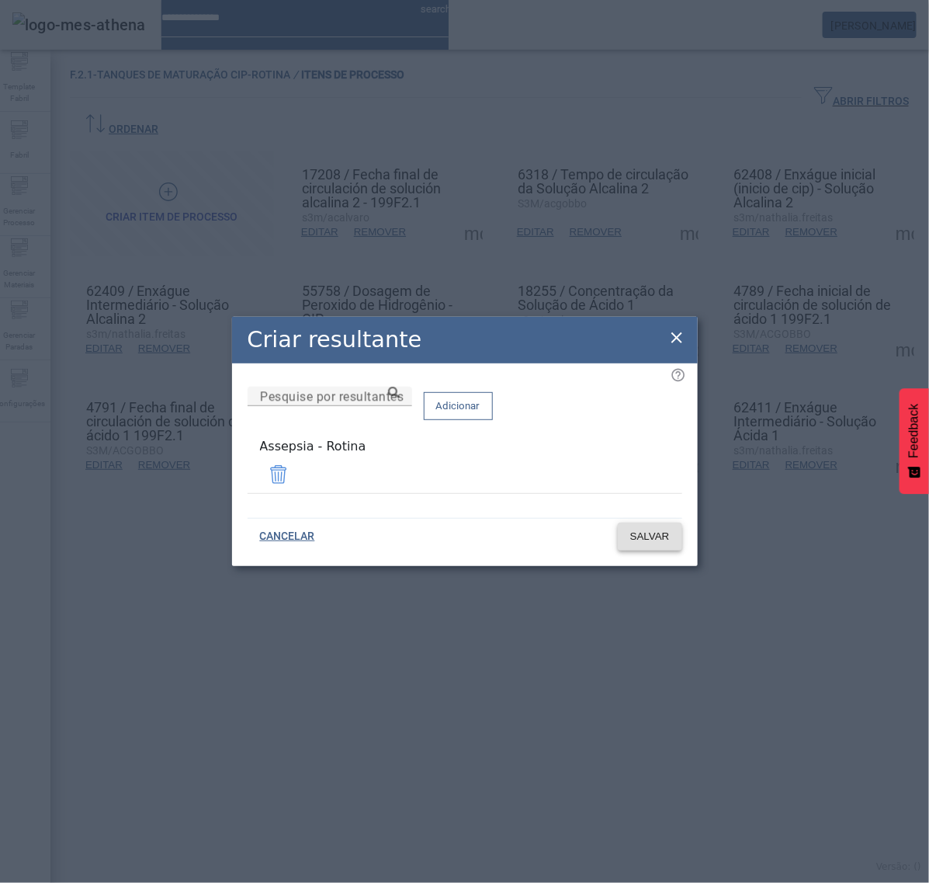
click at [645, 530] on span "SALVAR" at bounding box center [650, 537] width 40 height 16
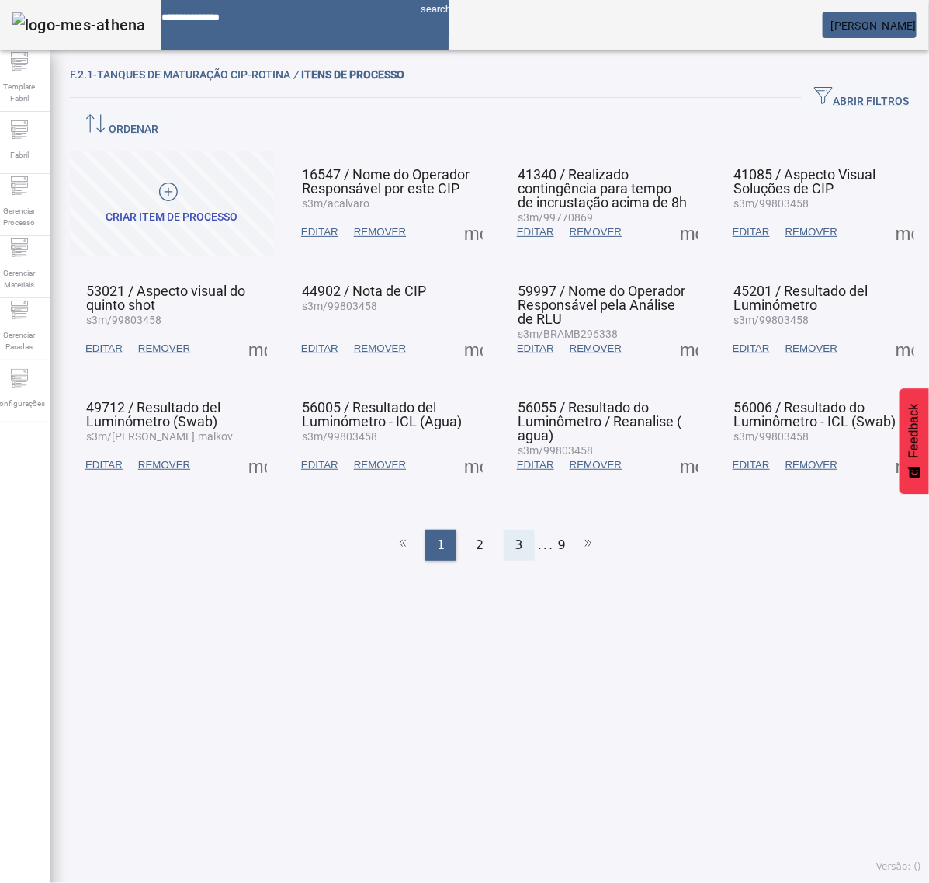
click at [515, 530] on div "3" at bounding box center [519, 545] width 31 height 31
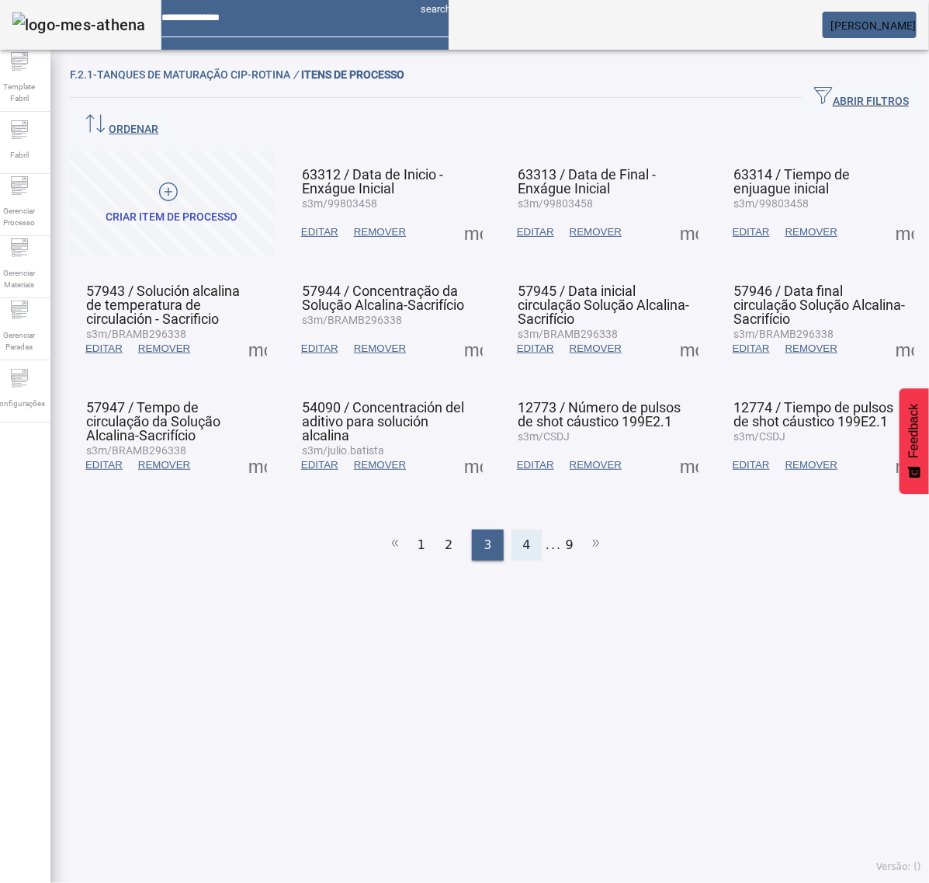
click at [529, 530] on div "4" at bounding box center [527, 545] width 31 height 31
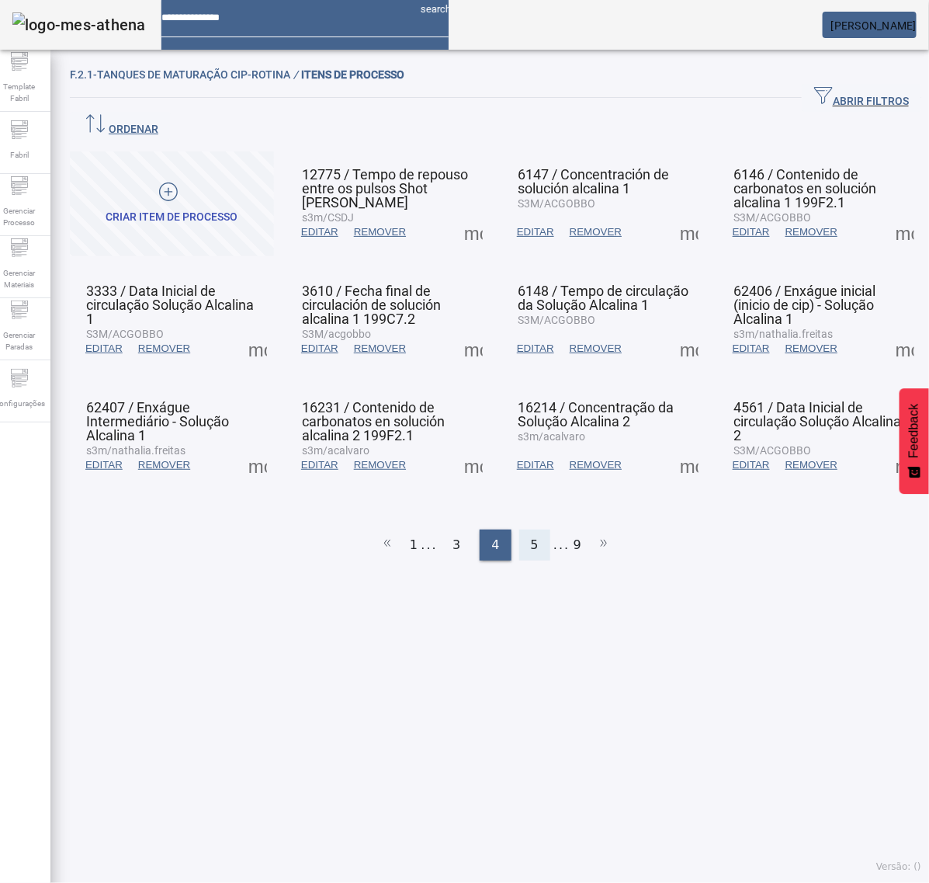
click at [531, 536] on span "5" at bounding box center [535, 545] width 8 height 19
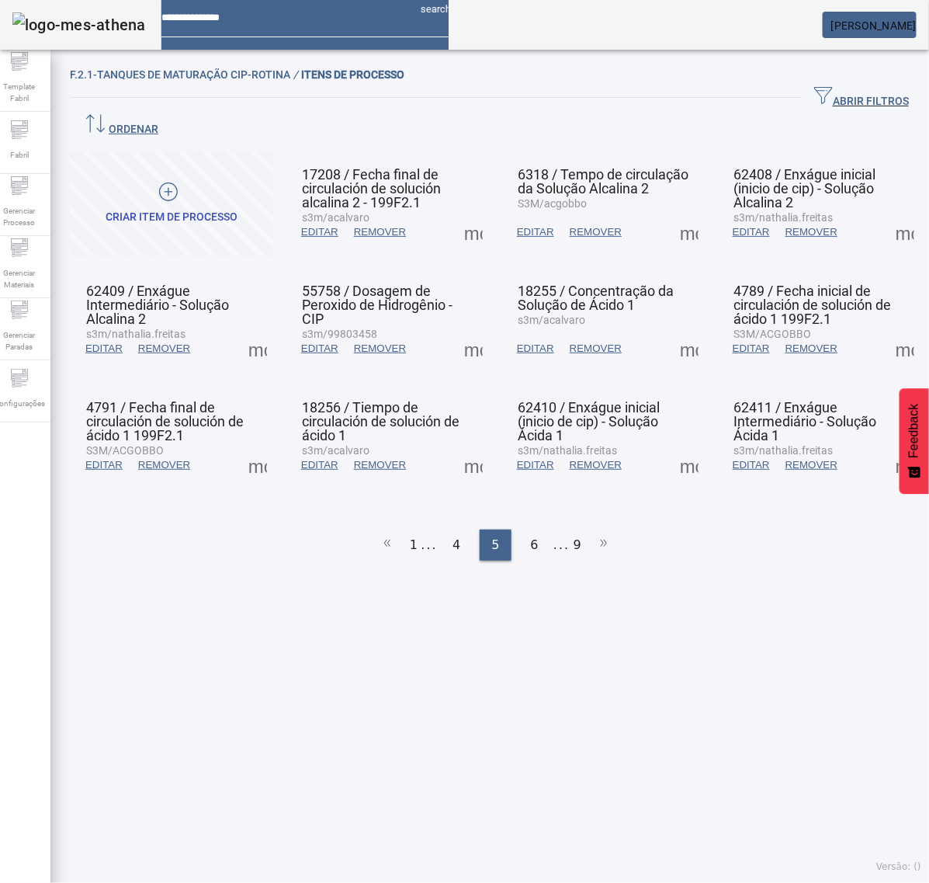
click at [887, 330] on span at bounding box center [905, 348] width 37 height 37
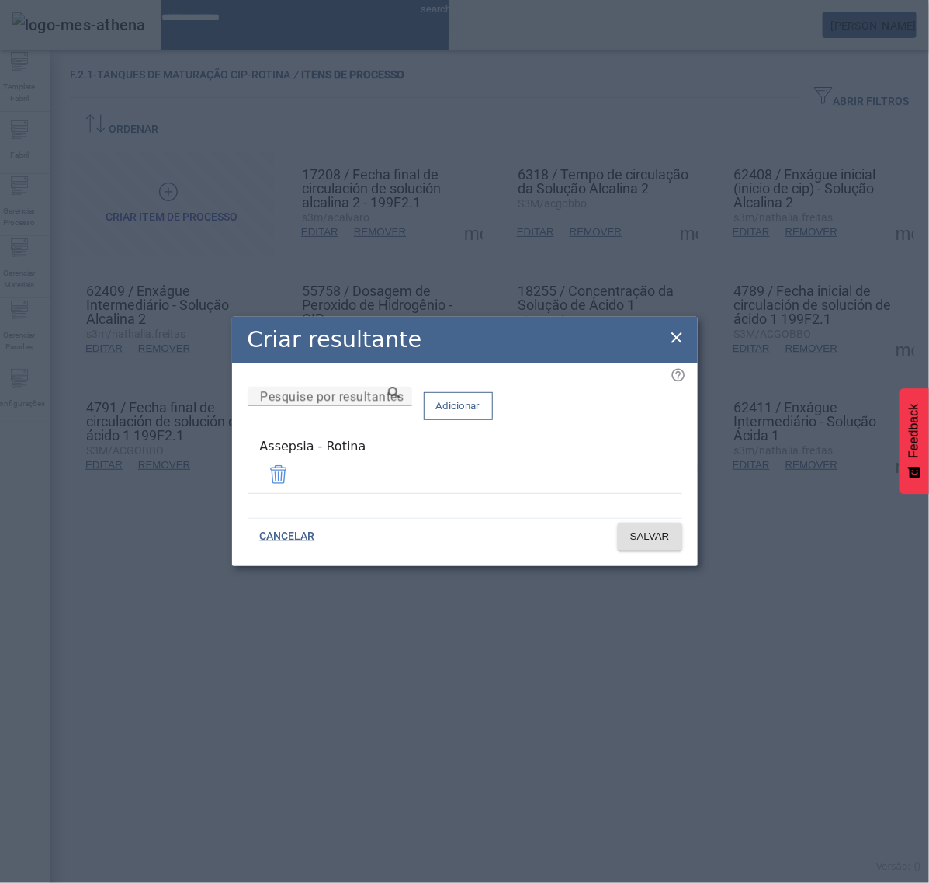
click at [682, 339] on icon at bounding box center [677, 337] width 19 height 19
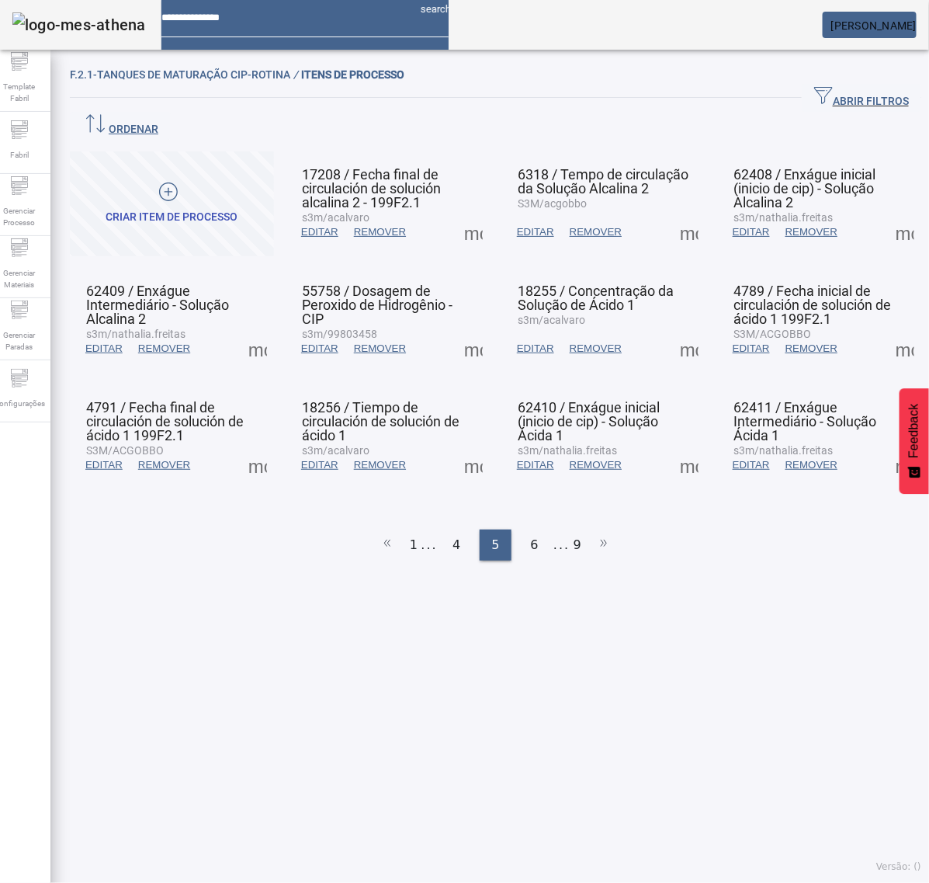
click at [259, 446] on span at bounding box center [257, 464] width 37 height 37
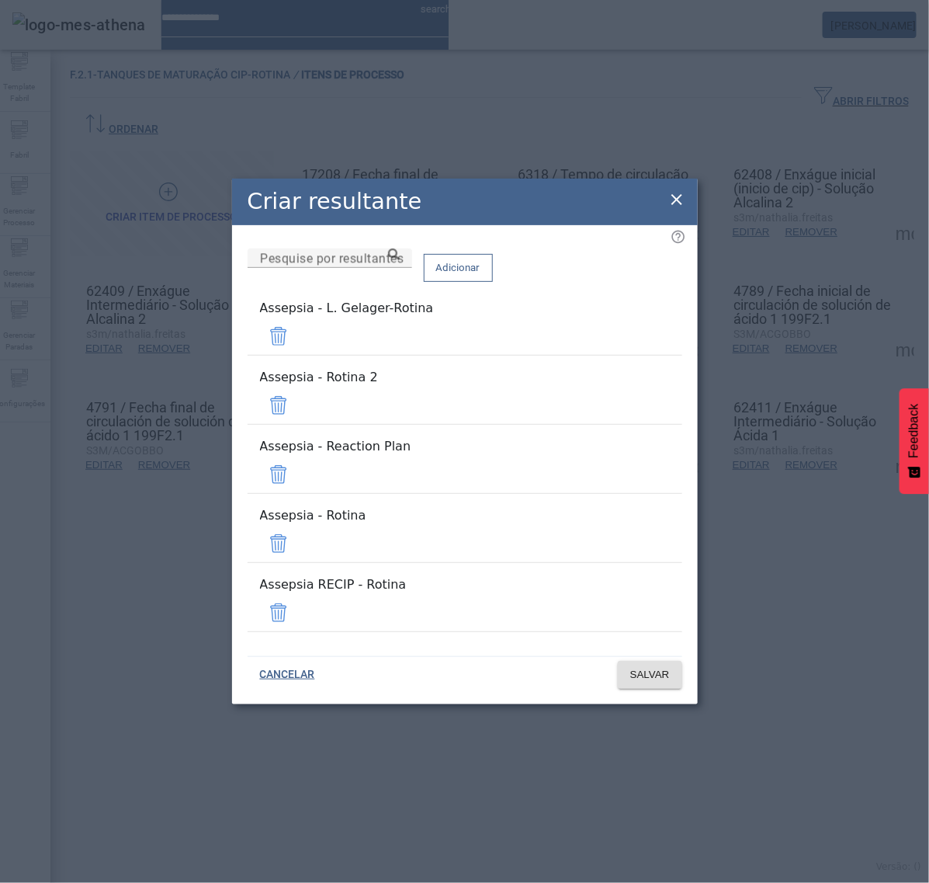
click at [297, 355] on span at bounding box center [278, 336] width 37 height 37
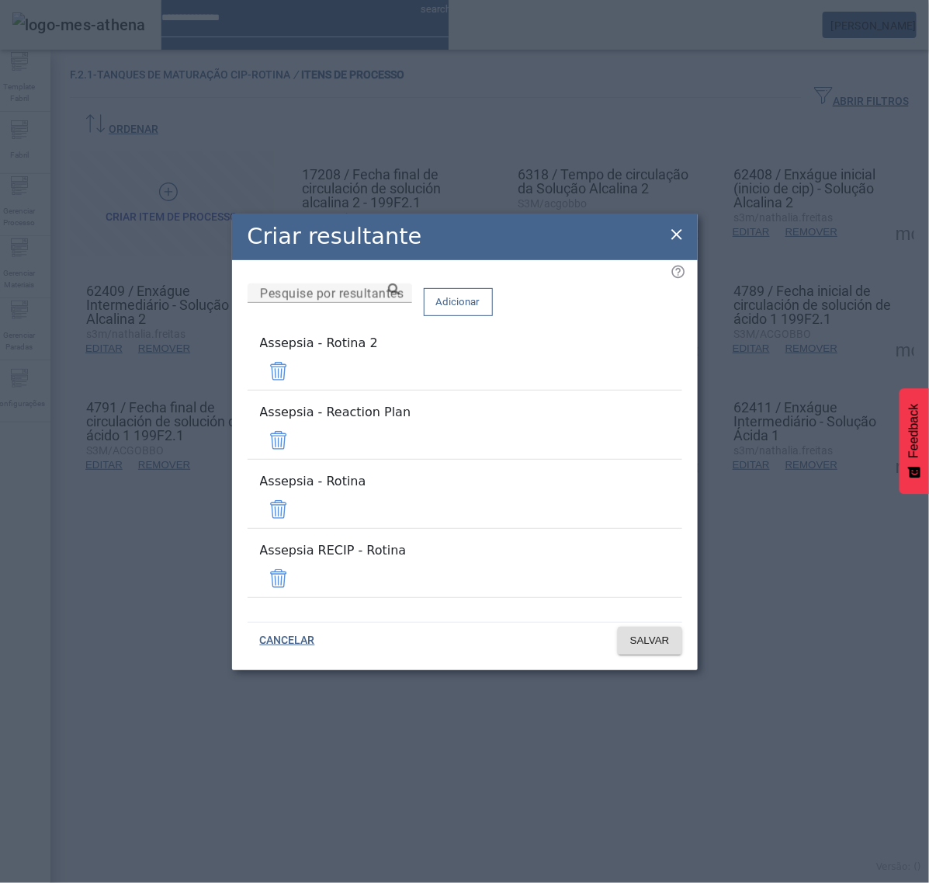
click at [297, 390] on span at bounding box center [278, 371] width 37 height 37
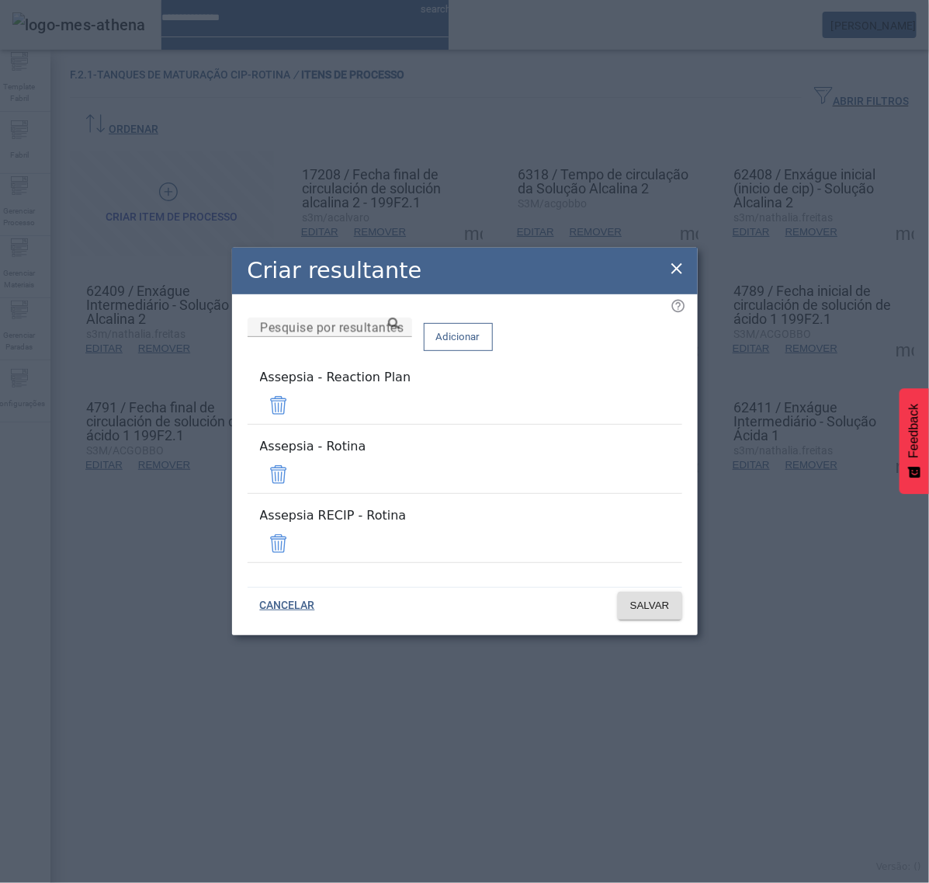
click at [297, 418] on span at bounding box center [278, 405] width 37 height 37
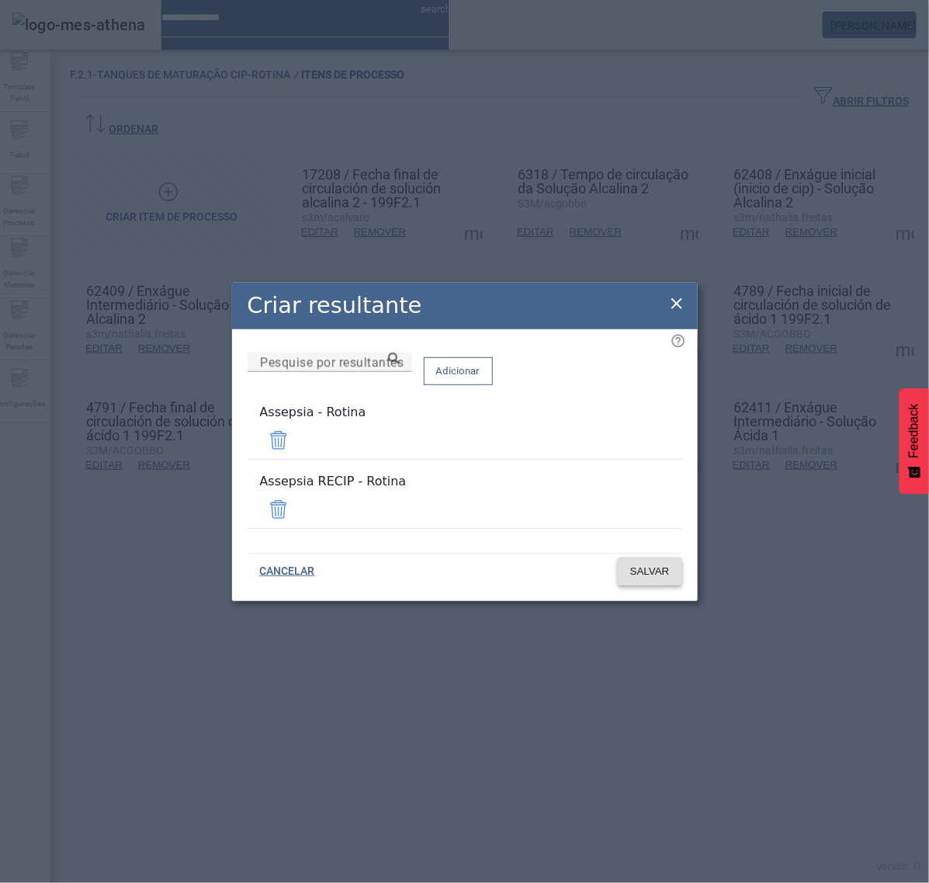
drag, startPoint x: 639, startPoint y: 498, endPoint x: 643, endPoint y: 519, distance: 21.3
click at [297, 497] on span at bounding box center [278, 509] width 37 height 37
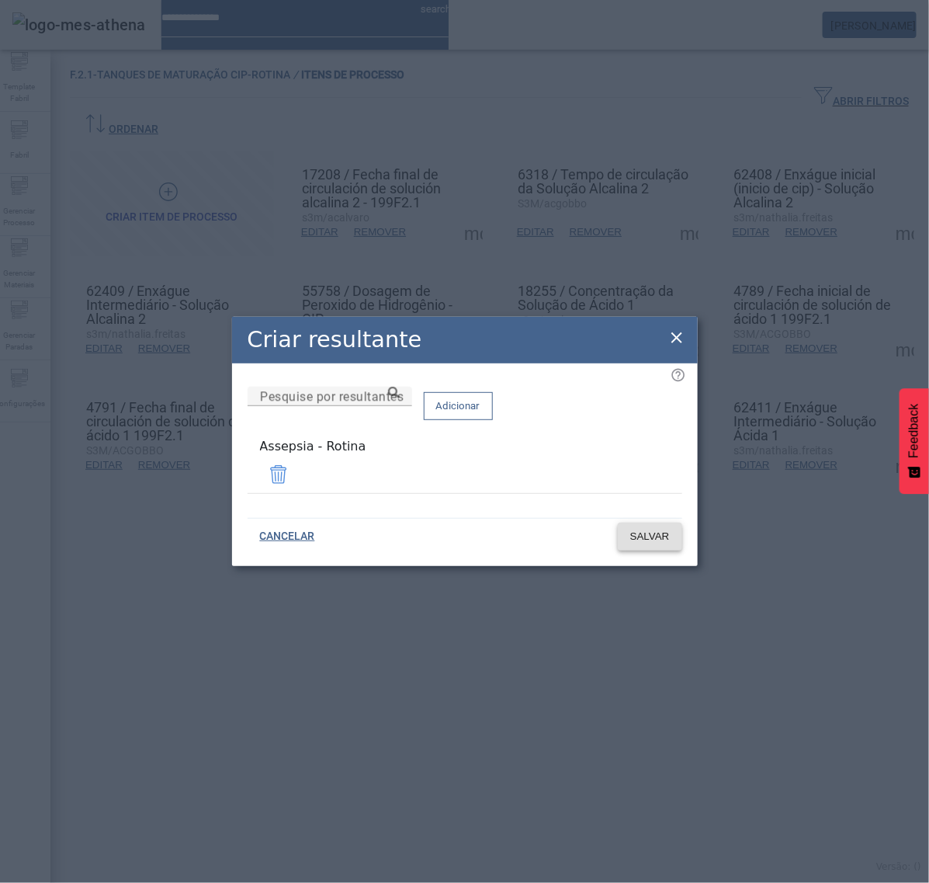
click at [660, 536] on span "SALVAR" at bounding box center [650, 537] width 40 height 16
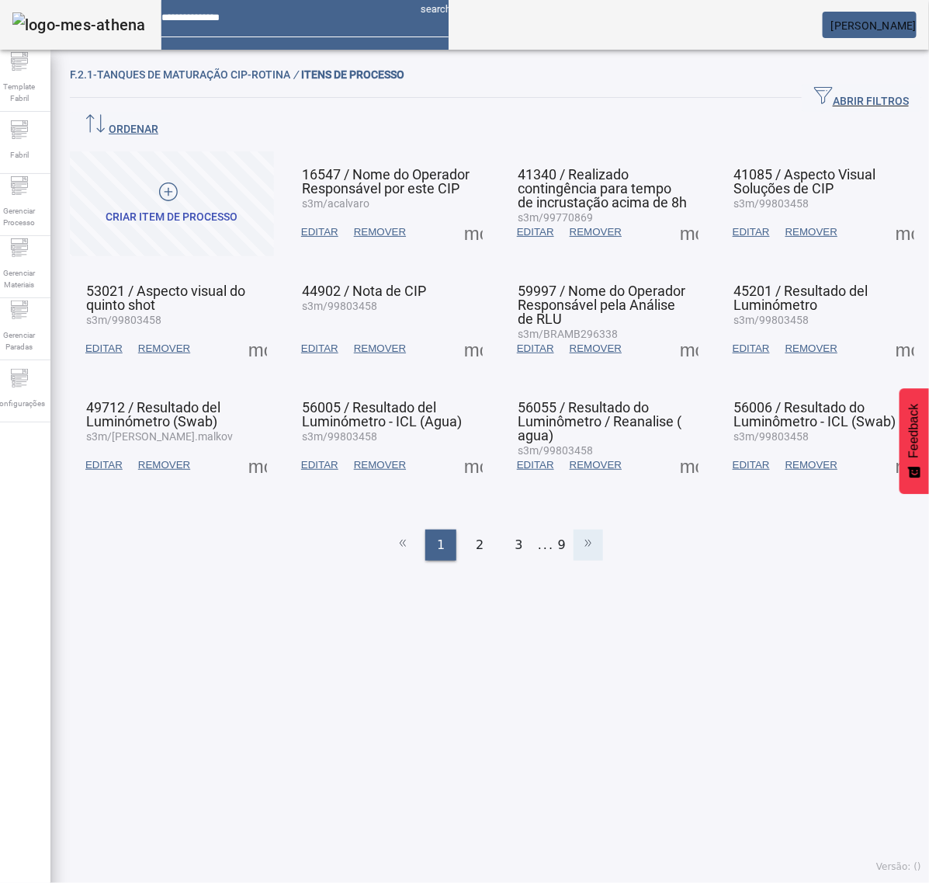
click at [579, 533] on icon at bounding box center [588, 542] width 19 height 19
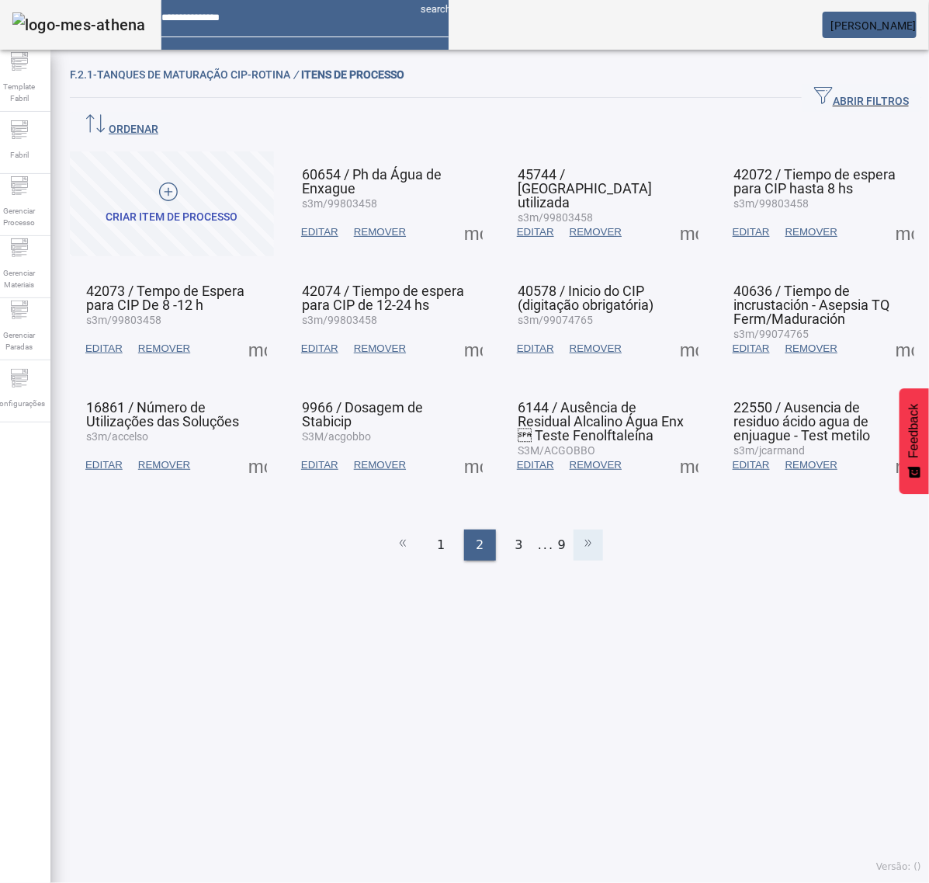
click at [589, 540] on polyline at bounding box center [590, 543] width 2 height 6
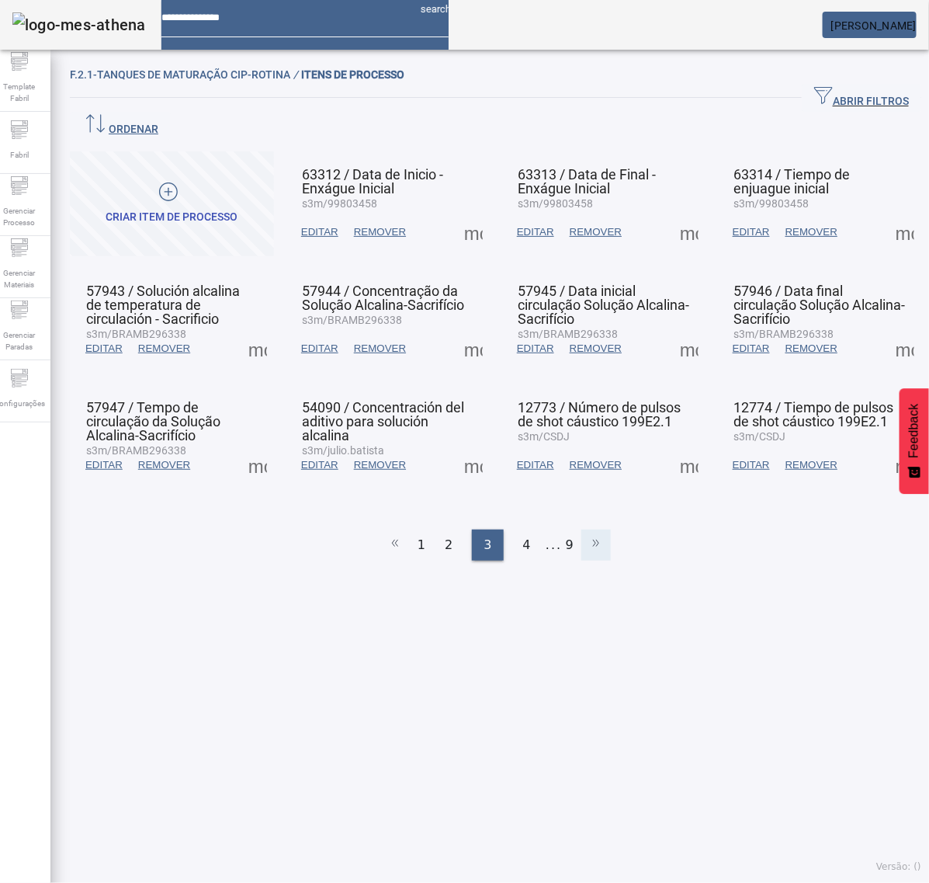
click at [587, 533] on icon at bounding box center [596, 542] width 19 height 19
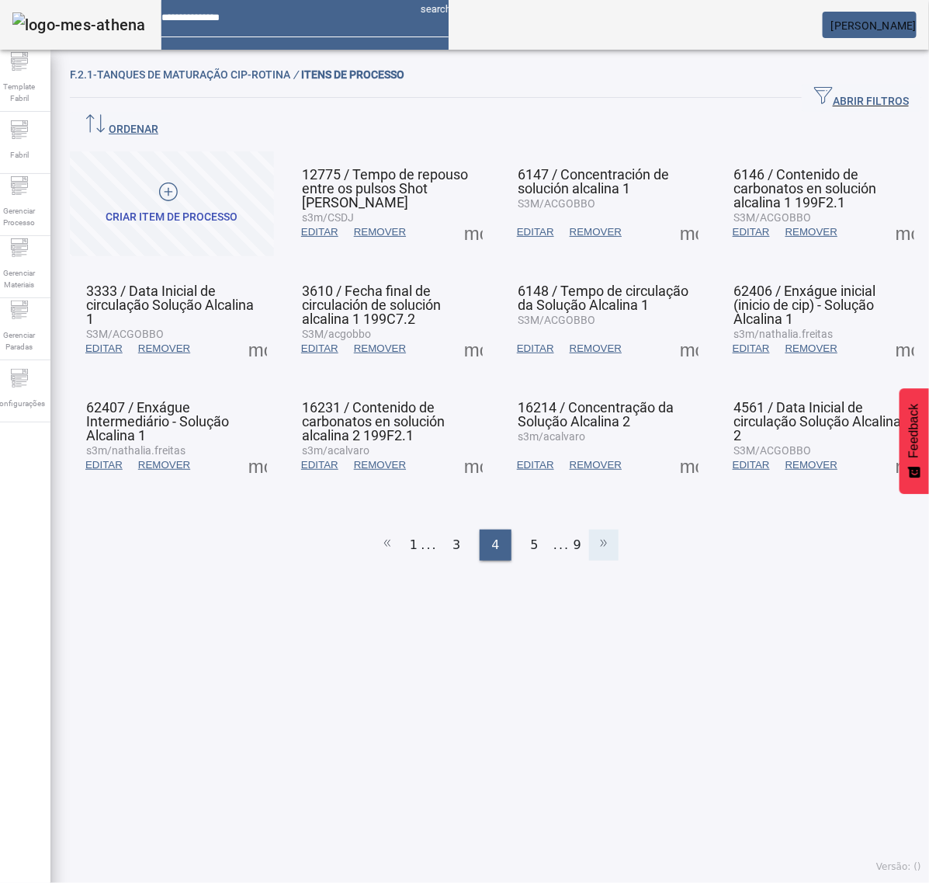
click at [595, 533] on icon at bounding box center [604, 542] width 19 height 19
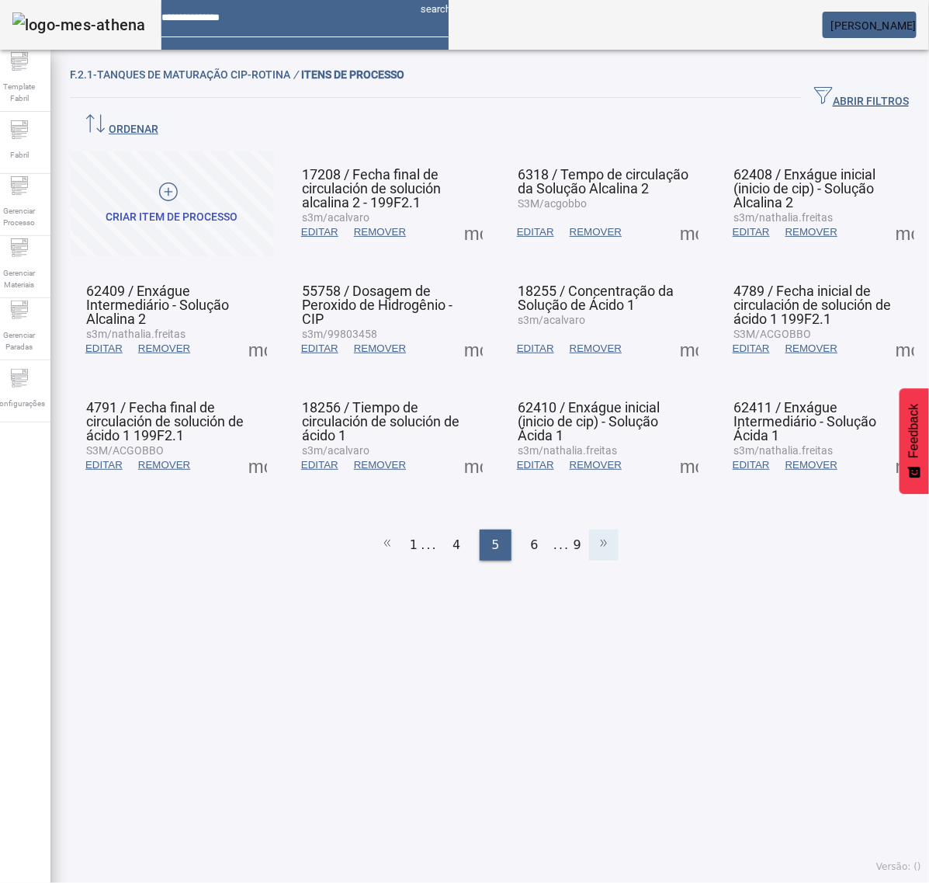
click at [595, 533] on icon at bounding box center [604, 542] width 19 height 19
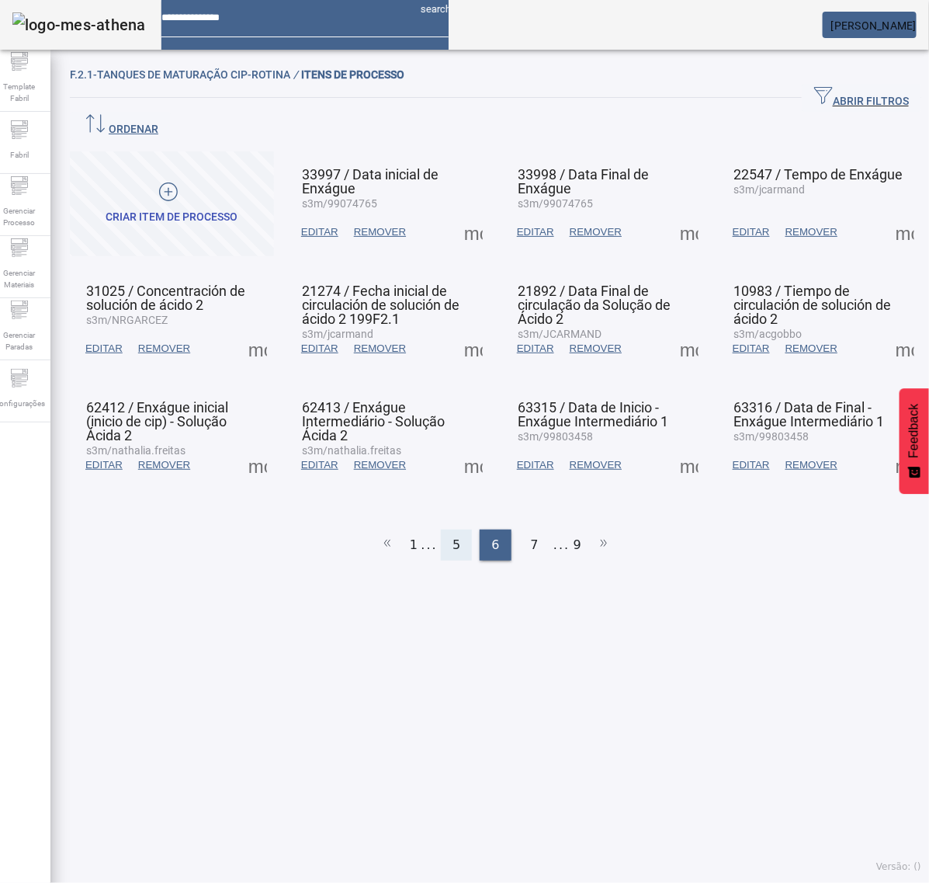
click at [453, 536] on span "5" at bounding box center [457, 545] width 8 height 19
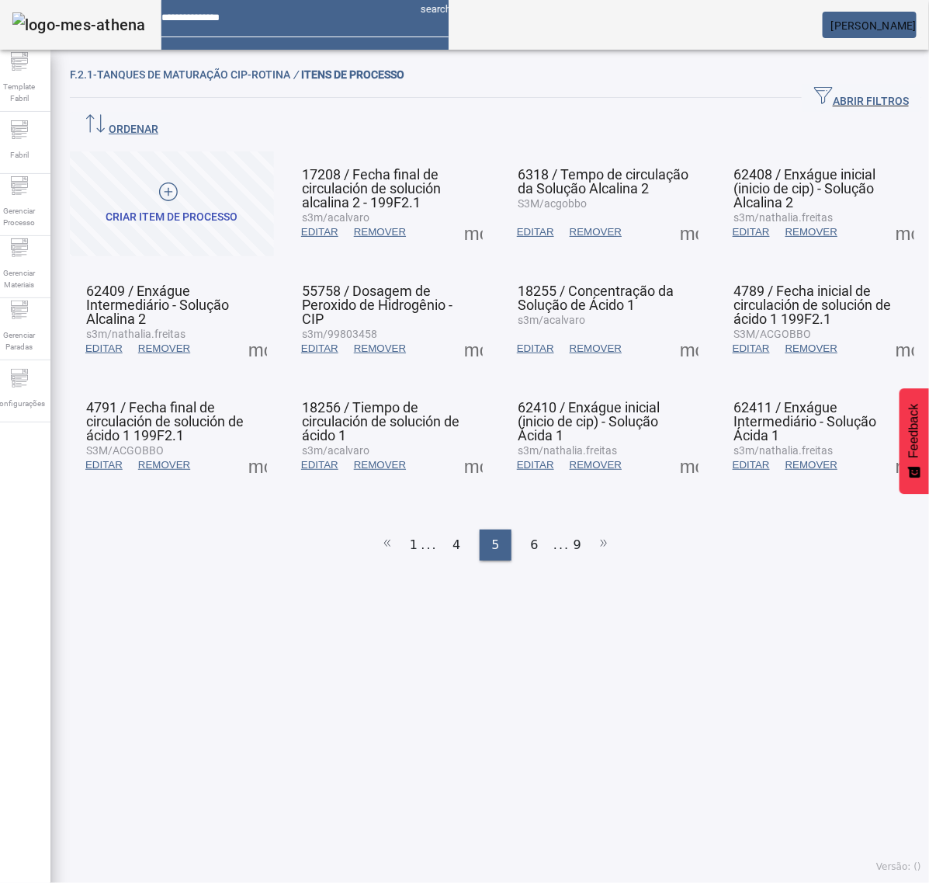
click at [887, 446] on span at bounding box center [905, 464] width 37 height 37
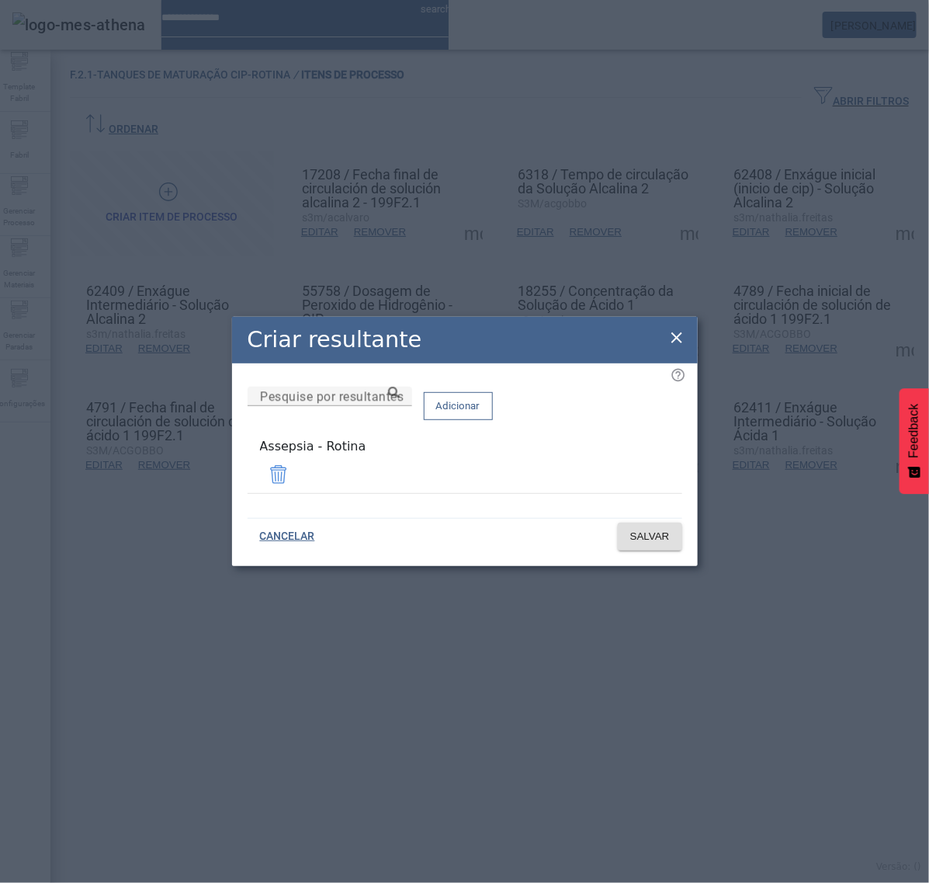
click at [677, 336] on icon at bounding box center [677, 337] width 19 height 19
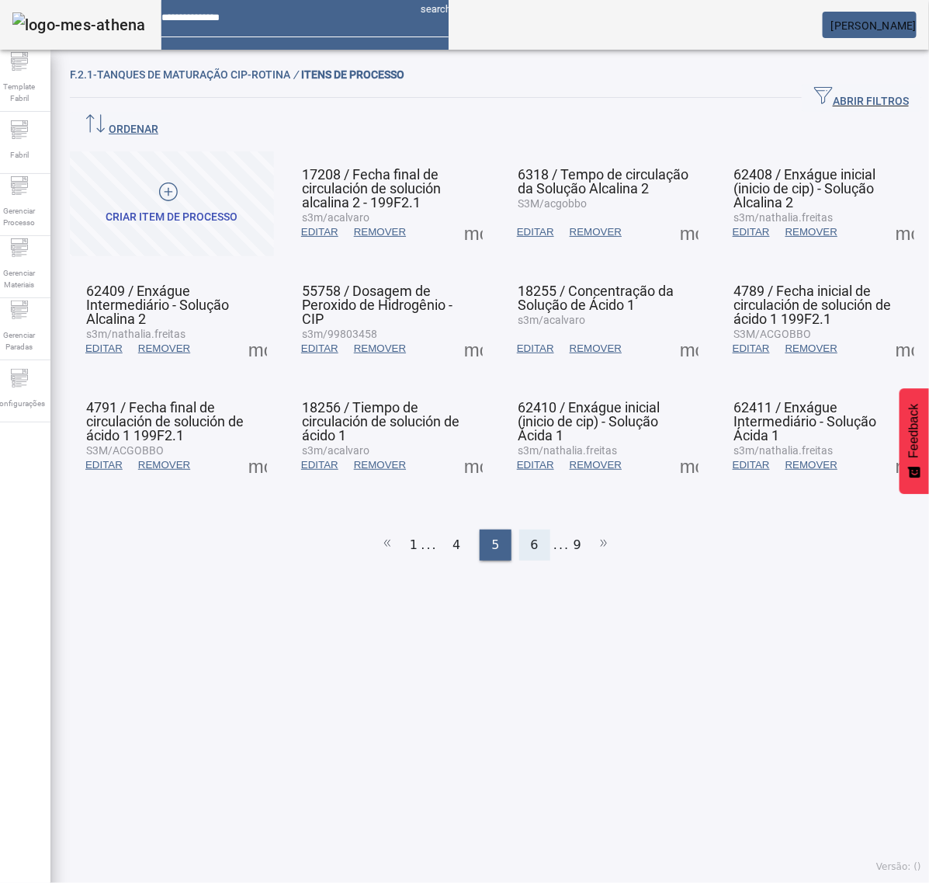
click at [519, 530] on div "6" at bounding box center [534, 545] width 31 height 31
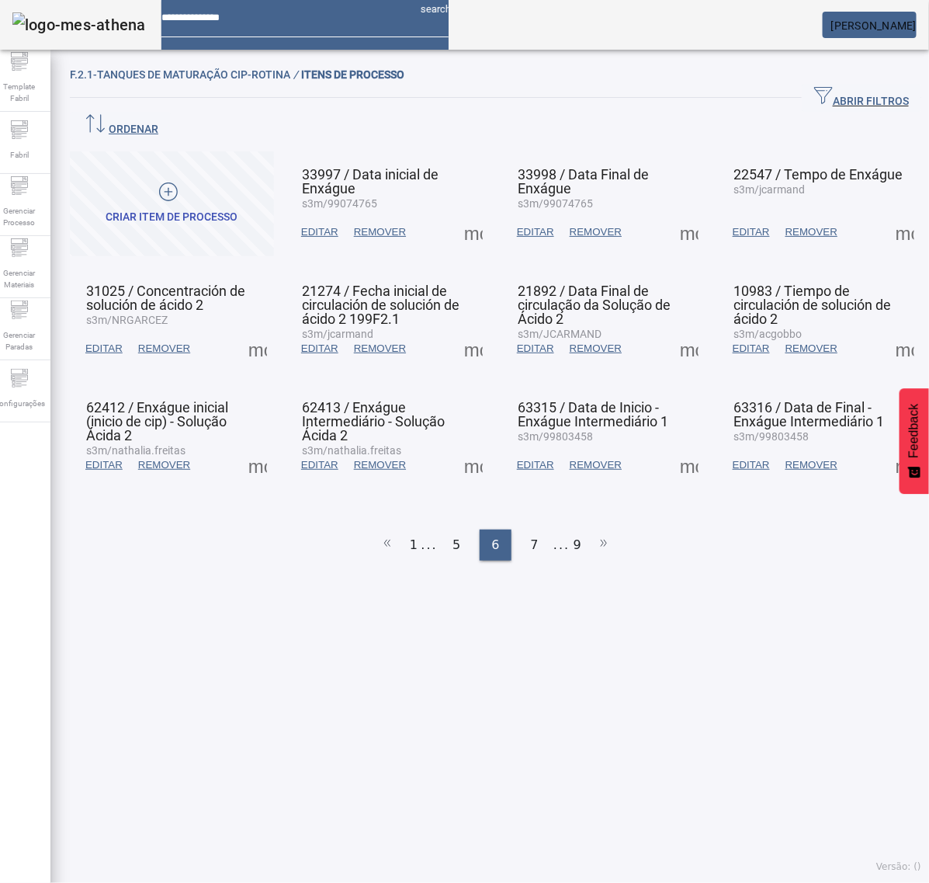
click at [464, 214] on span at bounding box center [473, 232] width 37 height 37
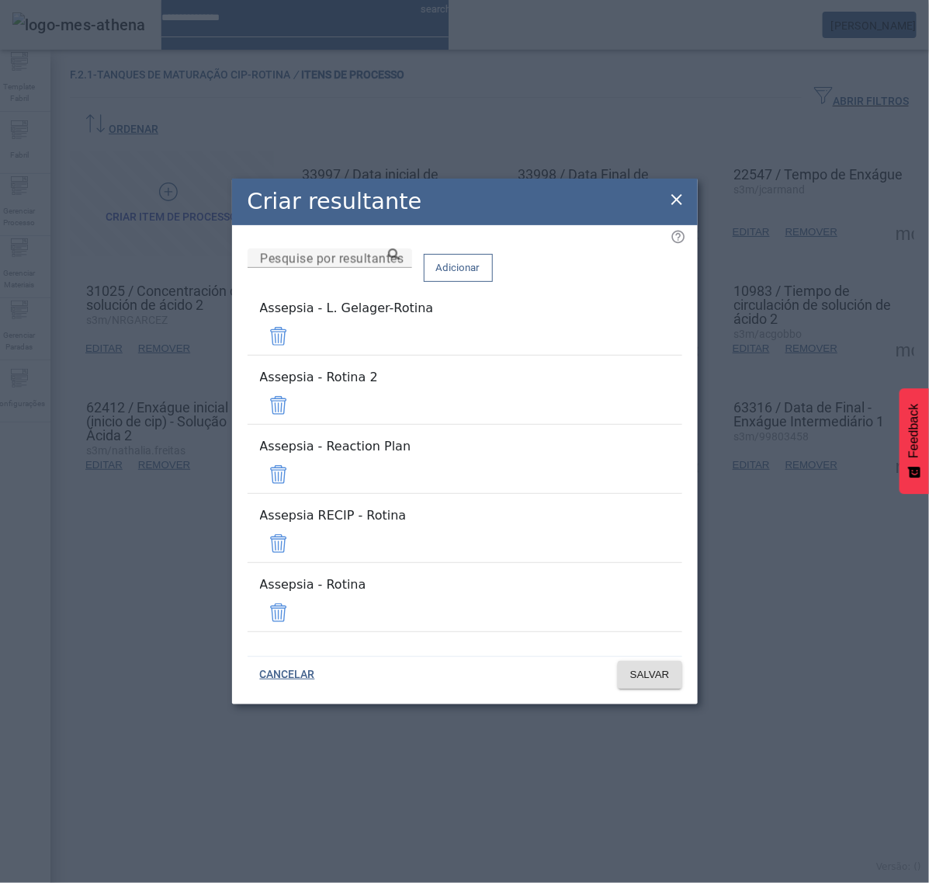
click at [675, 209] on icon at bounding box center [677, 199] width 19 height 19
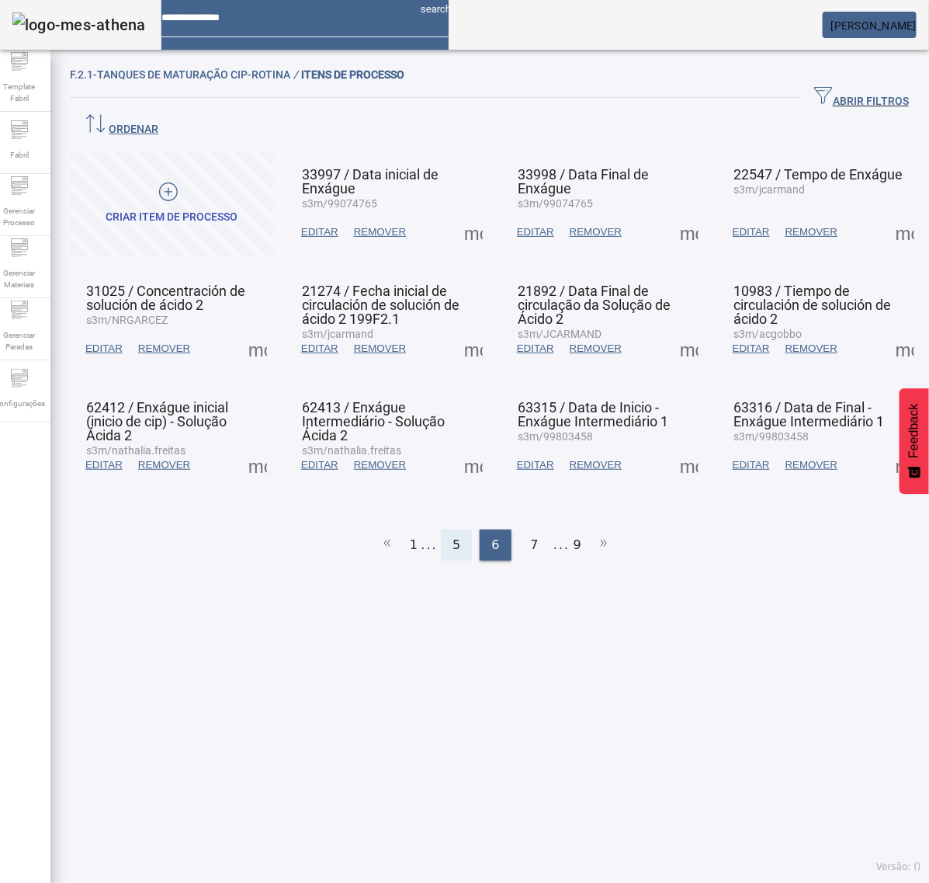
click at [453, 536] on span "5" at bounding box center [457, 545] width 8 height 19
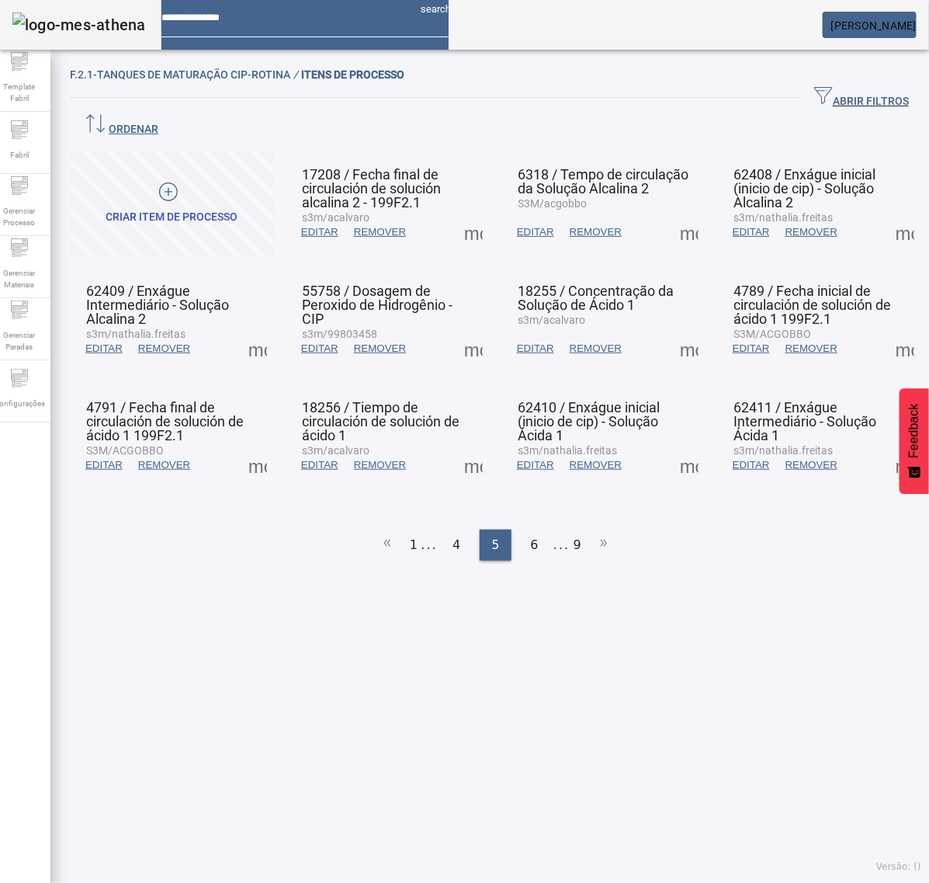
click at [675, 330] on span at bounding box center [689, 348] width 37 height 37
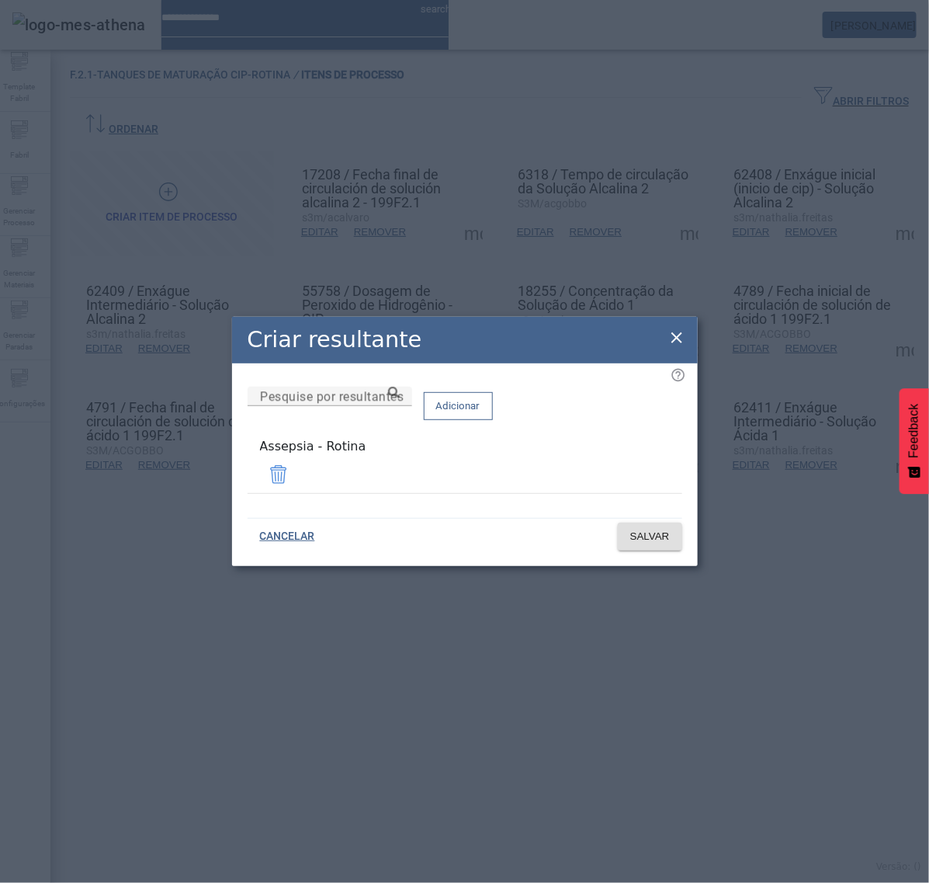
click at [670, 338] on icon at bounding box center [677, 337] width 19 height 19
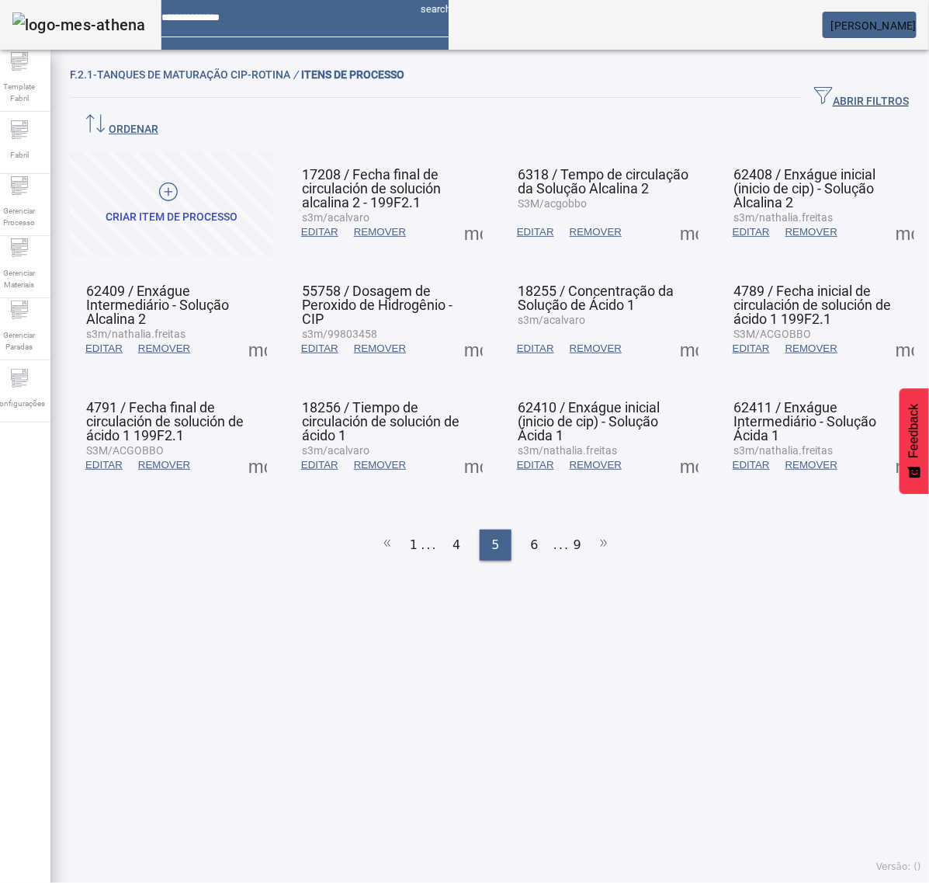
click at [887, 330] on span at bounding box center [905, 348] width 37 height 37
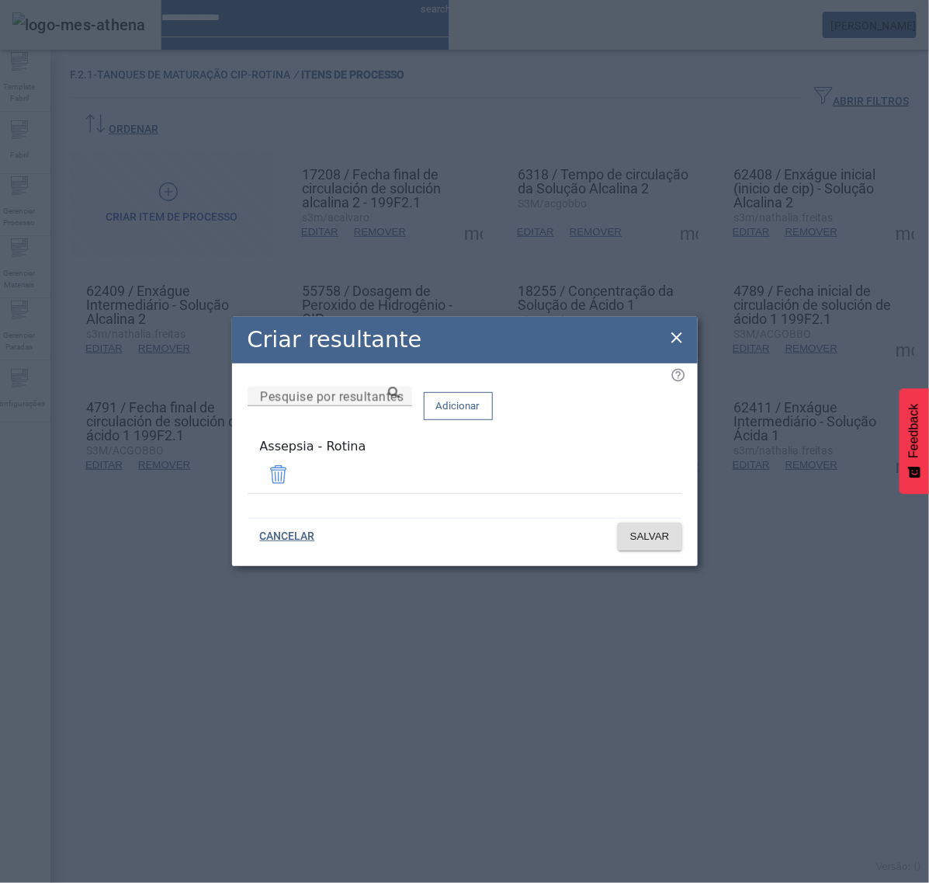
drag, startPoint x: 678, startPoint y: 338, endPoint x: 620, endPoint y: 342, distance: 58.4
click at [677, 336] on icon at bounding box center [677, 337] width 19 height 19
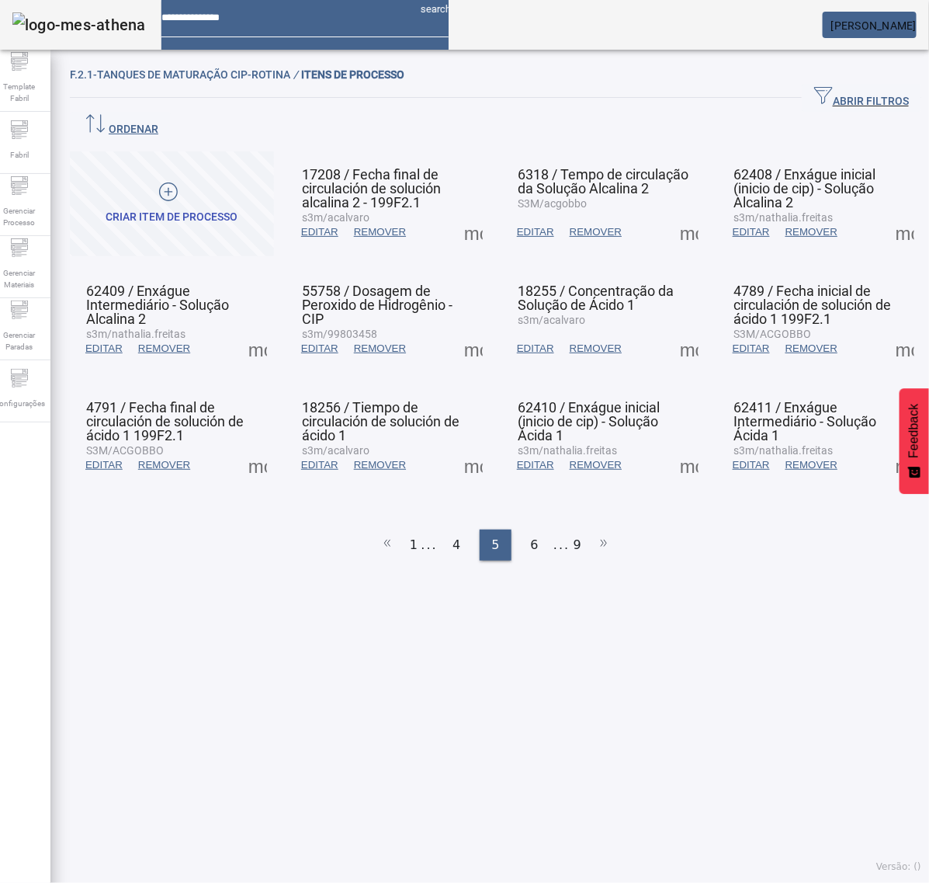
click at [250, 446] on span at bounding box center [257, 464] width 37 height 37
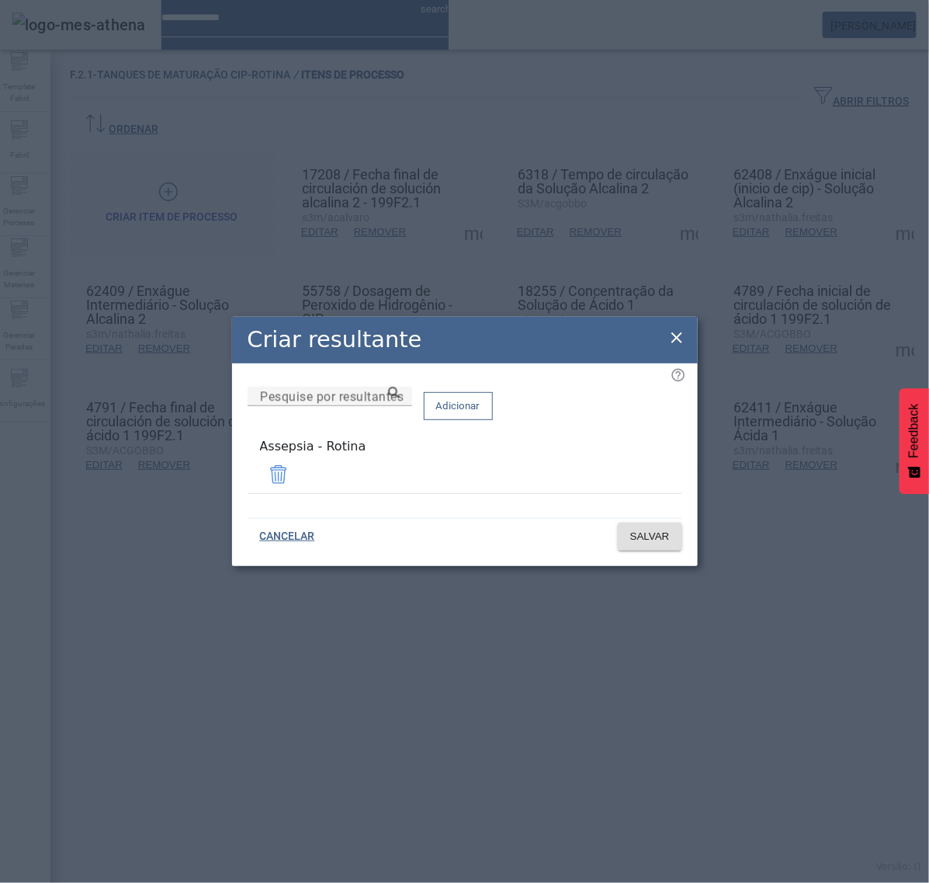
click at [674, 334] on icon at bounding box center [677, 337] width 19 height 19
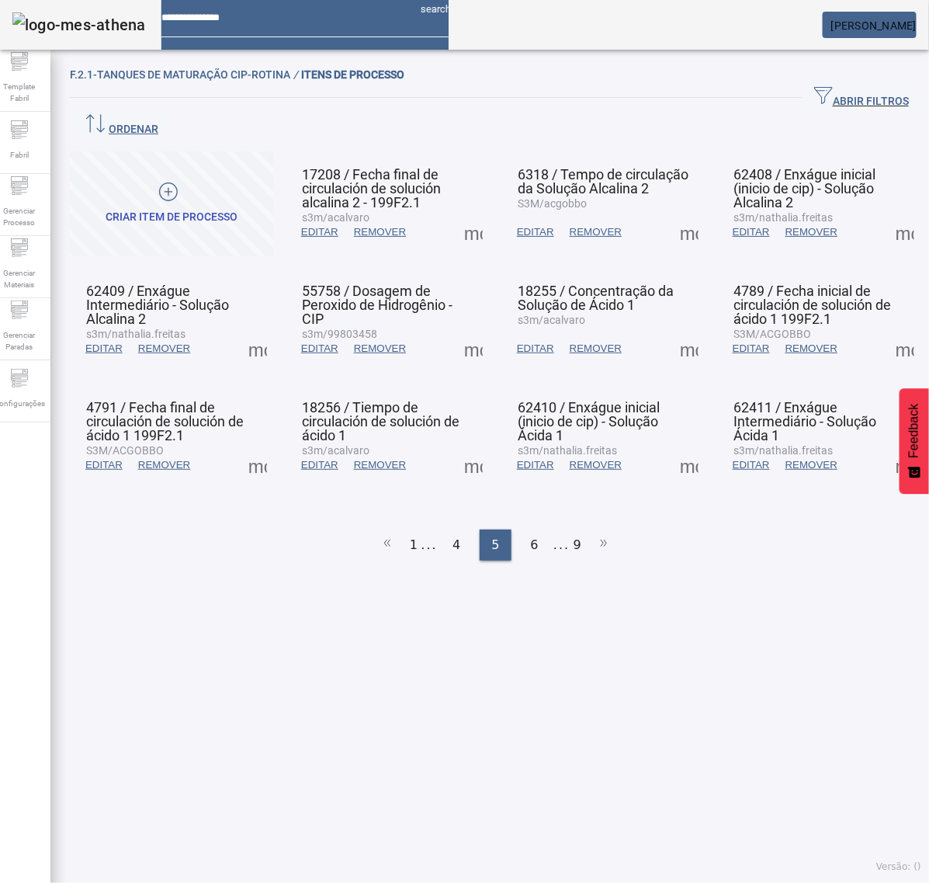
click at [464, 446] on span at bounding box center [473, 464] width 37 height 37
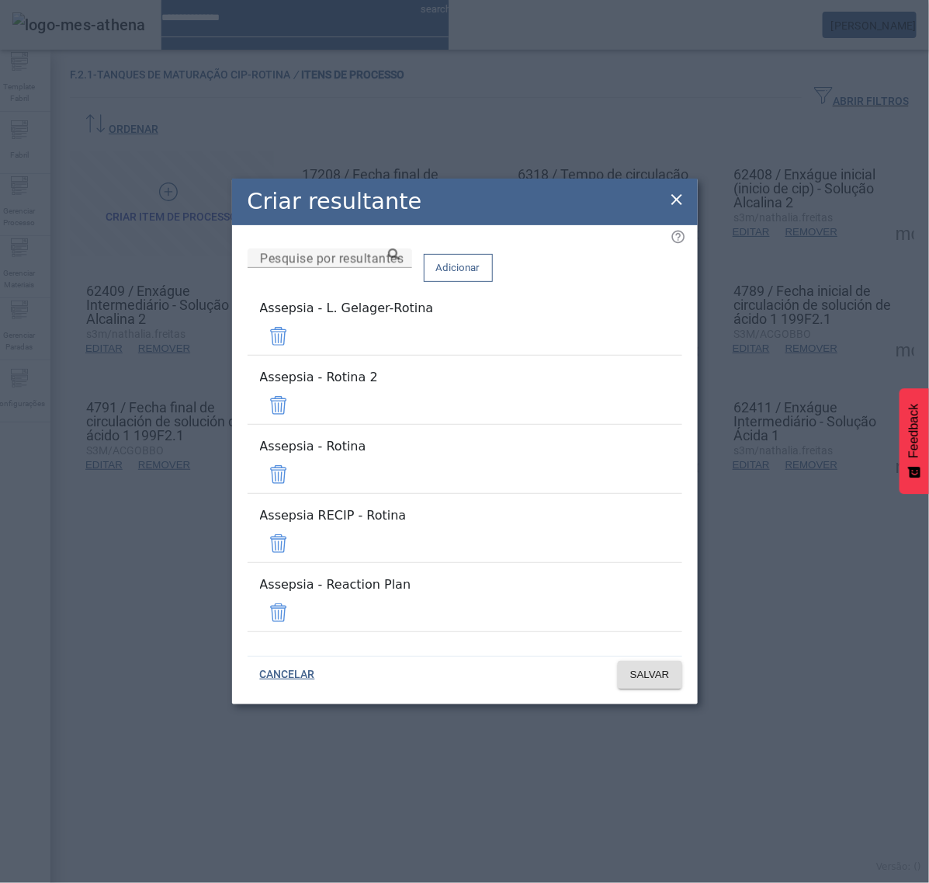
click at [297, 355] on span at bounding box center [278, 336] width 37 height 37
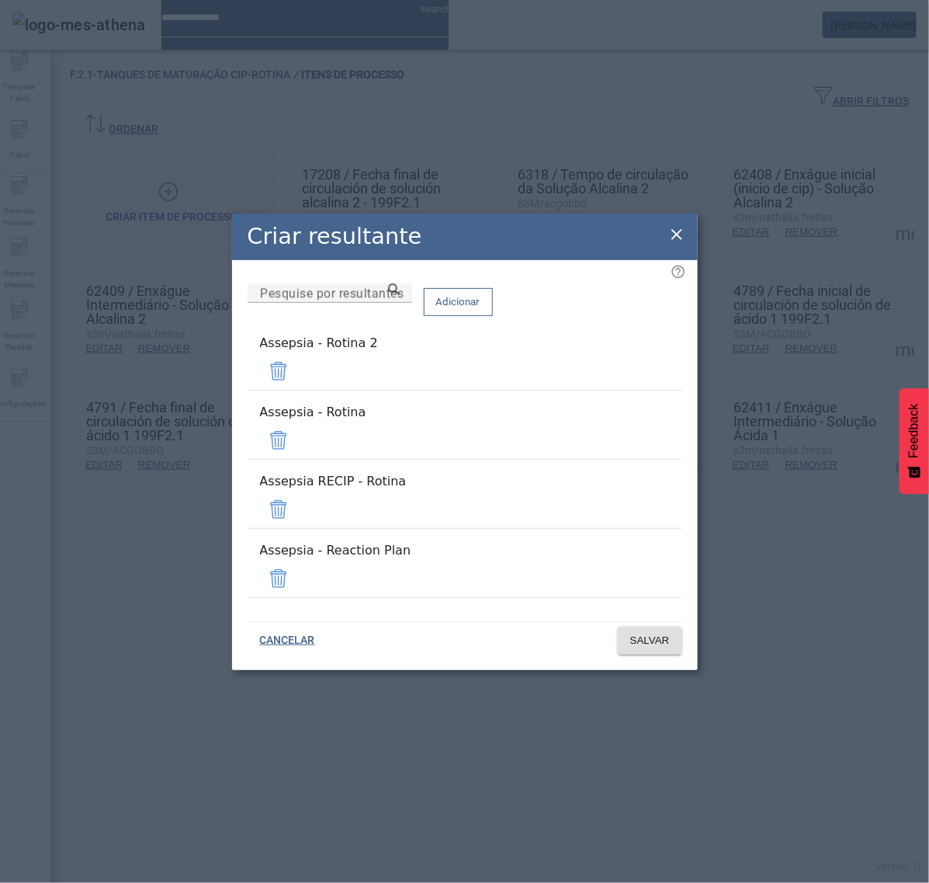
click at [297, 390] on span at bounding box center [278, 371] width 37 height 37
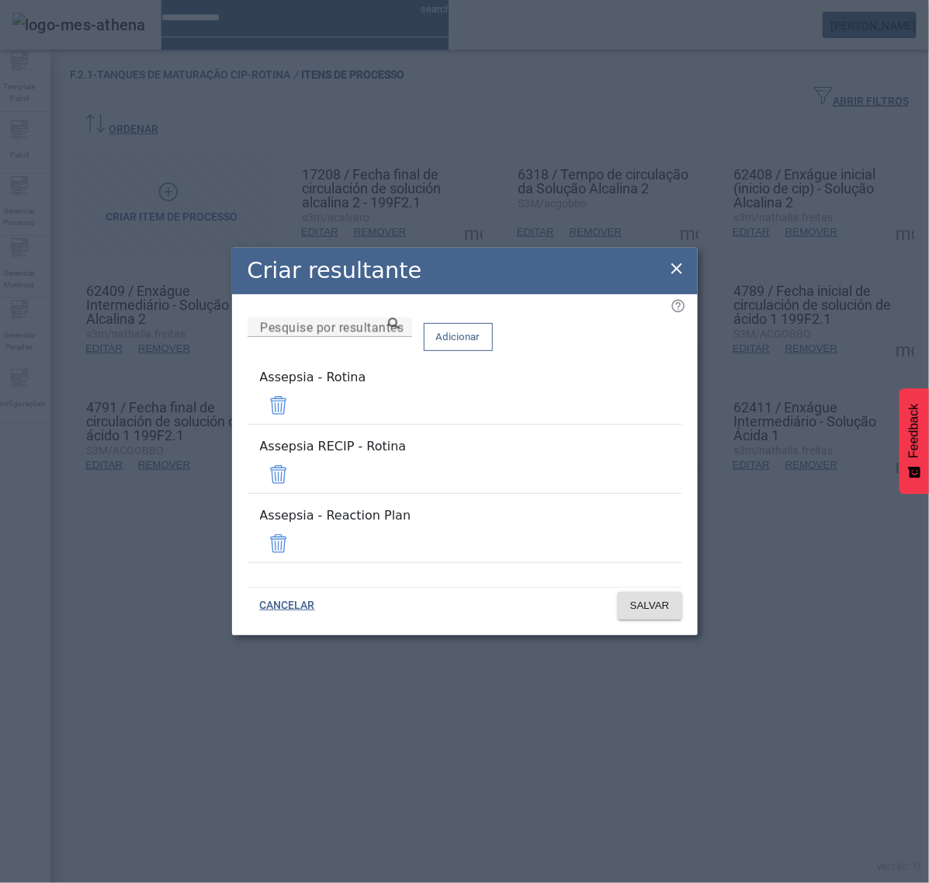
click at [297, 471] on span at bounding box center [278, 474] width 37 height 37
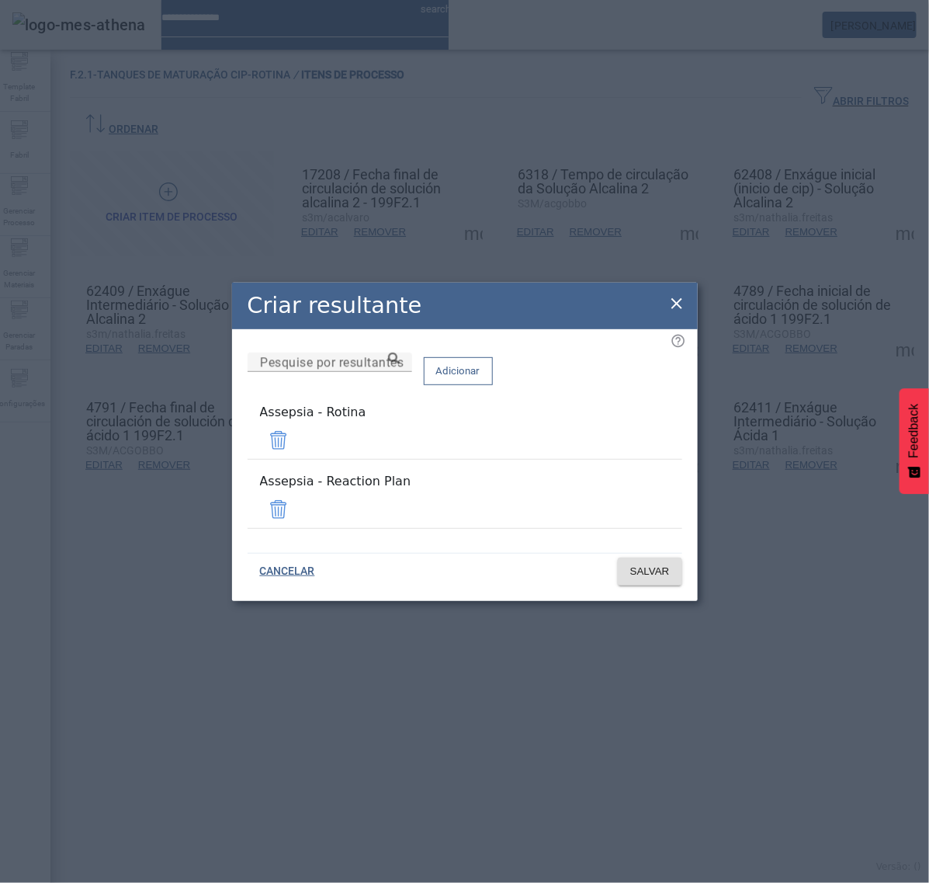
click at [297, 495] on span at bounding box center [278, 509] width 37 height 37
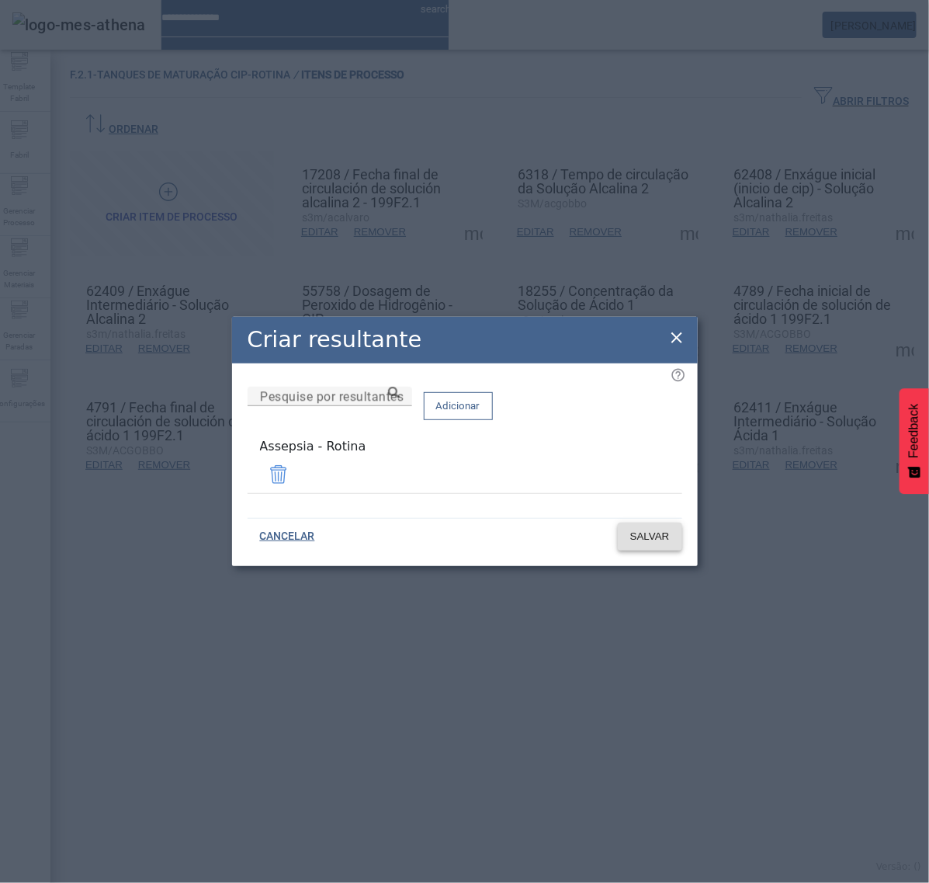
click at [651, 530] on span "SALVAR" at bounding box center [650, 537] width 40 height 16
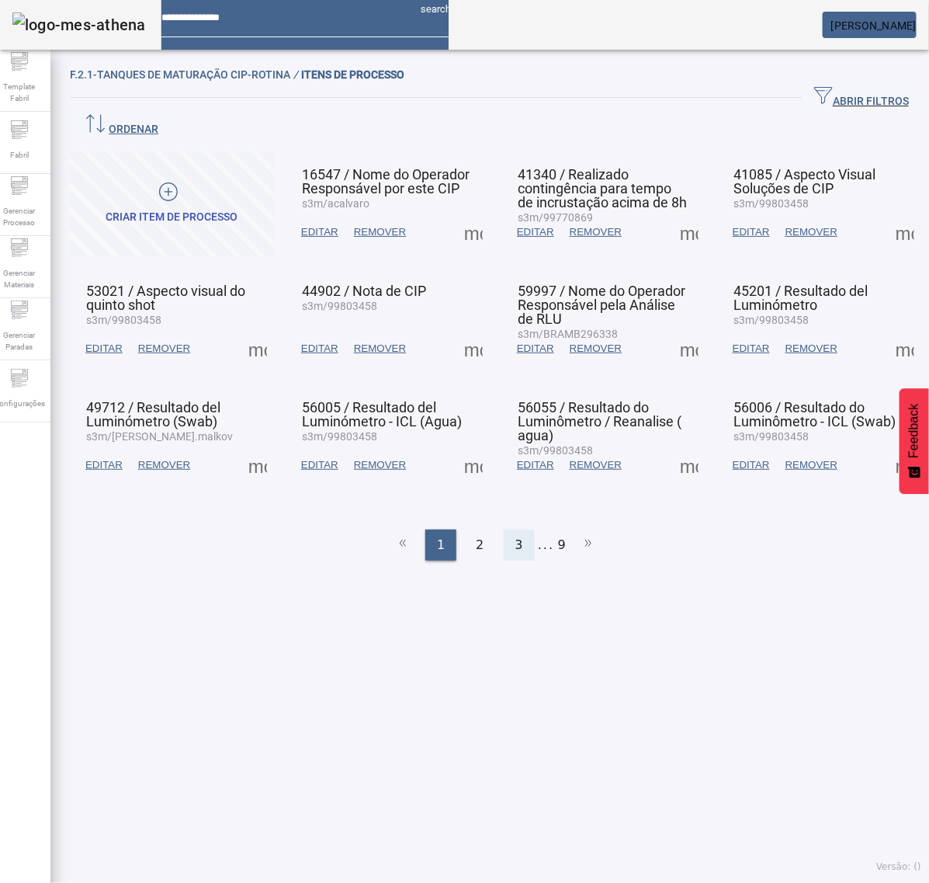
click at [516, 530] on div "3" at bounding box center [519, 545] width 31 height 31
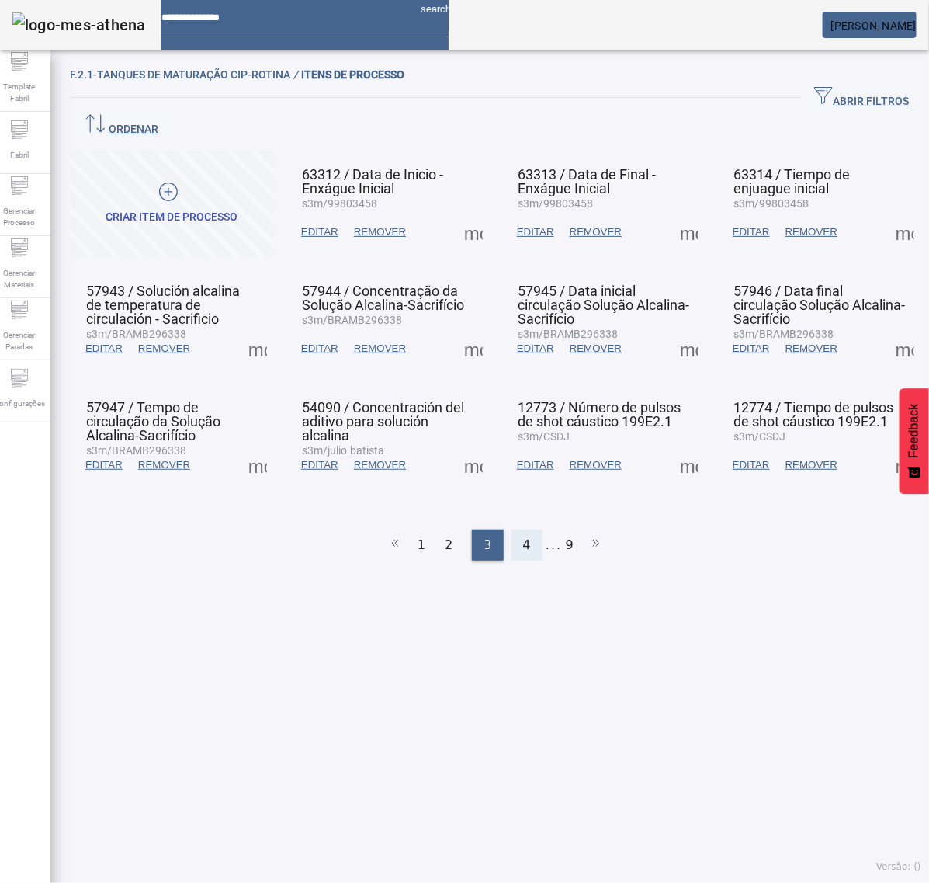
click at [523, 536] on span "4" at bounding box center [527, 545] width 8 height 19
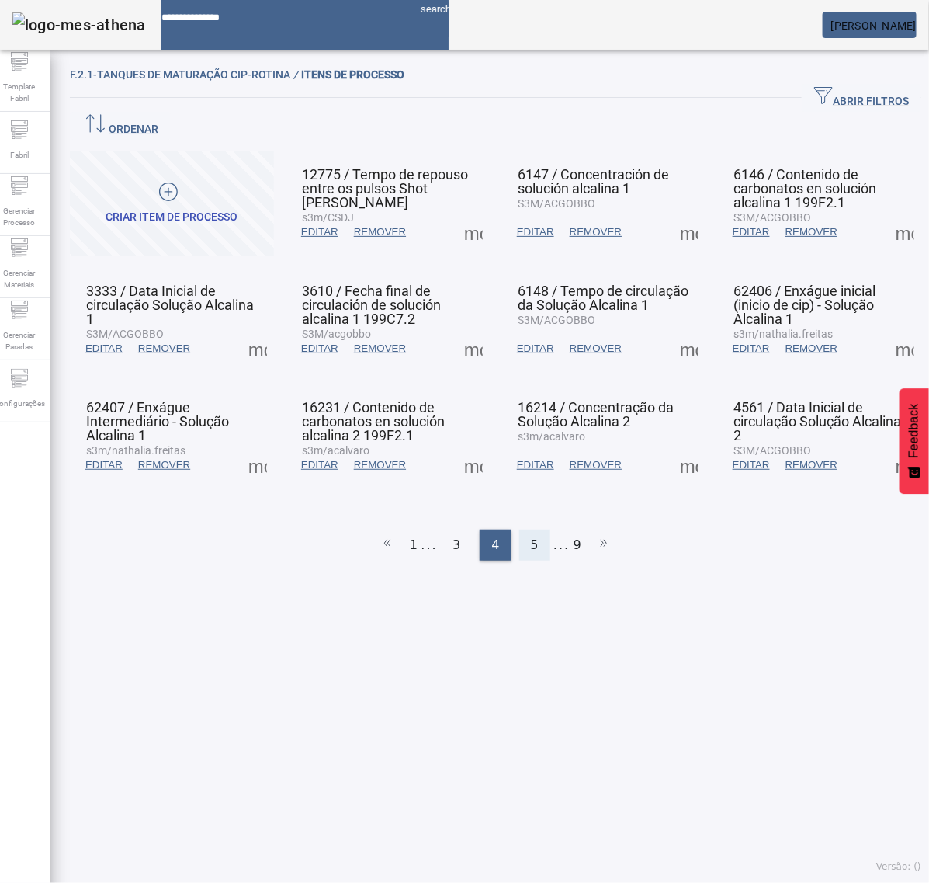
click at [531, 536] on span "5" at bounding box center [535, 545] width 8 height 19
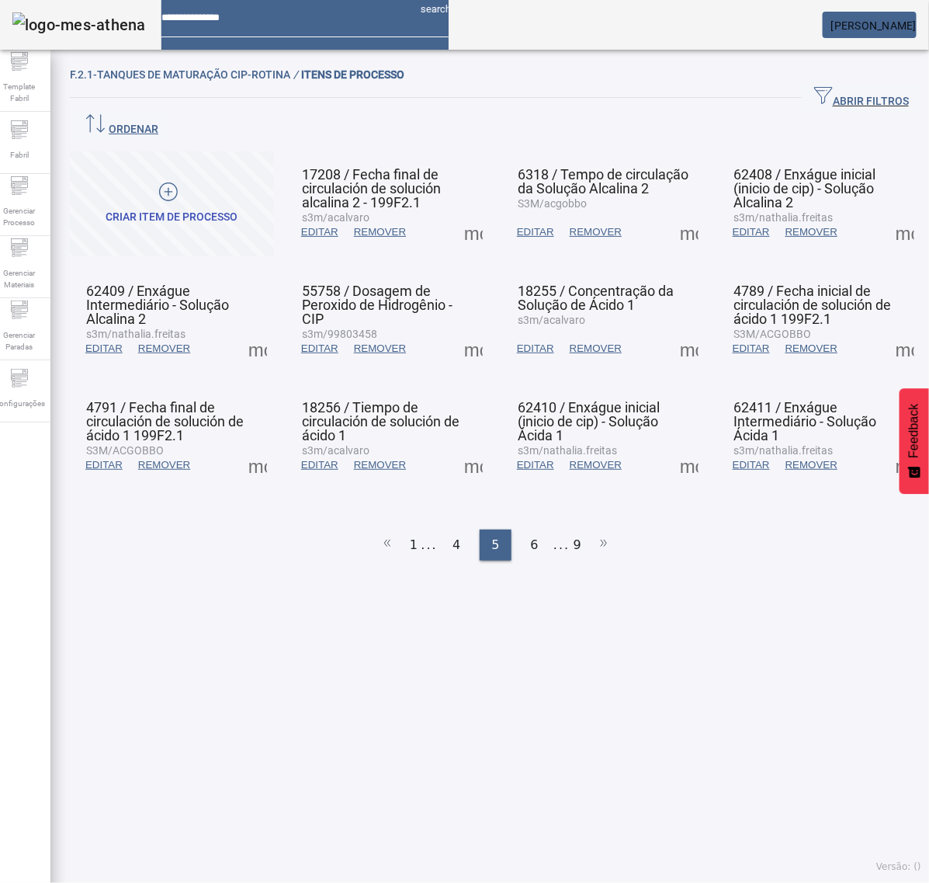
click at [479, 446] on span at bounding box center [473, 464] width 37 height 37
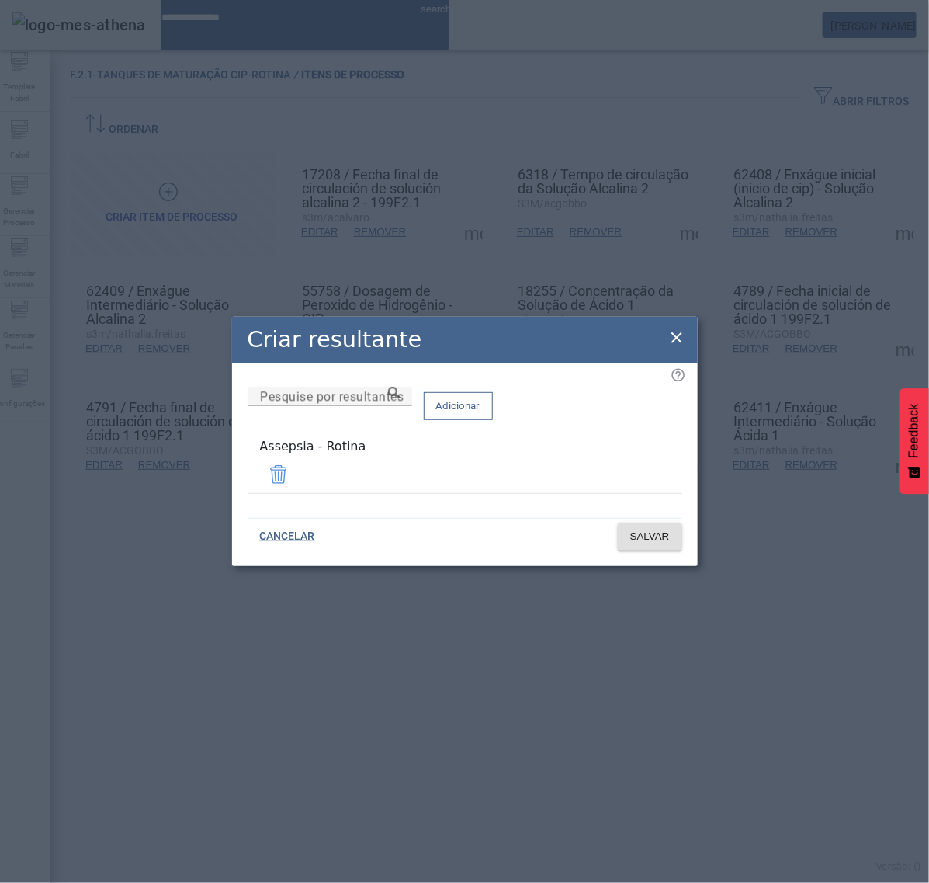
drag, startPoint x: 685, startPoint y: 340, endPoint x: 680, endPoint y: 347, distance: 8.4
click at [682, 340] on icon at bounding box center [677, 337] width 19 height 19
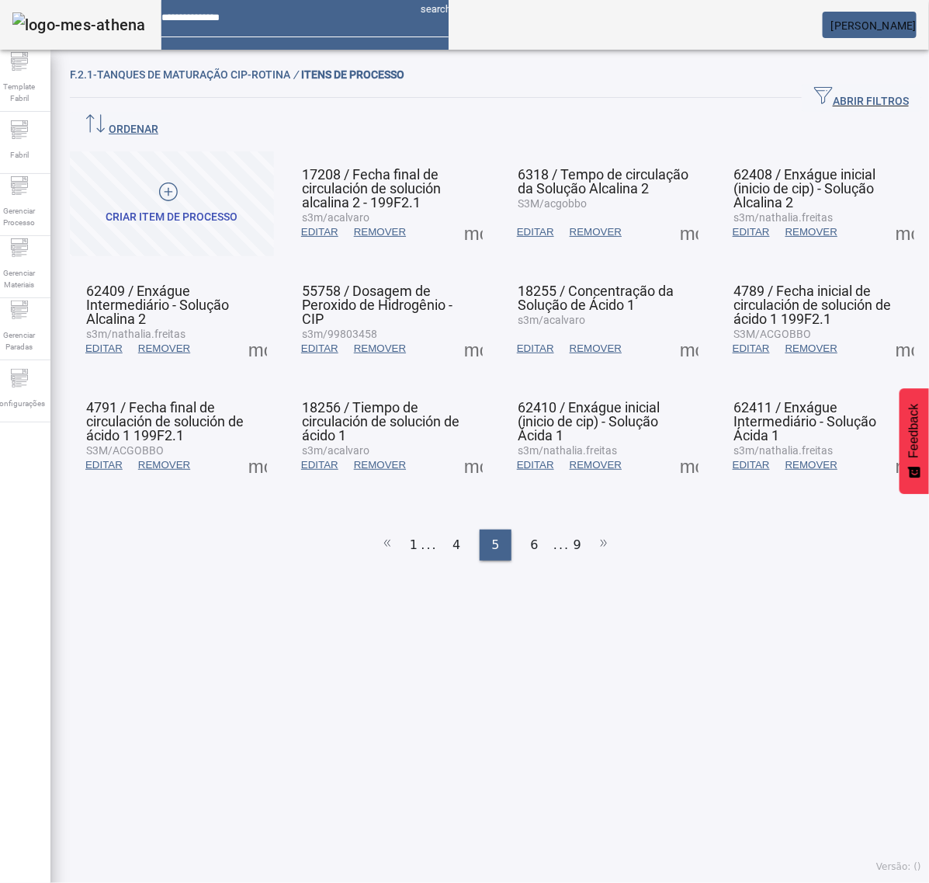
drag, startPoint x: 669, startPoint y: 422, endPoint x: 672, endPoint y: 432, distance: 10.8
click at [672, 446] on span at bounding box center [689, 464] width 37 height 37
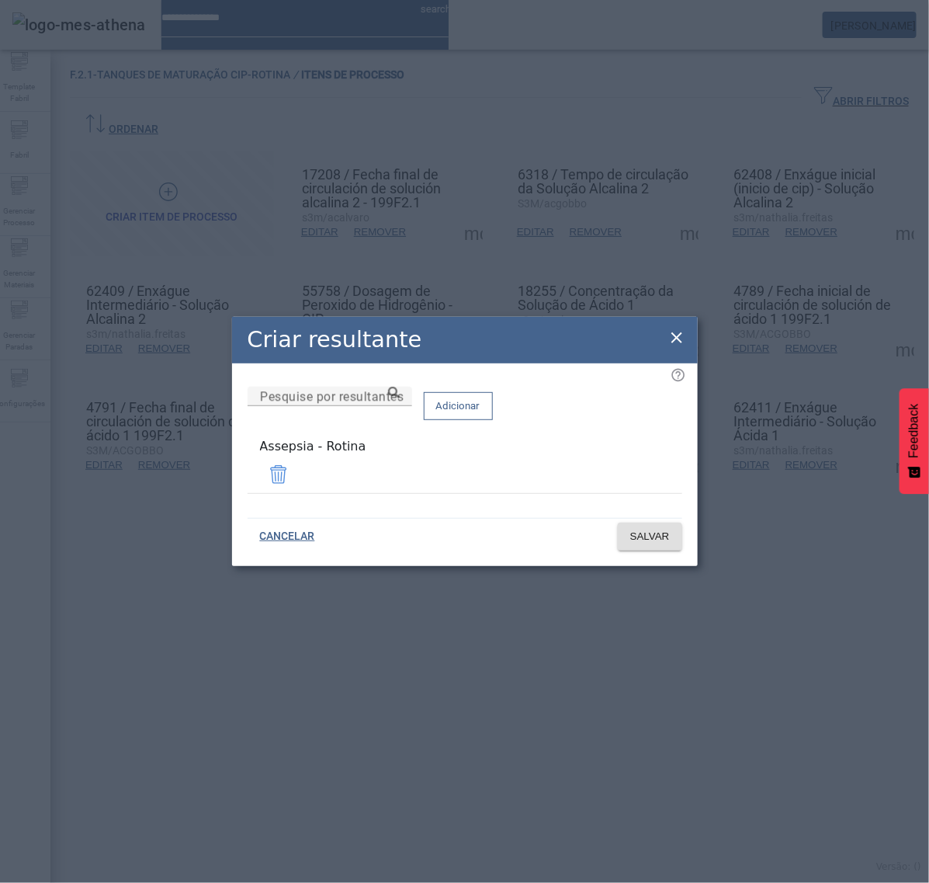
click at [675, 336] on icon at bounding box center [677, 337] width 19 height 19
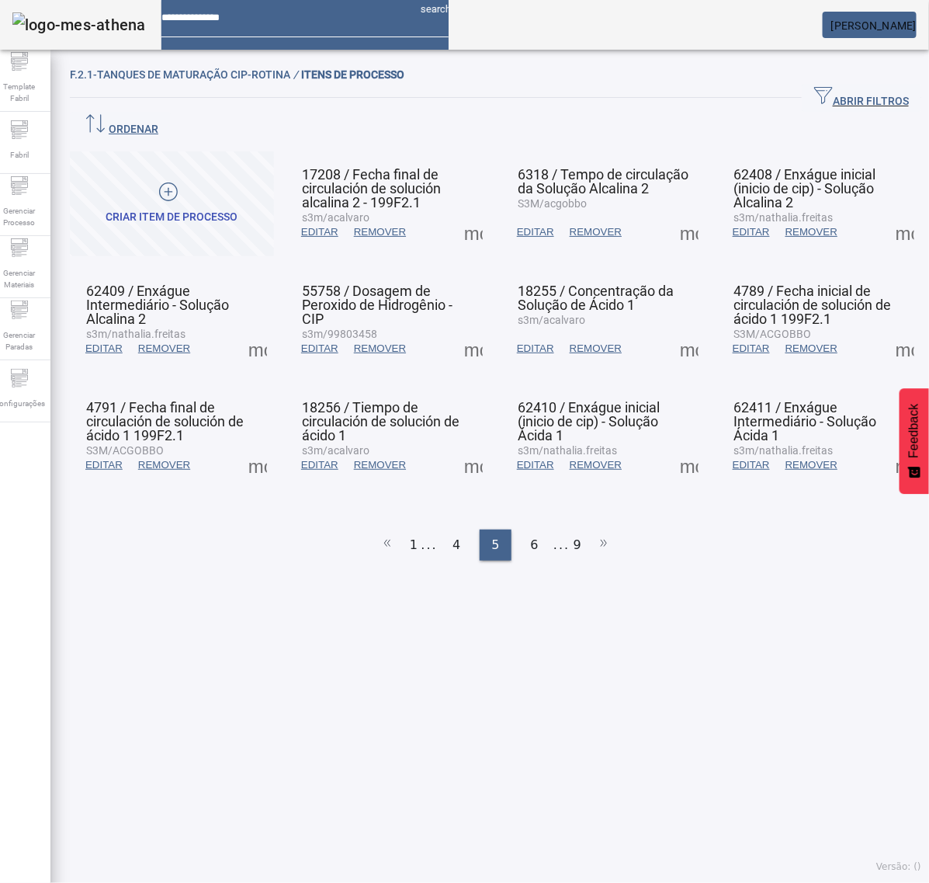
click at [887, 446] on span at bounding box center [905, 464] width 37 height 37
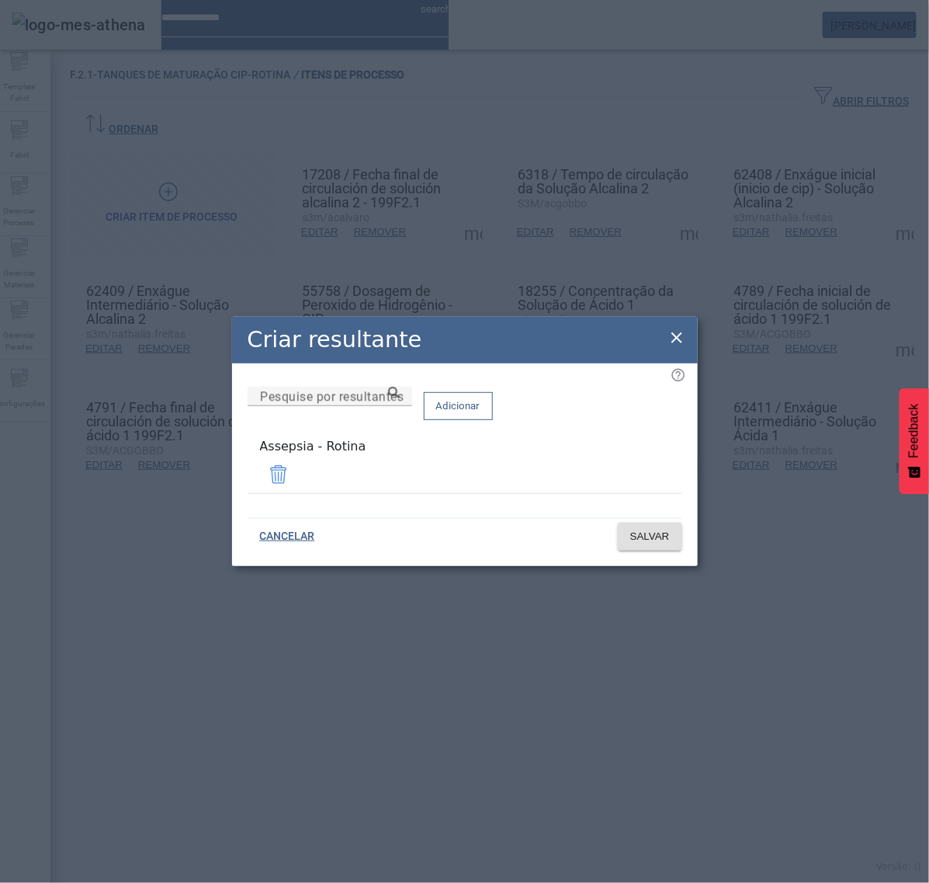
click at [678, 347] on icon at bounding box center [677, 337] width 19 height 19
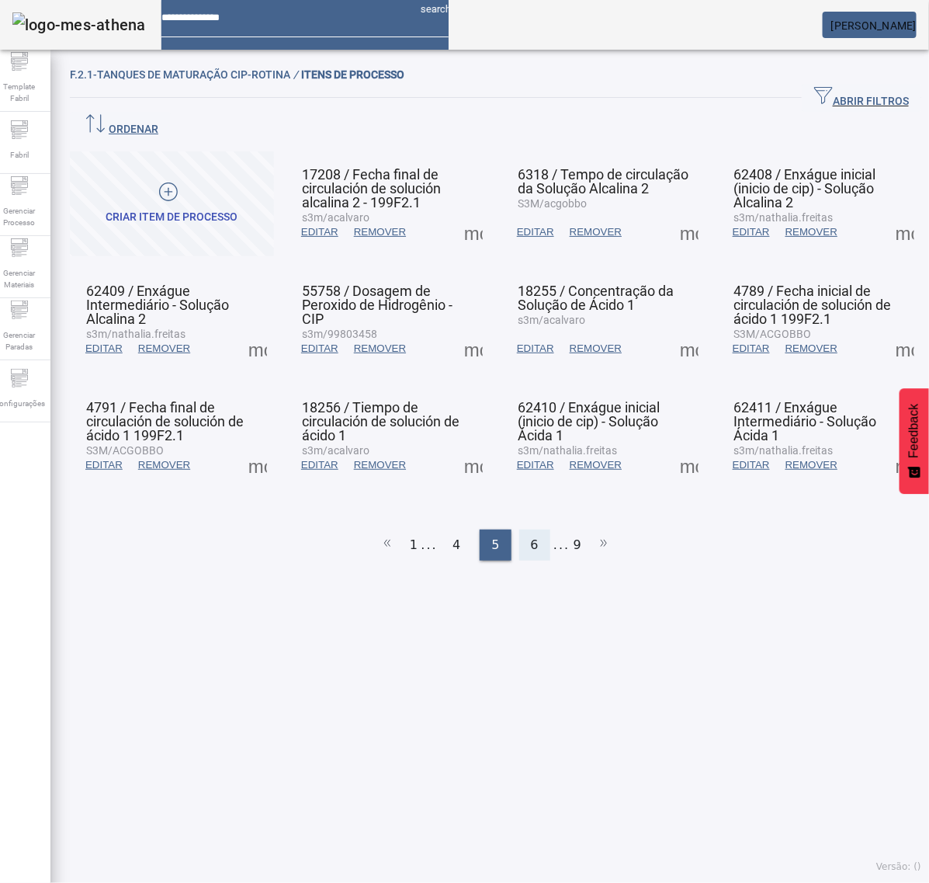
click at [531, 536] on span "6" at bounding box center [535, 545] width 8 height 19
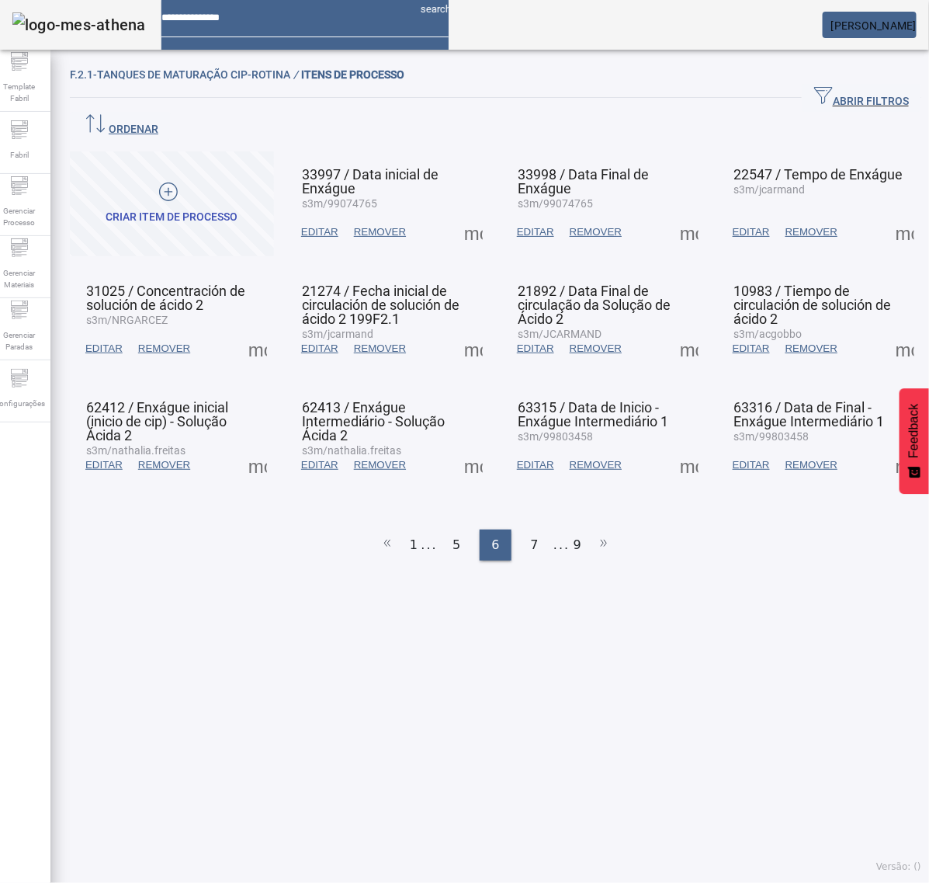
click at [467, 214] on span at bounding box center [473, 232] width 37 height 37
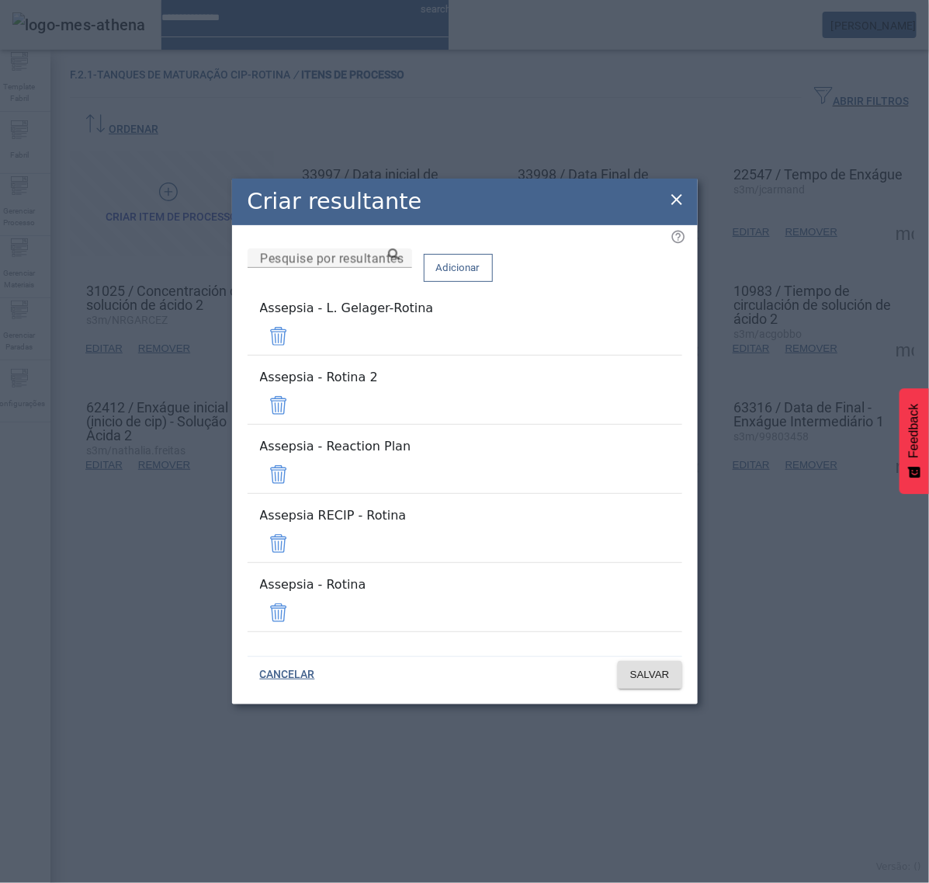
click at [297, 355] on span at bounding box center [278, 336] width 37 height 37
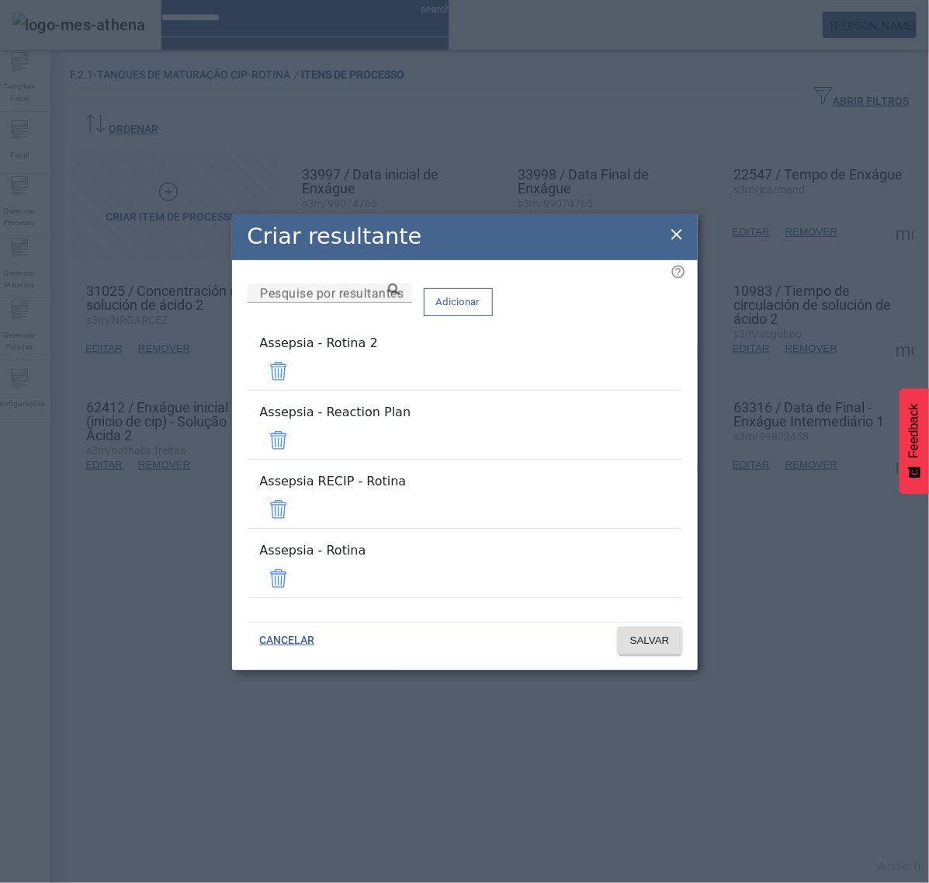
click at [631, 379] on mat-list "Assepsia - Rotina 2" at bounding box center [465, 362] width 435 height 69
click at [297, 390] on span at bounding box center [278, 371] width 37 height 37
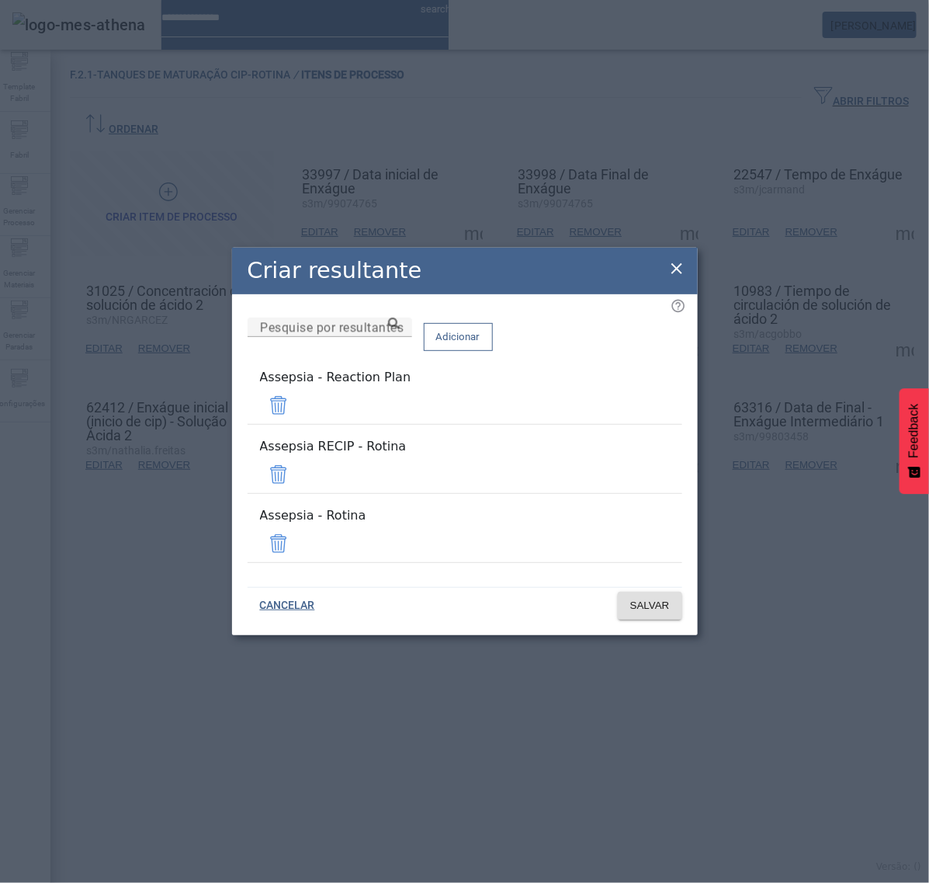
click at [630, 405] on mat-list "Assepsia - Reaction Plan" at bounding box center [465, 396] width 435 height 69
click at [297, 418] on span at bounding box center [278, 405] width 37 height 37
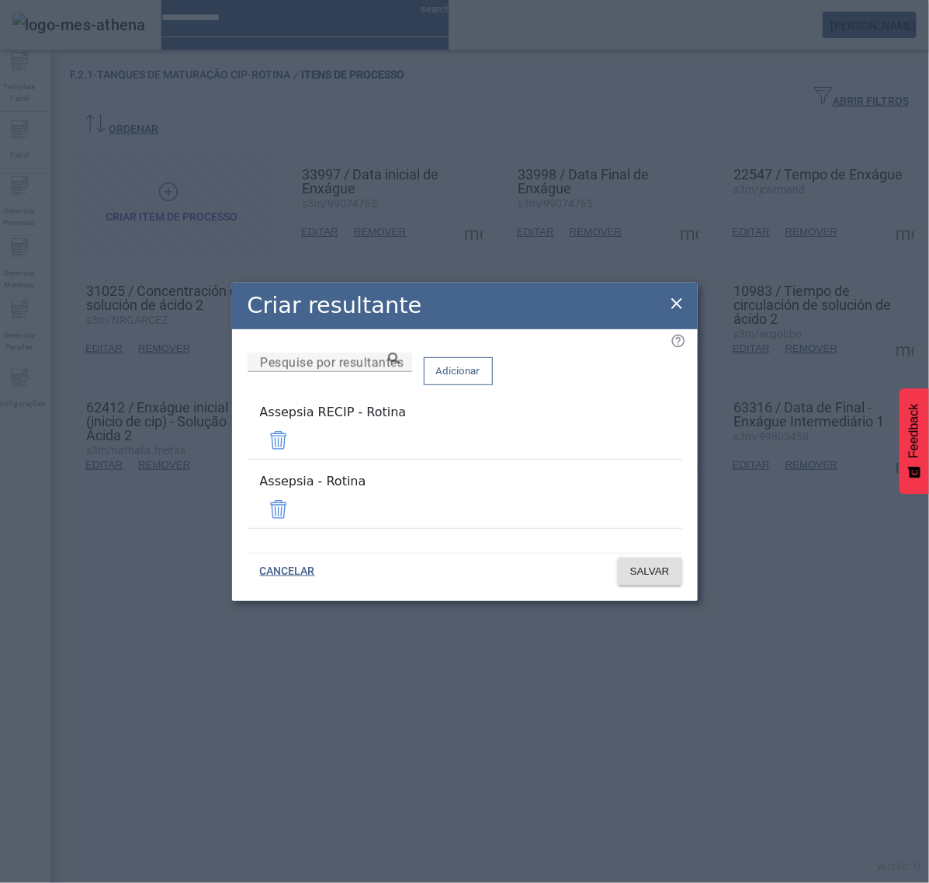
click at [297, 443] on span at bounding box center [278, 440] width 37 height 37
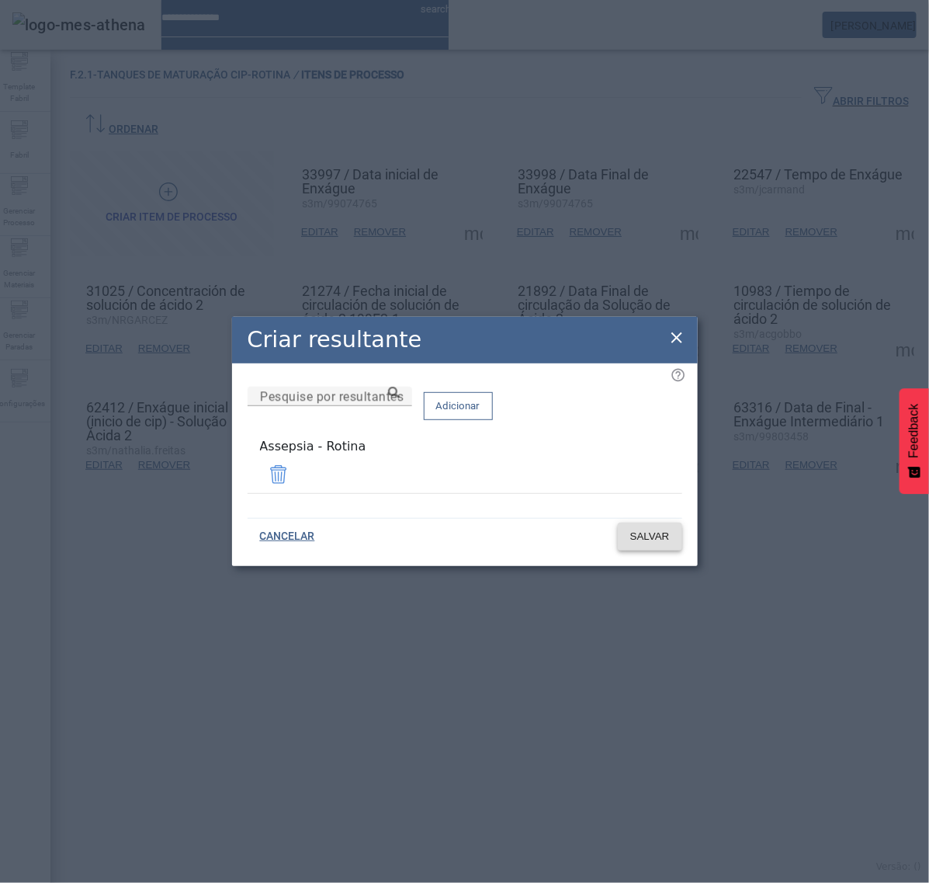
click at [650, 529] on span "SALVAR" at bounding box center [650, 537] width 40 height 16
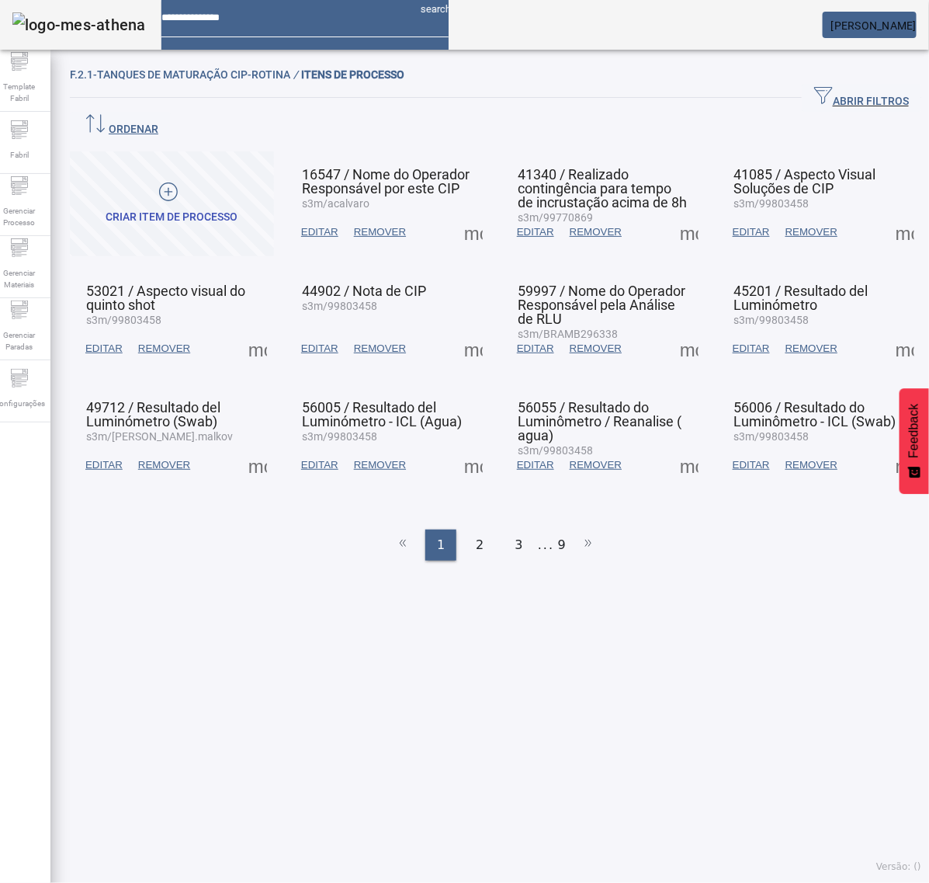
click at [547, 530] on ul "1 2 3 ... 9" at bounding box center [496, 545] width 852 height 31
click at [558, 530] on li "9" at bounding box center [562, 545] width 8 height 31
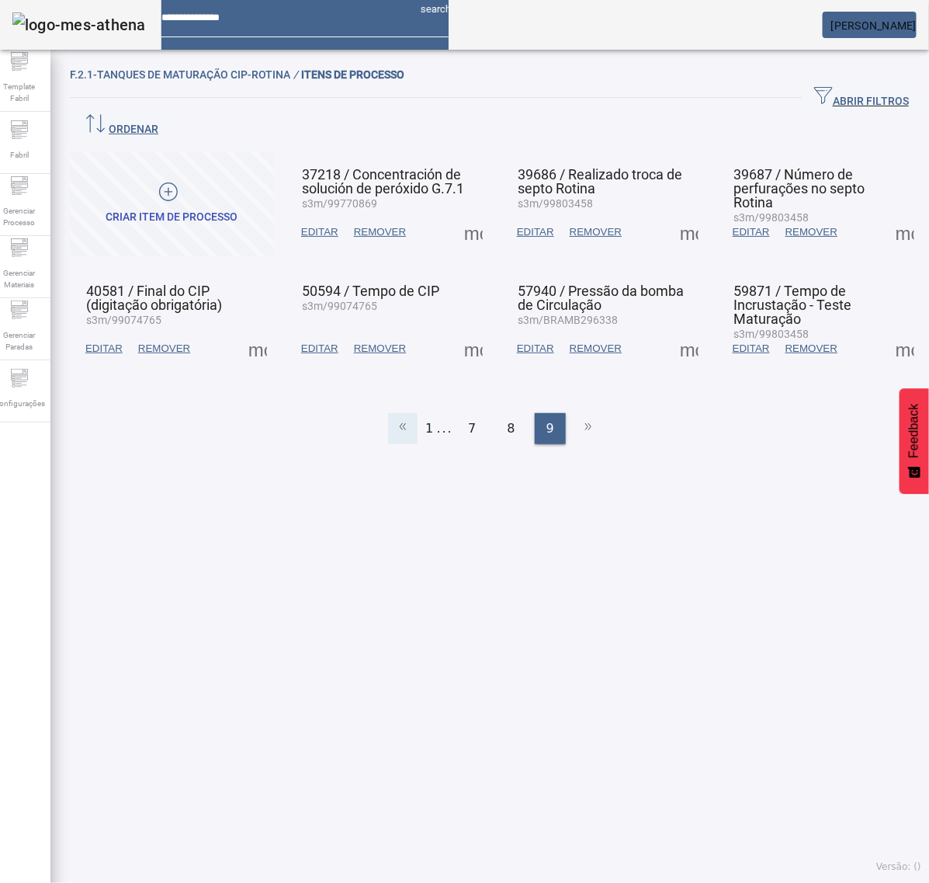
click at [398, 417] on icon at bounding box center [403, 426] width 19 height 19
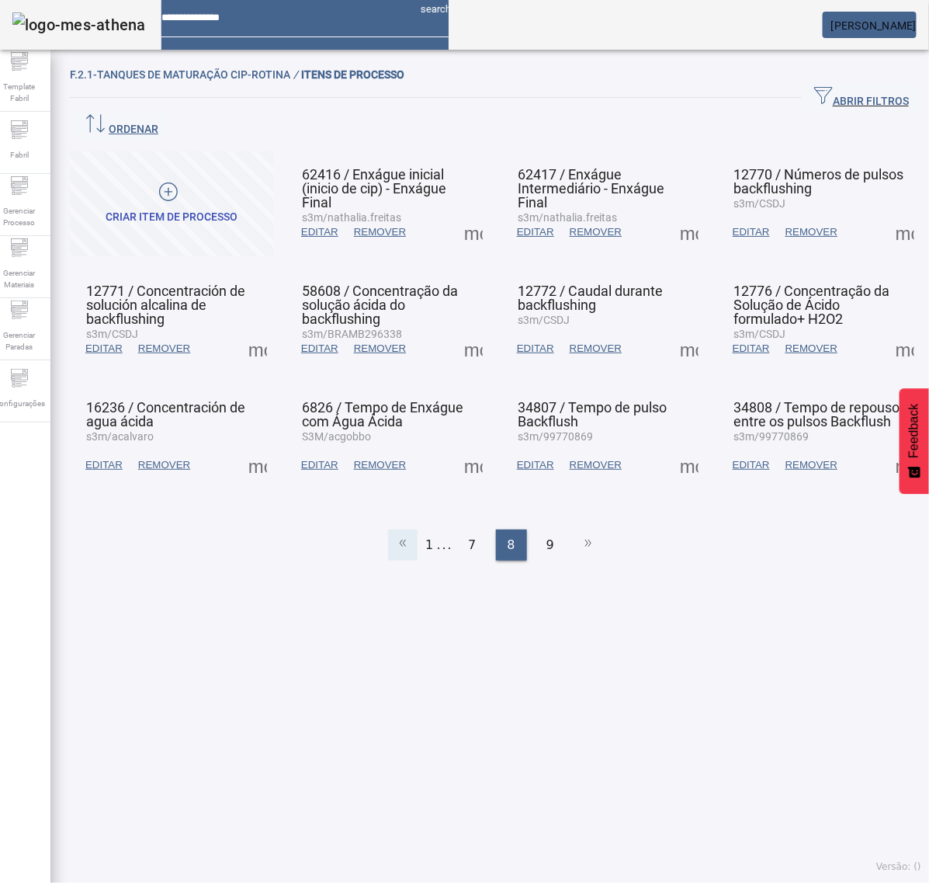
click at [398, 399] on span "6826 / Tempo de Enxágue com Água Ácida" at bounding box center [382, 414] width 161 height 30
click at [458, 530] on div "7" at bounding box center [472, 545] width 31 height 31
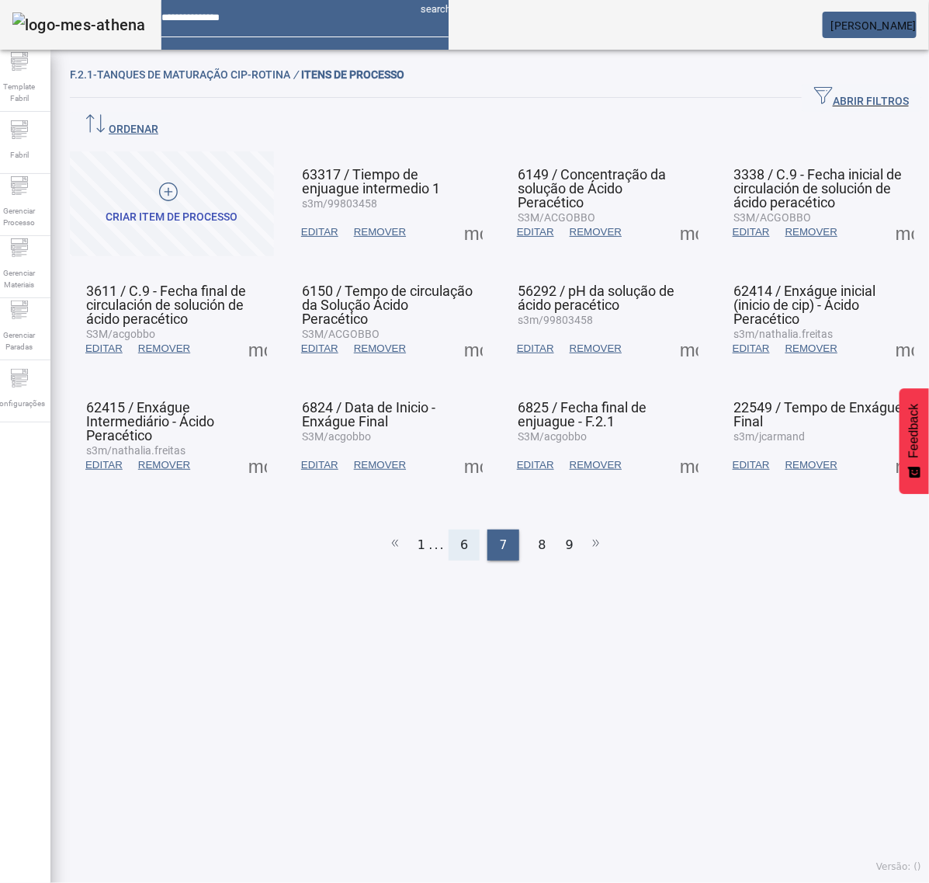
click at [463, 530] on div "6" at bounding box center [464, 545] width 31 height 31
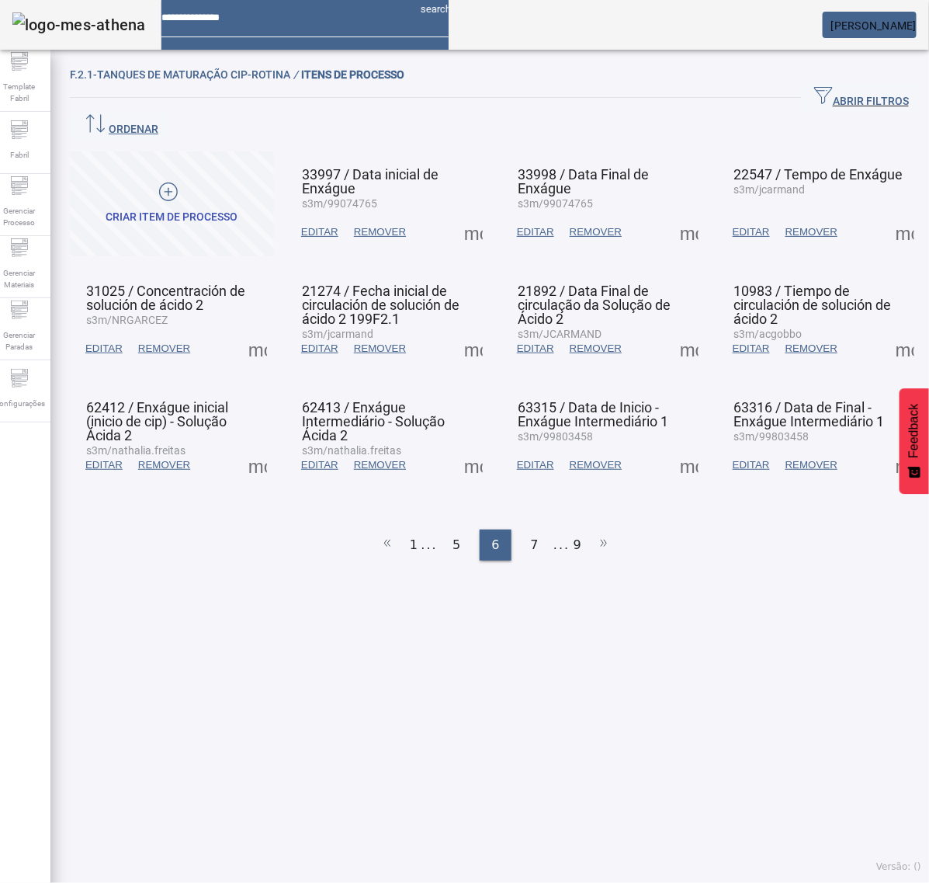
click at [463, 214] on span at bounding box center [473, 232] width 37 height 37
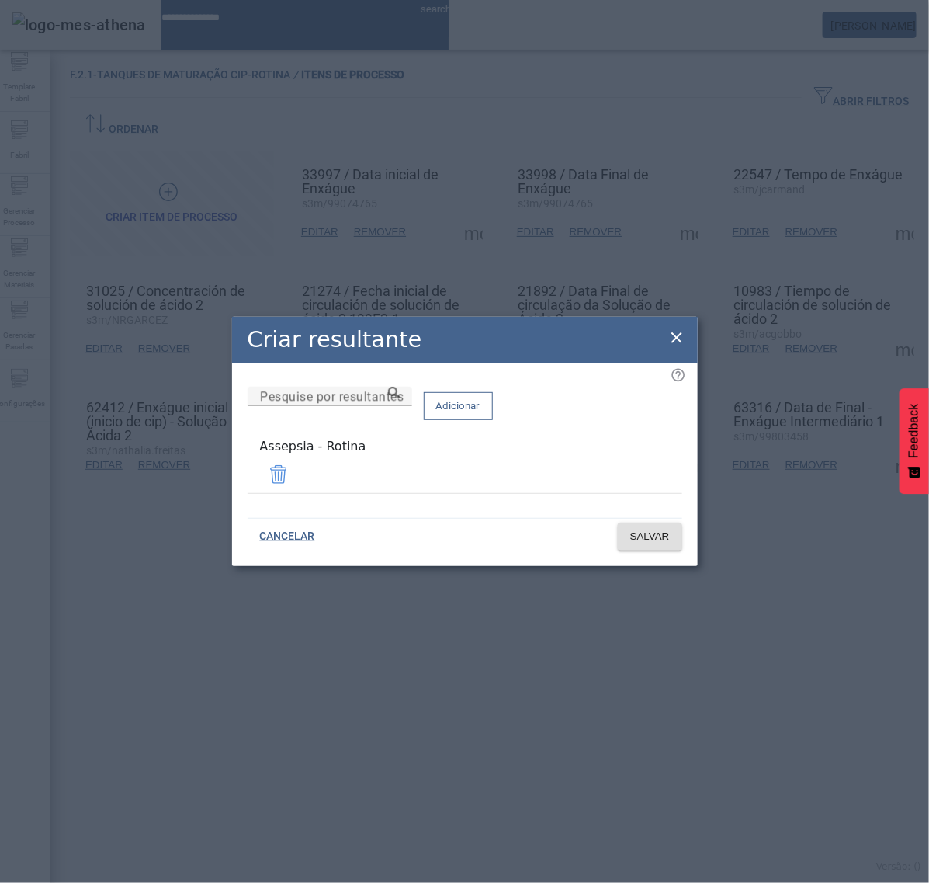
click at [675, 332] on icon at bounding box center [677, 337] width 19 height 19
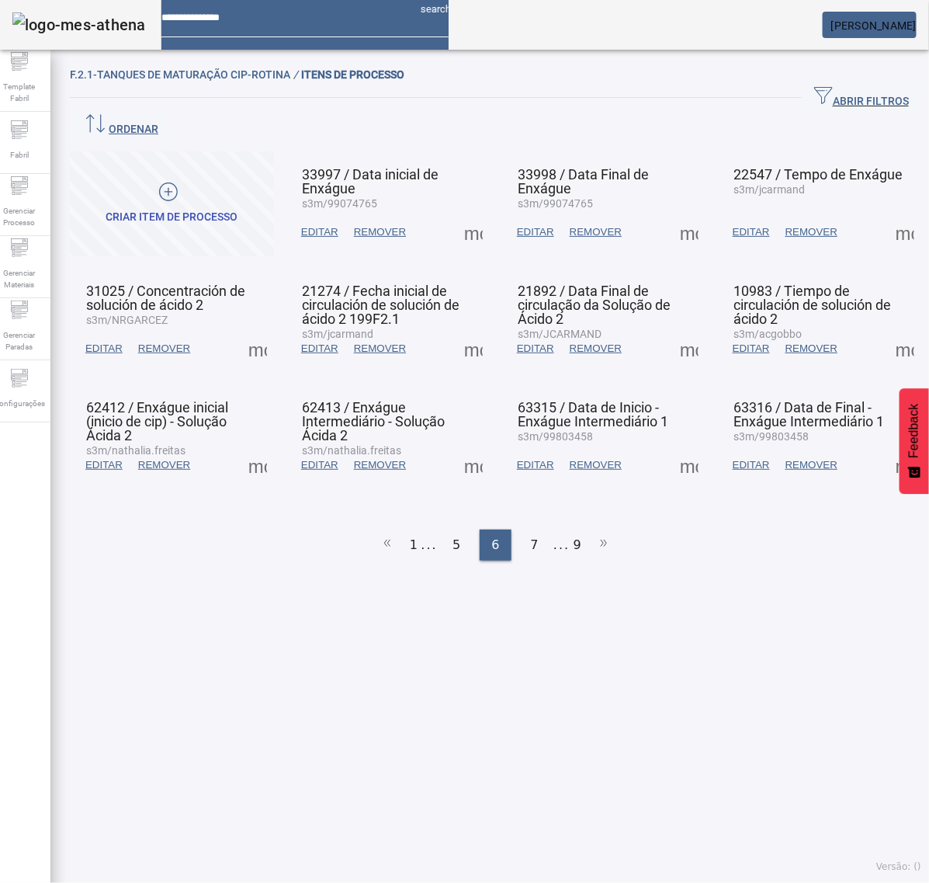
click at [675, 214] on span at bounding box center [689, 232] width 37 height 37
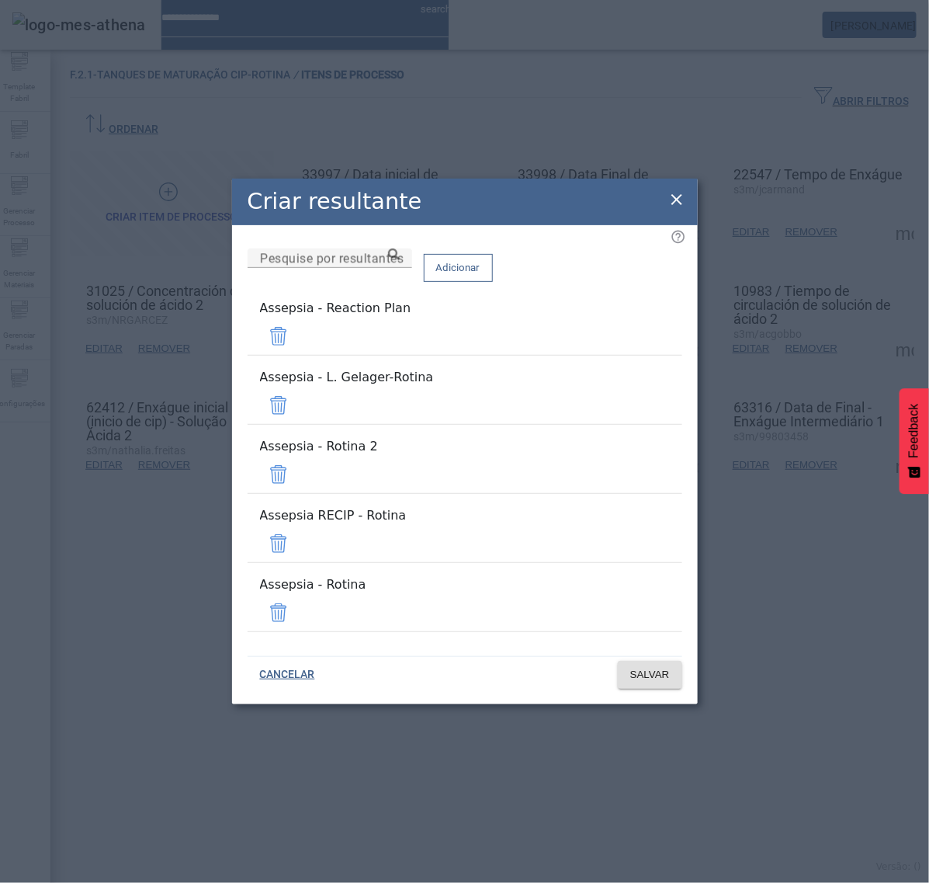
click at [297, 355] on span at bounding box center [278, 336] width 37 height 37
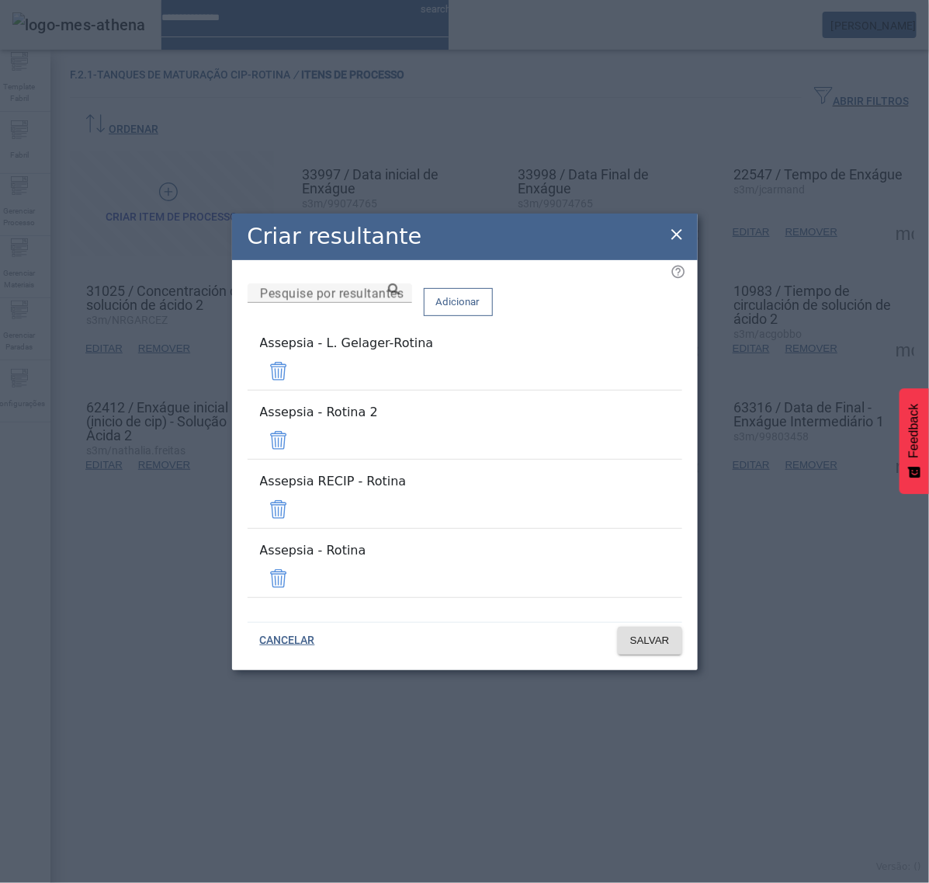
click at [297, 390] on span at bounding box center [278, 371] width 37 height 37
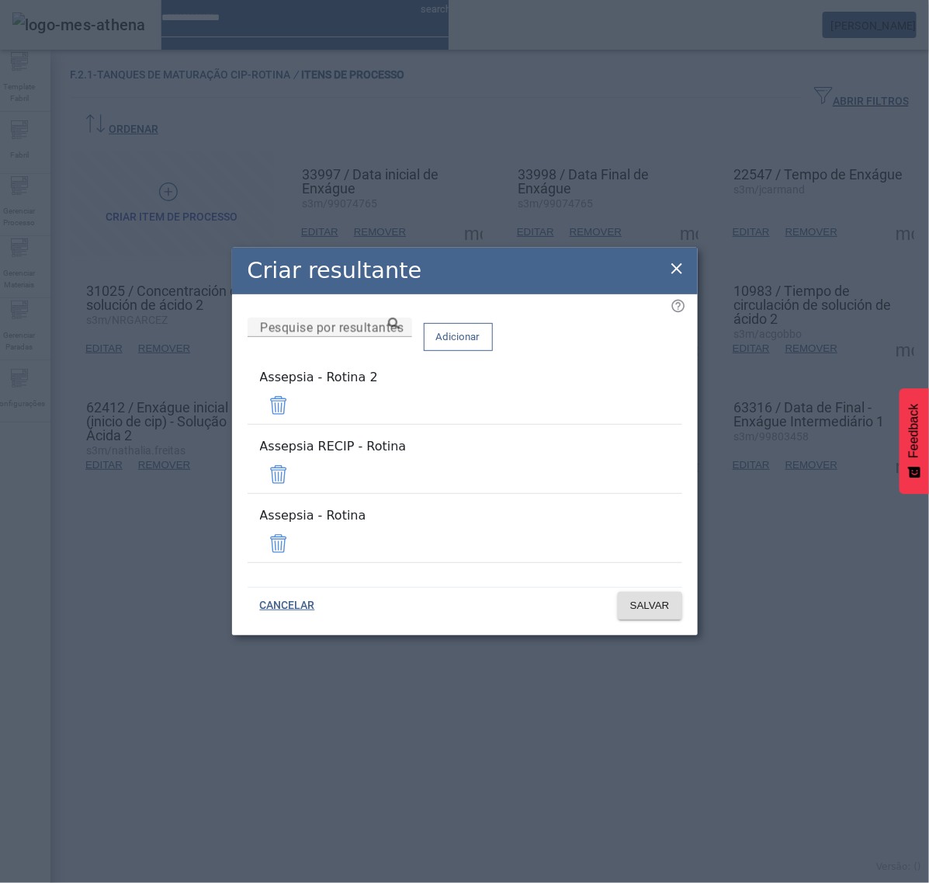
click at [297, 418] on span at bounding box center [278, 405] width 37 height 37
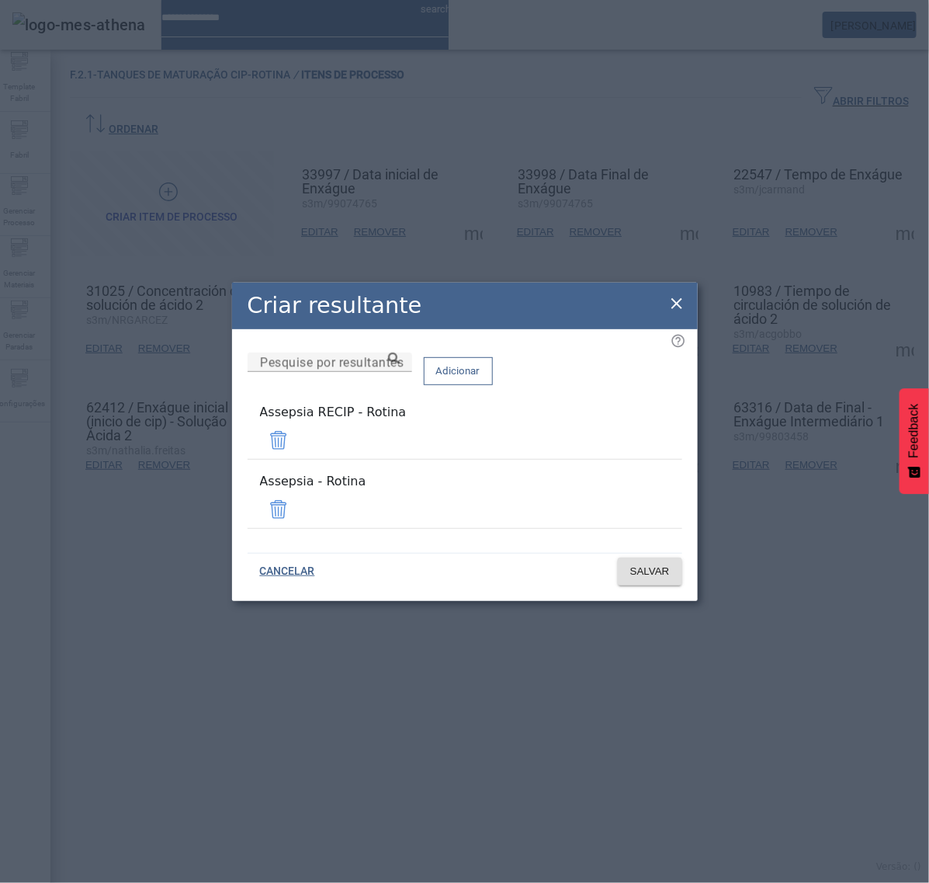
click at [297, 439] on span at bounding box center [278, 440] width 37 height 37
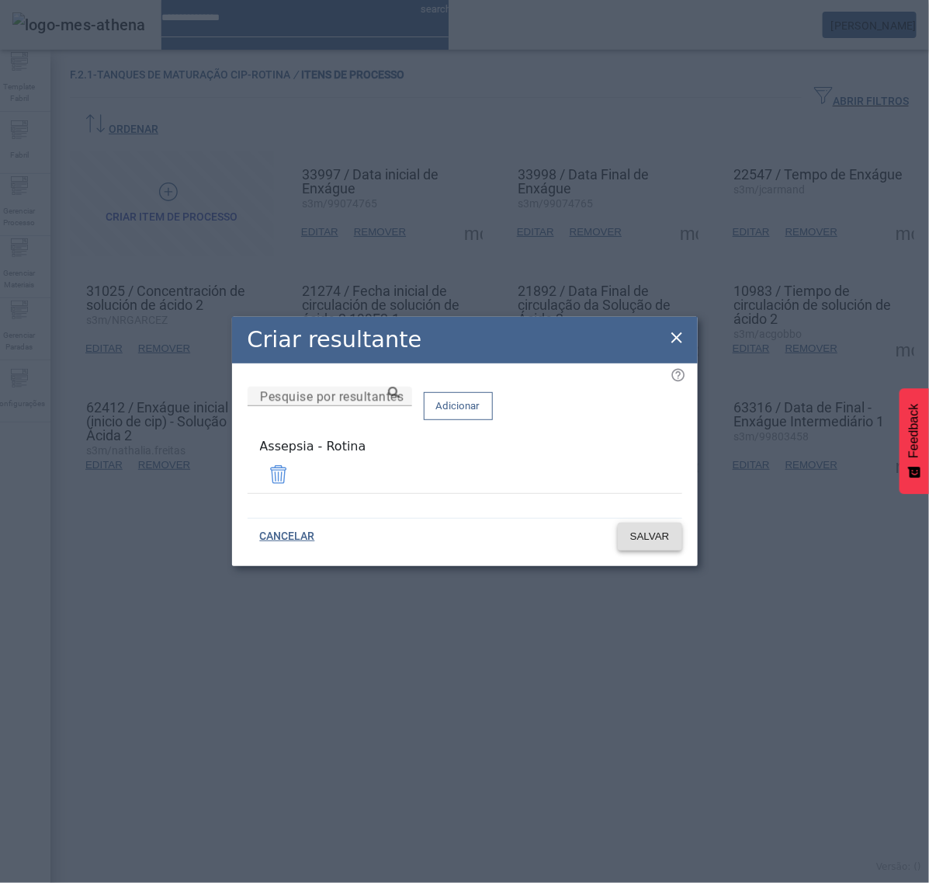
drag, startPoint x: 653, startPoint y: 537, endPoint x: 662, endPoint y: 537, distance: 8.6
click at [662, 537] on span "SALVAR" at bounding box center [650, 537] width 40 height 16
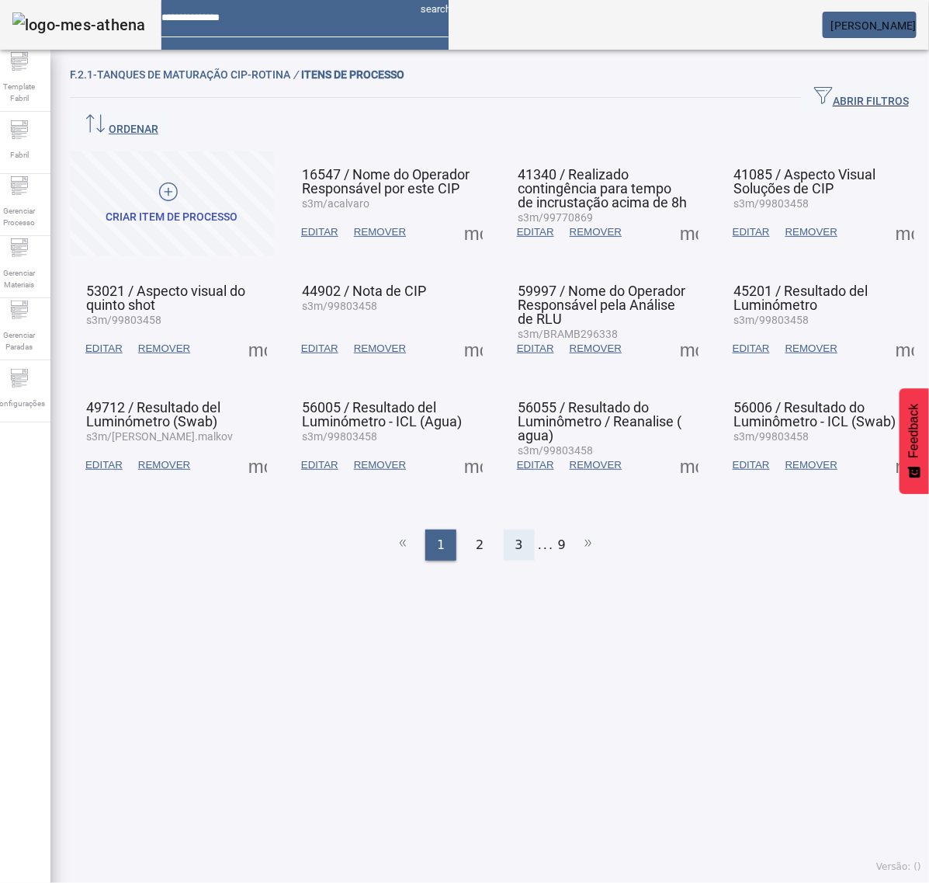
click at [516, 536] on span "3" at bounding box center [520, 545] width 8 height 19
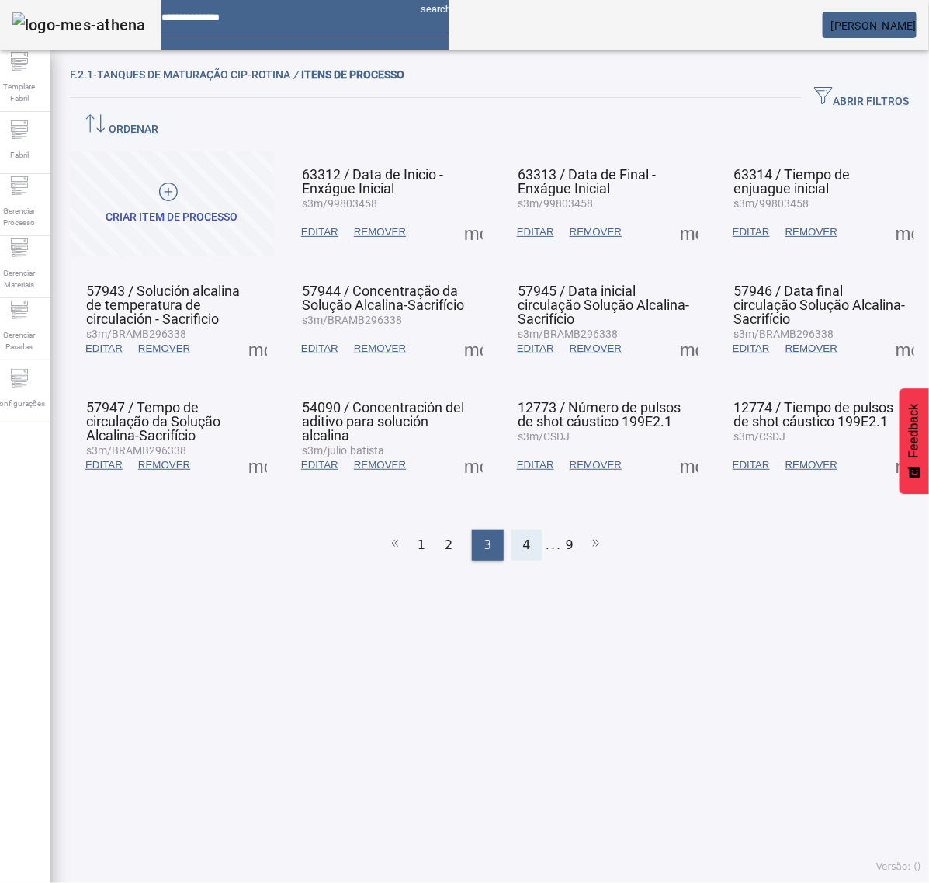
click at [523, 536] on span "4" at bounding box center [527, 545] width 8 height 19
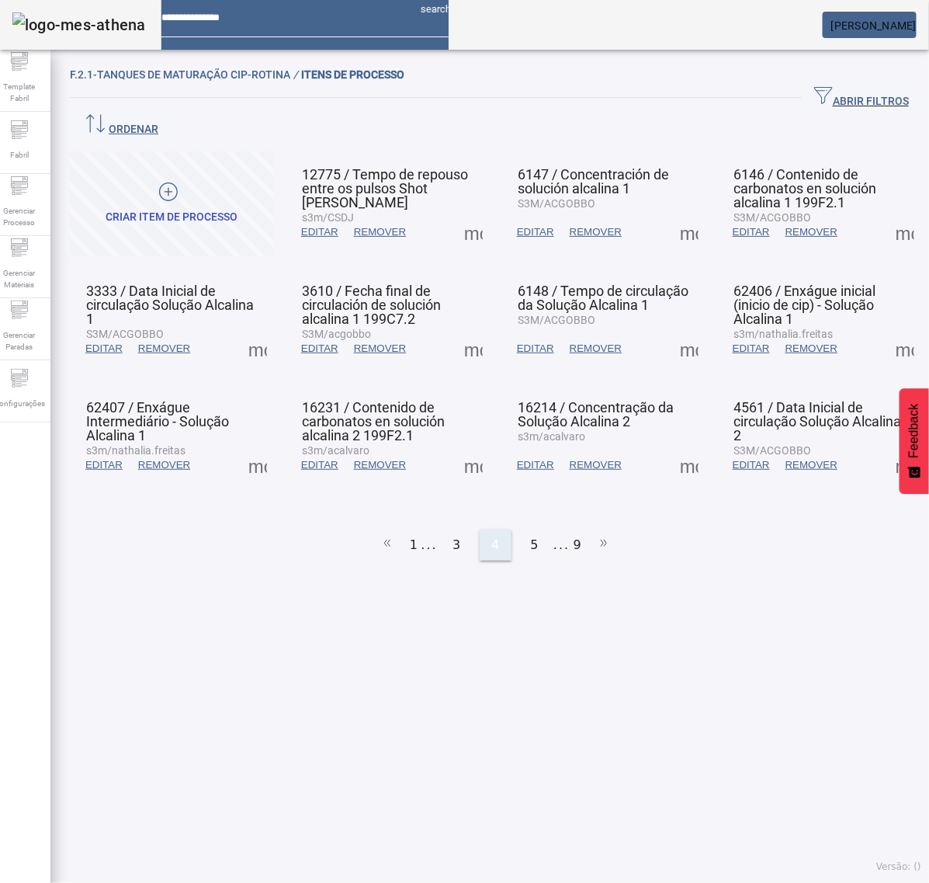
click at [519, 530] on div "5" at bounding box center [534, 545] width 31 height 31
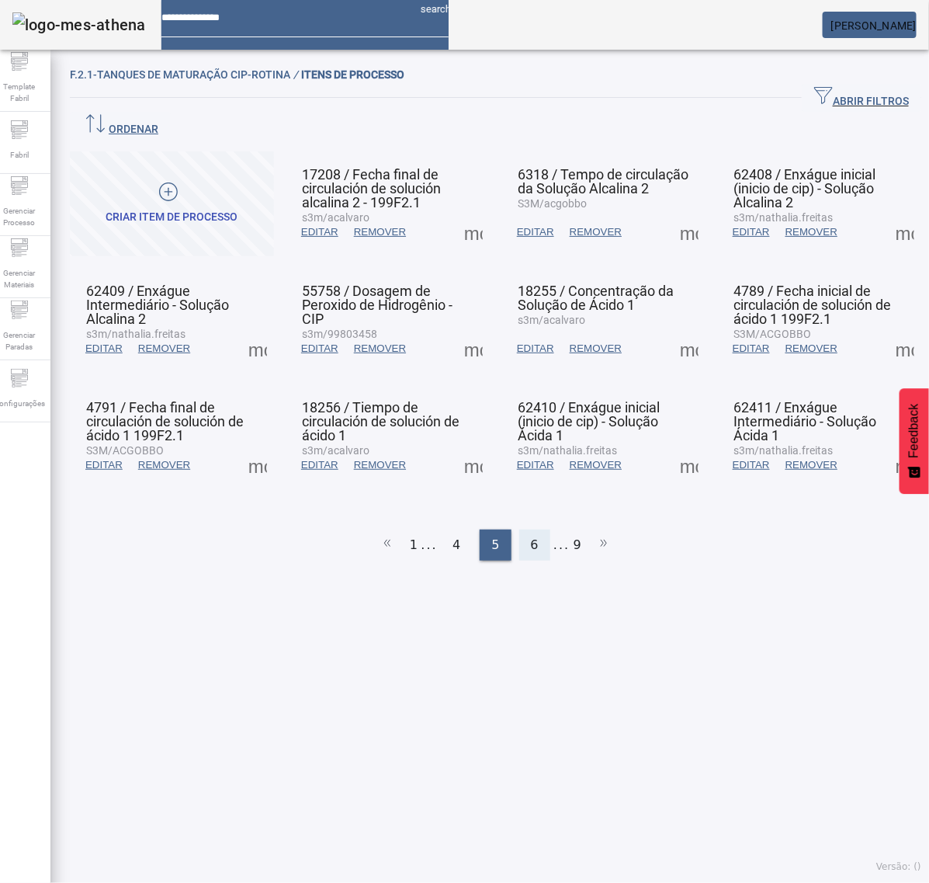
click at [531, 536] on span "6" at bounding box center [535, 545] width 8 height 19
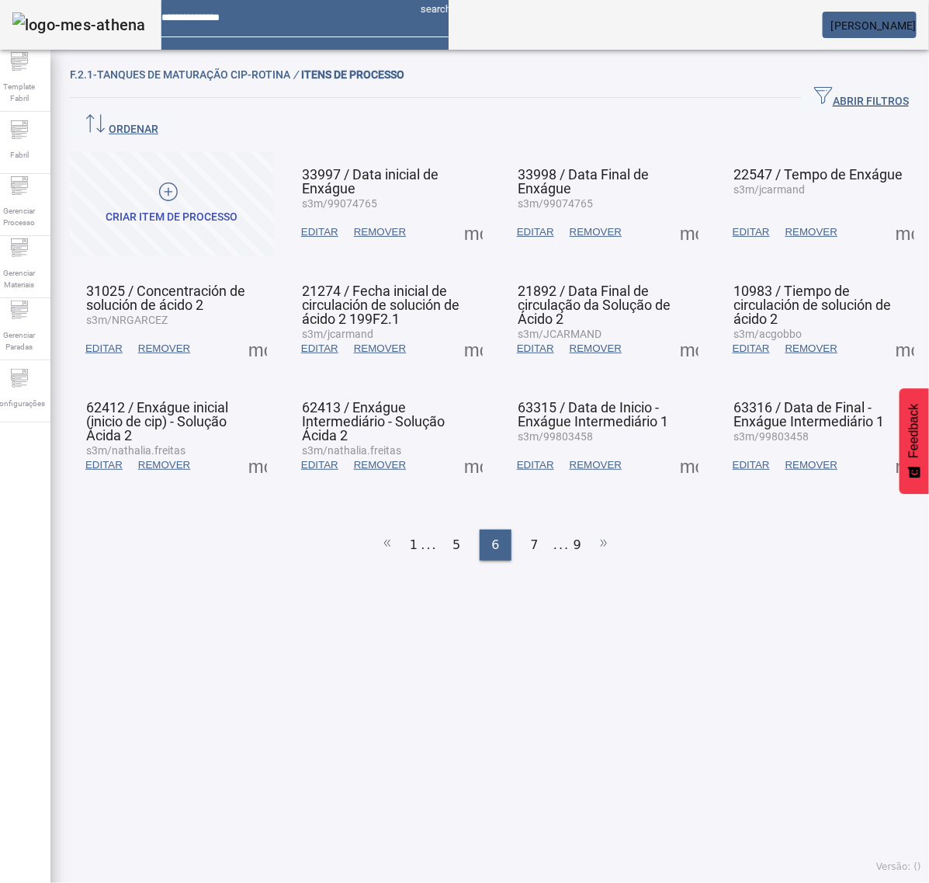
click at [672, 214] on span at bounding box center [689, 232] width 37 height 37
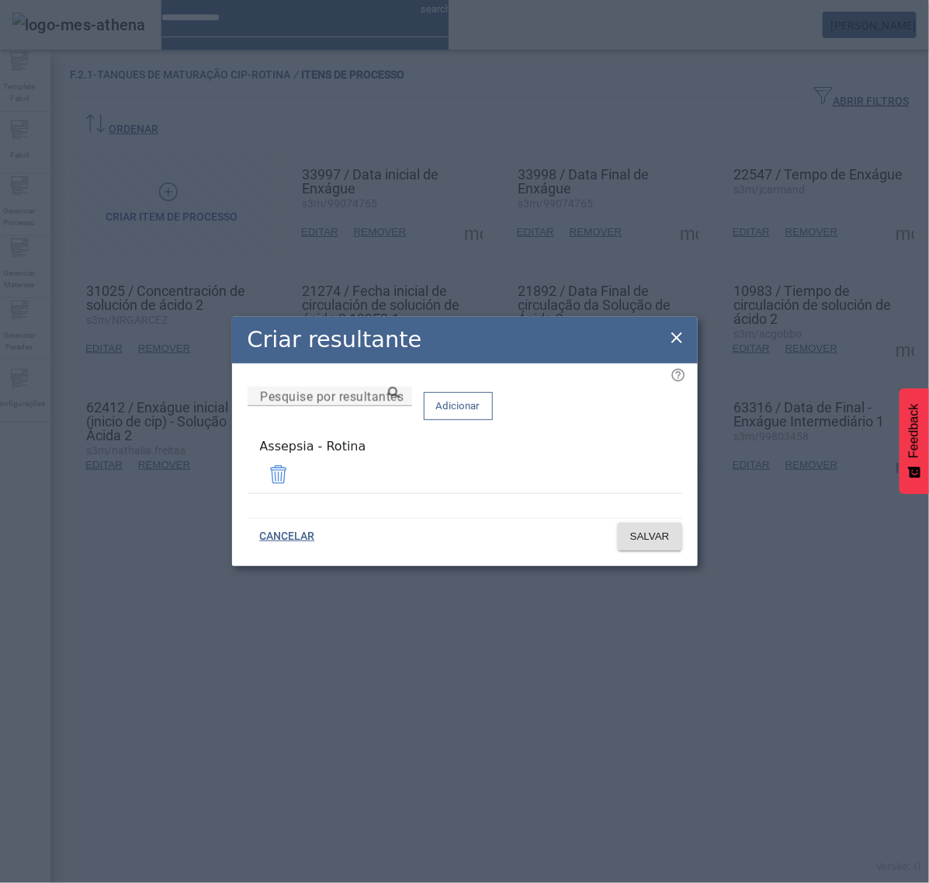
click at [673, 335] on icon at bounding box center [677, 337] width 19 height 19
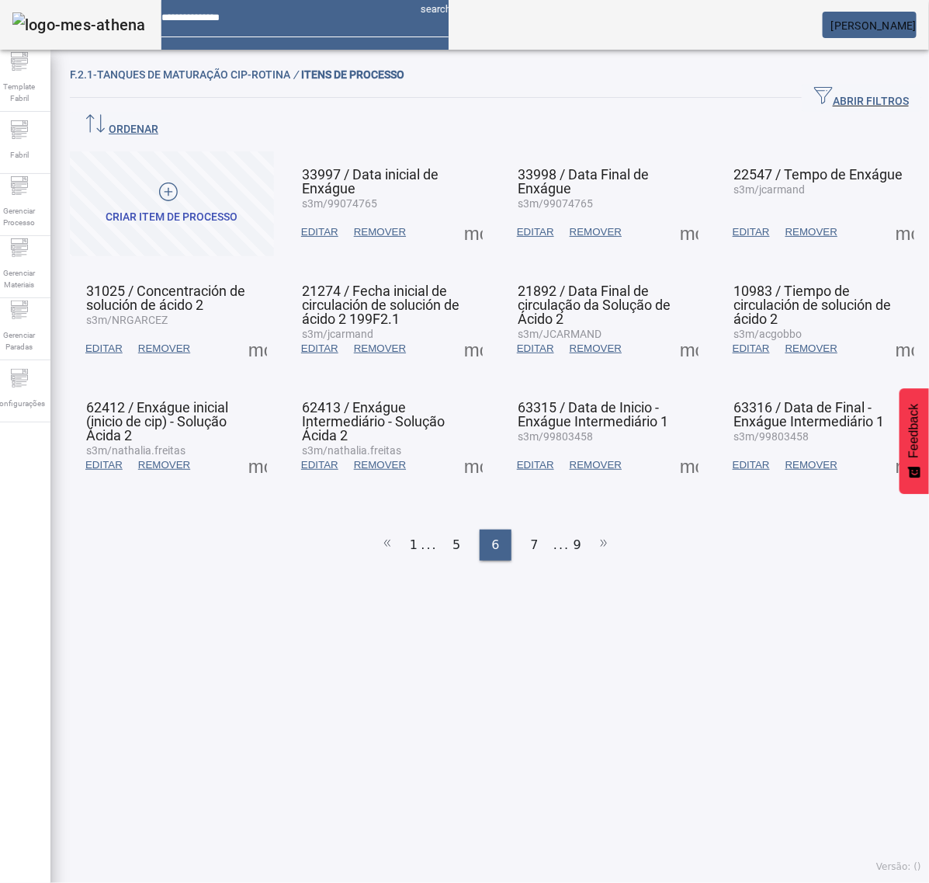
click at [887, 214] on span at bounding box center [905, 232] width 37 height 37
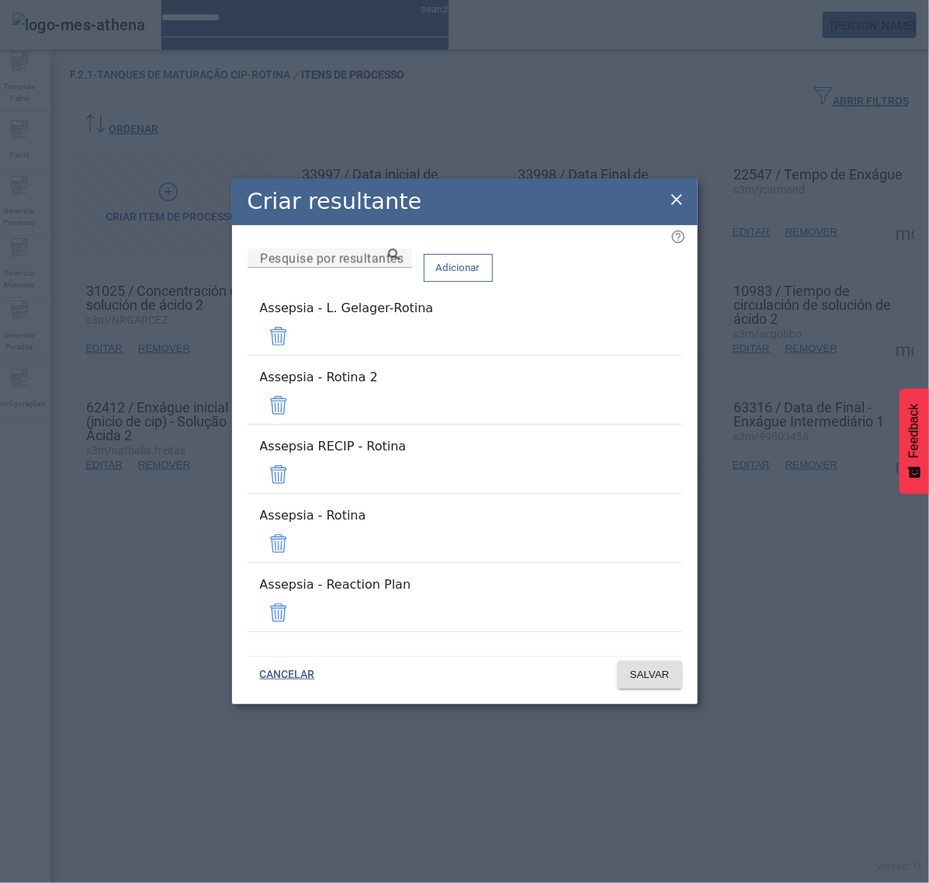
click at [297, 355] on span at bounding box center [278, 336] width 37 height 37
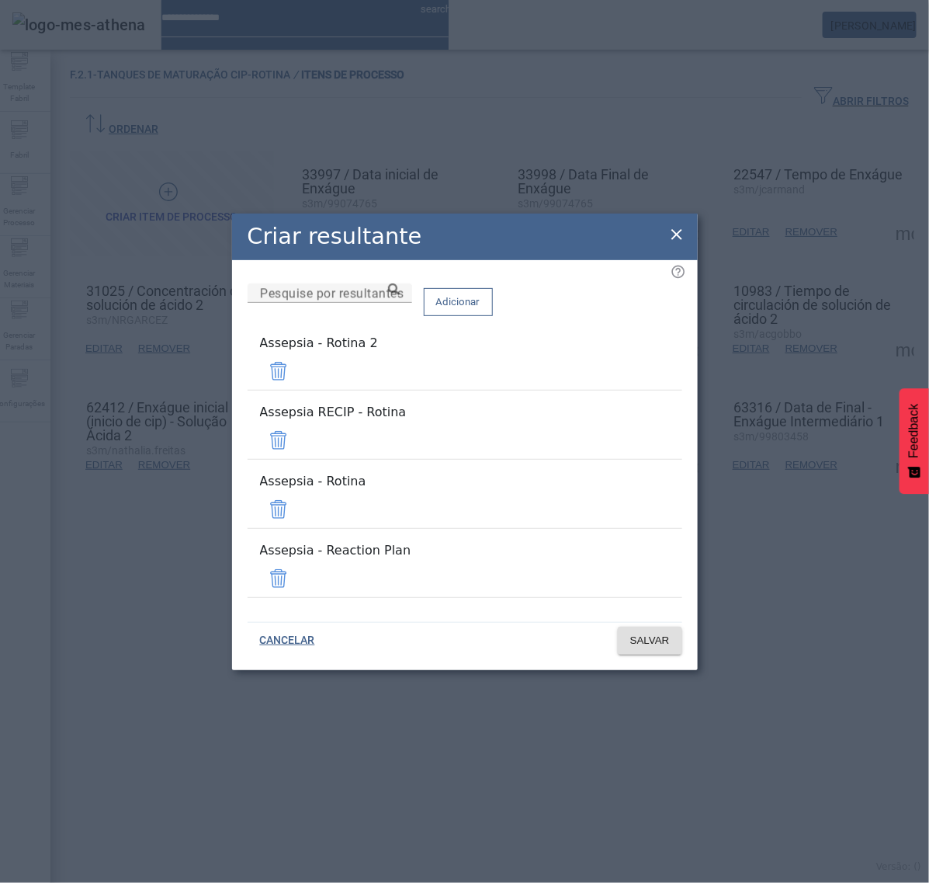
click at [297, 390] on span at bounding box center [278, 371] width 37 height 37
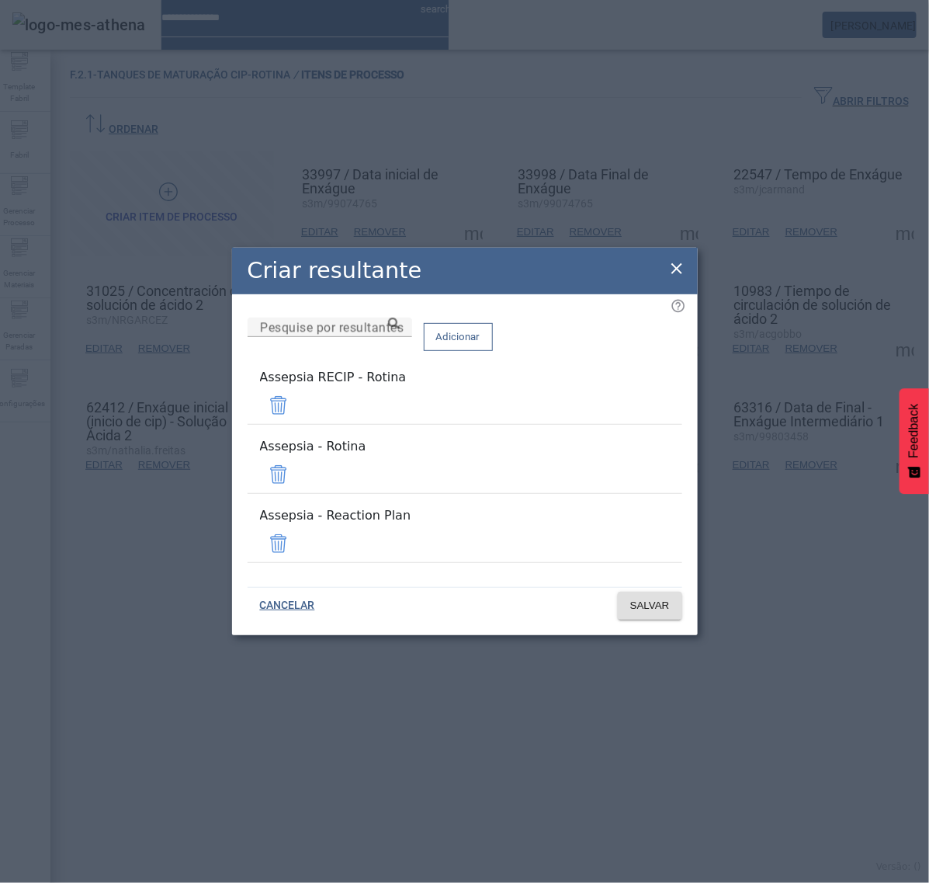
click at [297, 419] on span at bounding box center [278, 405] width 37 height 37
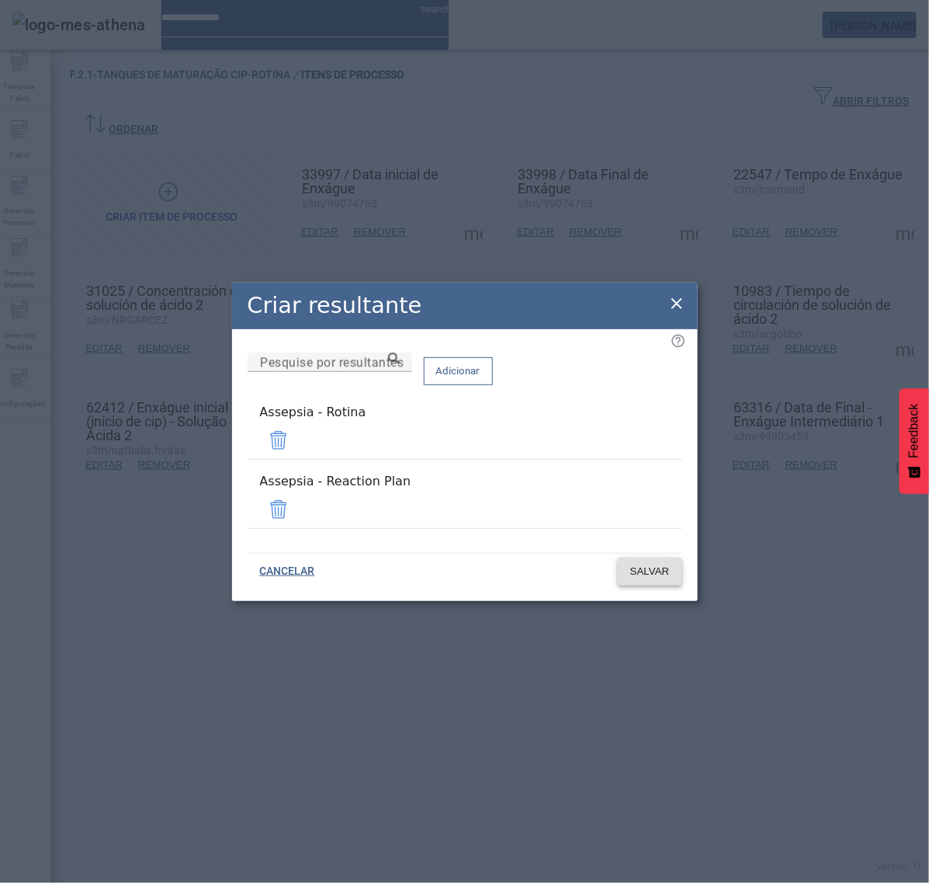
drag, startPoint x: 631, startPoint y: 503, endPoint x: 644, endPoint y: 540, distance: 39.5
click at [297, 505] on span at bounding box center [278, 509] width 37 height 37
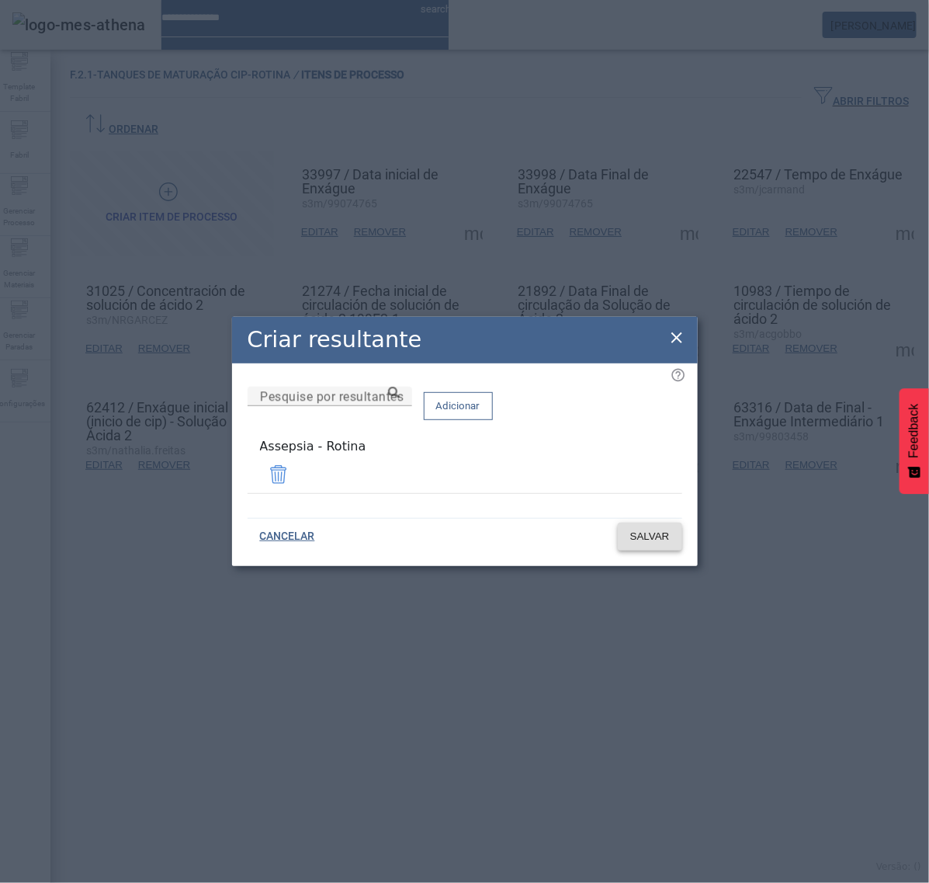
click at [662, 537] on span "SALVAR" at bounding box center [650, 537] width 40 height 16
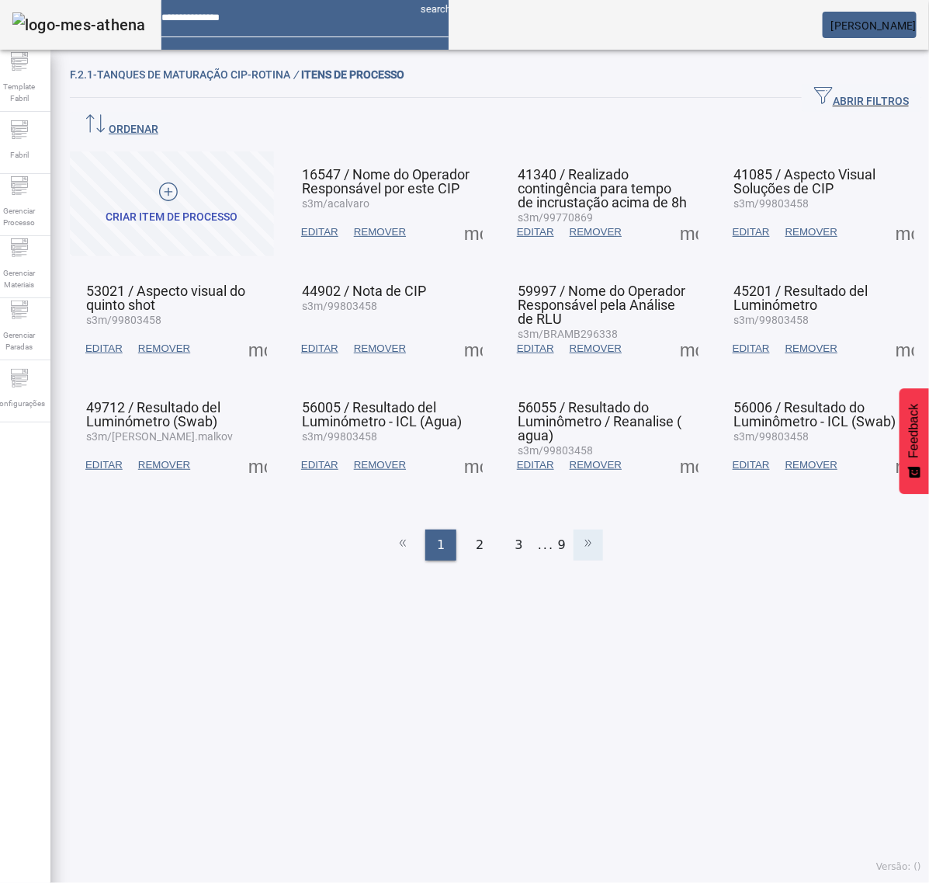
click at [579, 533] on icon at bounding box center [588, 542] width 19 height 19
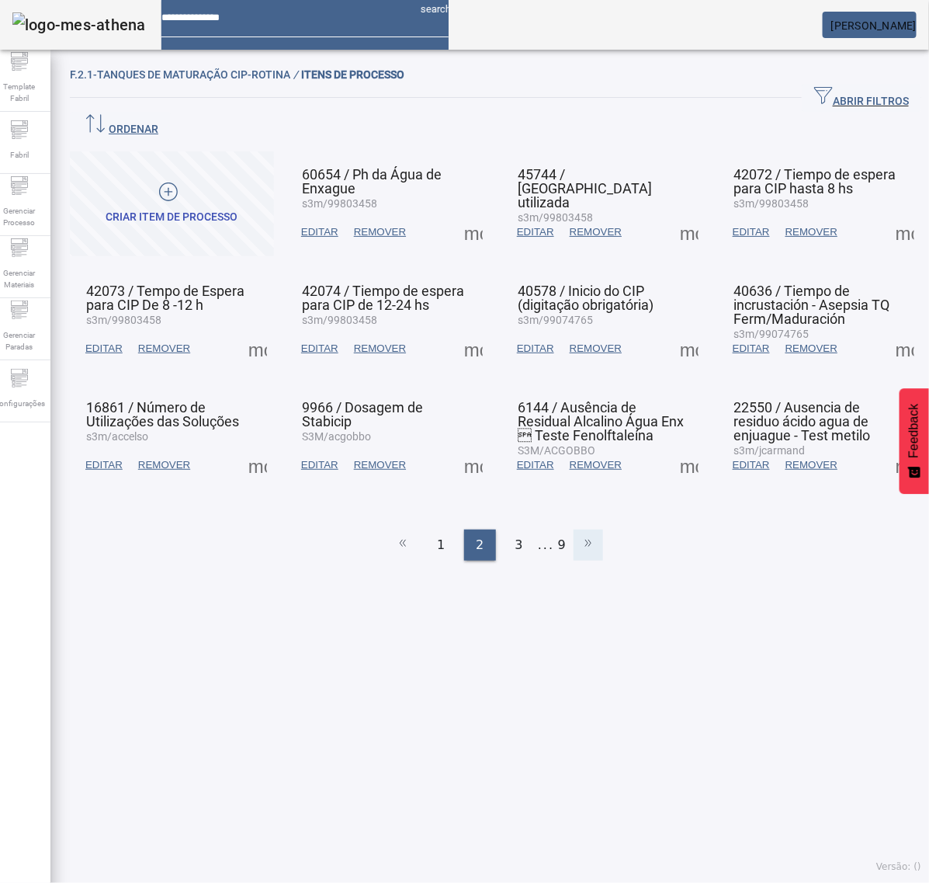
click at [579, 533] on icon at bounding box center [588, 542] width 19 height 19
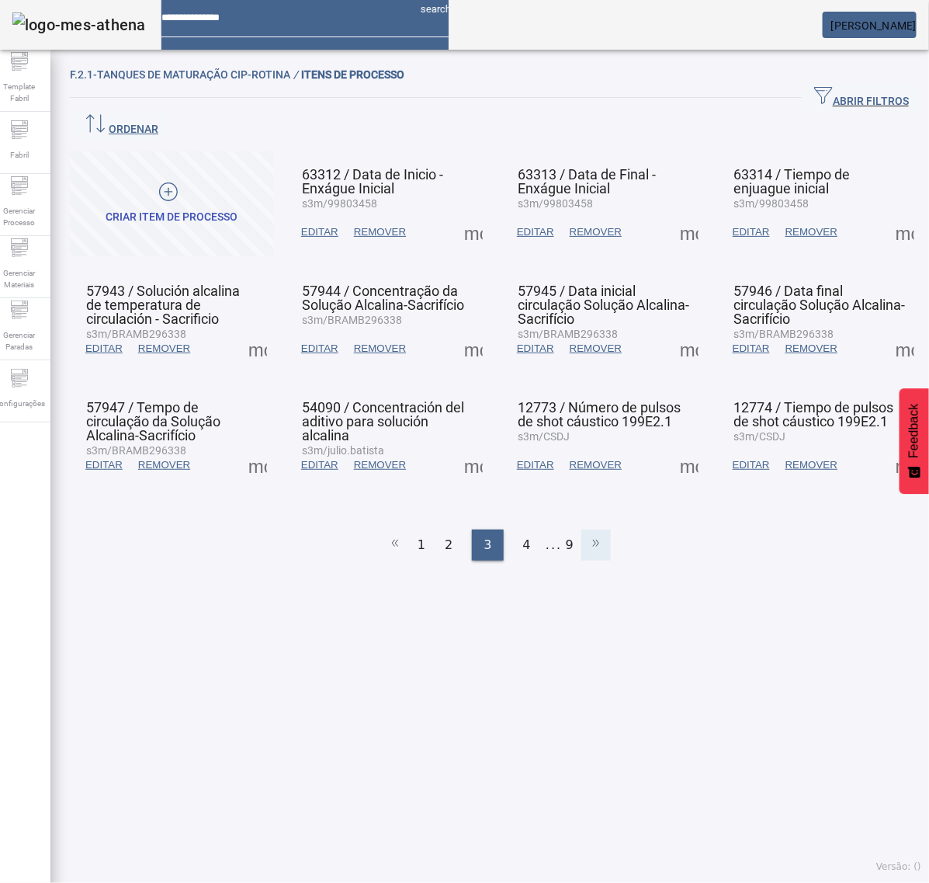
click at [587, 533] on icon at bounding box center [596, 542] width 19 height 19
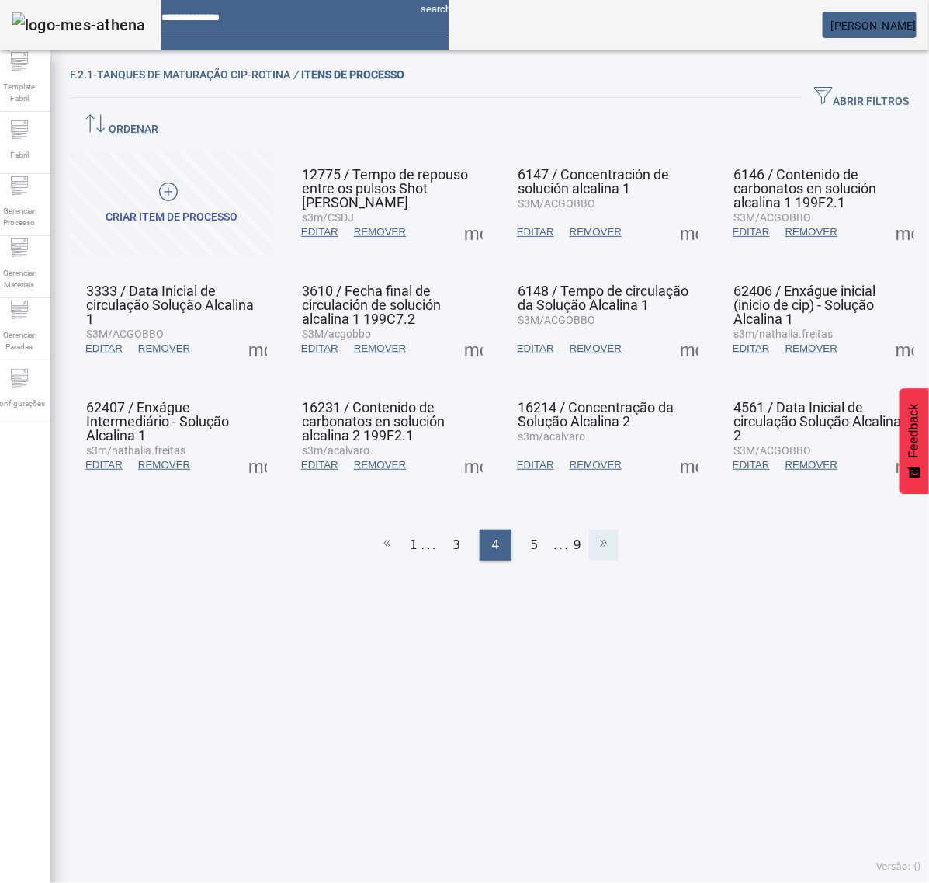
click at [589, 530] on li at bounding box center [604, 545] width 30 height 31
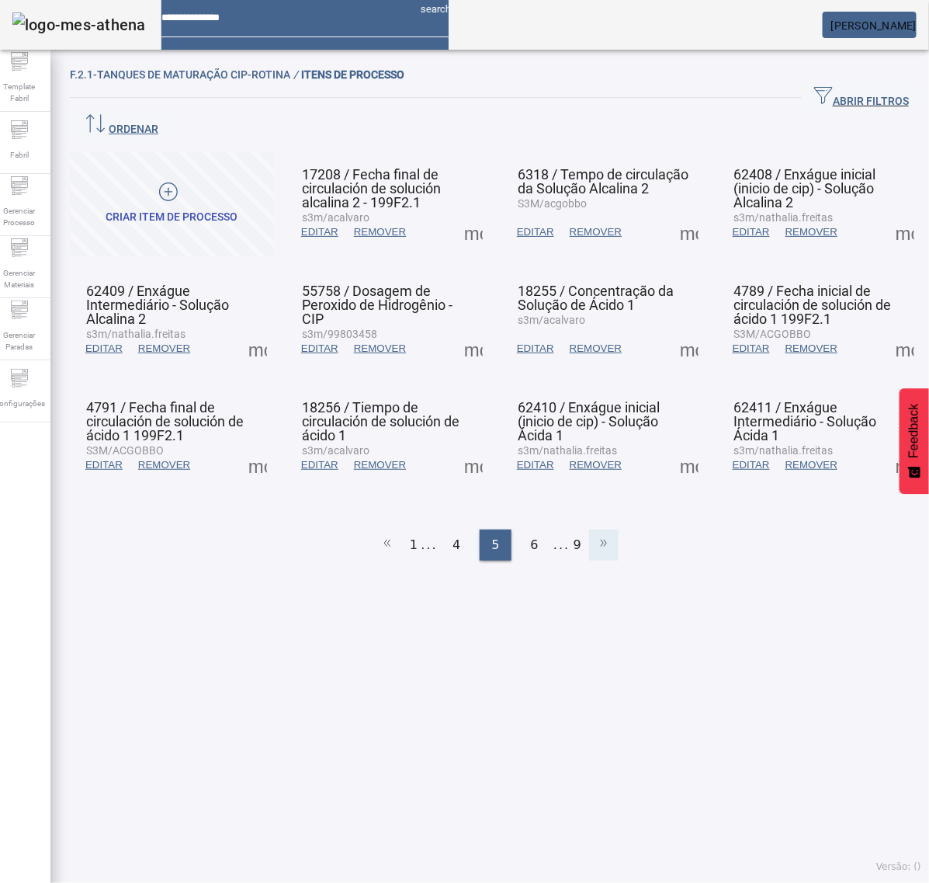
click at [595, 533] on icon at bounding box center [604, 542] width 19 height 19
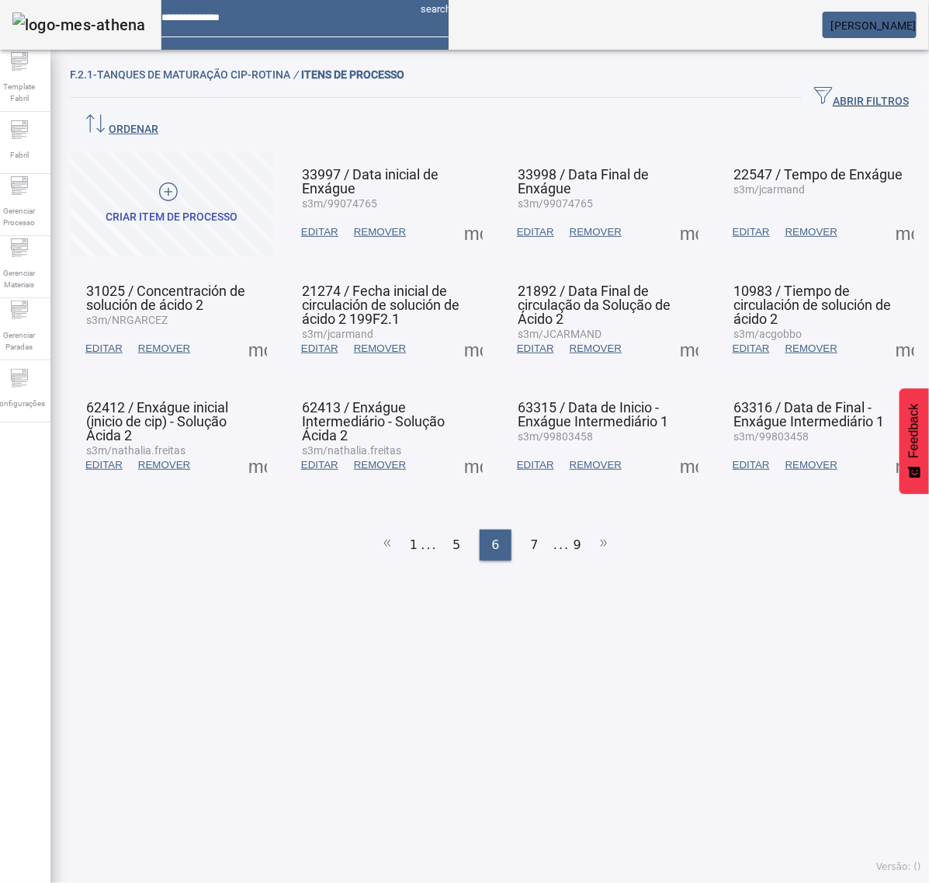
click at [887, 214] on span at bounding box center [905, 232] width 37 height 37
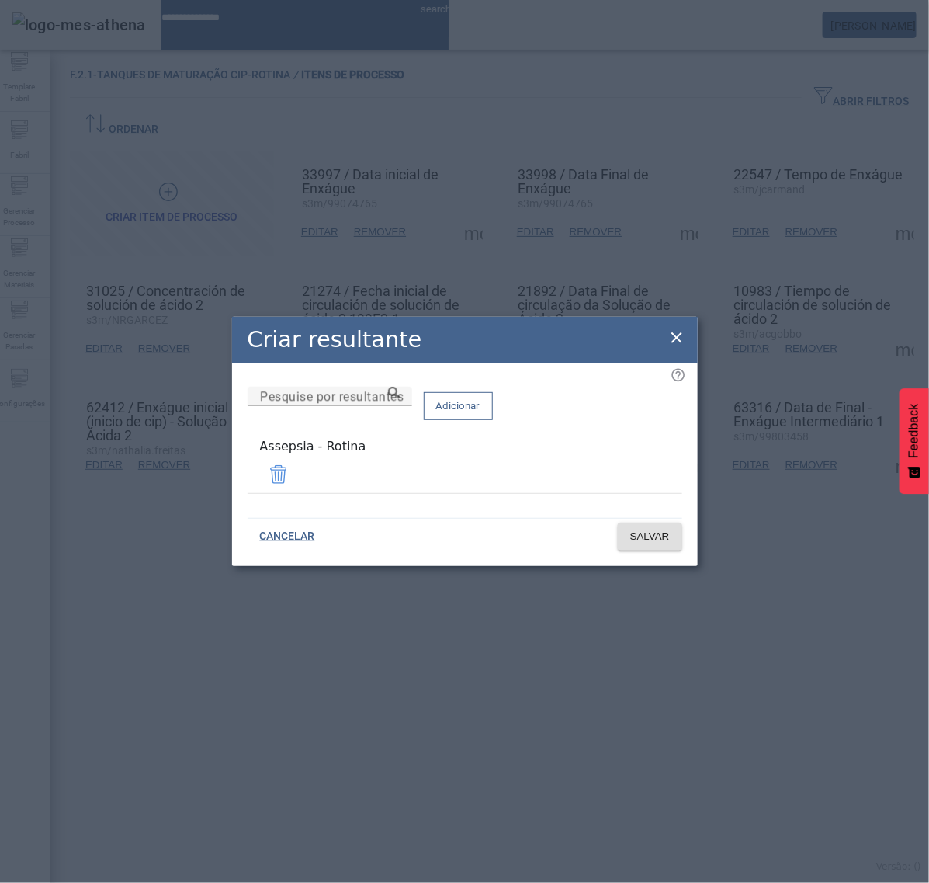
click at [677, 335] on icon at bounding box center [677, 337] width 19 height 19
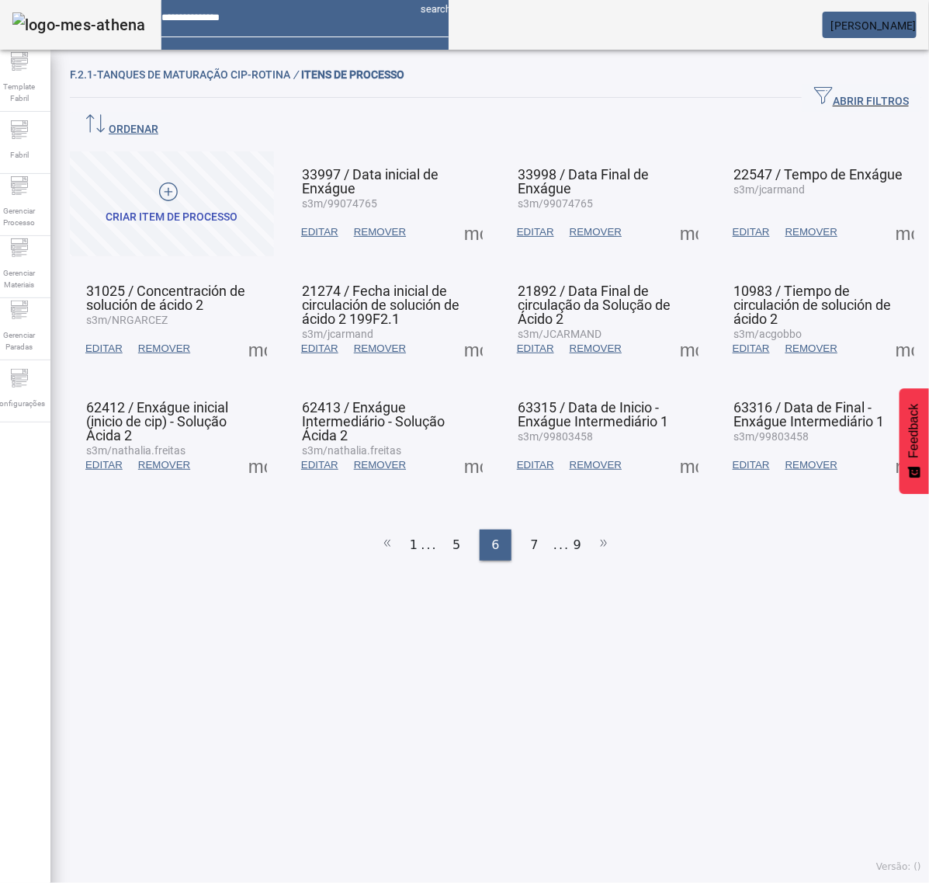
click at [262, 330] on span at bounding box center [257, 348] width 37 height 37
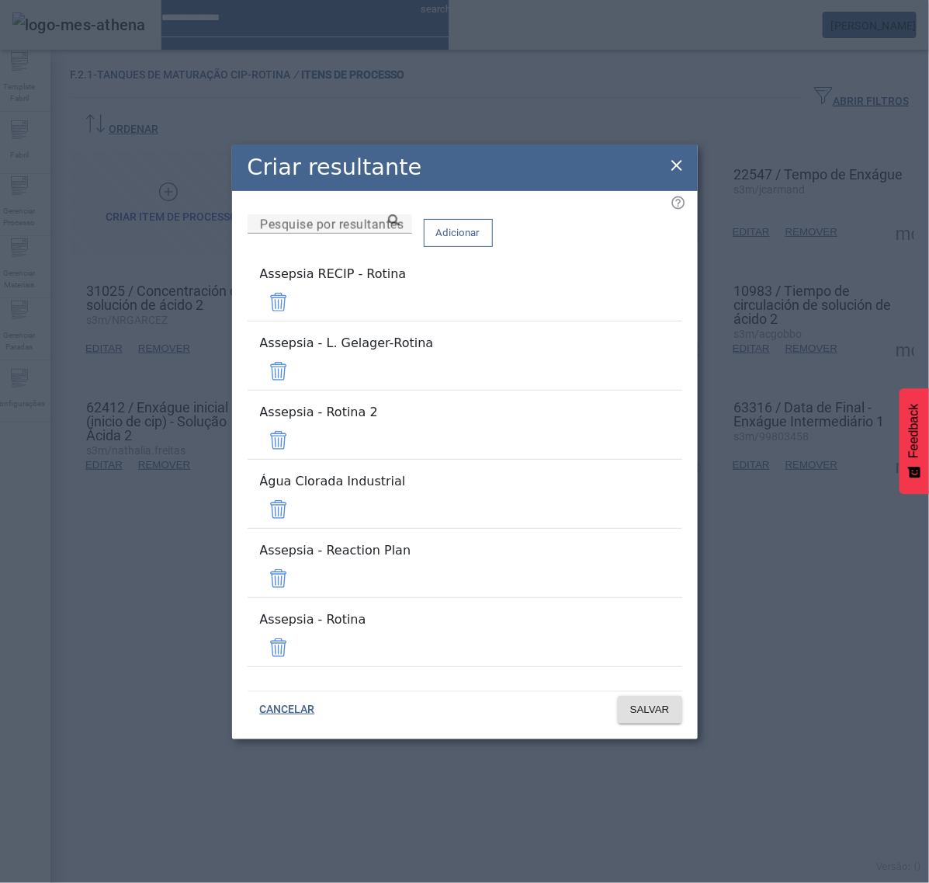
click at [297, 321] on span at bounding box center [278, 301] width 37 height 37
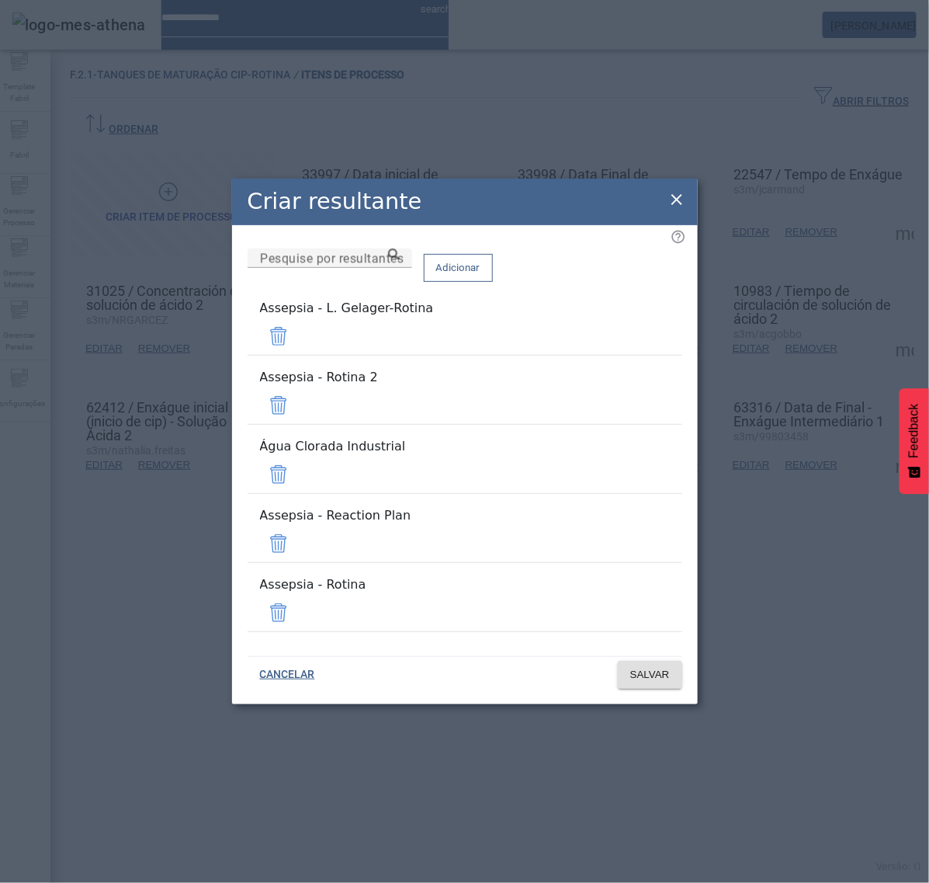
click at [297, 355] on span at bounding box center [278, 336] width 37 height 37
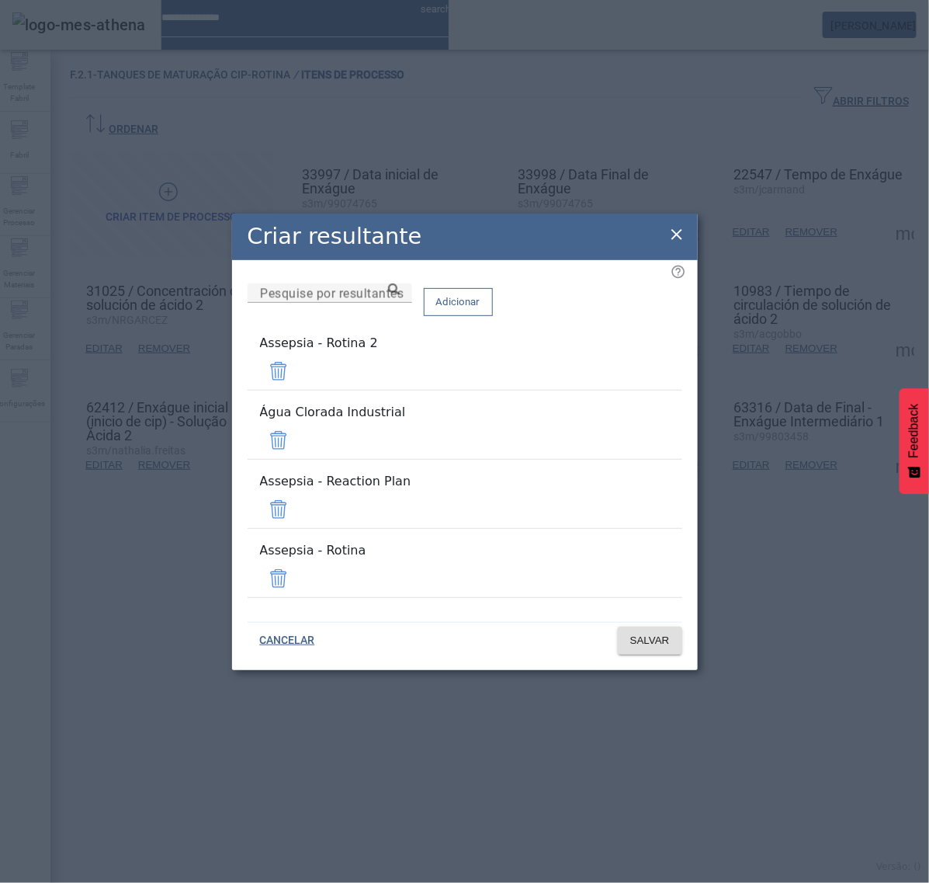
click at [493, 321] on div "Adicionar" at bounding box center [458, 302] width 69 height 38
click at [297, 390] on span at bounding box center [278, 371] width 37 height 37
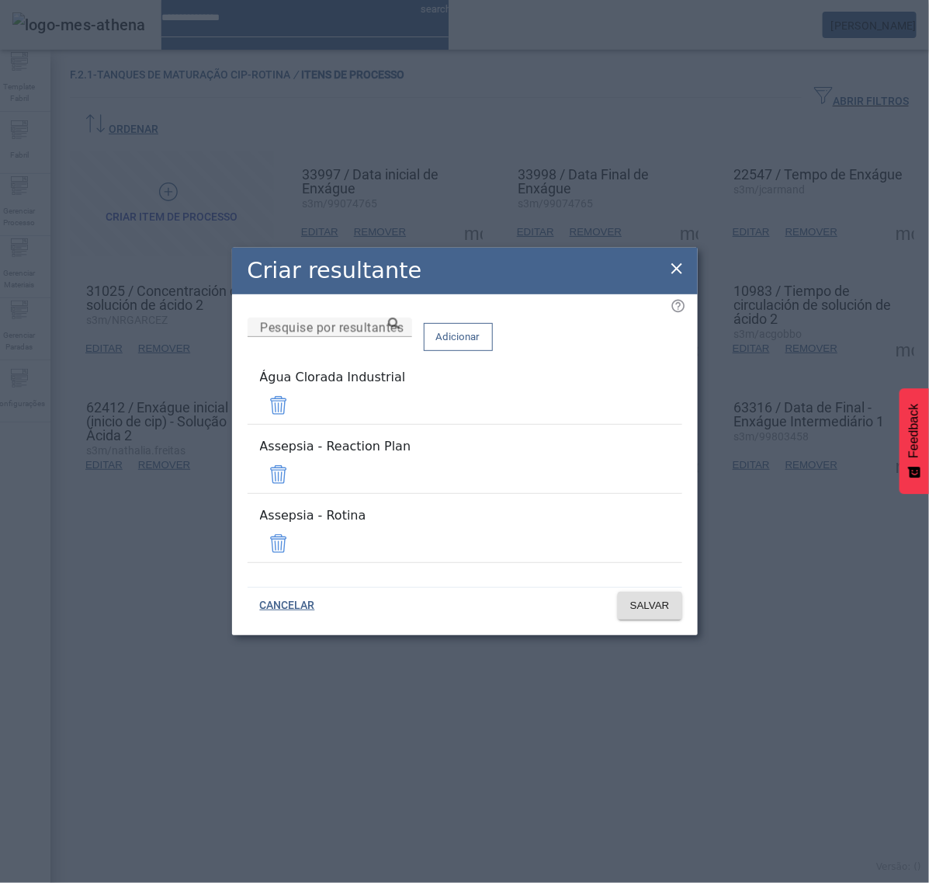
click at [635, 404] on mat-list "Água Clorada Industrial" at bounding box center [465, 396] width 435 height 69
click at [297, 418] on span at bounding box center [278, 405] width 37 height 37
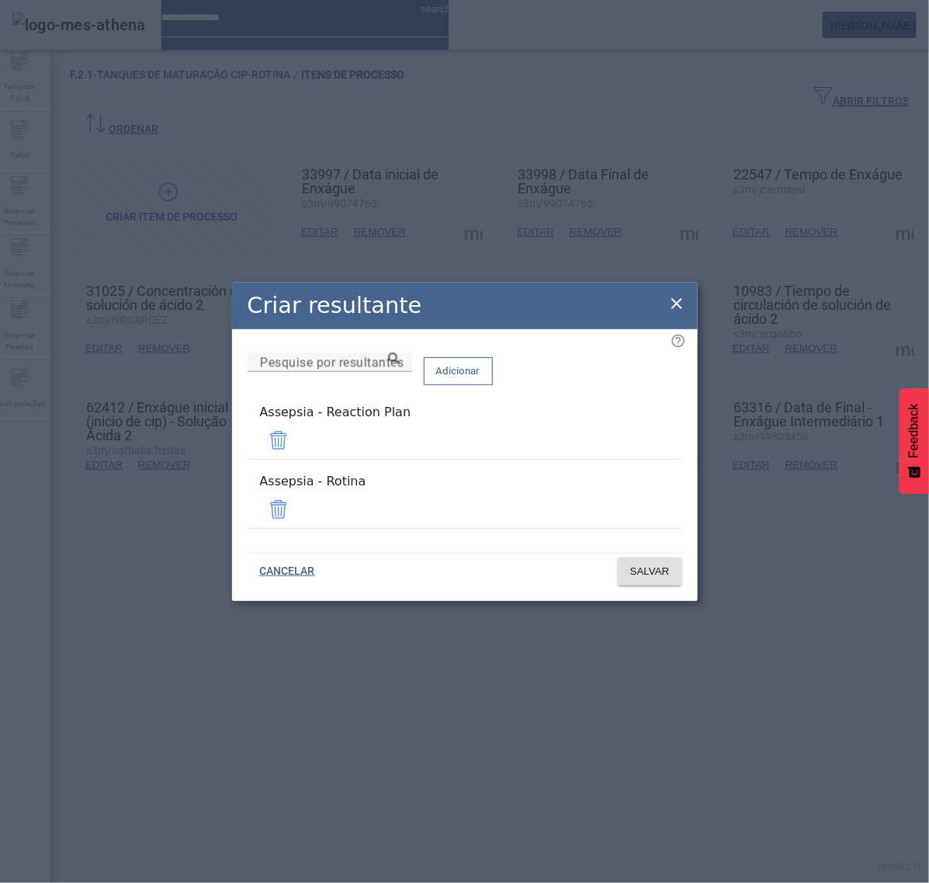
click at [297, 447] on span at bounding box center [278, 440] width 37 height 37
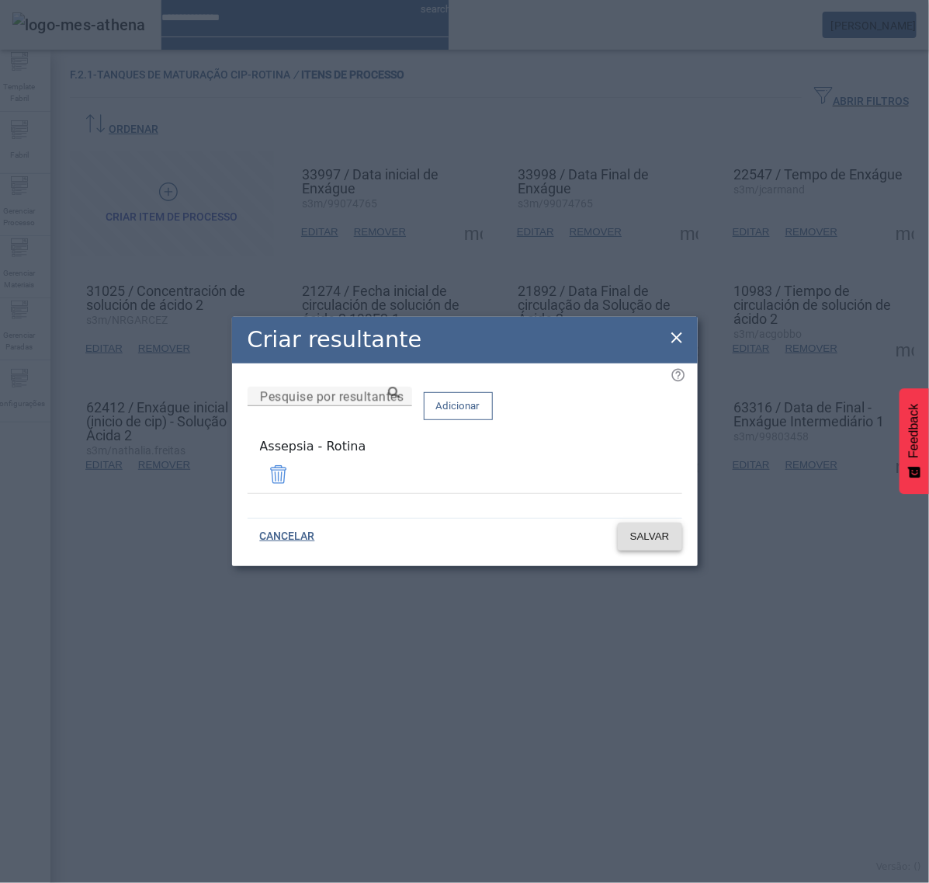
click at [655, 540] on span "SALVAR" at bounding box center [650, 537] width 40 height 16
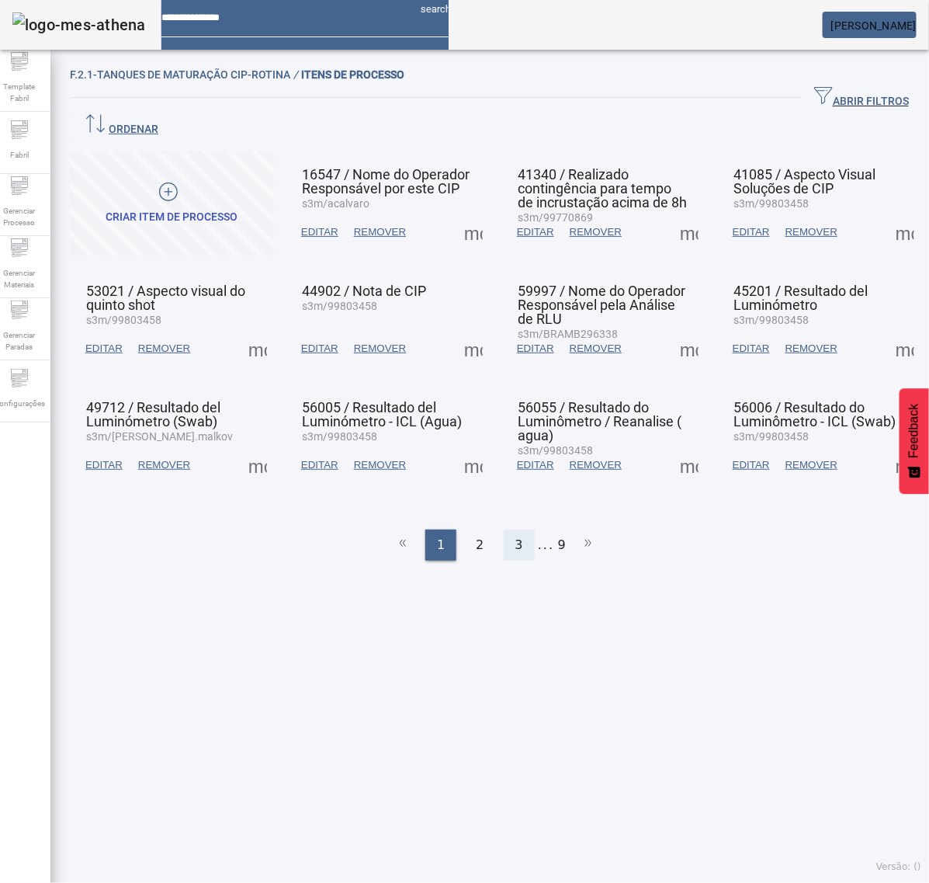
click at [517, 530] on div "3" at bounding box center [519, 545] width 31 height 31
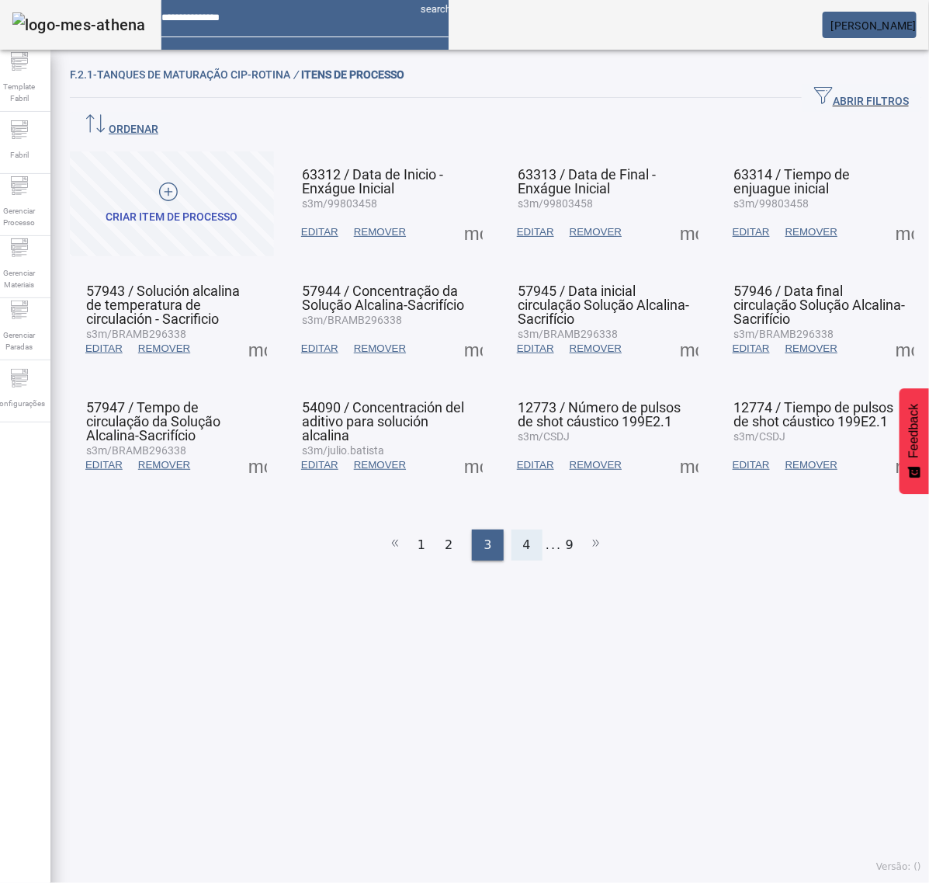
click at [516, 530] on div "4" at bounding box center [527, 545] width 31 height 31
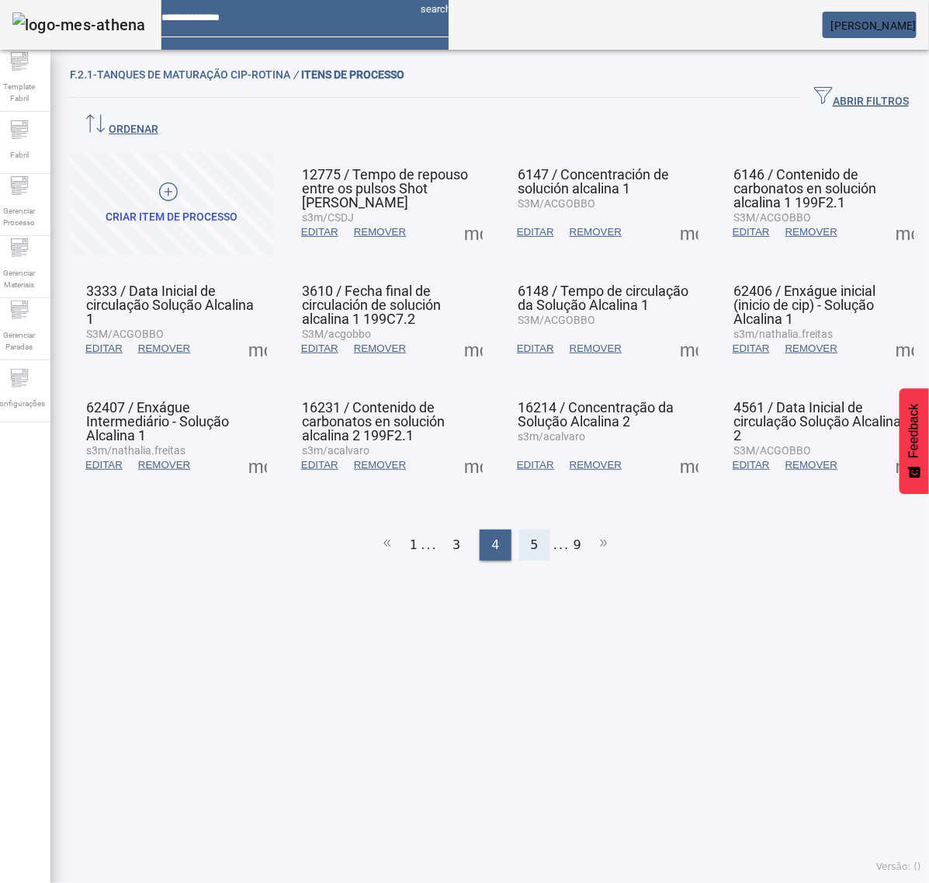
click at [521, 530] on div "5" at bounding box center [534, 545] width 31 height 31
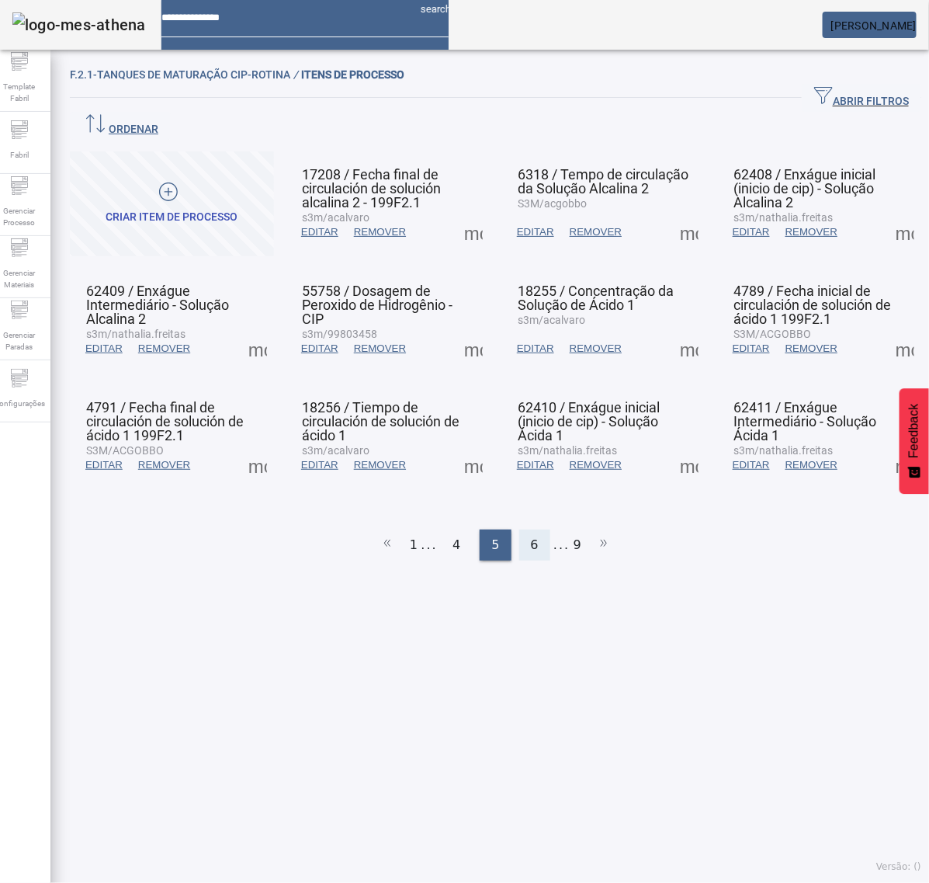
click at [531, 536] on span "6" at bounding box center [535, 545] width 8 height 19
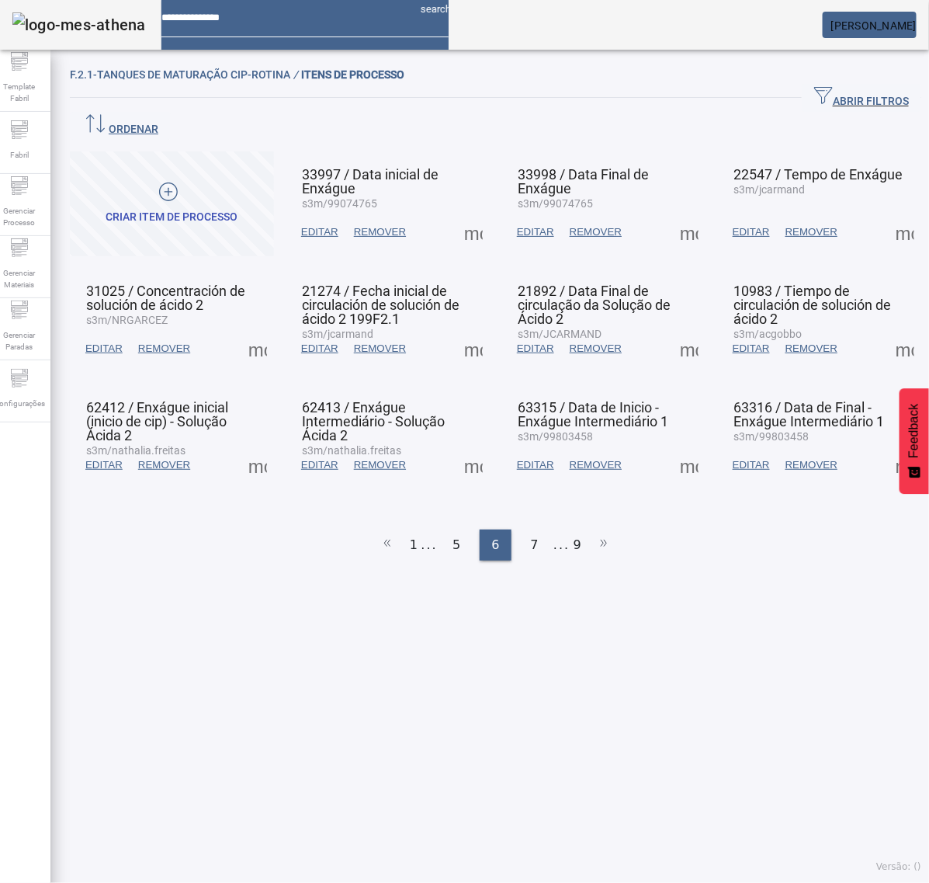
click at [264, 330] on span at bounding box center [257, 348] width 37 height 37
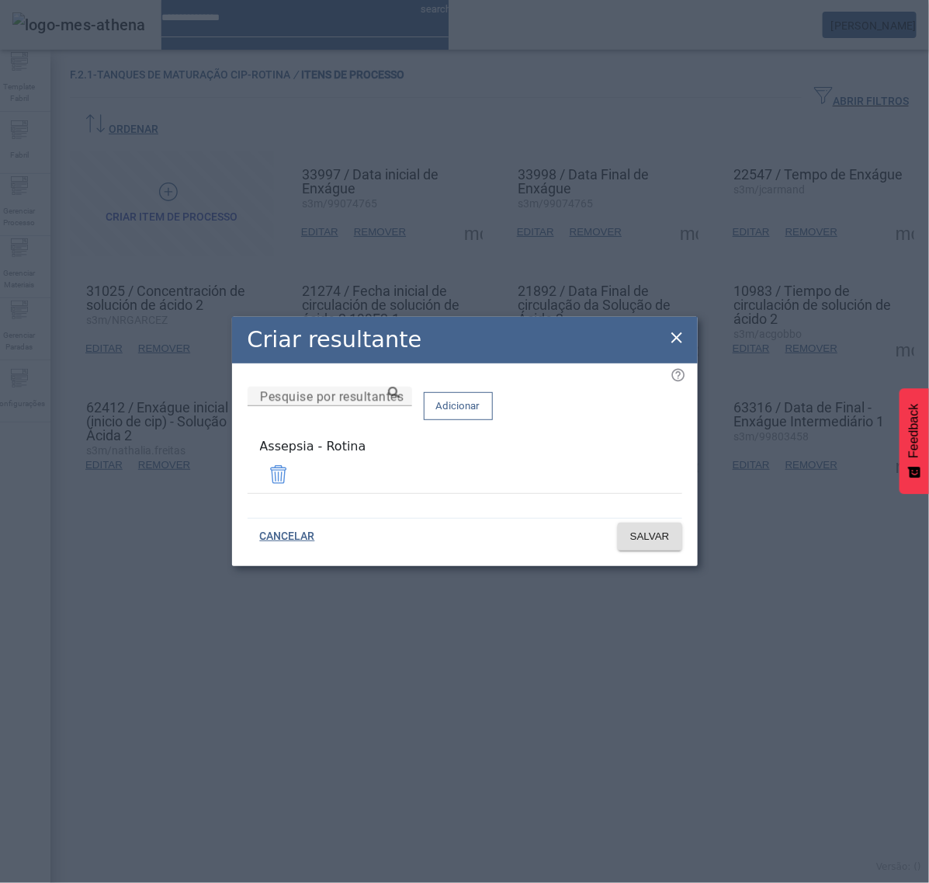
click at [675, 342] on icon at bounding box center [677, 337] width 11 height 11
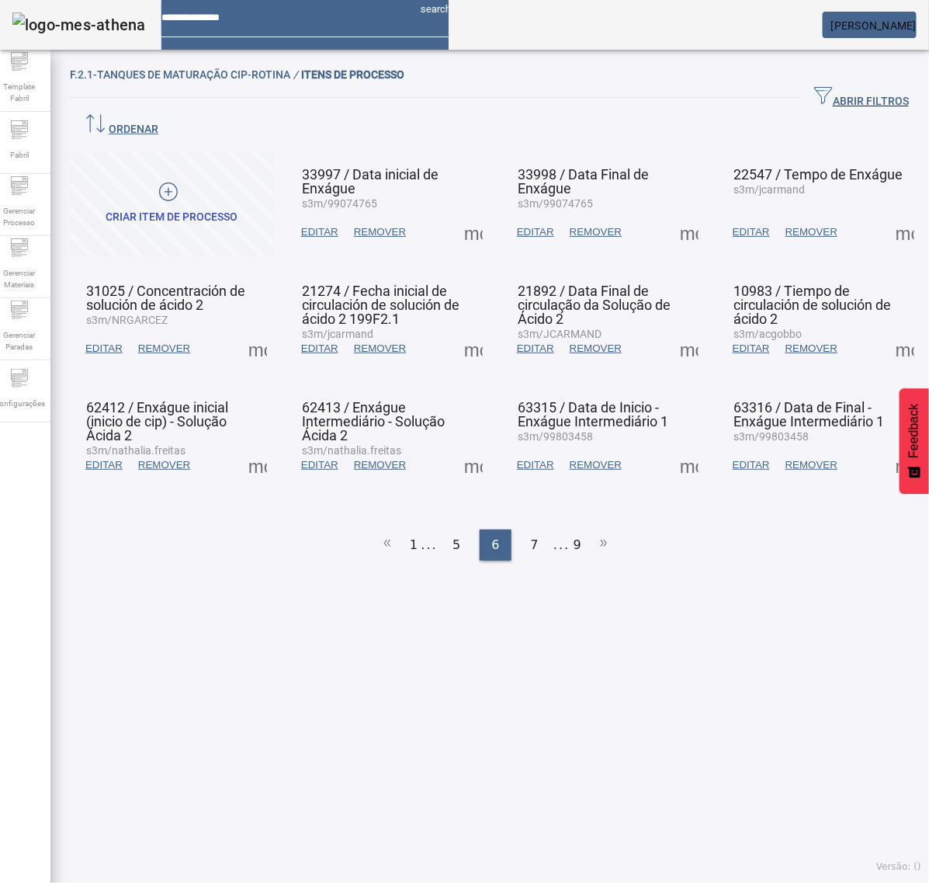
click at [470, 330] on span at bounding box center [473, 348] width 37 height 37
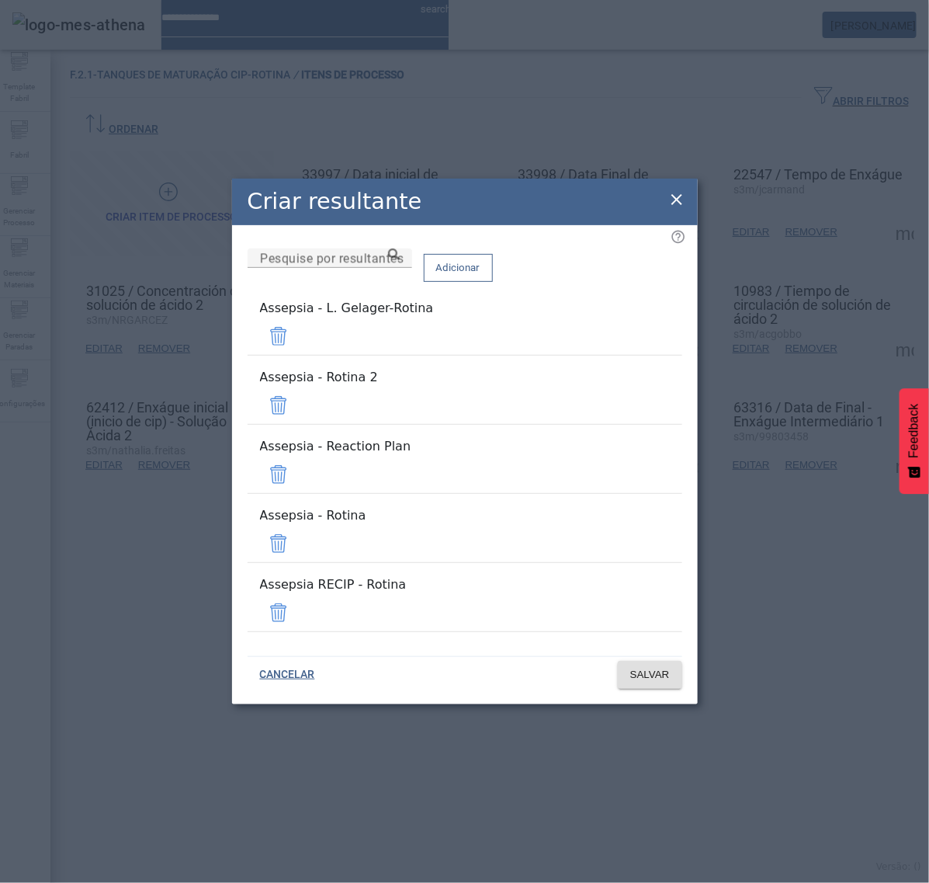
click at [297, 355] on span at bounding box center [278, 336] width 37 height 37
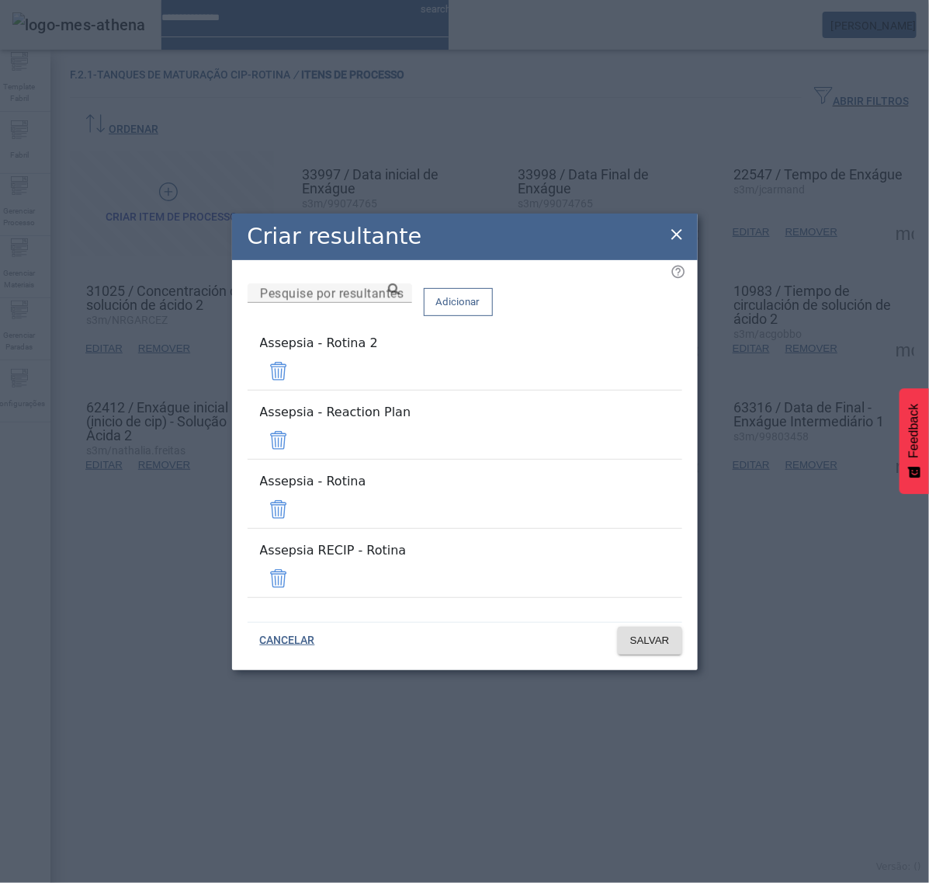
click at [297, 390] on span at bounding box center [278, 371] width 37 height 37
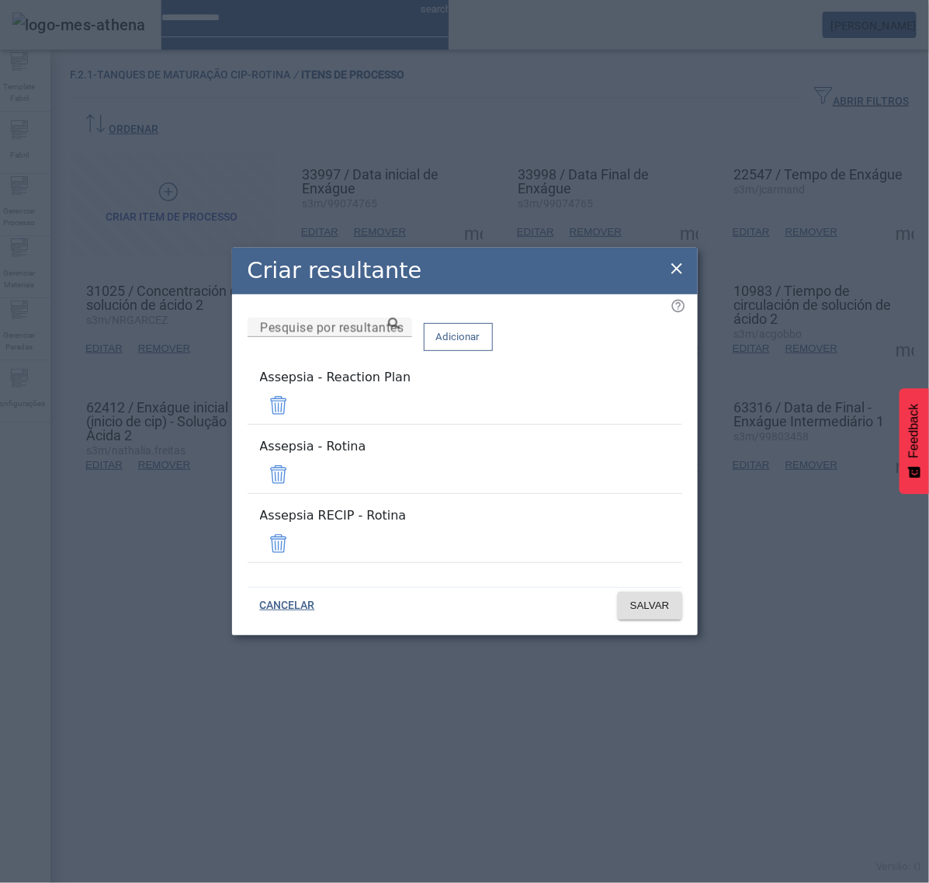
click at [297, 420] on span at bounding box center [278, 405] width 37 height 37
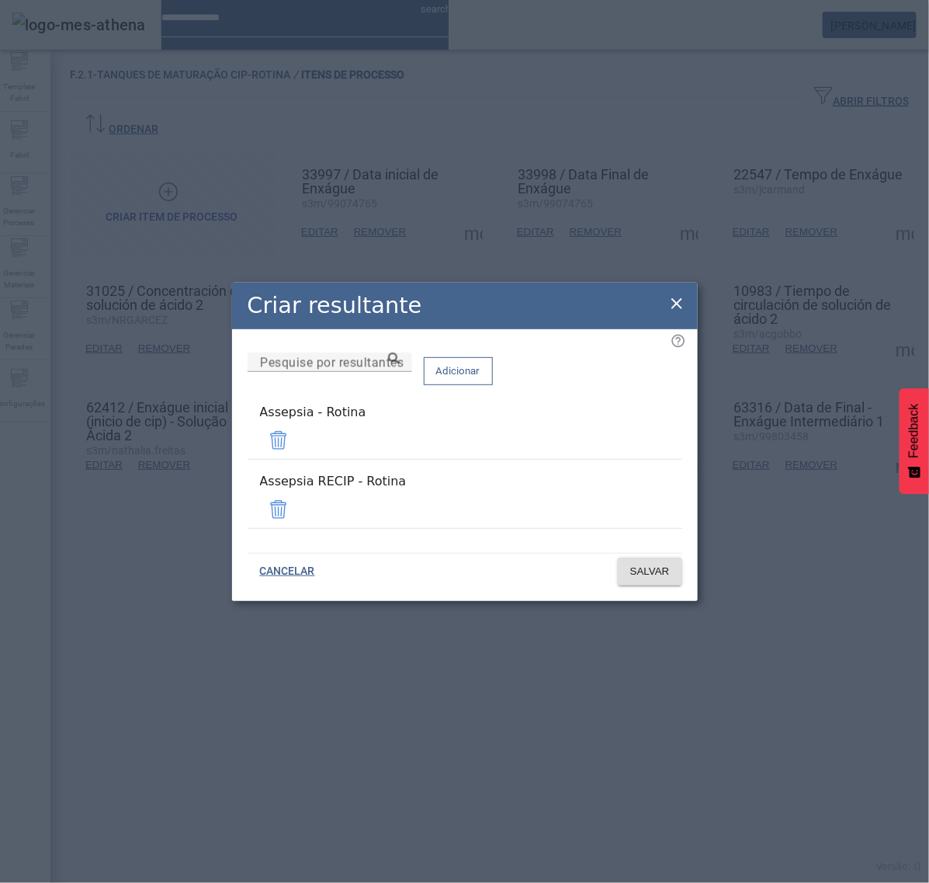
click at [297, 497] on span at bounding box center [278, 509] width 37 height 37
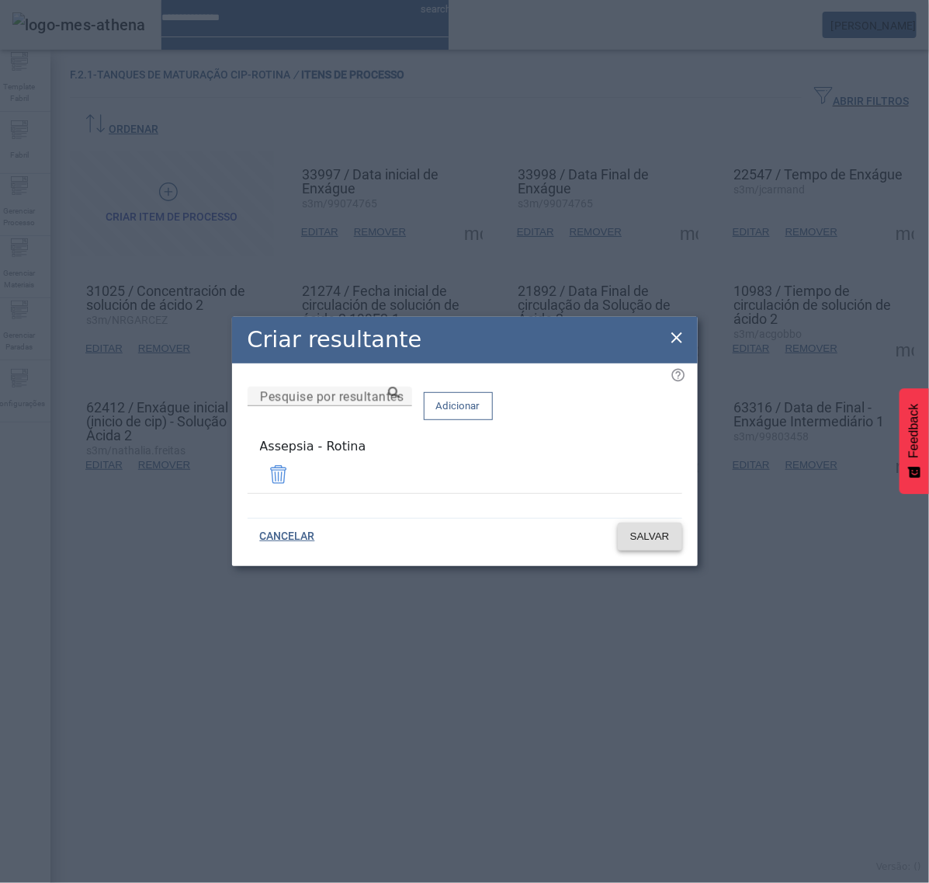
click at [648, 533] on span "SALVAR" at bounding box center [650, 537] width 40 height 16
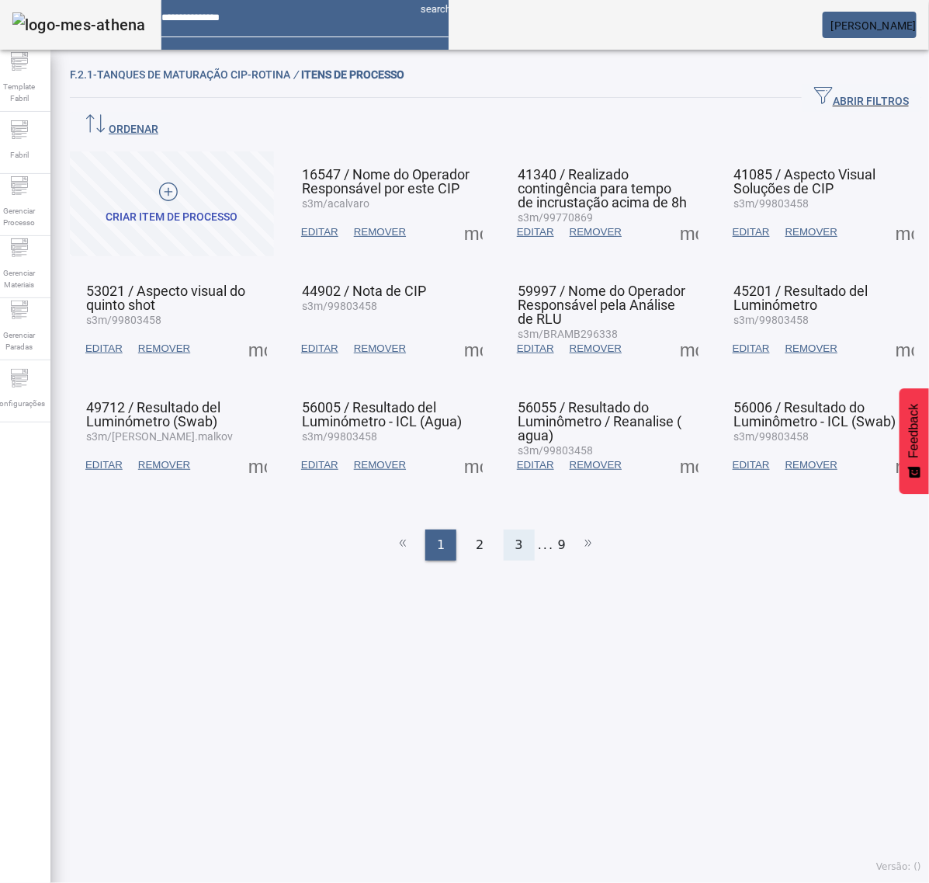
click at [504, 530] on div "3" at bounding box center [519, 545] width 31 height 31
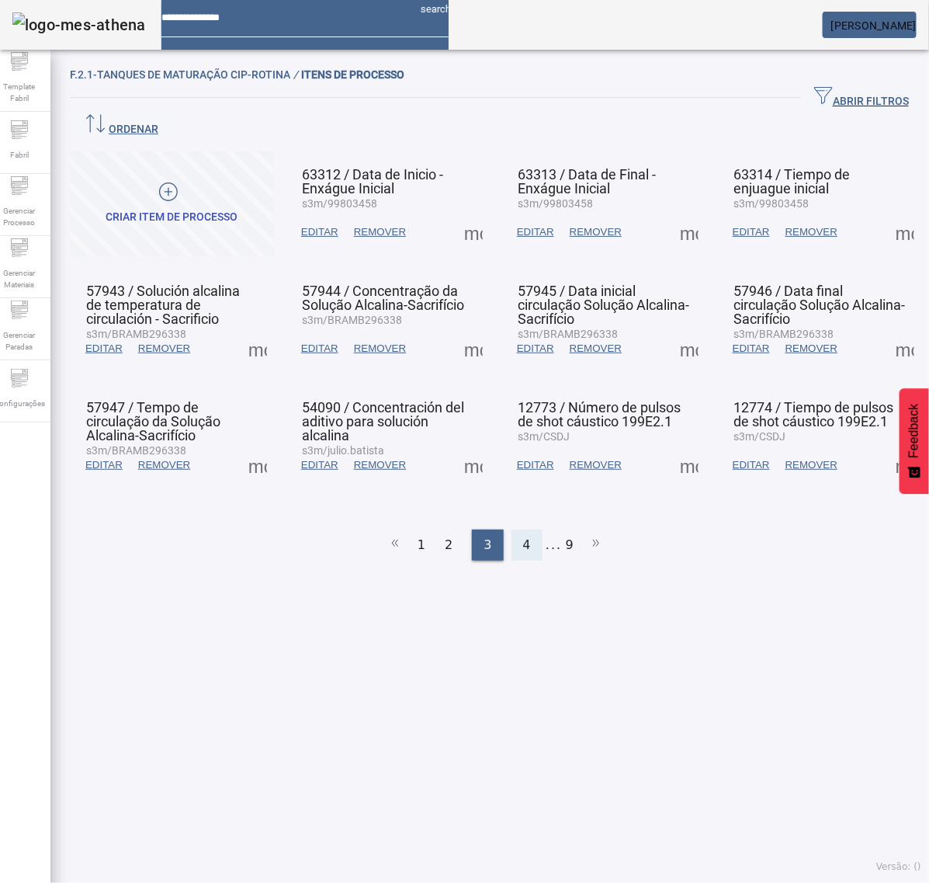
click at [523, 536] on span "4" at bounding box center [527, 545] width 8 height 19
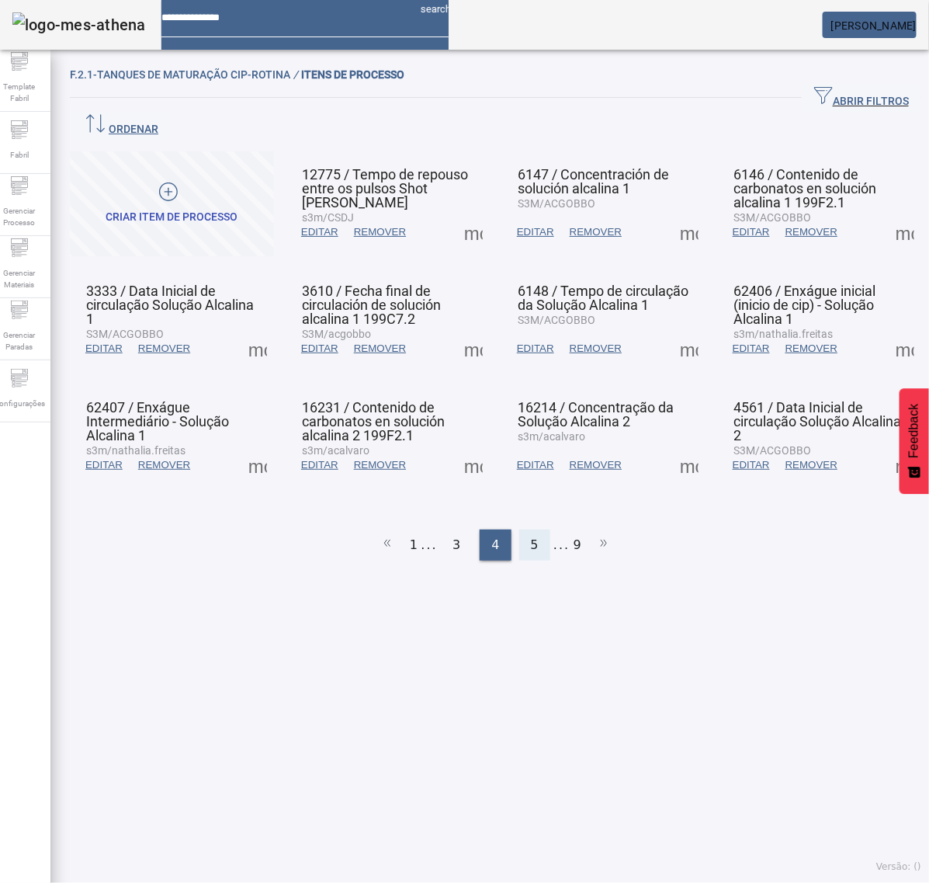
click at [531, 536] on span "5" at bounding box center [535, 545] width 8 height 19
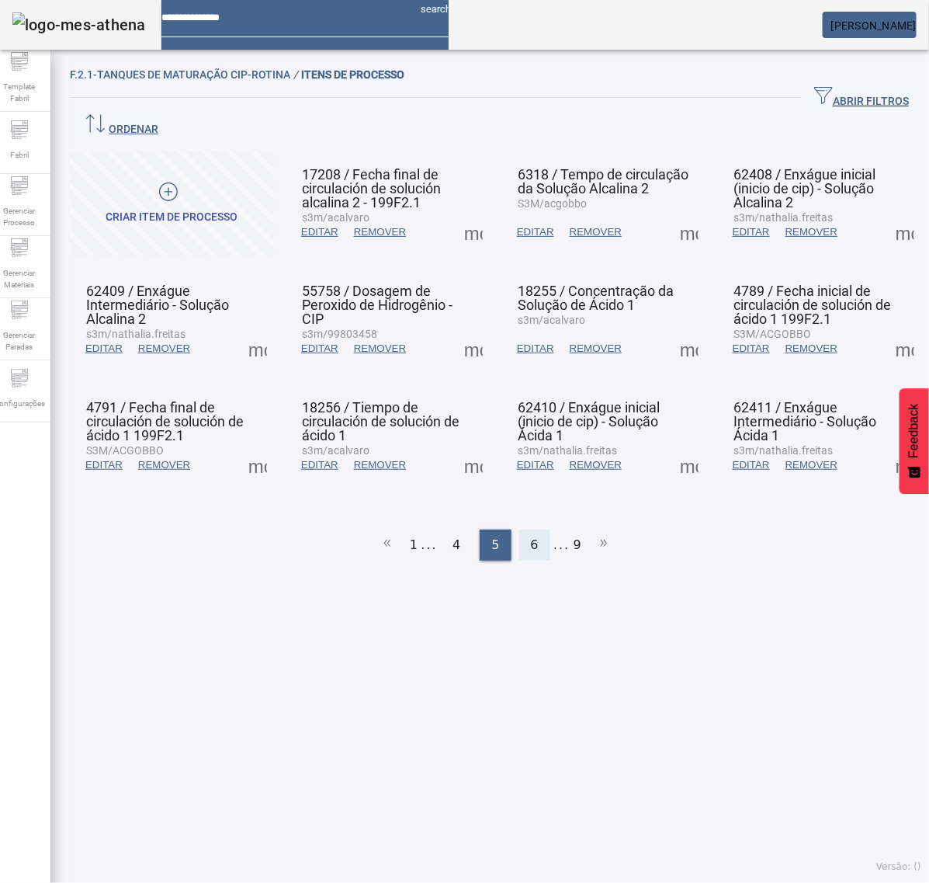
click at [531, 536] on span "6" at bounding box center [535, 545] width 8 height 19
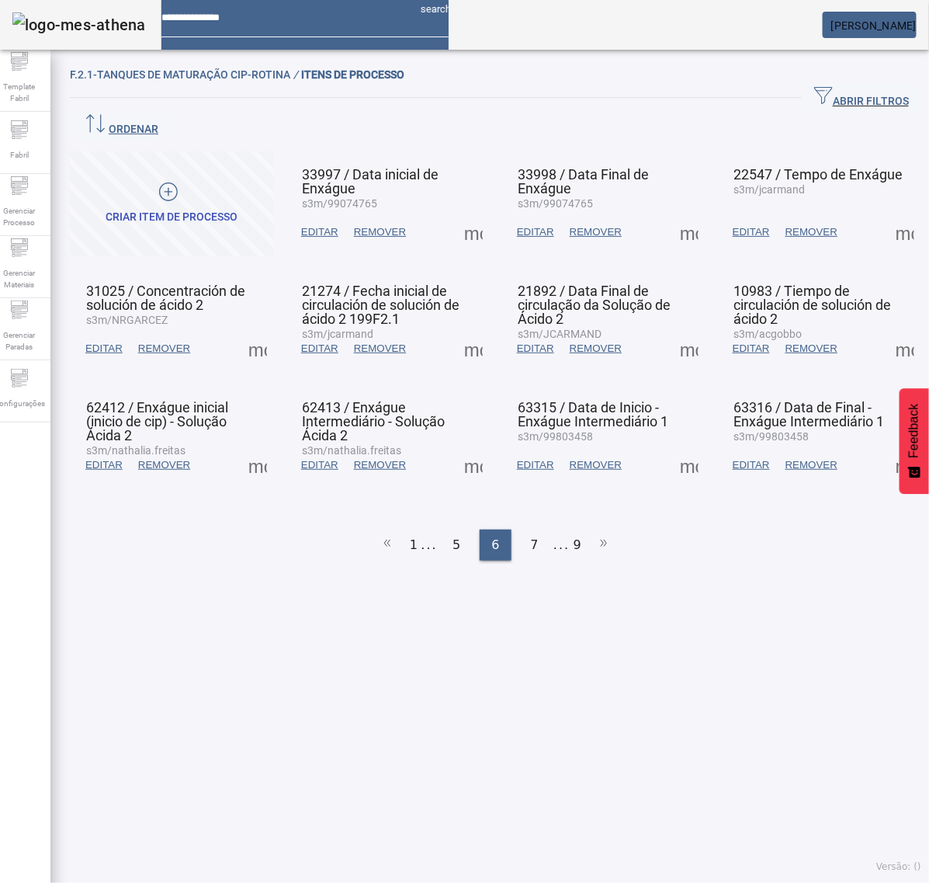
click at [467, 330] on span at bounding box center [473, 348] width 37 height 37
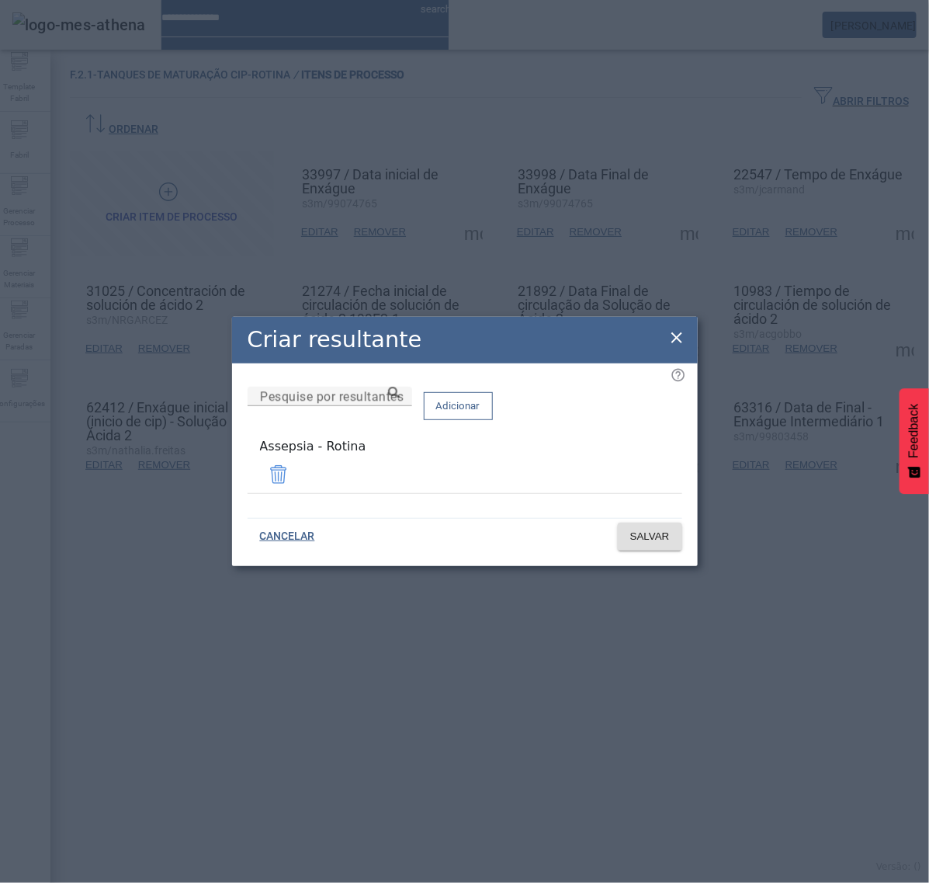
click at [673, 340] on icon at bounding box center [677, 337] width 19 height 19
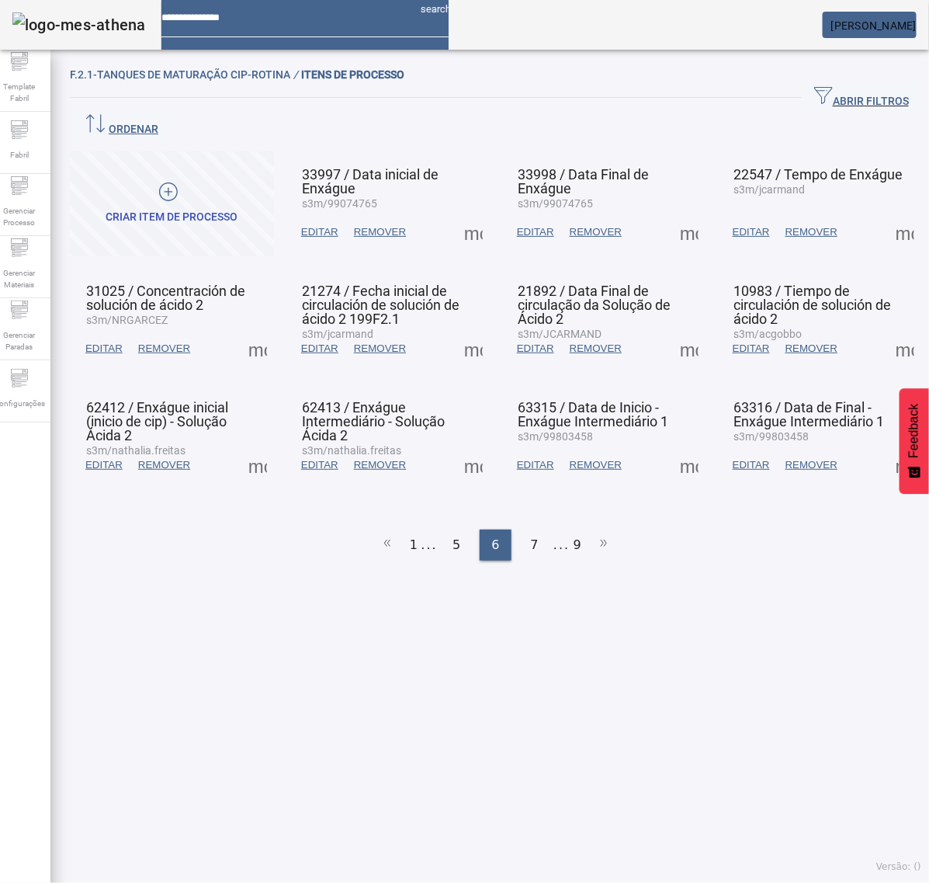
click at [677, 330] on span at bounding box center [689, 348] width 37 height 37
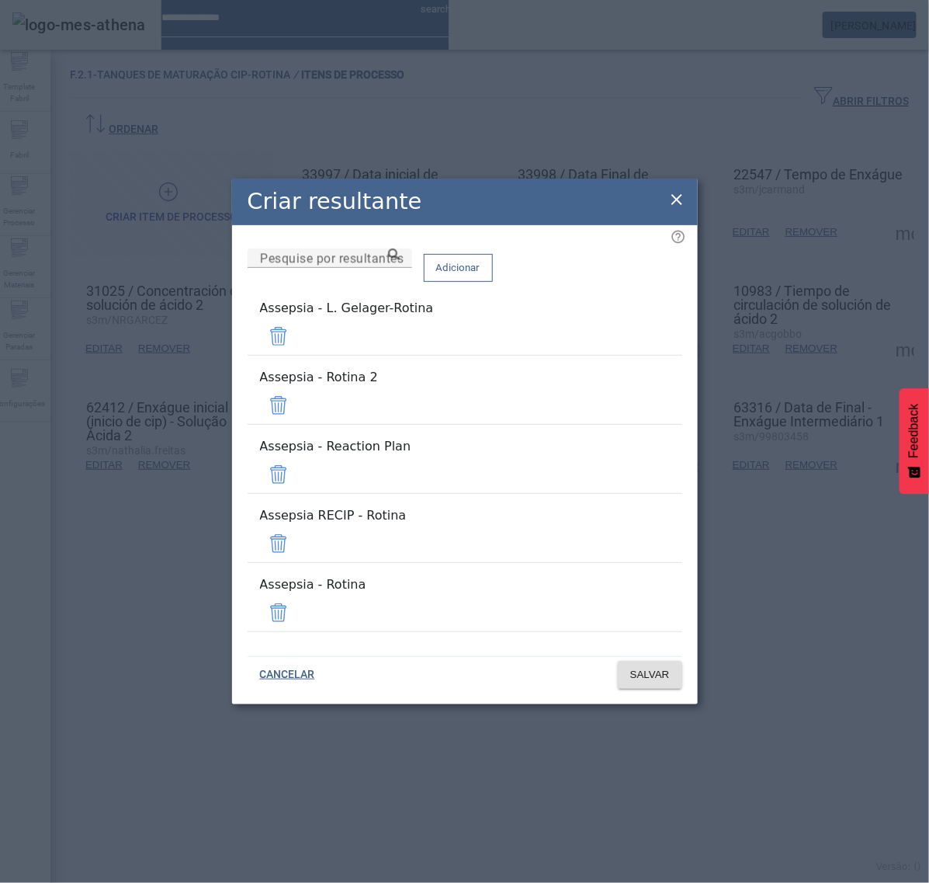
click at [297, 355] on span at bounding box center [278, 336] width 37 height 37
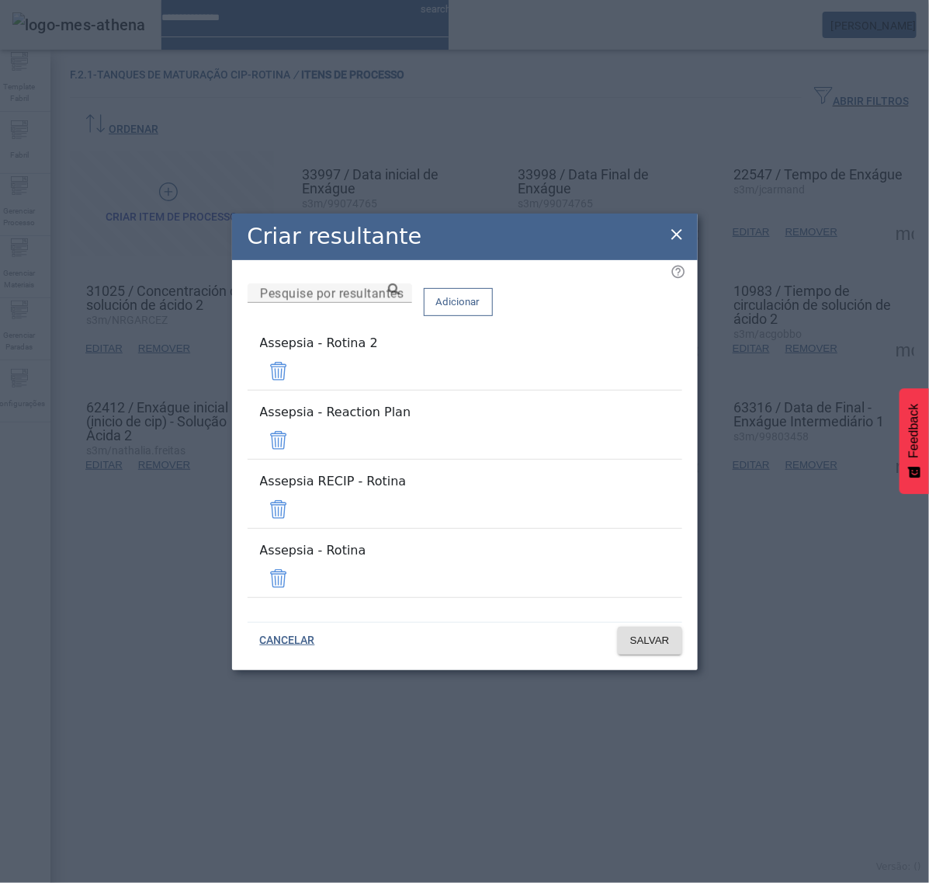
click at [297, 390] on span at bounding box center [278, 371] width 37 height 37
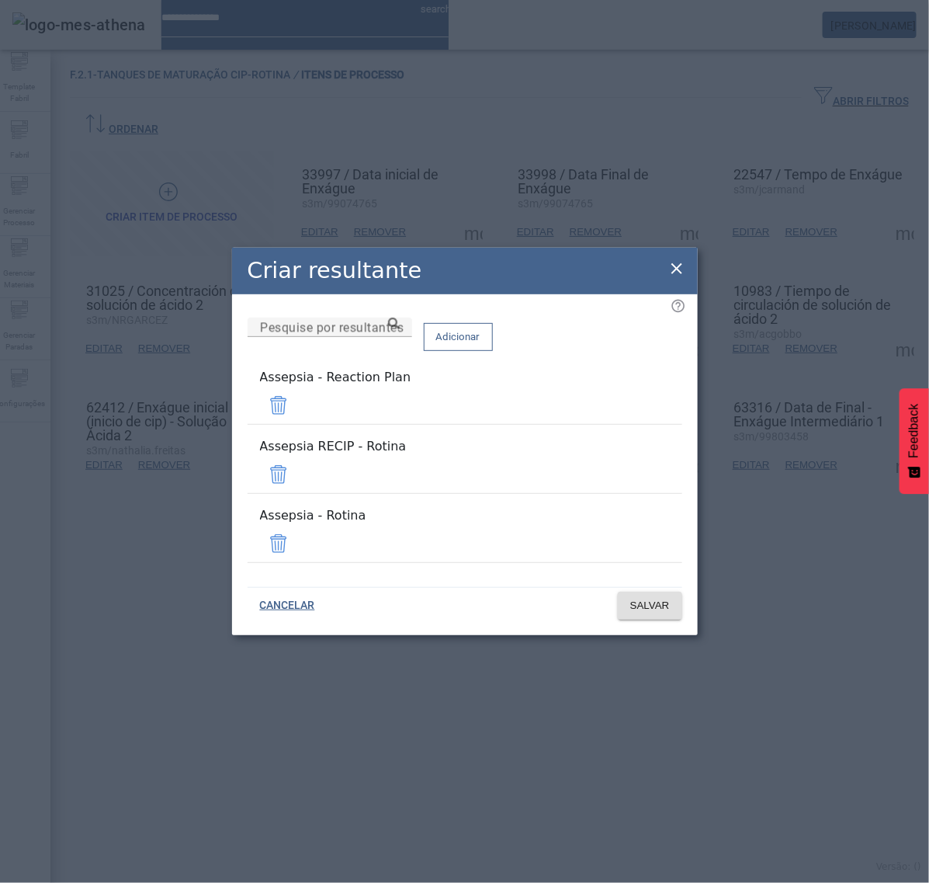
click at [297, 424] on span at bounding box center [278, 405] width 37 height 37
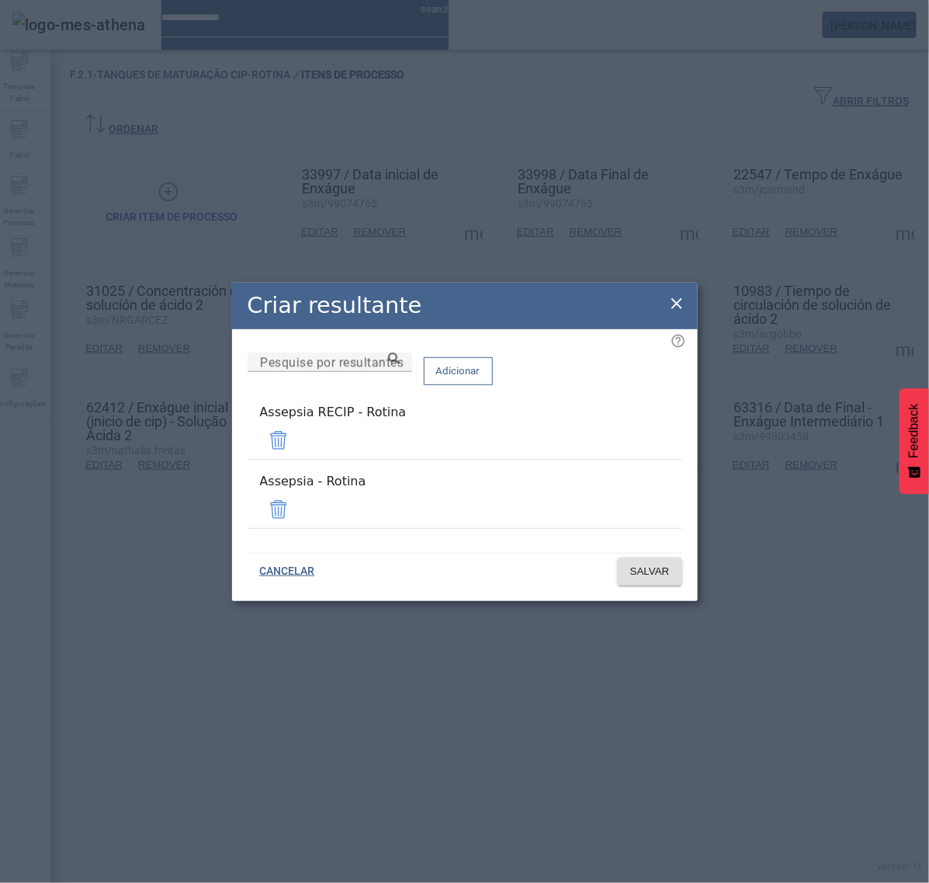
click at [297, 454] on span at bounding box center [278, 440] width 37 height 37
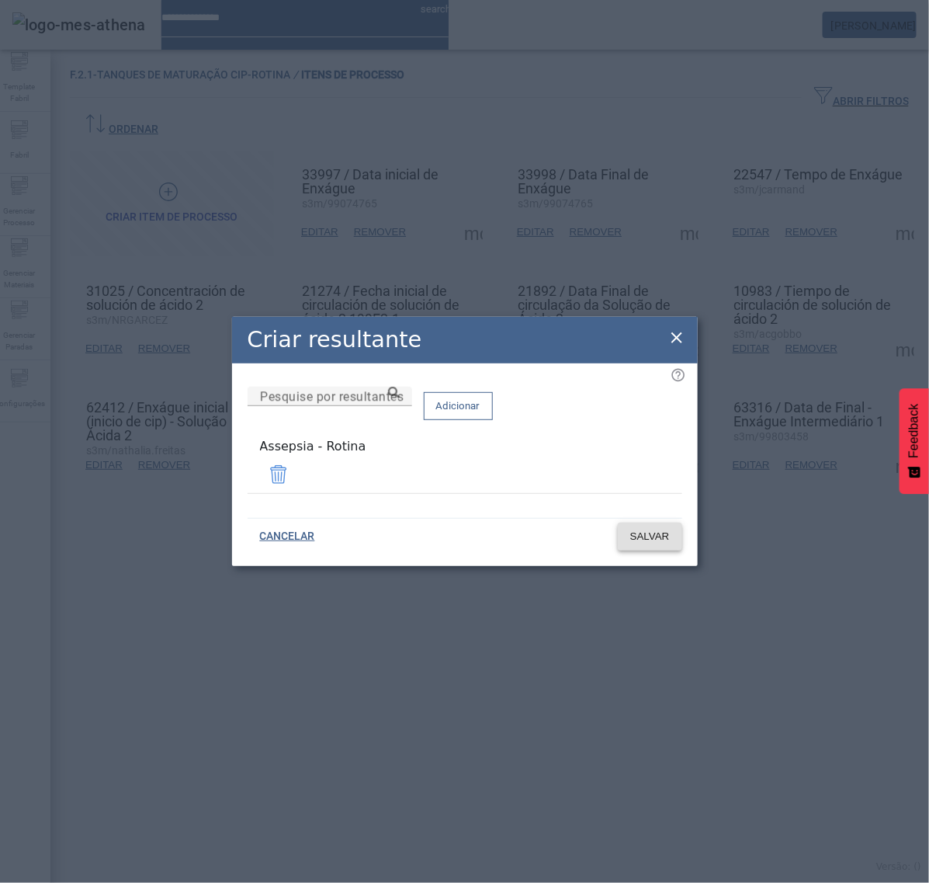
drag, startPoint x: 639, startPoint y: 522, endPoint x: 651, endPoint y: 530, distance: 14.0
click at [642, 525] on body "search Fernando da Rocha Soares Template Fabril Fabril Gerenciar Processo Geren…" at bounding box center [464, 441] width 929 height 883
click at [653, 544] on span at bounding box center [650, 536] width 64 height 37
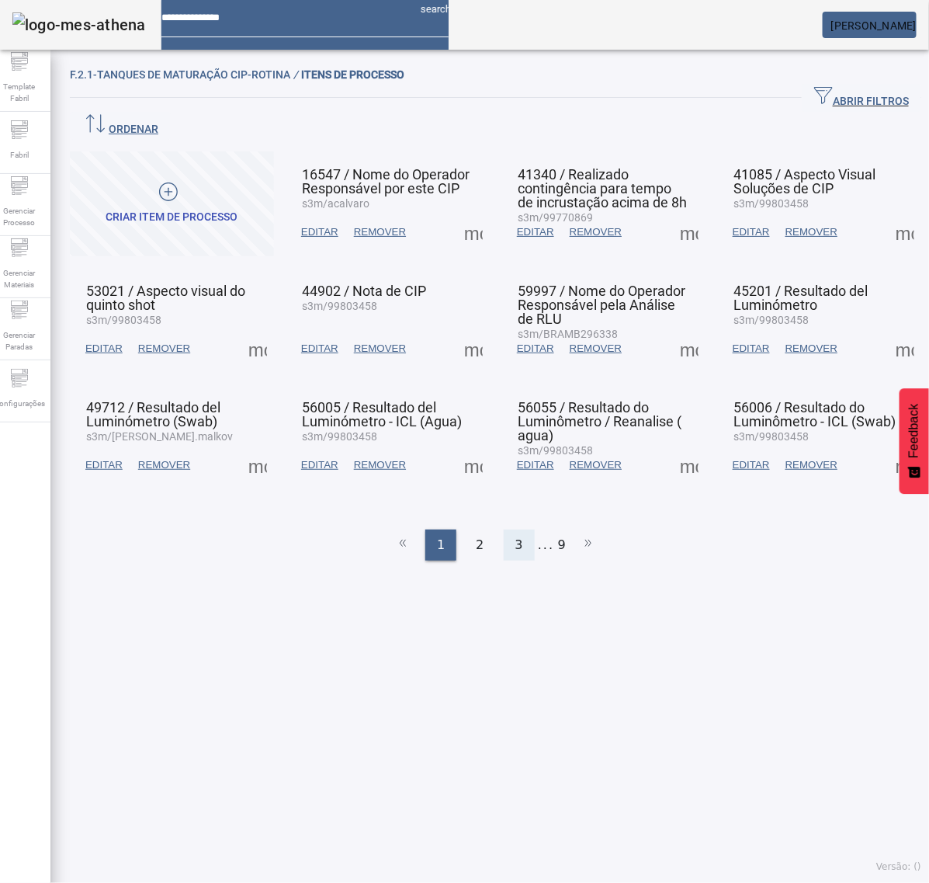
click at [516, 536] on span "3" at bounding box center [520, 545] width 8 height 19
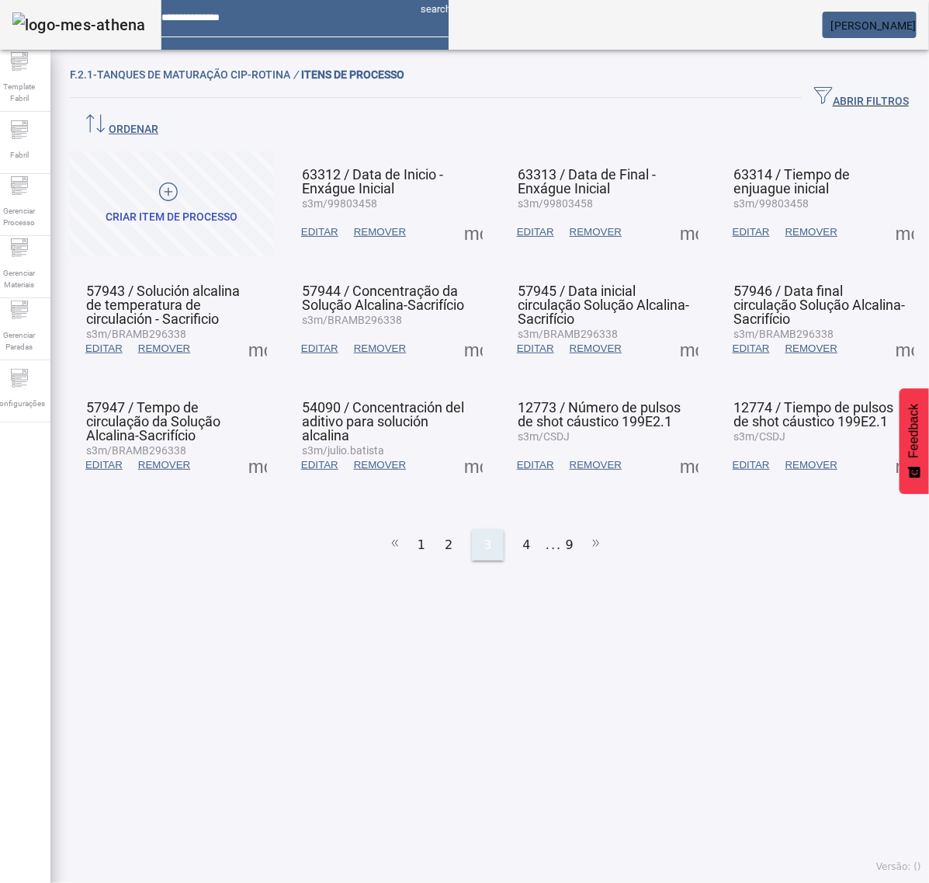
click at [523, 536] on span "4" at bounding box center [527, 545] width 8 height 19
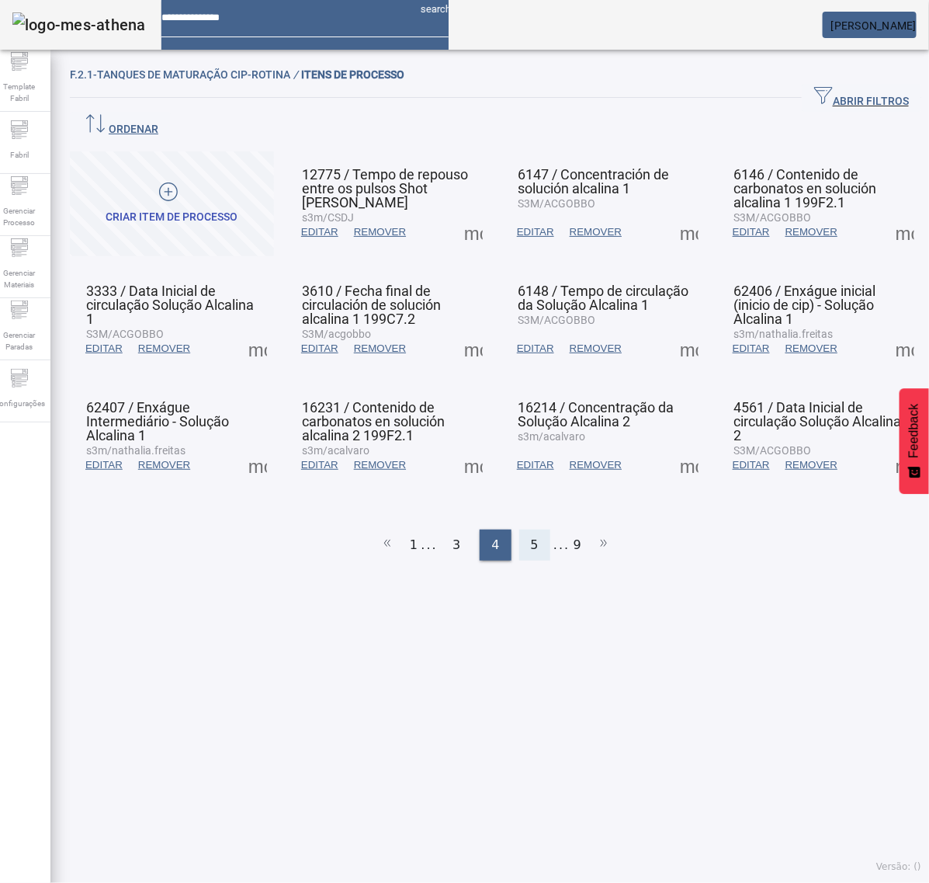
click at [519, 530] on div "5" at bounding box center [534, 545] width 31 height 31
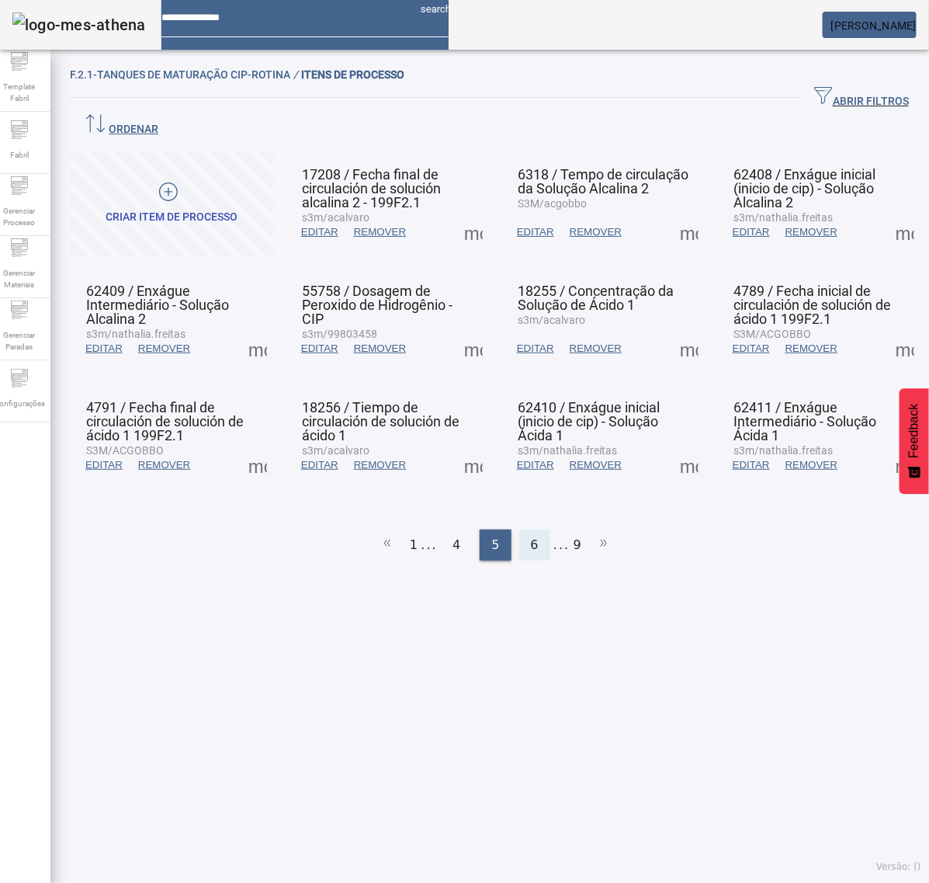
click at [531, 536] on span "6" at bounding box center [535, 545] width 8 height 19
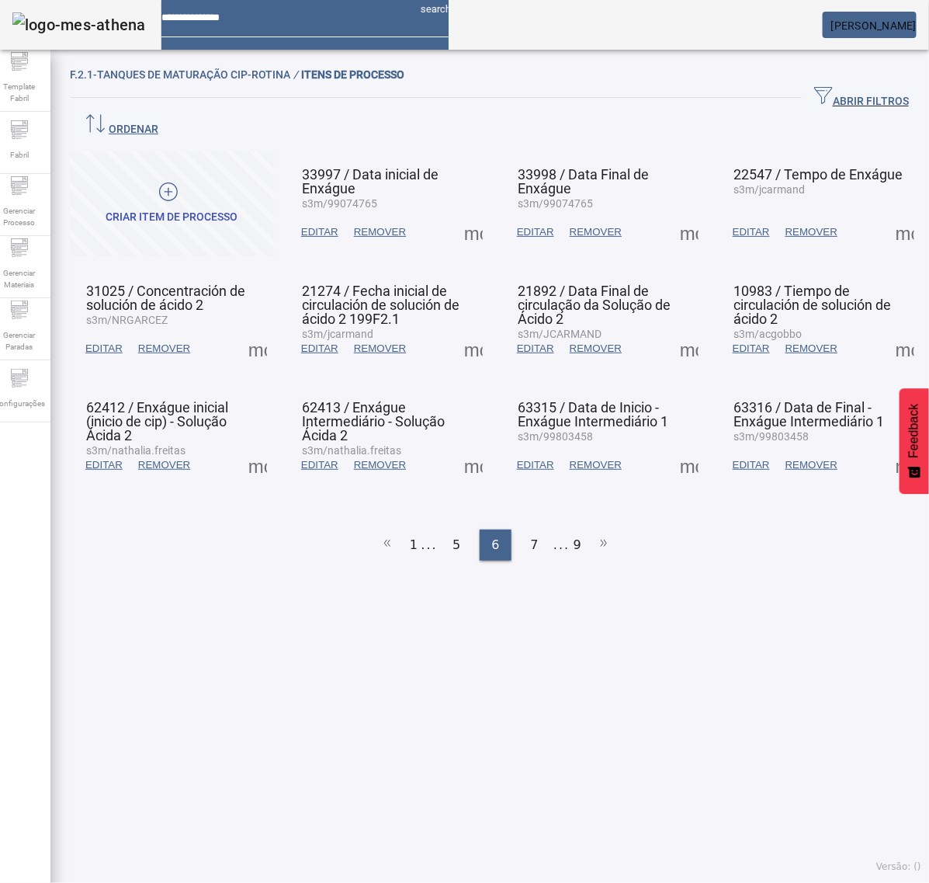
click at [471, 330] on span at bounding box center [473, 348] width 37 height 37
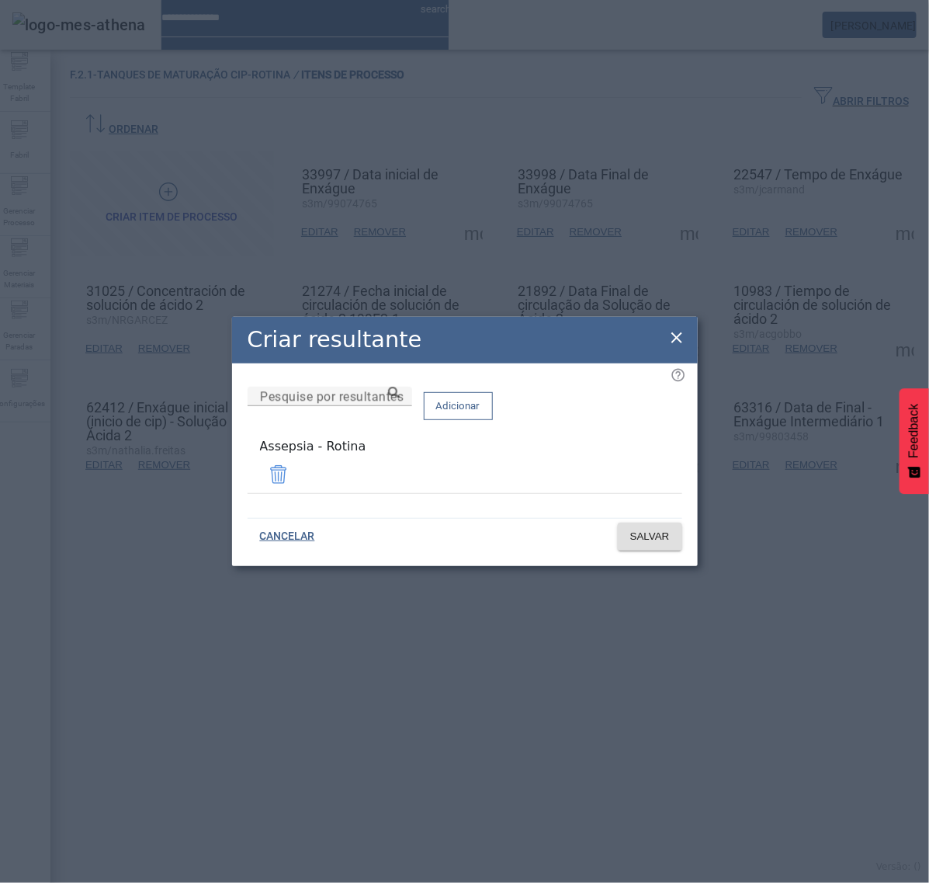
click at [674, 339] on icon at bounding box center [677, 337] width 19 height 19
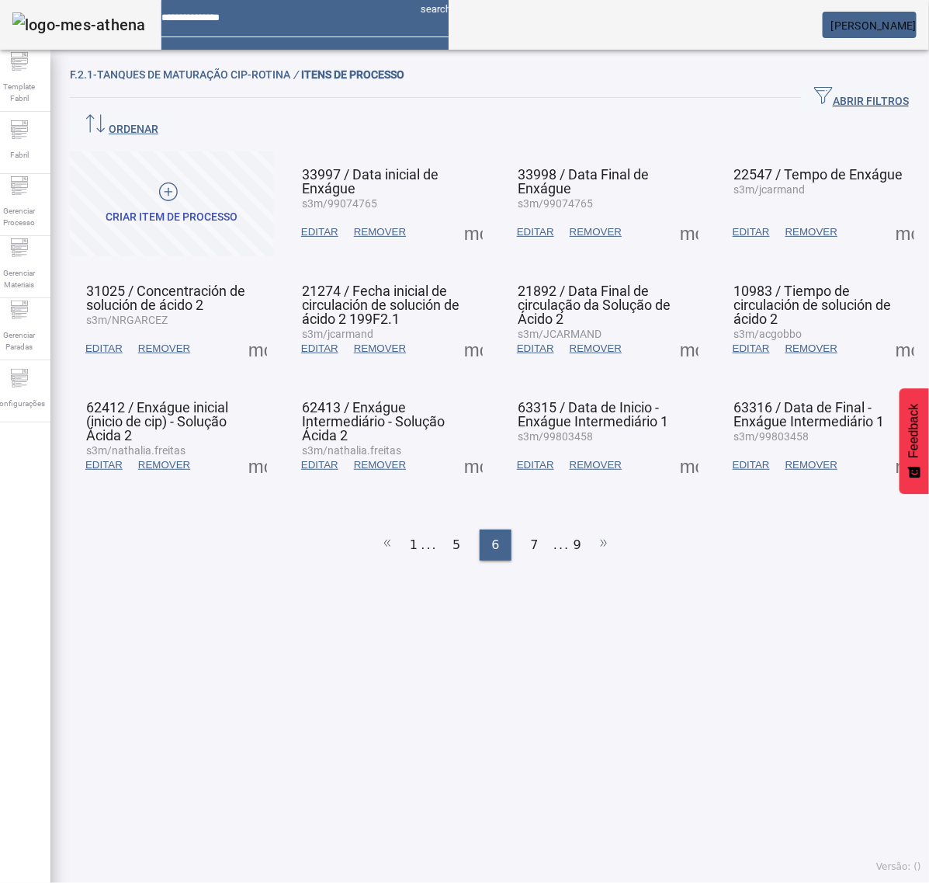
click at [676, 330] on span at bounding box center [689, 348] width 37 height 37
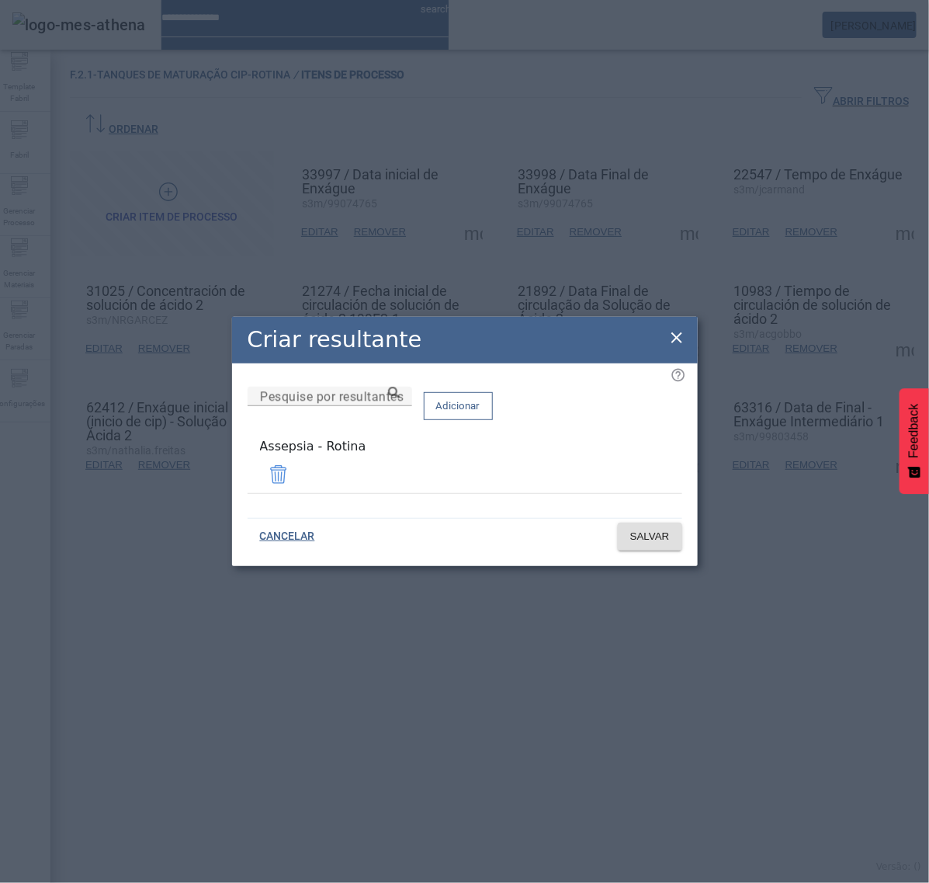
drag, startPoint x: 678, startPoint y: 338, endPoint x: 691, endPoint y: 338, distance: 13.2
click at [687, 338] on div "Criar resultante Pesquise por resultantes Adicionar Assepsia - Rotina CANCELAR …" at bounding box center [465, 441] width 466 height 249
click at [681, 342] on icon at bounding box center [677, 337] width 19 height 19
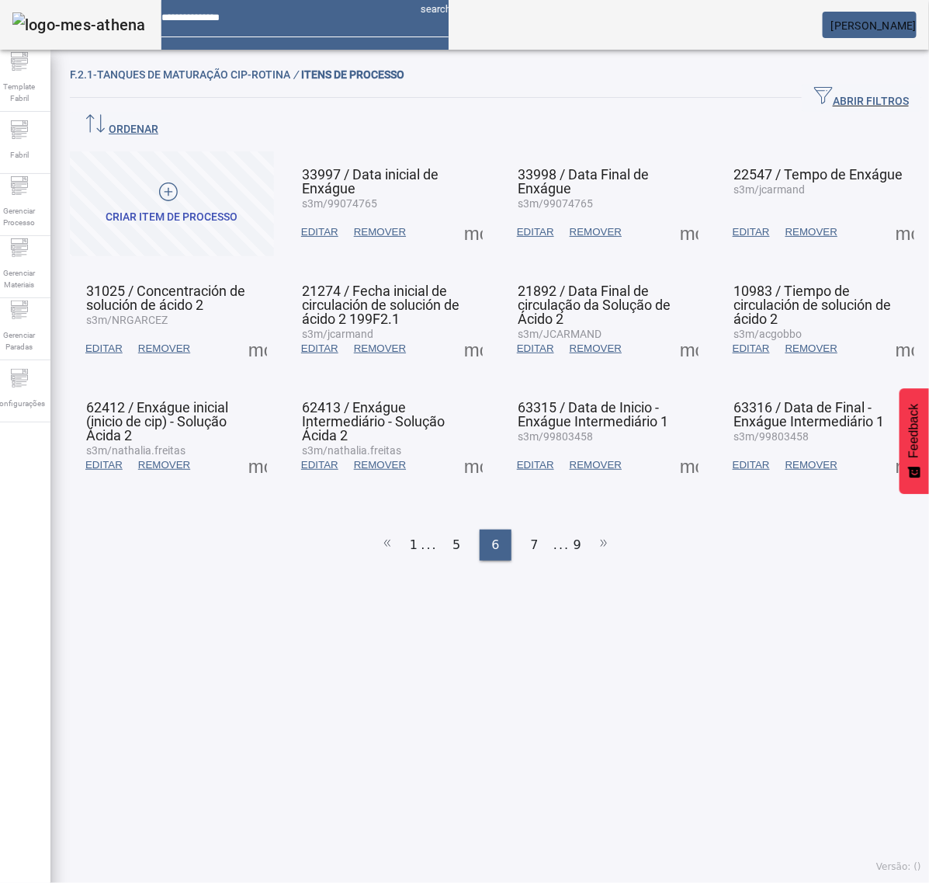
click at [887, 330] on span at bounding box center [905, 348] width 37 height 37
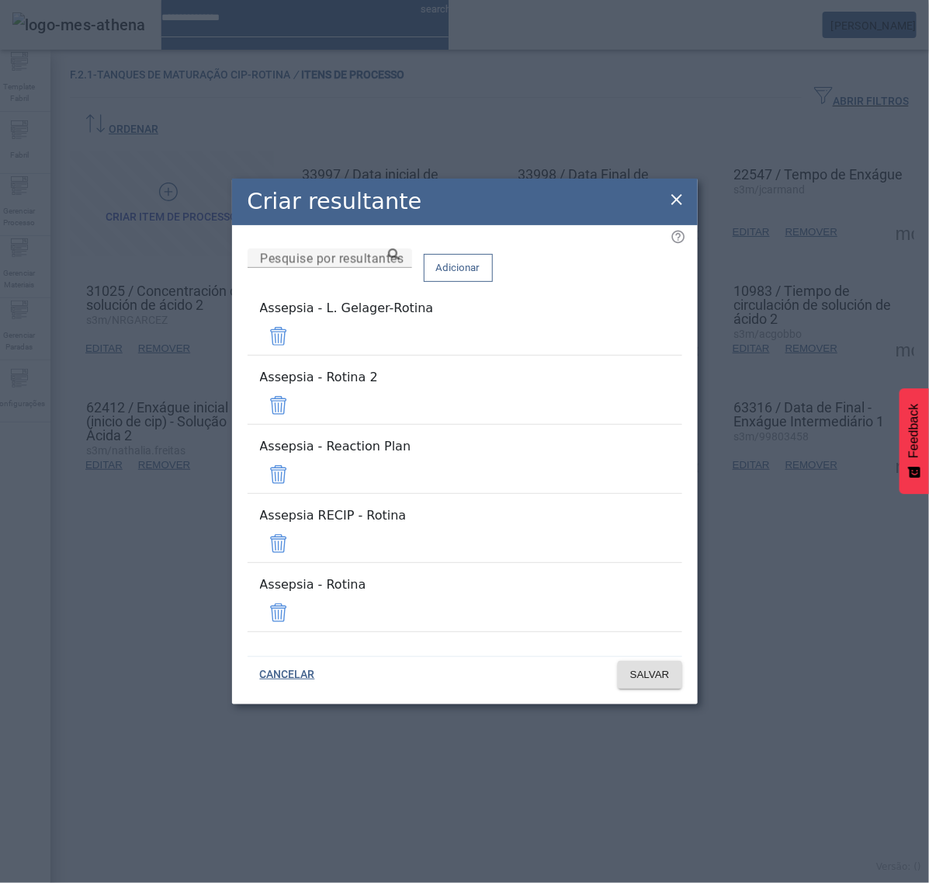
click at [297, 355] on span at bounding box center [278, 336] width 37 height 37
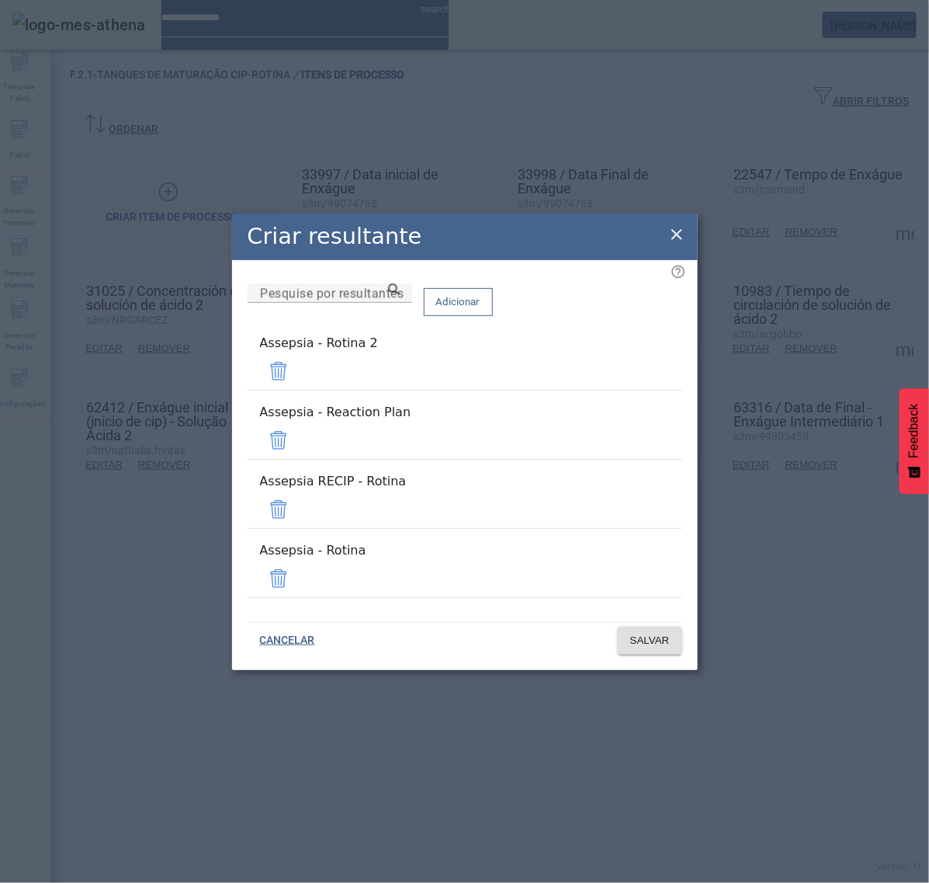
click at [297, 390] on span at bounding box center [278, 371] width 37 height 37
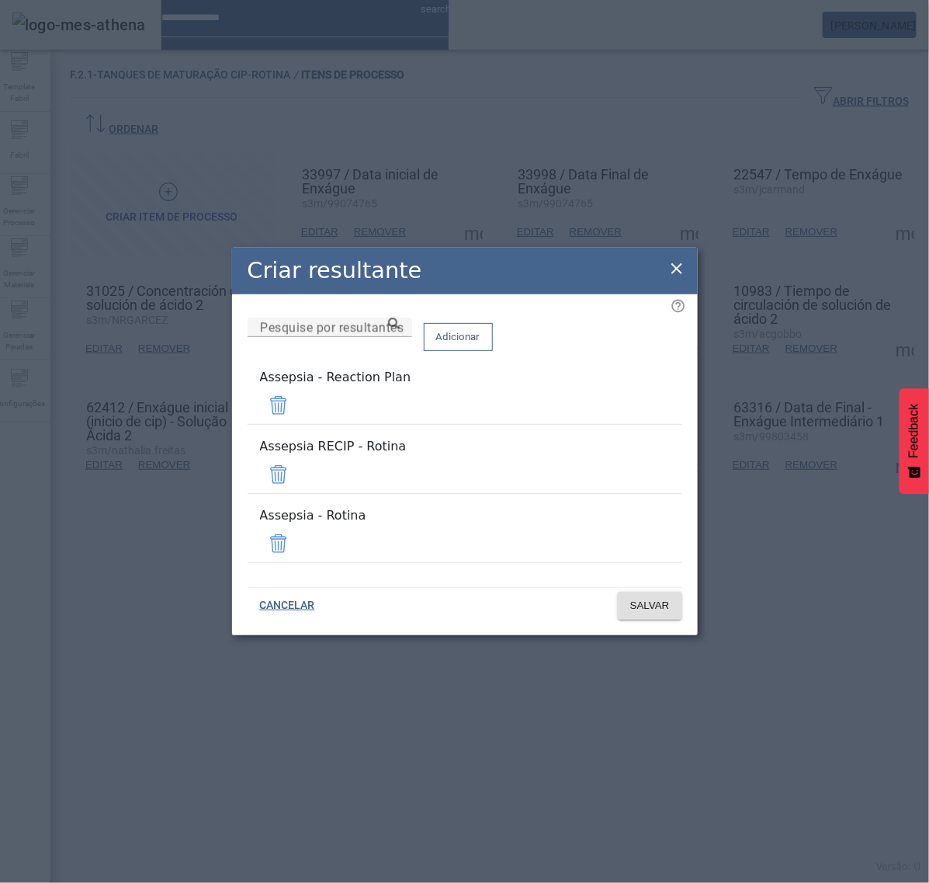
click at [297, 412] on span at bounding box center [278, 405] width 37 height 37
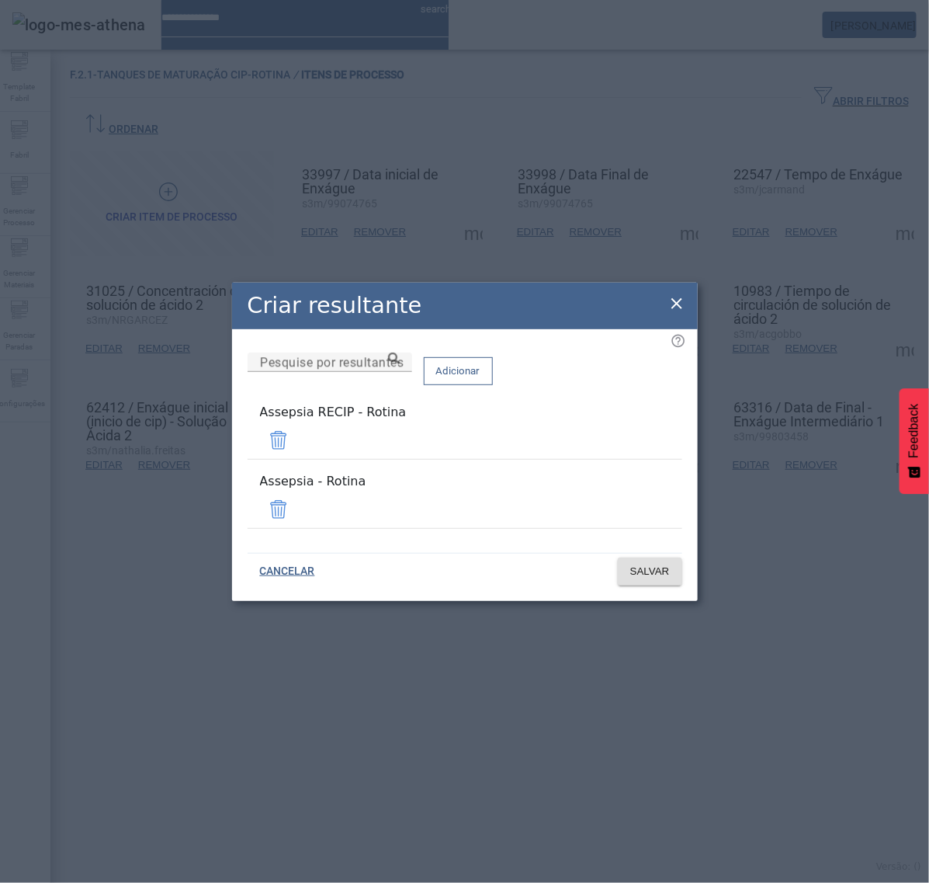
click at [297, 445] on span at bounding box center [278, 440] width 37 height 37
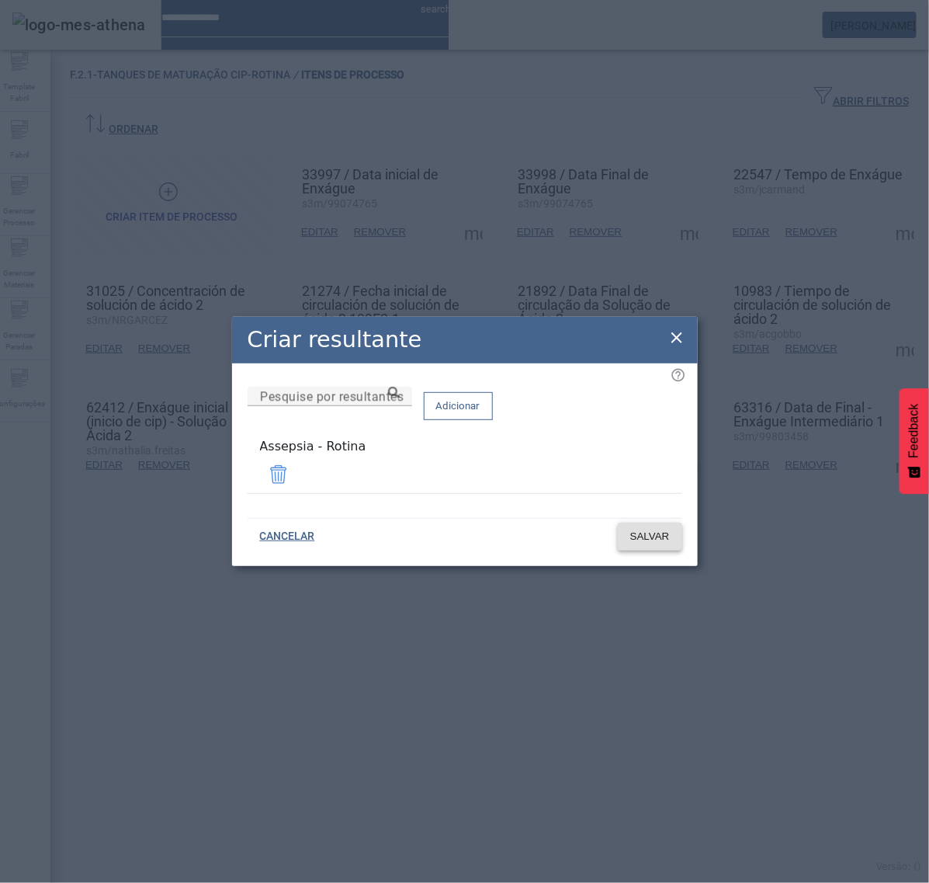
click at [658, 540] on span "SALVAR" at bounding box center [650, 537] width 40 height 16
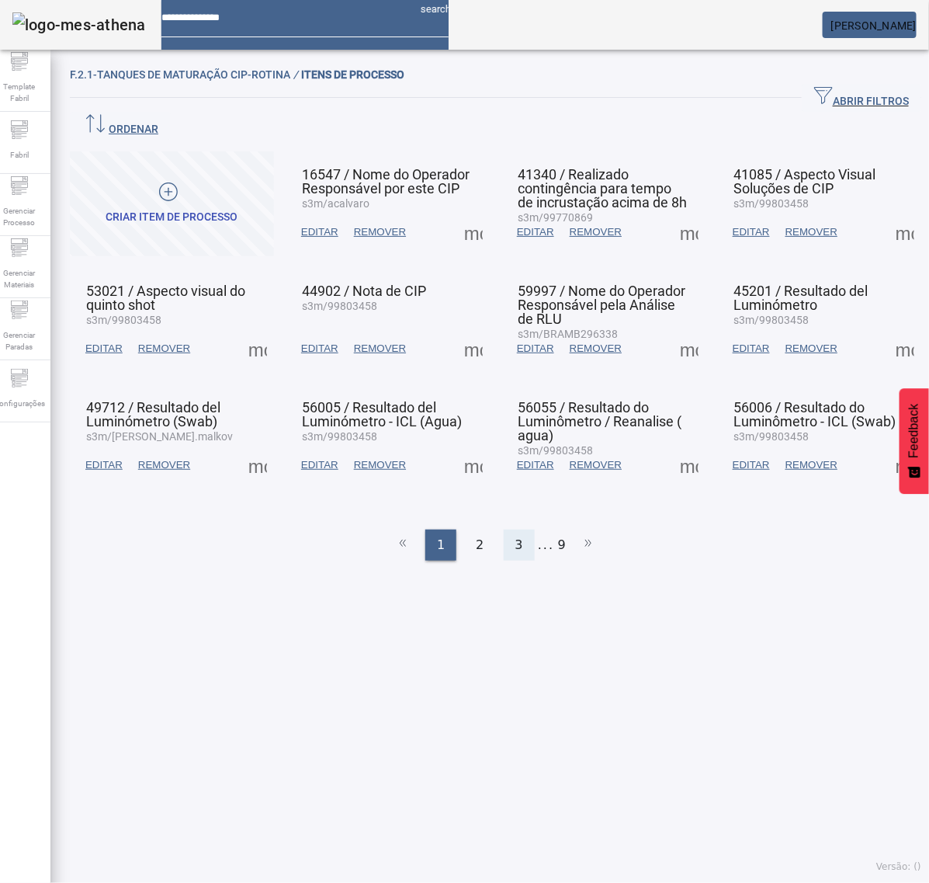
click at [516, 530] on div "3" at bounding box center [519, 545] width 31 height 31
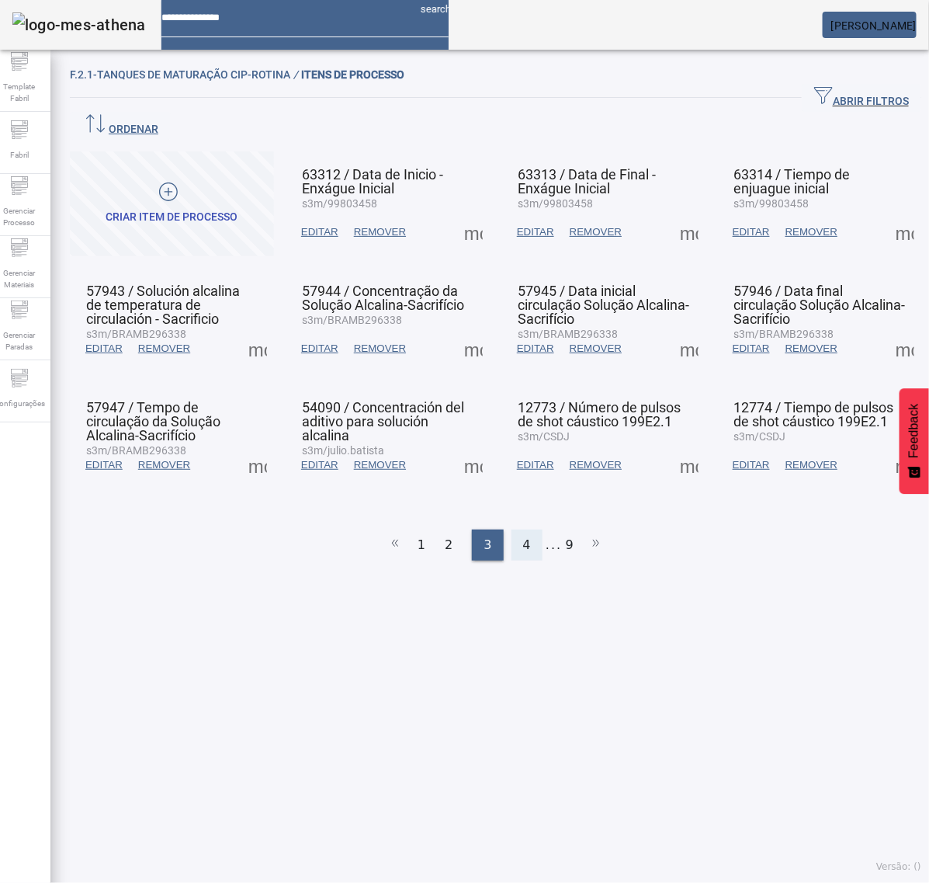
click at [523, 536] on span "4" at bounding box center [527, 545] width 8 height 19
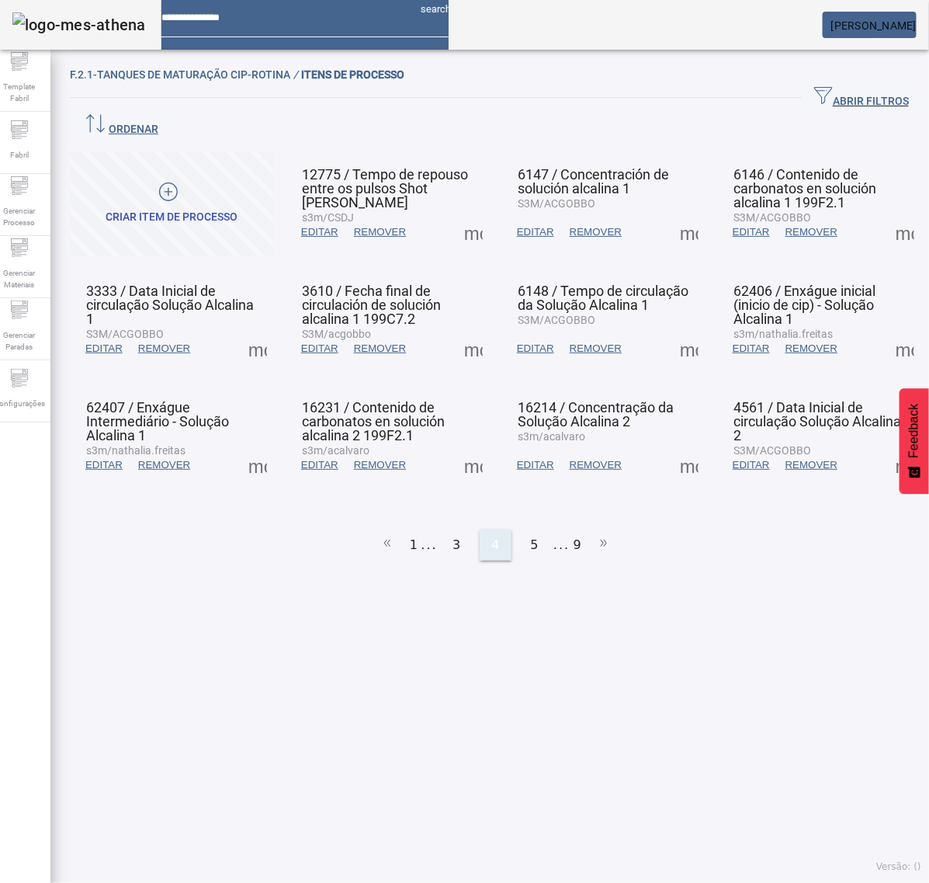
click at [521, 530] on div "5" at bounding box center [534, 545] width 31 height 31
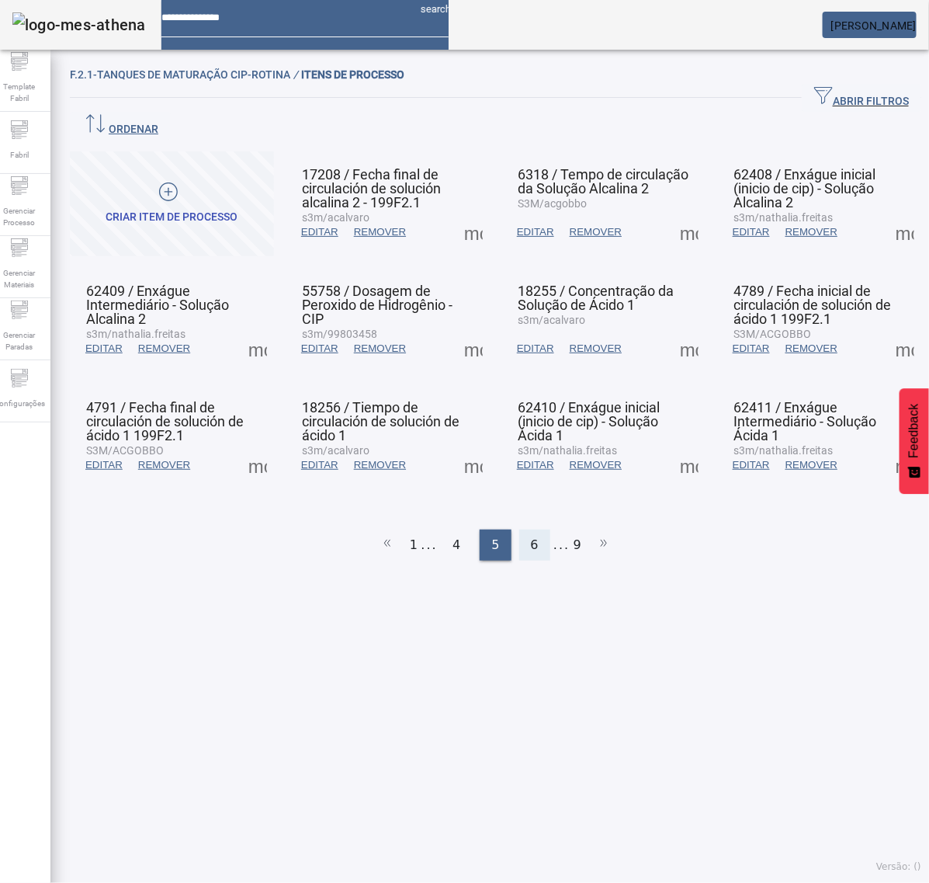
click at [531, 536] on span "6" at bounding box center [535, 545] width 8 height 19
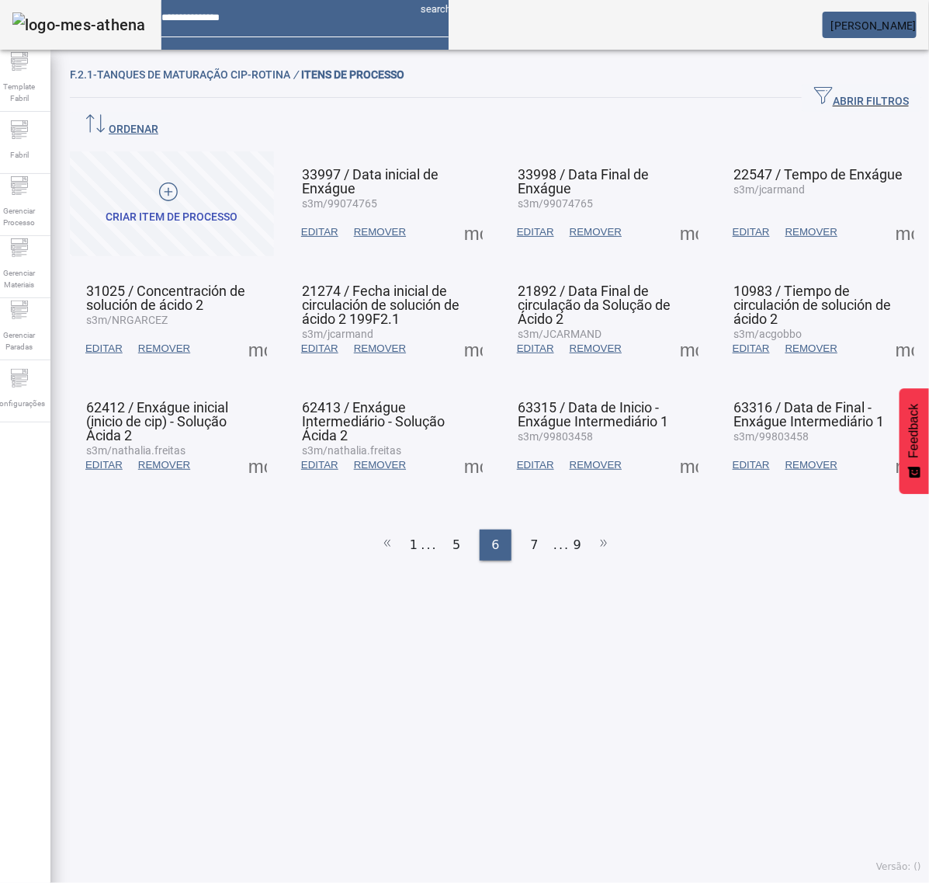
click at [887, 330] on span at bounding box center [905, 348] width 37 height 37
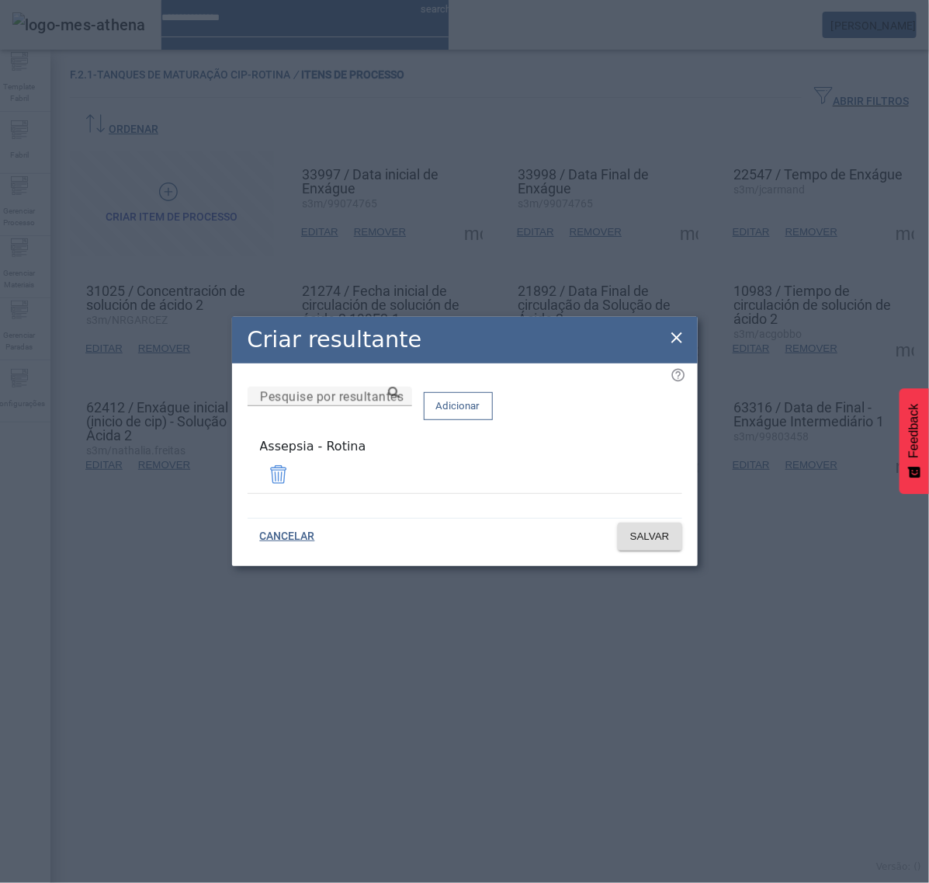
click at [678, 343] on icon at bounding box center [677, 337] width 11 height 11
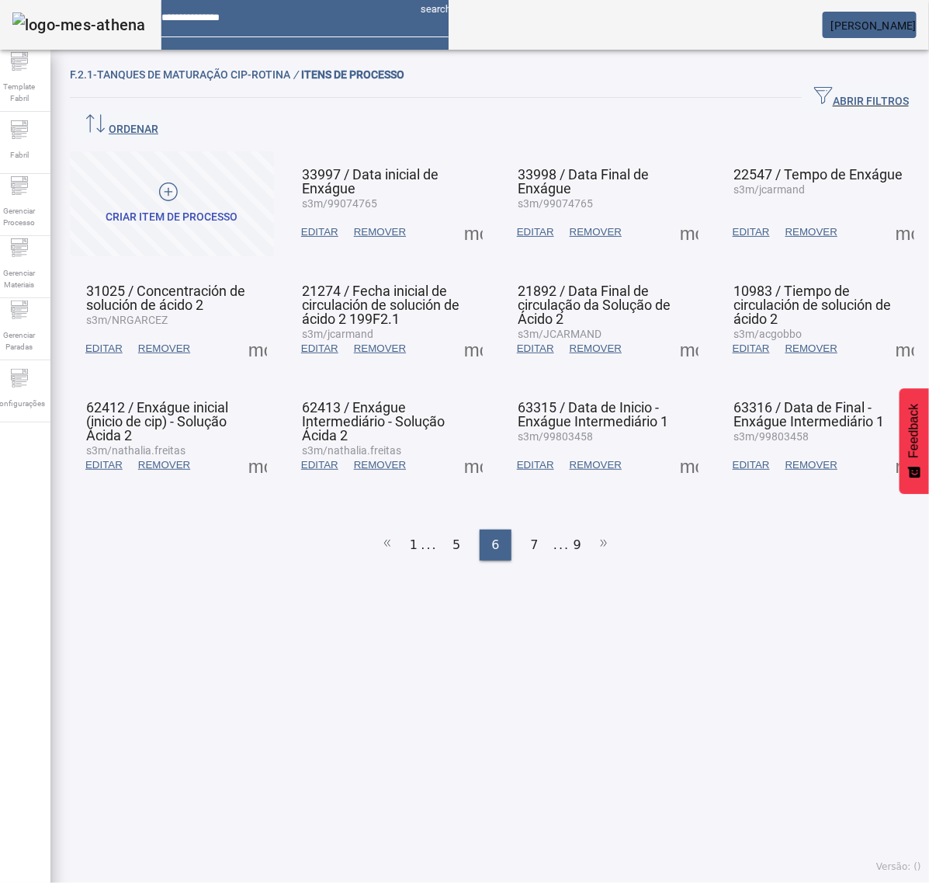
click at [262, 446] on span at bounding box center [257, 464] width 37 height 37
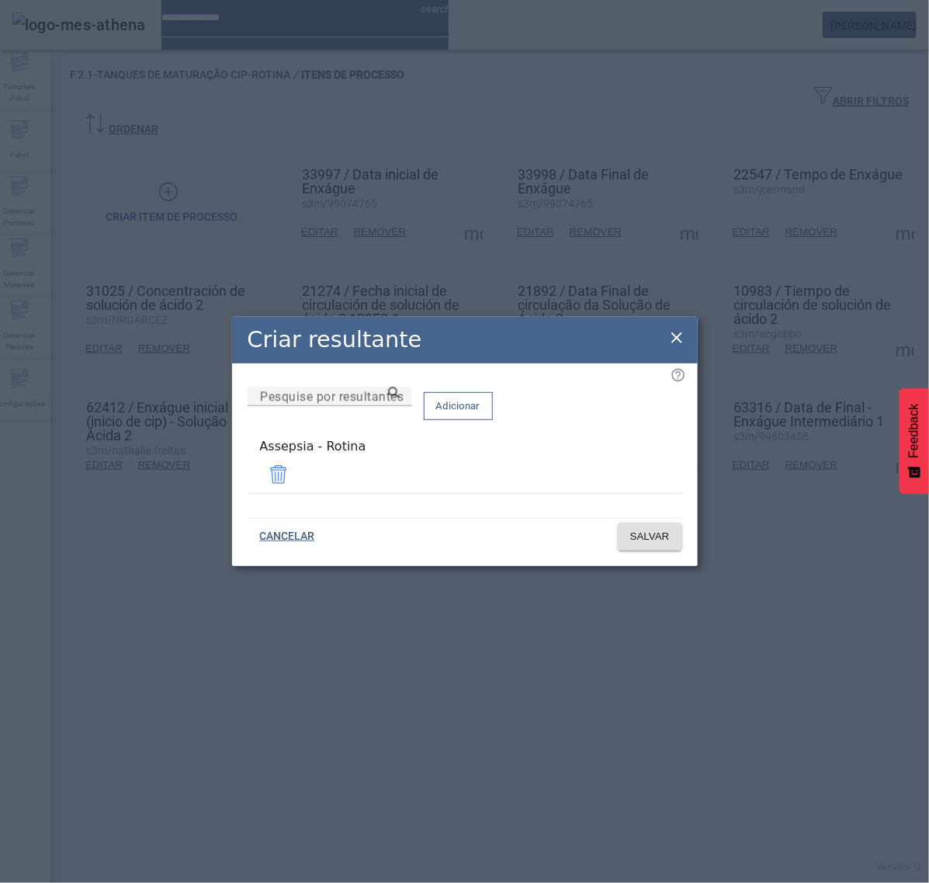
click at [672, 339] on icon at bounding box center [677, 337] width 19 height 19
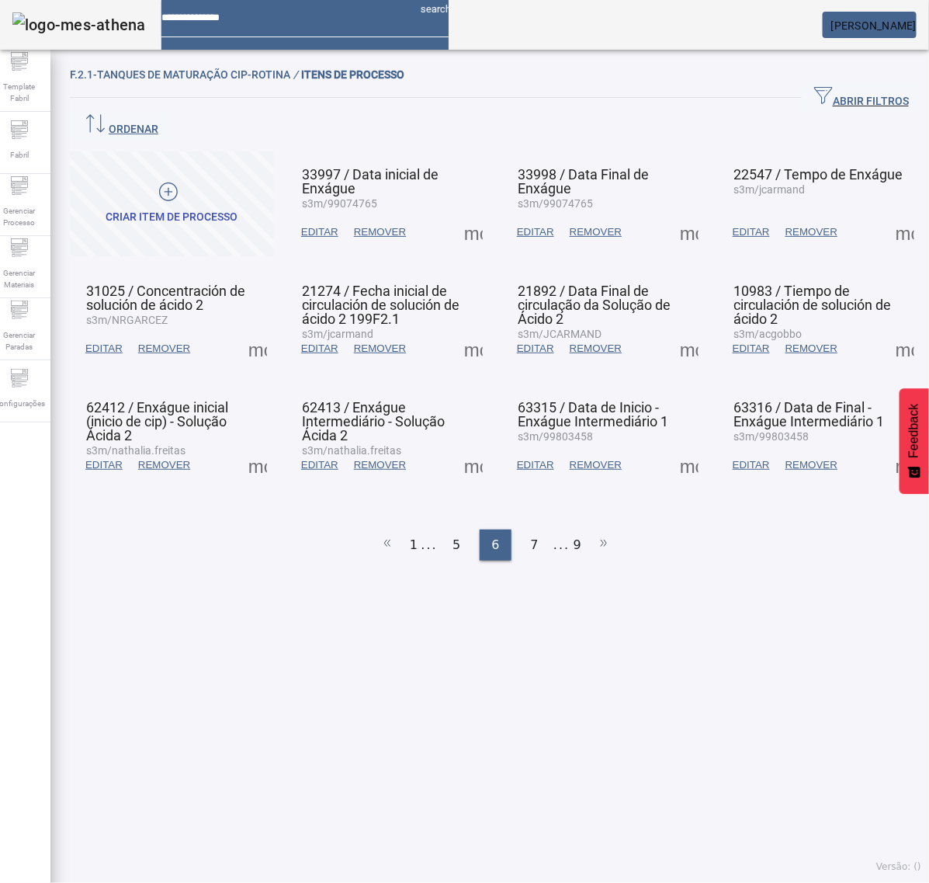
click at [474, 446] on span at bounding box center [473, 464] width 37 height 37
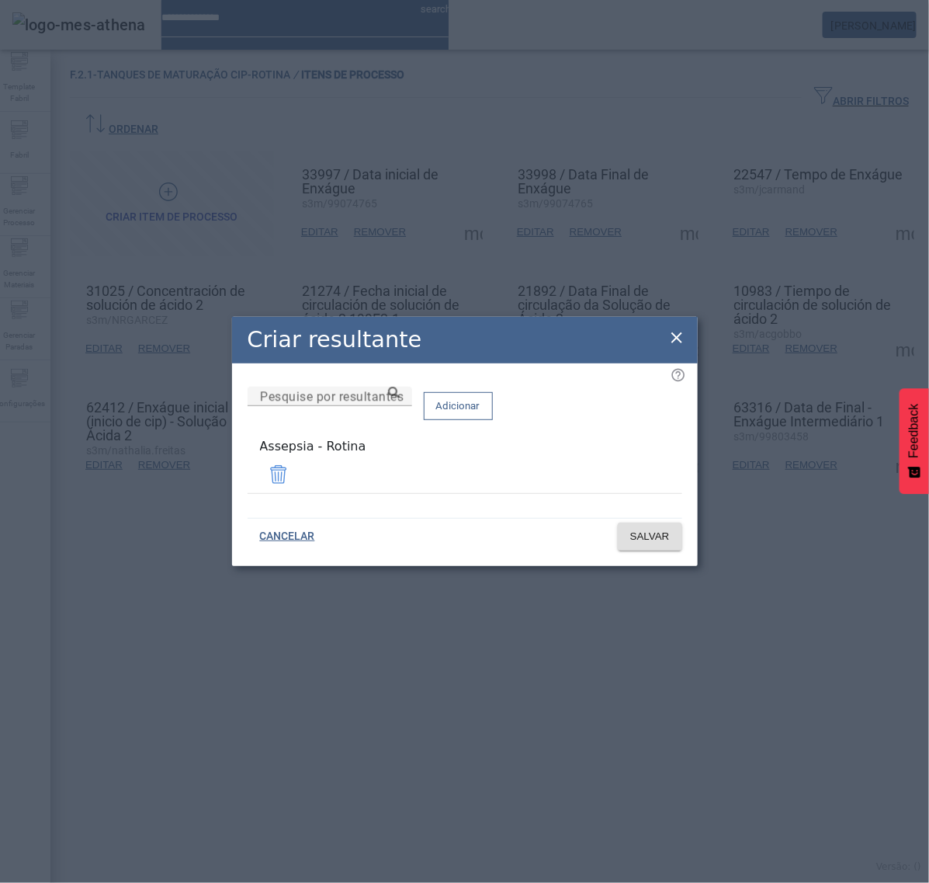
click at [676, 339] on icon at bounding box center [677, 337] width 19 height 19
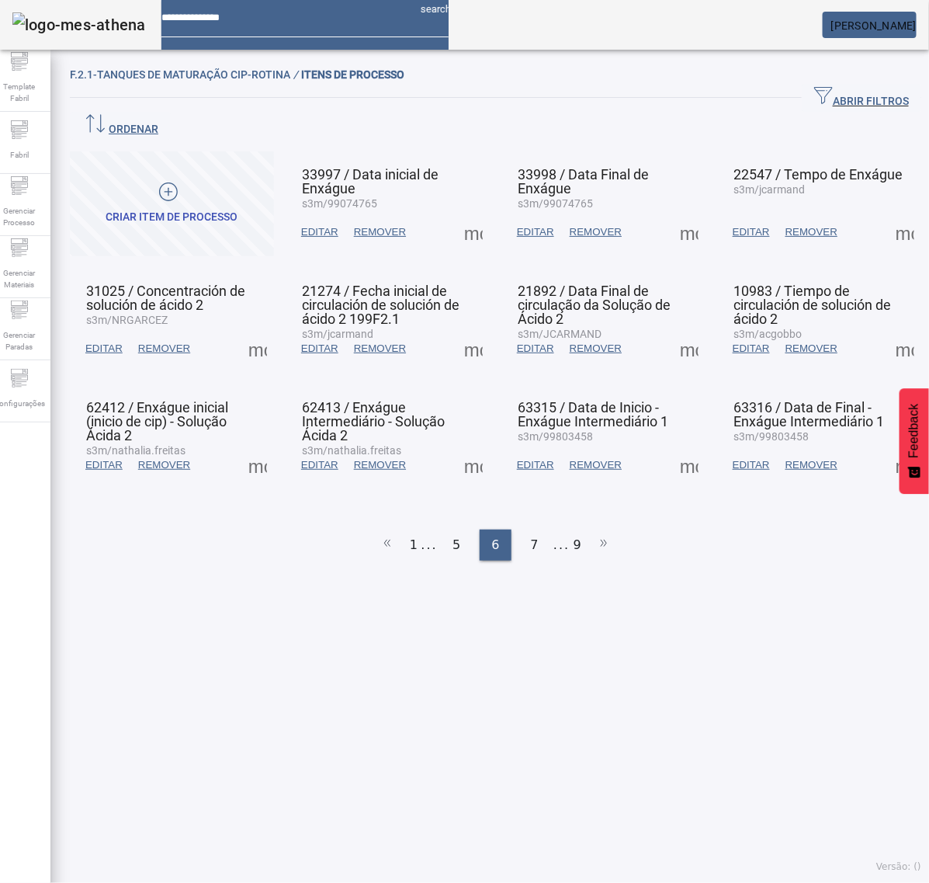
click at [676, 446] on span at bounding box center [689, 464] width 37 height 37
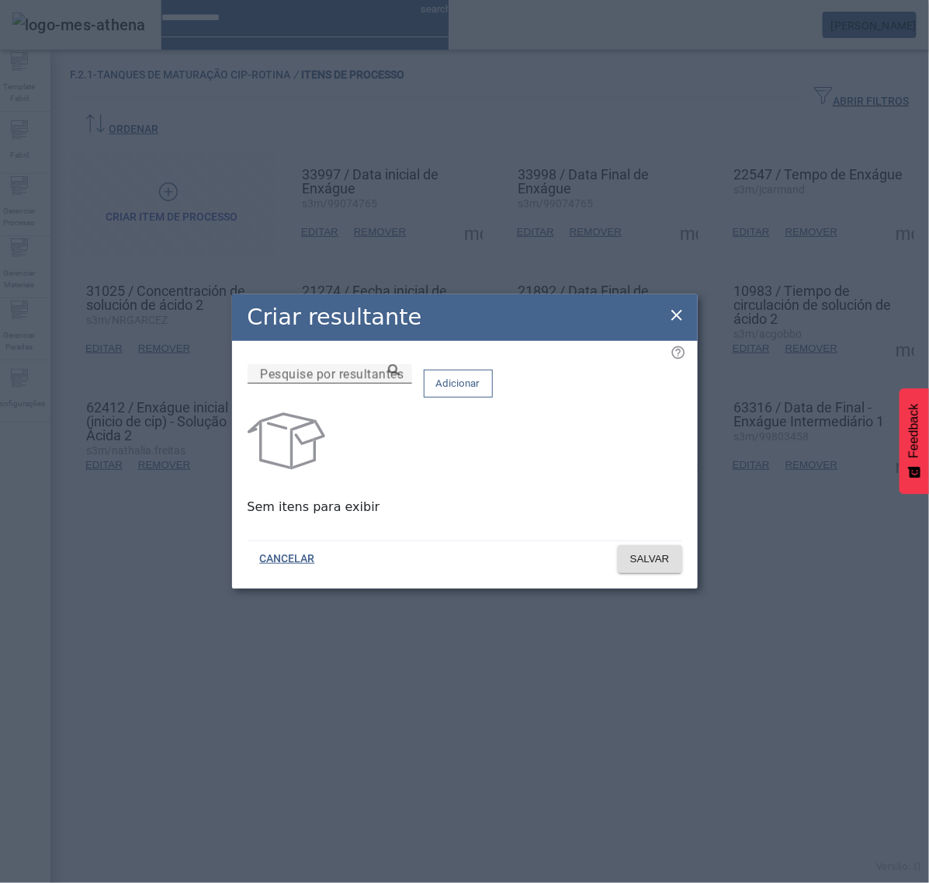
click at [400, 384] on input "Pesquise por resultantes" at bounding box center [330, 374] width 140 height 19
paste input "**********"
click at [400, 384] on input "**********" at bounding box center [330, 374] width 140 height 19
click at [400, 376] on icon at bounding box center [394, 370] width 12 height 12
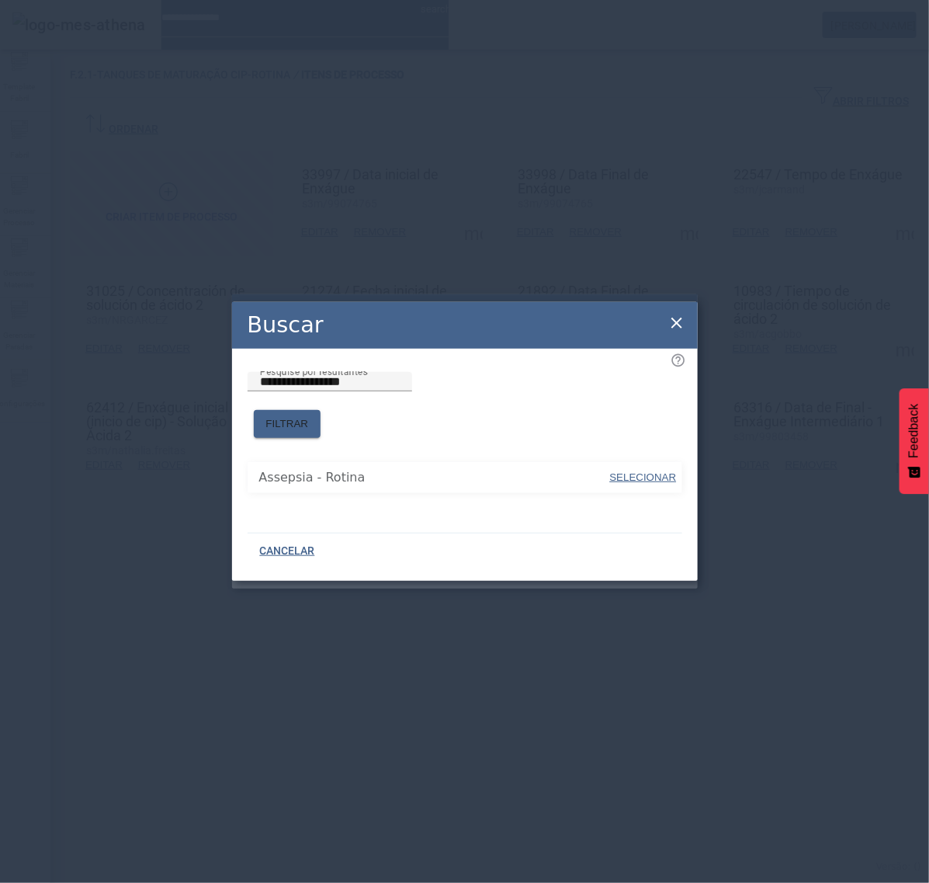
click at [651, 472] on span "SELECIONAR" at bounding box center [643, 477] width 67 height 12
type input "**********"
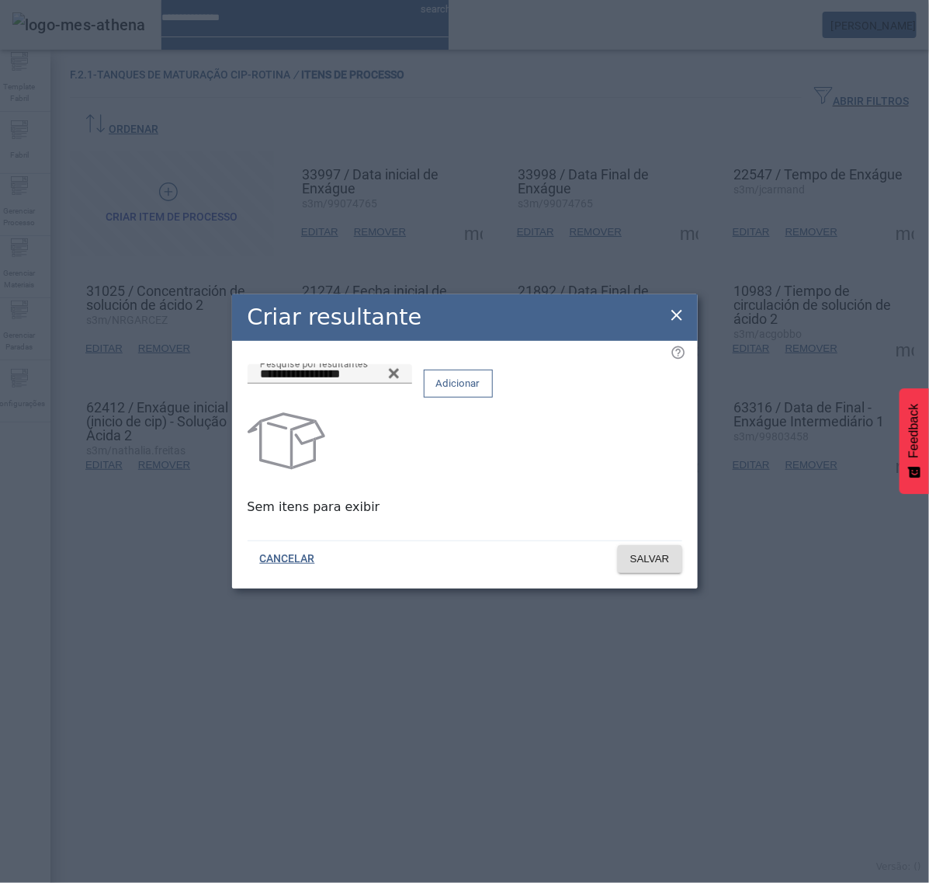
click at [481, 391] on span "Adicionar" at bounding box center [458, 384] width 44 height 16
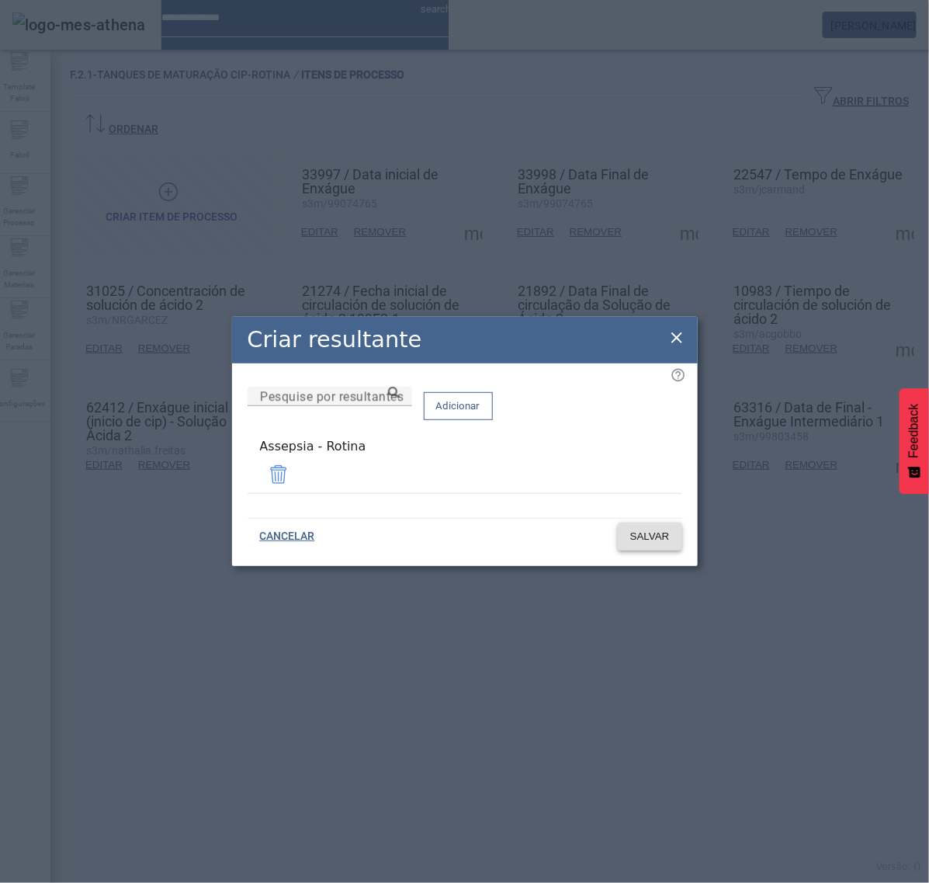
click at [651, 529] on span "SALVAR" at bounding box center [650, 537] width 40 height 16
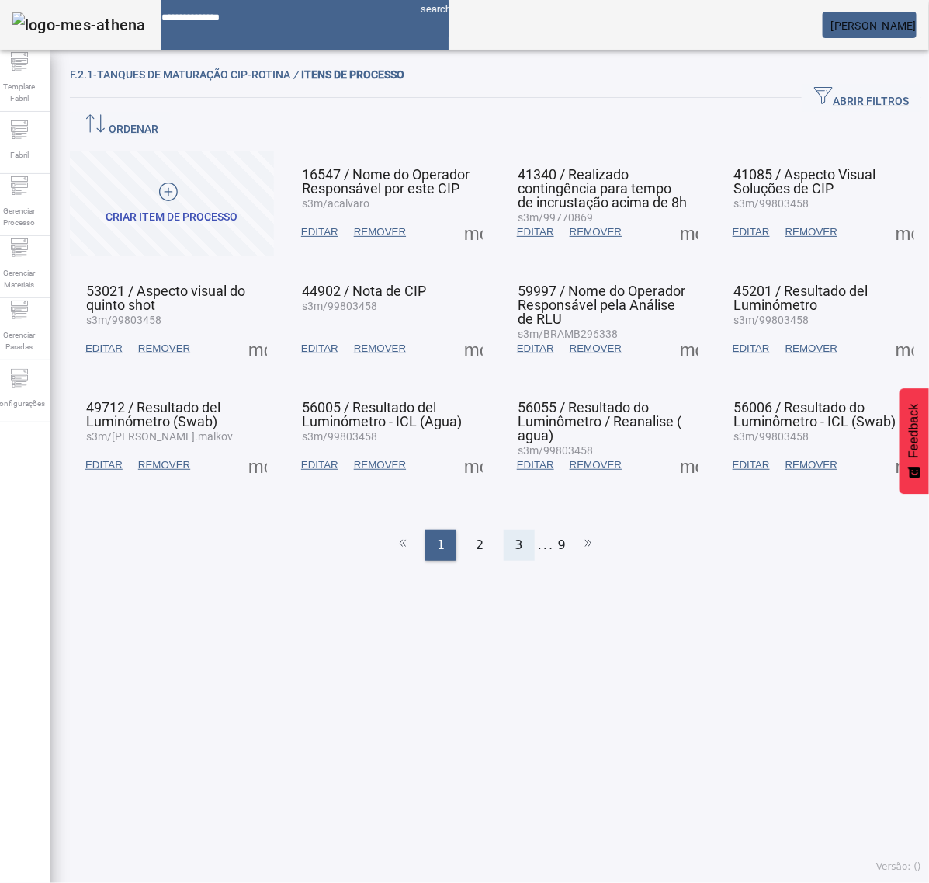
click at [517, 530] on div "3" at bounding box center [519, 545] width 31 height 31
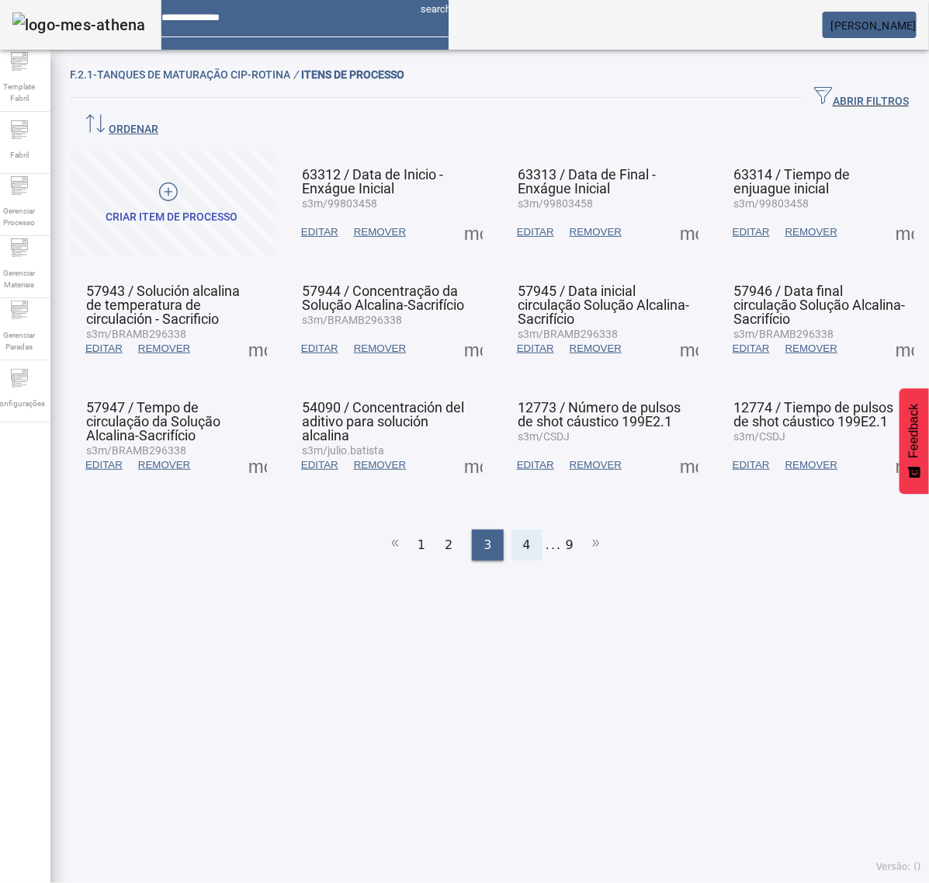
click at [523, 536] on span "4" at bounding box center [527, 545] width 8 height 19
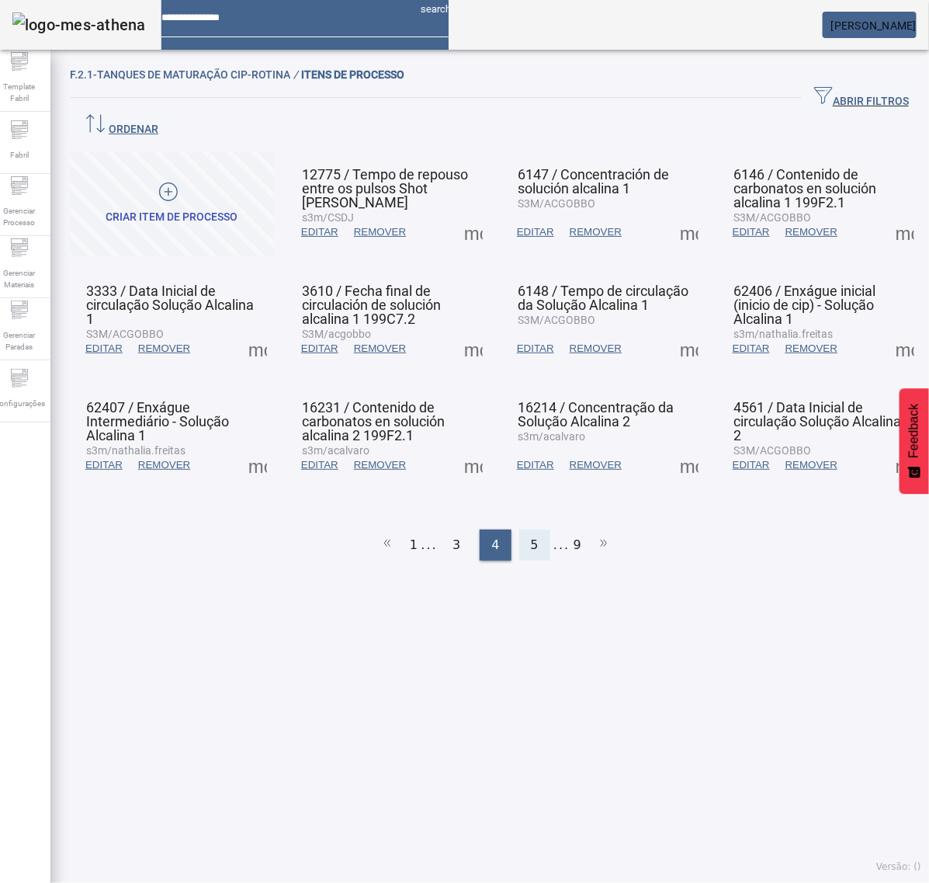
click at [519, 530] on div "5" at bounding box center [534, 545] width 31 height 31
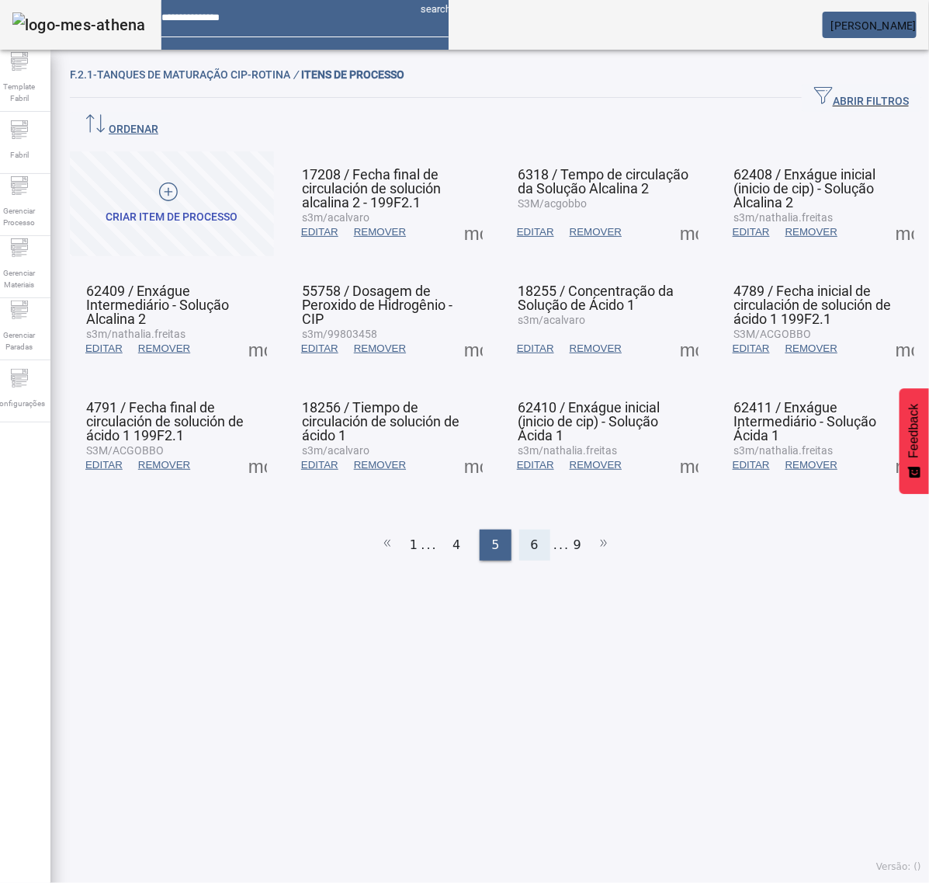
click at [522, 530] on div "6" at bounding box center [534, 545] width 31 height 31
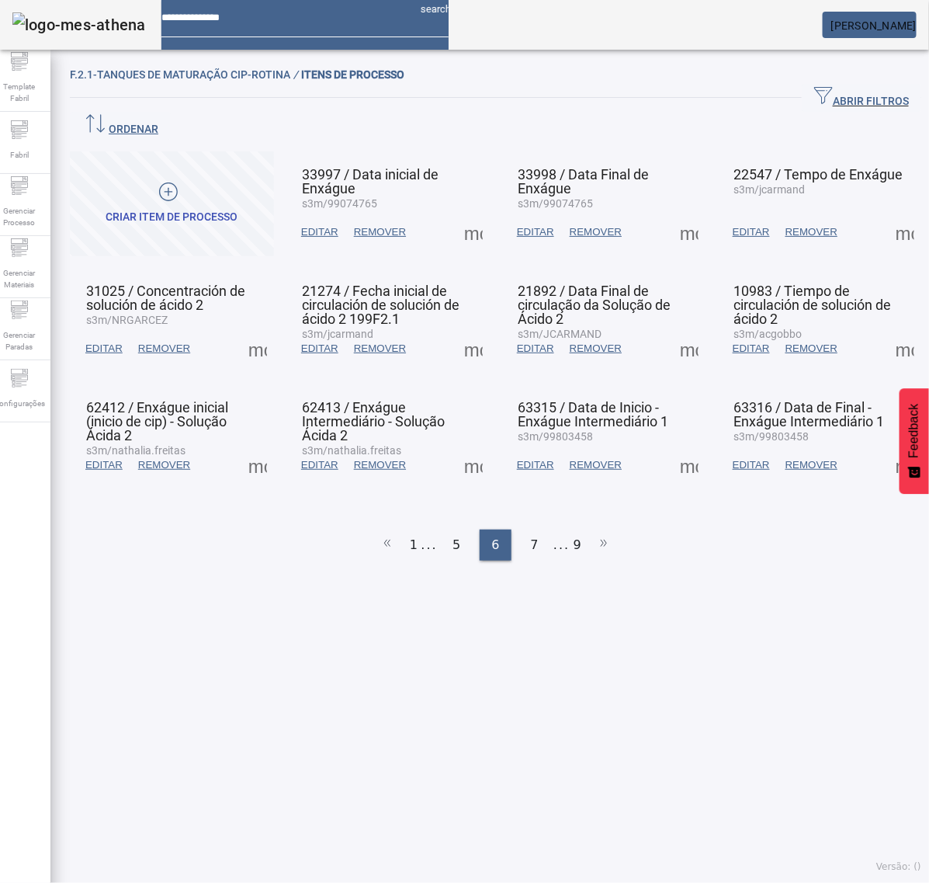
click at [471, 446] on span at bounding box center [473, 464] width 37 height 37
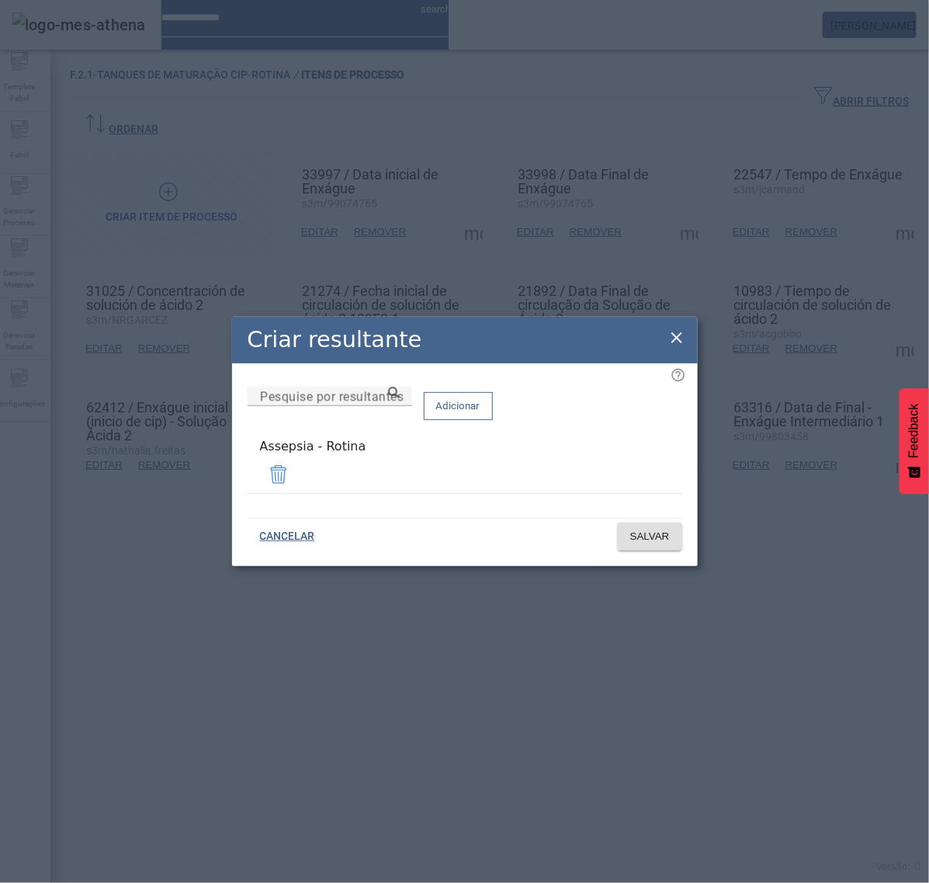
click at [685, 332] on icon at bounding box center [677, 337] width 19 height 19
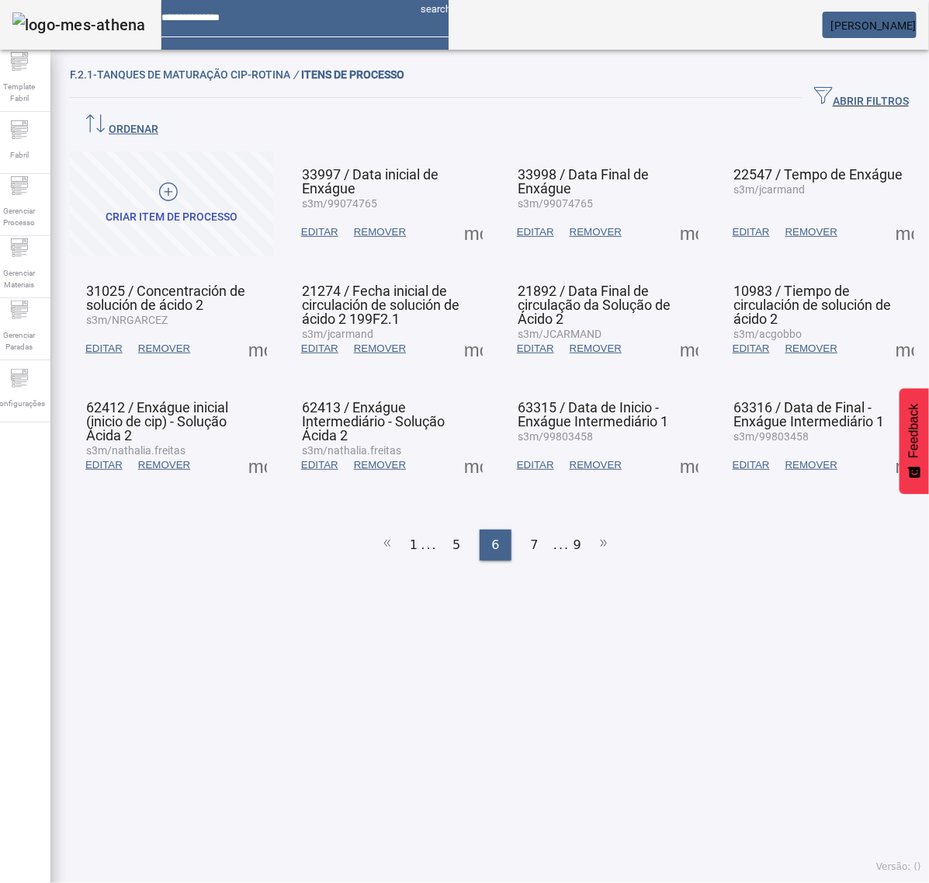
click at [678, 446] on span at bounding box center [689, 464] width 37 height 37
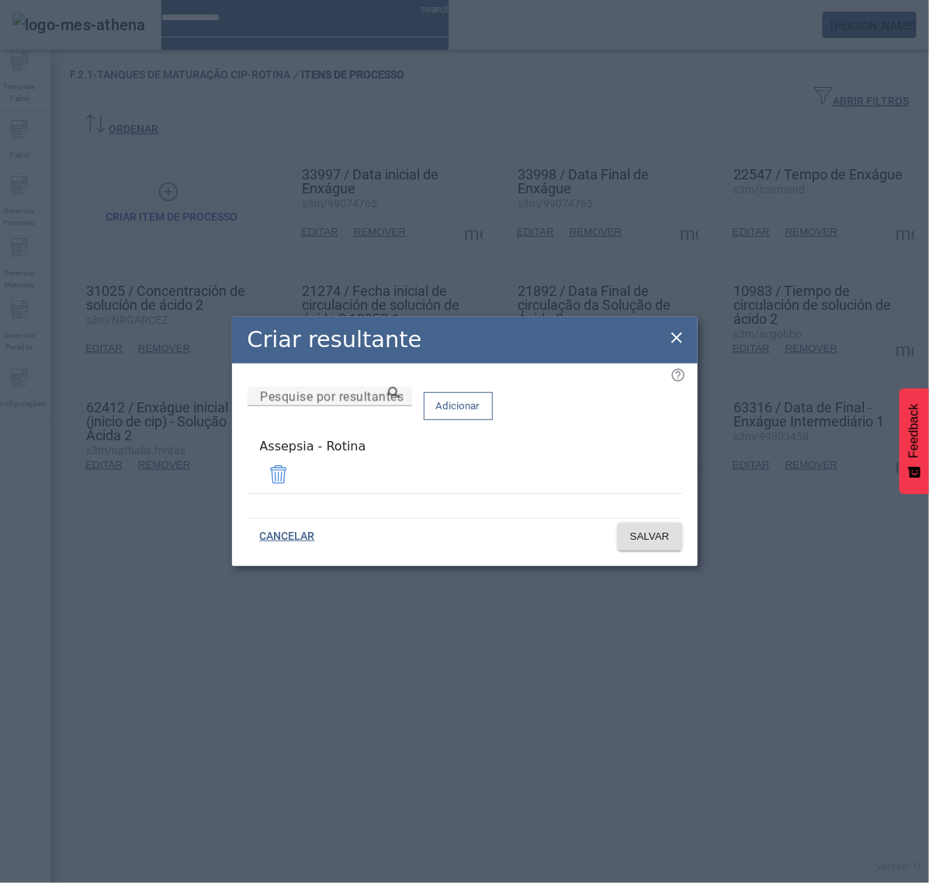
click at [669, 338] on icon at bounding box center [677, 337] width 19 height 19
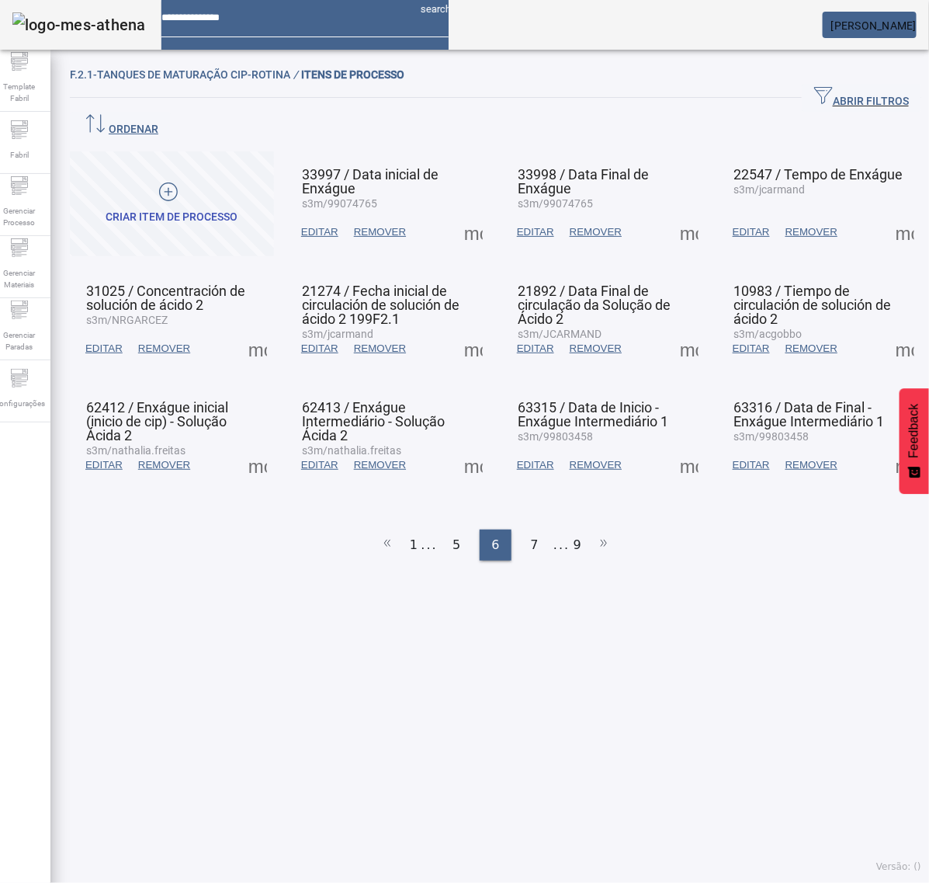
click at [887, 446] on span at bounding box center [905, 464] width 37 height 37
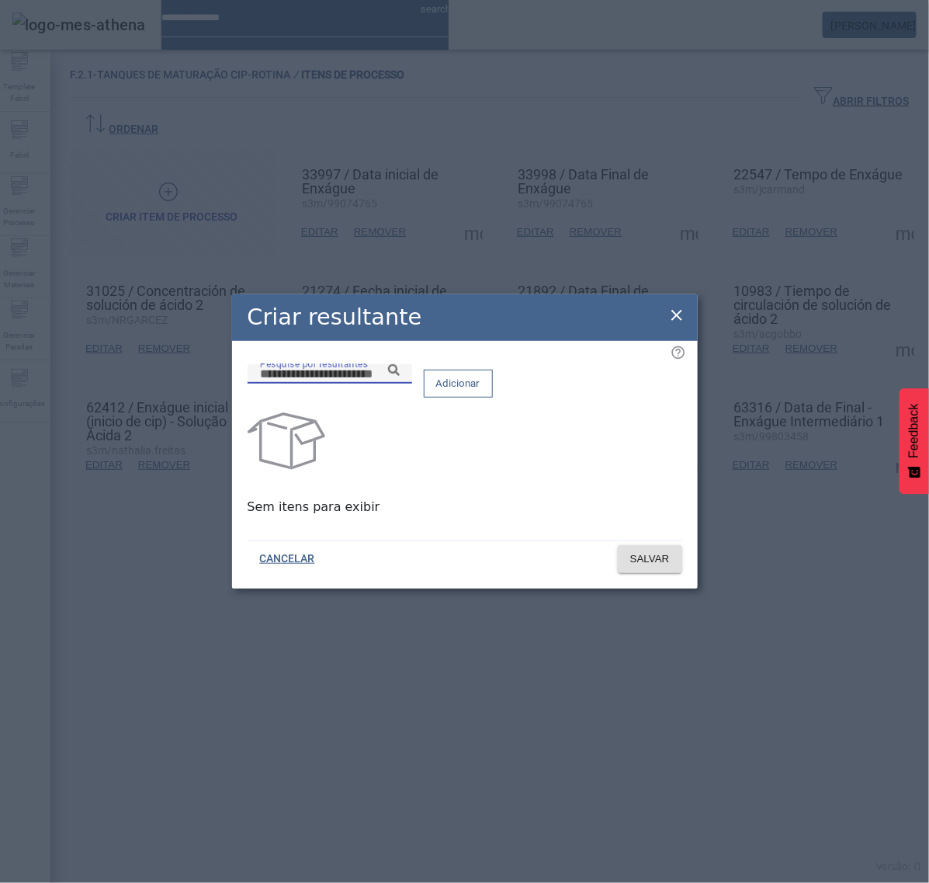
click at [366, 384] on input "Pesquise por resultantes" at bounding box center [330, 374] width 140 height 19
paste input "**********"
click at [400, 383] on div "**********" at bounding box center [330, 373] width 140 height 19
click at [400, 384] on input "**********" at bounding box center [330, 374] width 140 height 19
click at [400, 376] on icon at bounding box center [394, 370] width 12 height 12
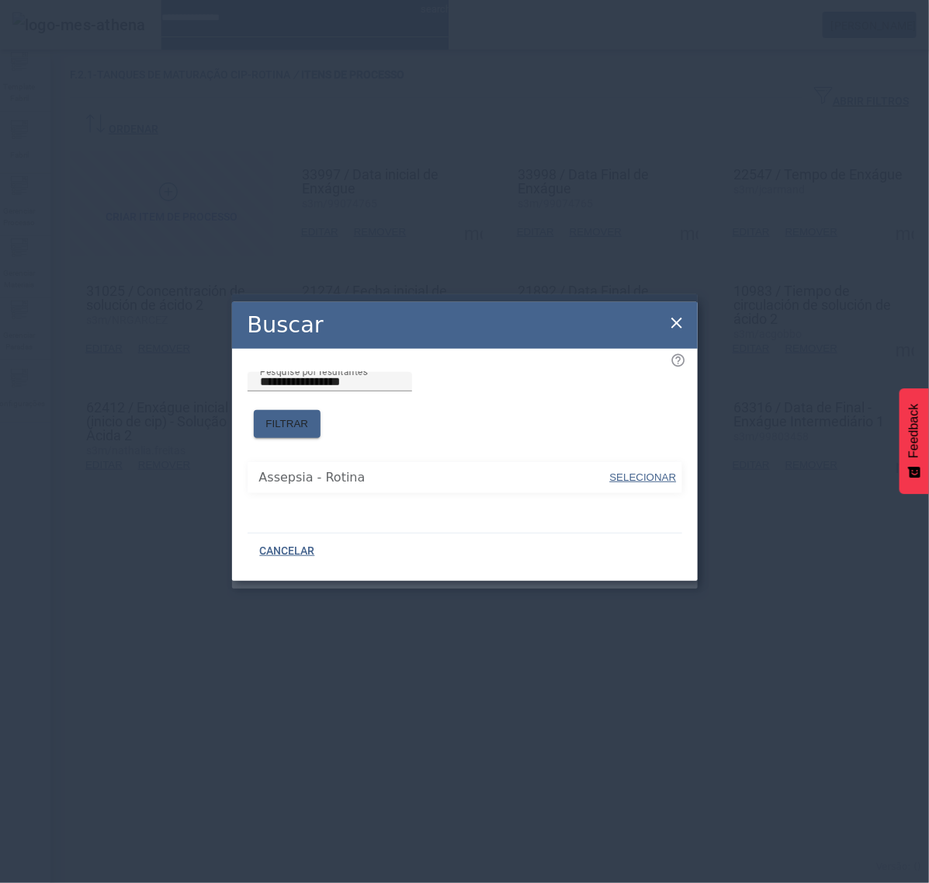
click at [634, 471] on span "SELECIONAR" at bounding box center [643, 477] width 67 height 12
type input "**********"
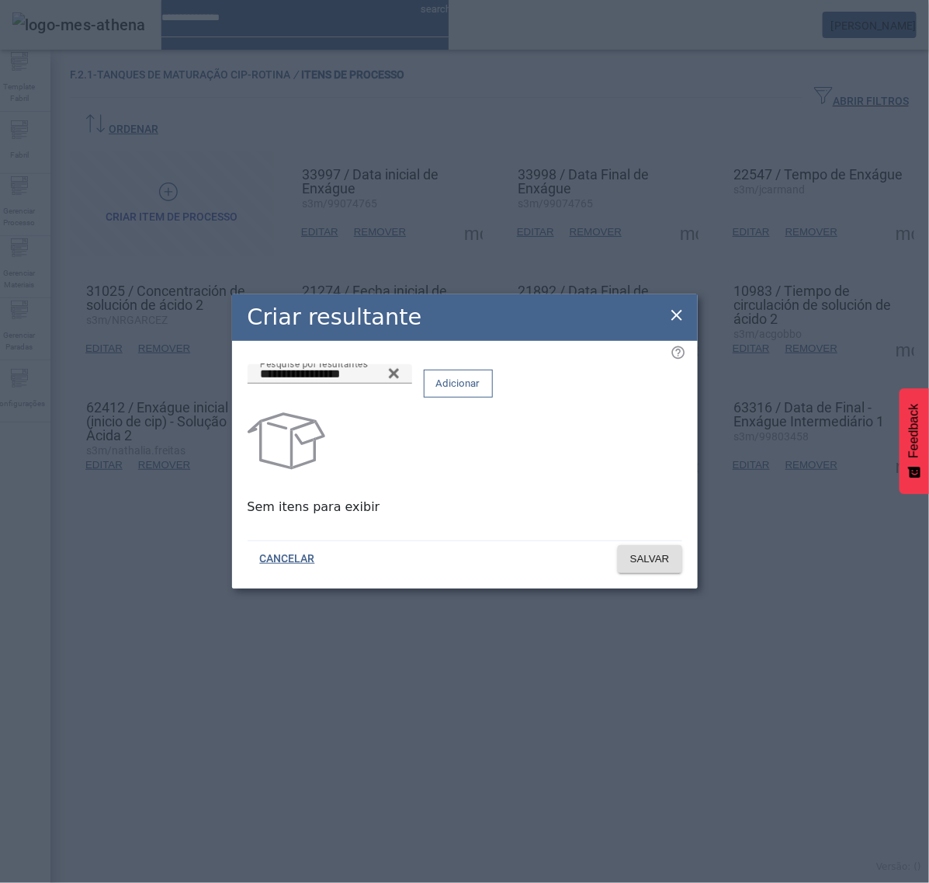
drag, startPoint x: 634, startPoint y: 405, endPoint x: 634, endPoint y: 419, distance: 14.8
click at [492, 402] on span at bounding box center [459, 383] width 68 height 37
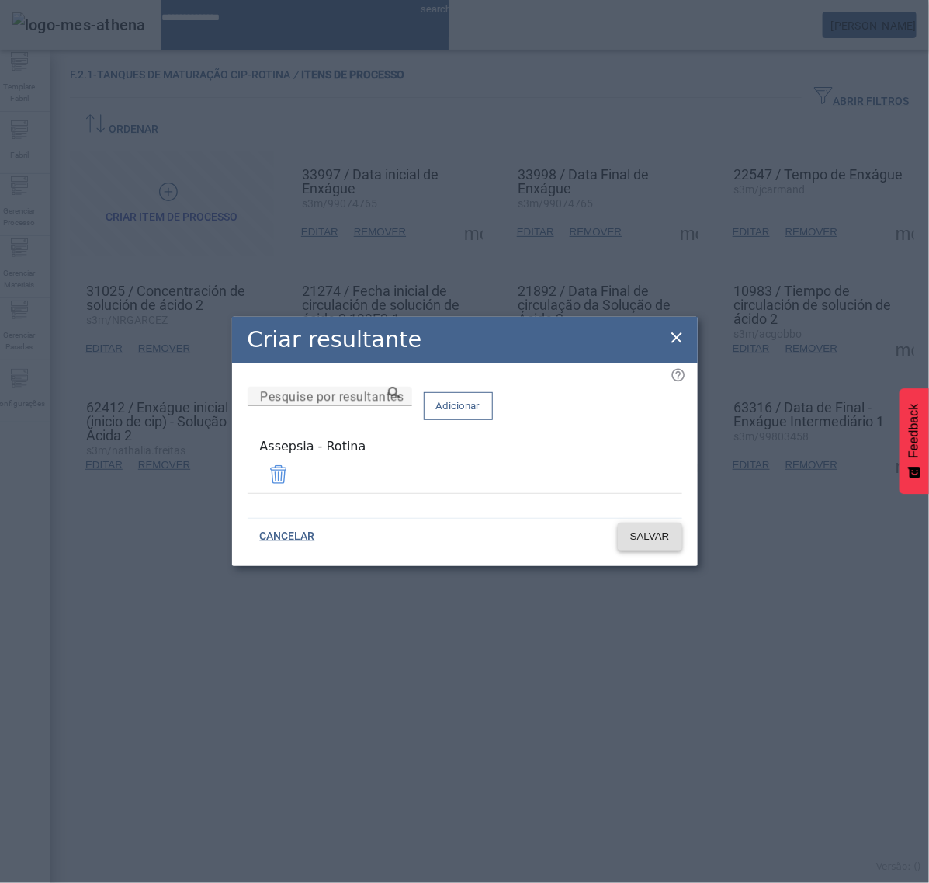
click at [649, 536] on span "SALVAR" at bounding box center [650, 537] width 40 height 16
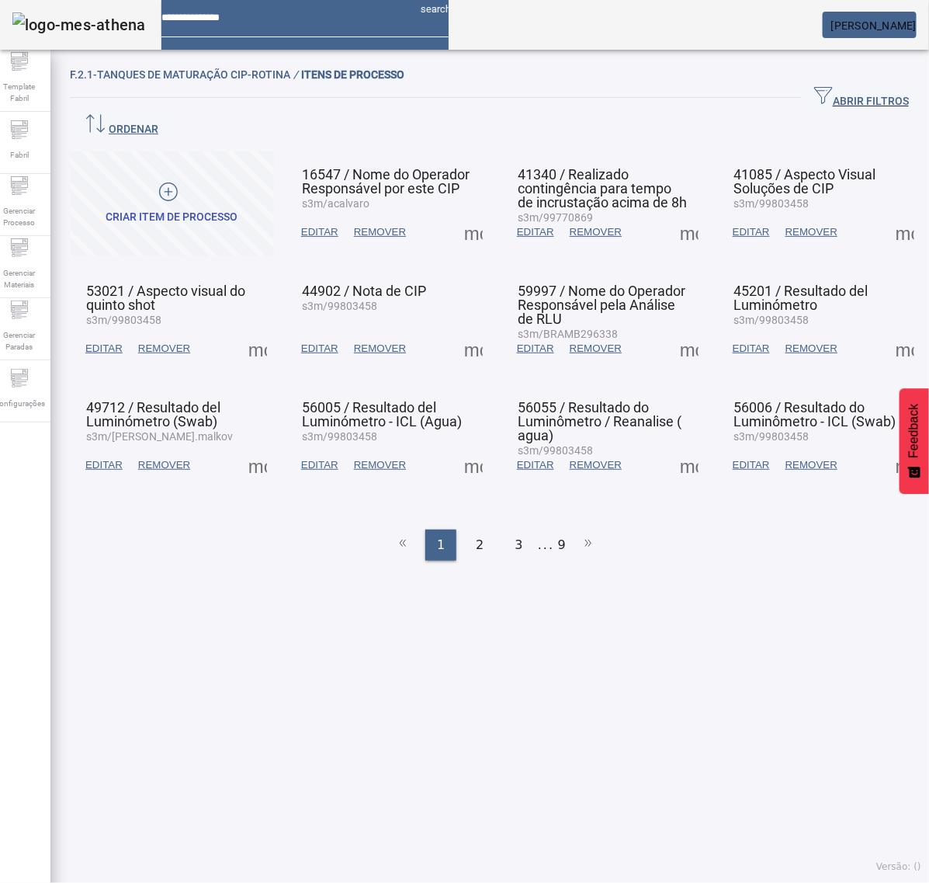
click at [557, 530] on ul "1 2 3 ... 9" at bounding box center [496, 545] width 852 height 31
click at [558, 530] on li "9" at bounding box center [562, 545] width 8 height 31
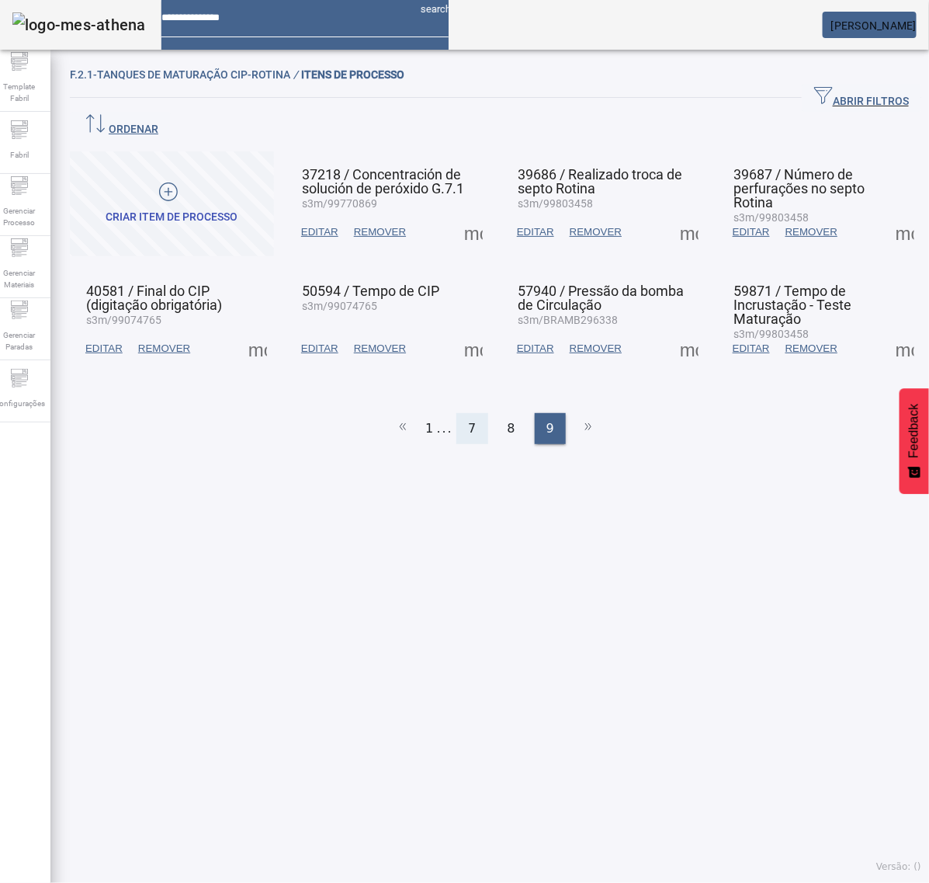
click at [468, 419] on span "7" at bounding box center [472, 428] width 8 height 19
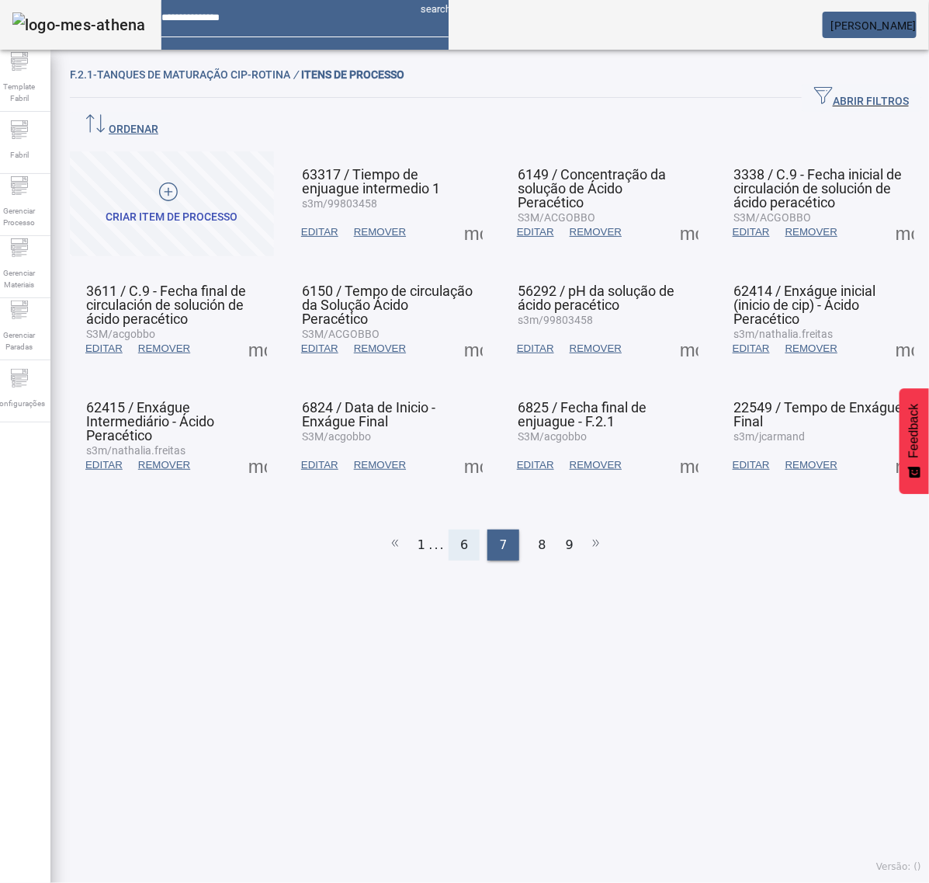
click at [460, 536] on span "6" at bounding box center [464, 545] width 8 height 19
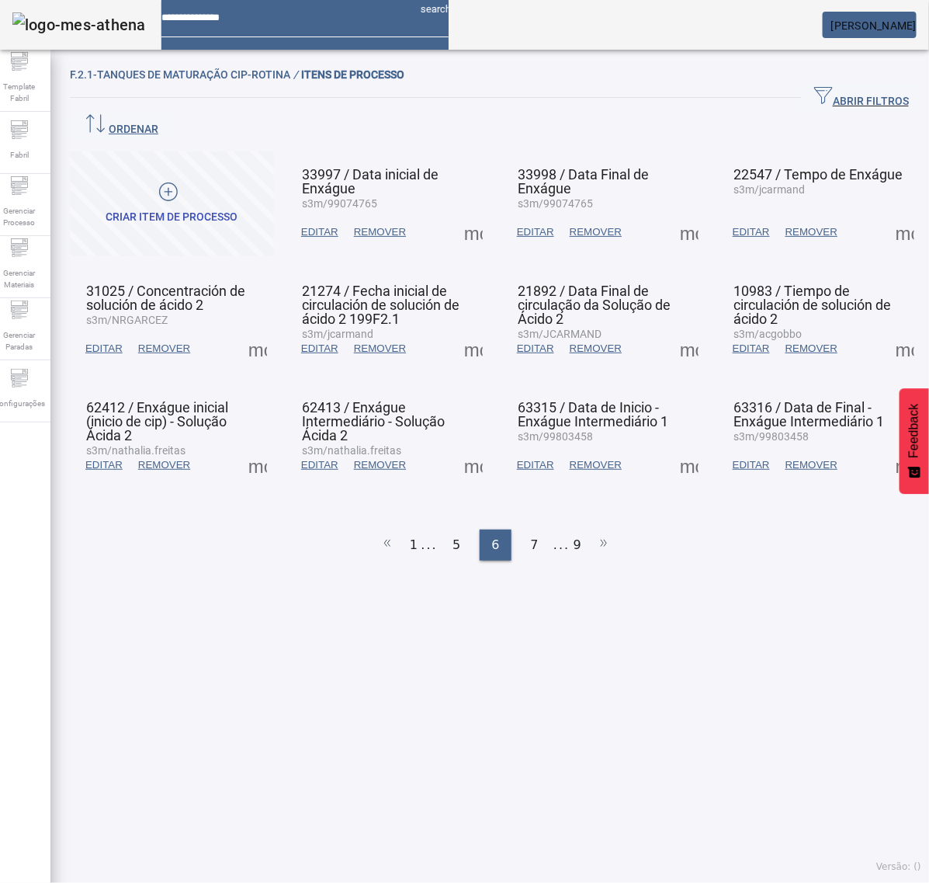
click at [460, 214] on span at bounding box center [473, 232] width 37 height 37
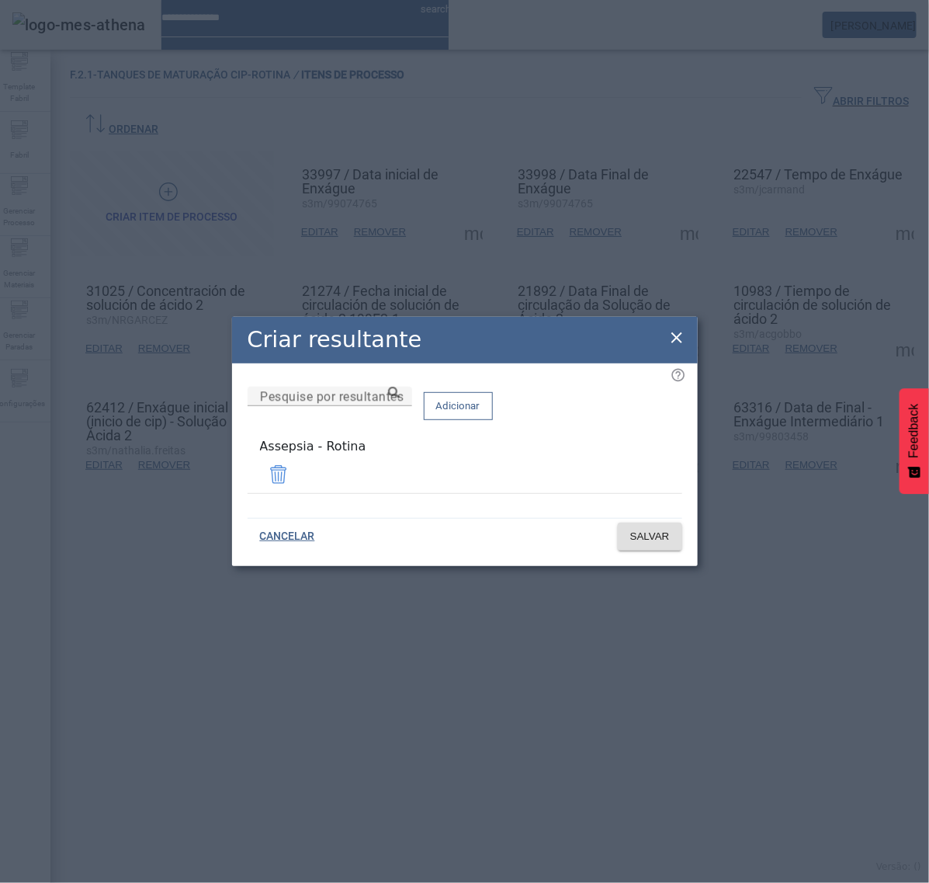
click at [674, 340] on icon at bounding box center [677, 337] width 11 height 11
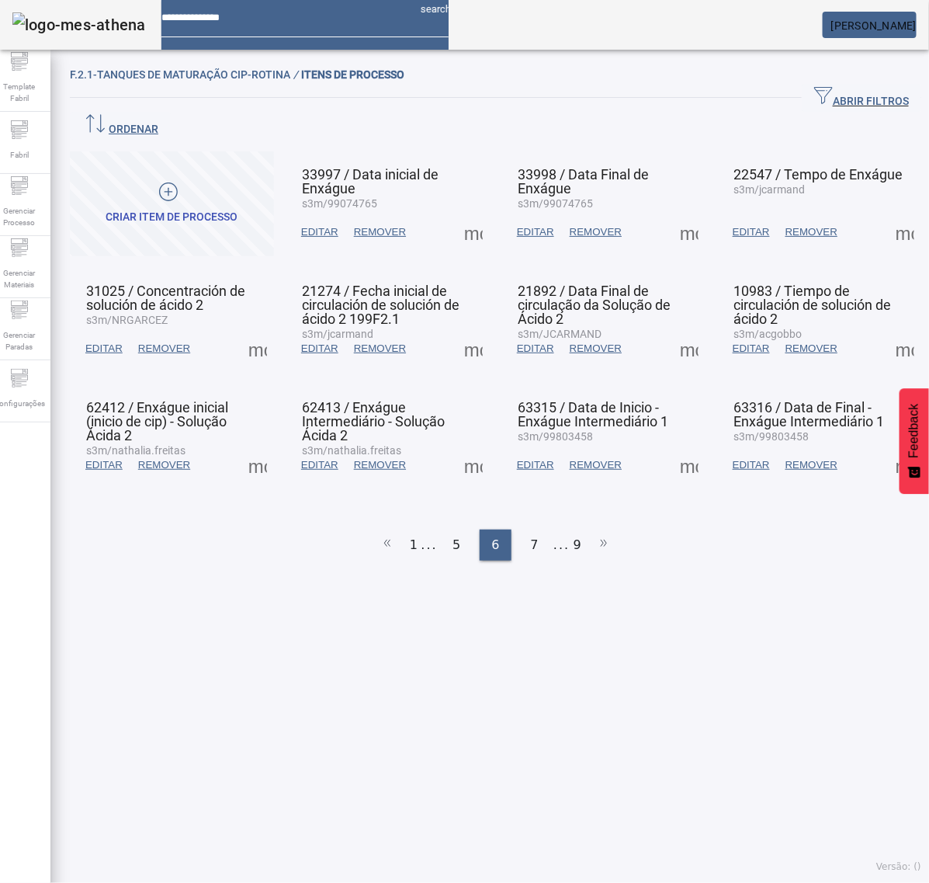
click at [671, 446] on span at bounding box center [689, 464] width 37 height 37
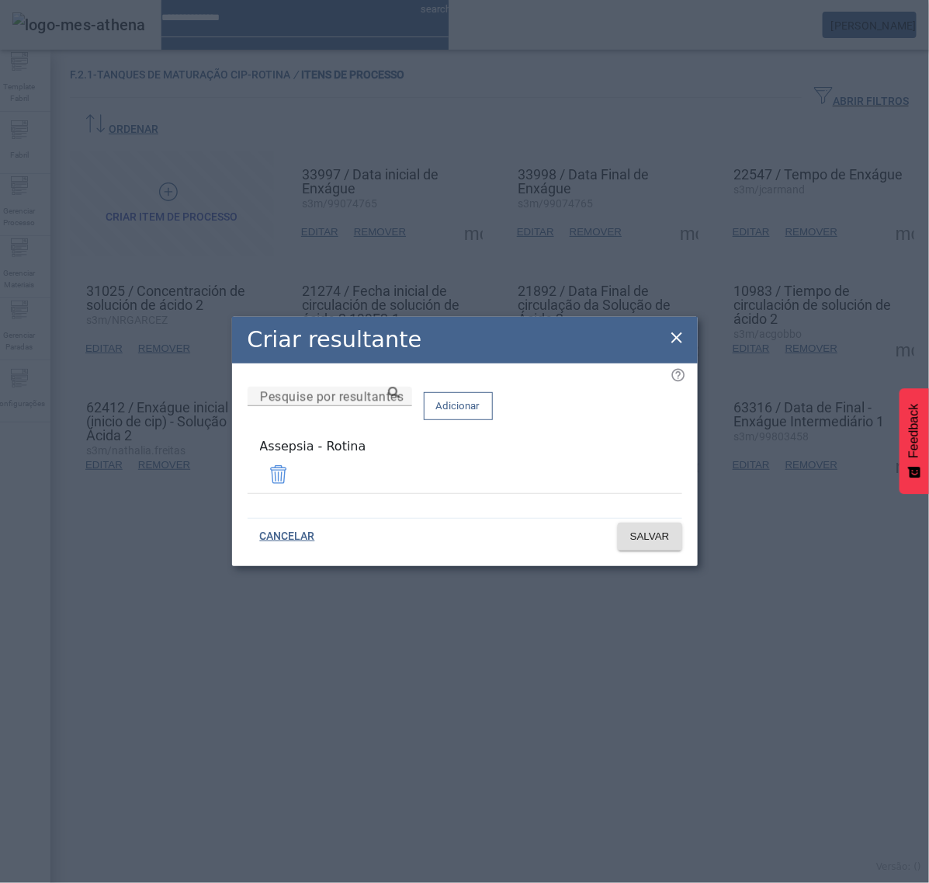
click at [682, 346] on icon at bounding box center [677, 337] width 19 height 19
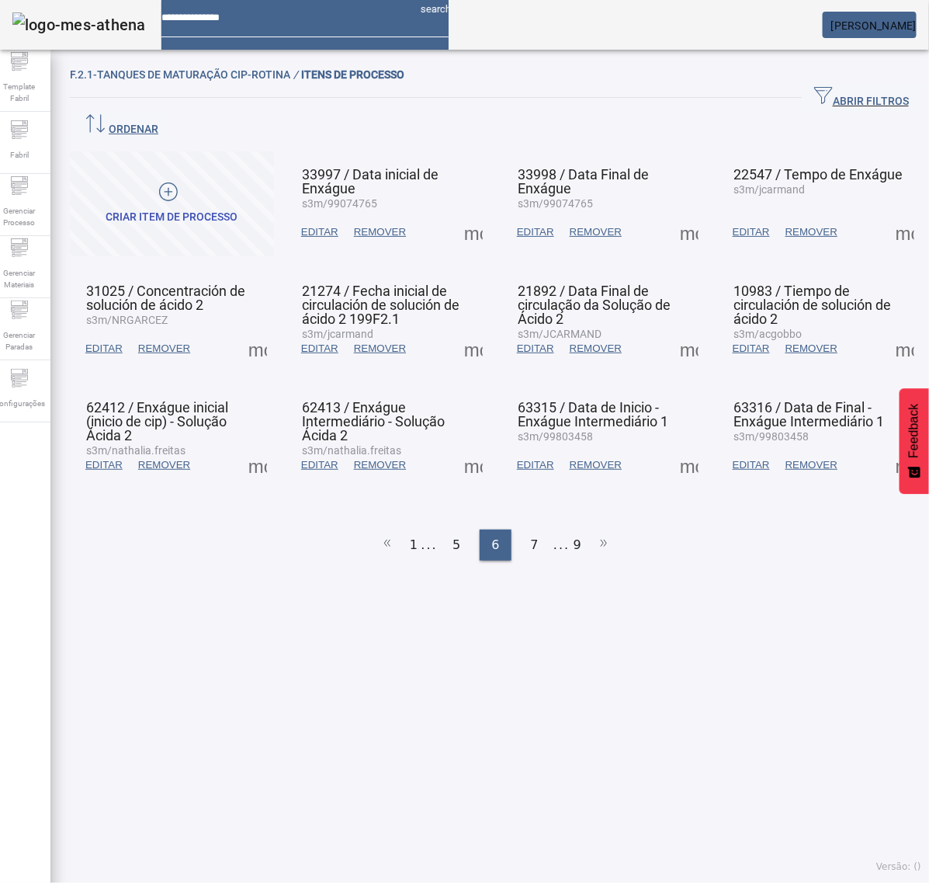
click at [887, 446] on span at bounding box center [905, 464] width 37 height 37
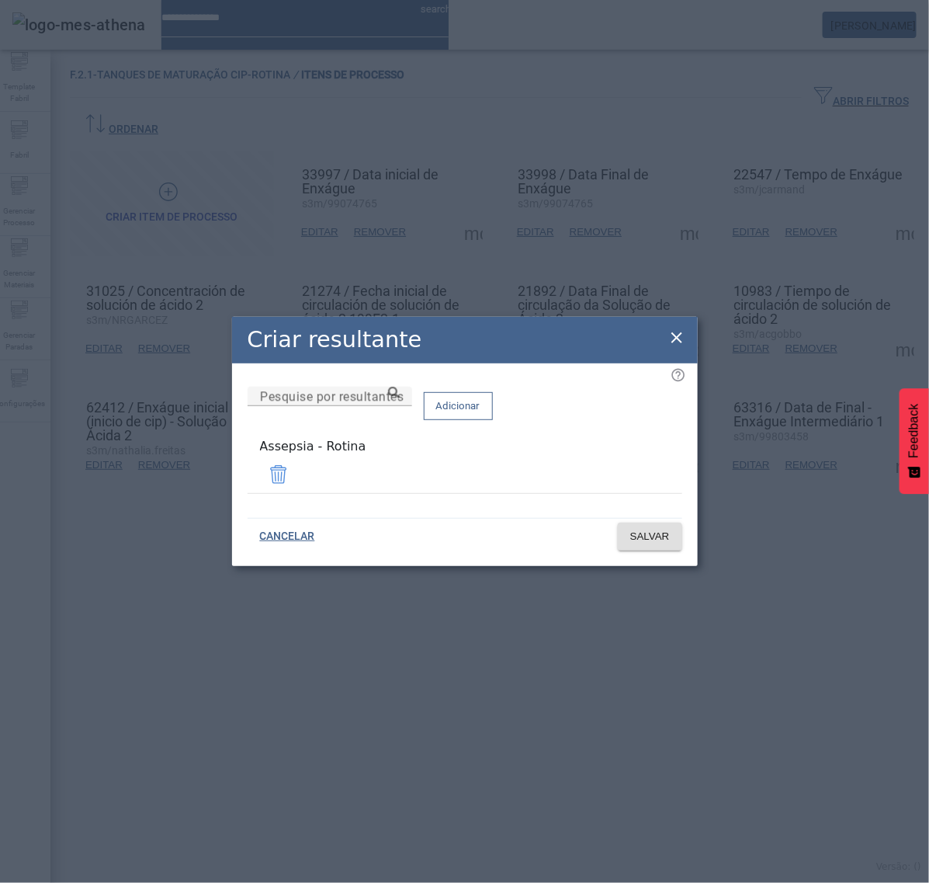
click at [673, 339] on icon at bounding box center [677, 337] width 11 height 11
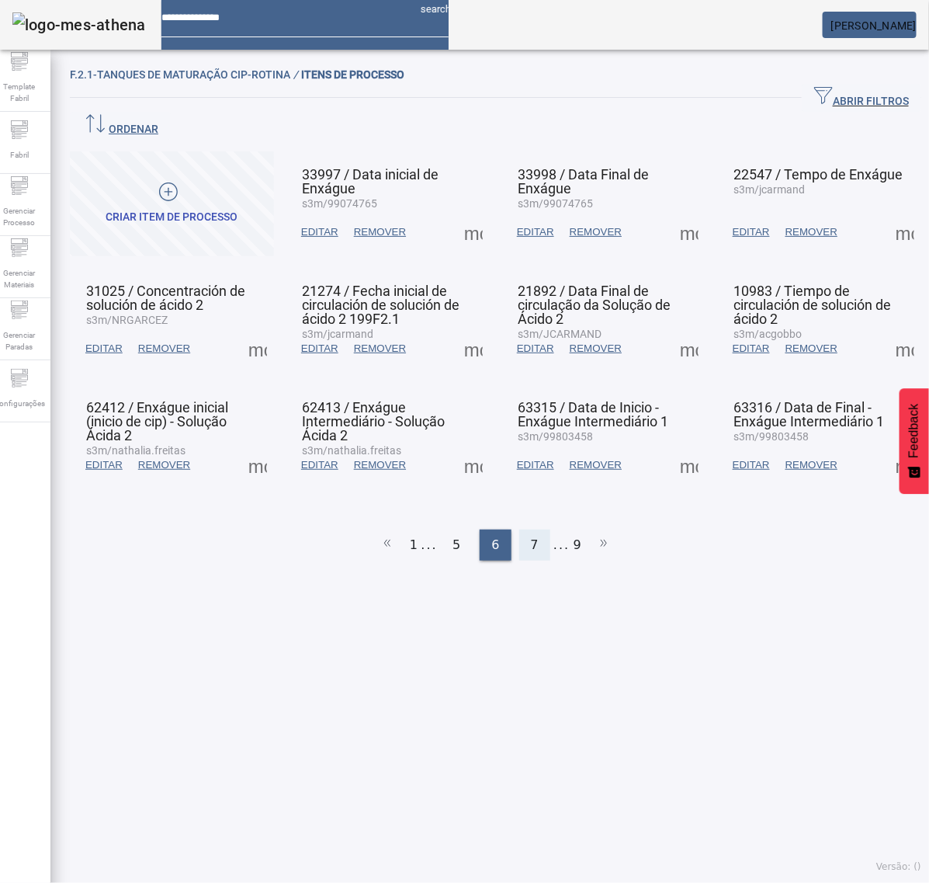
click at [530, 530] on div "7" at bounding box center [534, 545] width 31 height 31
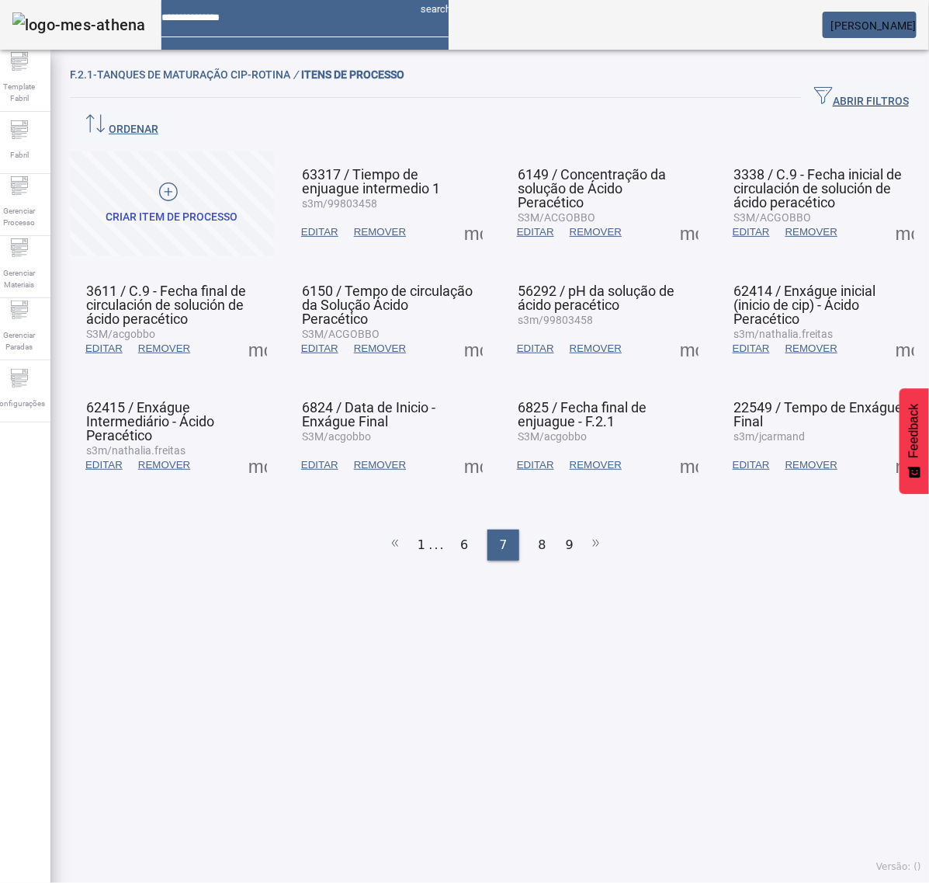
click at [468, 214] on span at bounding box center [473, 232] width 37 height 37
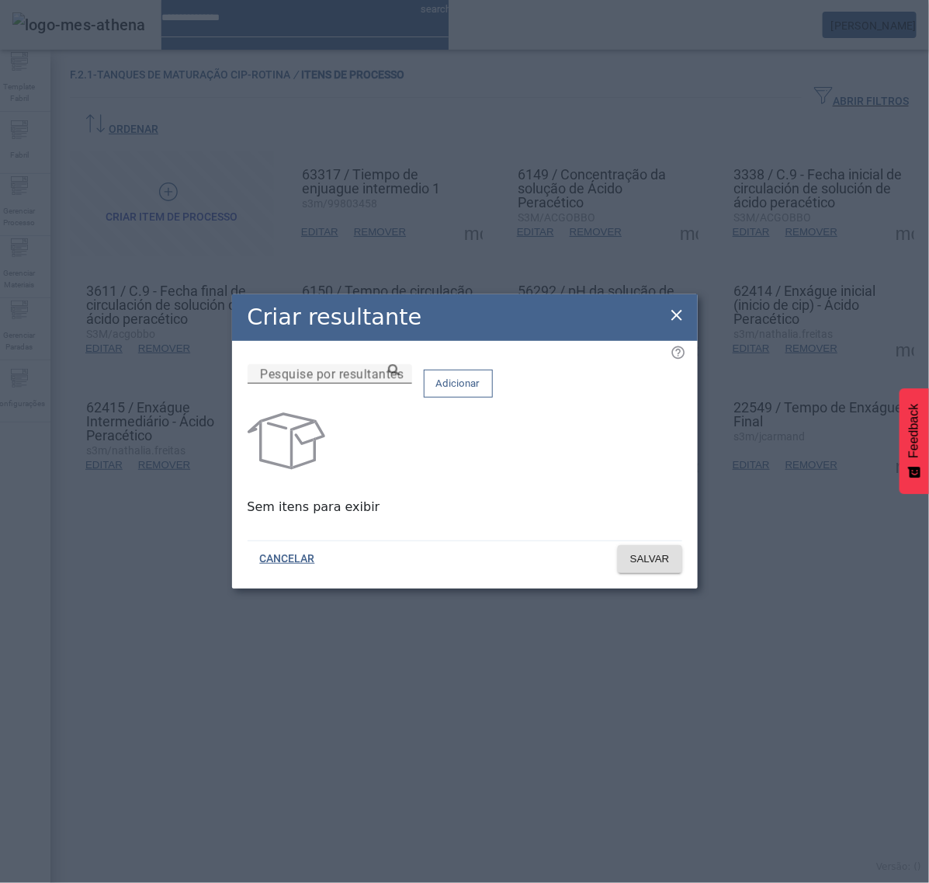
click at [382, 381] on mat-label "Pesquise por resultantes" at bounding box center [332, 373] width 144 height 15
click at [382, 384] on input "Pesquise por resultantes" at bounding box center [330, 374] width 140 height 19
paste input "**********"
click at [400, 376] on icon at bounding box center [394, 370] width 12 height 12
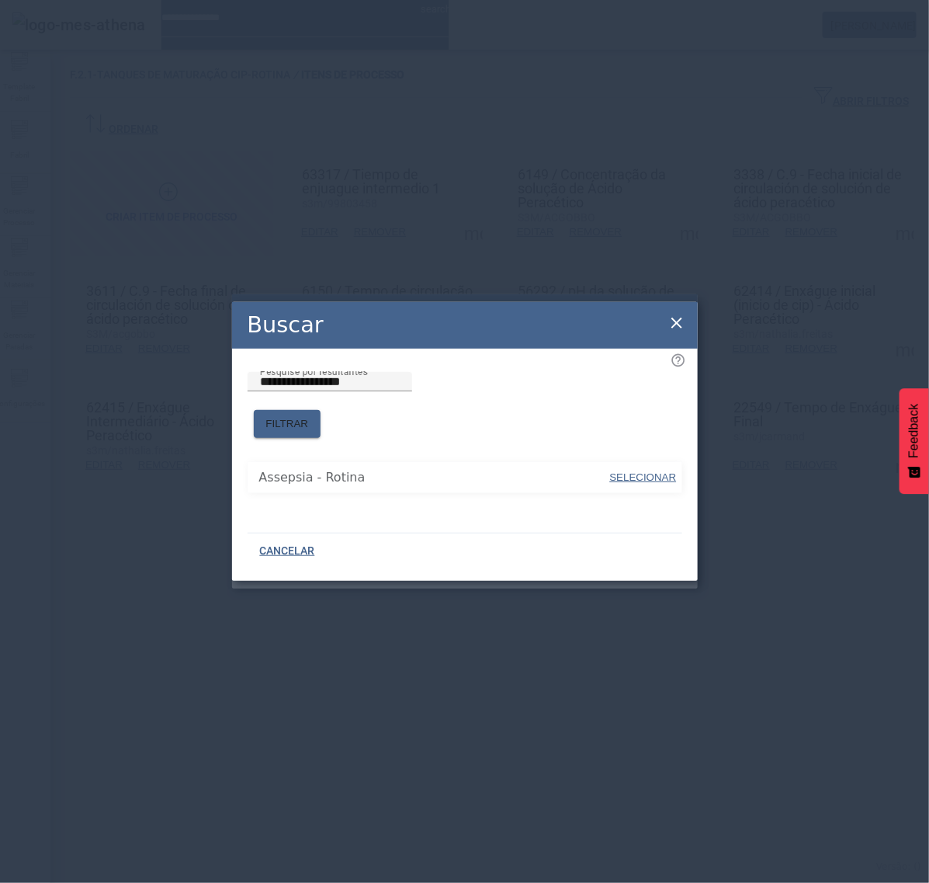
drag, startPoint x: 641, startPoint y: 474, endPoint x: 644, endPoint y: 429, distance: 45.9
click at [641, 471] on span "SELECIONAR" at bounding box center [643, 477] width 67 height 12
type input "**********"
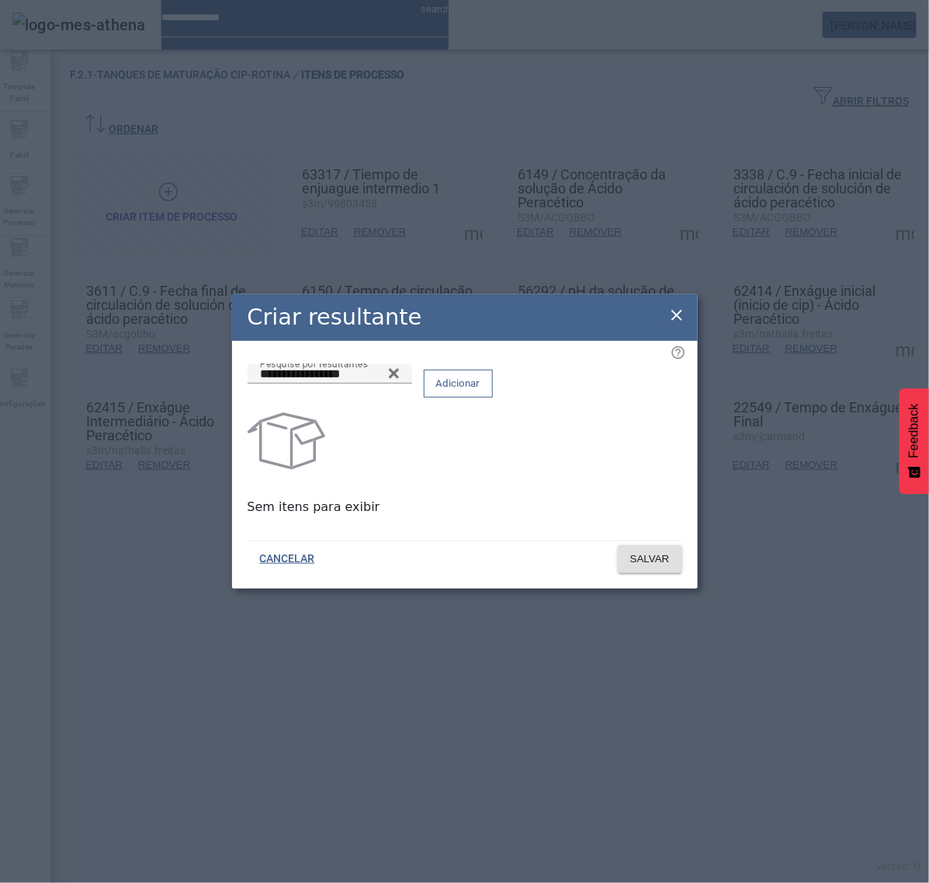
click at [481, 391] on span "Adicionar" at bounding box center [458, 384] width 44 height 16
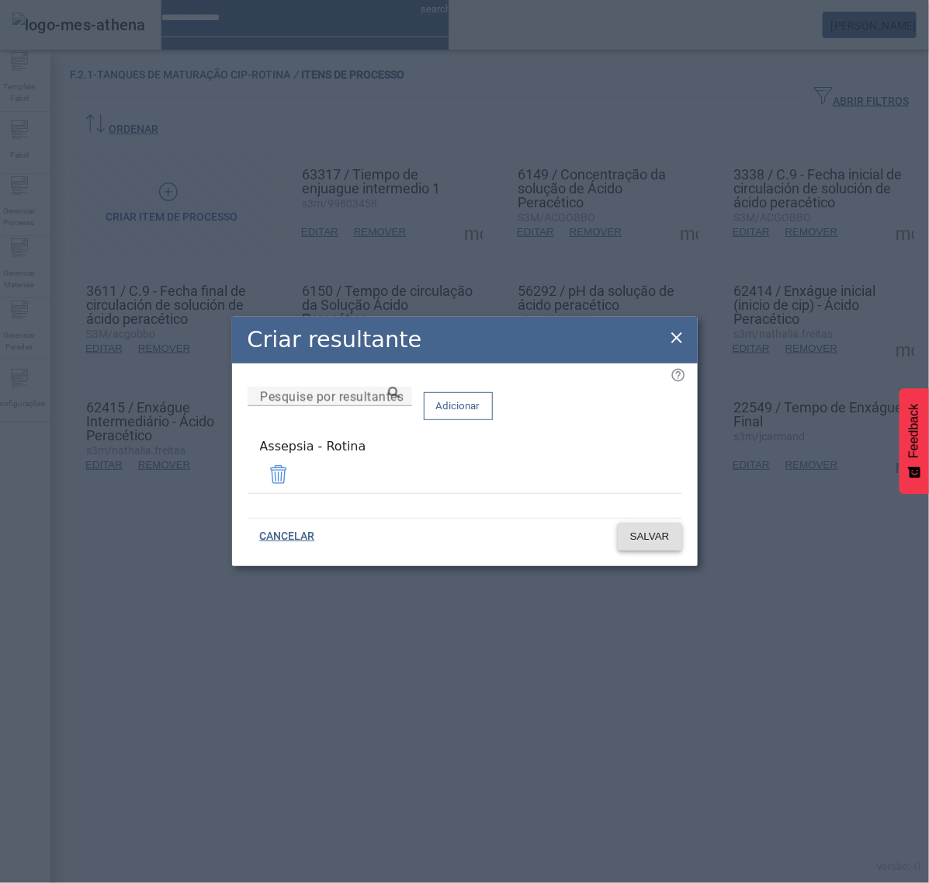
click at [665, 537] on span "SALVAR" at bounding box center [650, 537] width 40 height 16
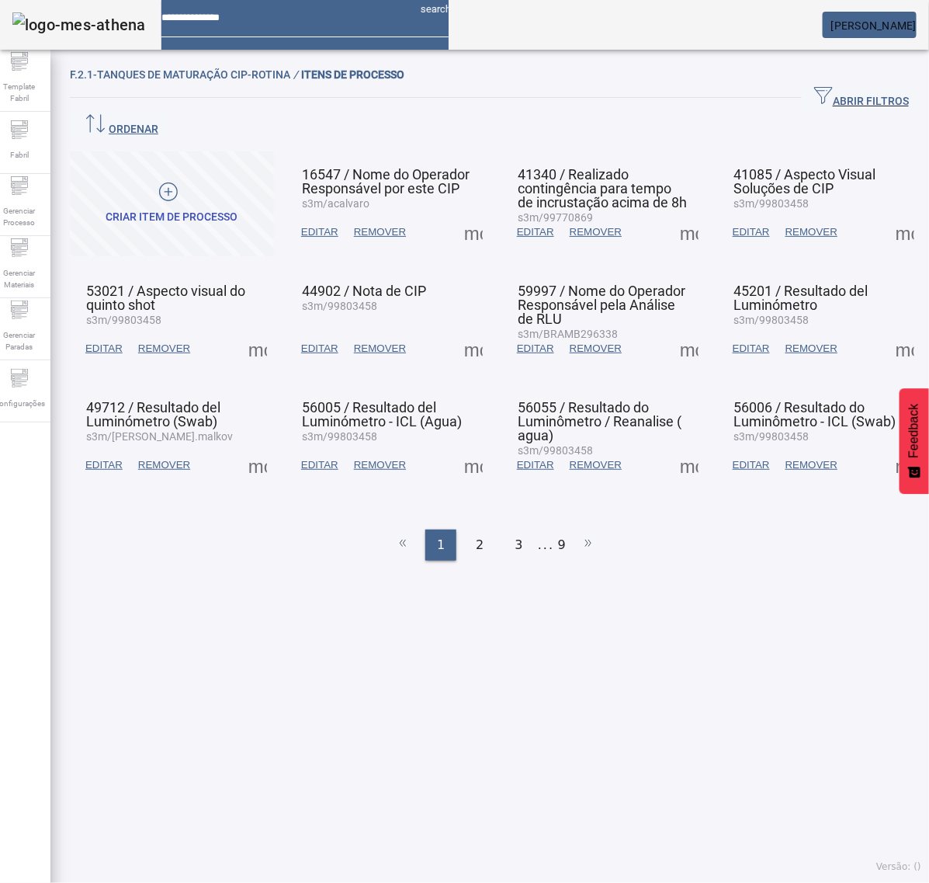
click at [557, 530] on ul "1 2 3 ... 9" at bounding box center [496, 545] width 852 height 31
click at [558, 530] on li "9" at bounding box center [562, 545] width 8 height 31
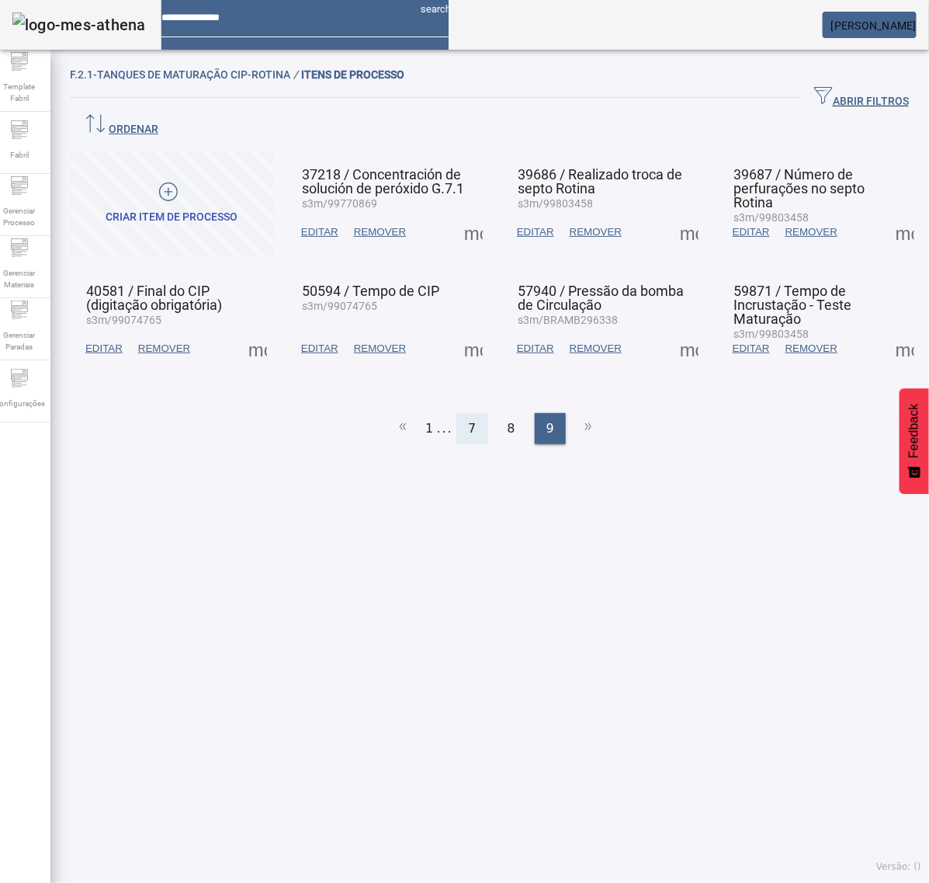
click at [468, 419] on span "7" at bounding box center [472, 428] width 8 height 19
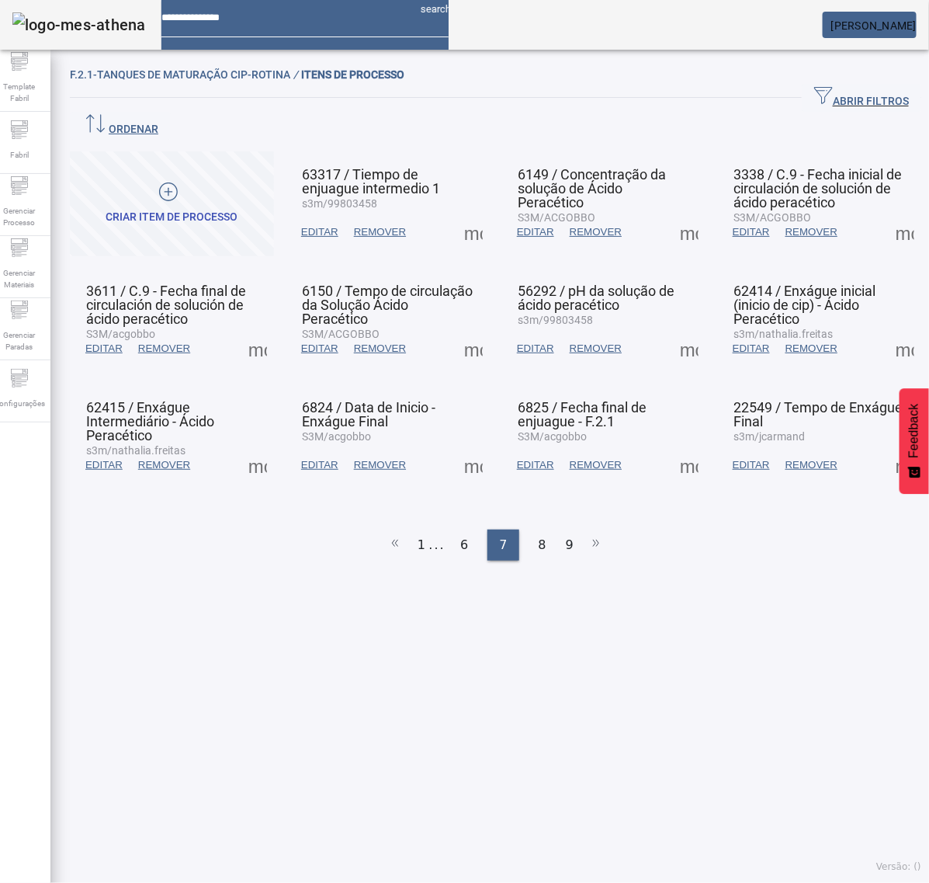
click at [459, 214] on span at bounding box center [473, 232] width 37 height 37
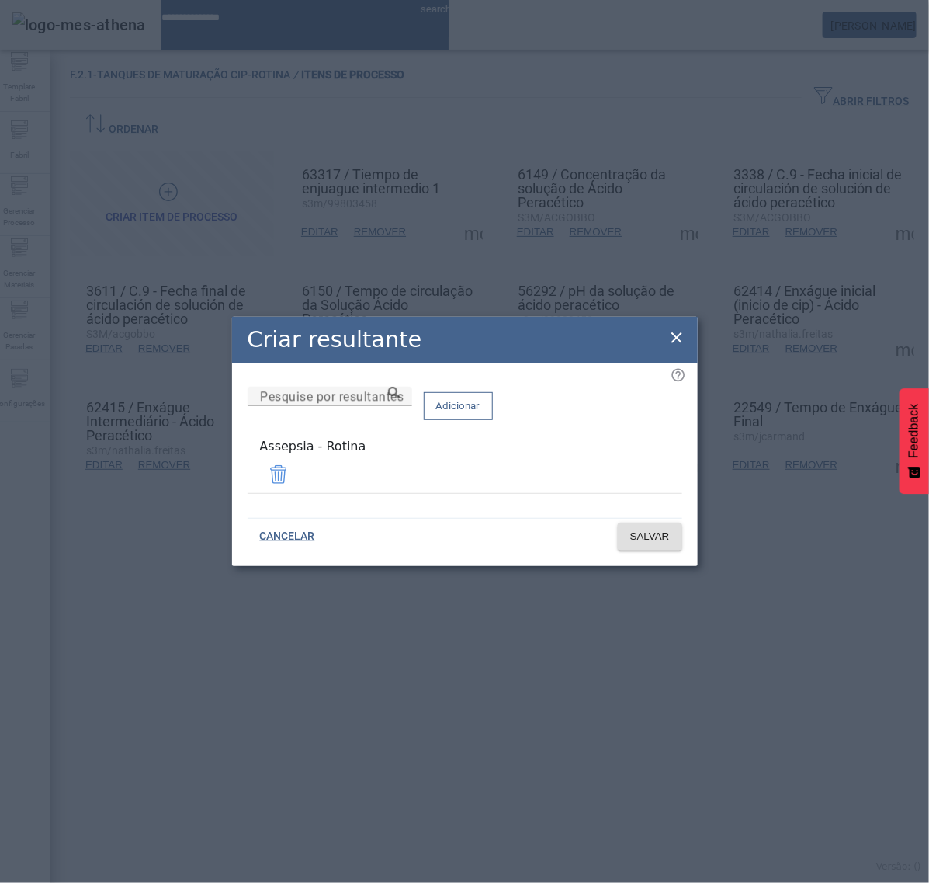
drag, startPoint x: 672, startPoint y: 336, endPoint x: 676, endPoint y: 328, distance: 9.4
click at [672, 335] on icon at bounding box center [677, 337] width 19 height 19
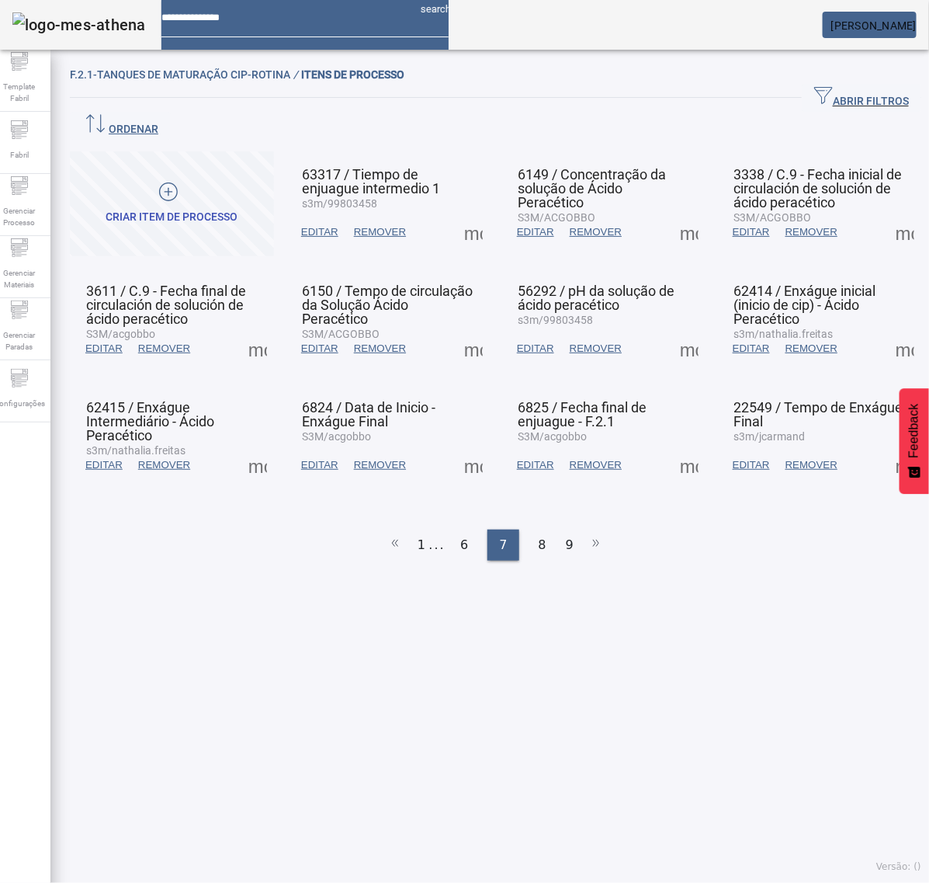
click at [671, 214] on span at bounding box center [689, 232] width 37 height 37
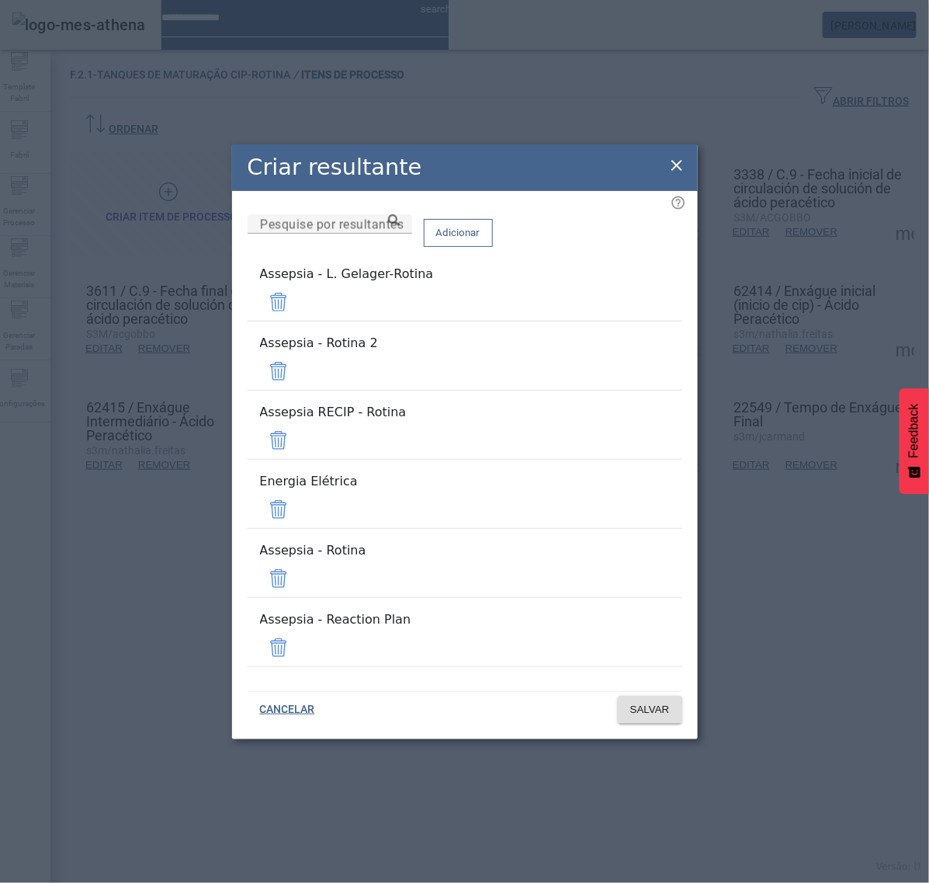
click at [297, 321] on span at bounding box center [278, 301] width 37 height 37
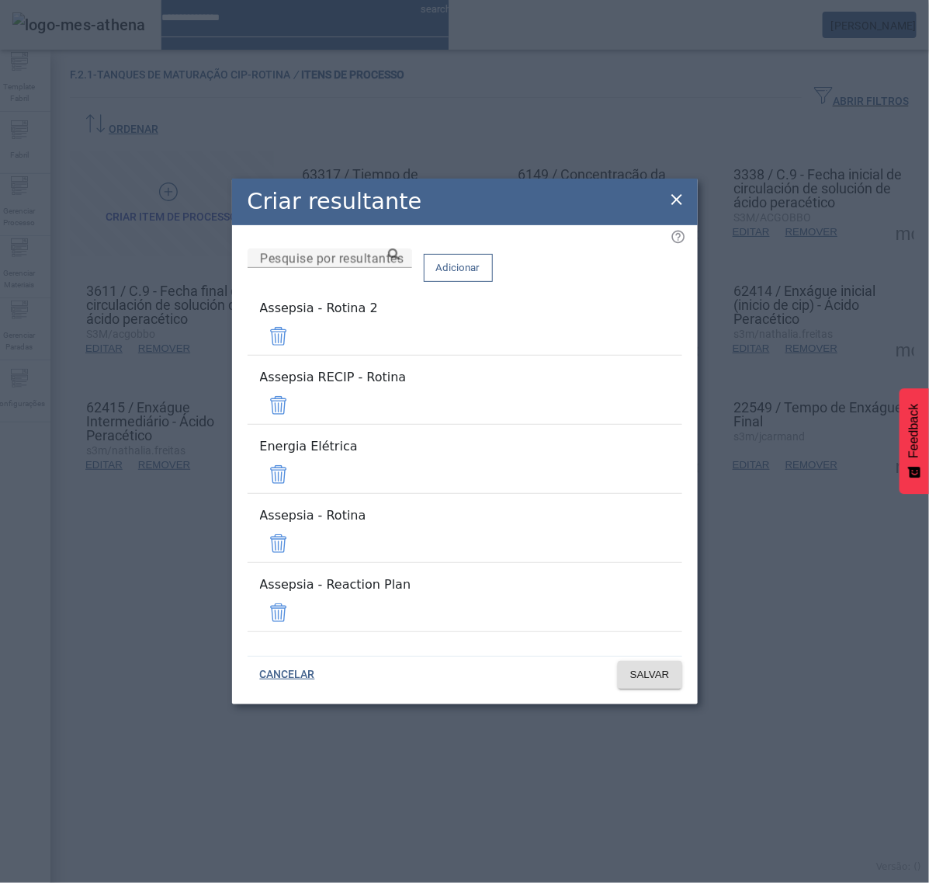
click at [297, 355] on span at bounding box center [278, 336] width 37 height 37
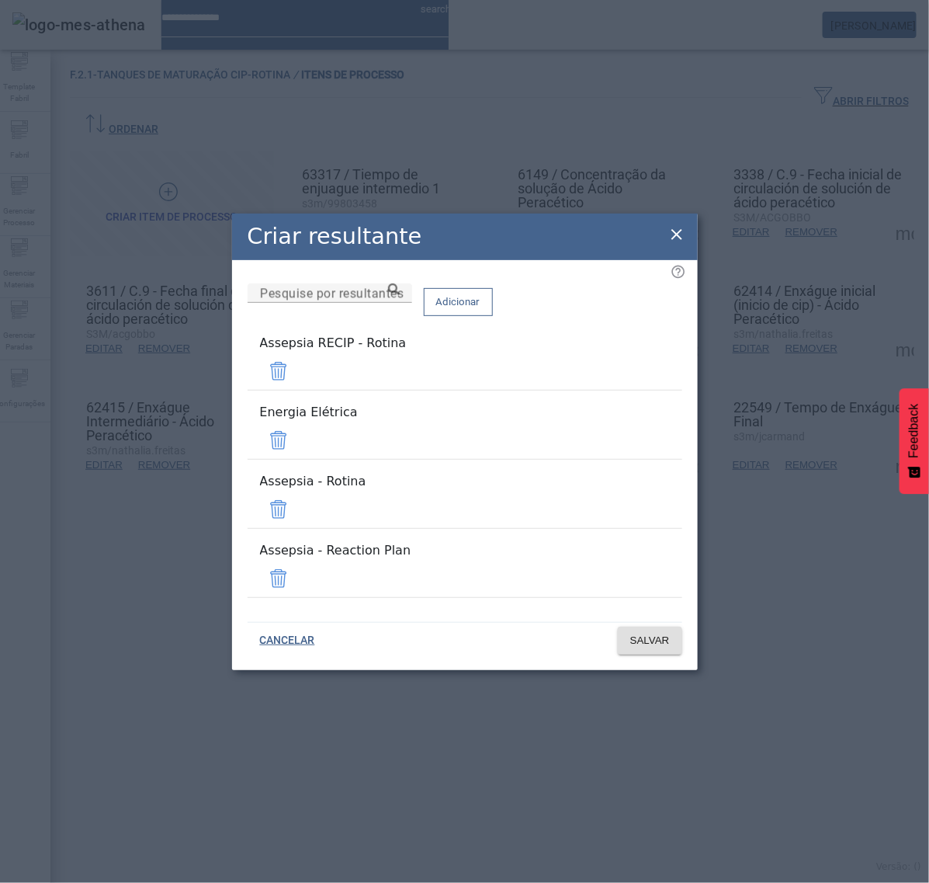
click at [297, 390] on span at bounding box center [278, 371] width 37 height 37
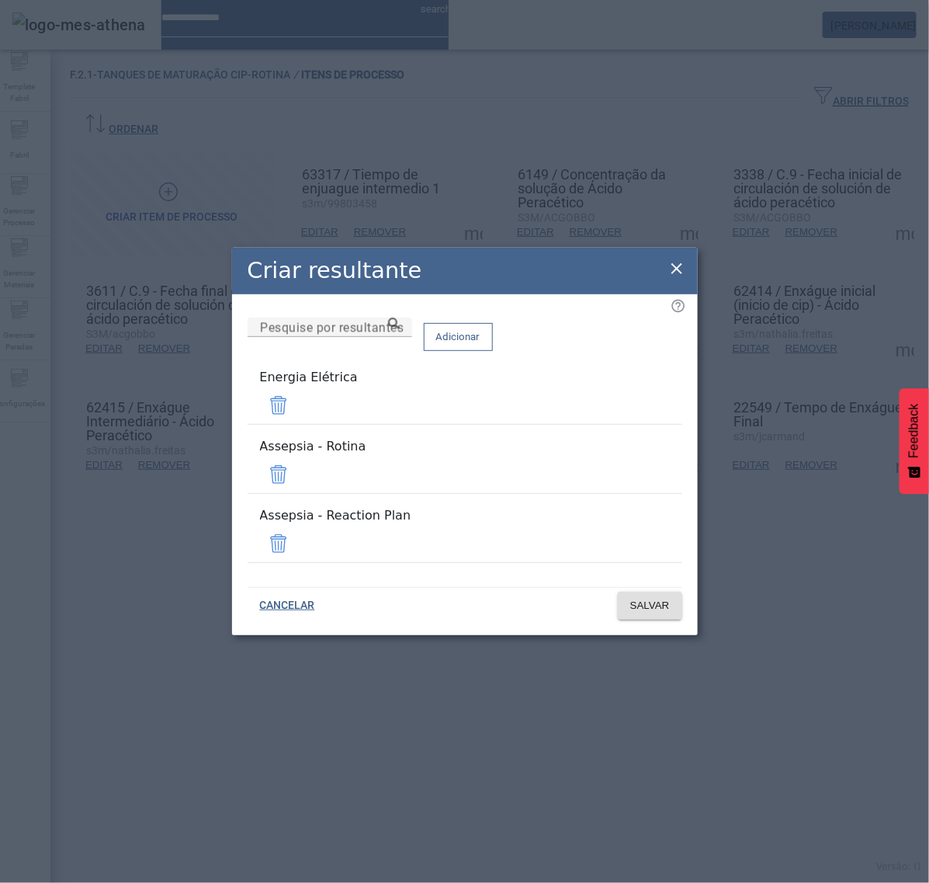
drag, startPoint x: 634, startPoint y: 417, endPoint x: 635, endPoint y: 427, distance: 10.2
click at [297, 418] on span at bounding box center [278, 405] width 37 height 37
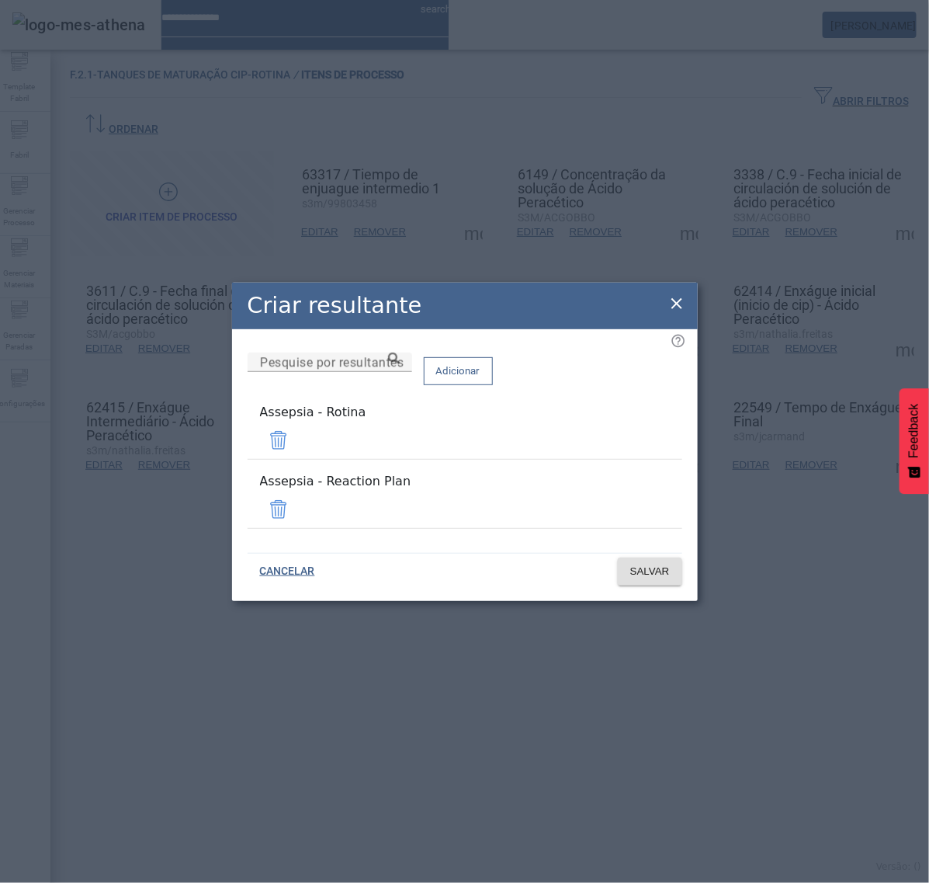
drag, startPoint x: 635, startPoint y: 503, endPoint x: 651, endPoint y: 544, distance: 44.0
click at [297, 502] on span at bounding box center [278, 509] width 37 height 37
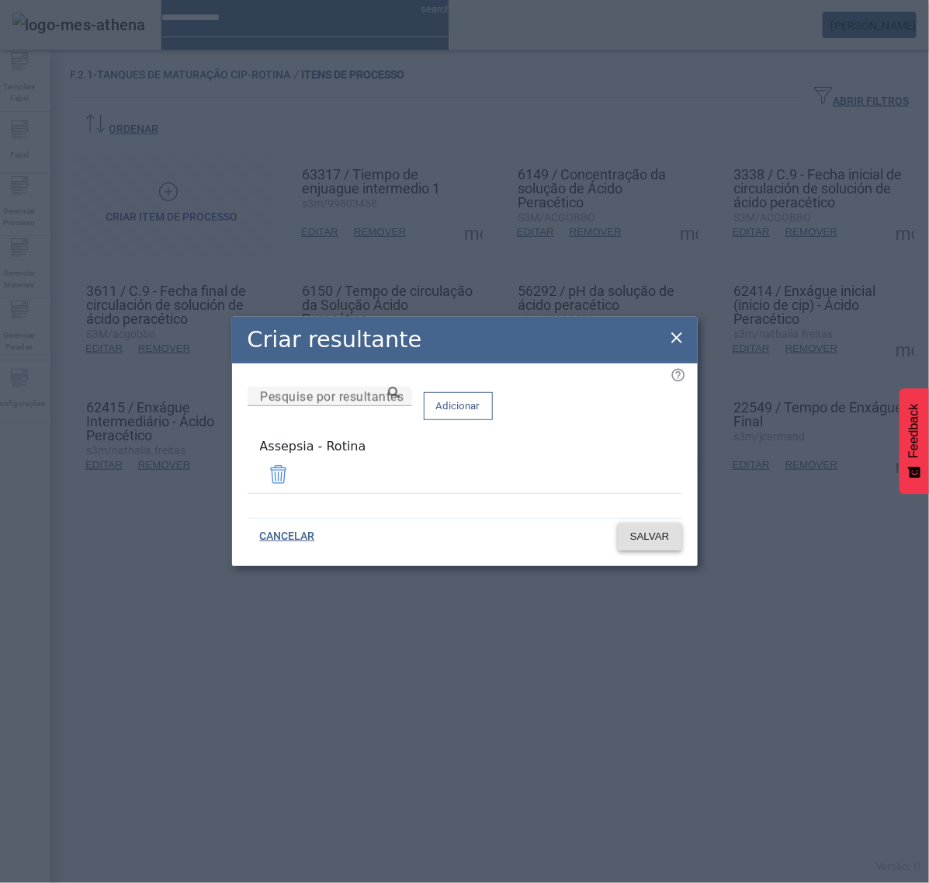
click at [655, 536] on span "SALVAR" at bounding box center [650, 537] width 40 height 16
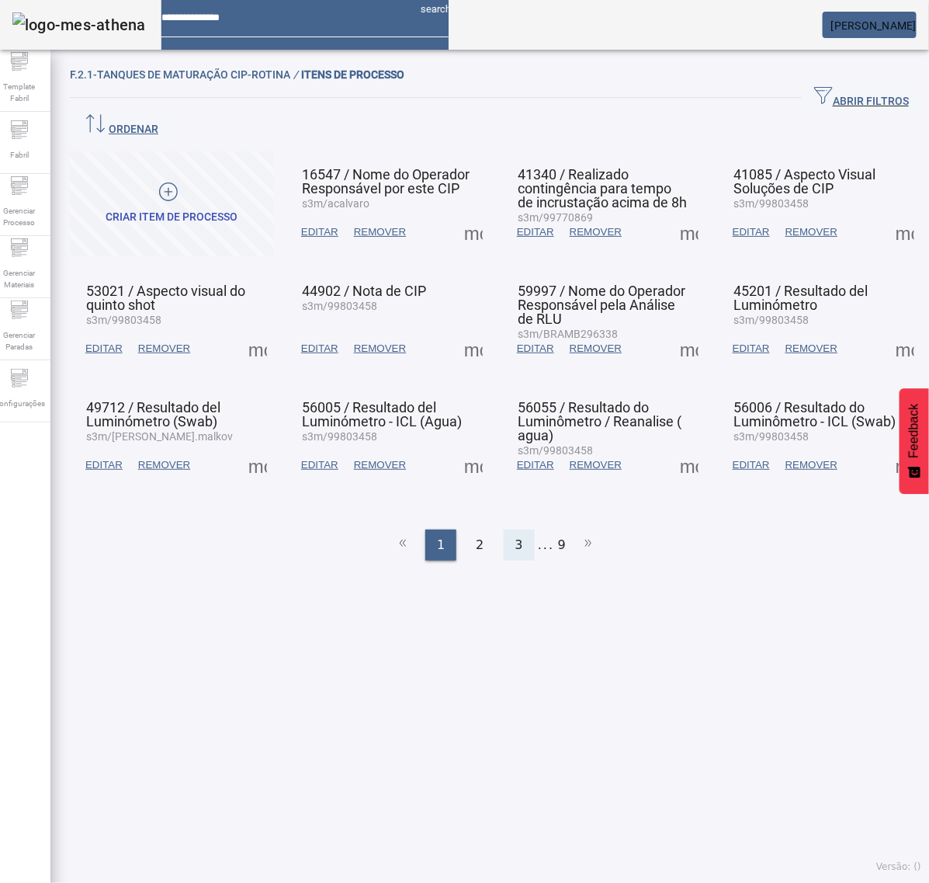
click at [516, 536] on span "3" at bounding box center [520, 545] width 8 height 19
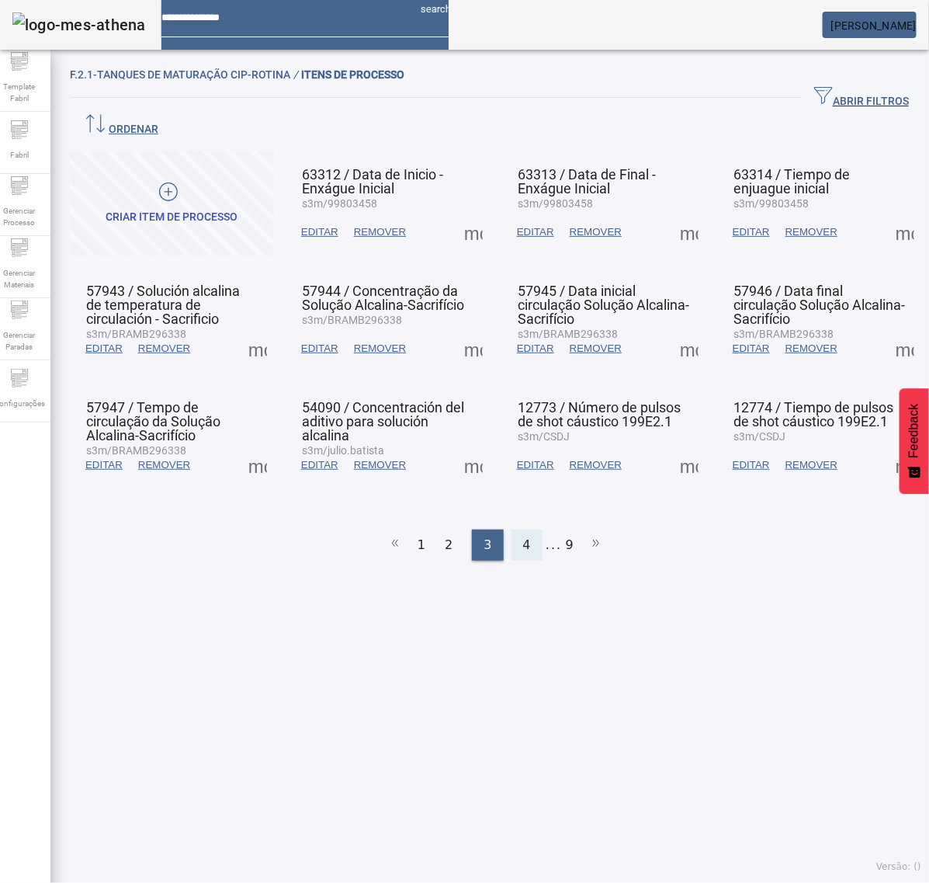
click at [523, 536] on span "4" at bounding box center [527, 545] width 8 height 19
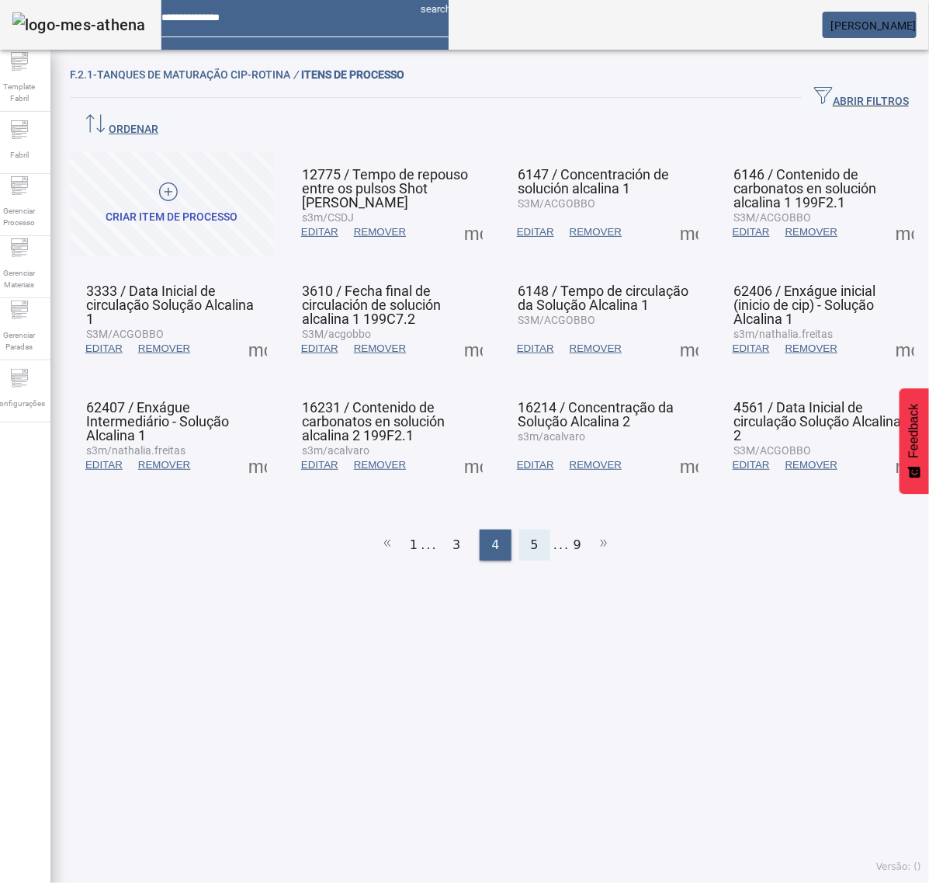
click at [521, 530] on div "5" at bounding box center [534, 545] width 31 height 31
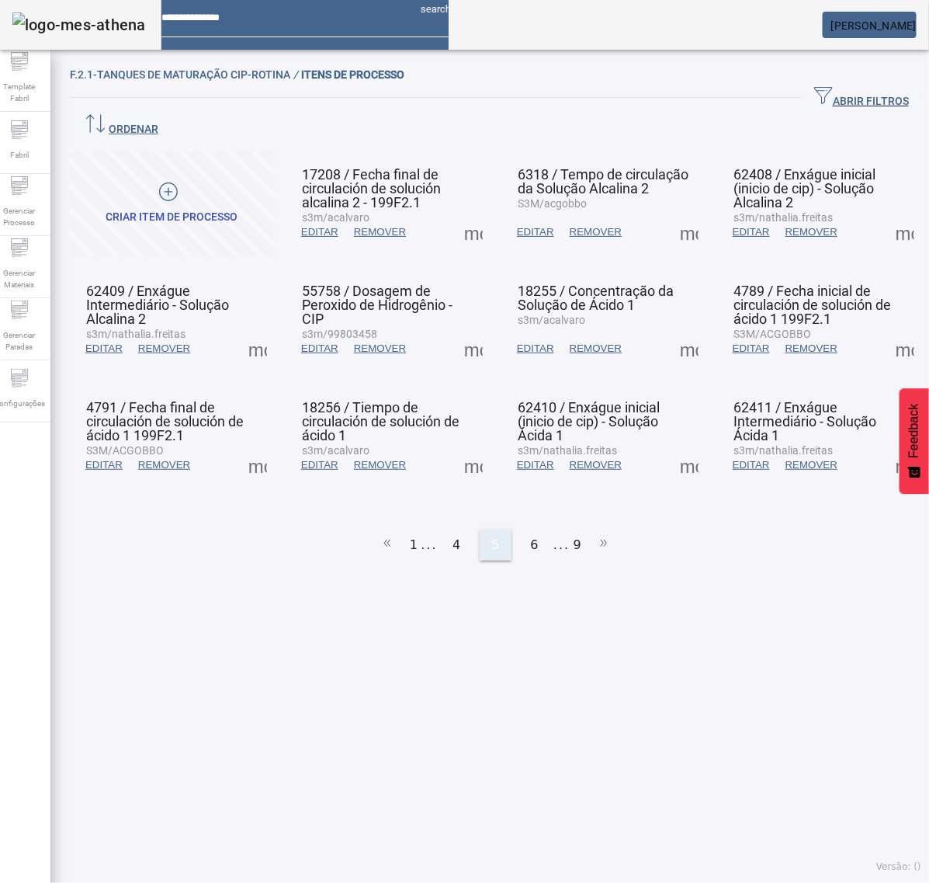
click at [531, 536] on span "6" at bounding box center [535, 545] width 8 height 19
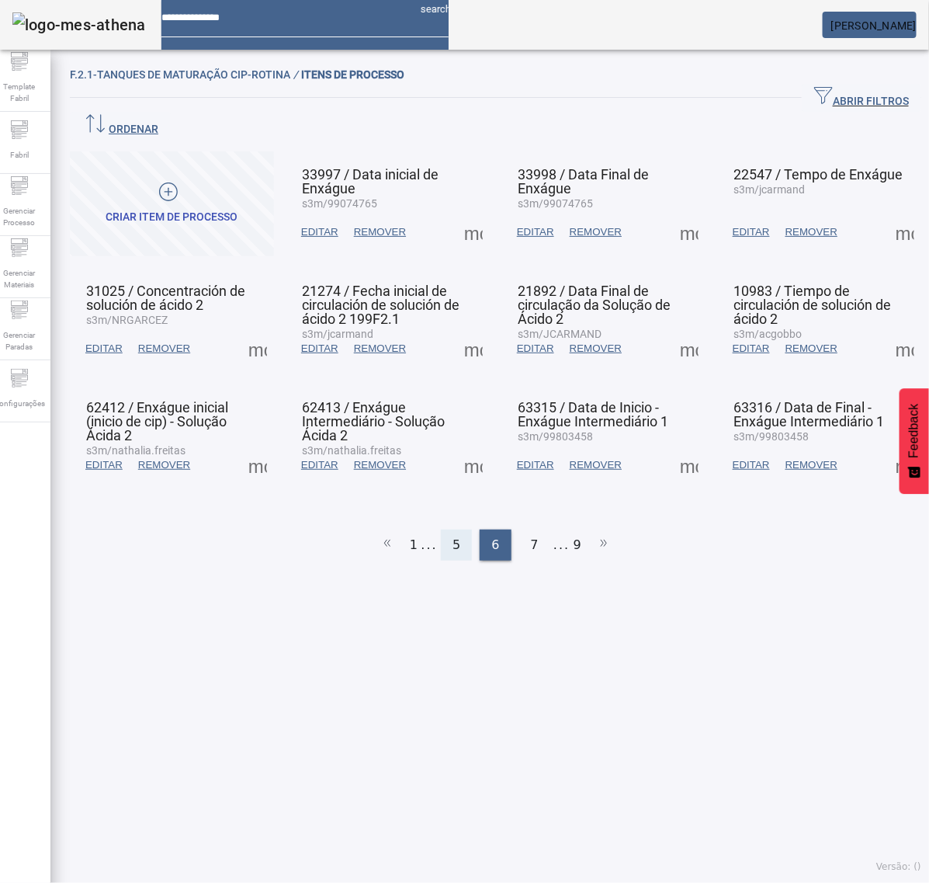
click at [531, 536] on span "7" at bounding box center [535, 545] width 8 height 19
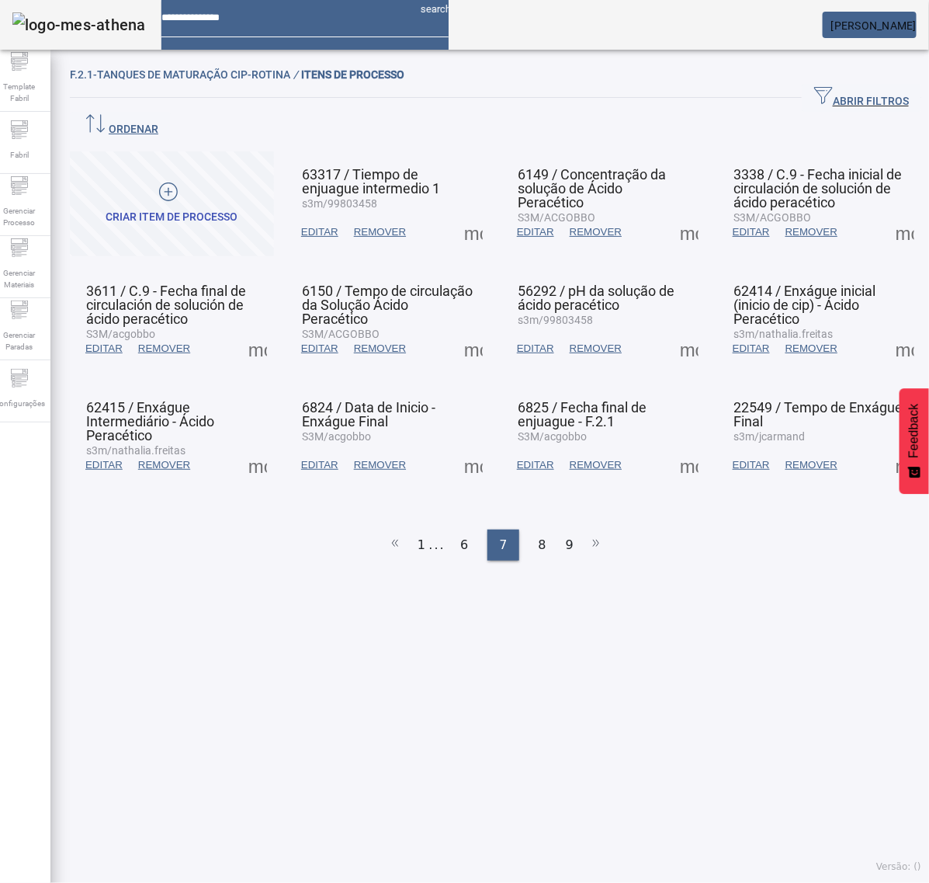
click at [470, 214] on span at bounding box center [473, 232] width 37 height 37
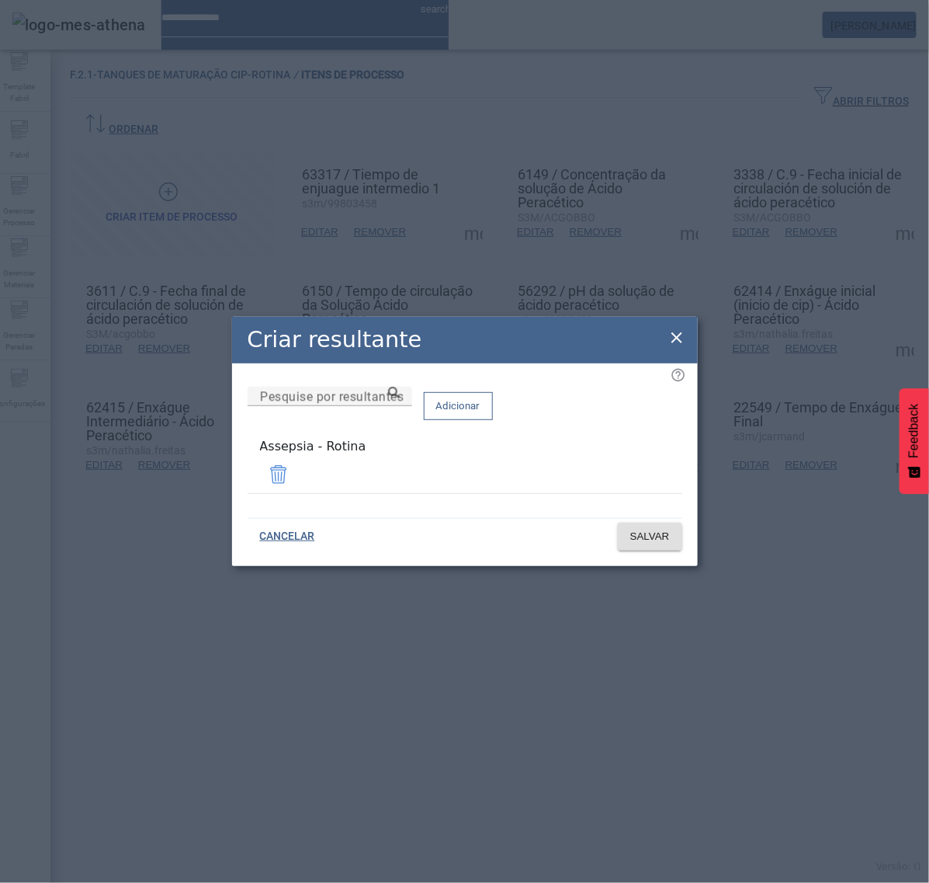
drag, startPoint x: 679, startPoint y: 334, endPoint x: 681, endPoint y: 326, distance: 7.9
click at [681, 332] on icon at bounding box center [677, 337] width 19 height 19
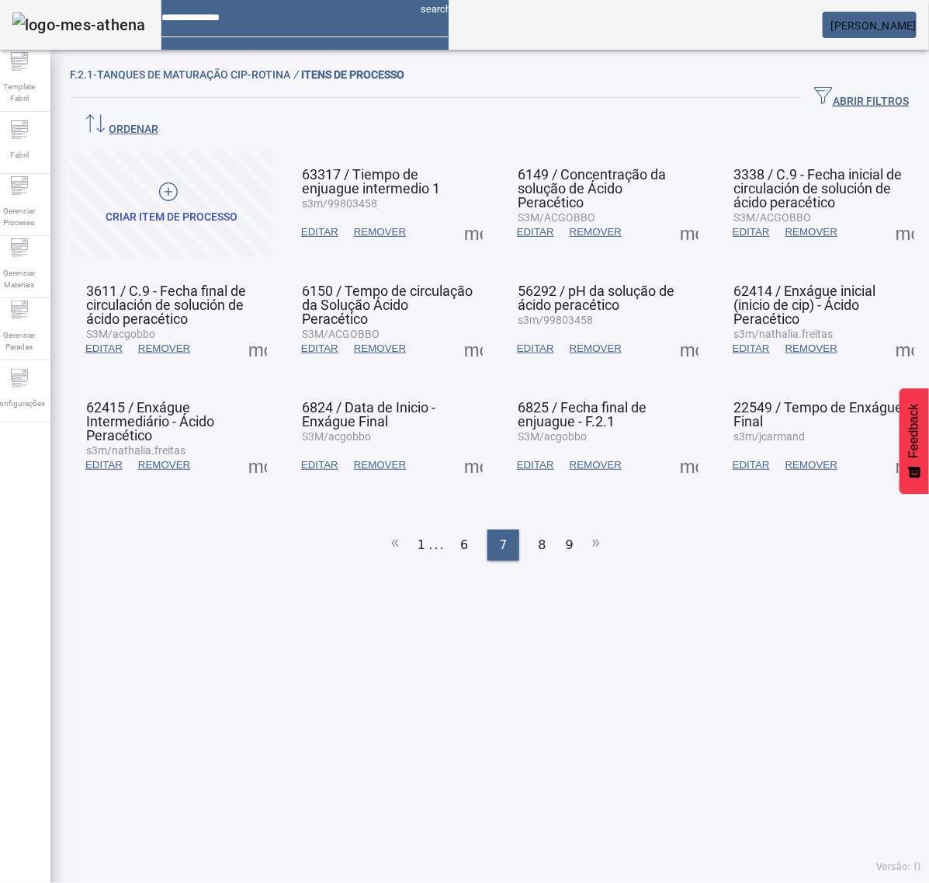
click at [671, 214] on span at bounding box center [689, 232] width 37 height 37
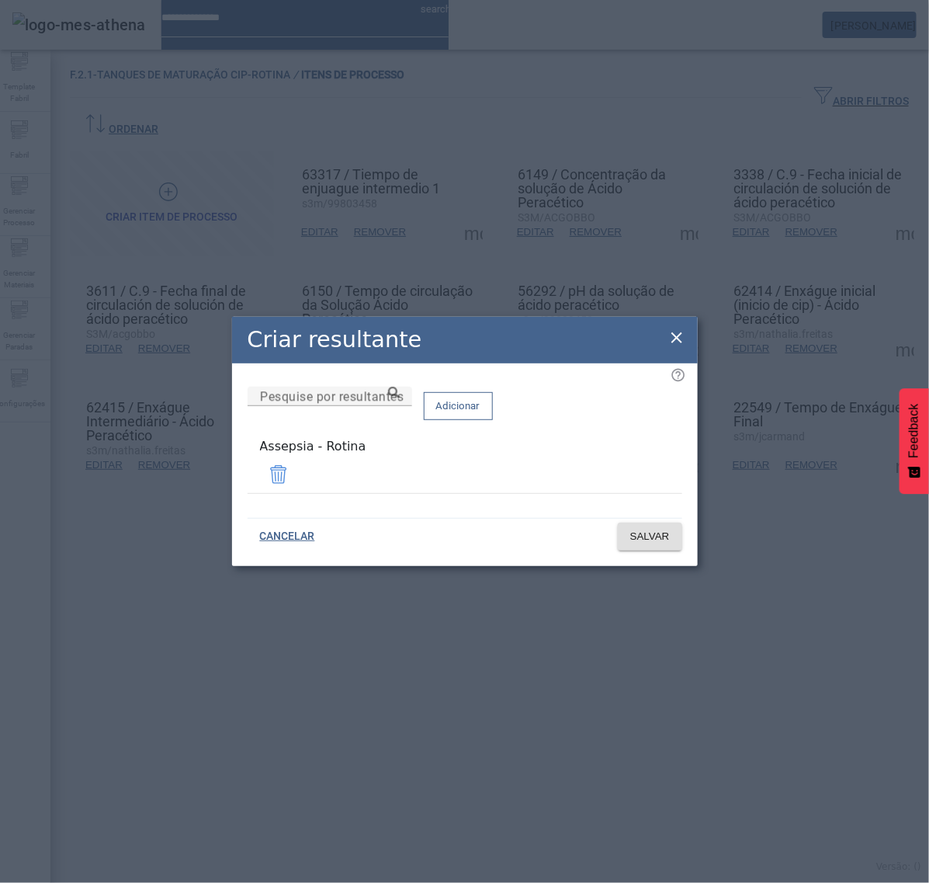
click at [672, 339] on icon at bounding box center [677, 337] width 19 height 19
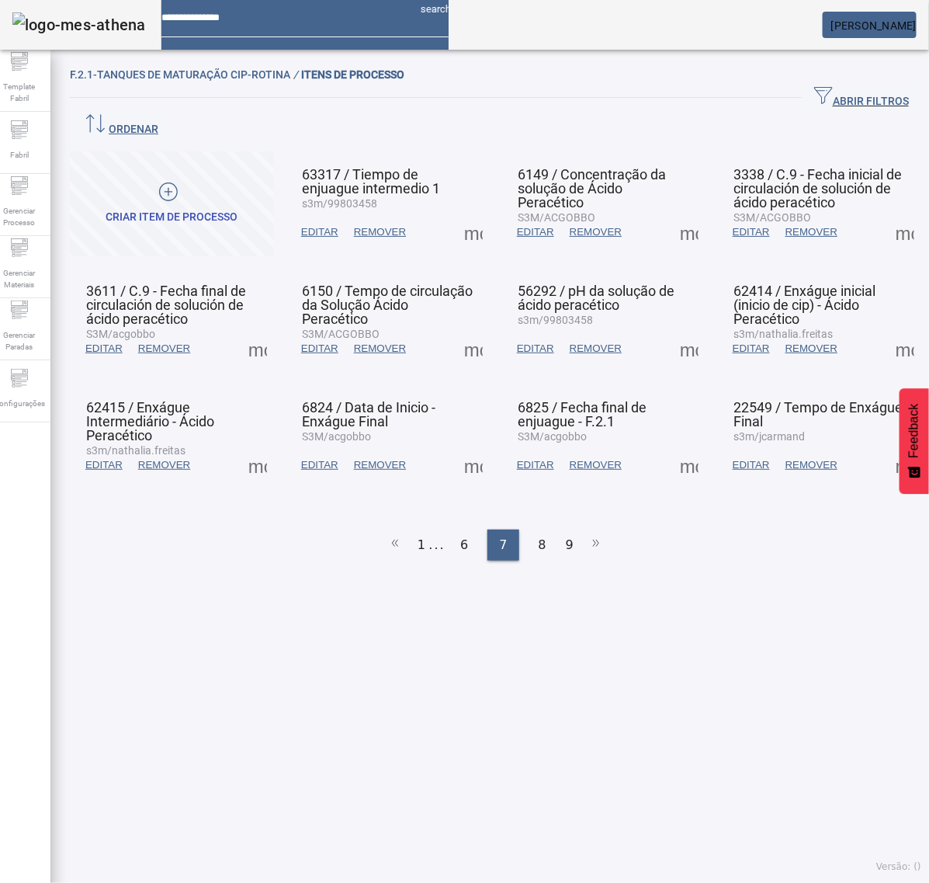
click at [887, 214] on span at bounding box center [905, 232] width 37 height 37
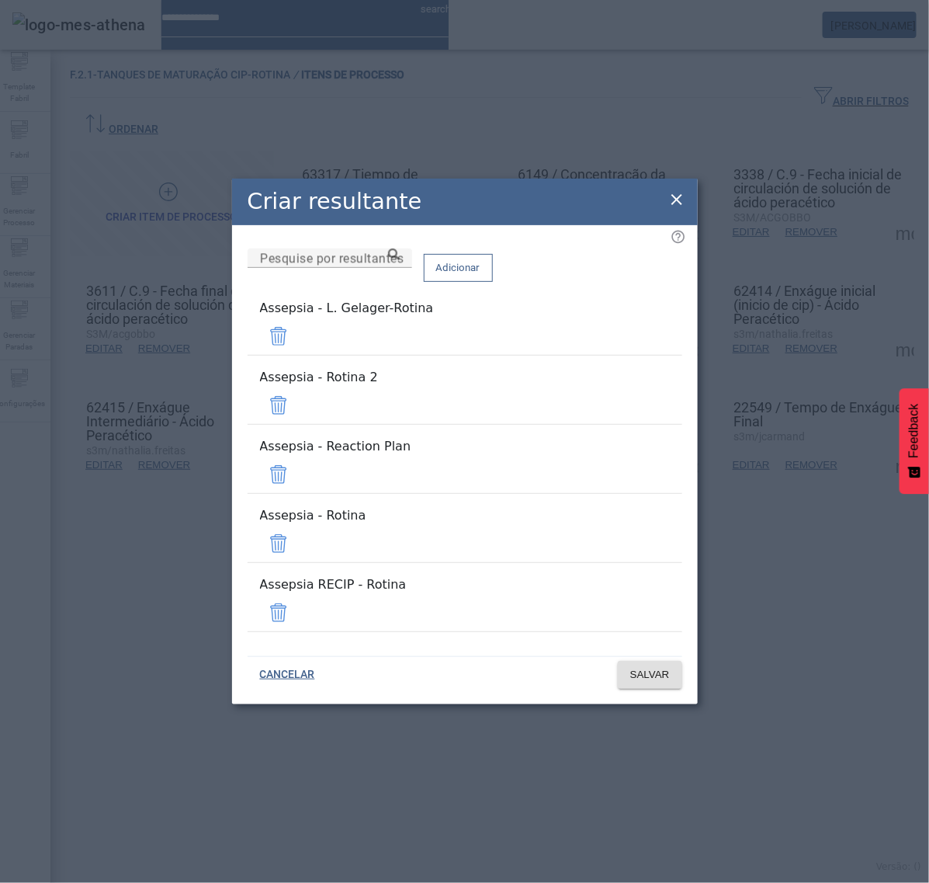
click at [297, 355] on span at bounding box center [278, 336] width 37 height 37
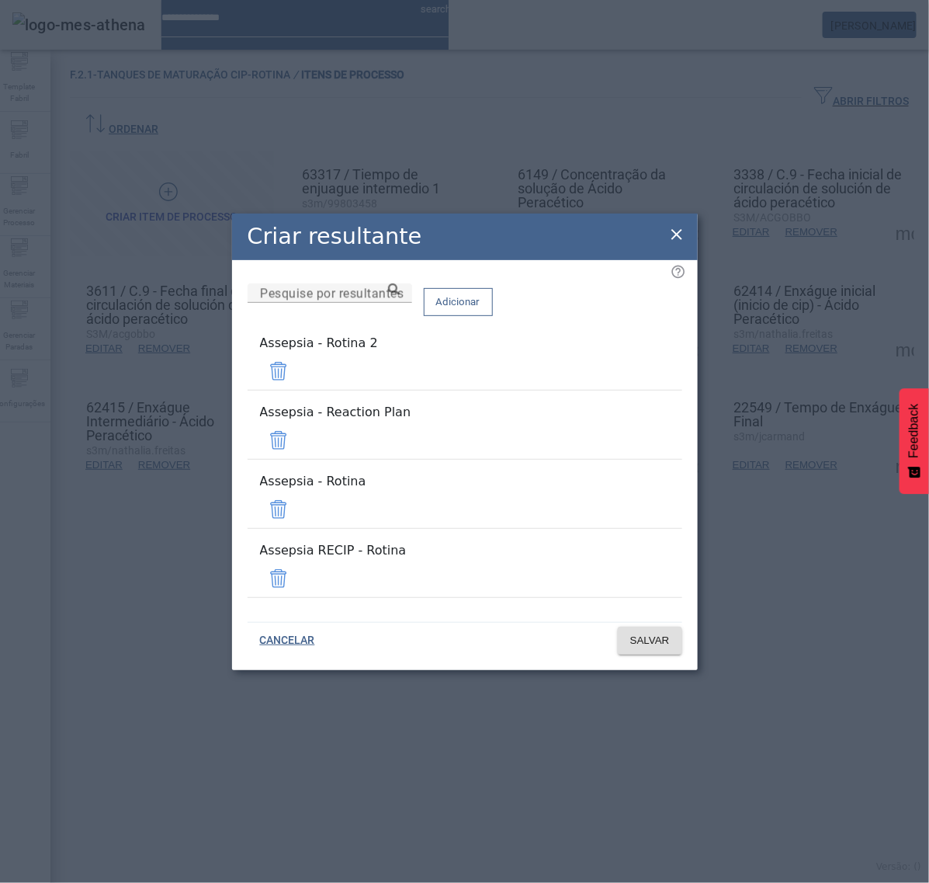
click at [641, 377] on mat-list "Assepsia - Rotina 2" at bounding box center [465, 362] width 435 height 69
click at [297, 389] on span at bounding box center [278, 371] width 37 height 37
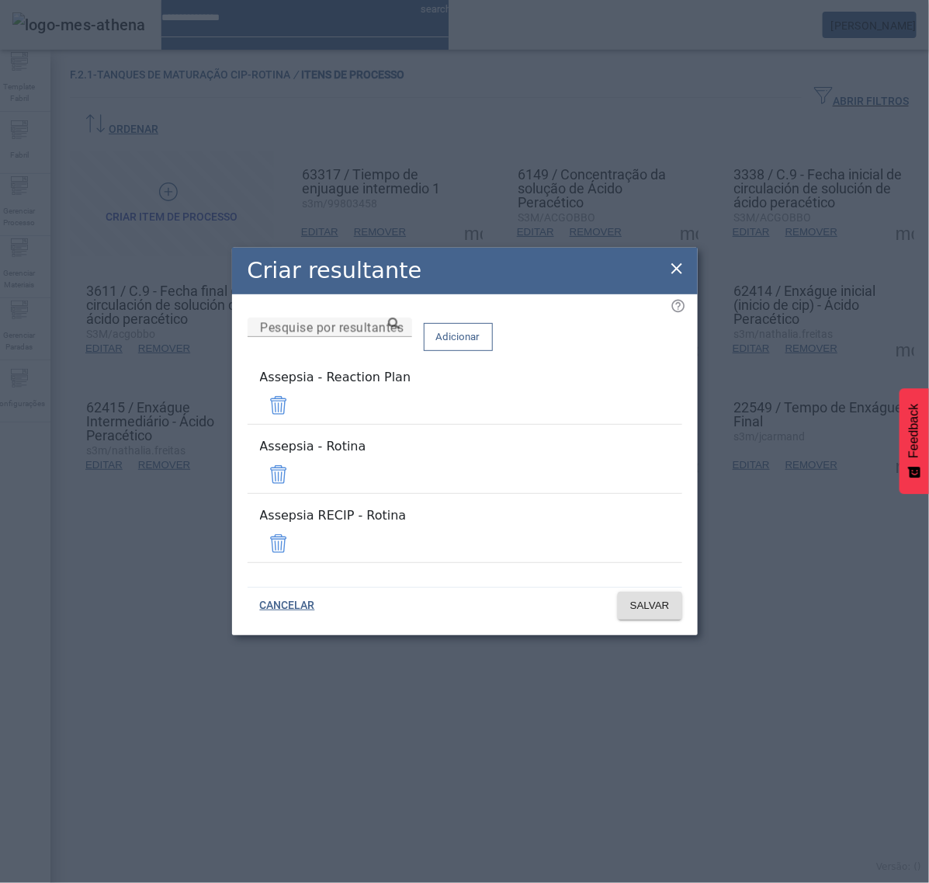
click at [641, 401] on div "Pesquise por resultantes Adicionar Assepsia - Reaction Plan Assepsia - Rotina A…" at bounding box center [465, 447] width 435 height 258
click at [297, 415] on span at bounding box center [278, 405] width 37 height 37
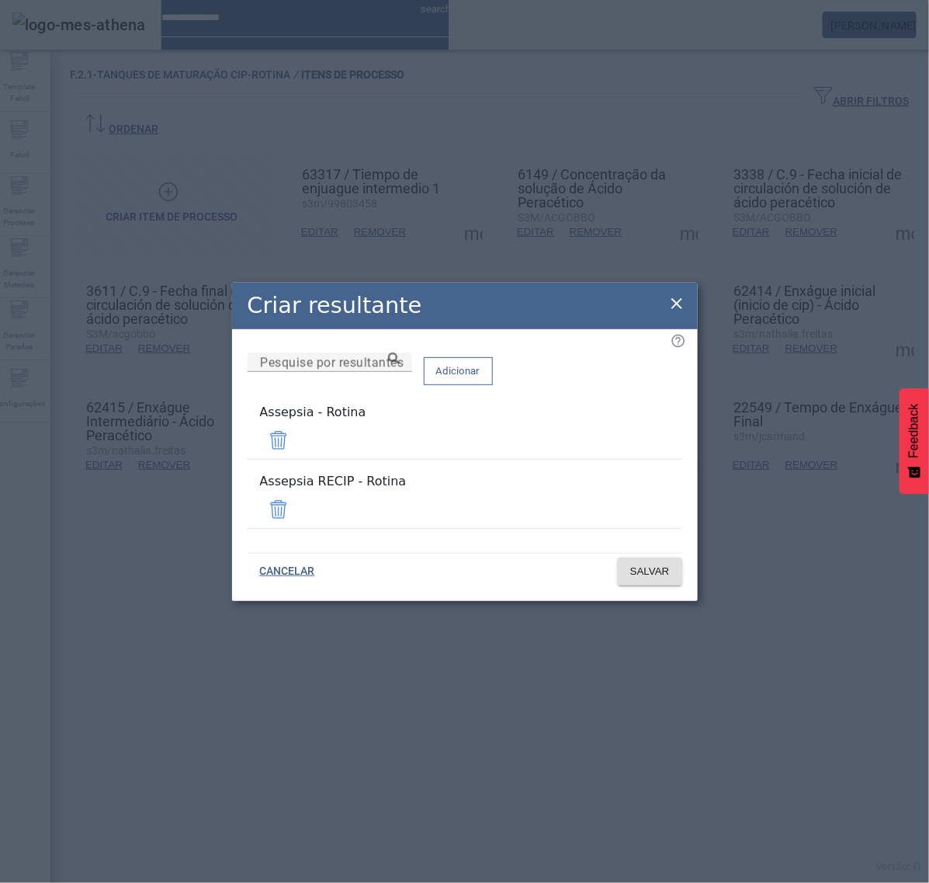
click at [297, 503] on span at bounding box center [278, 509] width 37 height 37
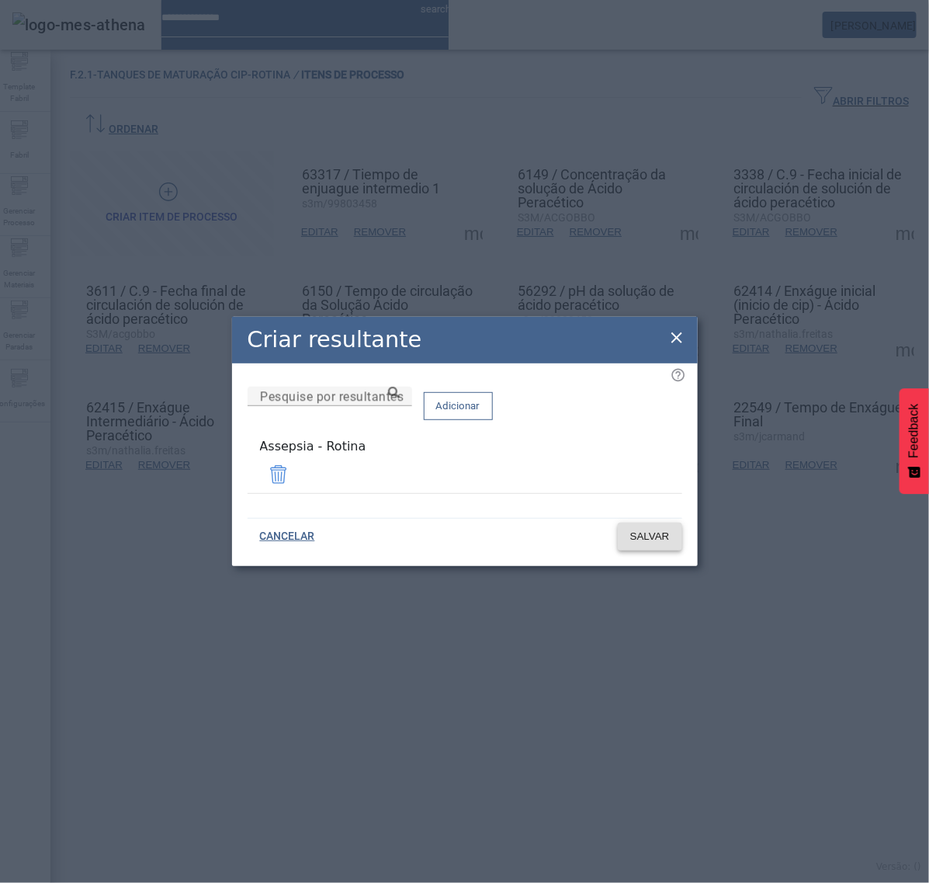
click at [664, 533] on span "SALVAR" at bounding box center [650, 537] width 40 height 16
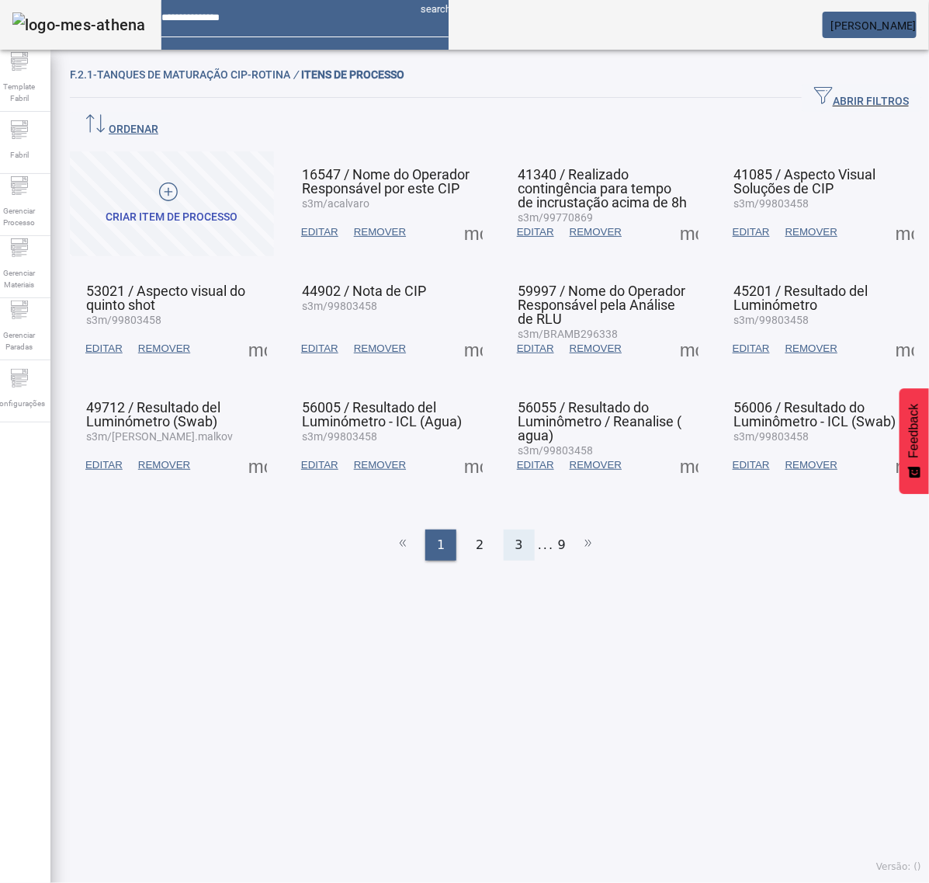
drag, startPoint x: 493, startPoint y: 509, endPoint x: 512, endPoint y: 507, distance: 19.5
click at [505, 530] on ul "1 2 3 ... 9" at bounding box center [496, 545] width 852 height 31
click at [516, 536] on span "3" at bounding box center [520, 545] width 8 height 19
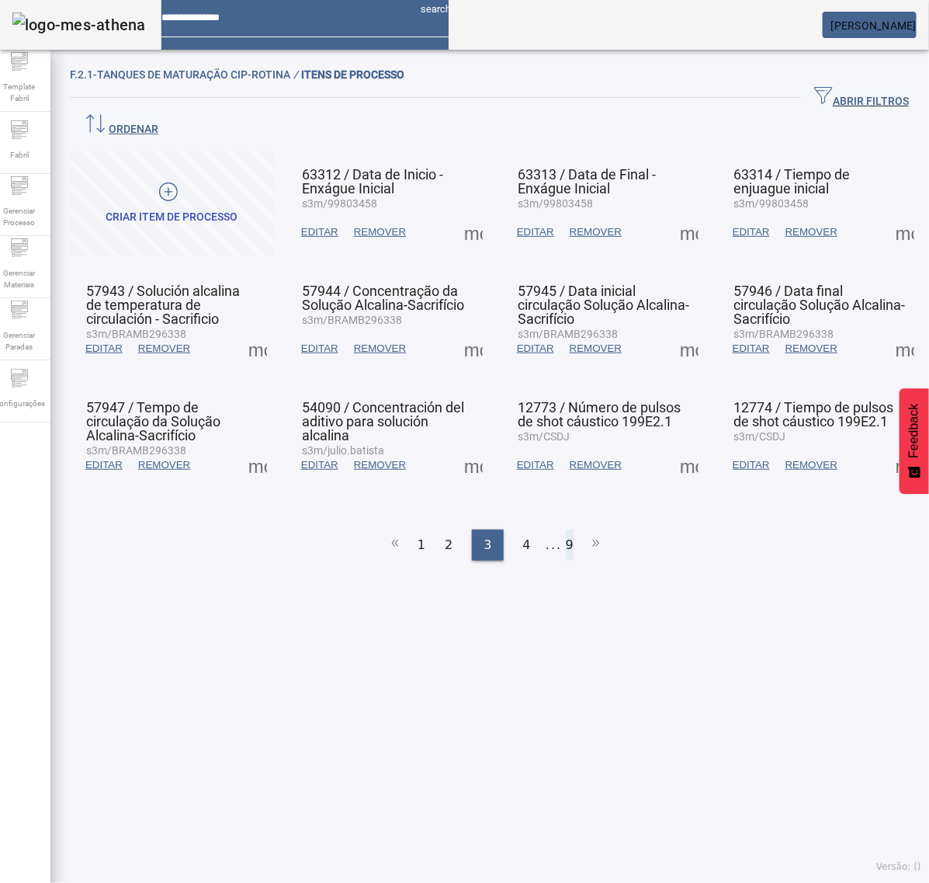
click at [566, 530] on li "9" at bounding box center [570, 545] width 8 height 31
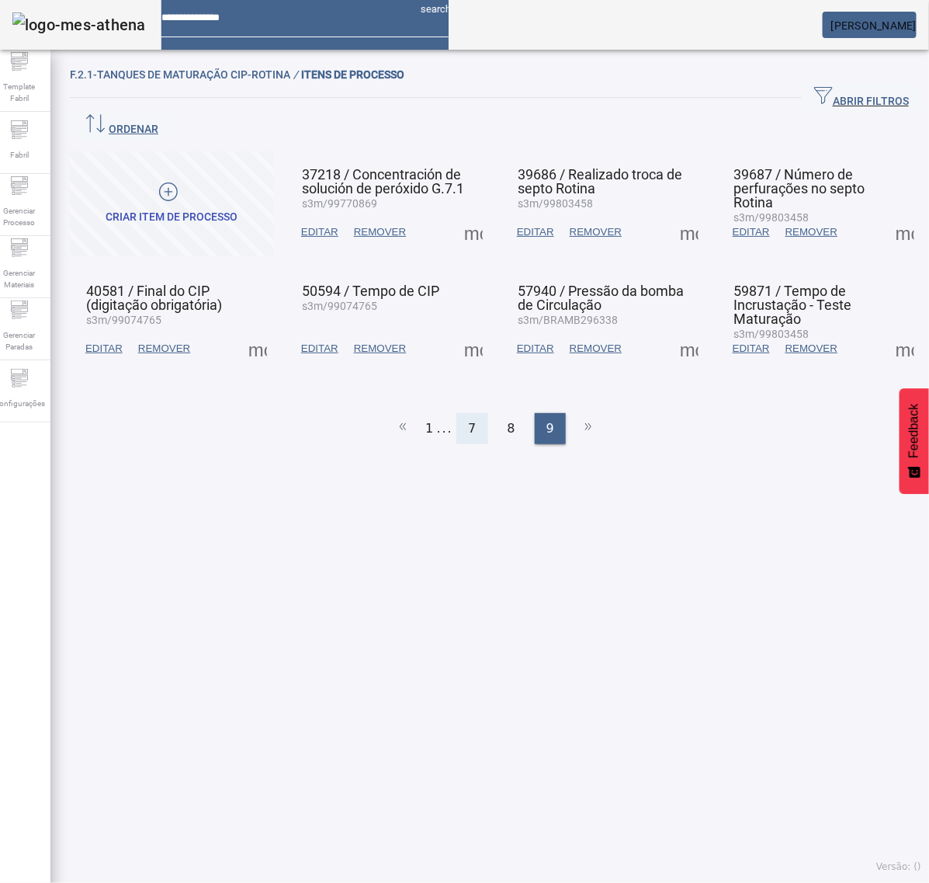
click at [474, 413] on div "7" at bounding box center [472, 428] width 31 height 31
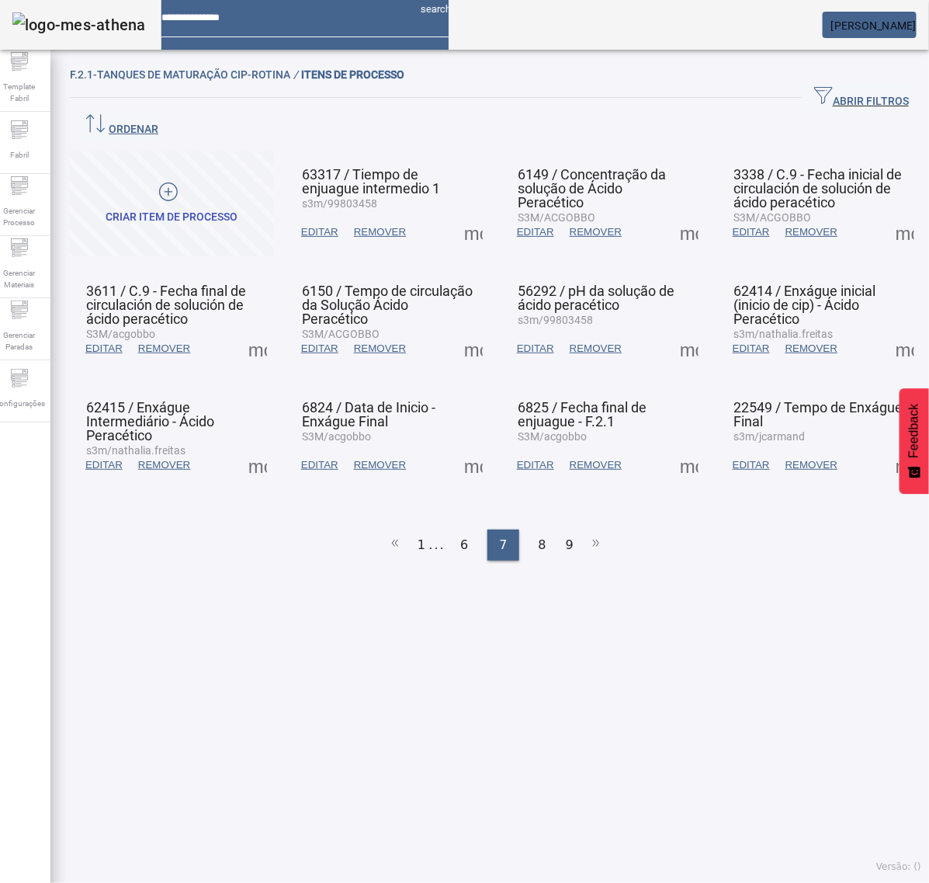
click at [887, 214] on span at bounding box center [905, 232] width 37 height 37
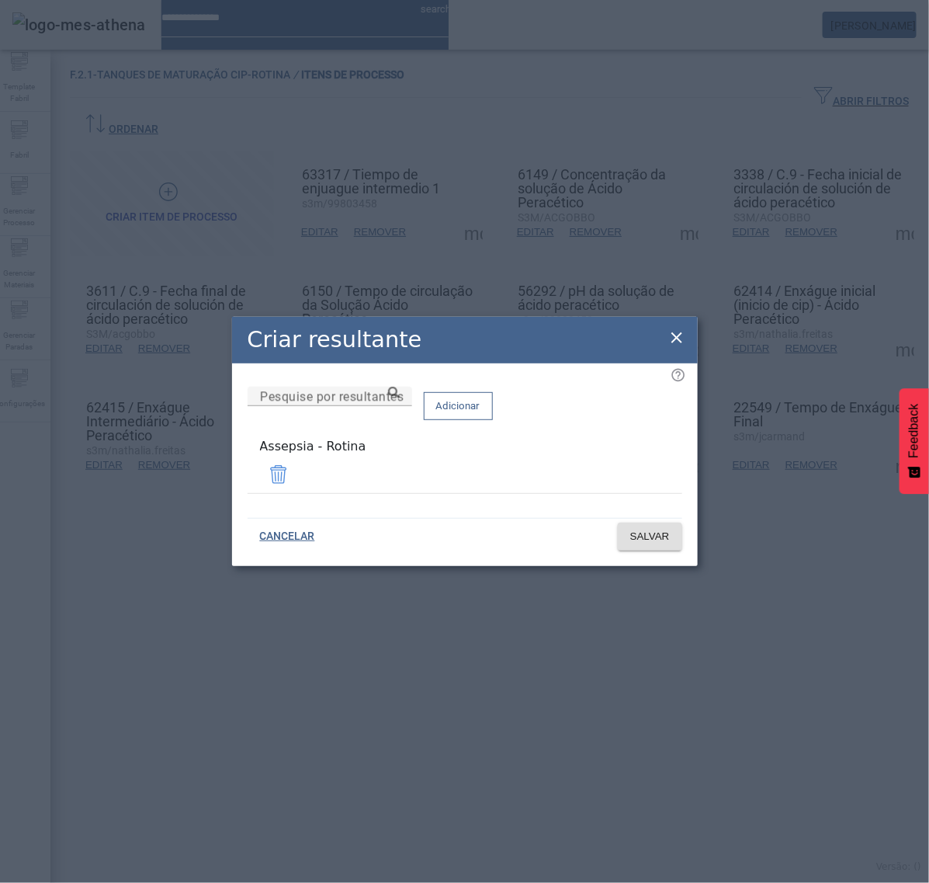
click at [679, 342] on icon at bounding box center [677, 337] width 19 height 19
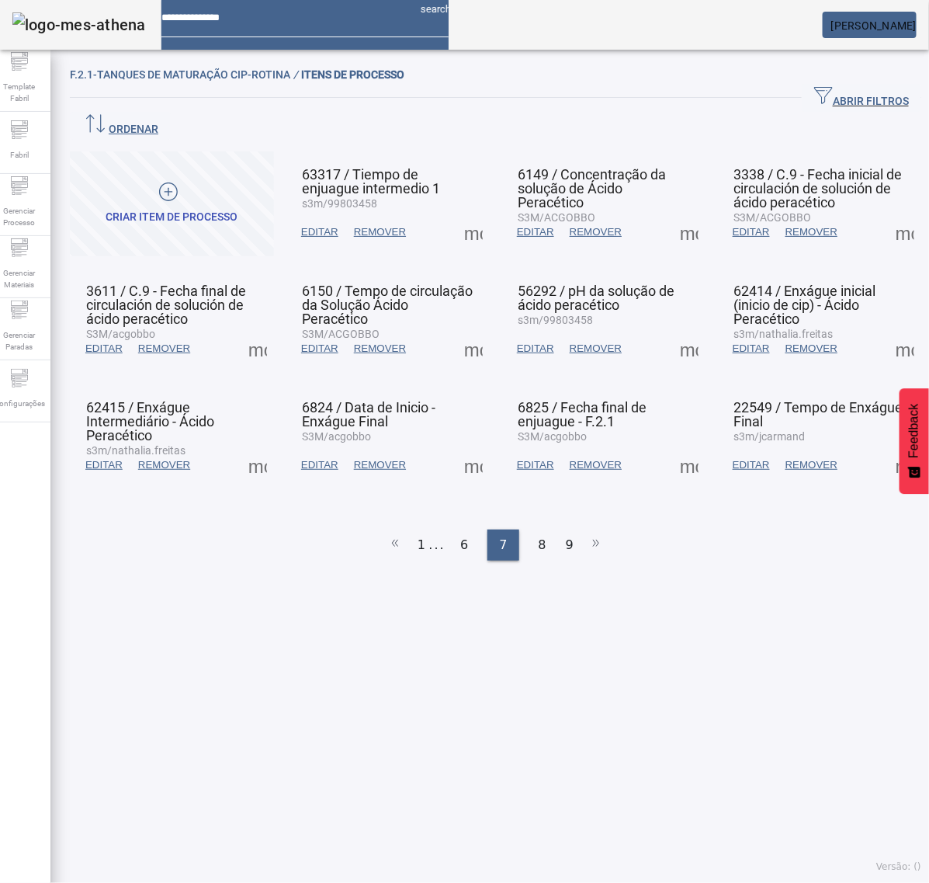
click at [257, 330] on span at bounding box center [257, 348] width 37 height 37
drag, startPoint x: 257, startPoint y: 325, endPoint x: 286, endPoint y: 366, distance: 50.2
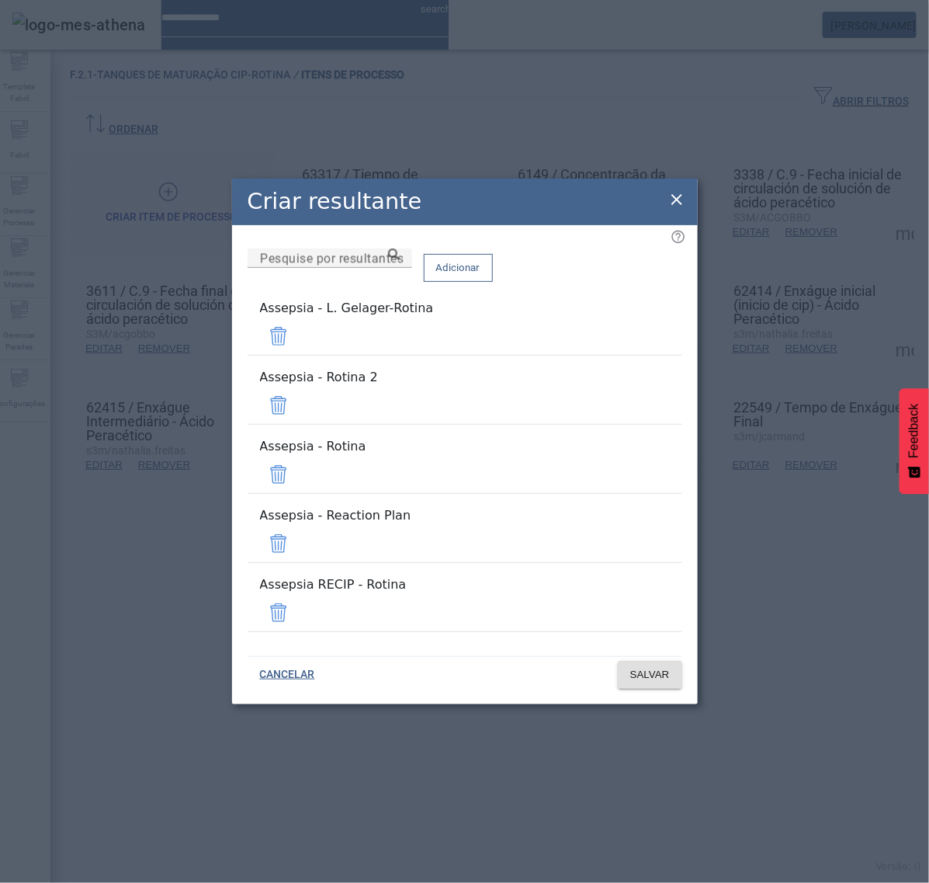
click at [297, 355] on span at bounding box center [278, 336] width 37 height 37
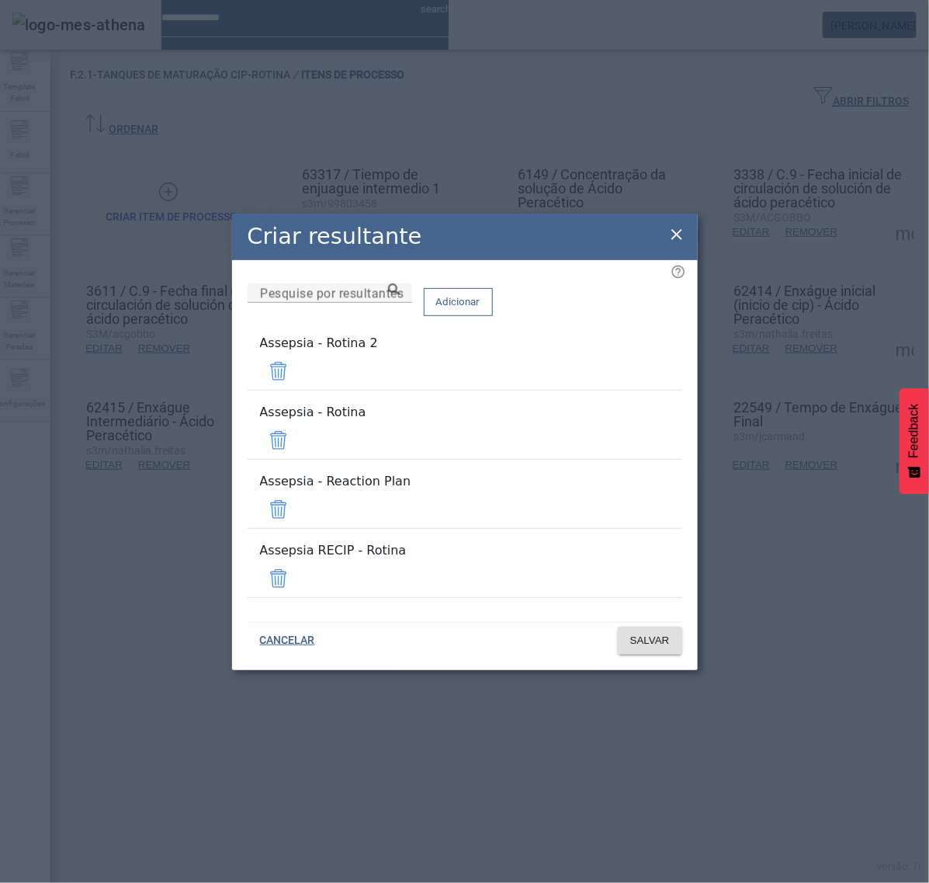
drag, startPoint x: 630, startPoint y: 375, endPoint x: 635, endPoint y: 386, distance: 11.8
click at [634, 379] on div "Pesquise por resultantes Adicionar Assepsia - Rotina 2 Assepsia - Rotina Asseps…" at bounding box center [465, 446] width 435 height 327
click at [297, 390] on span at bounding box center [278, 371] width 37 height 37
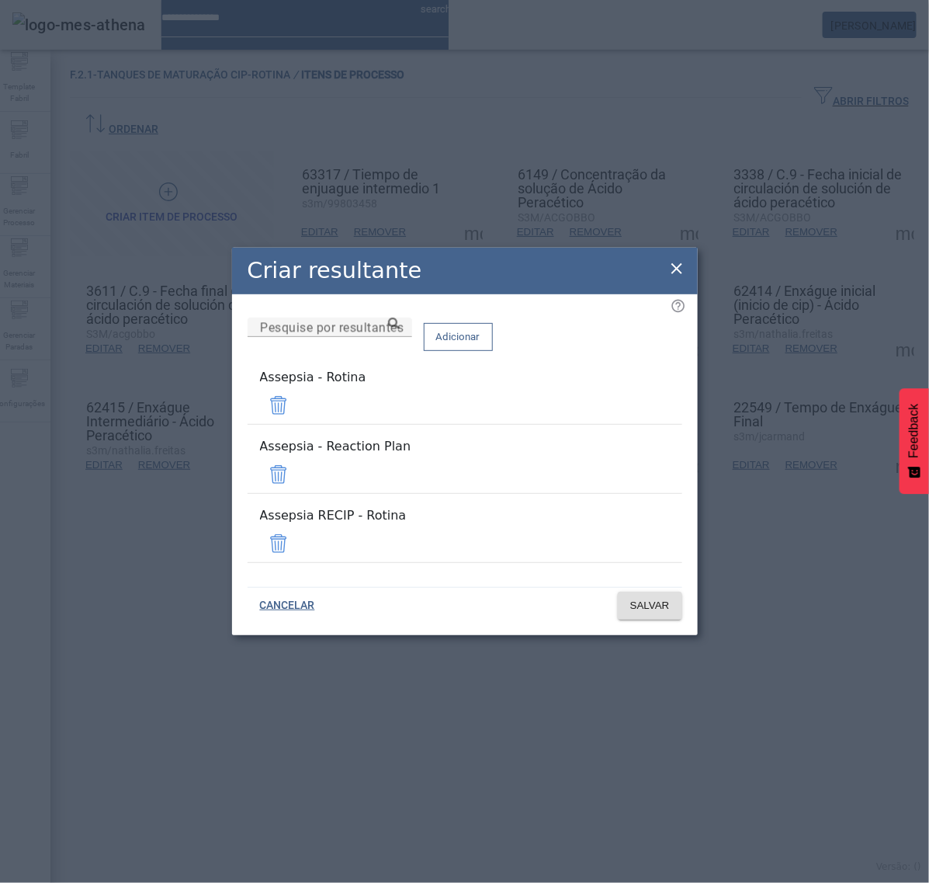
click at [297, 474] on span at bounding box center [278, 474] width 37 height 37
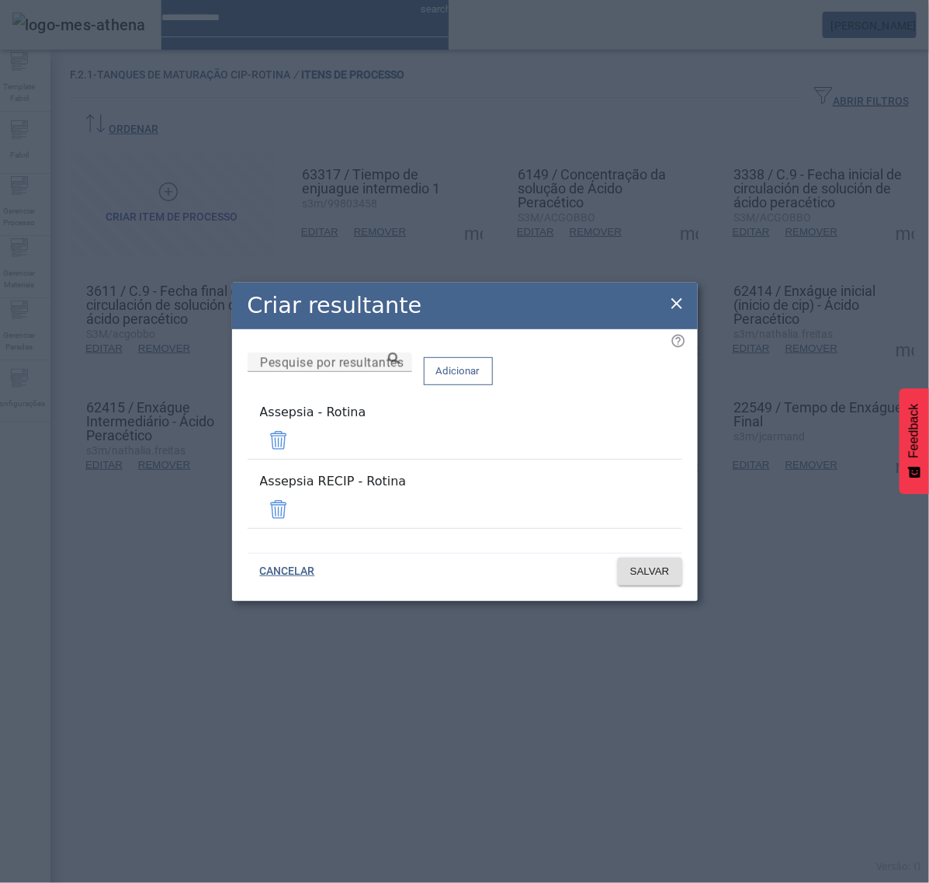
click at [297, 507] on span at bounding box center [278, 509] width 37 height 37
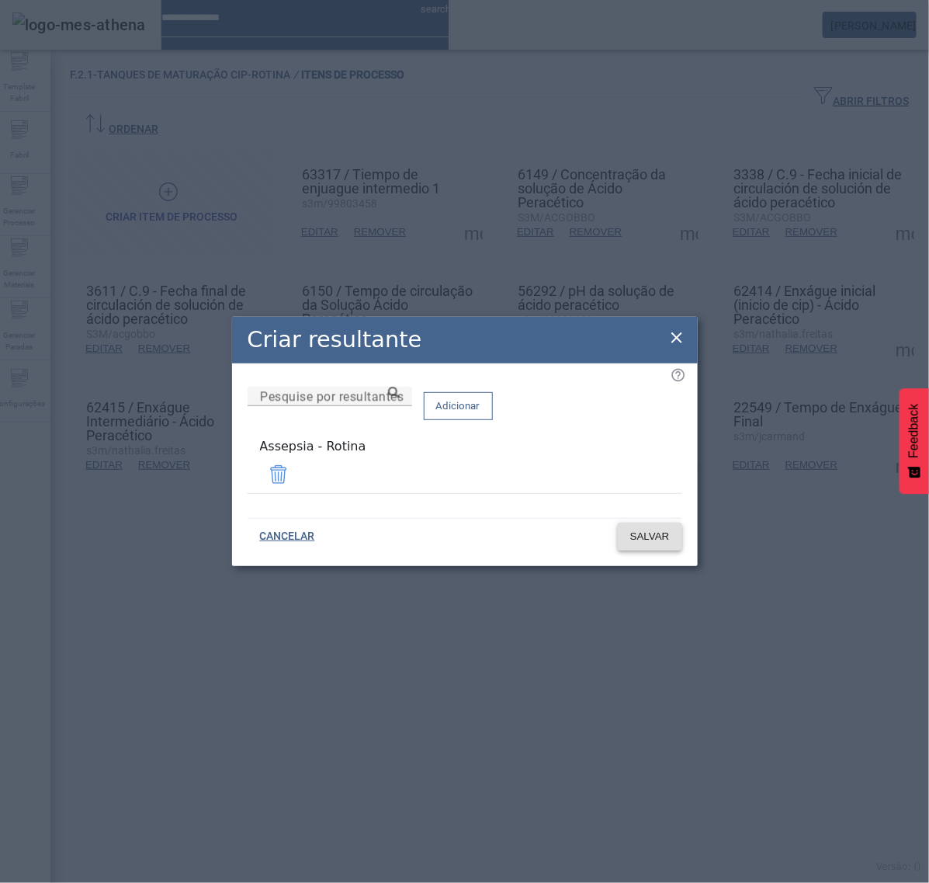
click at [658, 537] on span "SALVAR" at bounding box center [650, 537] width 40 height 16
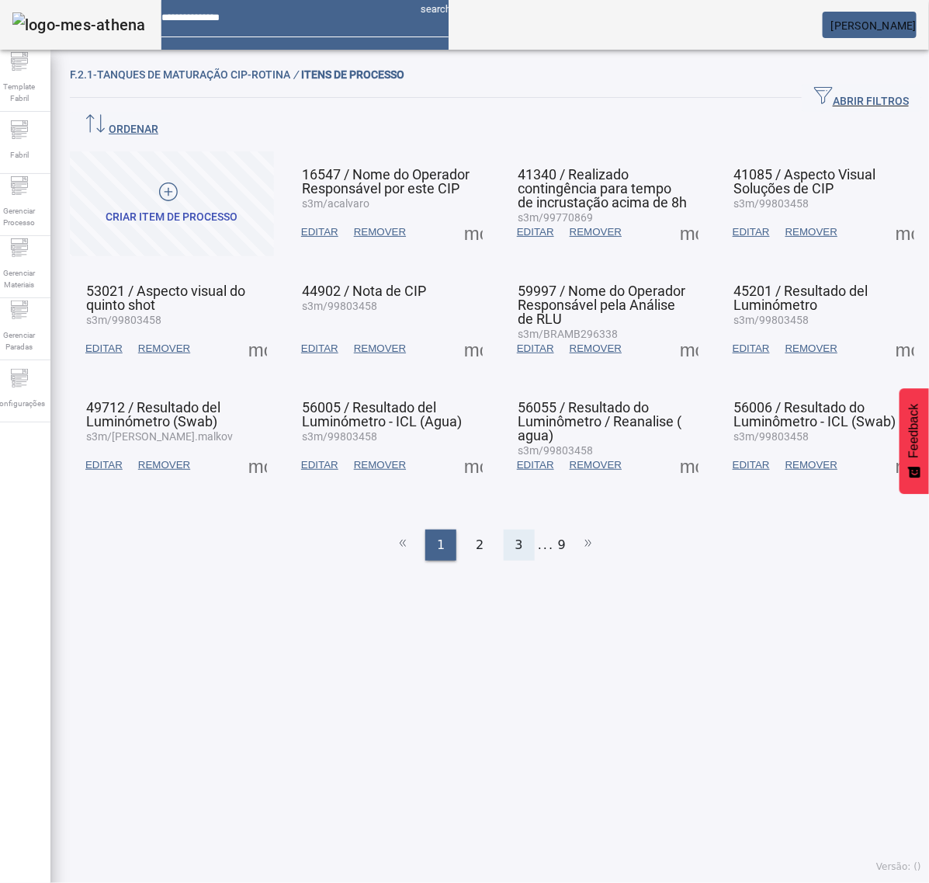
click at [515, 530] on div "3" at bounding box center [519, 545] width 31 height 31
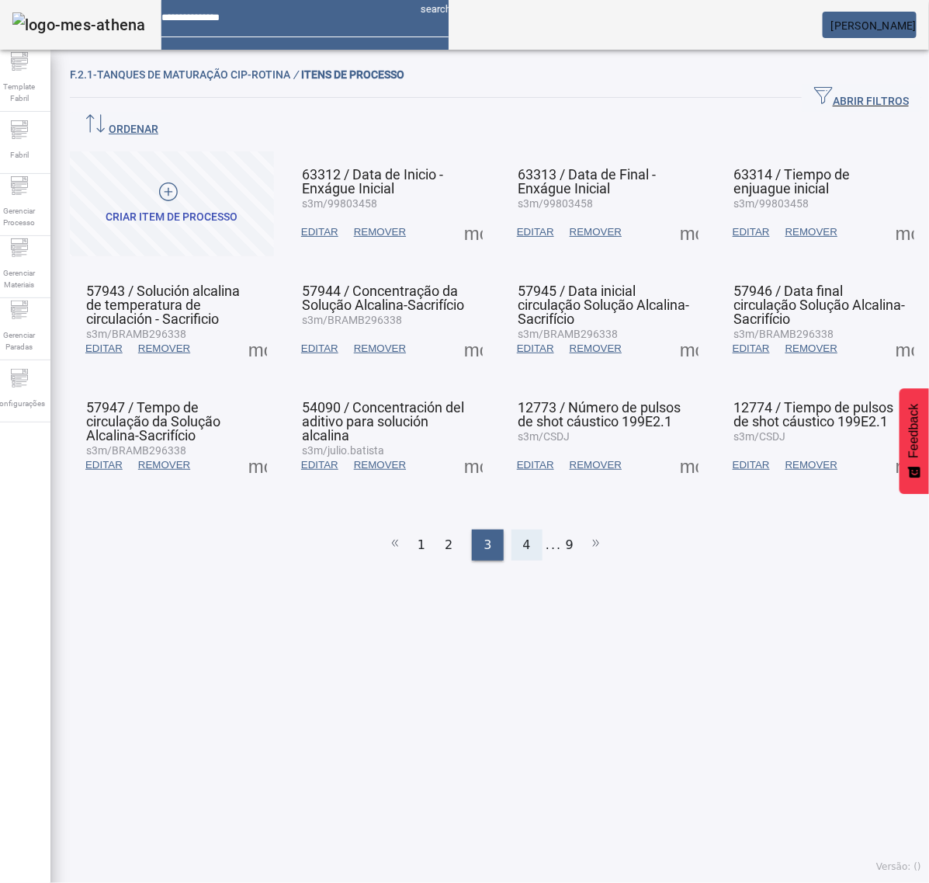
click at [523, 536] on span "4" at bounding box center [527, 545] width 8 height 19
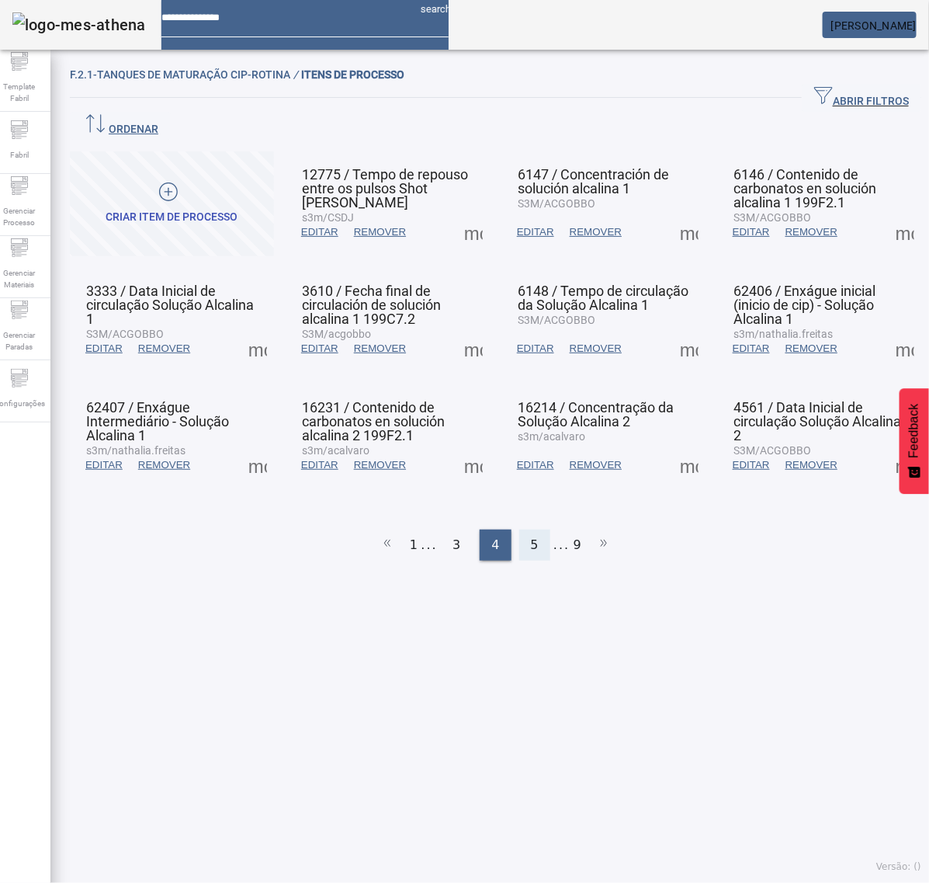
click at [531, 536] on span "5" at bounding box center [535, 545] width 8 height 19
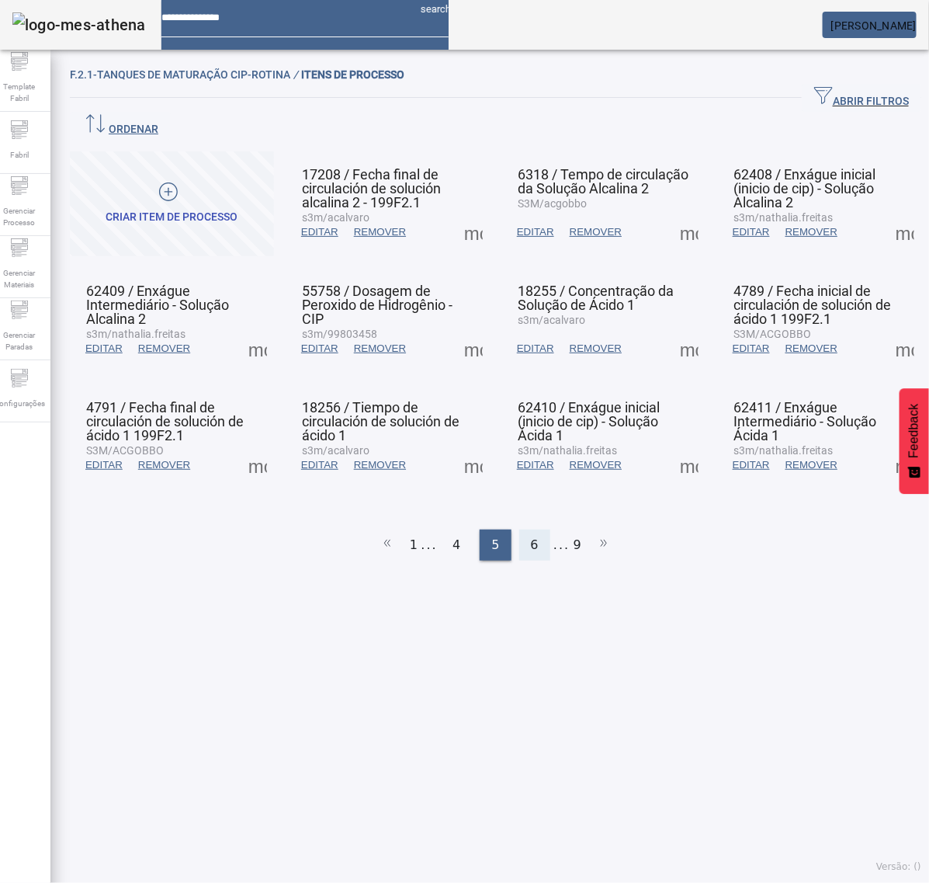
click at [530, 530] on div "6" at bounding box center [534, 545] width 31 height 31
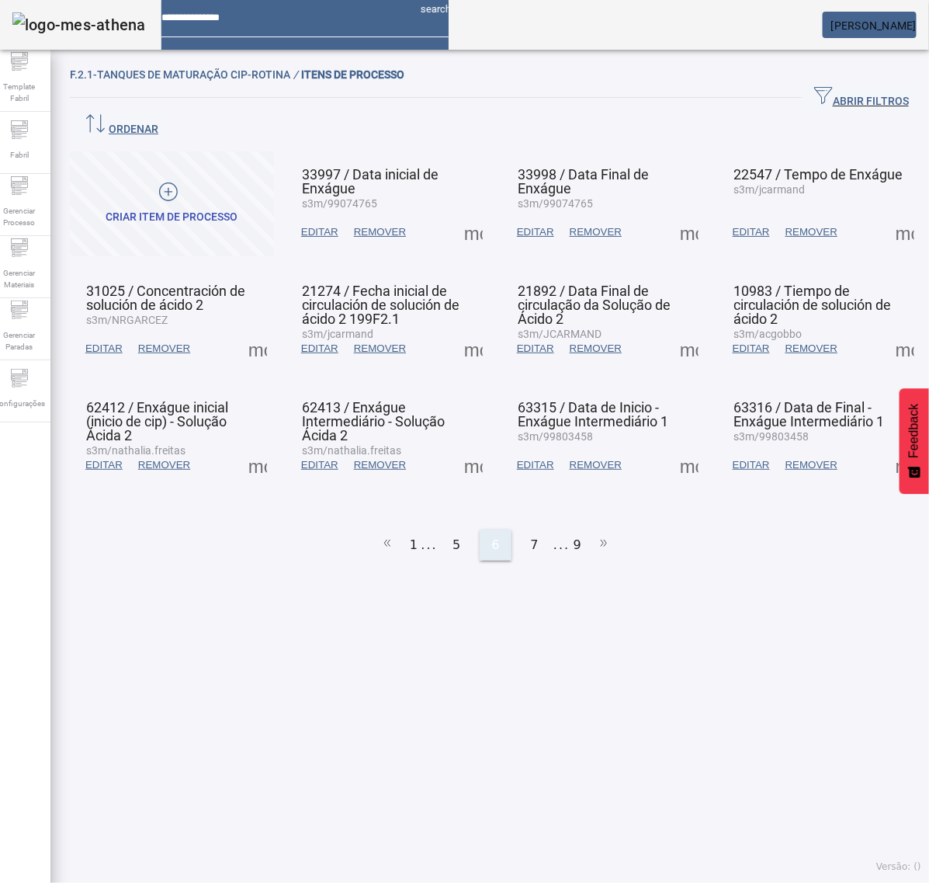
click at [530, 530] on div "7" at bounding box center [534, 545] width 31 height 31
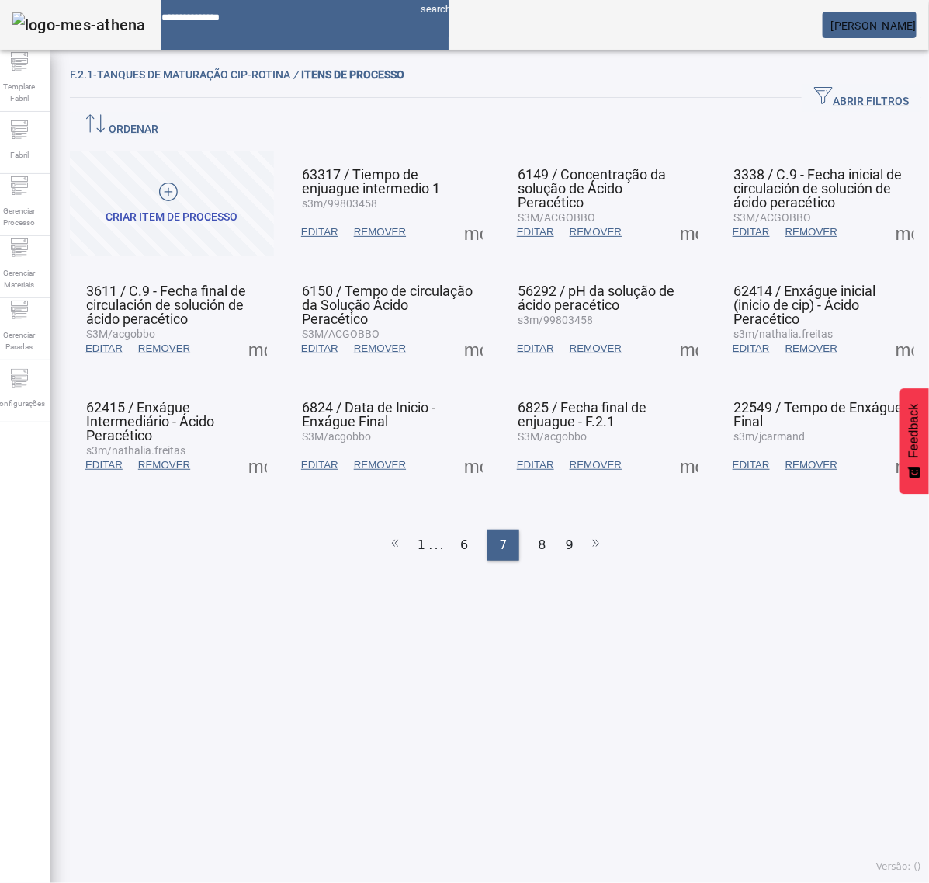
click at [255, 330] on span at bounding box center [257, 348] width 37 height 37
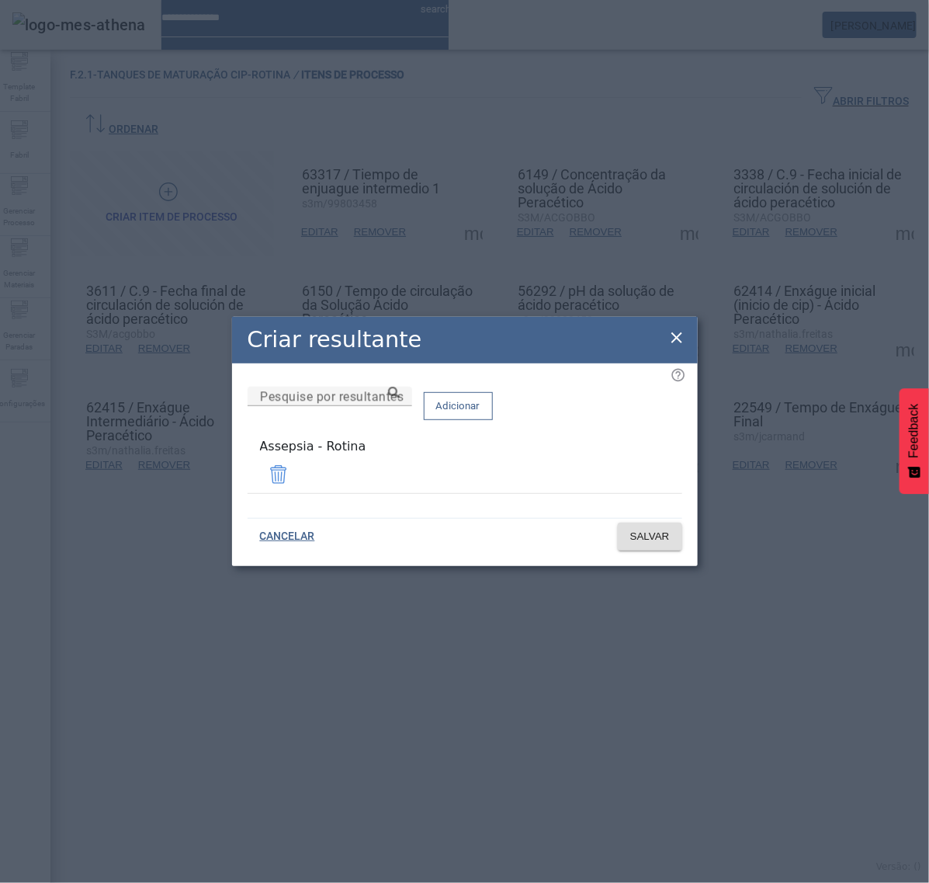
drag, startPoint x: 674, startPoint y: 347, endPoint x: 678, endPoint y: 340, distance: 8.0
click at [677, 342] on icon at bounding box center [677, 337] width 19 height 19
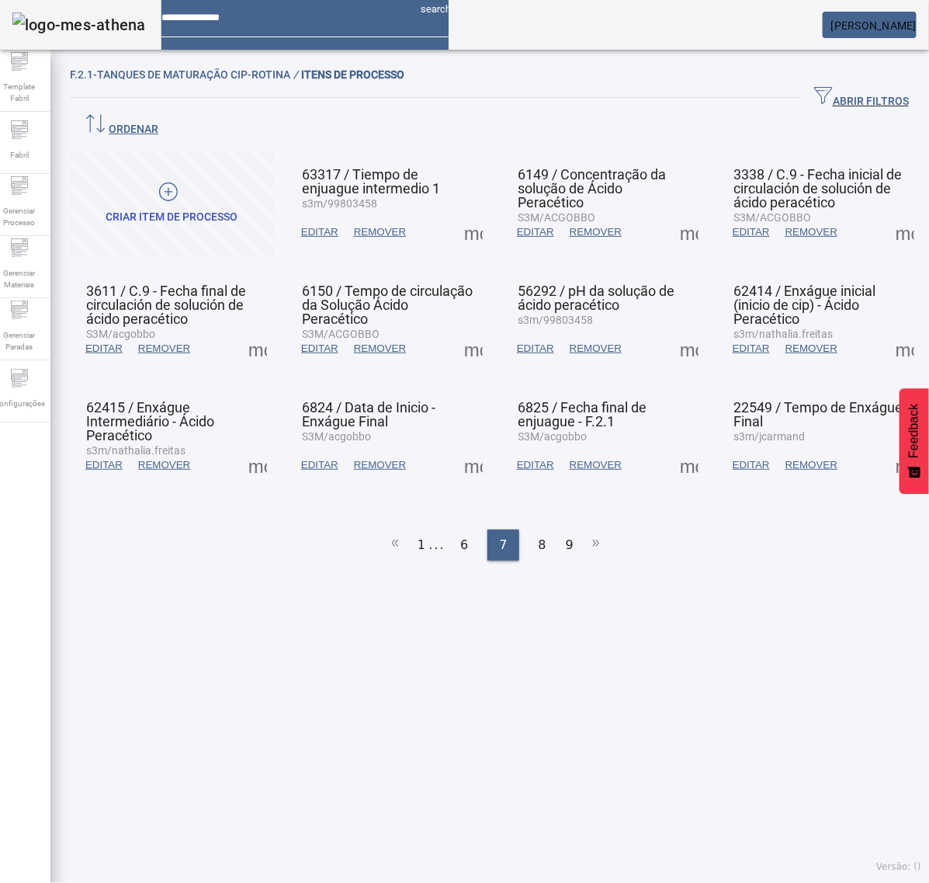
click at [464, 330] on span at bounding box center [473, 348] width 37 height 37
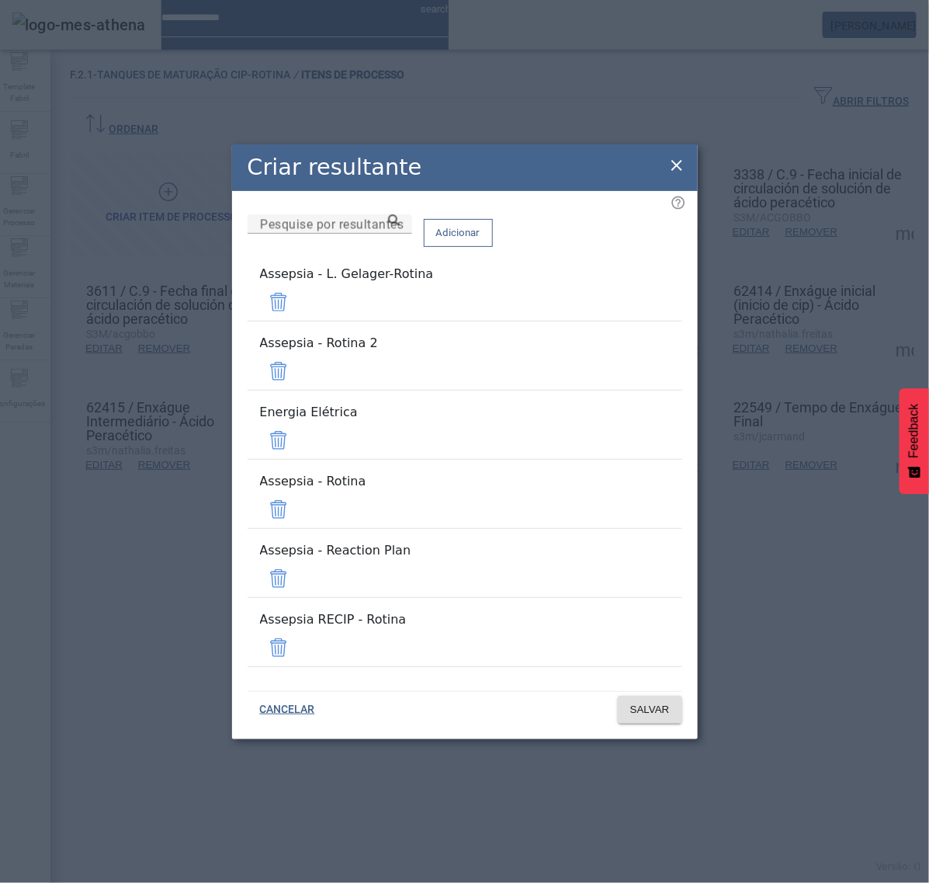
click at [297, 321] on span at bounding box center [278, 301] width 37 height 37
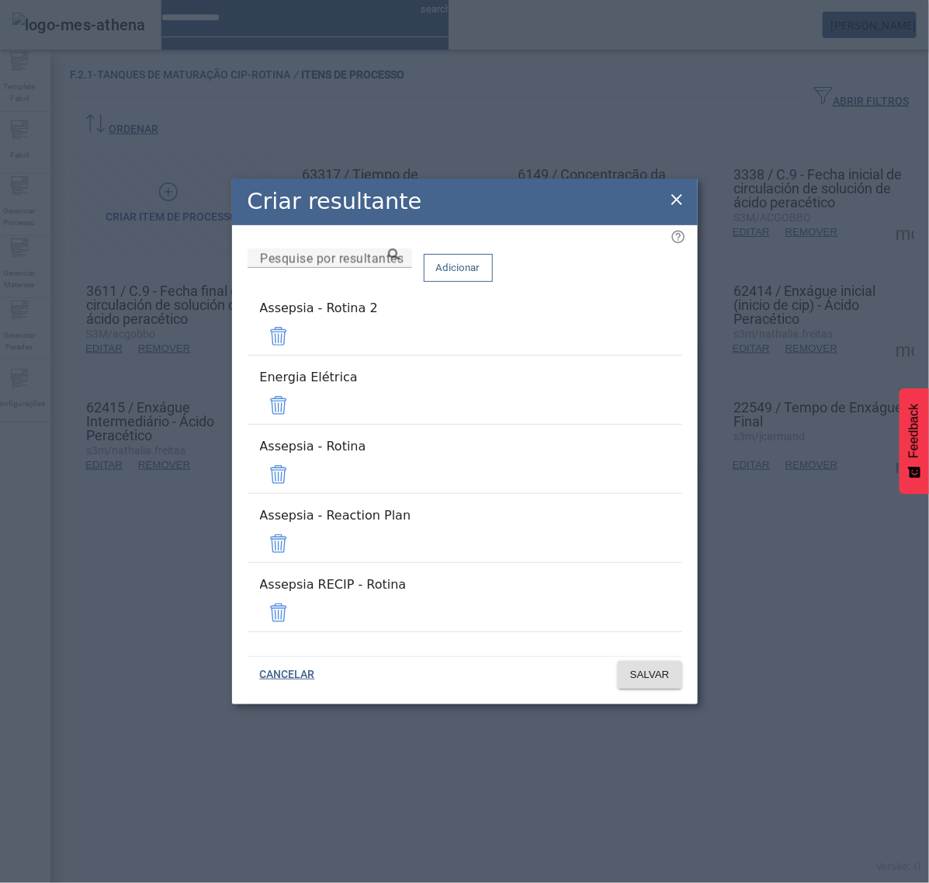
click at [637, 351] on mat-list "Assepsia - Rotina 2" at bounding box center [465, 327] width 435 height 69
click at [297, 355] on span at bounding box center [278, 336] width 37 height 37
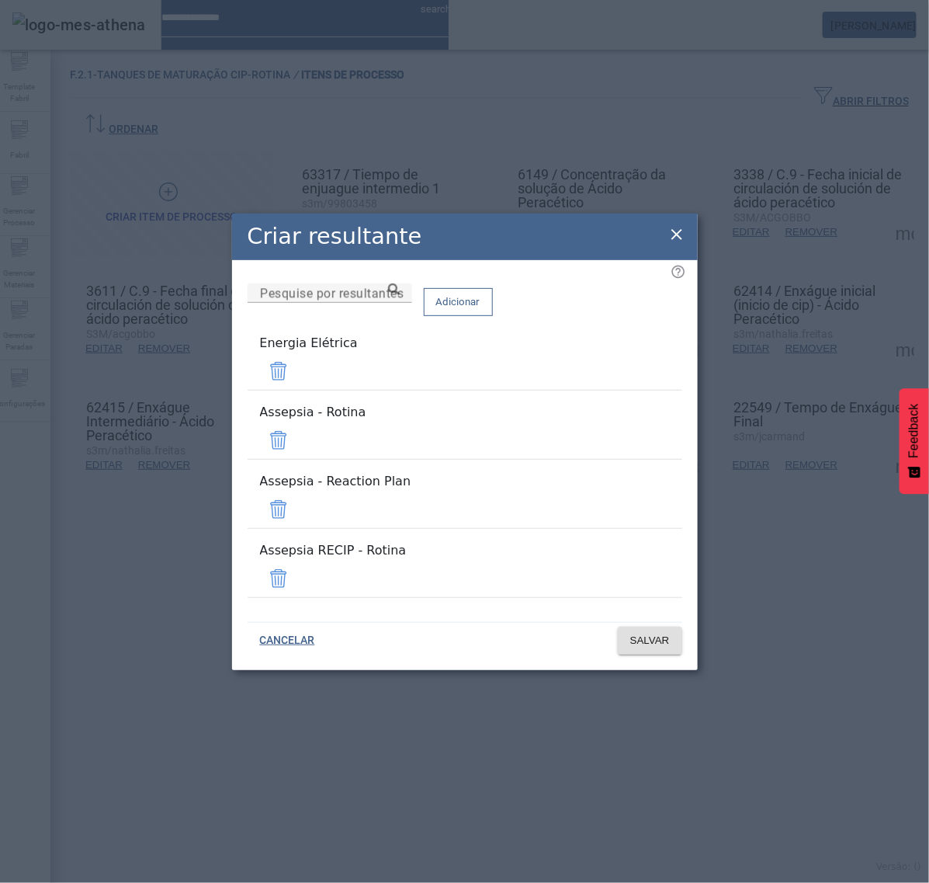
click at [297, 388] on span at bounding box center [278, 371] width 37 height 37
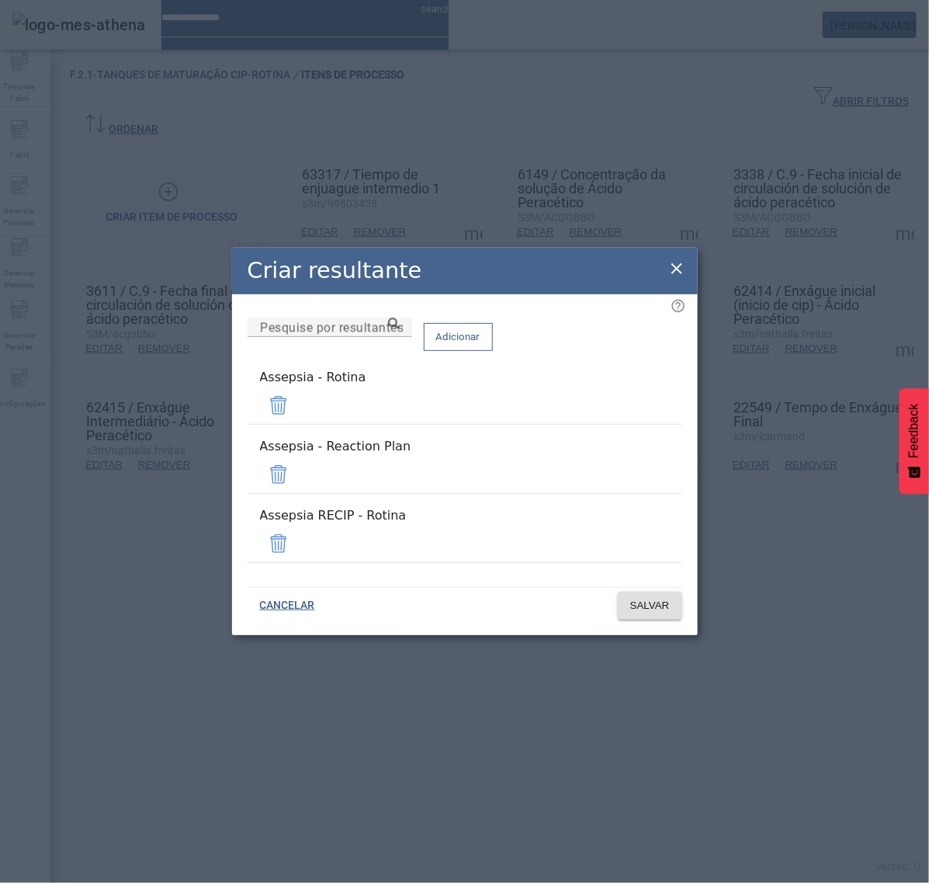
click at [297, 467] on span at bounding box center [278, 474] width 37 height 37
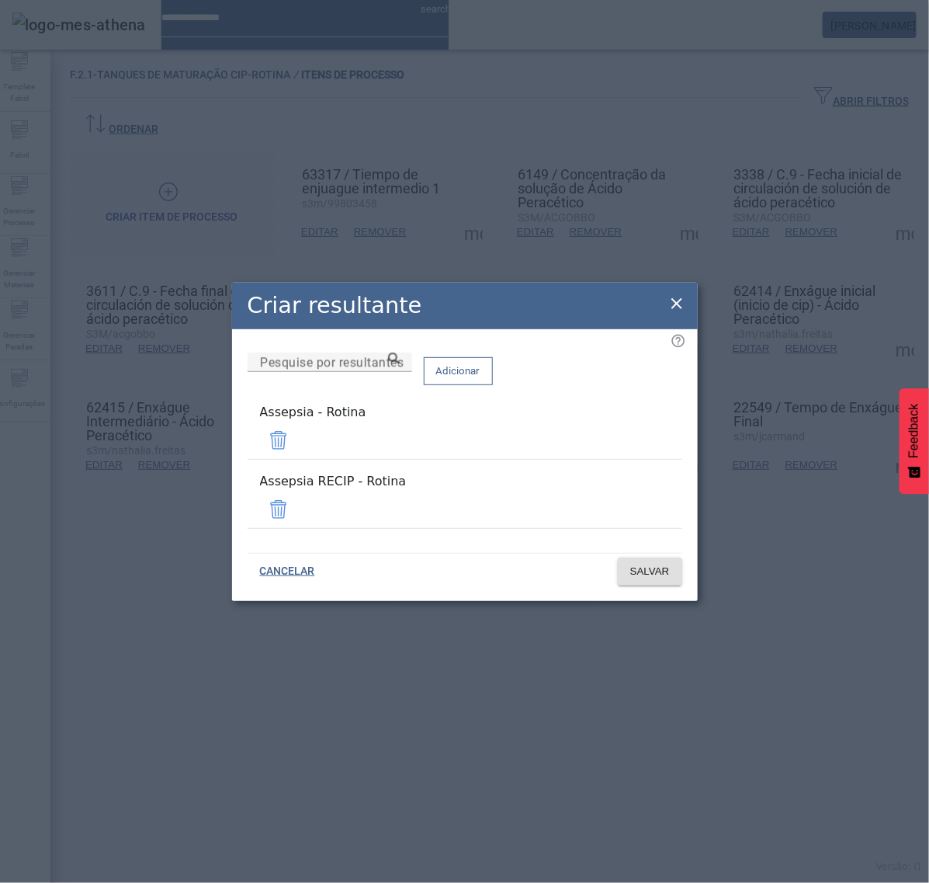
click at [297, 499] on span at bounding box center [278, 509] width 37 height 37
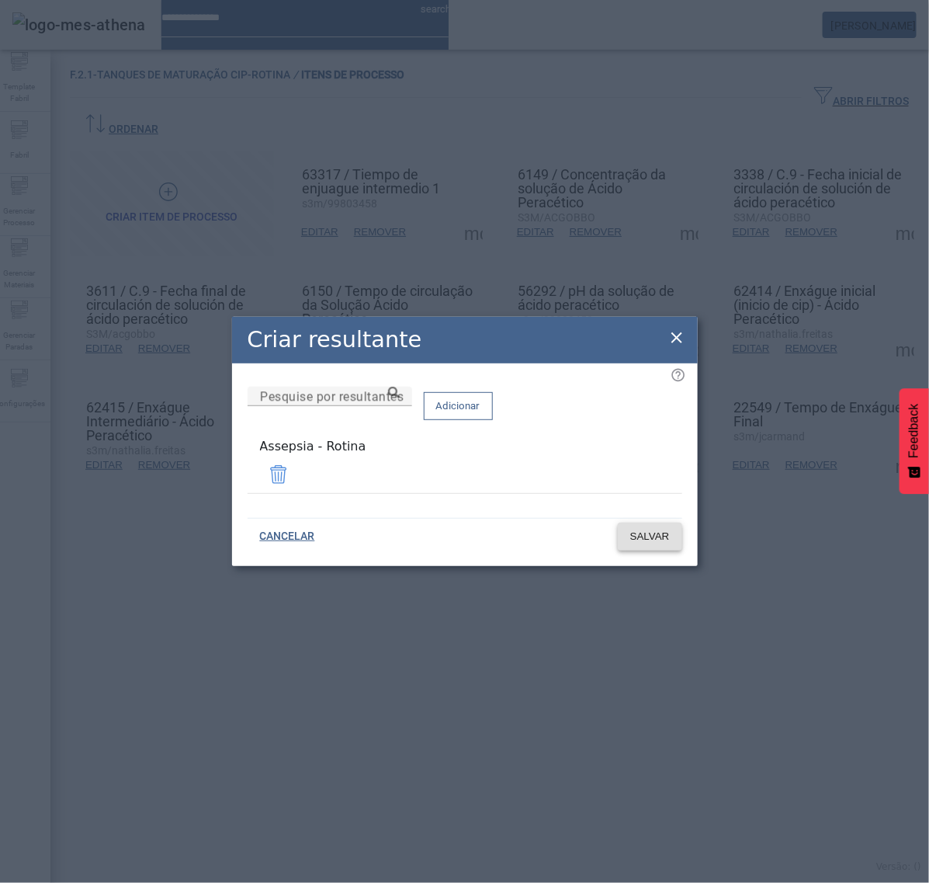
click at [658, 540] on span "SALVAR" at bounding box center [650, 537] width 40 height 16
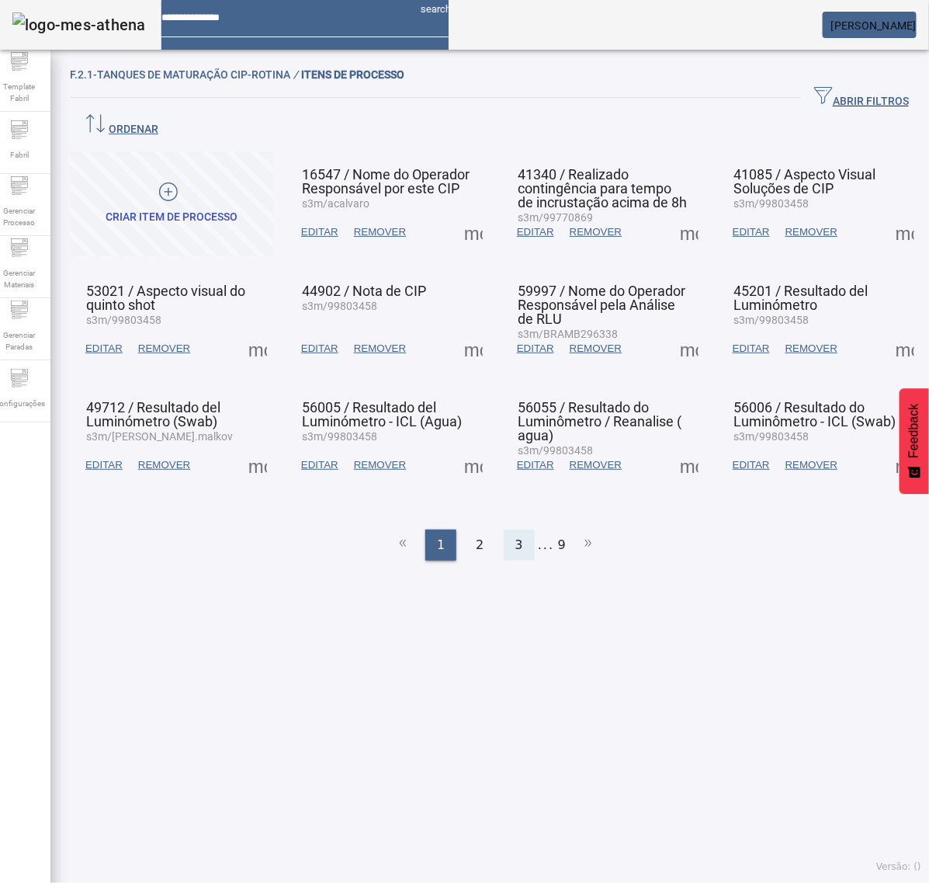
click at [516, 536] on span "3" at bounding box center [520, 545] width 8 height 19
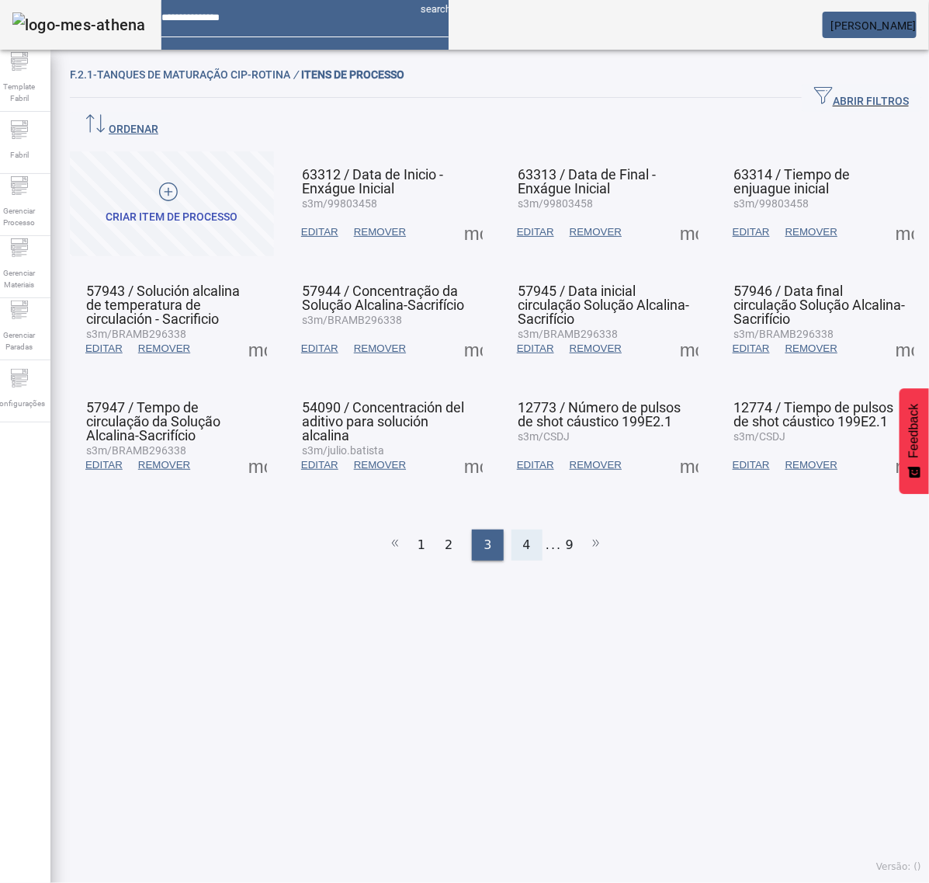
click at [523, 536] on span "4" at bounding box center [527, 545] width 8 height 19
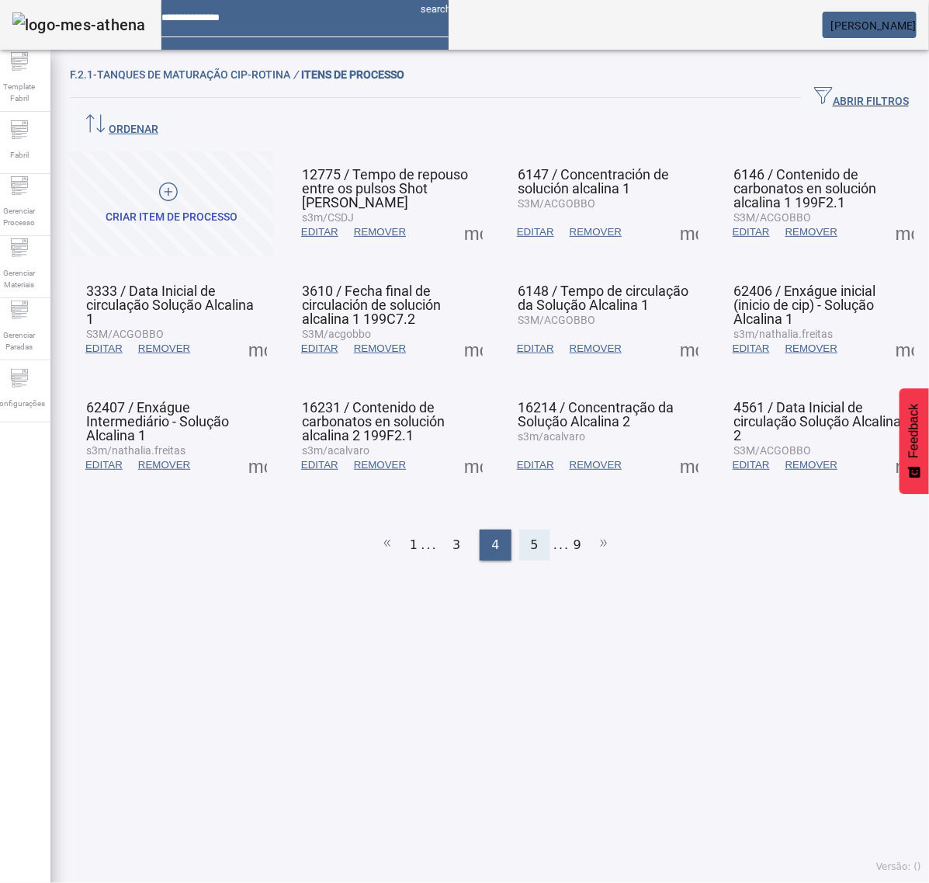
click at [519, 530] on div "5" at bounding box center [534, 545] width 31 height 31
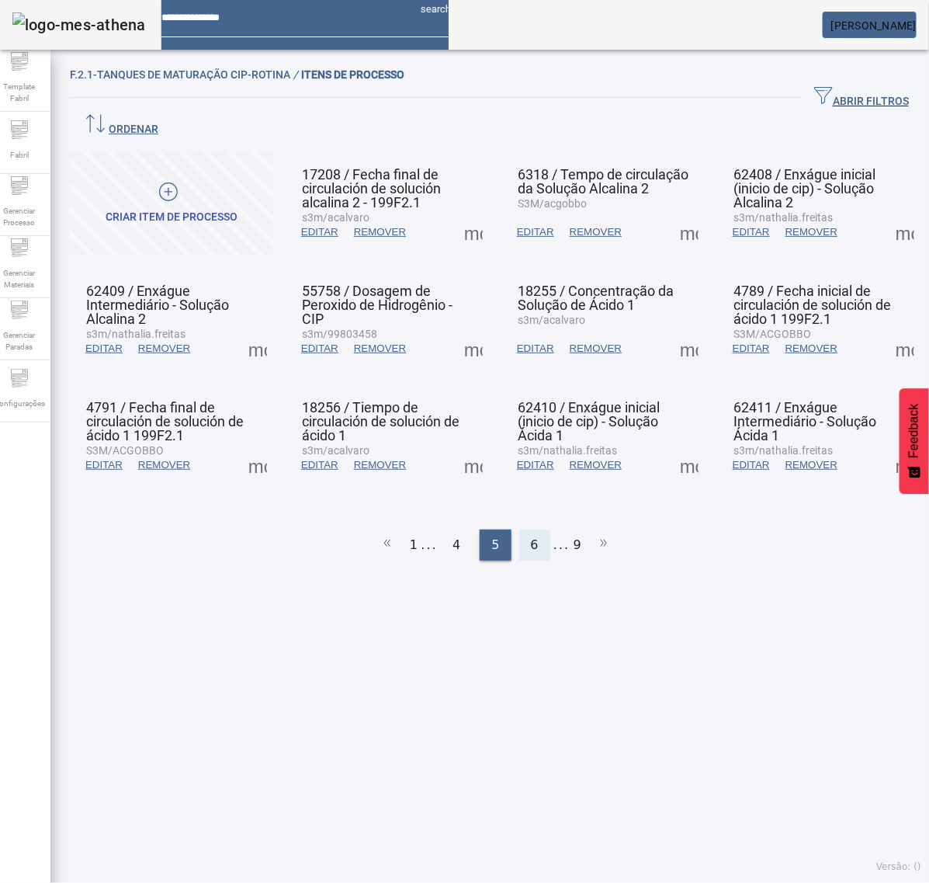
click at [531, 536] on span "6" at bounding box center [535, 545] width 8 height 19
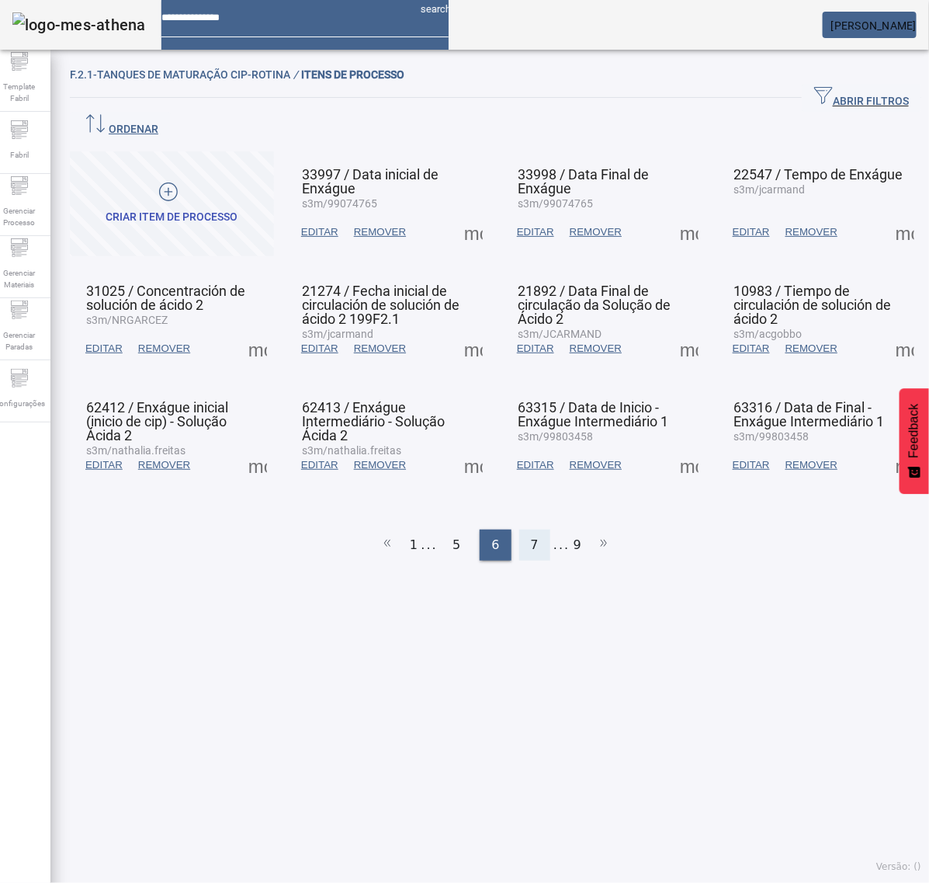
click at [531, 536] on span "7" at bounding box center [535, 545] width 8 height 19
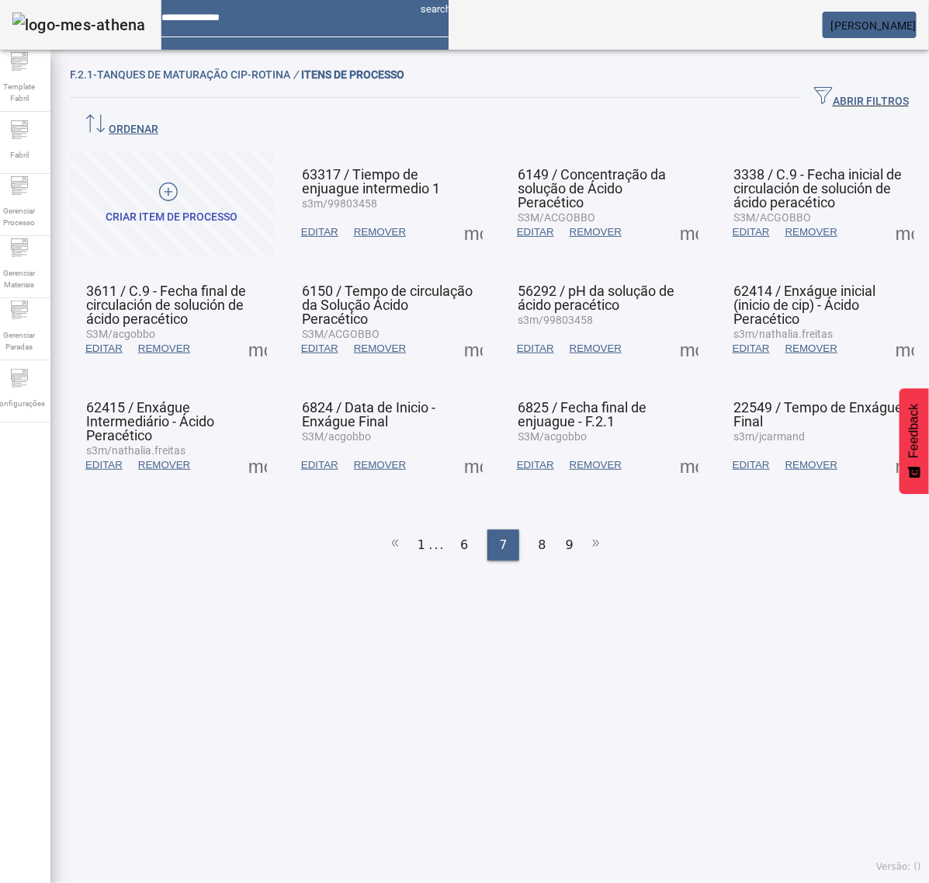
click at [463, 214] on span at bounding box center [473, 232] width 37 height 37
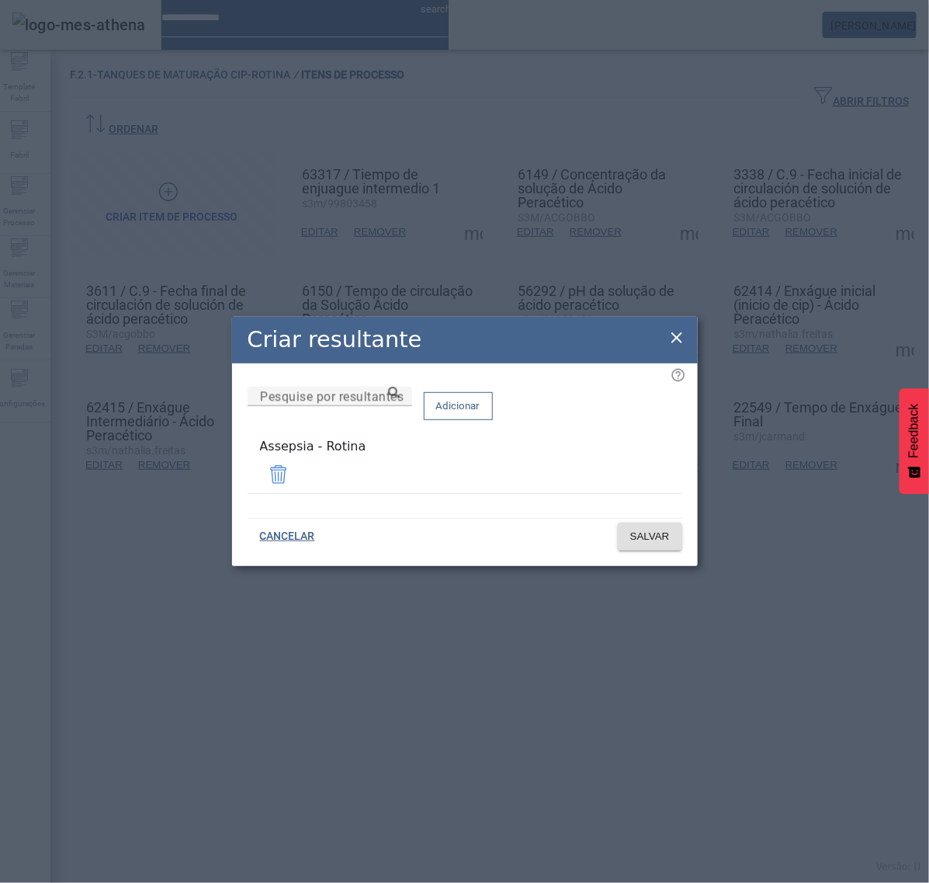
drag, startPoint x: 679, startPoint y: 346, endPoint x: 679, endPoint y: 270, distance: 76.1
click at [679, 346] on icon at bounding box center [677, 337] width 19 height 19
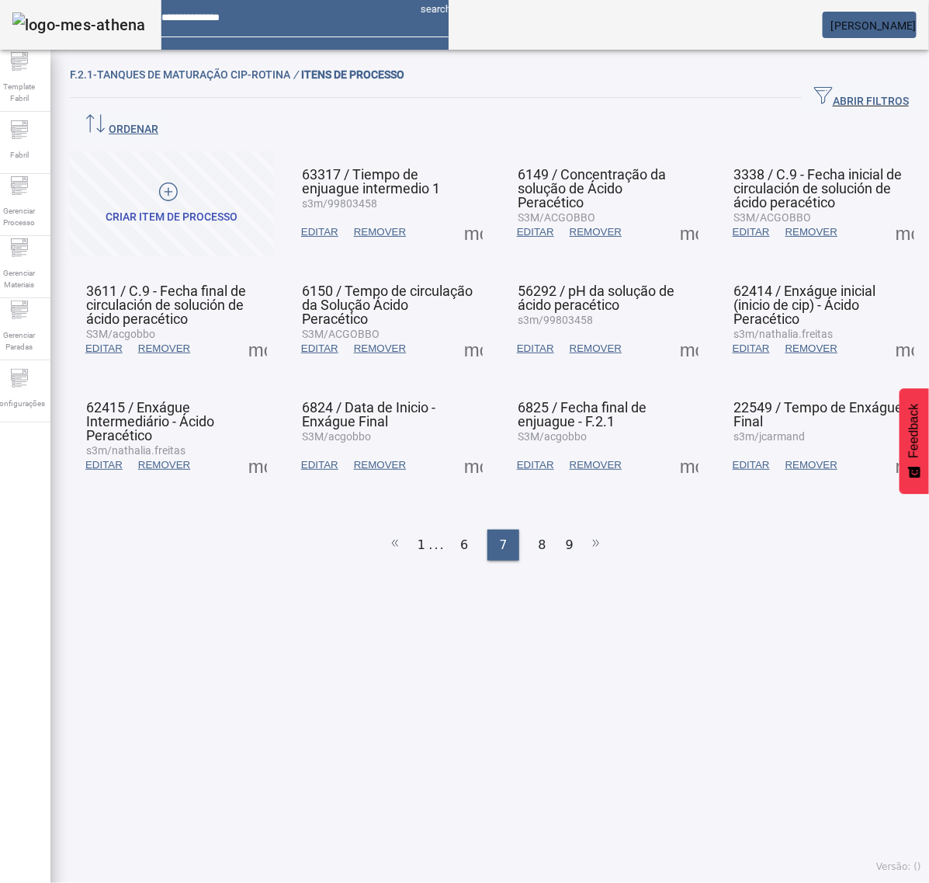
click at [672, 214] on span at bounding box center [689, 232] width 37 height 37
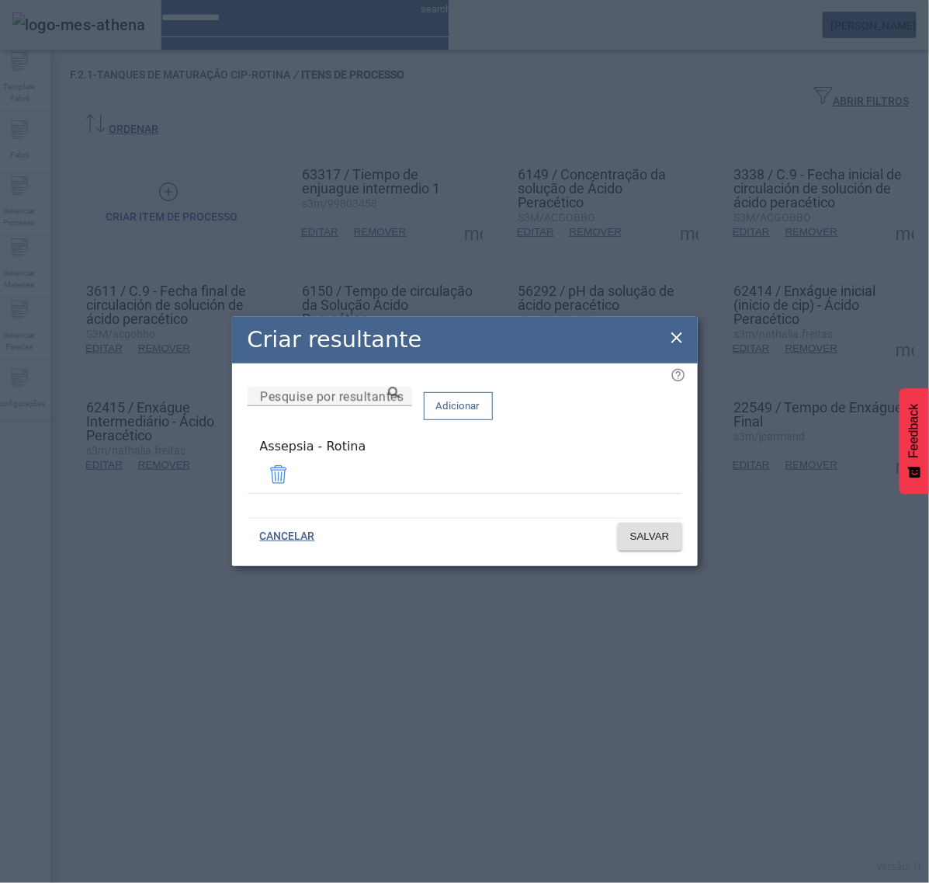
drag, startPoint x: 680, startPoint y: 336, endPoint x: 700, endPoint y: 328, distance: 21.6
click at [683, 335] on icon at bounding box center [677, 337] width 19 height 19
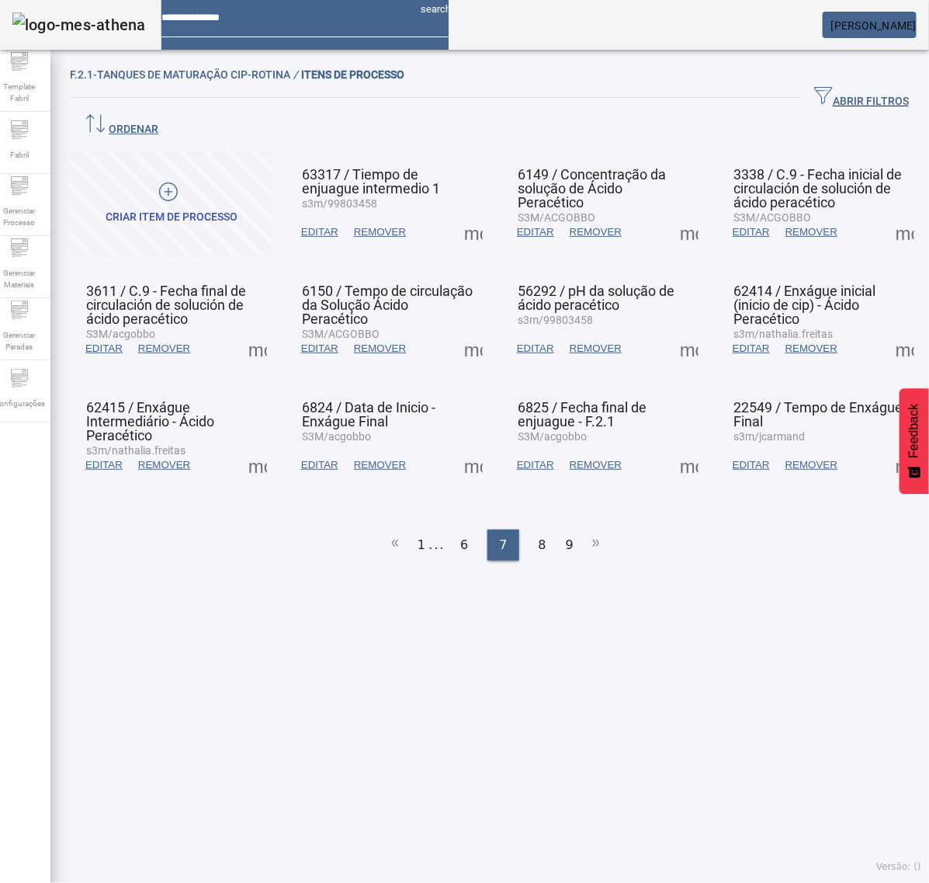
click at [891, 214] on span at bounding box center [905, 232] width 37 height 37
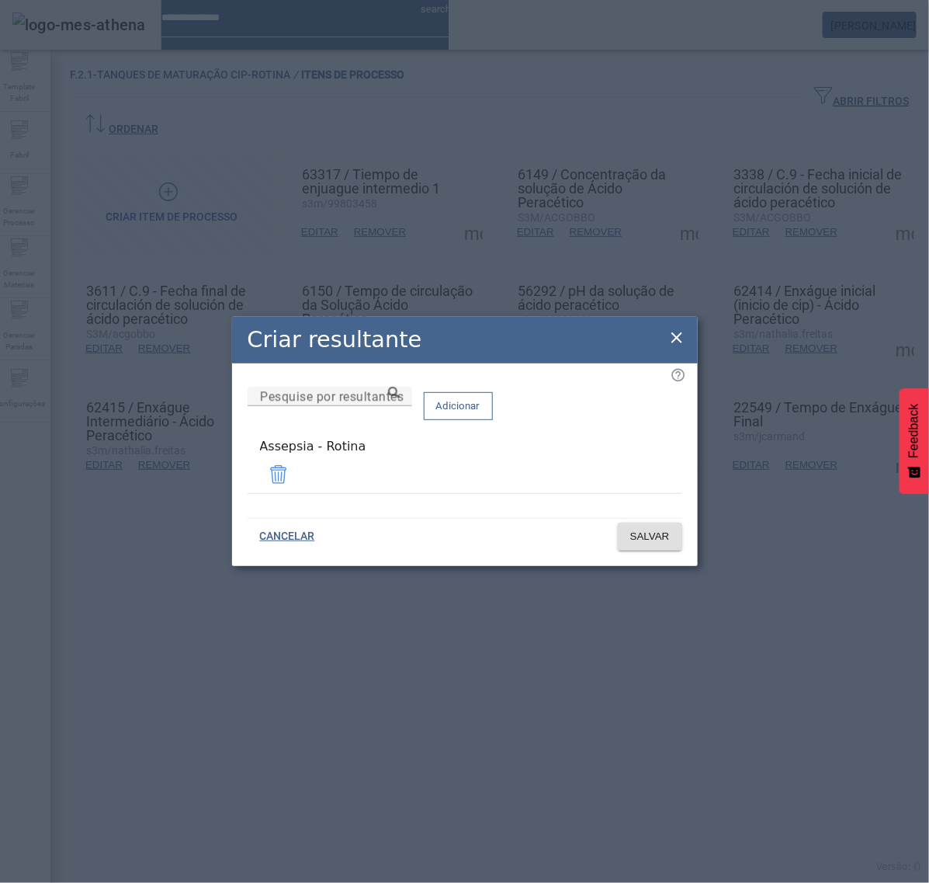
click at [681, 342] on icon at bounding box center [677, 337] width 19 height 19
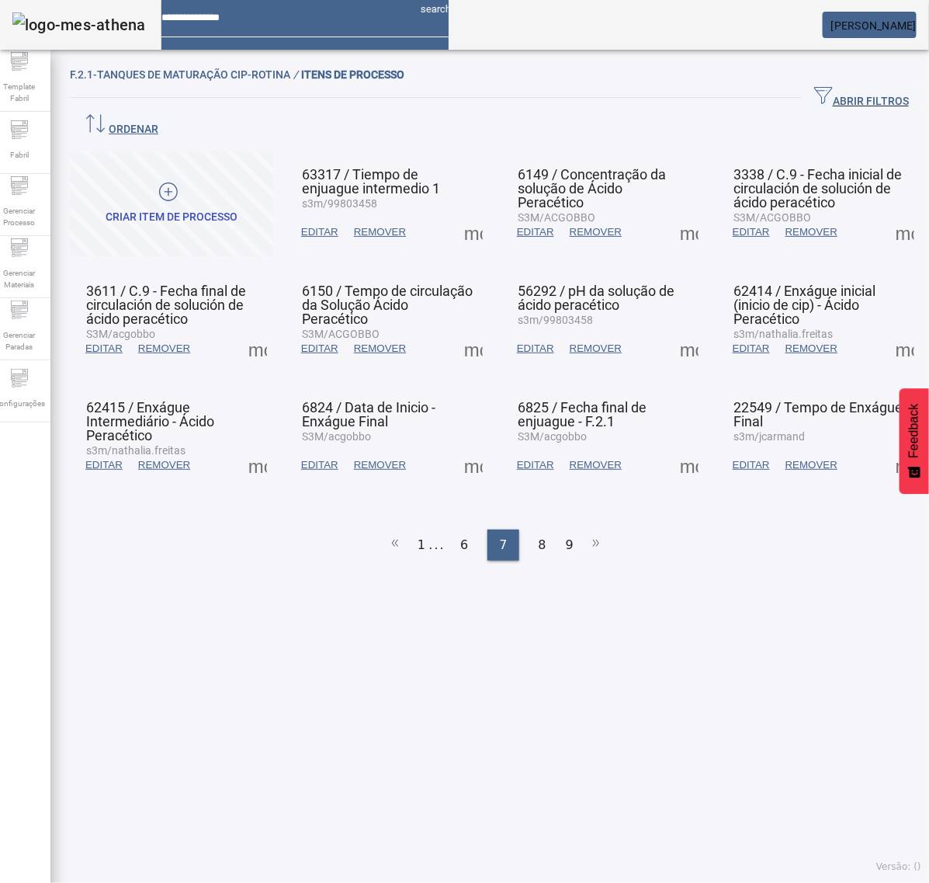
click at [252, 330] on span at bounding box center [257, 348] width 37 height 37
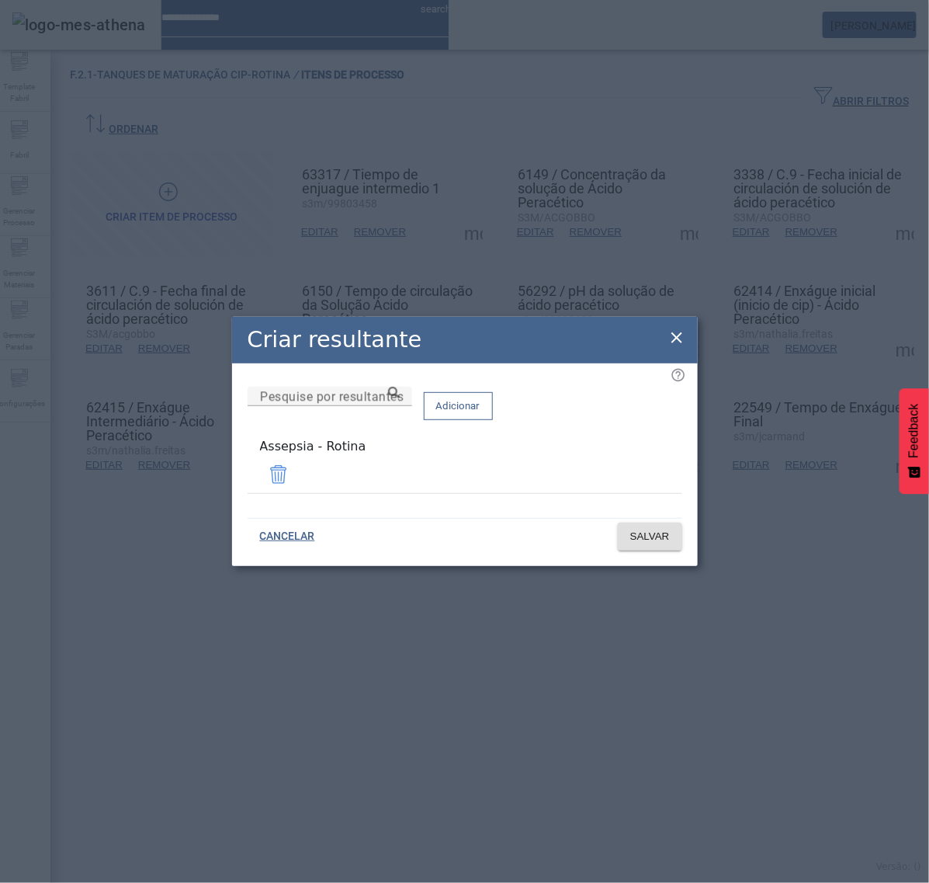
click at [672, 339] on icon at bounding box center [677, 337] width 19 height 19
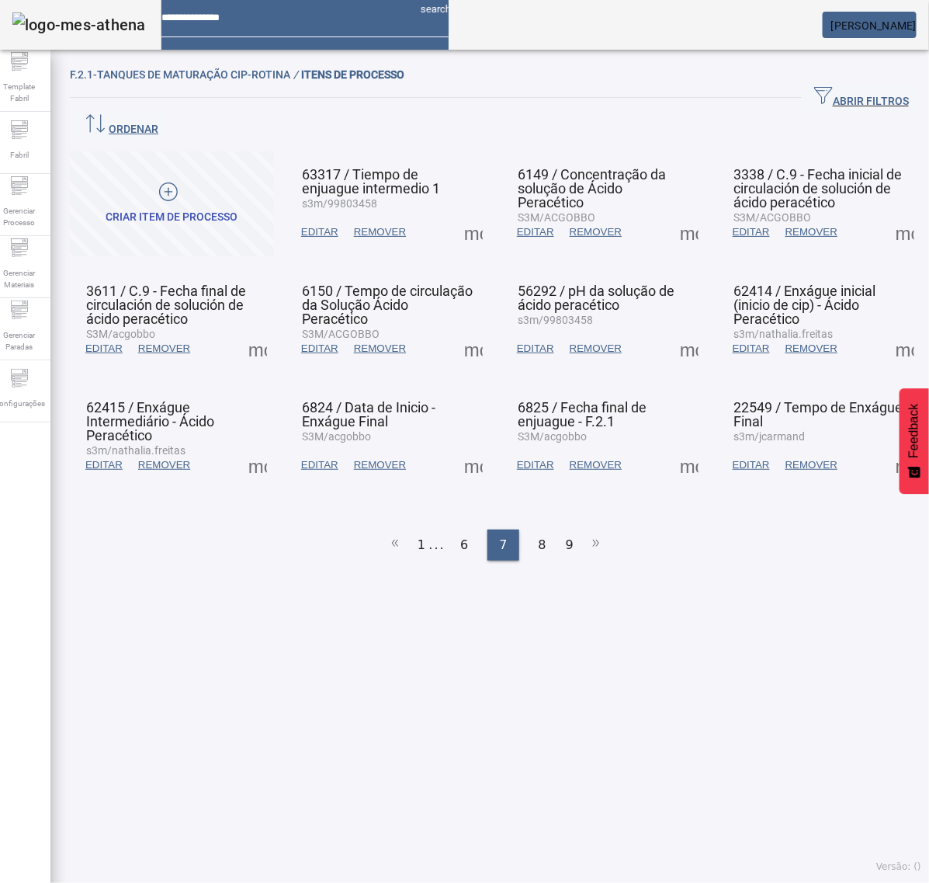
click at [463, 330] on span at bounding box center [473, 348] width 37 height 37
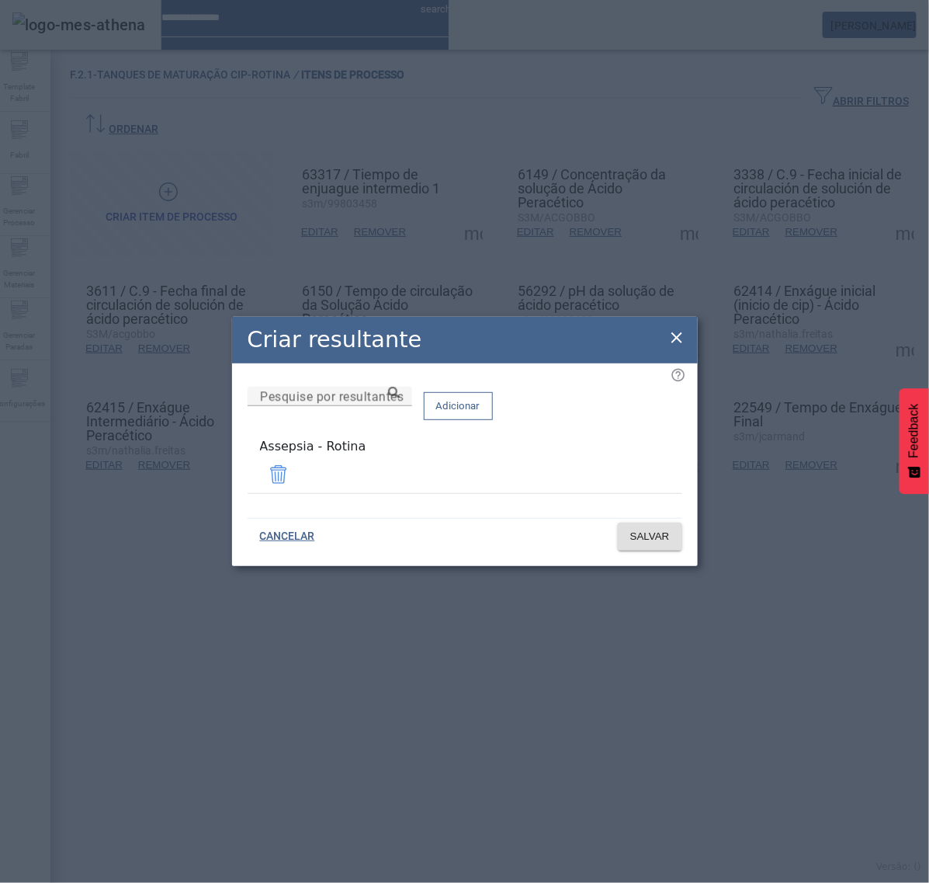
click at [677, 335] on icon at bounding box center [677, 337] width 19 height 19
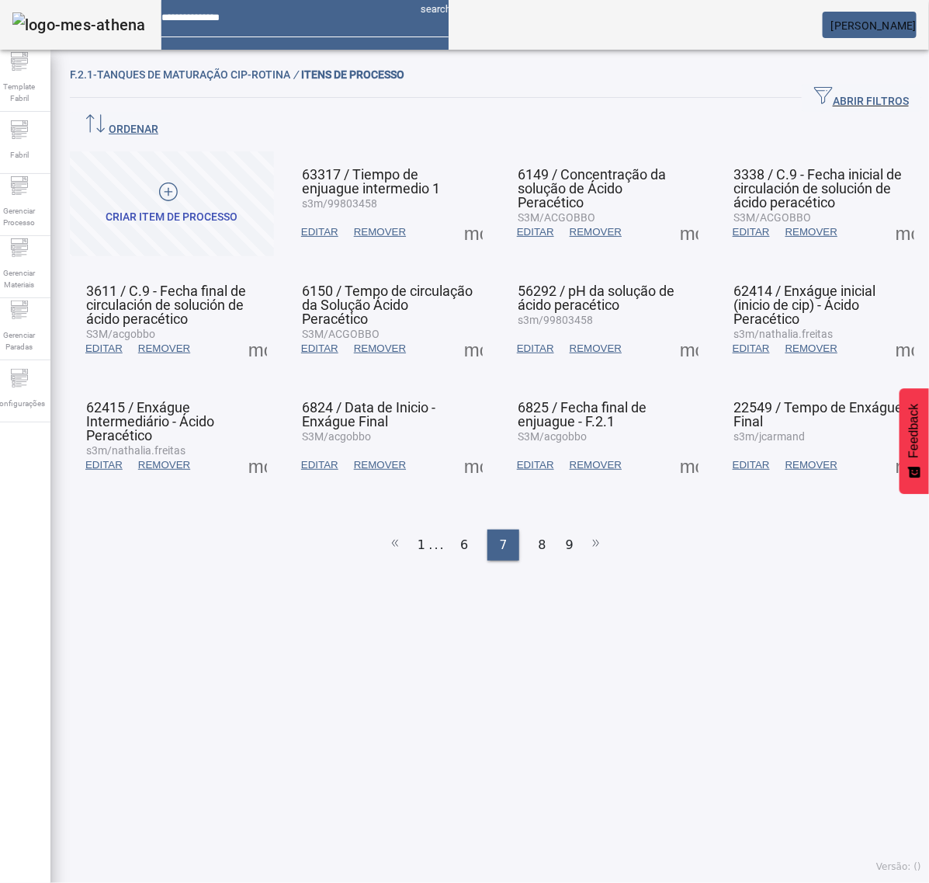
click at [674, 330] on span at bounding box center [689, 348] width 37 height 37
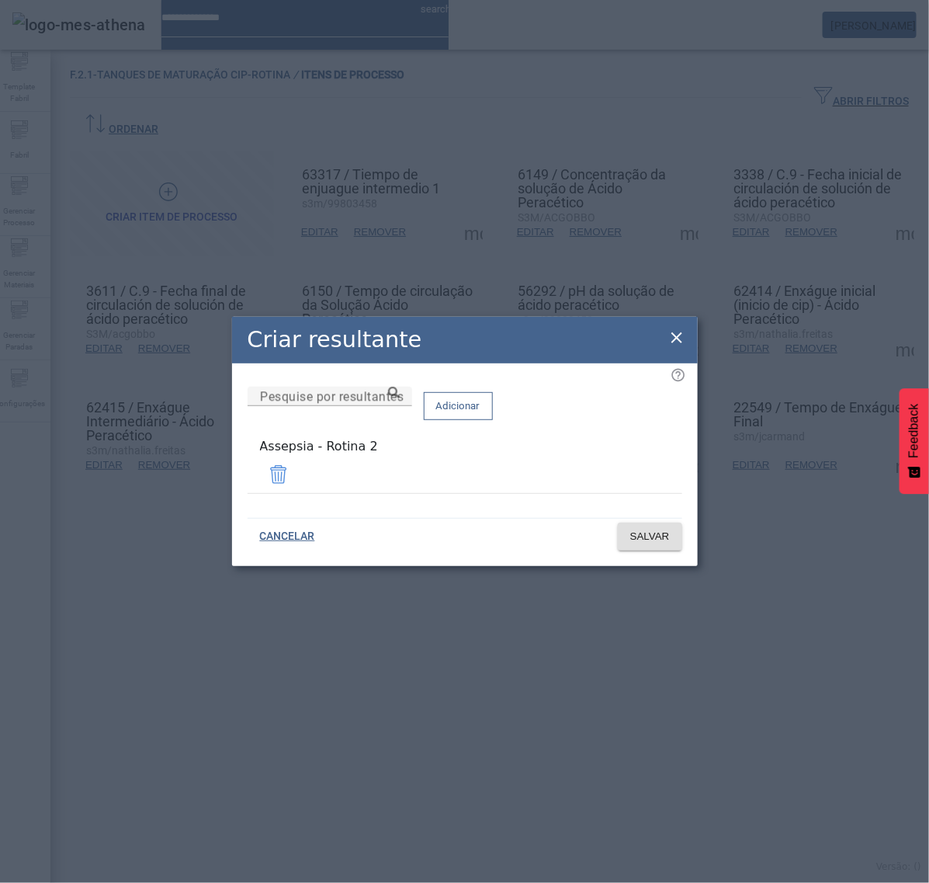
click at [678, 339] on icon at bounding box center [677, 337] width 19 height 19
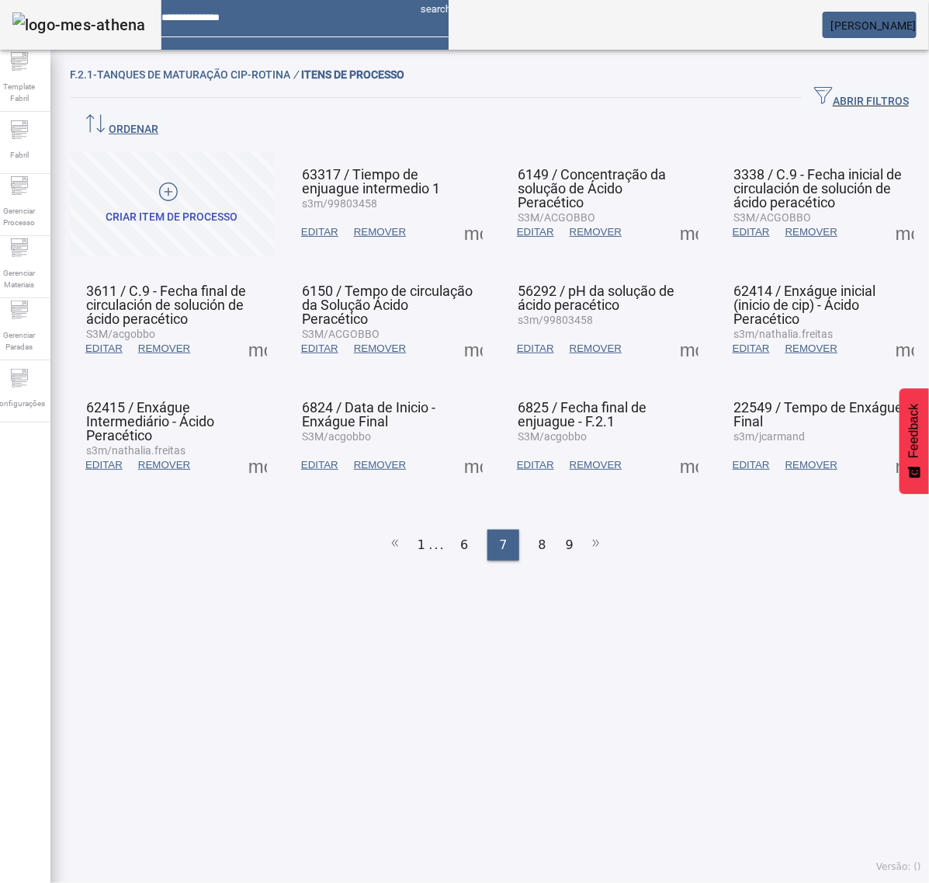
click at [894, 330] on span at bounding box center [905, 348] width 37 height 37
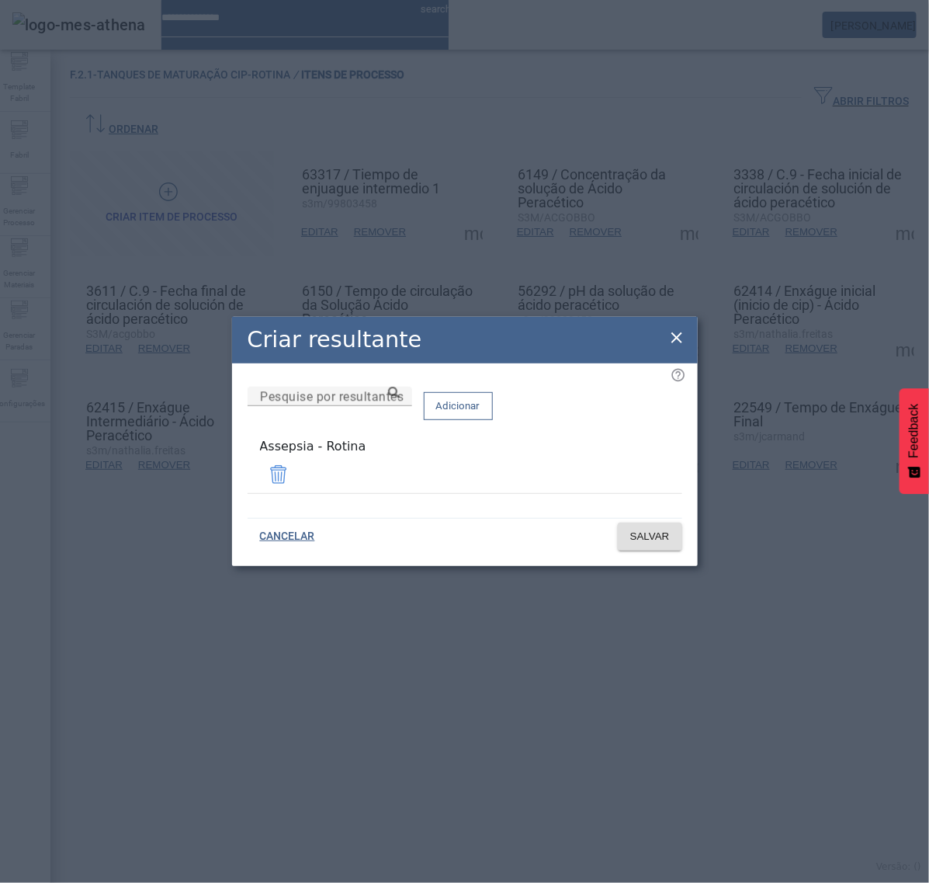
drag, startPoint x: 681, startPoint y: 336, endPoint x: 662, endPoint y: 351, distance: 23.8
click at [680, 339] on icon at bounding box center [677, 337] width 11 height 11
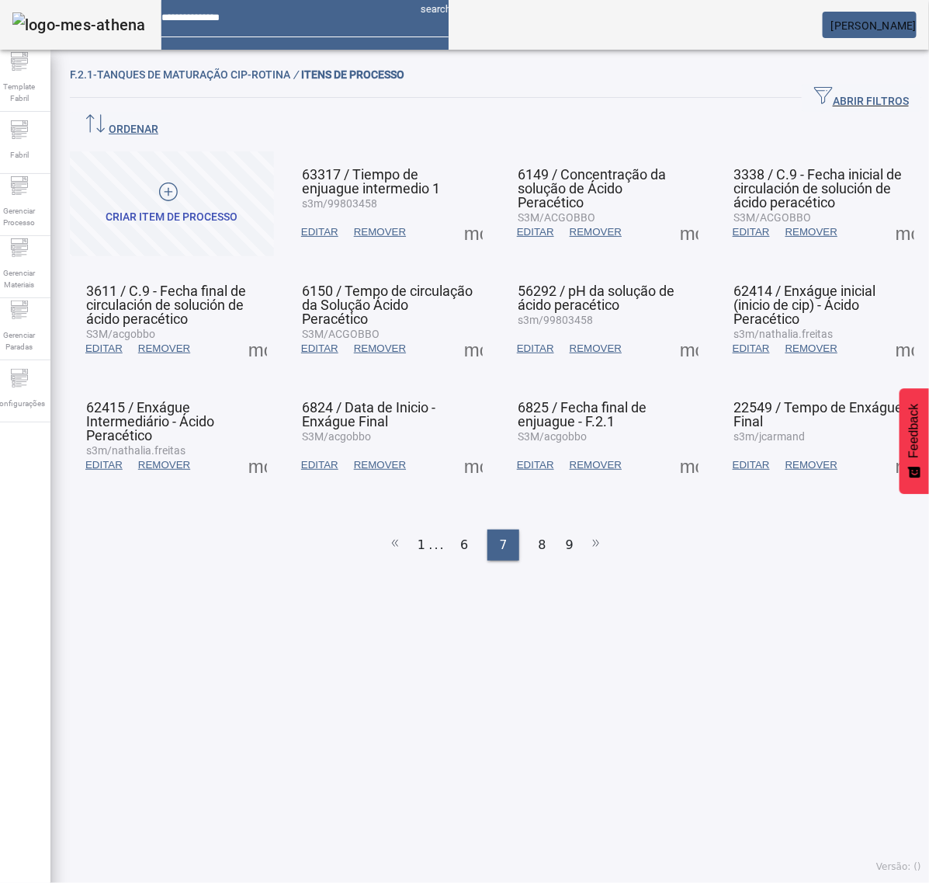
click at [257, 446] on span at bounding box center [257, 464] width 37 height 37
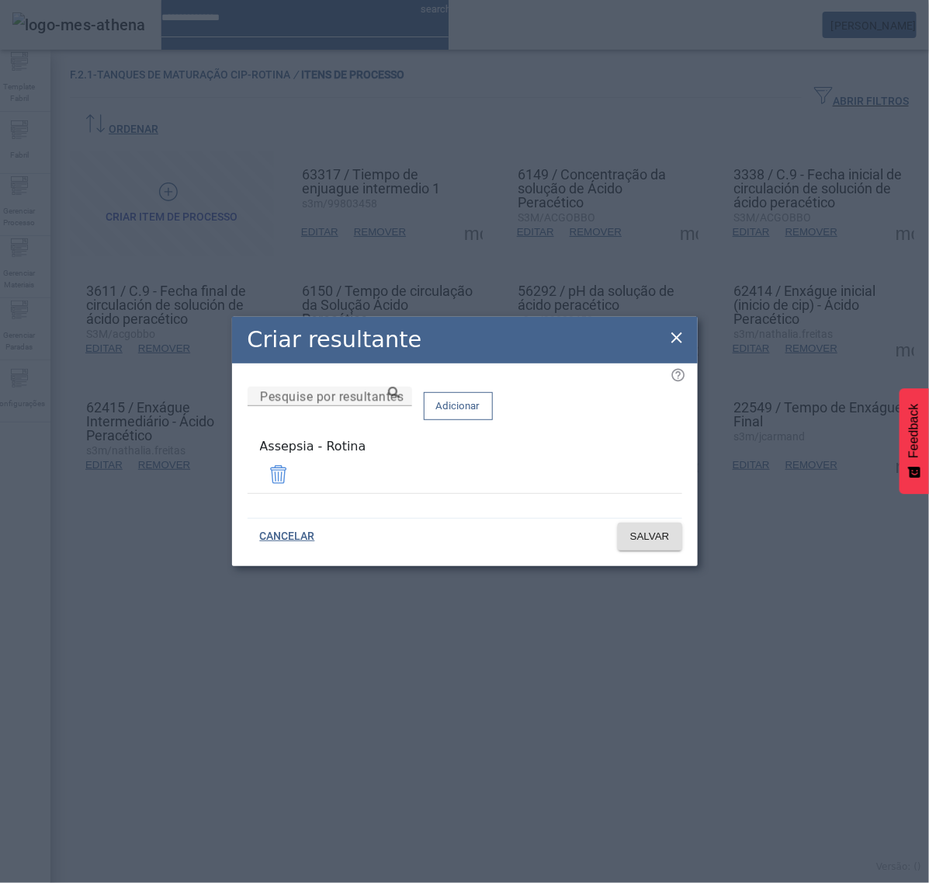
drag, startPoint x: 680, startPoint y: 335, endPoint x: 625, endPoint y: 374, distance: 67.4
click at [680, 338] on icon at bounding box center [677, 337] width 19 height 19
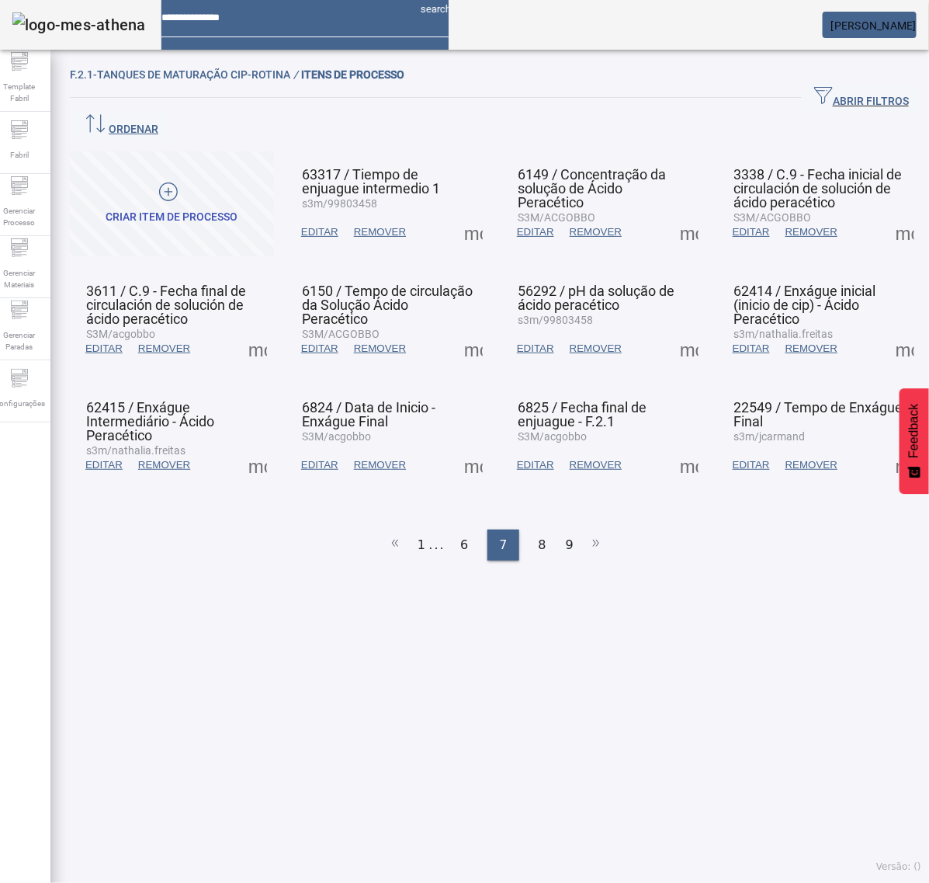
click at [458, 446] on span at bounding box center [473, 464] width 37 height 37
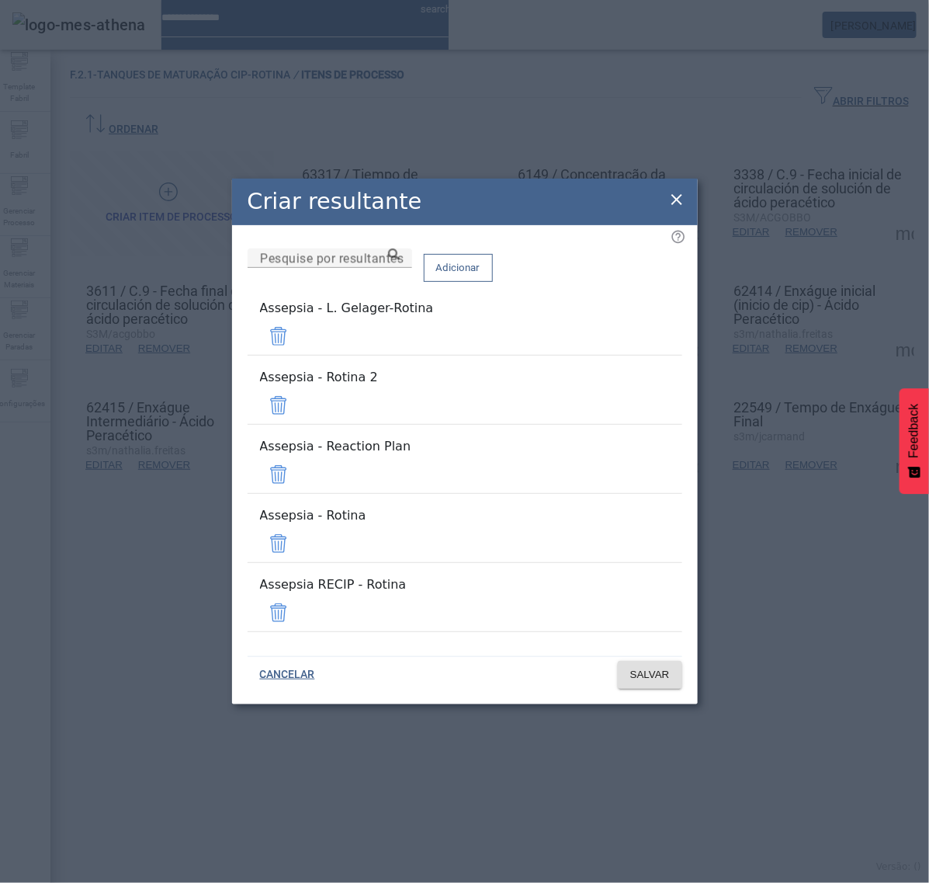
click at [297, 355] on span at bounding box center [278, 336] width 37 height 37
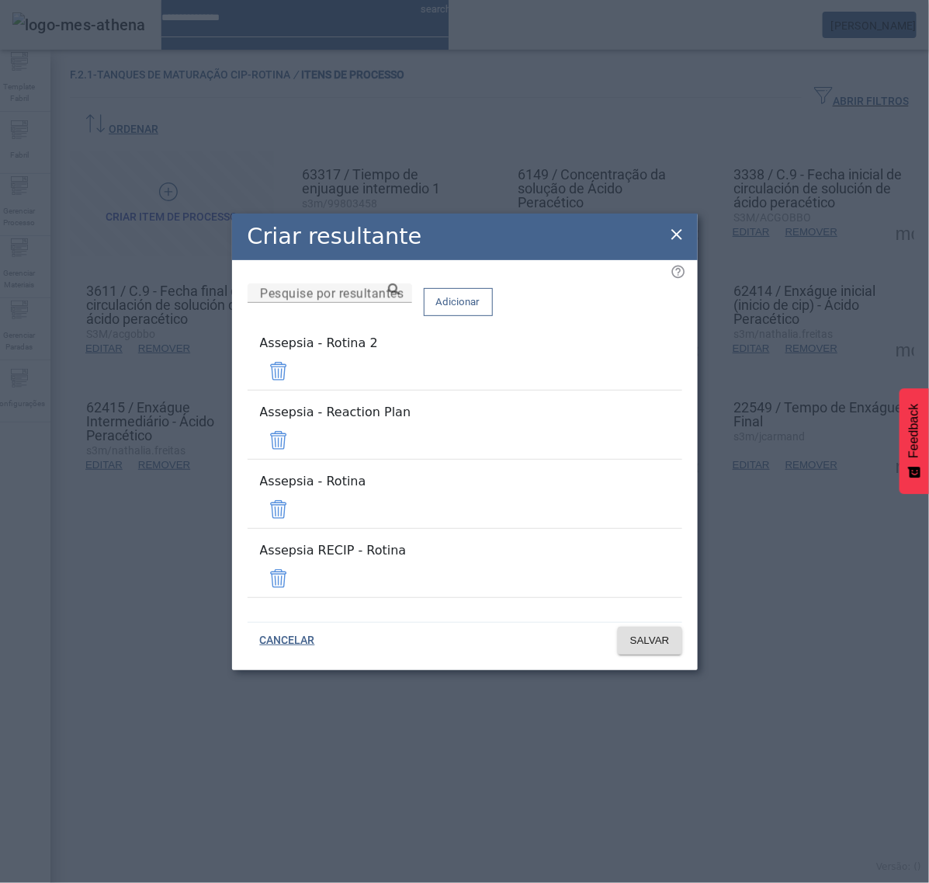
click at [297, 390] on span at bounding box center [278, 371] width 37 height 37
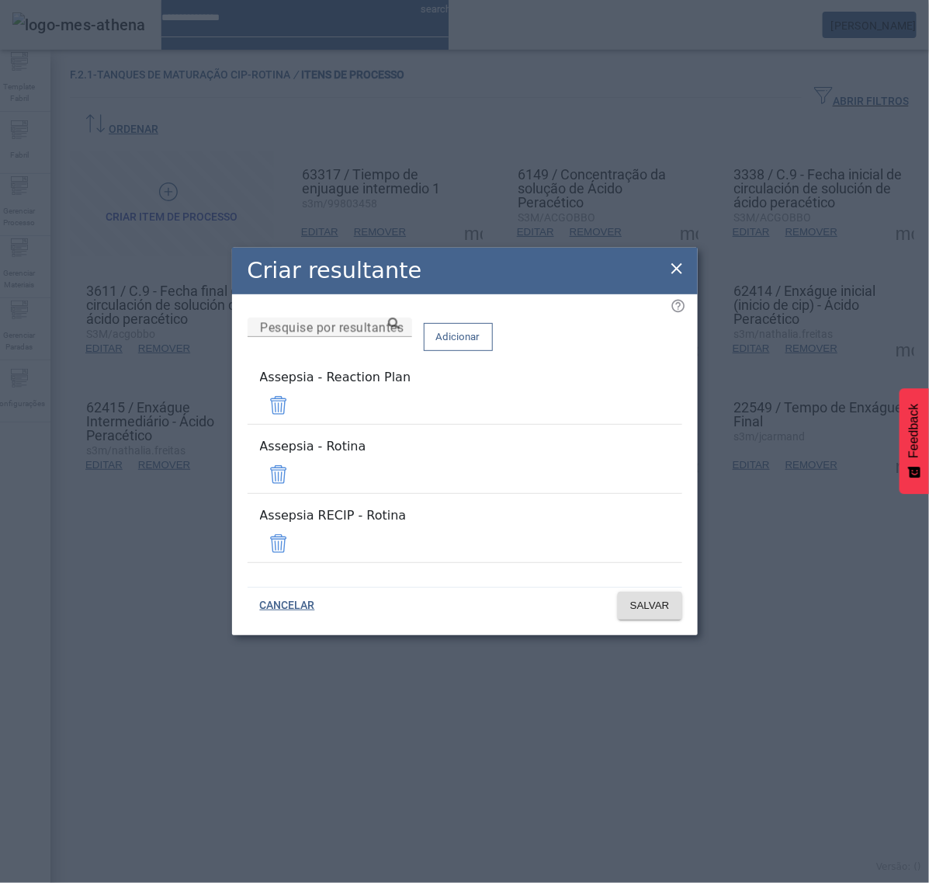
click at [297, 418] on span at bounding box center [278, 405] width 37 height 37
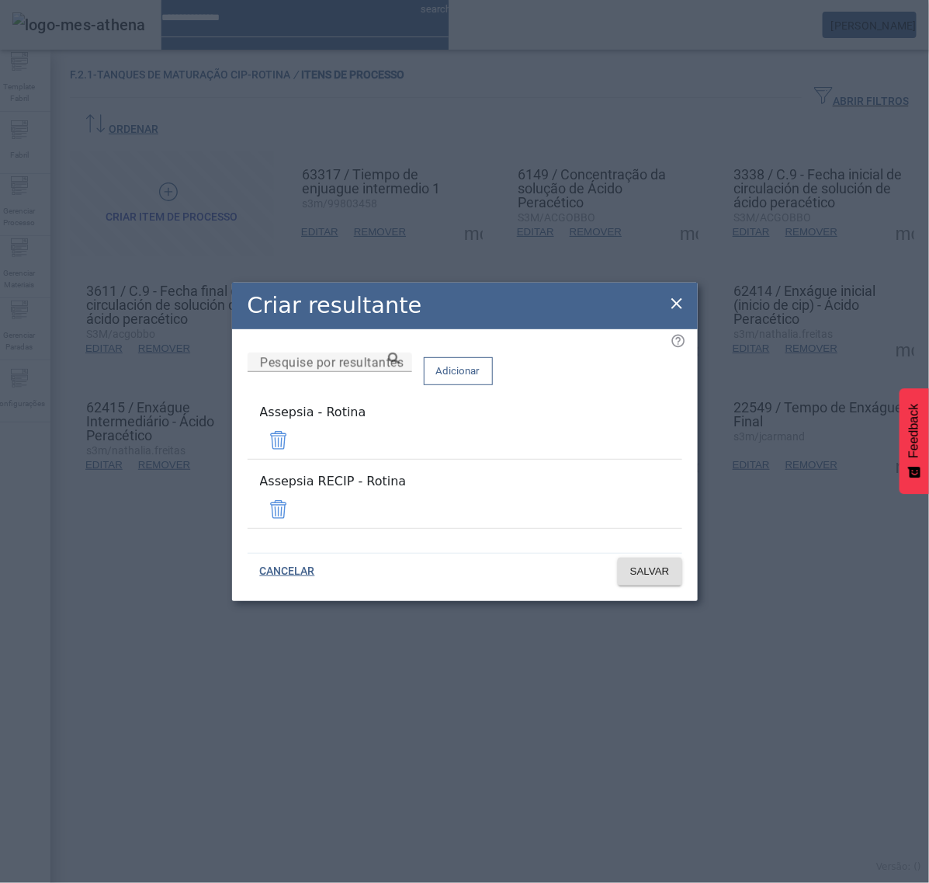
click at [297, 499] on span at bounding box center [278, 509] width 37 height 37
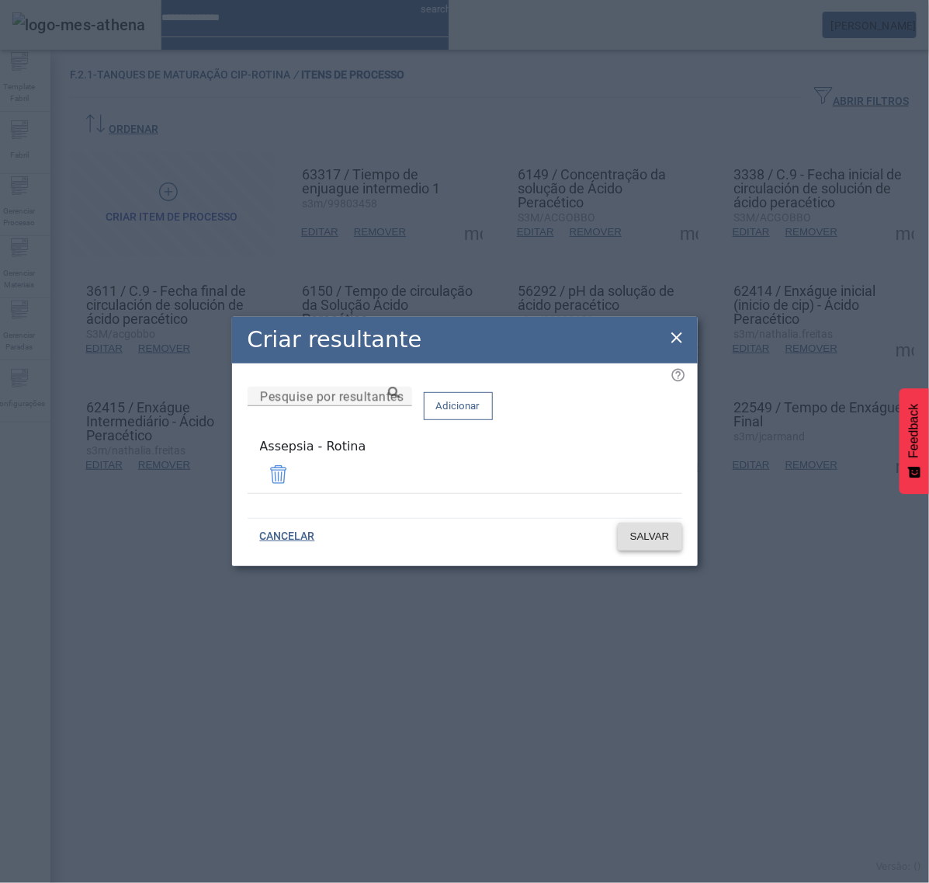
drag, startPoint x: 664, startPoint y: 541, endPoint x: 651, endPoint y: 526, distance: 19.8
click at [665, 540] on button "SALVAR" at bounding box center [650, 537] width 64 height 28
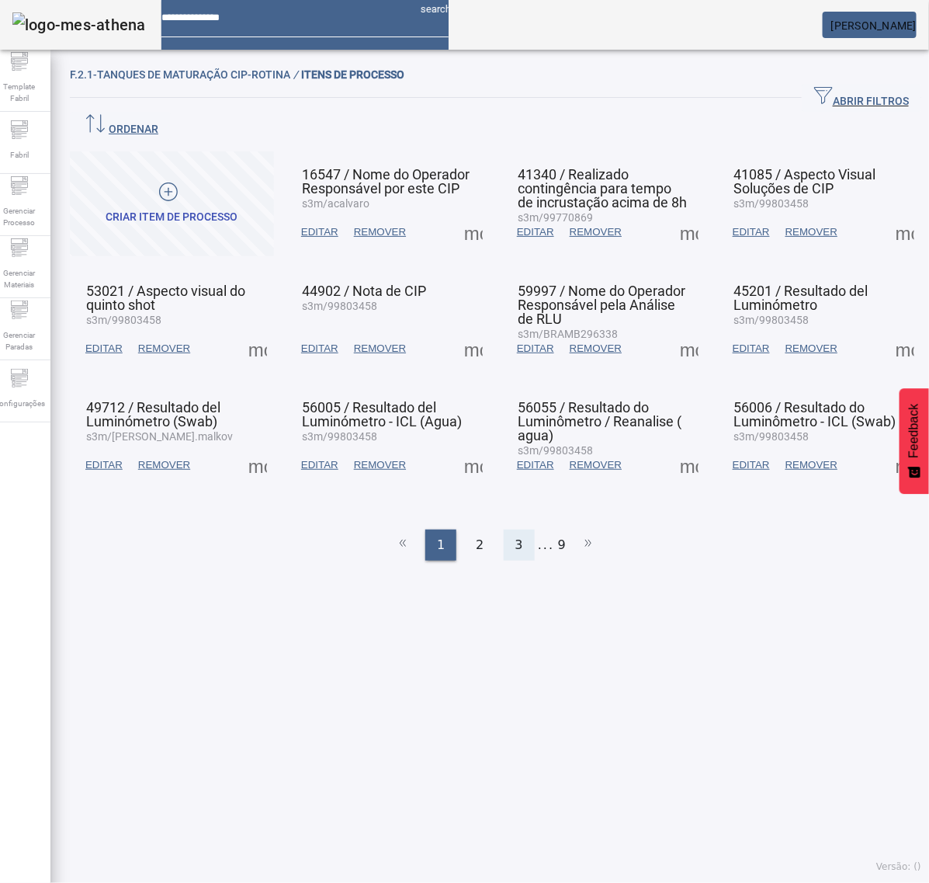
click at [515, 530] on div "3" at bounding box center [519, 545] width 31 height 31
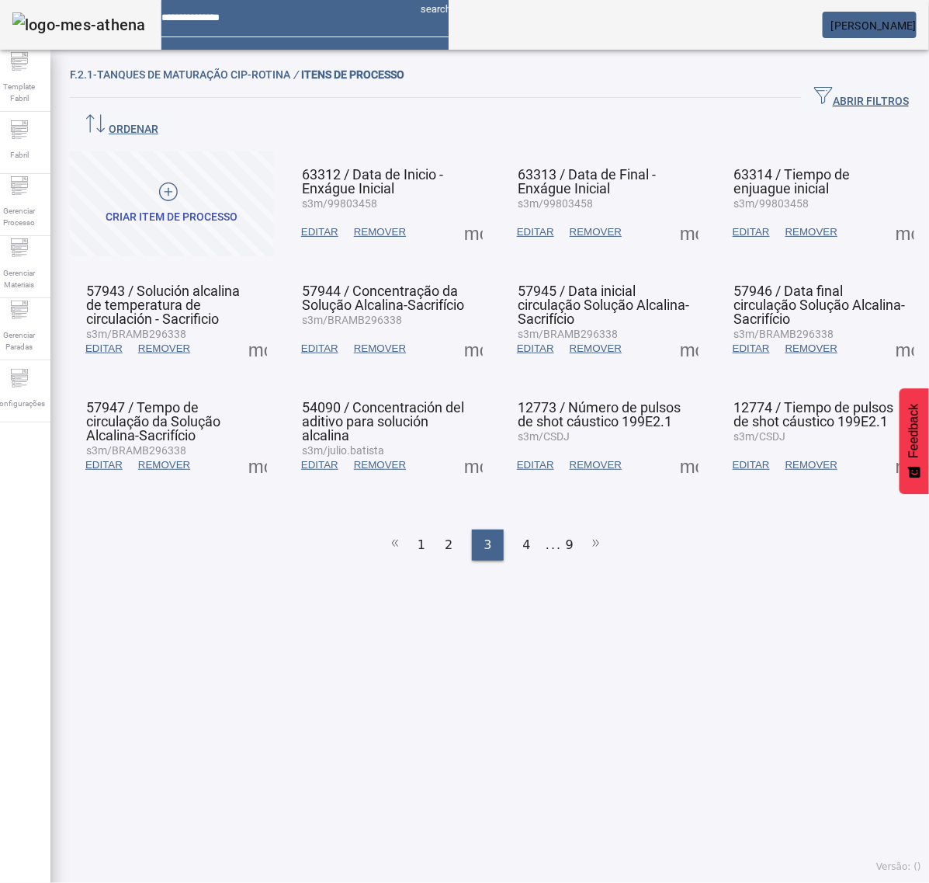
click at [568, 530] on ul "1 2 3 4 ... 9" at bounding box center [496, 545] width 852 height 31
click at [566, 530] on li "9" at bounding box center [570, 545] width 8 height 31
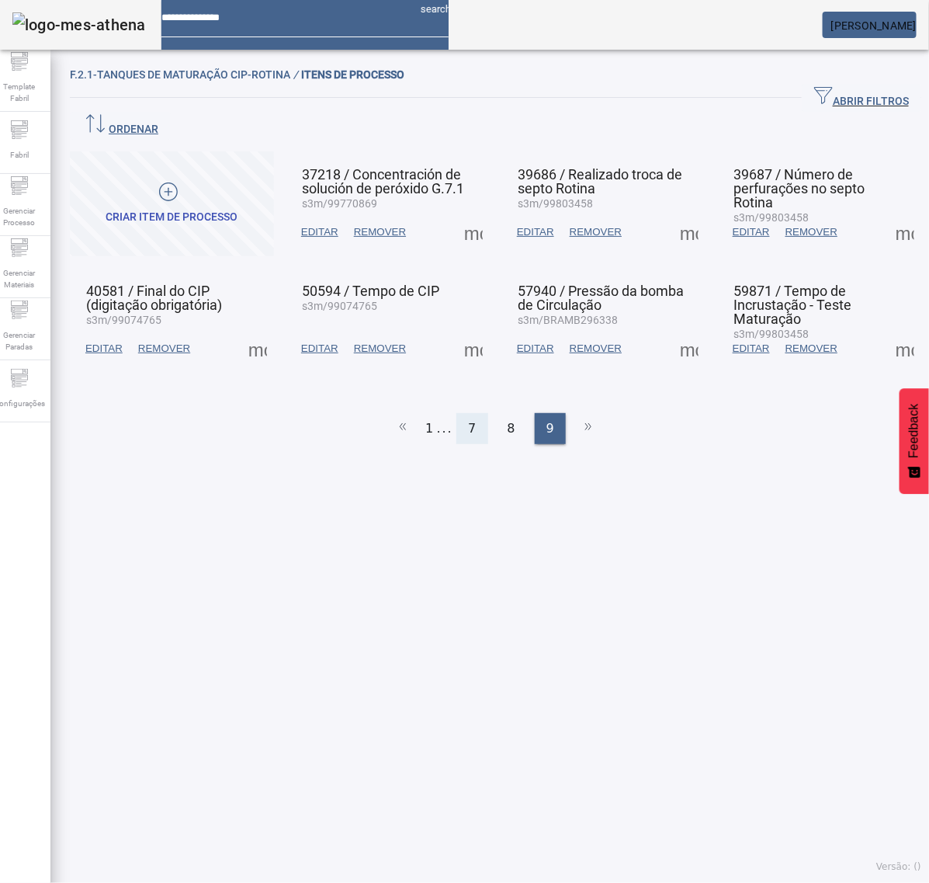
click at [468, 419] on span "7" at bounding box center [472, 428] width 8 height 19
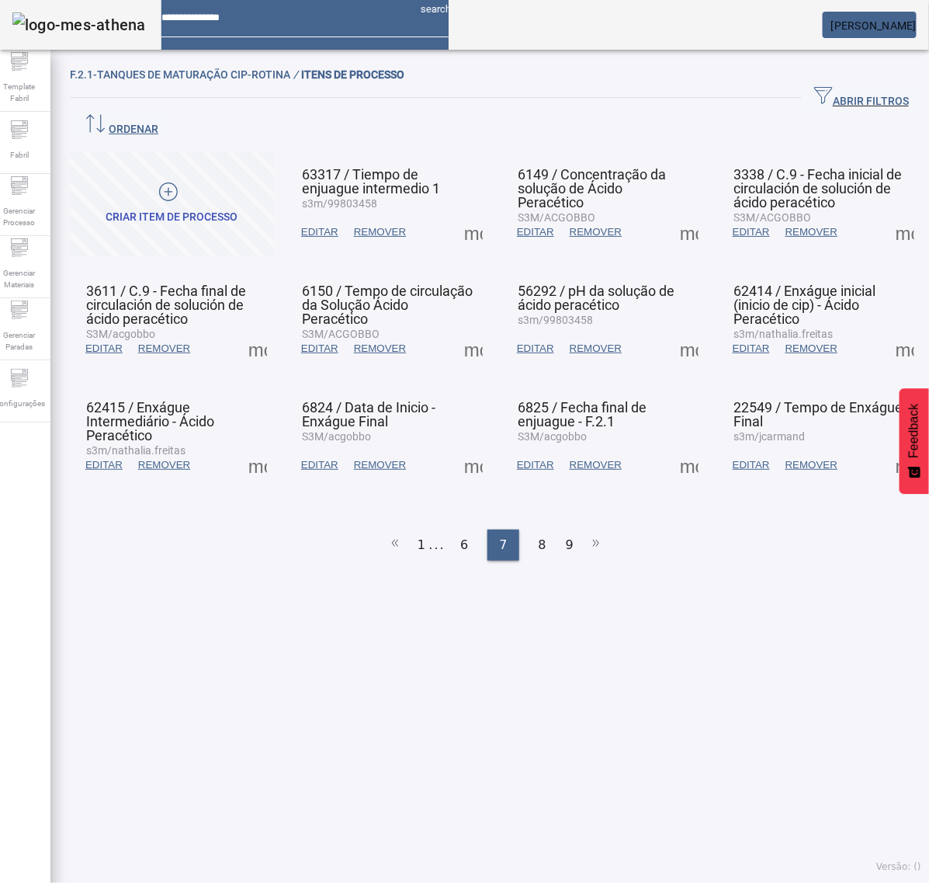
click at [470, 446] on span at bounding box center [473, 464] width 37 height 37
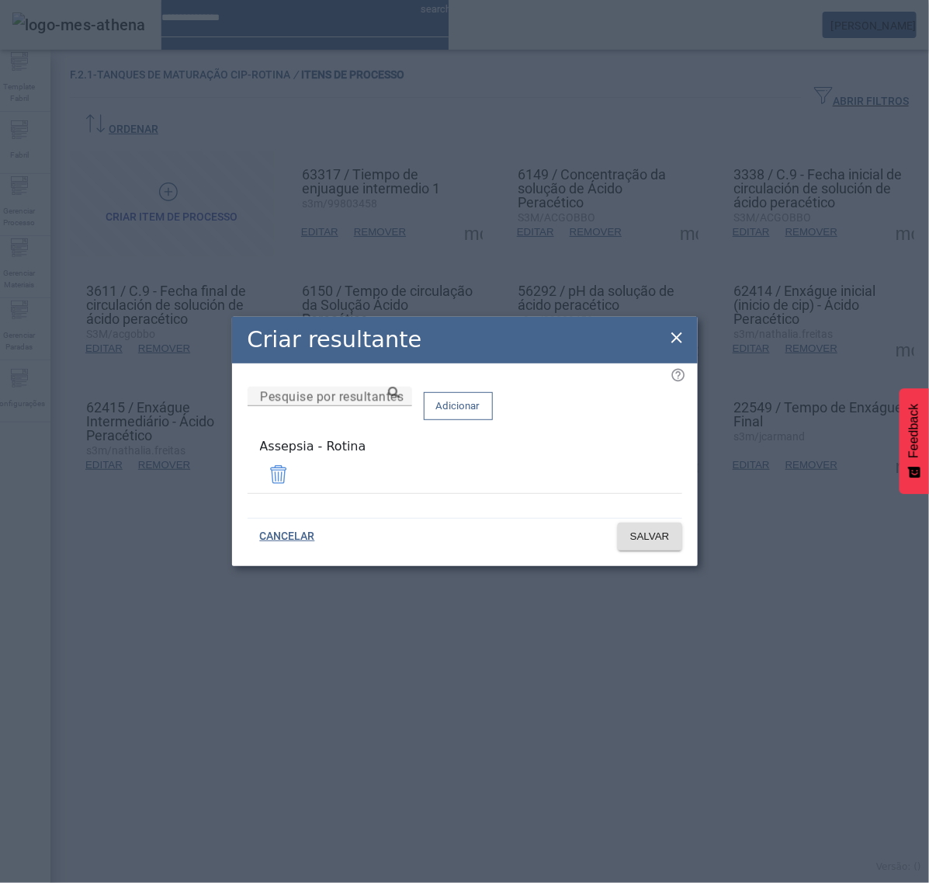
click at [683, 335] on icon at bounding box center [677, 337] width 19 height 19
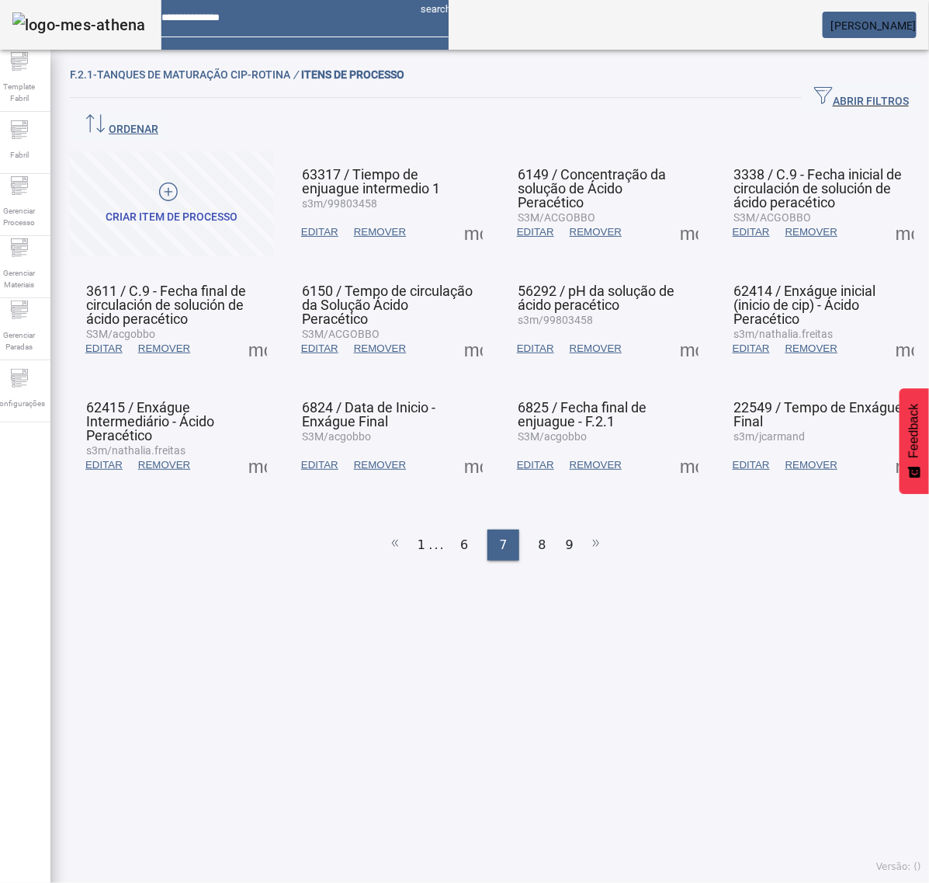
click at [680, 446] on span at bounding box center [689, 464] width 37 height 37
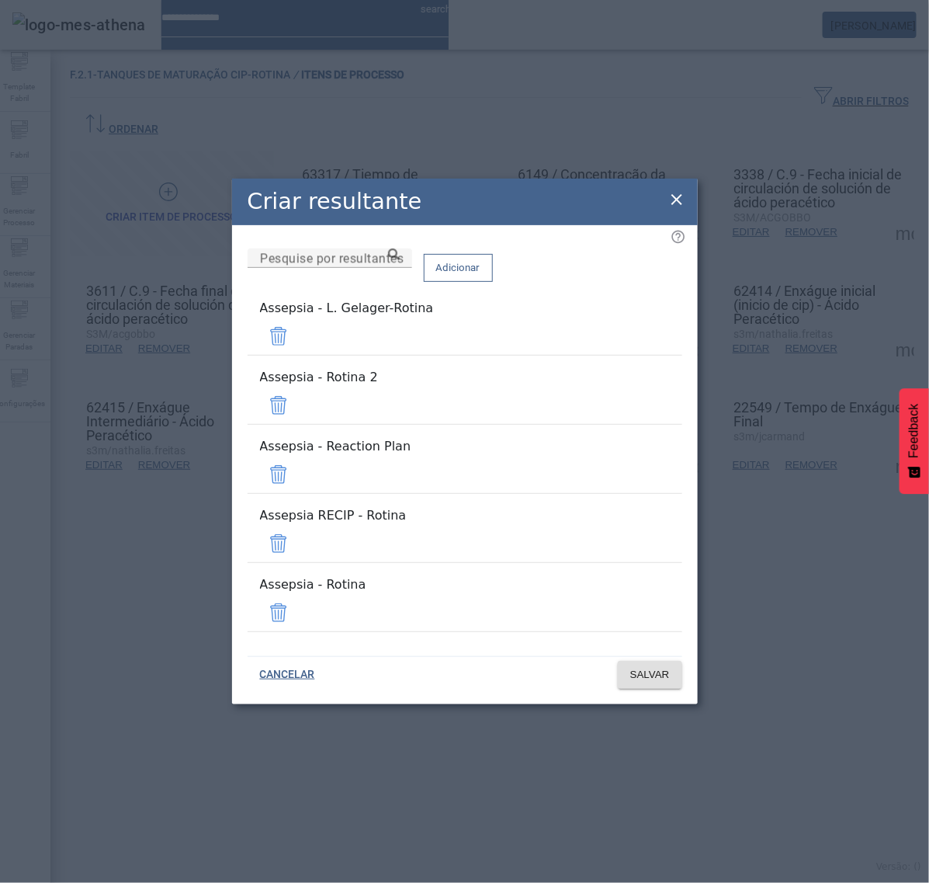
click at [297, 355] on span at bounding box center [278, 336] width 37 height 37
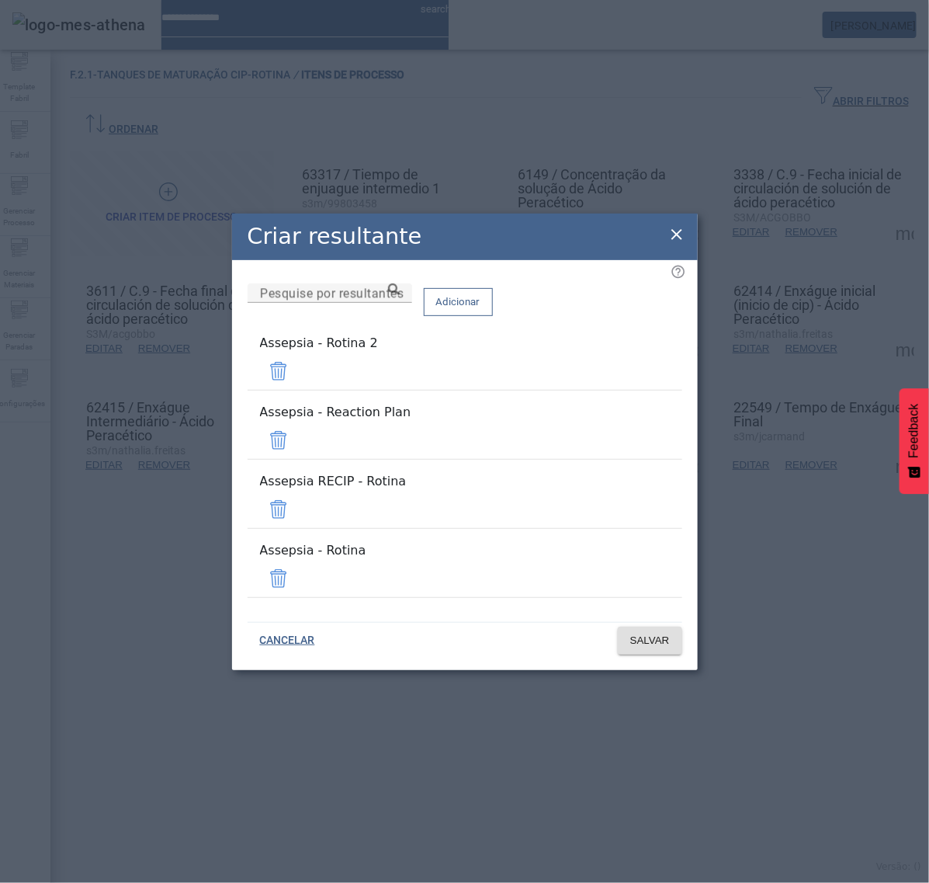
click at [297, 390] on span at bounding box center [278, 371] width 37 height 37
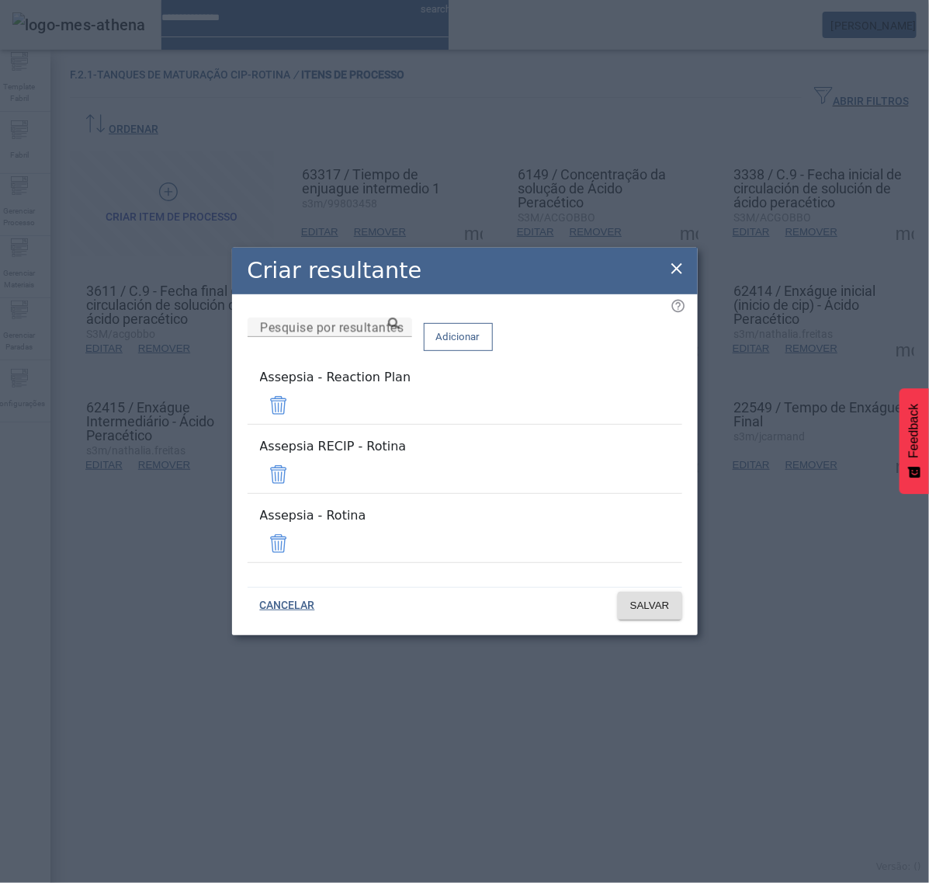
click at [297, 418] on span at bounding box center [278, 405] width 37 height 37
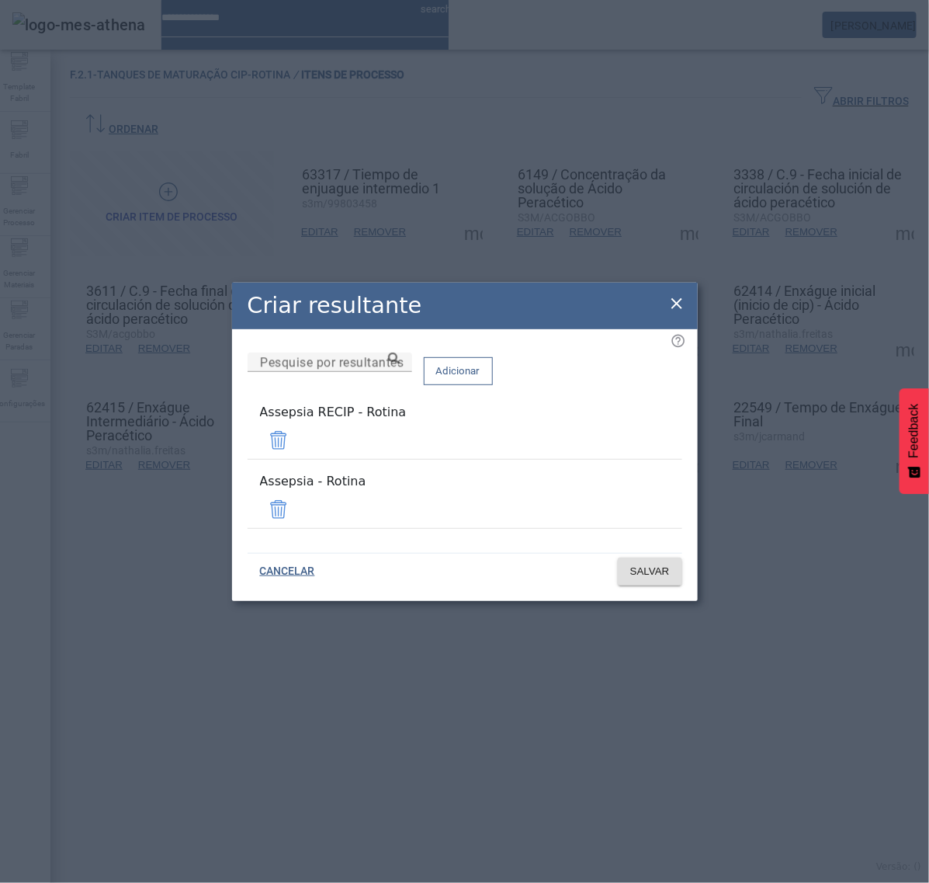
click at [297, 446] on span at bounding box center [278, 440] width 37 height 37
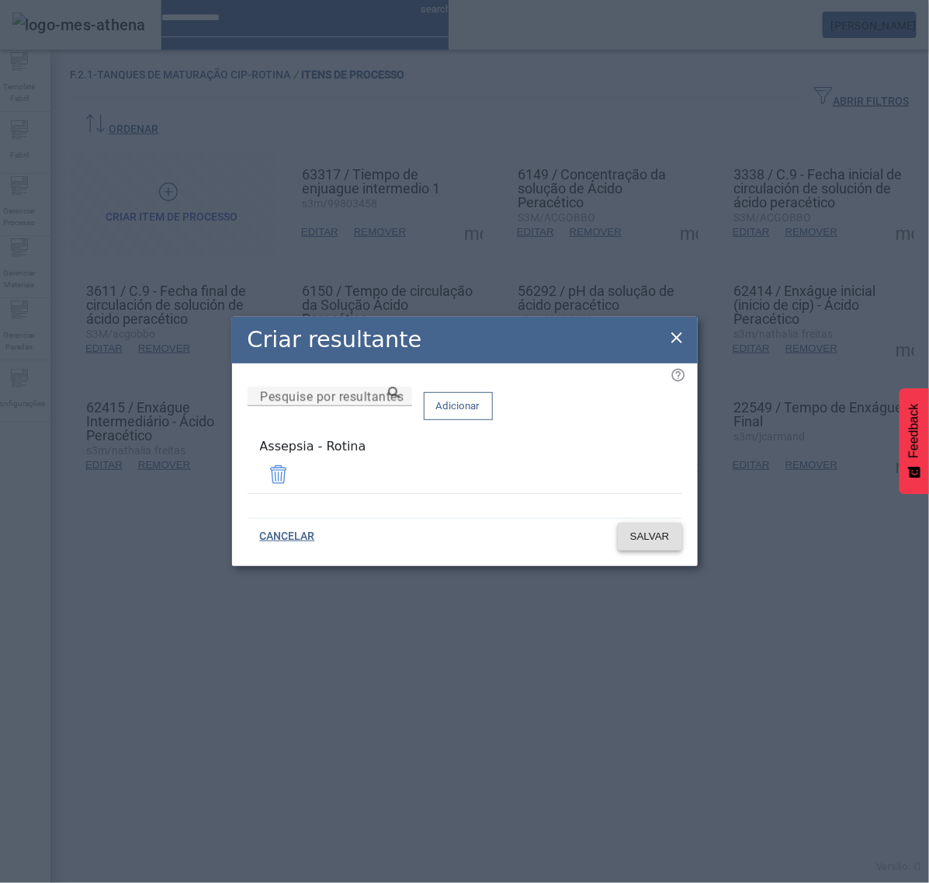
click at [657, 529] on span "SALVAR" at bounding box center [650, 537] width 40 height 16
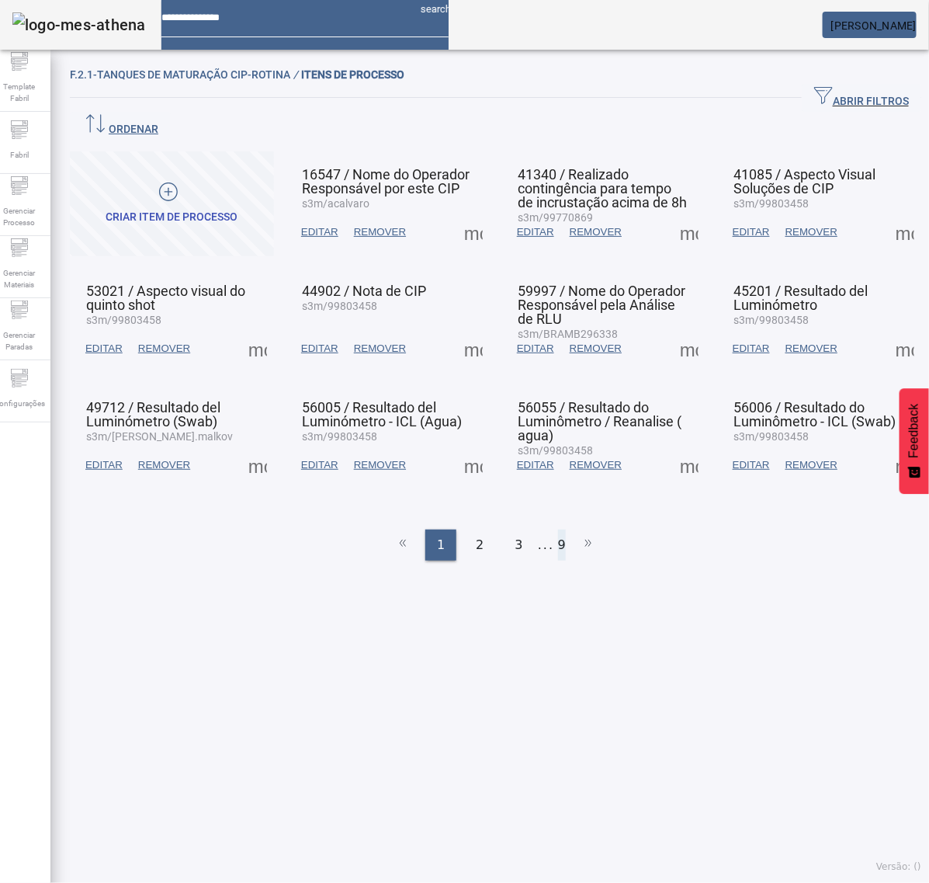
click at [558, 530] on li "9" at bounding box center [562, 545] width 8 height 31
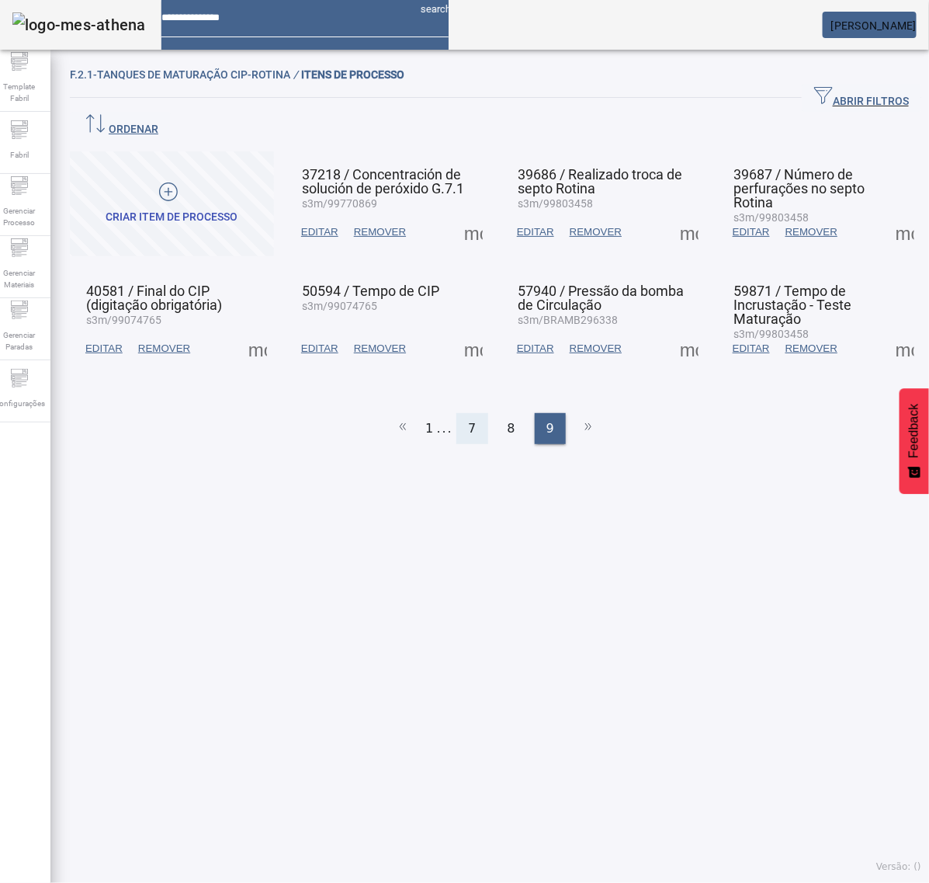
click at [468, 419] on span "7" at bounding box center [472, 428] width 8 height 19
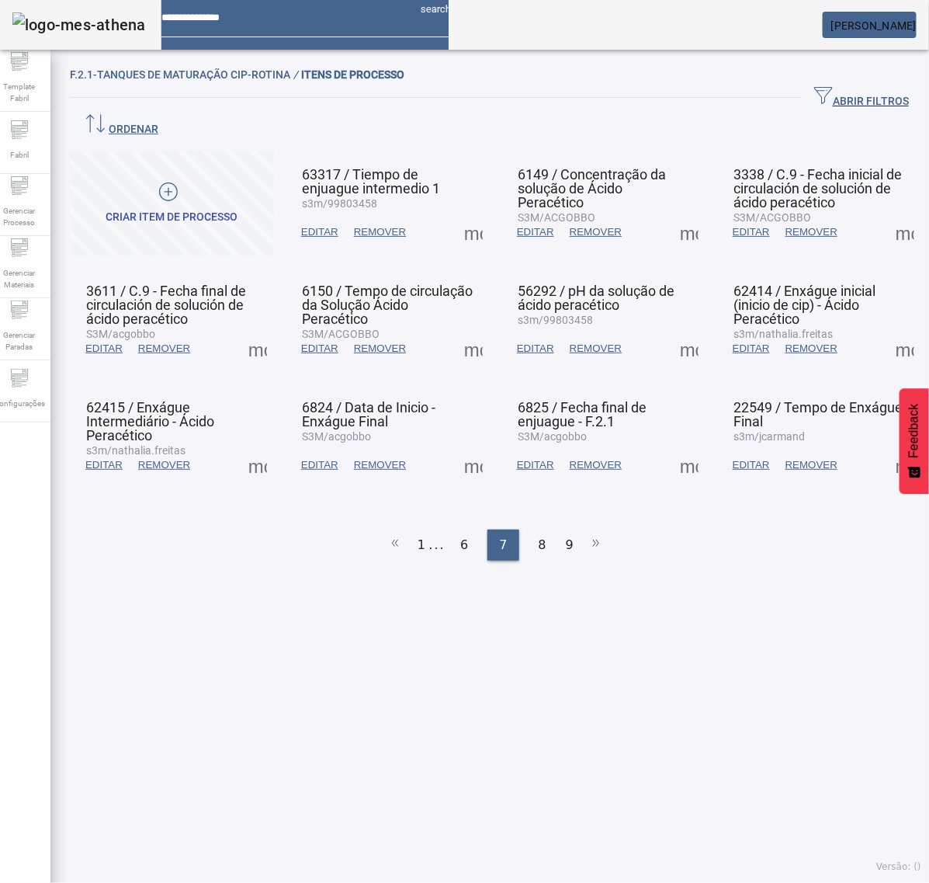
click at [675, 446] on span at bounding box center [689, 464] width 37 height 37
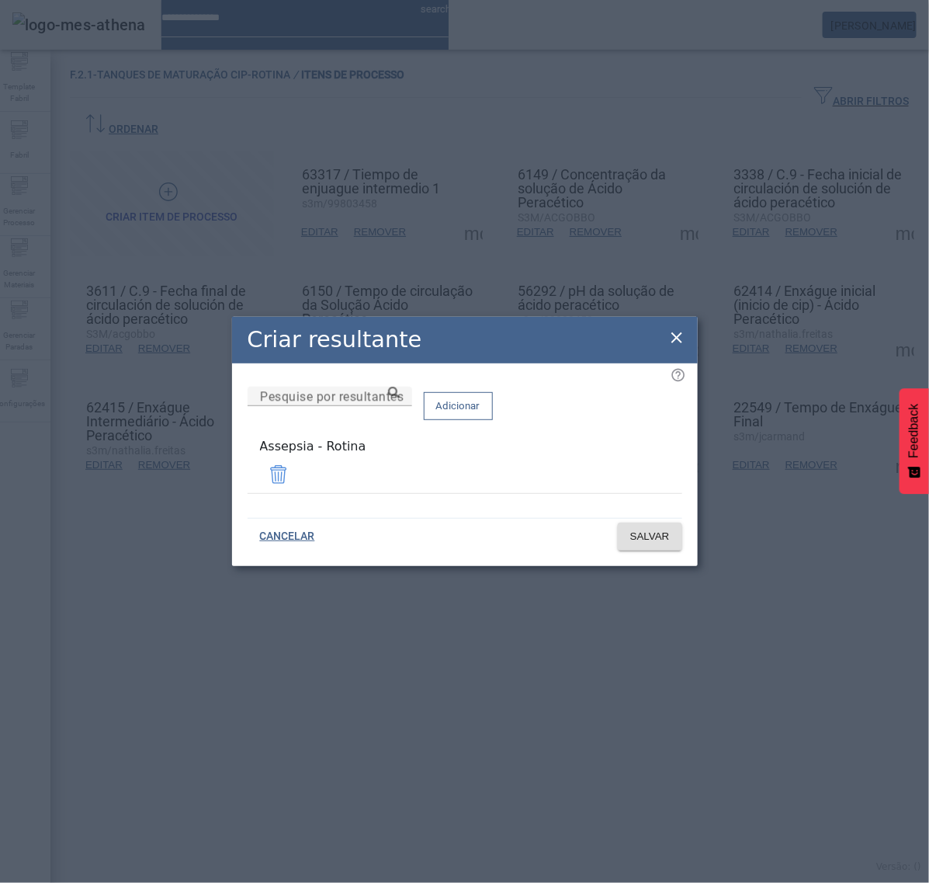
drag, startPoint x: 672, startPoint y: 336, endPoint x: 693, endPoint y: 359, distance: 30.8
click at [674, 336] on icon at bounding box center [677, 337] width 19 height 19
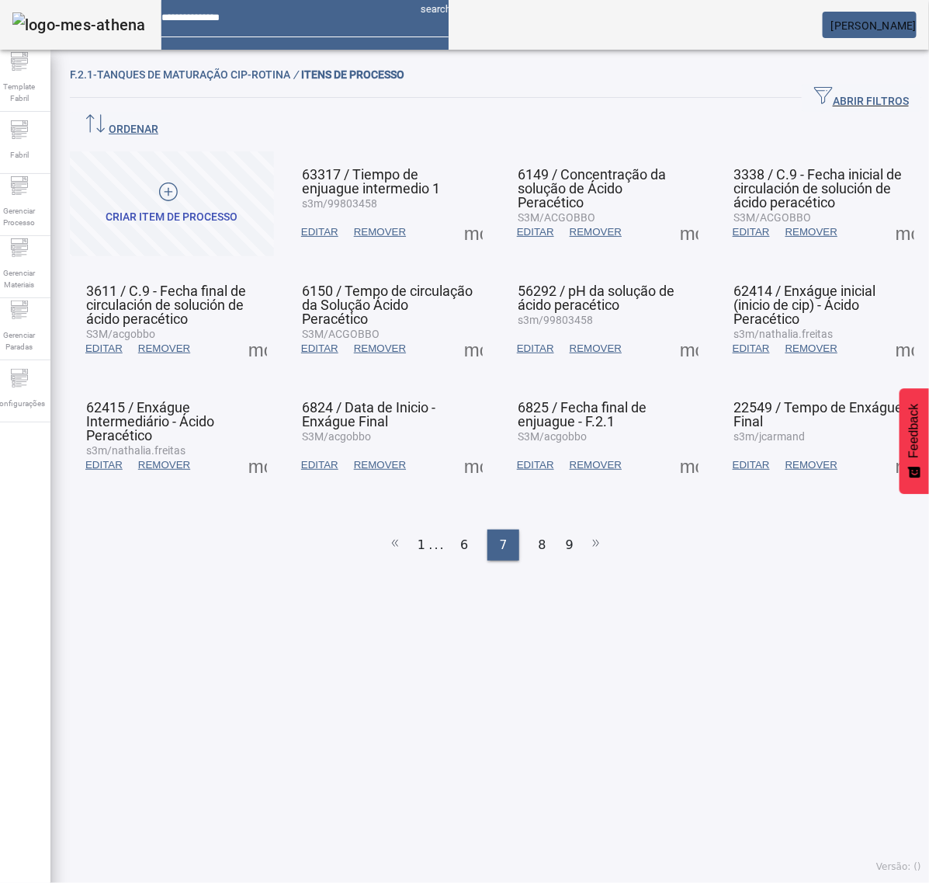
click at [887, 446] on span at bounding box center [905, 464] width 37 height 37
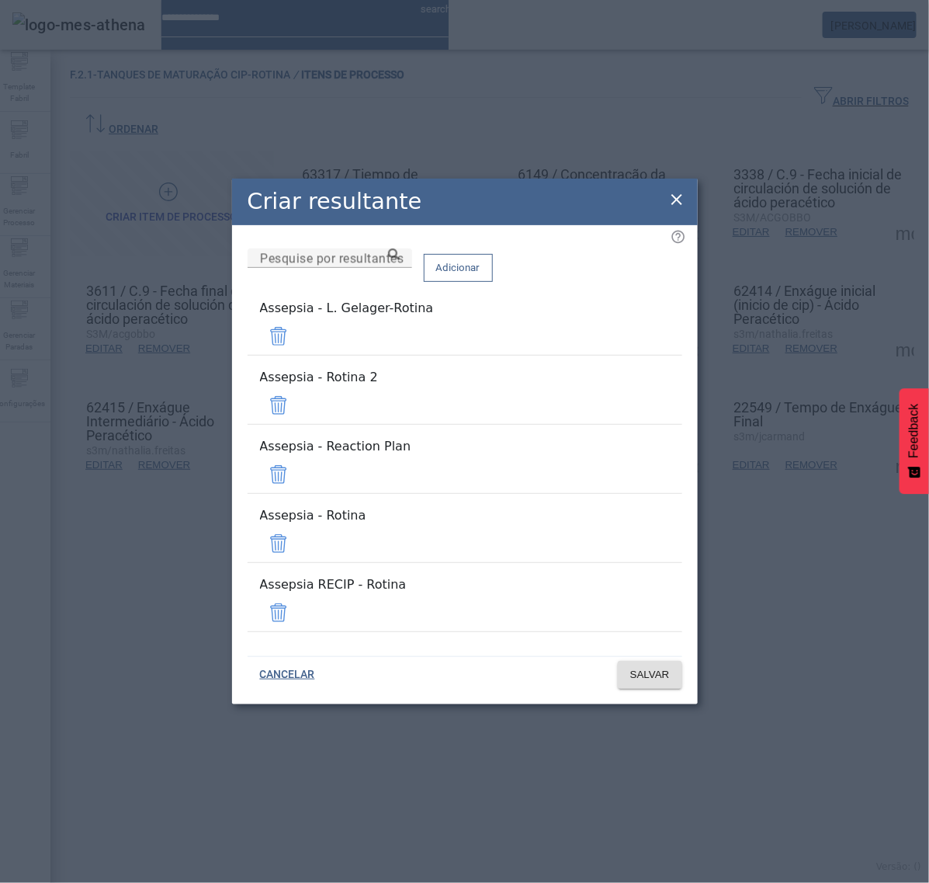
click at [297, 355] on span at bounding box center [278, 336] width 37 height 37
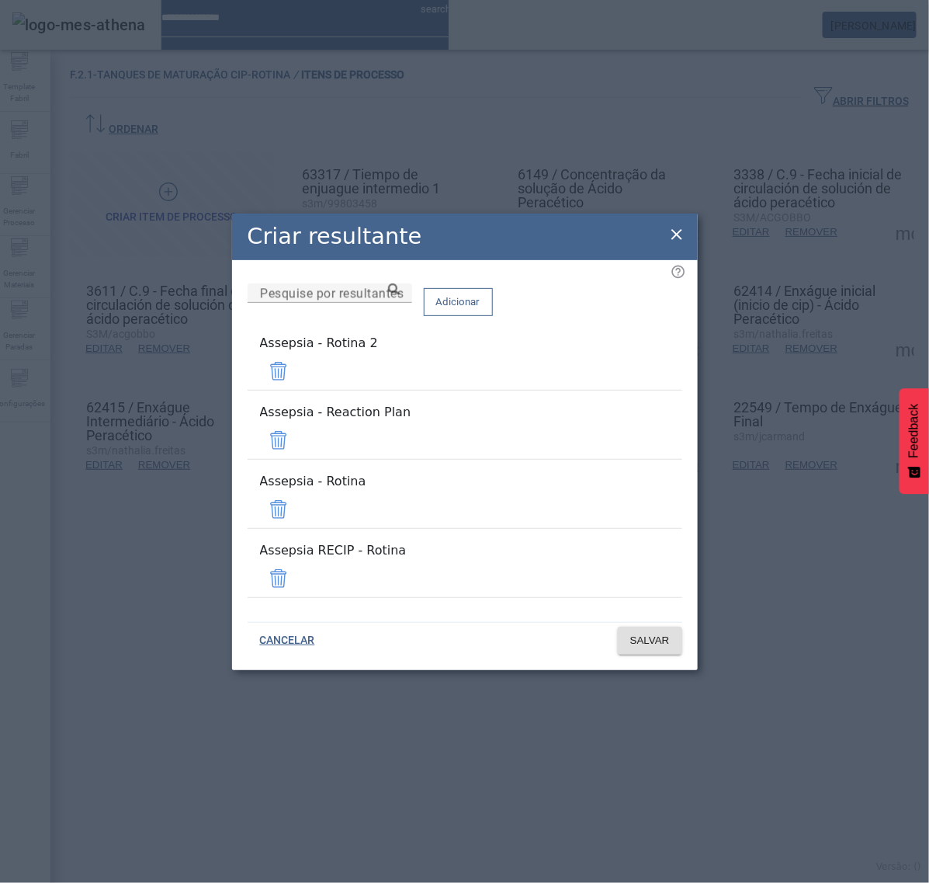
click at [297, 390] on span at bounding box center [278, 371] width 37 height 37
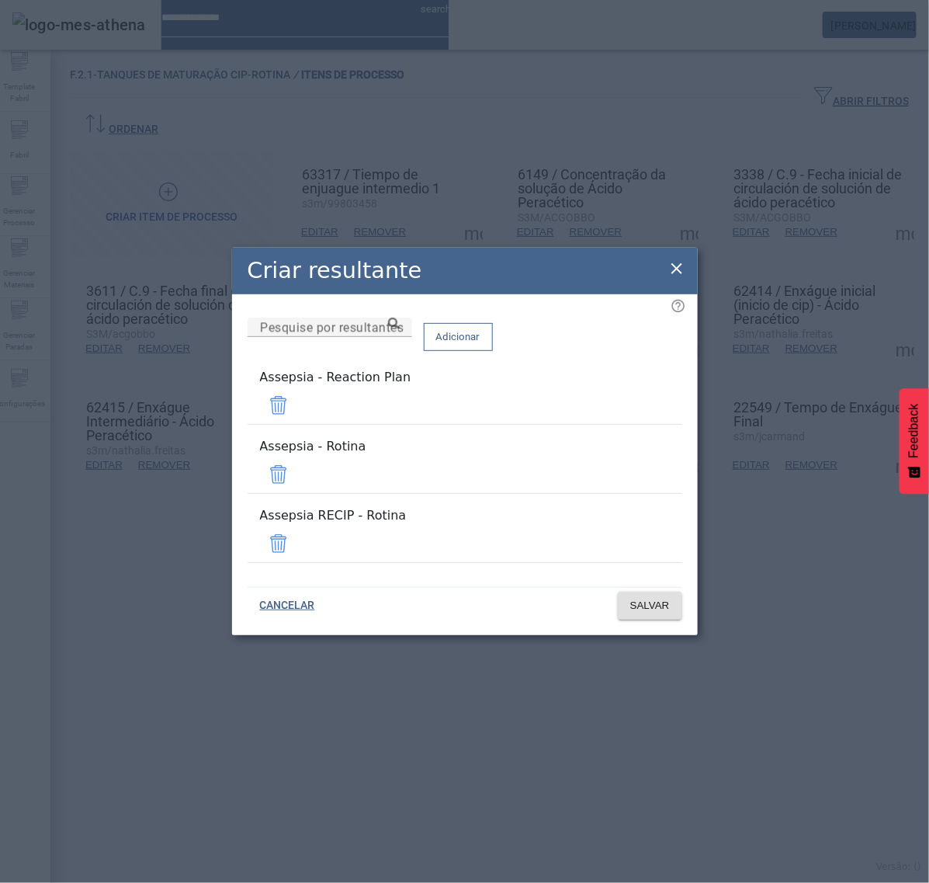
click at [297, 414] on span at bounding box center [278, 405] width 37 height 37
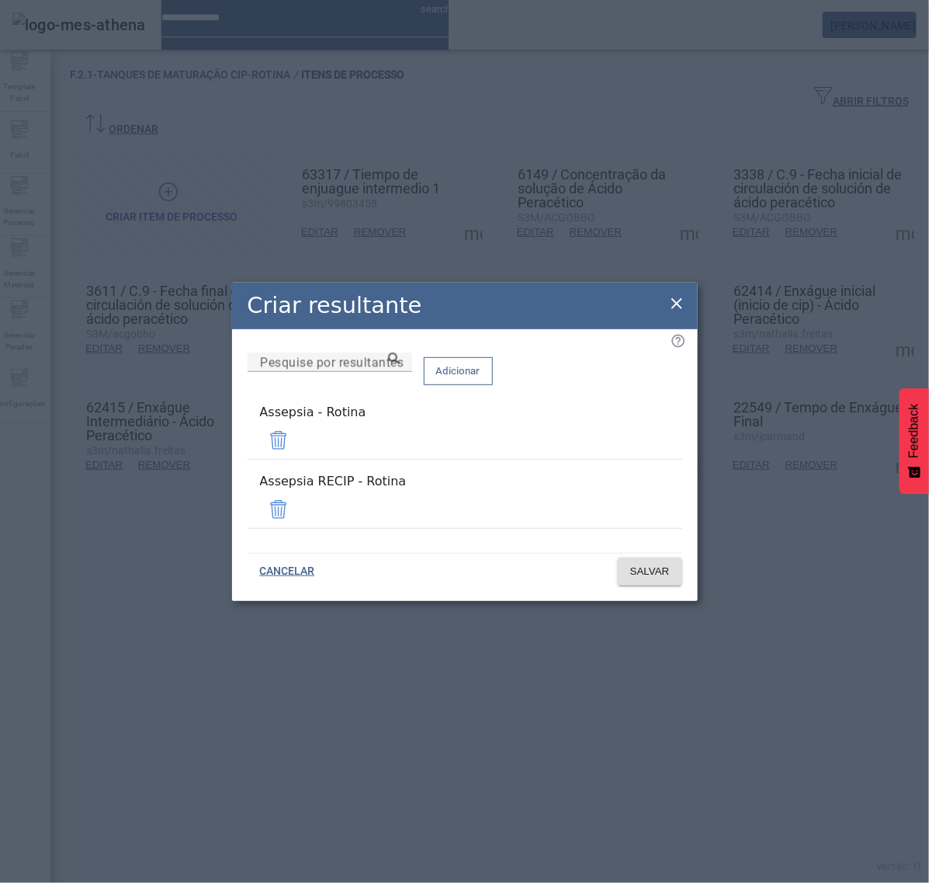
click at [297, 447] on span at bounding box center [278, 440] width 37 height 37
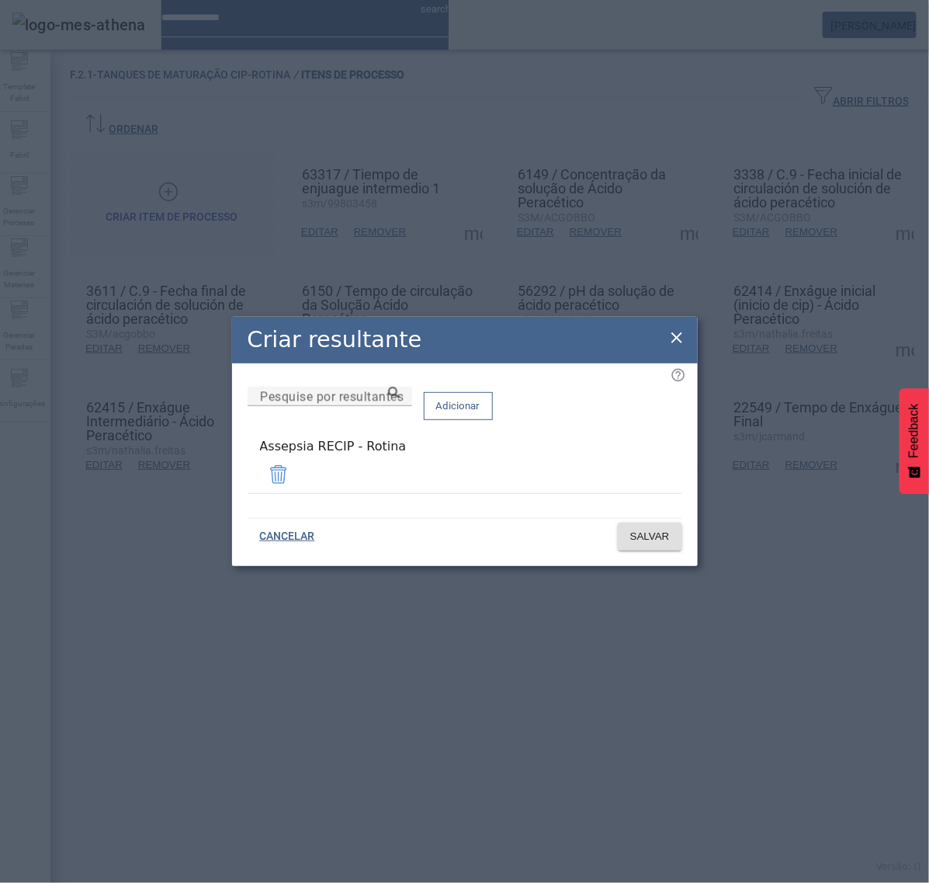
click at [297, 475] on span at bounding box center [278, 474] width 37 height 37
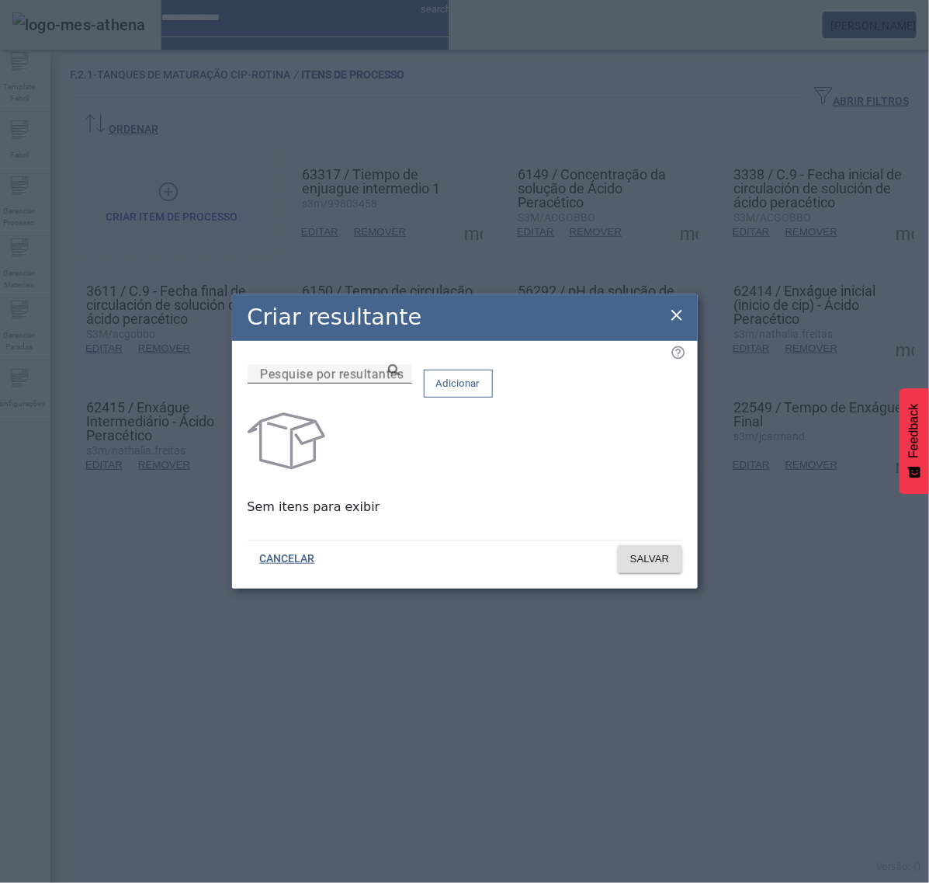
click at [400, 383] on input "Pesquise por resultantes" at bounding box center [330, 374] width 140 height 19
paste input "**********"
click at [400, 376] on icon at bounding box center [394, 370] width 12 height 12
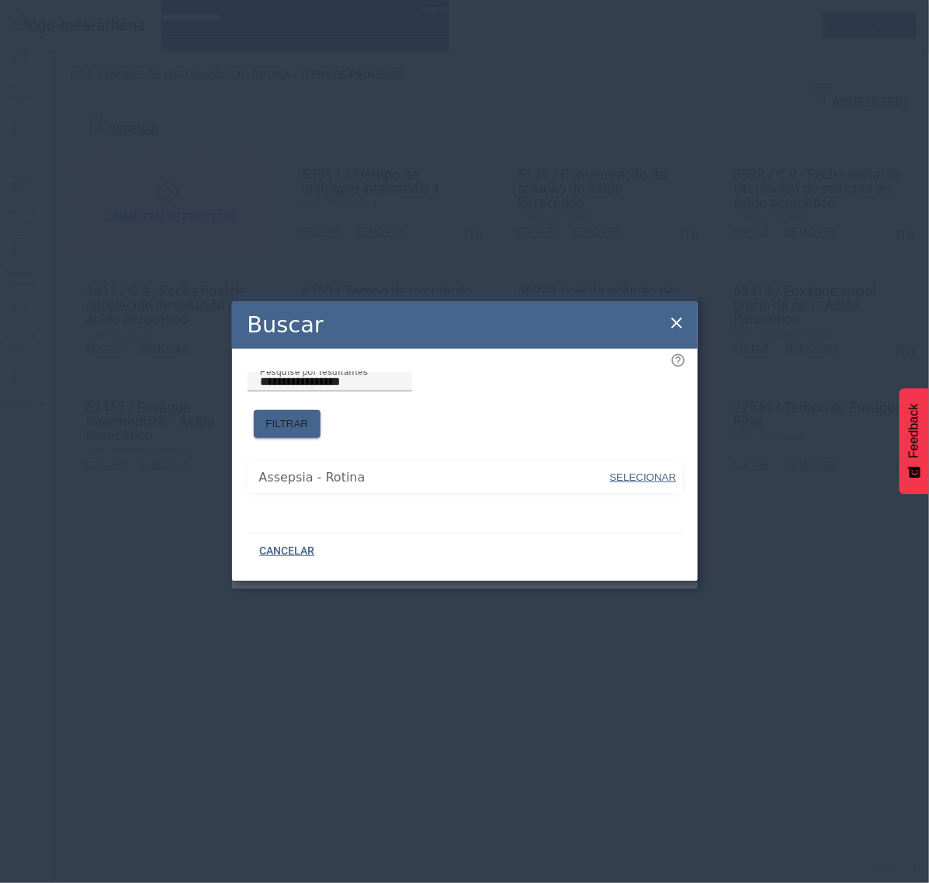
drag, startPoint x: 620, startPoint y: 460, endPoint x: 626, endPoint y: 416, distance: 44.7
click at [621, 470] on span "SELECIONAR" at bounding box center [643, 478] width 67 height 16
type input "**********"
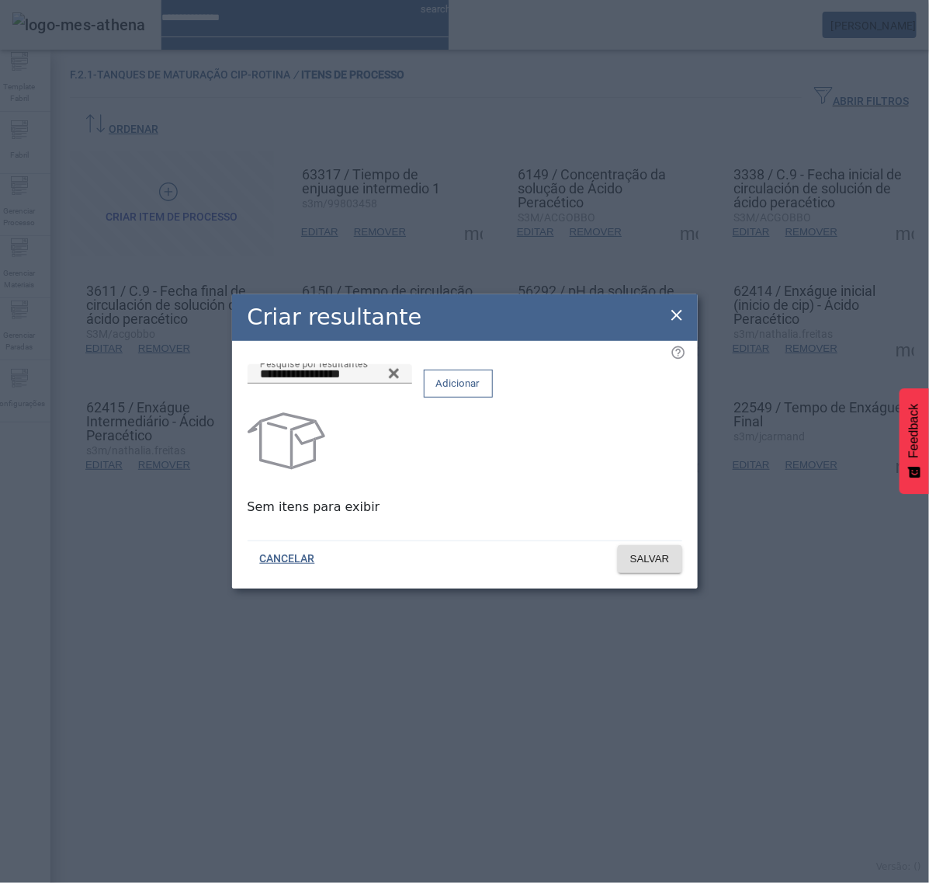
click at [481, 390] on span "Adicionar" at bounding box center [458, 384] width 44 height 16
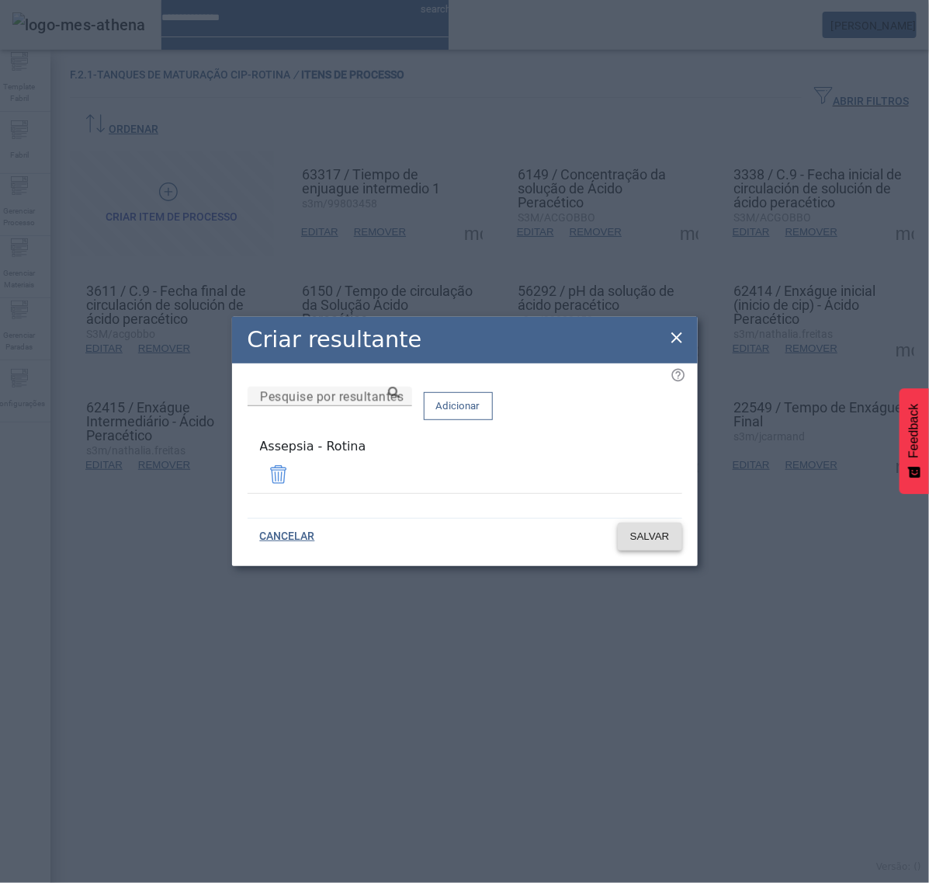
click at [646, 537] on span "SALVAR" at bounding box center [650, 537] width 40 height 16
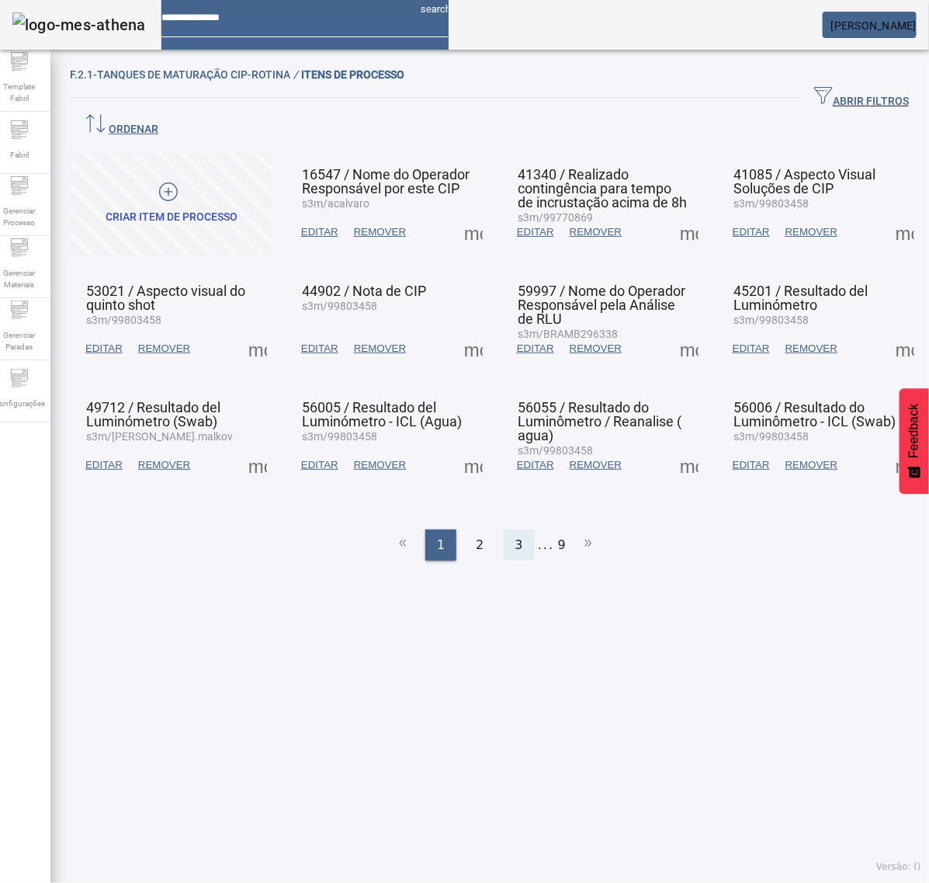
click at [504, 530] on div "3" at bounding box center [519, 545] width 31 height 31
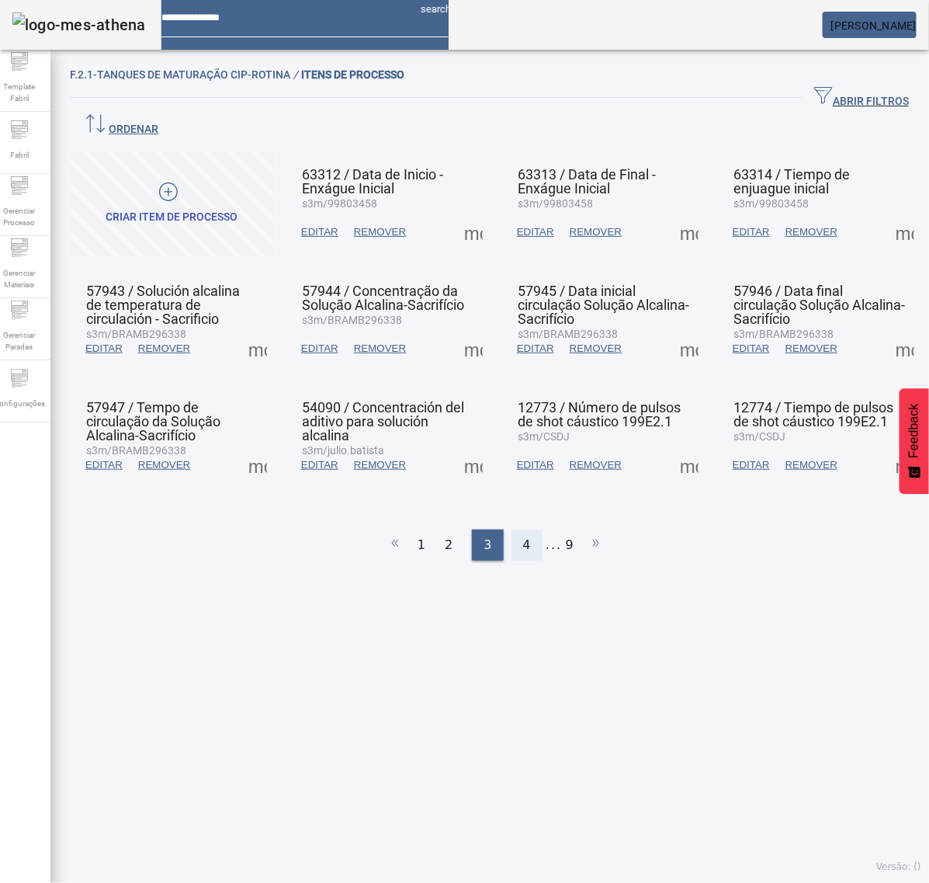
click at [523, 536] on span "4" at bounding box center [527, 545] width 8 height 19
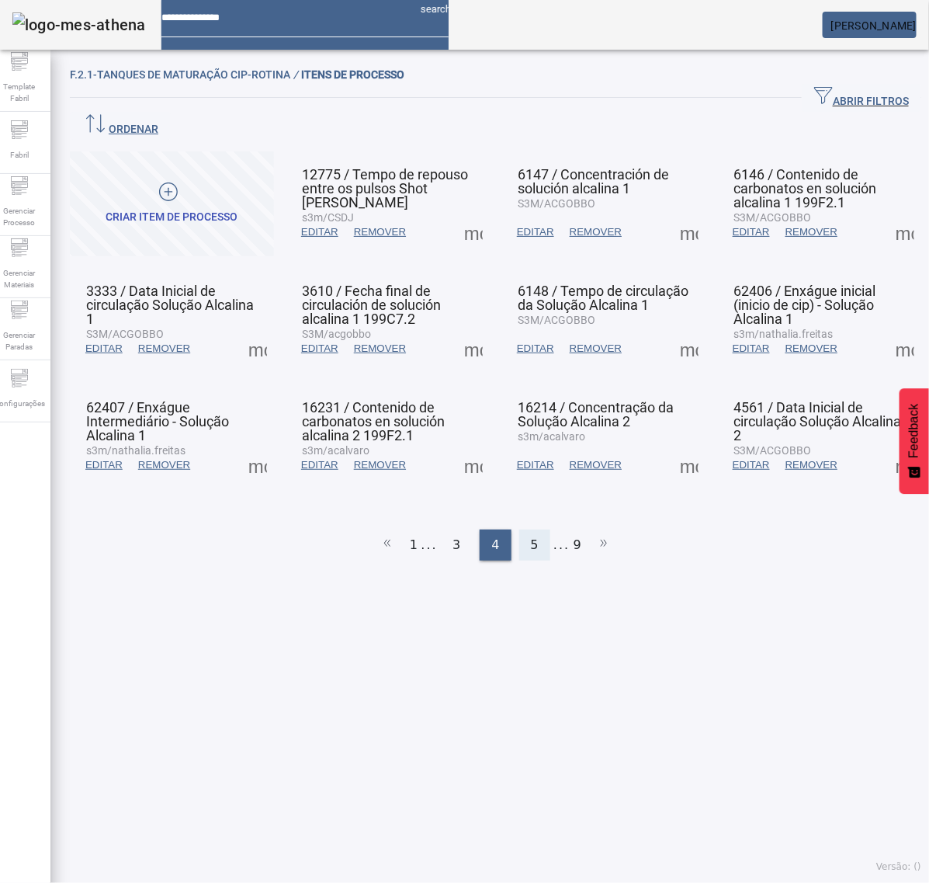
click at [520, 530] on div "5" at bounding box center [534, 545] width 31 height 31
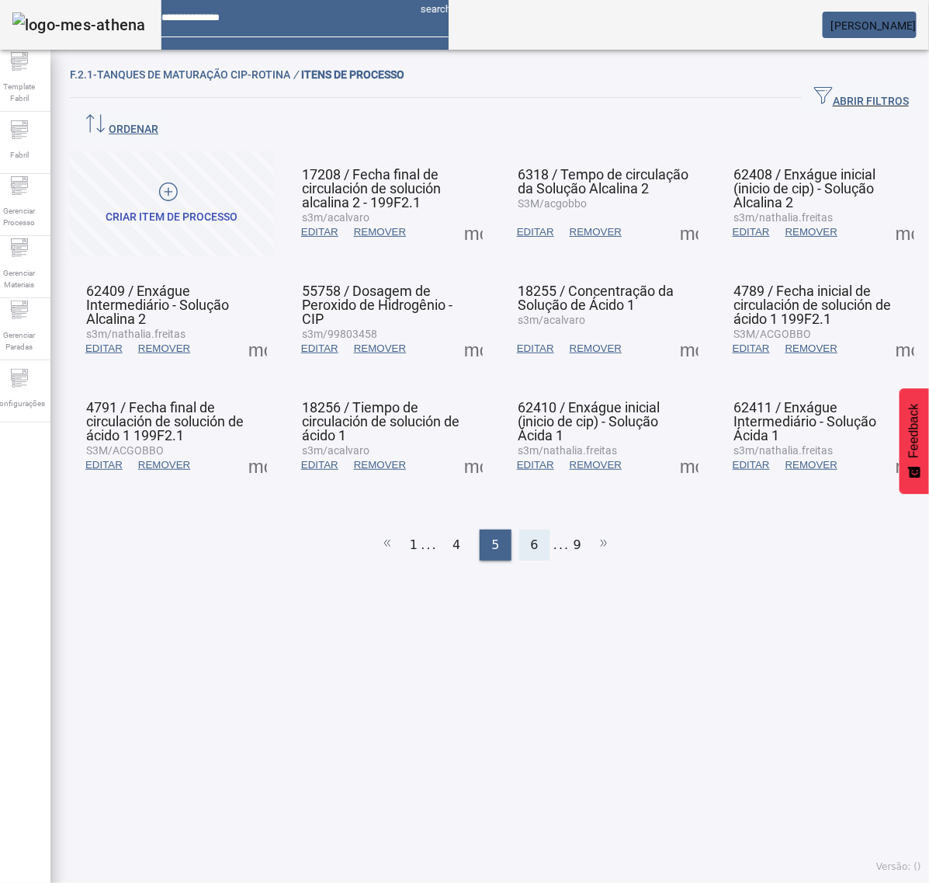
click at [522, 530] on div "6" at bounding box center [534, 545] width 31 height 31
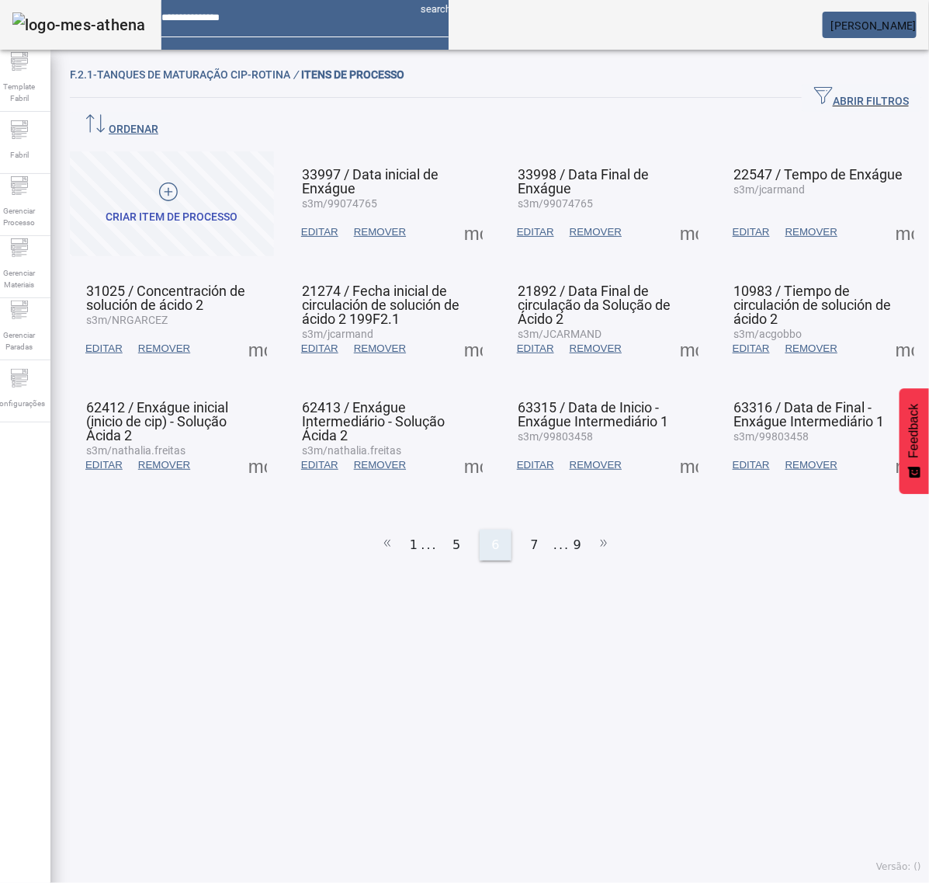
click at [531, 536] on span "7" at bounding box center [535, 545] width 8 height 19
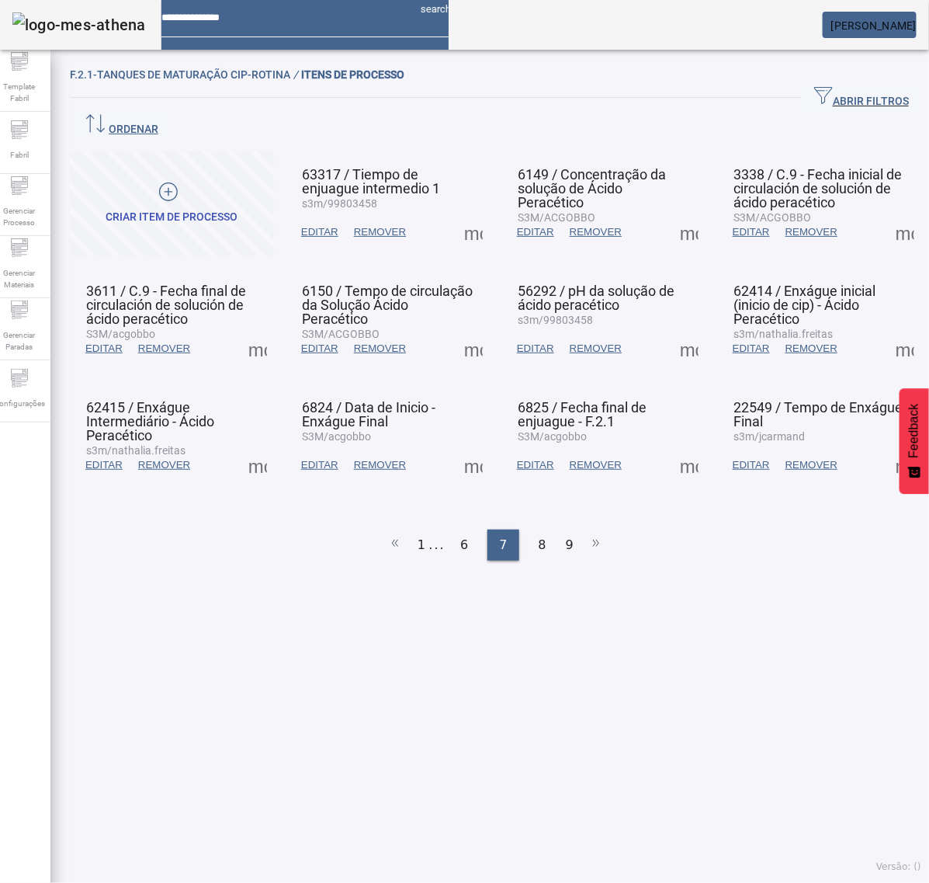
click at [887, 446] on span at bounding box center [905, 464] width 37 height 37
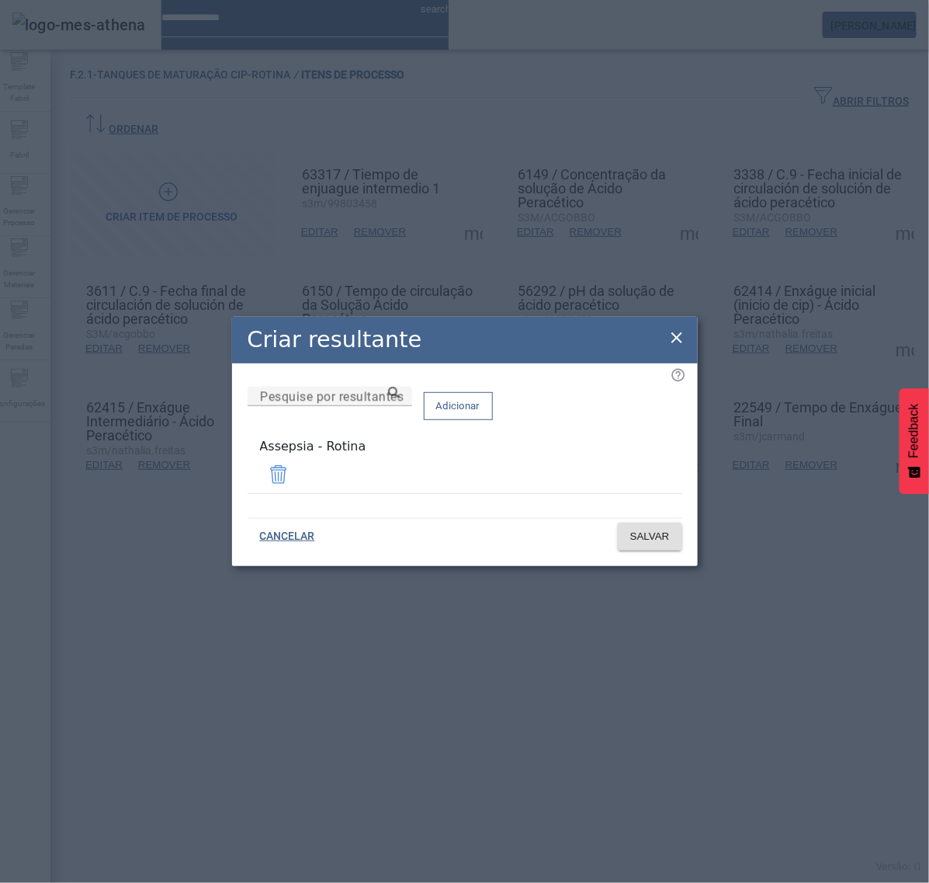
click at [673, 347] on icon at bounding box center [677, 337] width 19 height 19
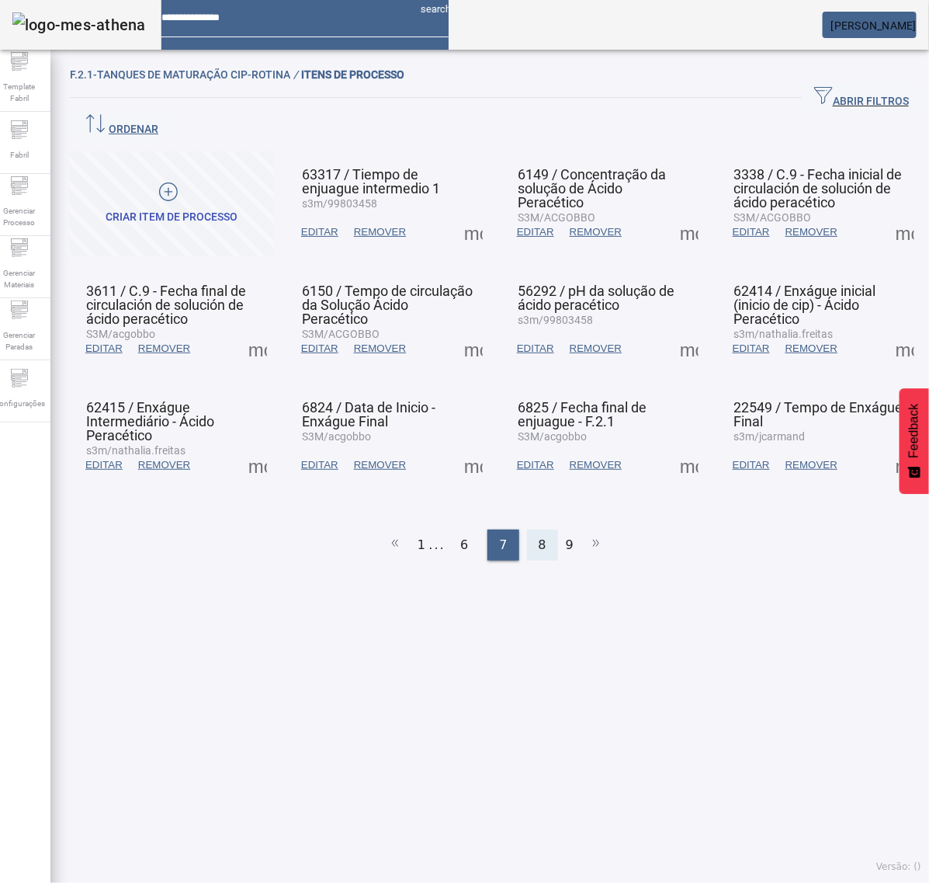
click at [529, 530] on div "8" at bounding box center [542, 545] width 31 height 31
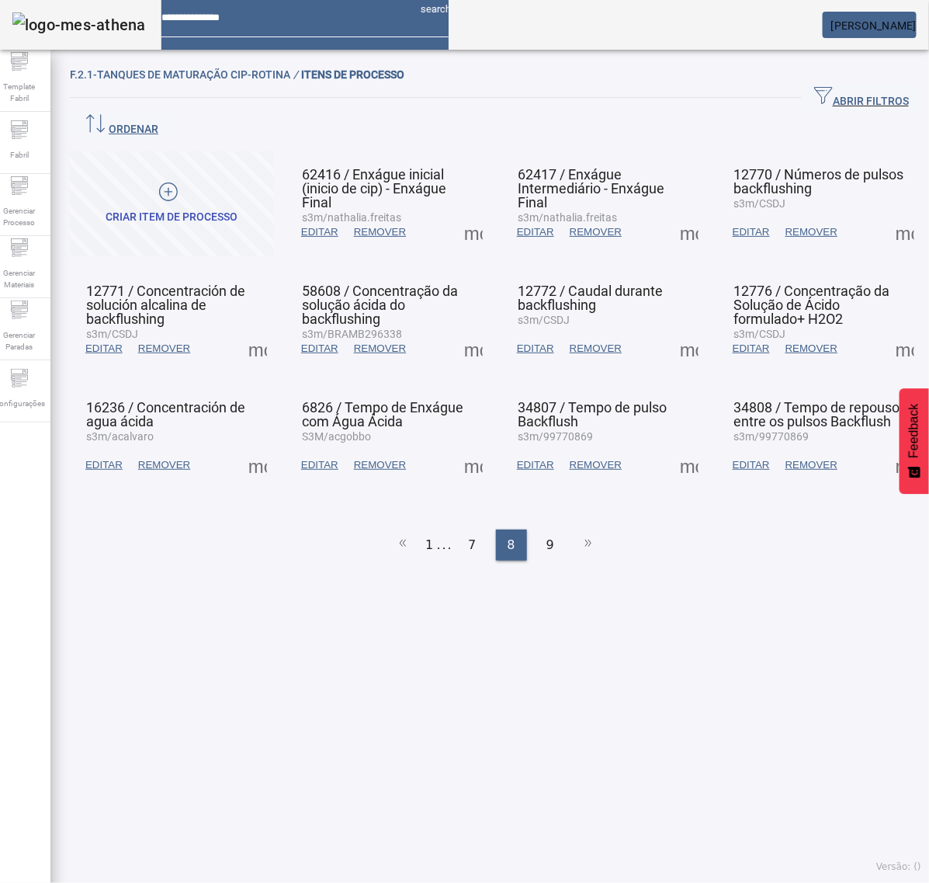
click at [464, 214] on span at bounding box center [473, 232] width 37 height 37
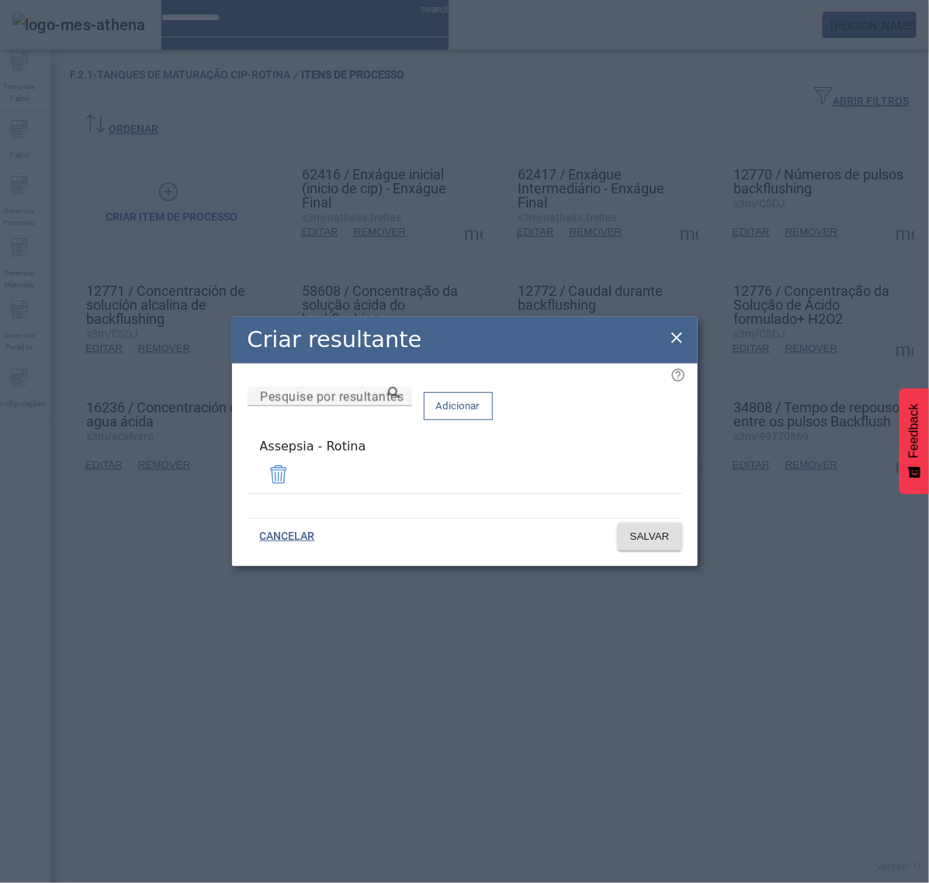
drag, startPoint x: 668, startPoint y: 342, endPoint x: 669, endPoint y: 334, distance: 7.8
click at [668, 340] on icon at bounding box center [677, 337] width 19 height 19
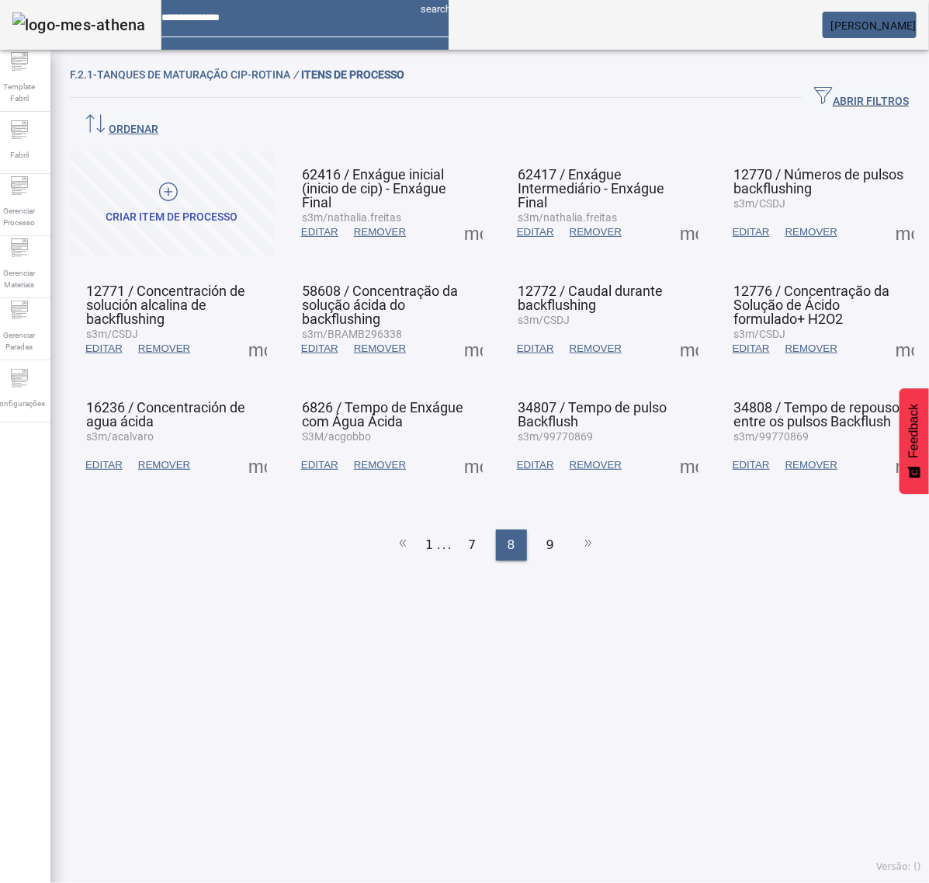
click at [672, 214] on span at bounding box center [689, 232] width 37 height 37
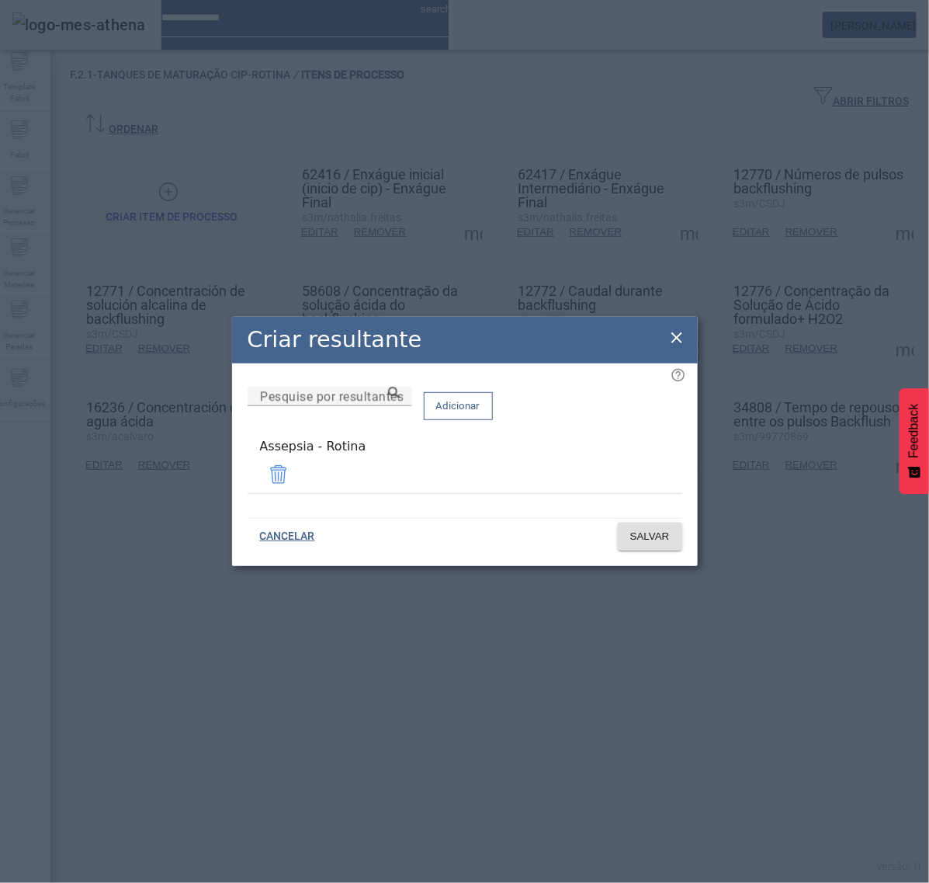
click at [675, 339] on icon at bounding box center [677, 337] width 19 height 19
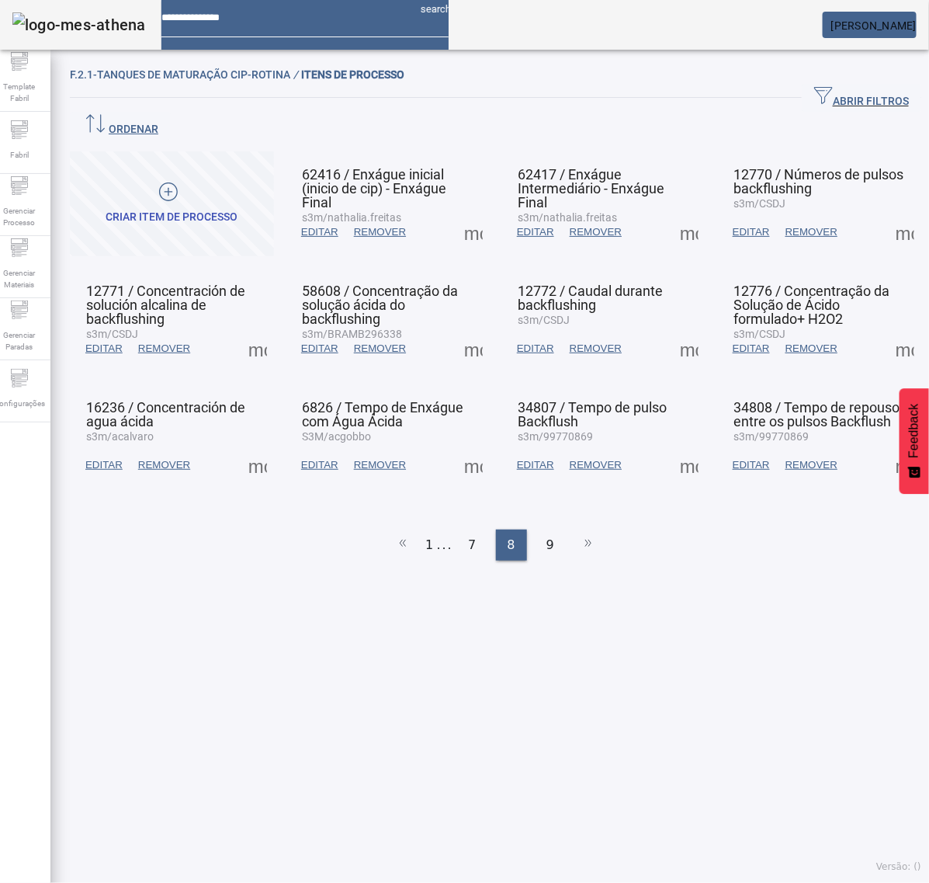
click at [887, 214] on span at bounding box center [905, 232] width 37 height 37
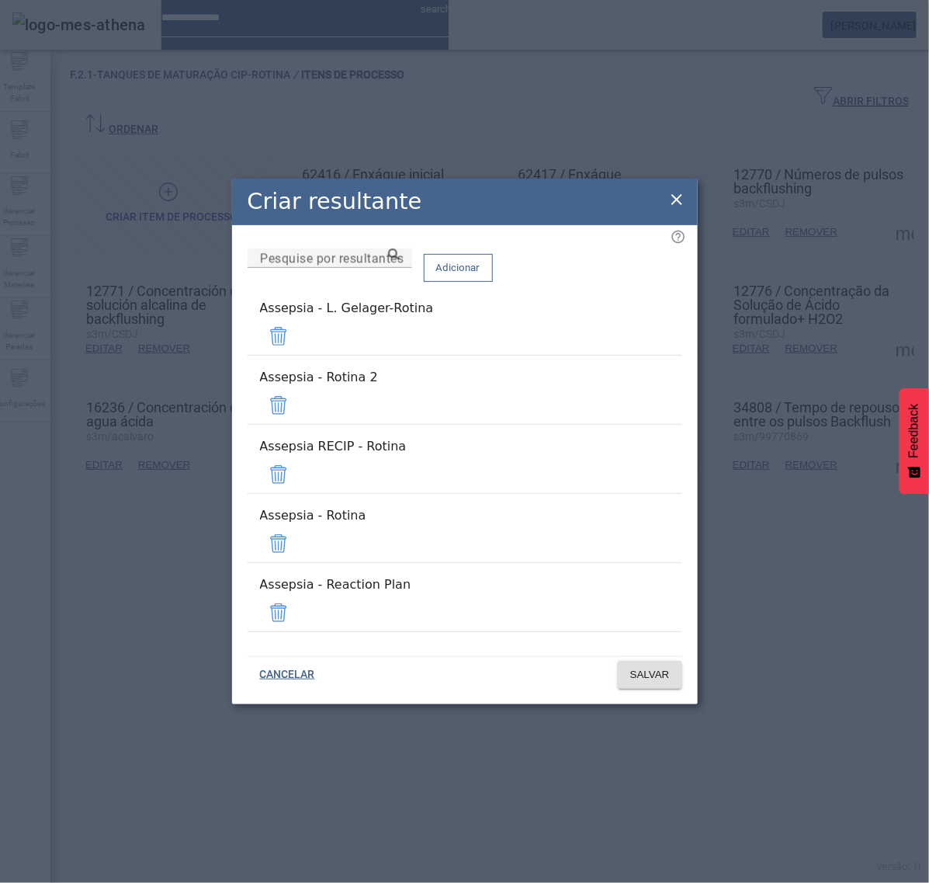
click at [297, 355] on span at bounding box center [278, 336] width 37 height 37
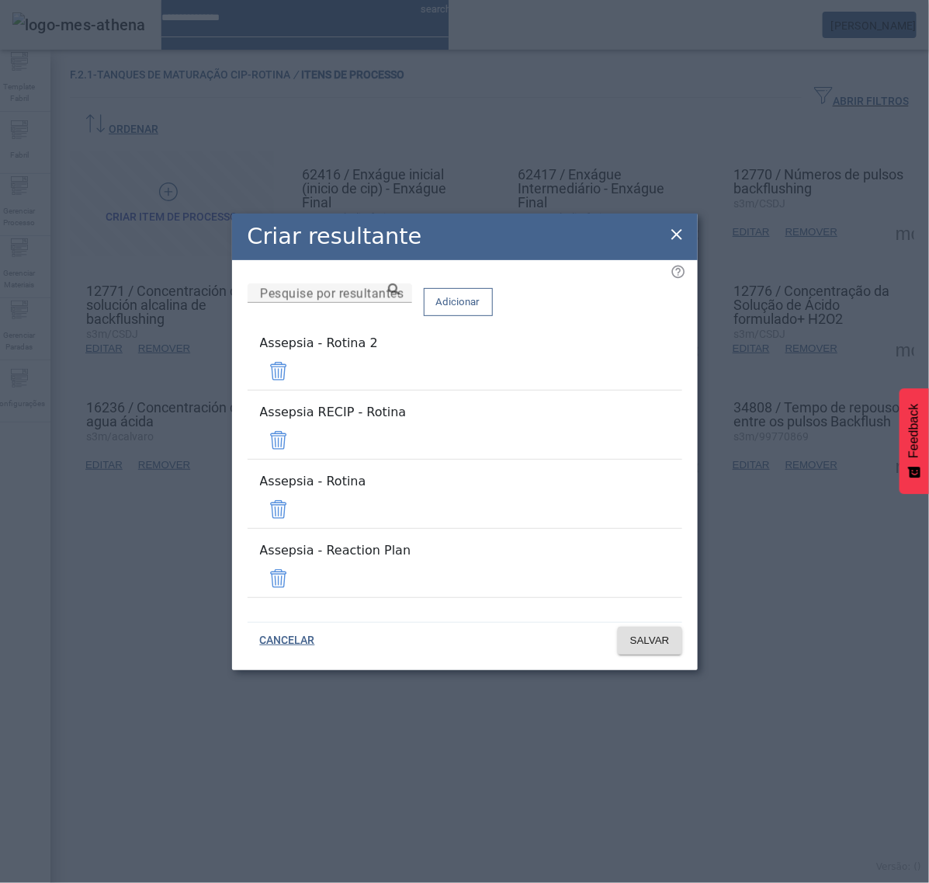
click at [297, 390] on span at bounding box center [278, 371] width 37 height 37
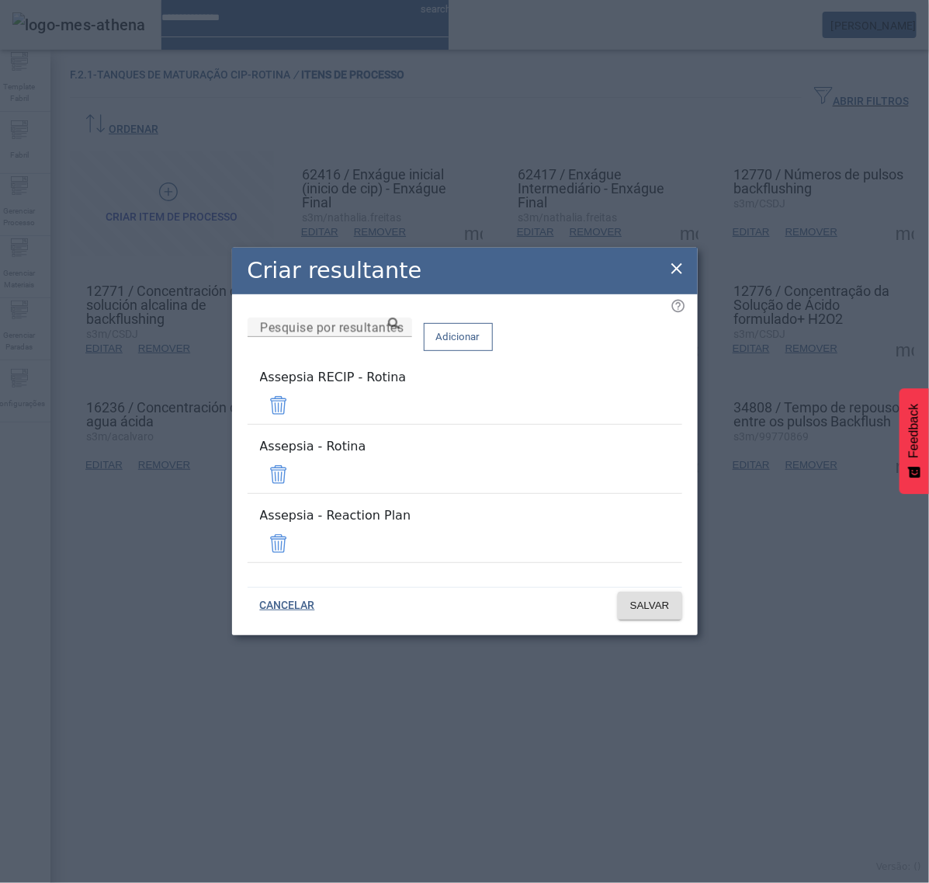
click at [297, 420] on span at bounding box center [278, 405] width 37 height 37
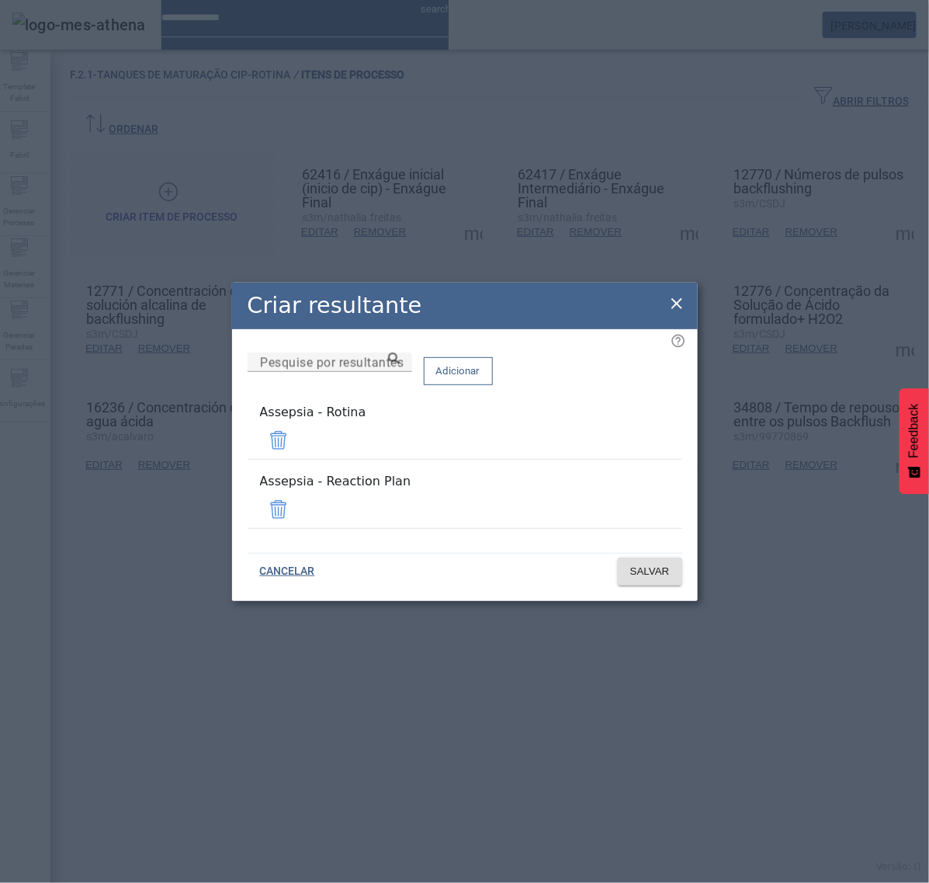
click at [297, 499] on span at bounding box center [278, 509] width 37 height 37
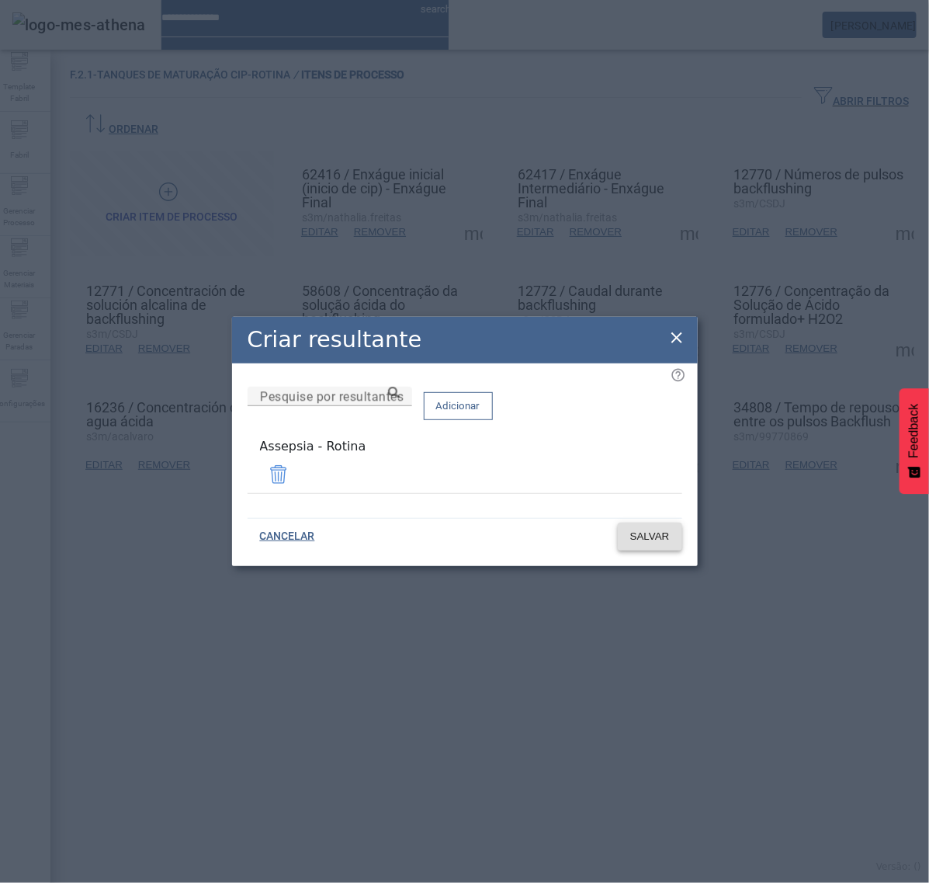
click at [660, 530] on span "SALVAR" at bounding box center [650, 537] width 40 height 16
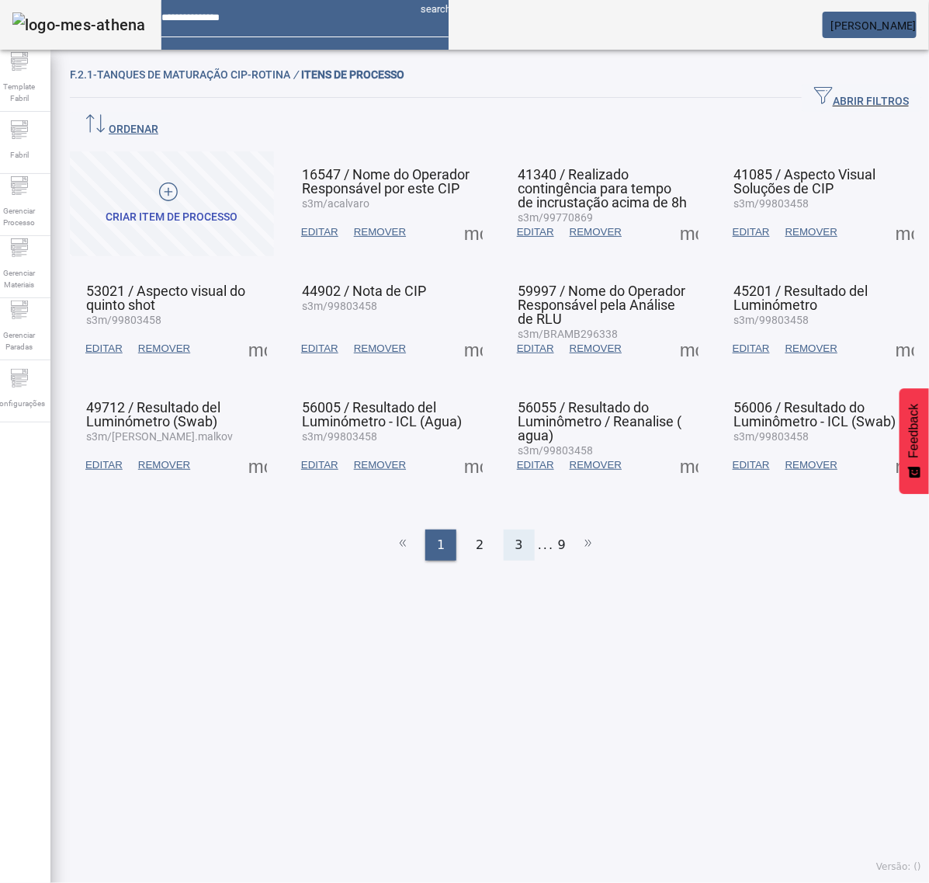
click at [516, 536] on span "3" at bounding box center [520, 545] width 8 height 19
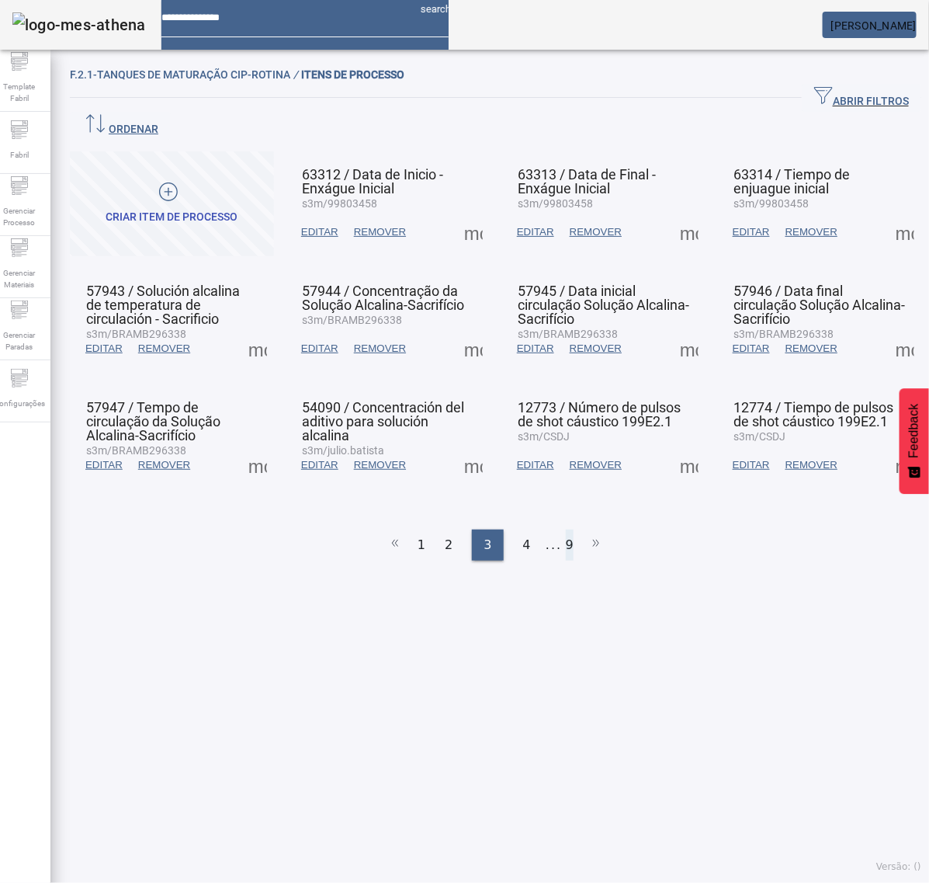
click at [566, 530] on li "9" at bounding box center [570, 545] width 8 height 31
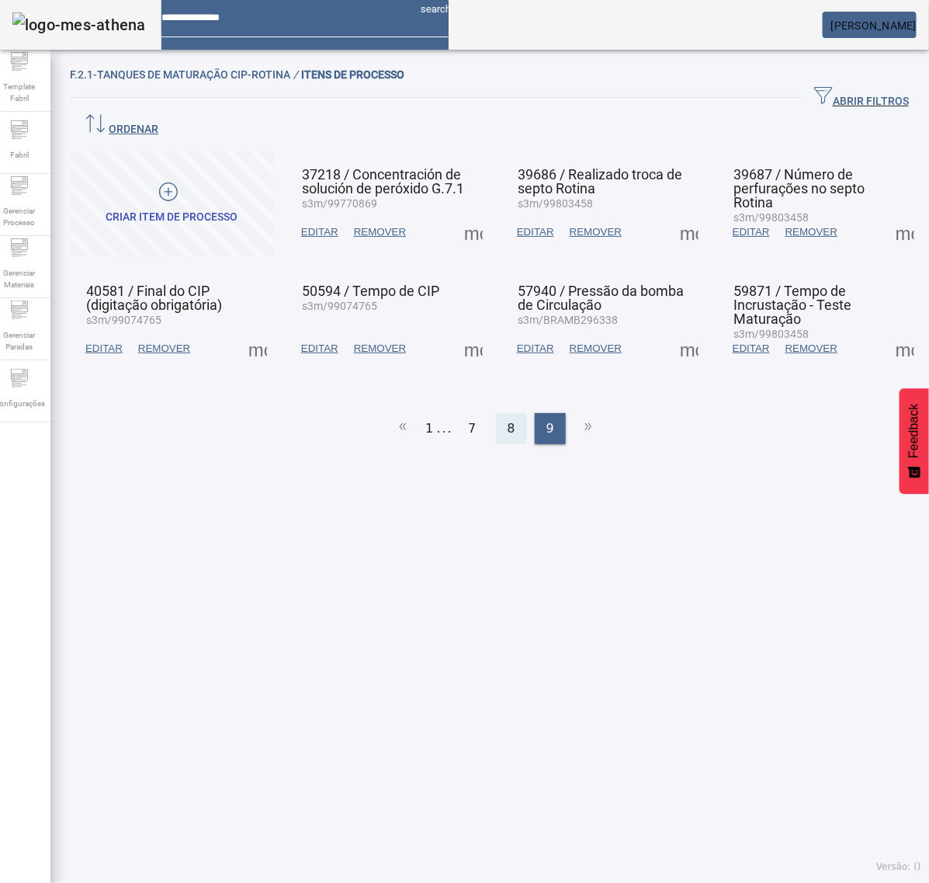
click at [498, 413] on div "8" at bounding box center [511, 428] width 31 height 31
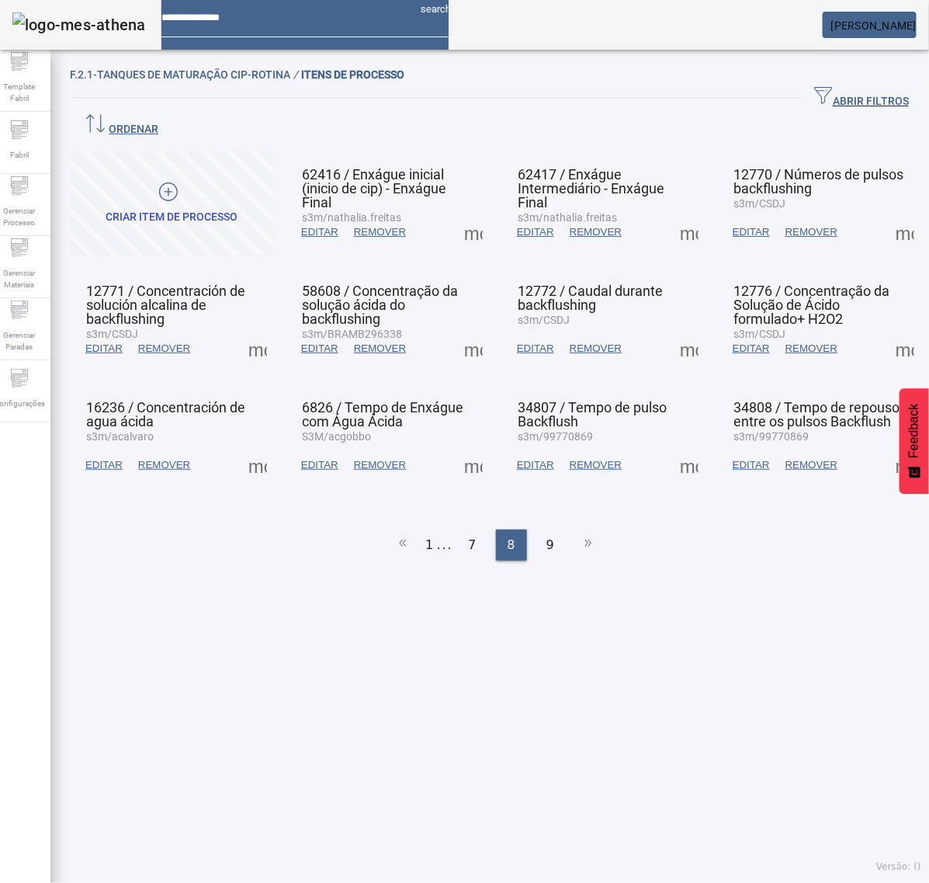
click at [672, 214] on span at bounding box center [689, 232] width 37 height 37
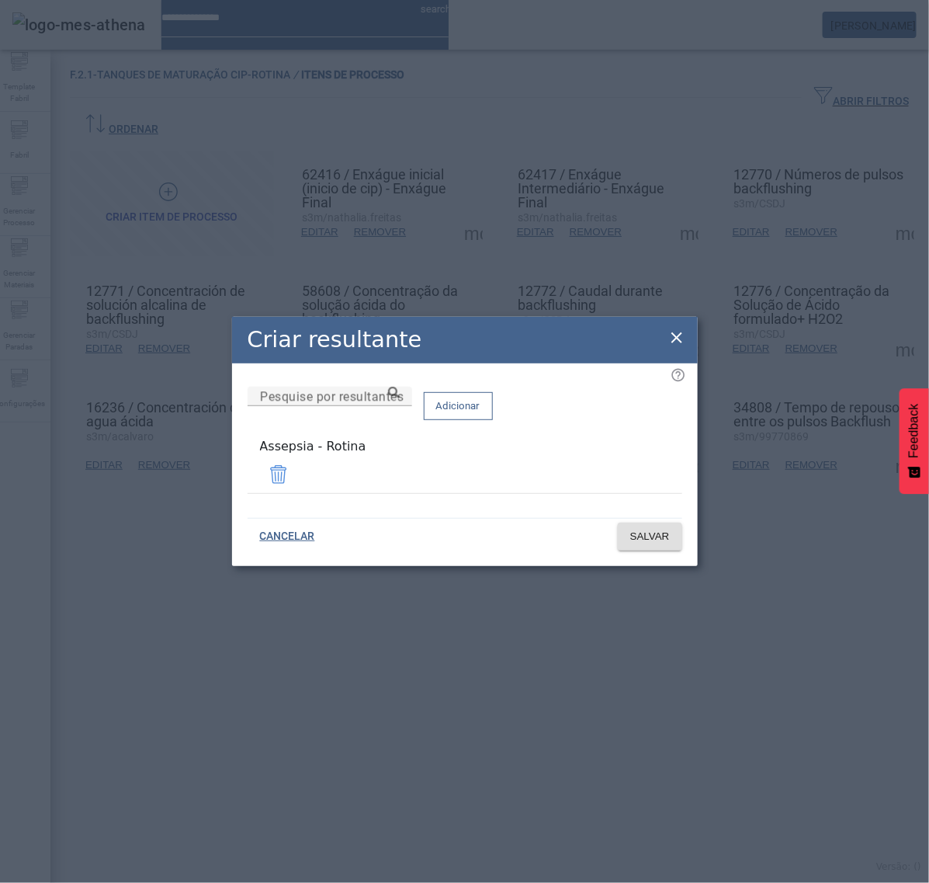
drag, startPoint x: 673, startPoint y: 339, endPoint x: 687, endPoint y: 328, distance: 17.7
click at [675, 338] on icon at bounding box center [677, 337] width 19 height 19
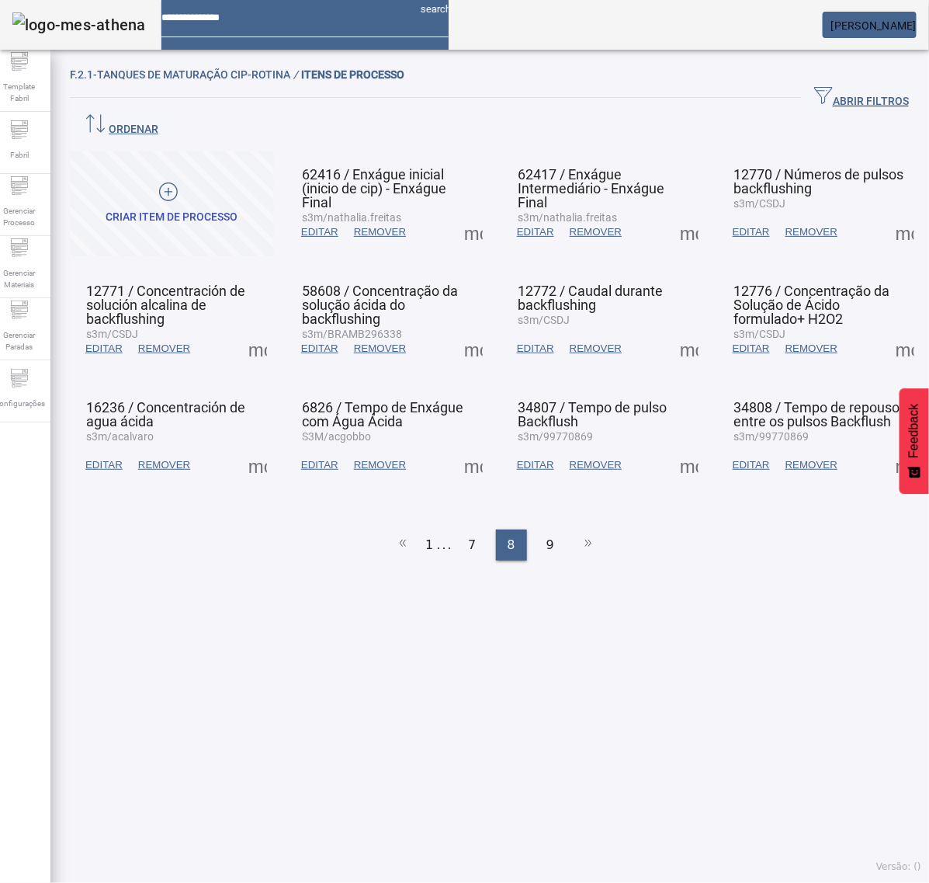
click at [887, 214] on span at bounding box center [905, 232] width 37 height 37
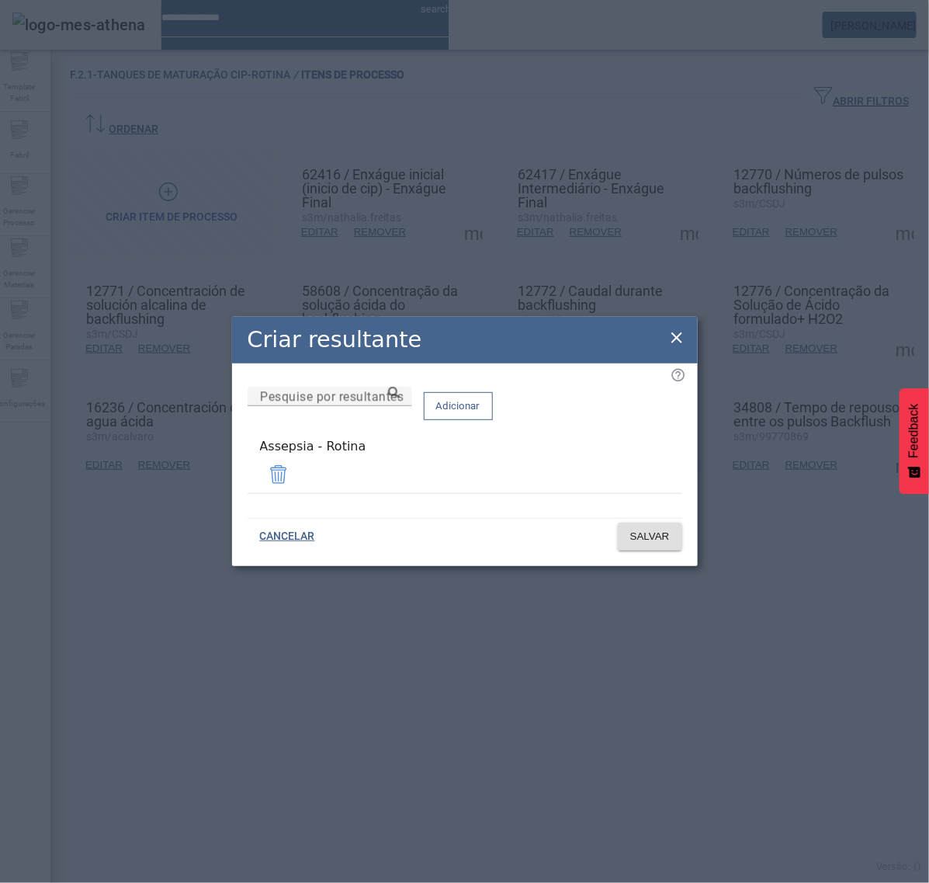
drag, startPoint x: 681, startPoint y: 342, endPoint x: 503, endPoint y: 320, distance: 179.2
click at [681, 340] on icon at bounding box center [677, 337] width 19 height 19
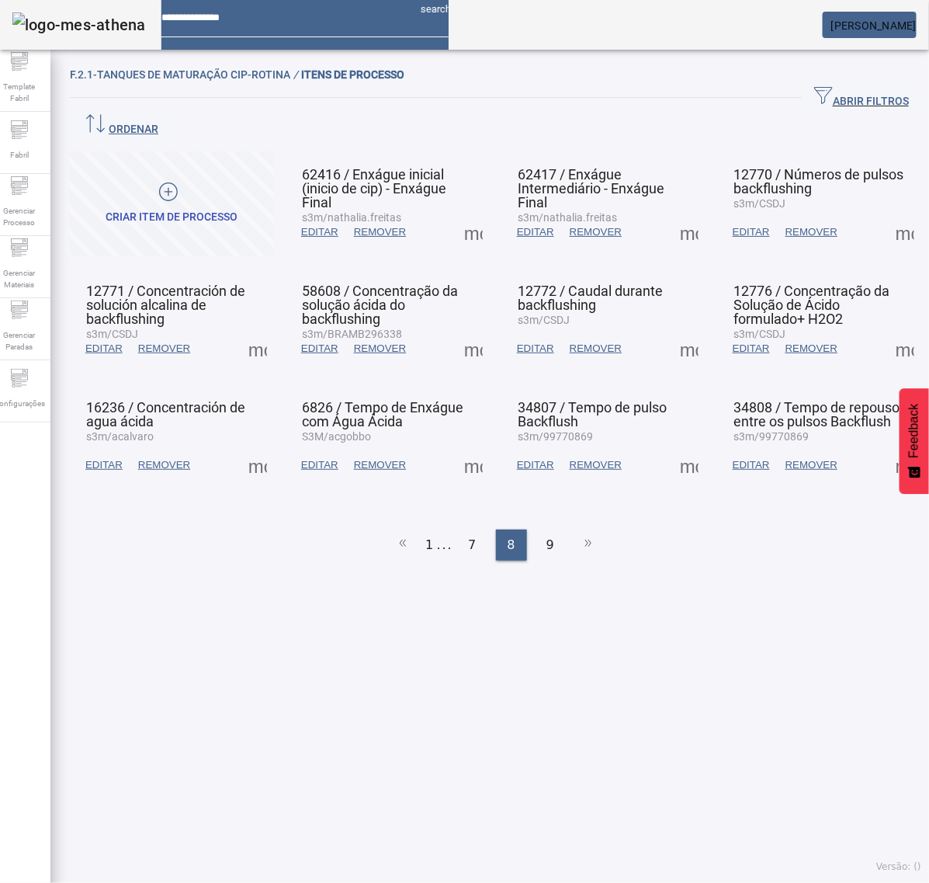
click at [265, 330] on span at bounding box center [257, 348] width 37 height 37
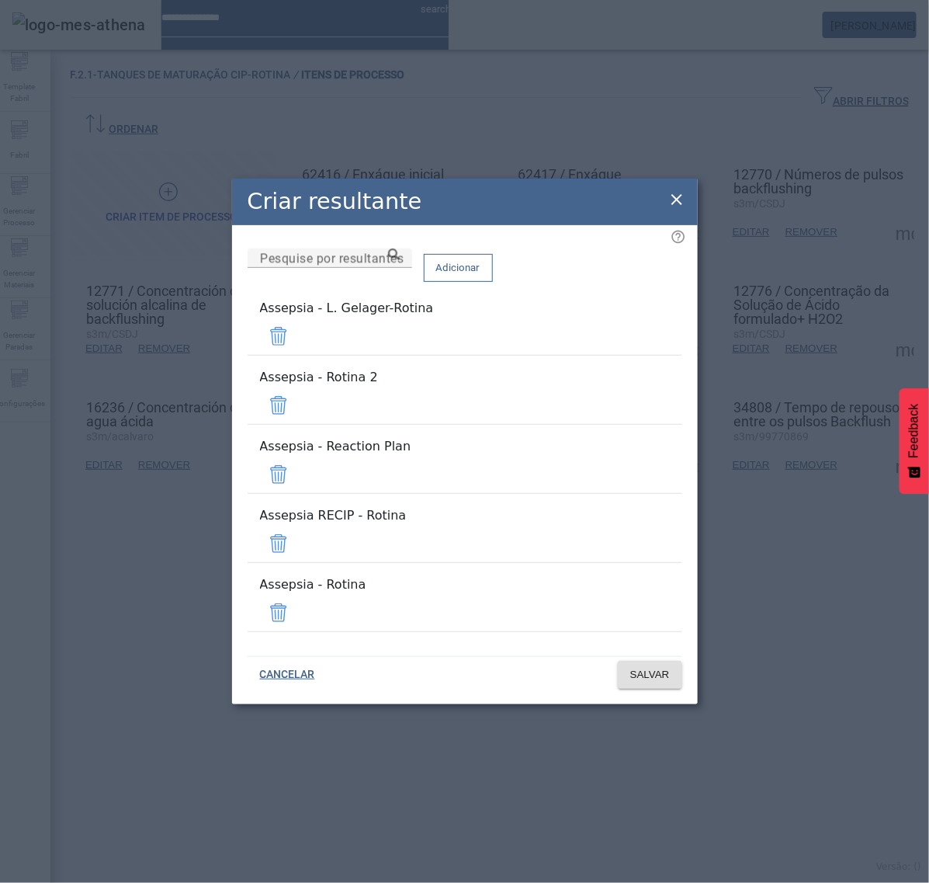
drag, startPoint x: 623, startPoint y: 370, endPoint x: 635, endPoint y: 377, distance: 13.2
click at [297, 355] on span at bounding box center [278, 336] width 37 height 37
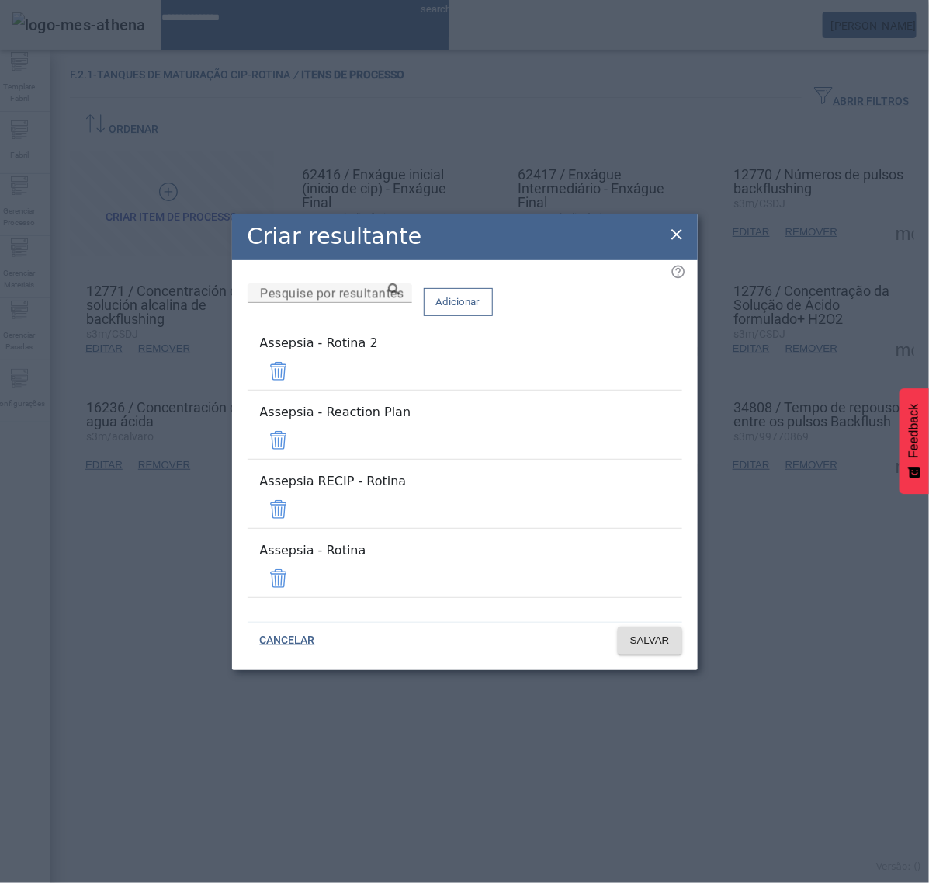
click at [297, 390] on span at bounding box center [278, 371] width 37 height 37
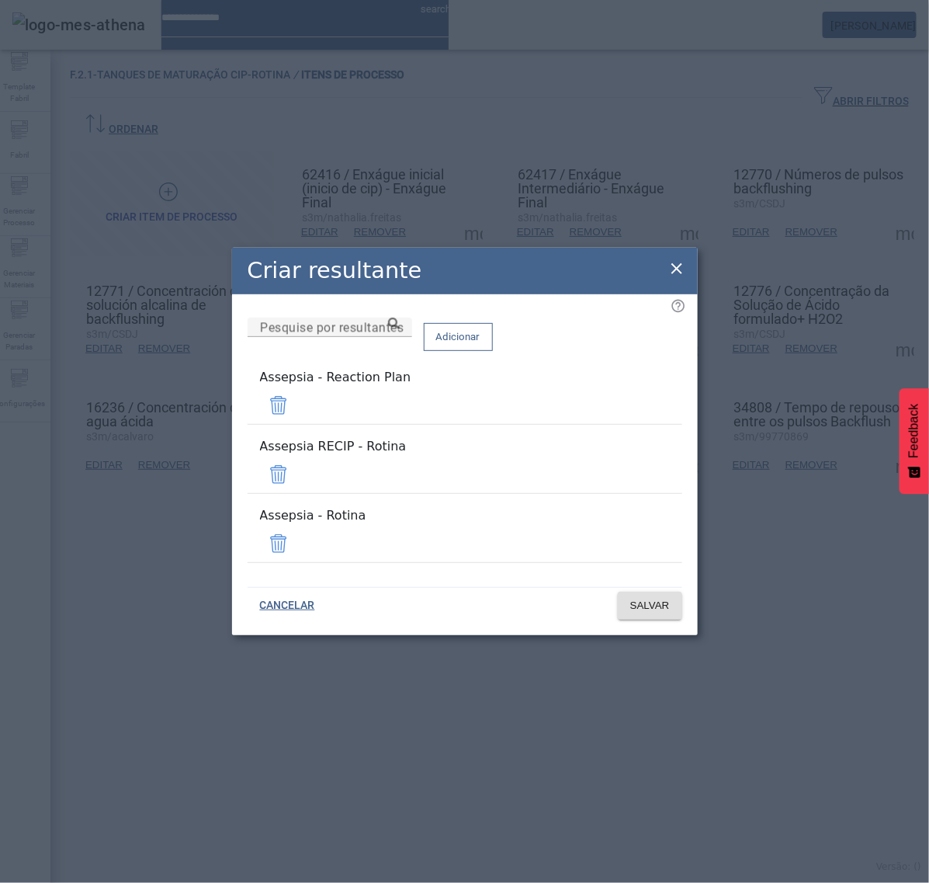
click at [297, 412] on span at bounding box center [278, 405] width 37 height 37
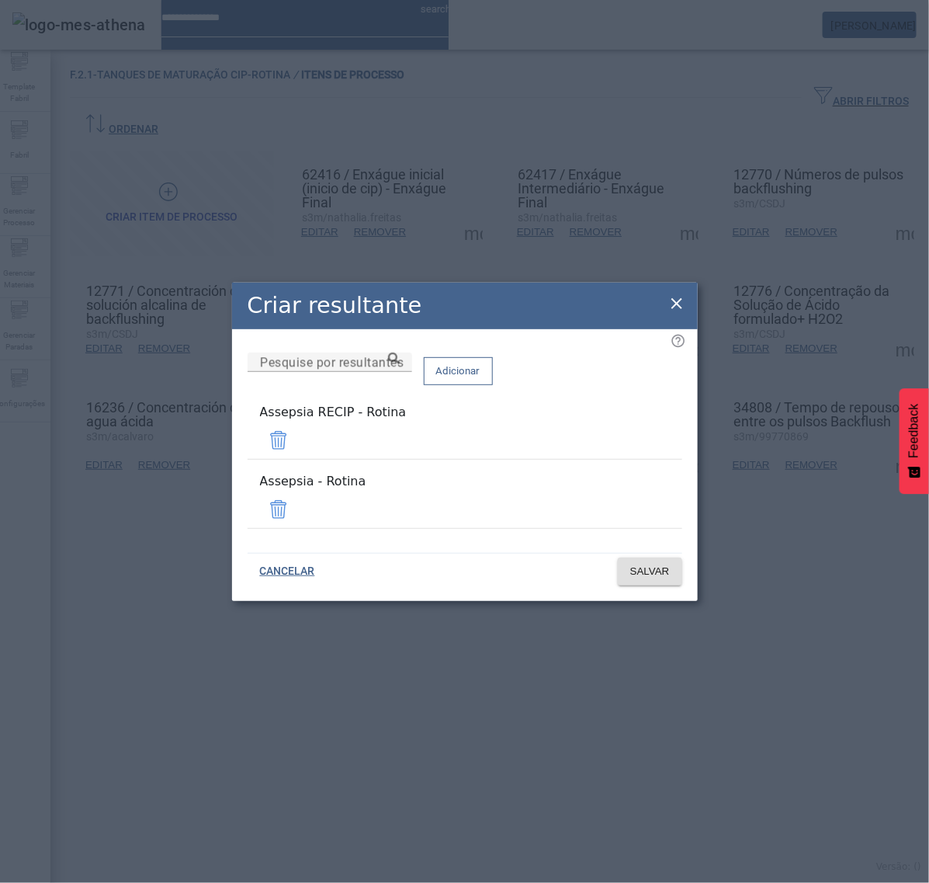
click at [297, 433] on span at bounding box center [278, 440] width 37 height 37
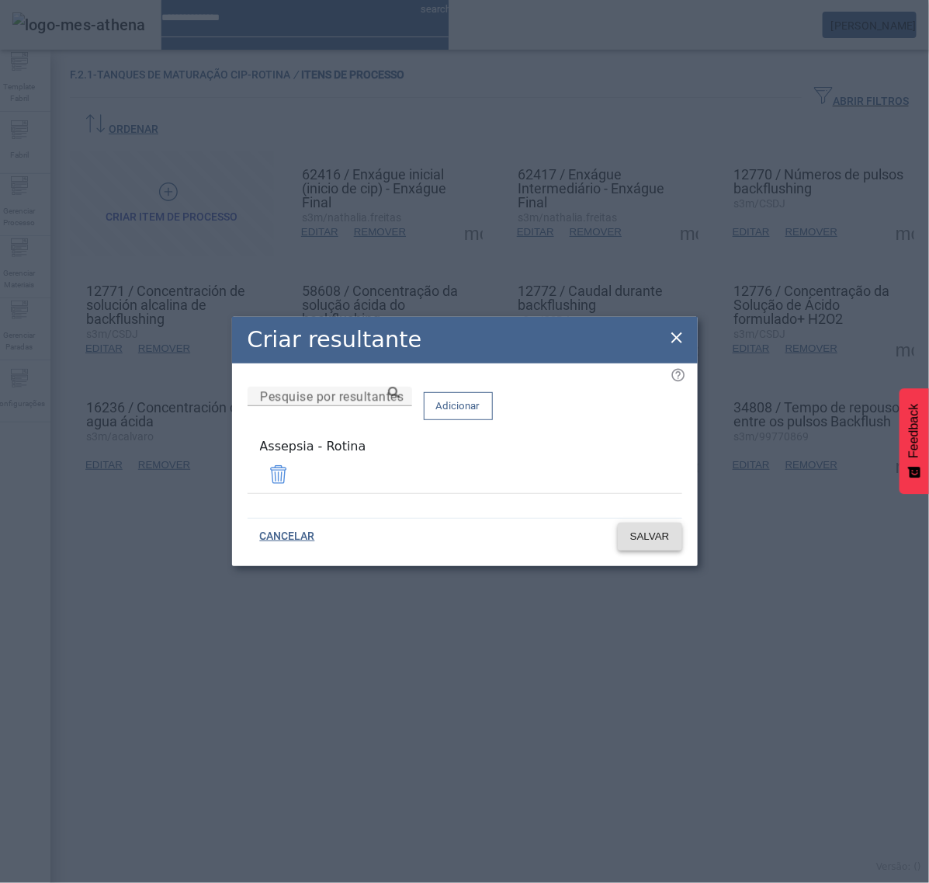
click at [661, 534] on span "SALVAR" at bounding box center [650, 537] width 40 height 16
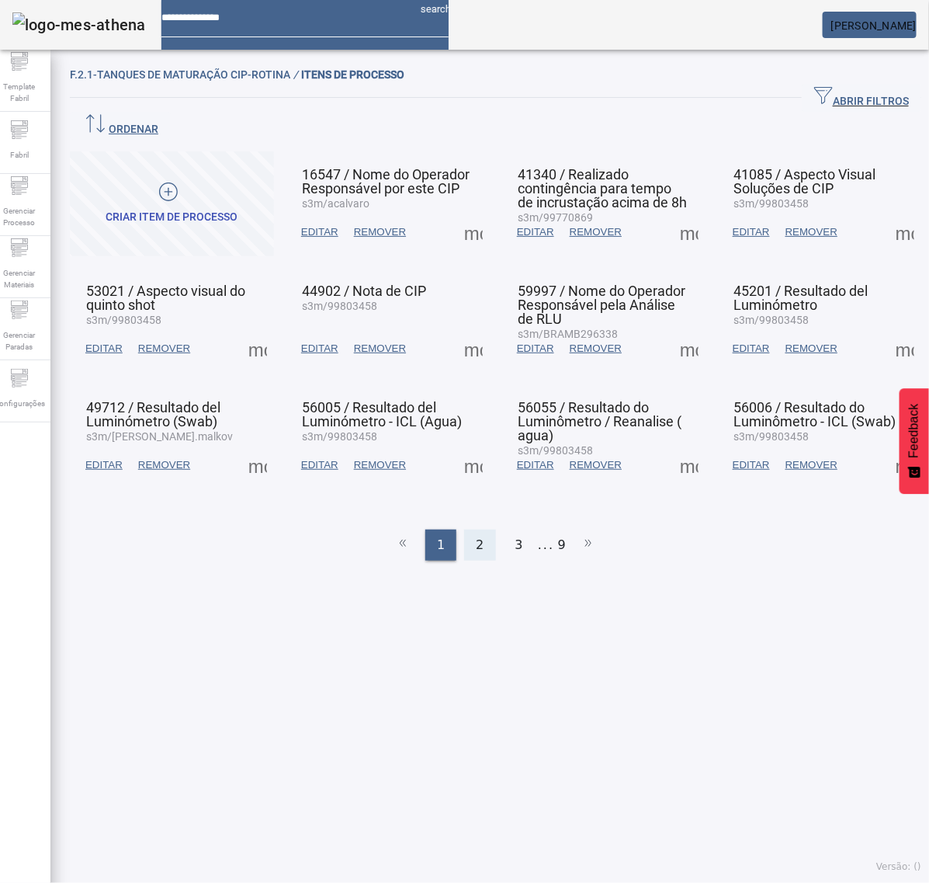
click at [476, 536] on span "2" at bounding box center [480, 545] width 8 height 19
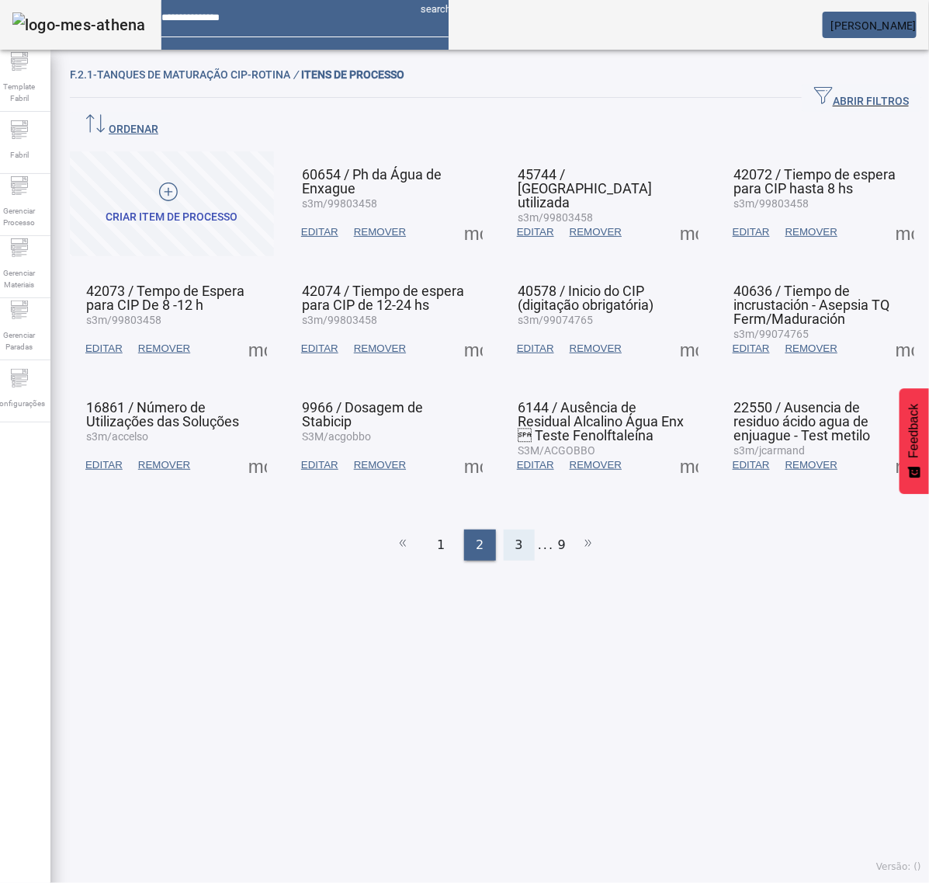
click at [516, 536] on span "3" at bounding box center [520, 545] width 8 height 19
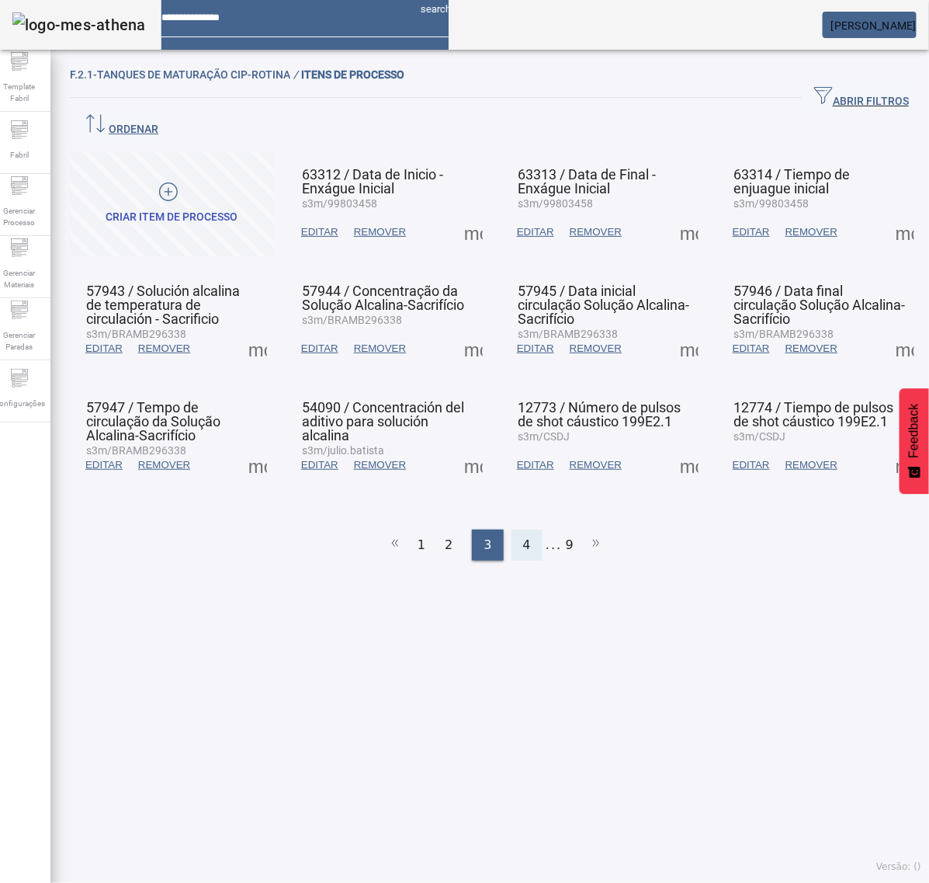
click at [514, 530] on div "4" at bounding box center [527, 545] width 31 height 31
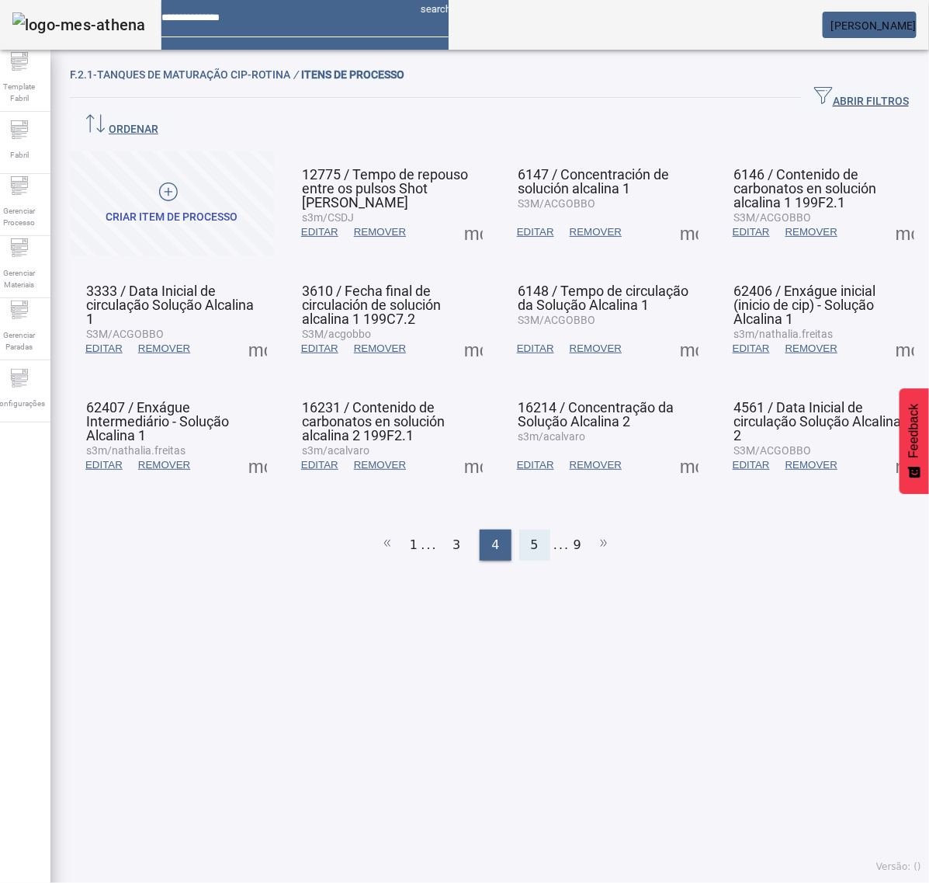
click at [519, 530] on div "5" at bounding box center [534, 545] width 31 height 31
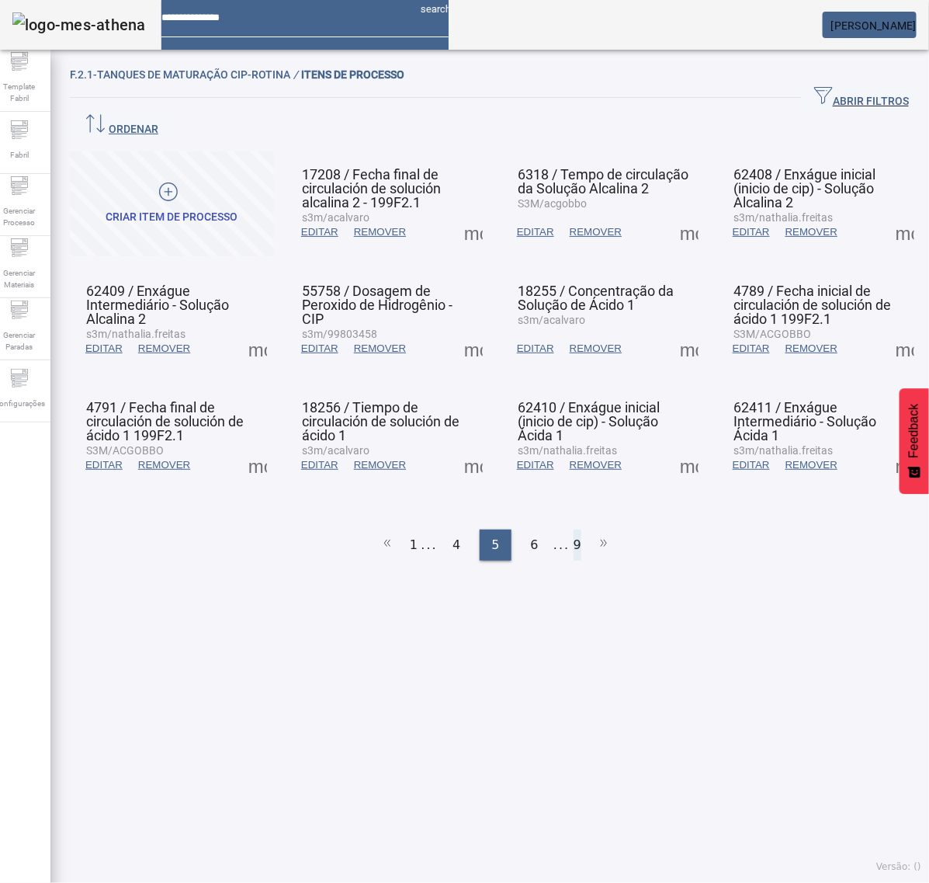
click at [574, 530] on li "9" at bounding box center [578, 545] width 8 height 31
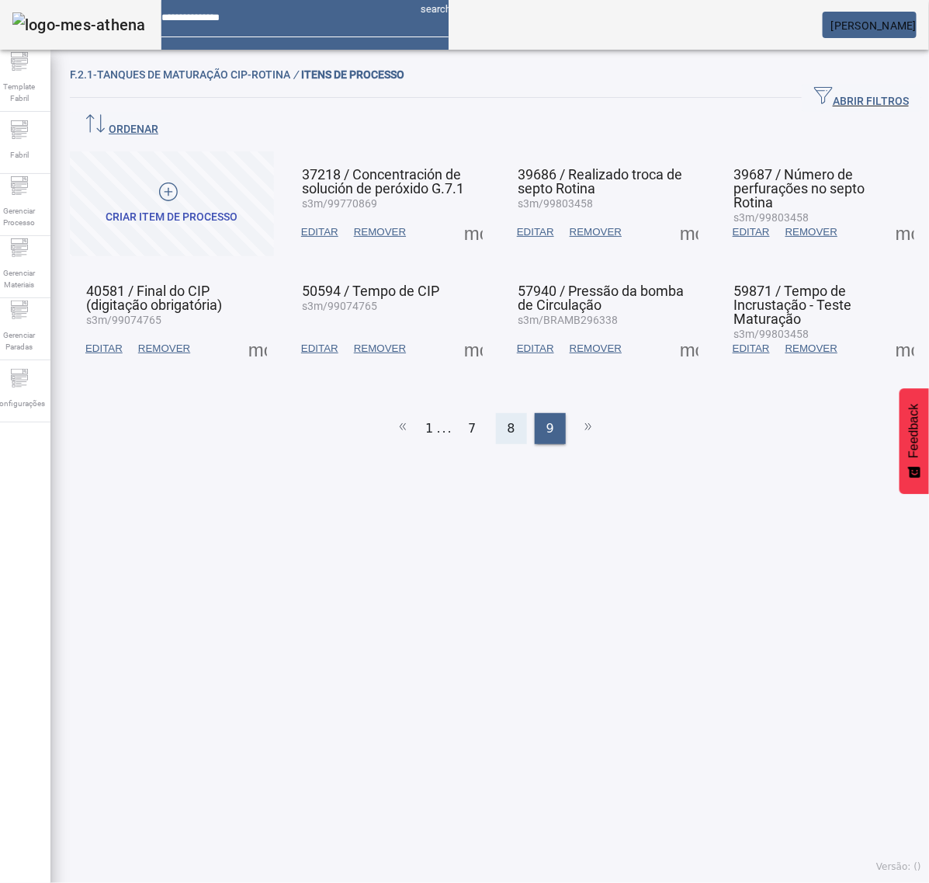
click at [496, 413] on div "8" at bounding box center [511, 428] width 31 height 31
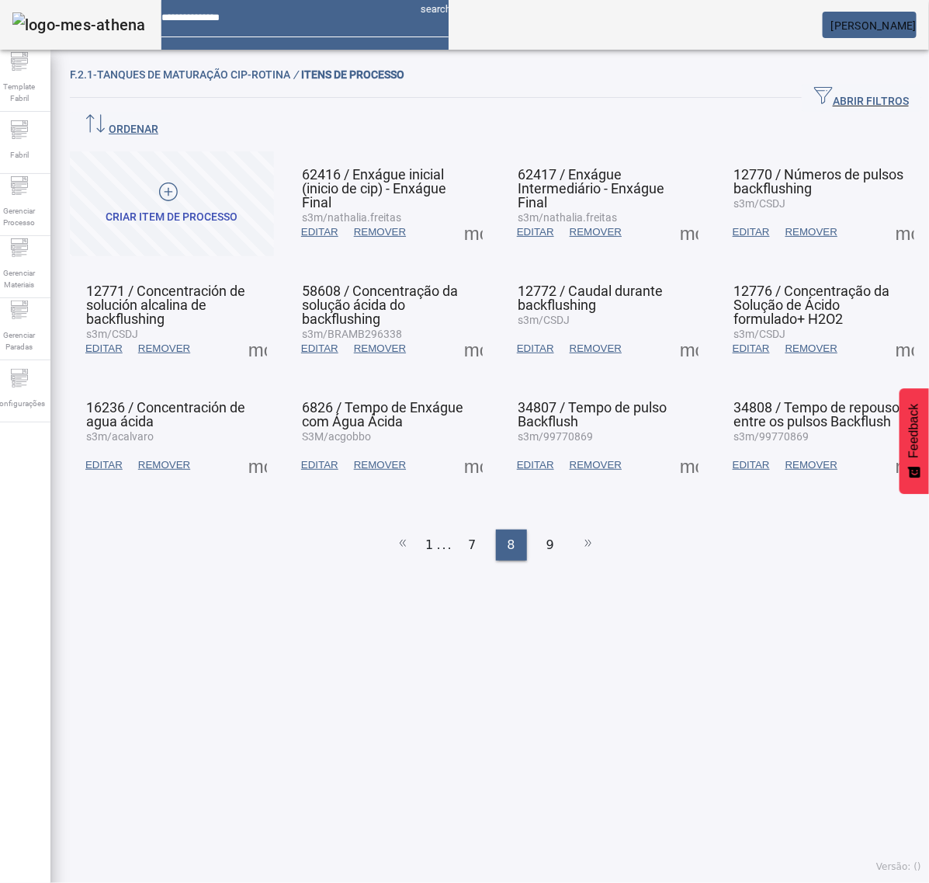
drag, startPoint x: 259, startPoint y: 317, endPoint x: 268, endPoint y: 323, distance: 11.2
click at [264, 330] on span at bounding box center [257, 348] width 37 height 37
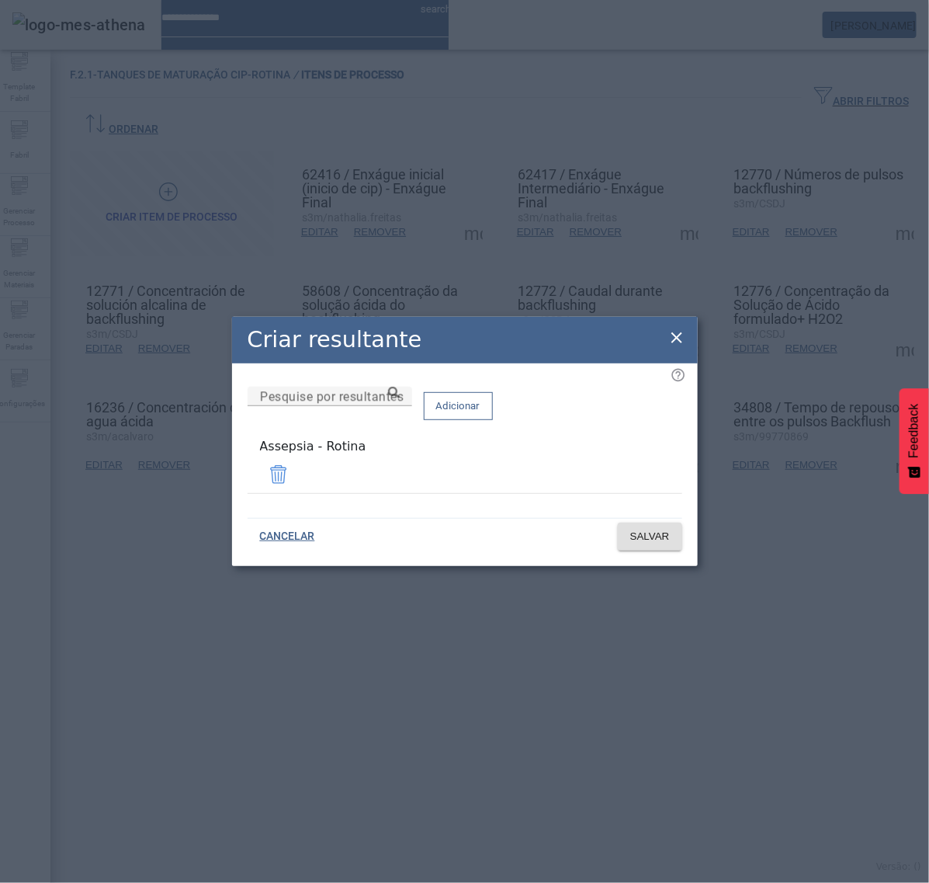
click at [672, 342] on icon at bounding box center [677, 337] width 19 height 19
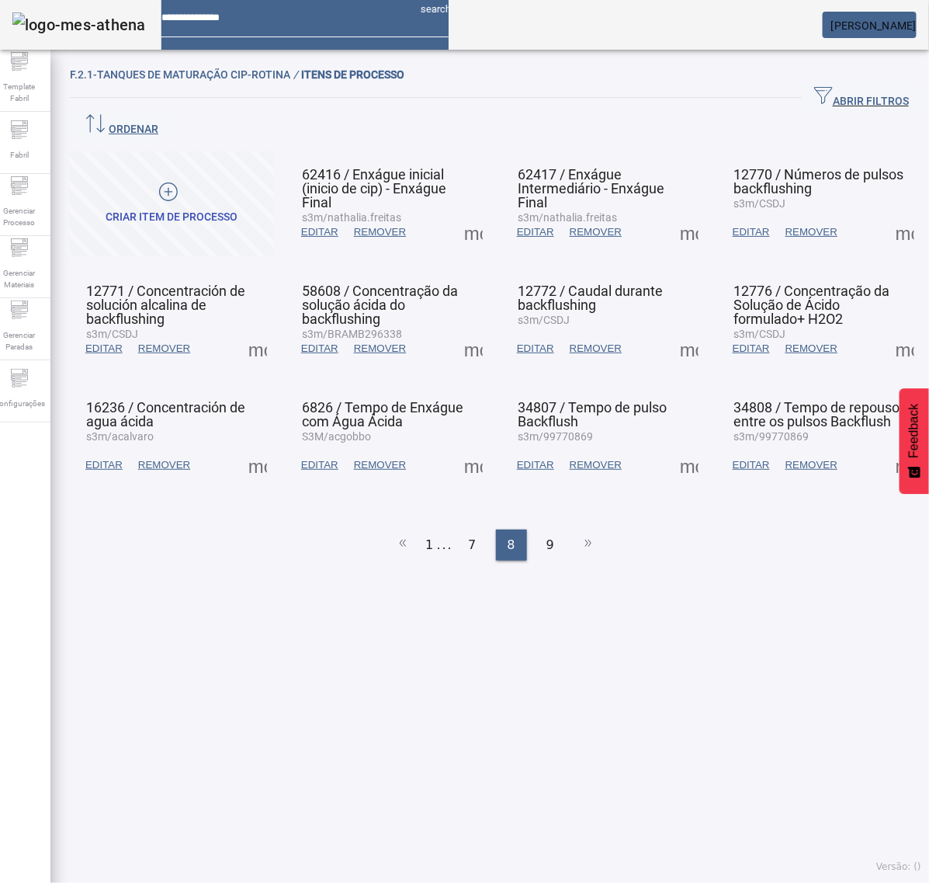
click at [471, 330] on span at bounding box center [473, 348] width 37 height 37
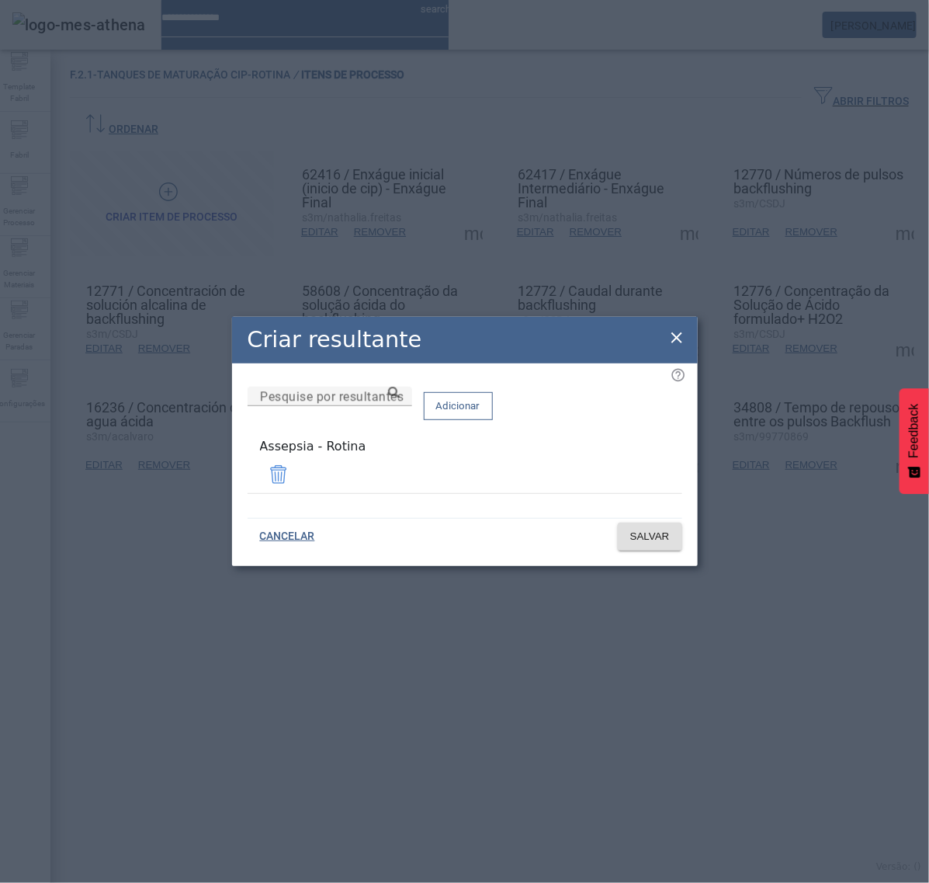
drag, startPoint x: 672, startPoint y: 342, endPoint x: 689, endPoint y: 340, distance: 17.2
click at [677, 342] on icon at bounding box center [677, 337] width 19 height 19
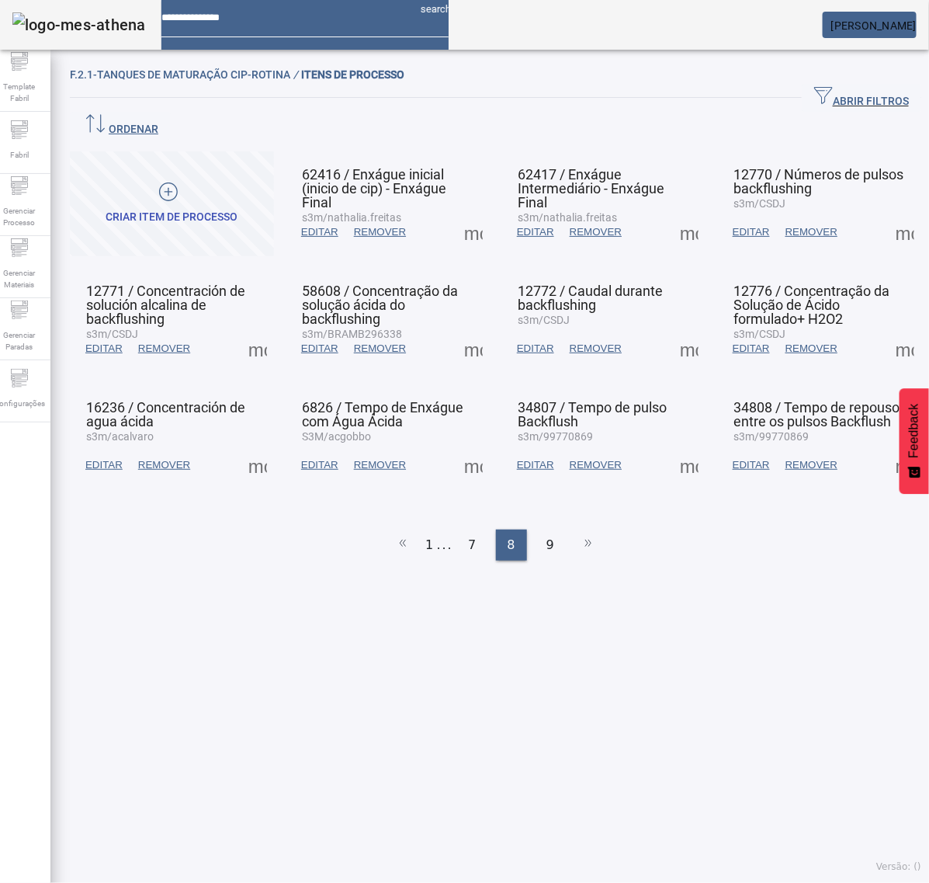
click at [680, 330] on span at bounding box center [689, 348] width 37 height 37
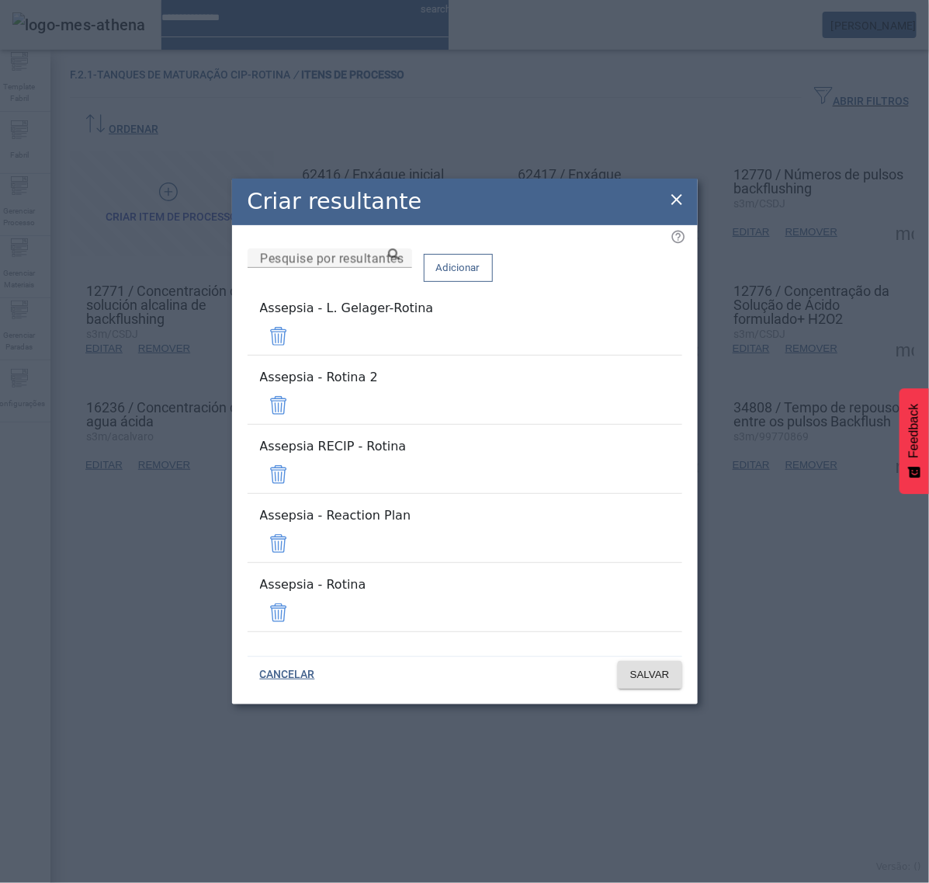
click at [297, 355] on span at bounding box center [278, 336] width 37 height 37
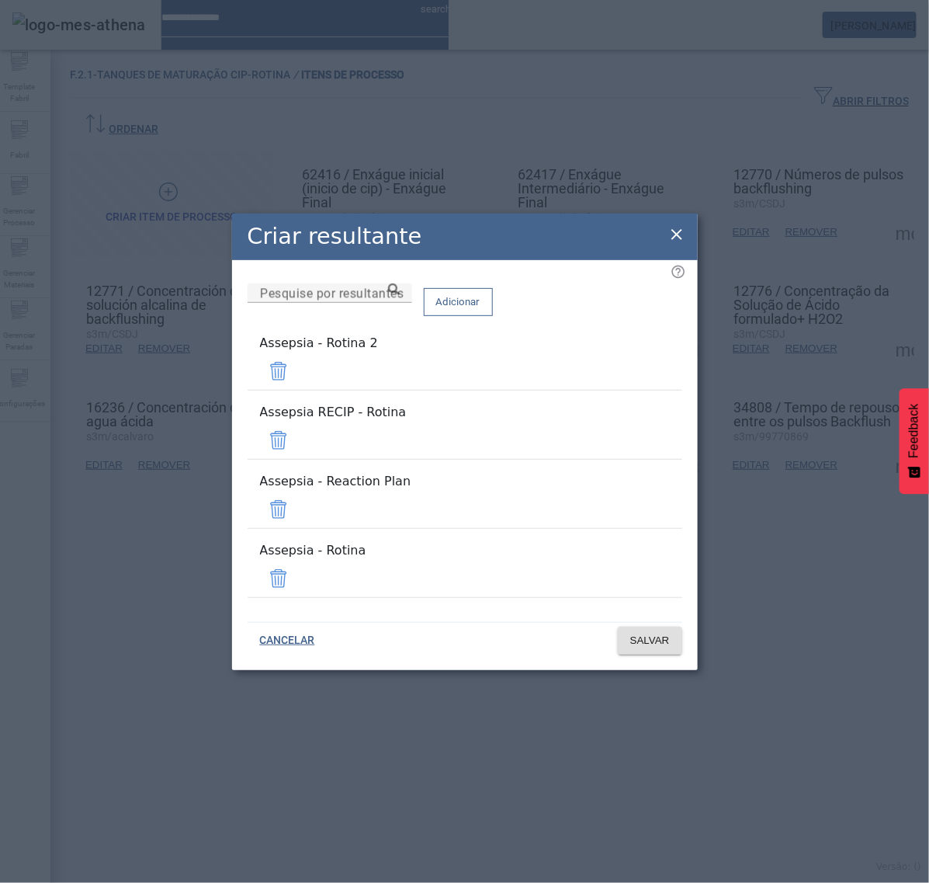
click at [297, 385] on span at bounding box center [278, 371] width 37 height 37
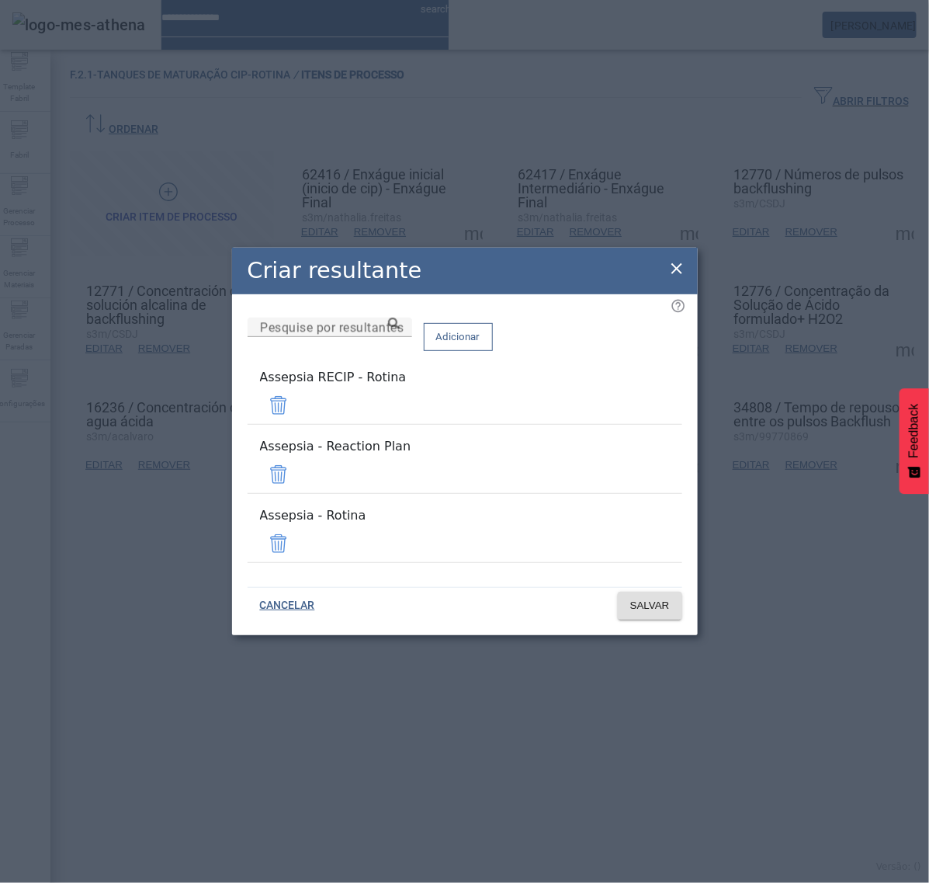
click at [297, 420] on span at bounding box center [278, 405] width 37 height 37
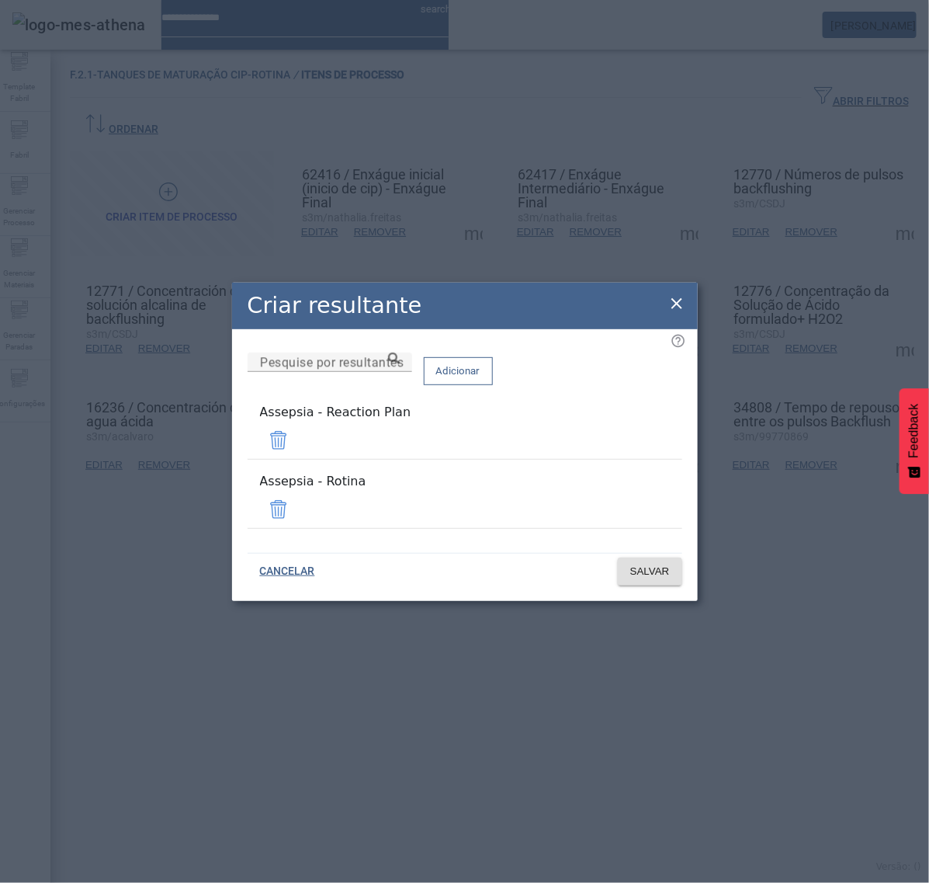
drag, startPoint x: 635, startPoint y: 452, endPoint x: 639, endPoint y: 468, distance: 16.8
click at [297, 451] on span at bounding box center [278, 440] width 37 height 37
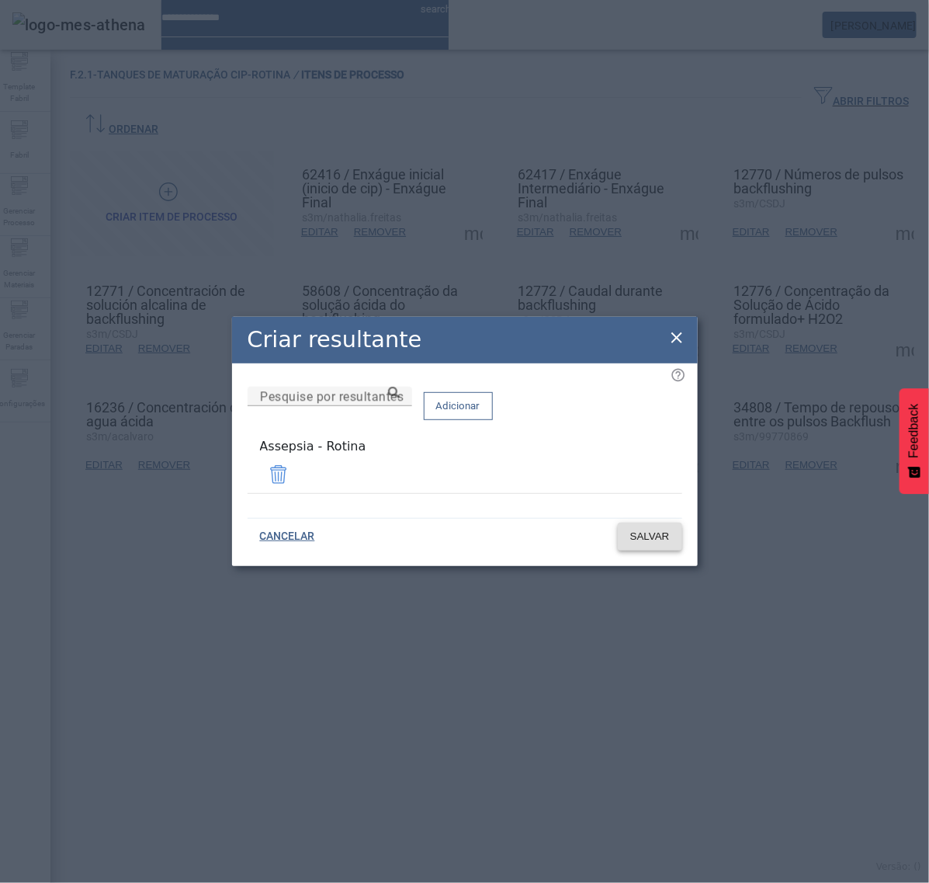
click at [645, 529] on span "SALVAR" at bounding box center [650, 537] width 40 height 16
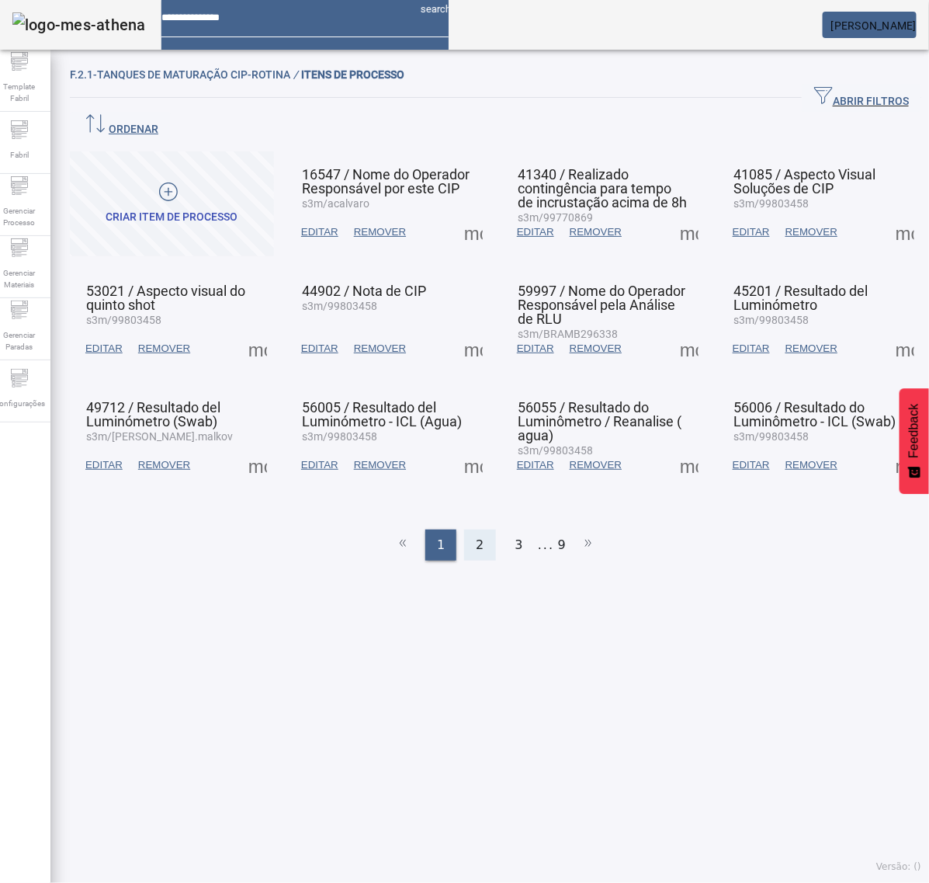
click at [476, 536] on span "2" at bounding box center [480, 545] width 8 height 19
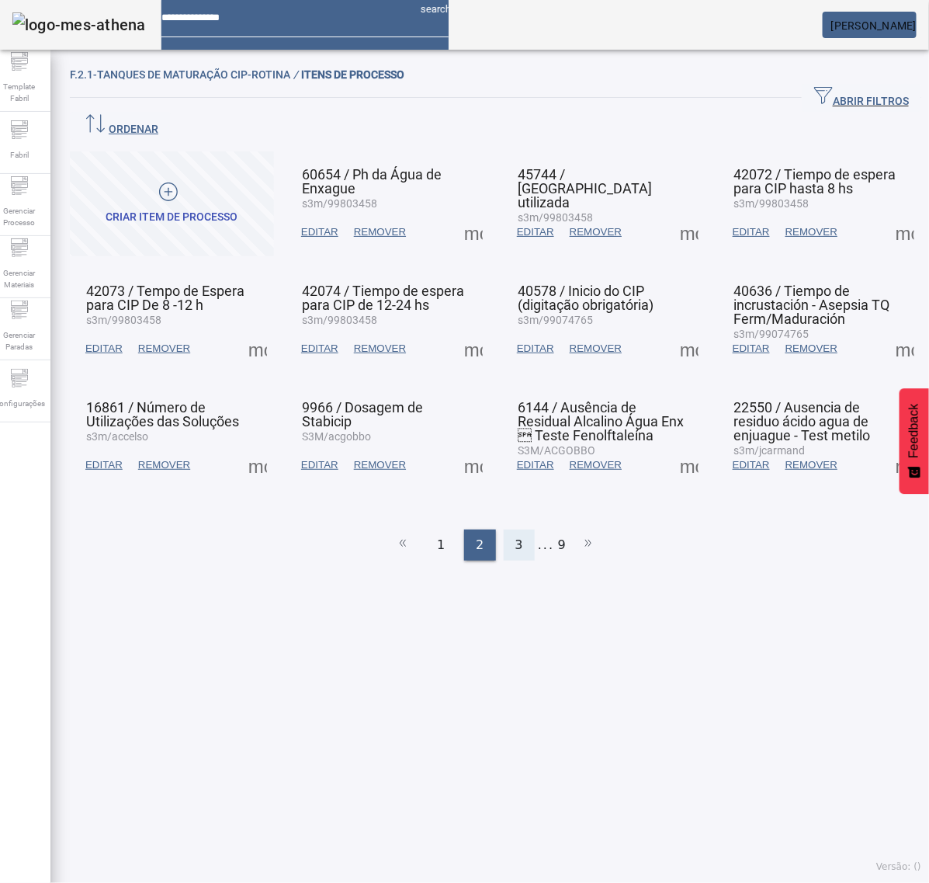
click at [505, 530] on div "3" at bounding box center [519, 545] width 31 height 31
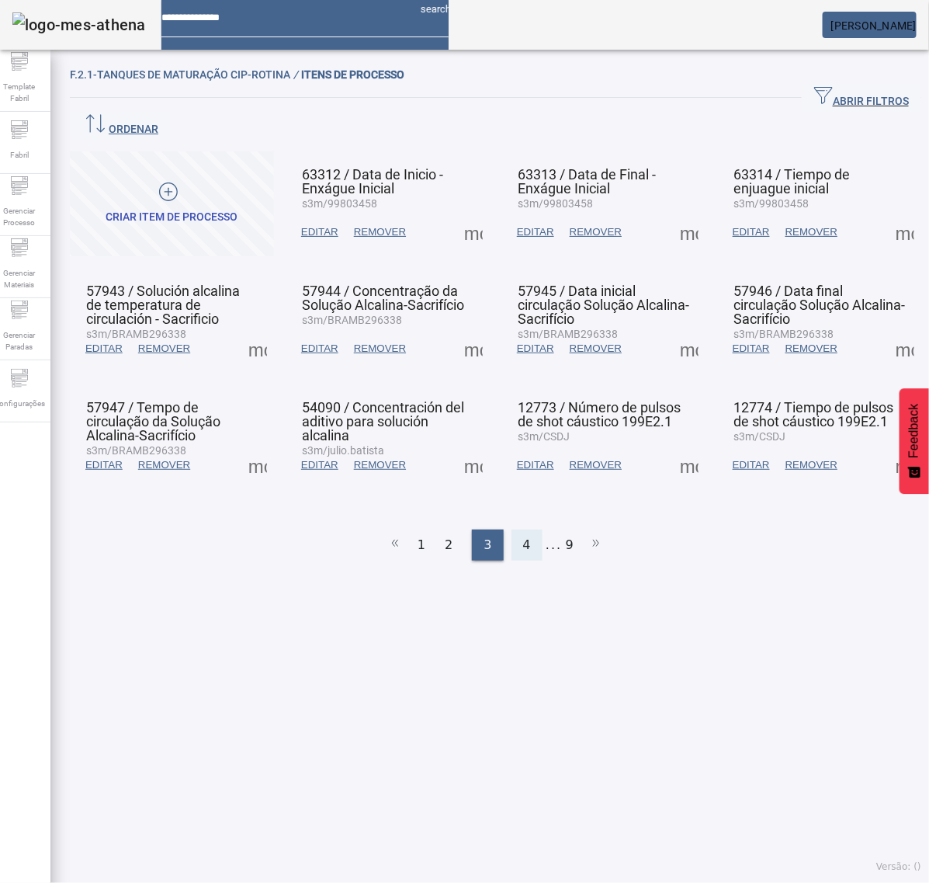
click at [523, 536] on span "4" at bounding box center [527, 545] width 8 height 19
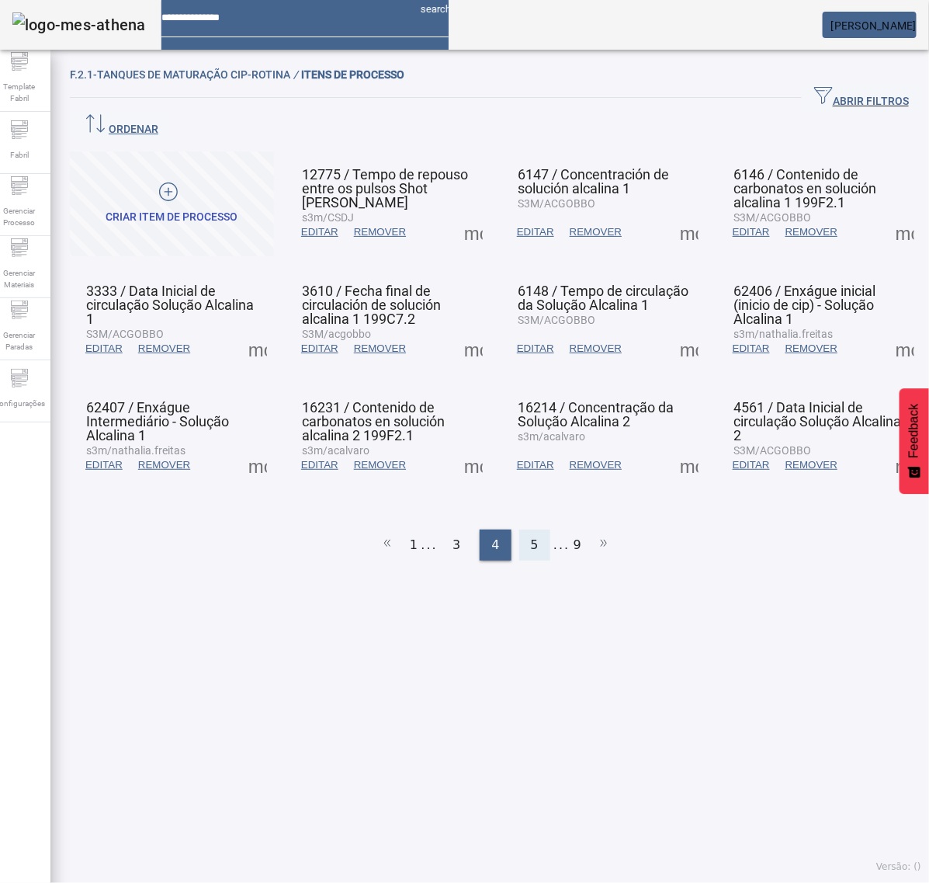
click at [531, 536] on span "5" at bounding box center [535, 545] width 8 height 19
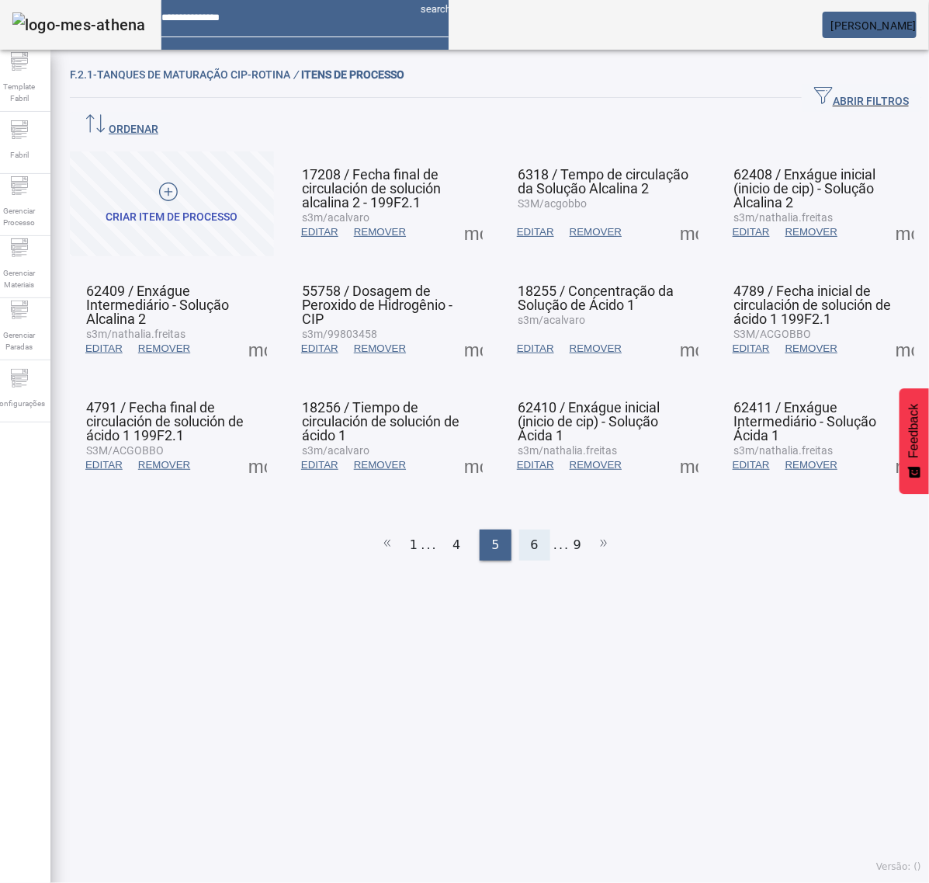
click at [531, 536] on span "6" at bounding box center [535, 545] width 8 height 19
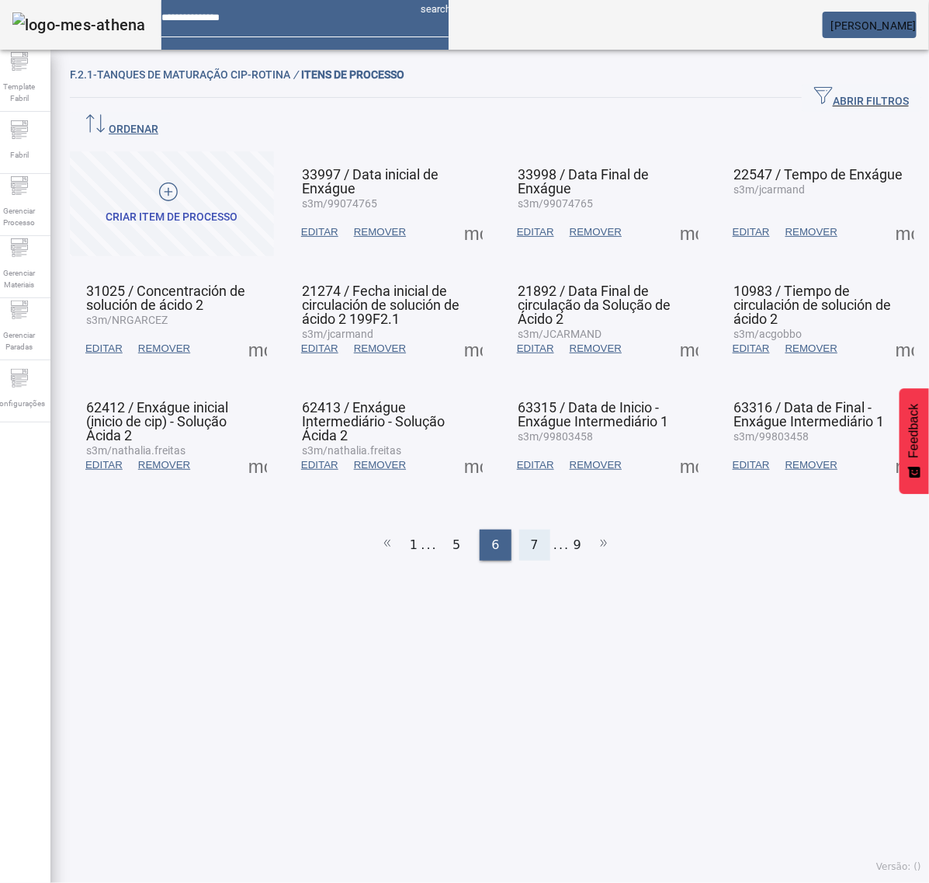
click at [530, 530] on div "7" at bounding box center [534, 545] width 31 height 31
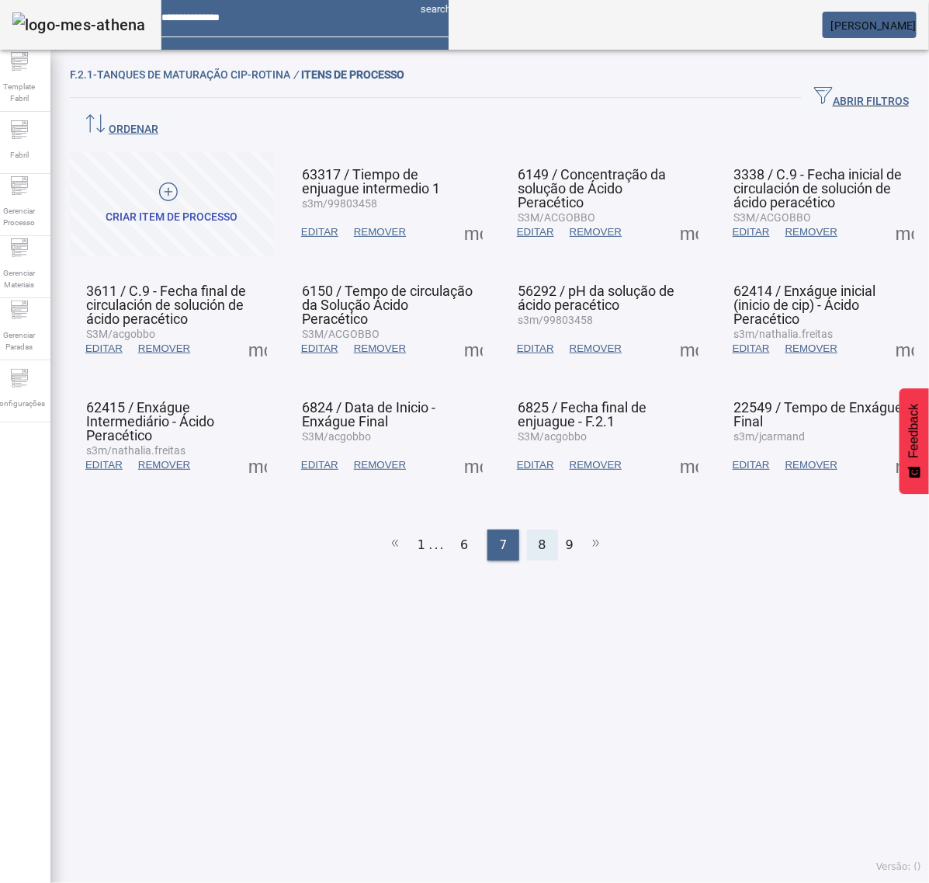
click at [539, 536] on span "8" at bounding box center [543, 545] width 8 height 19
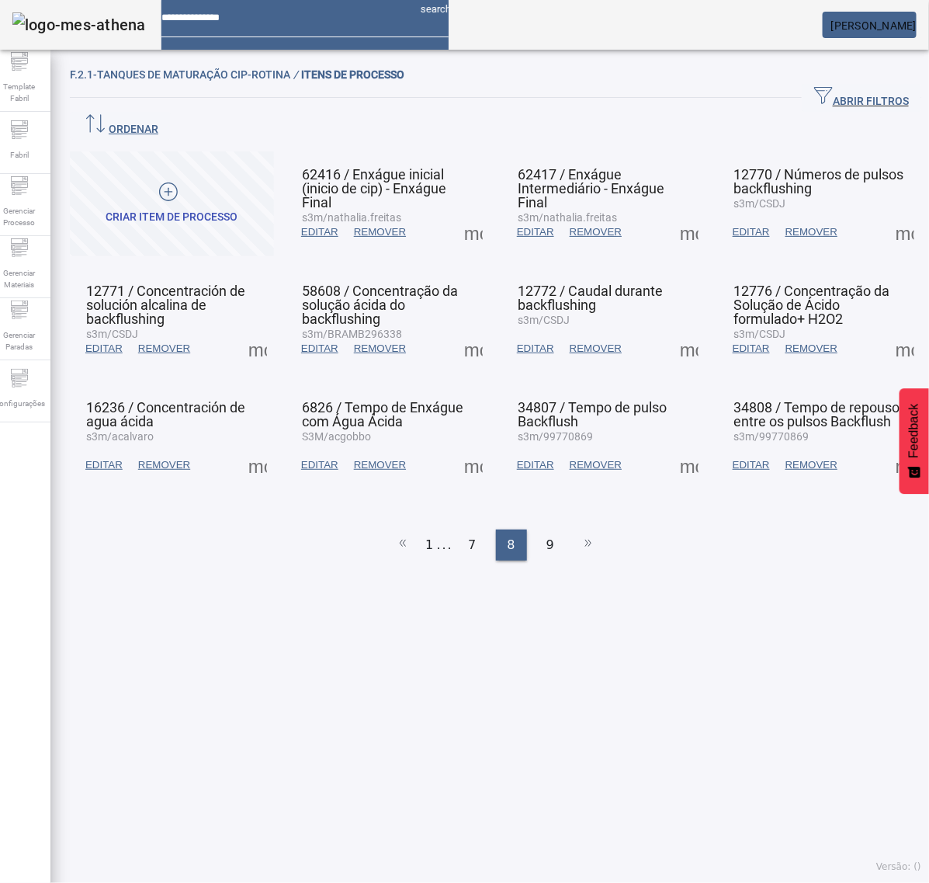
click at [679, 330] on span at bounding box center [689, 348] width 37 height 37
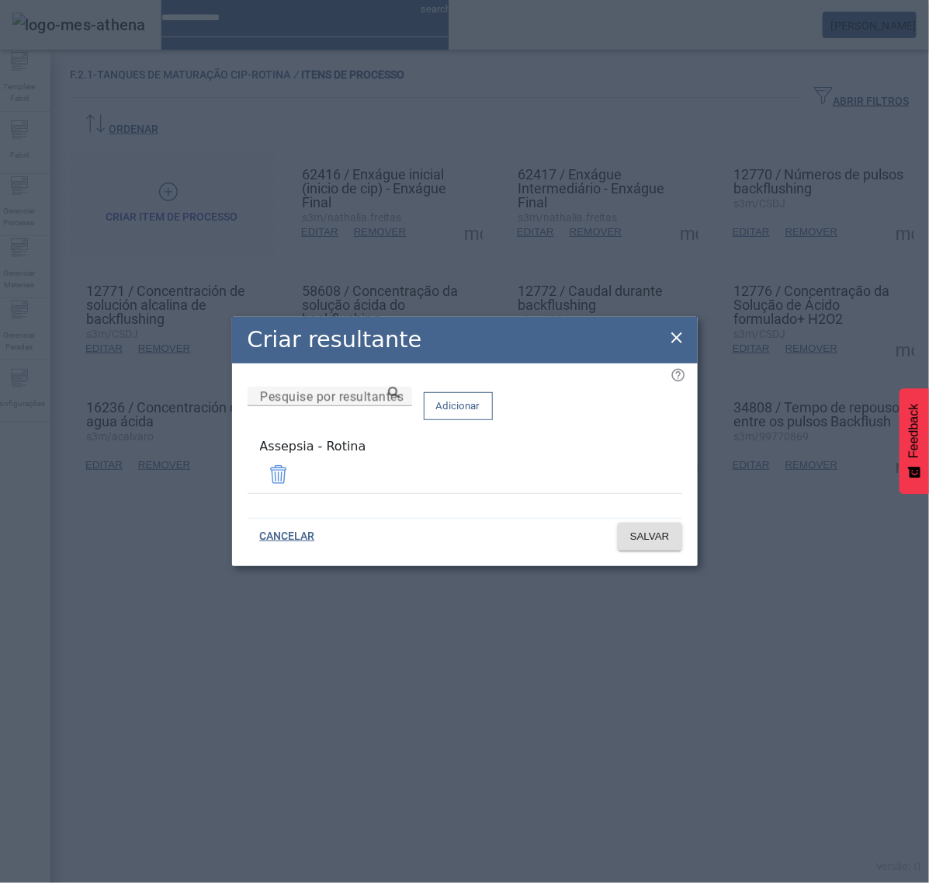
click at [688, 336] on div "Criar resultante" at bounding box center [465, 340] width 466 height 47
click at [672, 335] on icon at bounding box center [677, 337] width 19 height 19
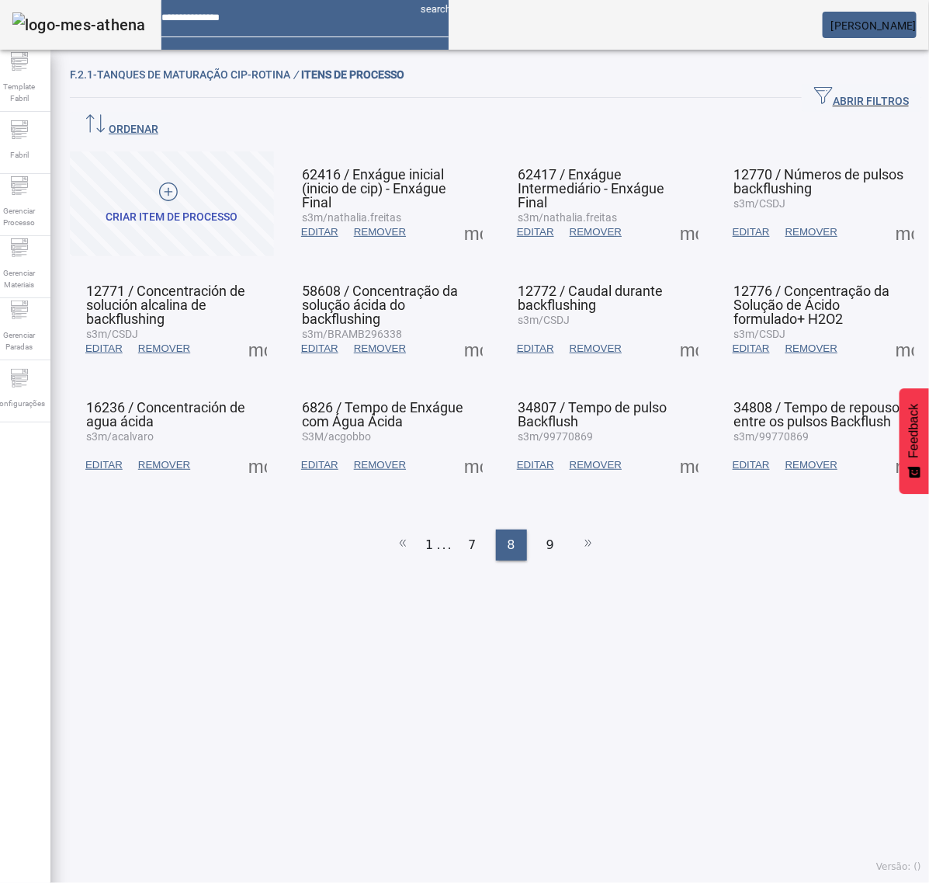
click at [887, 330] on span at bounding box center [905, 348] width 37 height 37
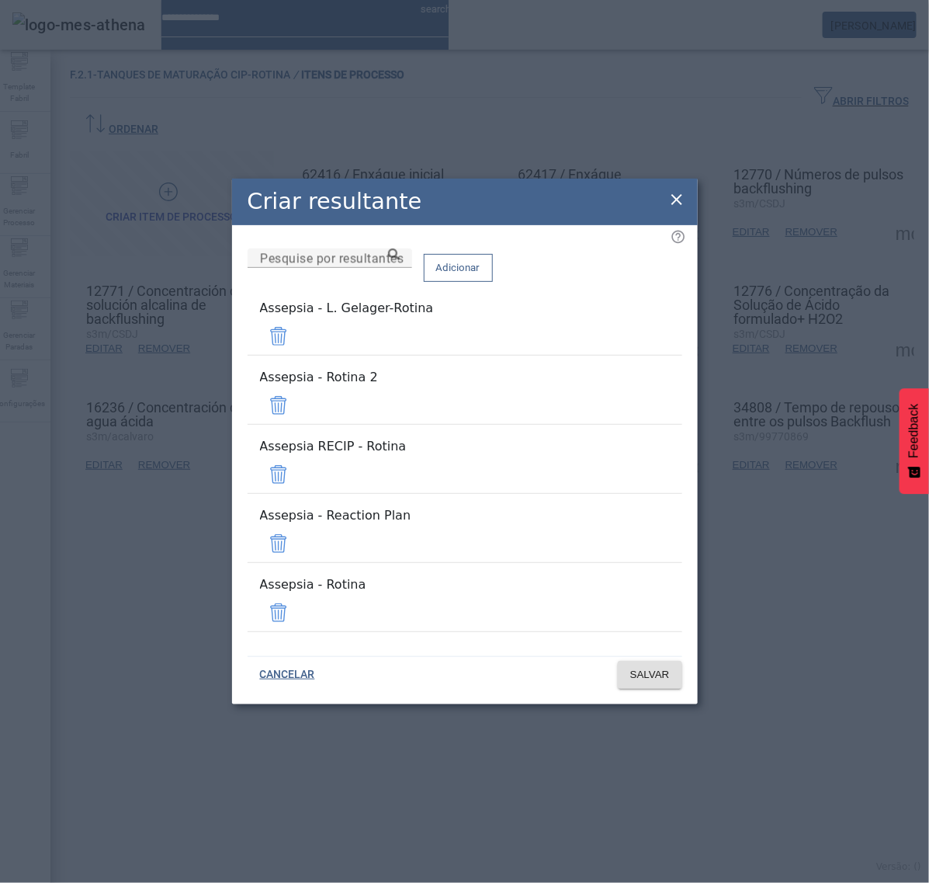
click at [297, 355] on span at bounding box center [278, 336] width 37 height 37
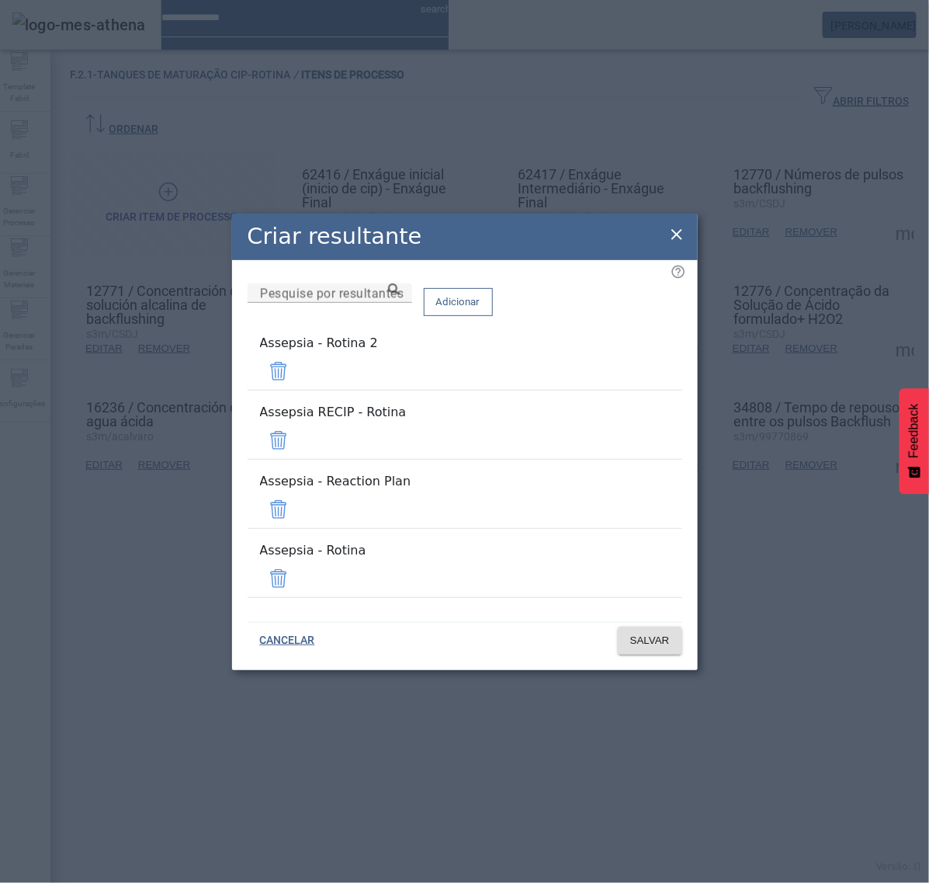
click at [297, 390] on span at bounding box center [278, 371] width 37 height 37
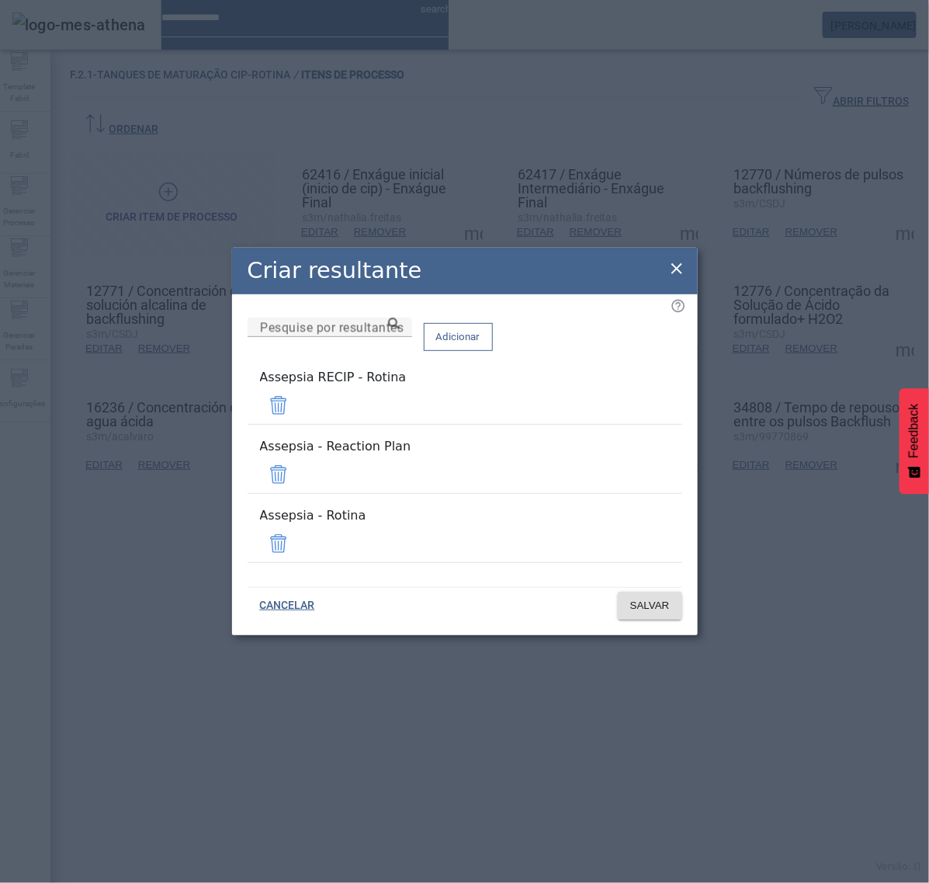
click at [297, 415] on span at bounding box center [278, 405] width 37 height 37
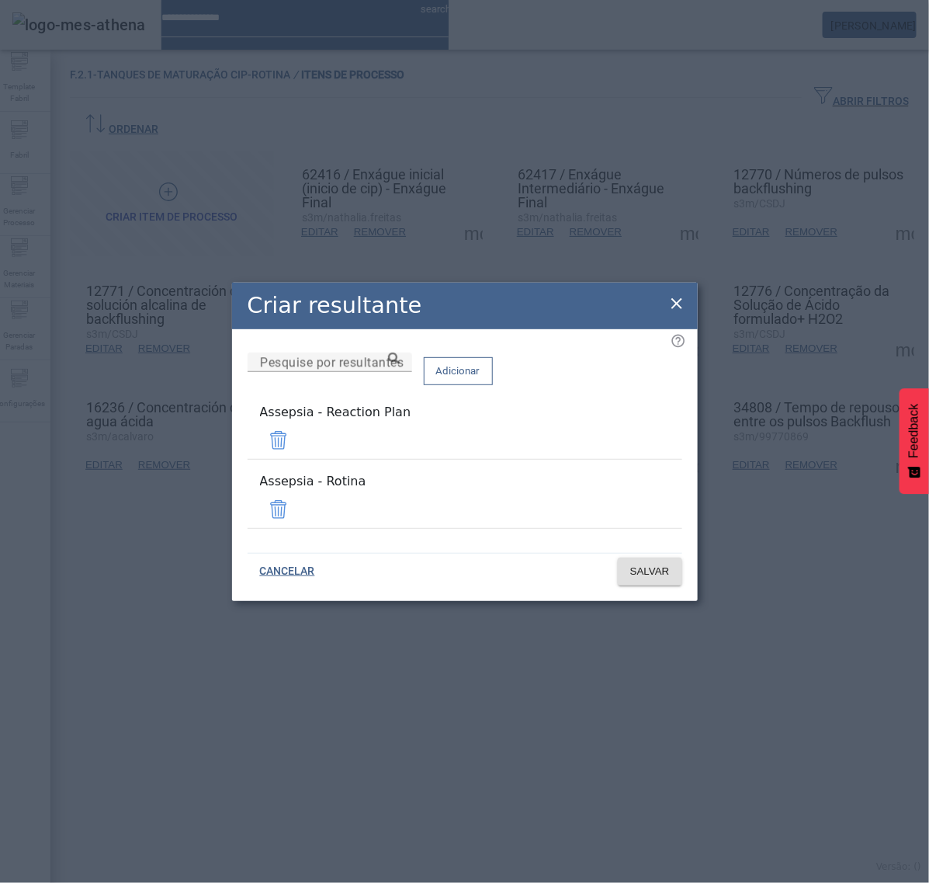
click at [297, 441] on span at bounding box center [278, 440] width 37 height 37
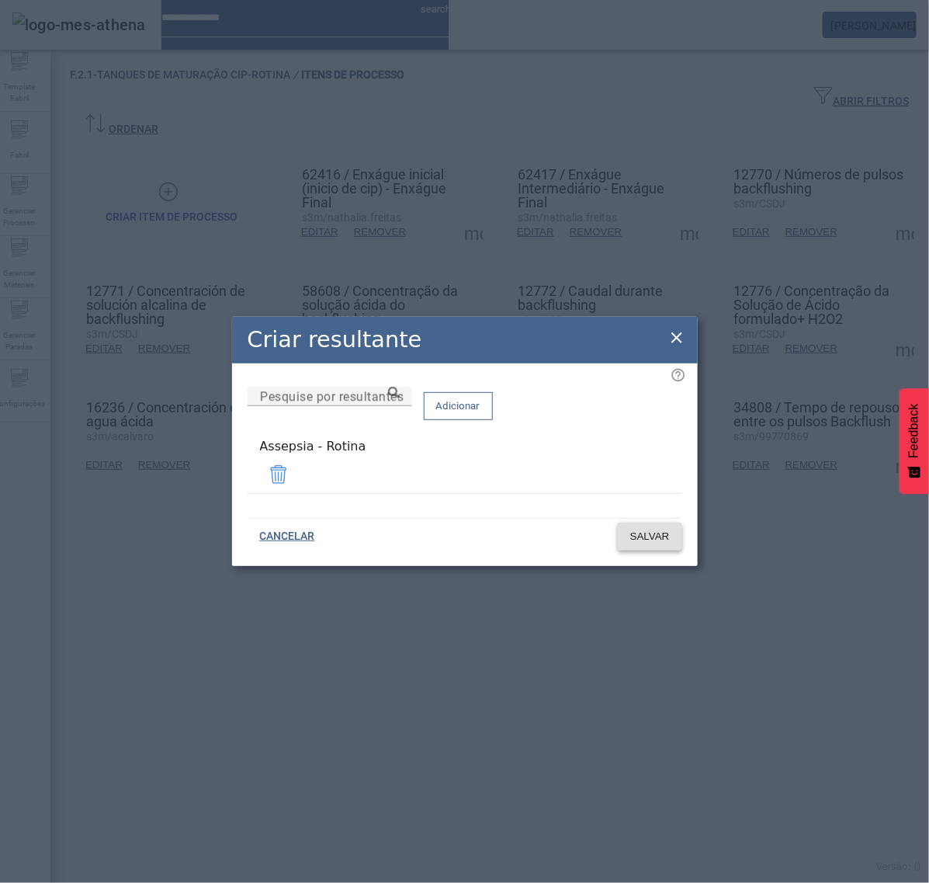
click at [653, 533] on span "SALVAR" at bounding box center [650, 537] width 40 height 16
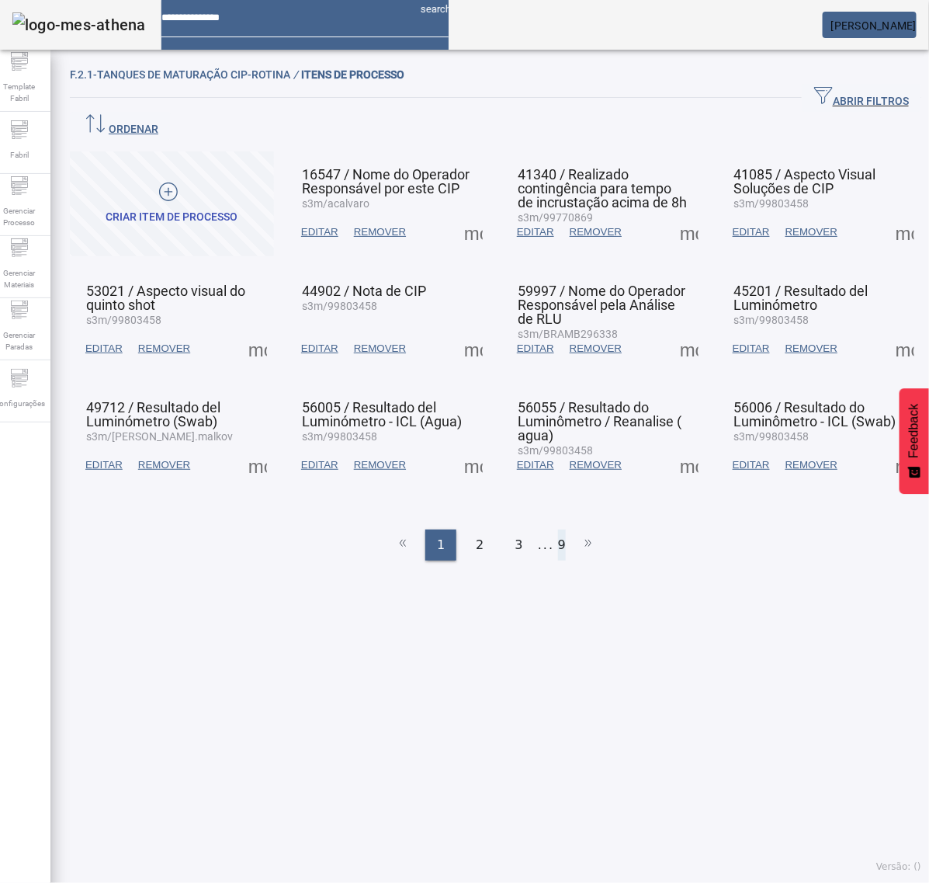
drag, startPoint x: 546, startPoint y: 511, endPoint x: 556, endPoint y: 510, distance: 10.1
click at [554, 530] on ul "1 2 3 ... 9" at bounding box center [496, 545] width 852 height 31
click at [557, 530] on ul "1 2 3 ... 9" at bounding box center [496, 545] width 852 height 31
click at [560, 530] on ul "1 2 3 ... 9" at bounding box center [496, 545] width 852 height 31
click at [558, 530] on li "9" at bounding box center [562, 545] width 8 height 31
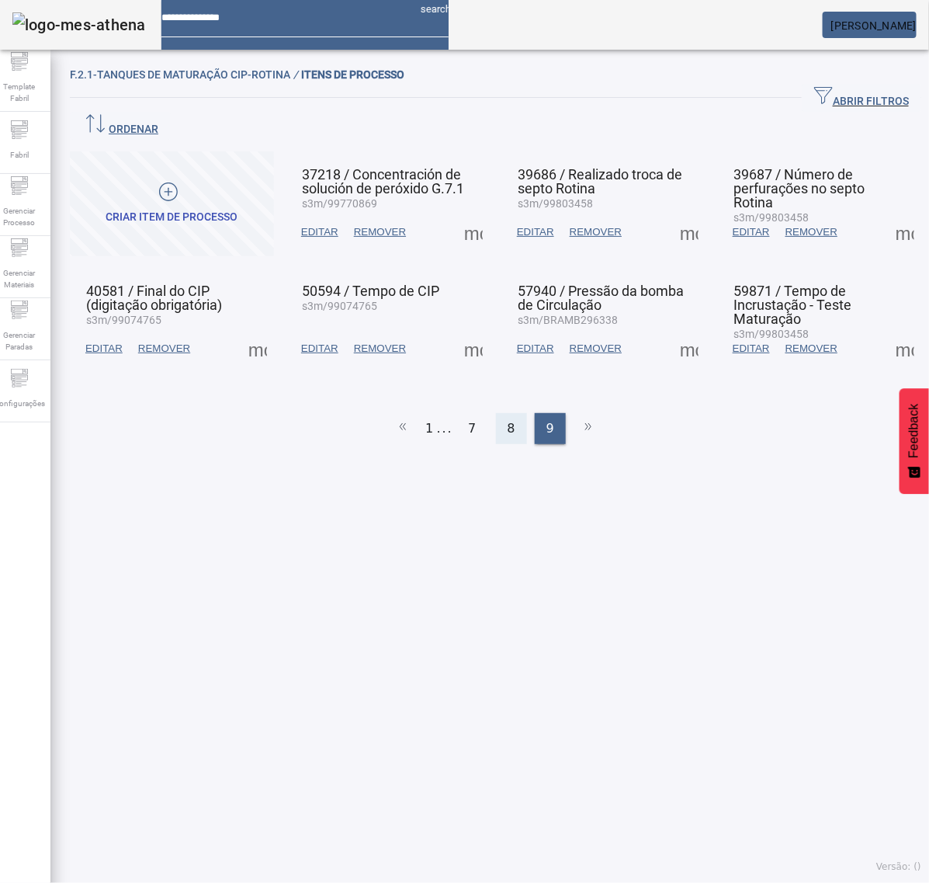
click at [513, 413] on div "8" at bounding box center [511, 428] width 31 height 31
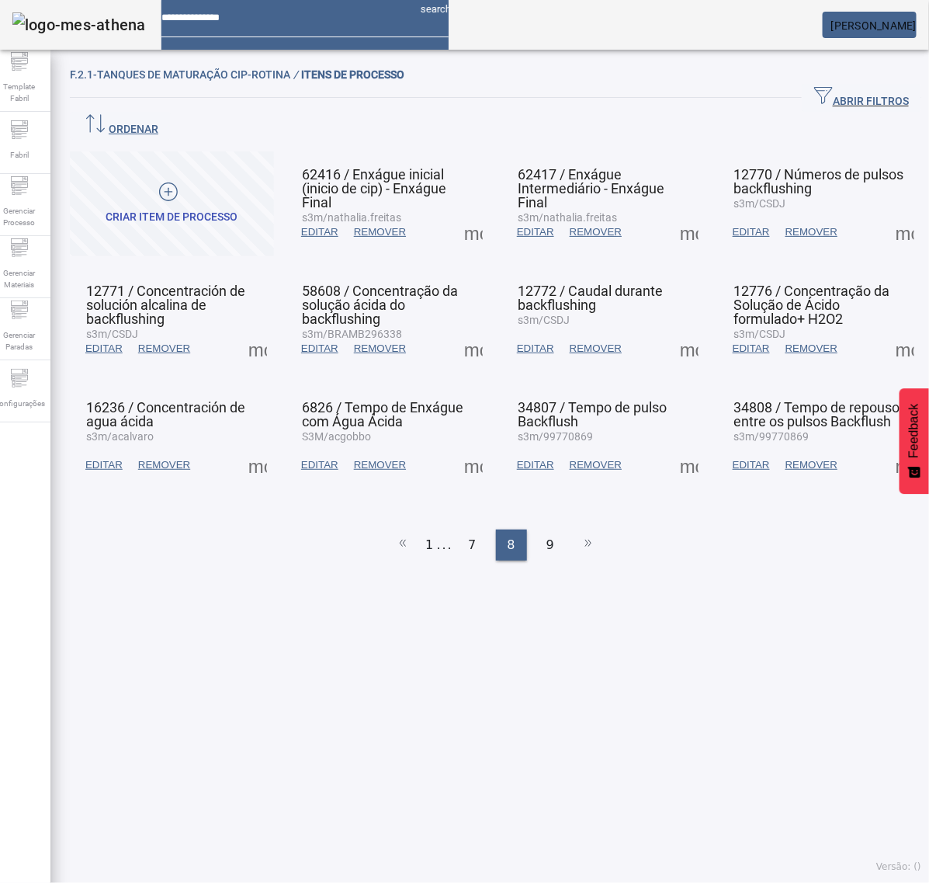
click at [889, 330] on span at bounding box center [905, 348] width 37 height 37
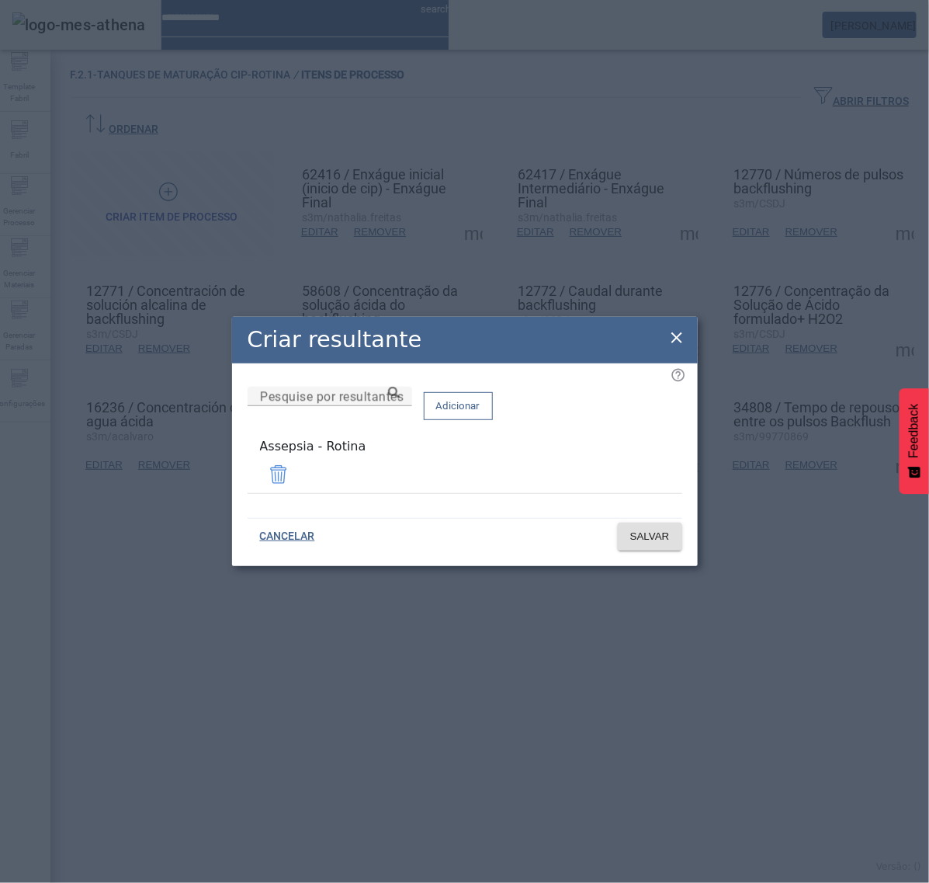
click at [684, 339] on icon at bounding box center [677, 337] width 19 height 19
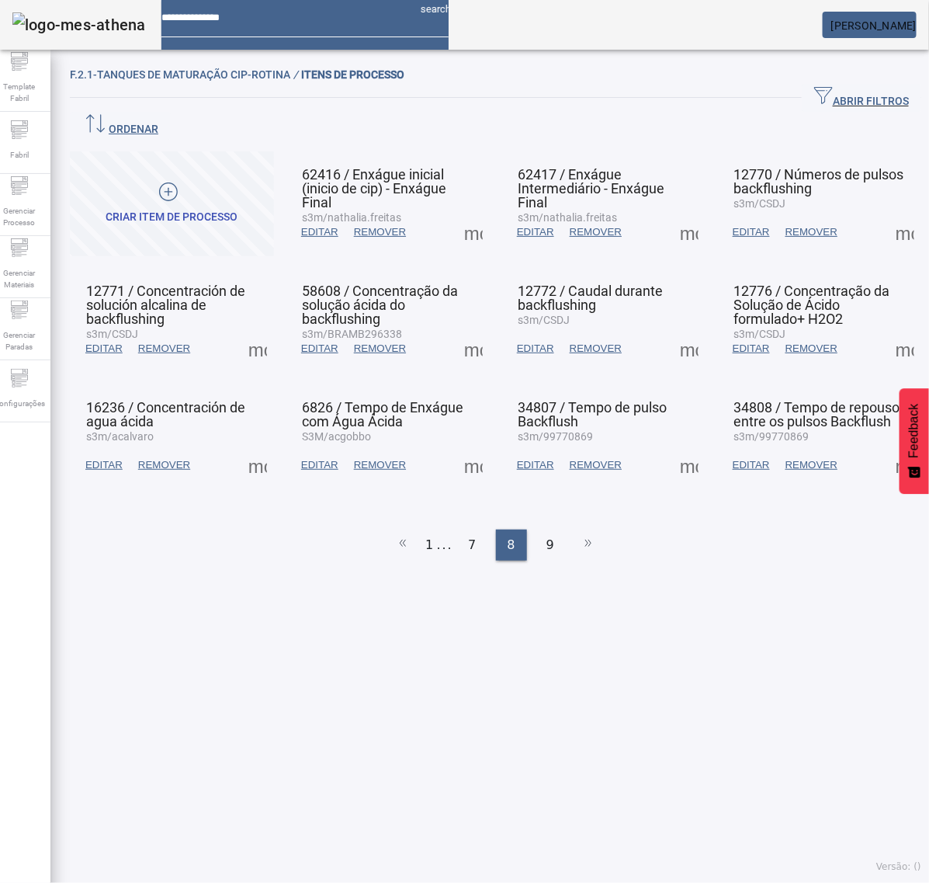
click at [256, 446] on span at bounding box center [257, 464] width 37 height 37
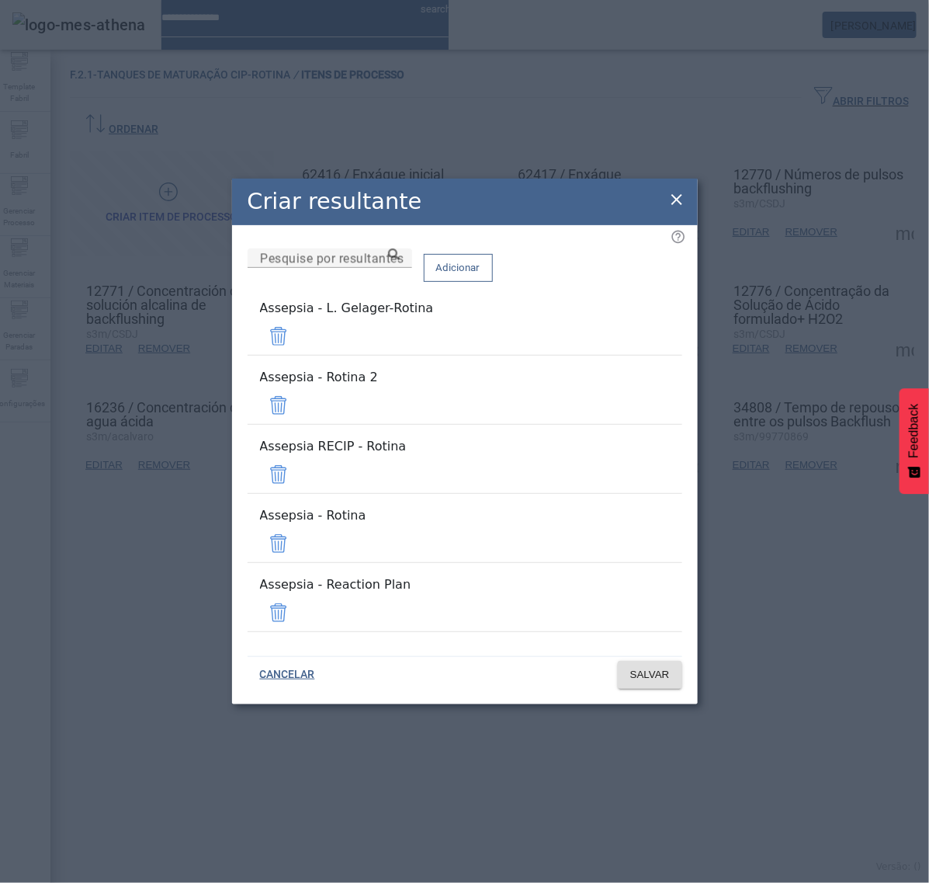
click at [297, 355] on span at bounding box center [278, 336] width 37 height 37
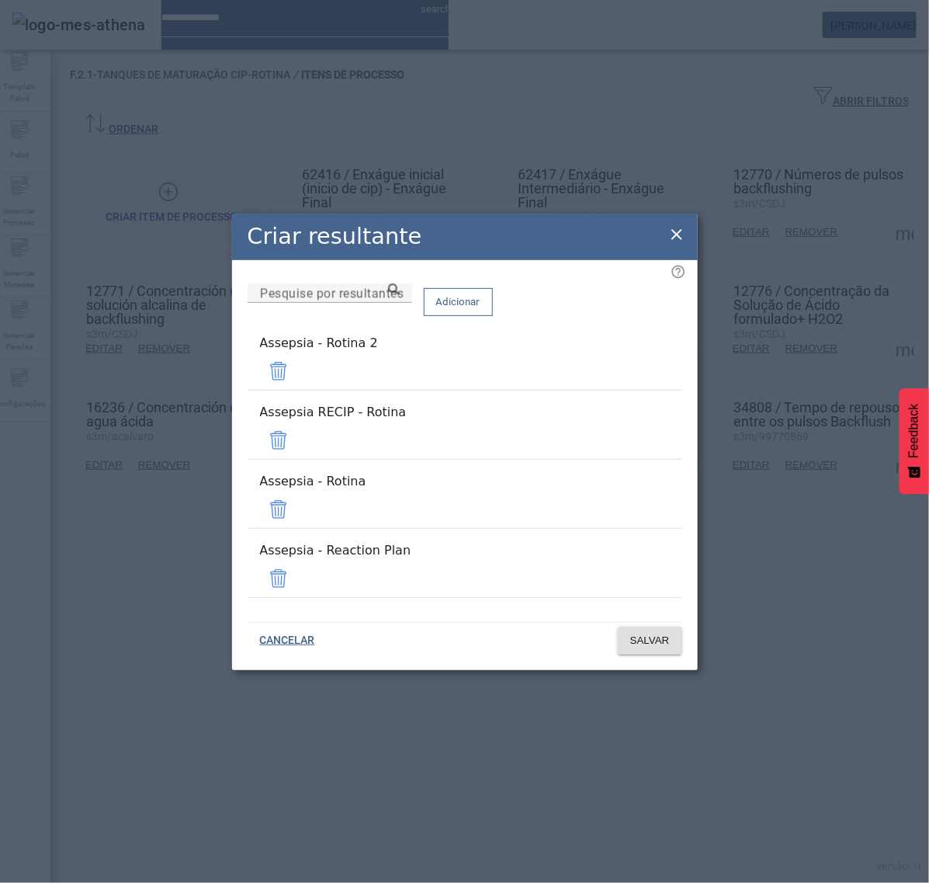
click at [297, 390] on span at bounding box center [278, 371] width 37 height 37
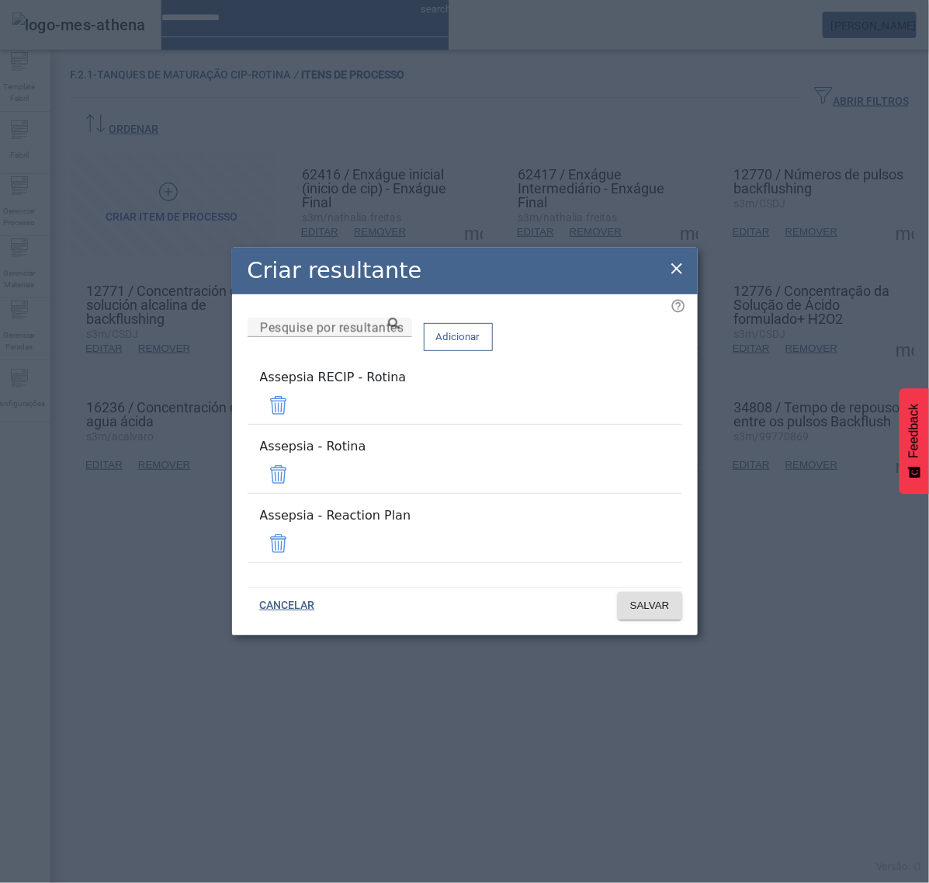
click at [297, 418] on span at bounding box center [278, 405] width 37 height 37
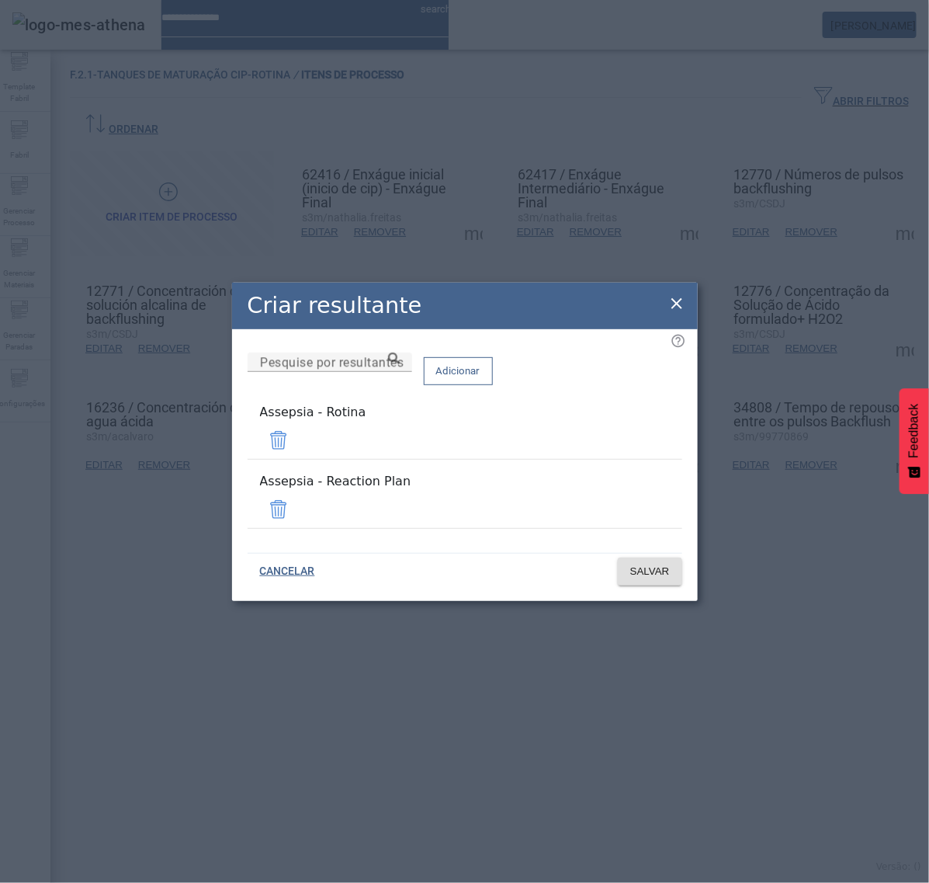
click at [297, 497] on span at bounding box center [278, 509] width 37 height 37
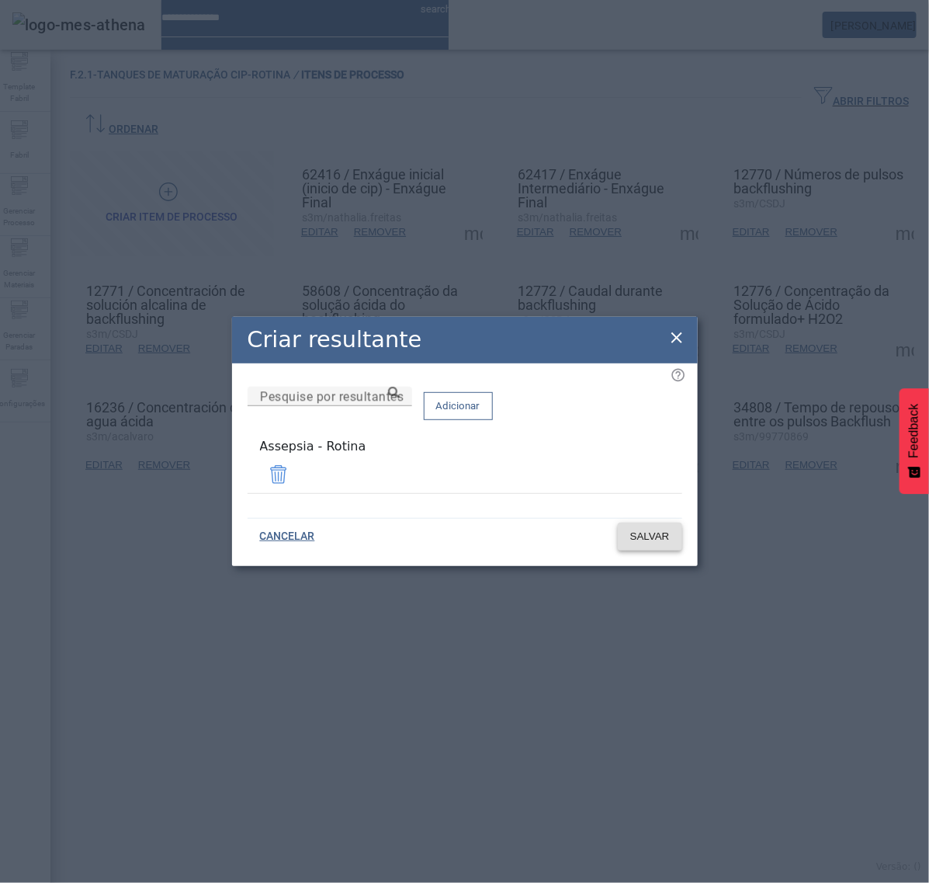
click at [662, 541] on span at bounding box center [650, 536] width 64 height 37
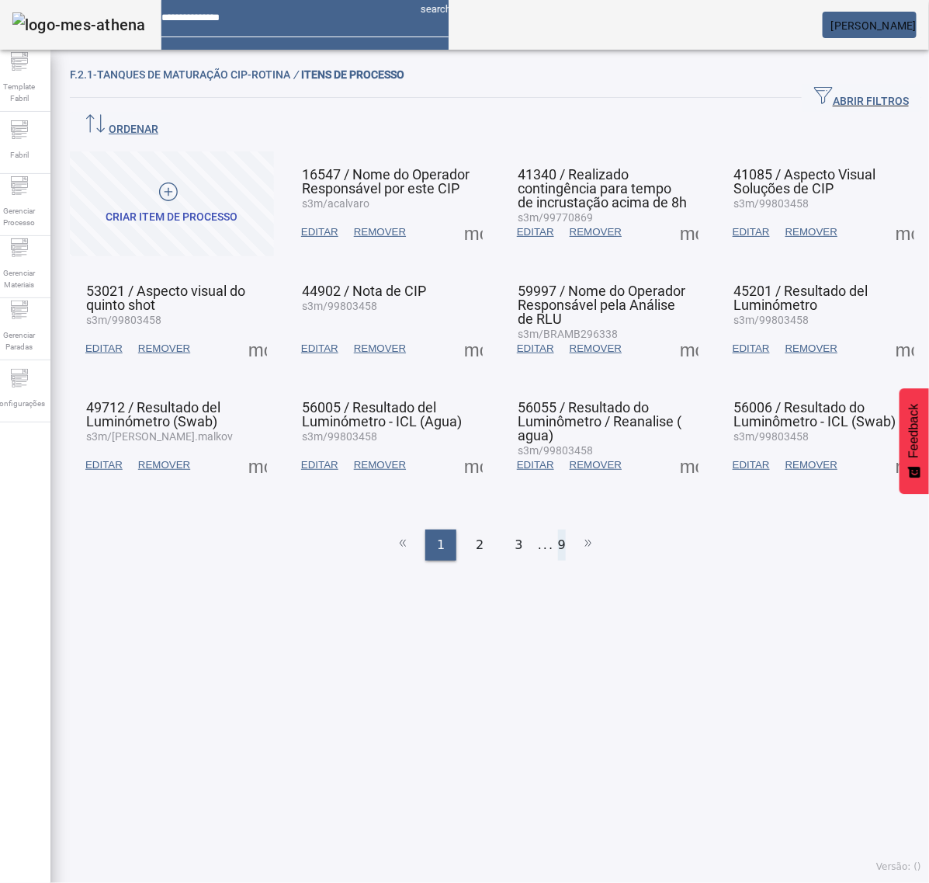
click at [549, 530] on ul "1 2 3 ... 9" at bounding box center [496, 545] width 852 height 31
click at [558, 530] on li "9" at bounding box center [562, 545] width 8 height 31
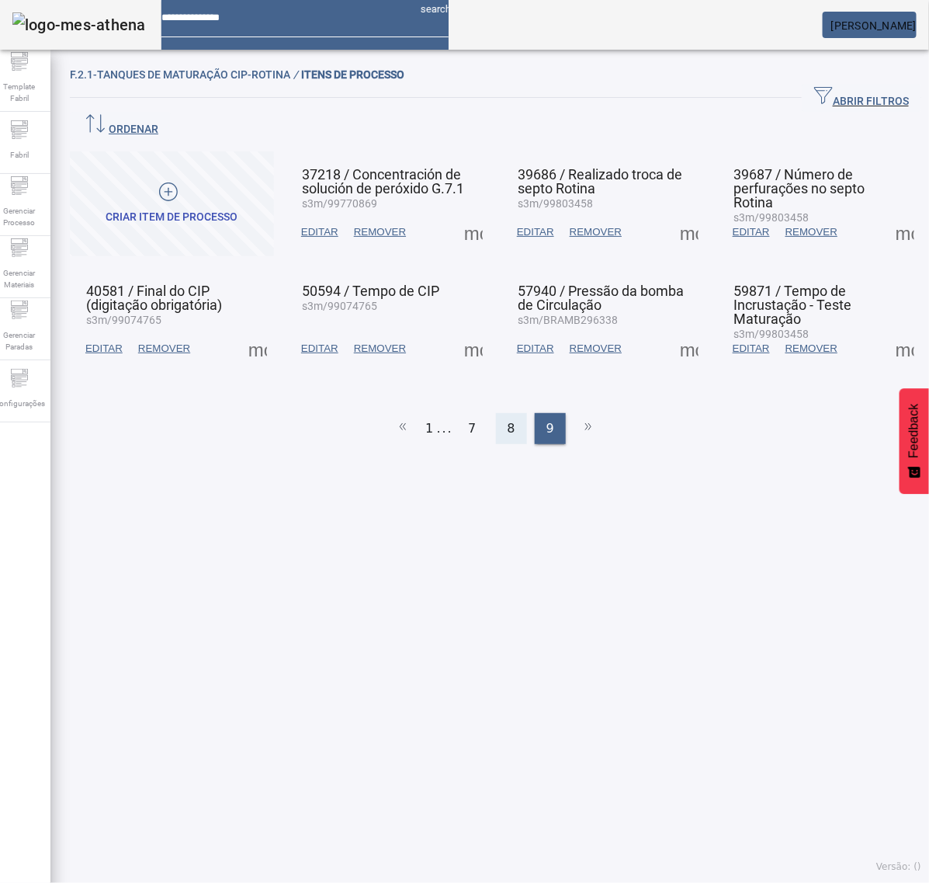
click at [508, 419] on span "8" at bounding box center [512, 428] width 8 height 19
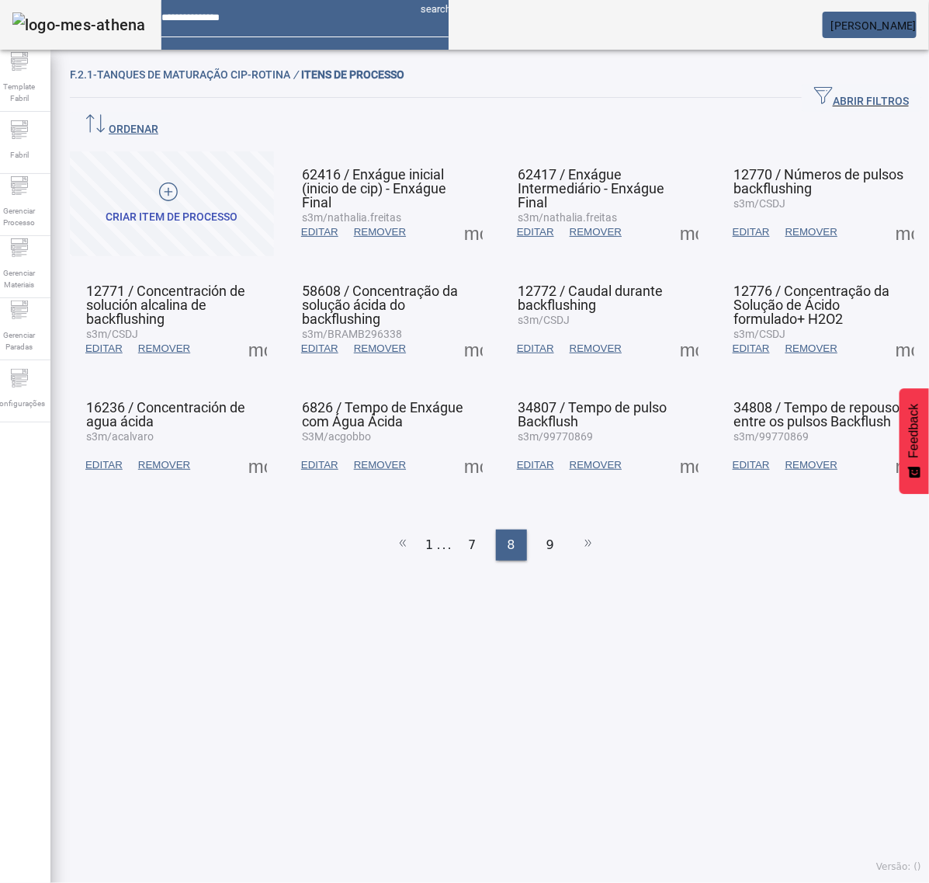
click at [463, 446] on span at bounding box center [473, 464] width 37 height 37
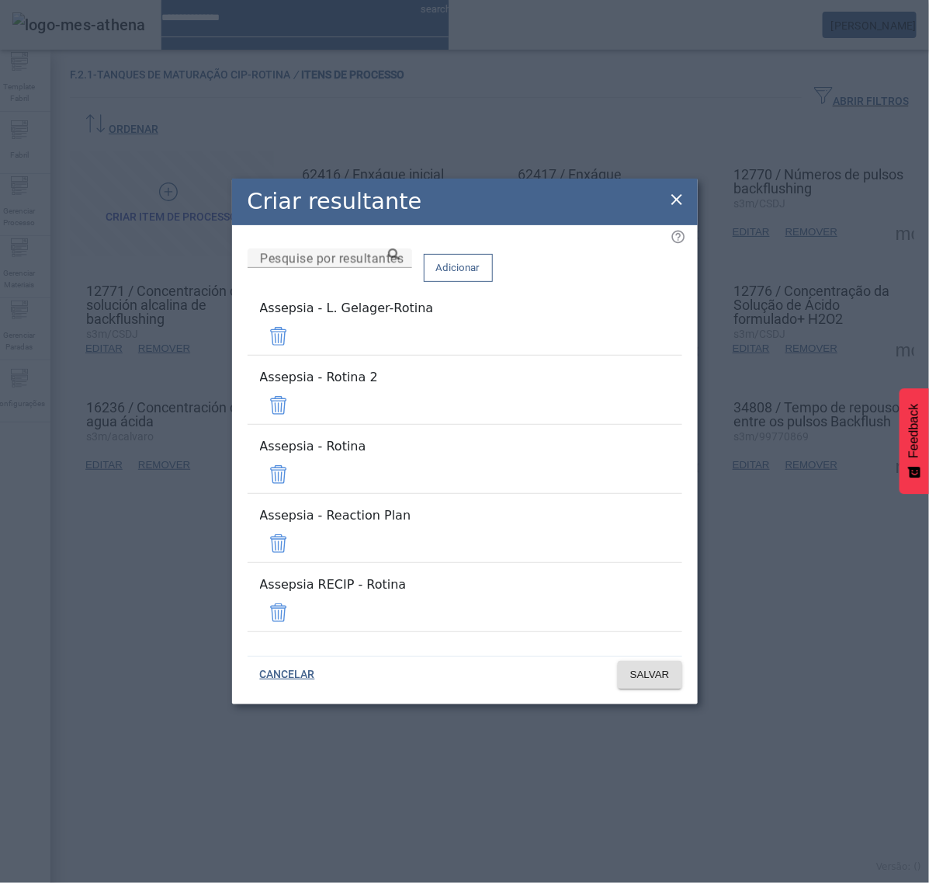
click at [297, 355] on span at bounding box center [278, 336] width 37 height 37
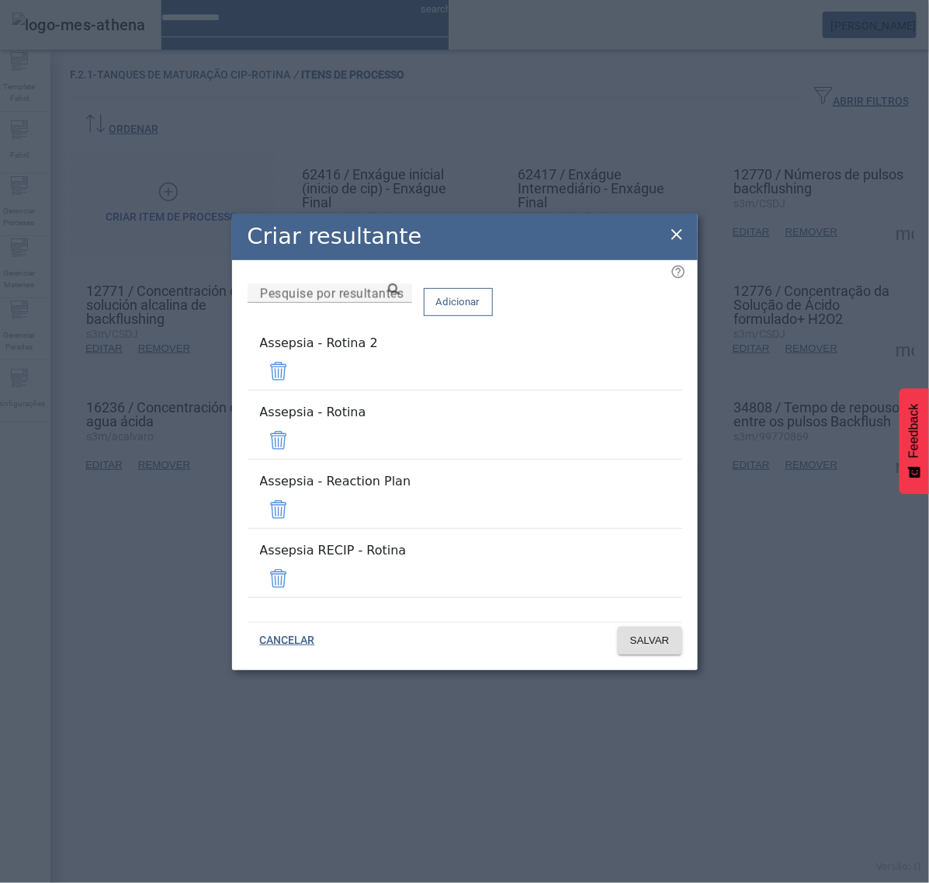
click at [297, 390] on span at bounding box center [278, 371] width 37 height 37
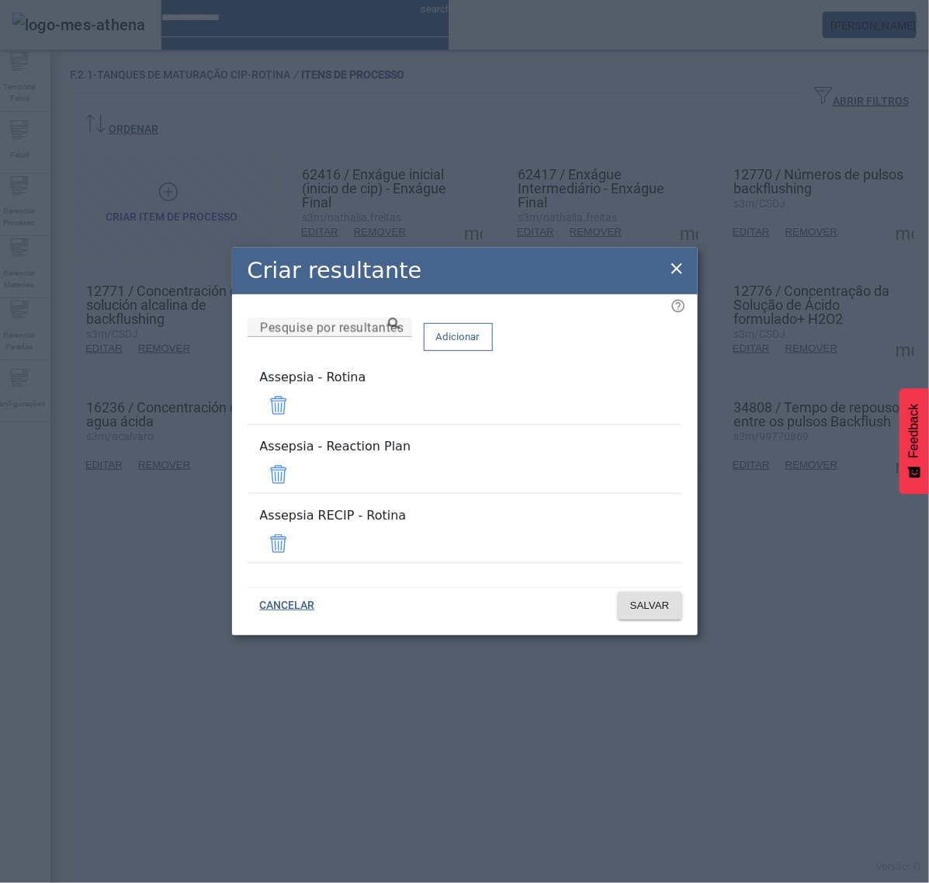
click at [297, 471] on span at bounding box center [278, 474] width 37 height 37
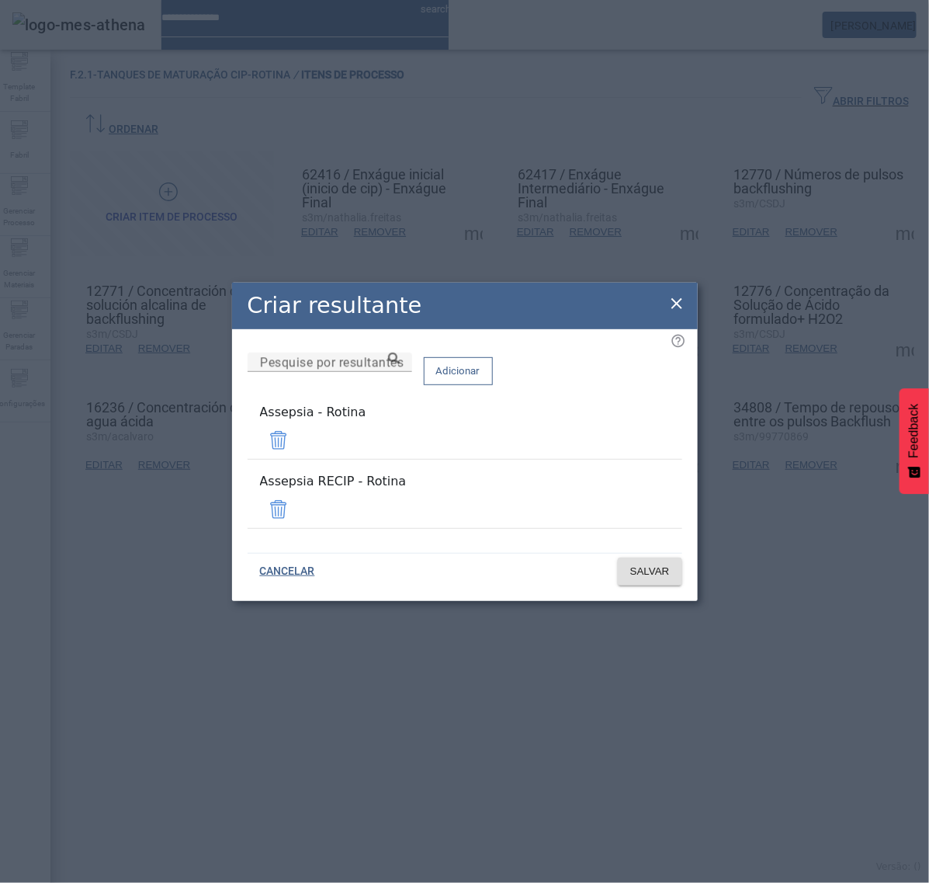
click at [297, 497] on span at bounding box center [278, 509] width 37 height 37
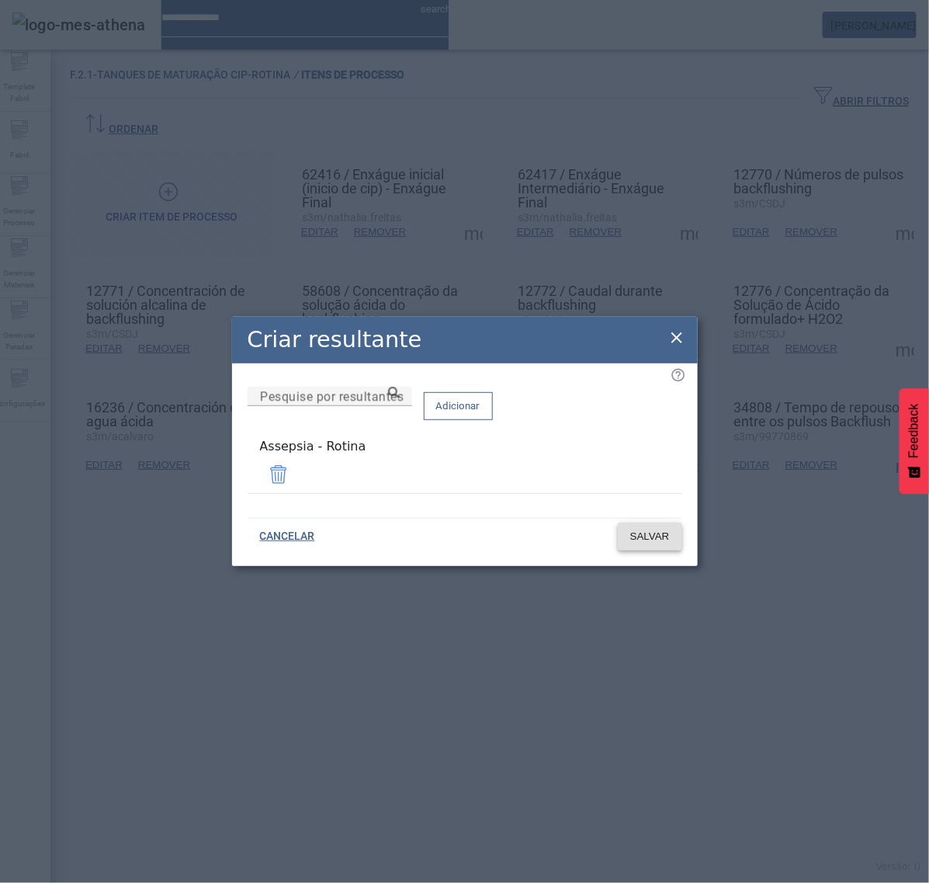
click at [647, 533] on span "SALVAR" at bounding box center [650, 537] width 40 height 16
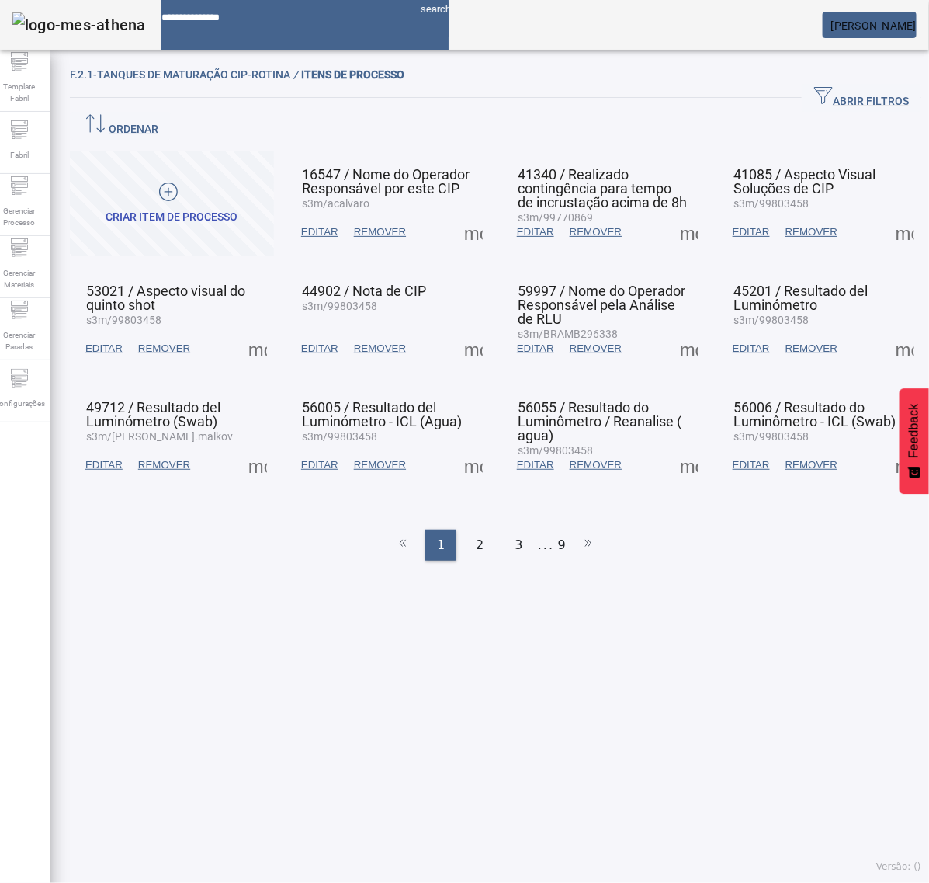
click at [557, 530] on ul "1 2 3 ... 9" at bounding box center [496, 545] width 852 height 31
click at [558, 530] on li "9" at bounding box center [562, 545] width 8 height 31
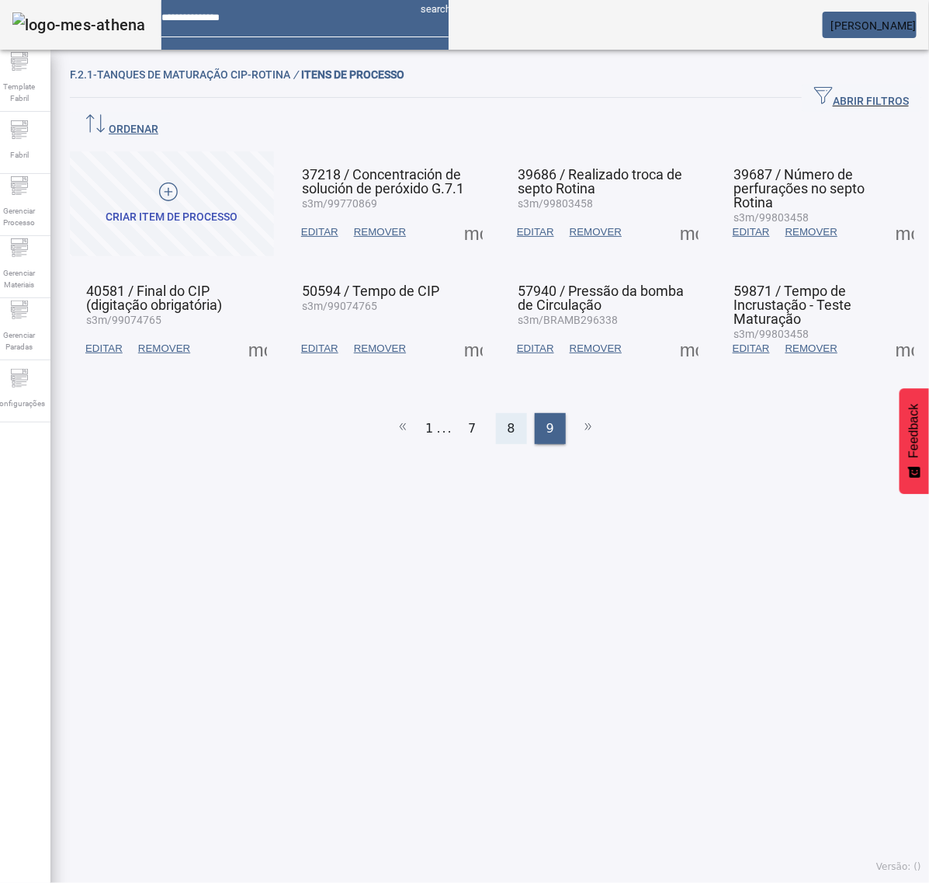
click at [508, 419] on span "8" at bounding box center [512, 428] width 8 height 19
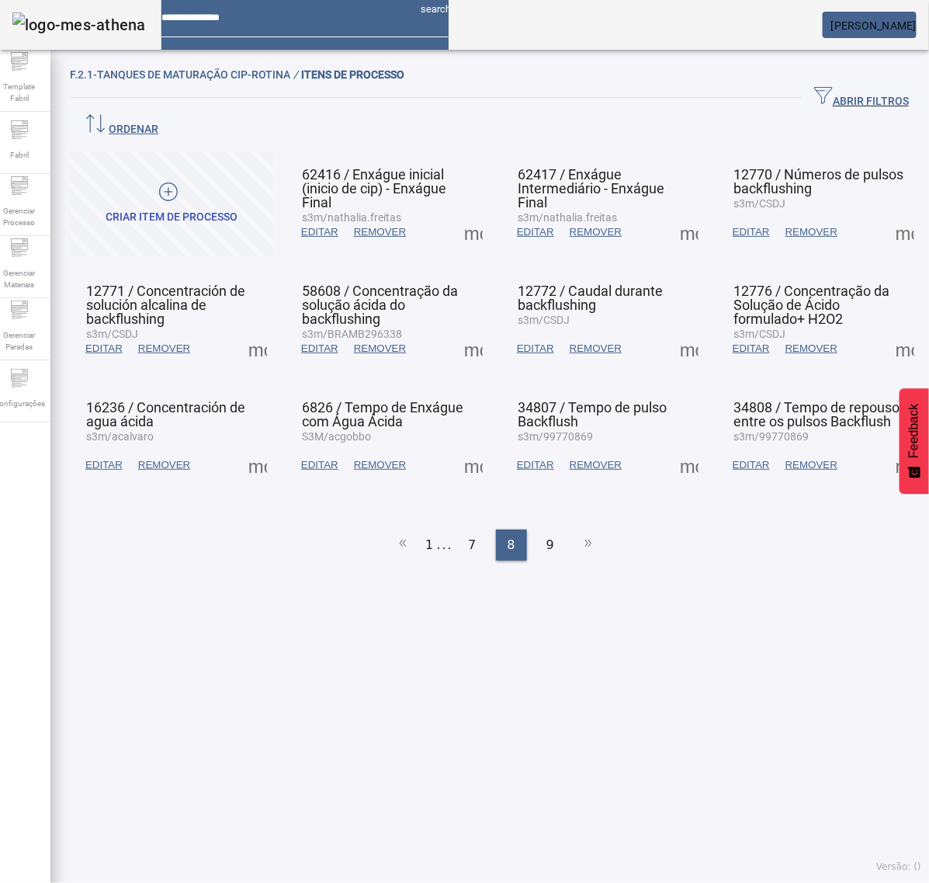
click at [471, 446] on span at bounding box center [473, 464] width 37 height 37
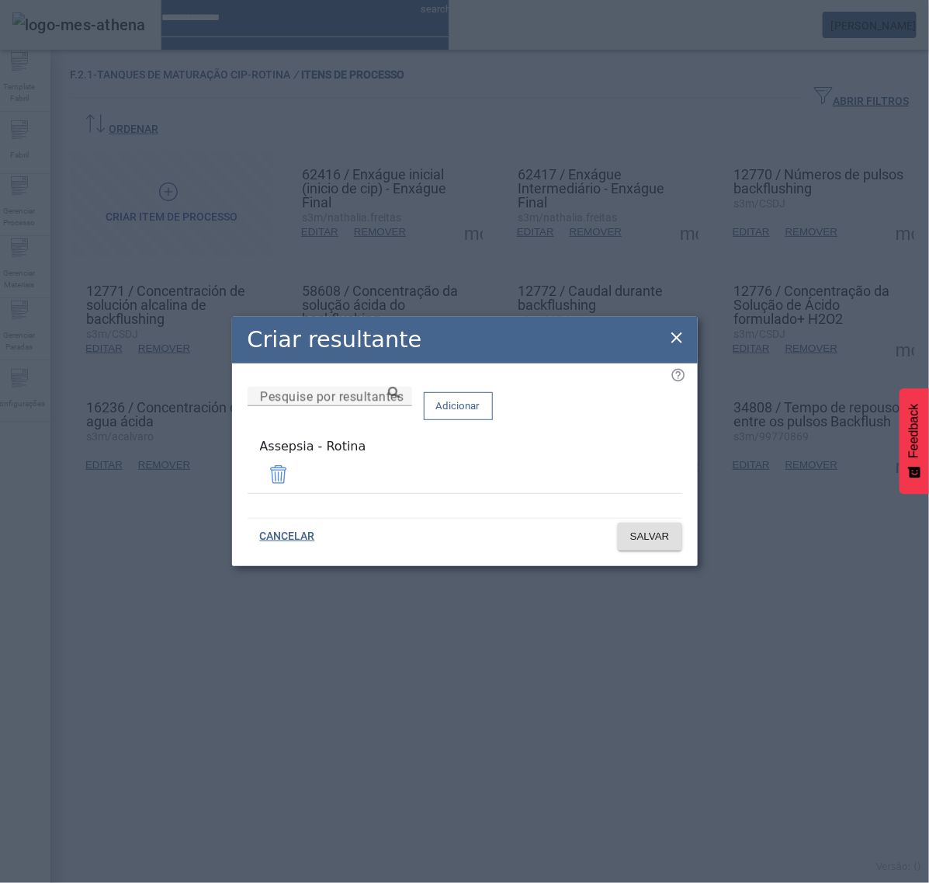
click at [677, 339] on icon at bounding box center [677, 337] width 19 height 19
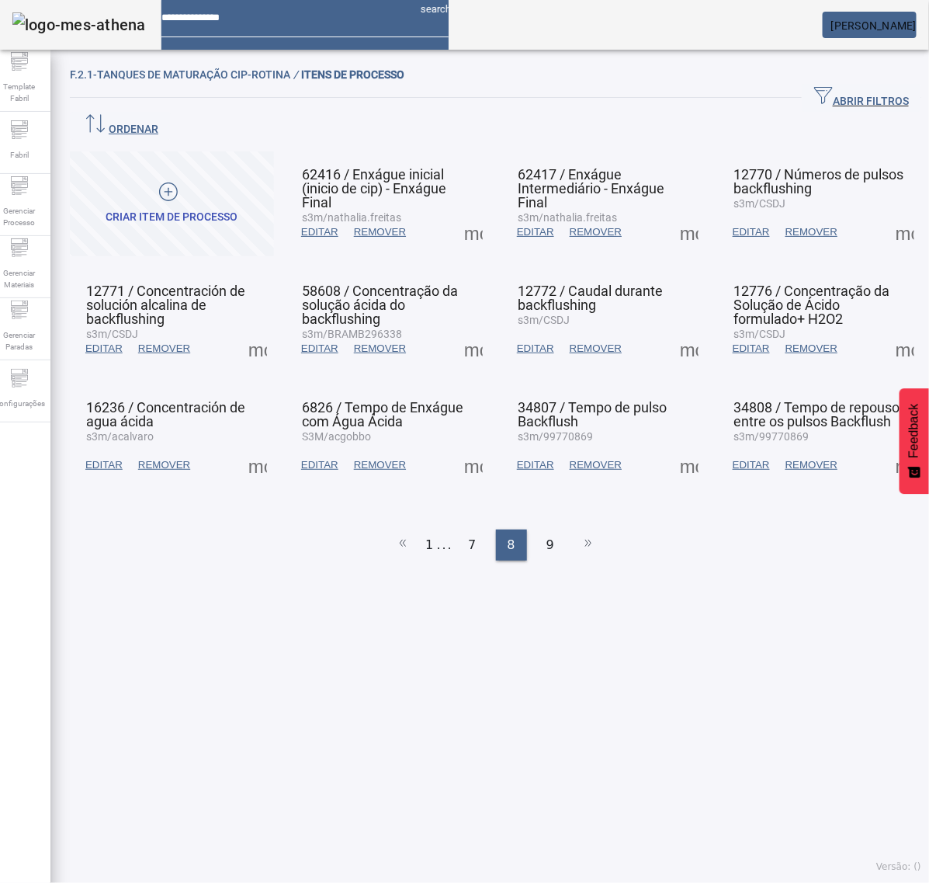
click at [679, 446] on span at bounding box center [689, 464] width 37 height 37
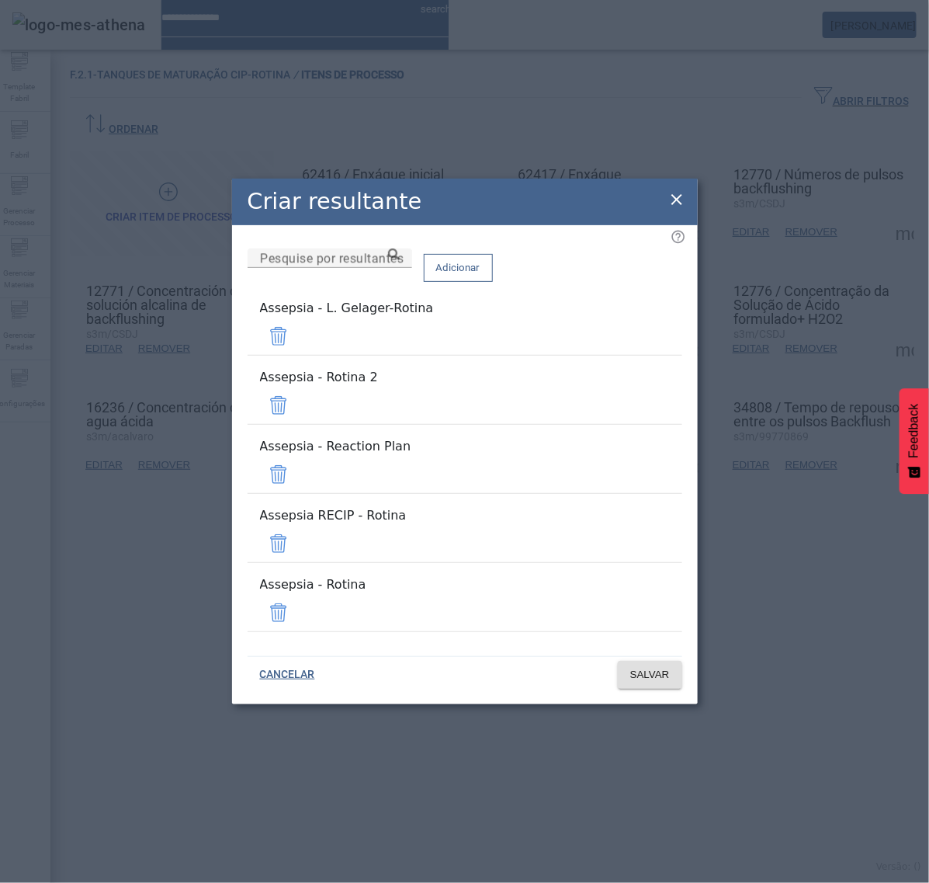
click at [297, 355] on span at bounding box center [278, 336] width 37 height 37
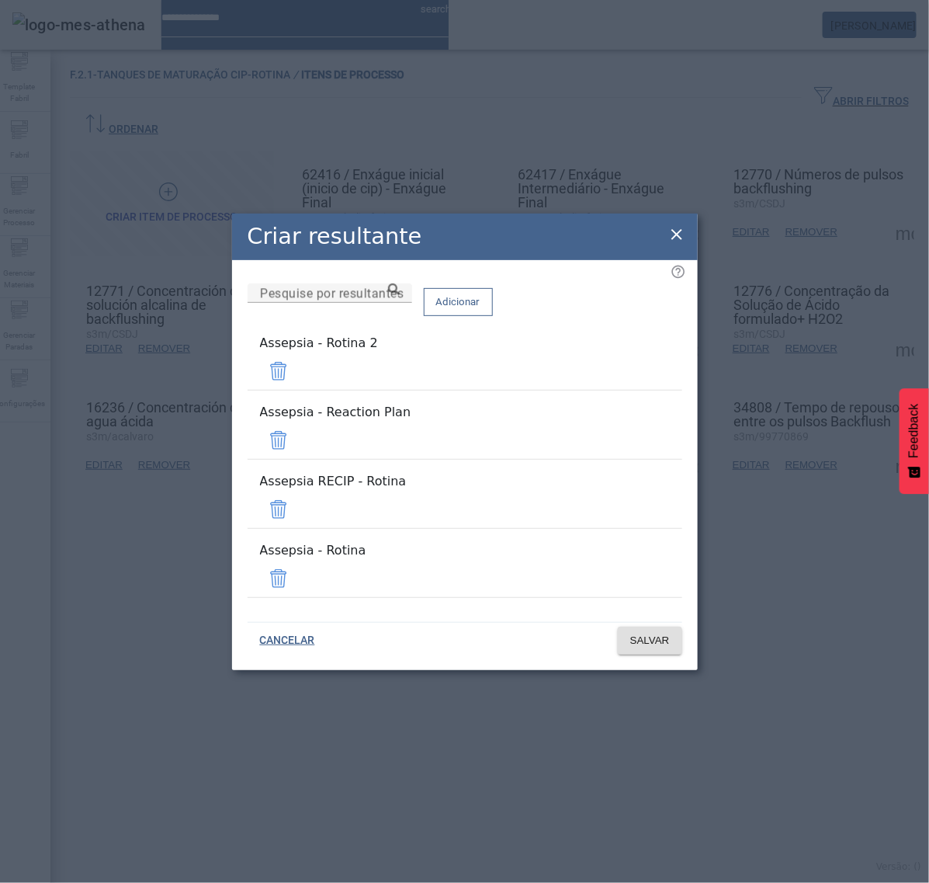
click at [297, 390] on span at bounding box center [278, 371] width 37 height 37
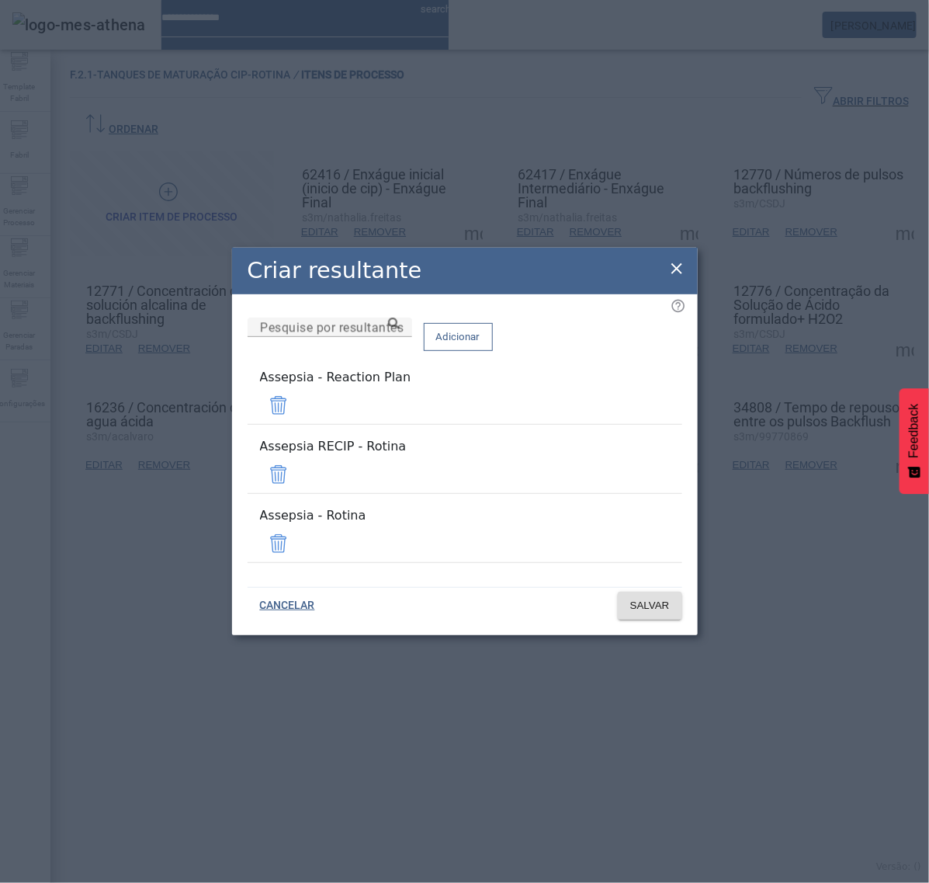
click at [297, 424] on span at bounding box center [278, 405] width 37 height 37
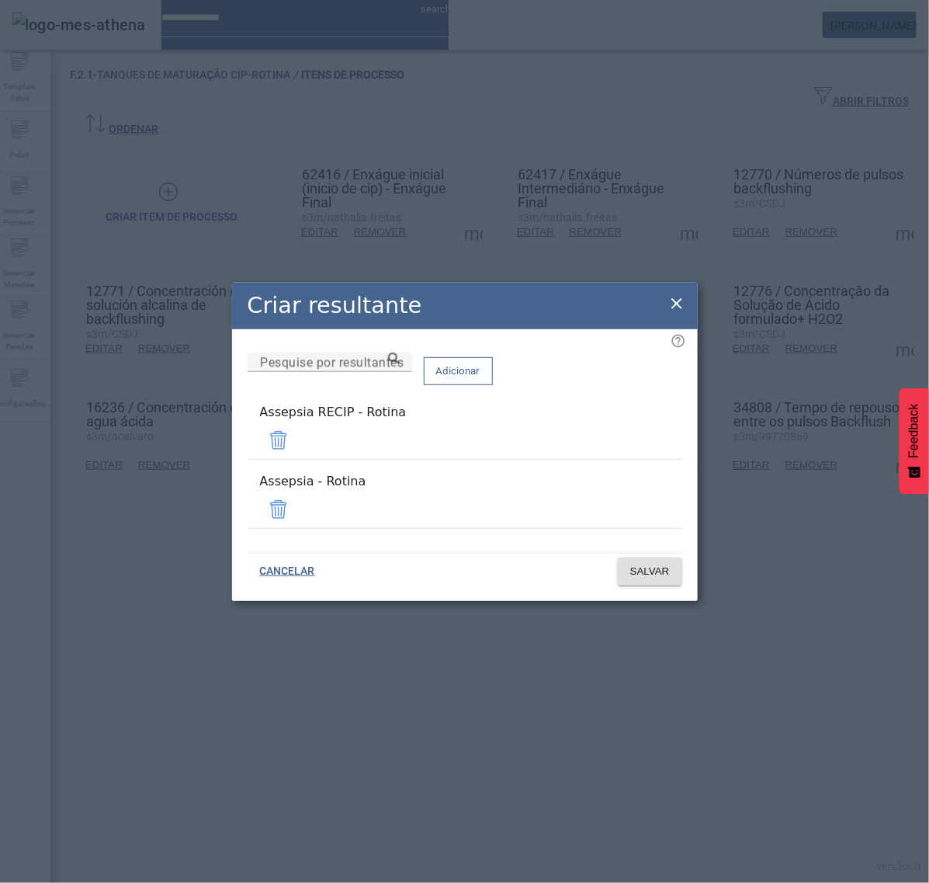
click at [297, 445] on span at bounding box center [278, 440] width 37 height 37
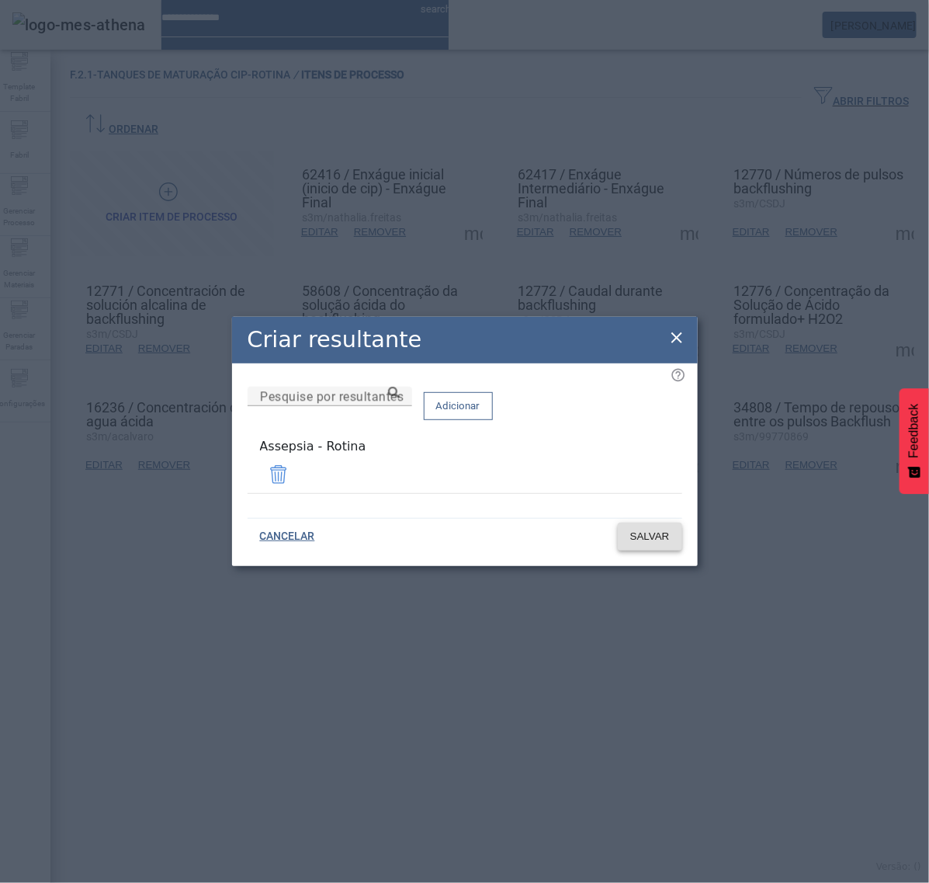
click at [649, 523] on span at bounding box center [650, 536] width 64 height 37
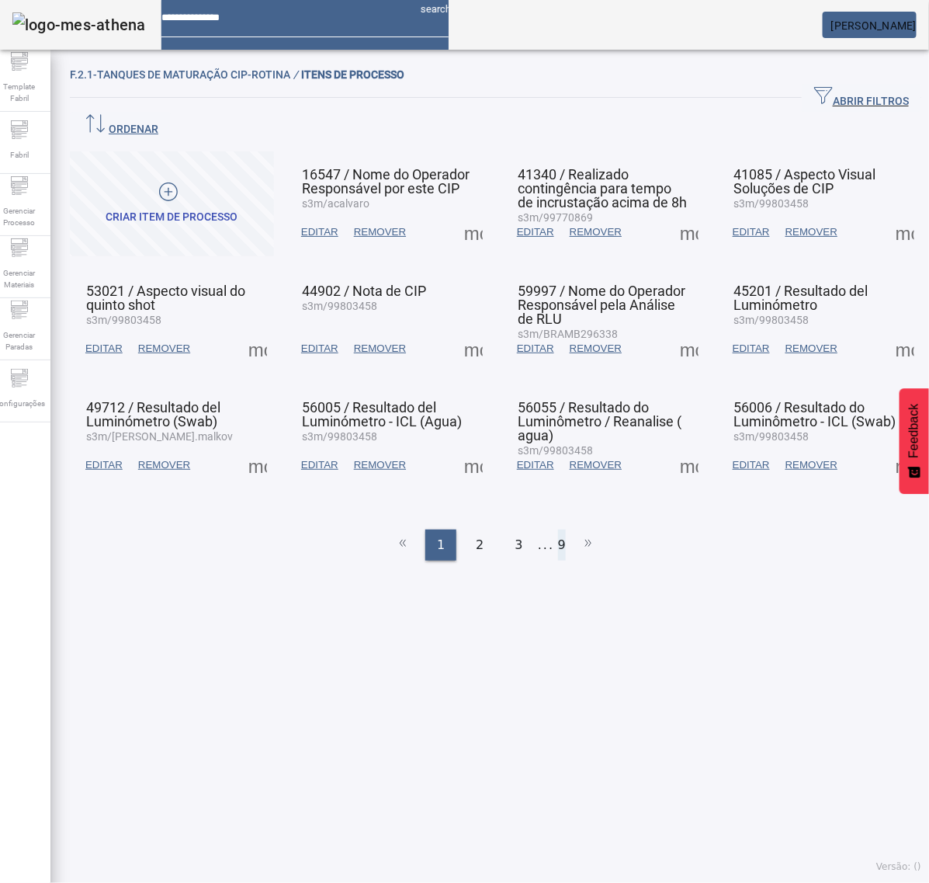
click at [558, 530] on li "9" at bounding box center [562, 545] width 8 height 31
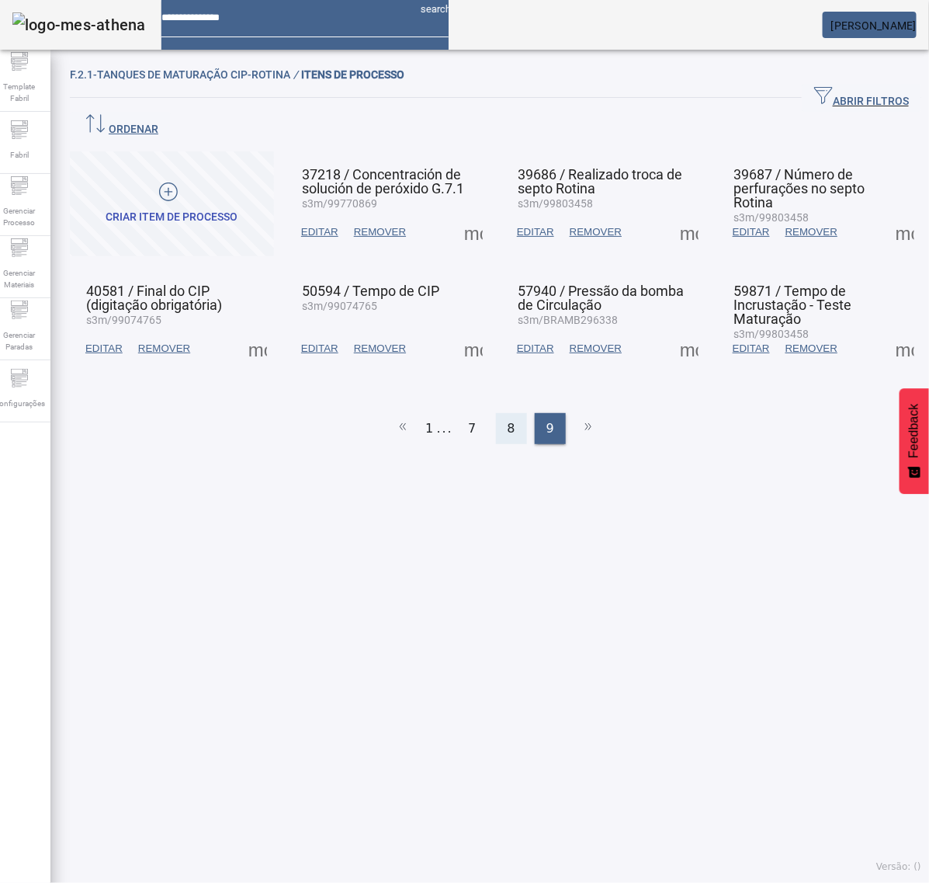
click at [508, 419] on span "8" at bounding box center [512, 428] width 8 height 19
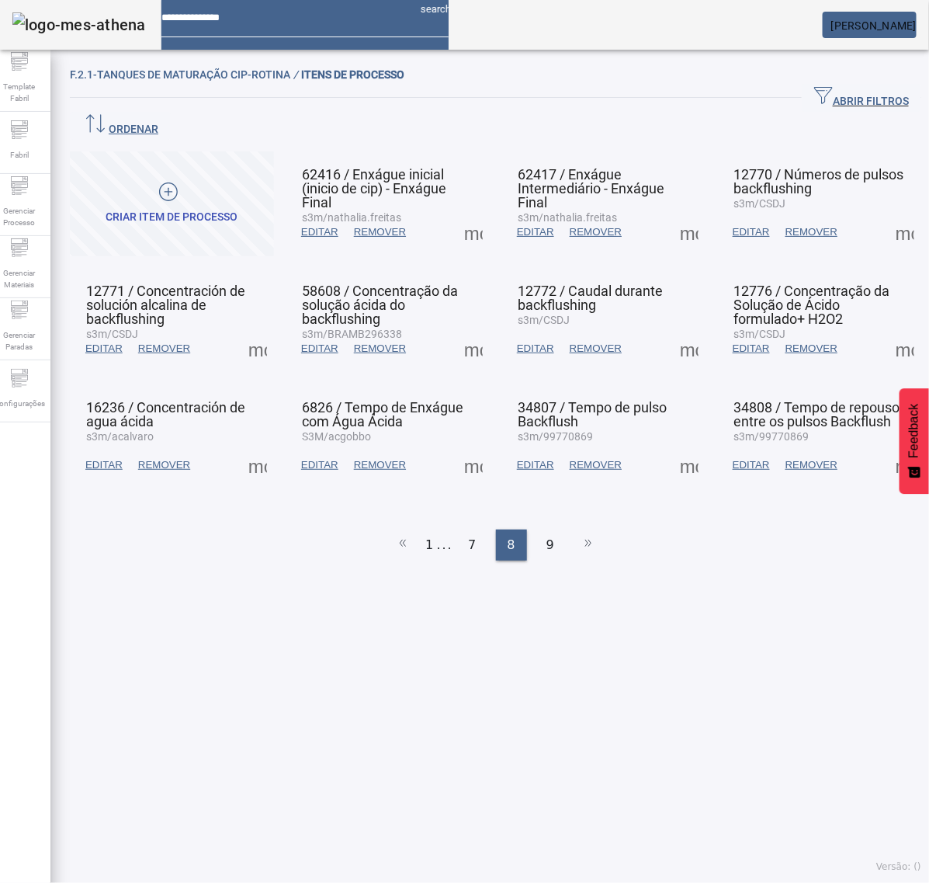
click at [671, 446] on span at bounding box center [689, 464] width 37 height 37
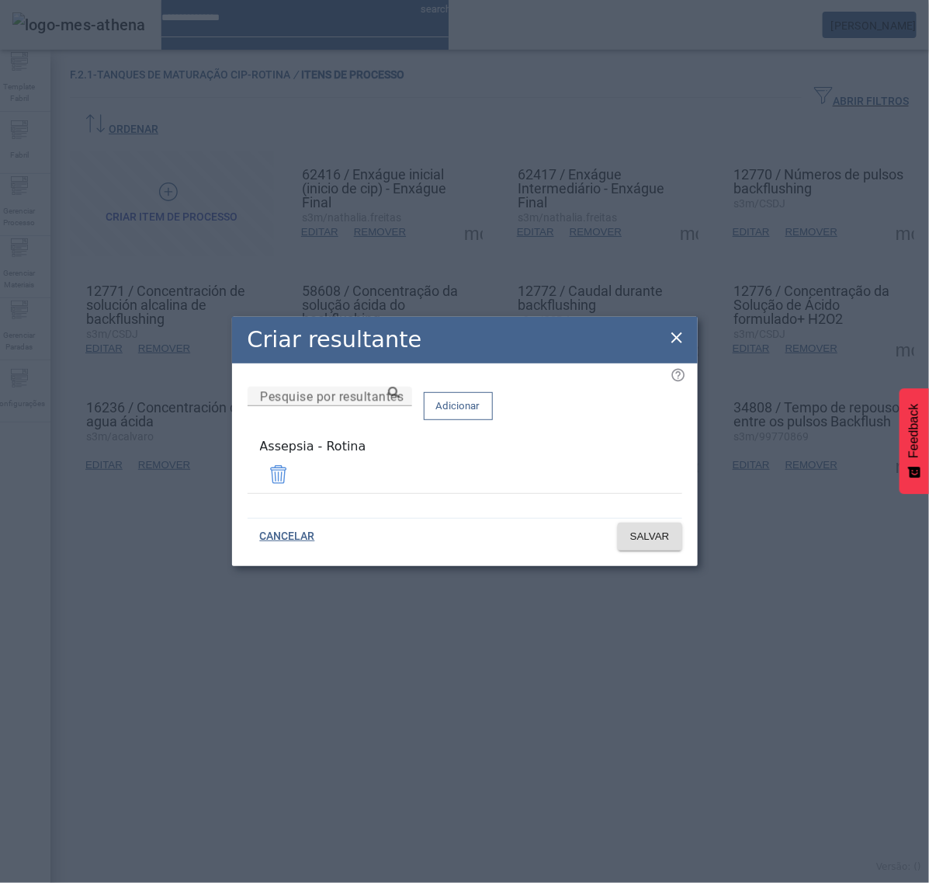
drag, startPoint x: 678, startPoint y: 334, endPoint x: 689, endPoint y: 339, distance: 12.9
click at [680, 332] on icon at bounding box center [677, 337] width 19 height 19
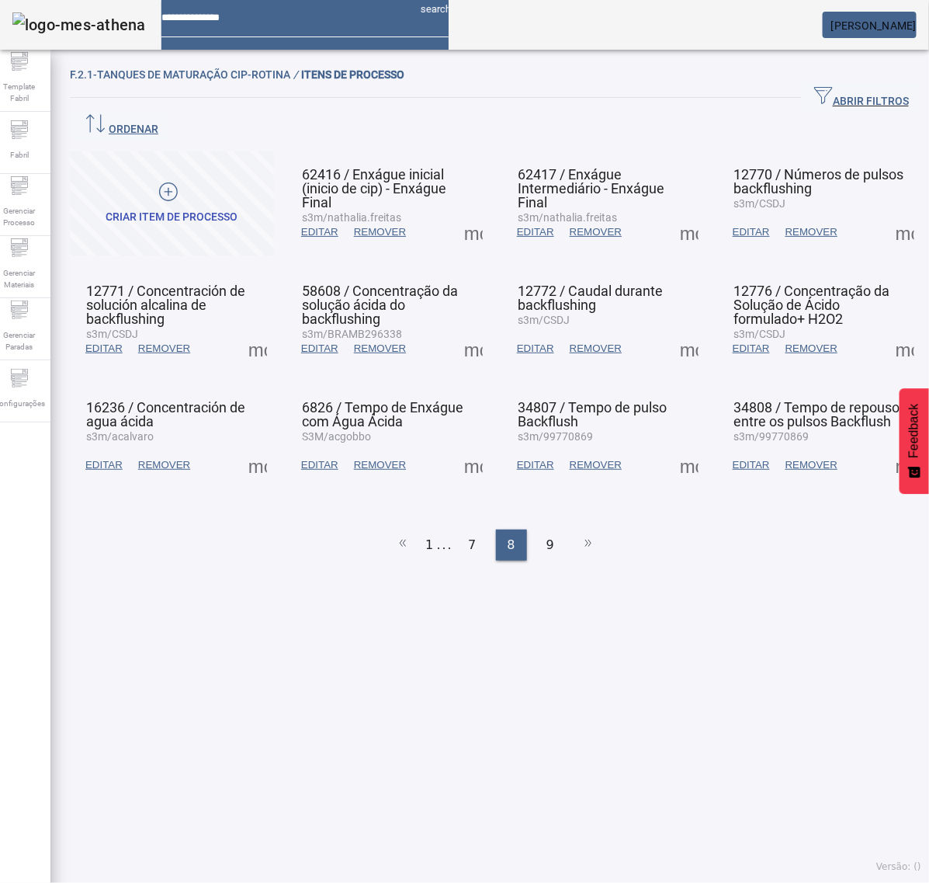
click at [887, 446] on span at bounding box center [905, 464] width 37 height 37
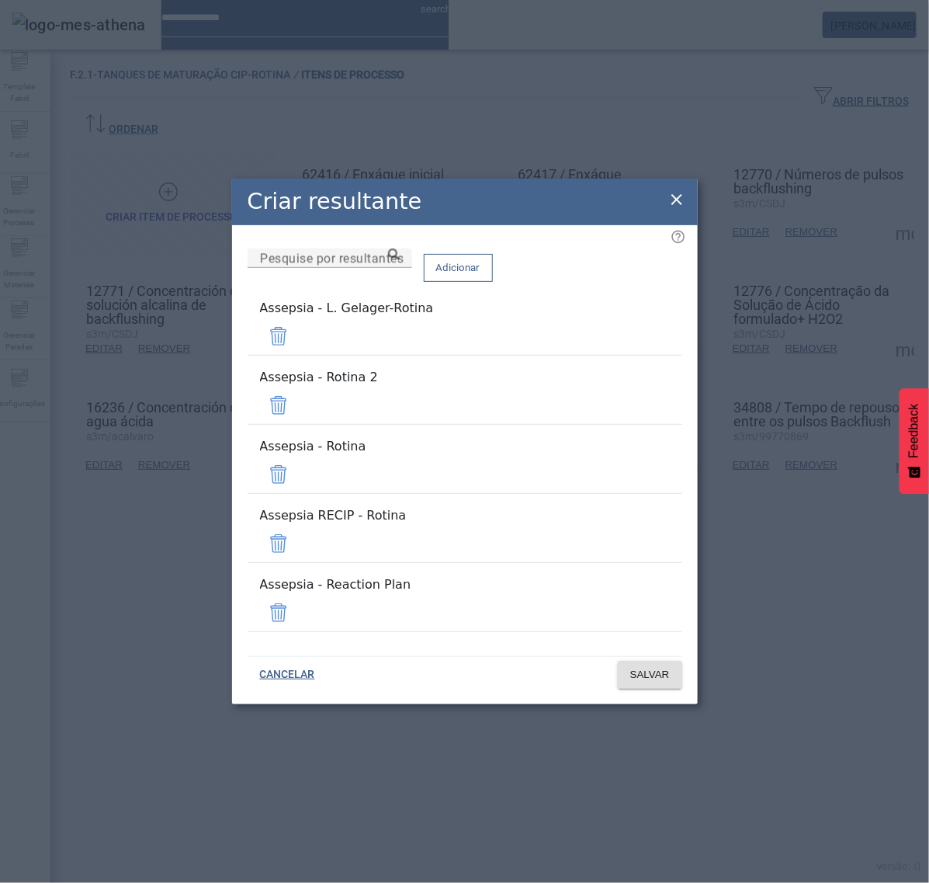
click at [297, 355] on span at bounding box center [278, 336] width 37 height 37
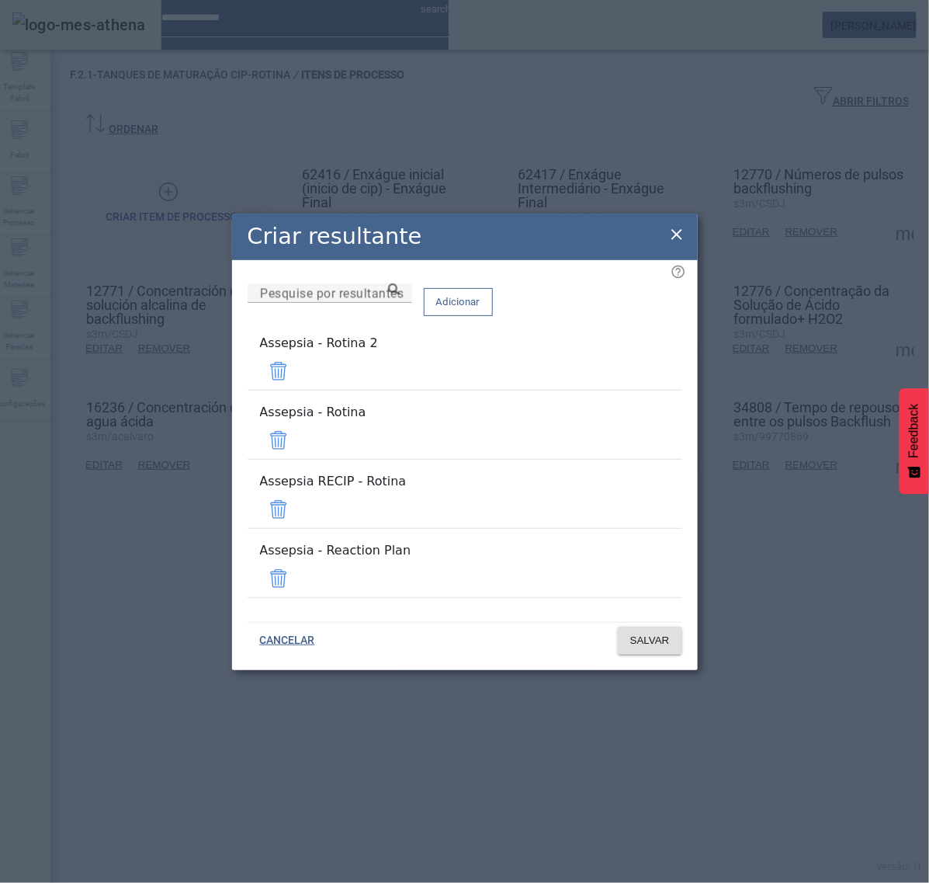
click at [297, 390] on span at bounding box center [278, 371] width 37 height 37
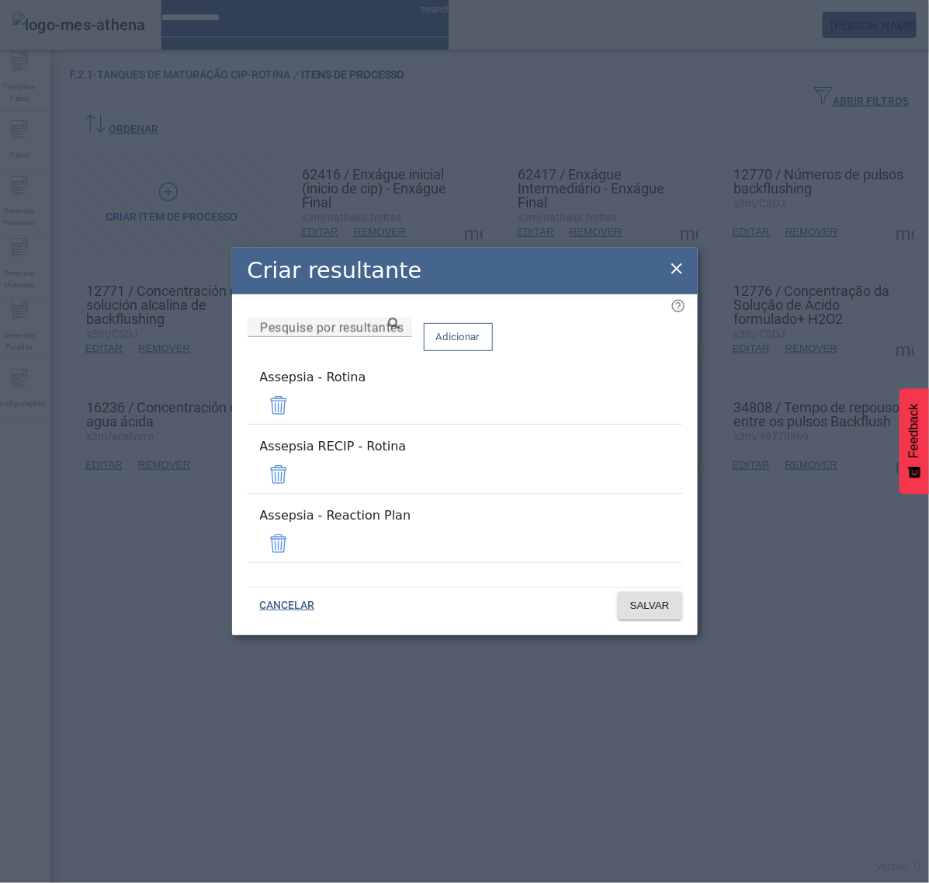
click at [297, 466] on span at bounding box center [278, 474] width 37 height 37
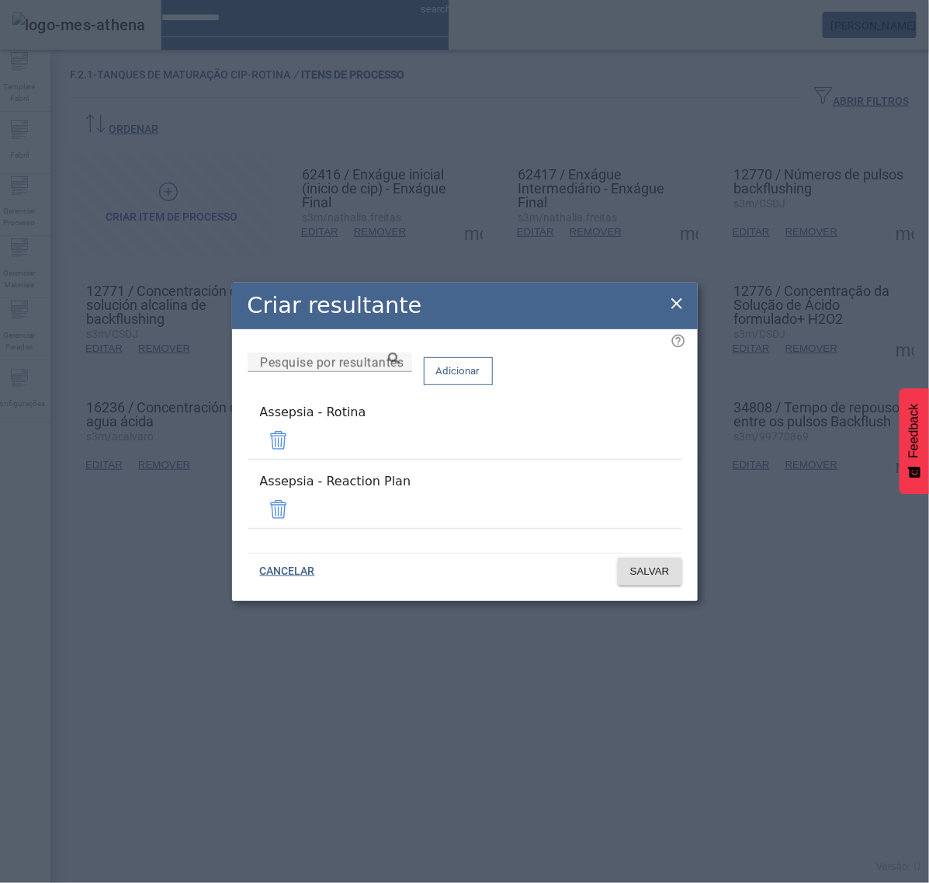
click at [297, 498] on span at bounding box center [278, 509] width 37 height 37
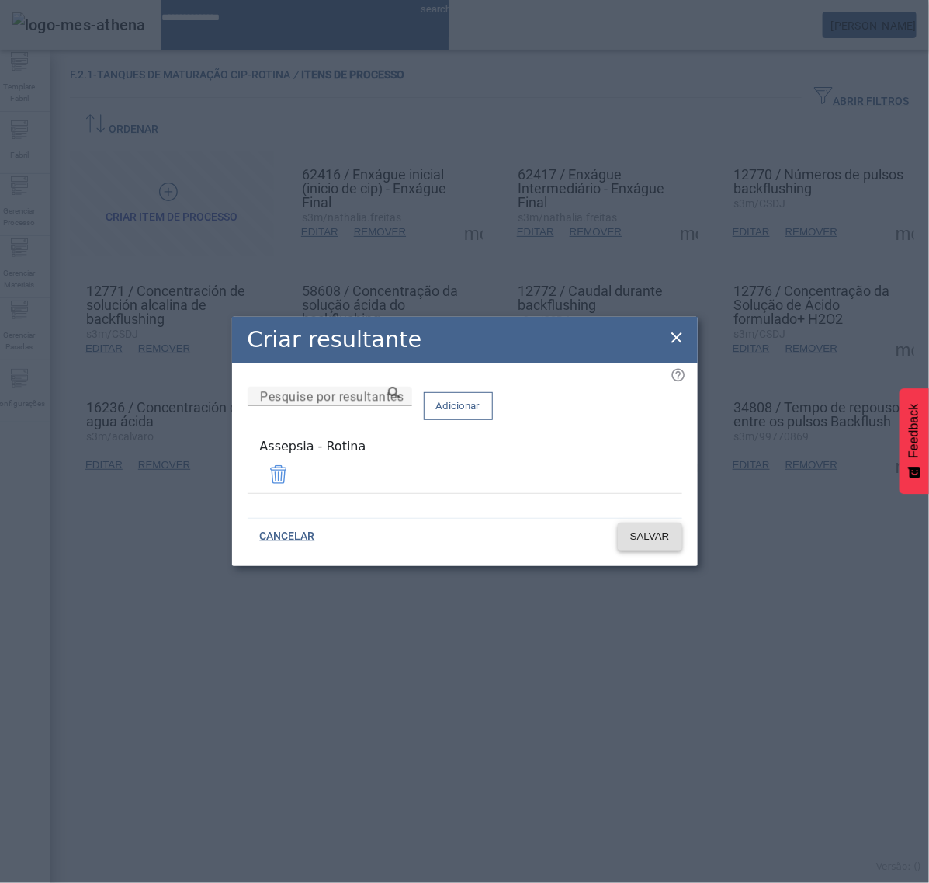
click at [653, 537] on span "SALVAR" at bounding box center [650, 537] width 40 height 16
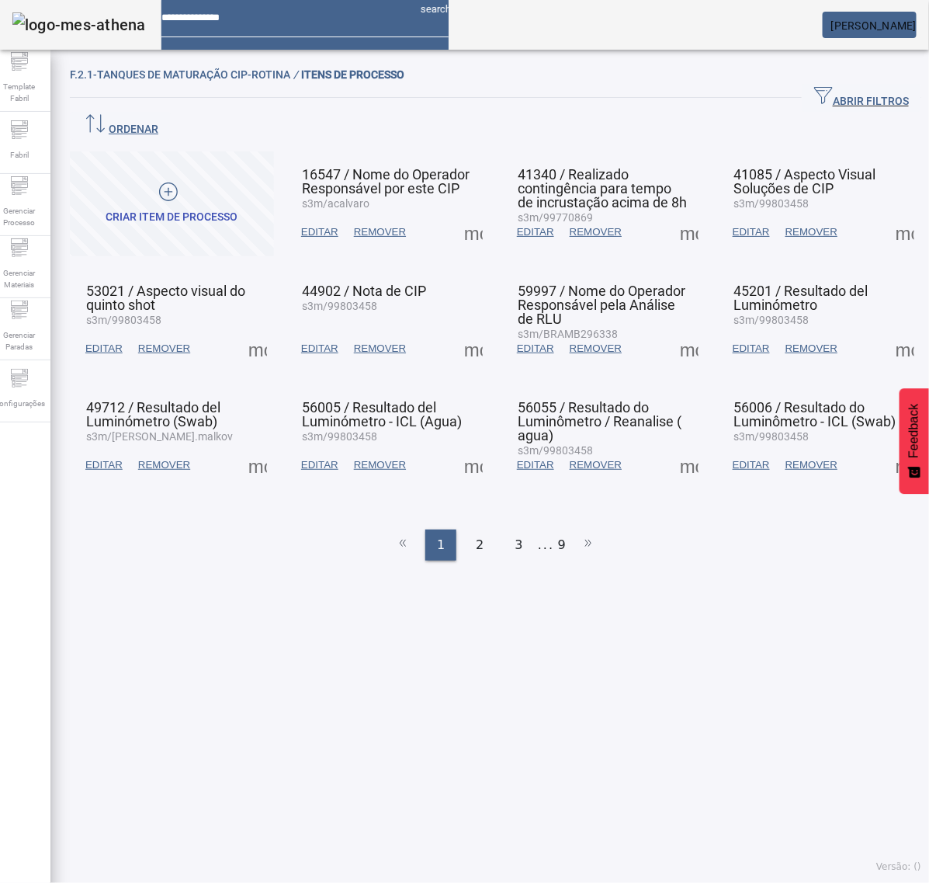
click at [546, 530] on ul "1 2 3 ... 9" at bounding box center [496, 545] width 852 height 31
click at [558, 530] on li "9" at bounding box center [562, 545] width 8 height 31
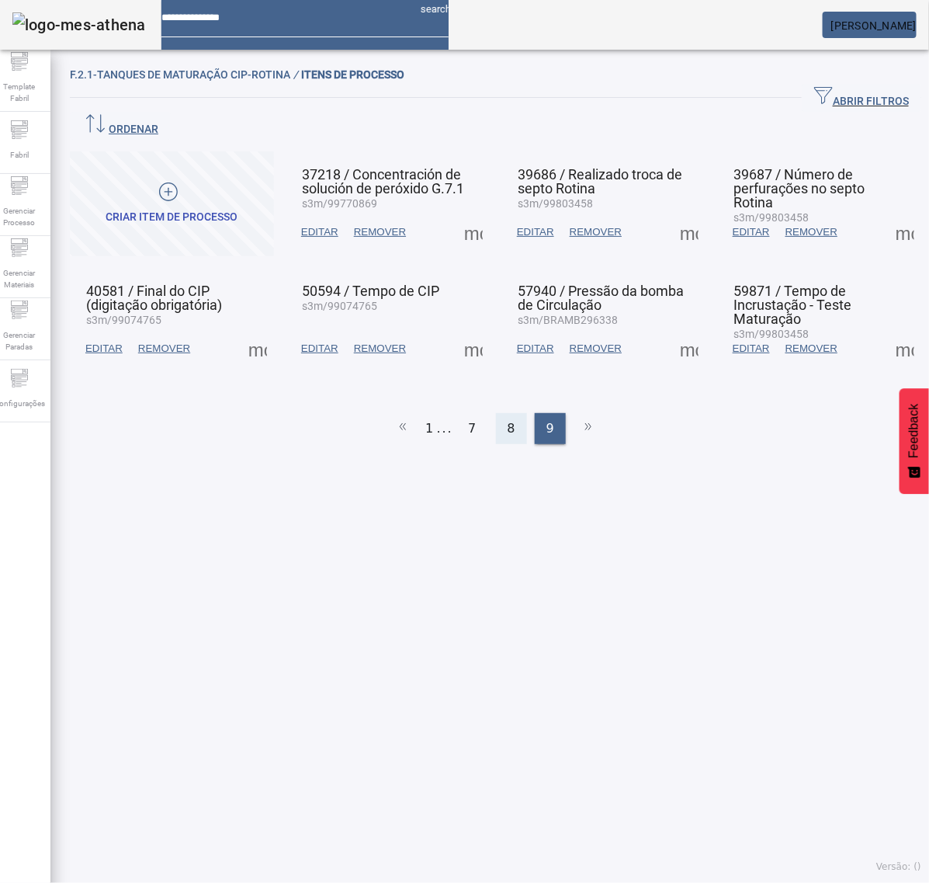
click at [508, 419] on span "8" at bounding box center [512, 428] width 8 height 19
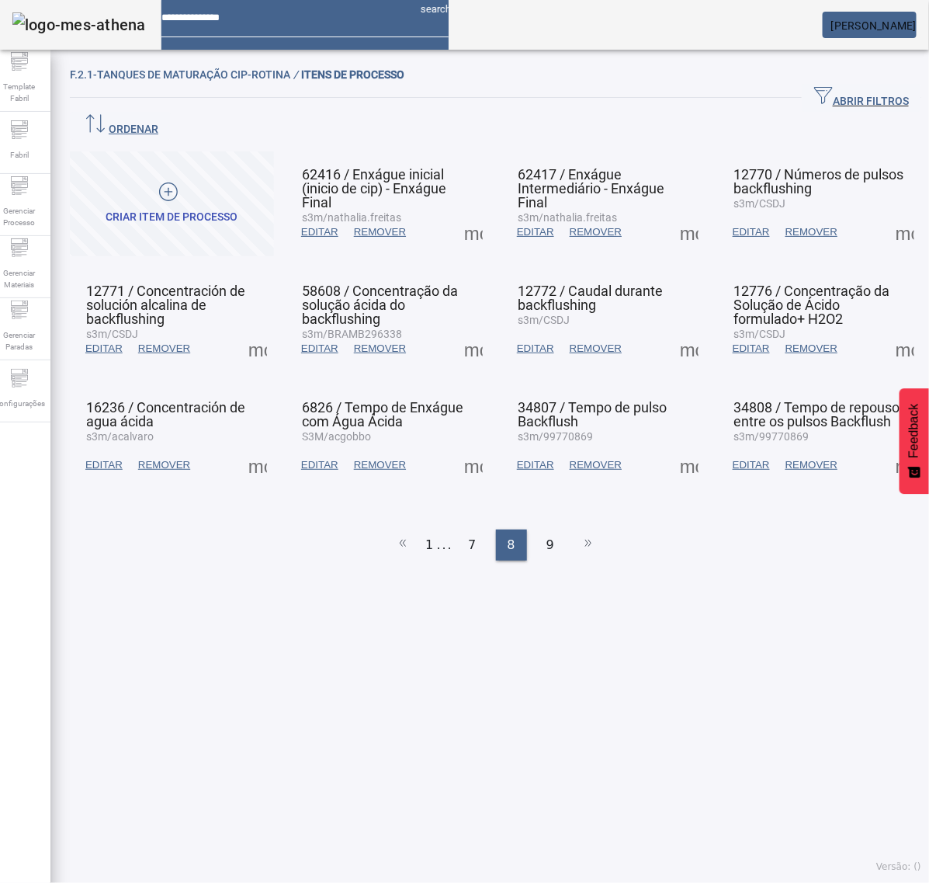
click at [887, 446] on span at bounding box center [905, 464] width 37 height 37
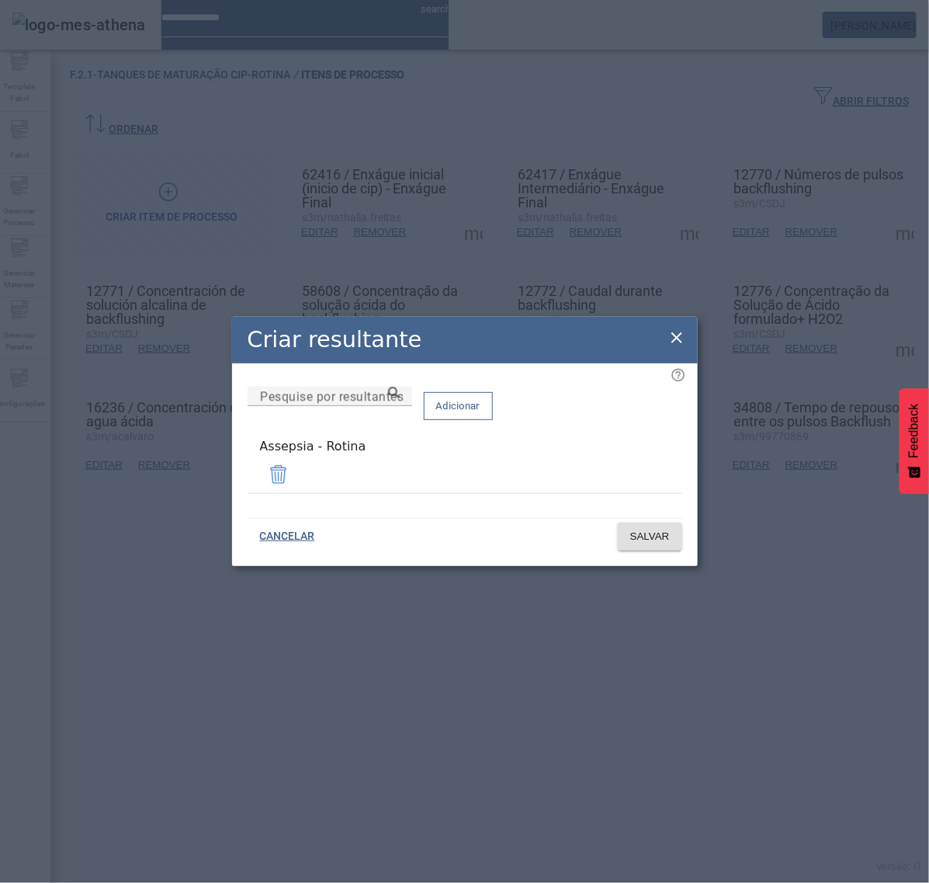
click at [685, 339] on icon at bounding box center [677, 337] width 19 height 19
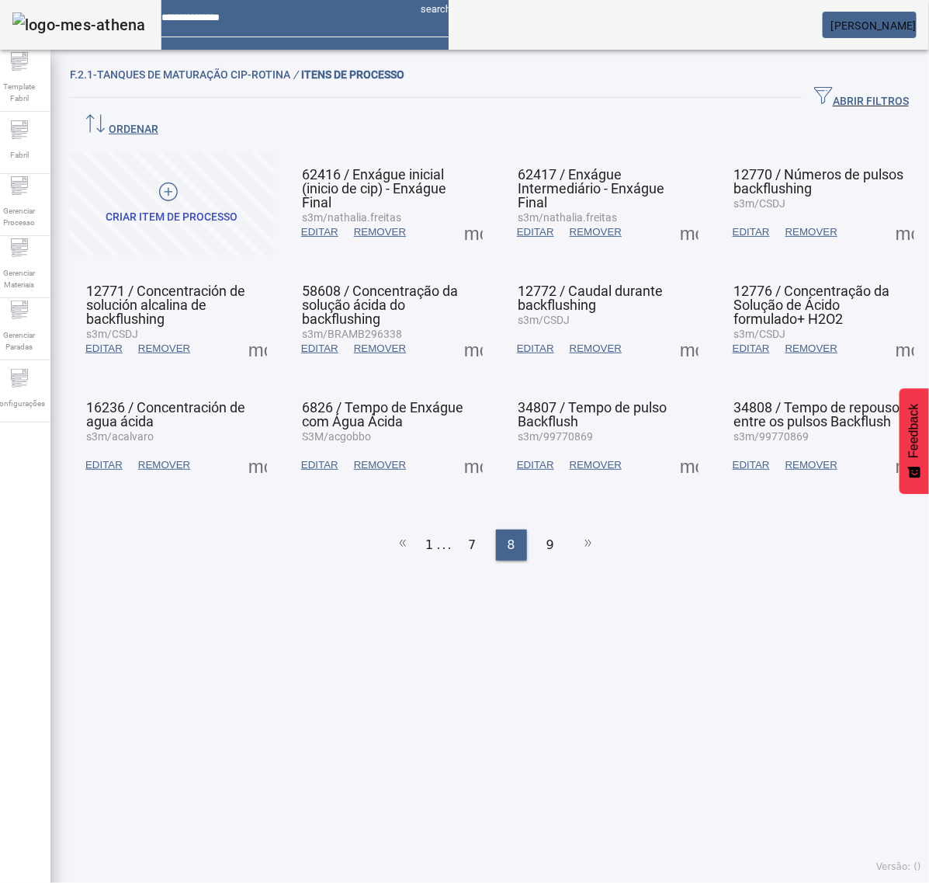
click at [675, 446] on span at bounding box center [689, 464] width 37 height 37
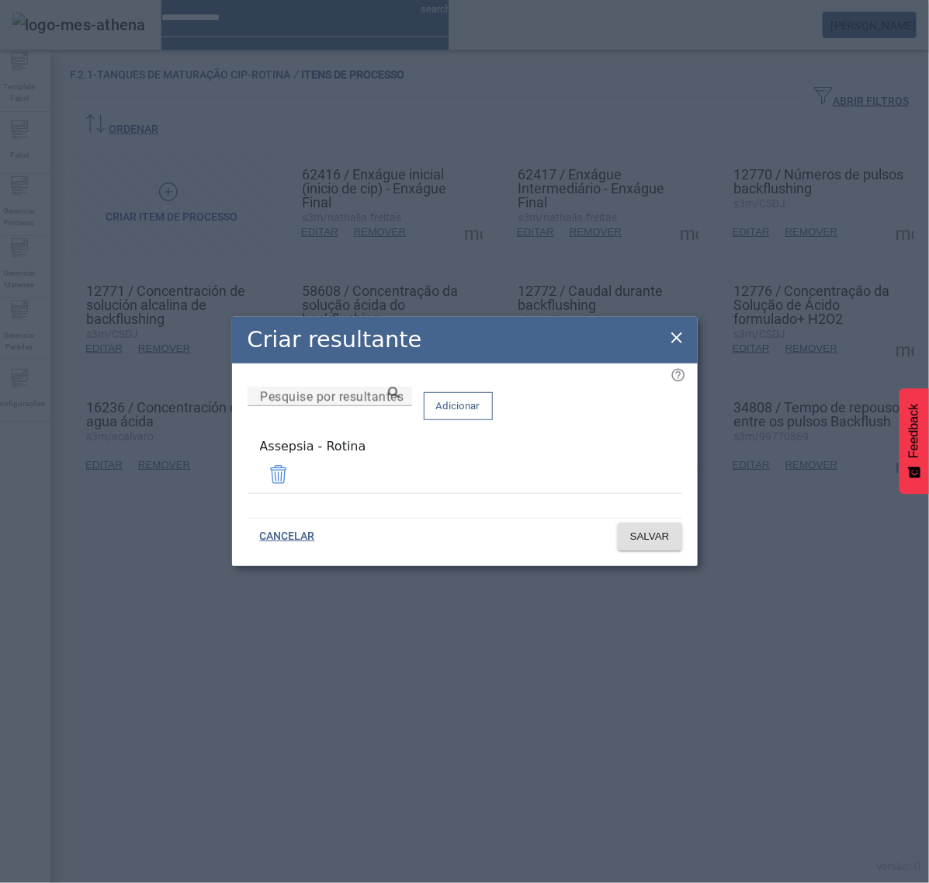
click at [672, 335] on icon at bounding box center [677, 337] width 19 height 19
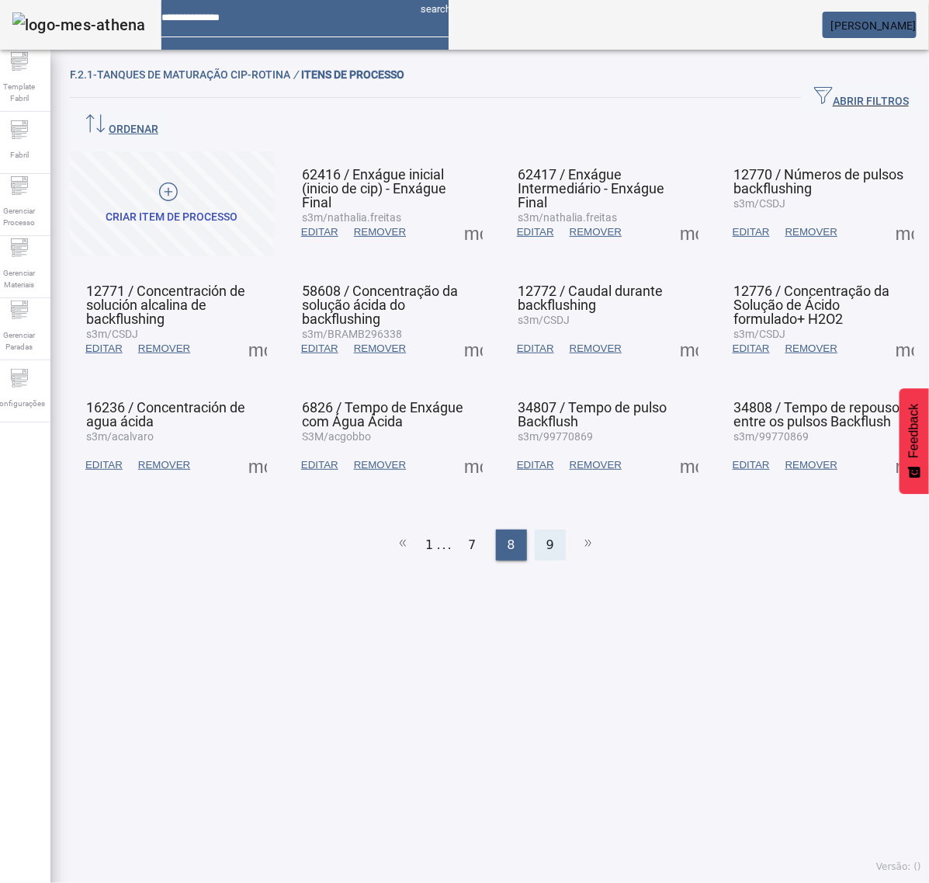
click at [547, 536] on span "9" at bounding box center [551, 545] width 8 height 19
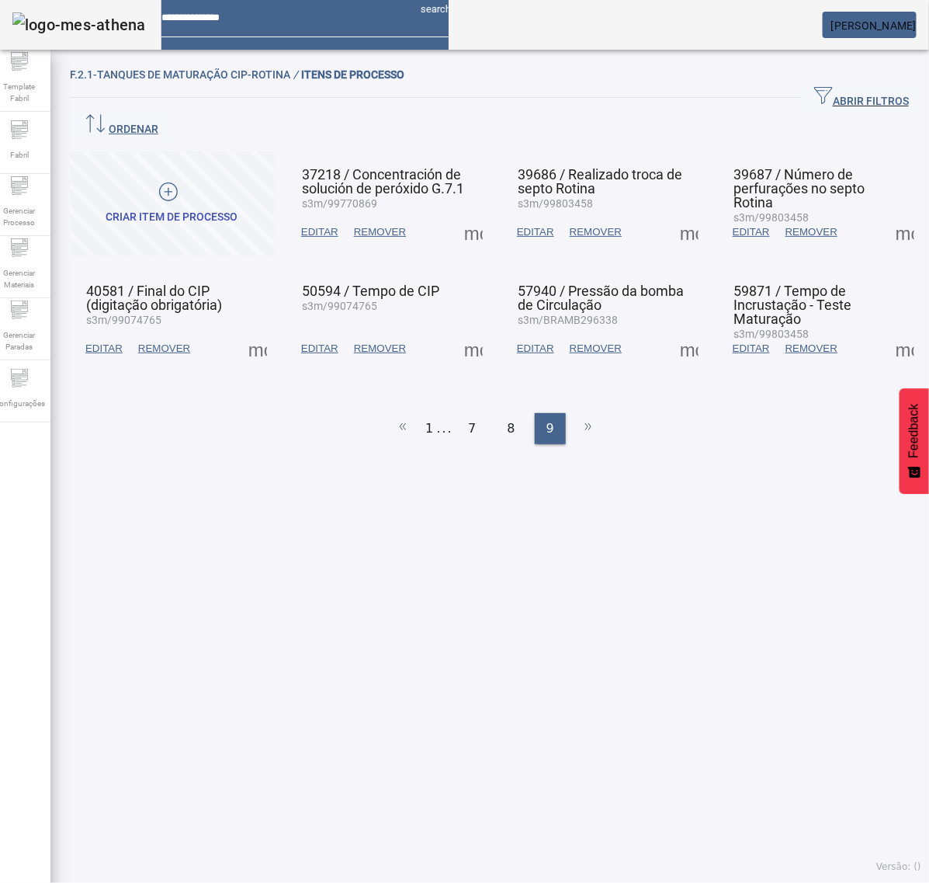
click at [467, 214] on span at bounding box center [473, 232] width 37 height 37
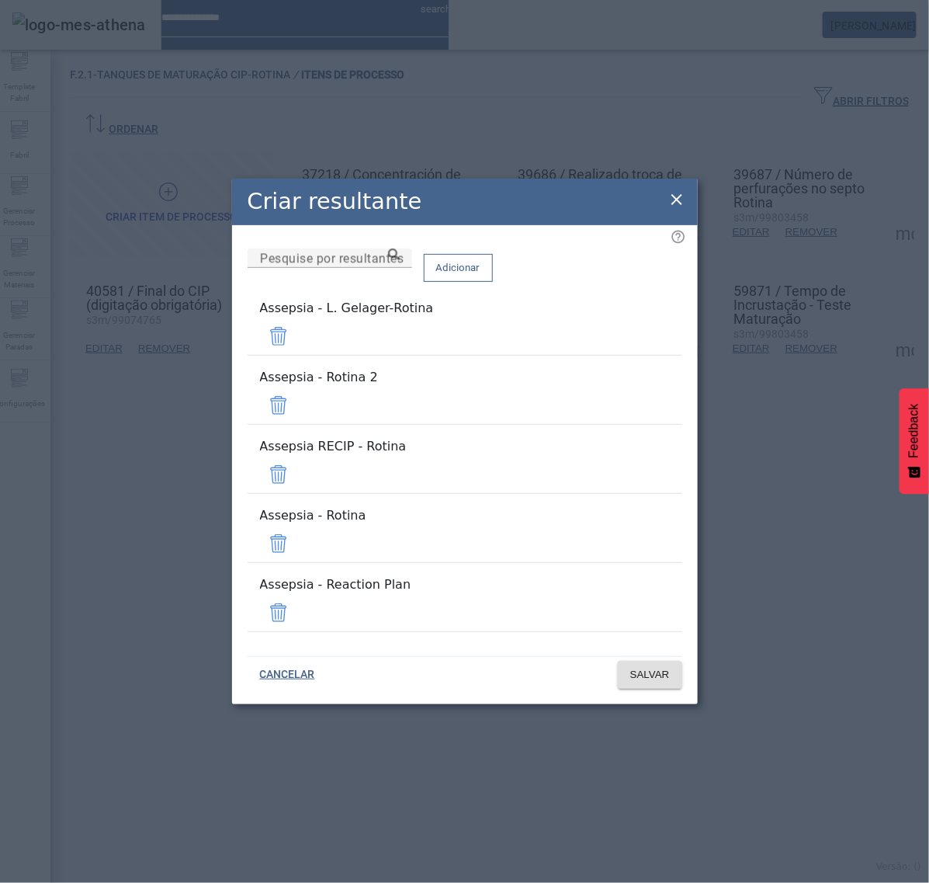
click at [297, 355] on span at bounding box center [278, 336] width 37 height 37
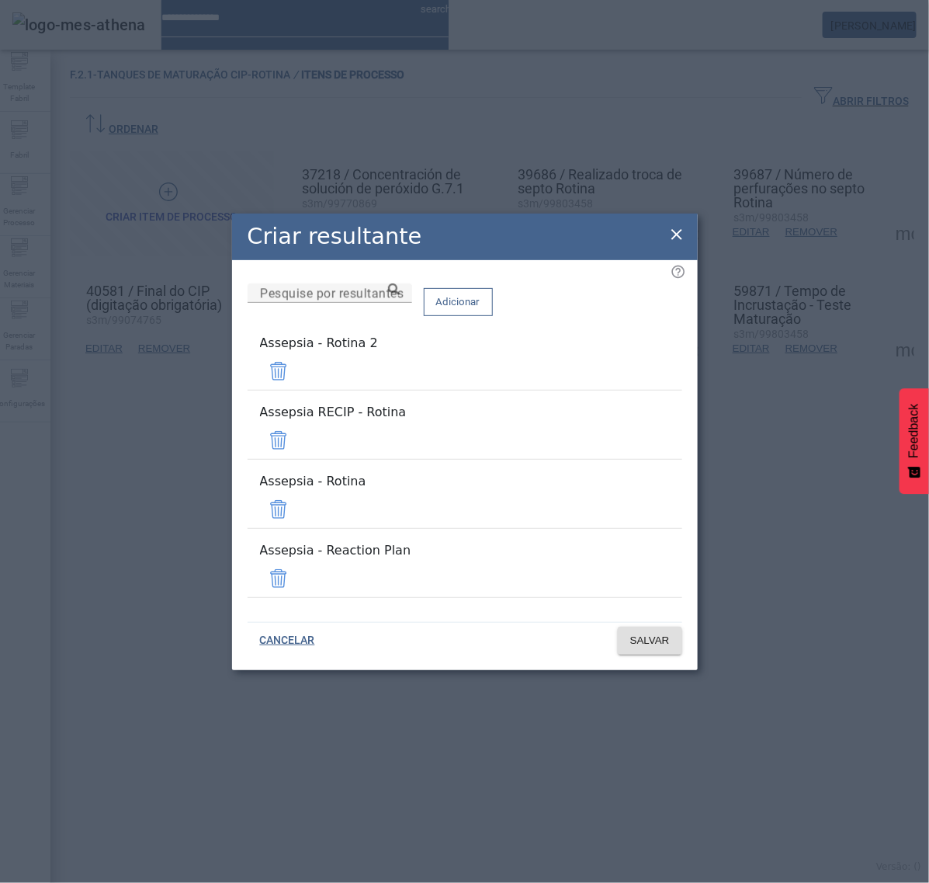
drag, startPoint x: 634, startPoint y: 394, endPoint x: 637, endPoint y: 402, distance: 8.4
click at [297, 390] on span at bounding box center [278, 371] width 37 height 37
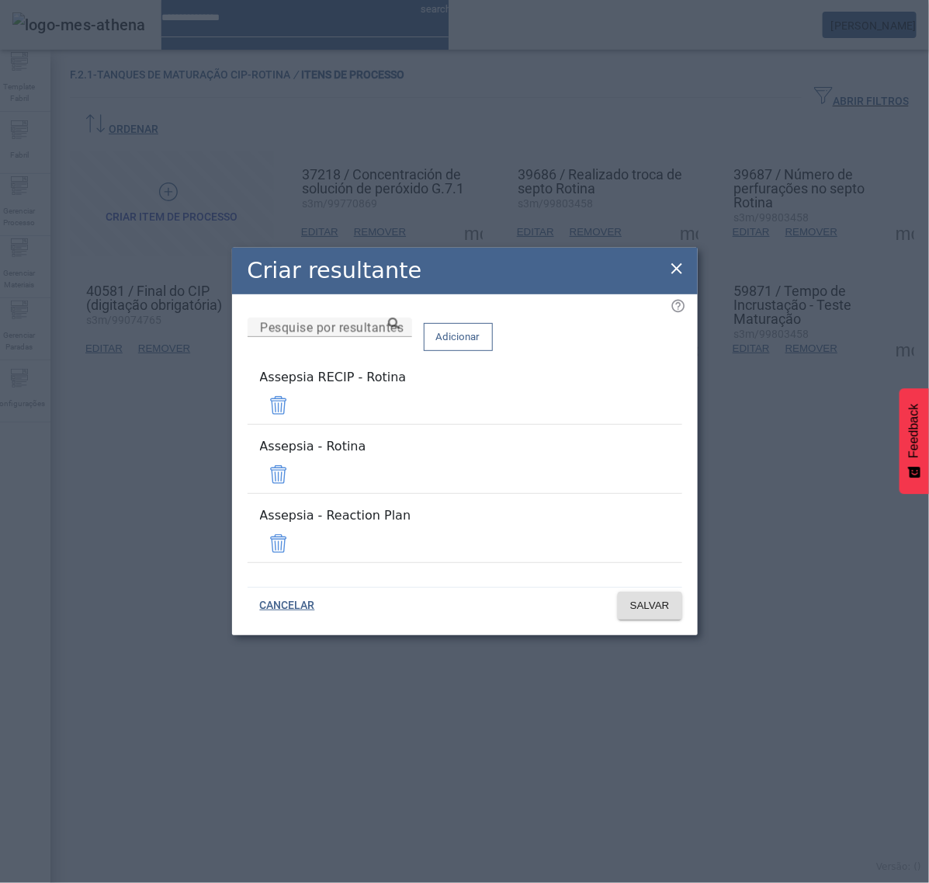
click at [297, 421] on span at bounding box center [278, 405] width 37 height 37
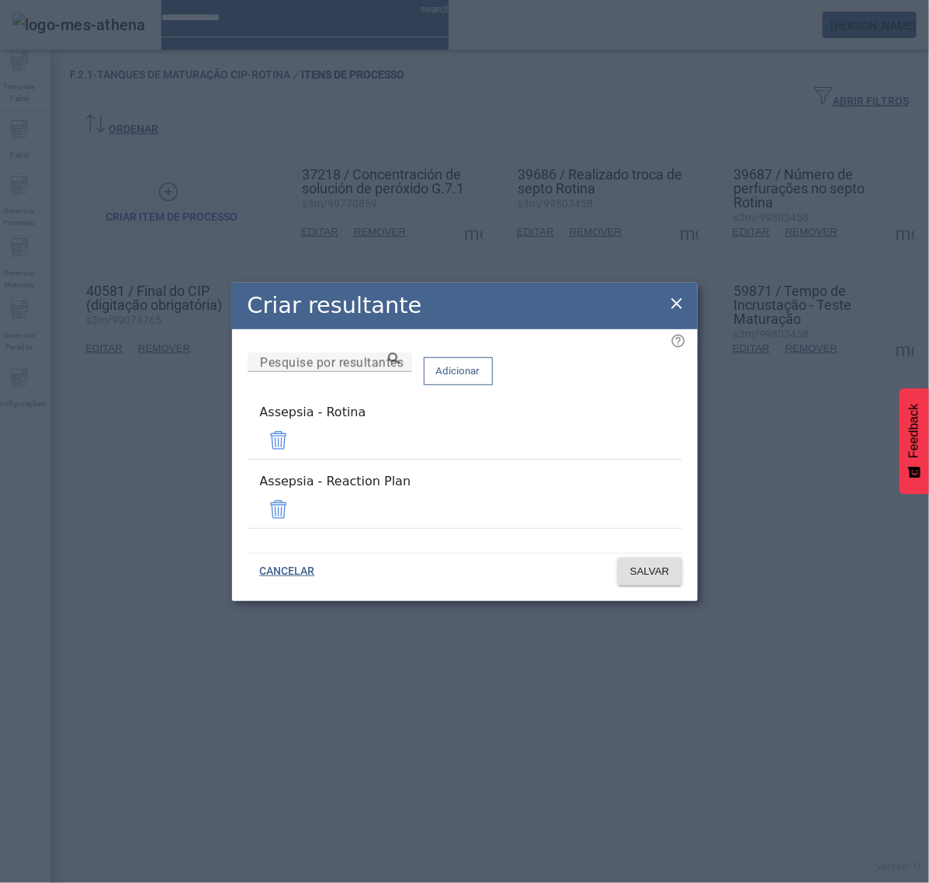
click at [297, 498] on span at bounding box center [278, 509] width 37 height 37
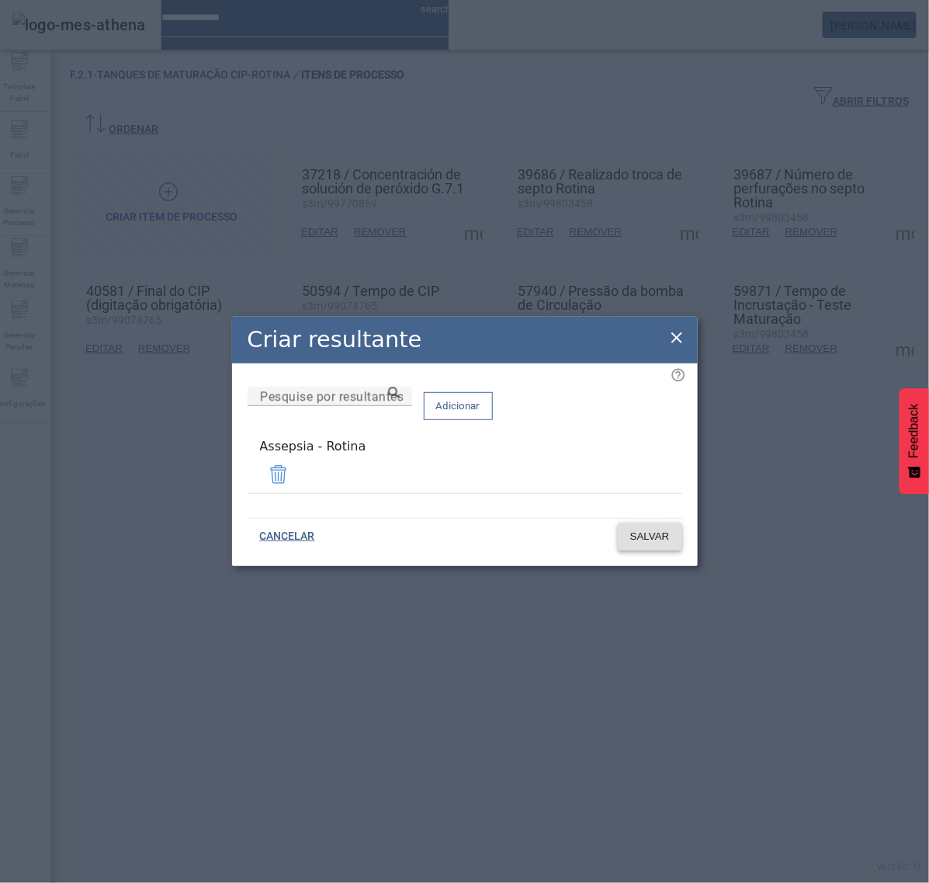
click at [642, 536] on span "SALVAR" at bounding box center [650, 537] width 40 height 16
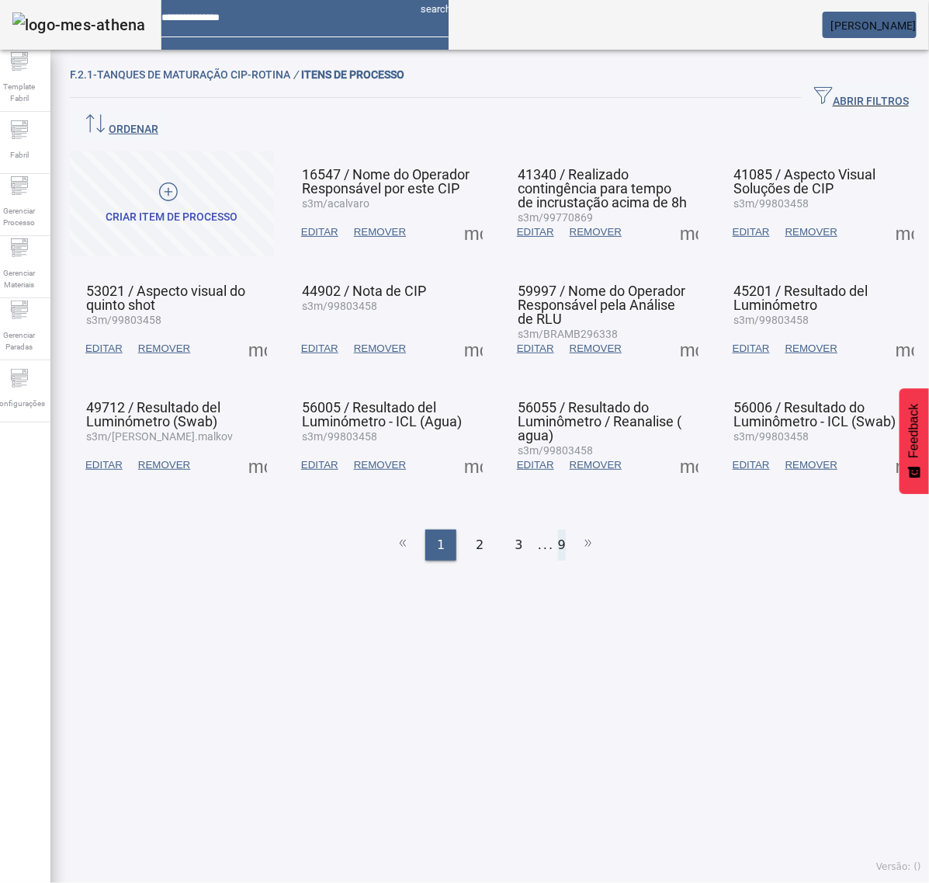
click at [558, 530] on li "9" at bounding box center [562, 545] width 8 height 31
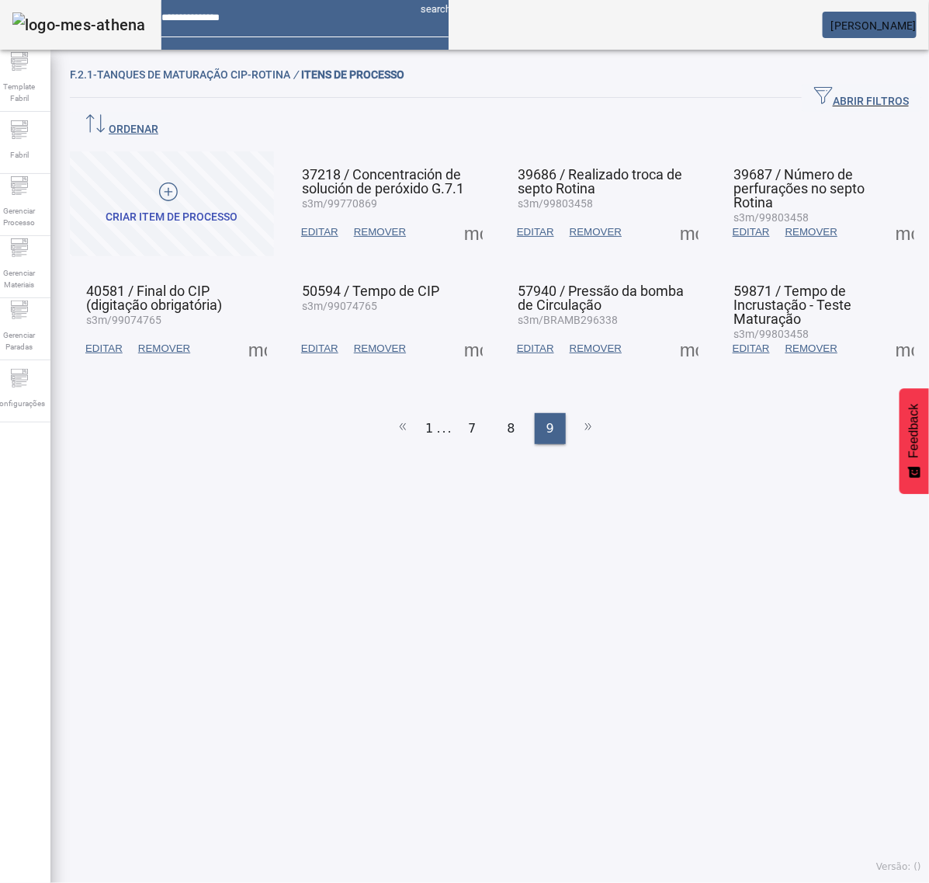
click
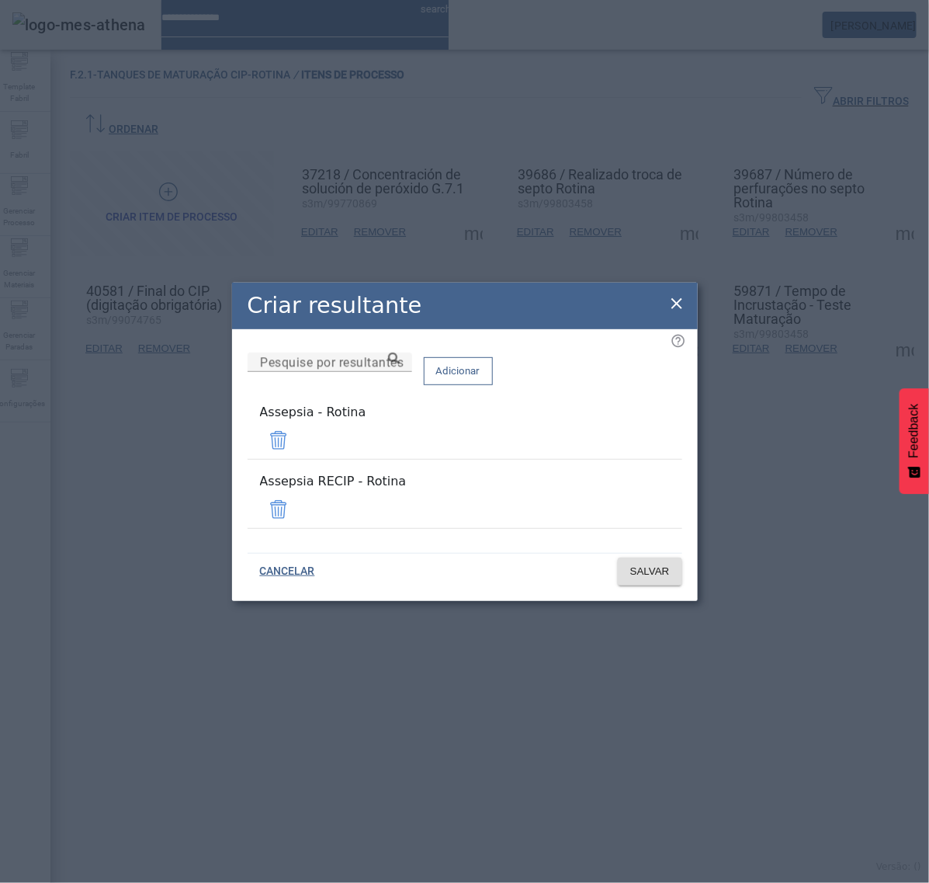
drag, startPoint x: 638, startPoint y: 502, endPoint x: 641, endPoint y: 511, distance: 9.1
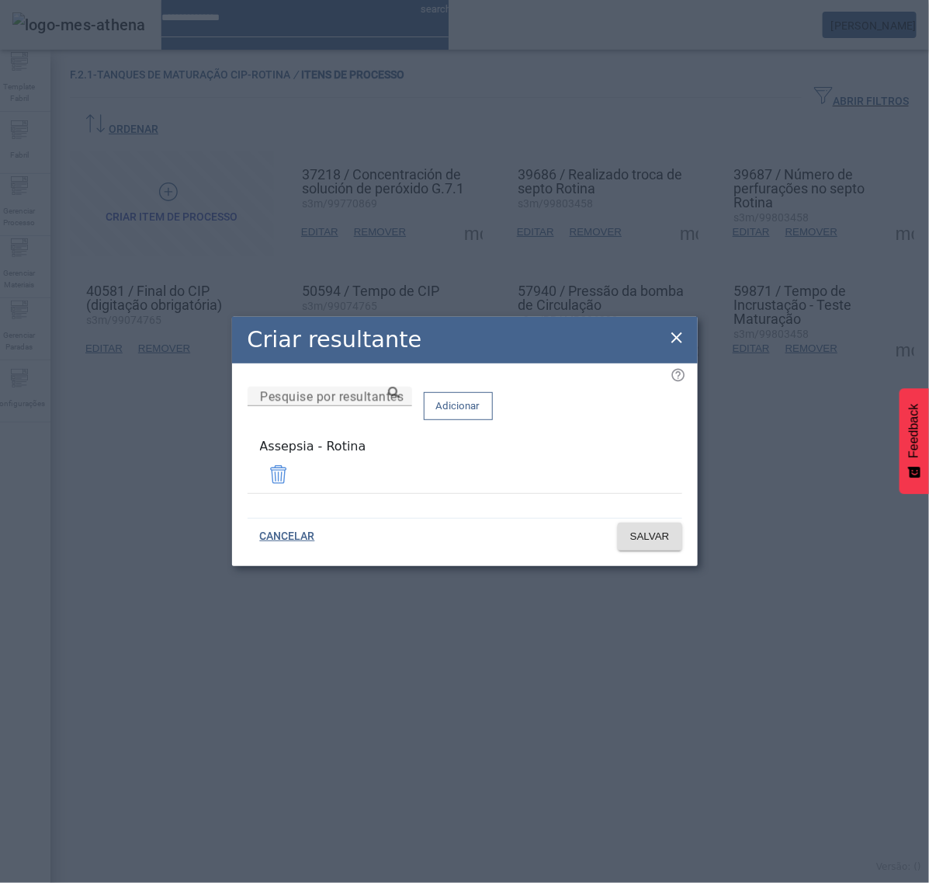
drag, startPoint x: 672, startPoint y: 335, endPoint x: 707, endPoint y: 307, distance: 44.1
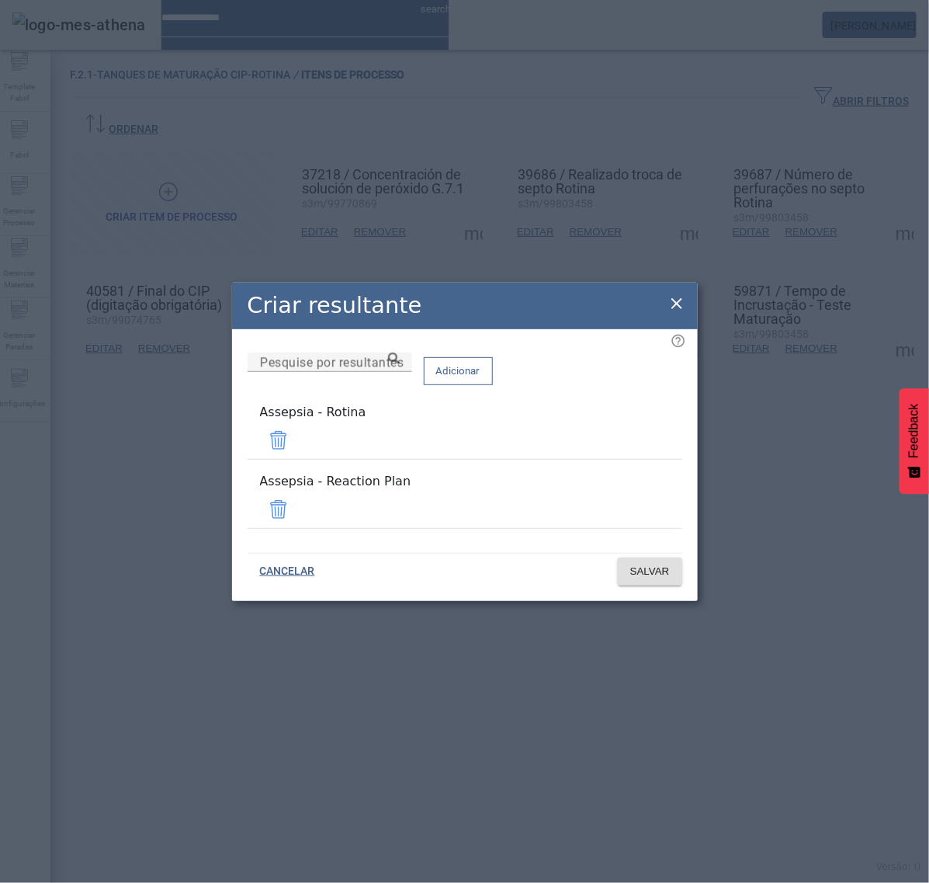
drag, startPoint x: 635, startPoint y: 498, endPoint x: 651, endPoint y: 533, distance: 38.9
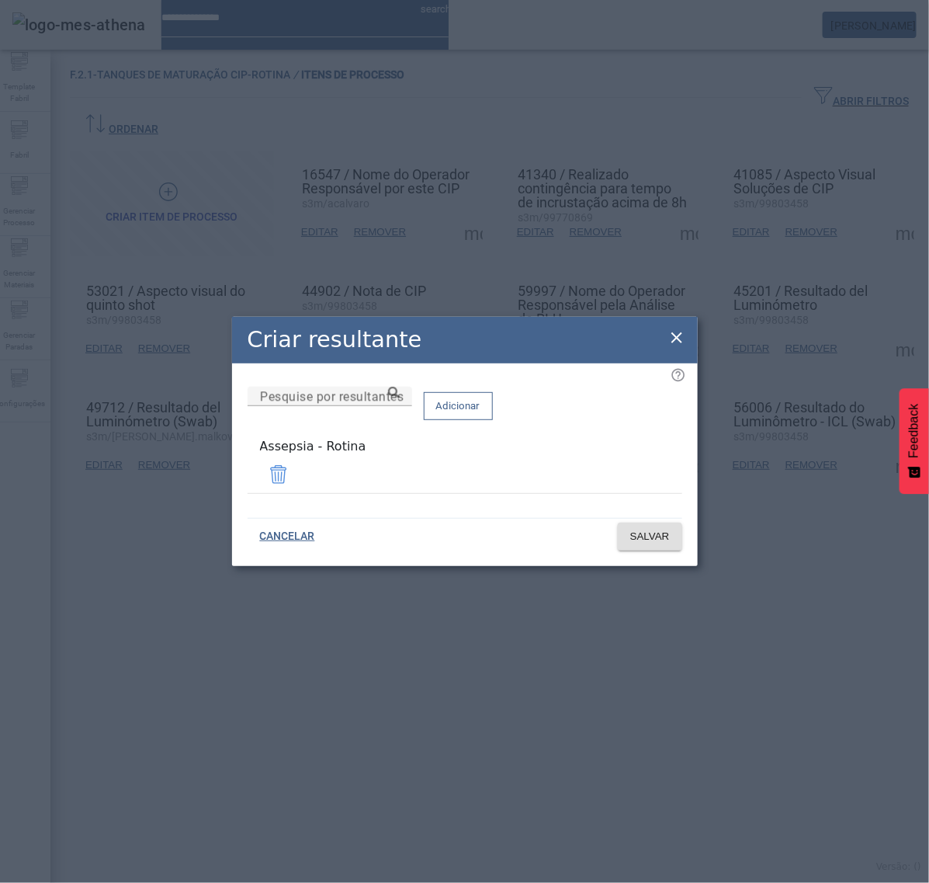
drag, startPoint x: 679, startPoint y: 339, endPoint x: 565, endPoint y: 340, distance: 114.1
drag, startPoint x: 669, startPoint y: 335, endPoint x: 759, endPoint y: 282, distance: 104.8
drag, startPoint x: 674, startPoint y: 335, endPoint x: 619, endPoint y: 343, distance: 55.8
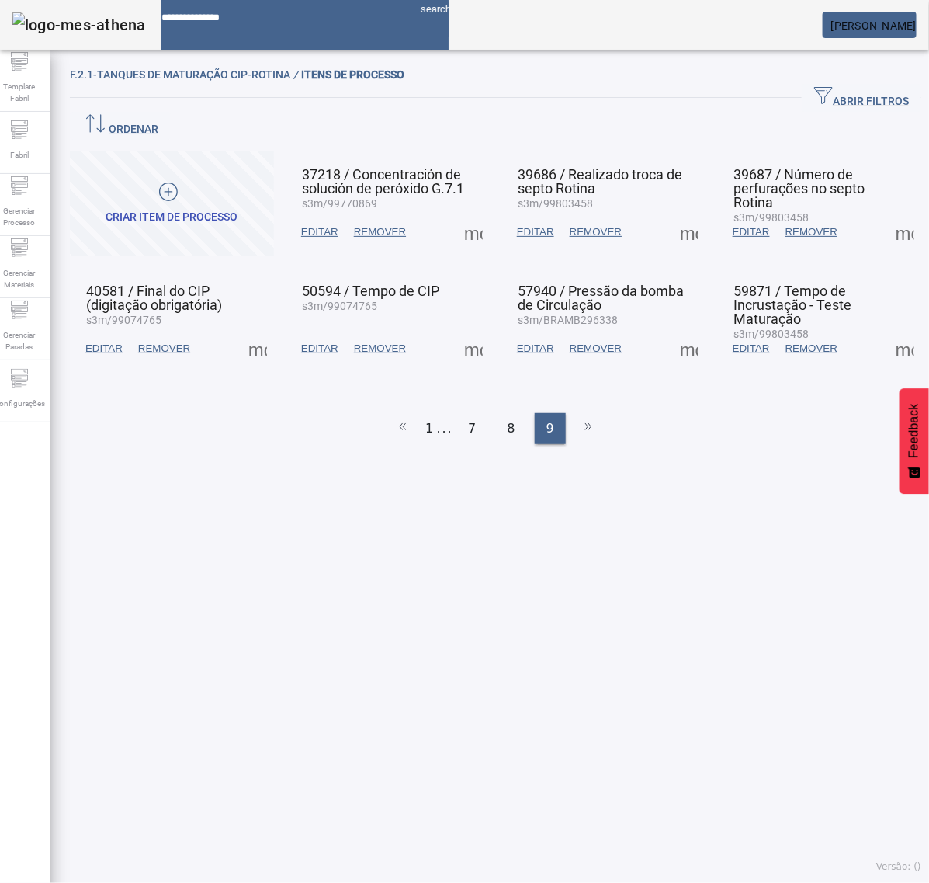
drag, startPoint x: 464, startPoint y: 316, endPoint x: 502, endPoint y: 358, distance: 56.6
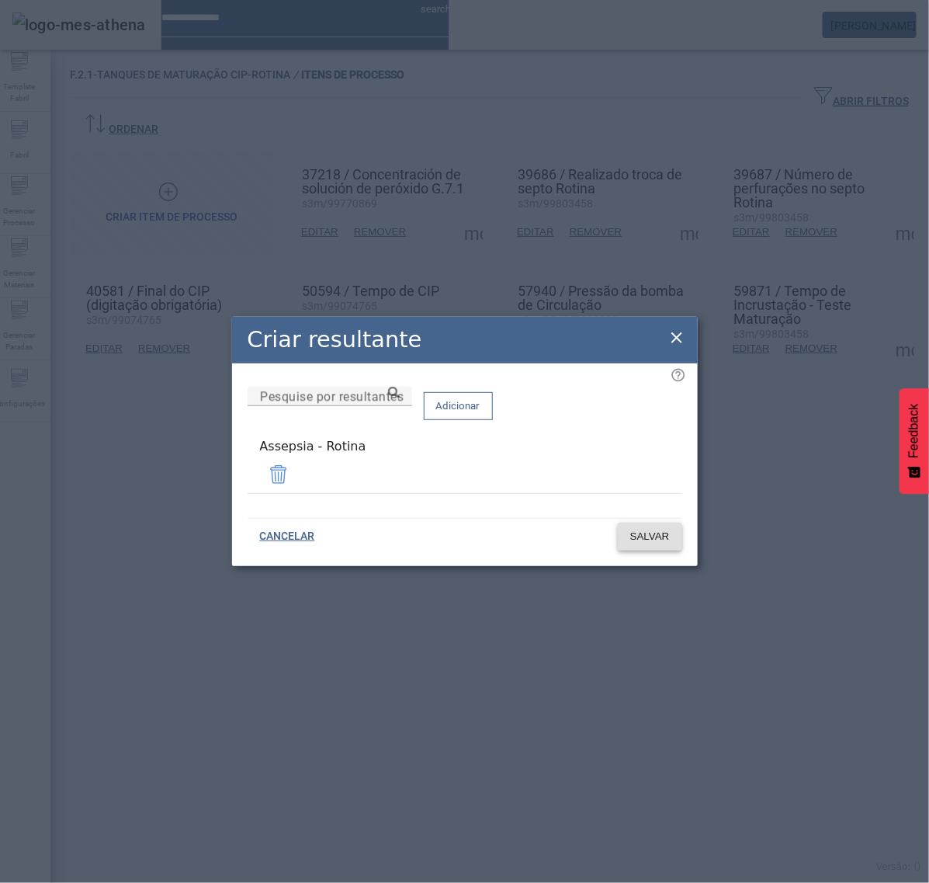
drag, startPoint x: 653, startPoint y: 537, endPoint x: 662, endPoint y: 533, distance: 9.8
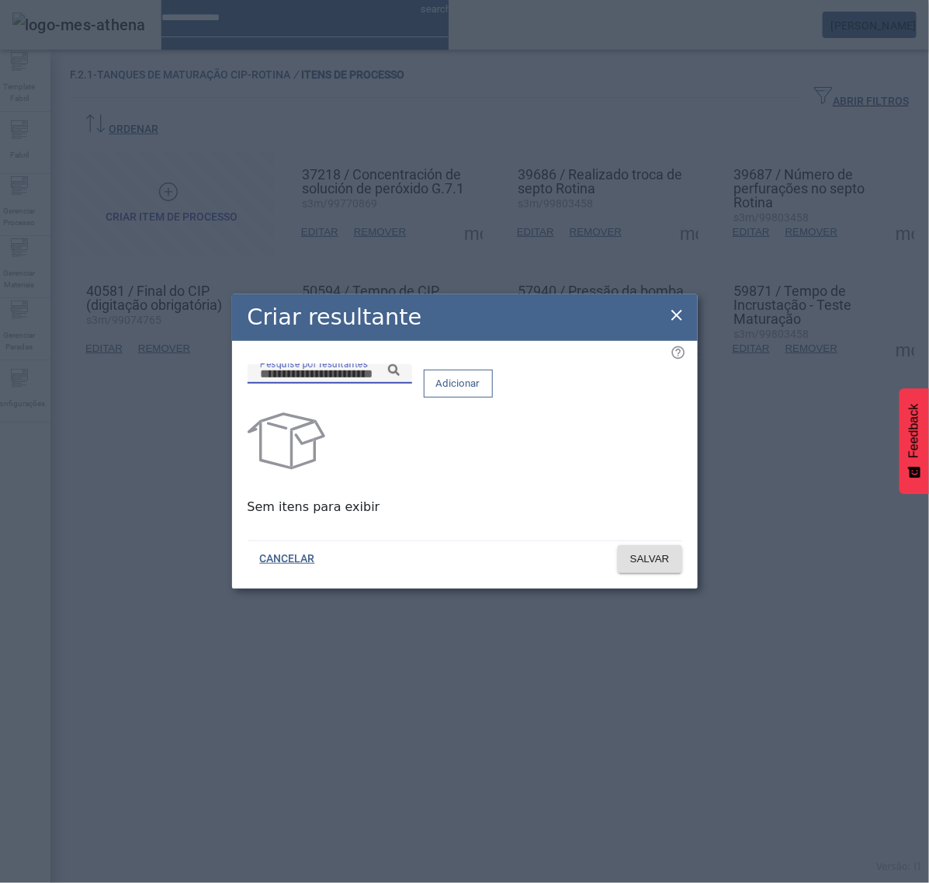
paste input "**********"
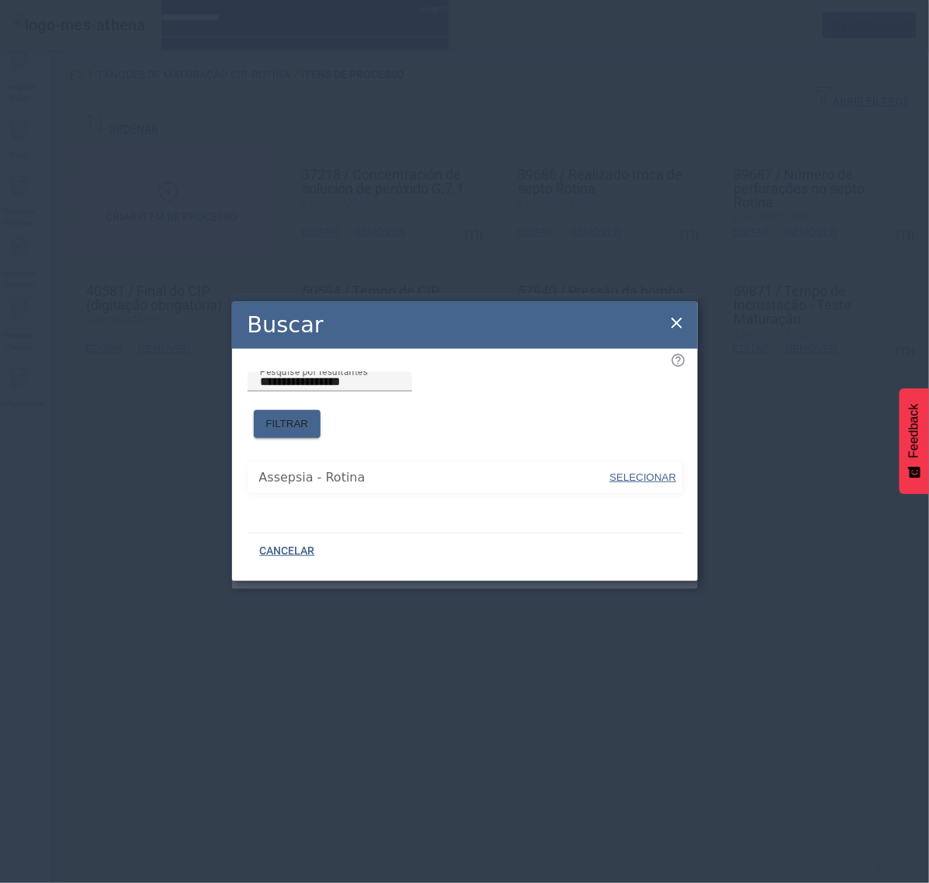
type input "**********"
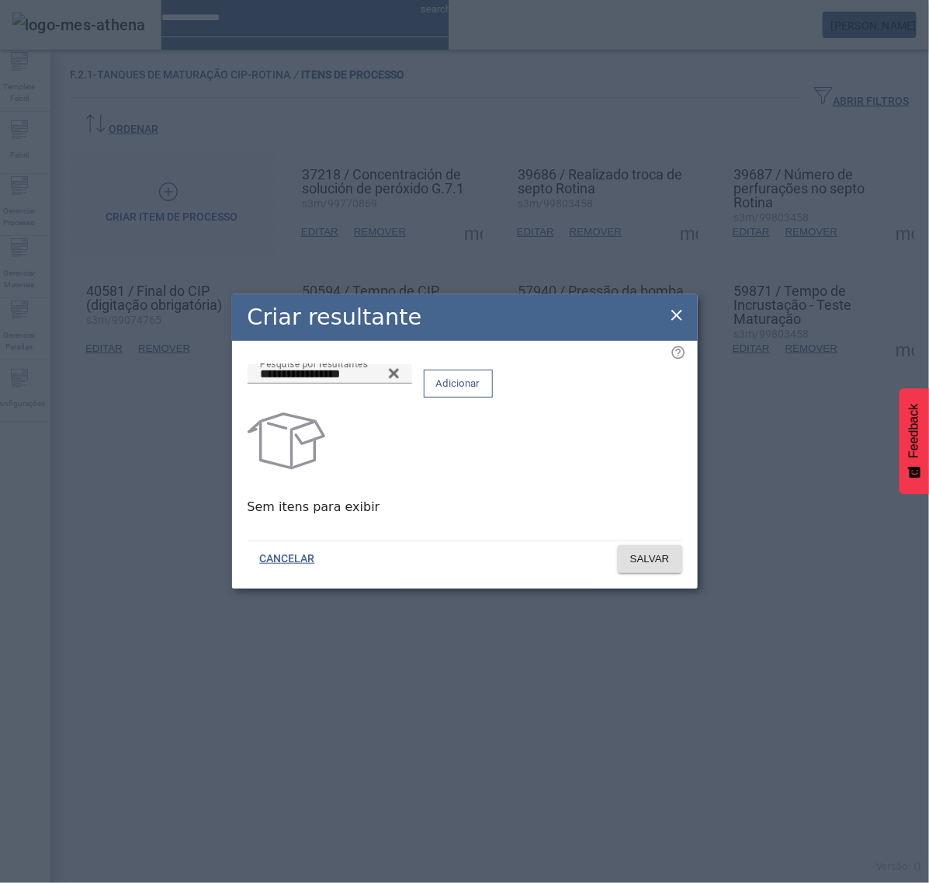
drag, startPoint x: 630, startPoint y: 394, endPoint x: 630, endPoint y: 418, distance: 23.3
paste input "**********"
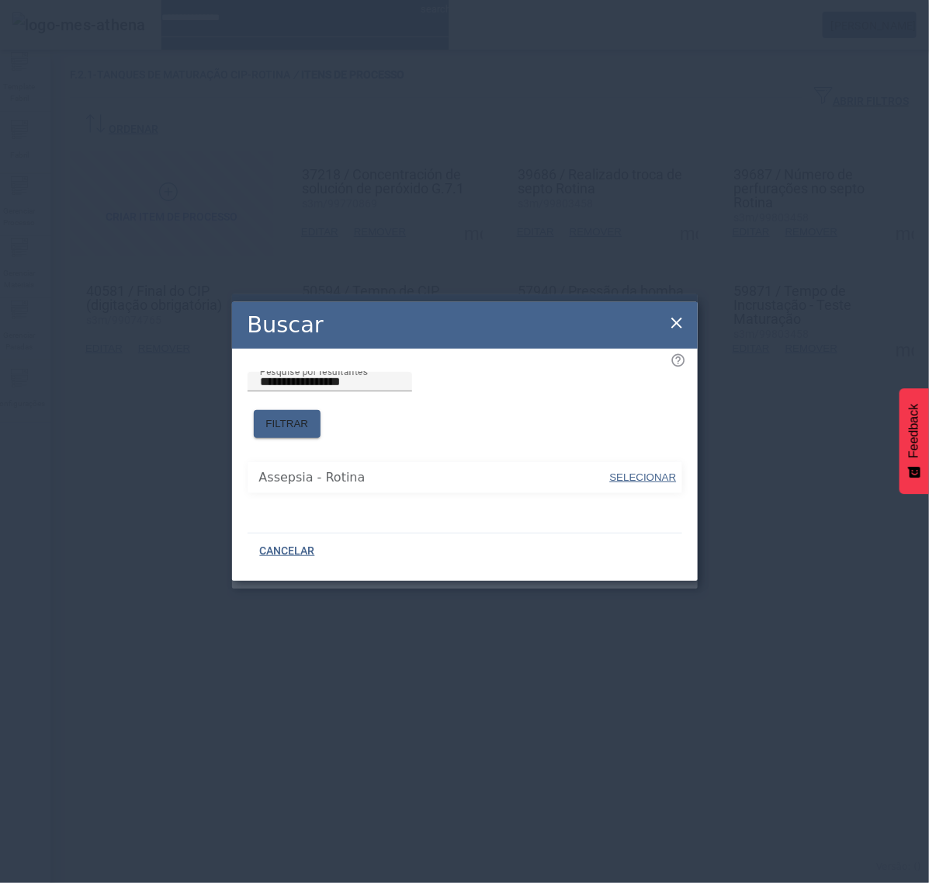
drag, startPoint x: 643, startPoint y: 468, endPoint x: 643, endPoint y: 460, distance: 8.5
type input "**********"
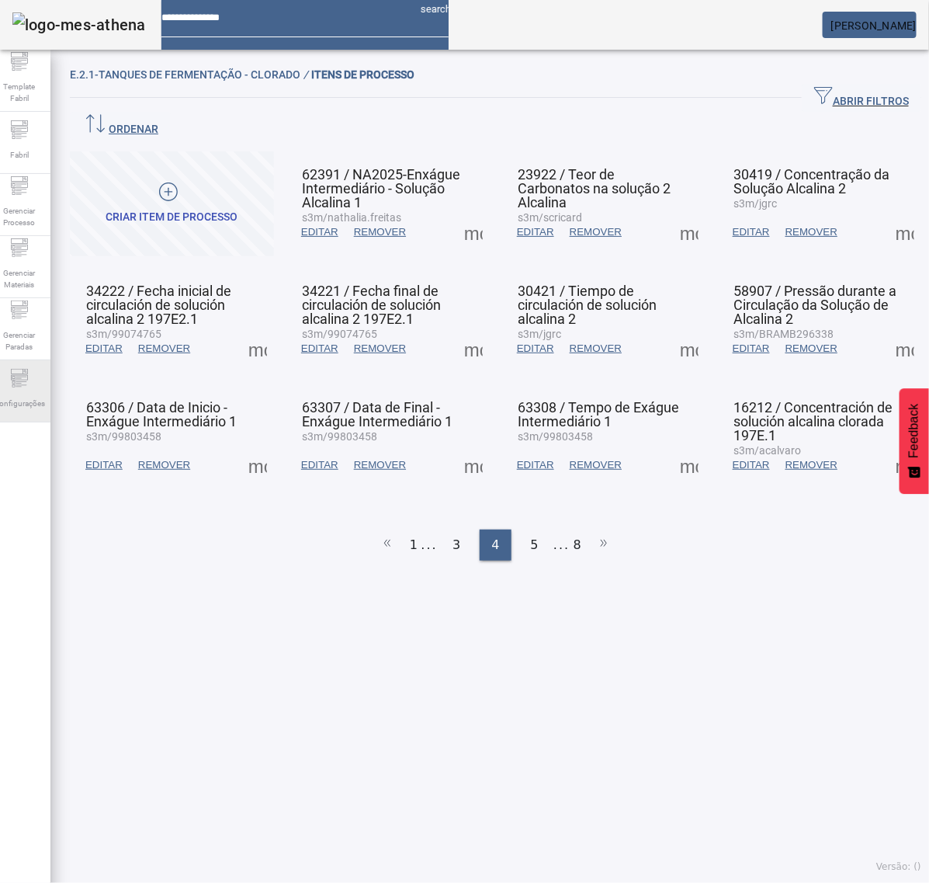
click at [33, 398] on span "Configurações" at bounding box center [19, 403] width 61 height 21
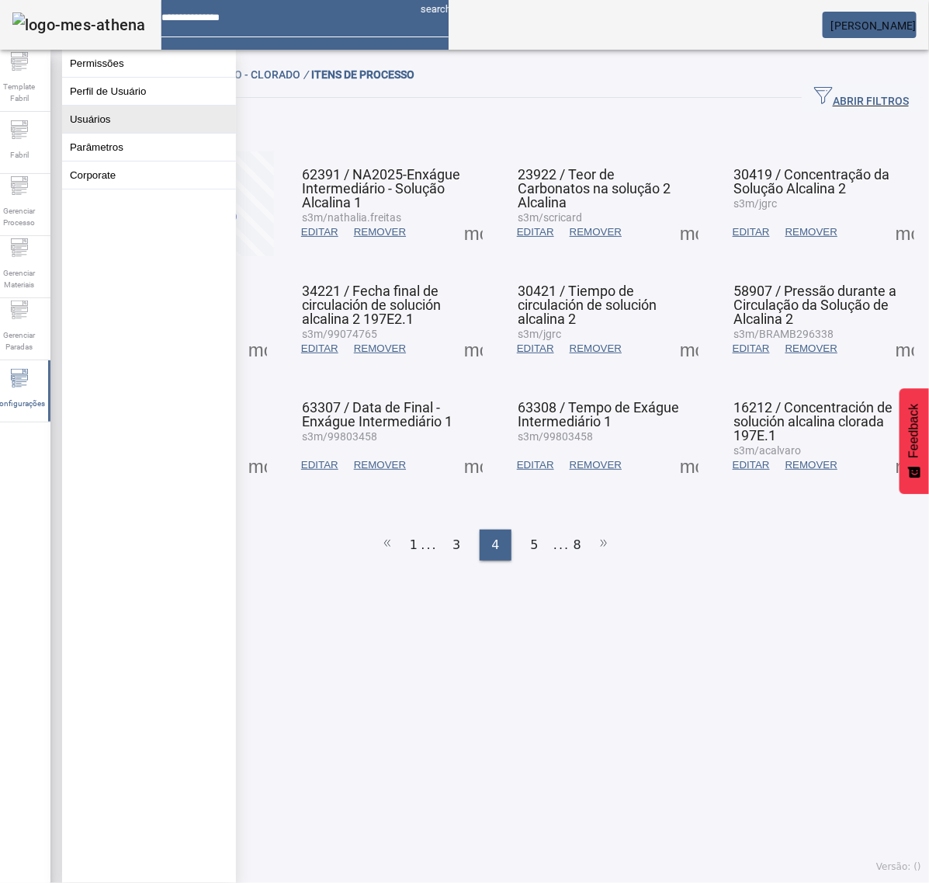
click at [105, 130] on button "Usuários" at bounding box center [149, 119] width 174 height 27
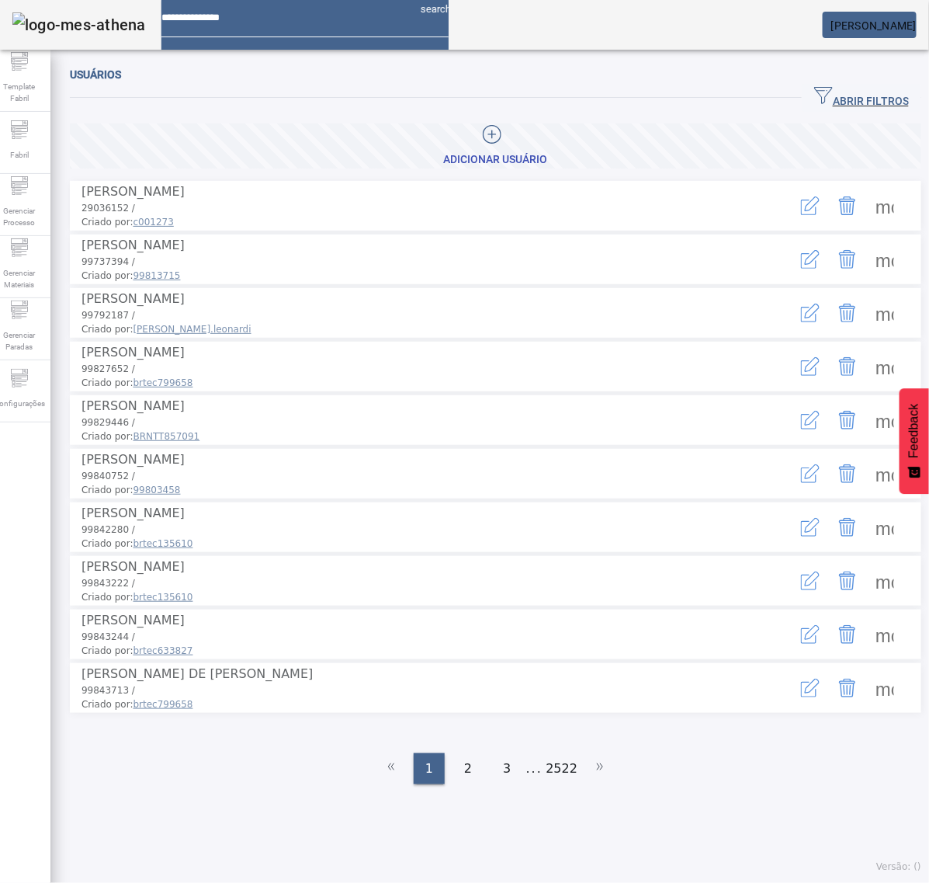
click at [829, 97] on span "ABRIR FILTROS" at bounding box center [861, 97] width 95 height 23
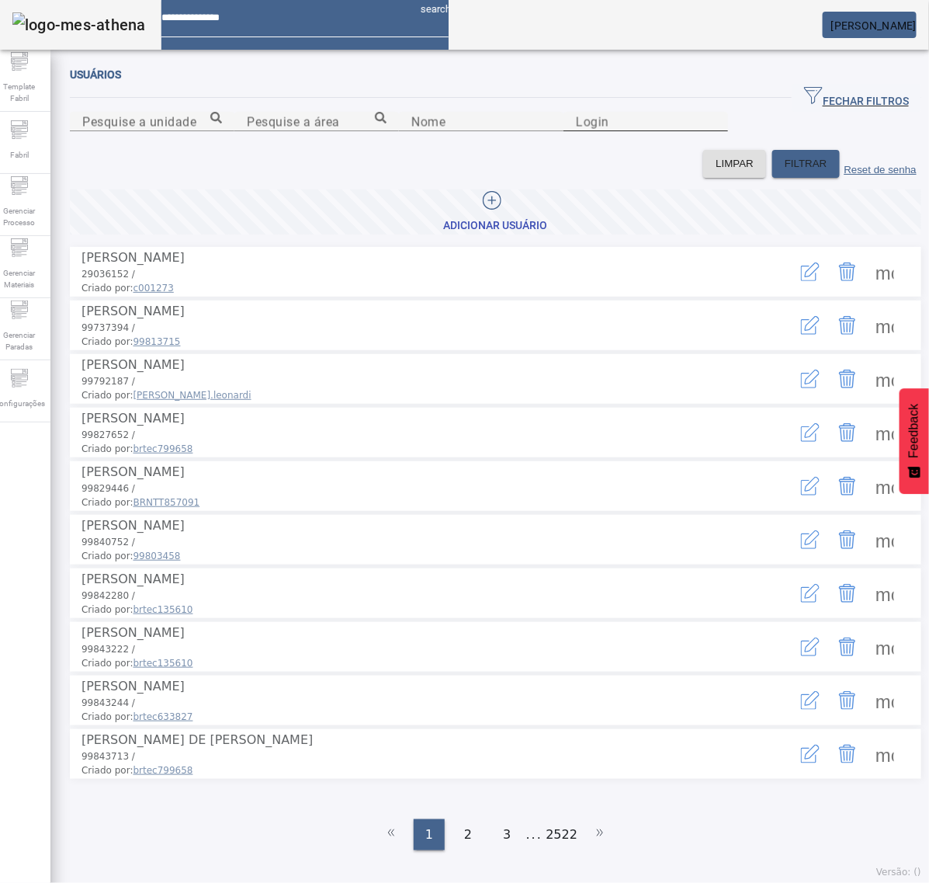
click at [576, 131] on div "Login" at bounding box center [646, 121] width 140 height 19
type input "********"
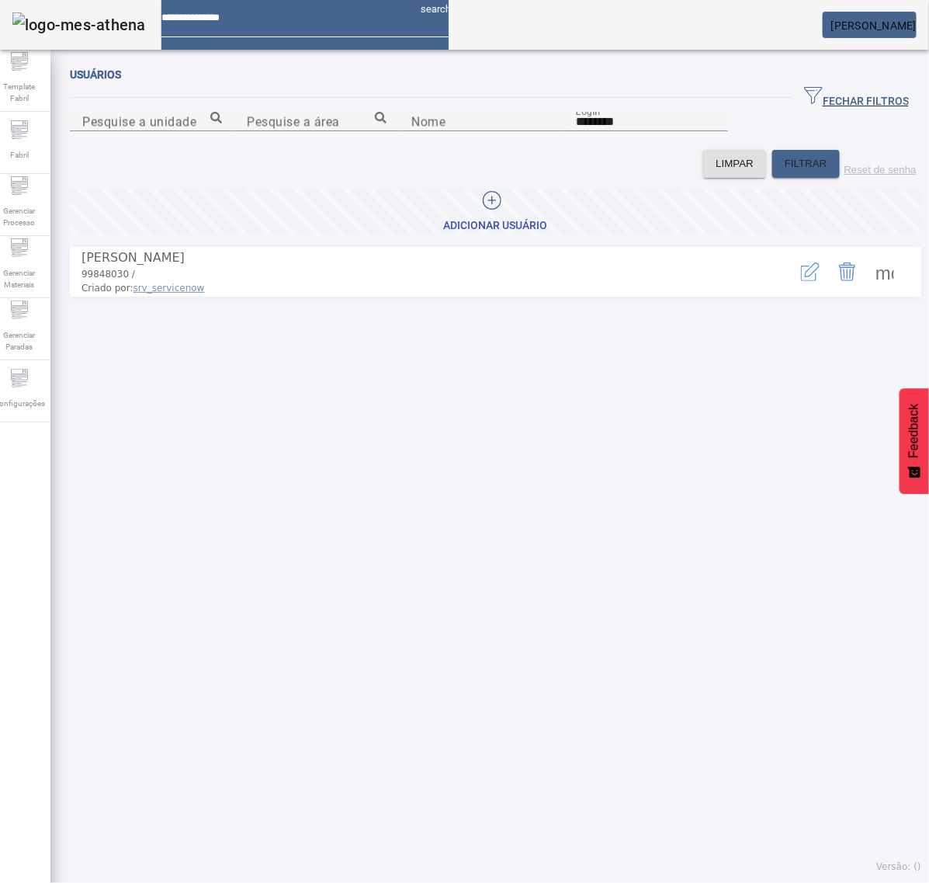
click at [801, 281] on icon "button" at bounding box center [810, 271] width 19 height 19
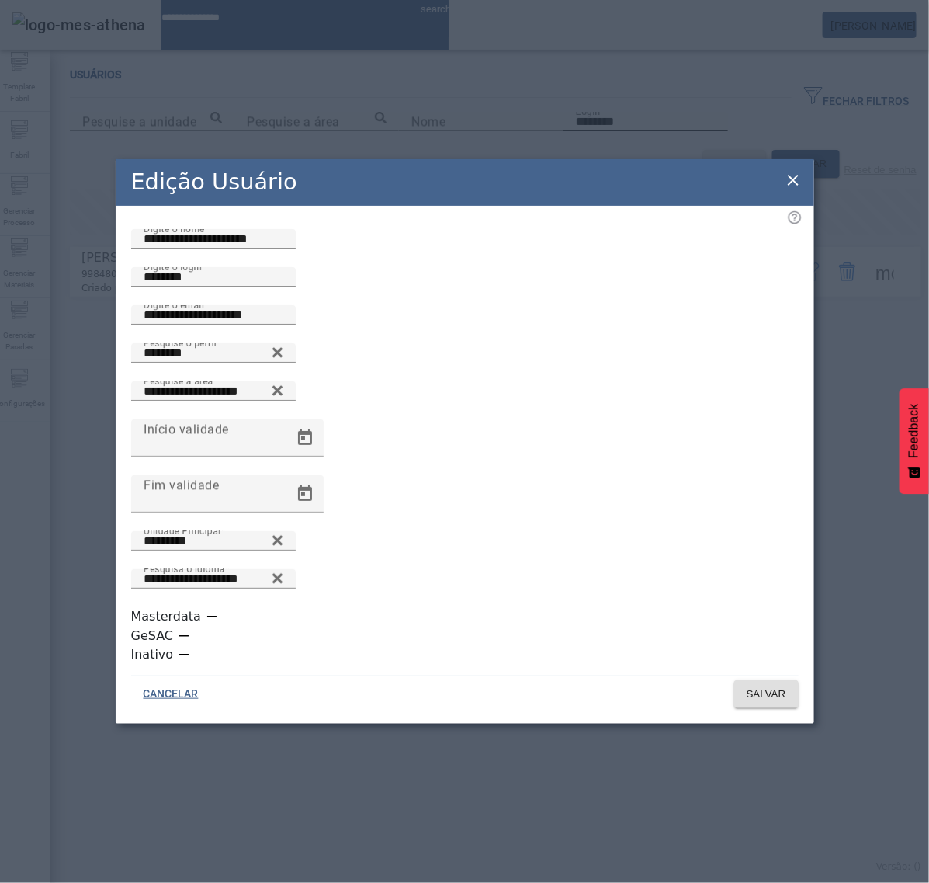
click at [794, 186] on icon at bounding box center [793, 180] width 11 height 11
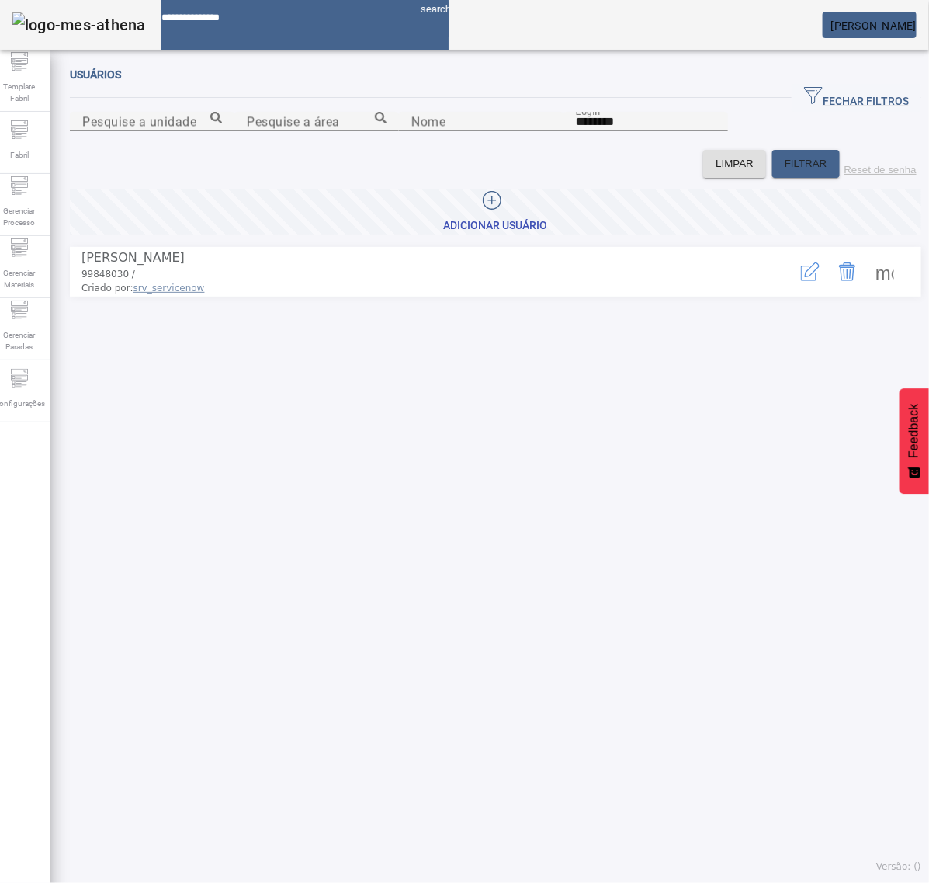
click at [801, 281] on icon "button" at bounding box center [810, 271] width 19 height 19
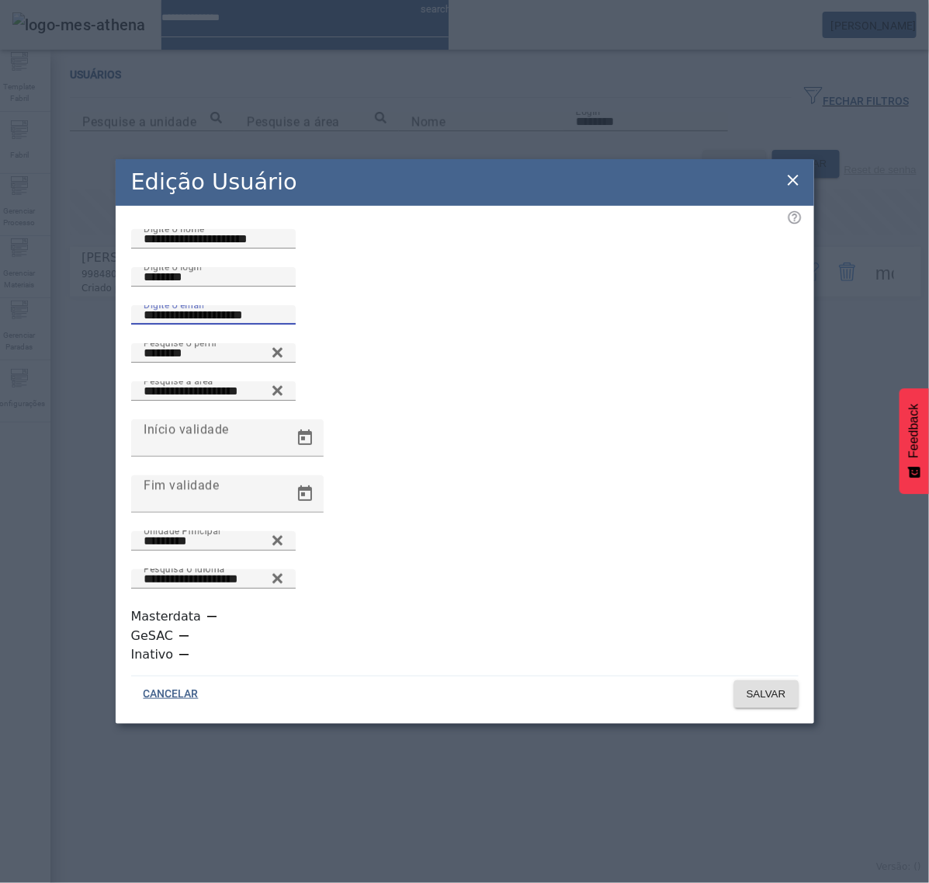
click at [283, 325] on input "**********" at bounding box center [214, 315] width 140 height 19
type input "**********"
click at [769, 686] on span "SALVAR" at bounding box center [767, 694] width 40 height 16
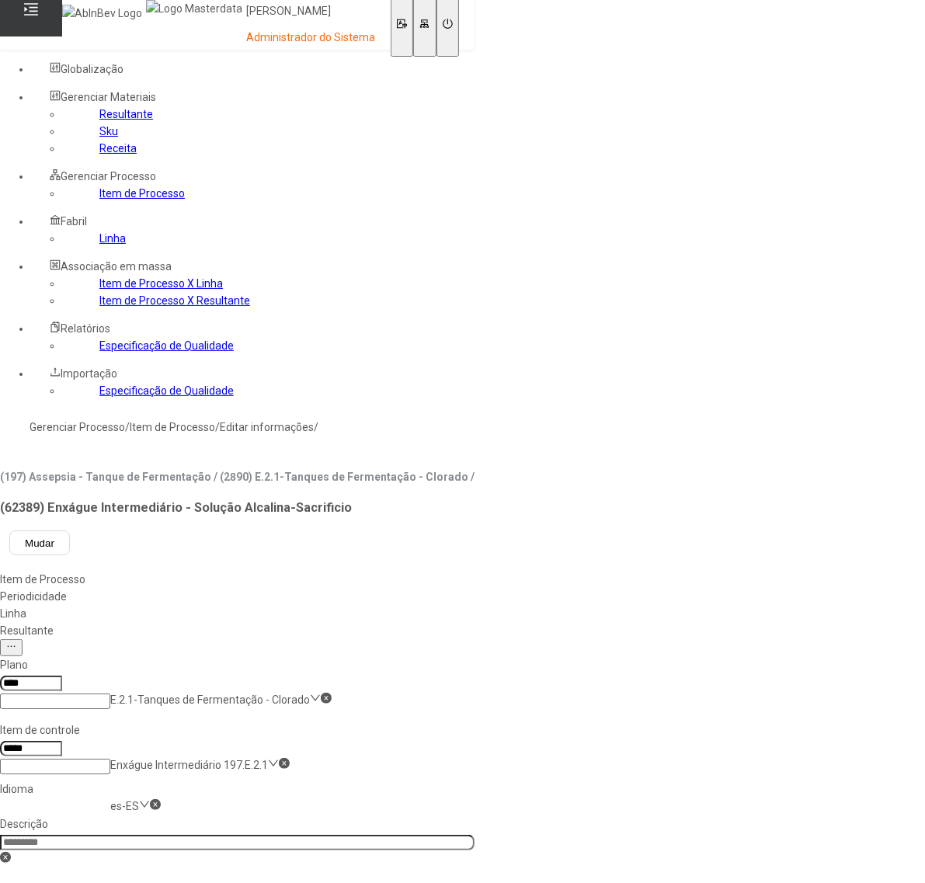
click at [113, 200] on link "Item de Processo" at bounding box center [141, 193] width 85 height 12
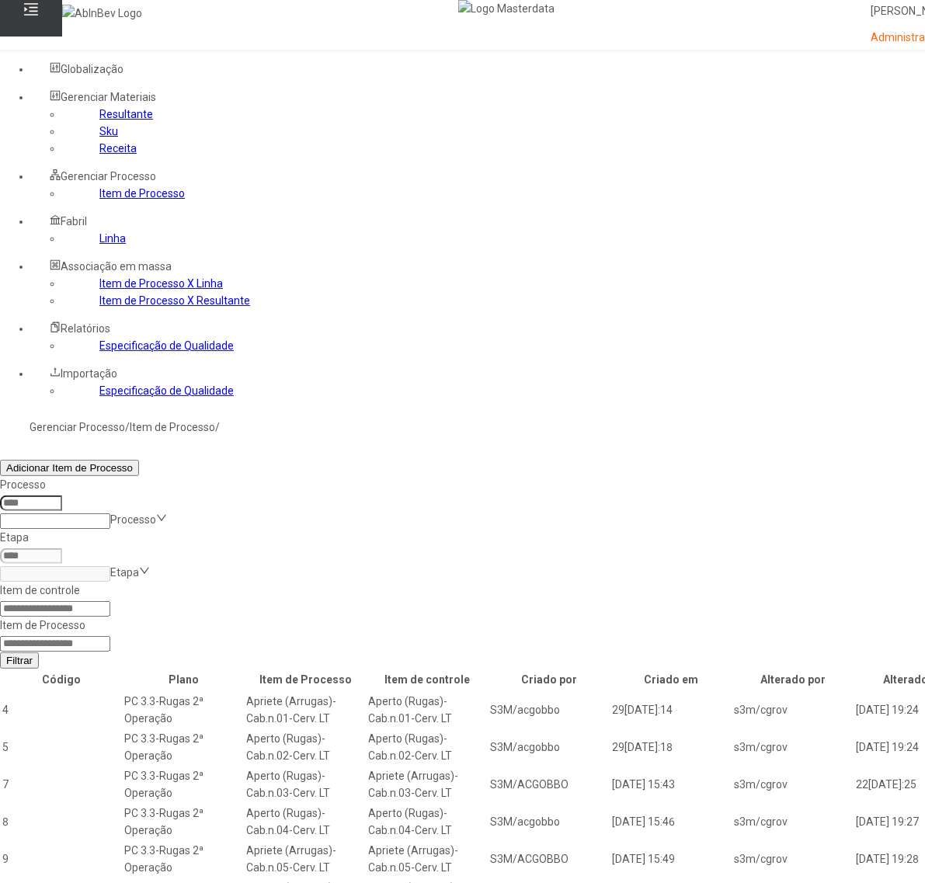
click at [99, 245] on link "Linha" at bounding box center [112, 238] width 26 height 12
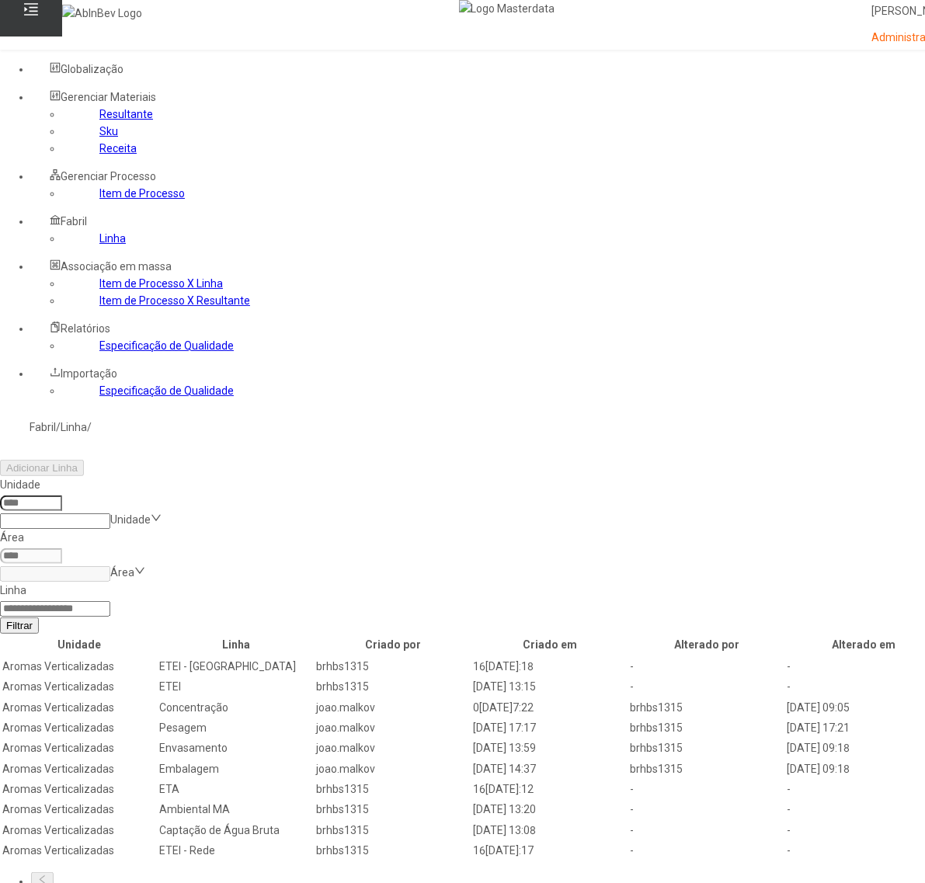
drag, startPoint x: 247, startPoint y: 206, endPoint x: 258, endPoint y: 207, distance: 11.0
click at [62, 495] on input at bounding box center [31, 503] width 62 height 16
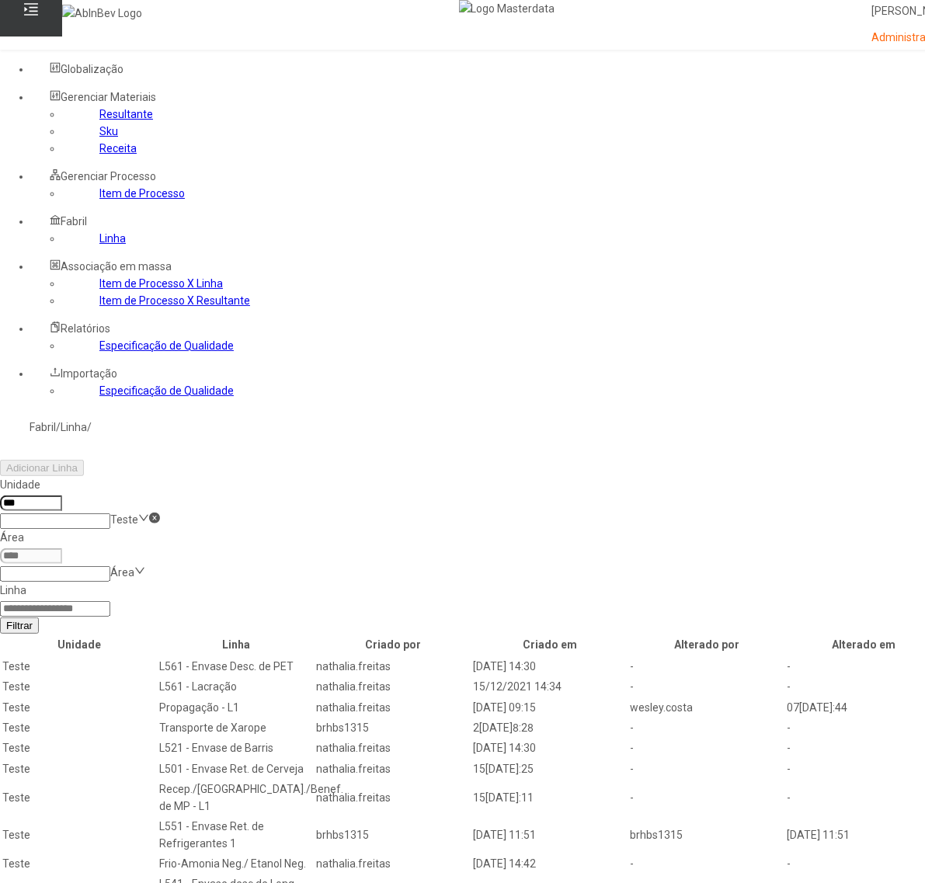
type input "***"
click at [110, 601] on input at bounding box center [55, 609] width 110 height 16
type input "******"
click at [0, 617] on button "Filtrar" at bounding box center [19, 625] width 39 height 16
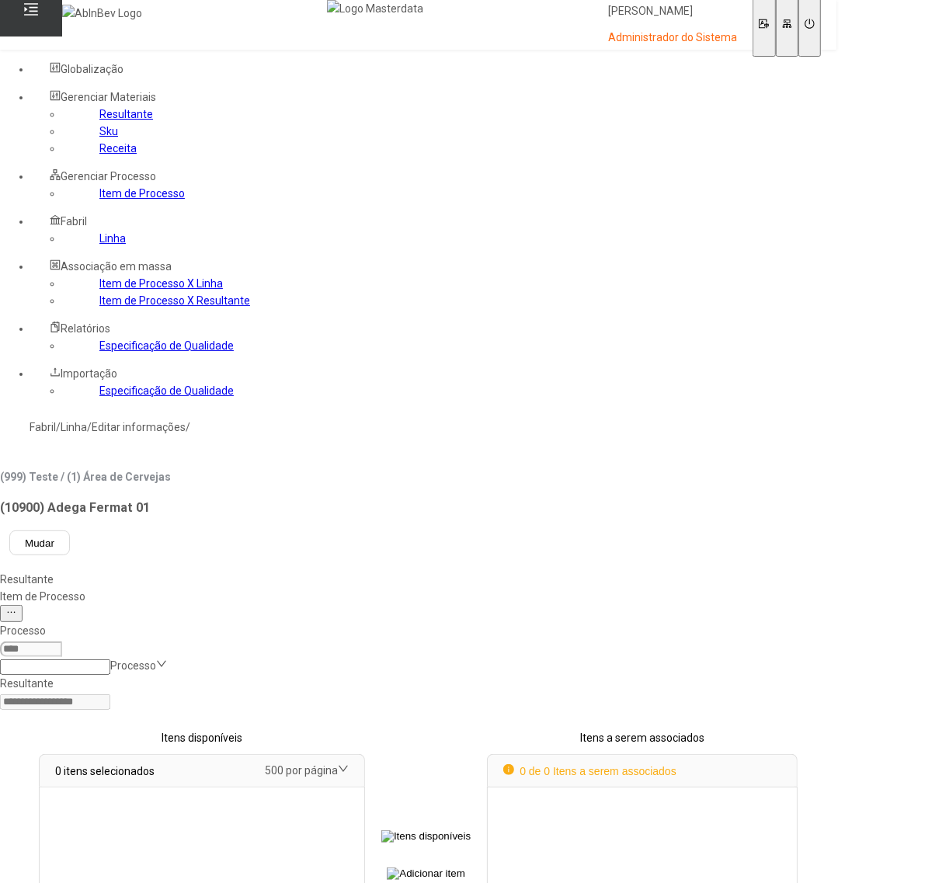
click at [348, 588] on div "Item de Processo" at bounding box center [418, 596] width 836 height 17
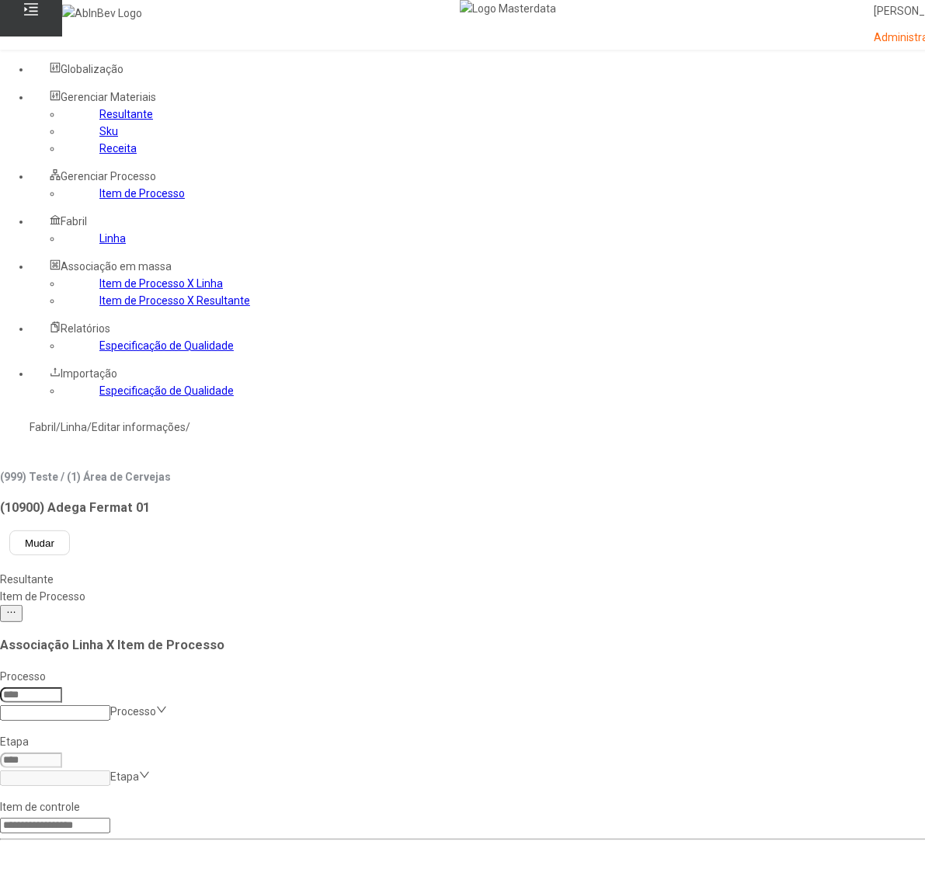
drag, startPoint x: 251, startPoint y: 290, endPoint x: 273, endPoint y: 292, distance: 22.6
click at [62, 687] on input at bounding box center [31, 695] width 62 height 16
type input "***"
click at [110, 770] on input at bounding box center [55, 778] width 110 height 16
